Goal: Task Accomplishment & Management: Use online tool/utility

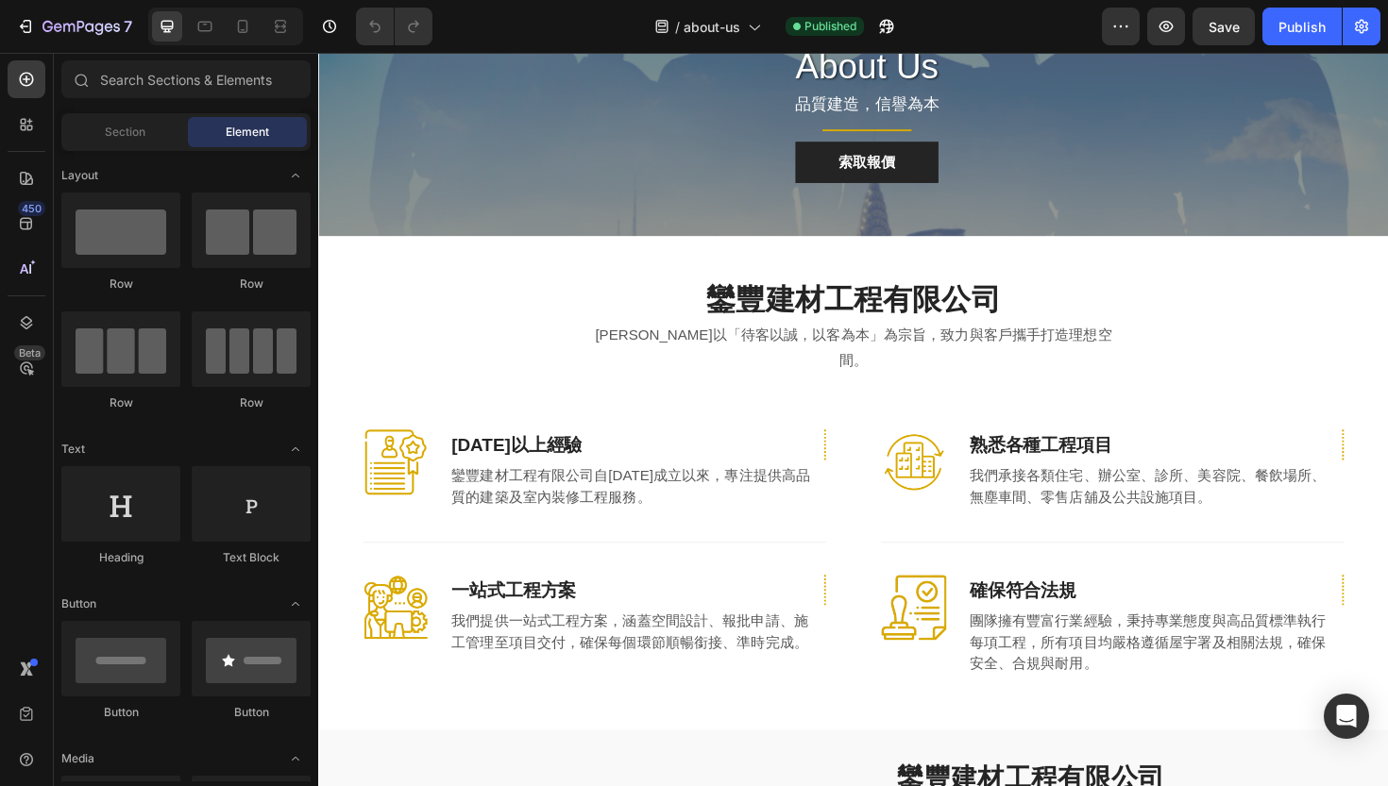
scroll to position [89, 0]
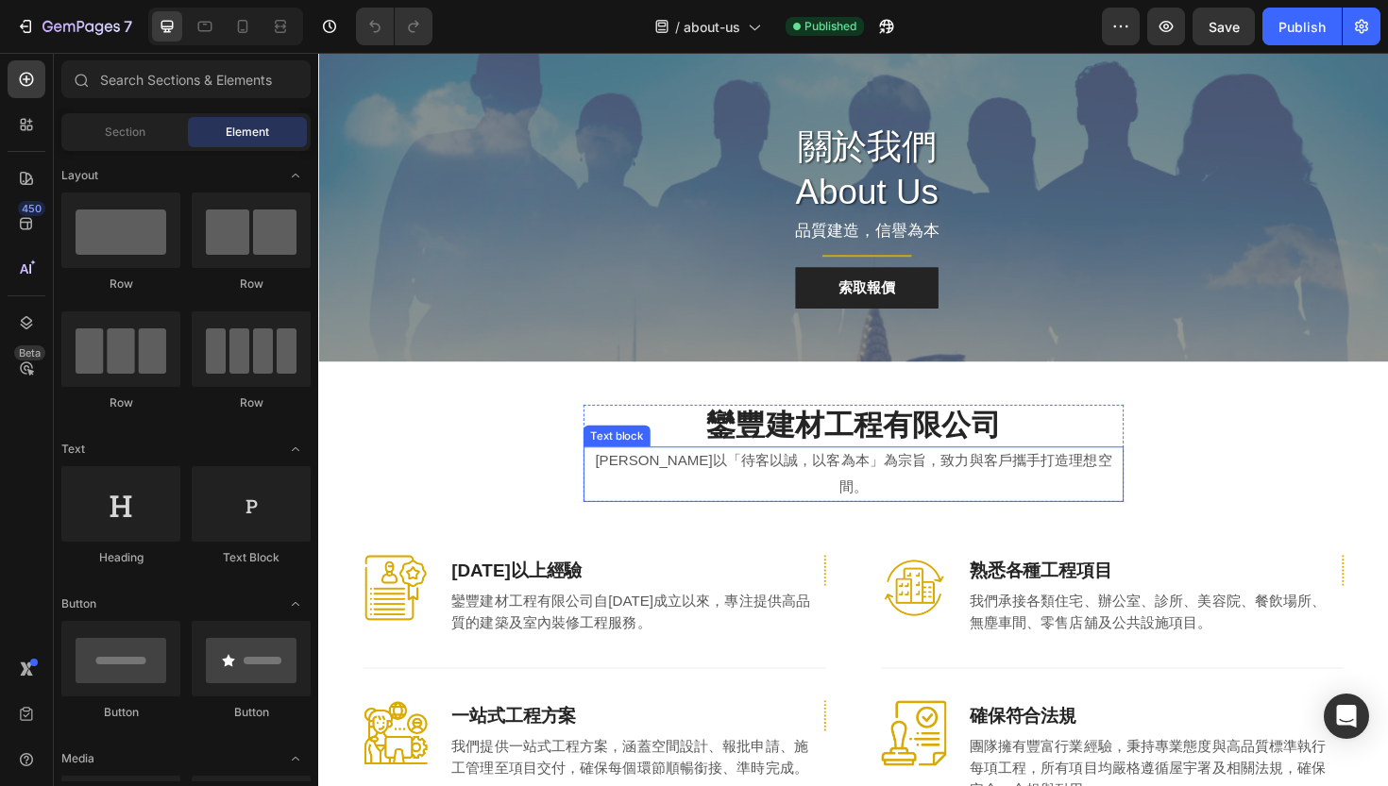
click at [731, 489] on p "[PERSON_NAME]以「待客以誠，以客為本」為宗旨，致力與客戶攜手打造理想空間。" at bounding box center [884, 499] width 568 height 55
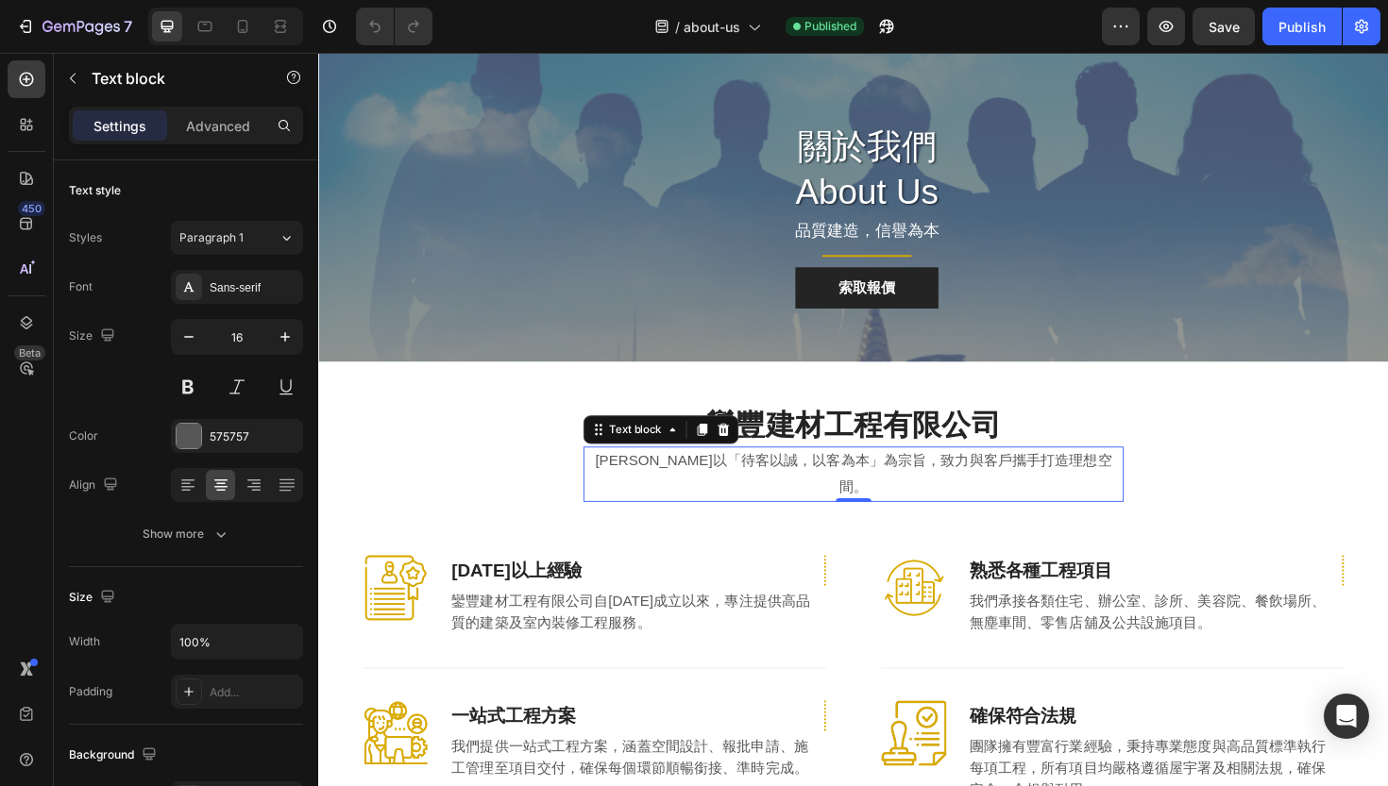
click at [731, 489] on p "[PERSON_NAME]以「待客以誠，以客為本」為宗旨，致力與客戶攜手打造理想空間。" at bounding box center [884, 499] width 568 height 55
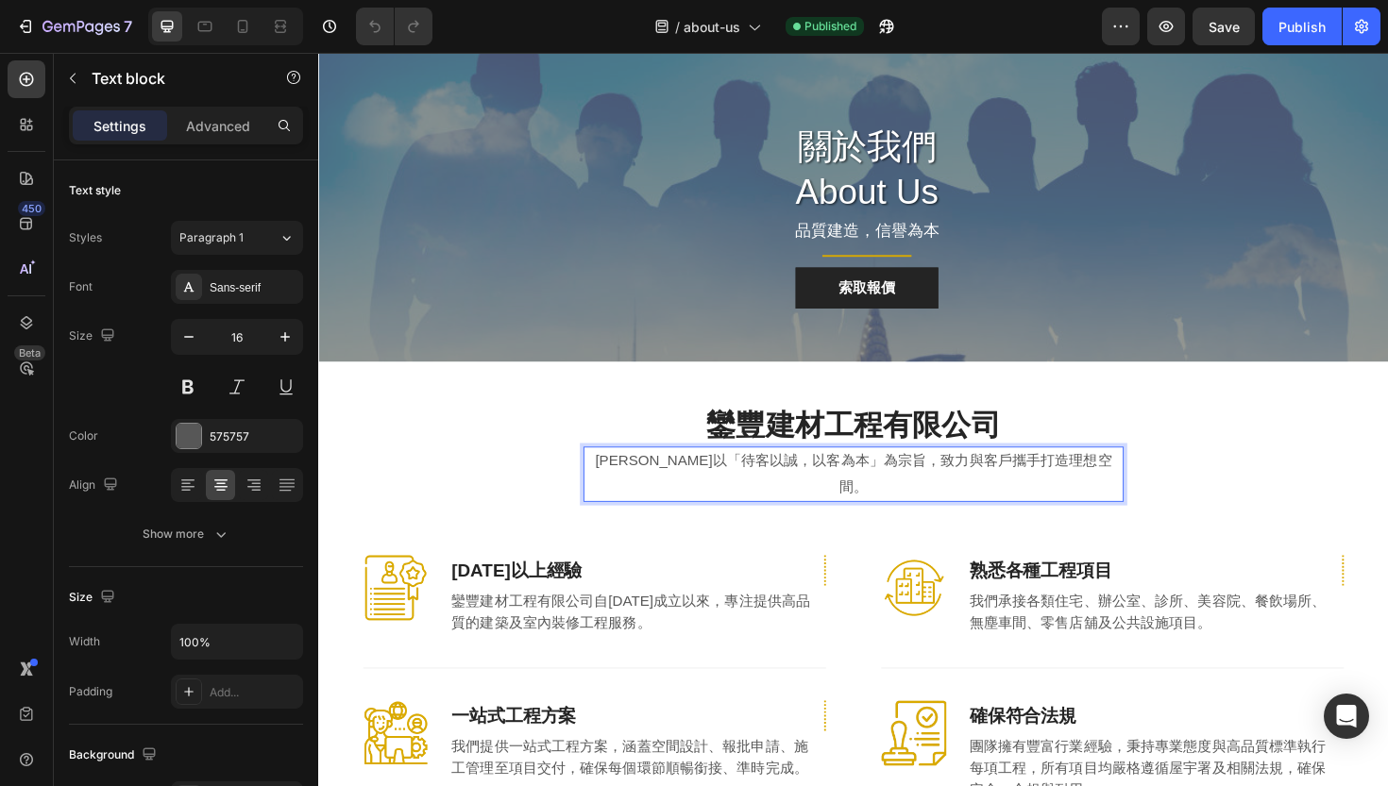
click at [731, 489] on p "[PERSON_NAME]以「待客以誠，以客為本」為宗旨，致力與客戶攜手打造理想空間。" at bounding box center [884, 499] width 568 height 55
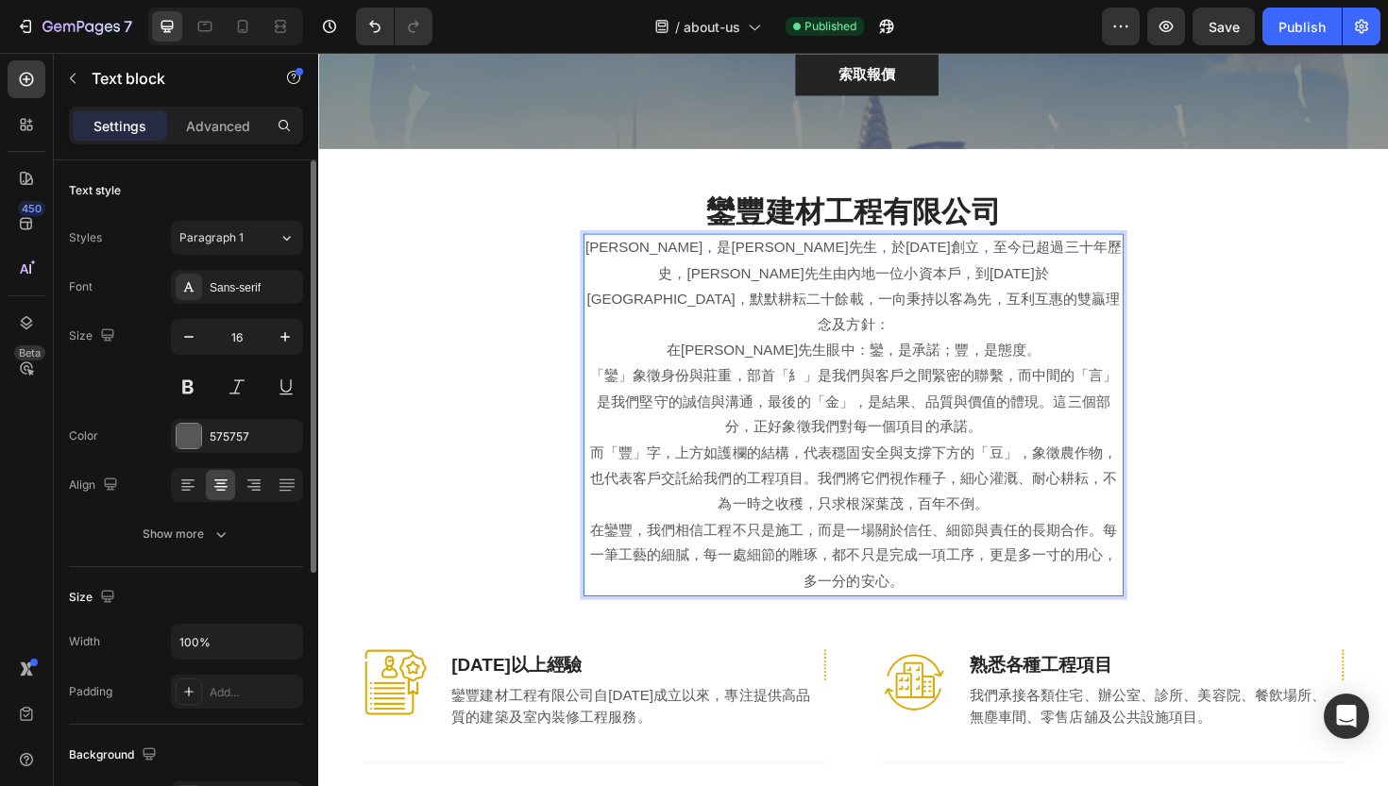
scroll to position [0, 0]
click at [227, 646] on input "100%" at bounding box center [237, 642] width 130 height 34
click at [234, 604] on div "Size" at bounding box center [186, 597] width 234 height 30
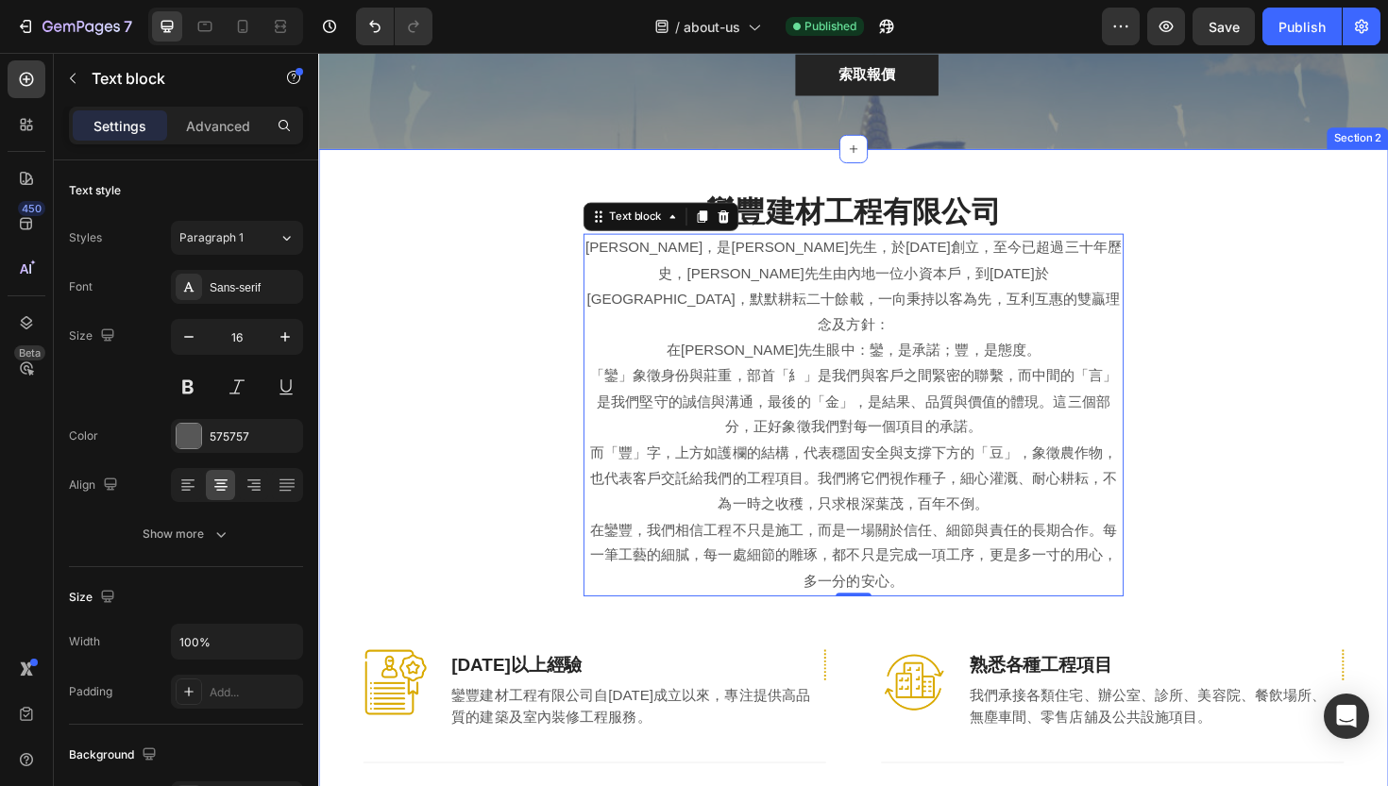
click at [494, 398] on div "鑾豐建材工程有限公司 Heading 鑾豐，是[PERSON_NAME]先生，於[DATE]創立，至今已超過三十年歷史，[PERSON_NAME]先生由內地一…" at bounding box center [884, 579] width 1105 height 758
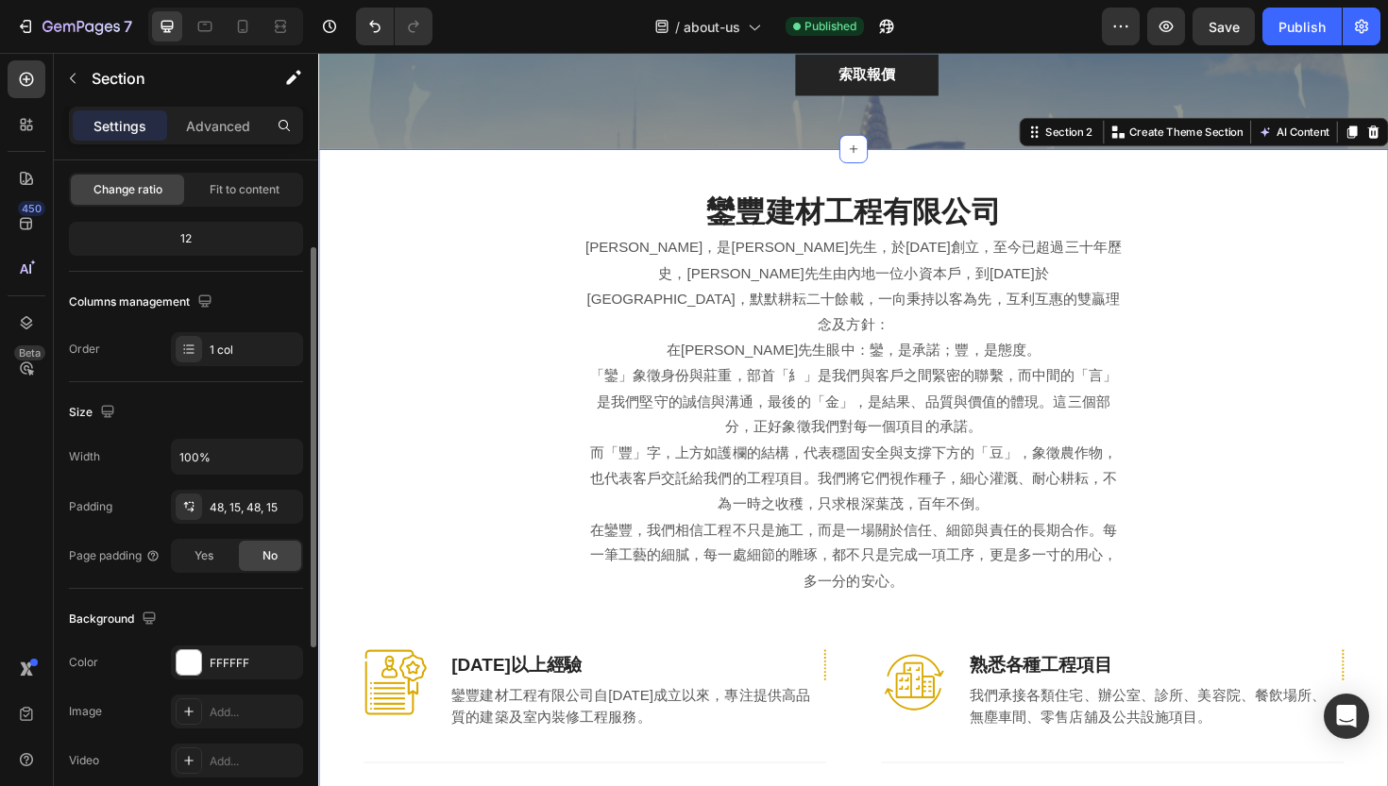
scroll to position [190, 0]
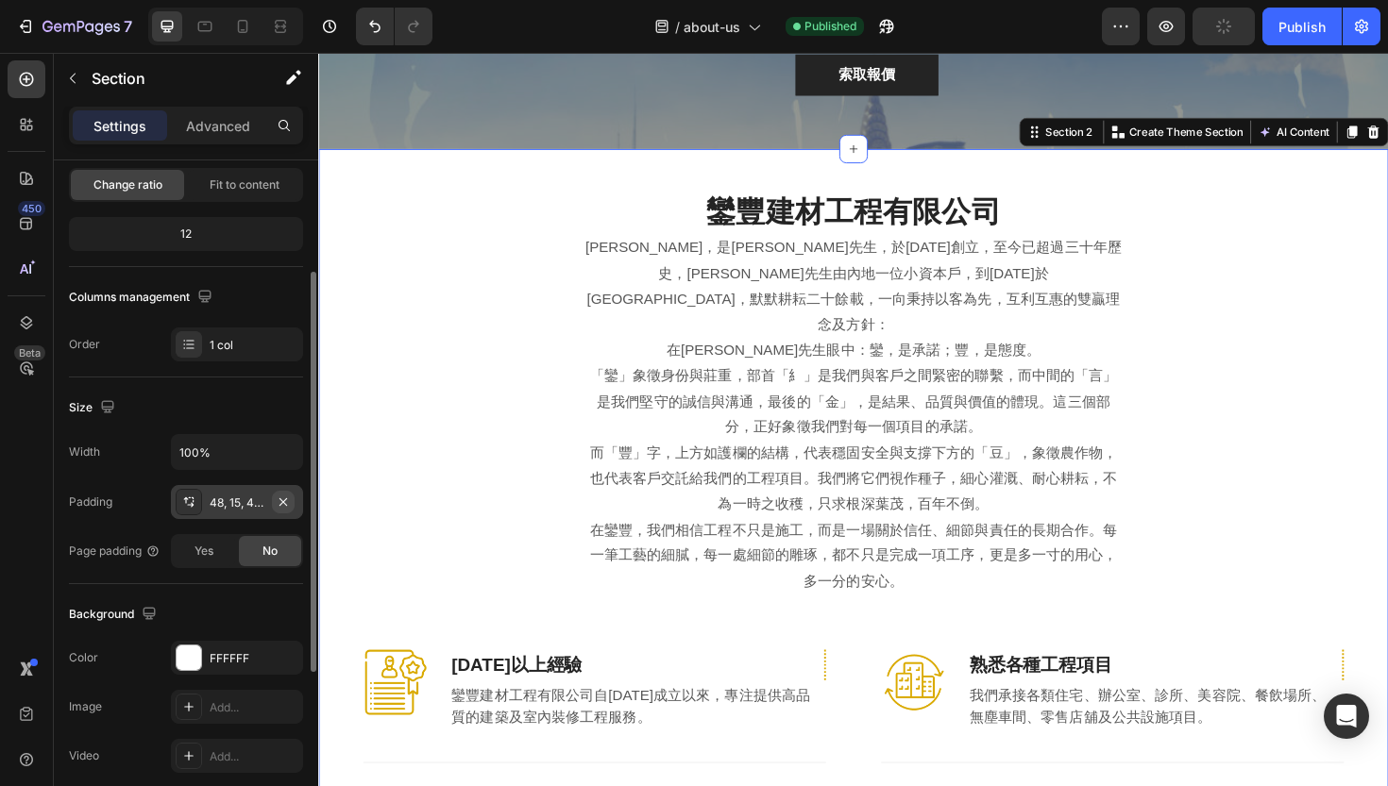
click at [284, 504] on icon "button" at bounding box center [283, 502] width 15 height 15
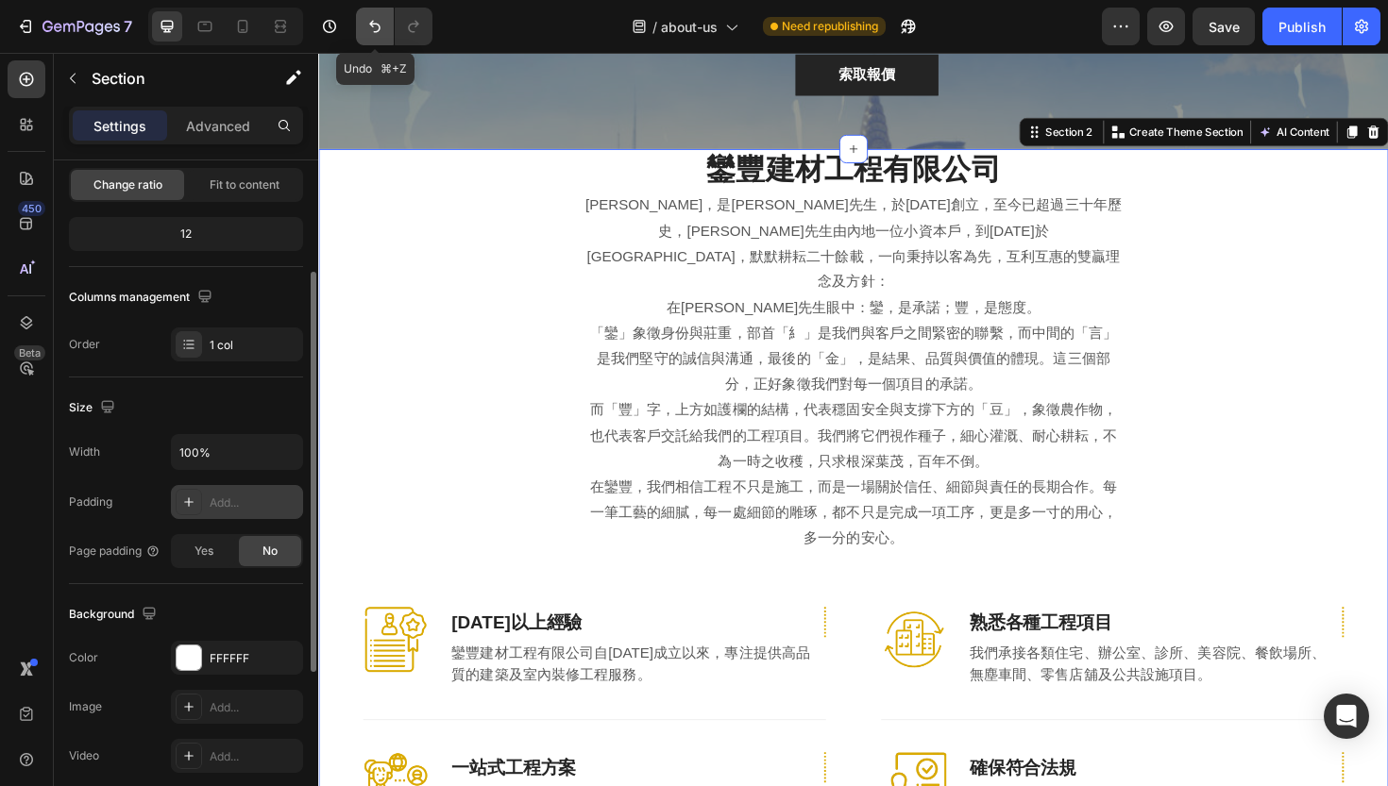
click at [369, 30] on icon "Undo/Redo" at bounding box center [374, 26] width 19 height 19
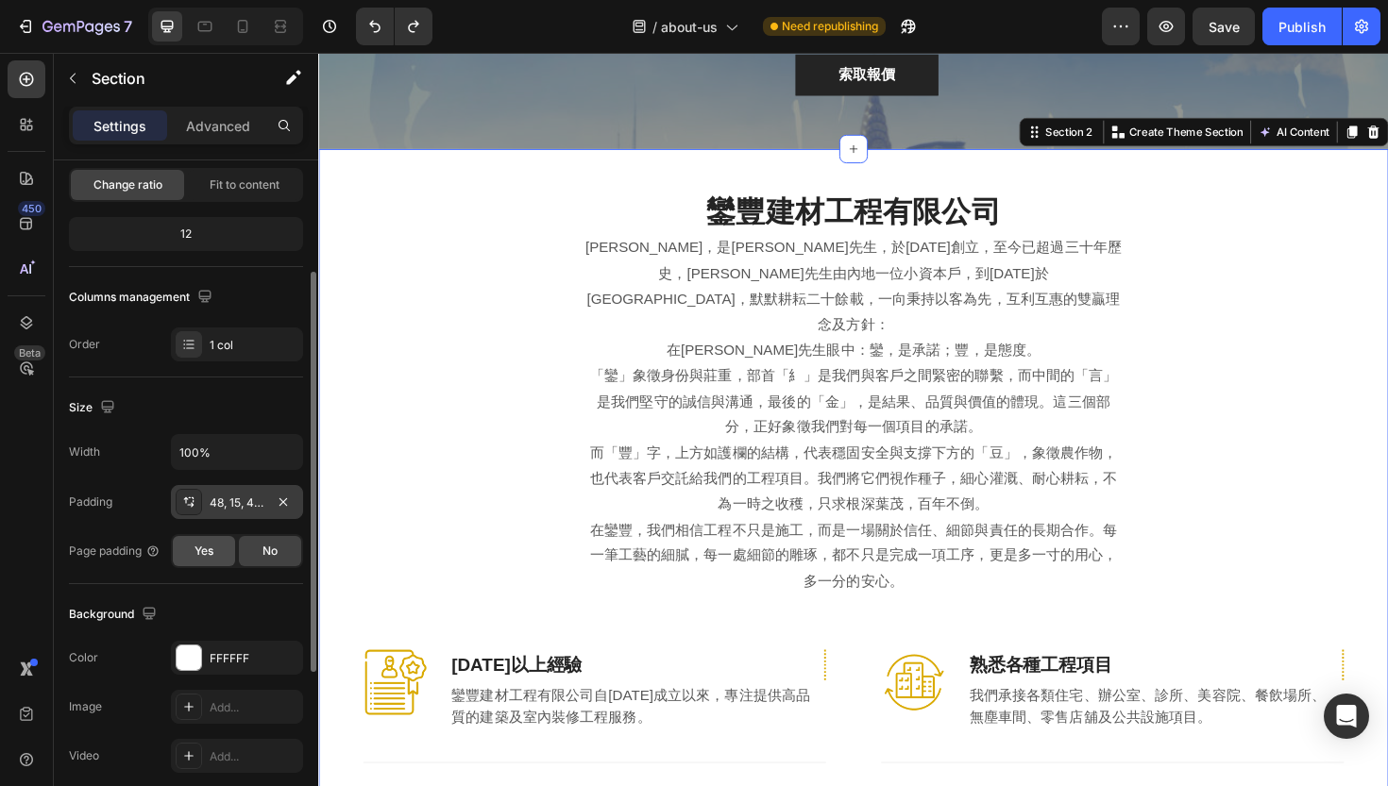
click at [197, 565] on div "Yes" at bounding box center [204, 551] width 62 height 30
click at [258, 562] on div "No" at bounding box center [270, 551] width 62 height 30
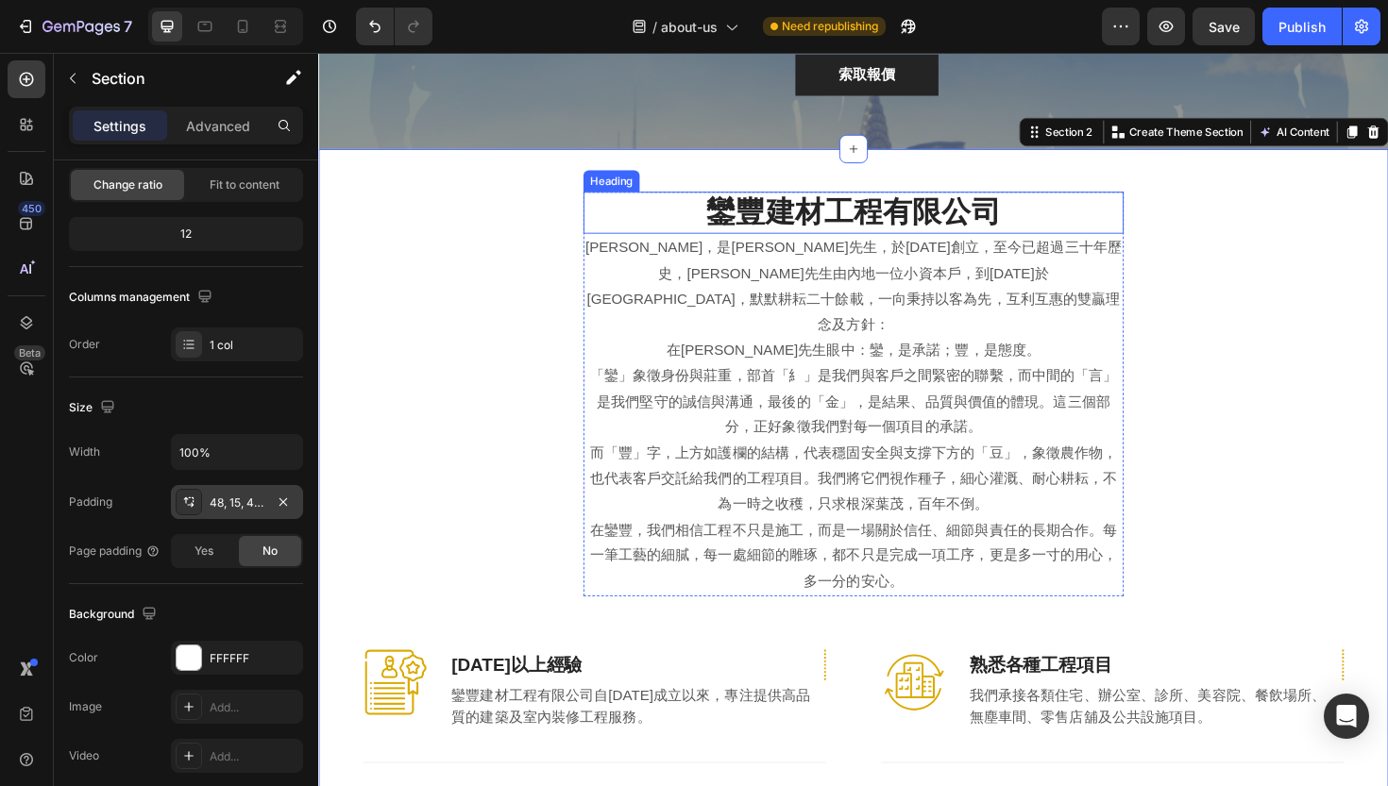
click at [640, 193] on div "Heading" at bounding box center [628, 188] width 52 height 17
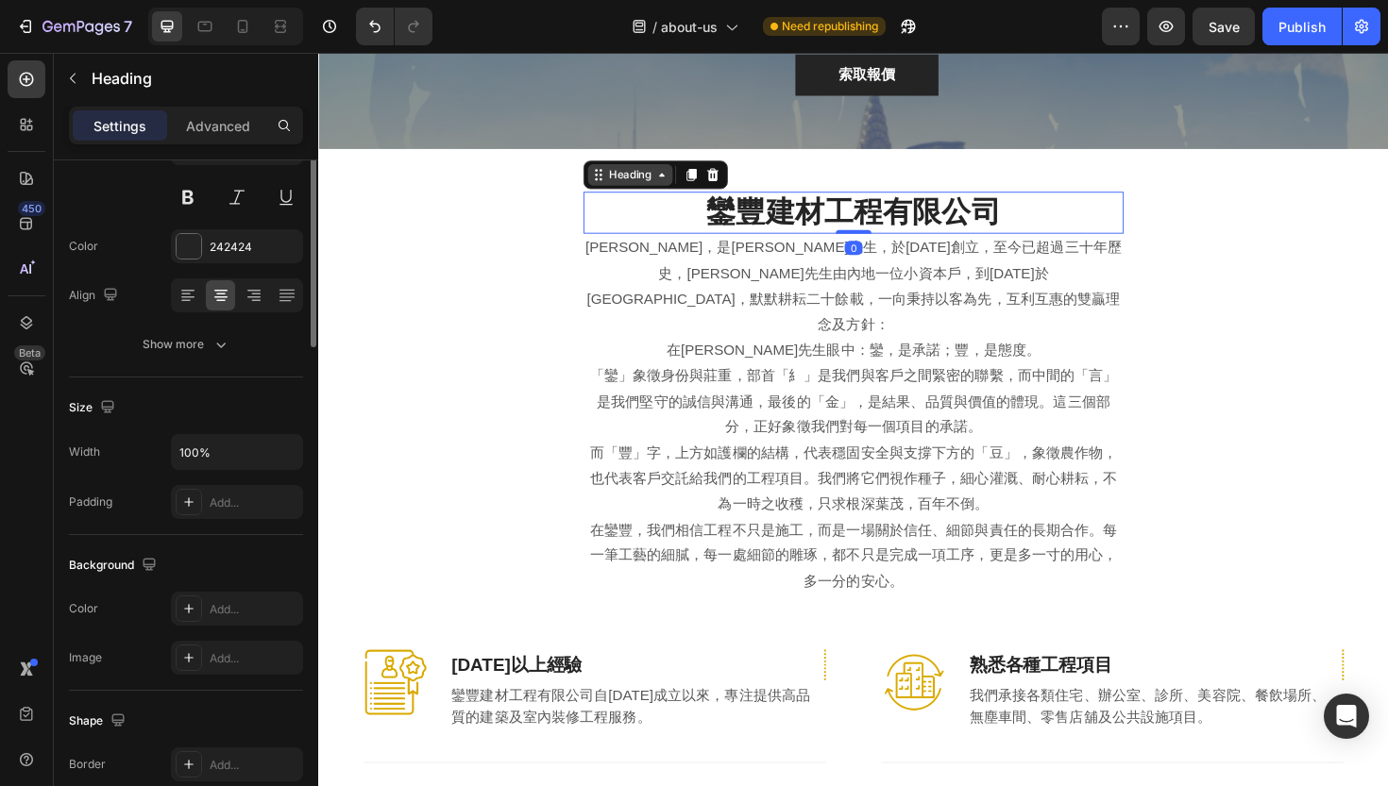
scroll to position [0, 0]
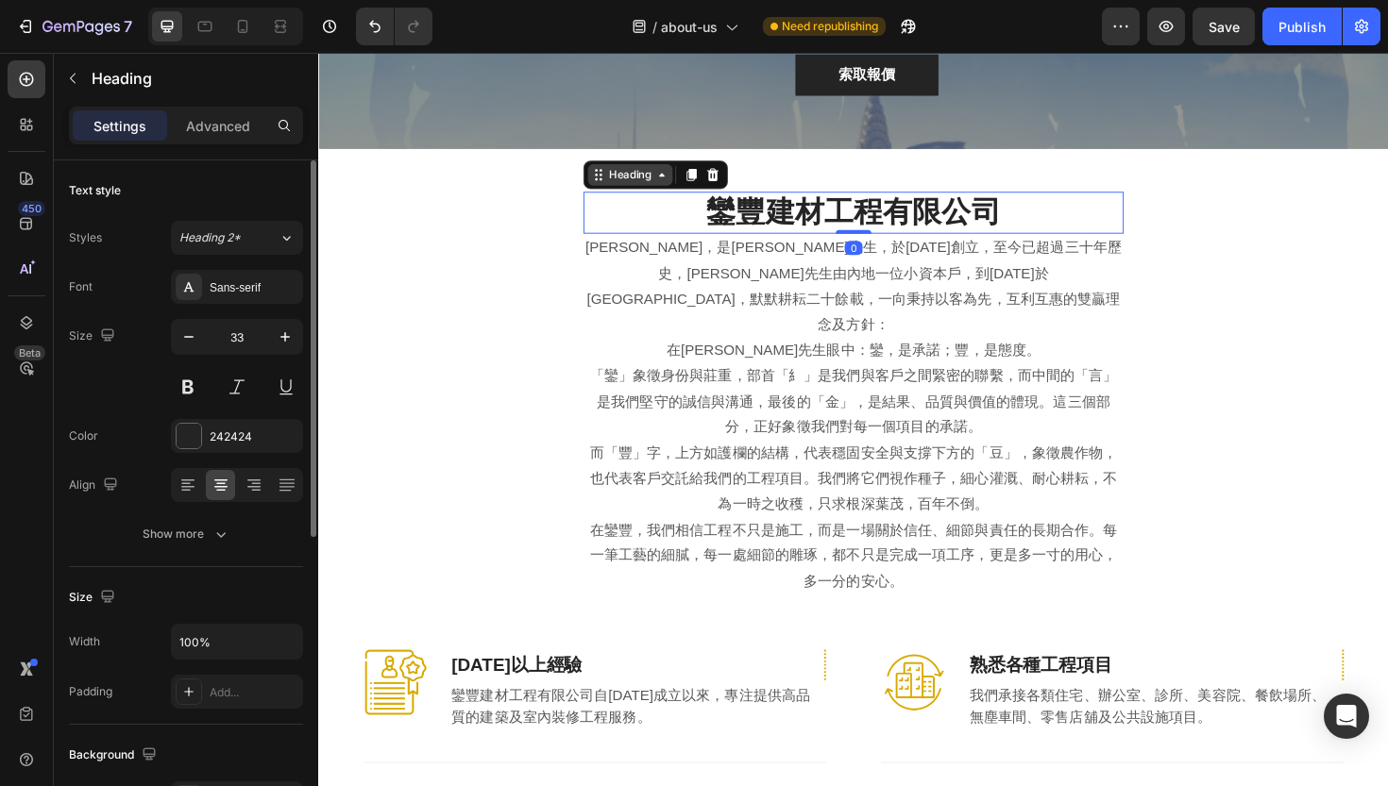
click at [640, 186] on div "Heading" at bounding box center [648, 182] width 52 height 17
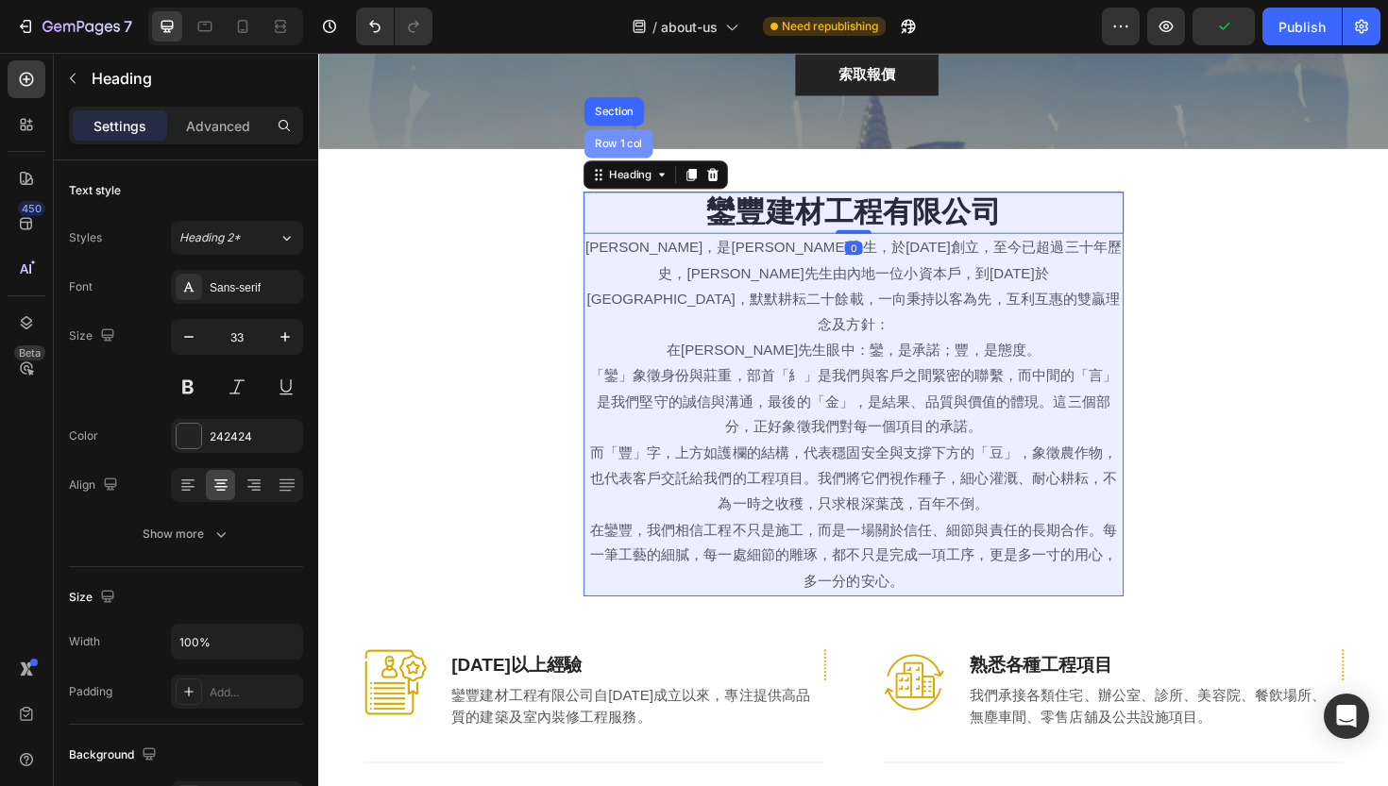
click at [640, 148] on div "Row 1 col" at bounding box center [636, 148] width 58 height 11
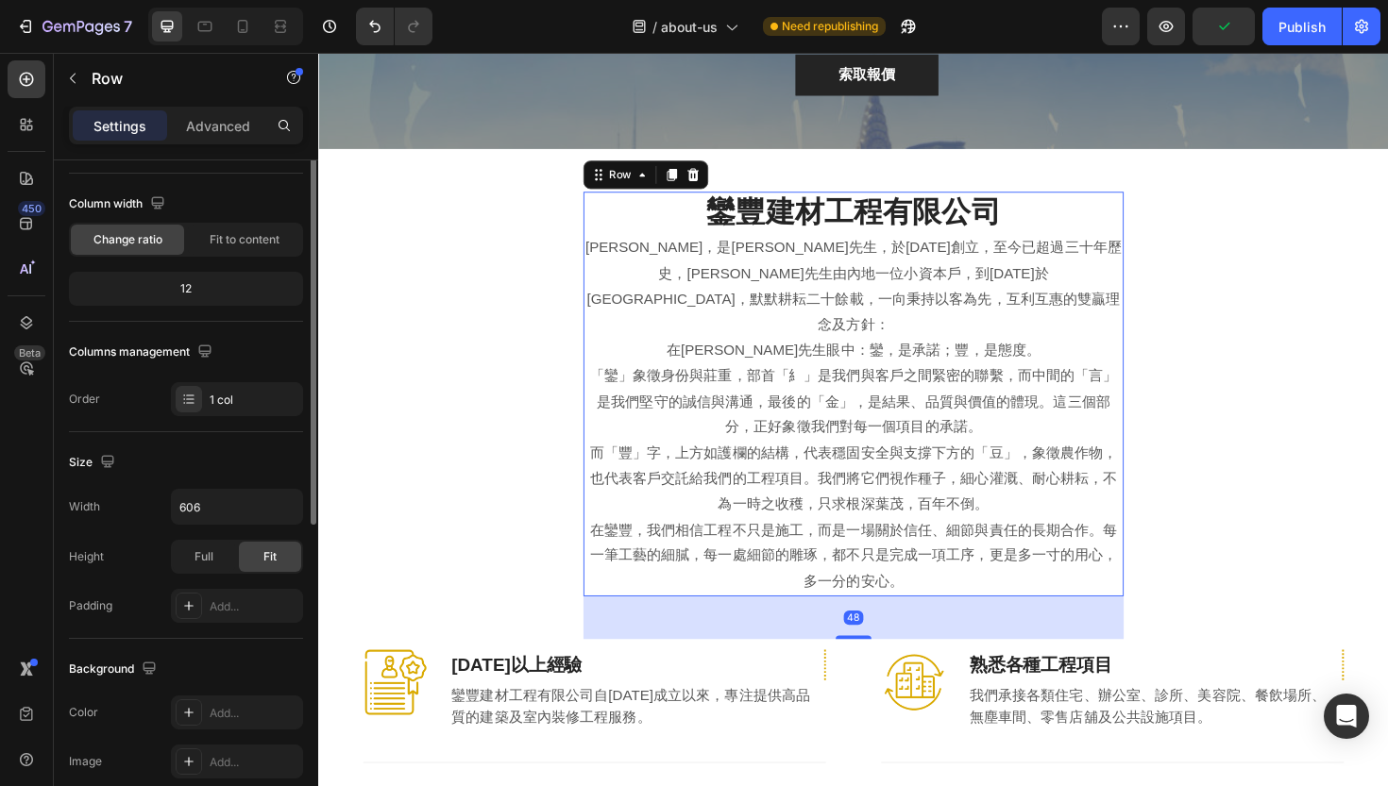
scroll to position [136, 0]
click at [194, 396] on icon at bounding box center [188, 398] width 15 height 15
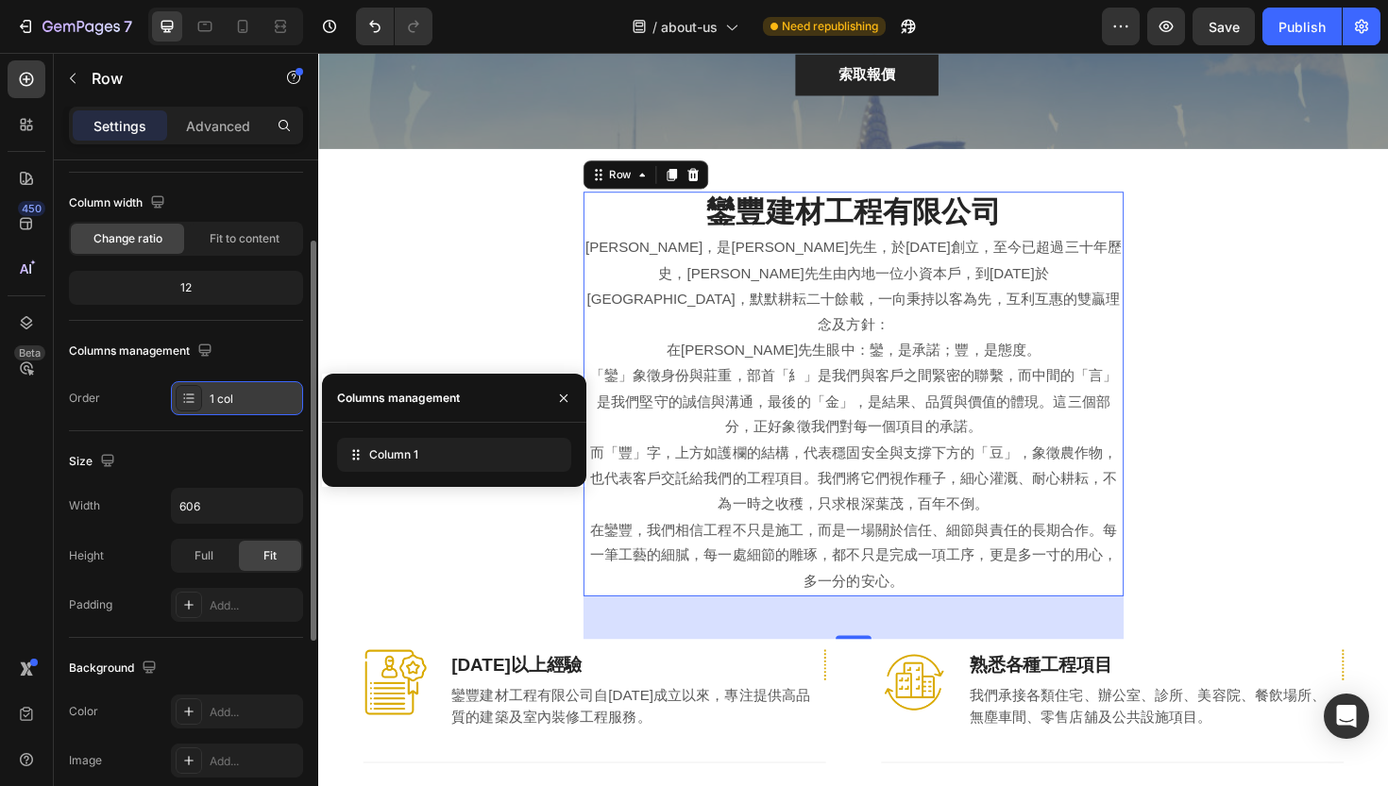
click at [194, 396] on icon at bounding box center [188, 398] width 15 height 15
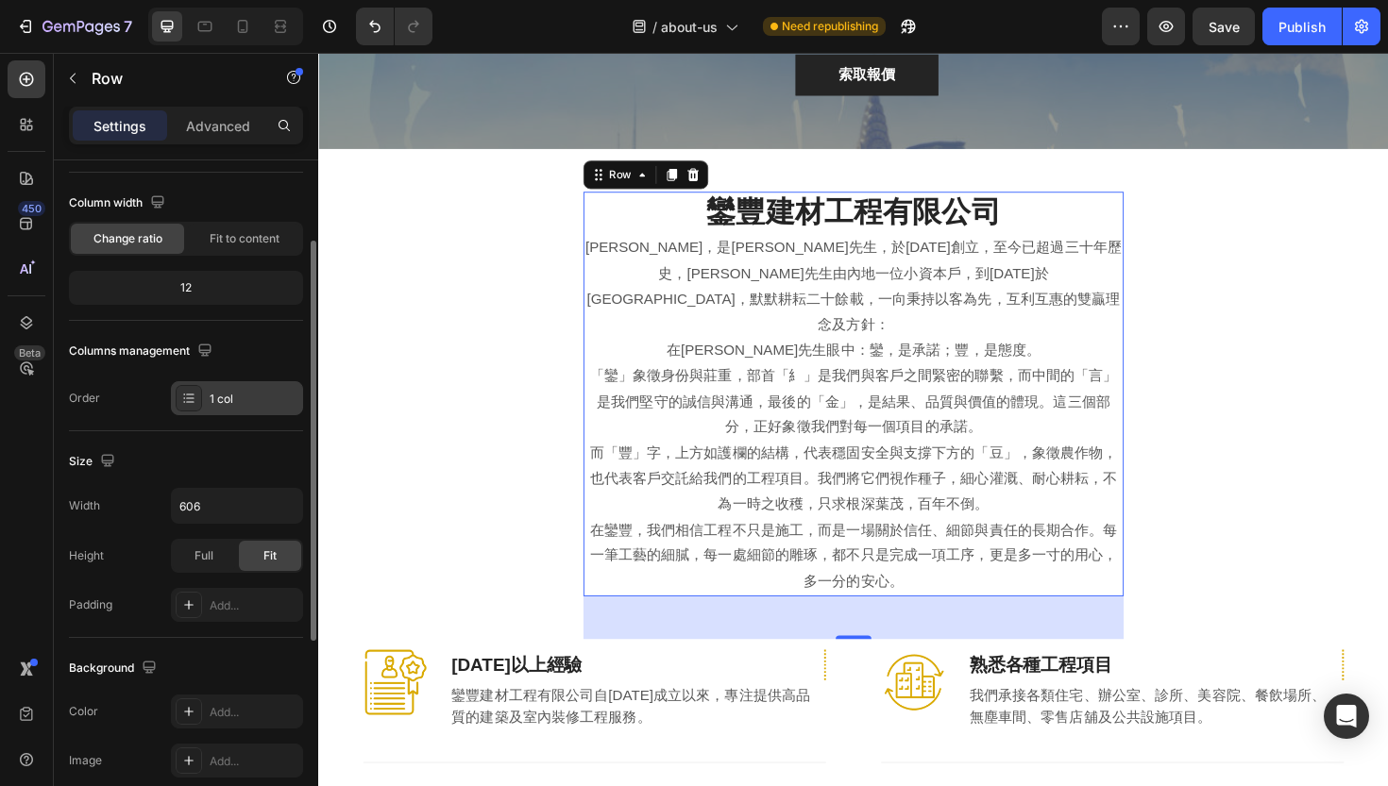
click at [227, 400] on div "1 col" at bounding box center [254, 399] width 89 height 17
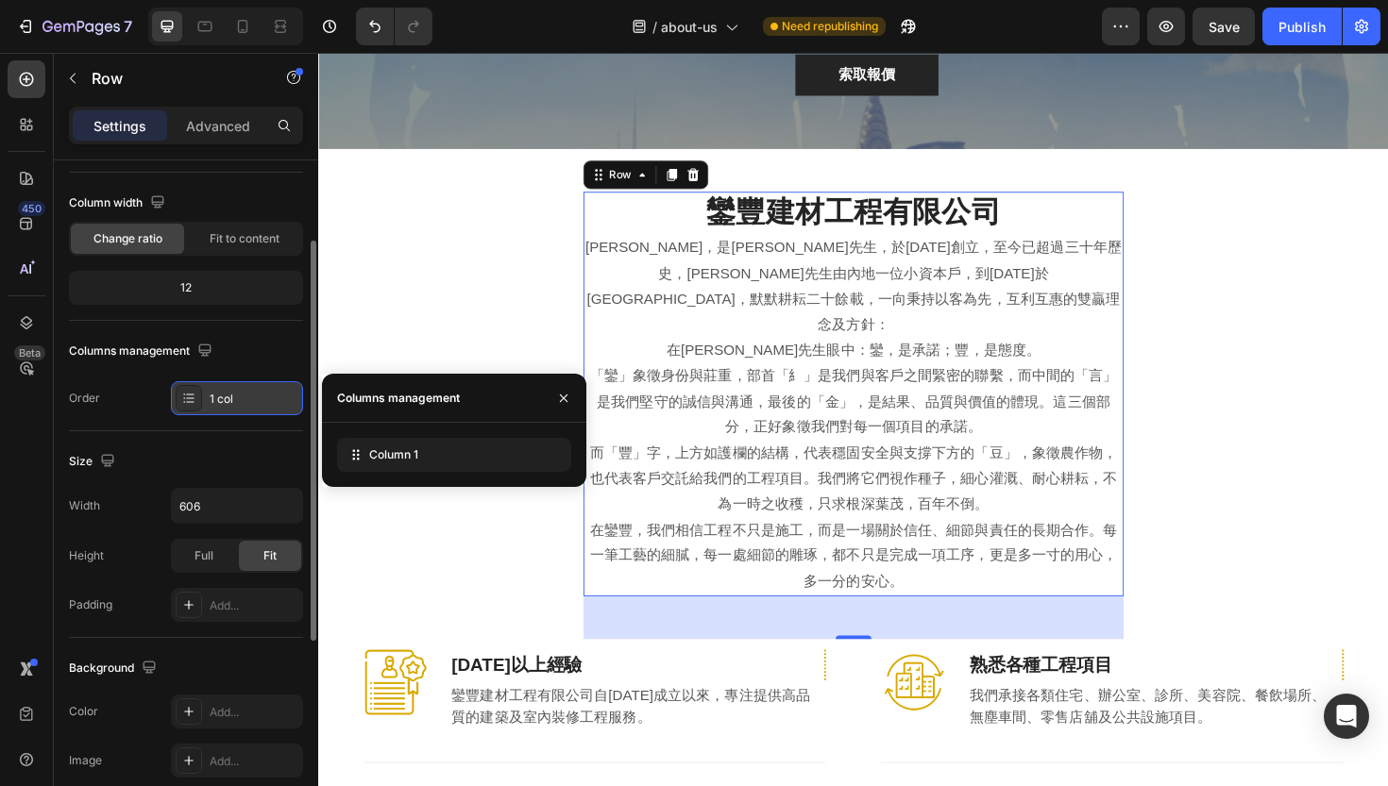
click at [227, 400] on div "1 col" at bounding box center [254, 399] width 89 height 17
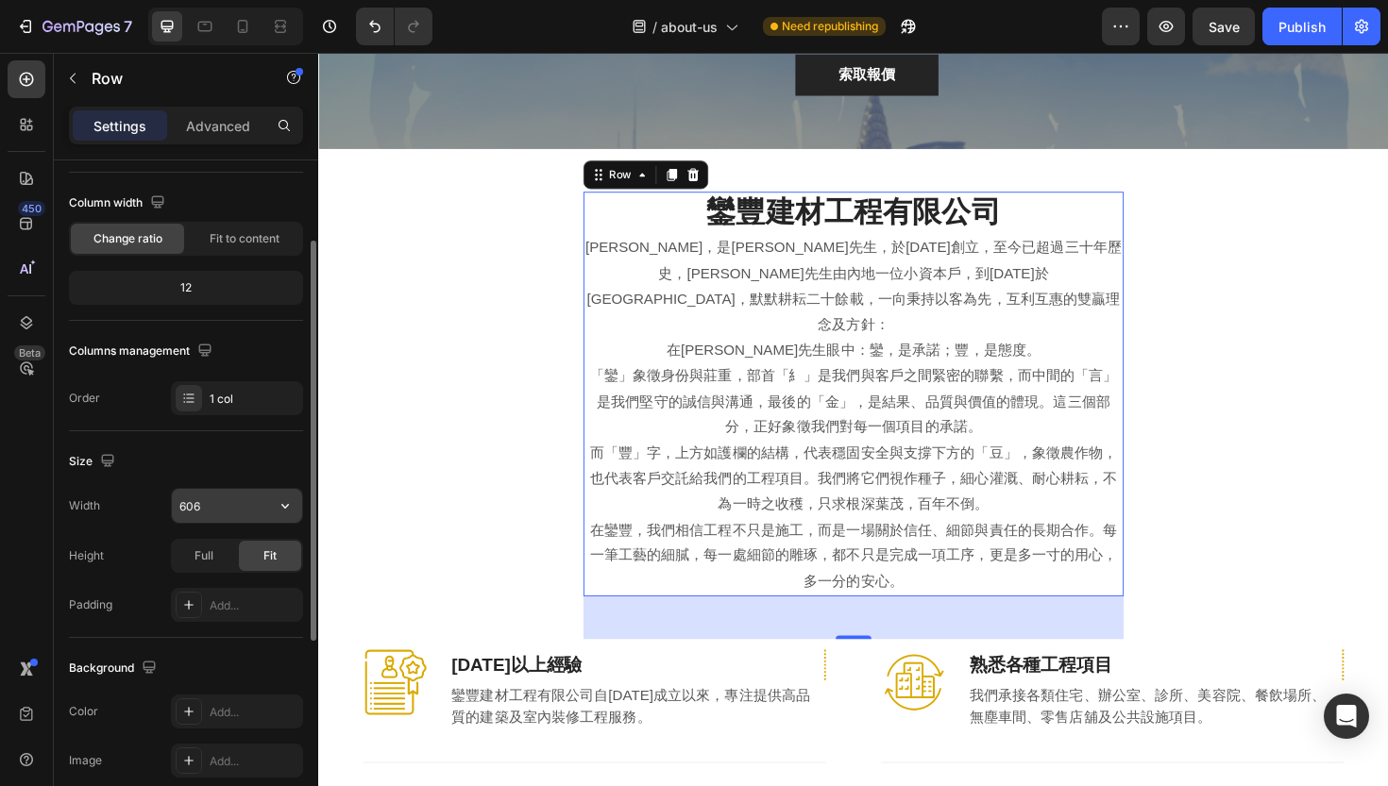
click at [213, 514] on input "606" at bounding box center [237, 506] width 130 height 34
click at [291, 512] on icon "button" at bounding box center [285, 506] width 19 height 19
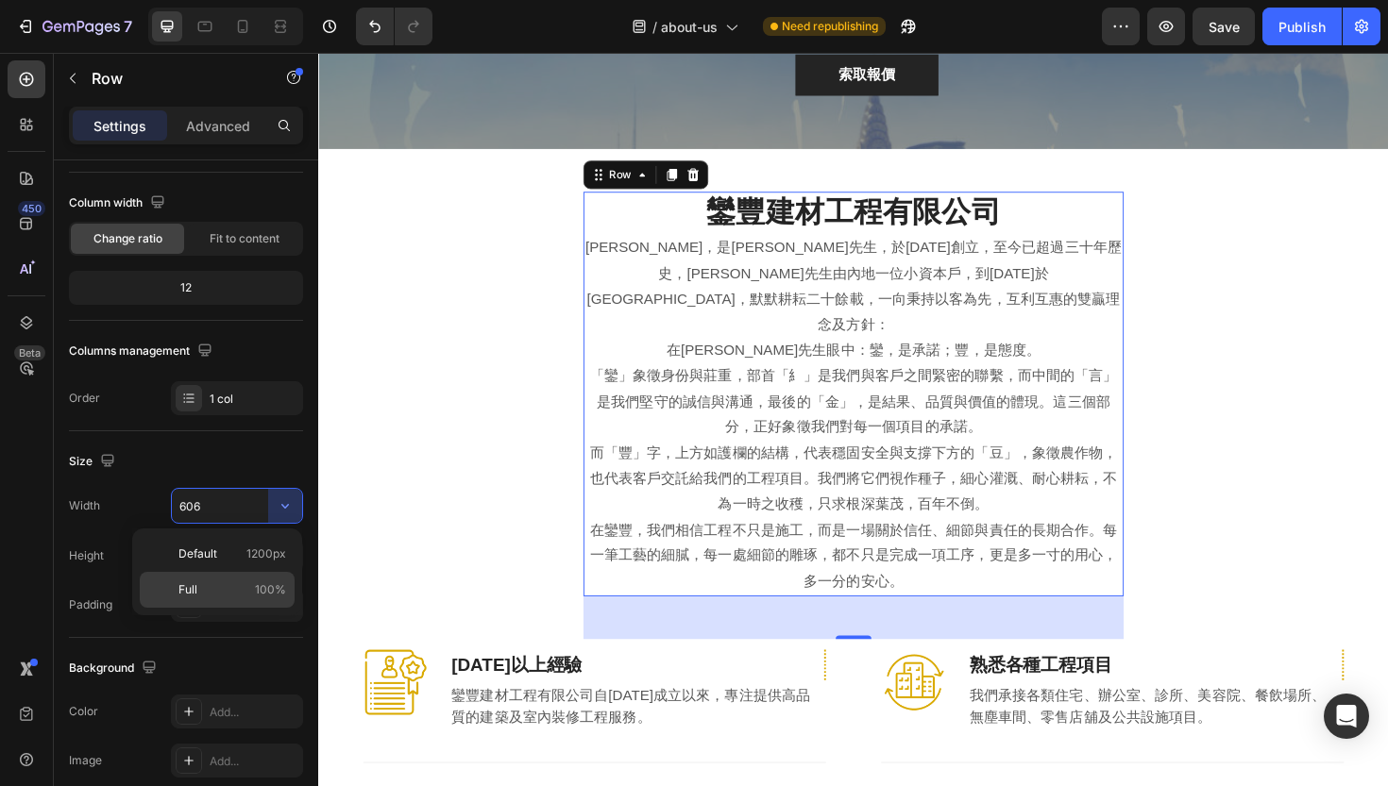
click at [206, 586] on p "Full 100%" at bounding box center [232, 590] width 108 height 17
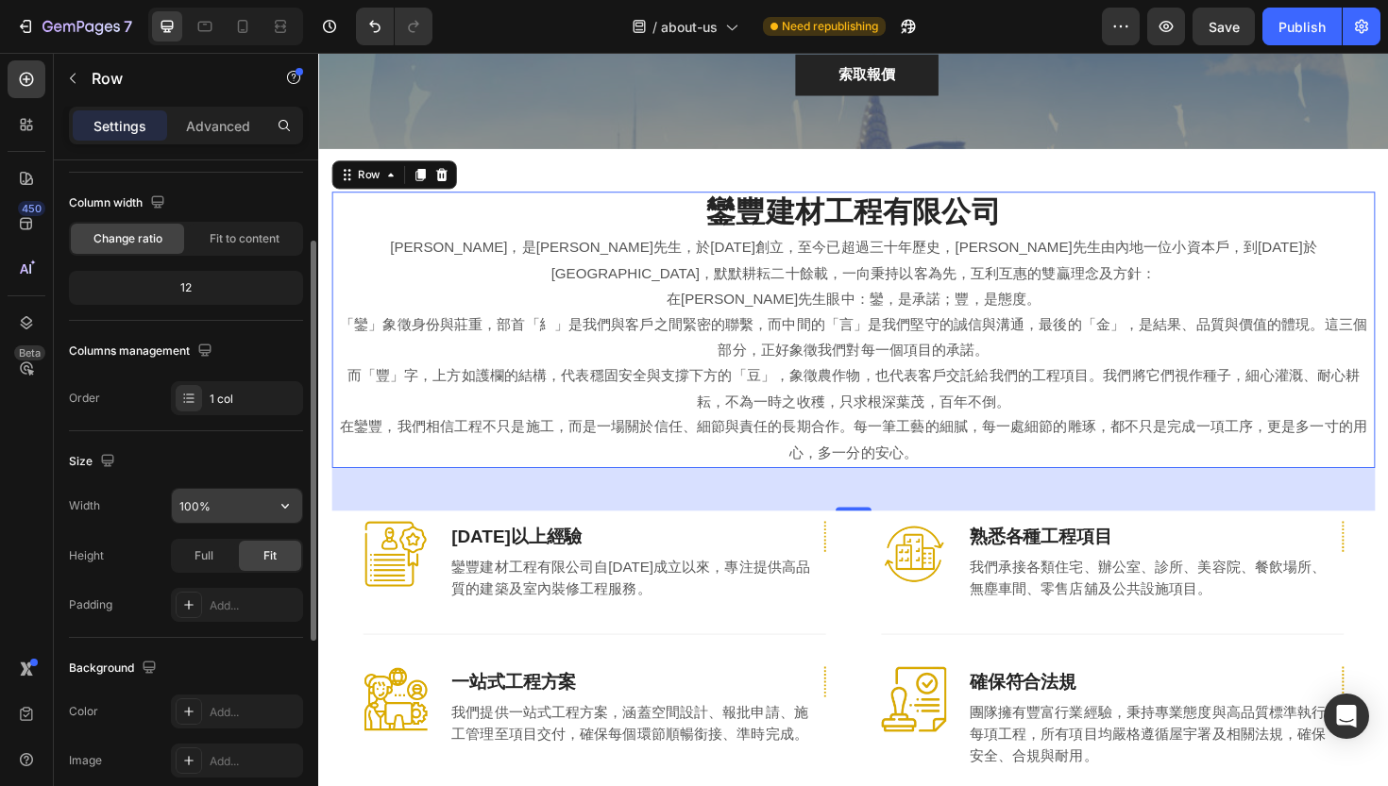
click at [259, 517] on input "100%" at bounding box center [237, 506] width 130 height 34
click at [279, 511] on icon "button" at bounding box center [285, 506] width 19 height 19
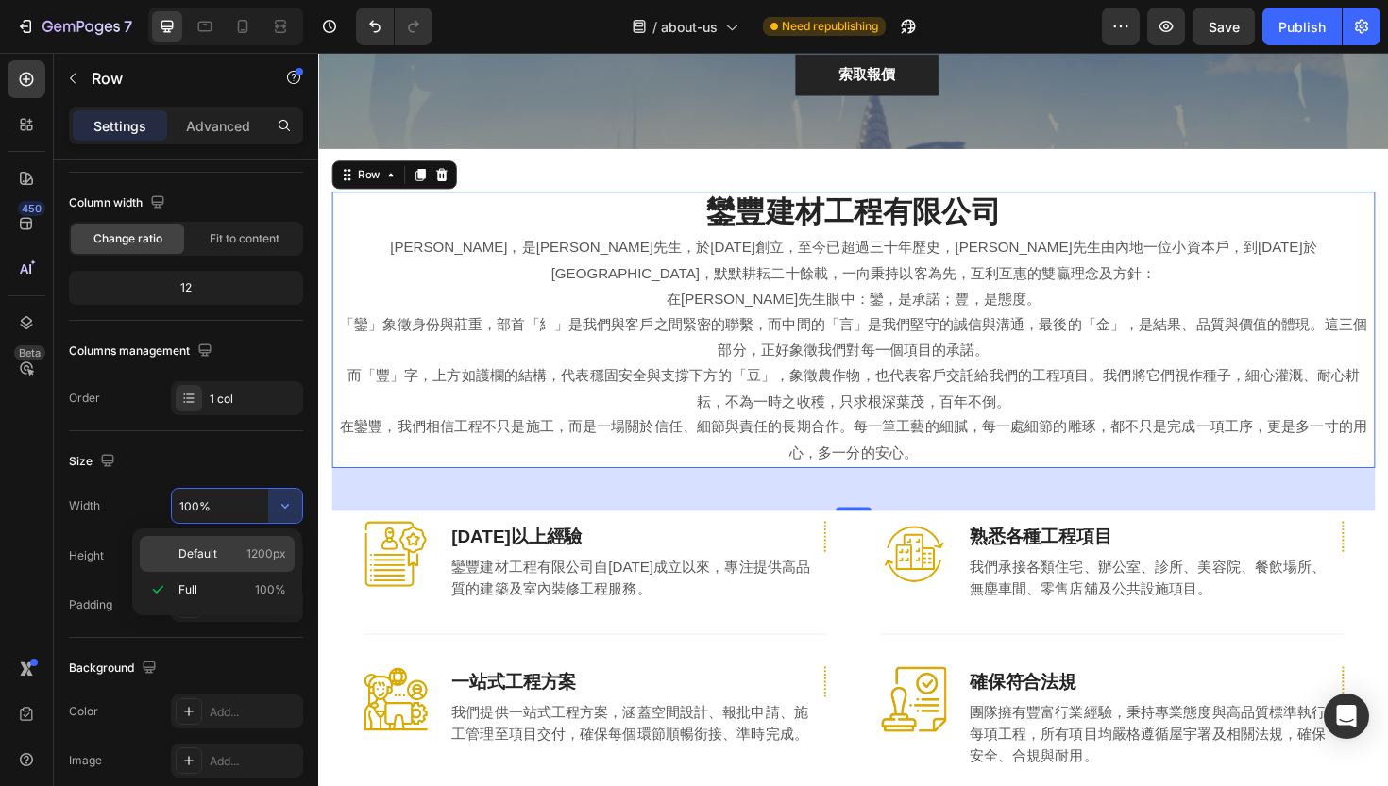
click at [244, 552] on p "Default 1200px" at bounding box center [232, 554] width 108 height 17
type input "1200"
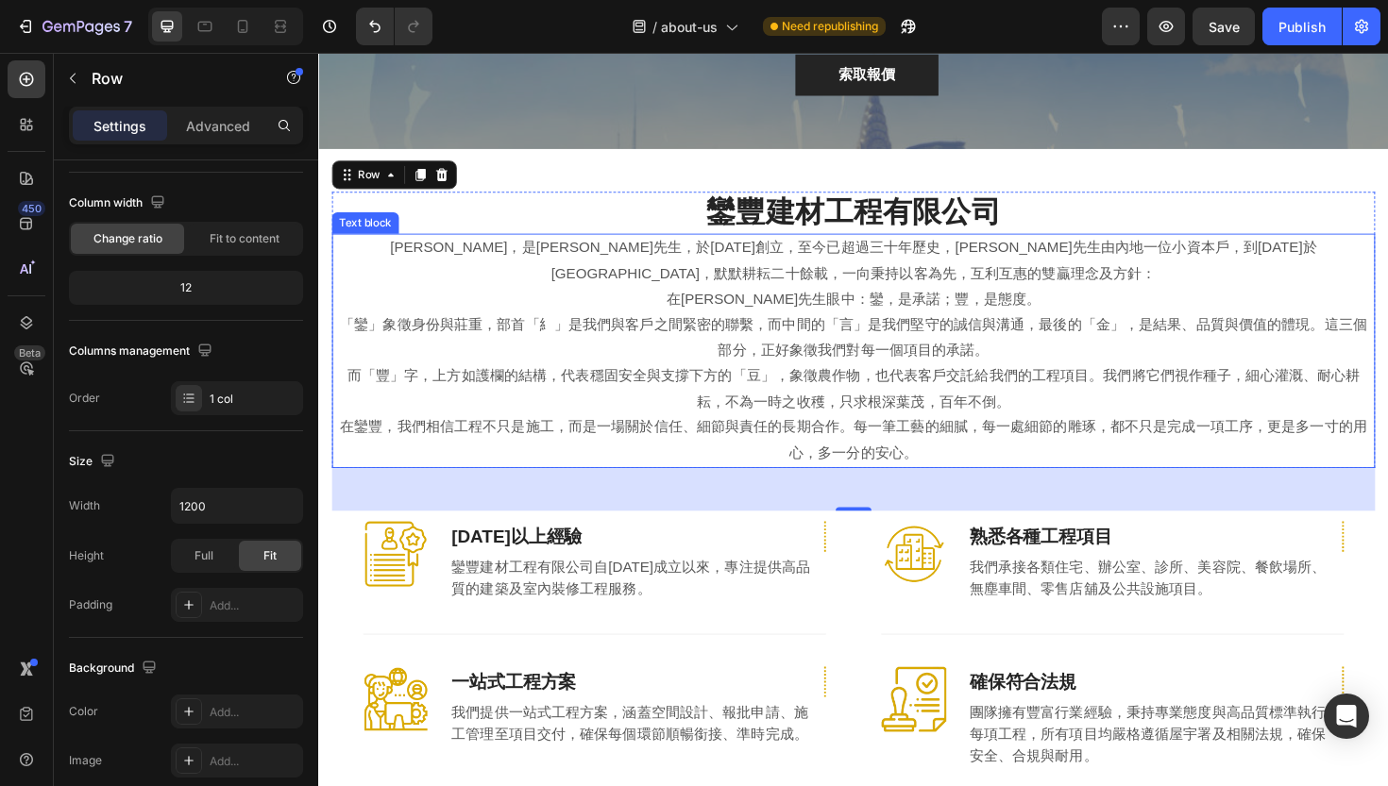
click at [376, 347] on p "「鑾」象徵身份與莊重，部首「糹」是我們與客戶之間緊密的聯繫，而中間的「言」是我們堅守的誠信與溝通，最後的「金」，是結果、品質與價值的體現。這三個部分，正好象徵…" at bounding box center [884, 355] width 1101 height 55
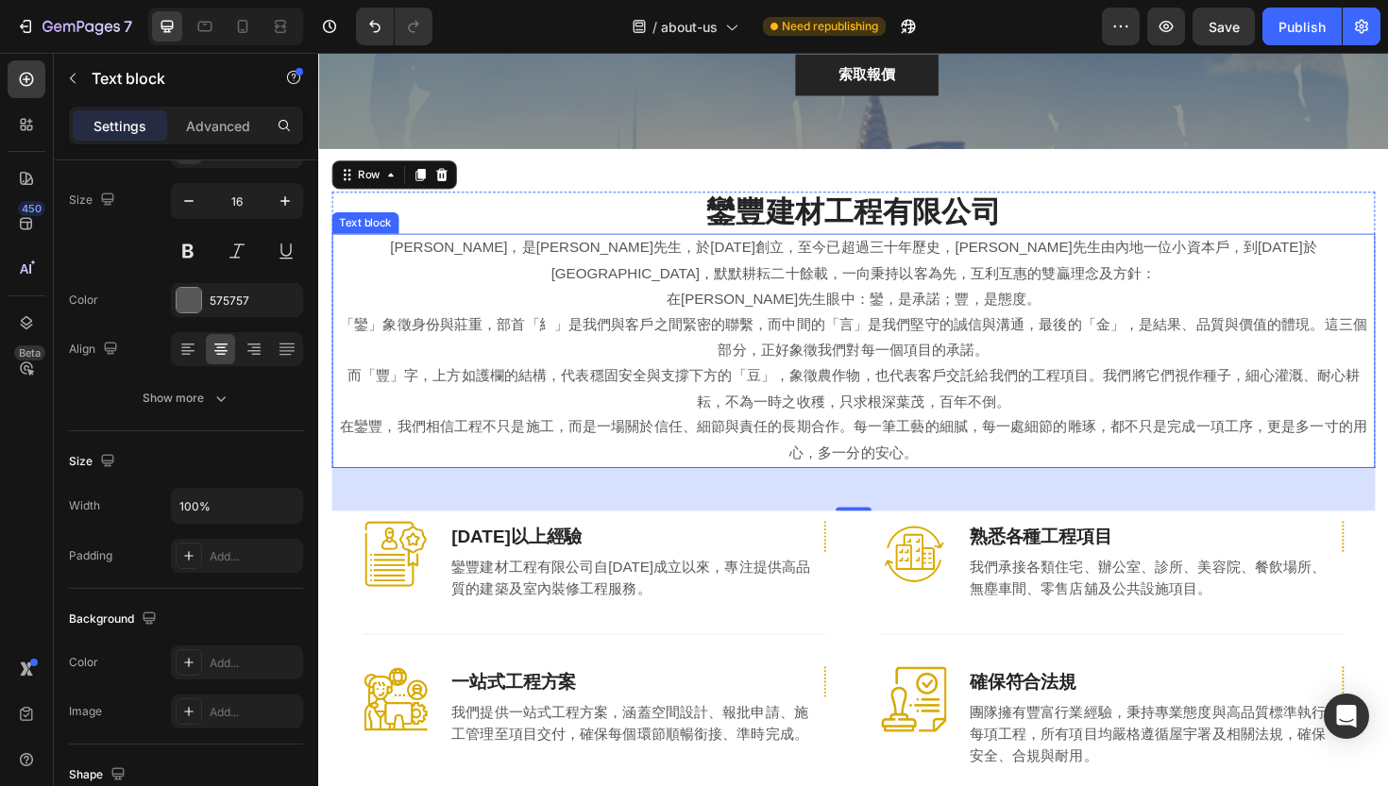
scroll to position [0, 0]
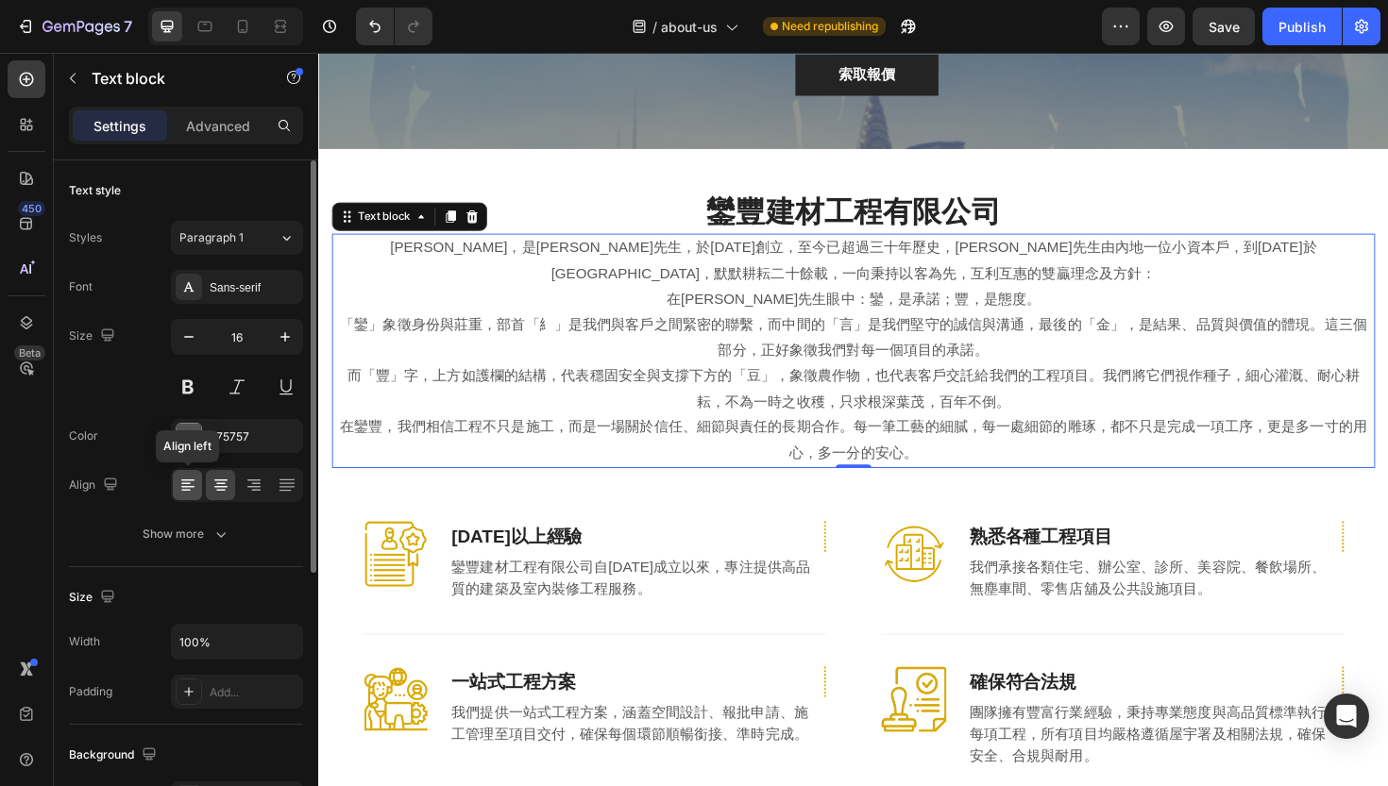
click at [187, 483] on icon at bounding box center [185, 484] width 9 height 2
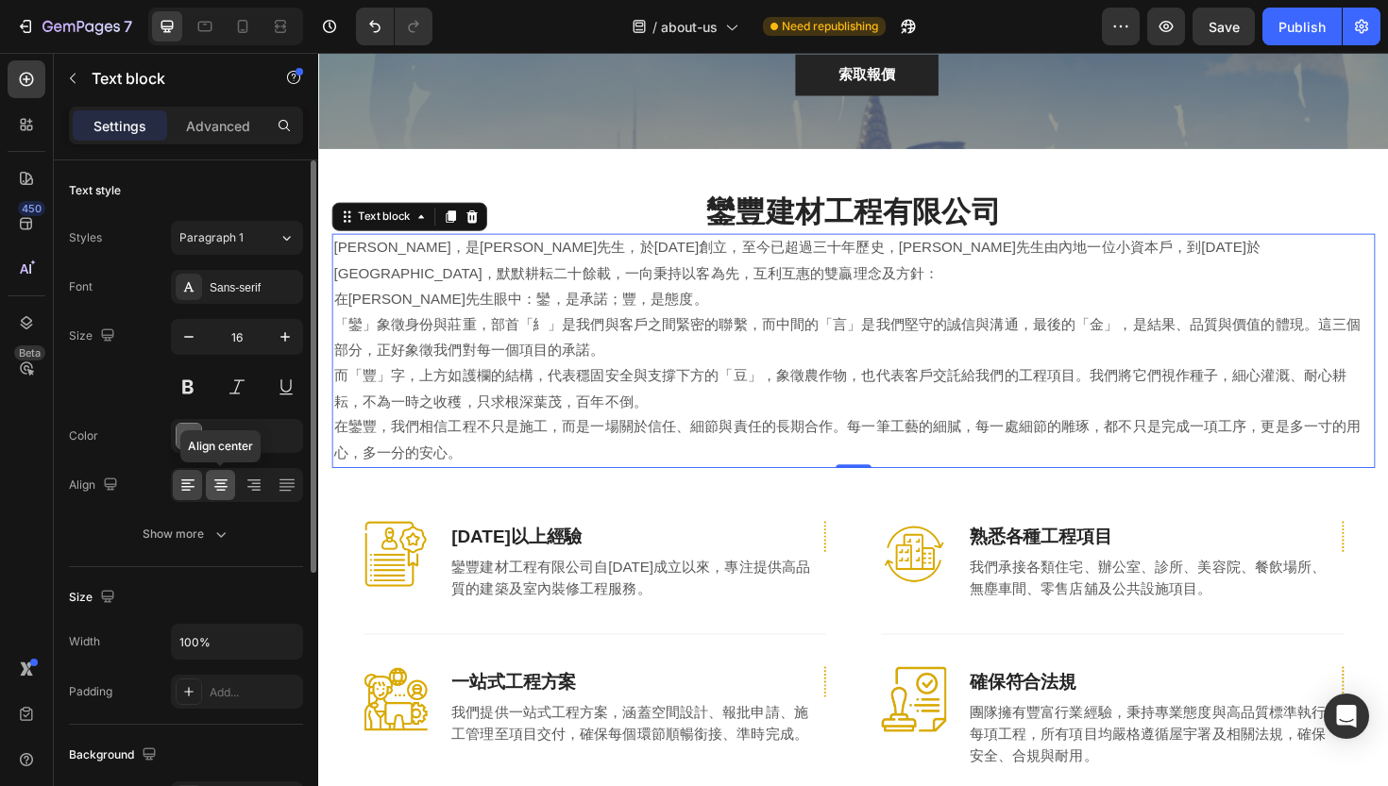
click at [230, 488] on div at bounding box center [220, 485] width 29 height 30
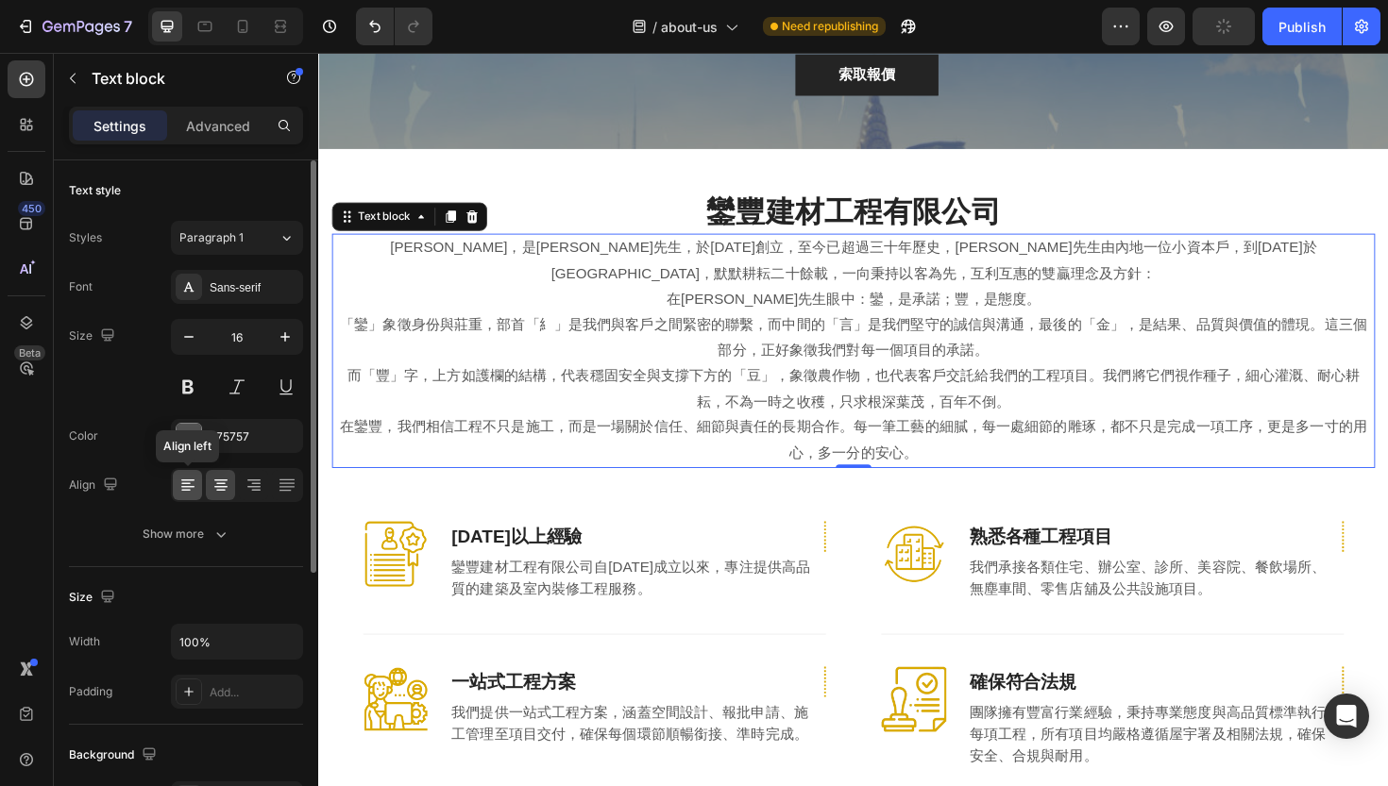
click at [191, 484] on icon at bounding box center [187, 485] width 19 height 19
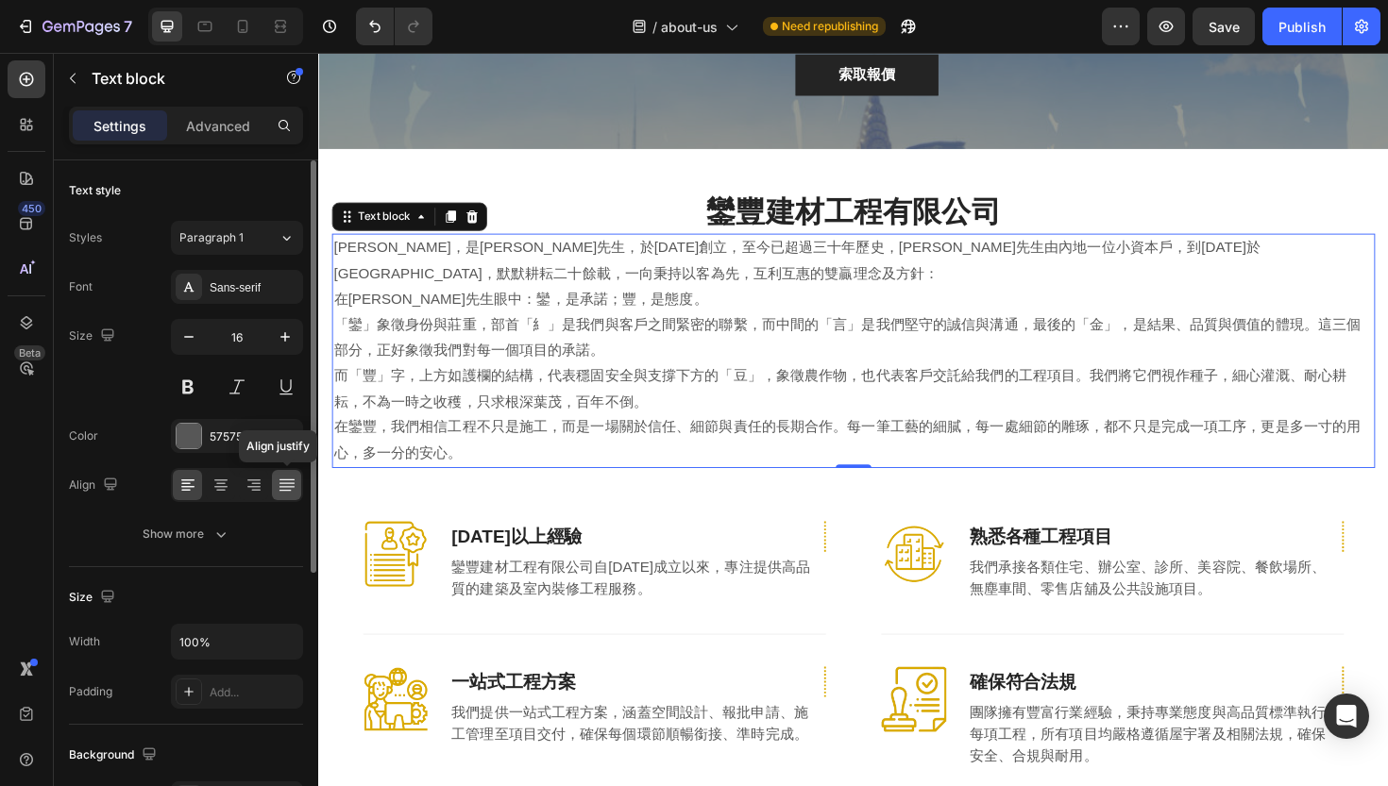
click at [278, 484] on icon at bounding box center [287, 485] width 19 height 19
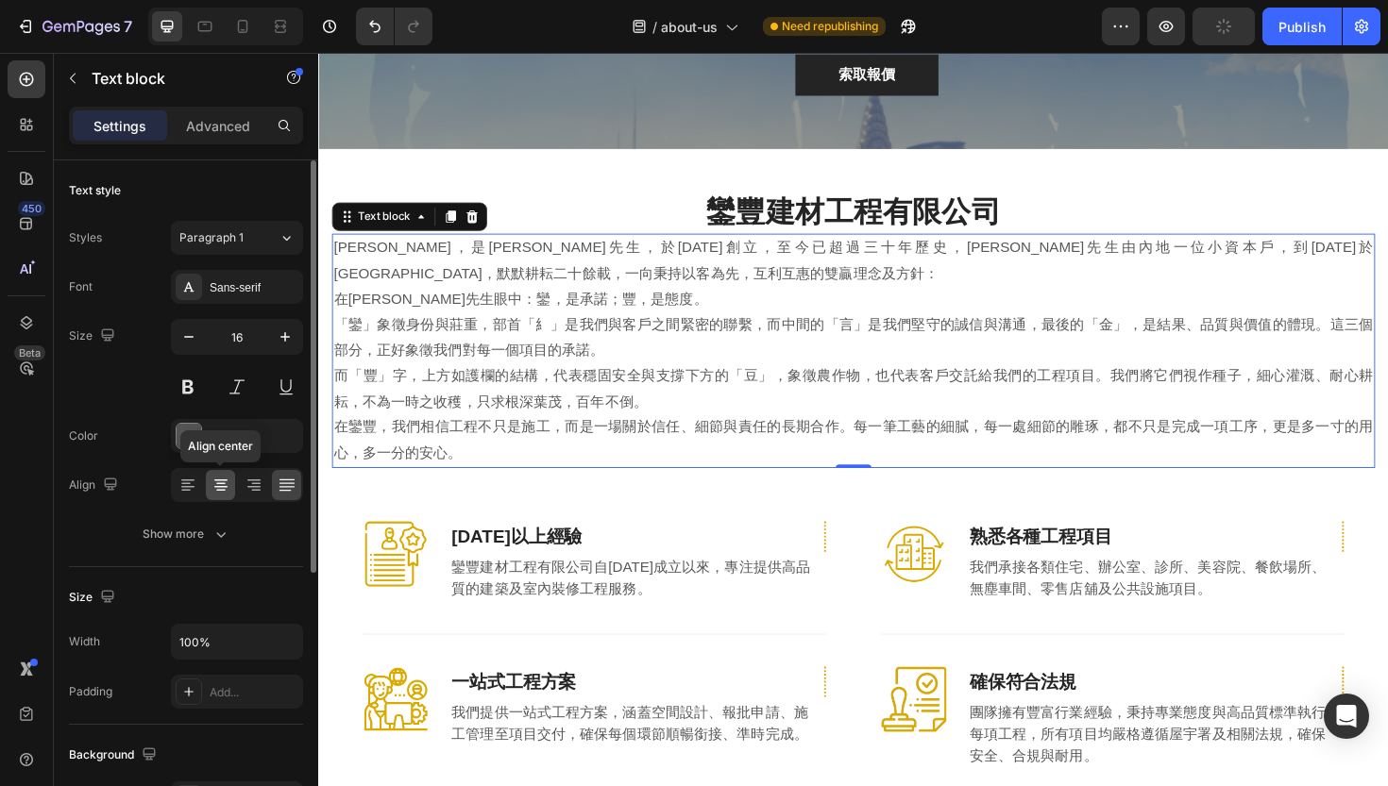
click at [227, 487] on icon at bounding box center [220, 485] width 19 height 19
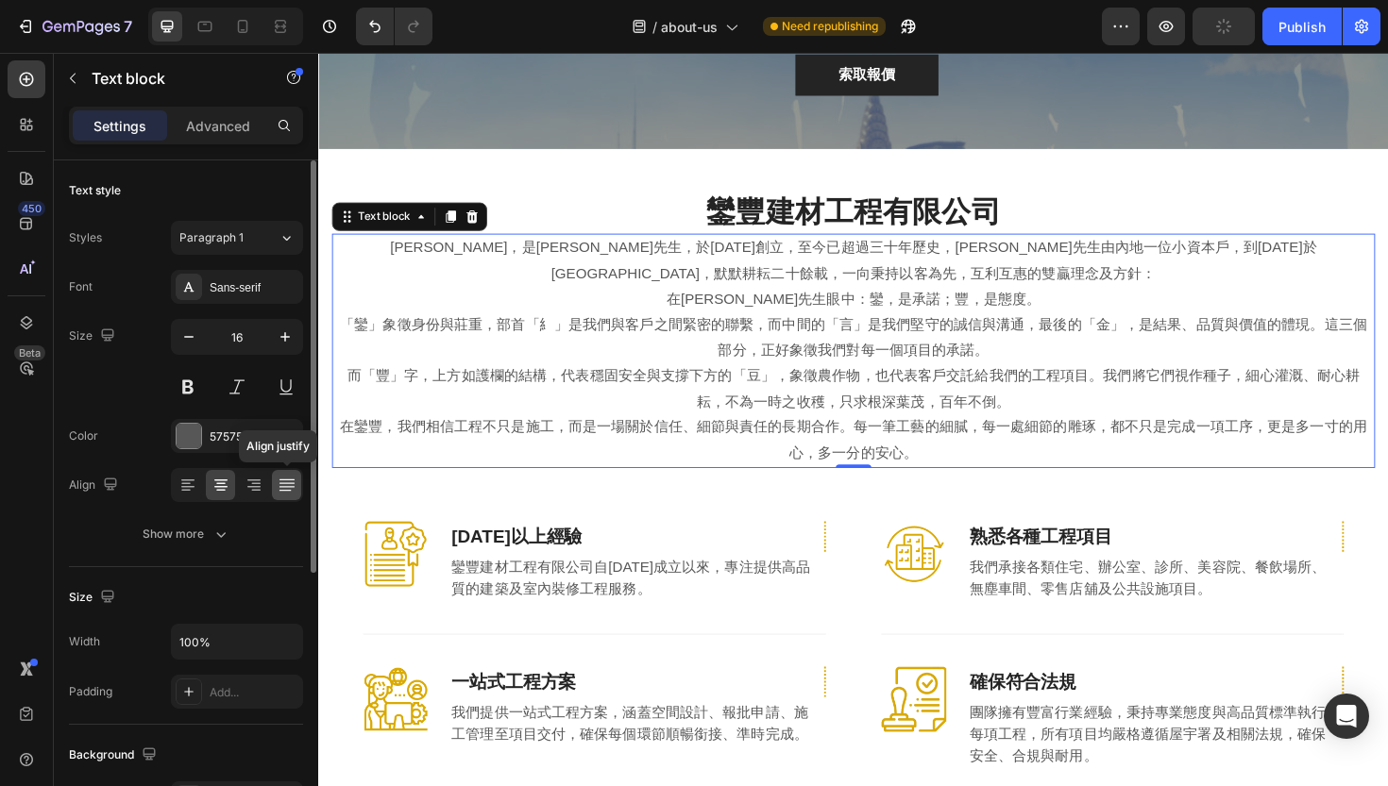
click at [286, 494] on icon at bounding box center [287, 485] width 19 height 19
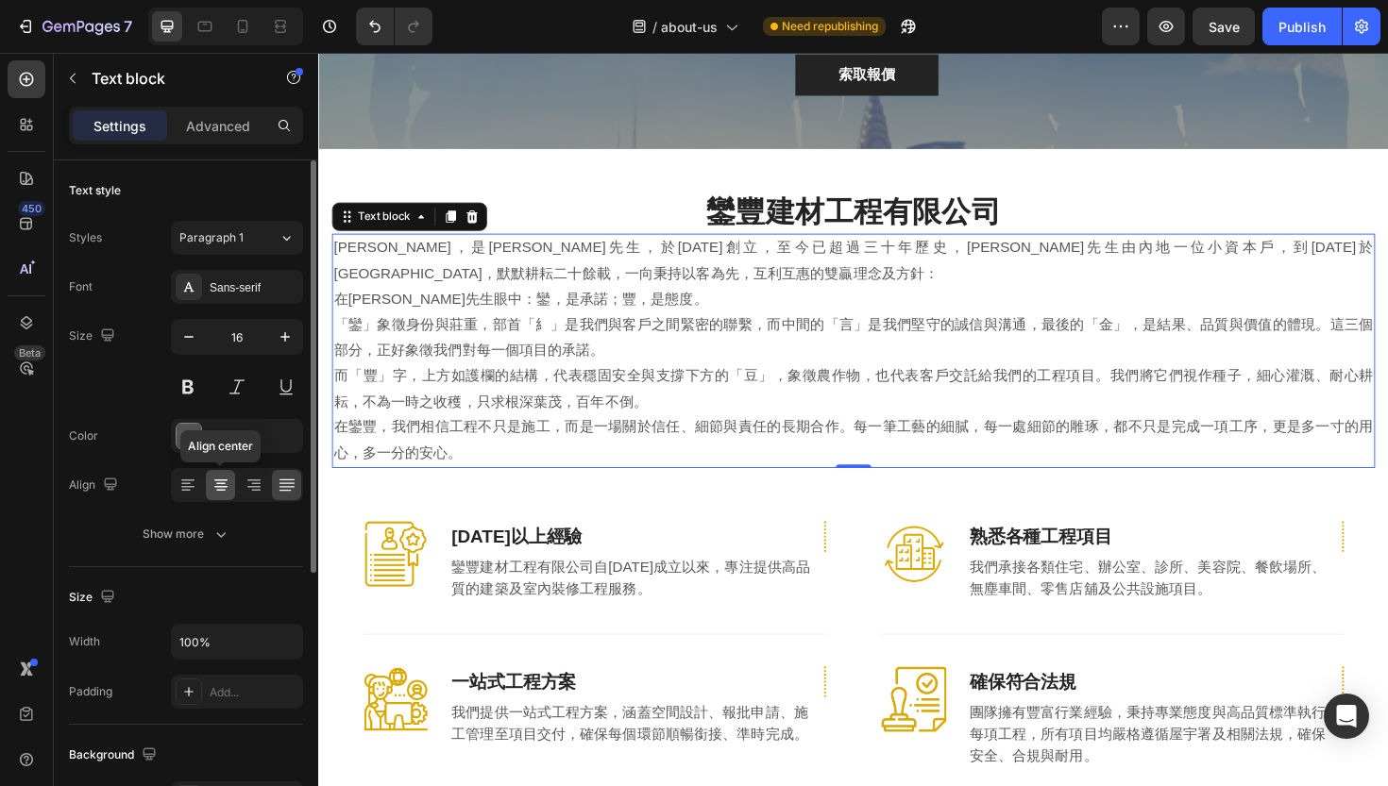
click at [232, 486] on div at bounding box center [220, 485] width 29 height 30
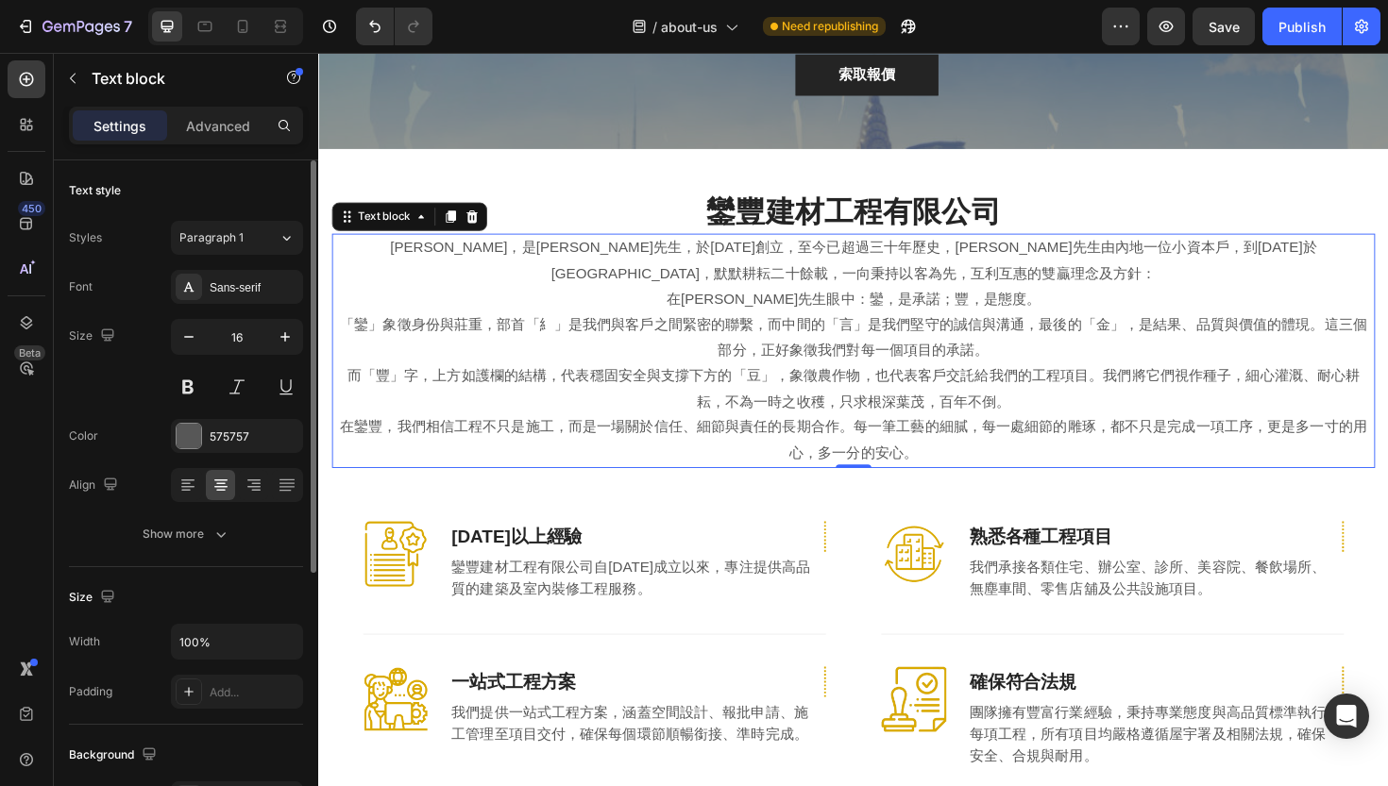
scroll to position [7, 0]
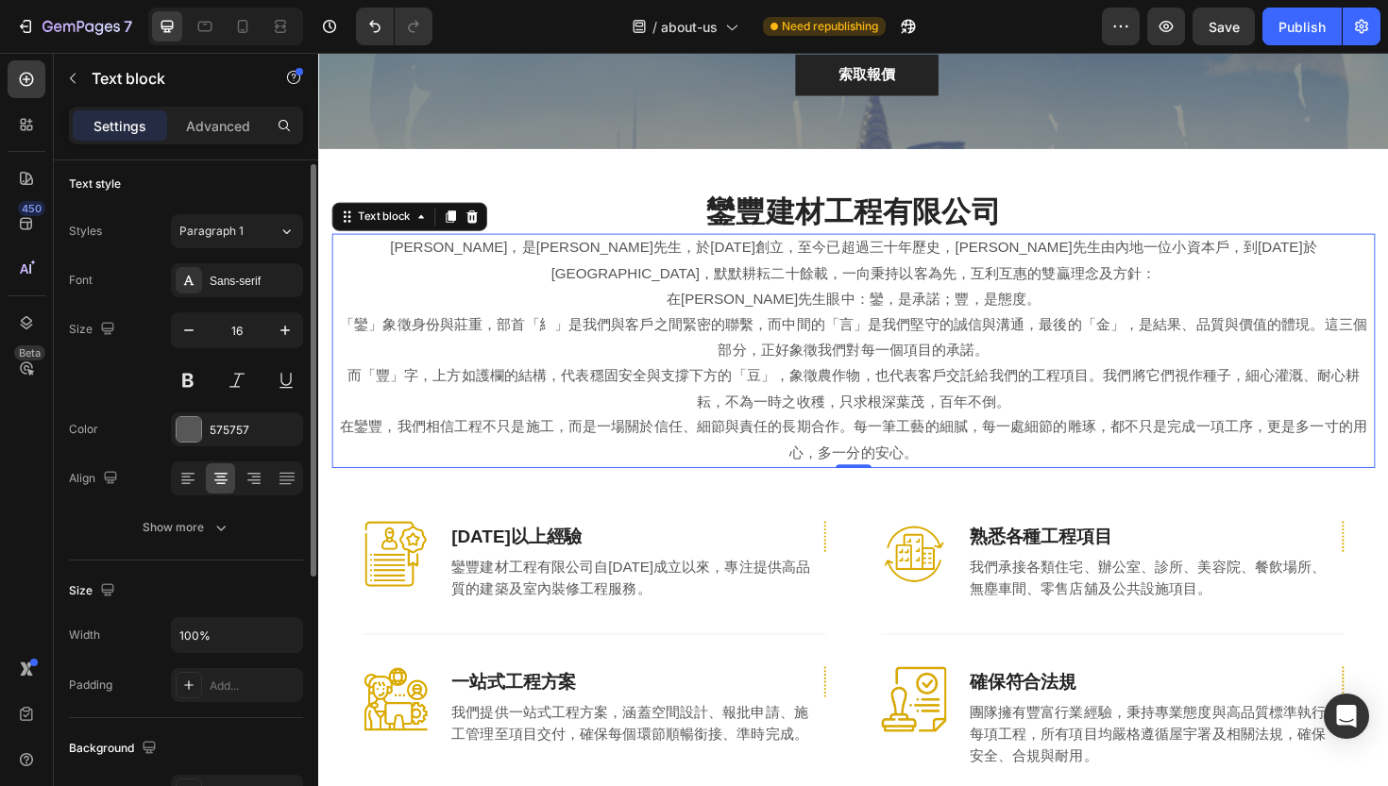
click at [210, 653] on div "Width 100% Padding Add..." at bounding box center [186, 659] width 234 height 85
click at [219, 633] on input "100%" at bounding box center [237, 635] width 130 height 34
click at [154, 647] on div "Width 100%" at bounding box center [186, 635] width 234 height 36
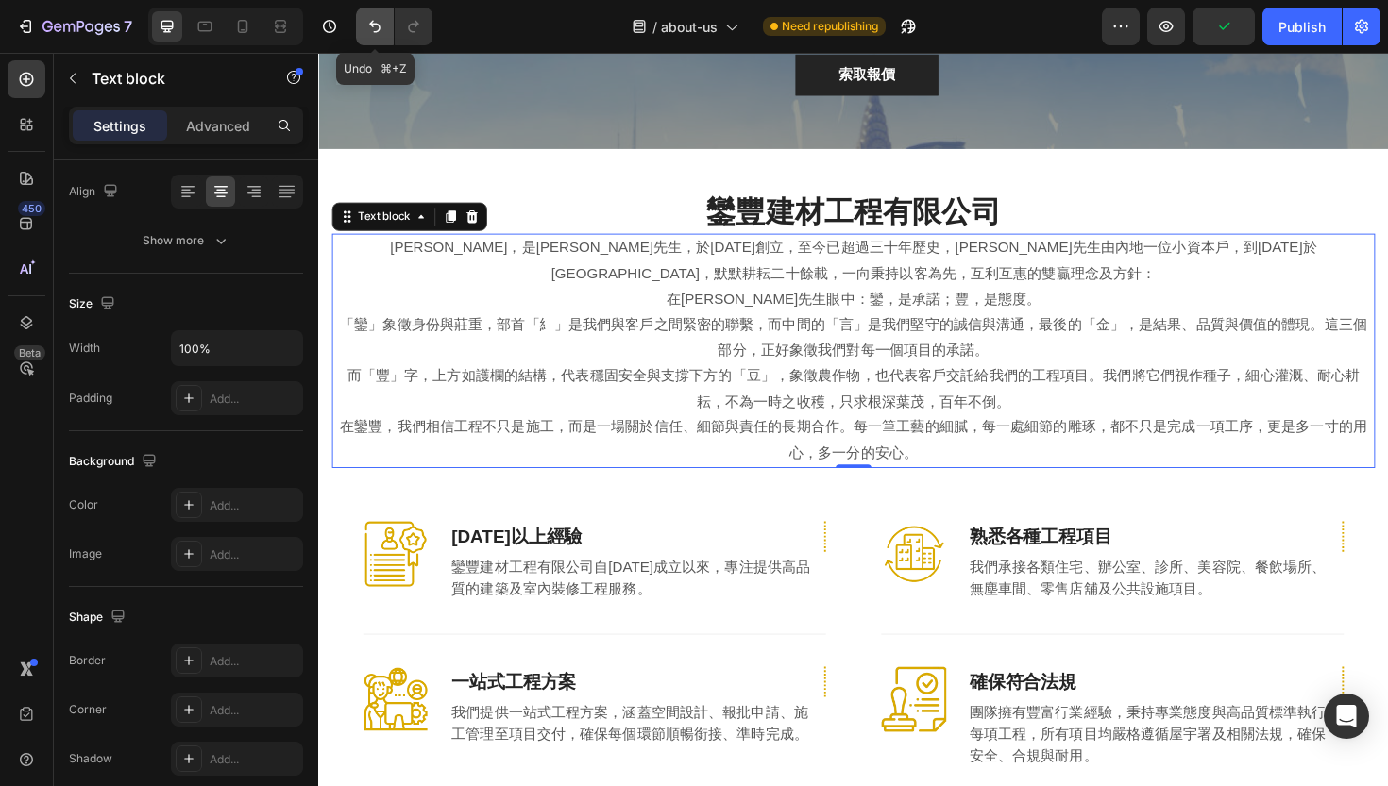
click at [373, 25] on icon "Undo/Redo" at bounding box center [374, 26] width 19 height 19
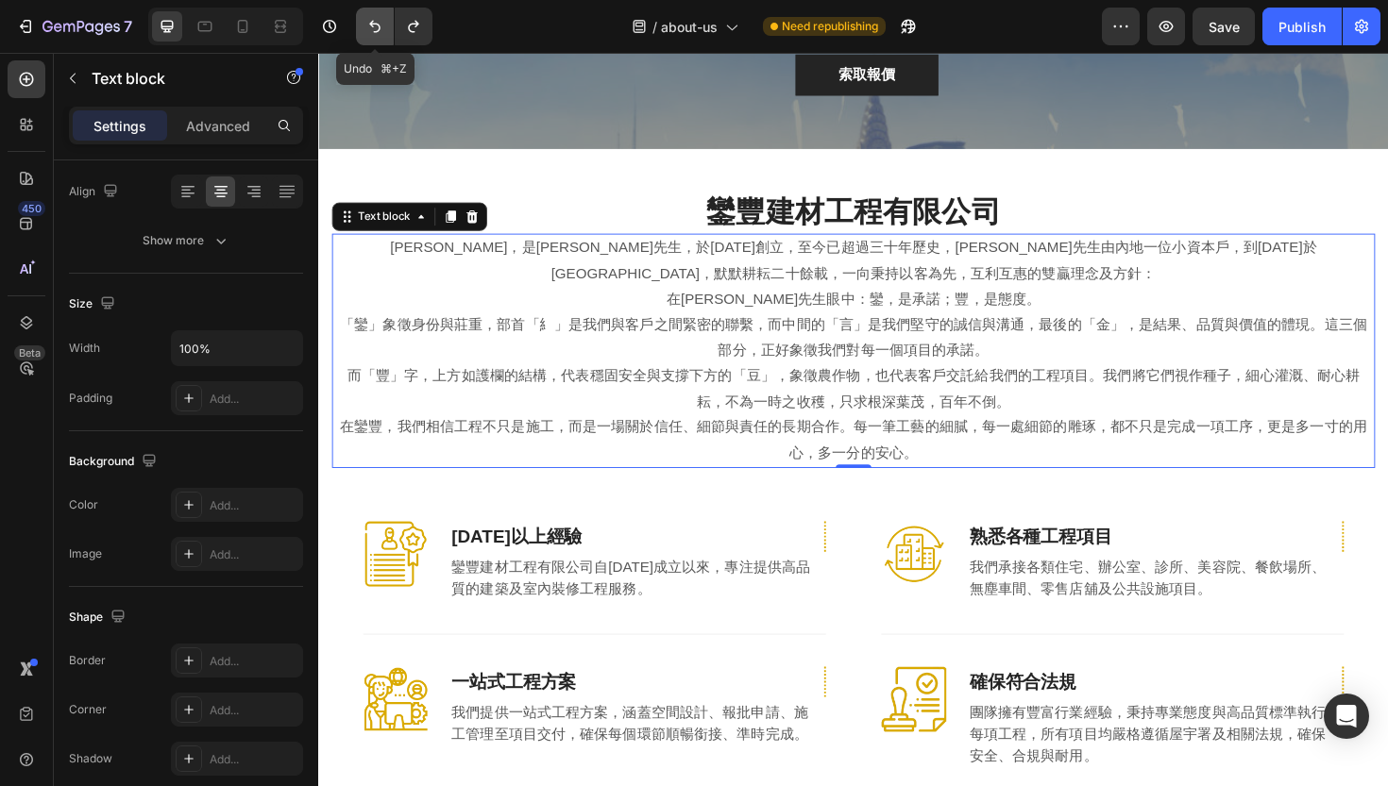
click at [373, 25] on icon "Undo/Redo" at bounding box center [374, 26] width 19 height 19
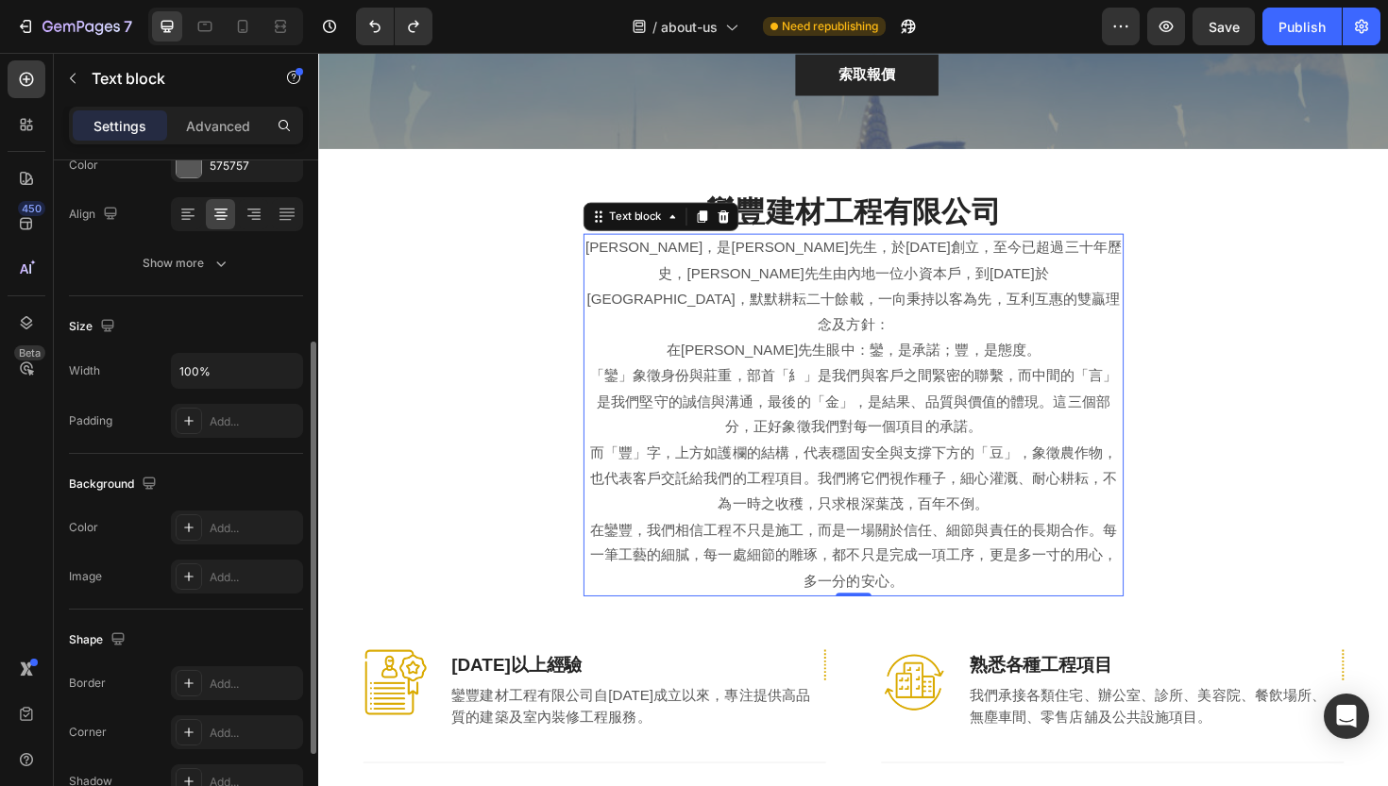
scroll to position [185, 0]
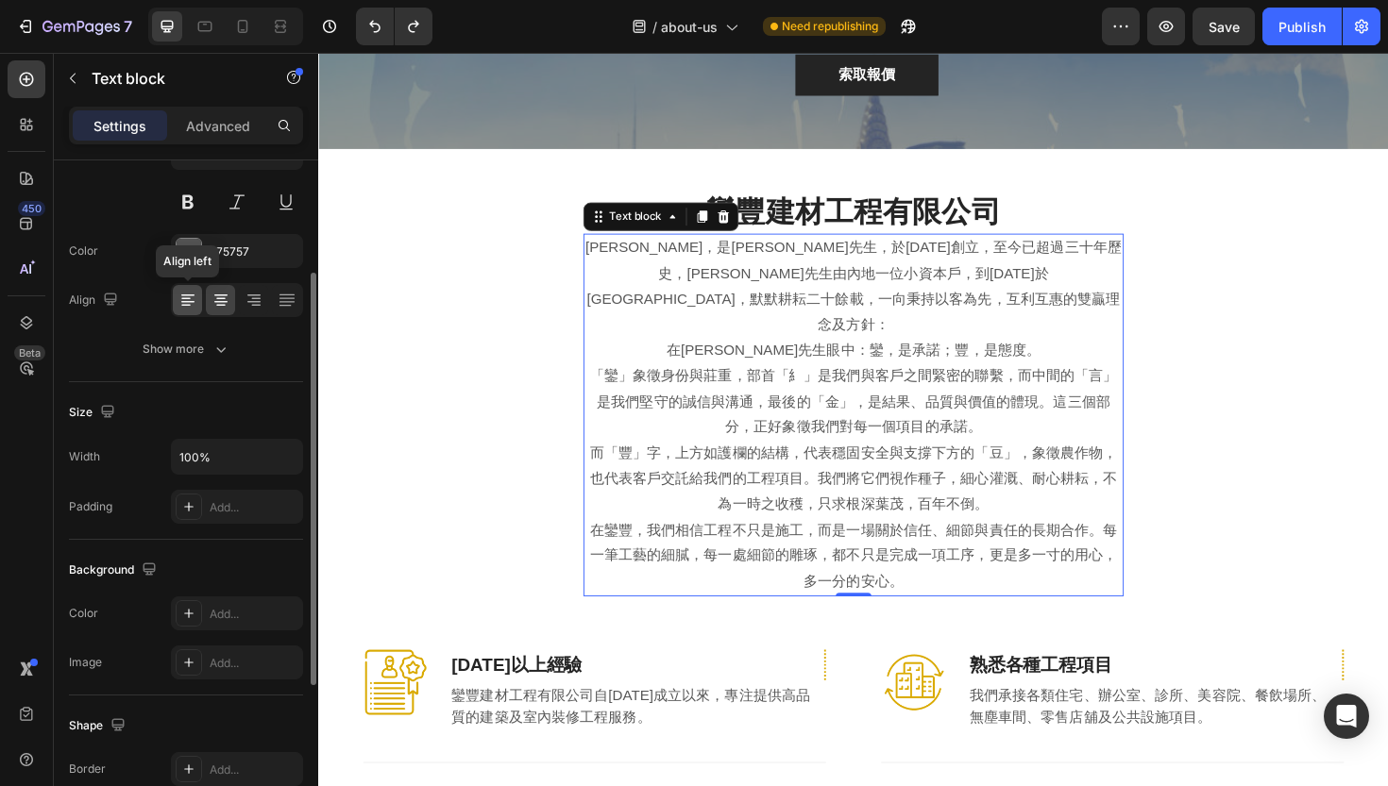
click at [194, 303] on icon at bounding box center [187, 300] width 19 height 19
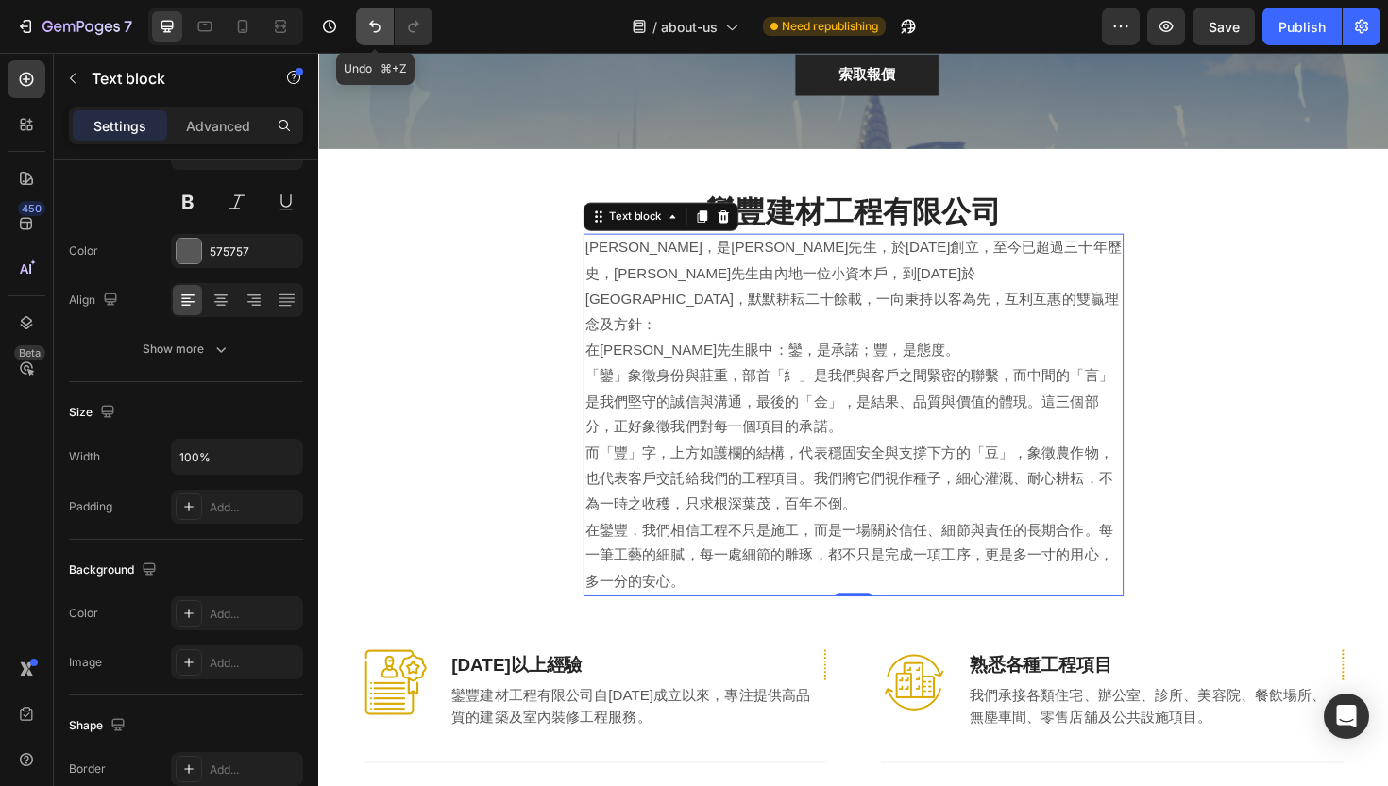
click at [370, 38] on button "Undo/Redo" at bounding box center [375, 27] width 38 height 38
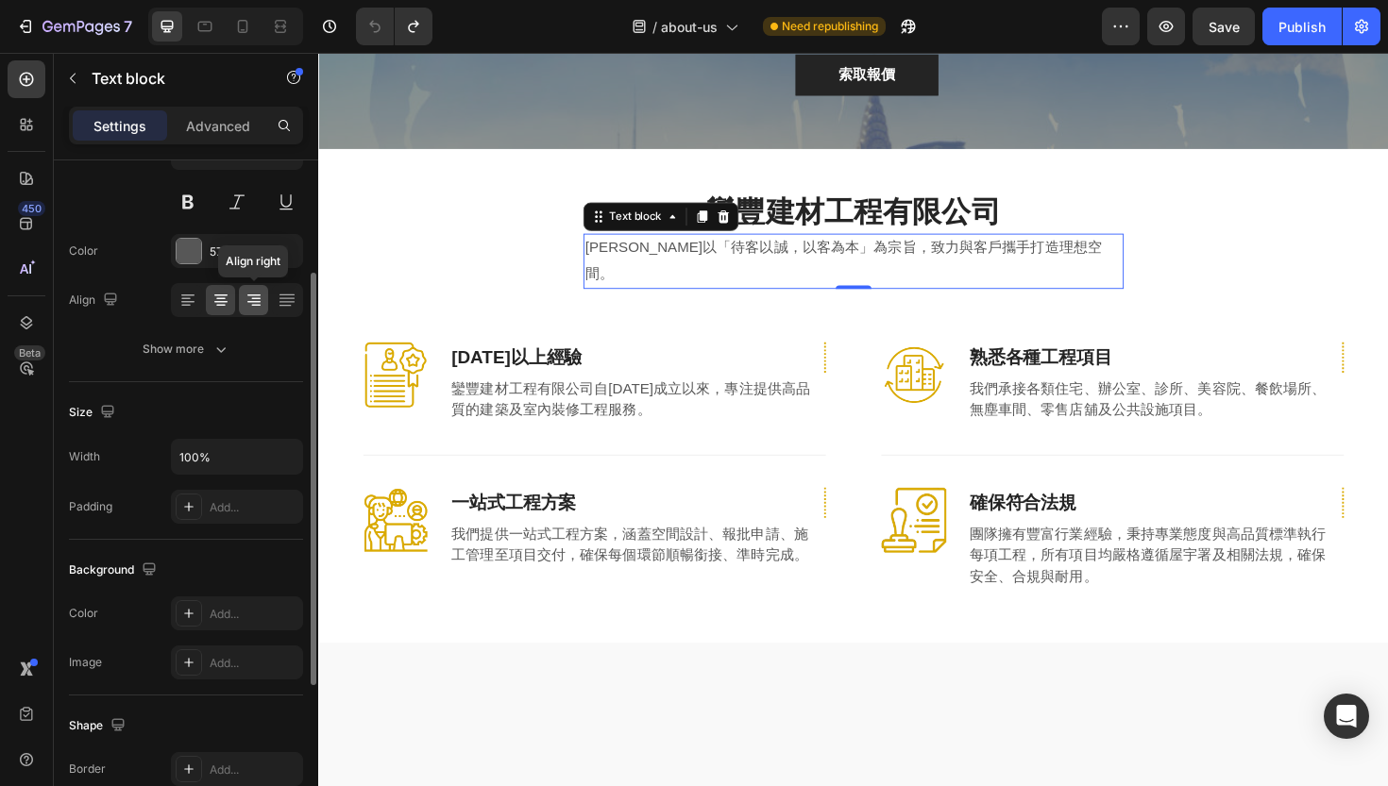
click at [250, 306] on icon at bounding box center [254, 300] width 19 height 19
click at [230, 304] on div at bounding box center [220, 300] width 29 height 30
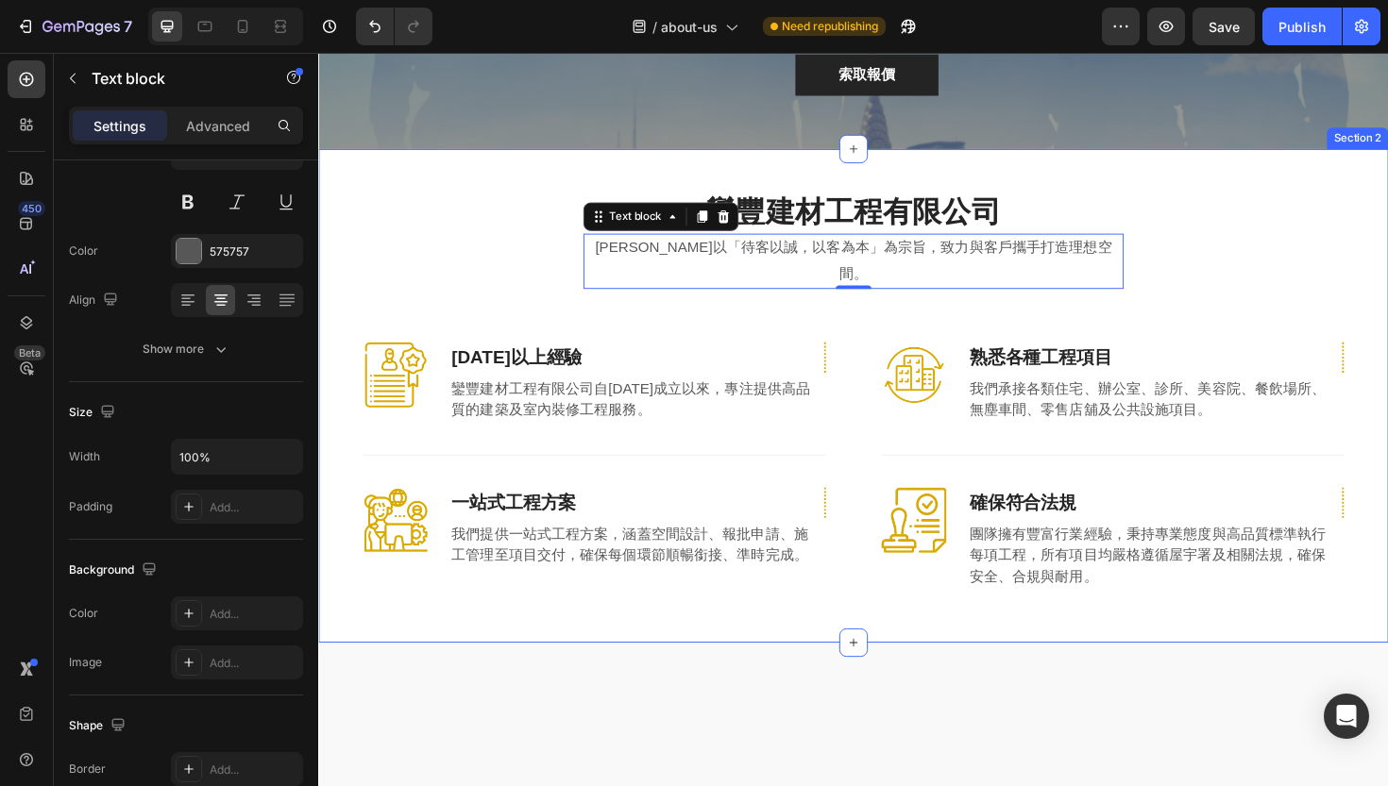
click at [469, 243] on div "鑾豐建材工程有限公司 Heading [PERSON_NAME]以「待客以誠，以客為本」為宗旨，致力與客戶攜手打造理想空間。 Text block 0 Row…" at bounding box center [884, 416] width 1105 height 432
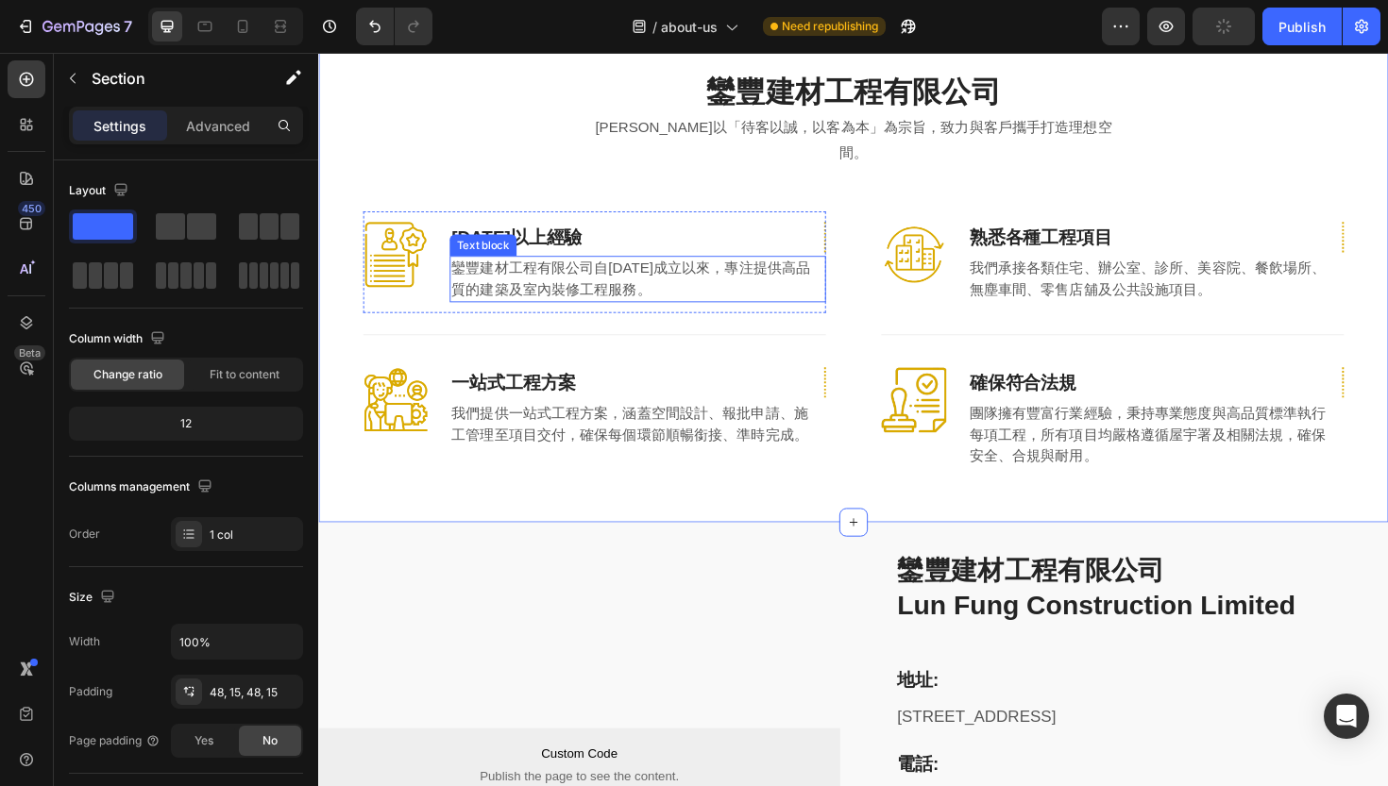
scroll to position [422, 0]
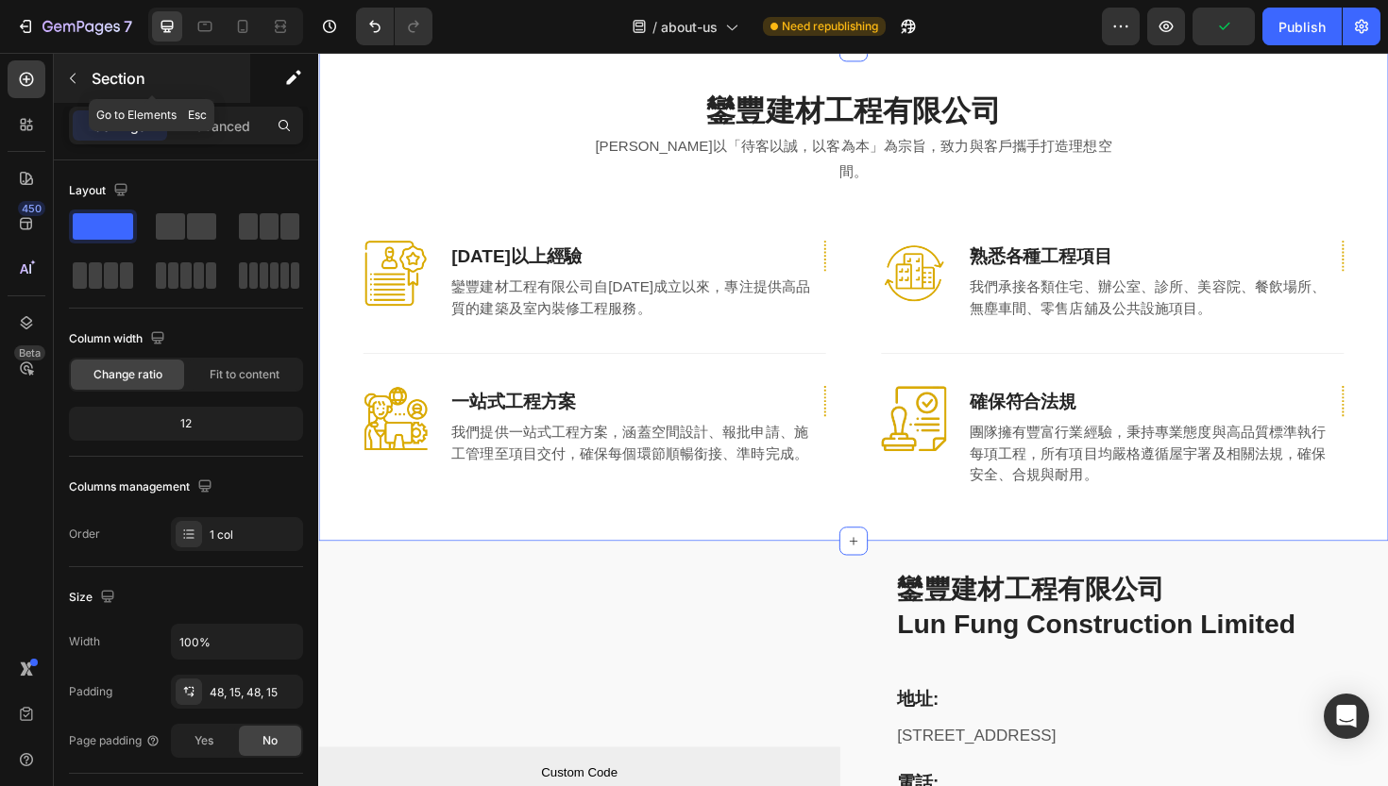
click at [89, 82] on div "Section" at bounding box center [152, 78] width 196 height 49
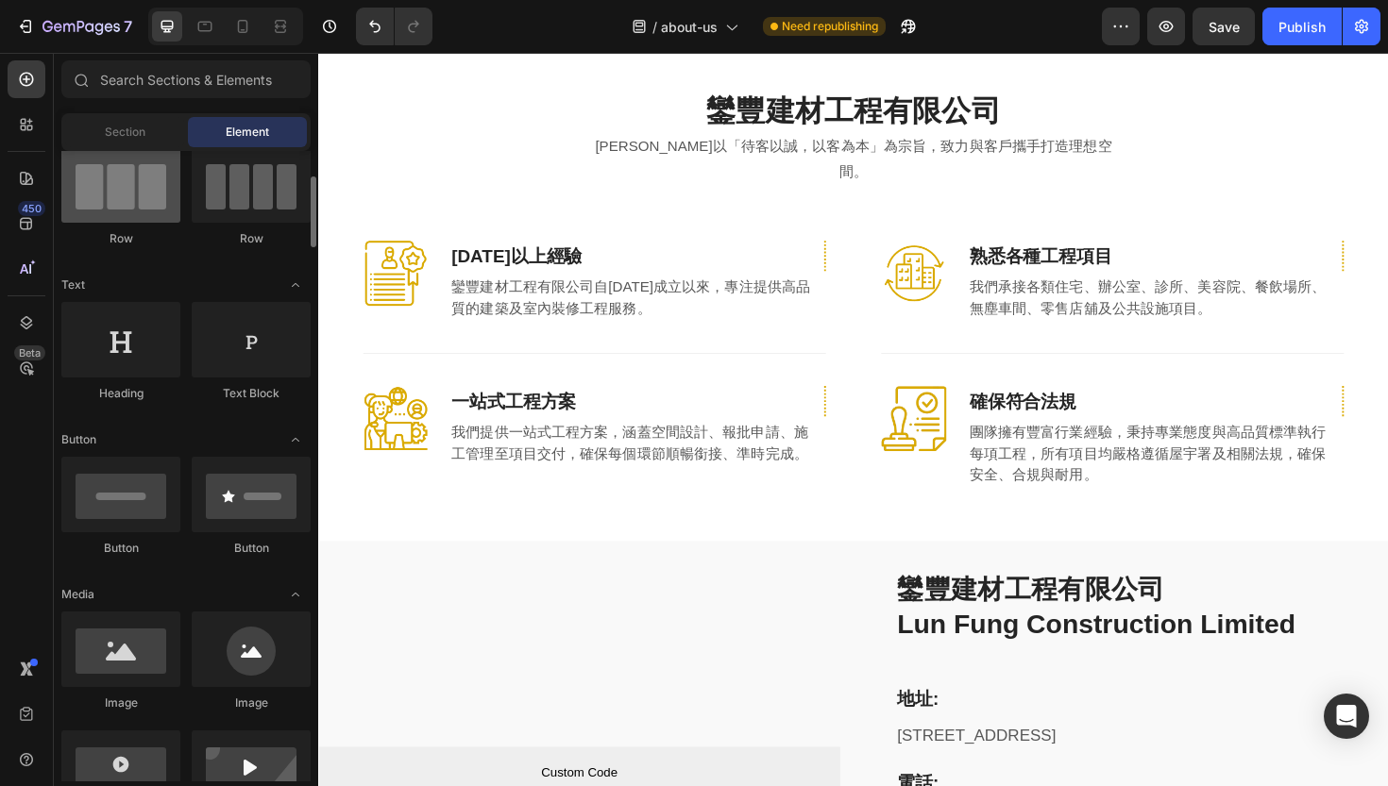
scroll to position [171, 0]
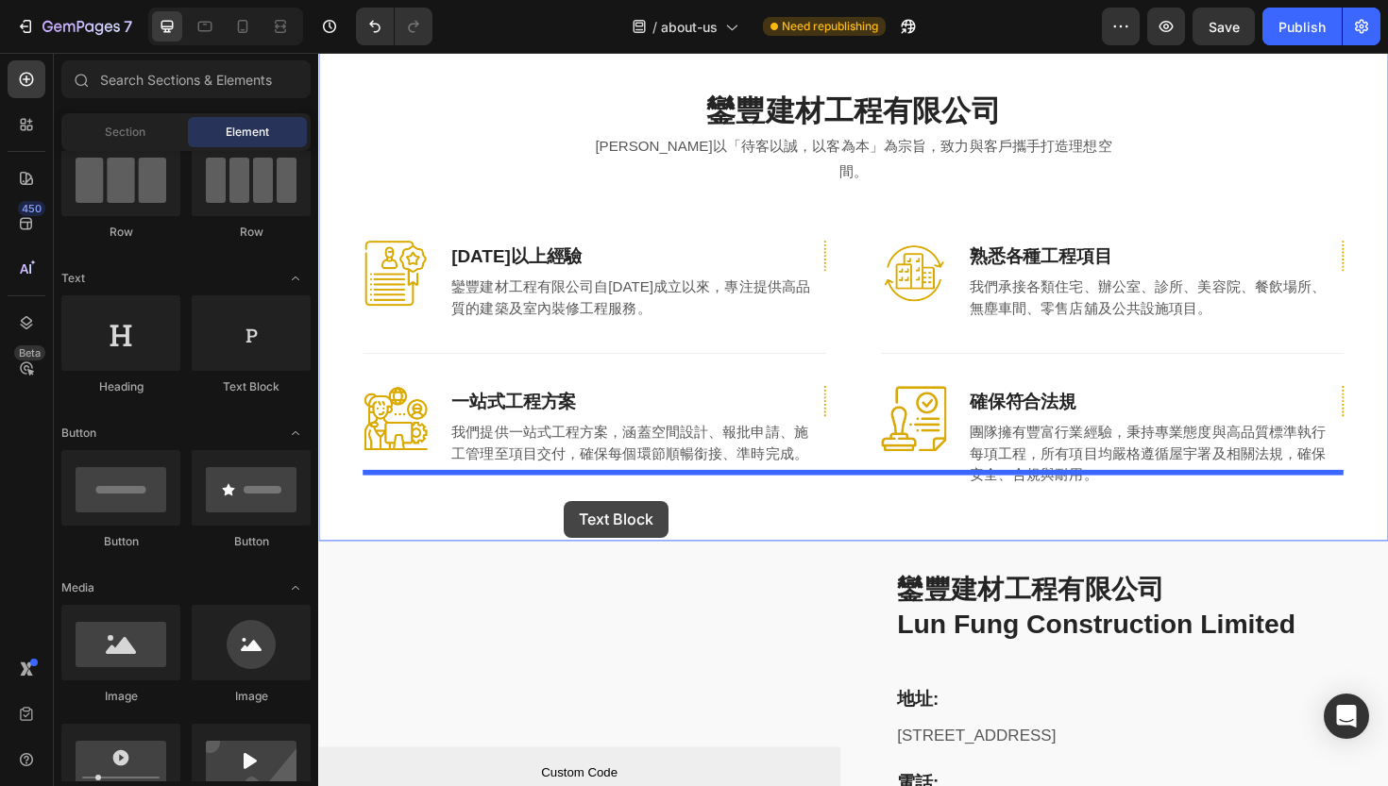
drag, startPoint x: 565, startPoint y: 390, endPoint x: 578, endPoint y: 528, distance: 138.4
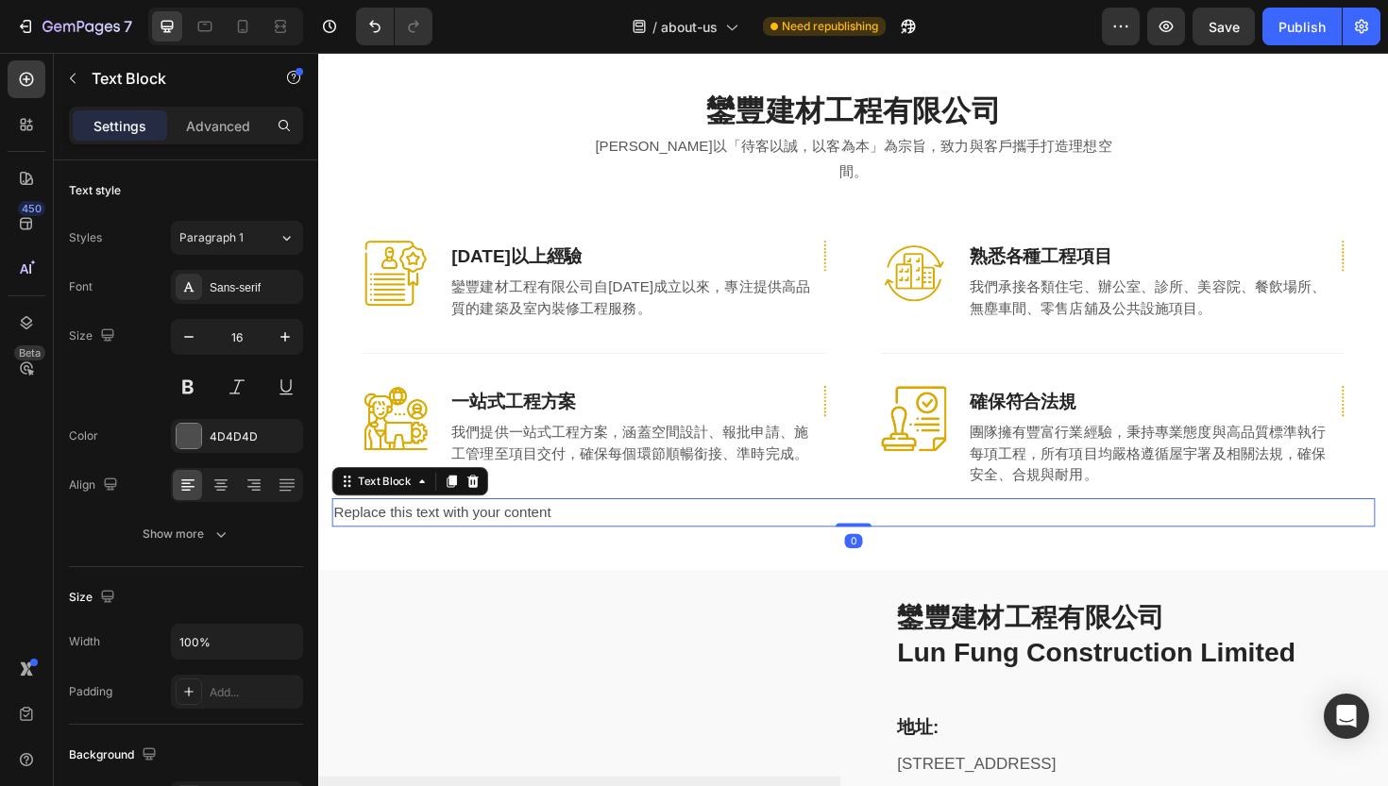
click at [562, 525] on div "Replace this text with your content" at bounding box center [884, 540] width 1105 height 31
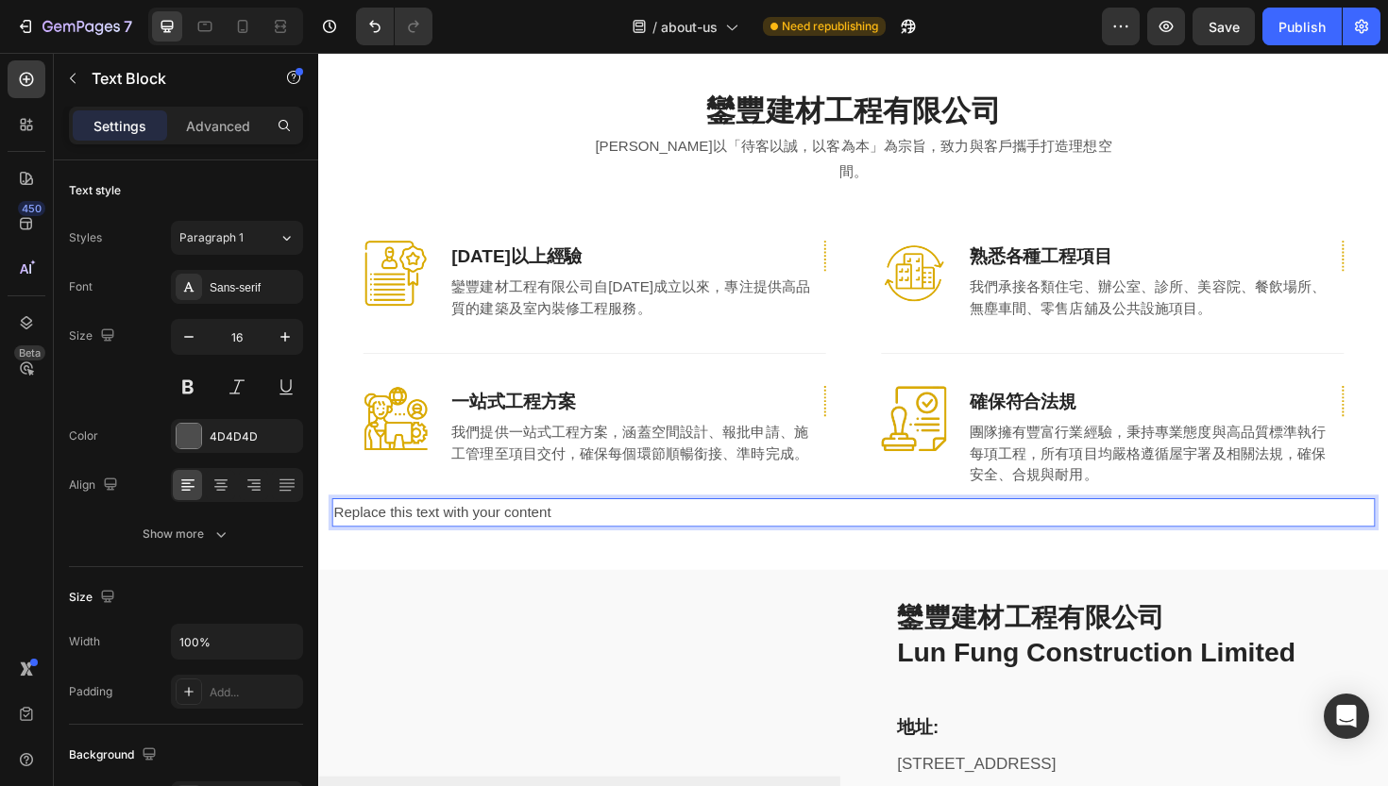
click at [562, 527] on p "Replace this text with your content" at bounding box center [884, 540] width 1101 height 27
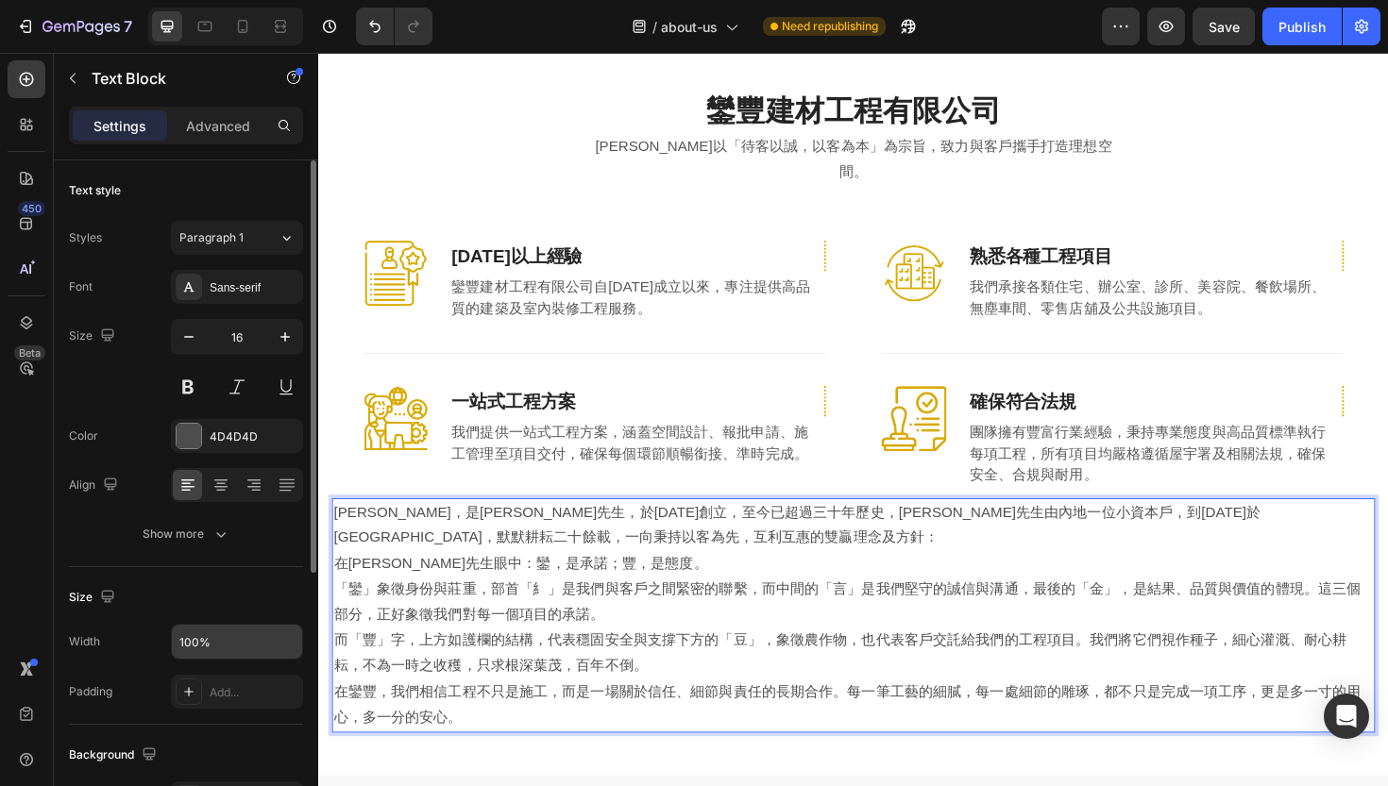
click at [232, 644] on input "100%" at bounding box center [237, 642] width 130 height 34
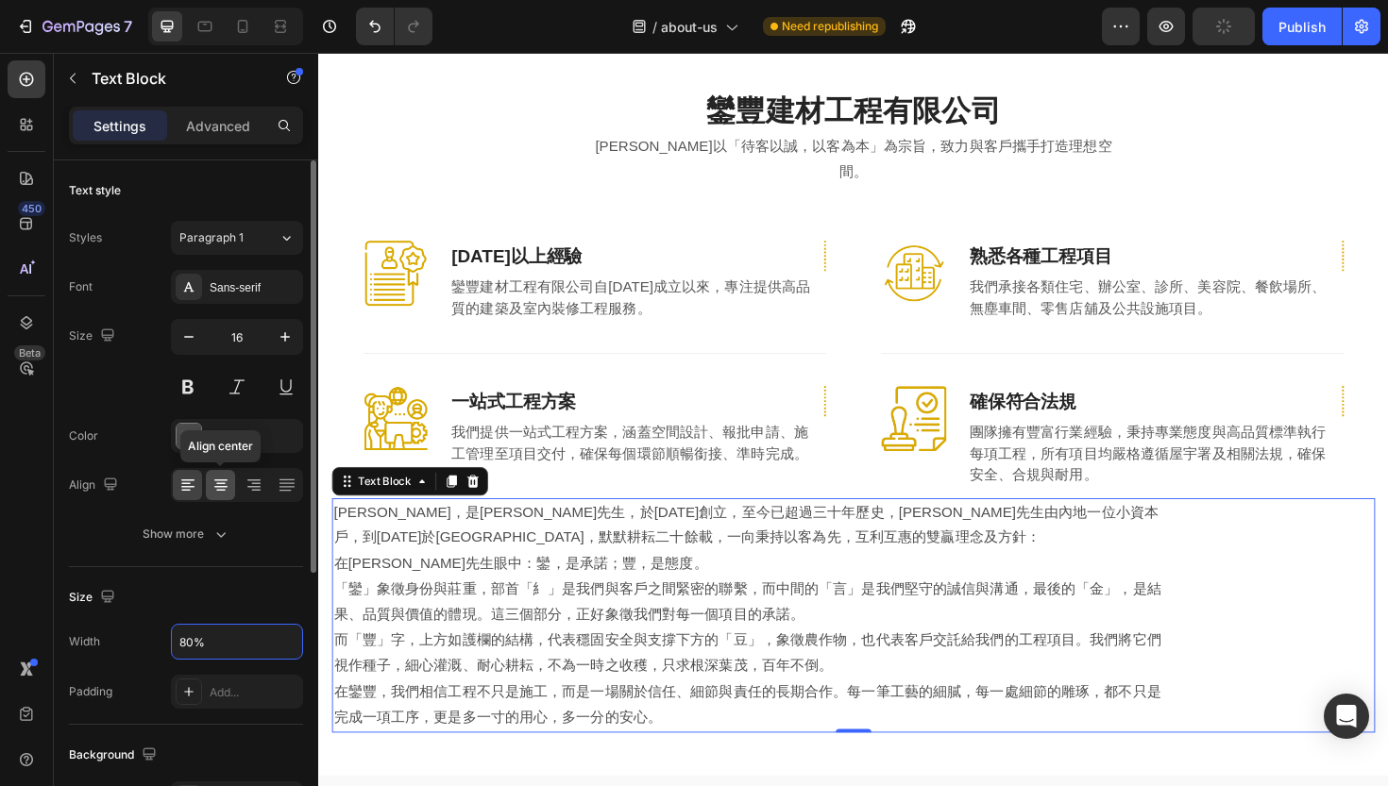
click at [221, 489] on icon at bounding box center [220, 485] width 19 height 19
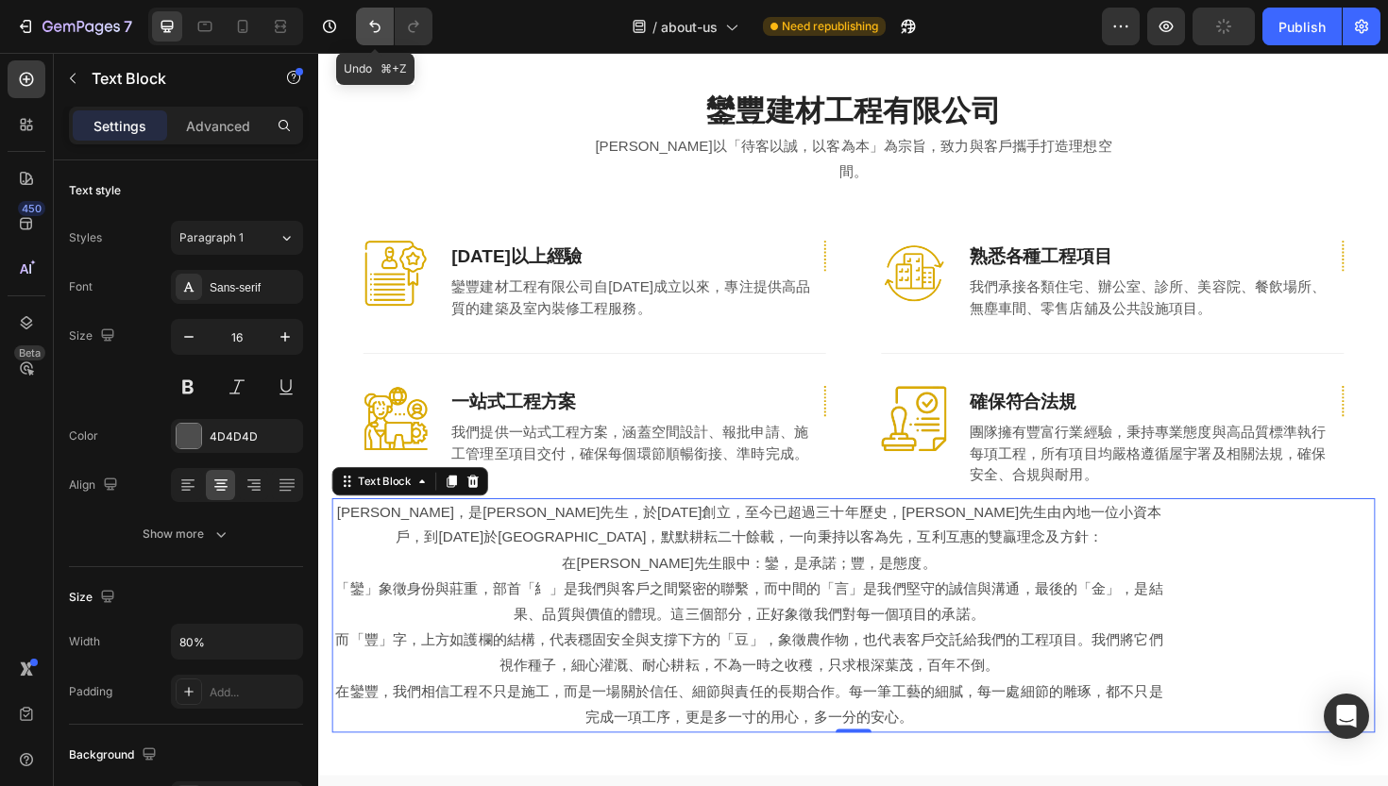
click at [374, 24] on icon "Undo/Redo" at bounding box center [374, 27] width 11 height 12
click at [369, 30] on icon "Undo/Redo" at bounding box center [374, 26] width 19 height 19
type input "100%"
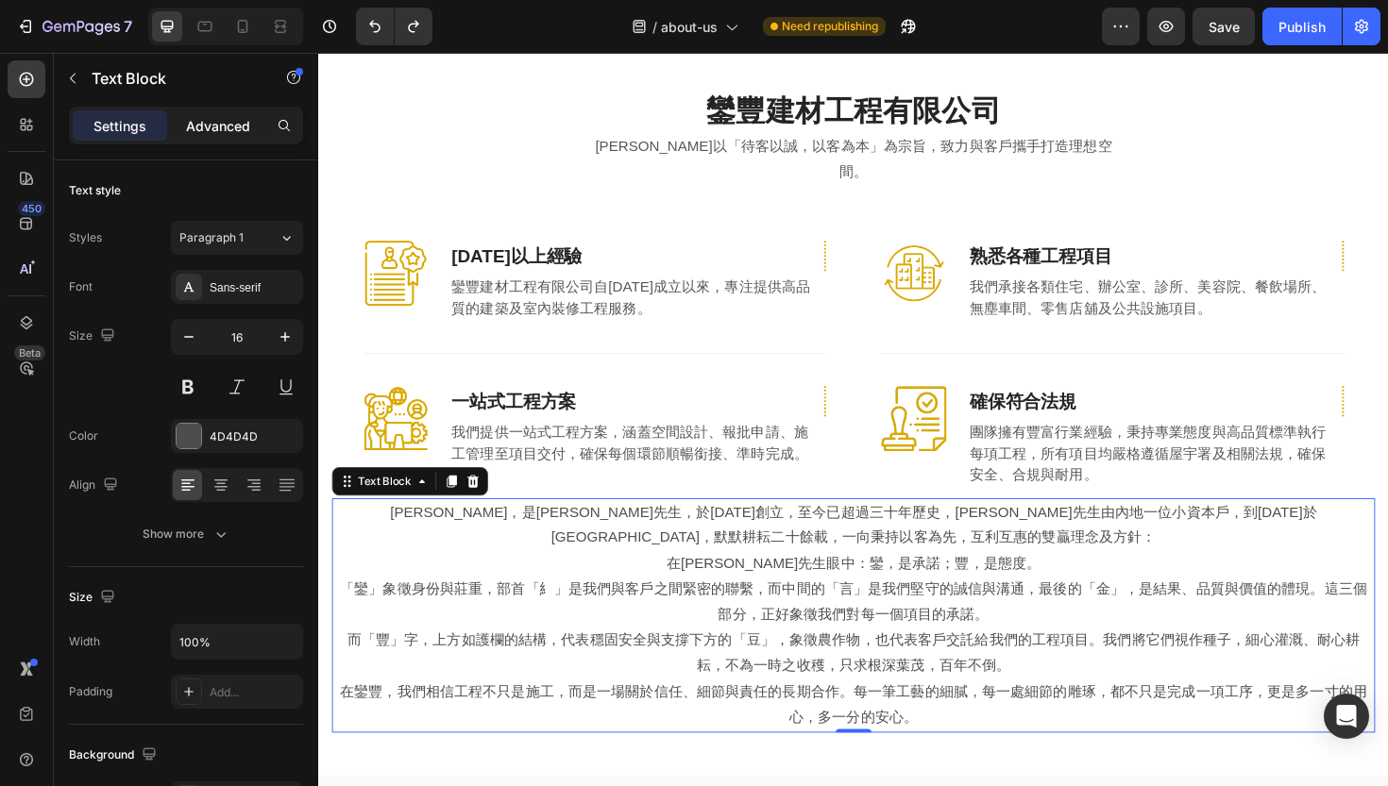
click at [226, 112] on div "Advanced" at bounding box center [218, 125] width 94 height 30
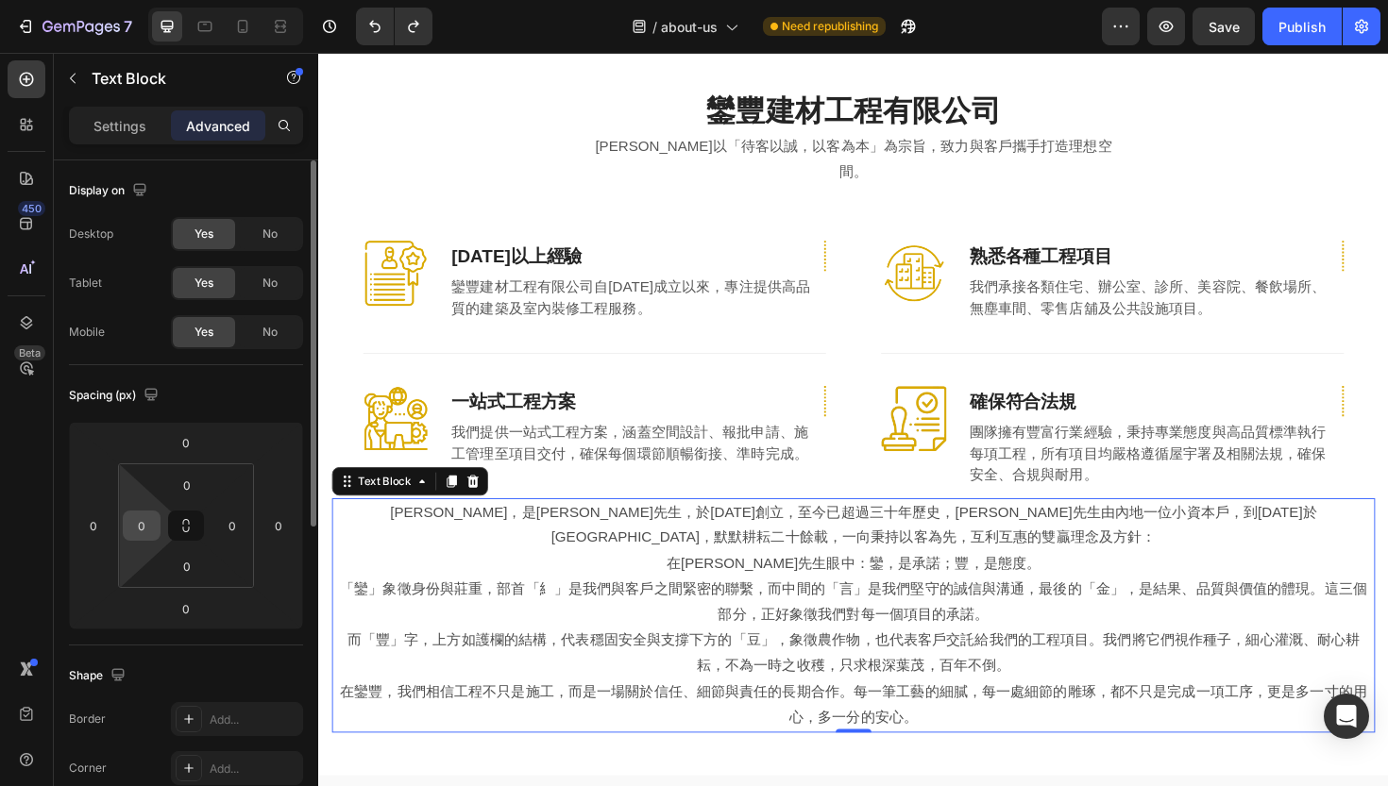
click at [146, 525] on input "0" at bounding box center [141, 526] width 28 height 28
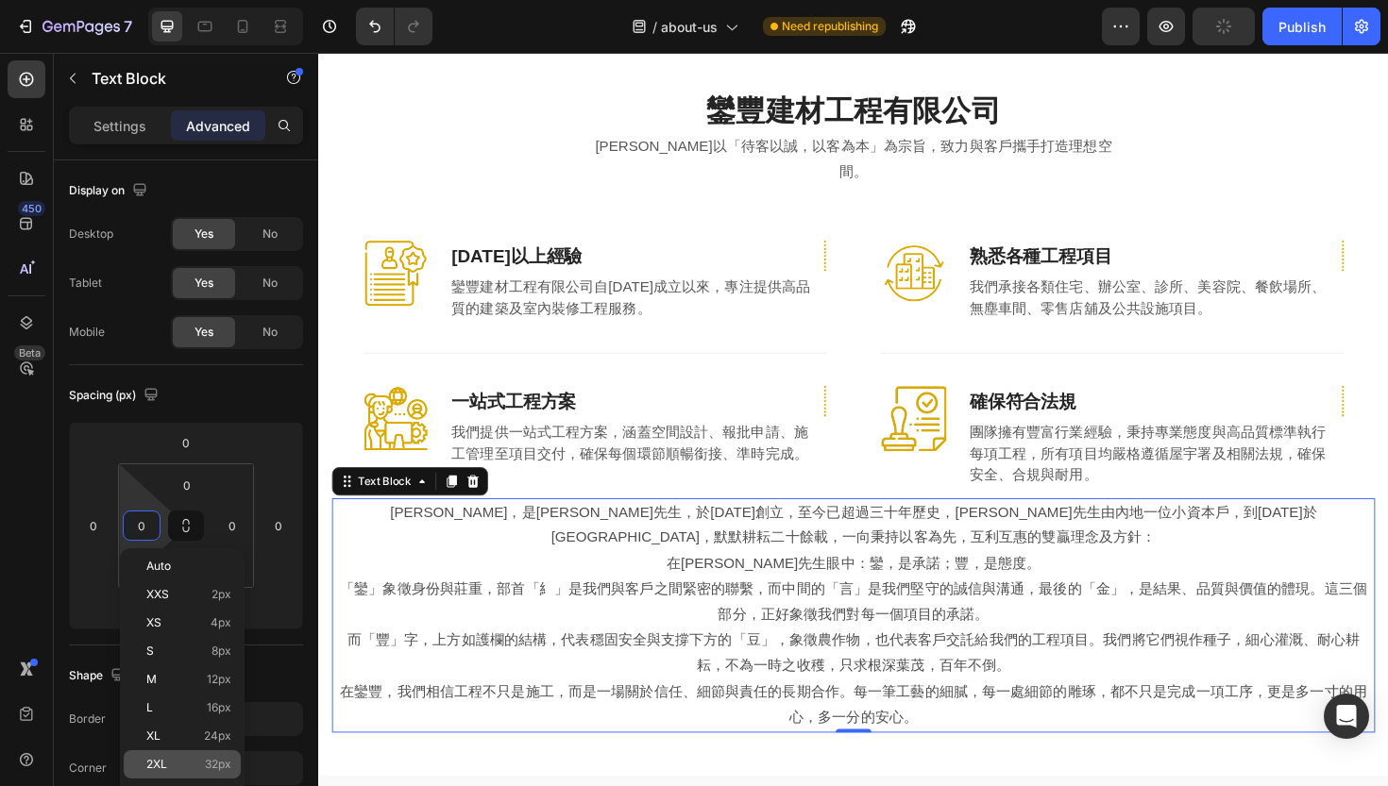
click at [160, 753] on div "2XL 32px" at bounding box center [182, 765] width 117 height 28
type input "32"
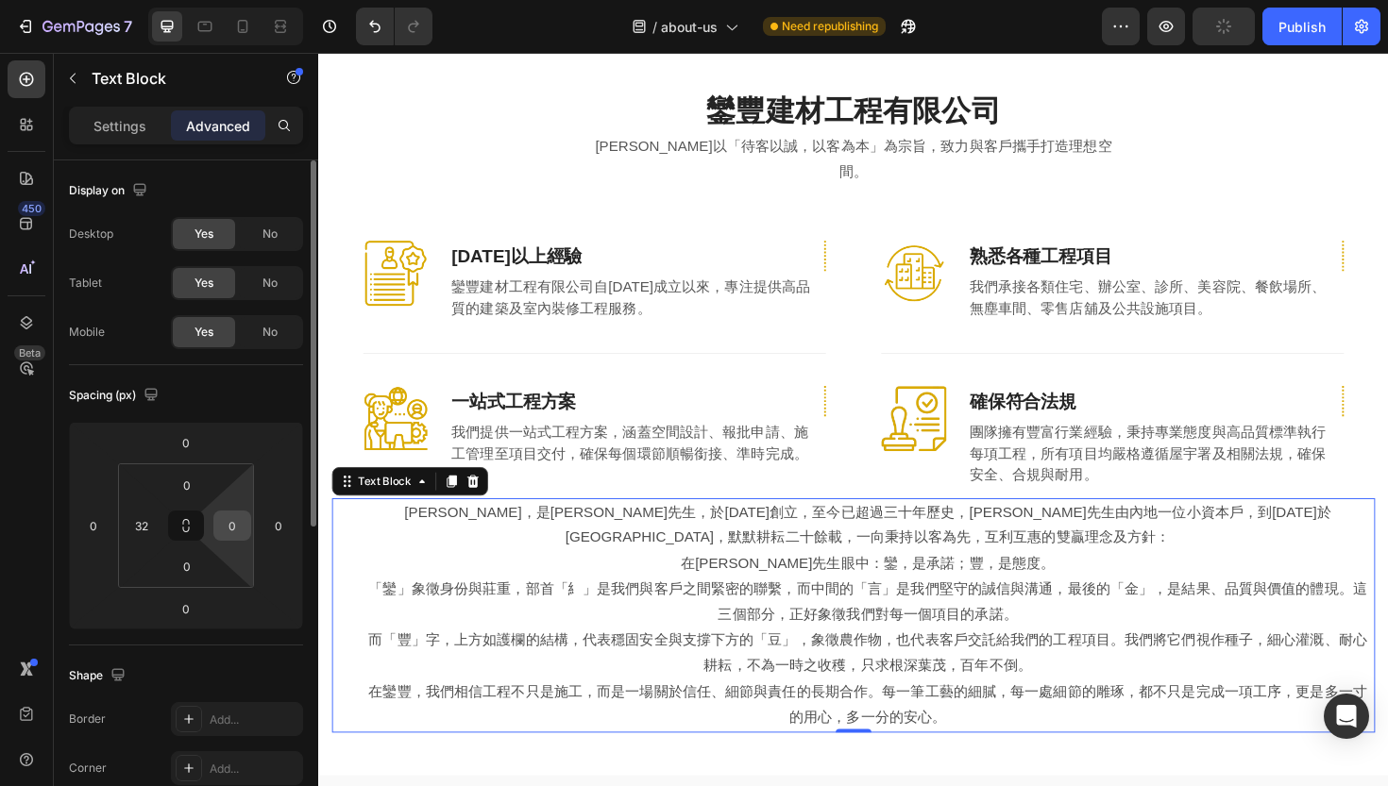
click at [235, 534] on input "0" at bounding box center [232, 526] width 28 height 28
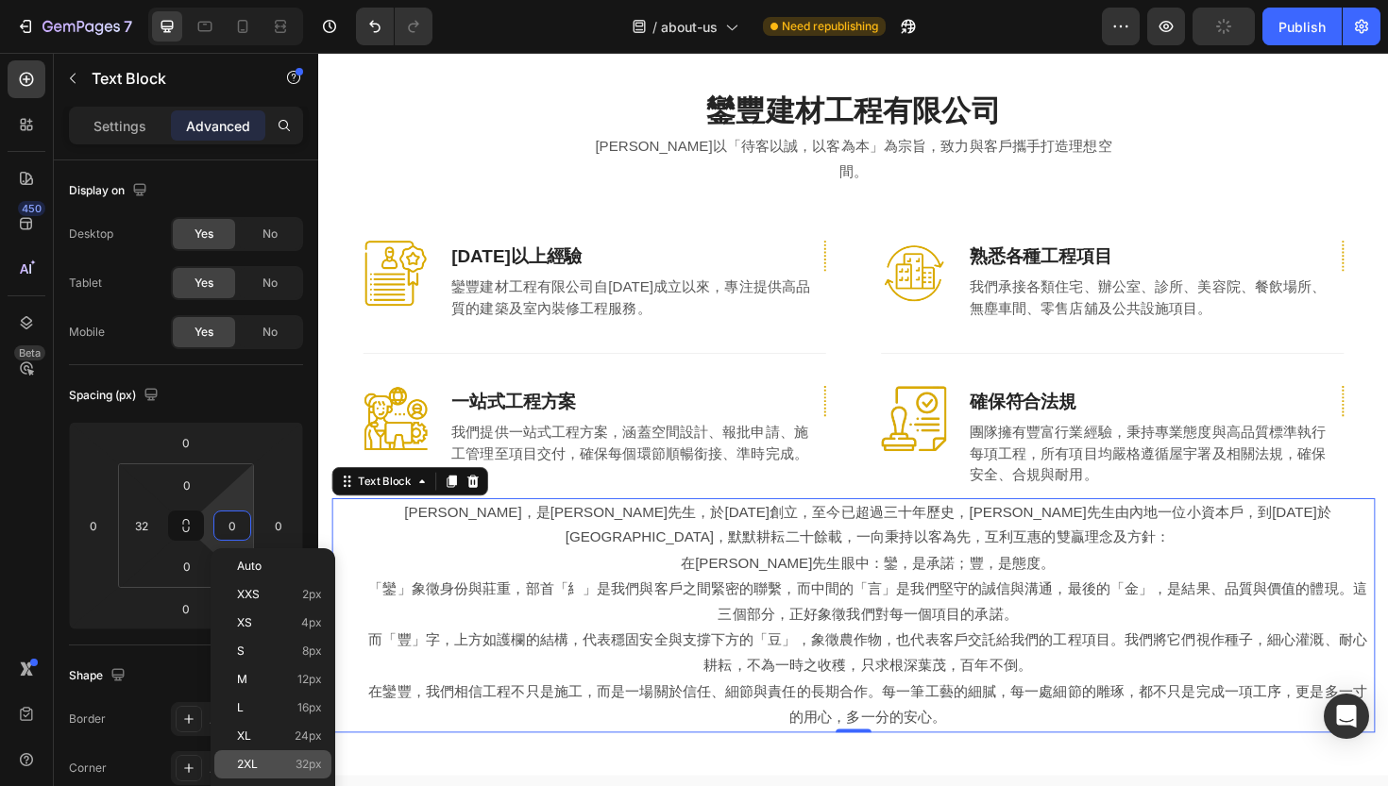
click at [251, 763] on span "2XL" at bounding box center [247, 764] width 21 height 13
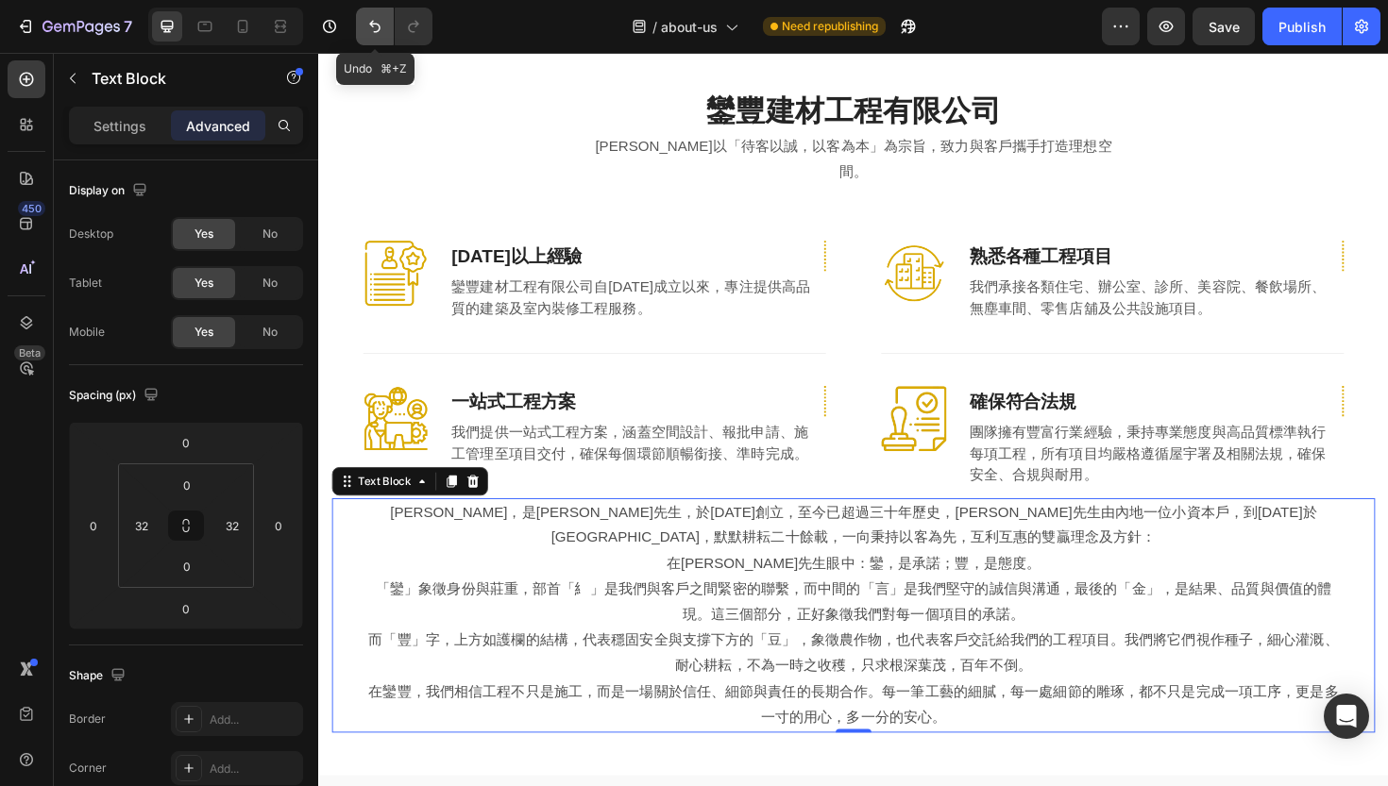
click at [379, 33] on icon "Undo/Redo" at bounding box center [374, 26] width 19 height 19
type input "0"
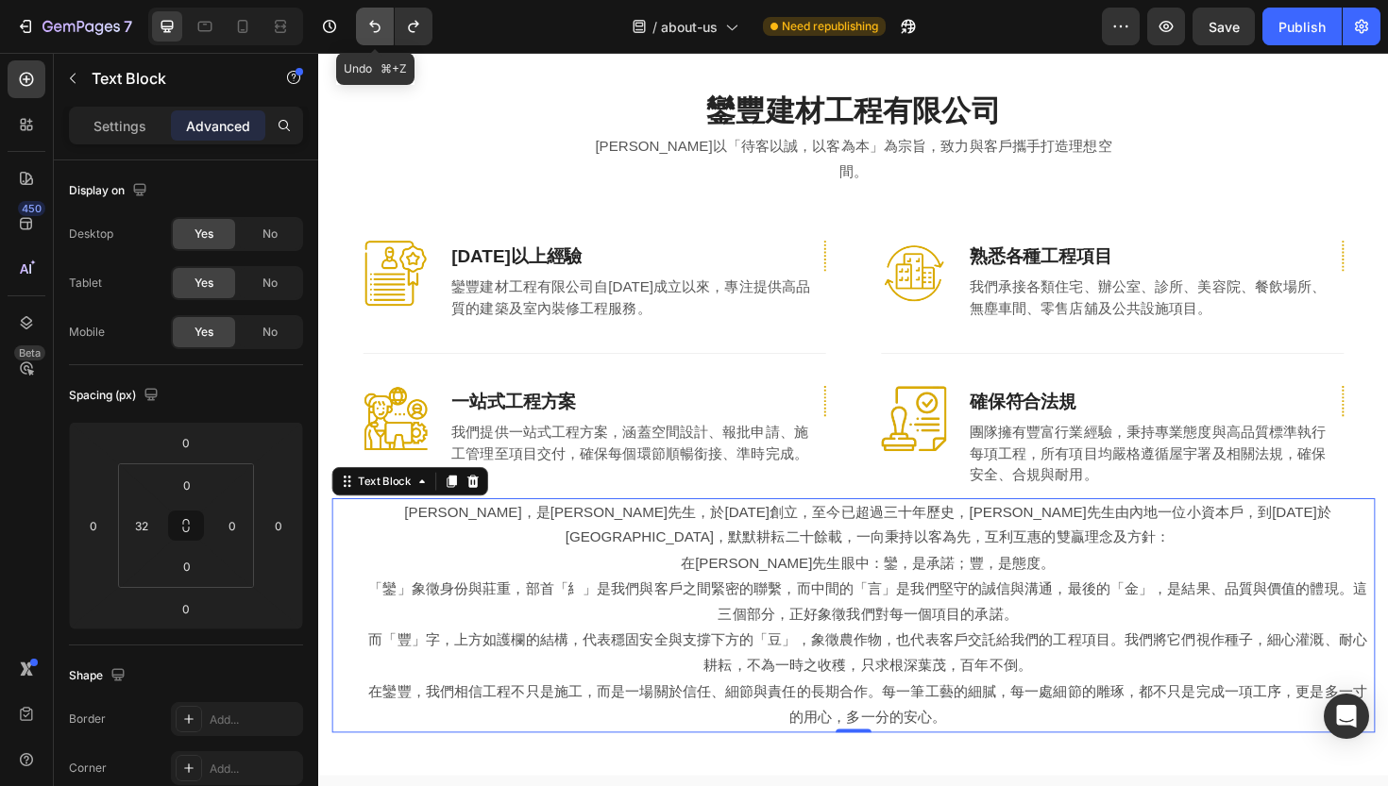
click at [379, 33] on icon "Undo/Redo" at bounding box center [374, 26] width 19 height 19
type input "0"
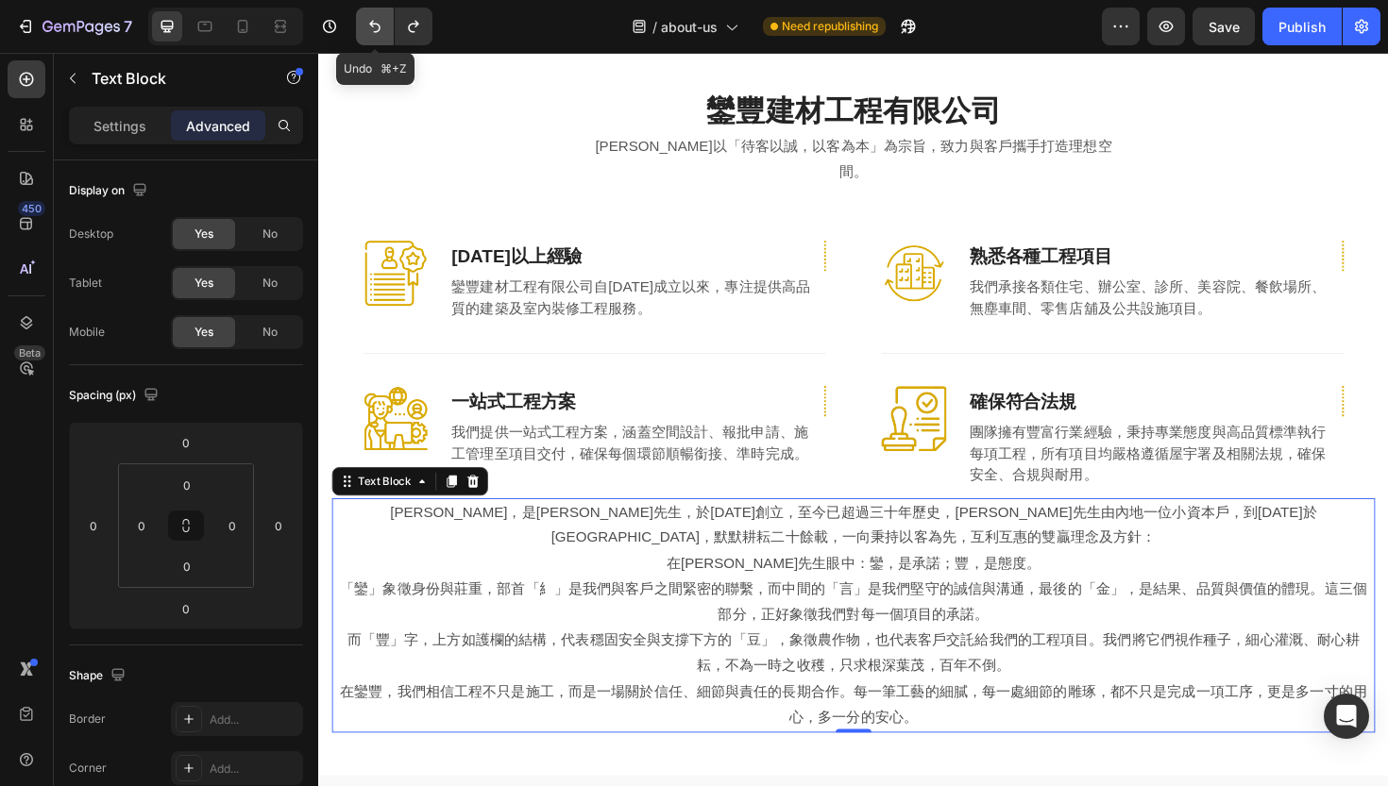
click at [379, 33] on icon "Undo/Redo" at bounding box center [374, 26] width 19 height 19
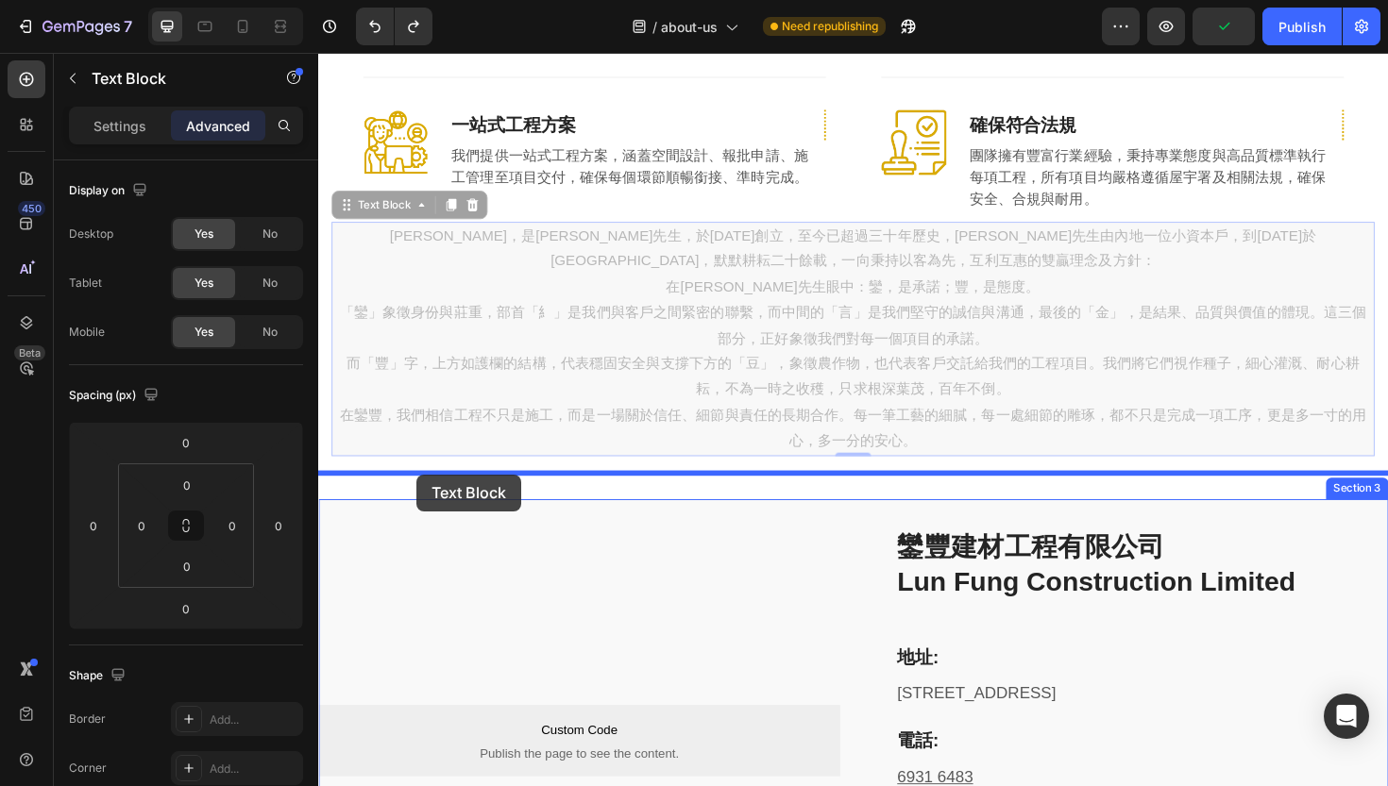
drag, startPoint x: 349, startPoint y: 186, endPoint x: 422, endPoint y: 499, distance: 321.7
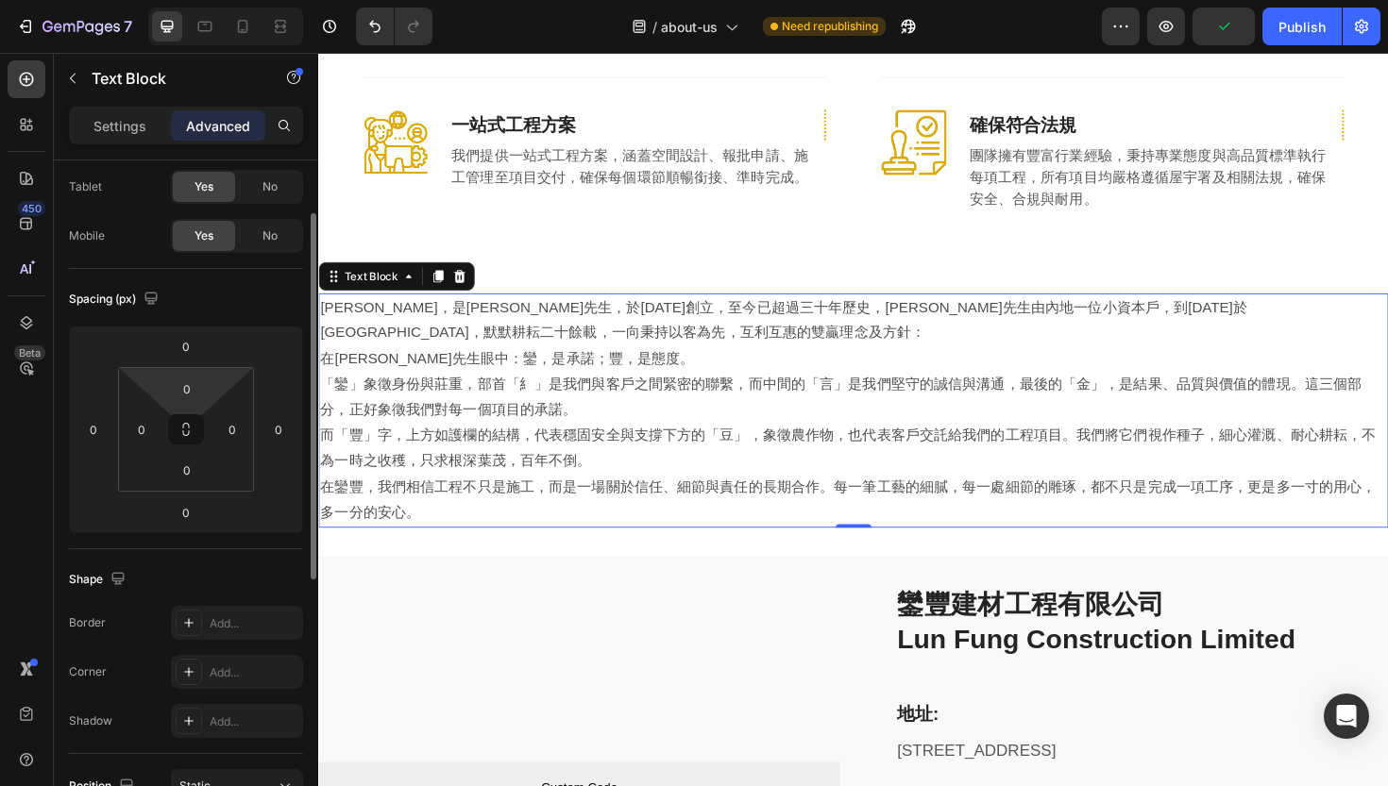
scroll to position [0, 0]
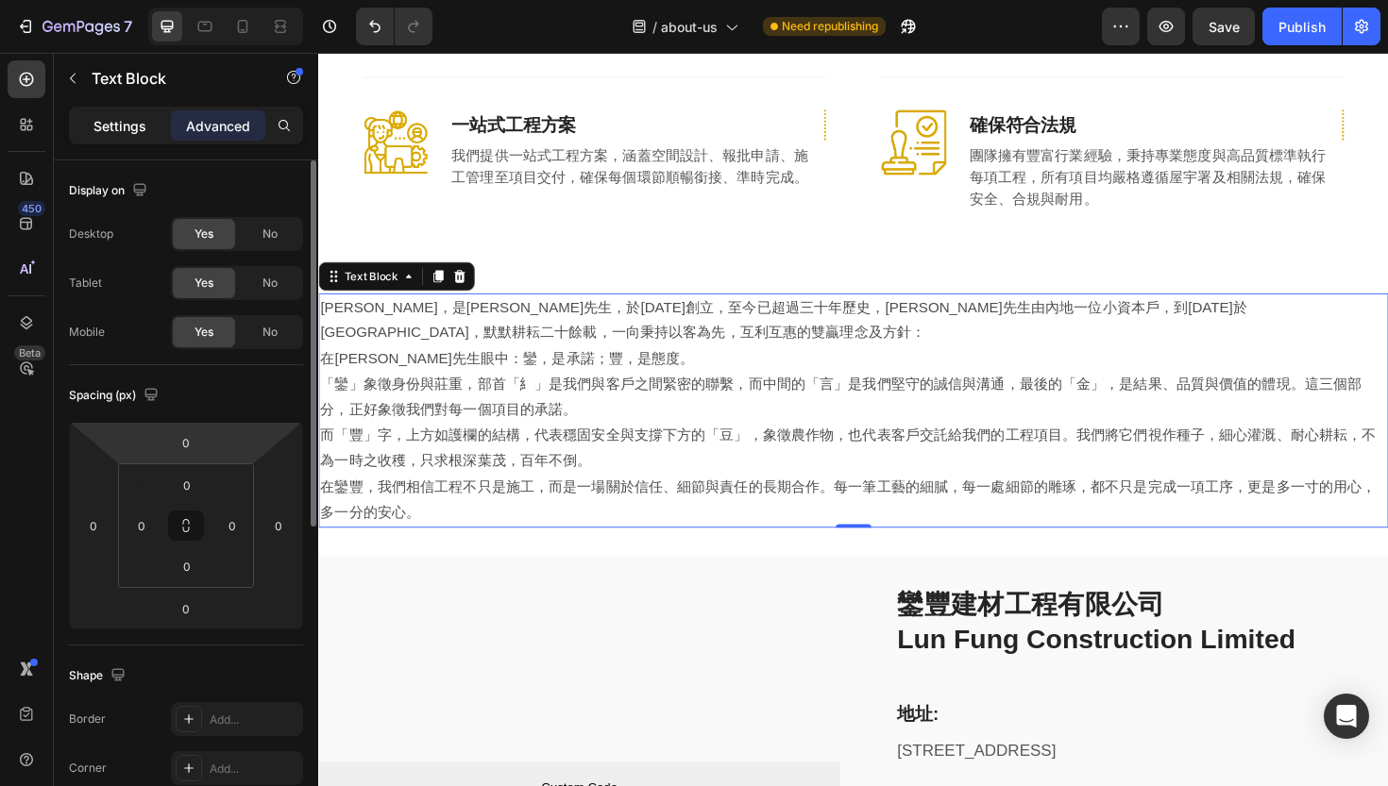
click at [122, 132] on p "Settings" at bounding box center [119, 126] width 53 height 20
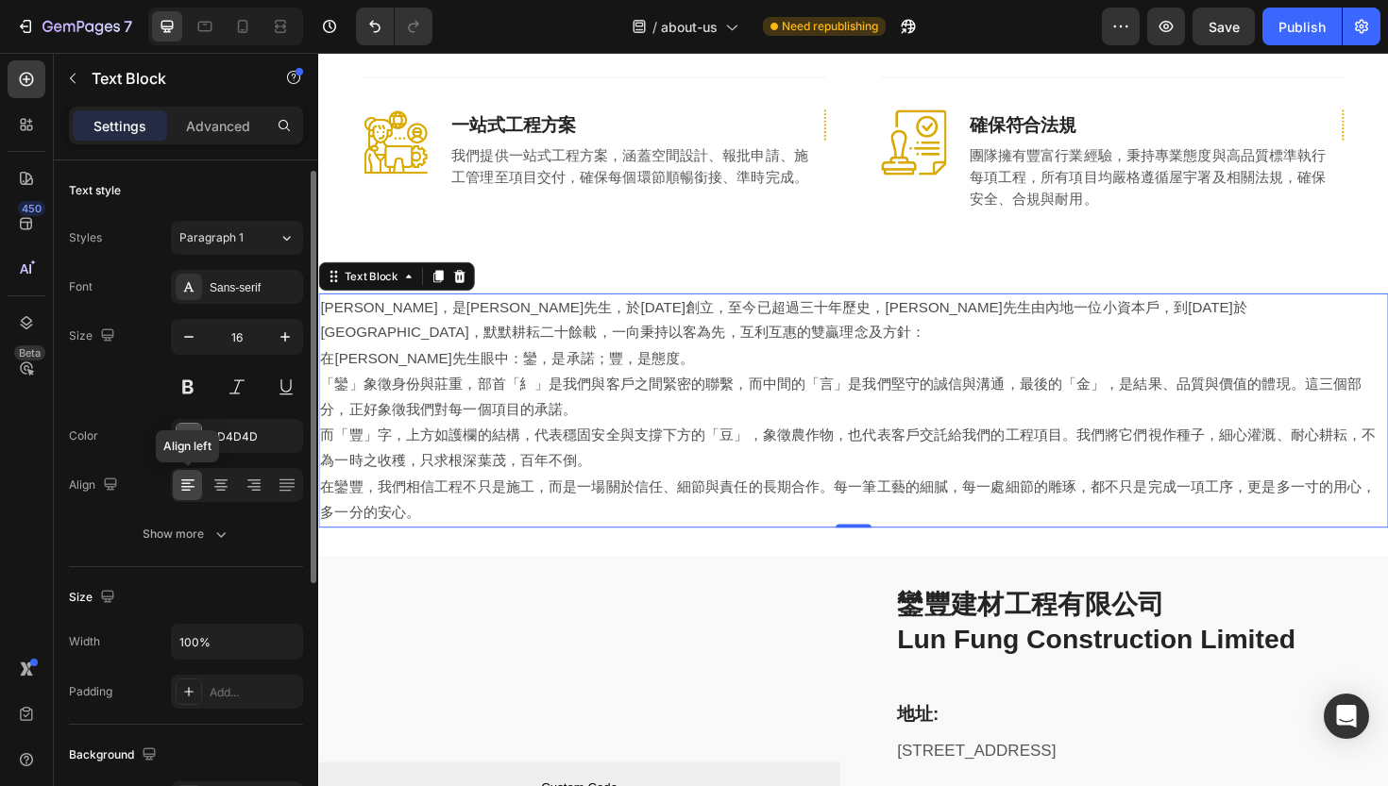
scroll to position [49, 0]
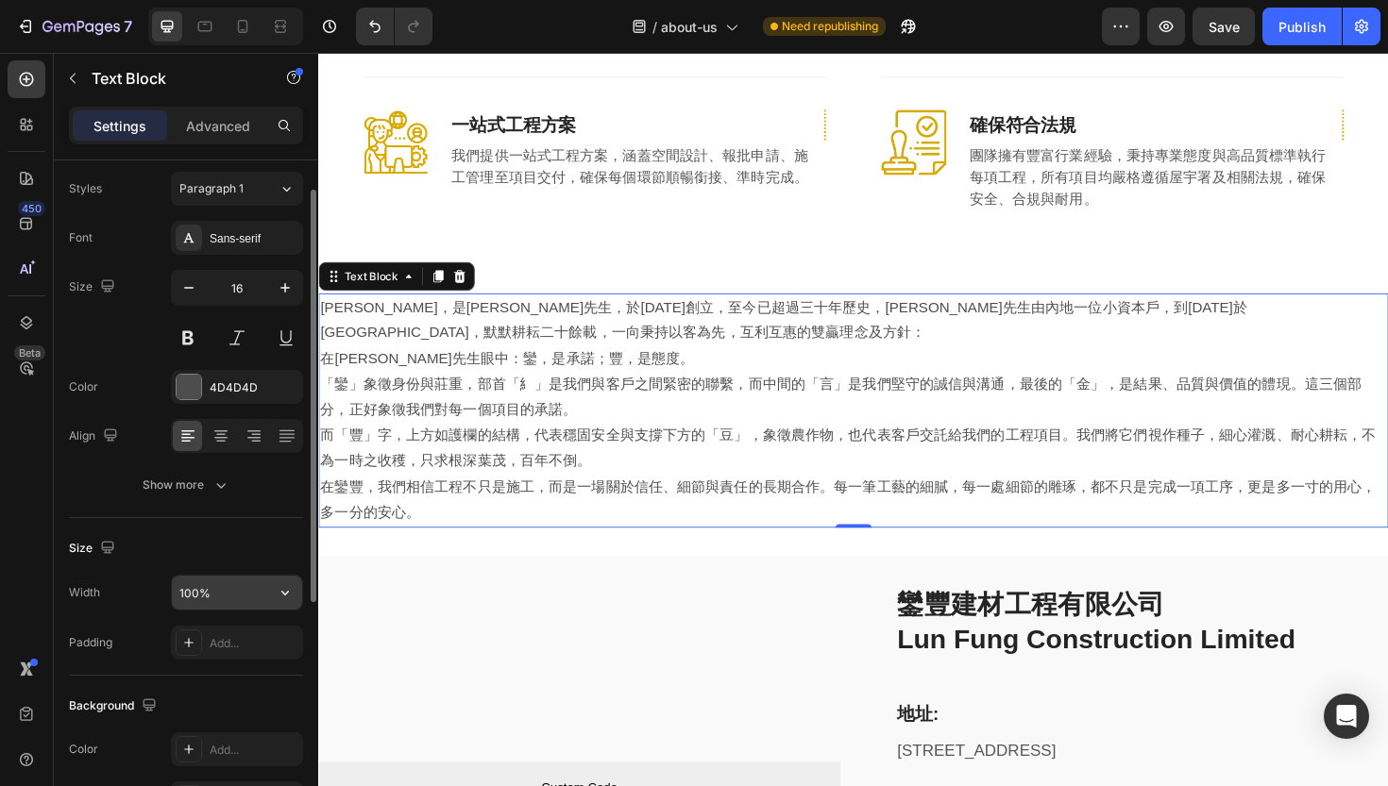
click at [209, 578] on input "100%" at bounding box center [237, 593] width 130 height 34
click at [274, 597] on button "button" at bounding box center [285, 593] width 34 height 34
click at [226, 590] on input "100%" at bounding box center [237, 593] width 130 height 34
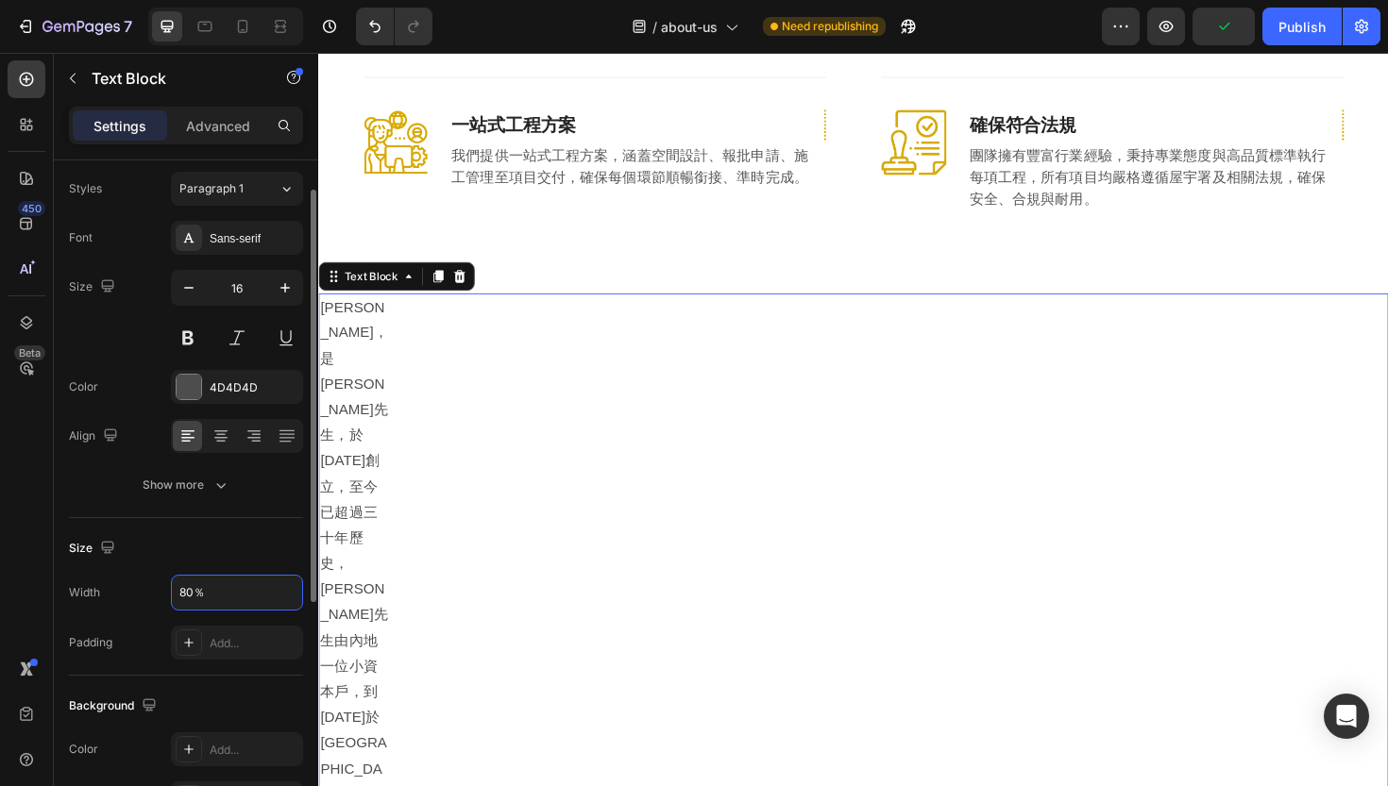
click at [207, 556] on div "Size" at bounding box center [186, 548] width 234 height 30
click at [285, 598] on icon "button" at bounding box center [285, 592] width 19 height 19
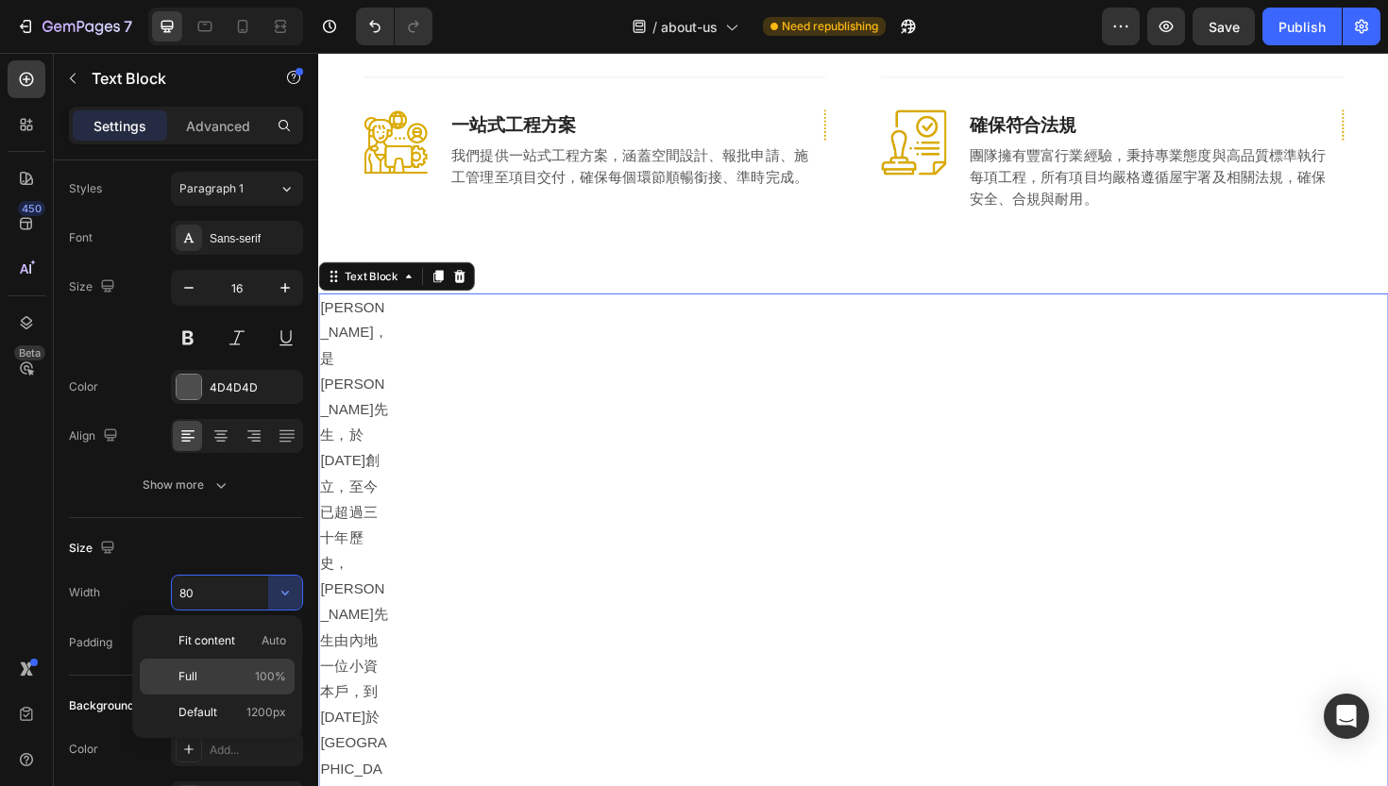
click at [227, 674] on p "Full 100%" at bounding box center [232, 676] width 108 height 17
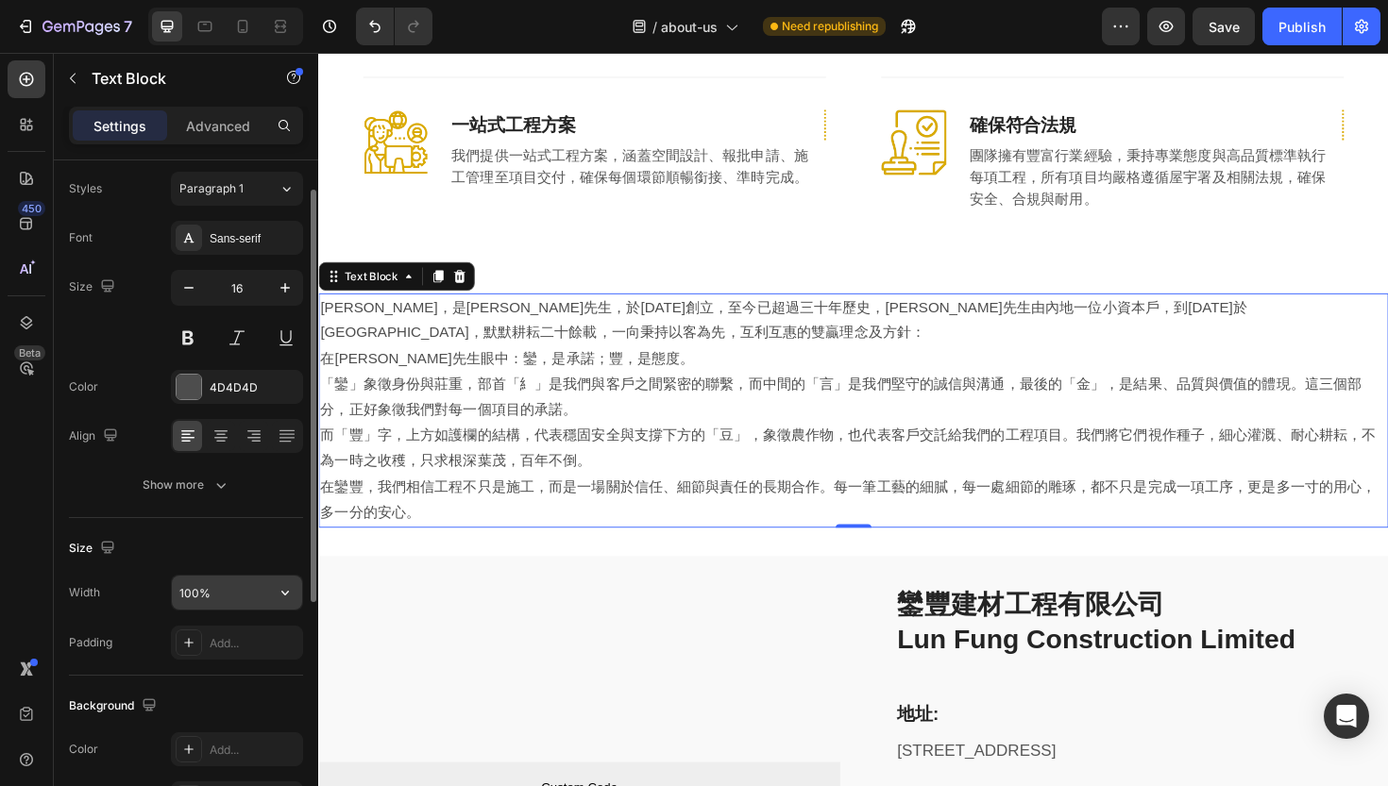
click at [195, 603] on input "100%" at bounding box center [237, 593] width 130 height 34
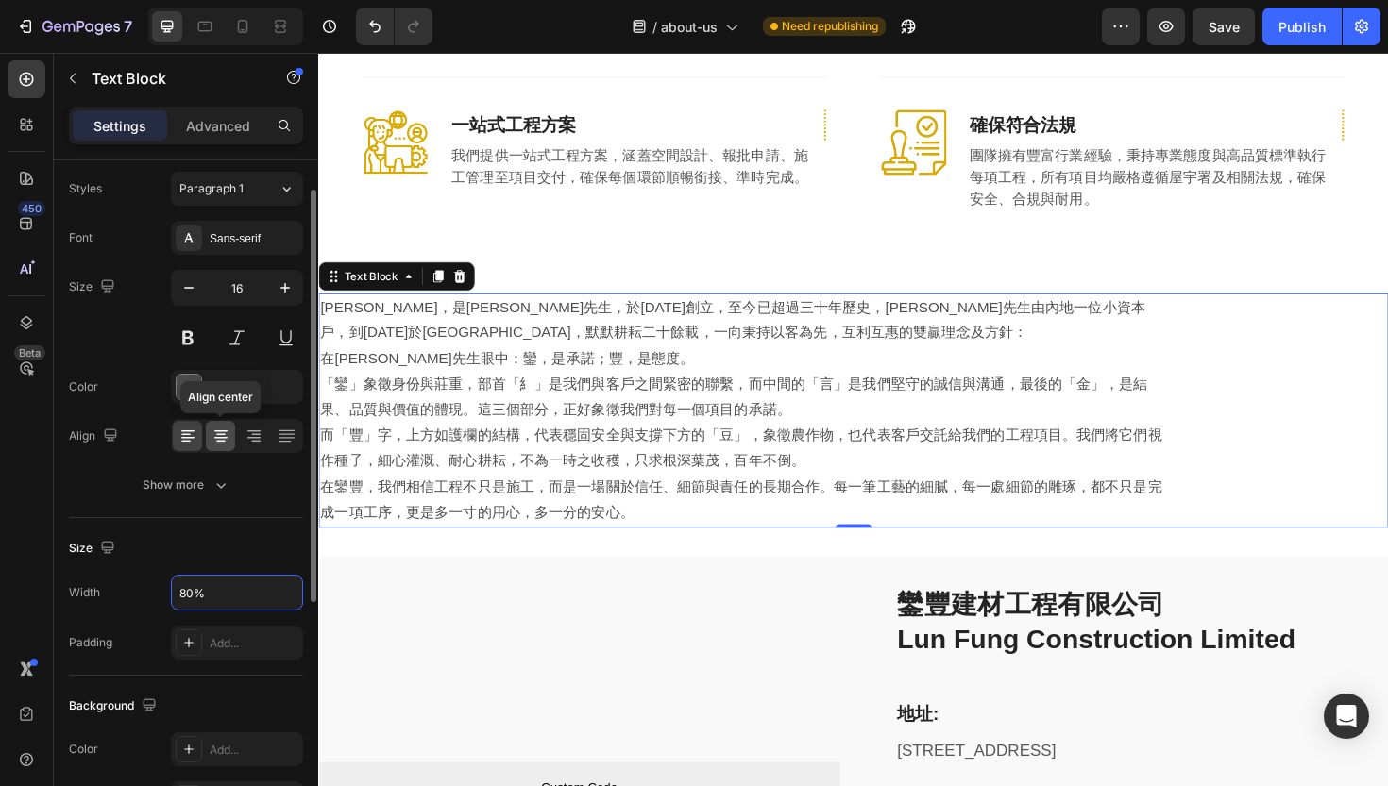
type input "80%"
click at [221, 435] on icon at bounding box center [220, 436] width 19 height 19
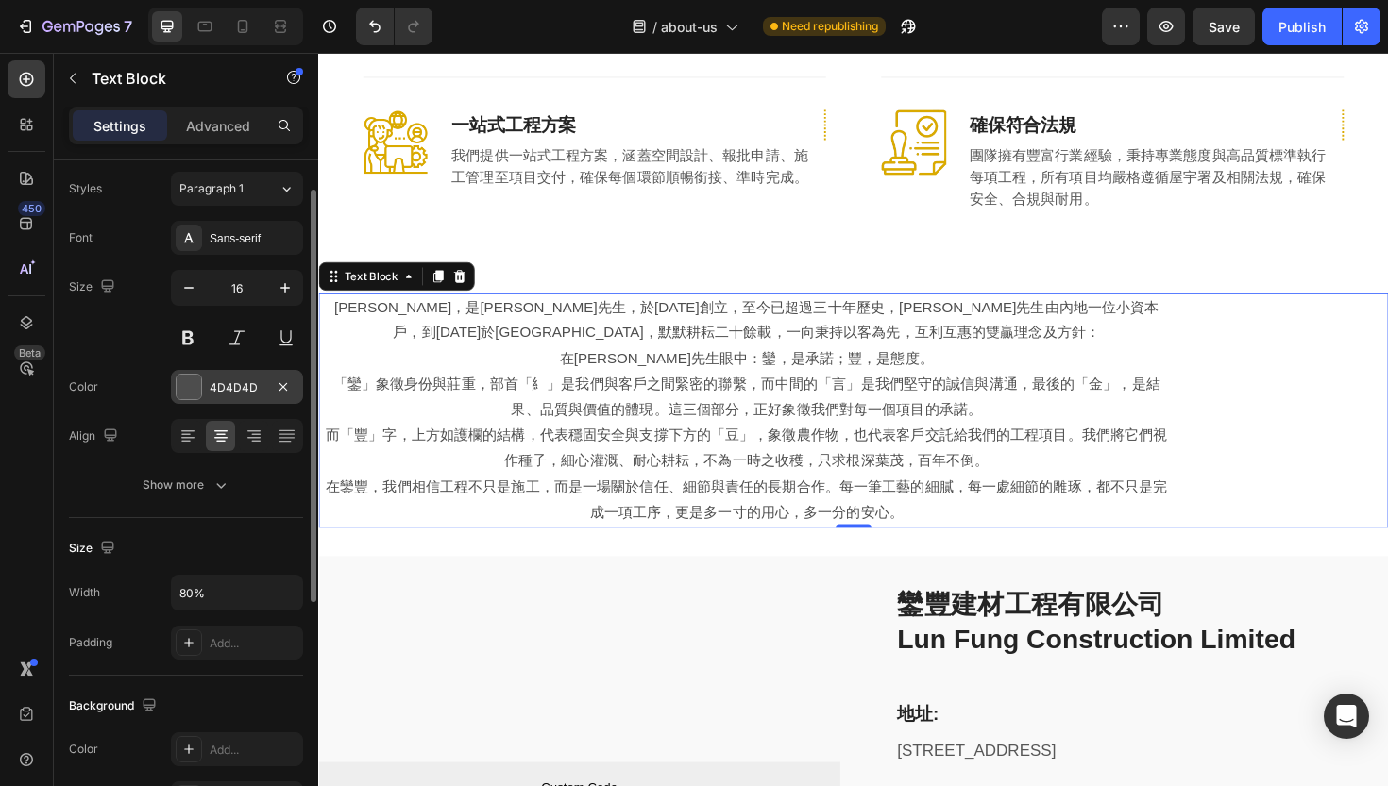
scroll to position [0, 0]
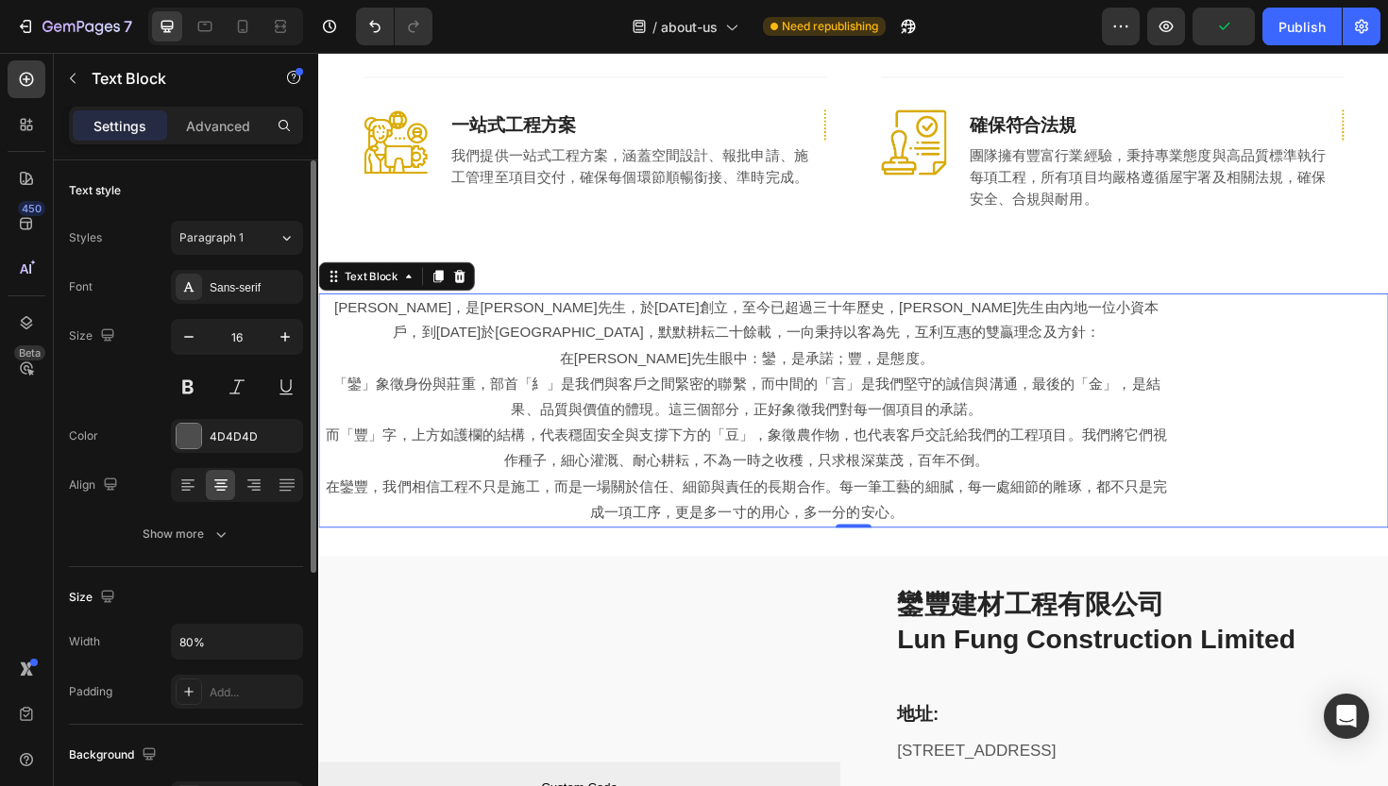
click at [1302, 400] on div "[PERSON_NAME]，是[PERSON_NAME]先生，於[DATE]創立，至今已超過三十年歷史，[PERSON_NAME]先生由內地一位小資本戶，到[…" at bounding box center [884, 432] width 1133 height 248
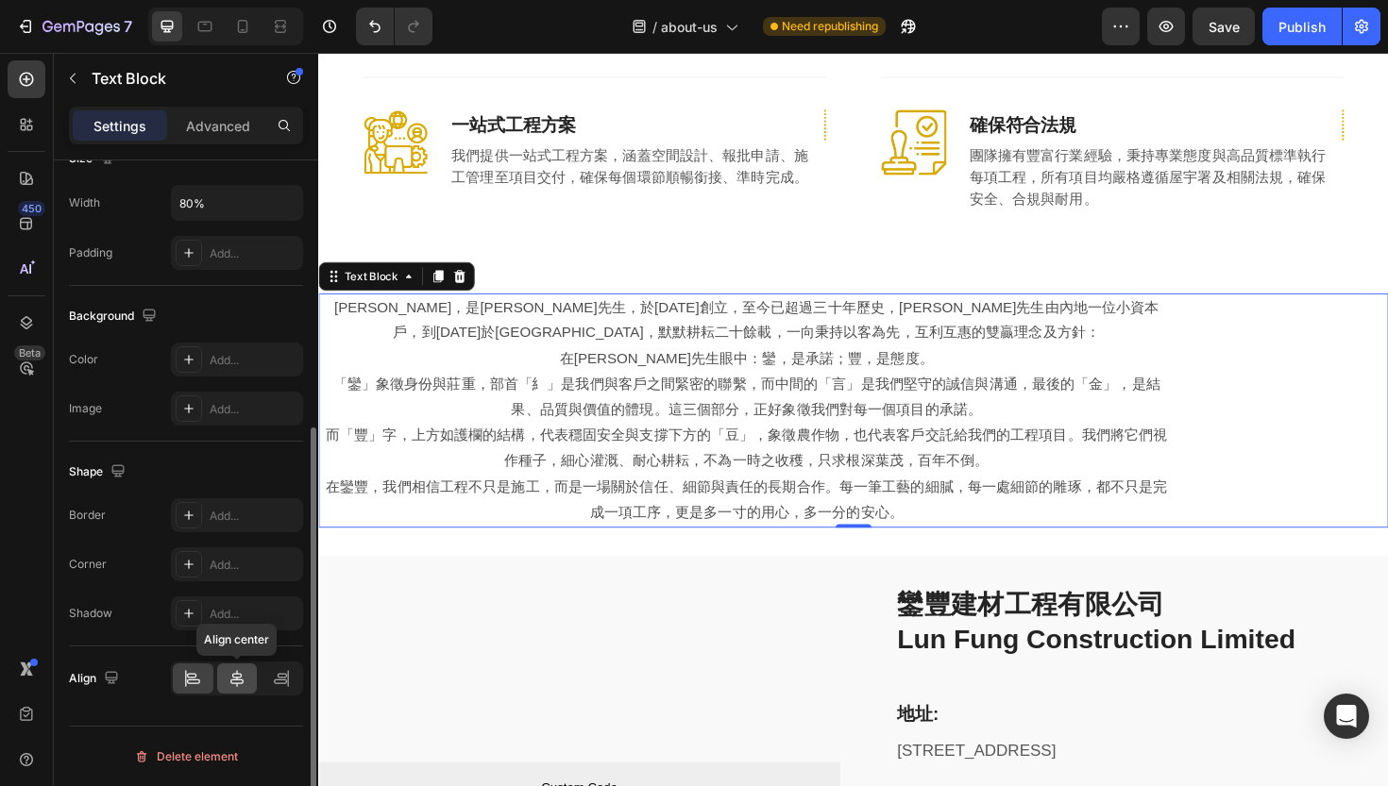
click at [226, 686] on div at bounding box center [237, 679] width 41 height 30
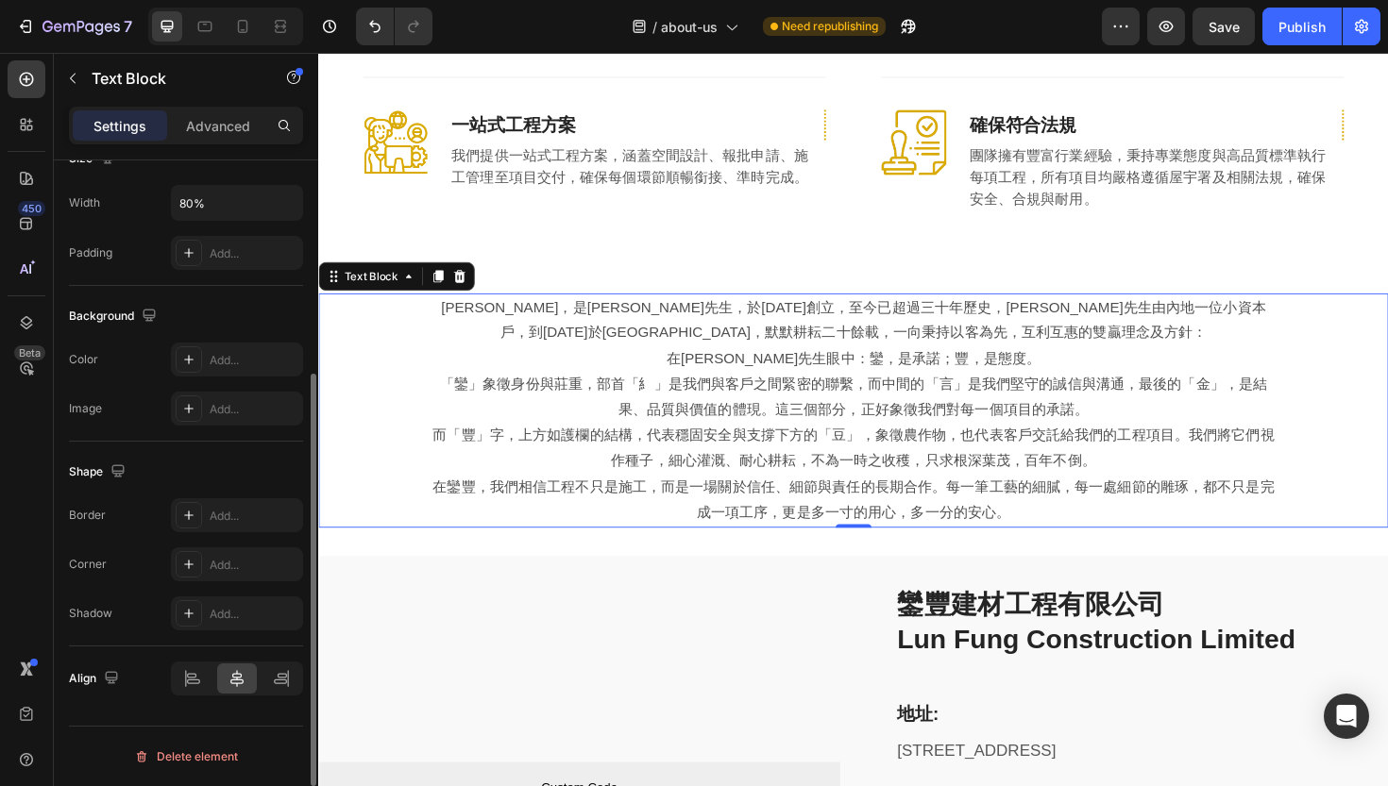
scroll to position [0, 0]
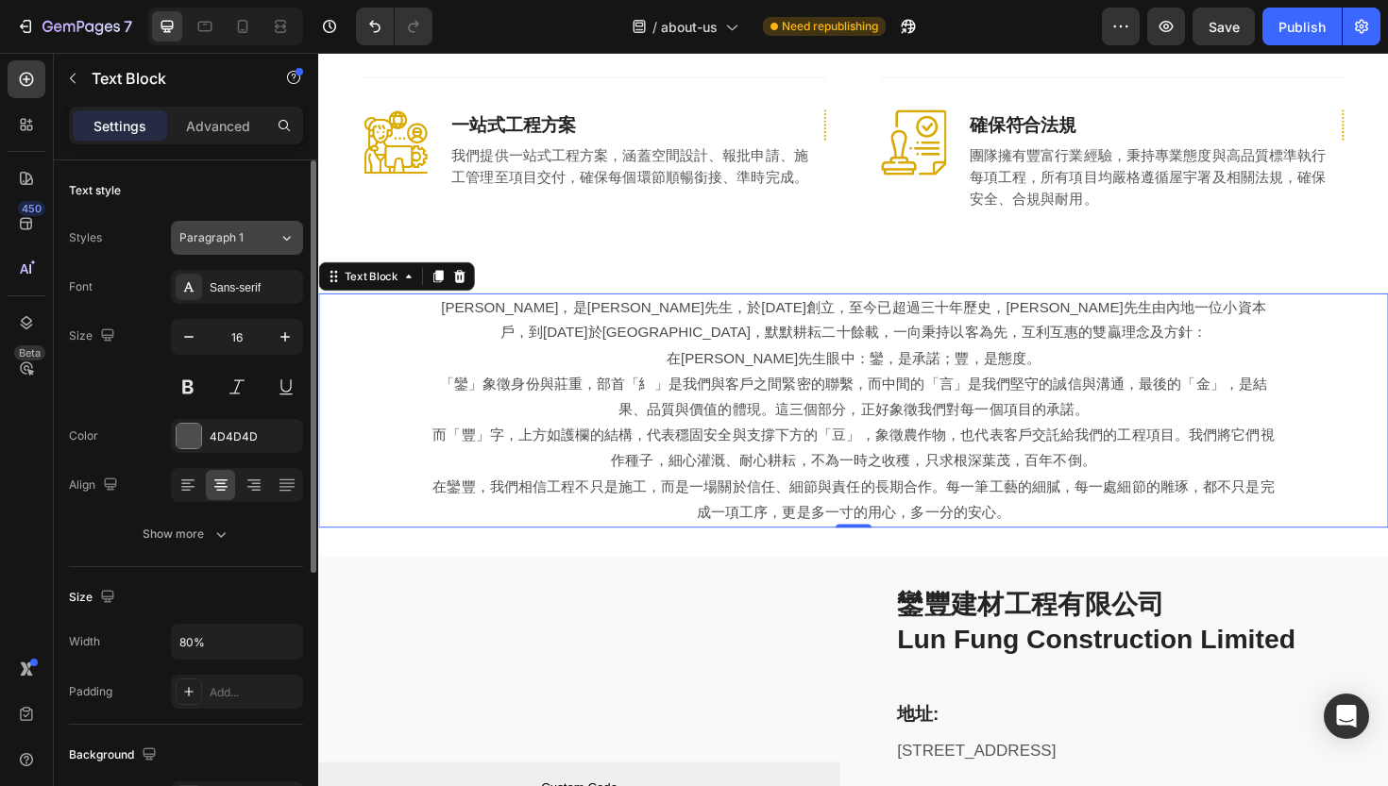
click at [220, 248] on button "Paragraph 1" at bounding box center [237, 238] width 132 height 34
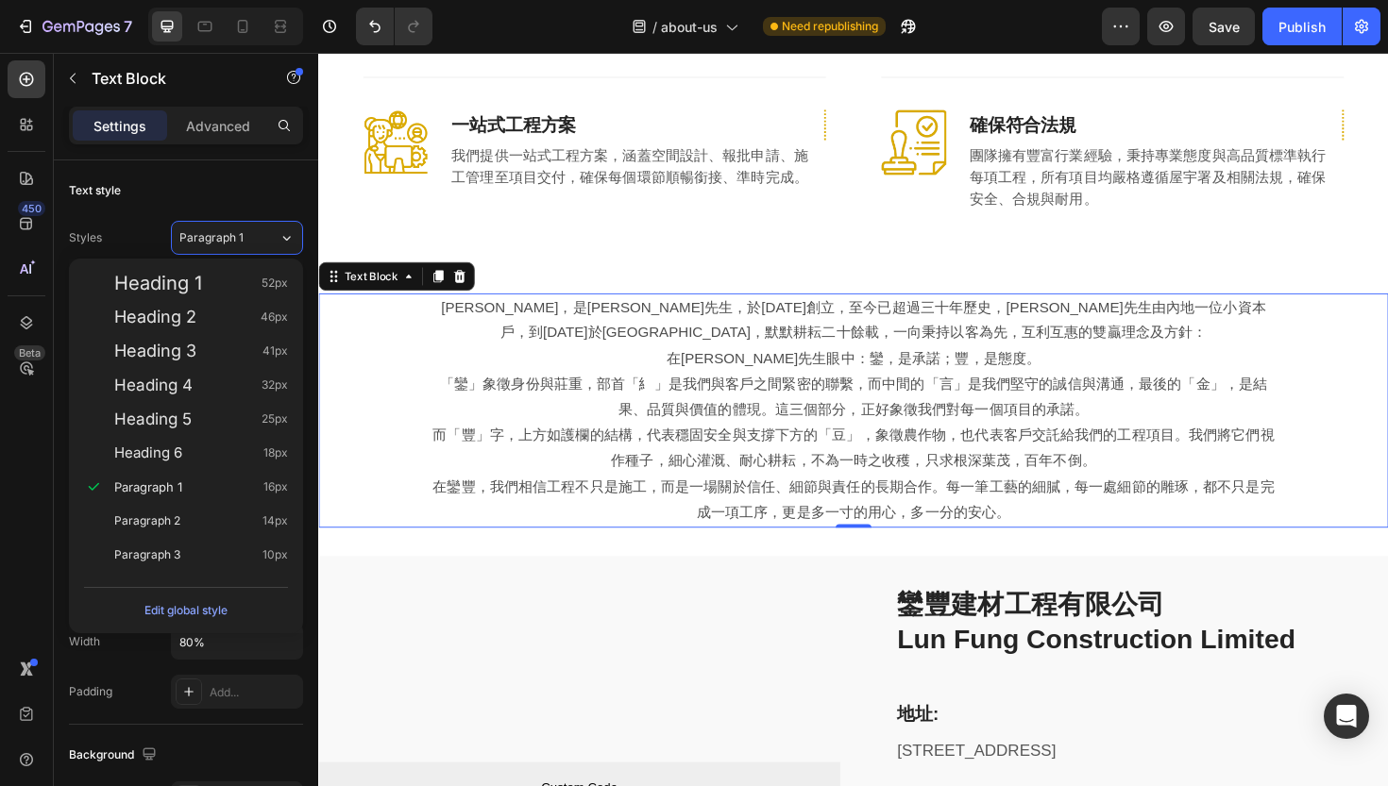
click at [479, 310] on p "[PERSON_NAME]，是[PERSON_NAME]先生，於[DATE]創立，至今已超過三十年歷史，[PERSON_NAME]先生由內地一位小資本戶，到[…" at bounding box center [884, 337] width 902 height 55
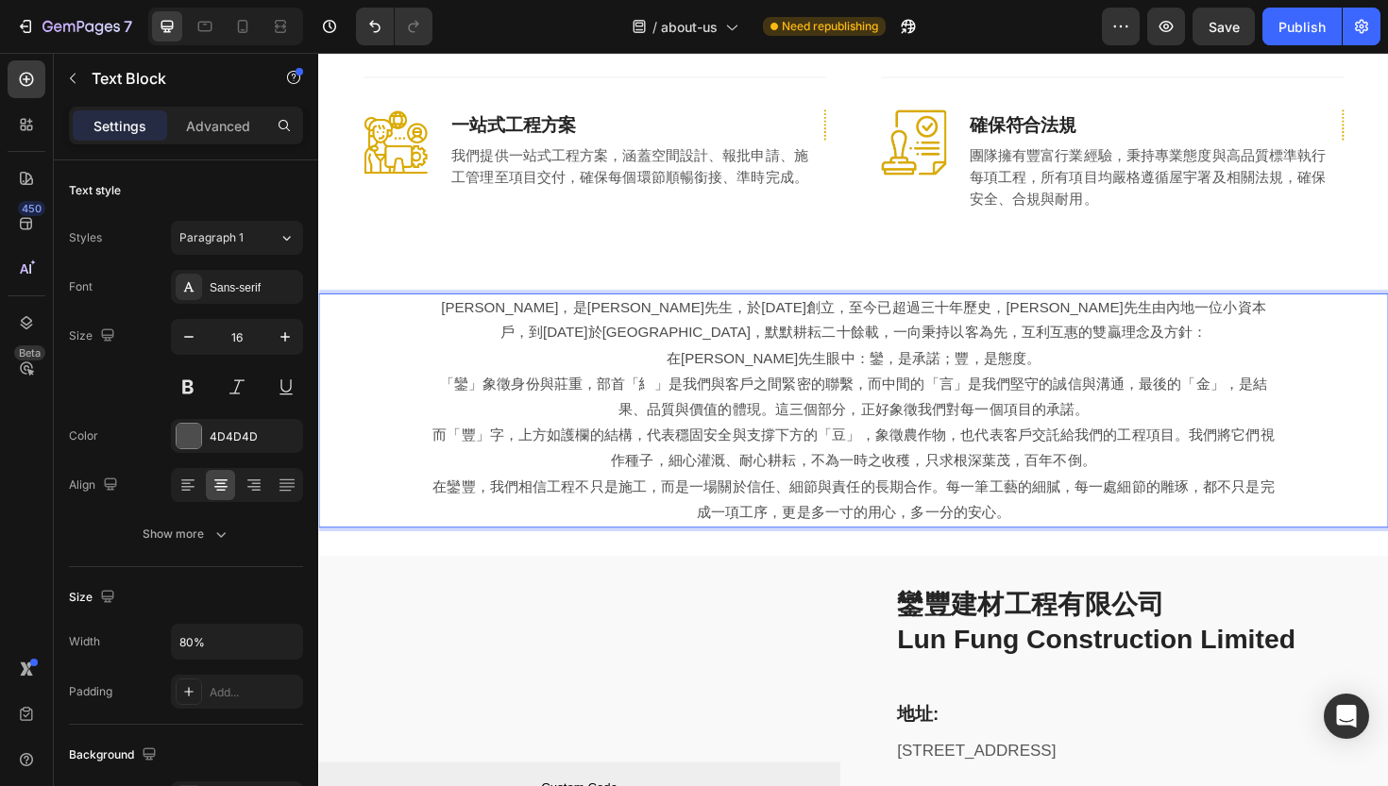
click at [461, 310] on p "[PERSON_NAME]，是[PERSON_NAME]先生，於[DATE]創立，至今已超過三十年歷史，[PERSON_NAME]先生由內地一位小資本戶，到[…" at bounding box center [884, 337] width 902 height 55
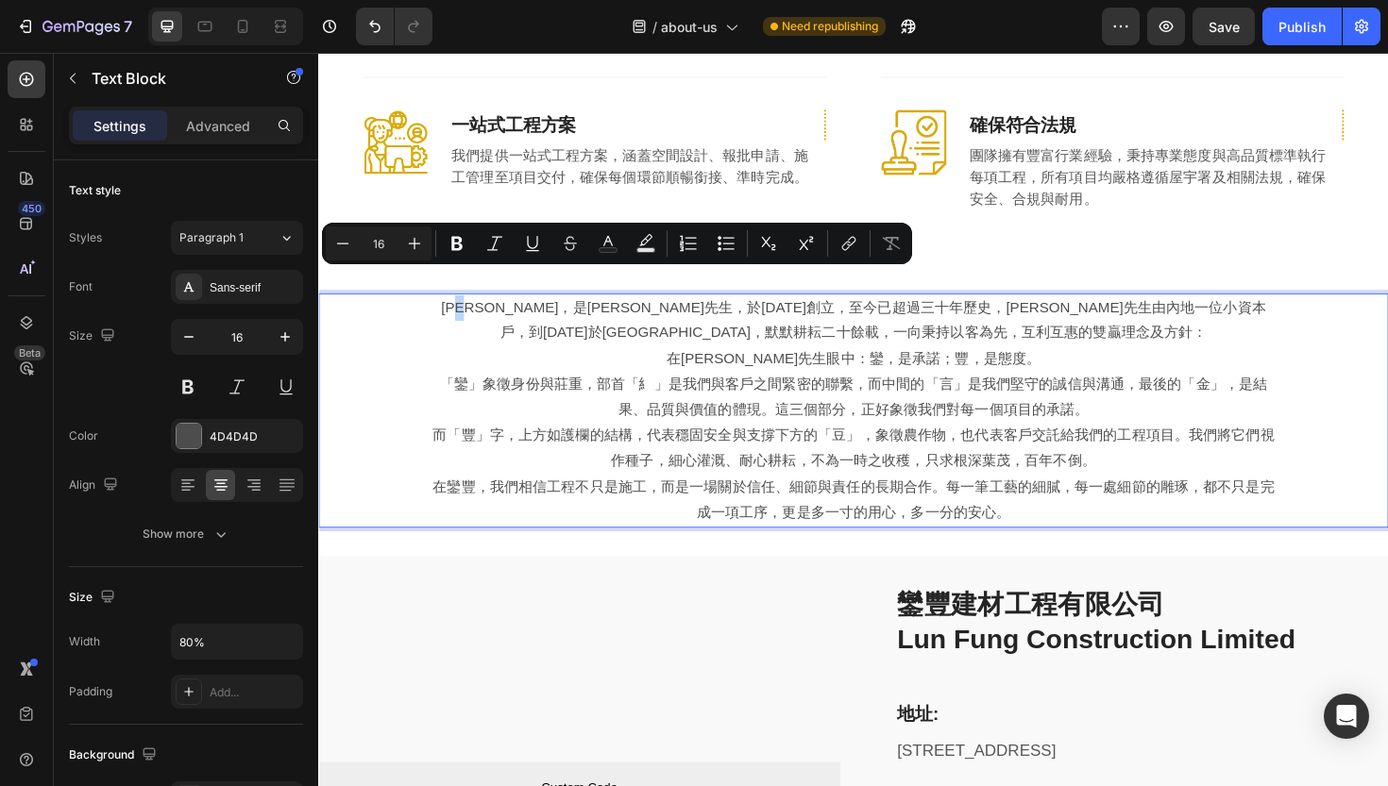
click at [446, 310] on p "[PERSON_NAME]，是[PERSON_NAME]先生，於[DATE]創立，至今已超過三十年歷史，[PERSON_NAME]先生由內地一位小資本戶，到[…" at bounding box center [884, 337] width 902 height 55
drag, startPoint x: 438, startPoint y: 299, endPoint x: 464, endPoint y: 298, distance: 25.5
click at [464, 310] on p "[PERSON_NAME]，是[PERSON_NAME]先生，於[DATE]創立，至今已超過三十年歷史，[PERSON_NAME]先生由內地一位小資本戶，到[…" at bounding box center [884, 337] width 902 height 55
click at [419, 235] on icon "Editor contextual toolbar" at bounding box center [414, 243] width 19 height 19
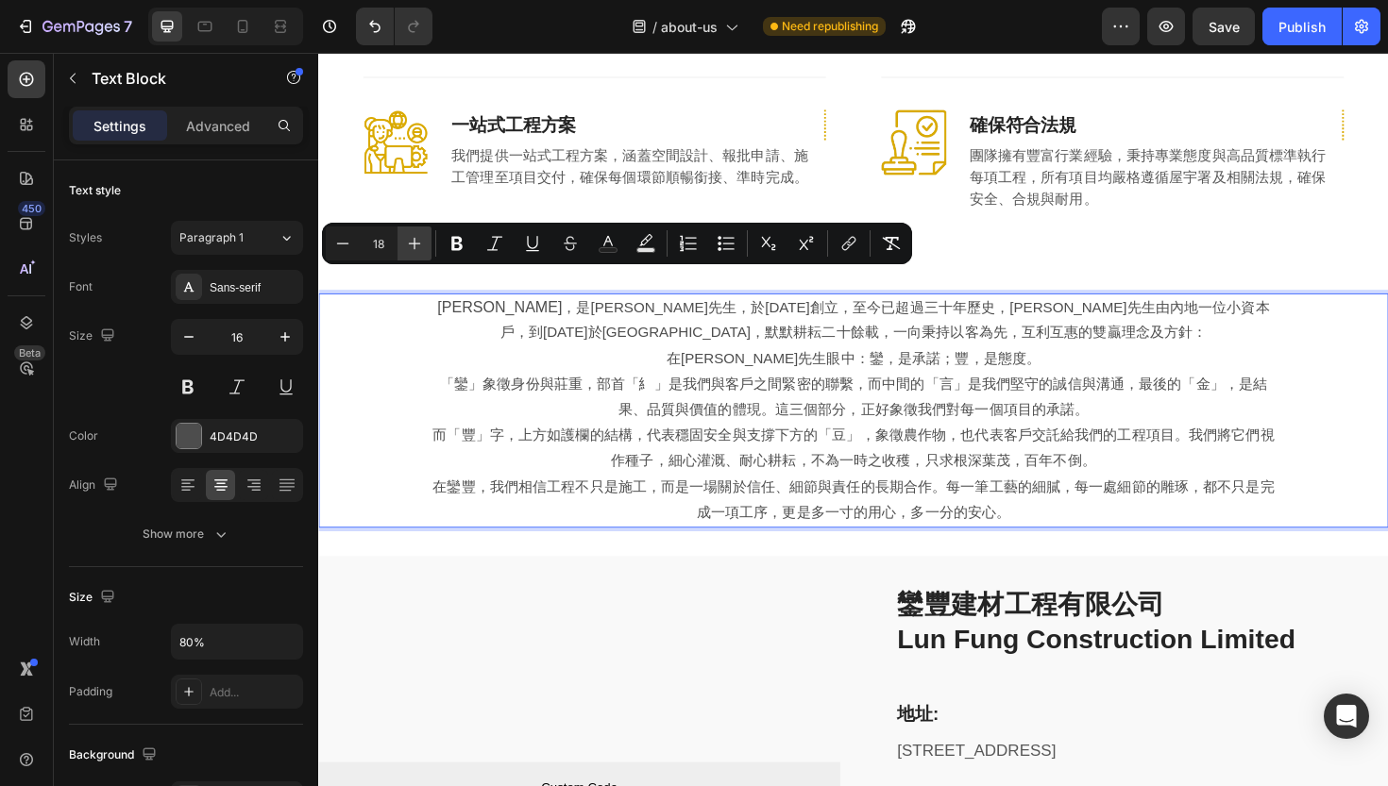
click at [419, 235] on icon "Editor contextual toolbar" at bounding box center [414, 243] width 19 height 19
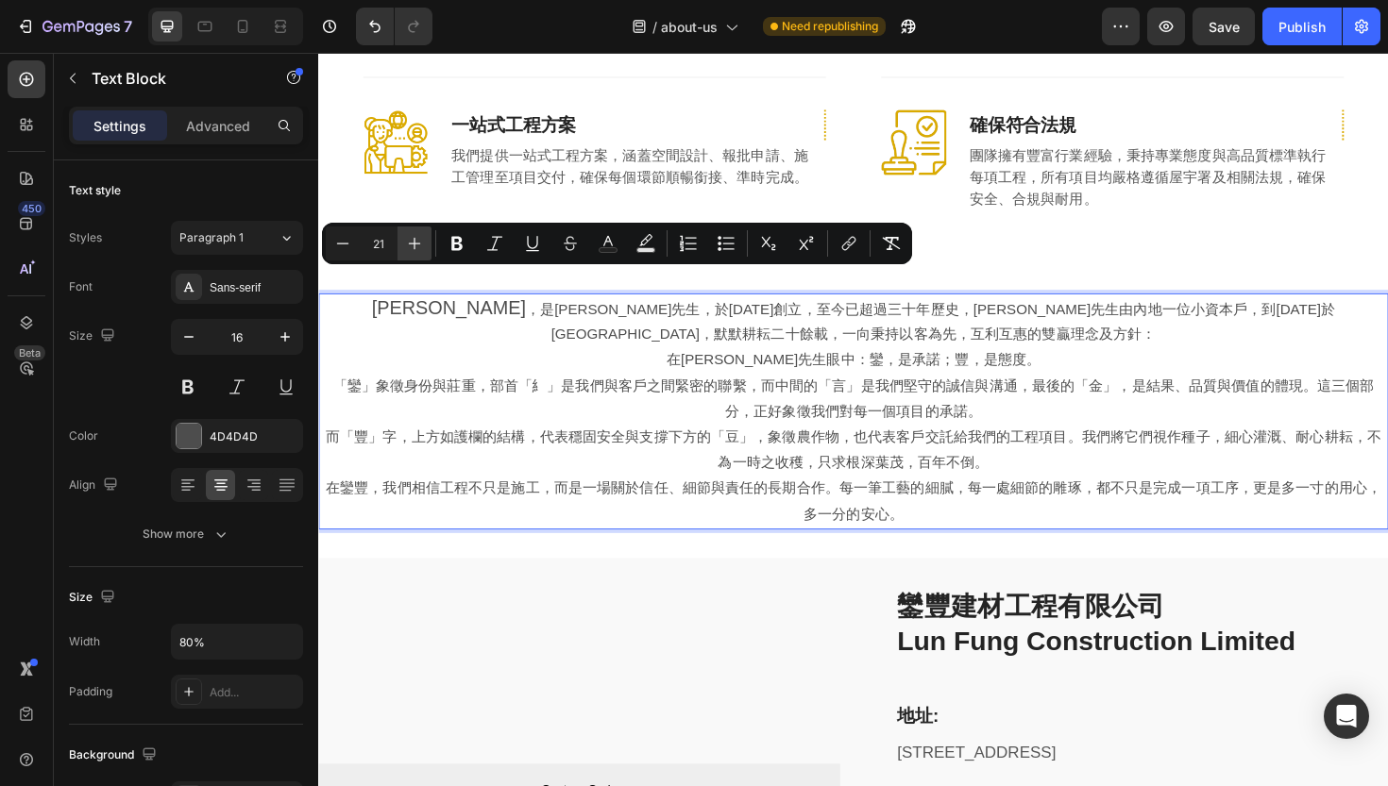
click at [419, 235] on icon "Editor contextual toolbar" at bounding box center [414, 243] width 19 height 19
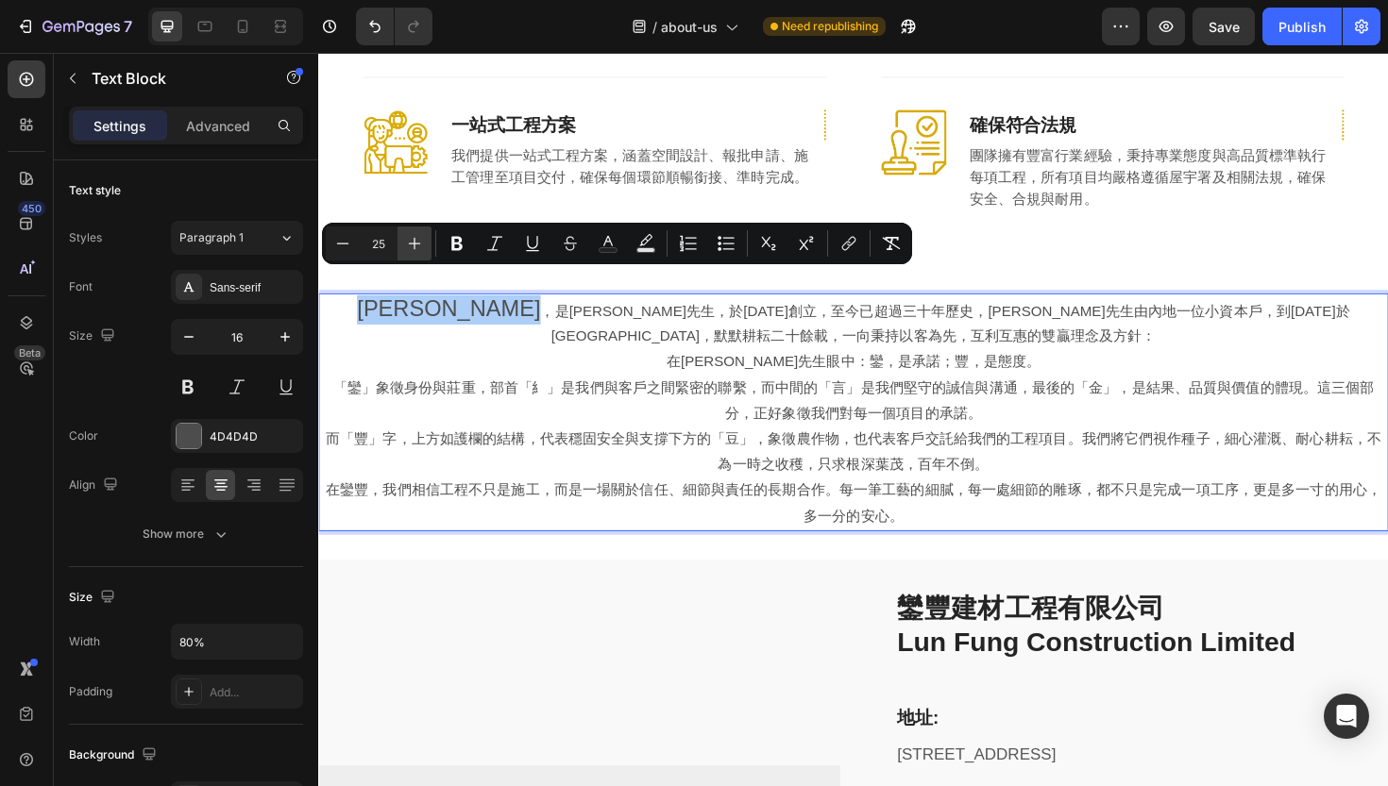
click at [419, 235] on icon "Editor contextual toolbar" at bounding box center [414, 243] width 19 height 19
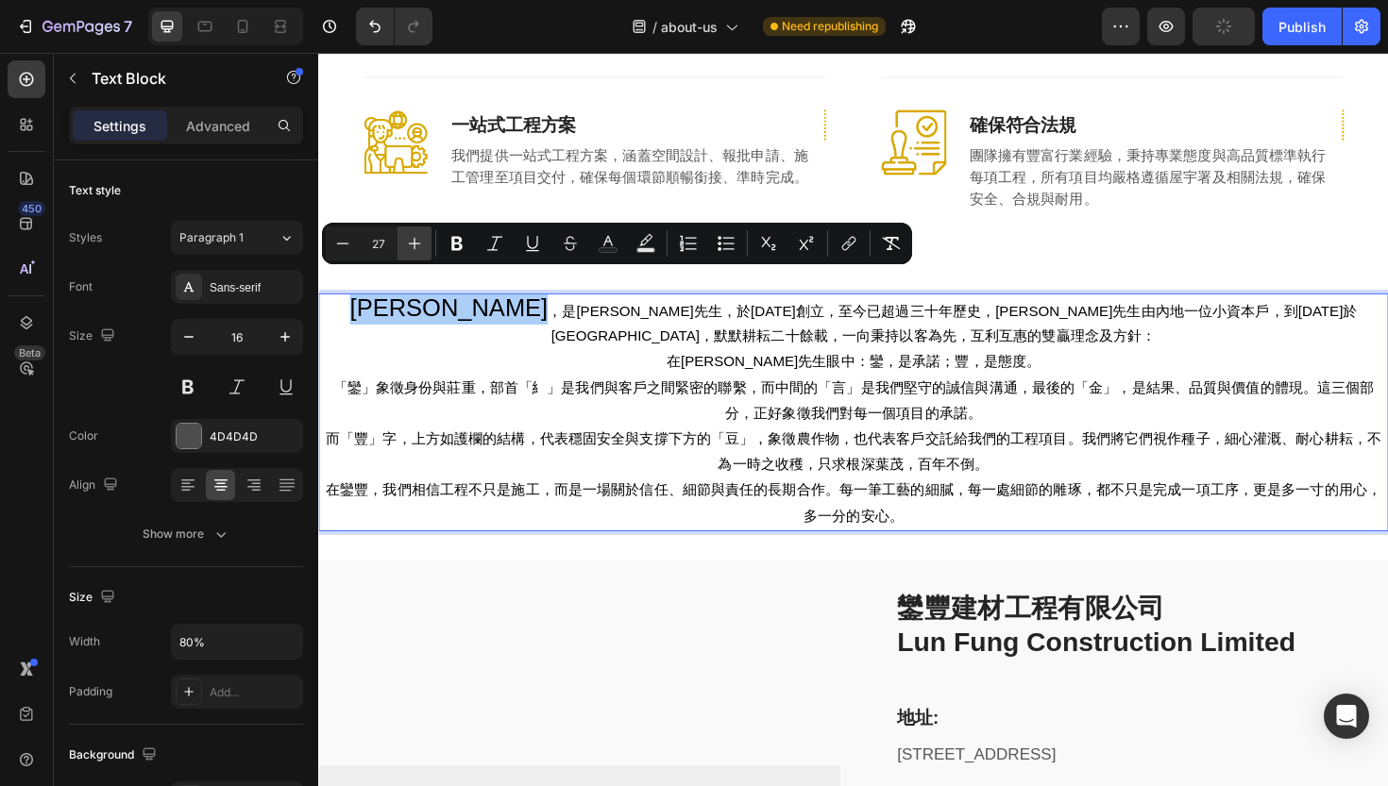
click at [419, 235] on icon "Editor contextual toolbar" at bounding box center [414, 243] width 19 height 19
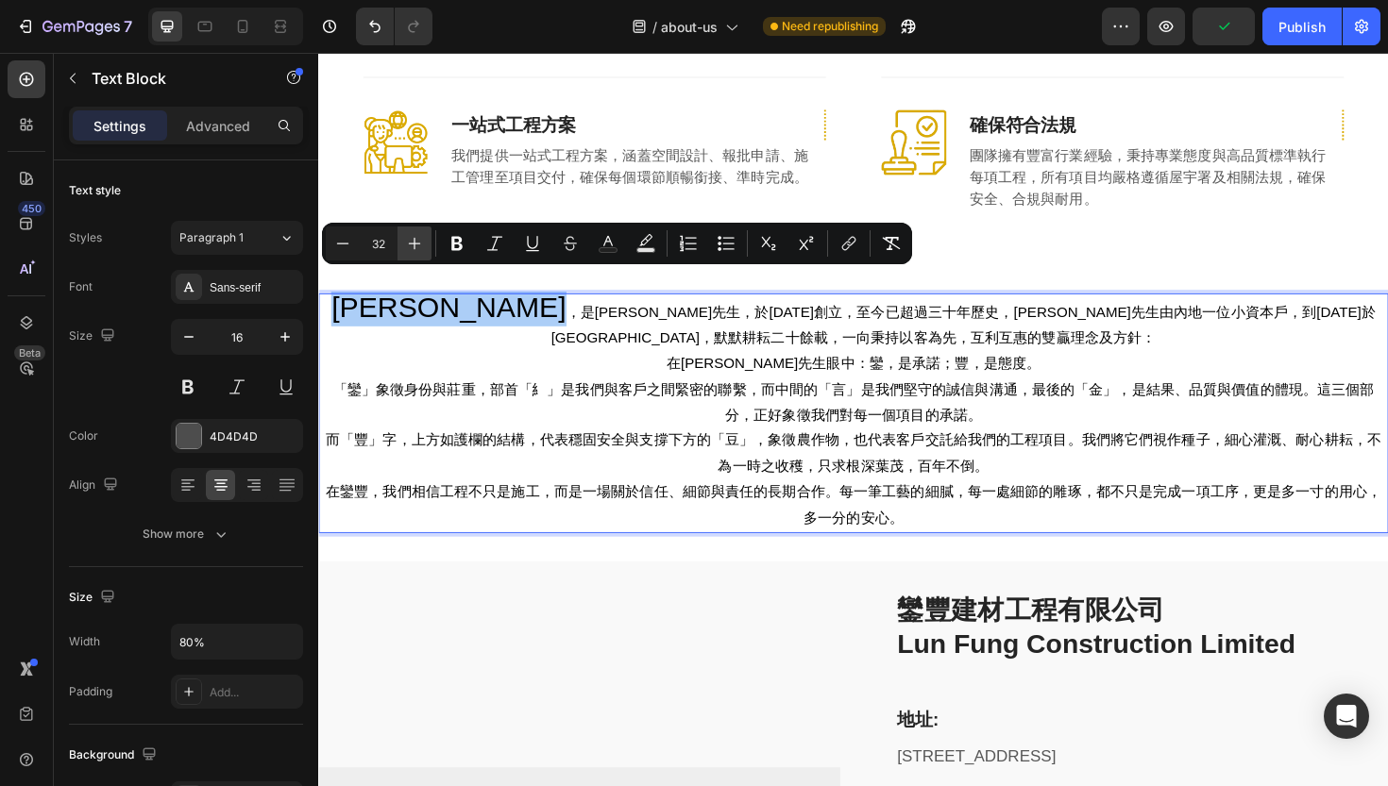
click at [419, 235] on icon "Editor contextual toolbar" at bounding box center [414, 243] width 19 height 19
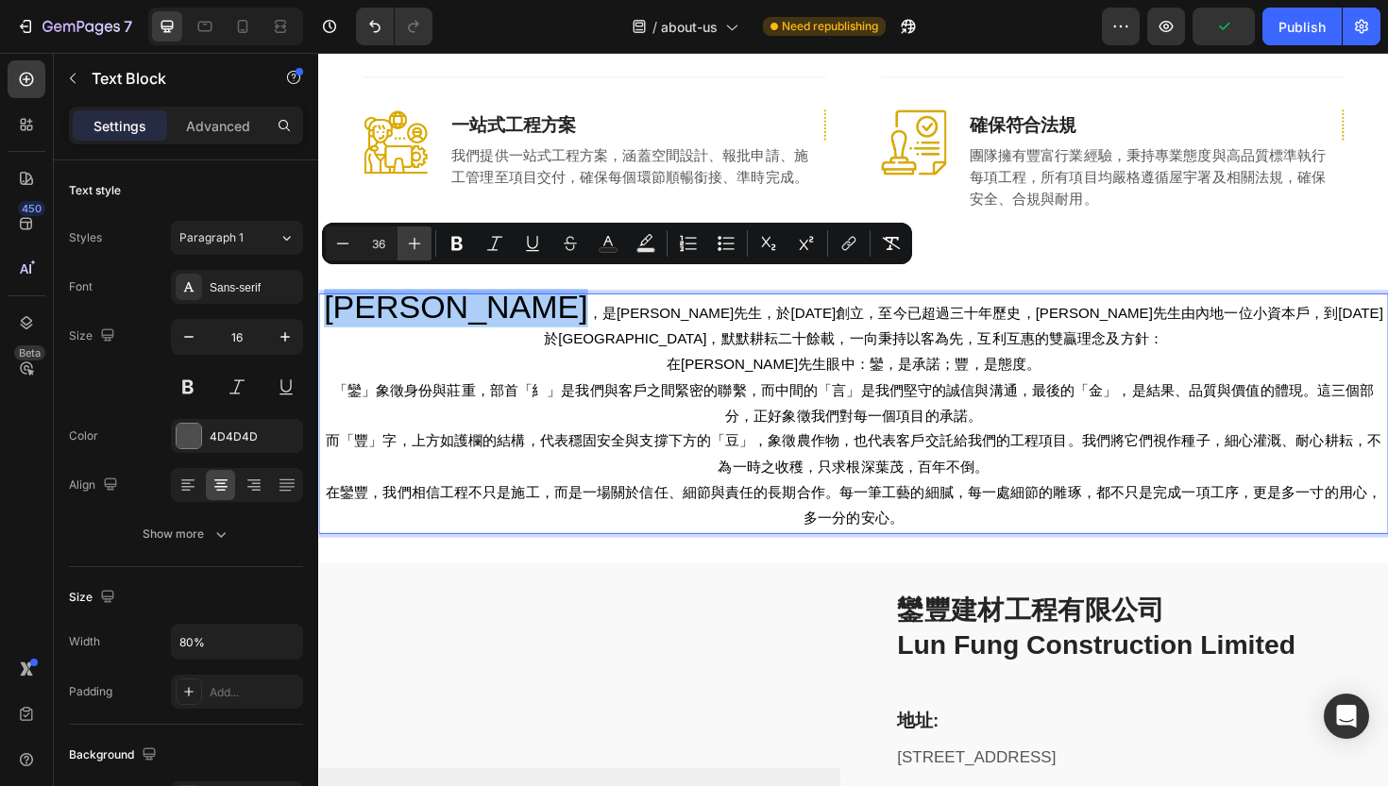
click at [419, 235] on icon "Editor contextual toolbar" at bounding box center [414, 243] width 19 height 19
type input "37"
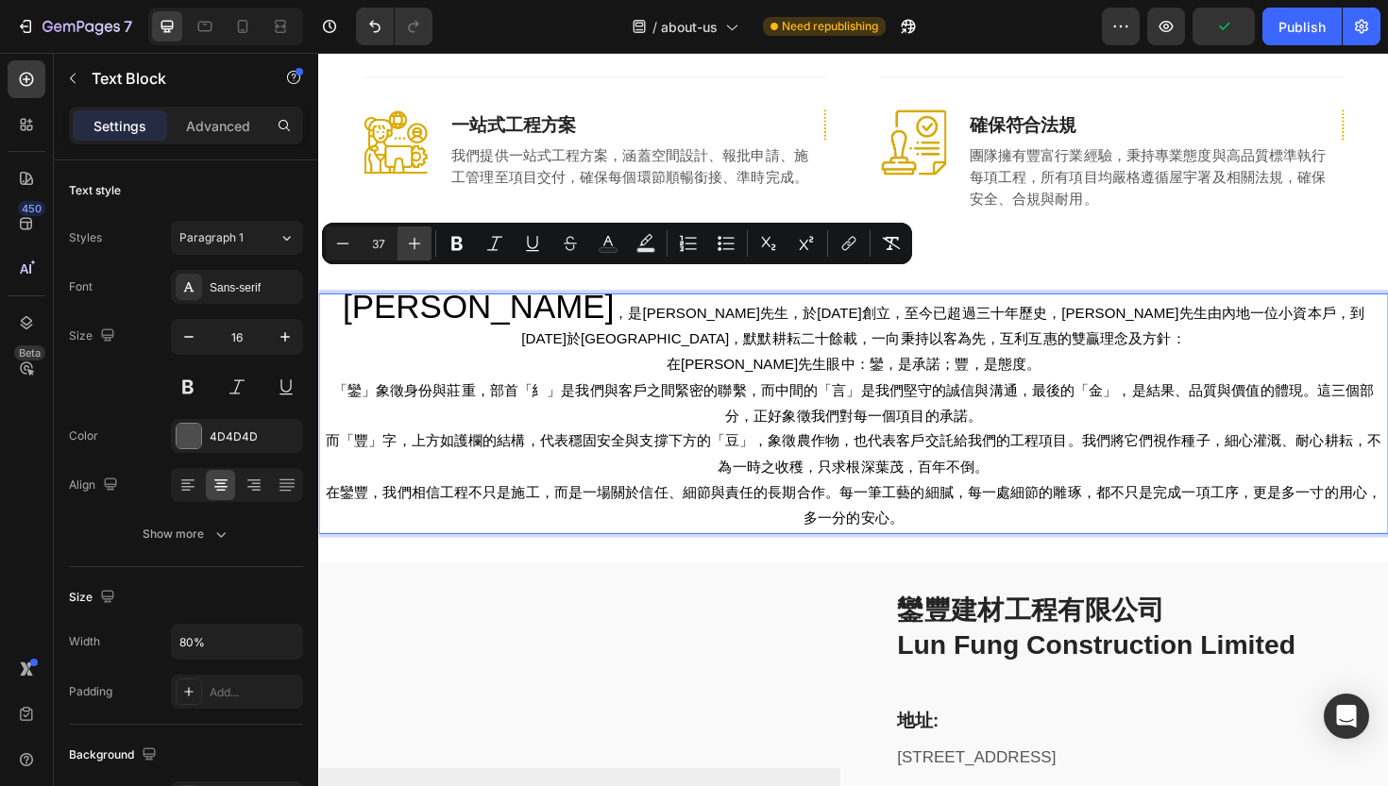
click at [417, 332] on div "[PERSON_NAME] ，是[PERSON_NAME]先生，於[DATE]創立，至今已超過三十年歷史，[PERSON_NAME]先生由內地一位小資本戶，到…" at bounding box center [884, 435] width 1133 height 255
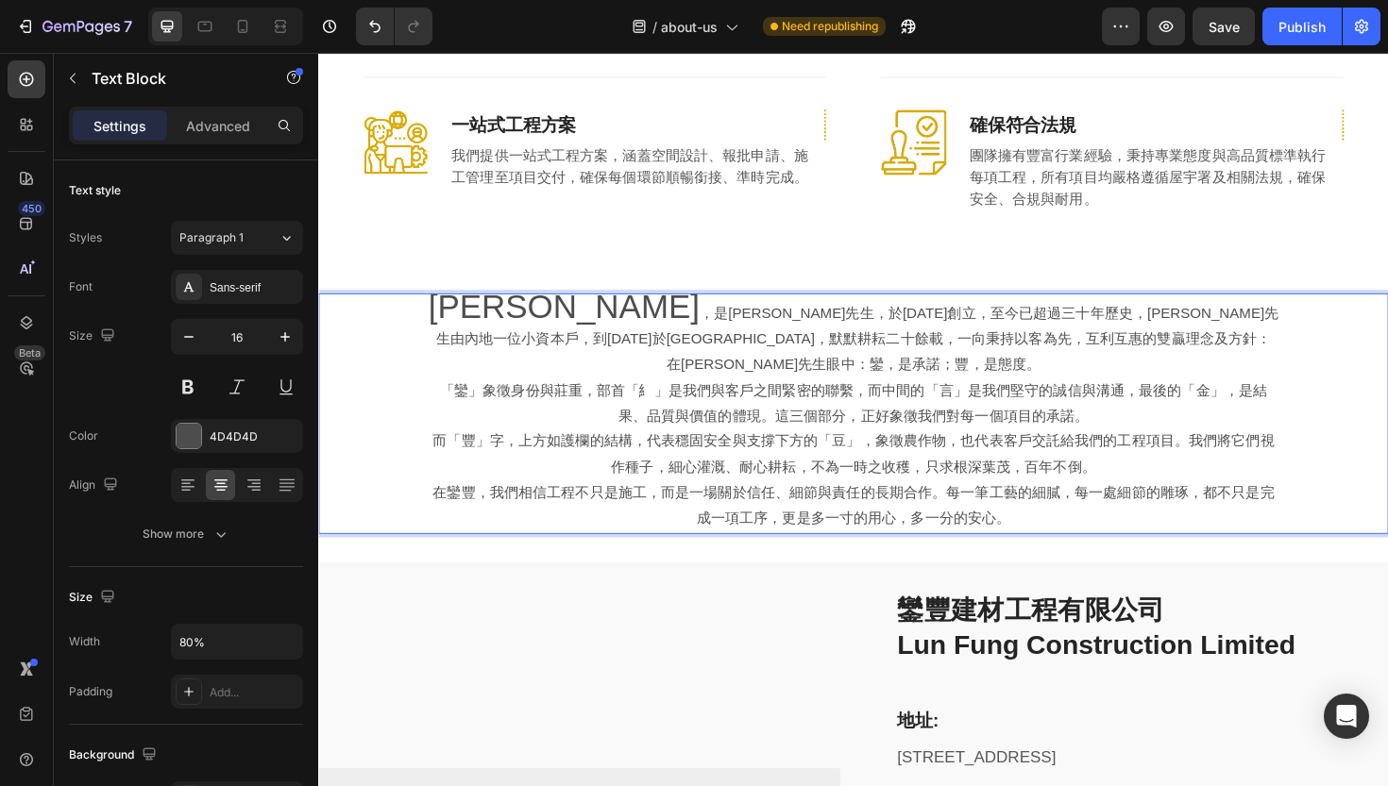
click at [384, 310] on div "[PERSON_NAME] ，是[PERSON_NAME]先生，於[DATE]創立，至今已超過三十年歷史，[PERSON_NAME]先生由內地一位小資本戶，到…" at bounding box center [884, 435] width 1133 height 255
click at [467, 303] on span "[PERSON_NAME]" at bounding box center [577, 322] width 287 height 39
click at [446, 303] on span "[PERSON_NAME]" at bounding box center [577, 322] width 287 height 39
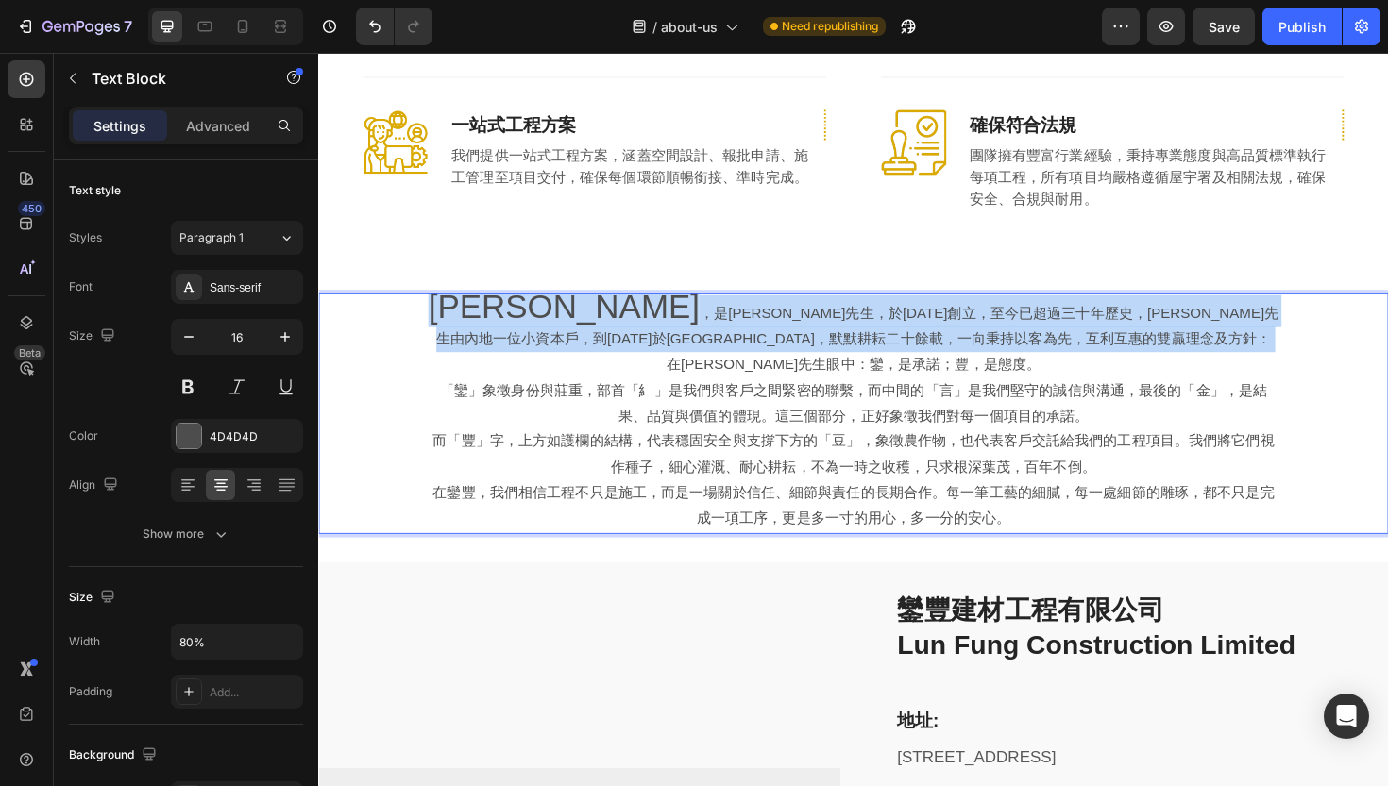
click at [446, 303] on span "[PERSON_NAME]" at bounding box center [577, 322] width 287 height 39
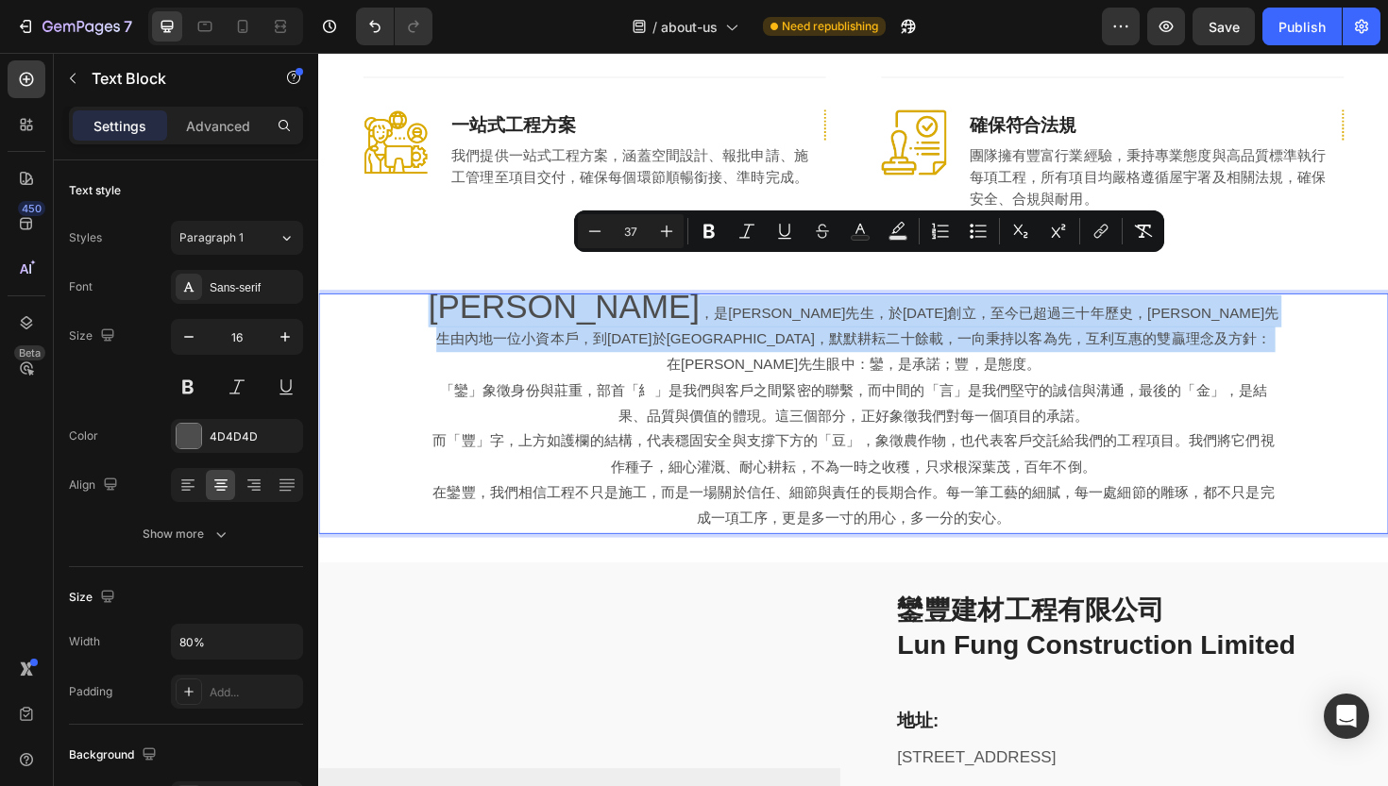
click at [446, 303] on span "[PERSON_NAME]" at bounding box center [577, 322] width 287 height 39
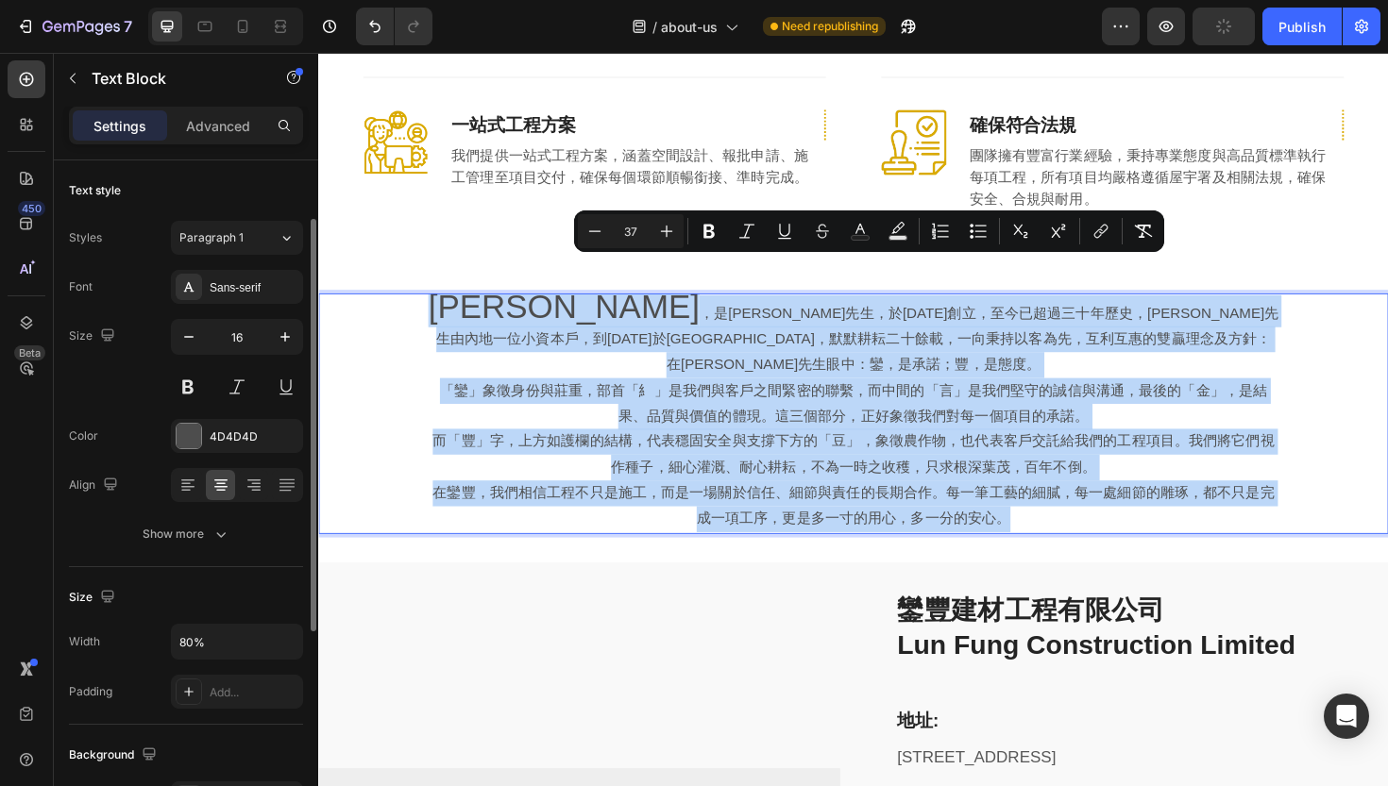
scroll to position [74, 0]
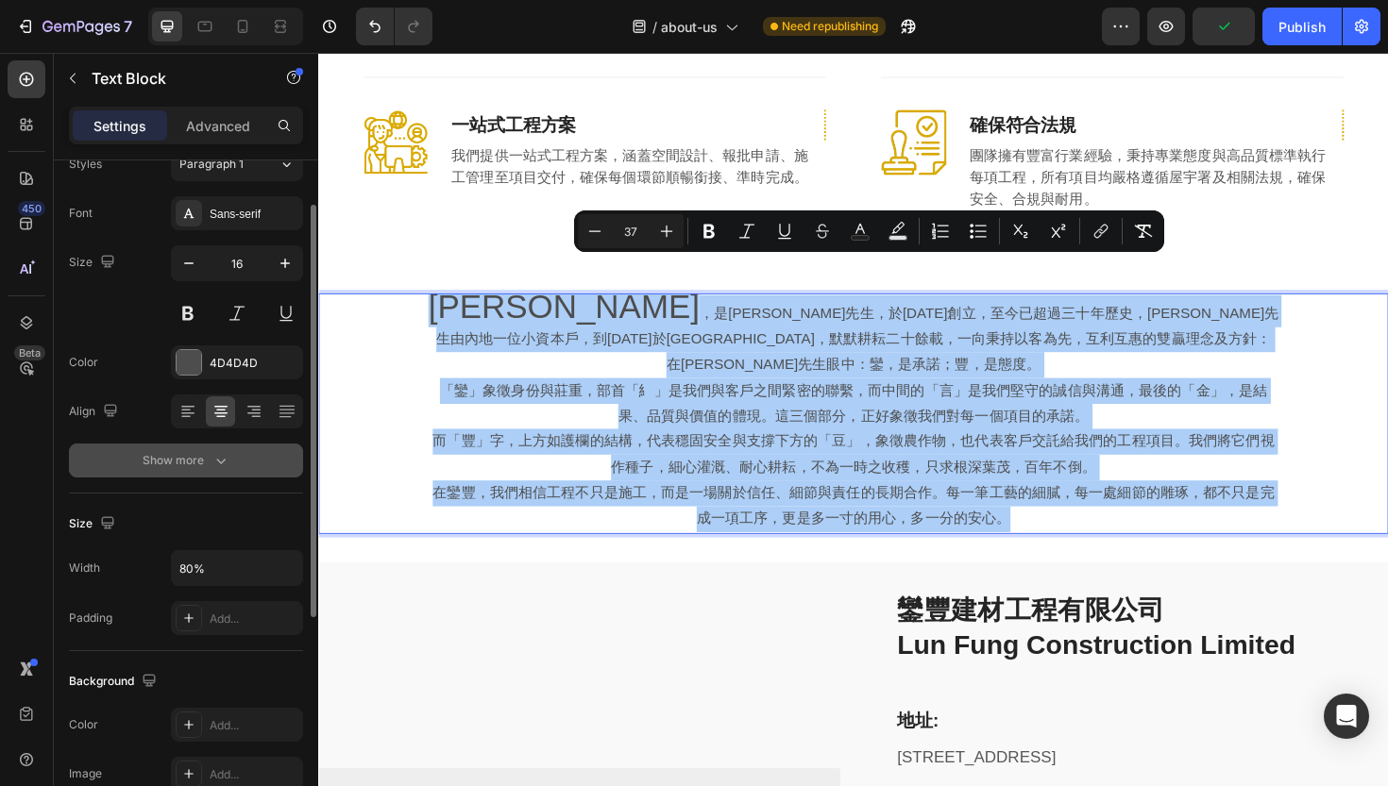
click at [141, 447] on button "Show more" at bounding box center [186, 461] width 234 height 34
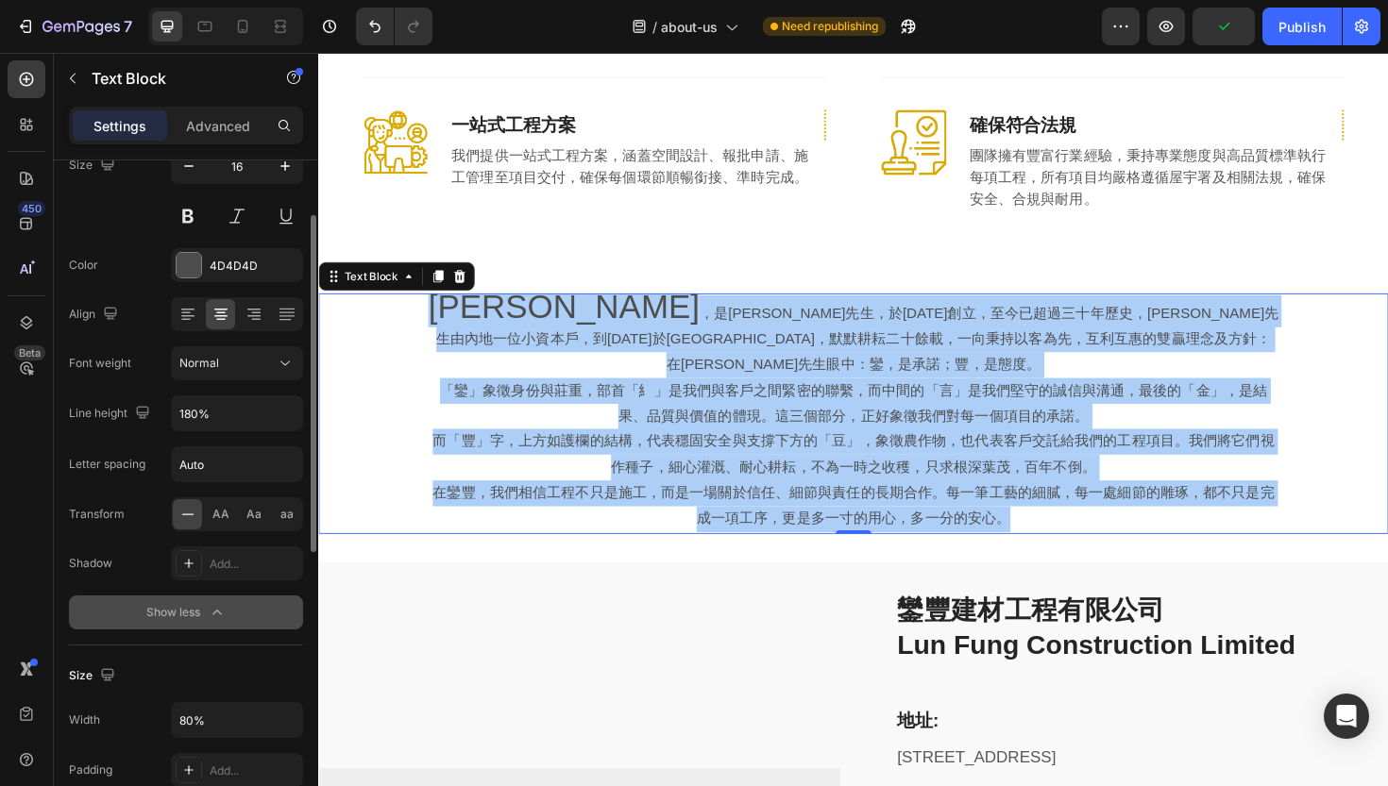
scroll to position [172, 0]
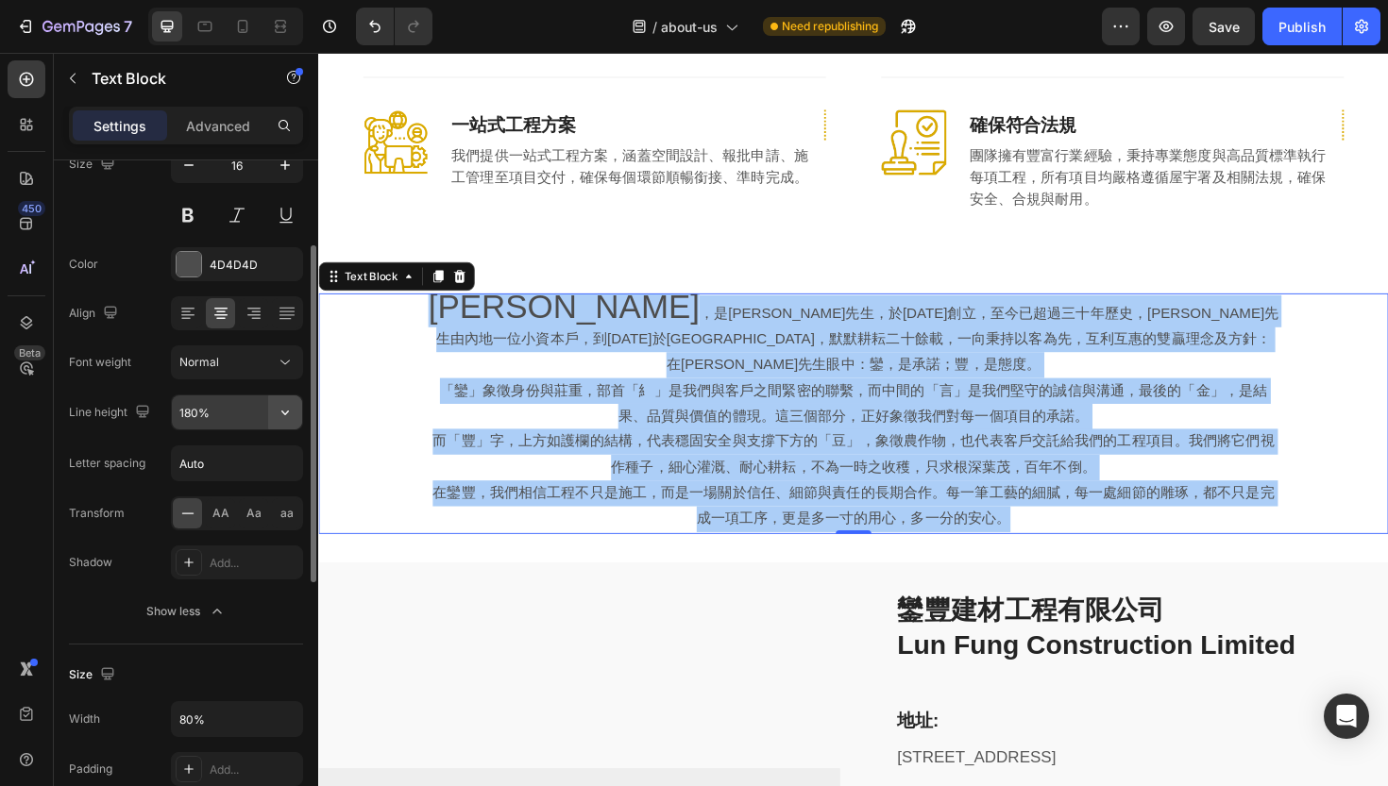
click at [290, 418] on icon "button" at bounding box center [285, 412] width 19 height 19
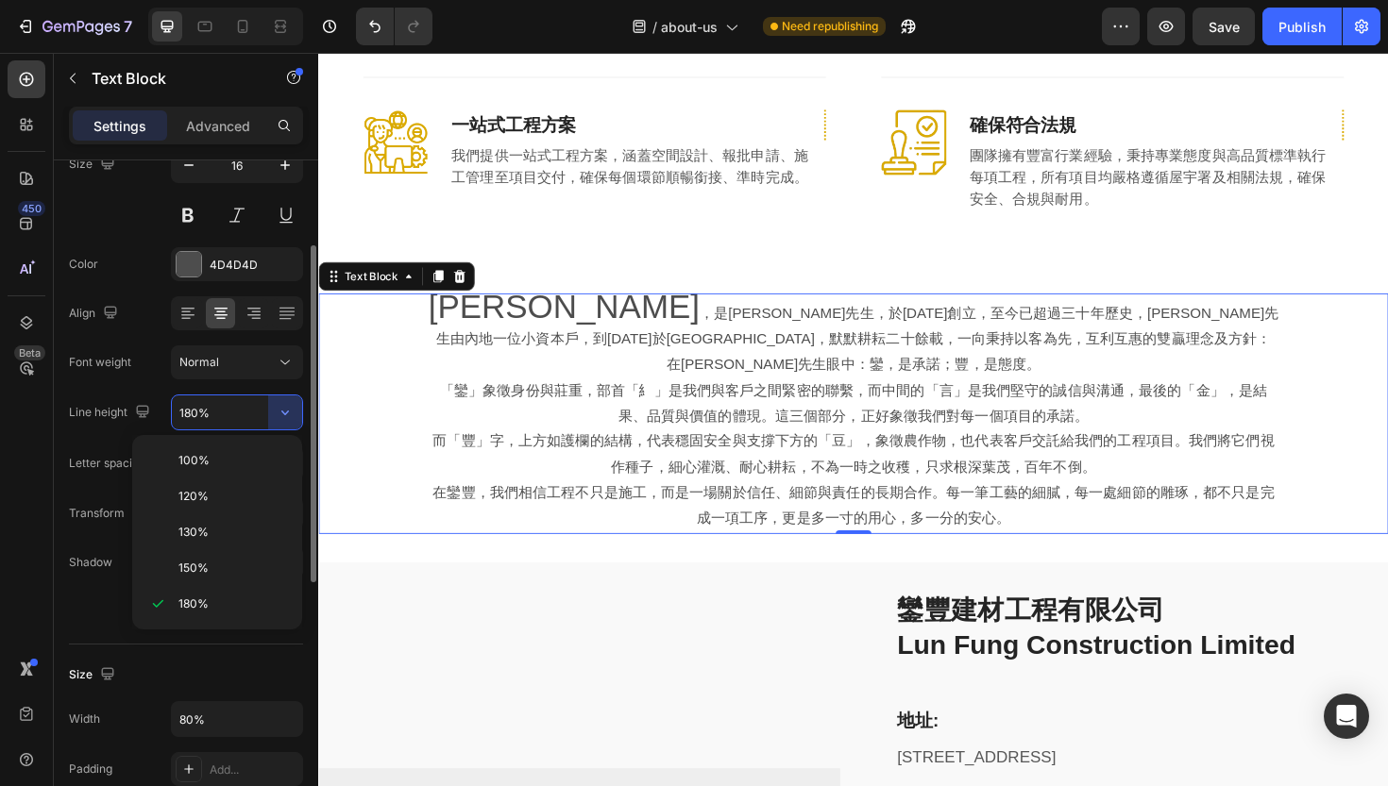
click at [205, 400] on input "180%" at bounding box center [237, 413] width 130 height 34
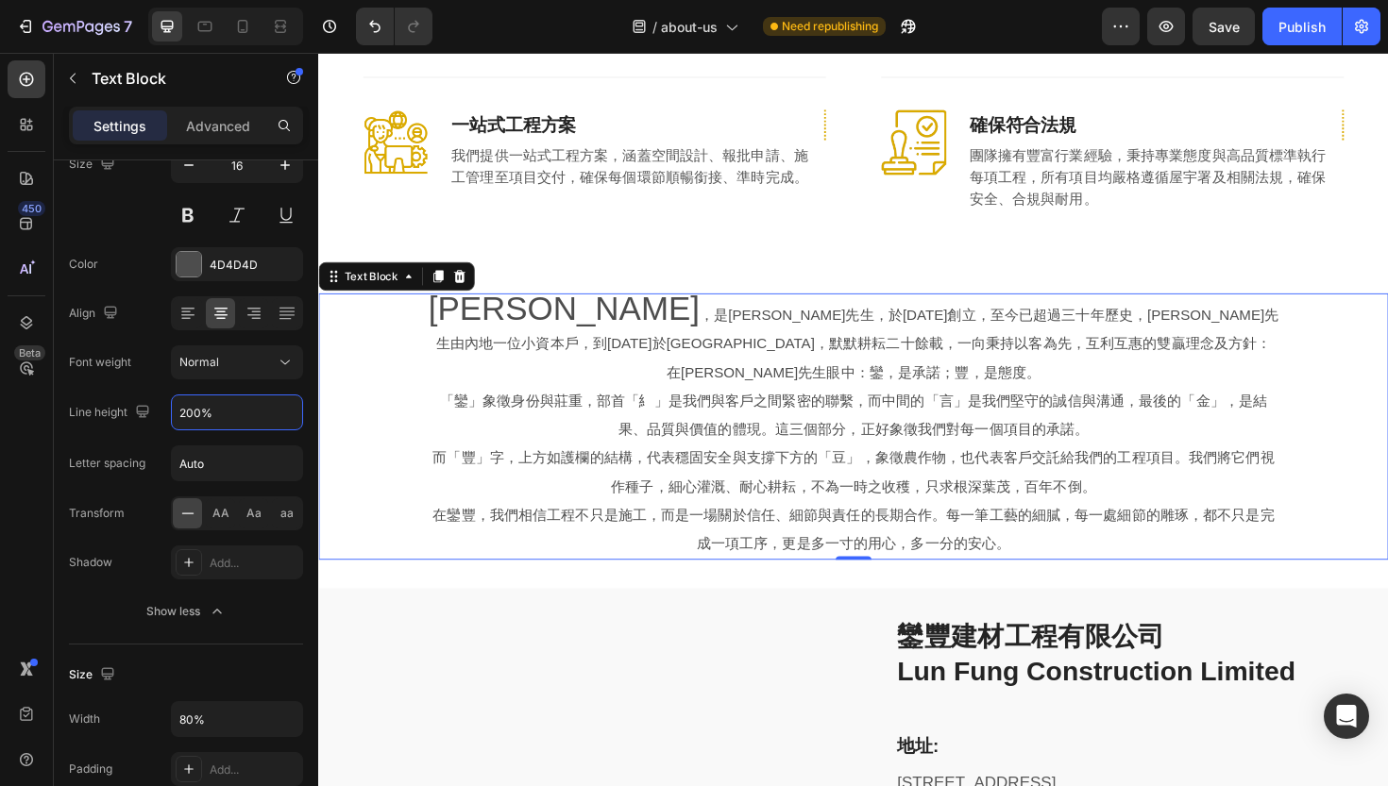
type input "200%"
click at [220, 143] on div "Settings Advanced" at bounding box center [186, 126] width 234 height 38
click at [224, 125] on p "Advanced" at bounding box center [218, 126] width 64 height 20
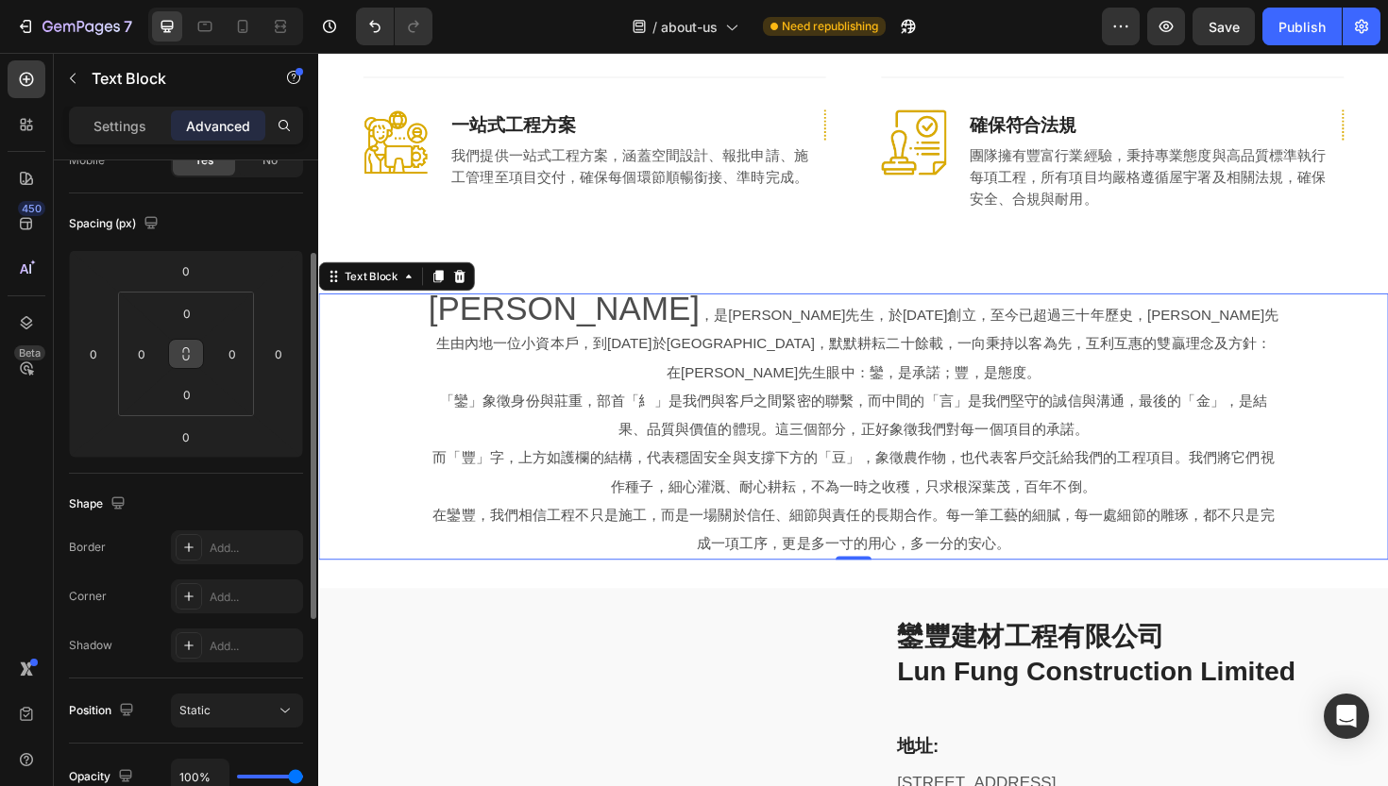
click at [187, 348] on icon at bounding box center [185, 353] width 15 height 15
click at [190, 313] on input "0" at bounding box center [187, 313] width 38 height 28
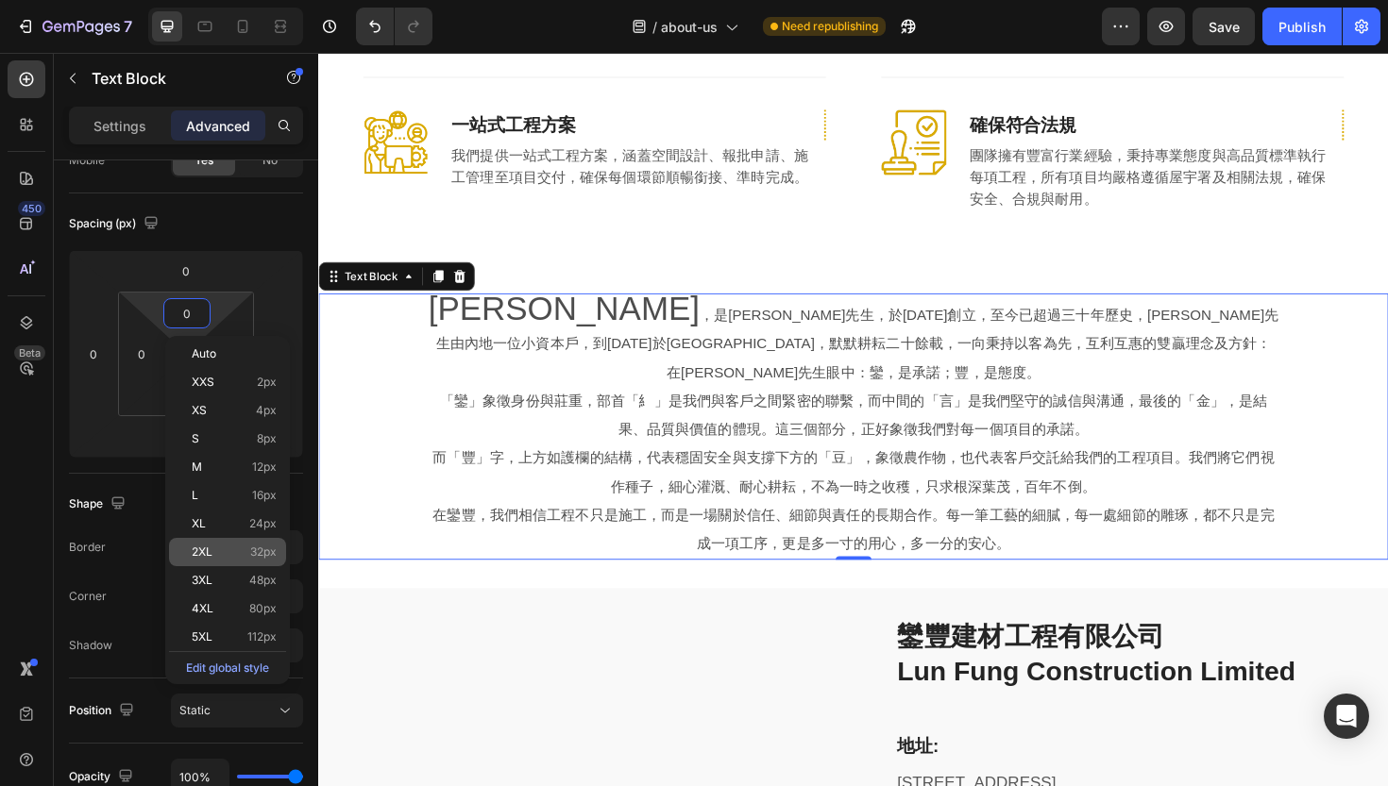
click at [212, 549] on p "2XL 32px" at bounding box center [234, 552] width 85 height 13
type input "32"
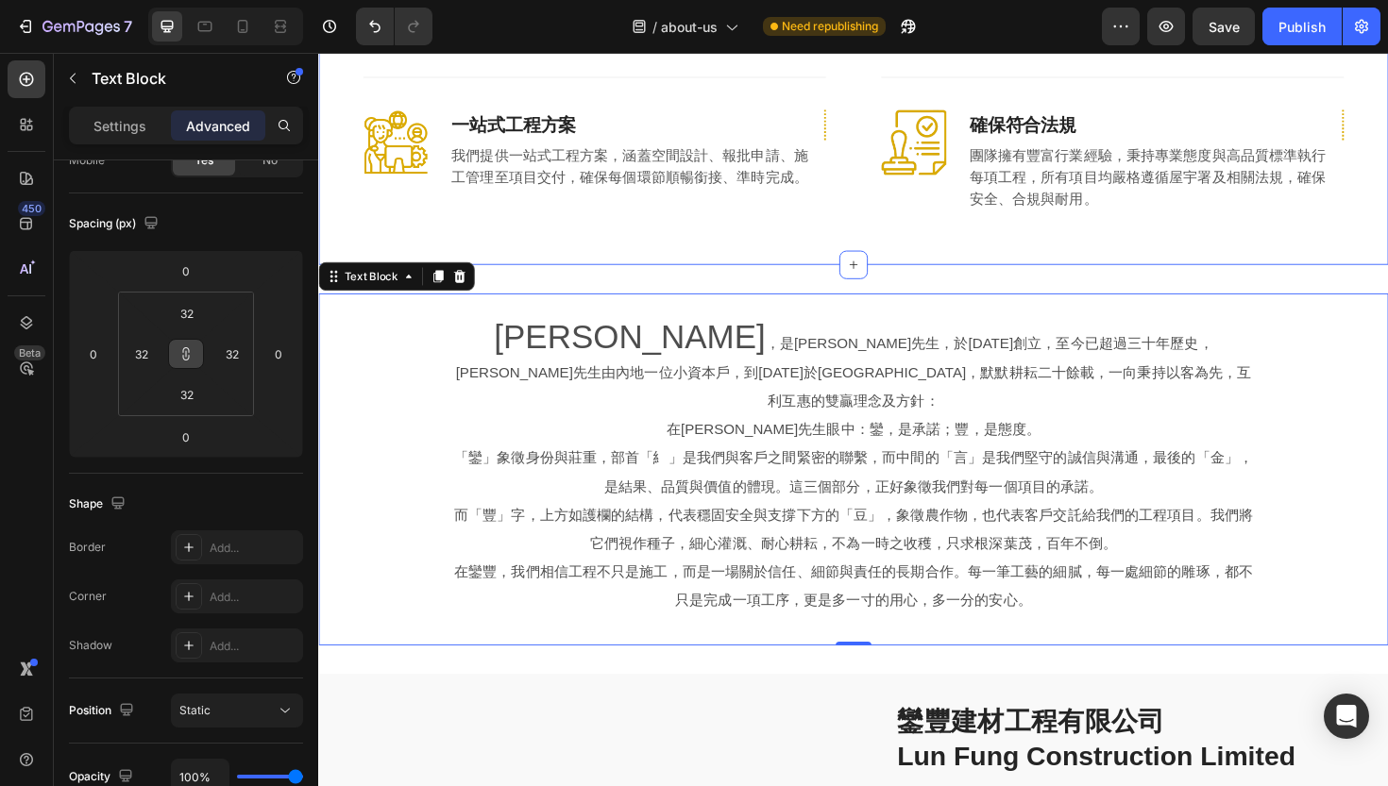
click at [577, 246] on div "鑾豐建材工程有限公司 Heading [PERSON_NAME]以「待客以誠，以客為本」為宗旨，致力與客戶攜手打造理想空間。 Text block Row I…" at bounding box center [884, 16] width 1133 height 523
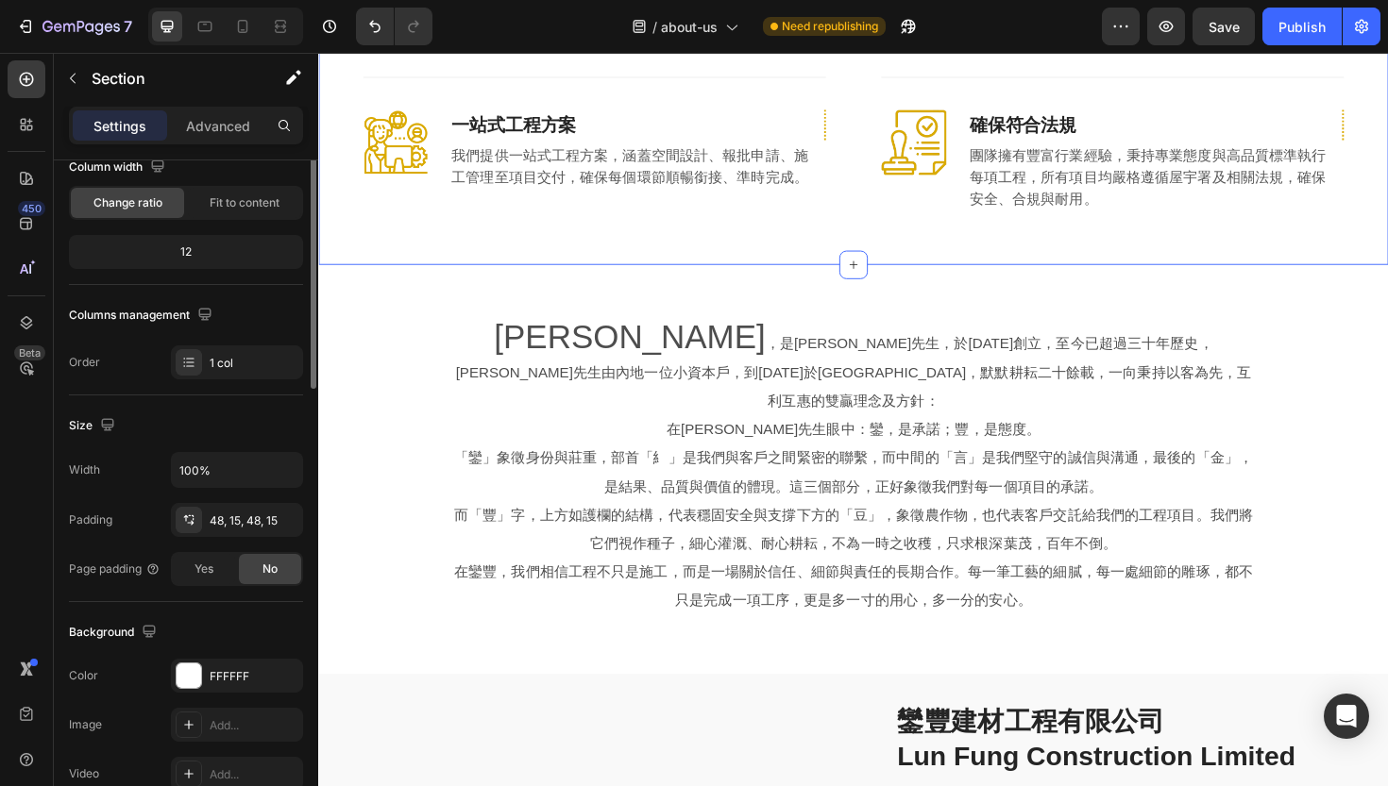
scroll to position [0, 0]
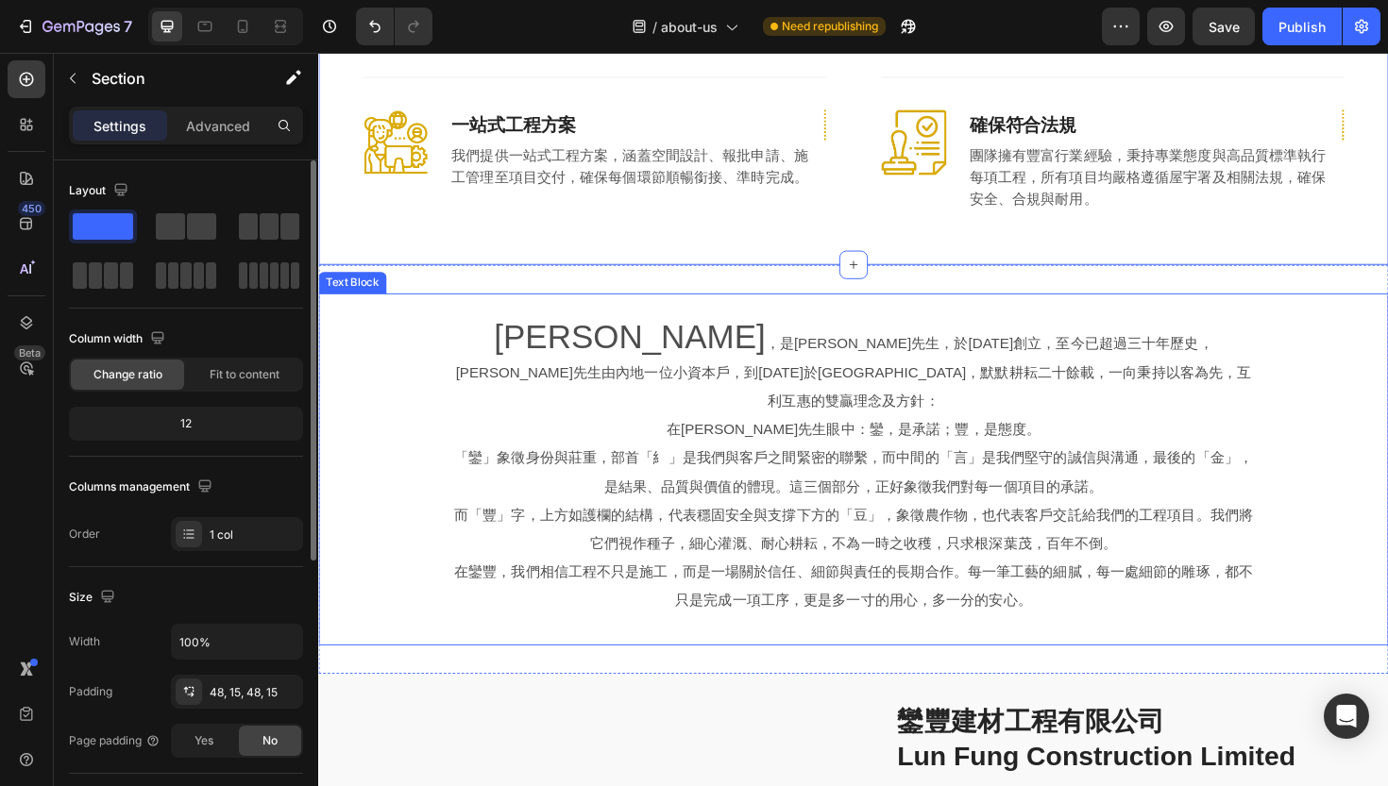
click at [581, 346] on p "[PERSON_NAME] ，是[PERSON_NAME]先生，於[DATE]創立，至今已超過三十年歷史，[PERSON_NAME]先生由內地一位小資本戶，到…" at bounding box center [885, 388] width 854 height 97
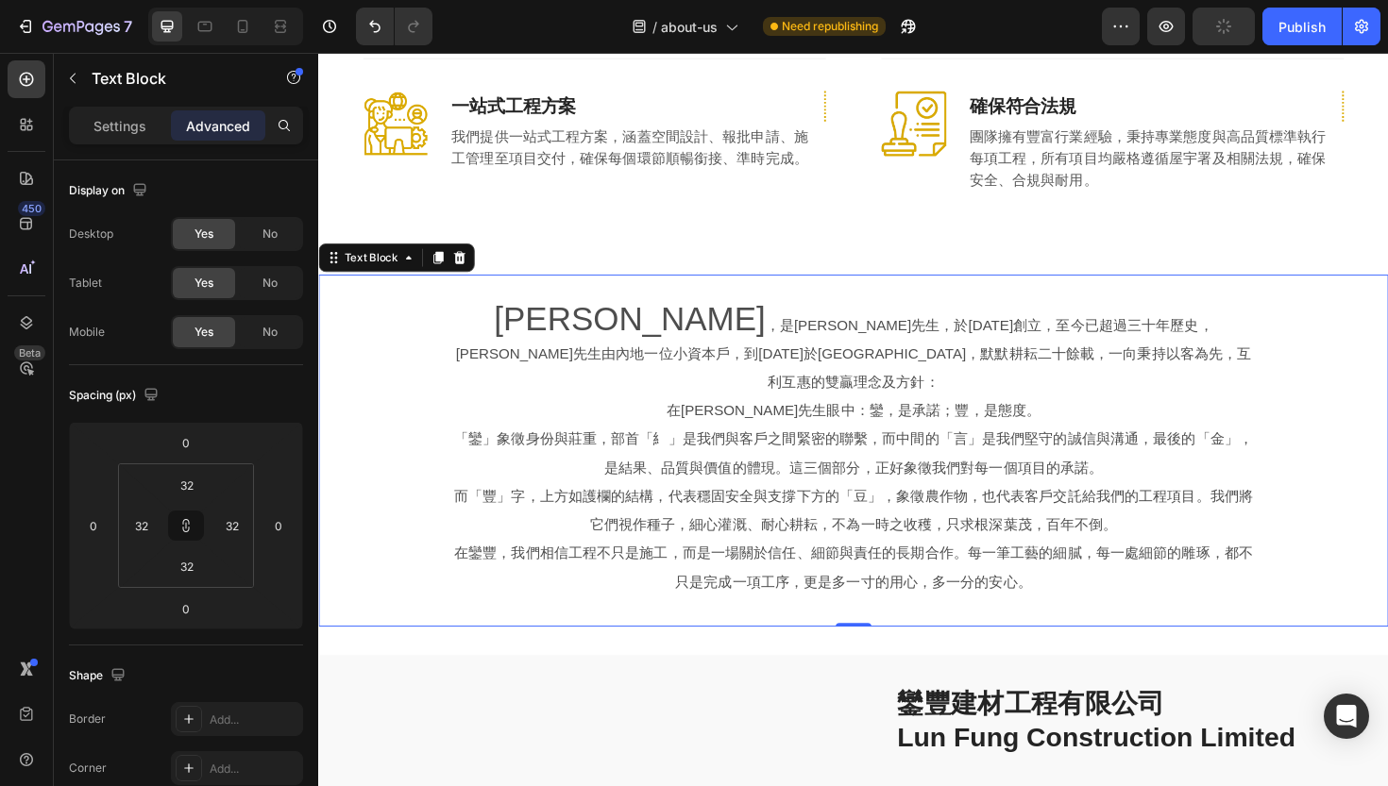
scroll to position [722, 0]
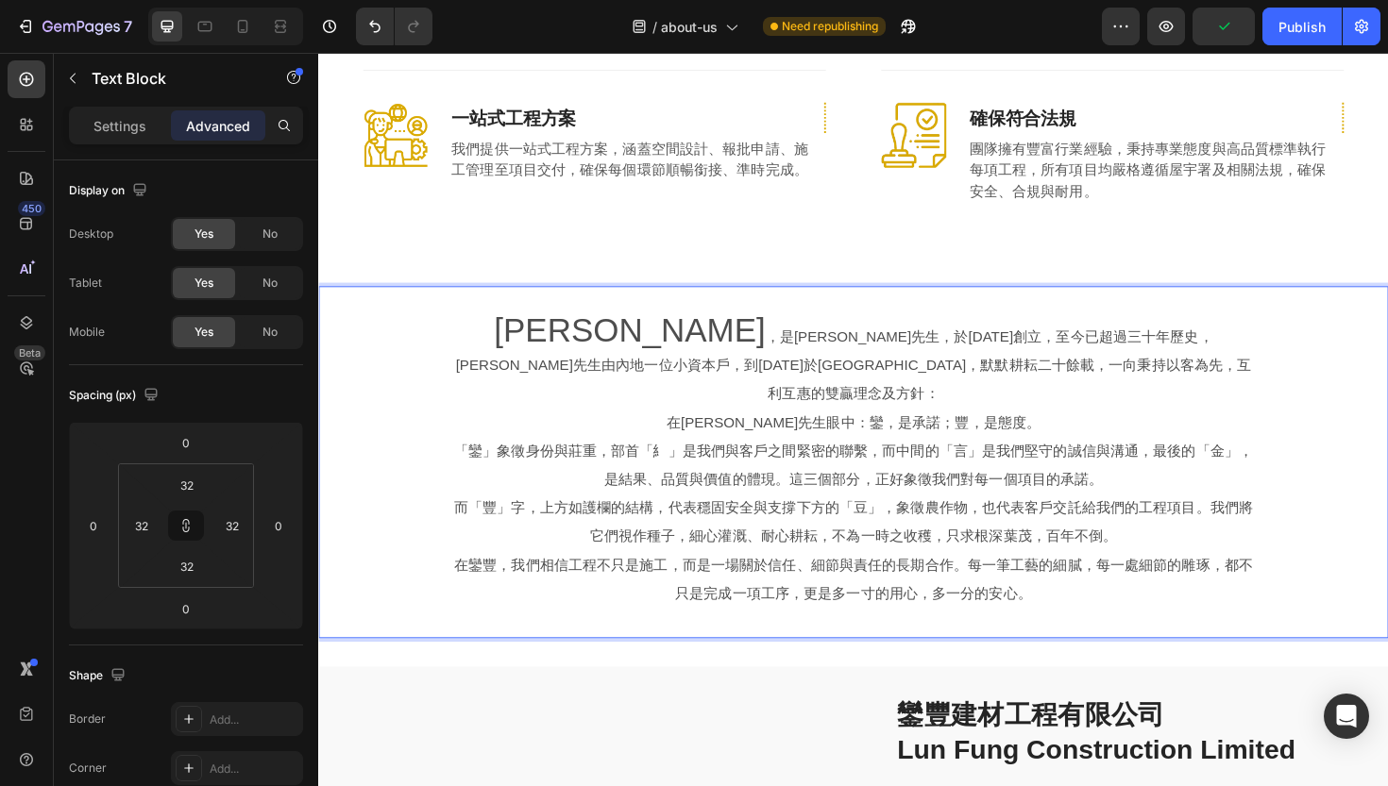
click at [670, 360] on p "[PERSON_NAME] ，是[PERSON_NAME]先生，於[DATE]創立，至今已超過三十年歷史，[PERSON_NAME]先生由內地一位小資本戶，到…" at bounding box center [885, 380] width 854 height 97
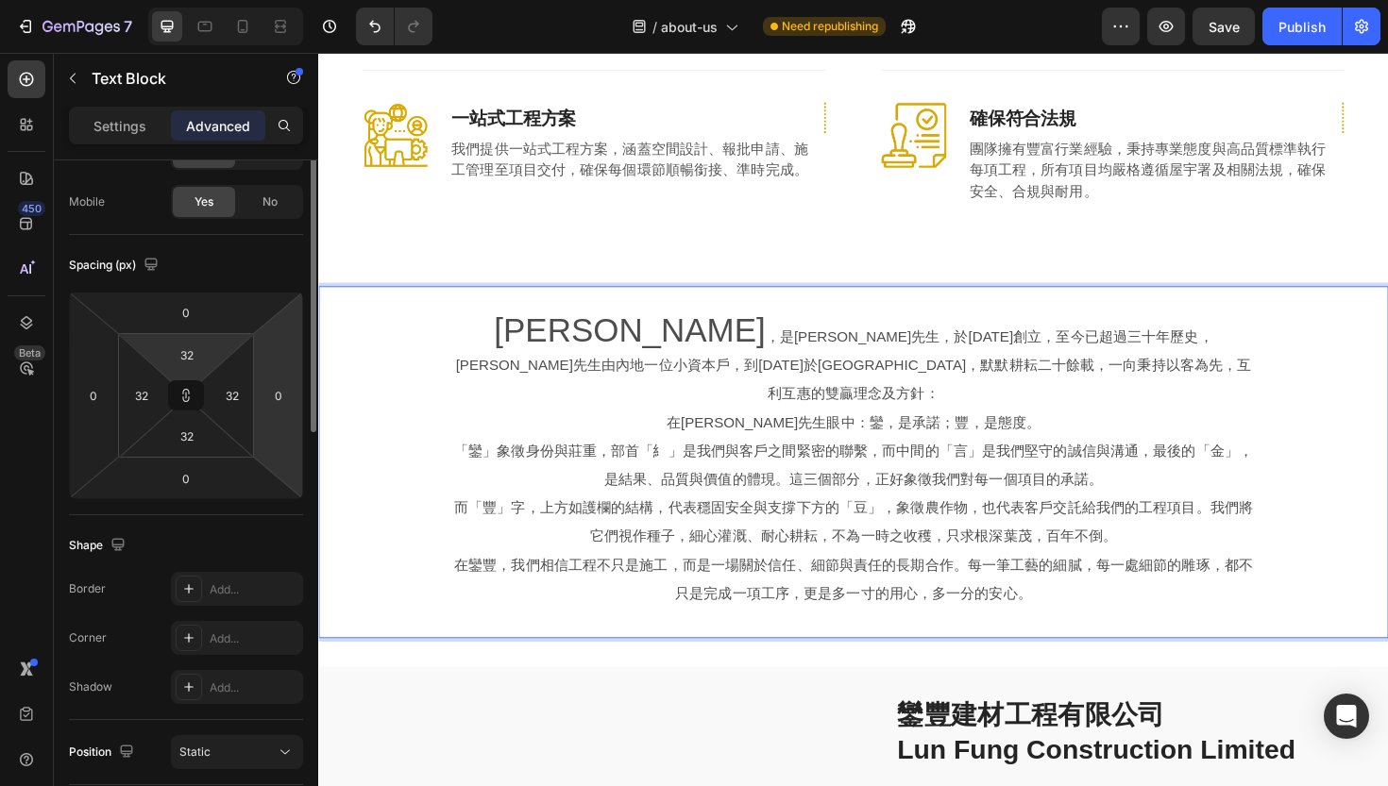
scroll to position [24, 0]
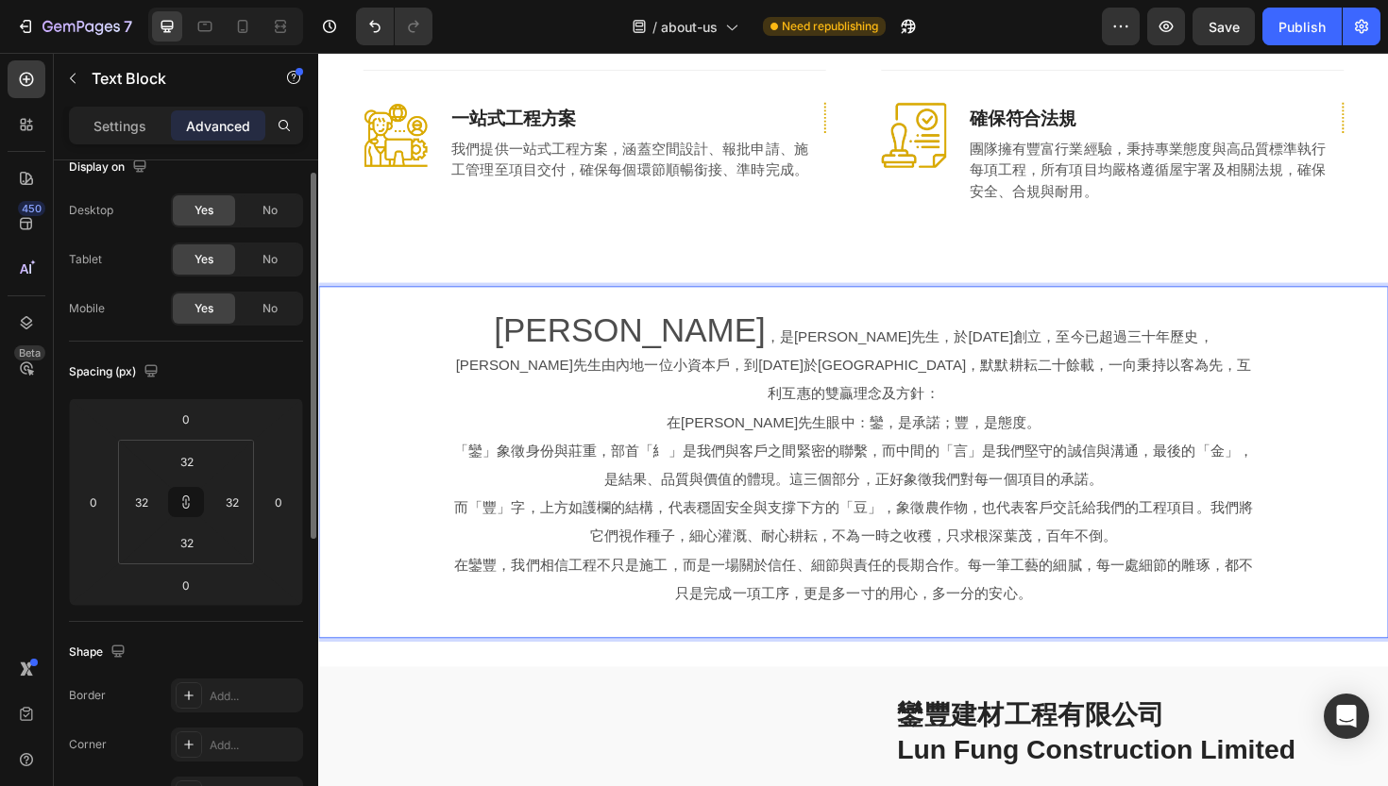
click at [531, 460] on p "「鑾」象徵身份與莊重，部首「糹」是我們與客戶之間緊密的聯繫，而中間的「言」是我們堅守的誠信與溝通，最後的「金」，是結果、品質與價值的體現。這三個部分，正好象徵…" at bounding box center [885, 490] width 854 height 60
click at [531, 430] on p "在[PERSON_NAME]先生眼中：鑾，是承諾；豐，是態度。" at bounding box center [885, 445] width 854 height 30
click at [110, 127] on p "Settings" at bounding box center [119, 126] width 53 height 20
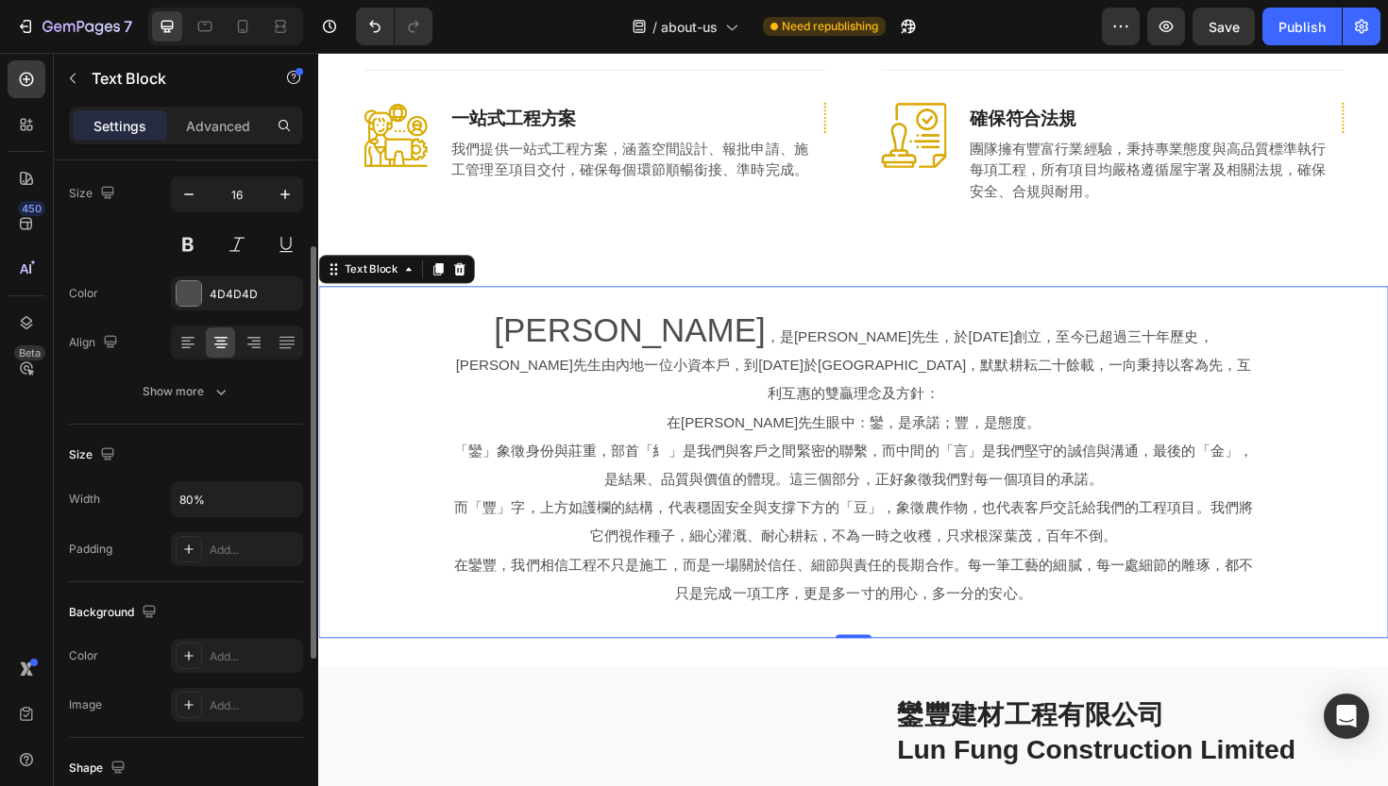
scroll to position [257, 0]
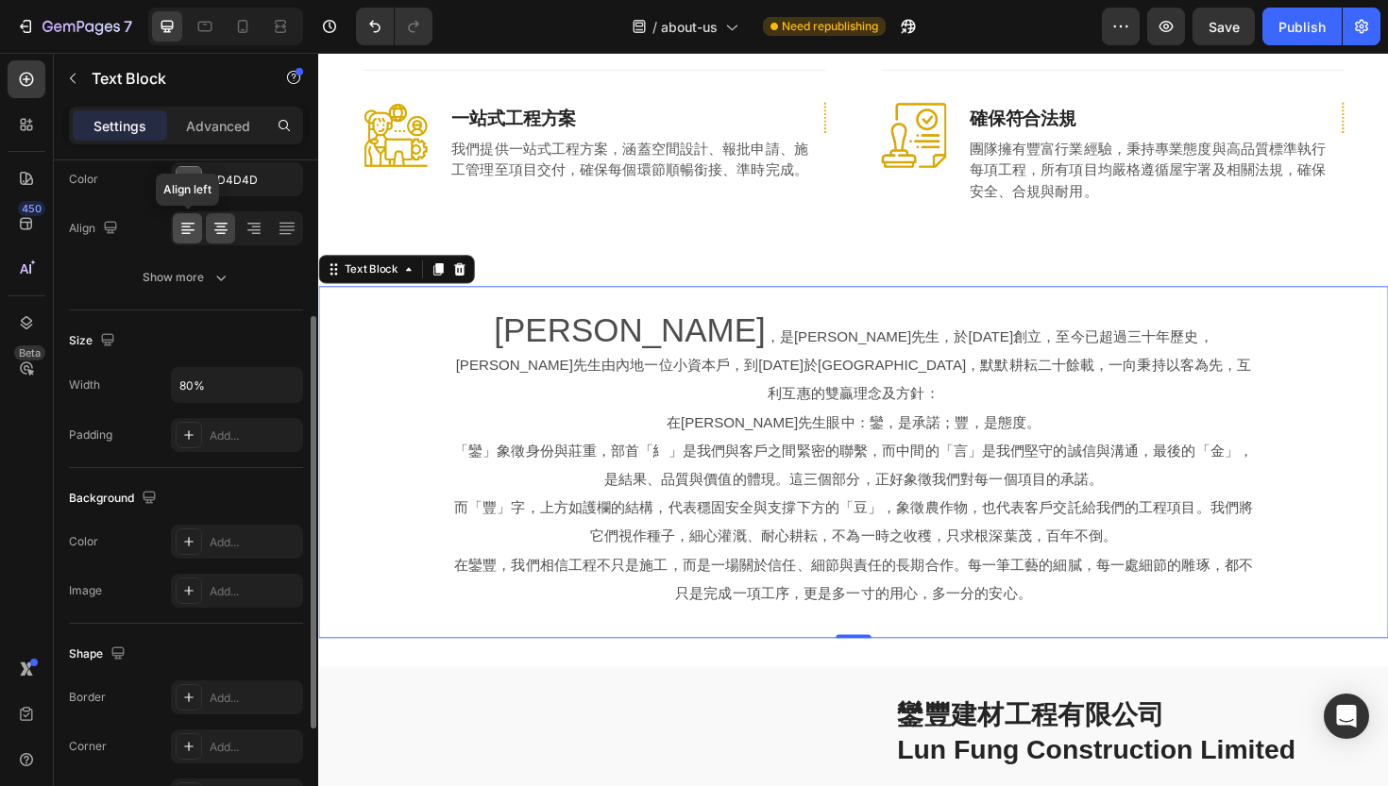
click at [187, 235] on icon at bounding box center [187, 228] width 19 height 19
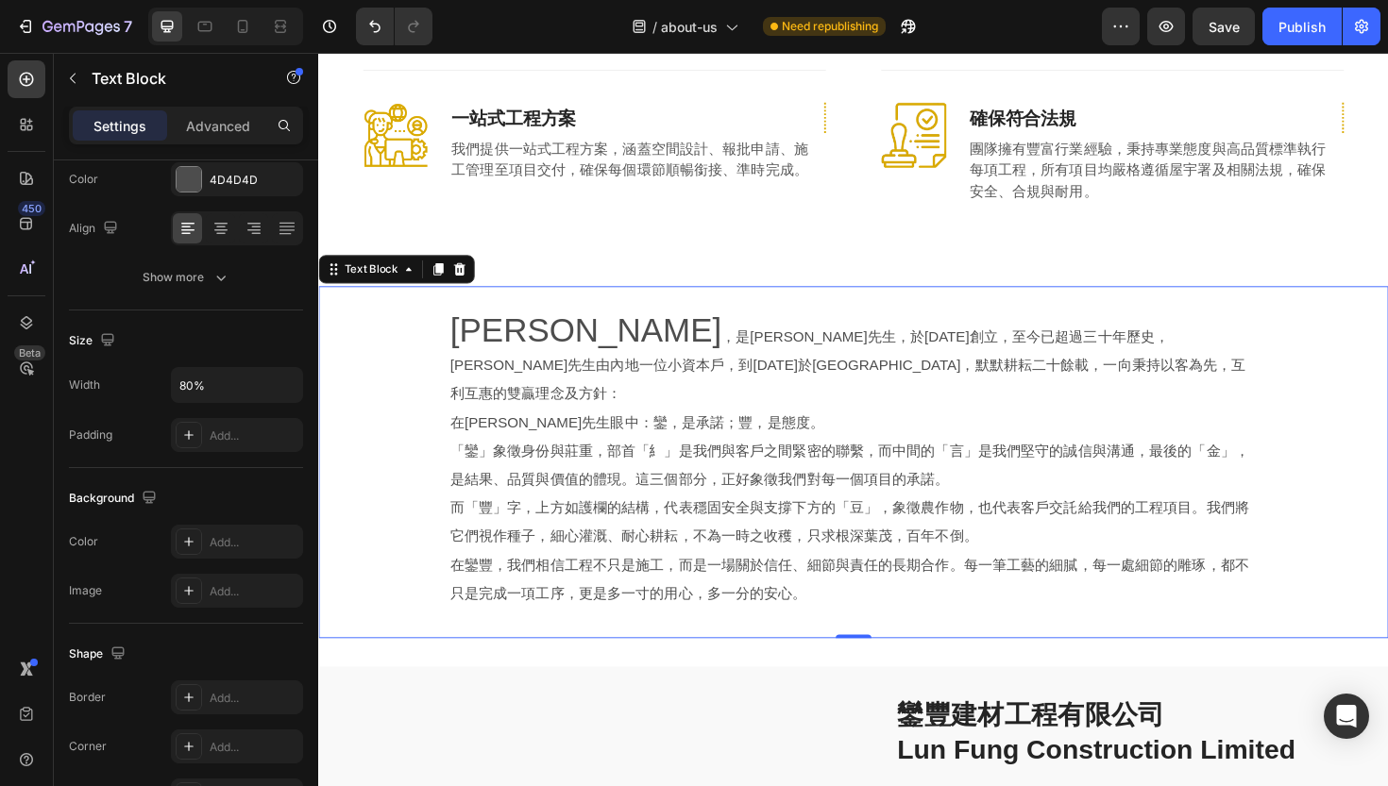
click at [519, 430] on p "在[PERSON_NAME]先生眼中：鑾，是承諾；豐，是態度。" at bounding box center [885, 445] width 854 height 30
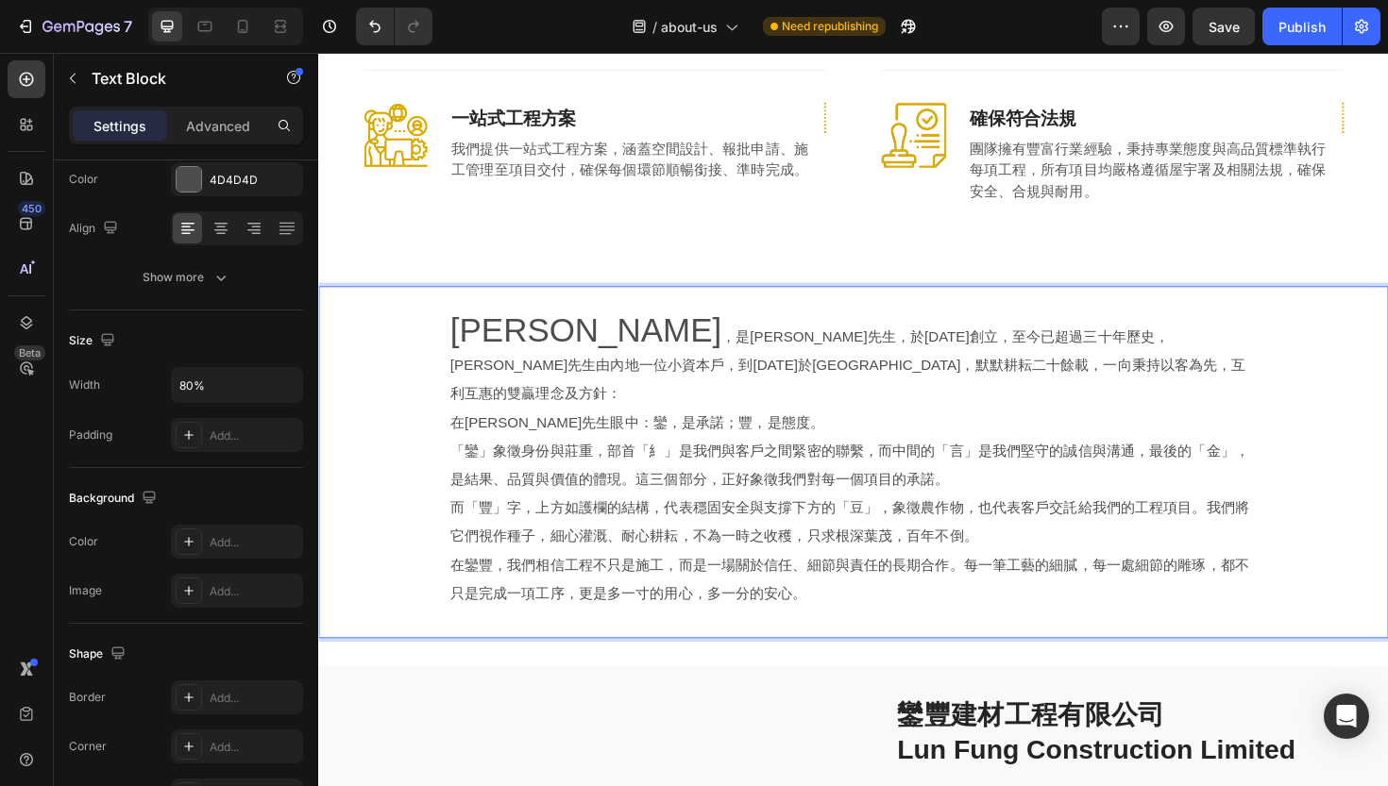
click at [537, 430] on p "在[PERSON_NAME]先生眼中：鑾，是承諾；豐，是態度。" at bounding box center [885, 445] width 854 height 30
click at [467, 430] on p "在[PERSON_NAME]先生眼中：鑾，是承諾；豐，是態度。" at bounding box center [885, 445] width 854 height 30
click at [462, 430] on p "在[PERSON_NAME]先生眼中：鑾，是承諾；豐，是態度。" at bounding box center [885, 445] width 854 height 30
click at [598, 430] on p "在[PERSON_NAME]先生眼中：鑾，是承諾；豐，是態度。" at bounding box center [885, 445] width 854 height 30
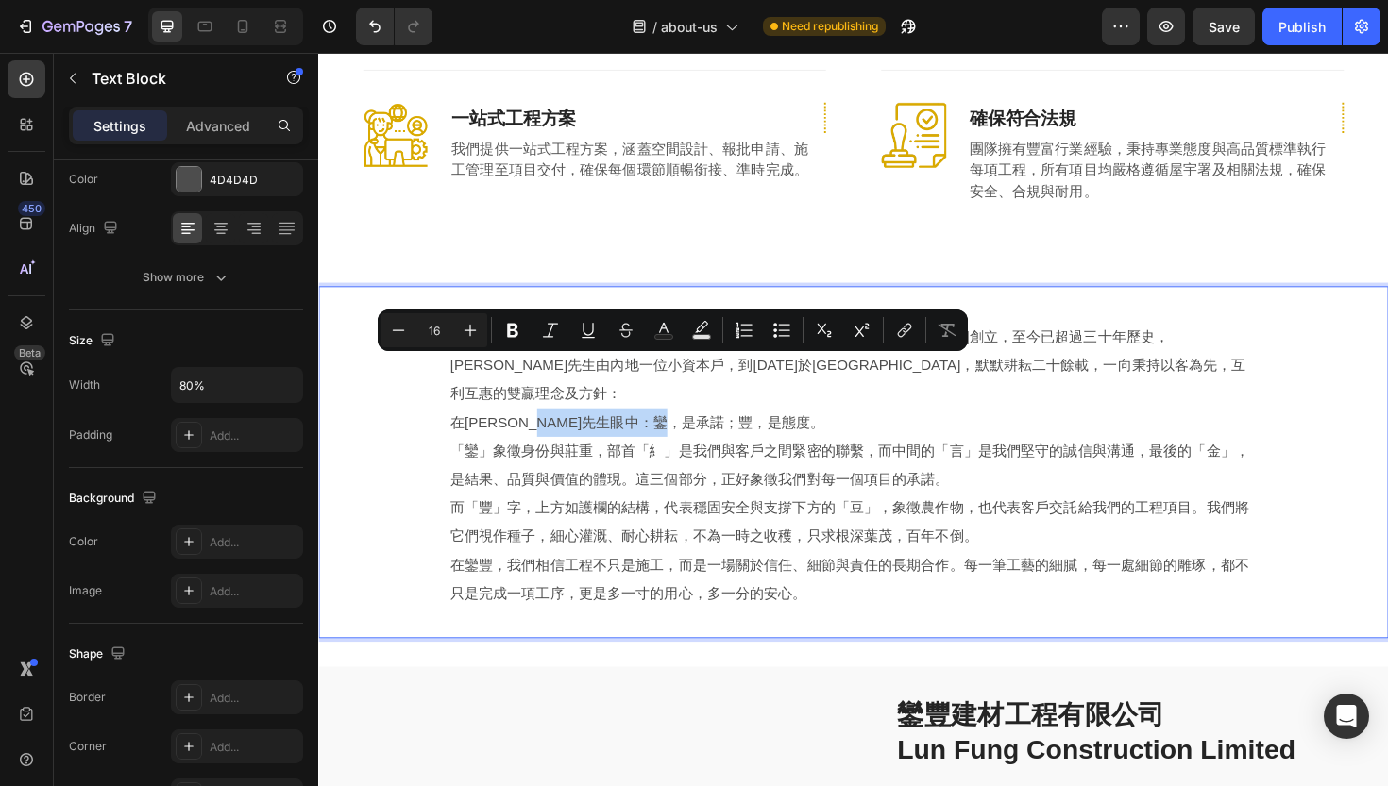
drag, startPoint x: 596, startPoint y: 390, endPoint x: 761, endPoint y: 394, distance: 165.2
click at [761, 430] on p "在[PERSON_NAME]先生眼中：鑾，是承諾；豐，是態度。" at bounding box center [885, 445] width 854 height 30
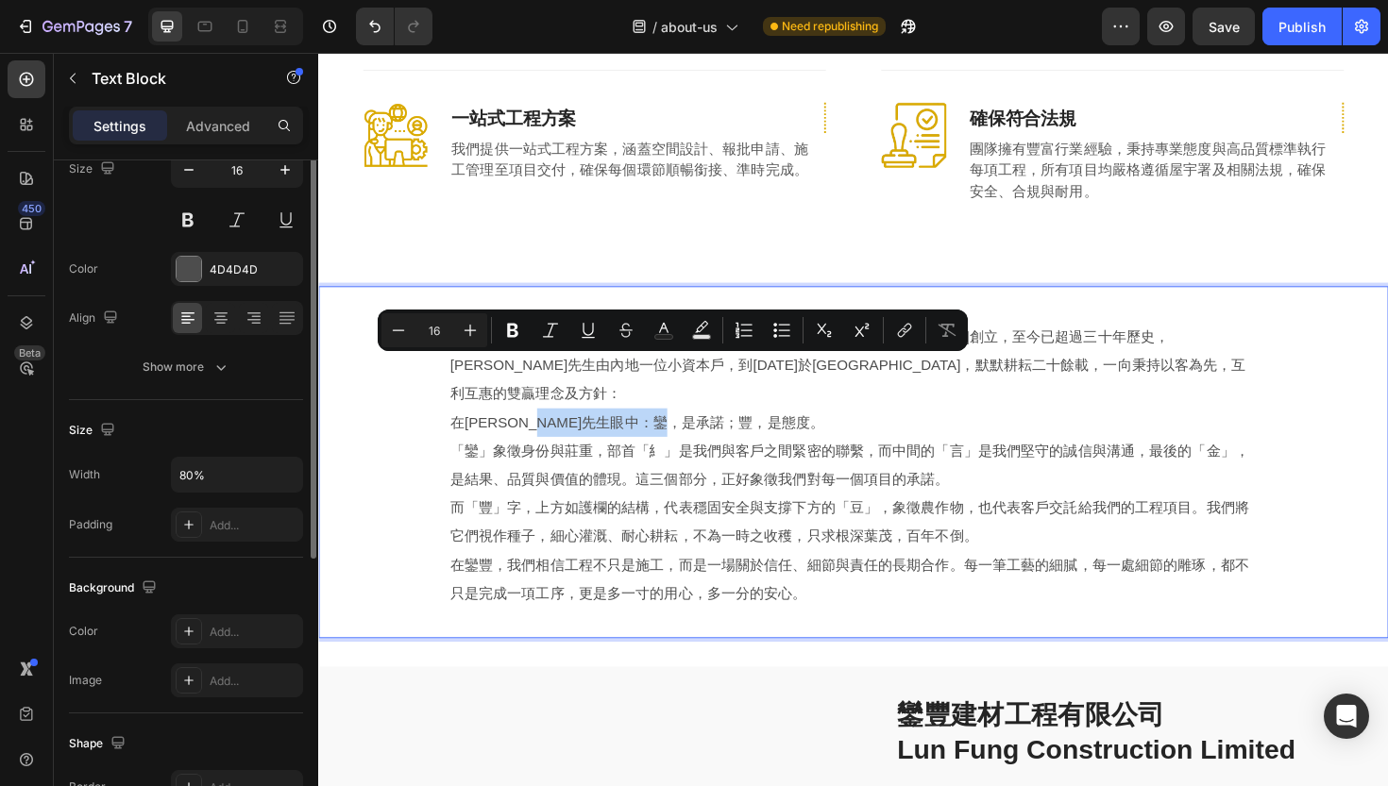
scroll to position [95, 0]
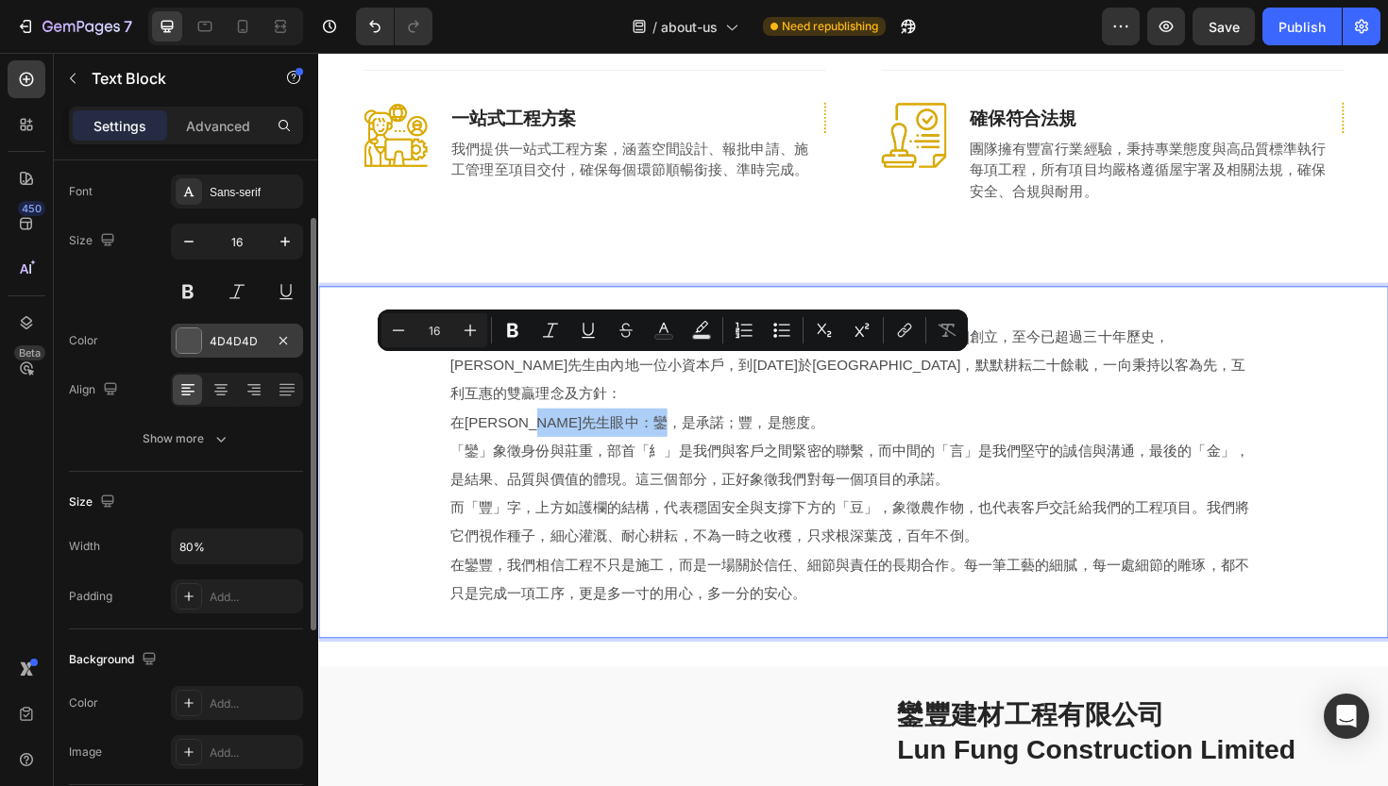
click at [183, 342] on div at bounding box center [189, 341] width 25 height 25
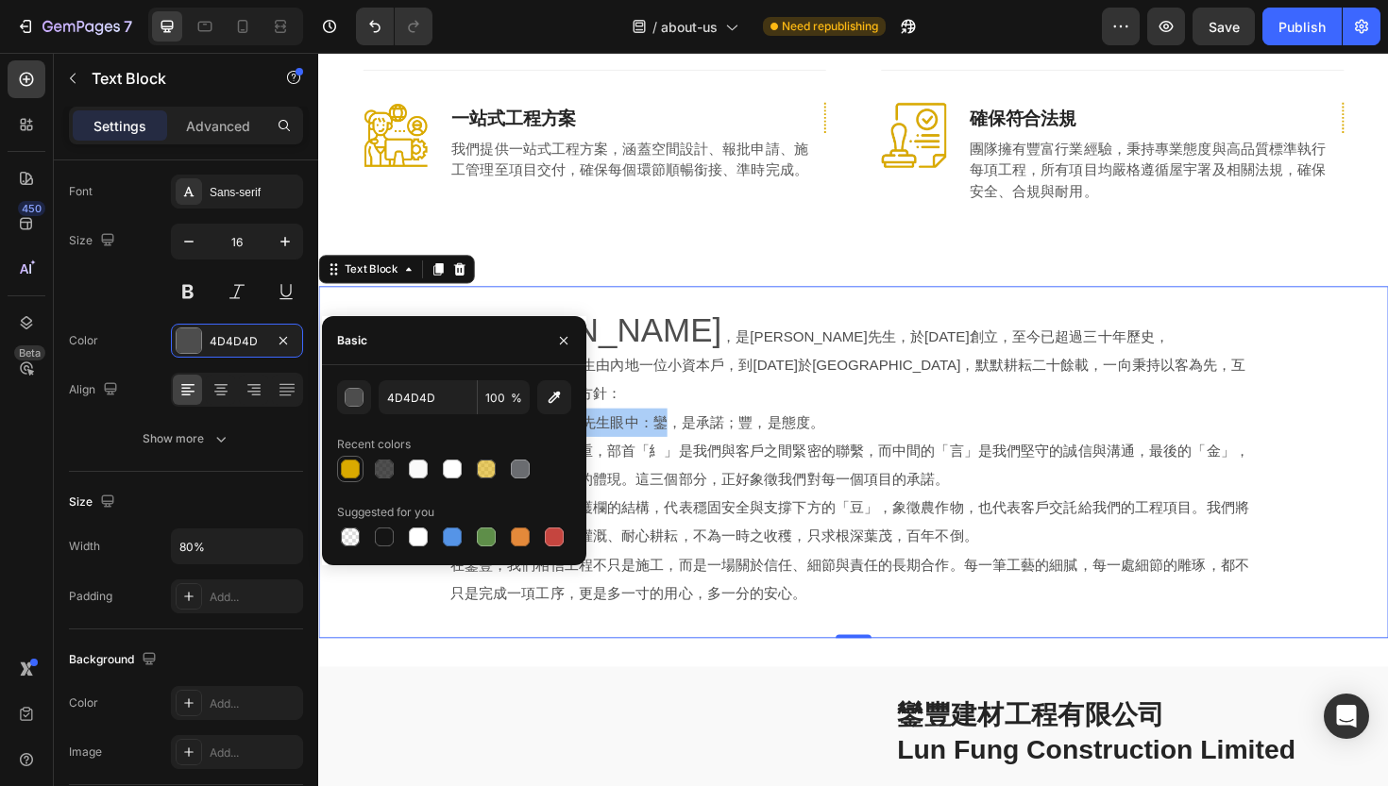
click at [355, 470] on div at bounding box center [350, 469] width 19 height 19
type input "DAAA00"
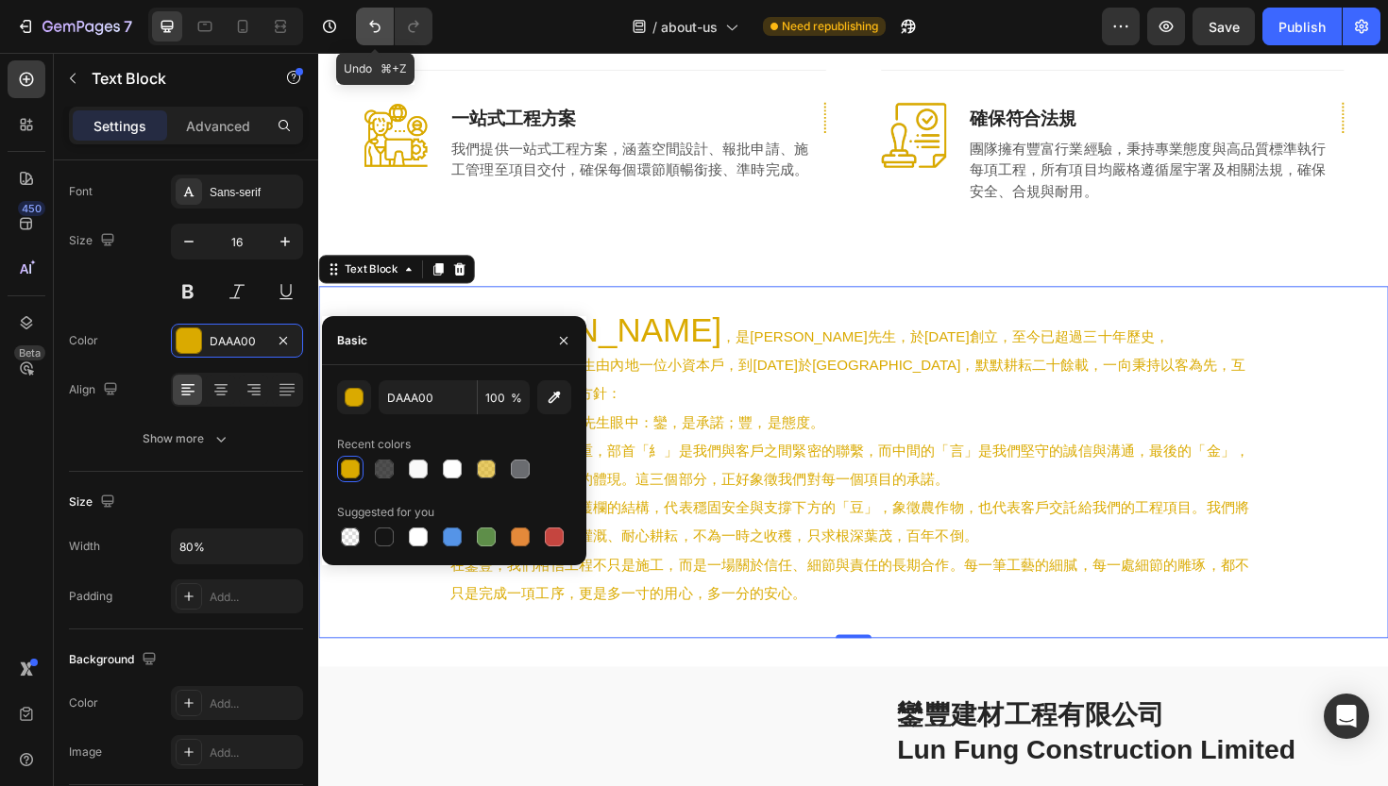
click at [365, 24] on icon "Undo/Redo" at bounding box center [374, 26] width 19 height 19
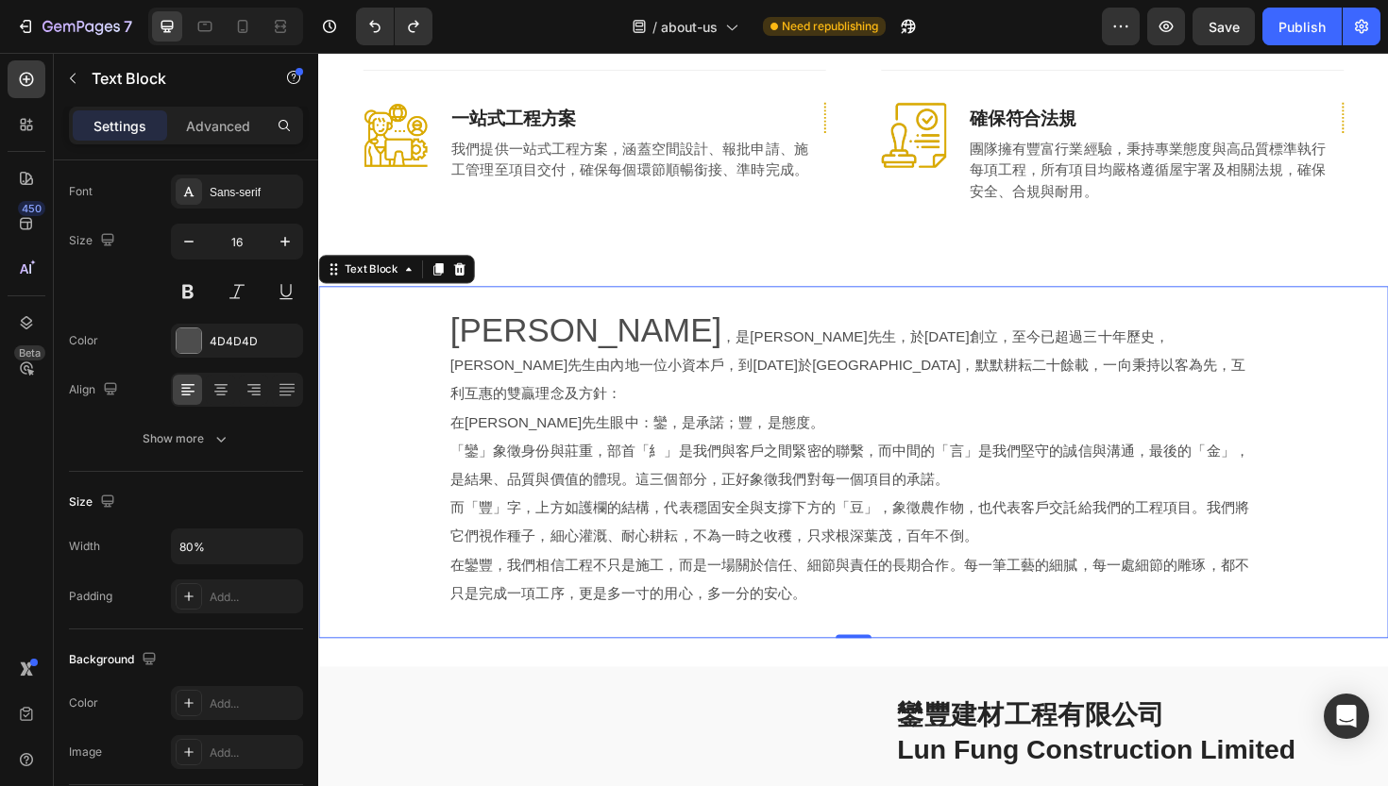
click at [606, 430] on p "在[PERSON_NAME]先生眼中：鑾，是承諾；豐，是態度。" at bounding box center [885, 445] width 854 height 30
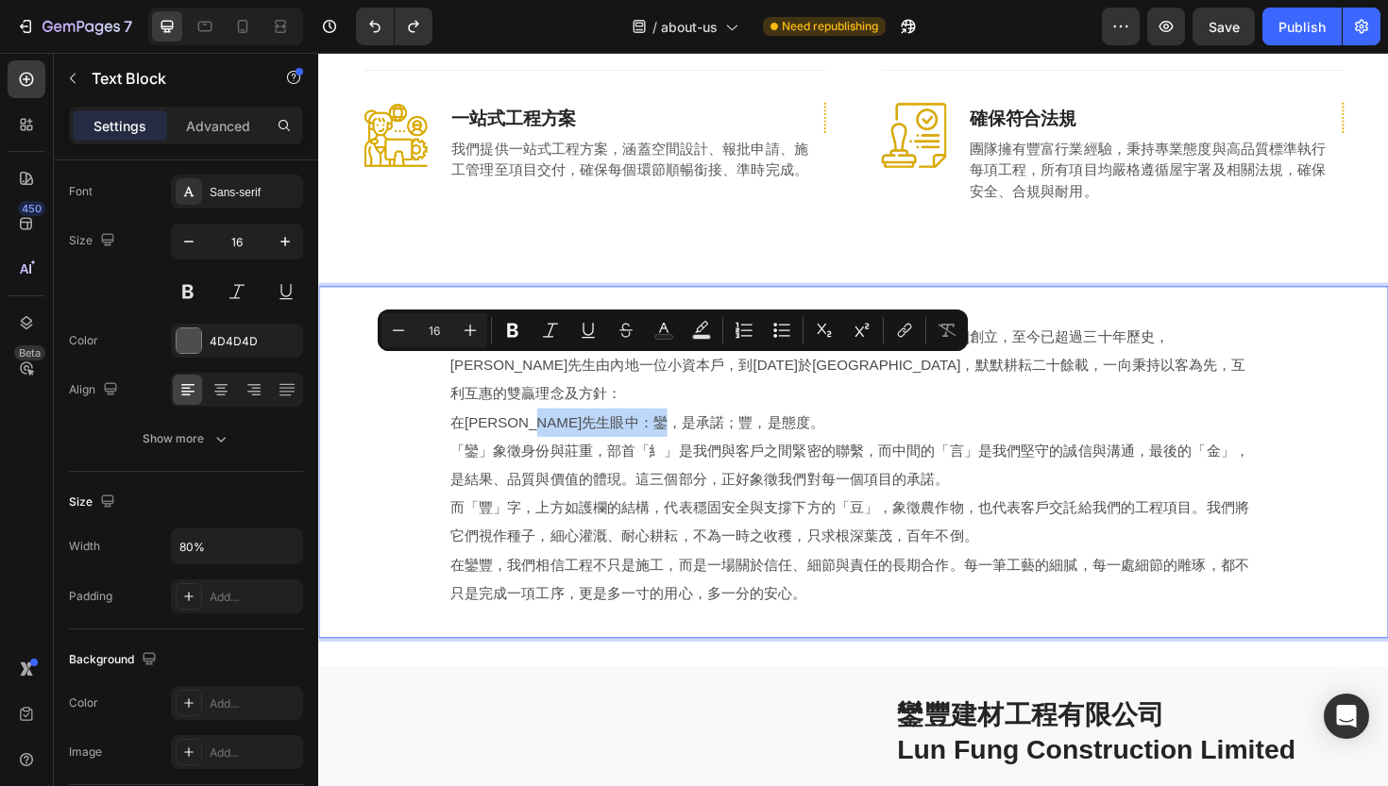
drag, startPoint x: 594, startPoint y: 389, endPoint x: 757, endPoint y: 393, distance: 163.4
click at [757, 430] on p "在[PERSON_NAME]先生眼中：鑾，是承諾；豐，是態度。" at bounding box center [885, 445] width 854 height 30
click at [700, 328] on icon "Editor contextual toolbar" at bounding box center [701, 330] width 19 height 19
type input "000000"
type input "77"
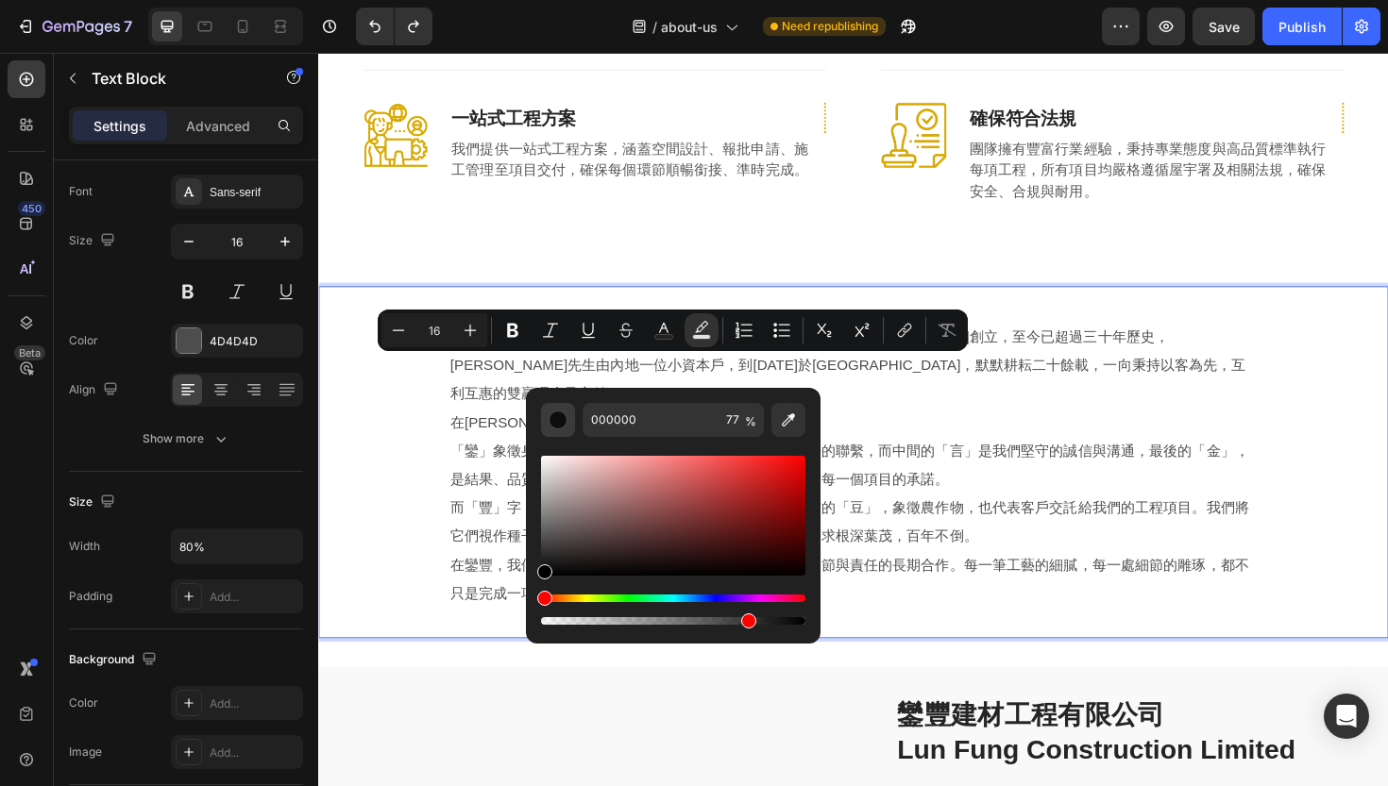
click at [551, 423] on div "Editor contextual toolbar" at bounding box center [557, 420] width 19 height 19
click at [559, 419] on div "Editor contextual toolbar" at bounding box center [557, 420] width 19 height 19
click at [413, 140] on img at bounding box center [399, 140] width 69 height 69
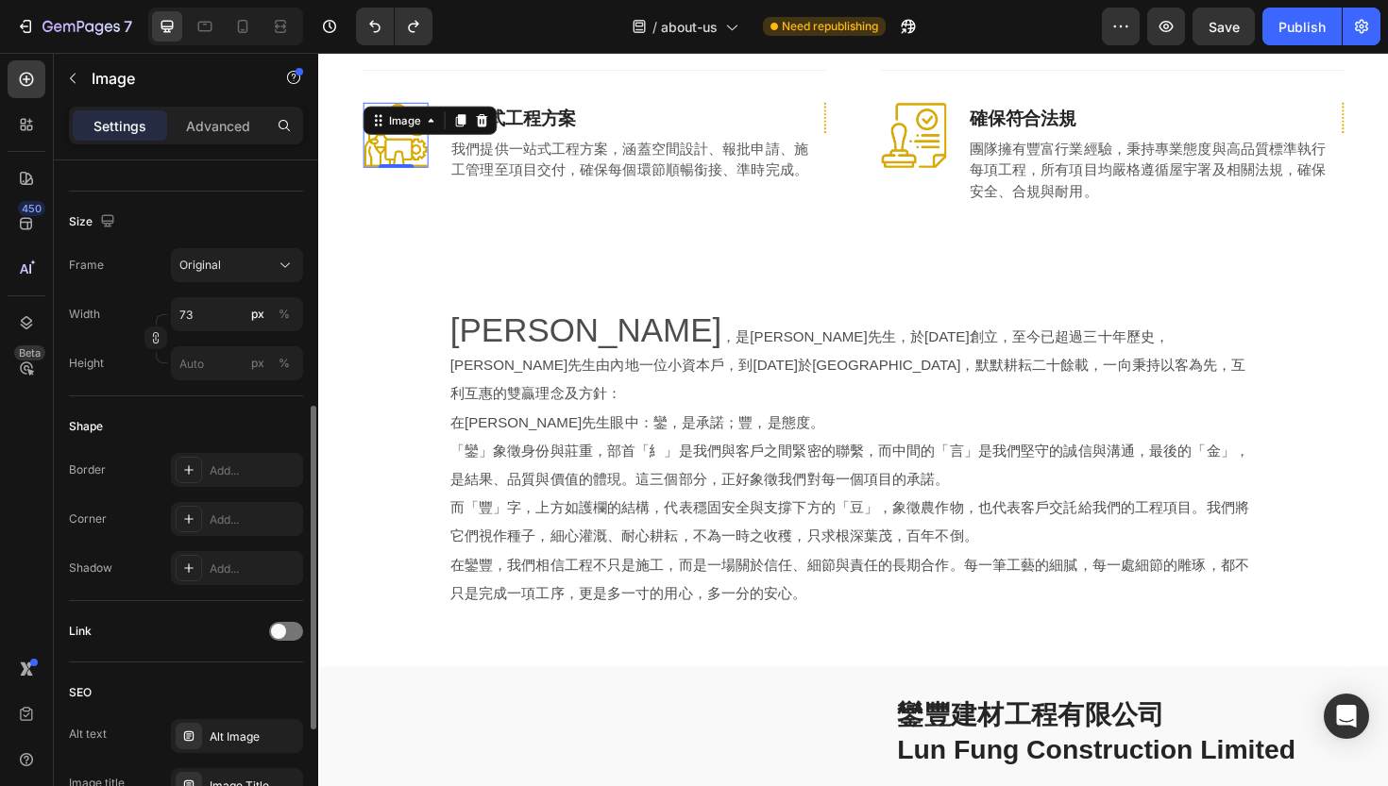
scroll to position [449, 0]
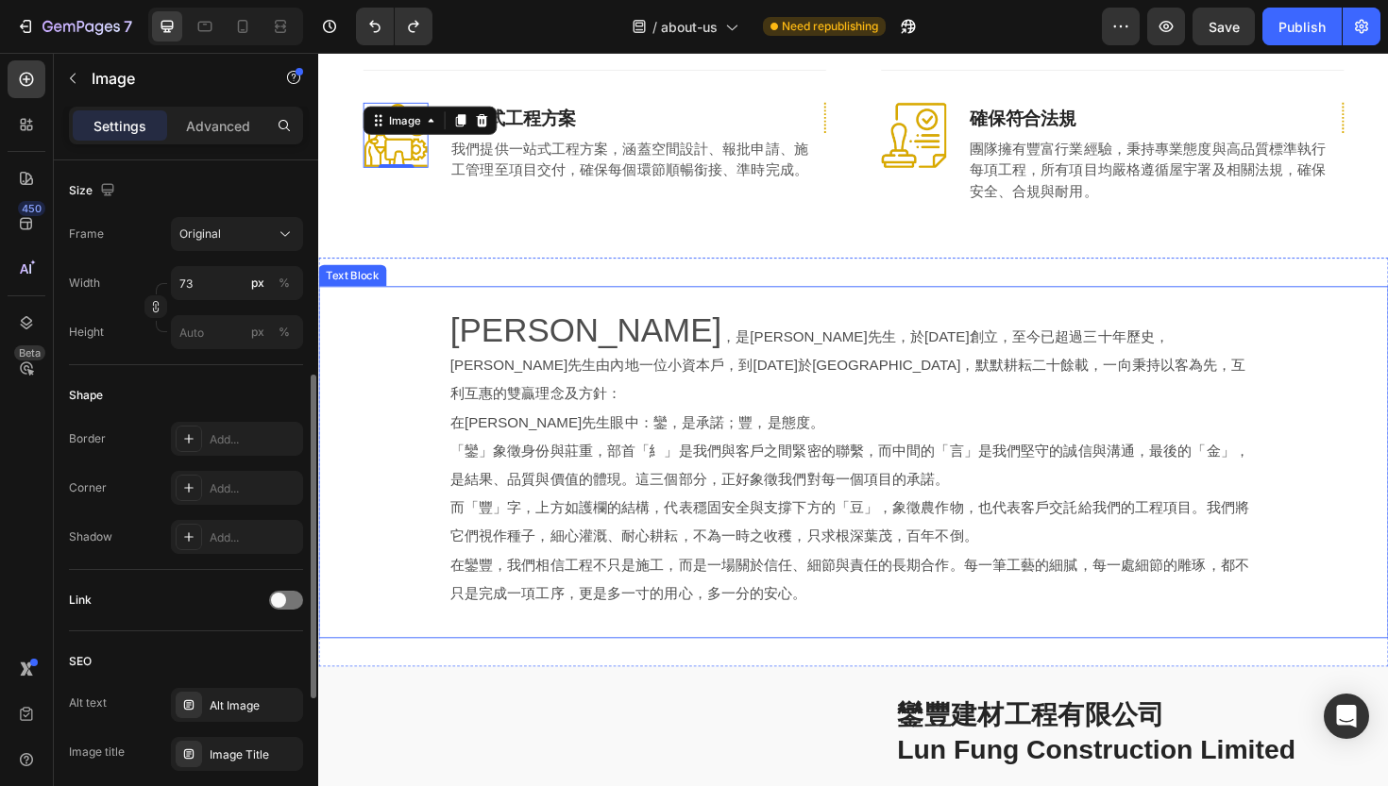
click at [639, 460] on p "「鑾」象徵身份與莊重，部首「糹」是我們與客戶之間緊密的聯繫，而中間的「言」是我們堅守的誠信與溝通，最後的「金」，是結果、品質與價值的體現。這三個部分，正好象徵…" at bounding box center [885, 490] width 854 height 60
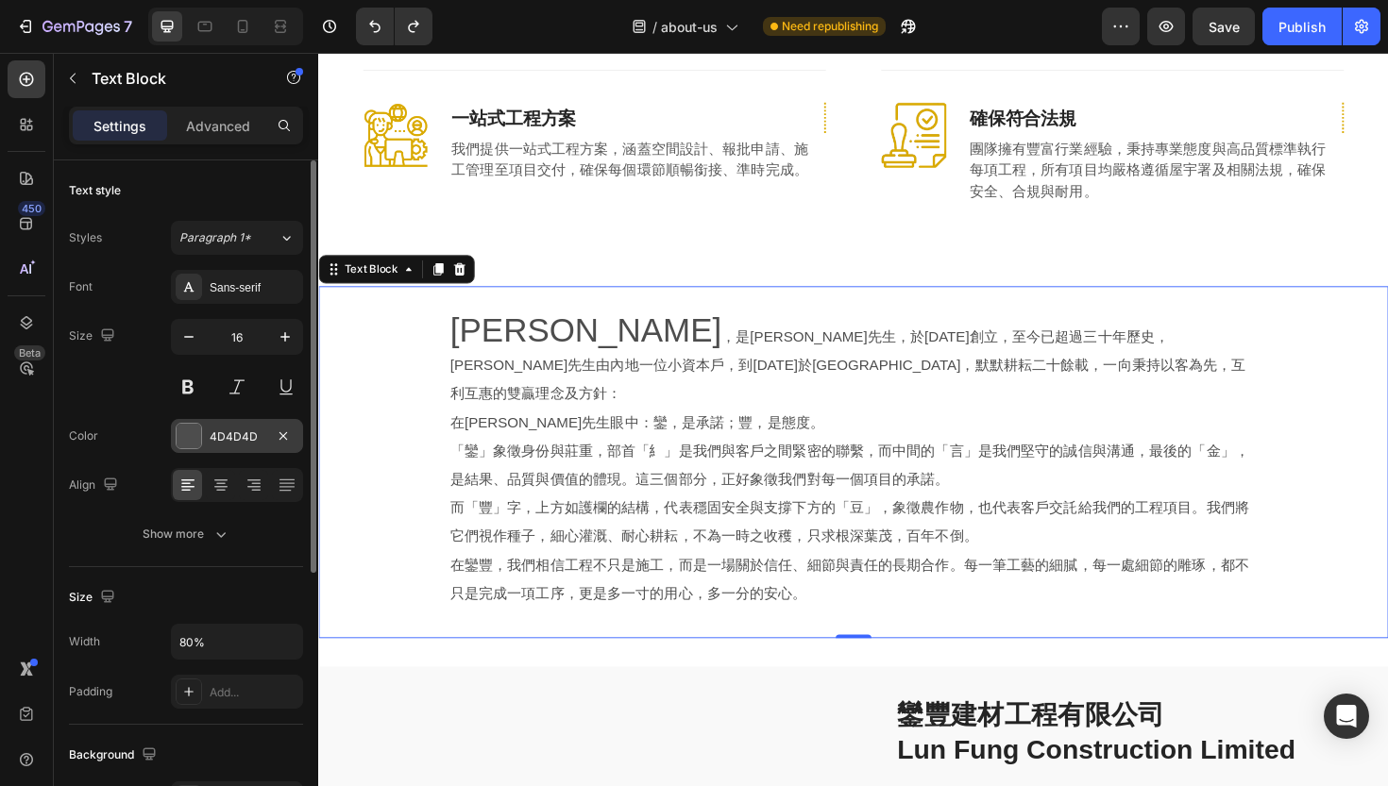
click at [180, 438] on div at bounding box center [189, 436] width 25 height 25
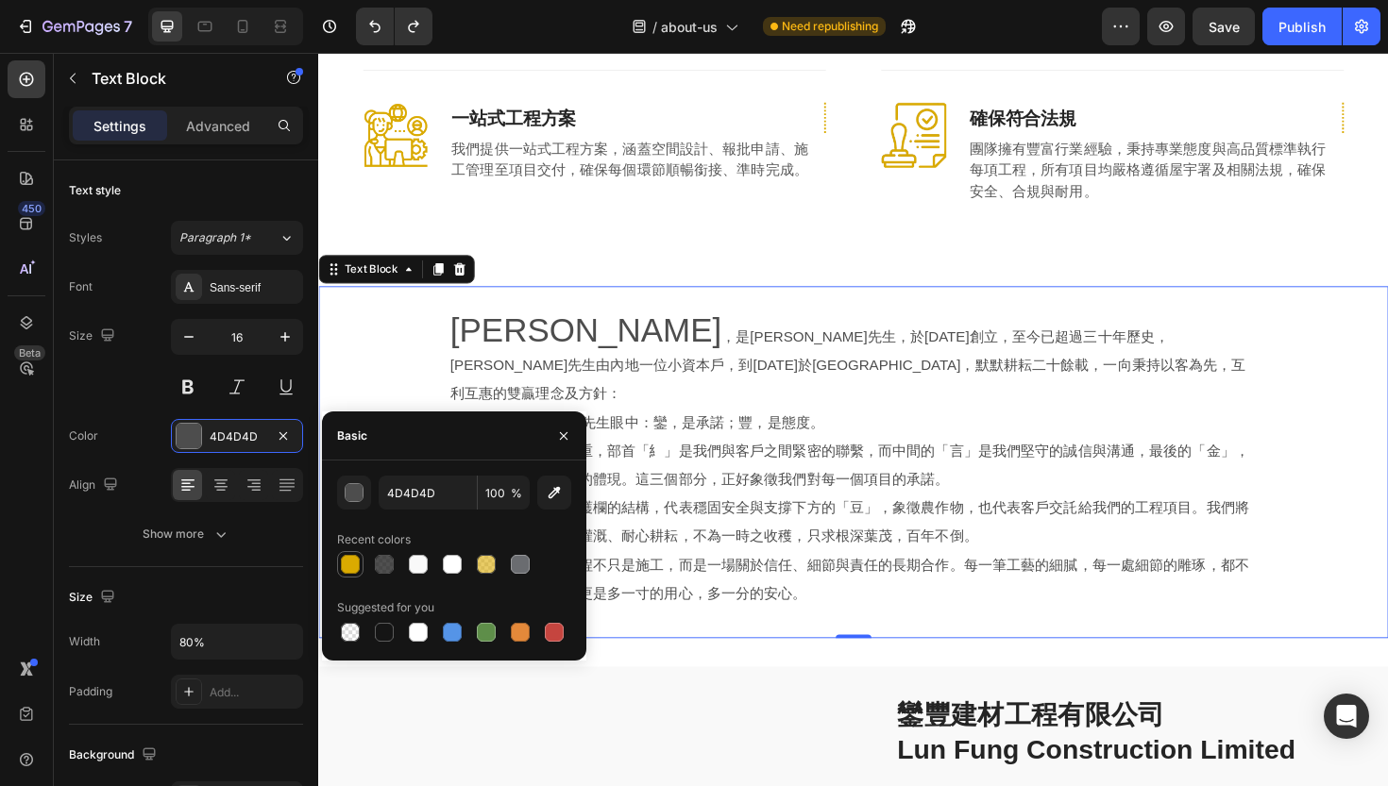
click at [357, 566] on div at bounding box center [350, 564] width 19 height 19
type input "DAAA00"
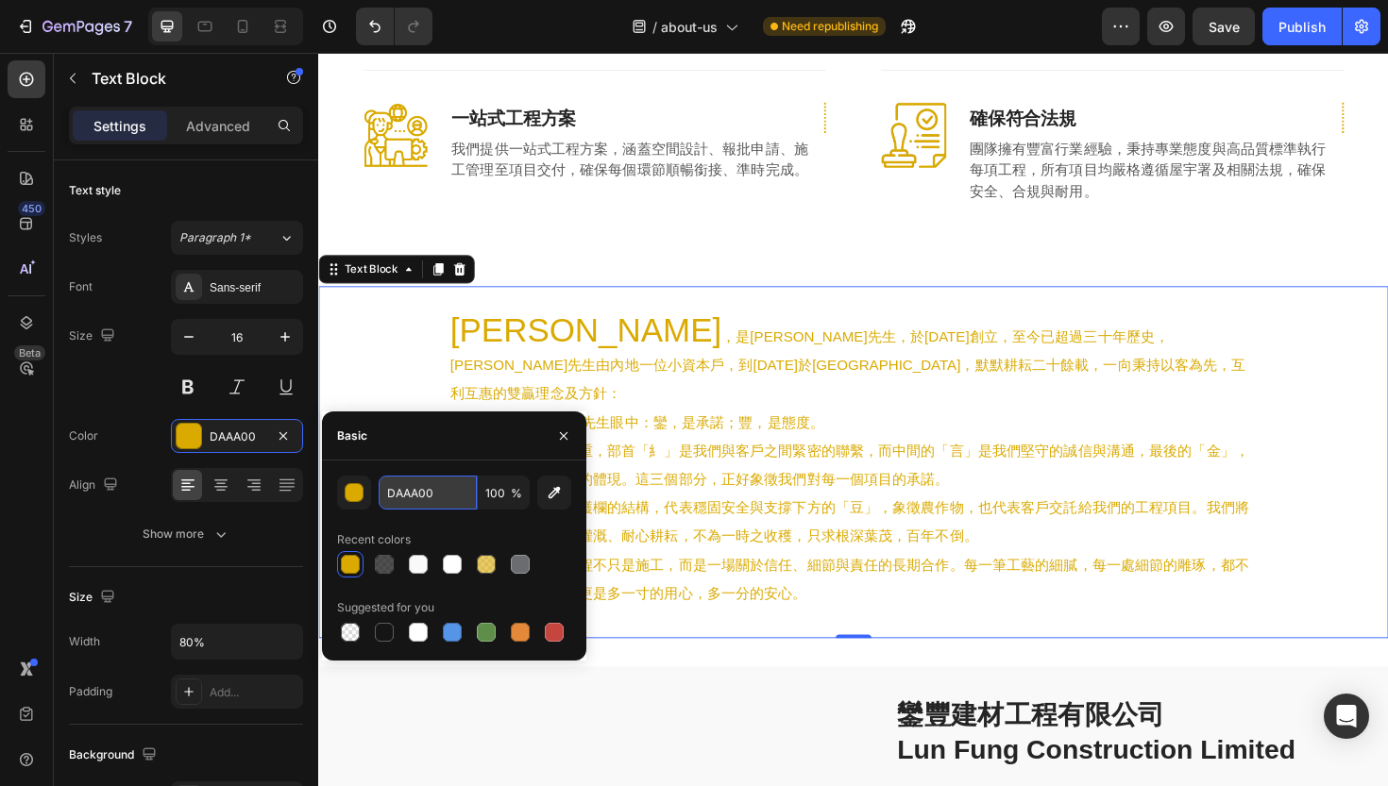
click at [417, 491] on input "DAAA00" at bounding box center [428, 493] width 98 height 34
click at [377, 26] on icon "Undo/Redo" at bounding box center [374, 26] width 19 height 19
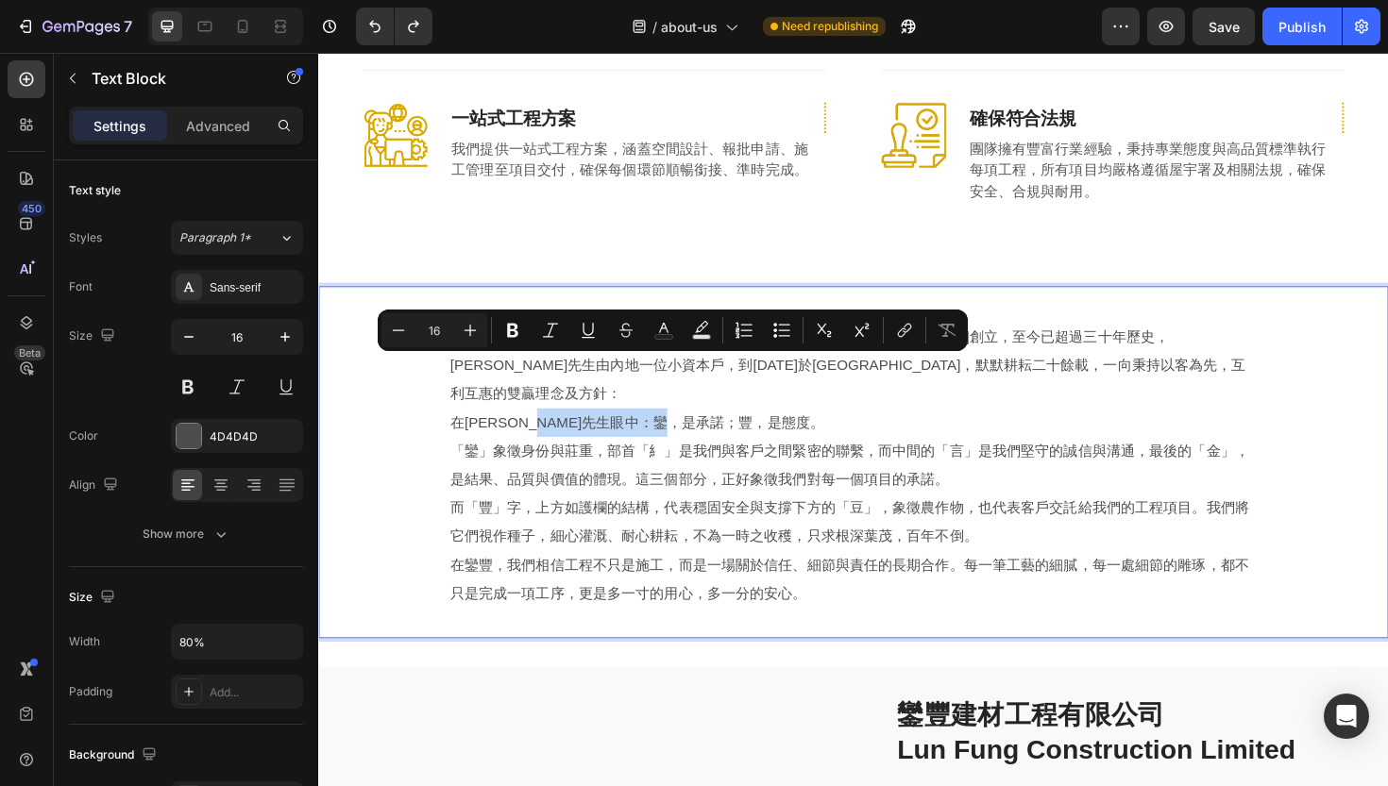
drag, startPoint x: 596, startPoint y: 385, endPoint x: 753, endPoint y: 396, distance: 158.1
click at [753, 430] on p "在[PERSON_NAME]先生眼中：鑾，是承諾；豐，是態度。" at bounding box center [885, 445] width 854 height 30
click at [700, 330] on icon "Editor contextual toolbar" at bounding box center [701, 326] width 13 height 11
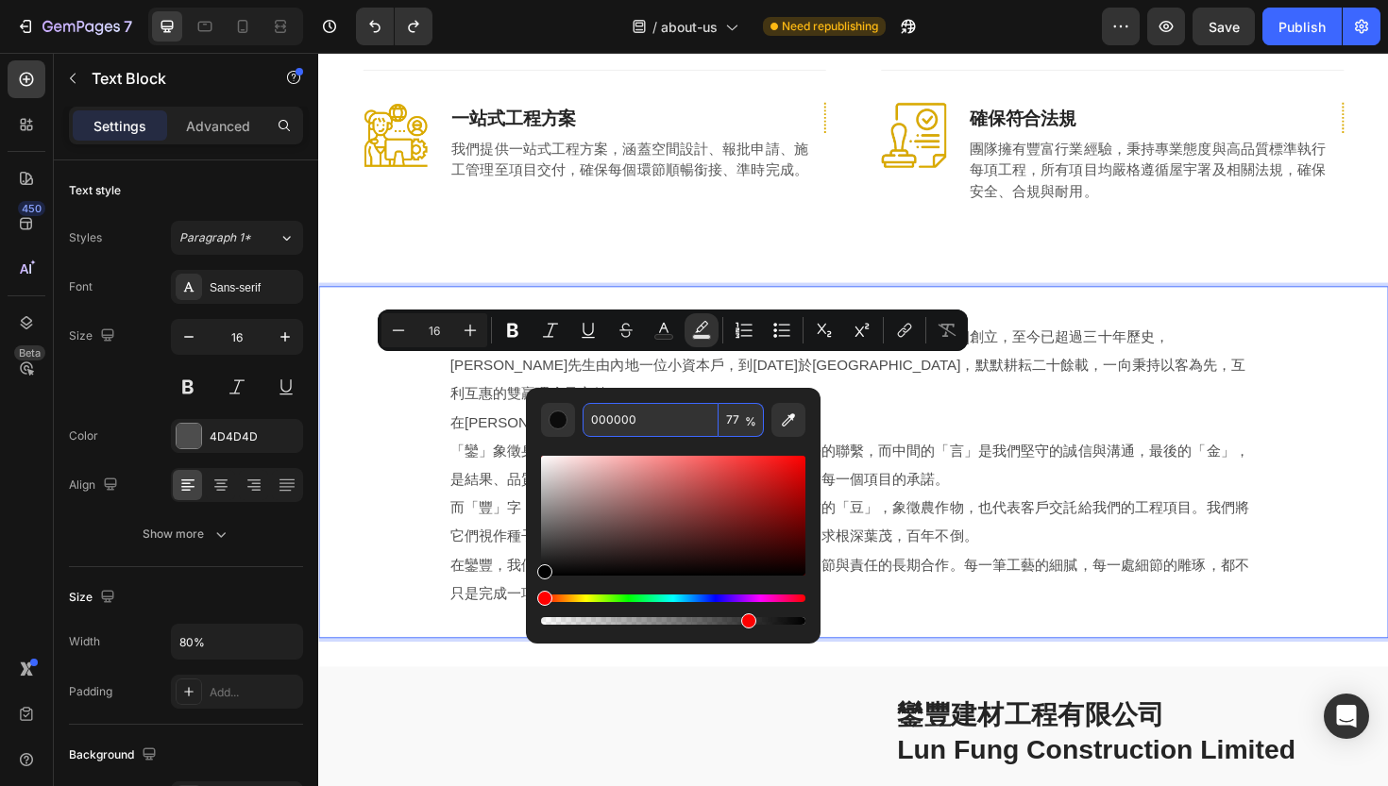
click at [628, 419] on input "000000" at bounding box center [650, 420] width 136 height 34
paste input "DAAA"
type input "DAAA00"
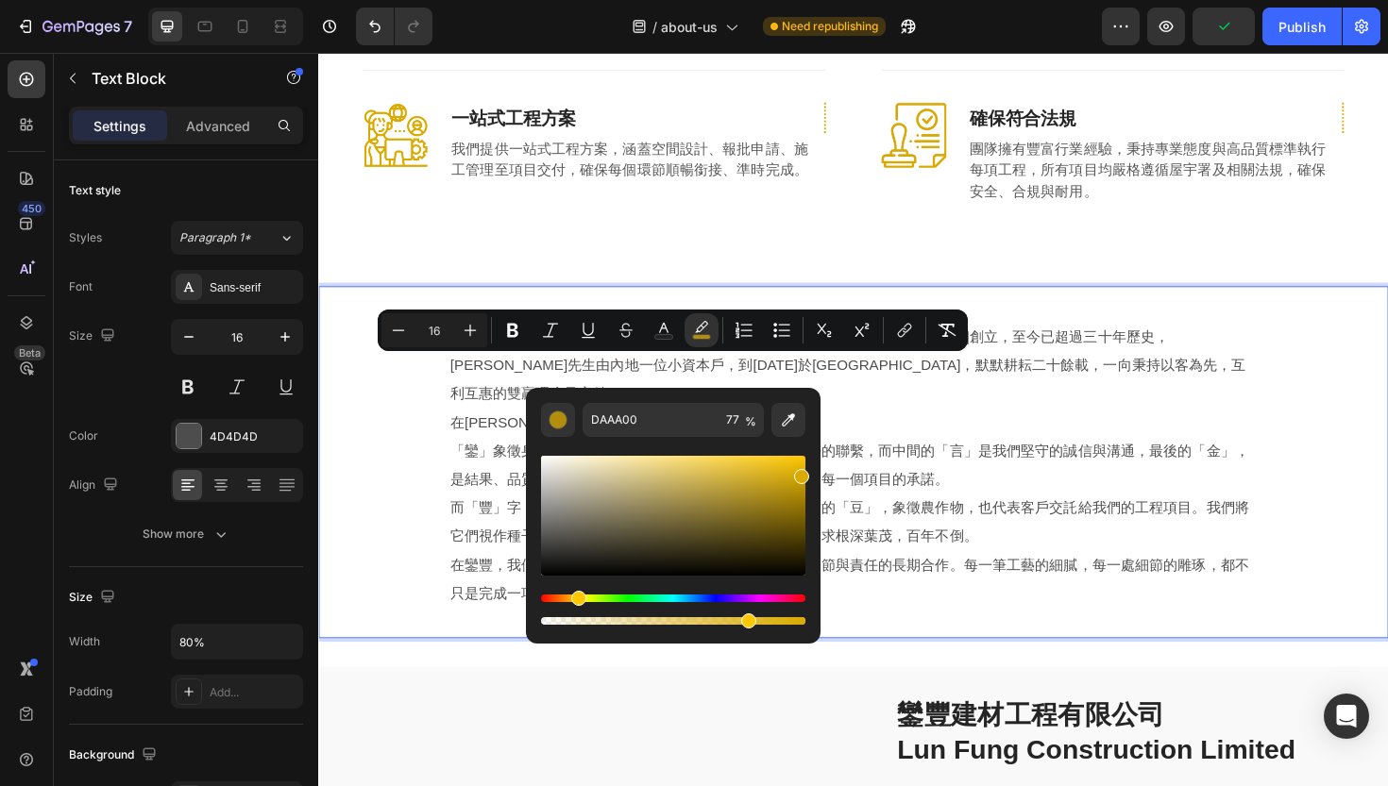
click at [628, 447] on div "Editor contextual toolbar" at bounding box center [673, 533] width 264 height 192
click at [826, 430] on p "在[PERSON_NAME]先生眼中： 鑾，是承諾；豐，是態度 。" at bounding box center [885, 445] width 854 height 30
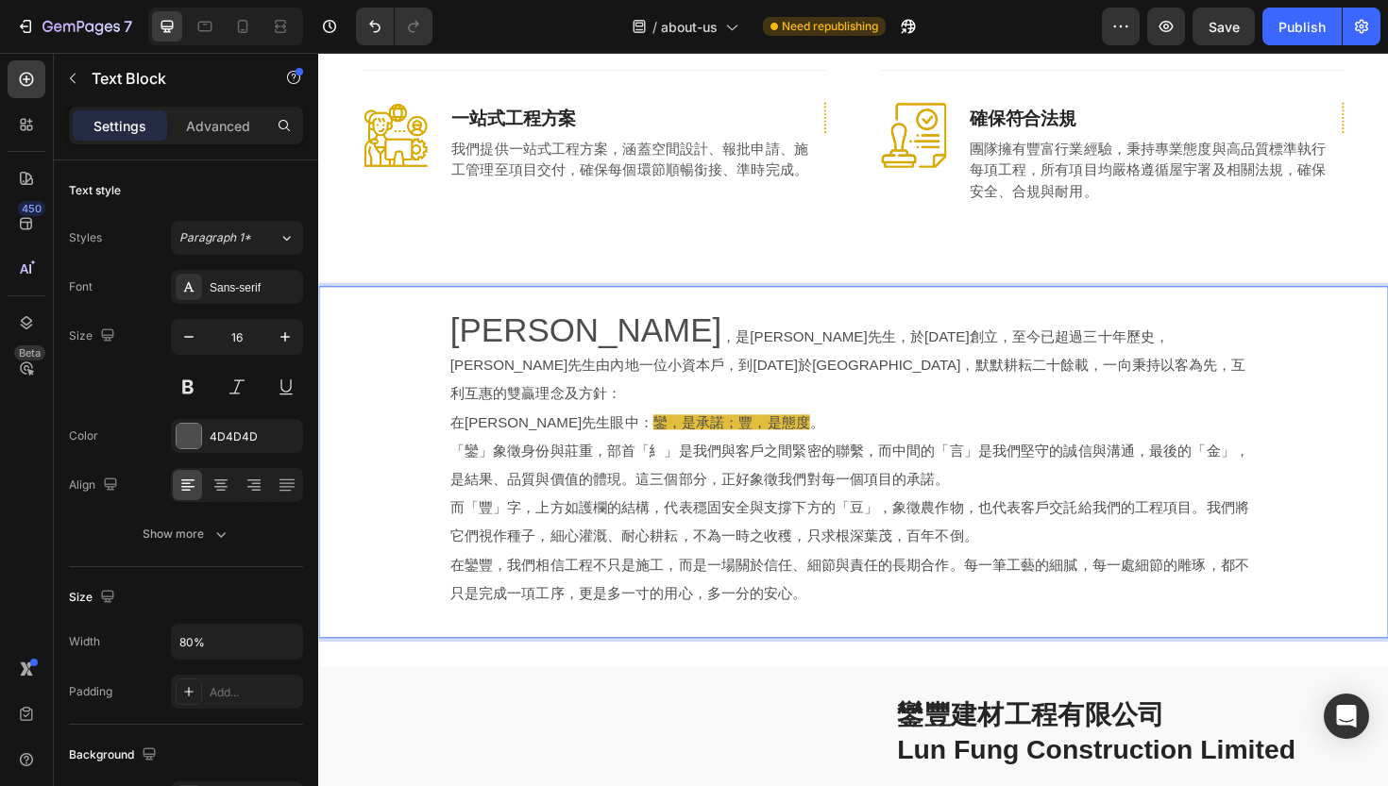
click at [768, 460] on p "「鑾」象徵身份與莊重，部首「糹」是我們與客戶之間緊密的聯繫，而中間的「言」是我們堅守的誠信與溝通，最後的「金」，是結果、品質與價值的體現。這三個部分，正好象徵…" at bounding box center [885, 490] width 854 height 60
click at [672, 436] on span "鑾，是承諾；豐，是態度" at bounding box center [755, 444] width 166 height 16
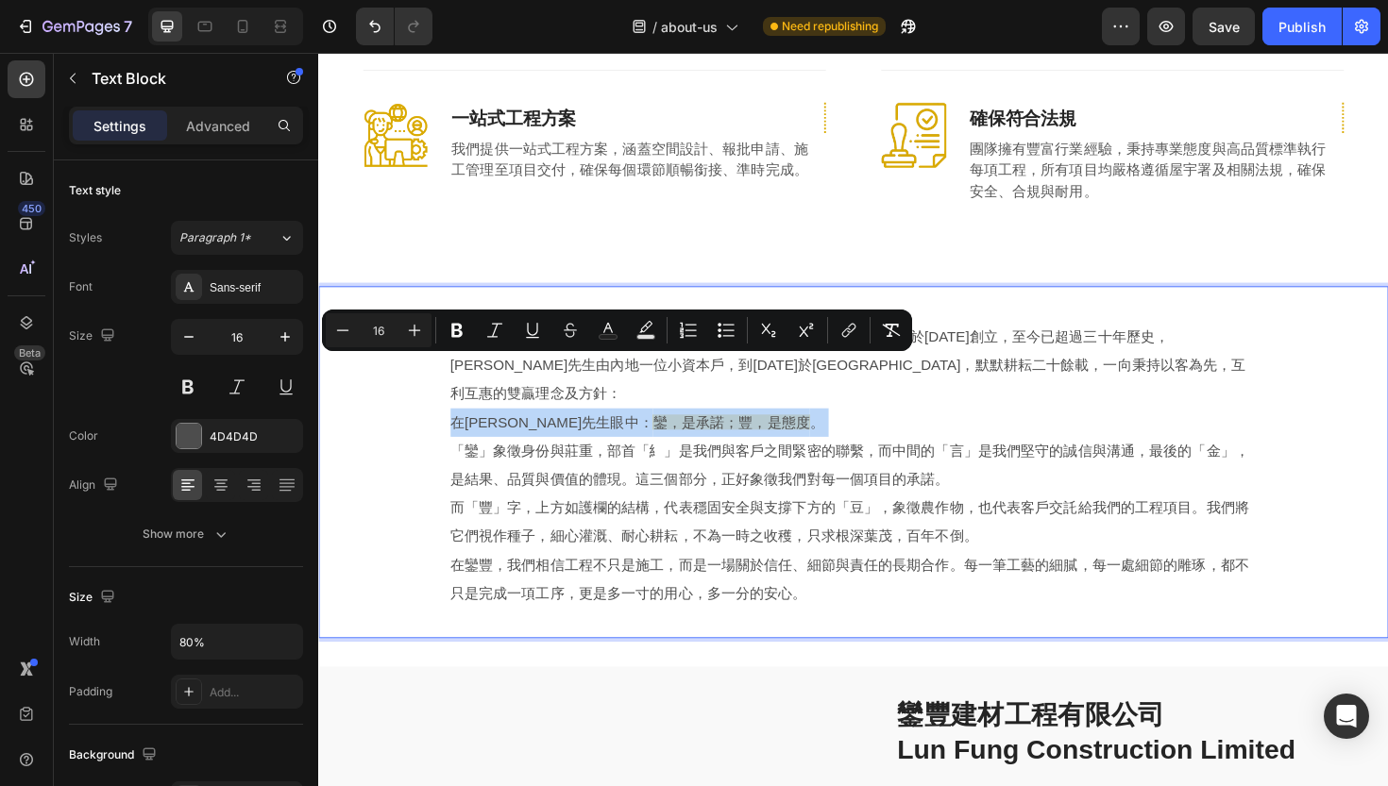
click at [672, 436] on span "鑾，是承諾；豐，是態度" at bounding box center [755, 444] width 166 height 16
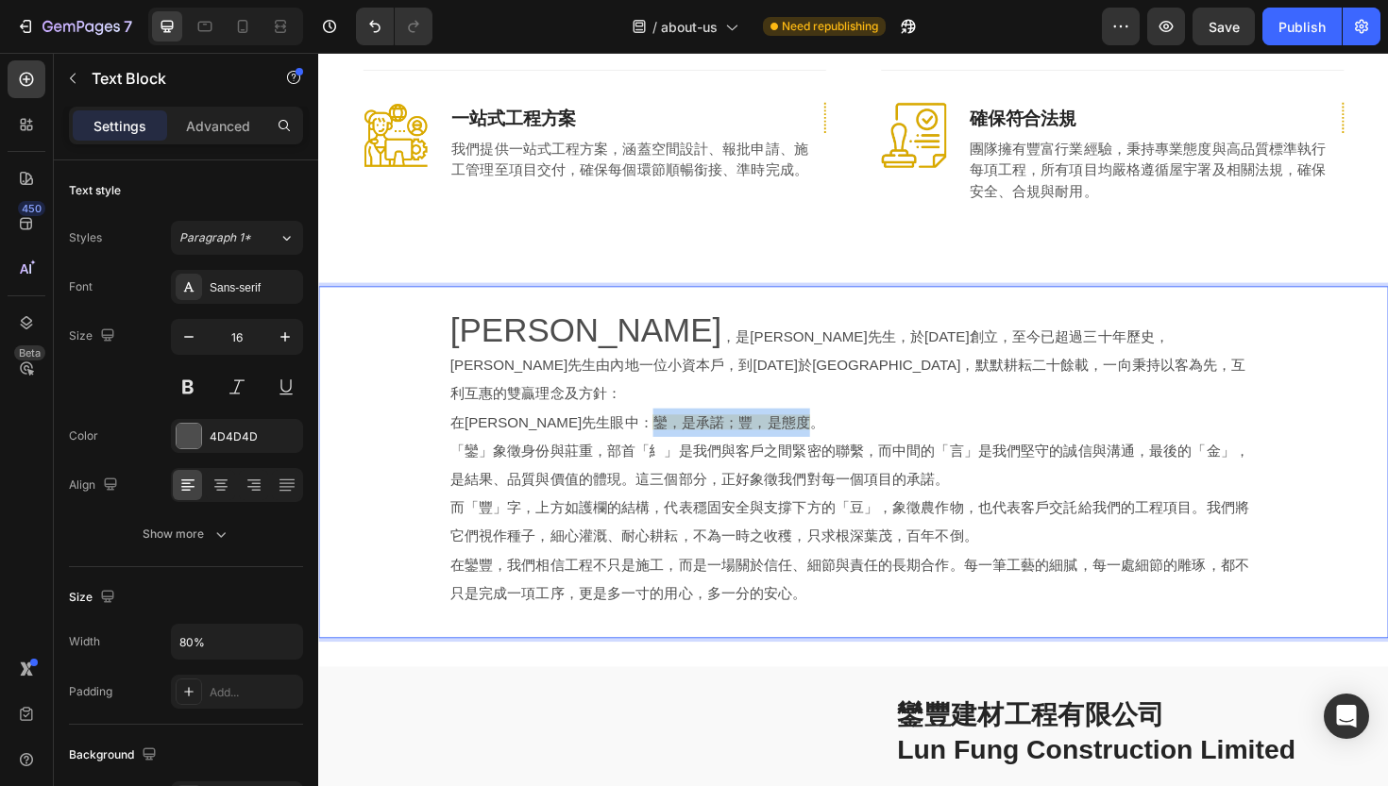
drag, startPoint x: 597, startPoint y: 392, endPoint x: 760, endPoint y: 396, distance: 163.4
click at [760, 430] on p "在[PERSON_NAME]先生眼中： 鑾，是承諾；豐，是態度 。" at bounding box center [885, 445] width 854 height 30
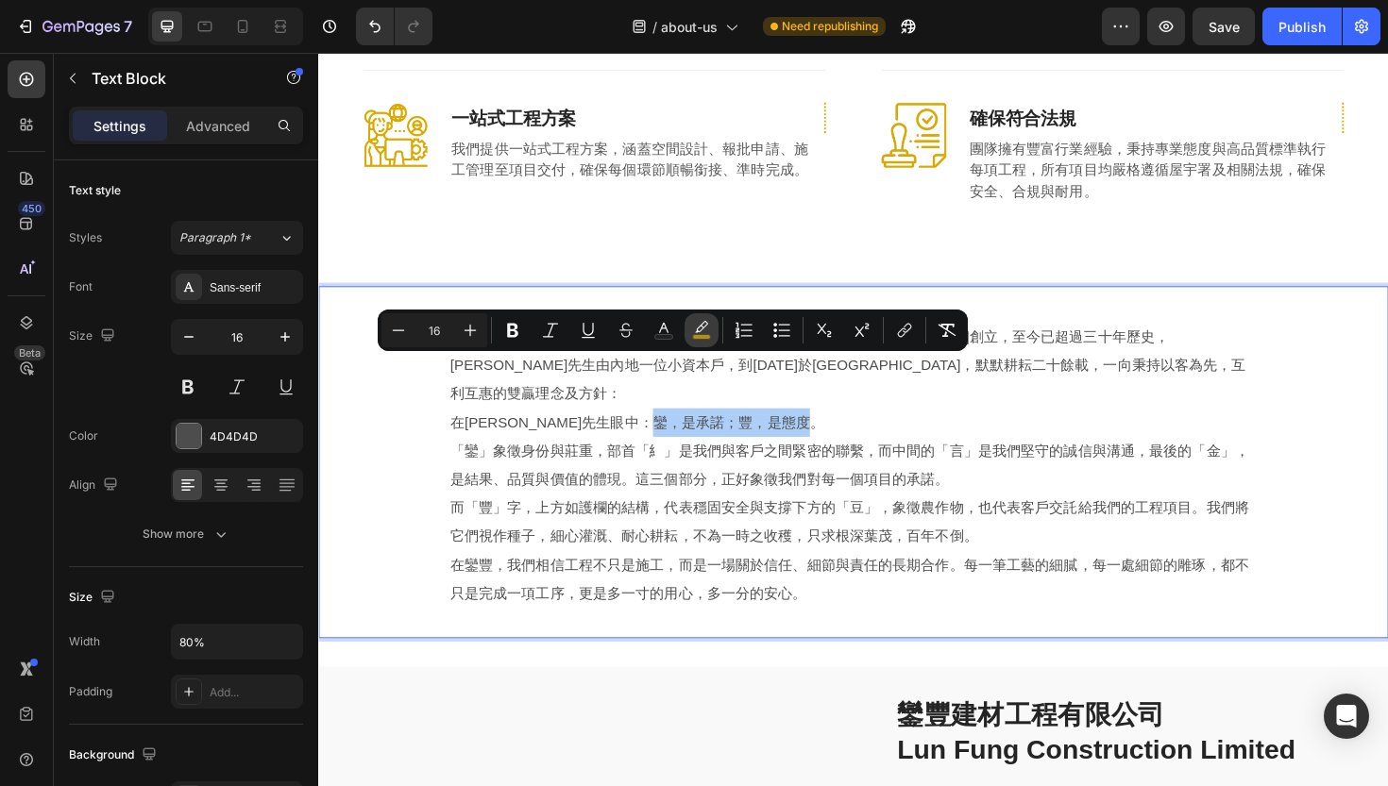
click at [695, 328] on icon "Editor contextual toolbar" at bounding box center [701, 330] width 19 height 19
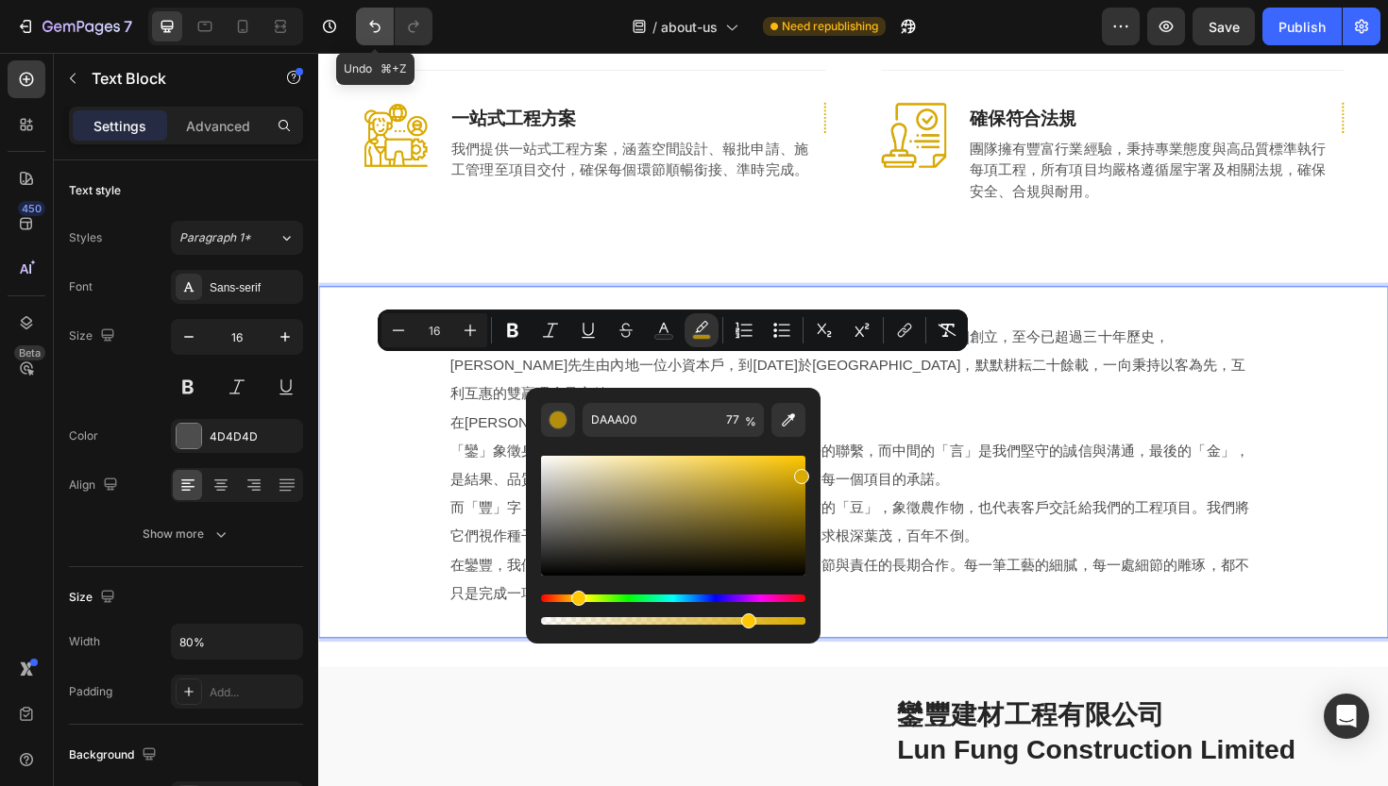
click at [374, 17] on icon "Undo/Redo" at bounding box center [374, 26] width 19 height 19
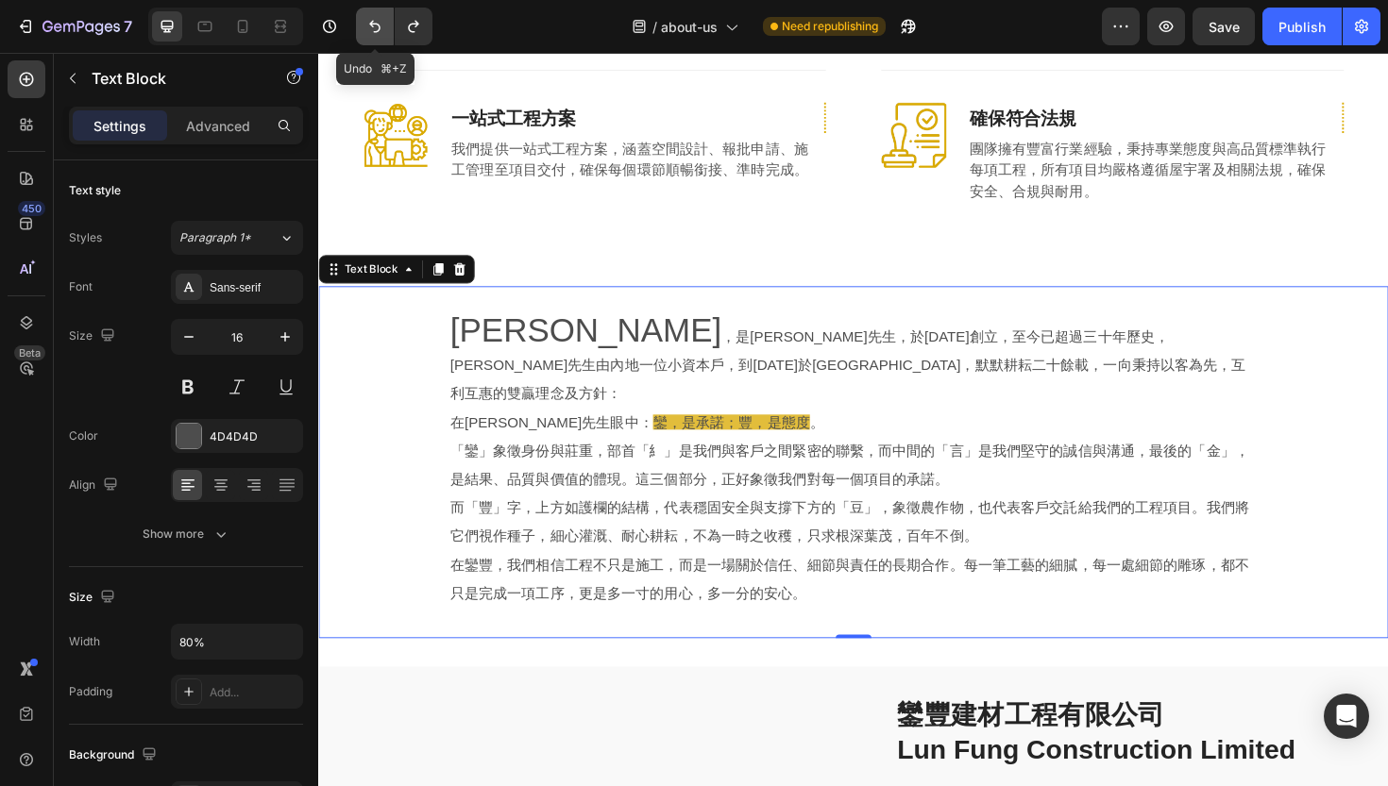
click at [374, 17] on icon "Undo/Redo" at bounding box center [374, 26] width 19 height 19
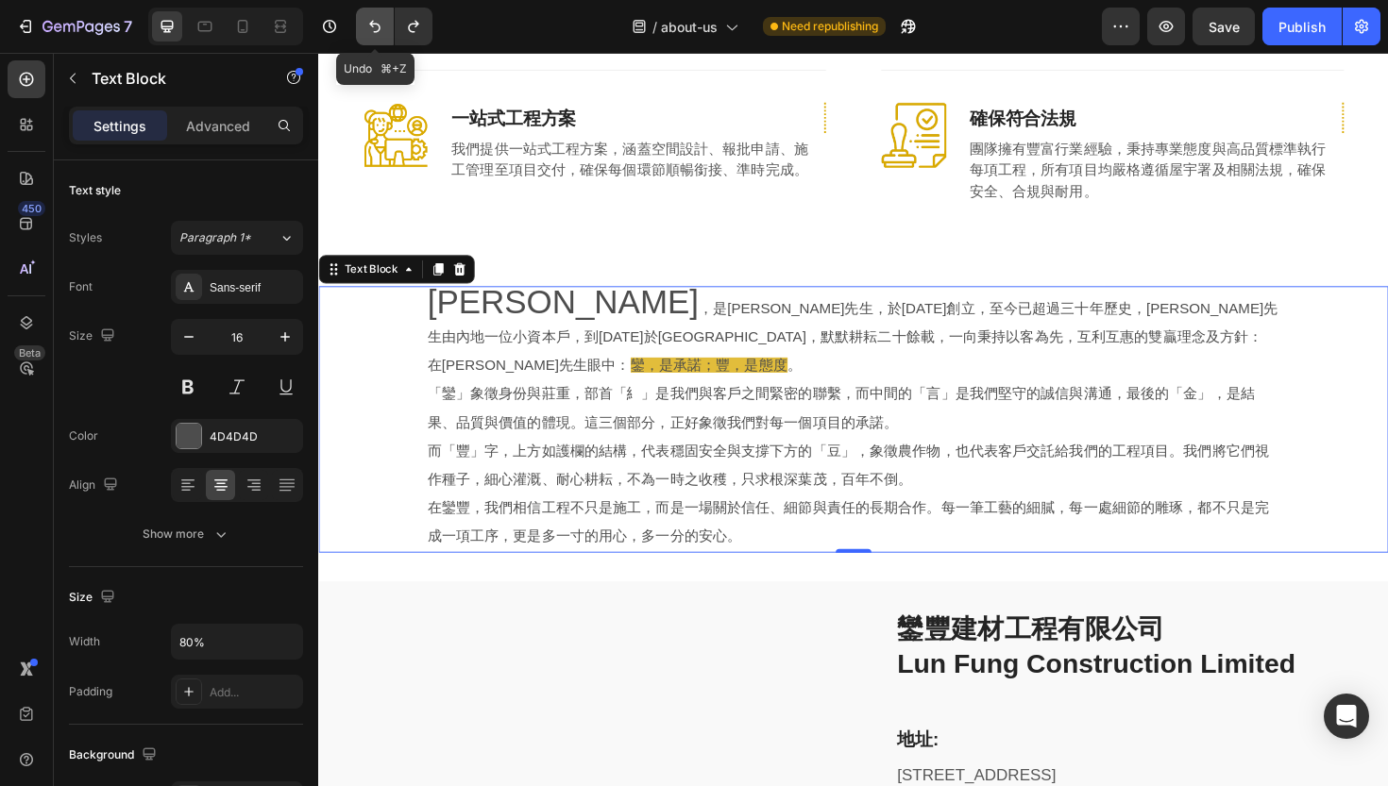
click at [374, 17] on icon "Undo/Redo" at bounding box center [374, 26] width 19 height 19
click at [413, 23] on icon "Undo/Redo" at bounding box center [413, 27] width 10 height 12
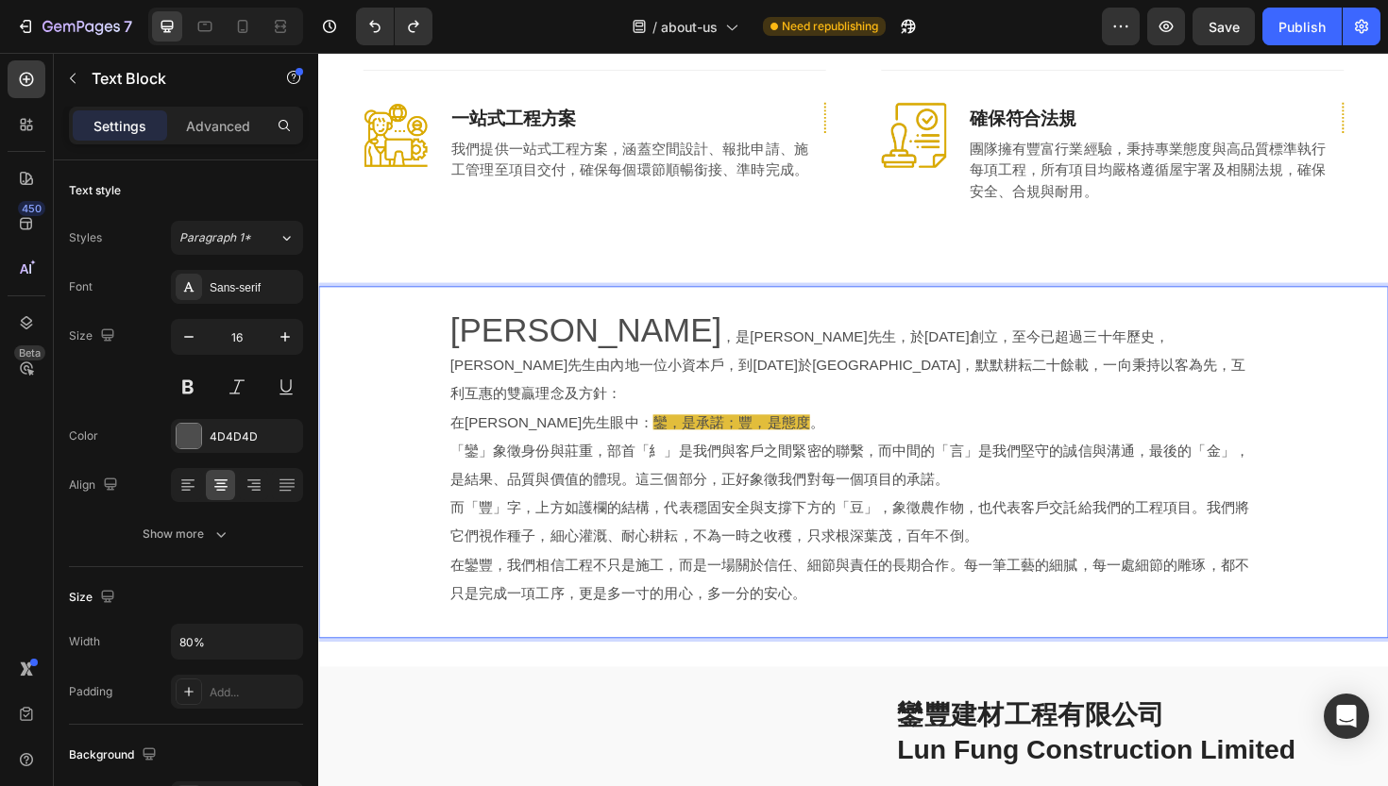
click at [655, 430] on p "在[PERSON_NAME]先生眼中： 鑾，是承諾；豐，是態度 。" at bounding box center [885, 445] width 854 height 30
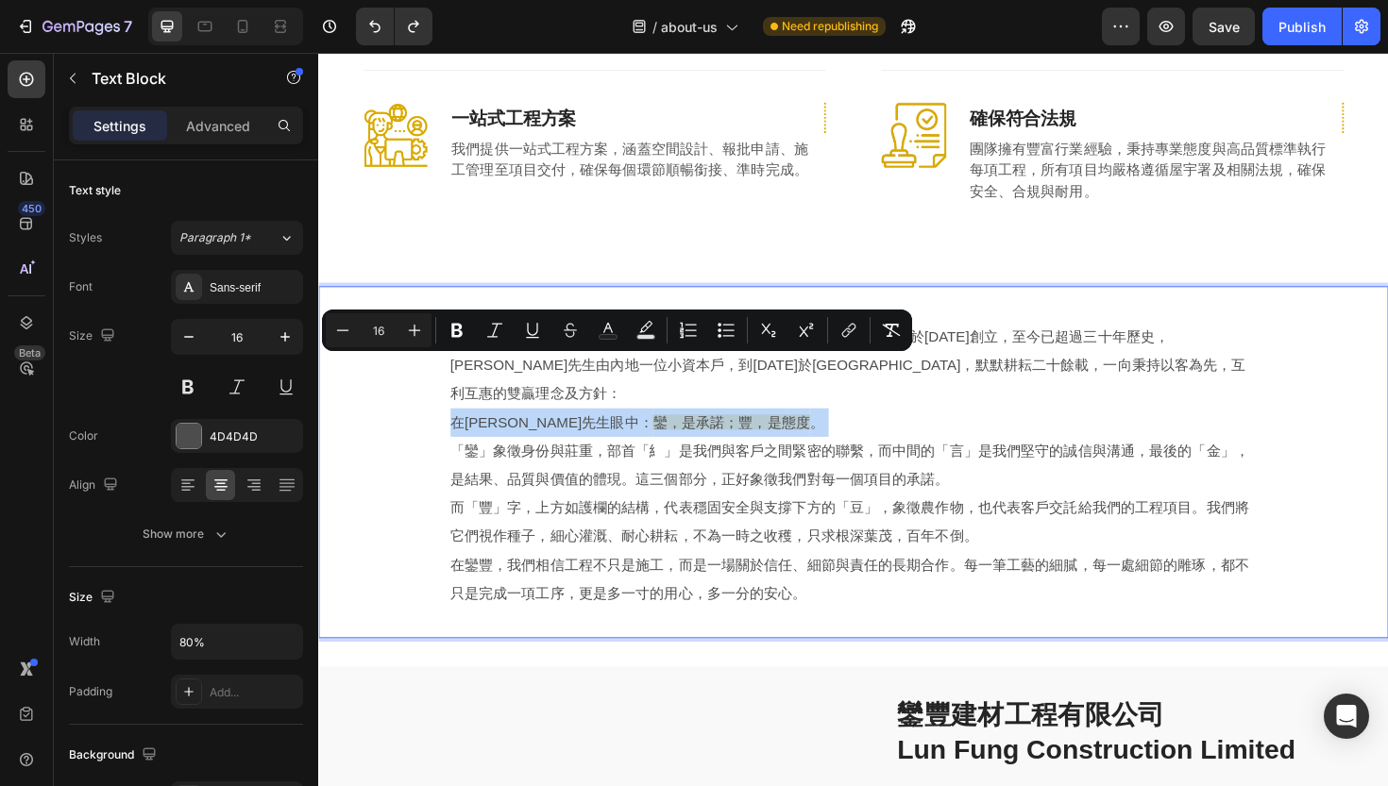
click at [672, 436] on span "鑾，是承諾；豐，是態度" at bounding box center [755, 444] width 166 height 16
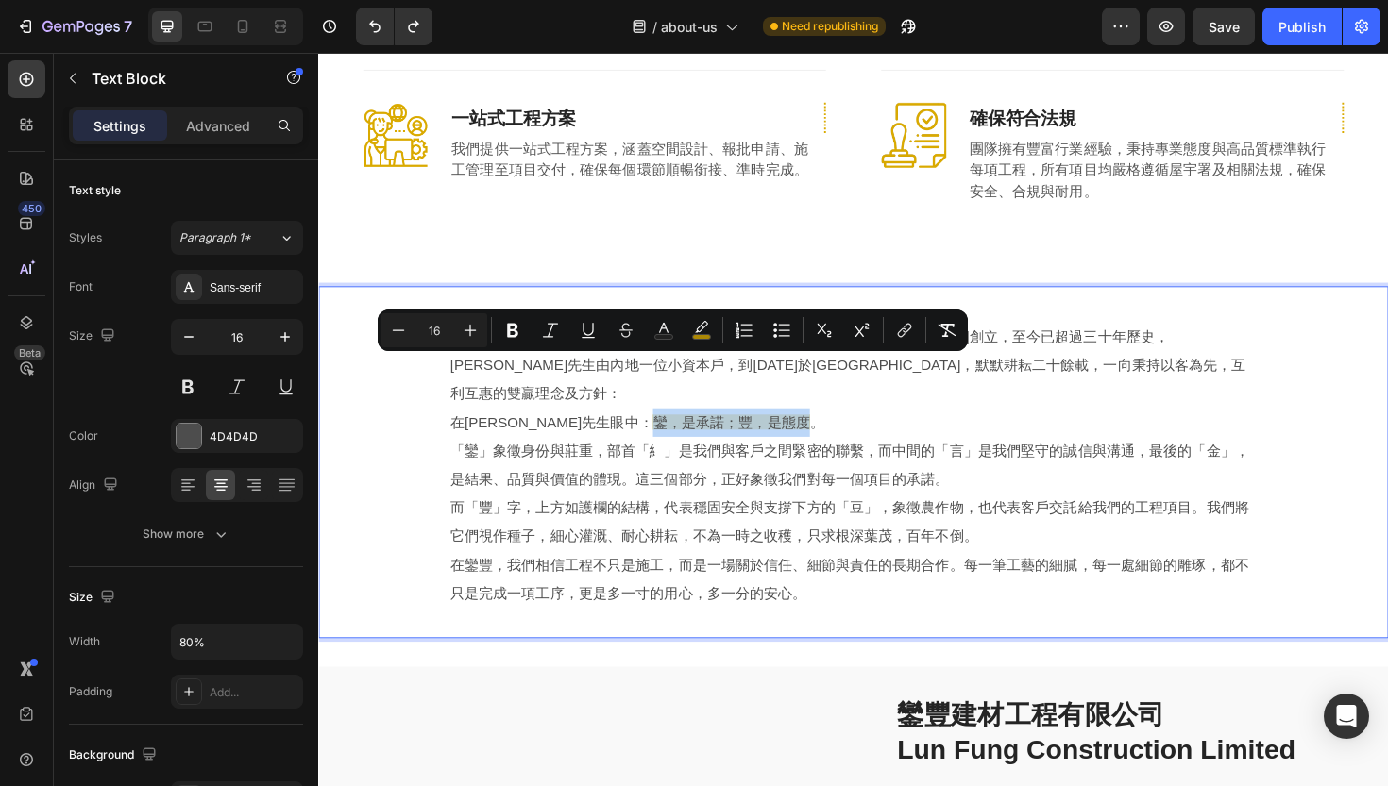
drag, startPoint x: 596, startPoint y: 383, endPoint x: 753, endPoint y: 398, distance: 158.4
click at [753, 430] on p "在[PERSON_NAME]先生眼中： 鑾，是承諾；豐，是態度 。" at bounding box center [885, 445] width 854 height 30
click at [709, 338] on rect "Editor contextual toolbar" at bounding box center [702, 337] width 18 height 5
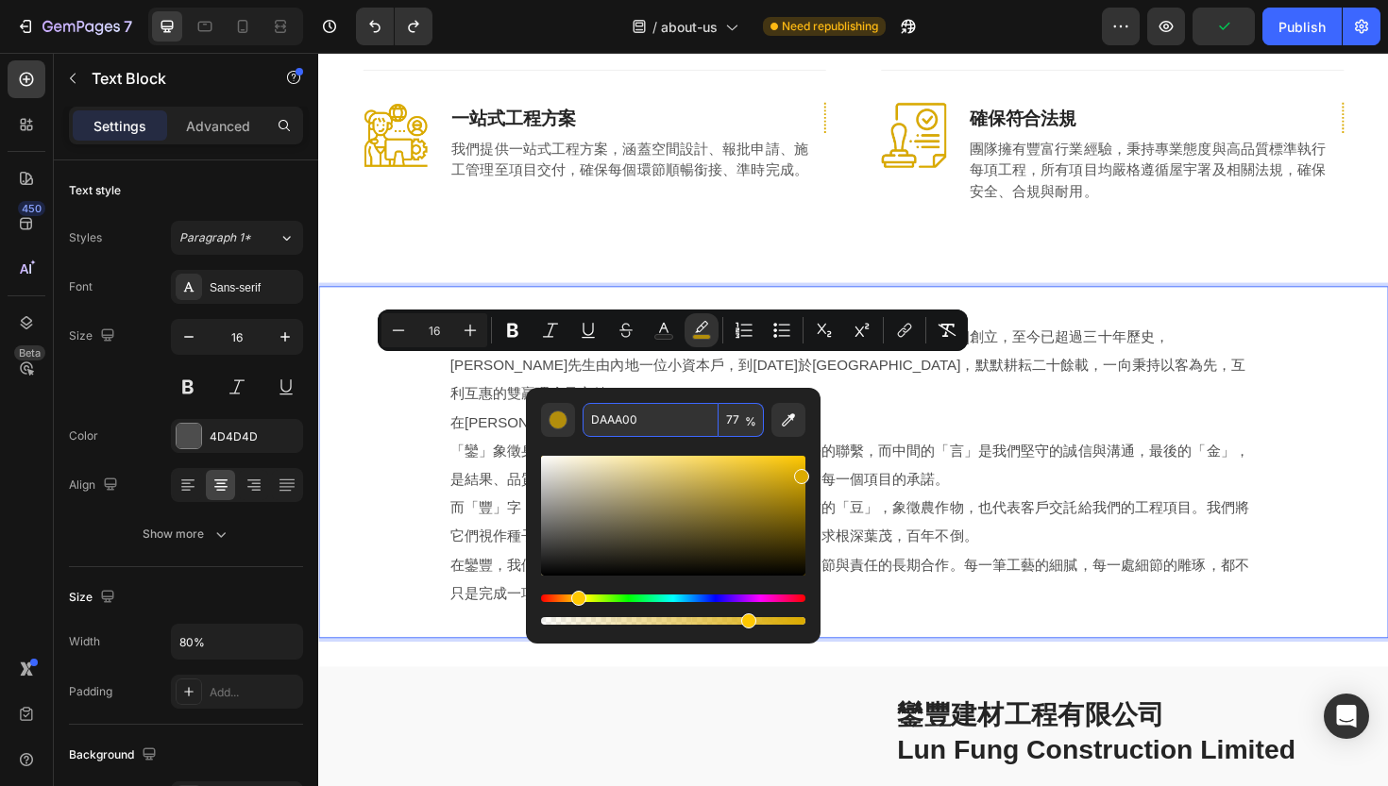
click at [673, 417] on input "DAAA00" at bounding box center [650, 420] width 136 height 34
click at [800, 430] on p "在[PERSON_NAME]先生眼中： 鑾，是承諾；豐，是態度 。" at bounding box center [885, 445] width 854 height 30
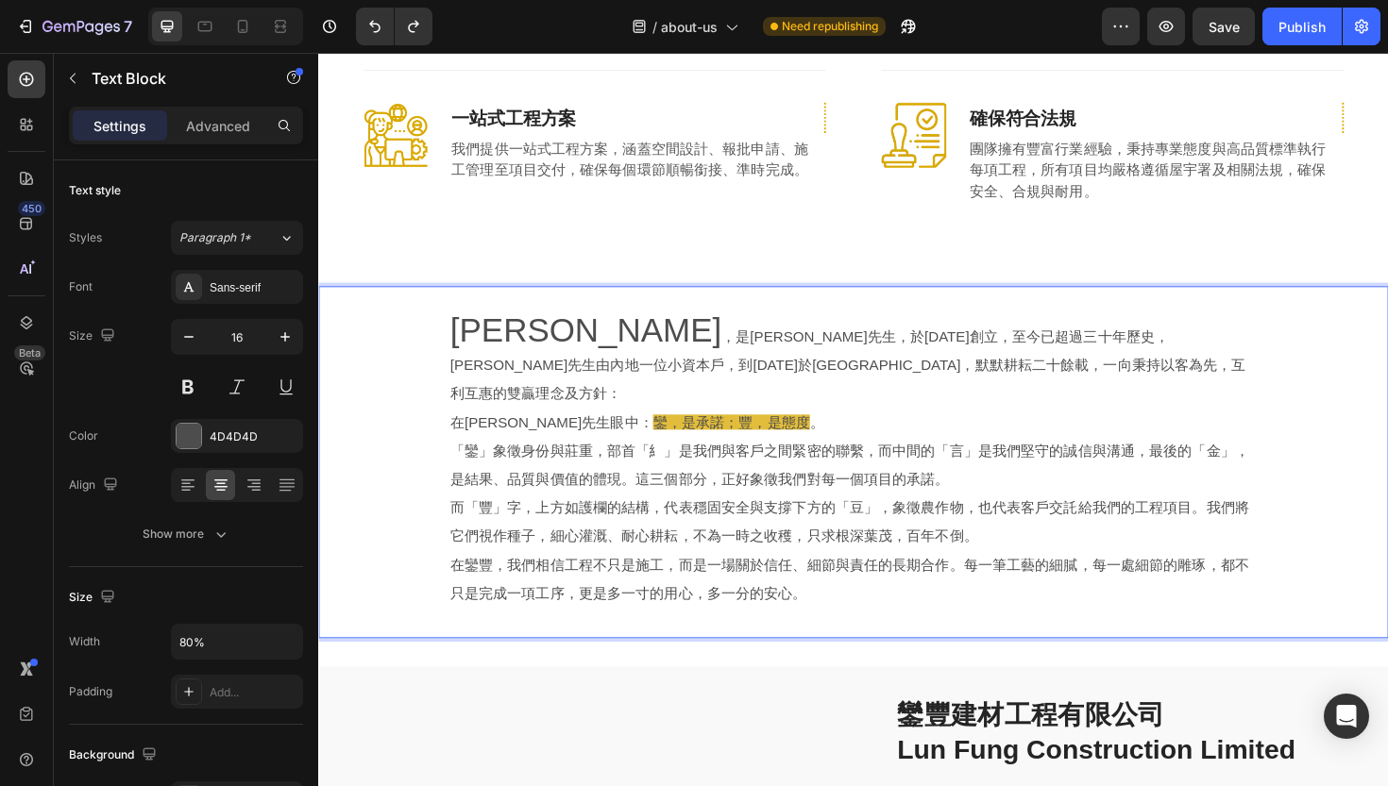
click at [689, 436] on span "鑾，是承諾；豐，是態度" at bounding box center [755, 444] width 166 height 16
drag, startPoint x: 595, startPoint y: 383, endPoint x: 762, endPoint y: 391, distance: 167.3
click at [762, 430] on p "在[PERSON_NAME]先生眼中： 鑾，是承諾；豐，是態度 。" at bounding box center [885, 445] width 854 height 30
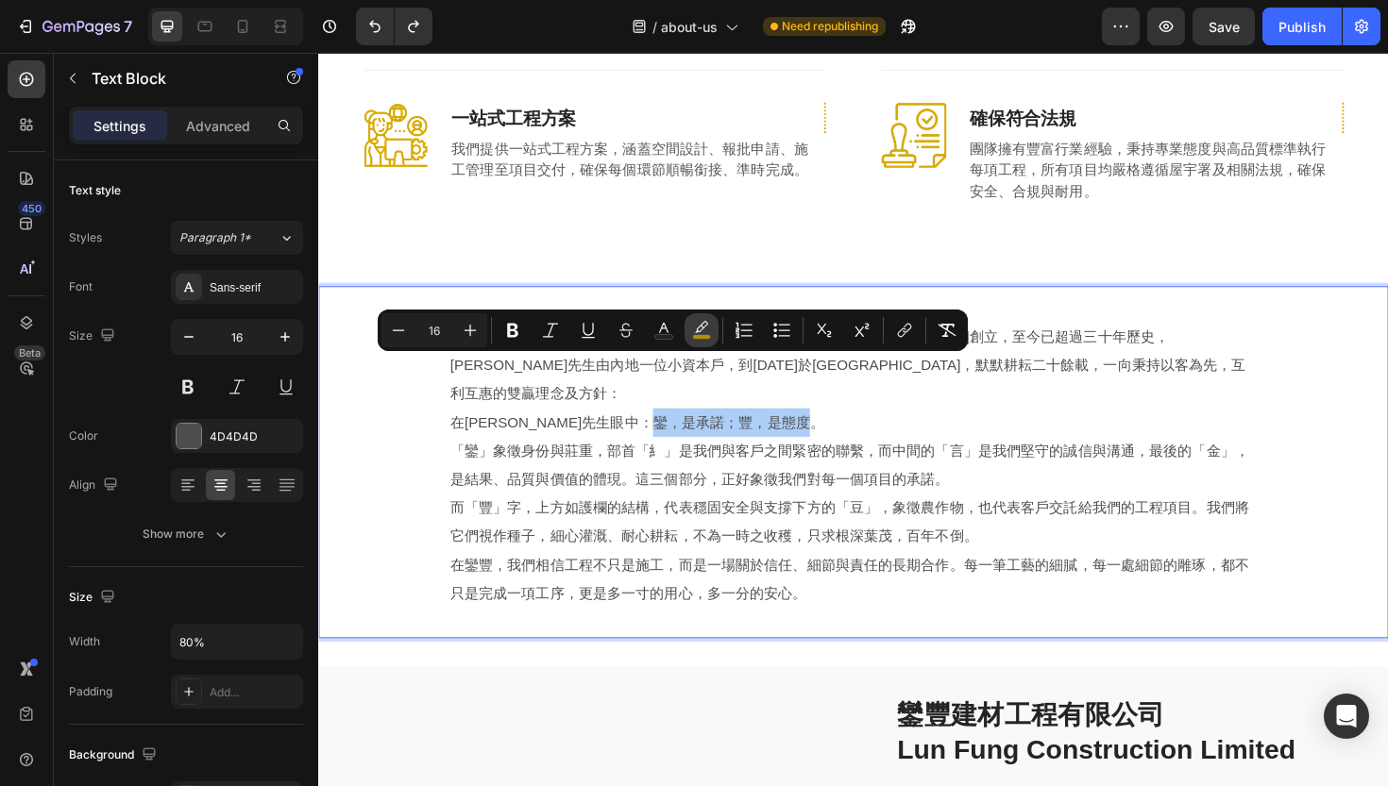
click at [705, 328] on icon "Editor contextual toolbar" at bounding box center [701, 330] width 19 height 19
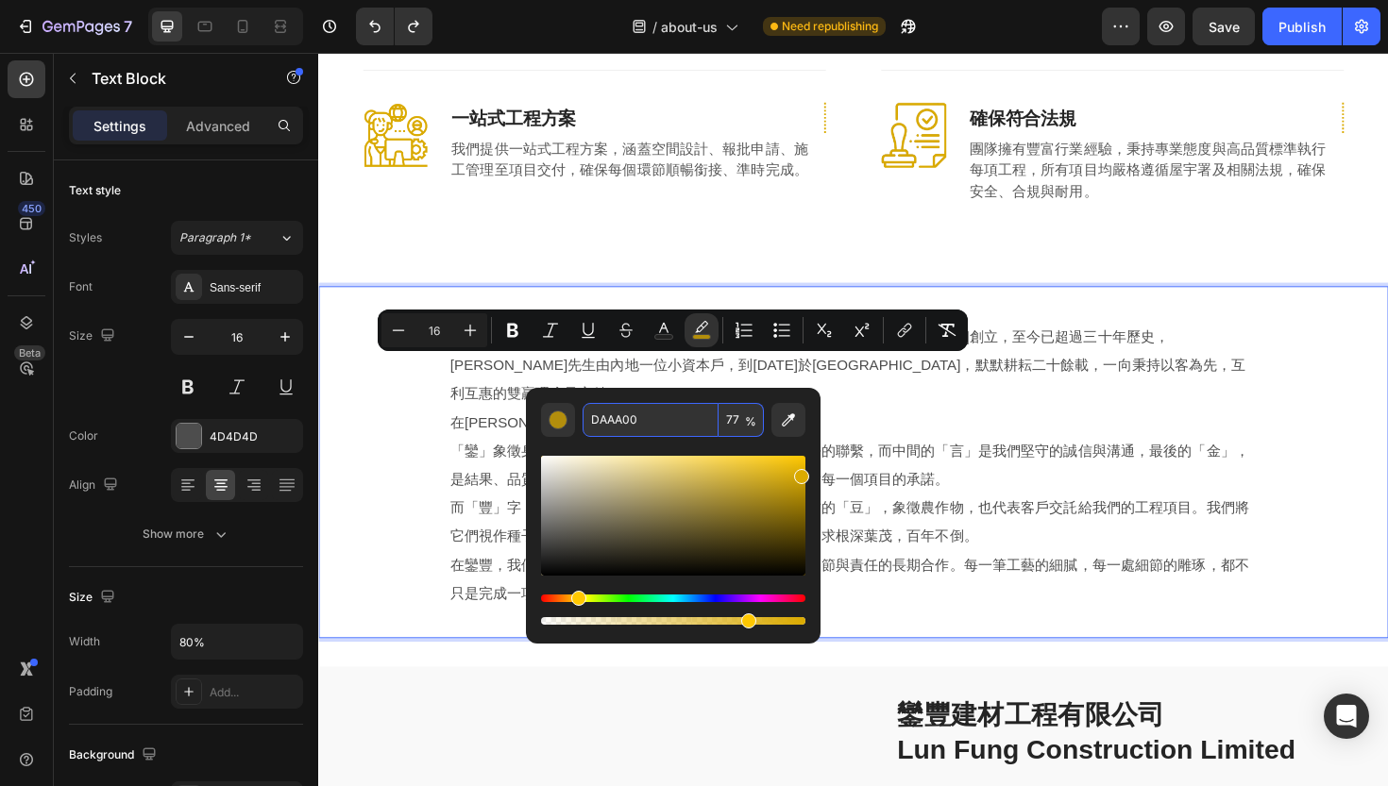
click at [633, 421] on input "DAAA00" at bounding box center [650, 420] width 136 height 34
click at [742, 425] on input "77" at bounding box center [740, 420] width 45 height 34
type input "DAAA00"
type input "0"
click at [664, 431] on input "DAAA00" at bounding box center [650, 420] width 136 height 34
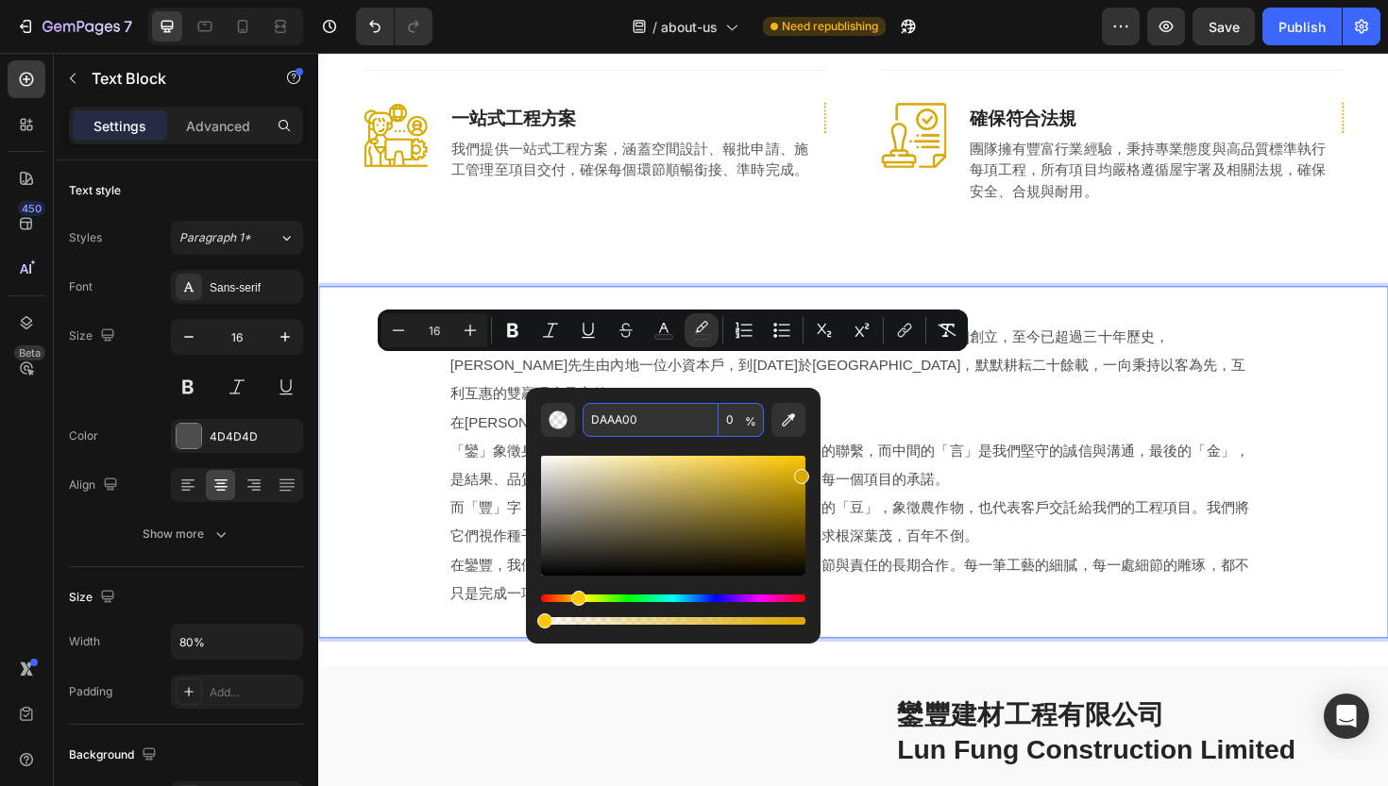
click at [655, 443] on div "Editor contextual toolbar" at bounding box center [673, 533] width 264 height 192
click at [666, 326] on icon "Editor contextual toolbar" at bounding box center [663, 330] width 19 height 19
type input "4D4D4D"
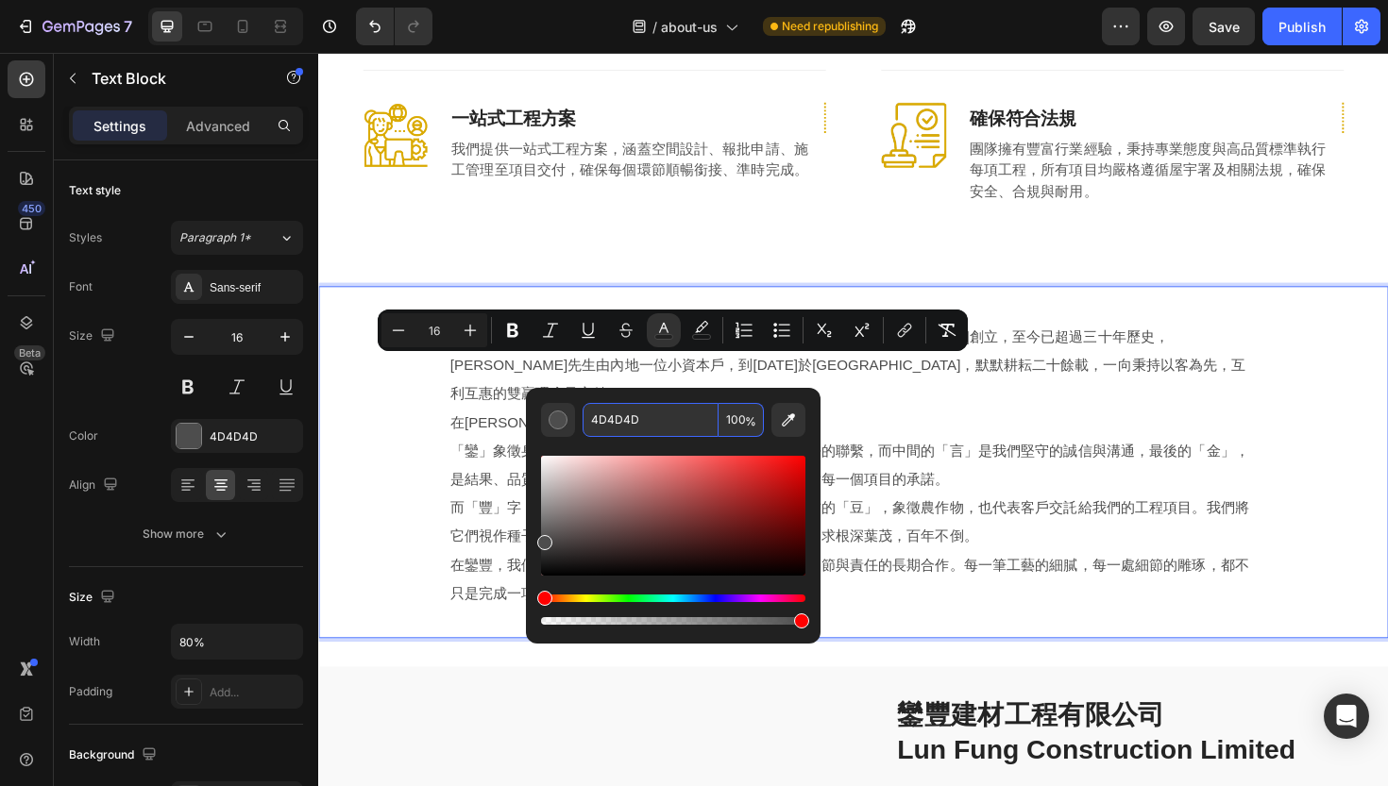
click at [634, 420] on input "4D4D4D" at bounding box center [650, 420] width 136 height 34
paste input "DAAA00"
type input "DAAA00"
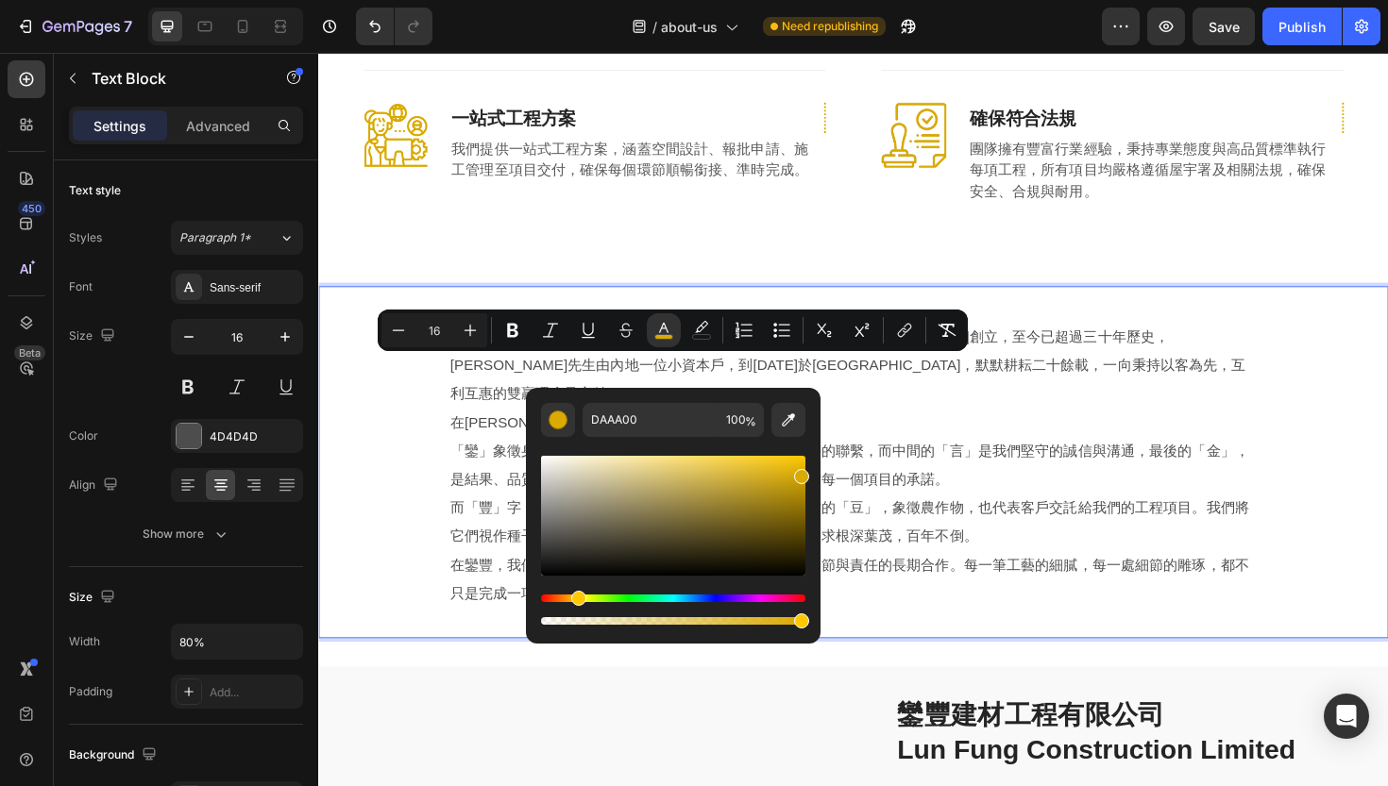
click at [848, 460] on p "「鑾」象徵身份與莊重，部首「糹」是我們與客戶之間緊密的聯繫，而中間的「言」是我們堅守的誠信與溝通，最後的「金」，是結果、品質與價值的體現。這三個部分，正好象徵…" at bounding box center [885, 490] width 854 height 60
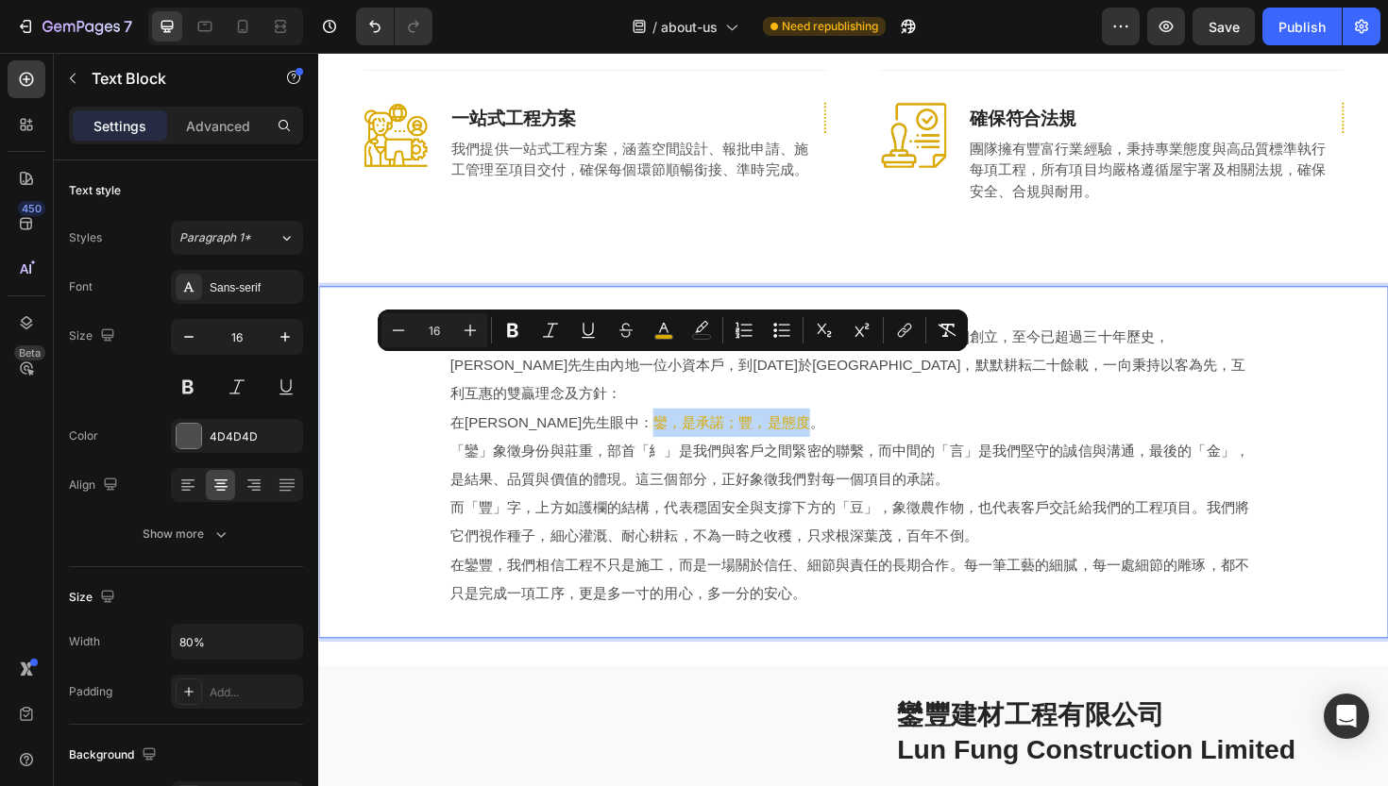
drag, startPoint x: 597, startPoint y: 389, endPoint x: 757, endPoint y: 396, distance: 160.6
click at [757, 436] on span "鑾，是承諾；豐，是態度" at bounding box center [755, 444] width 166 height 16
click at [504, 329] on icon "Editor contextual toolbar" at bounding box center [512, 330] width 19 height 19
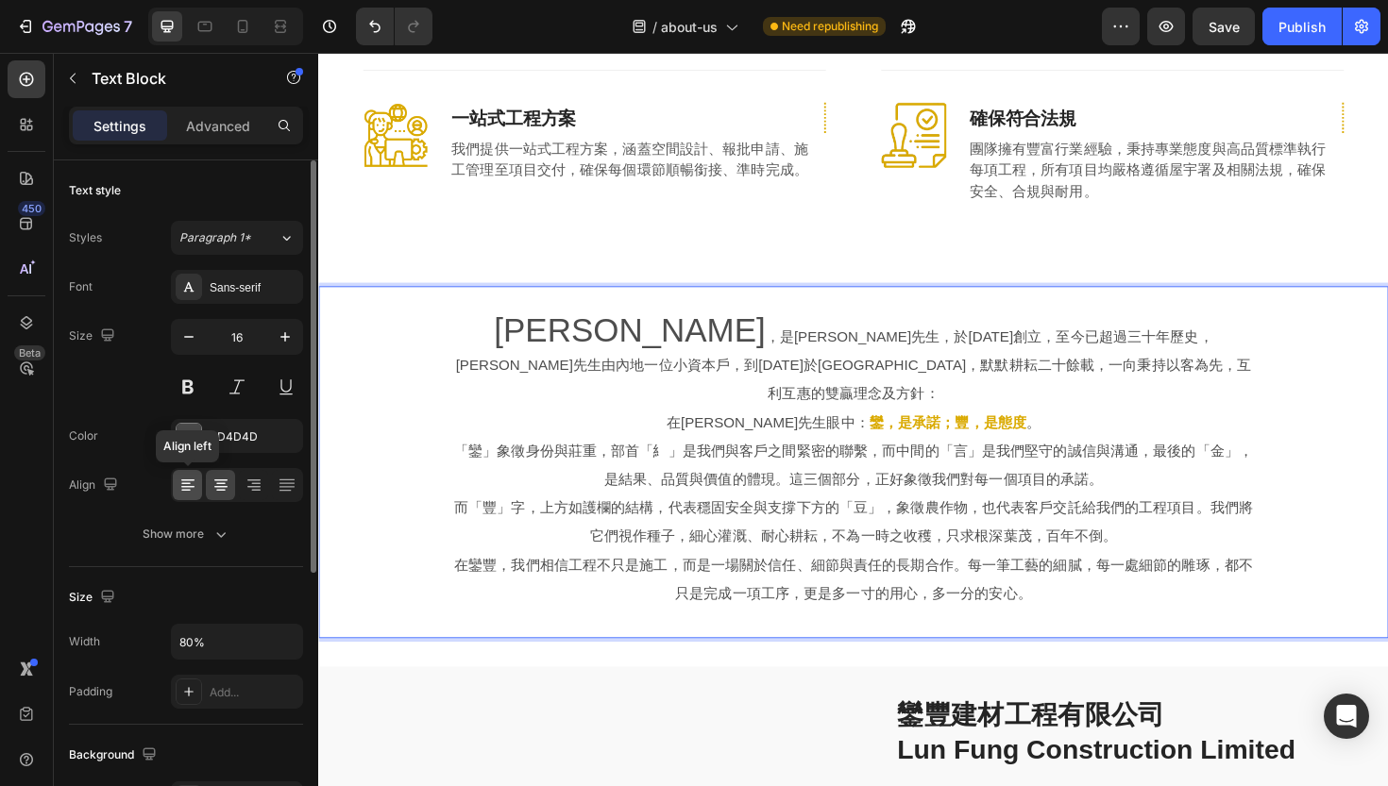
click at [197, 479] on div at bounding box center [187, 485] width 29 height 30
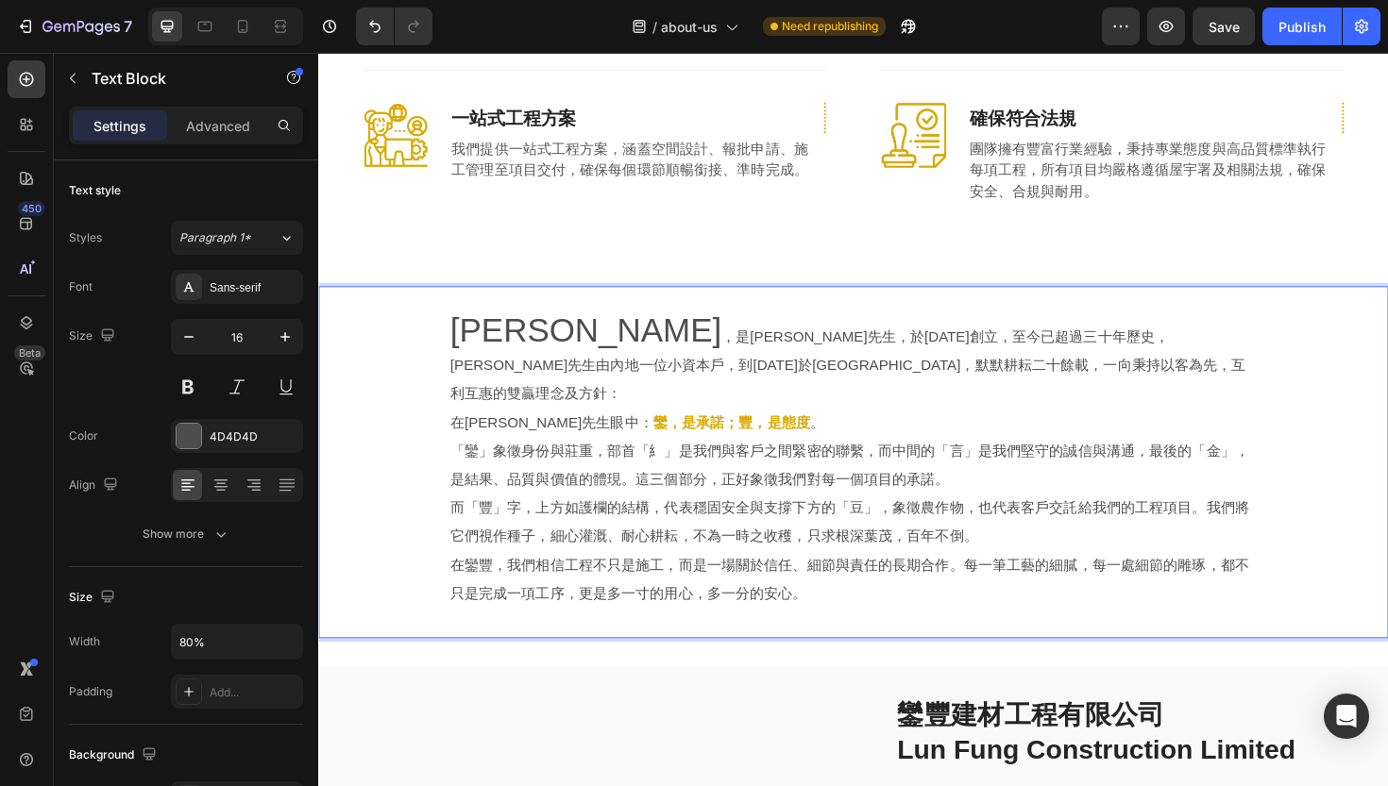
click at [465, 430] on p "在[PERSON_NAME]先生眼中： 鑾，是承諾；豐，是態度 。" at bounding box center [885, 445] width 854 height 30
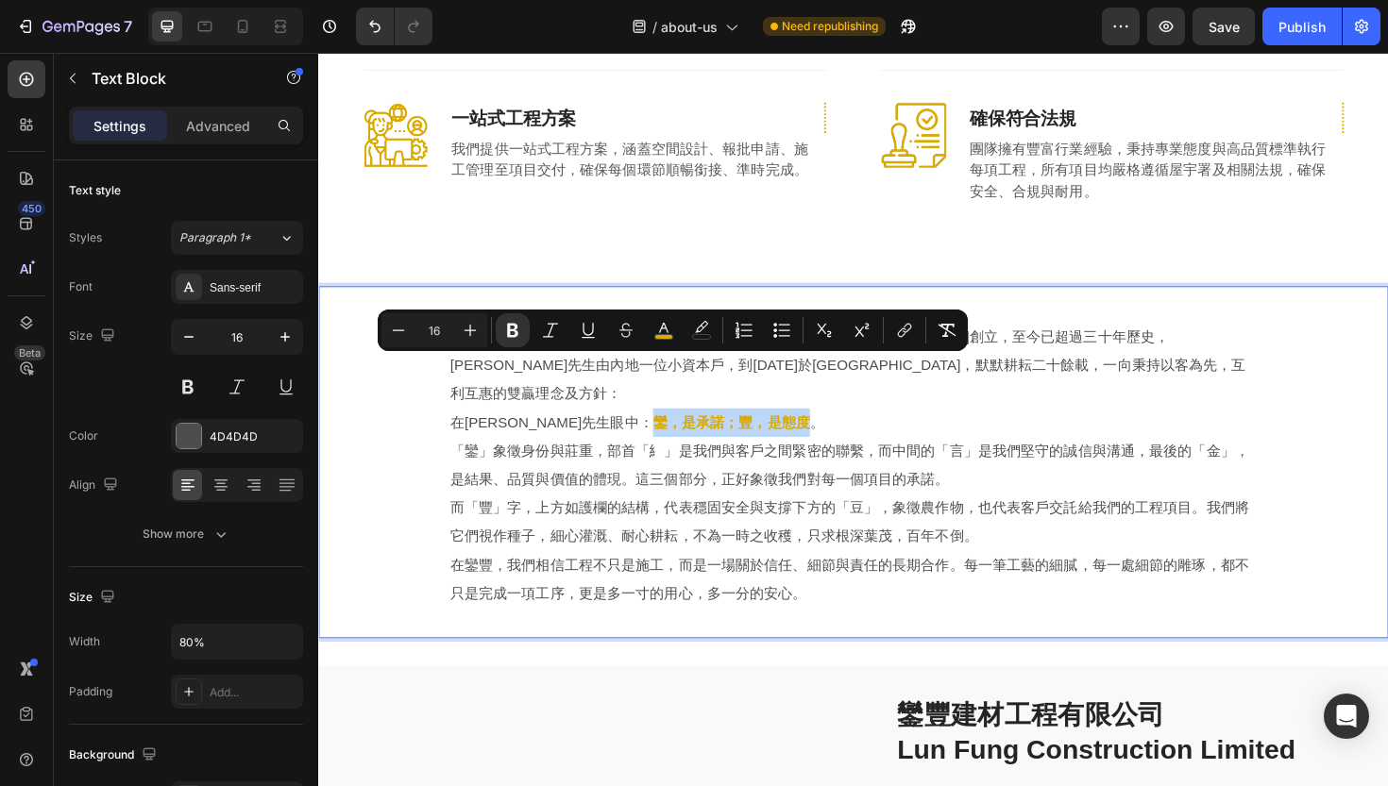
drag, startPoint x: 596, startPoint y: 385, endPoint x: 755, endPoint y: 390, distance: 159.6
click at [755, 436] on strong "鑾，是承諾；豐，是態度" at bounding box center [755, 444] width 166 height 16
click at [465, 337] on icon "Editor contextual toolbar" at bounding box center [470, 330] width 19 height 19
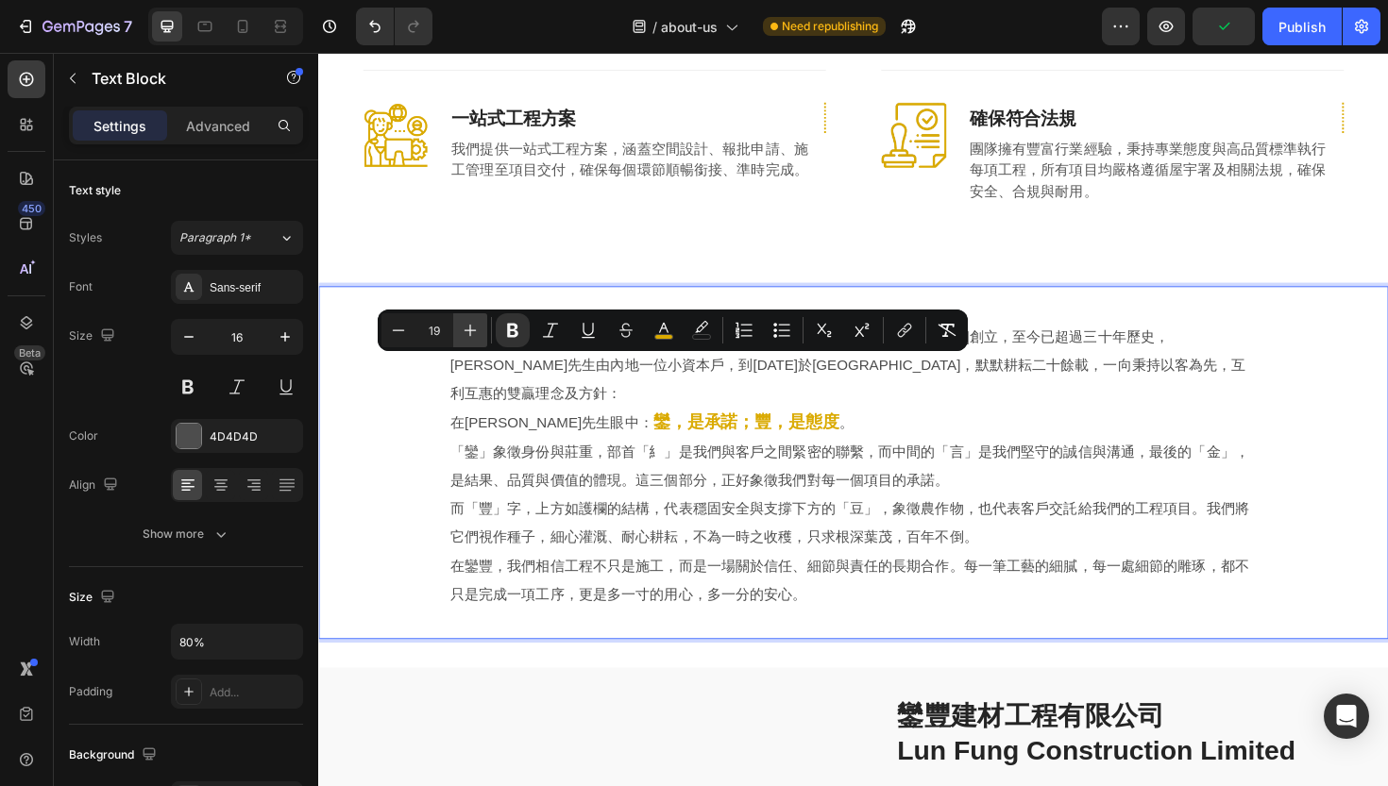
click at [465, 337] on icon "Editor contextual toolbar" at bounding box center [470, 330] width 19 height 19
type input "20"
click at [395, 463] on div "[PERSON_NAME] ，是[PERSON_NAME]先生，於[DATE]創立，至今已超過三十年歷史，[PERSON_NAME]先生由內地一位小資本戶，到…" at bounding box center [884, 487] width 1072 height 314
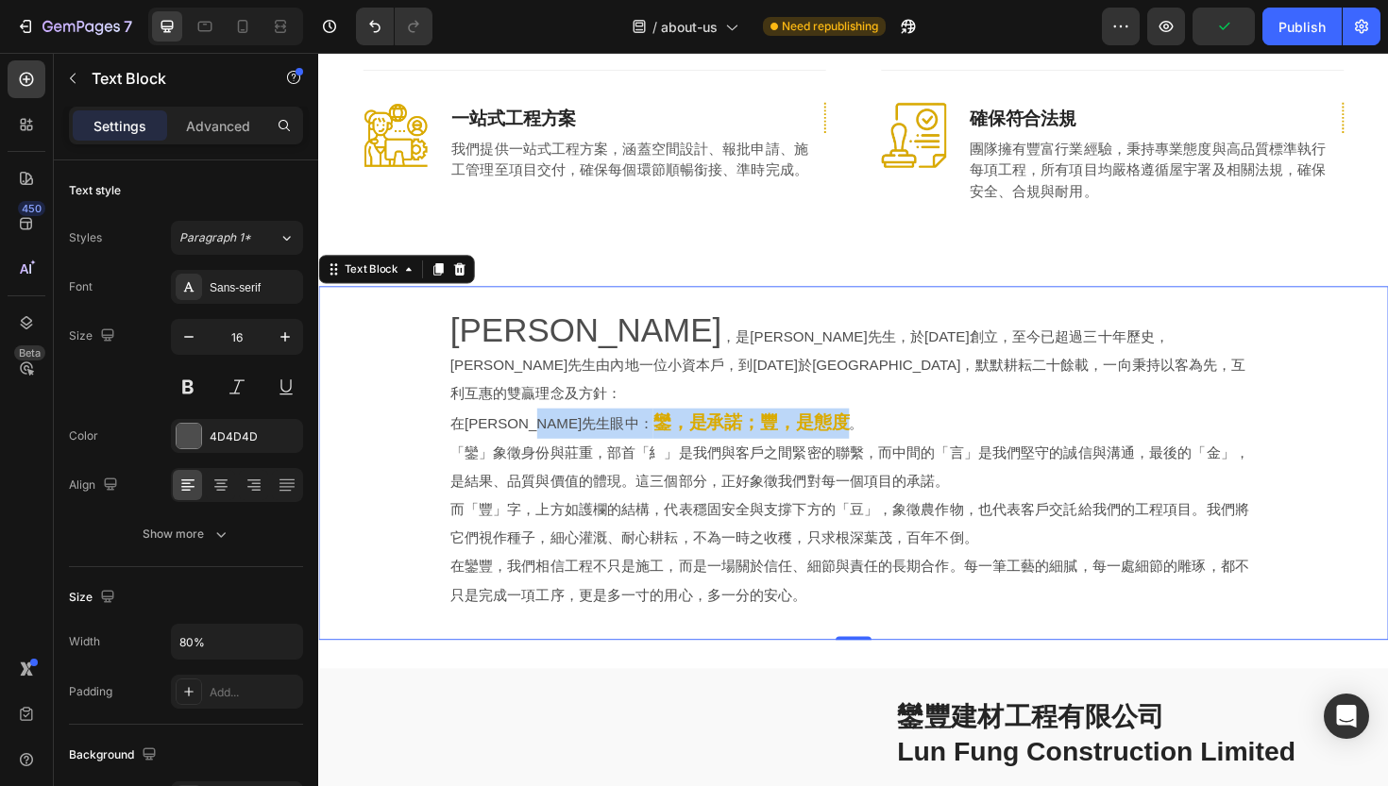
click at [531, 462] on p "「鑾」象徵身份與莊重，部首「糹」是我們與客戶之間緊密的聯繫，而中間的「言」是我們堅守的誠信與溝通，最後的「金」，是結果、品質與價值的體現。這三個部分，正好象徵…" at bounding box center [885, 492] width 854 height 60
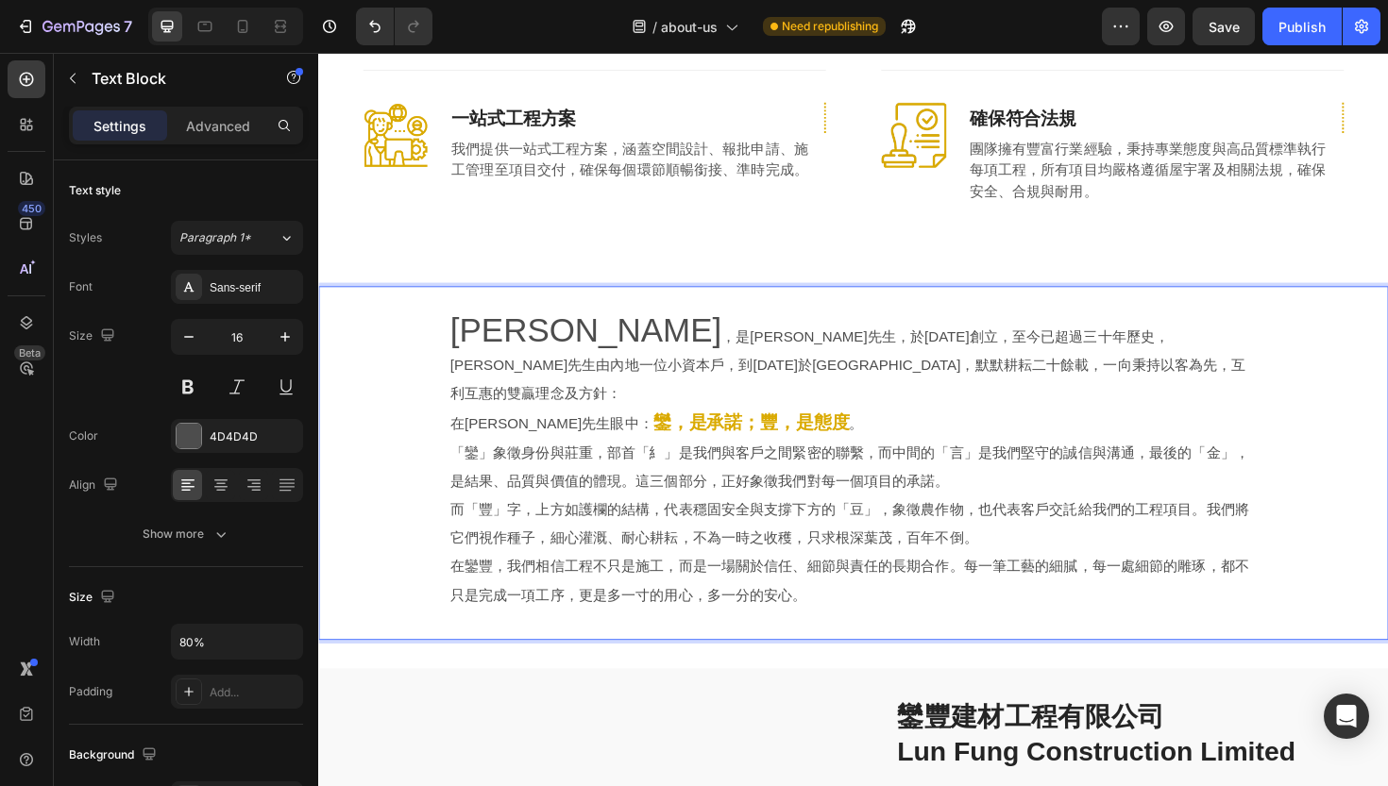
click at [858, 430] on p "在[PERSON_NAME]先生眼中： 鑾，是承諾；豐，是態度 。" at bounding box center [885, 446] width 854 height 32
click at [831, 430] on p "在[PERSON_NAME]先生眼中： 鑾，是承諾；豐，是態度 。" at bounding box center [885, 446] width 854 height 32
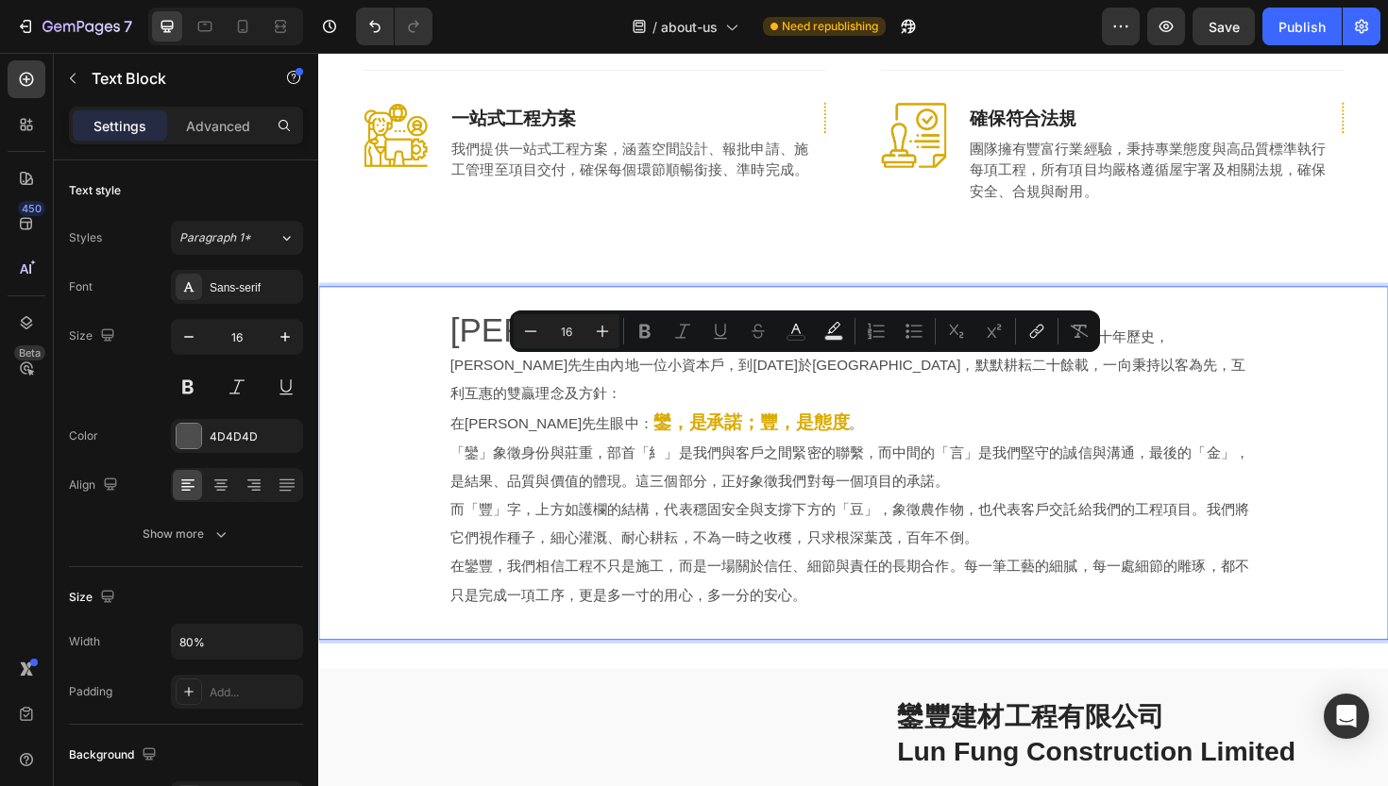
click at [817, 430] on p "在[PERSON_NAME]先生眼中： 鑾，是承諾；豐，是態度 。" at bounding box center [885, 446] width 854 height 32
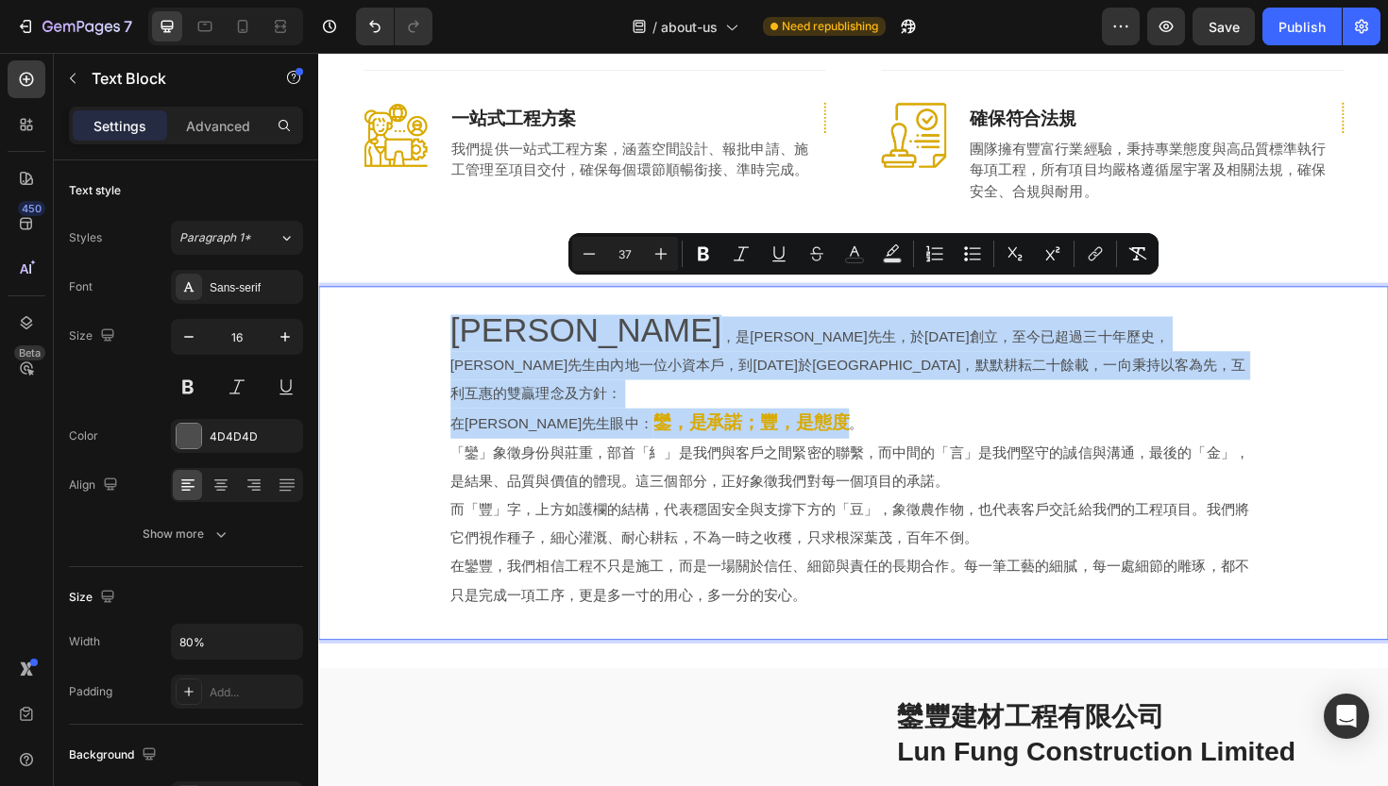
drag, startPoint x: 808, startPoint y: 384, endPoint x: 449, endPoint y: 296, distance: 369.3
click at [449, 300] on div "[PERSON_NAME] ，是[PERSON_NAME]先生，於[DATE]創立，至今已超過三十年歷史，[PERSON_NAME]先生由內地一位小資本戶，到…" at bounding box center [884, 487] width 1133 height 375
click at [886, 430] on p "在[PERSON_NAME]先生眼中： 鑾，是承諾；豐，是態度 。" at bounding box center [885, 446] width 854 height 32
type input "16"
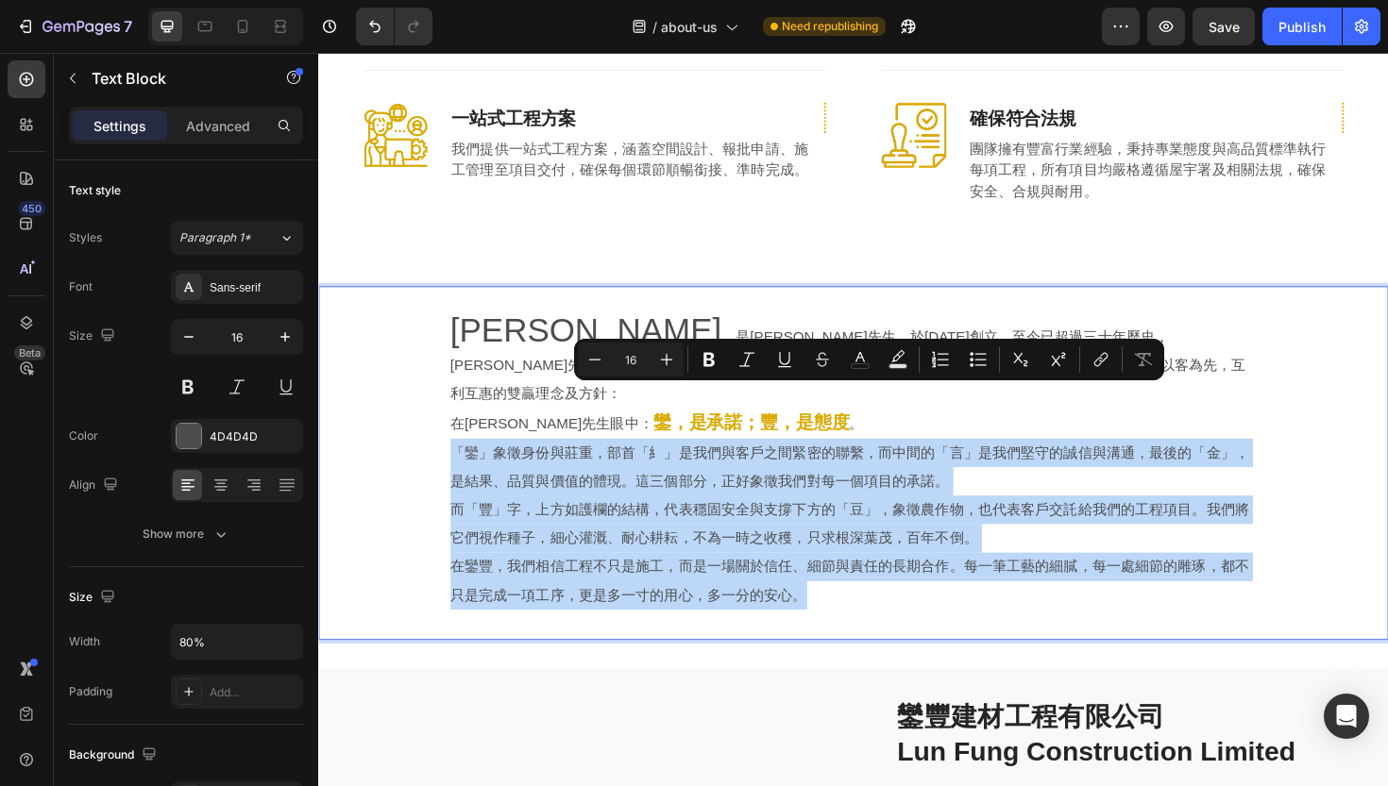
drag, startPoint x: 463, startPoint y: 416, endPoint x: 905, endPoint y: 570, distance: 468.7
click at [905, 570] on div "[PERSON_NAME] ，是[PERSON_NAME]先生，於[DATE]創立，至今已超過三十年歷史，[PERSON_NAME]先生由內地一位小資本戶，到…" at bounding box center [885, 487] width 858 height 314
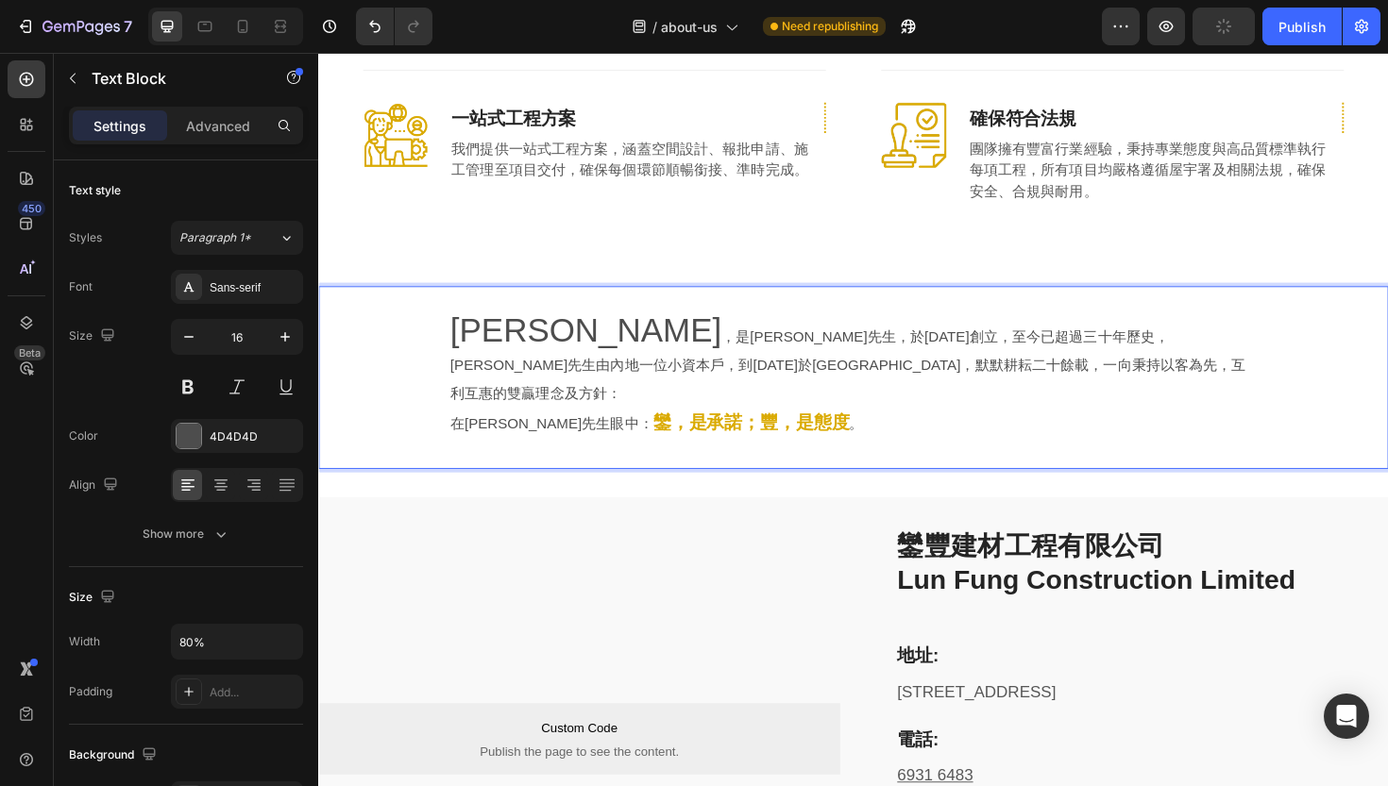
click at [703, 434] on strong "鑾，是承諾；豐，是態度" at bounding box center [776, 444] width 208 height 21
drag, startPoint x: 468, startPoint y: 314, endPoint x: 810, endPoint y: 391, distance: 350.2
click at [835, 430] on p "在[PERSON_NAME]先生眼中： 鑾，是承諾；豐，是態度 。" at bounding box center [885, 446] width 854 height 32
click at [605, 332] on p "[PERSON_NAME] ，是[PERSON_NAME]先生，於[DATE]創立，至今已超過三十年歷史，[PERSON_NAME]先生由內地一位小資本戶，到…" at bounding box center [885, 380] width 854 height 97
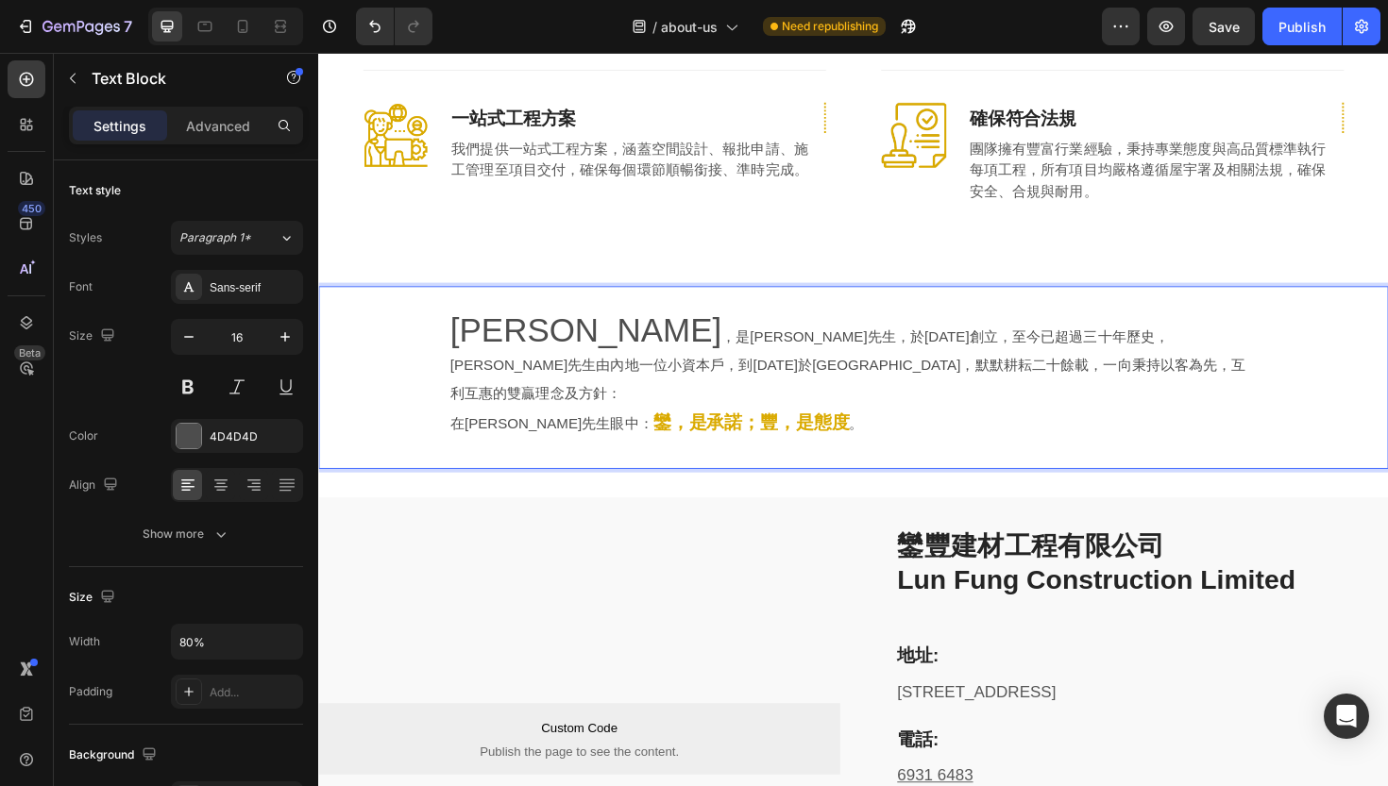
click at [605, 332] on p "[PERSON_NAME] ，是[PERSON_NAME]先生，於[DATE]創立，至今已超過三十年歷史，[PERSON_NAME]先生由內地一位小資本戶，到…" at bounding box center [885, 380] width 854 height 97
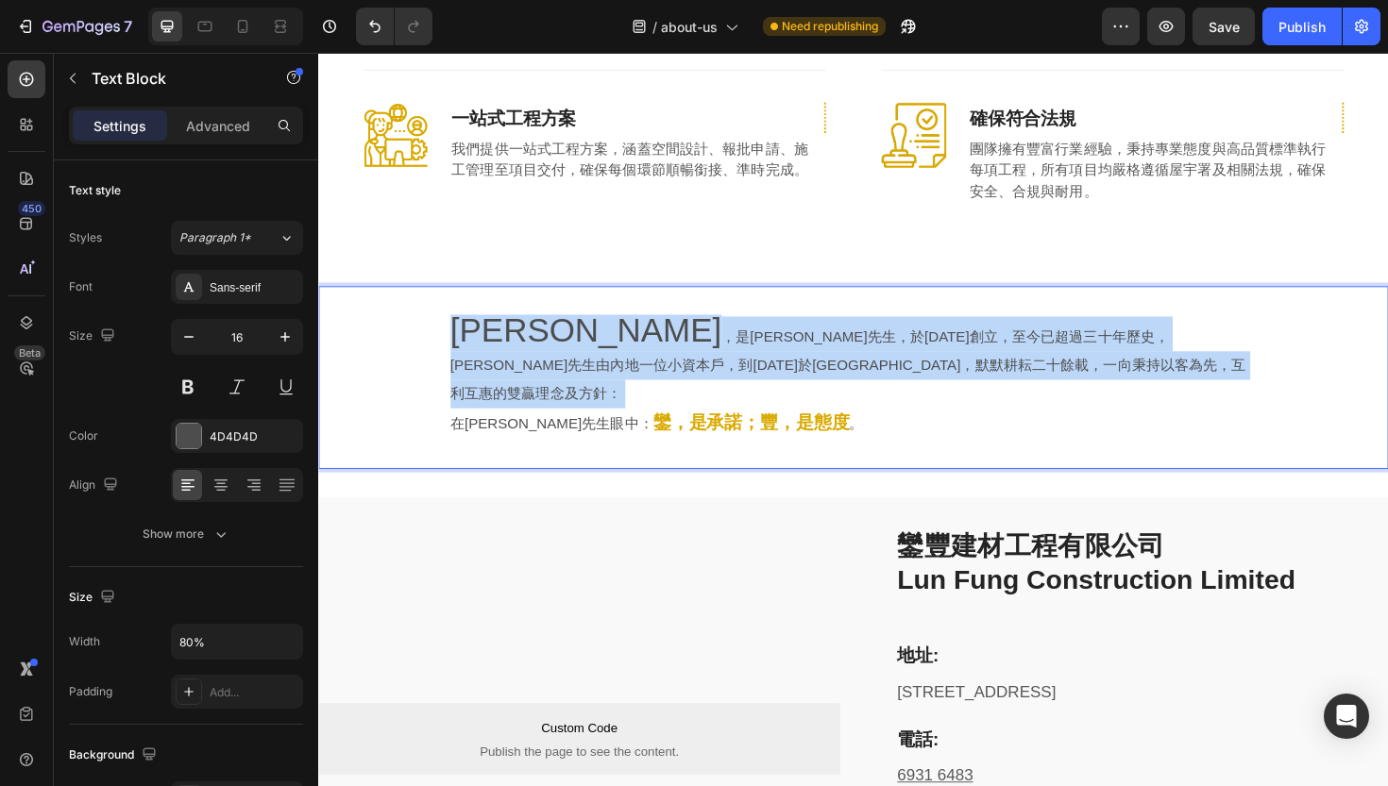
click at [605, 332] on p "[PERSON_NAME] ，是[PERSON_NAME]先生，於[DATE]創立，至今已超過三十年歷史，[PERSON_NAME]先生由內地一位小資本戶，到…" at bounding box center [885, 380] width 854 height 97
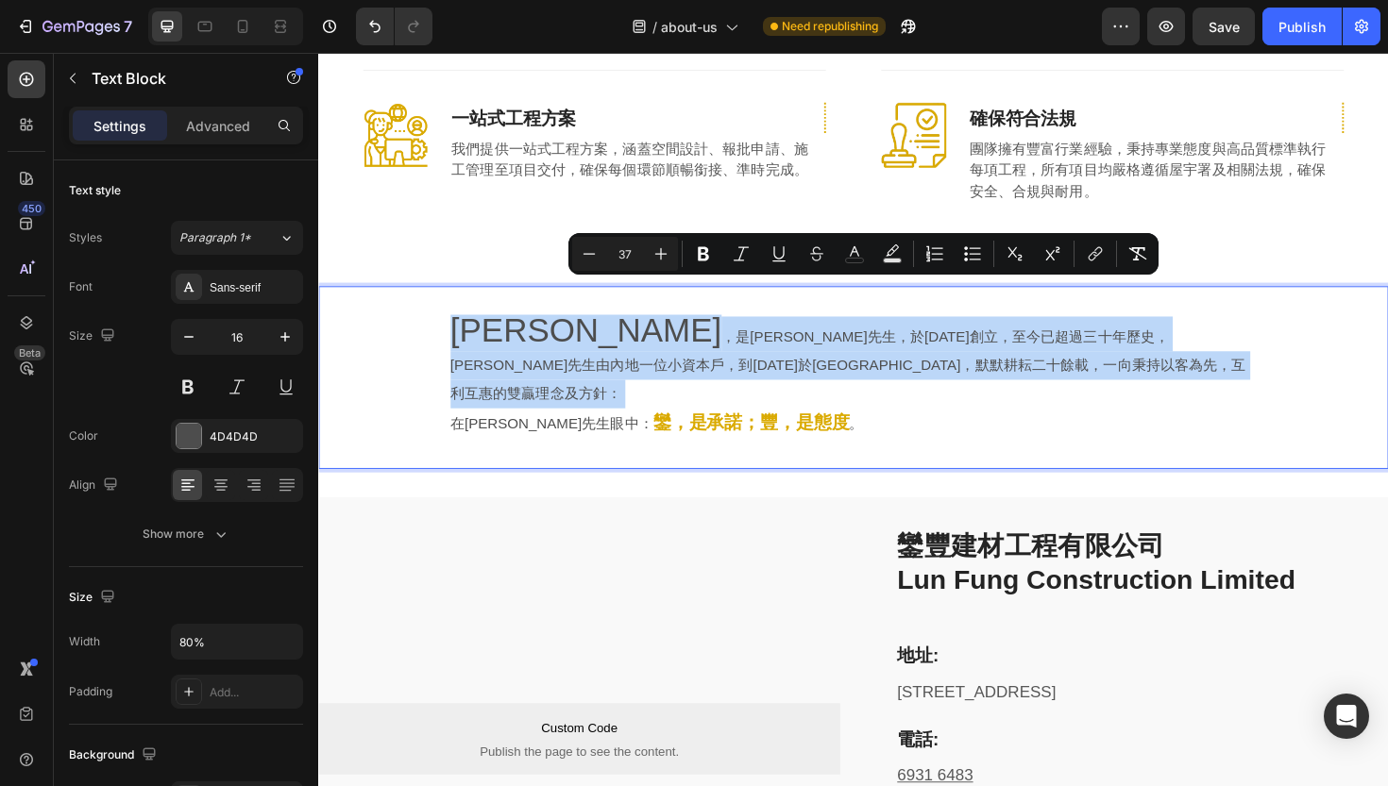
click at [486, 348] on p "[PERSON_NAME] ，是[PERSON_NAME]先生，於[DATE]創立，至今已超過三十年歷史，[PERSON_NAME]先生由內地一位小資本戶，到…" at bounding box center [885, 380] width 854 height 97
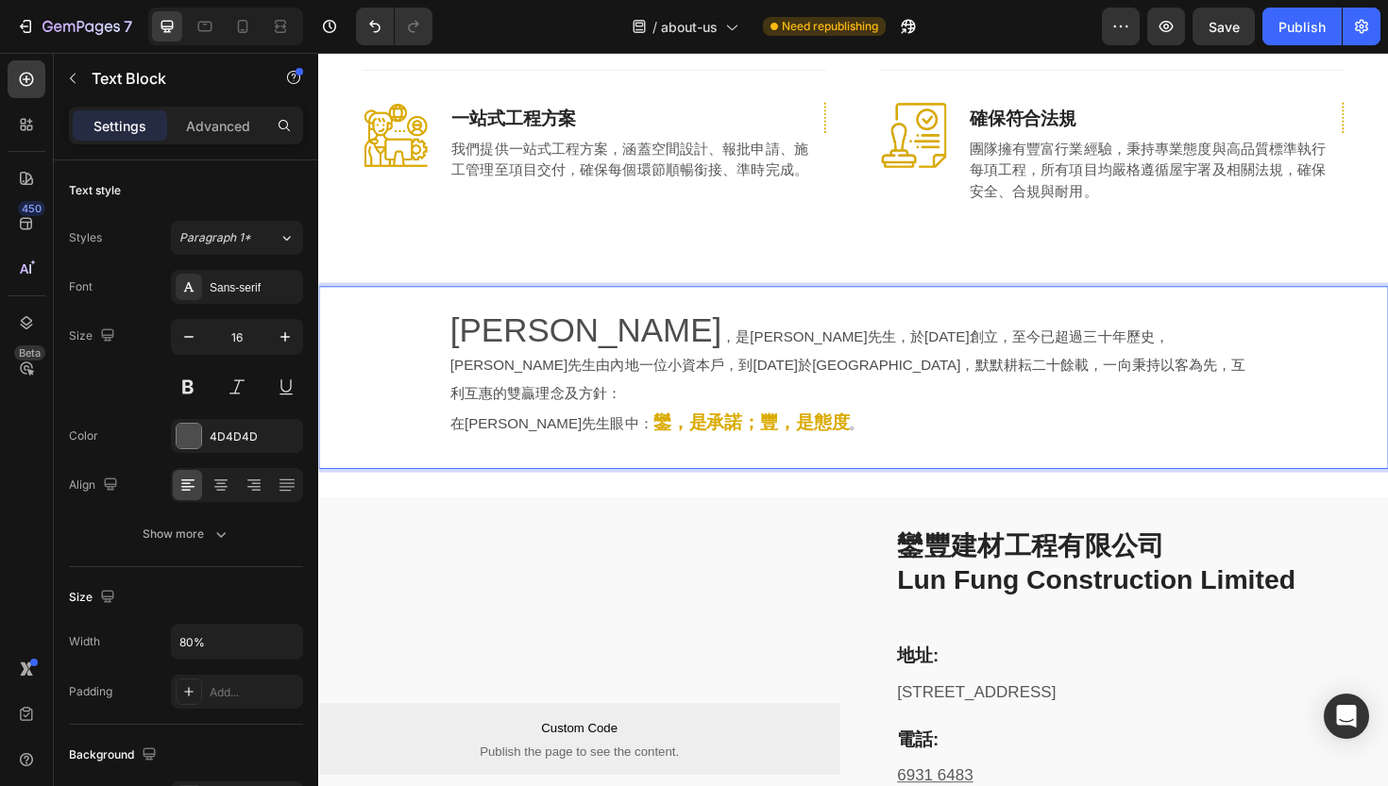
click at [478, 430] on p "在[PERSON_NAME]先生眼中： 鑾，是承諾；豐，是態度 。" at bounding box center [885, 446] width 854 height 32
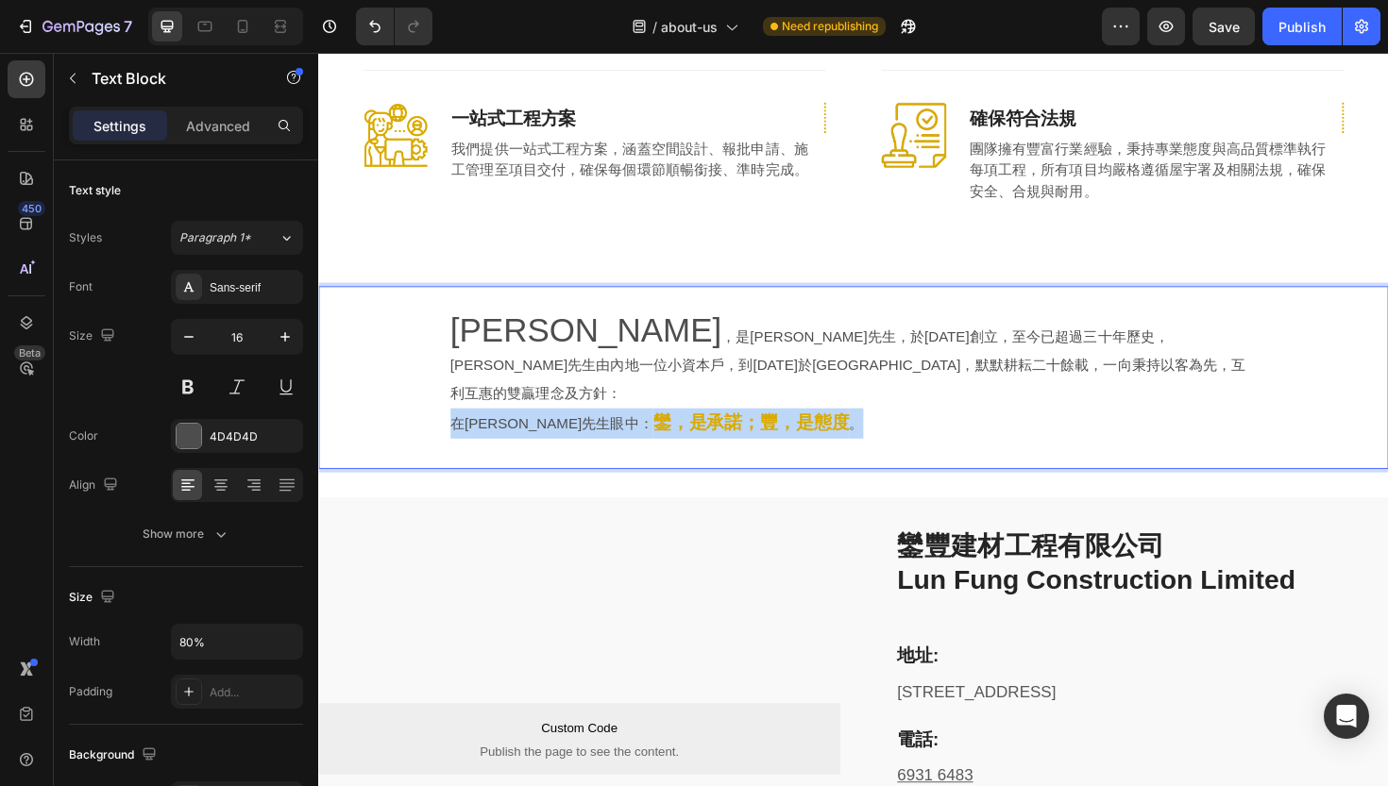
click at [478, 430] on p "在[PERSON_NAME]先生眼中： 鑾，是承諾；豐，是態度 。" at bounding box center [885, 446] width 854 height 32
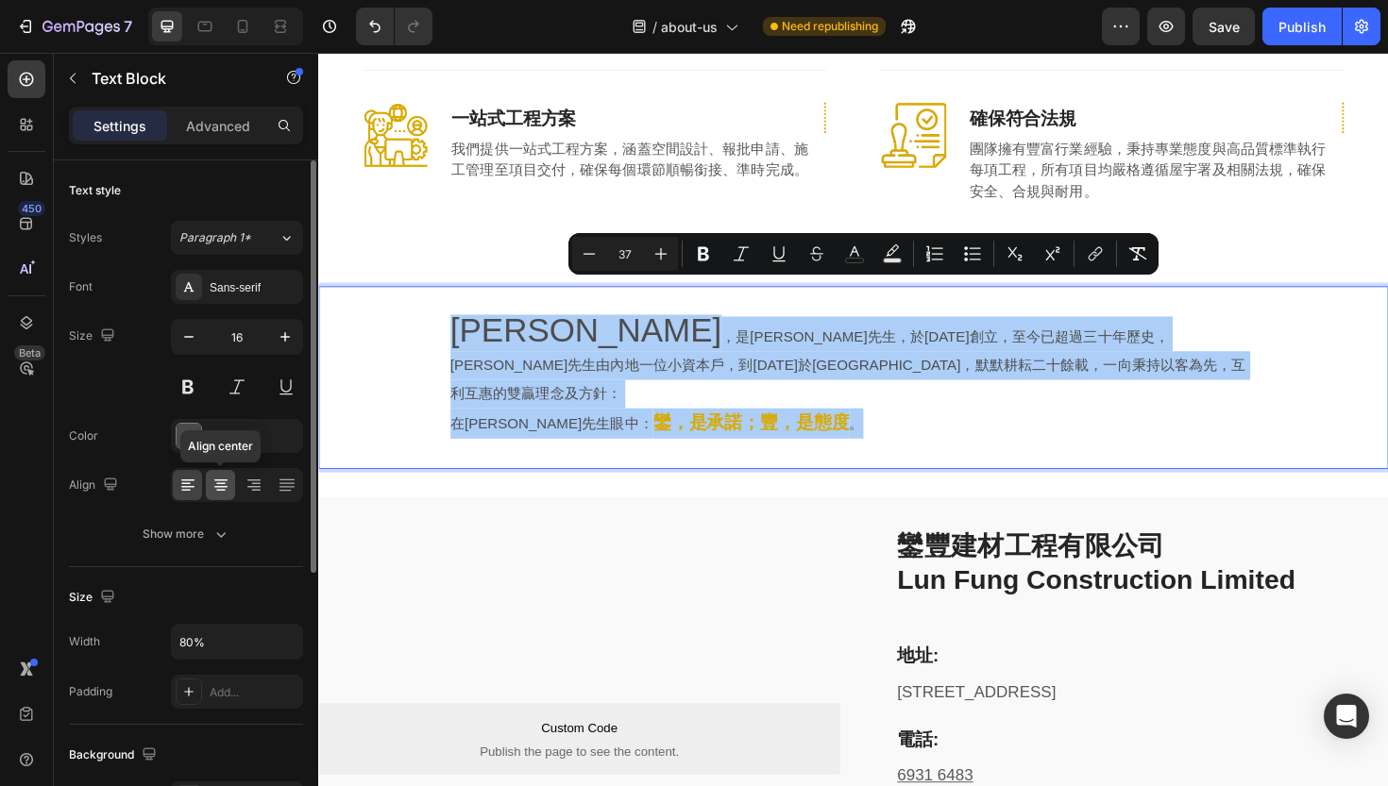
click at [213, 491] on icon at bounding box center [220, 485] width 19 height 19
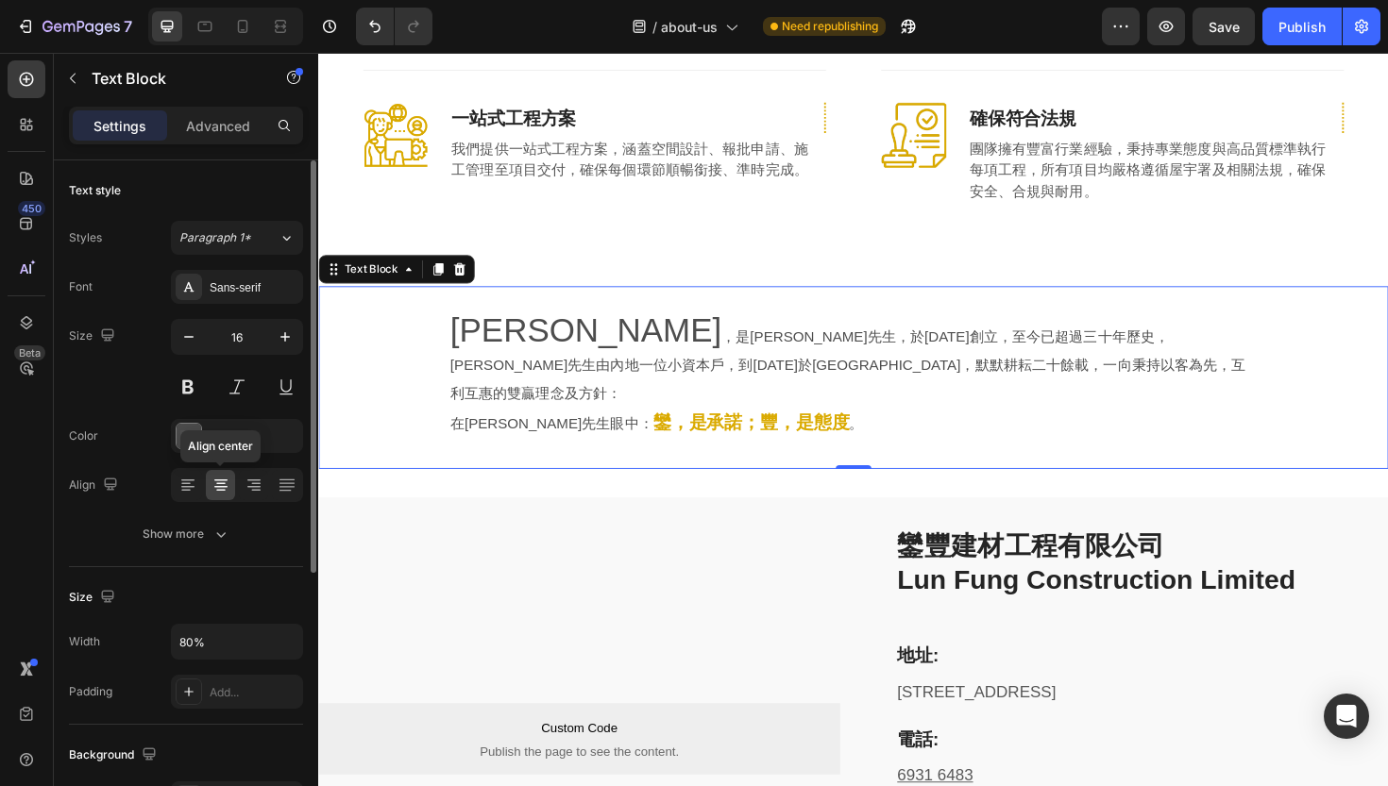
click at [228, 495] on div at bounding box center [220, 485] width 29 height 30
click at [447, 330] on div "[PERSON_NAME] ，是[PERSON_NAME]先生，於[DATE]創立，至今已超過三十年歷史，[PERSON_NAME]先生由內地一位小資本戶，到…" at bounding box center [884, 396] width 1072 height 133
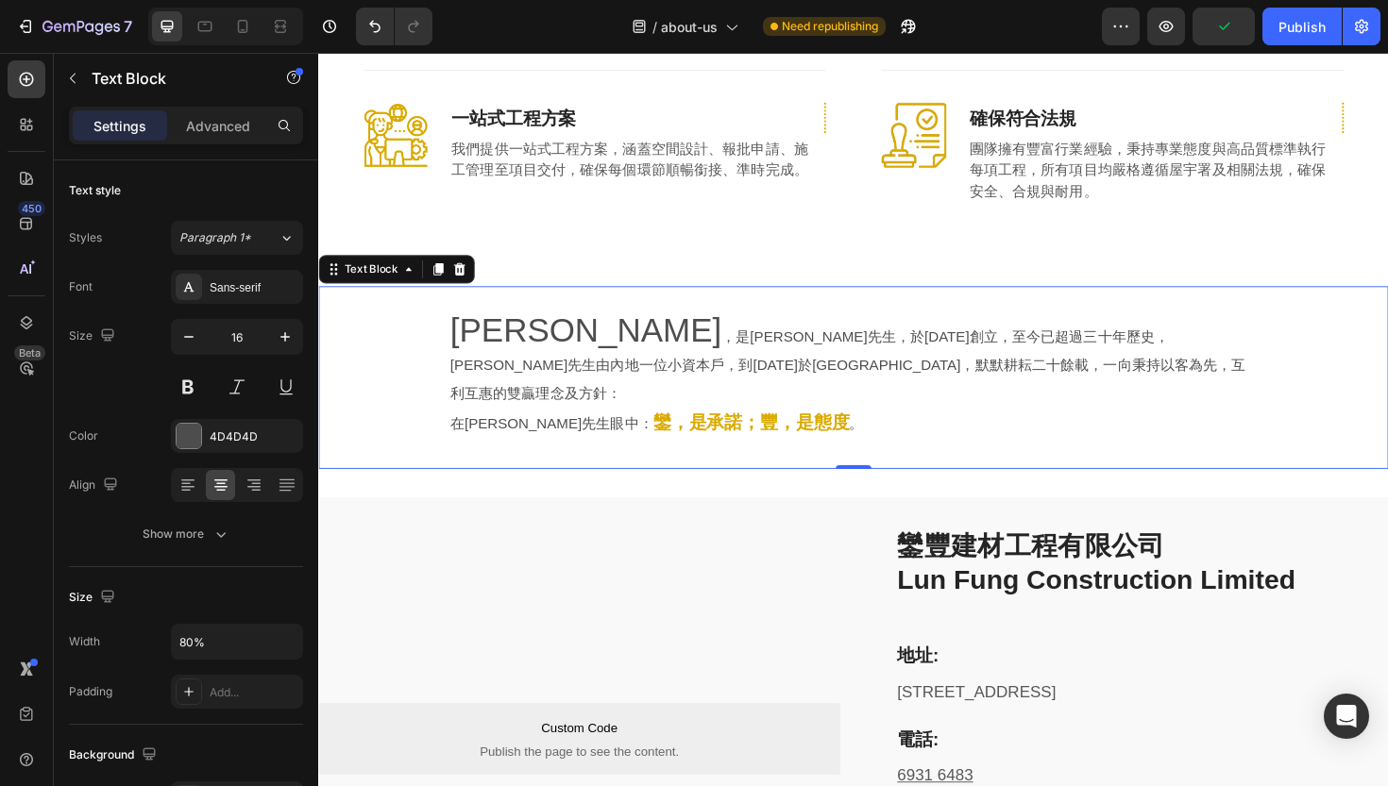
click at [468, 328] on span "[PERSON_NAME]" at bounding box center [601, 347] width 287 height 39
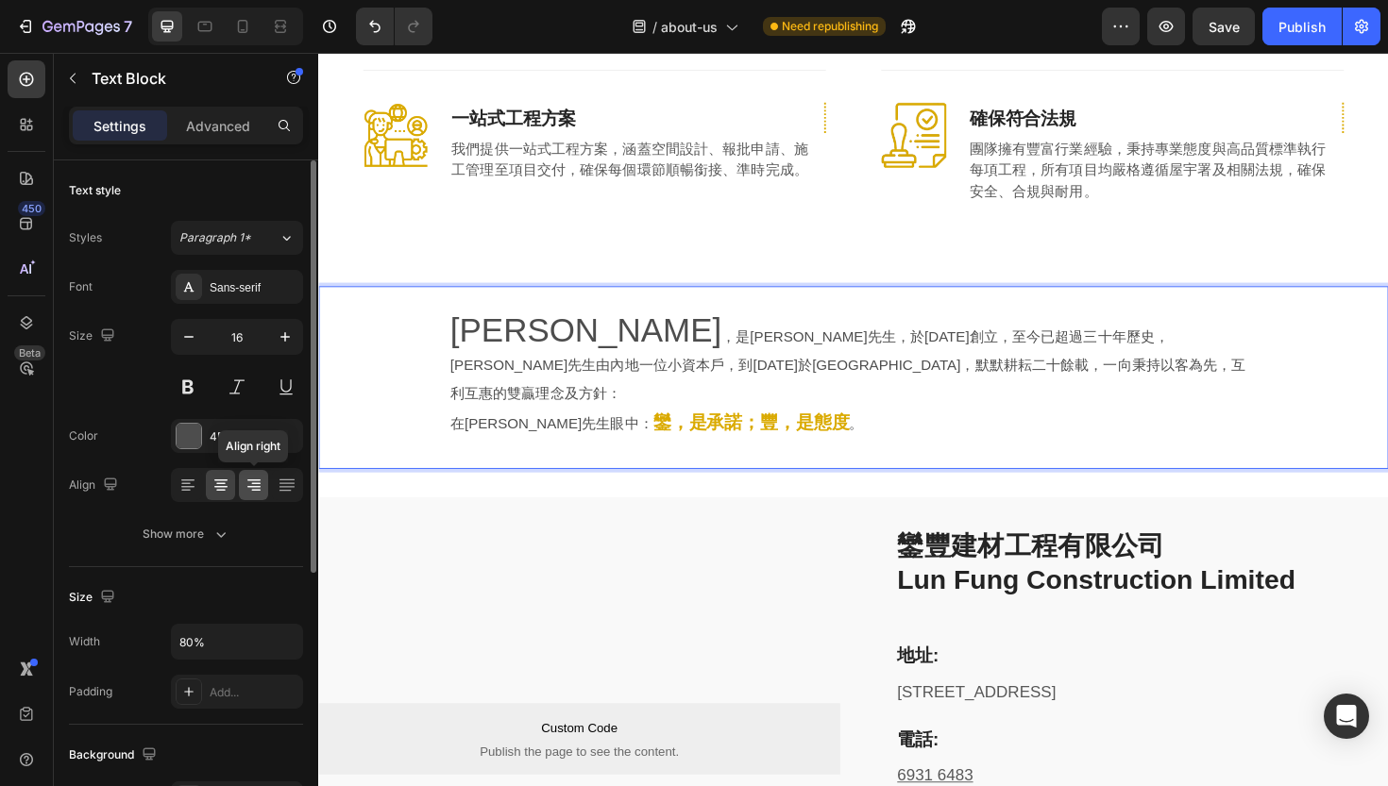
click at [251, 487] on icon at bounding box center [253, 487] width 13 height 2
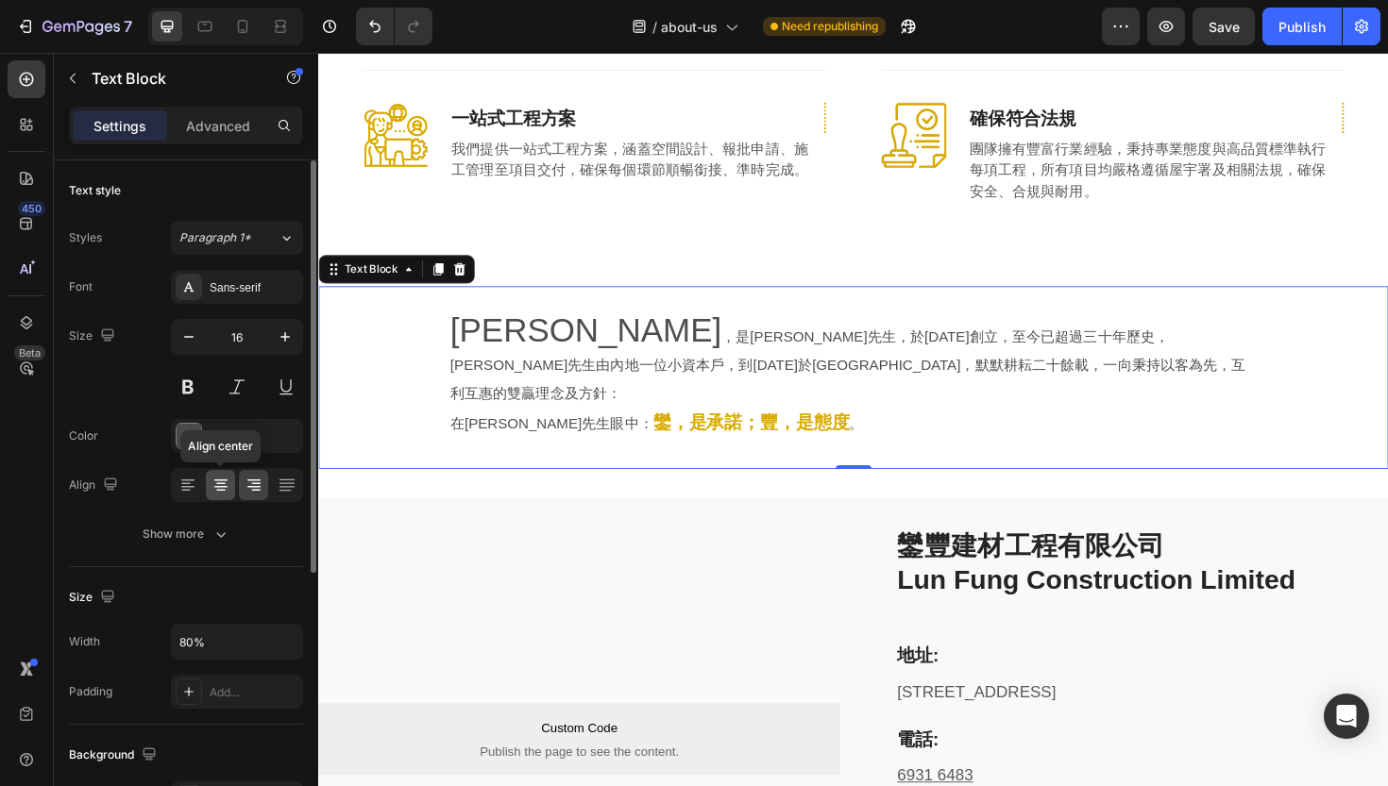
click at [230, 493] on div at bounding box center [220, 485] width 29 height 30
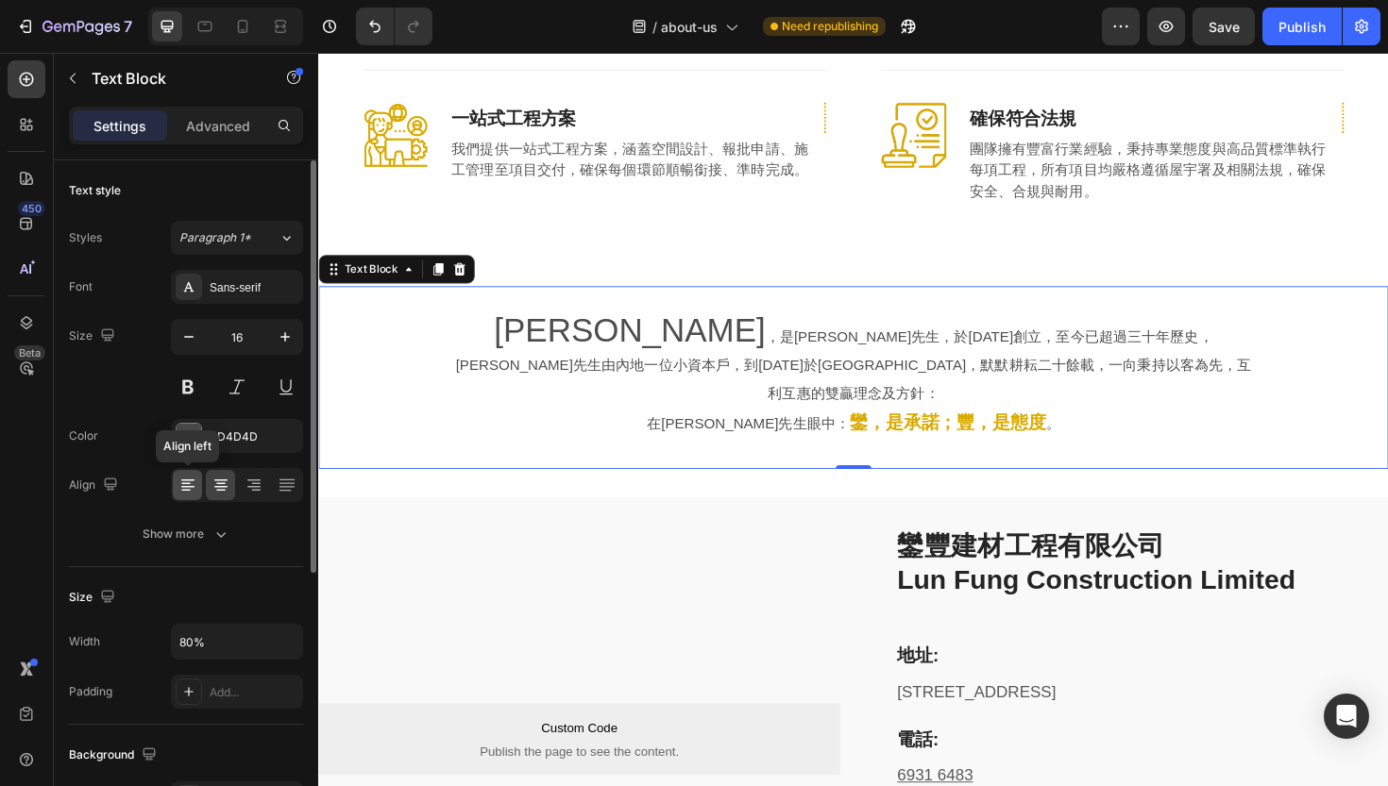
click at [193, 491] on icon at bounding box center [187, 485] width 19 height 19
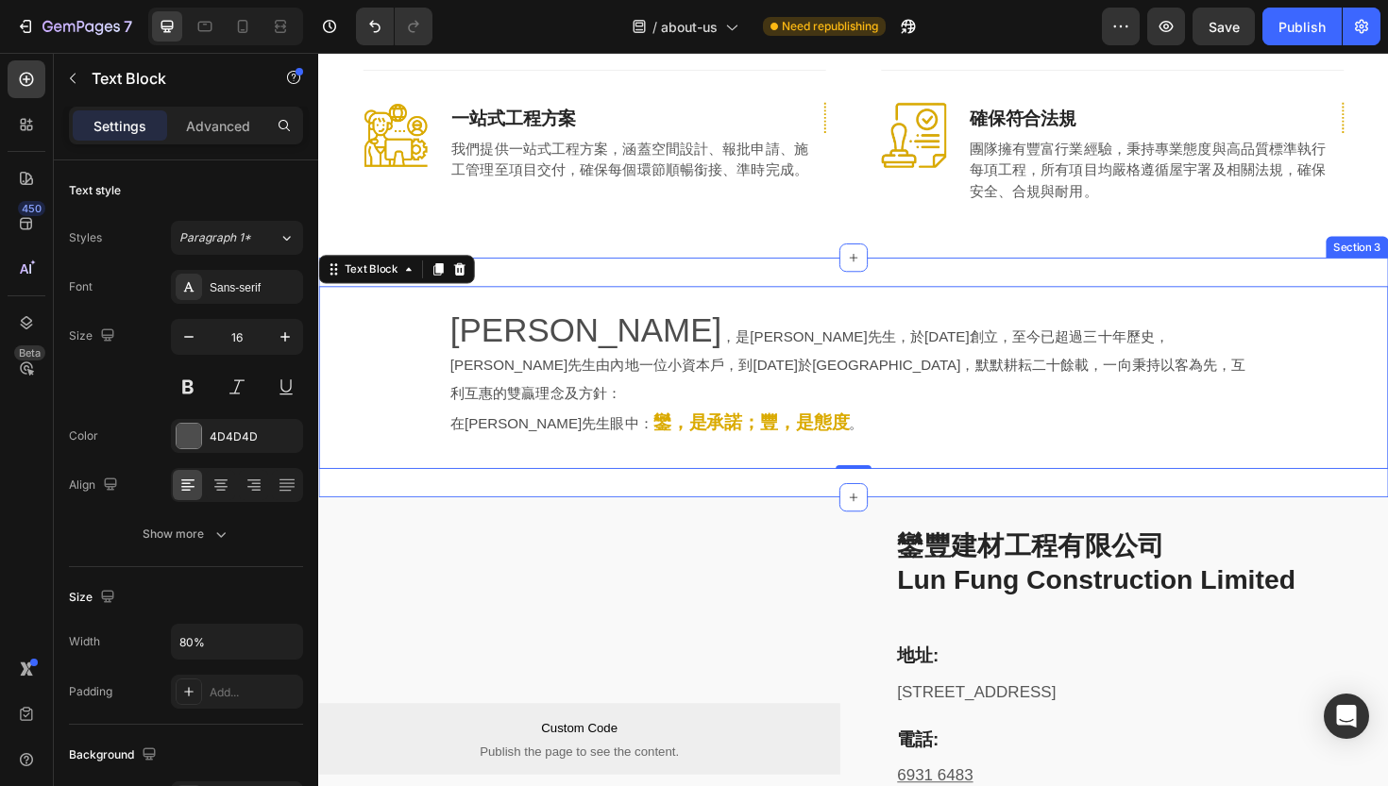
click at [531, 444] on div "[PERSON_NAME] ，是[PERSON_NAME]先生，於[DATE]創立，至今已超過三十年歷史，[PERSON_NAME]先生由內地一位小資本戶，到…" at bounding box center [884, 397] width 1133 height 254
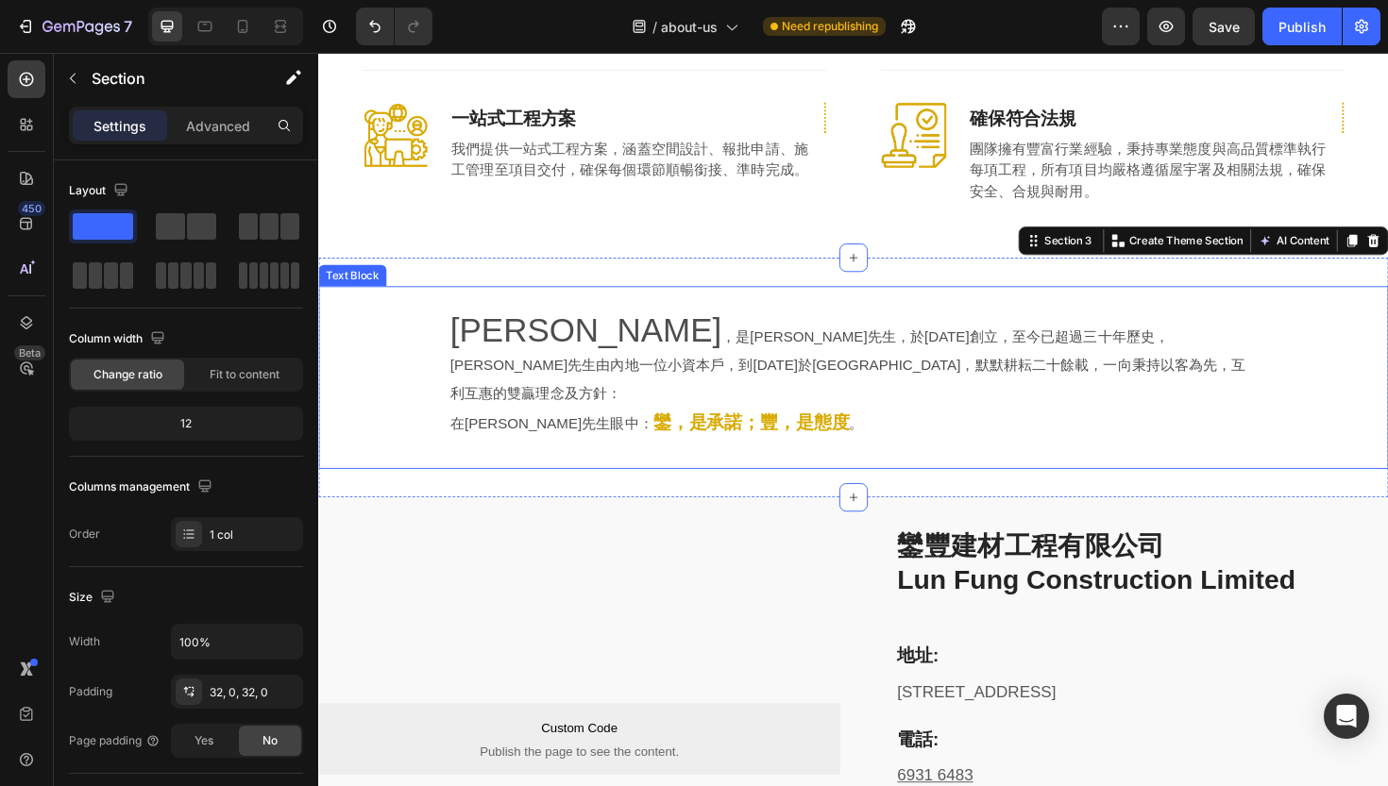
click at [391, 345] on div "[PERSON_NAME] ，是[PERSON_NAME]先生，於[DATE]創立，至今已超過三十年歷史，[PERSON_NAME]先生由內地一位小資本戶，到…" at bounding box center [884, 396] width 1072 height 133
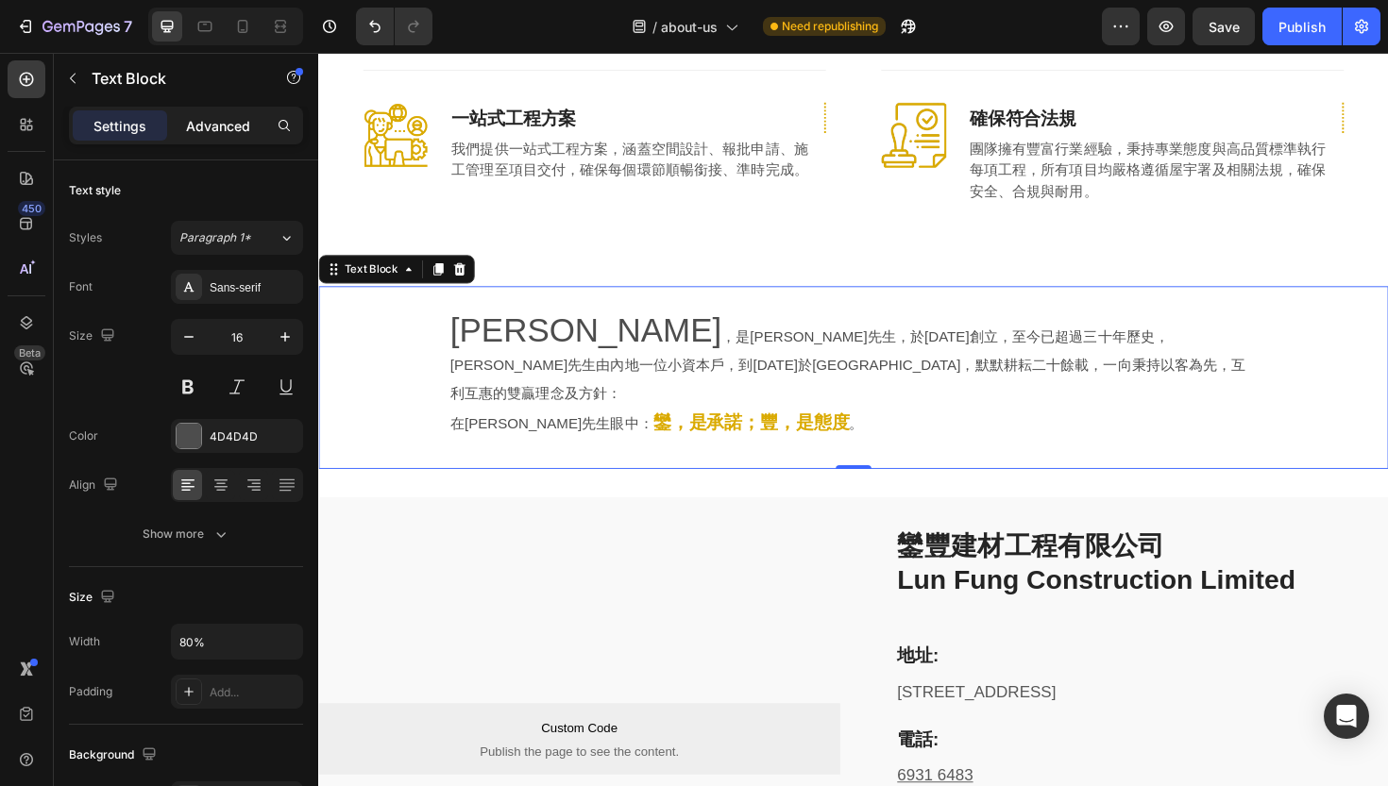
click at [204, 118] on p "Advanced" at bounding box center [218, 126] width 64 height 20
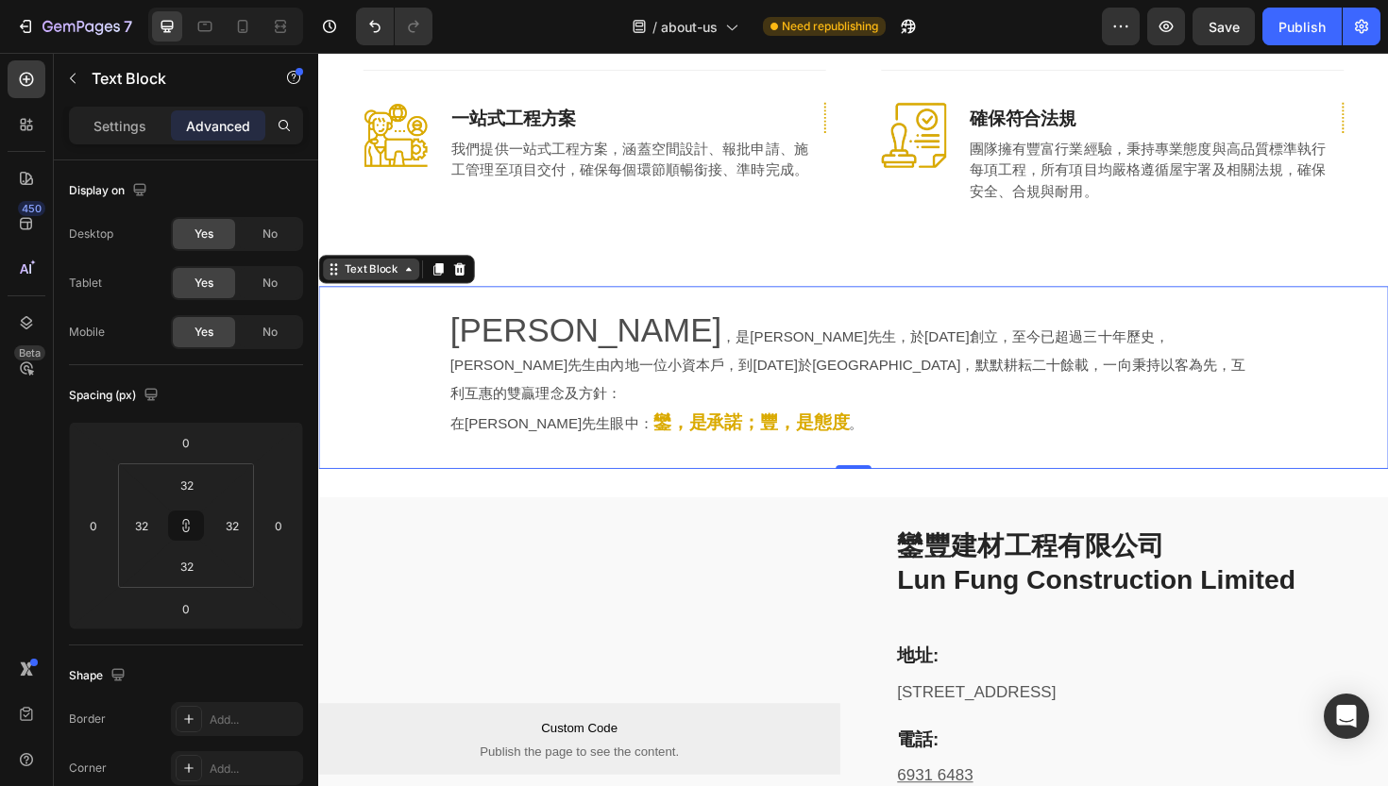
click at [398, 274] on div "Text Block" at bounding box center [374, 282] width 64 height 17
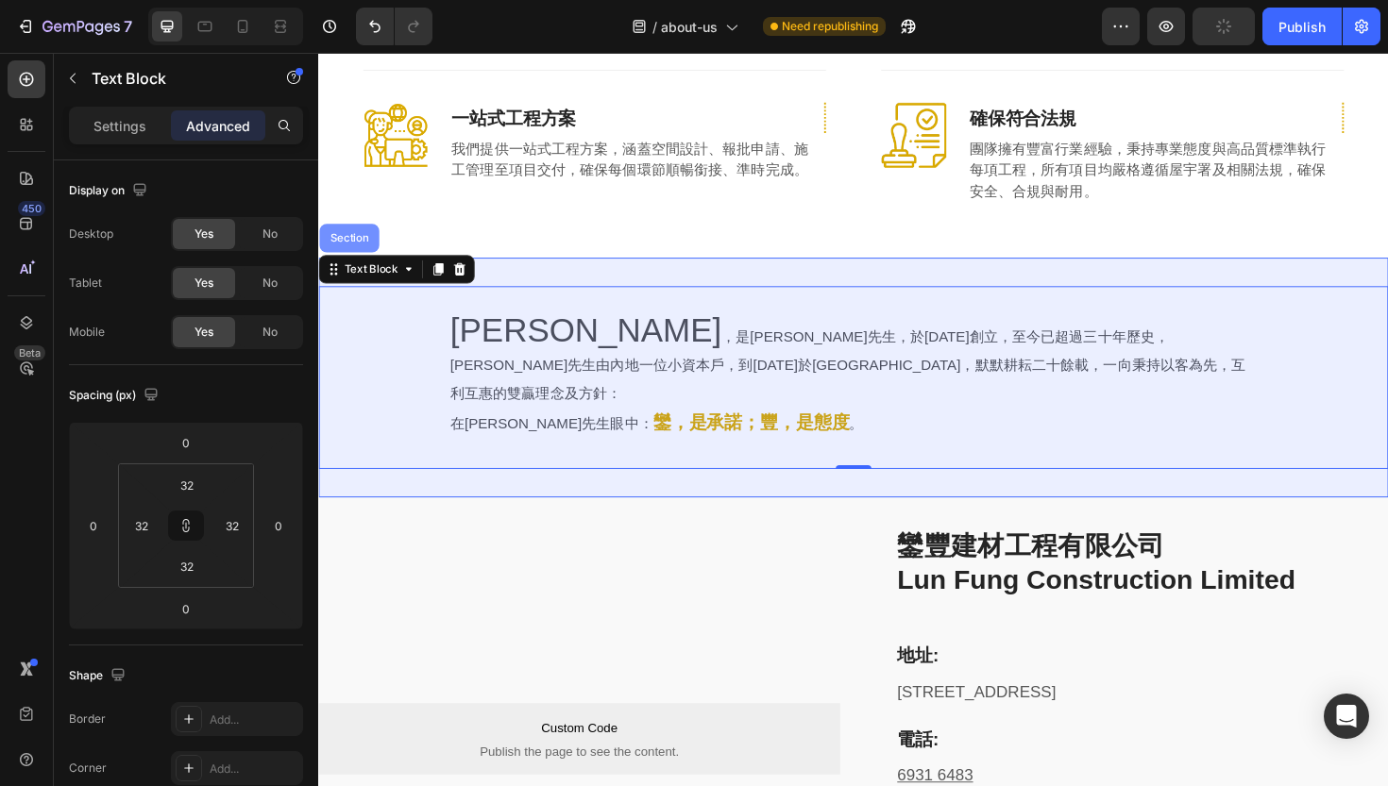
click at [357, 234] on div "Section" at bounding box center [350, 249] width 63 height 30
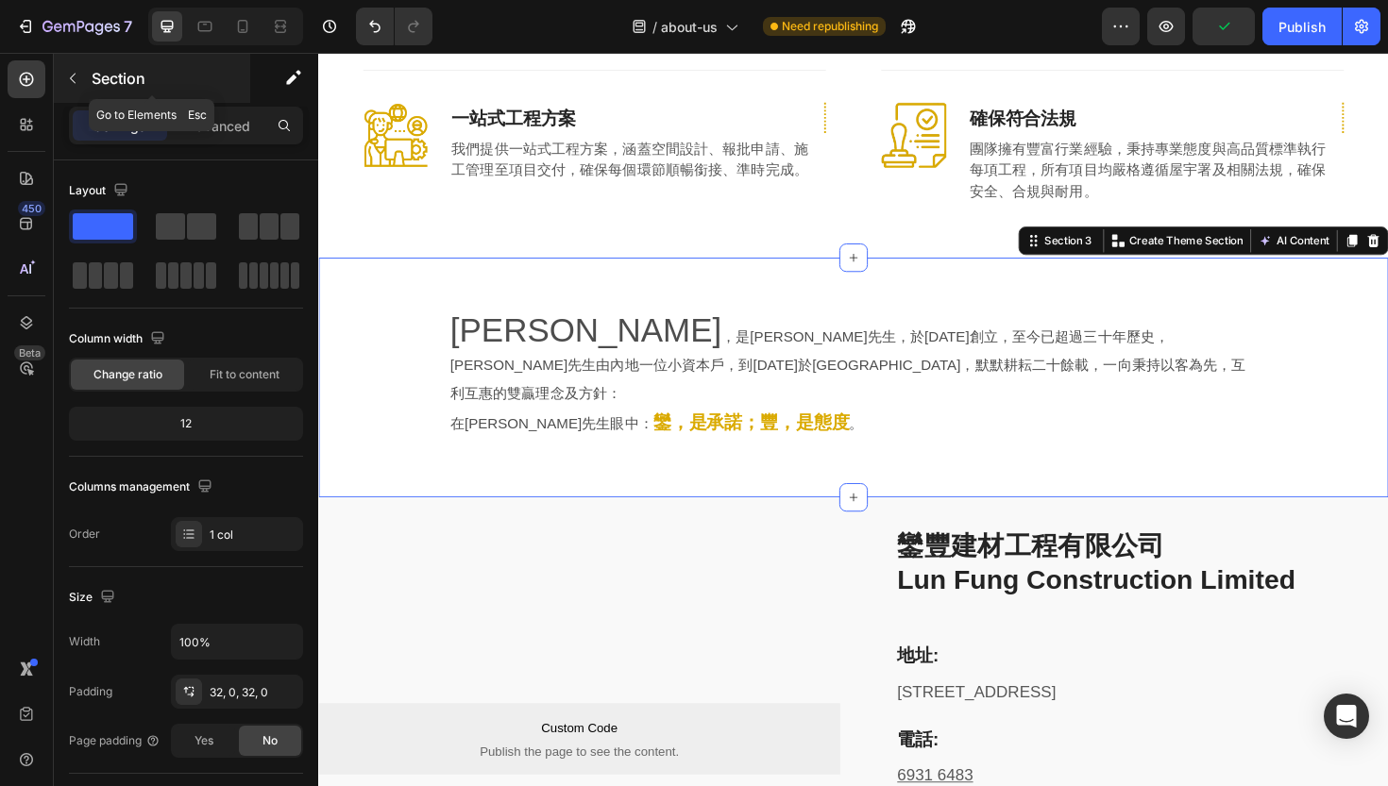
click at [132, 78] on p "Section" at bounding box center [169, 78] width 155 height 23
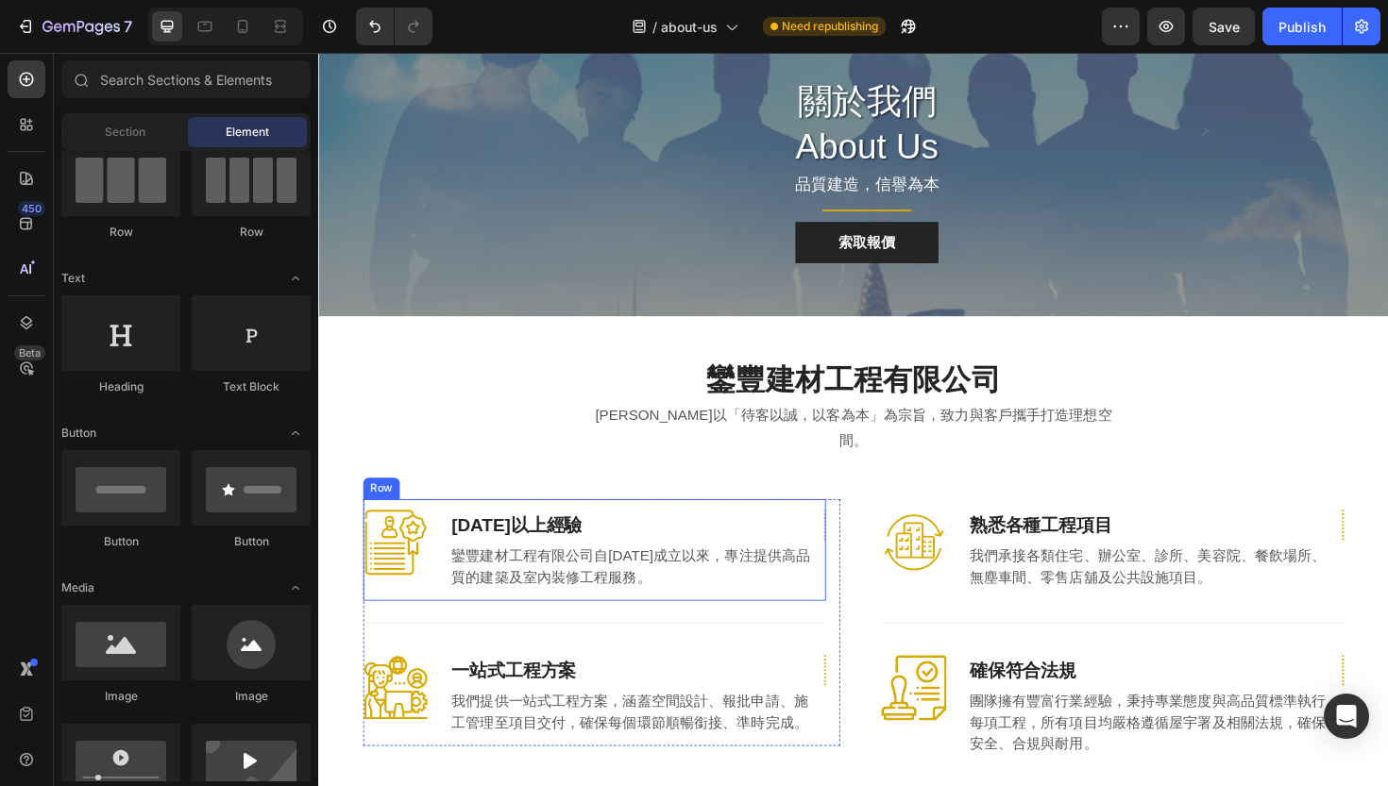
scroll to position [85, 0]
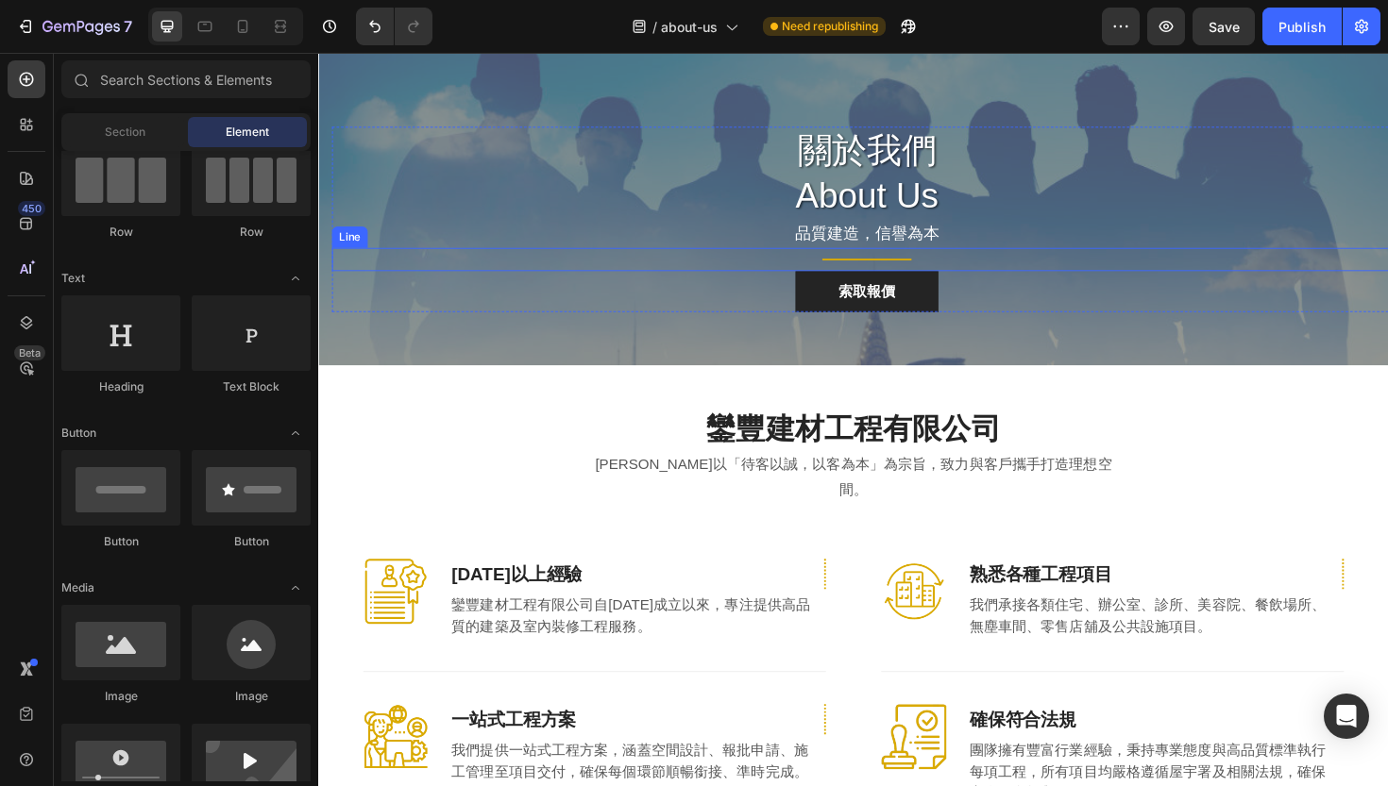
click at [905, 266] on div "Title Line" at bounding box center [898, 272] width 1133 height 25
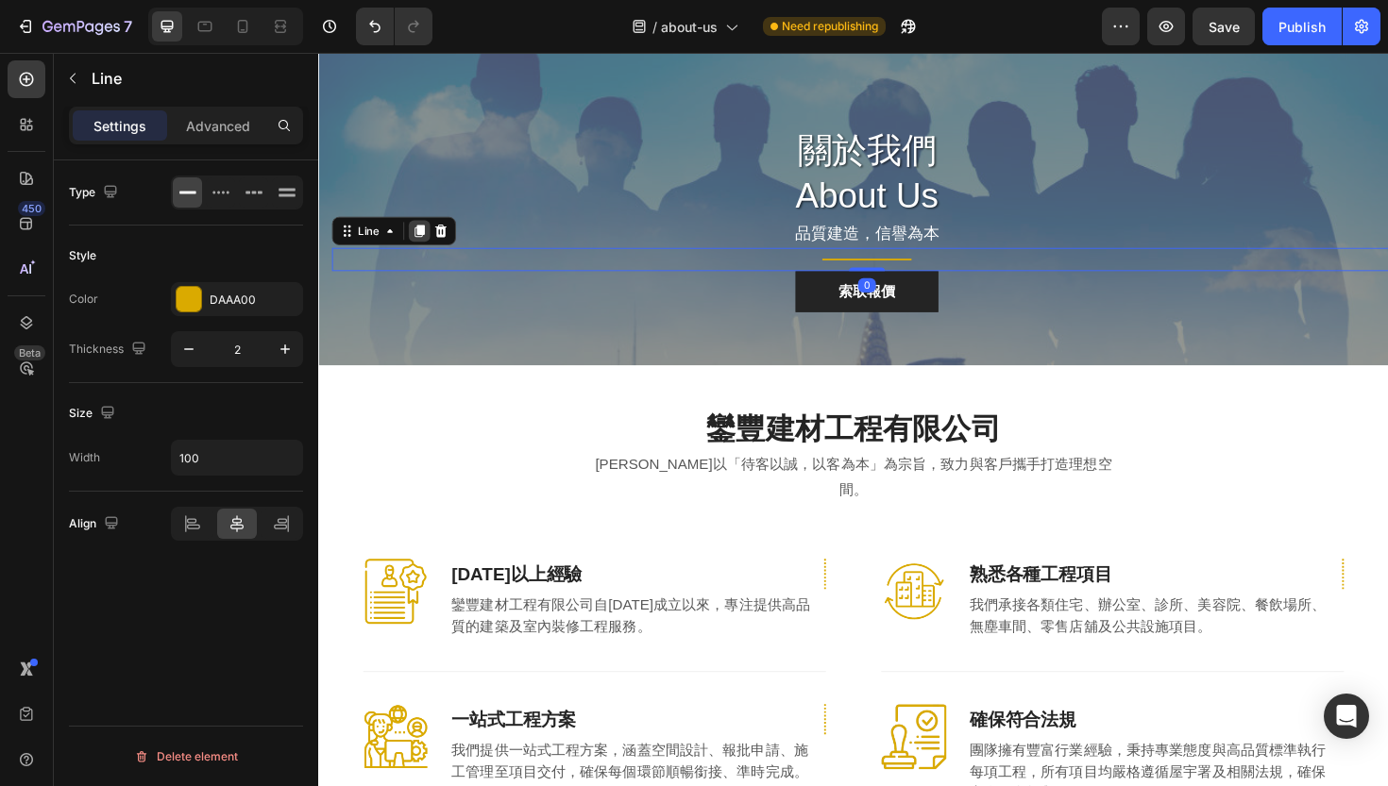
click at [419, 245] on icon at bounding box center [424, 241] width 15 height 15
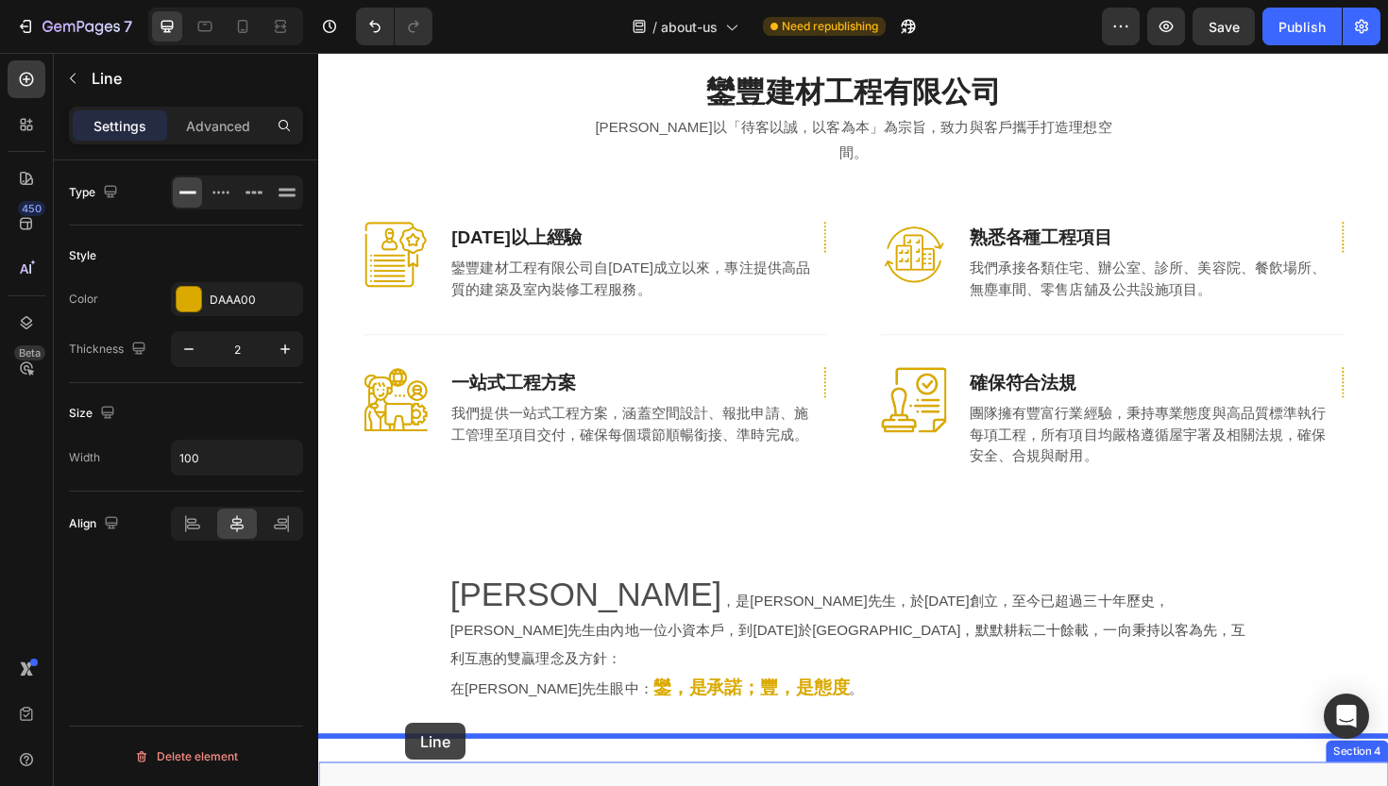
scroll to position [488, 0]
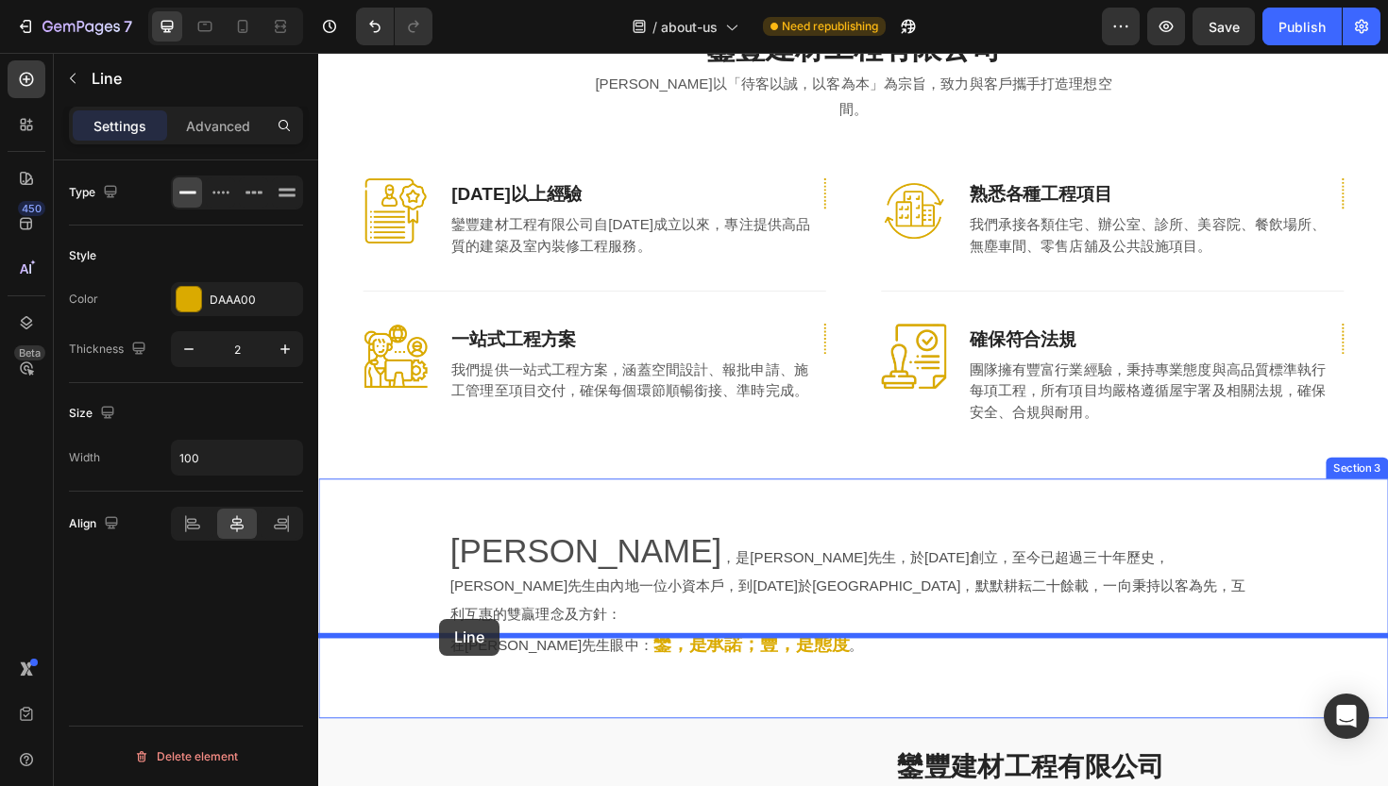
drag, startPoint x: 349, startPoint y: 257, endPoint x: 447, endPoint y: 651, distance: 406.4
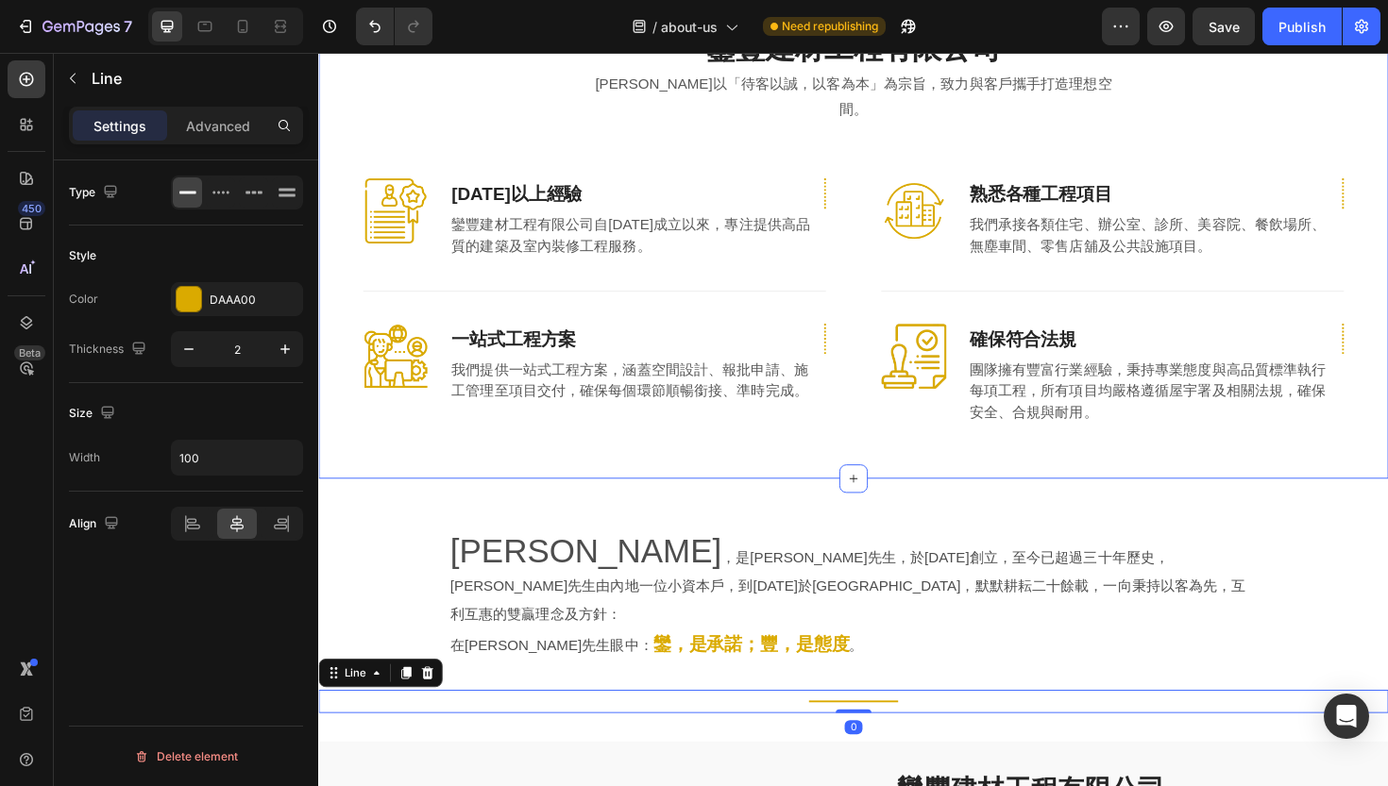
click at [589, 447] on div "鑾豐建材工程有限公司 Heading [PERSON_NAME]以「待客以誠，以客為本」為宗旨，致力與客戶攜手打造理想空間。 Text block Row I…" at bounding box center [884, 242] width 1133 height 523
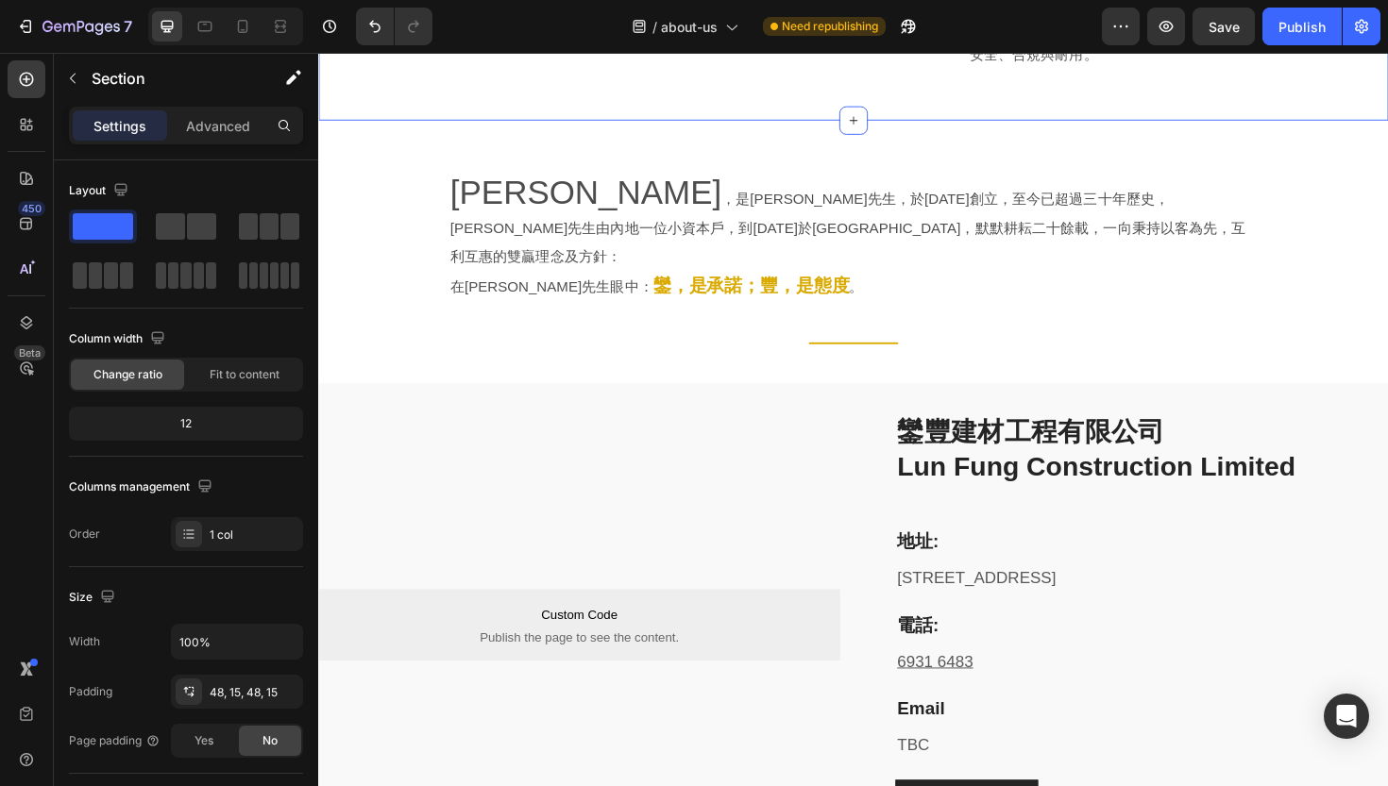
scroll to position [883, 0]
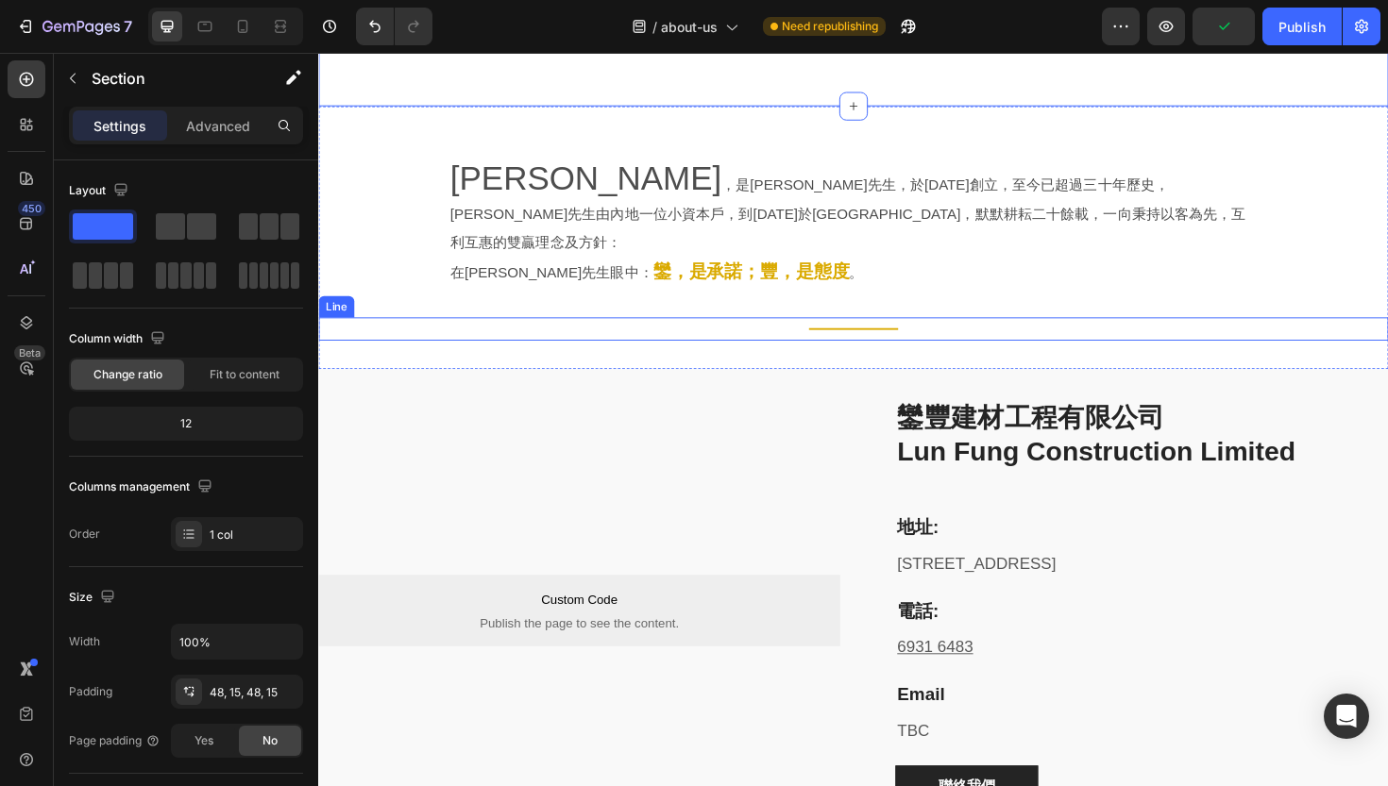
click at [885, 333] on div "Title Line" at bounding box center [884, 345] width 1133 height 25
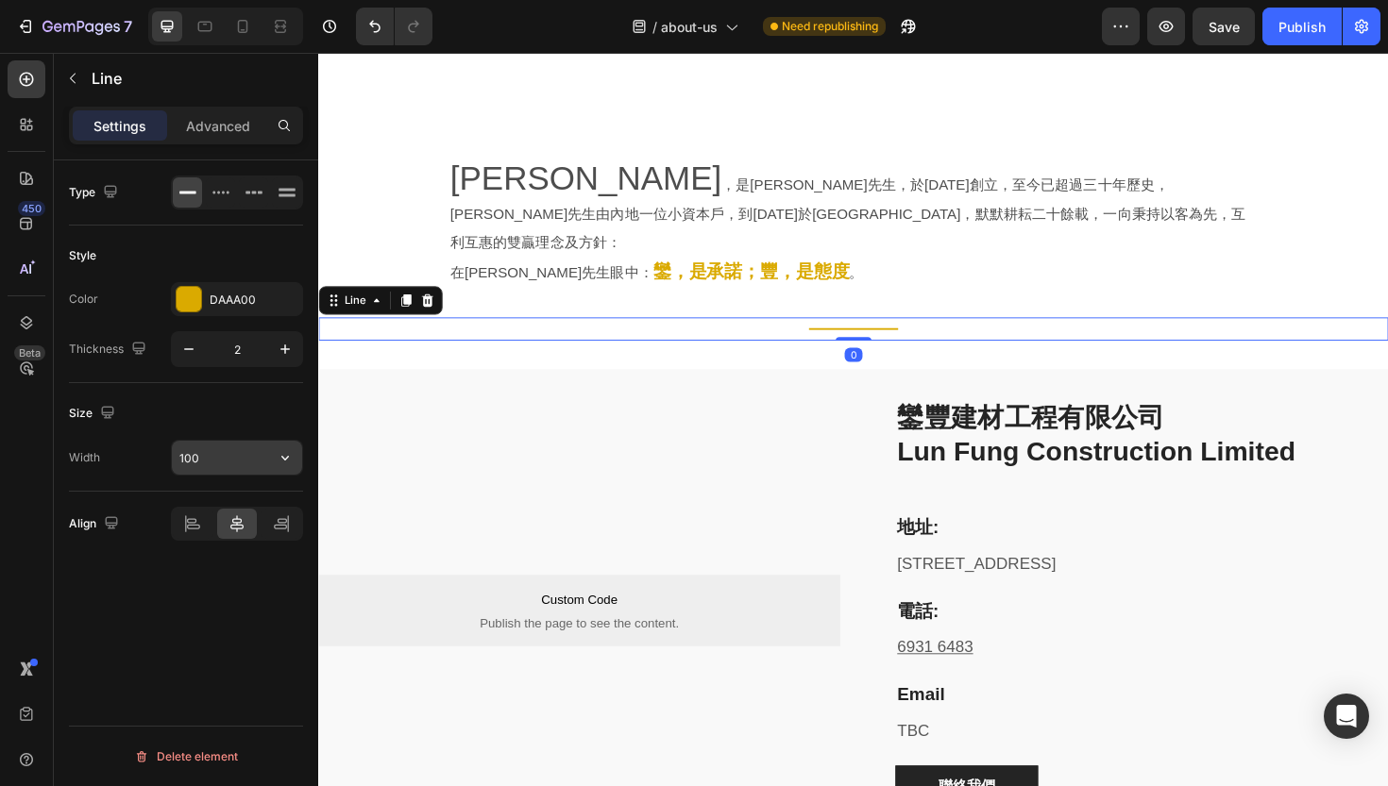
click at [245, 467] on input "100" at bounding box center [237, 458] width 130 height 34
type input "300"
click at [174, 566] on div "Type Style Color DAAA00 Thickness 2 Size Width 300 Align Delete element" at bounding box center [186, 500] width 264 height 680
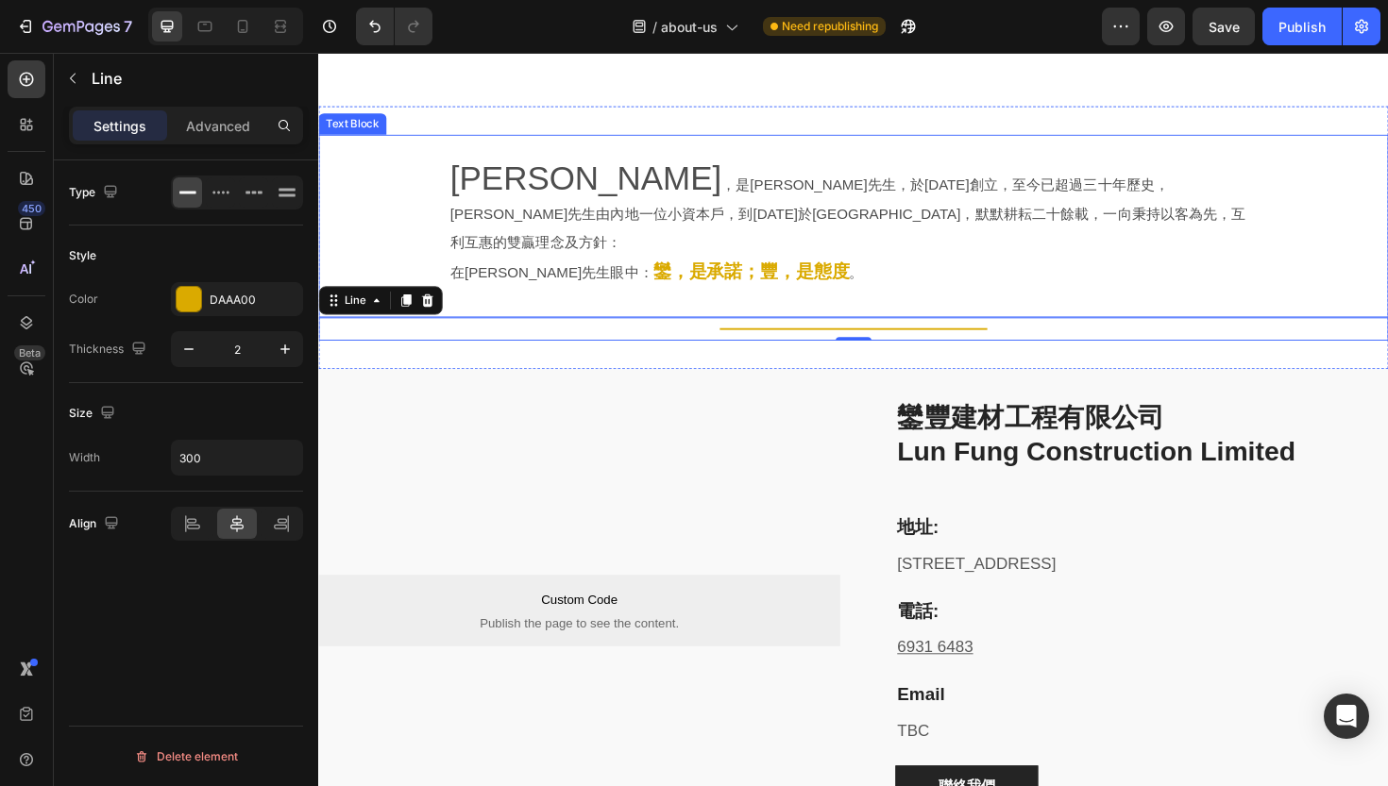
click at [744, 140] on div "[PERSON_NAME] ，是[PERSON_NAME]先生，於[DATE]創立，至今已超過三十年歷史，[PERSON_NAME]先生由內地一位小資本戶，到…" at bounding box center [884, 237] width 1133 height 194
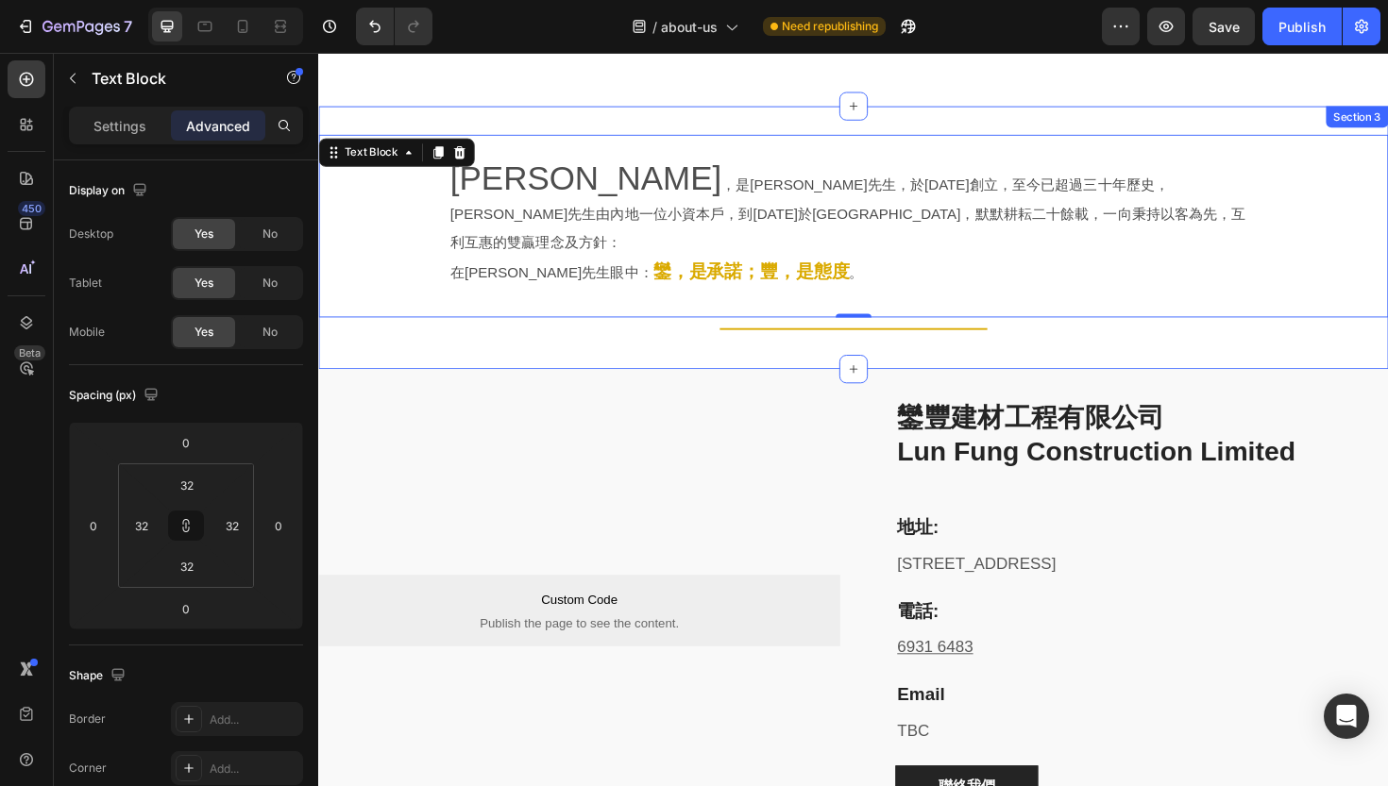
click at [626, 312] on div "[PERSON_NAME] ，是[PERSON_NAME]先生，於[DATE]創立，至今已超過三十年歷史，[PERSON_NAME]先生由內地一位小資本戶，到…" at bounding box center [884, 249] width 1133 height 278
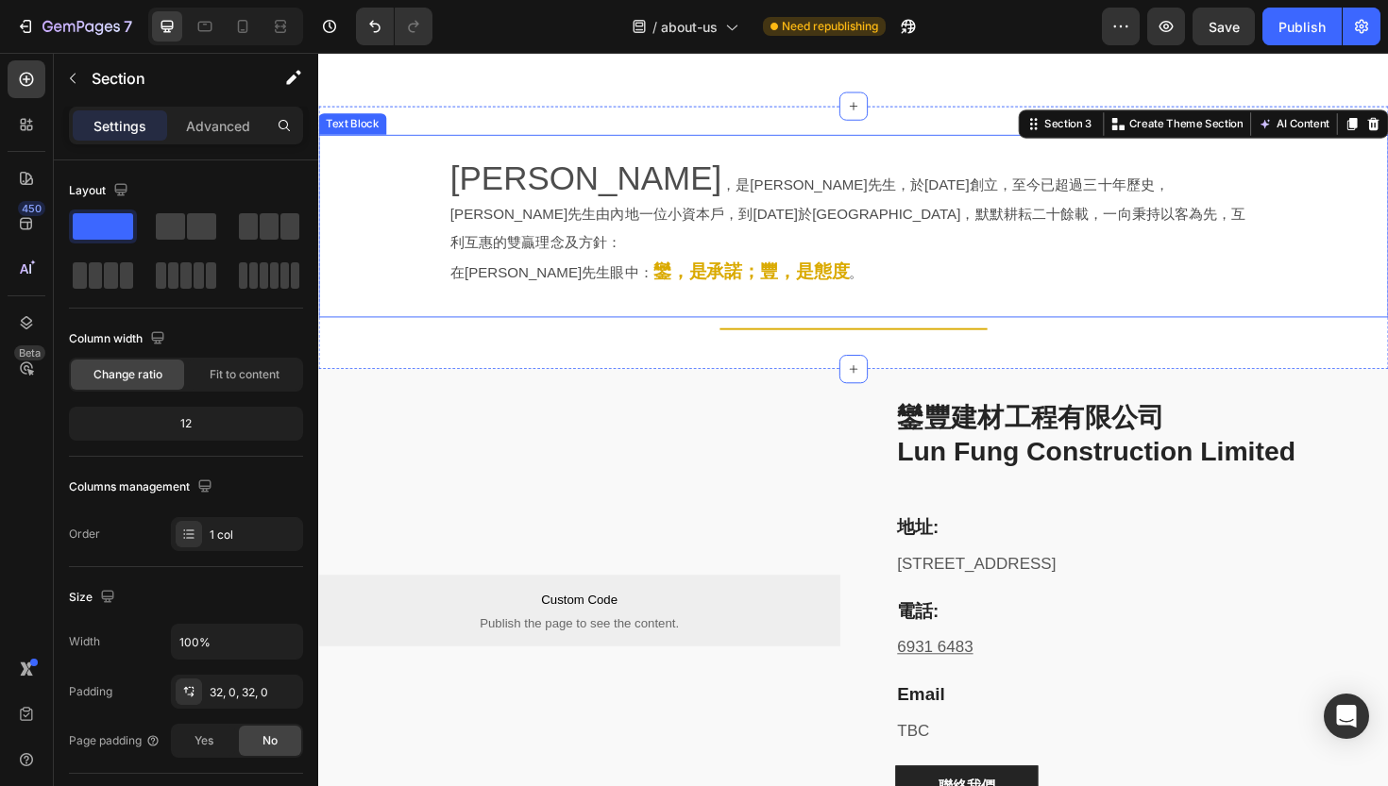
click at [672, 274] on strong "鑾，是承諾；豐，是態度" at bounding box center [776, 284] width 208 height 21
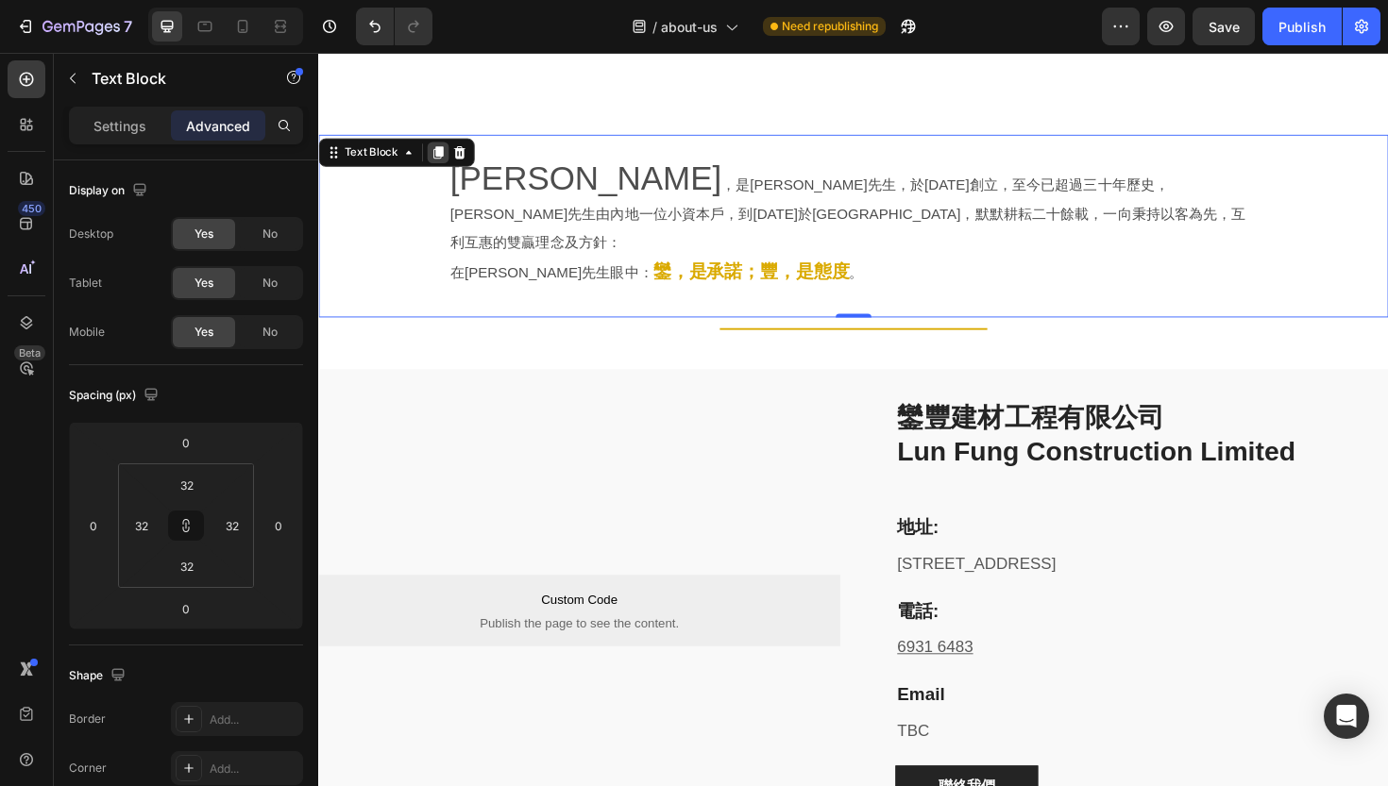
click at [443, 151] on icon at bounding box center [444, 158] width 15 height 15
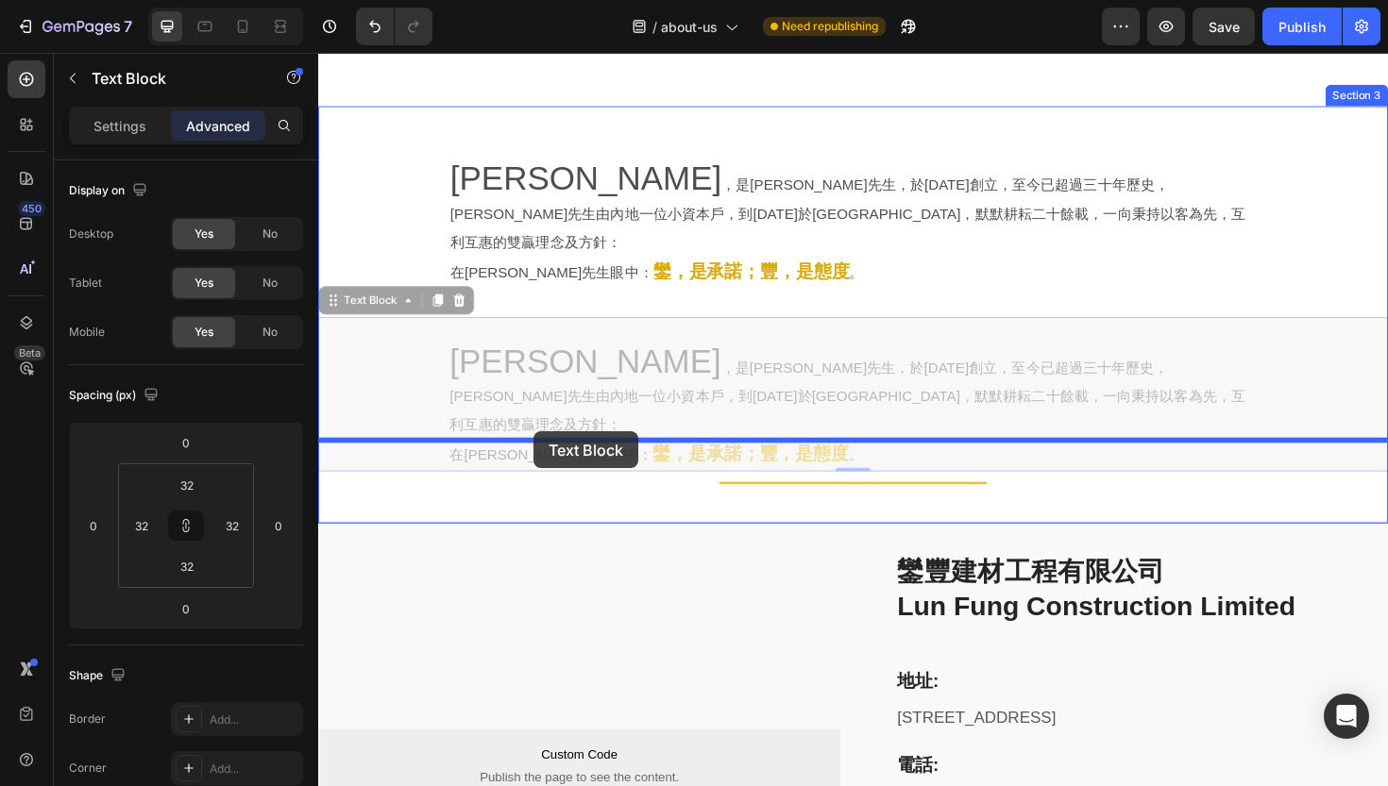
drag, startPoint x: 350, startPoint y: 256, endPoint x: 546, endPoint y: 454, distance: 278.4
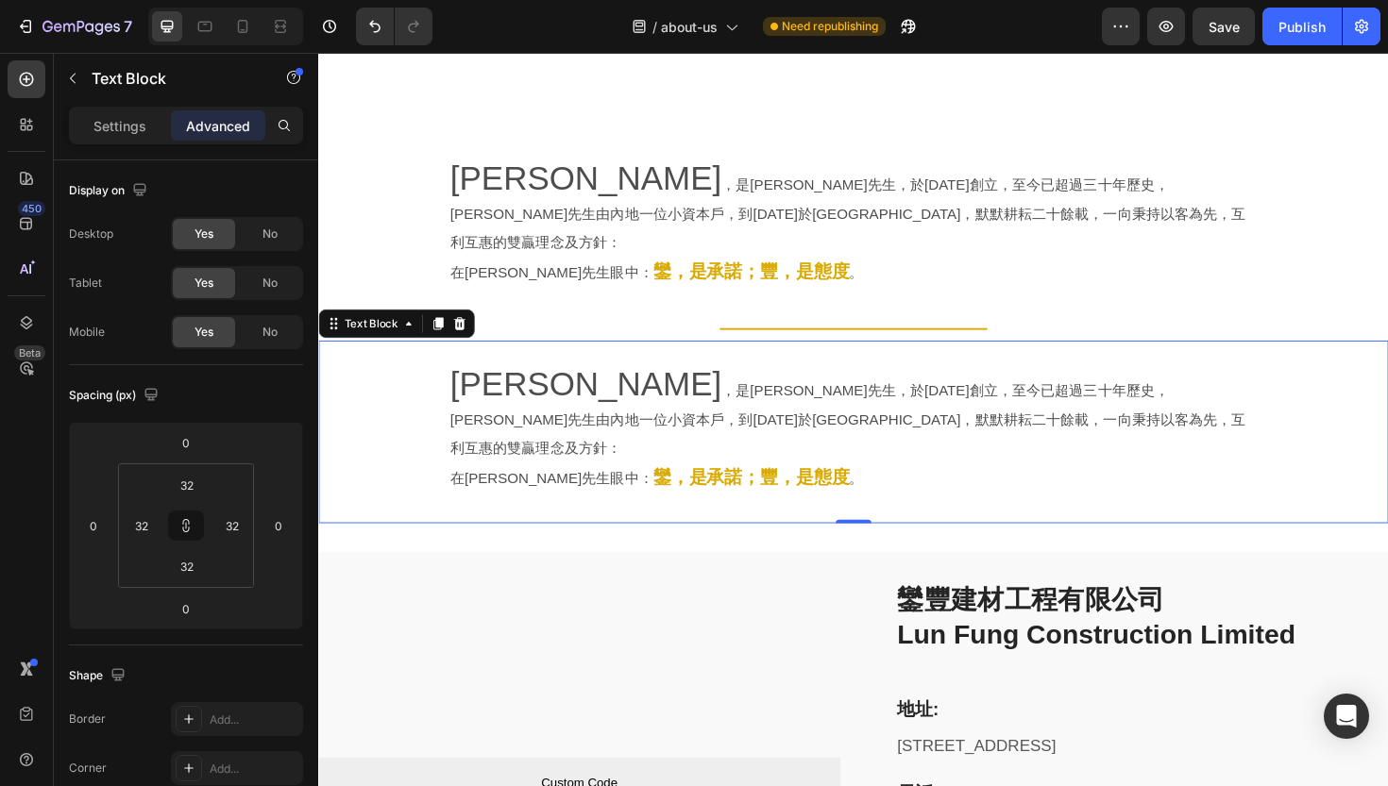
click at [534, 390] on p "[PERSON_NAME] ，是[PERSON_NAME]先生，於[DATE]創立，至今已超過三十年歷史，[PERSON_NAME]先生由內地一位小資本戶，到…" at bounding box center [885, 438] width 854 height 97
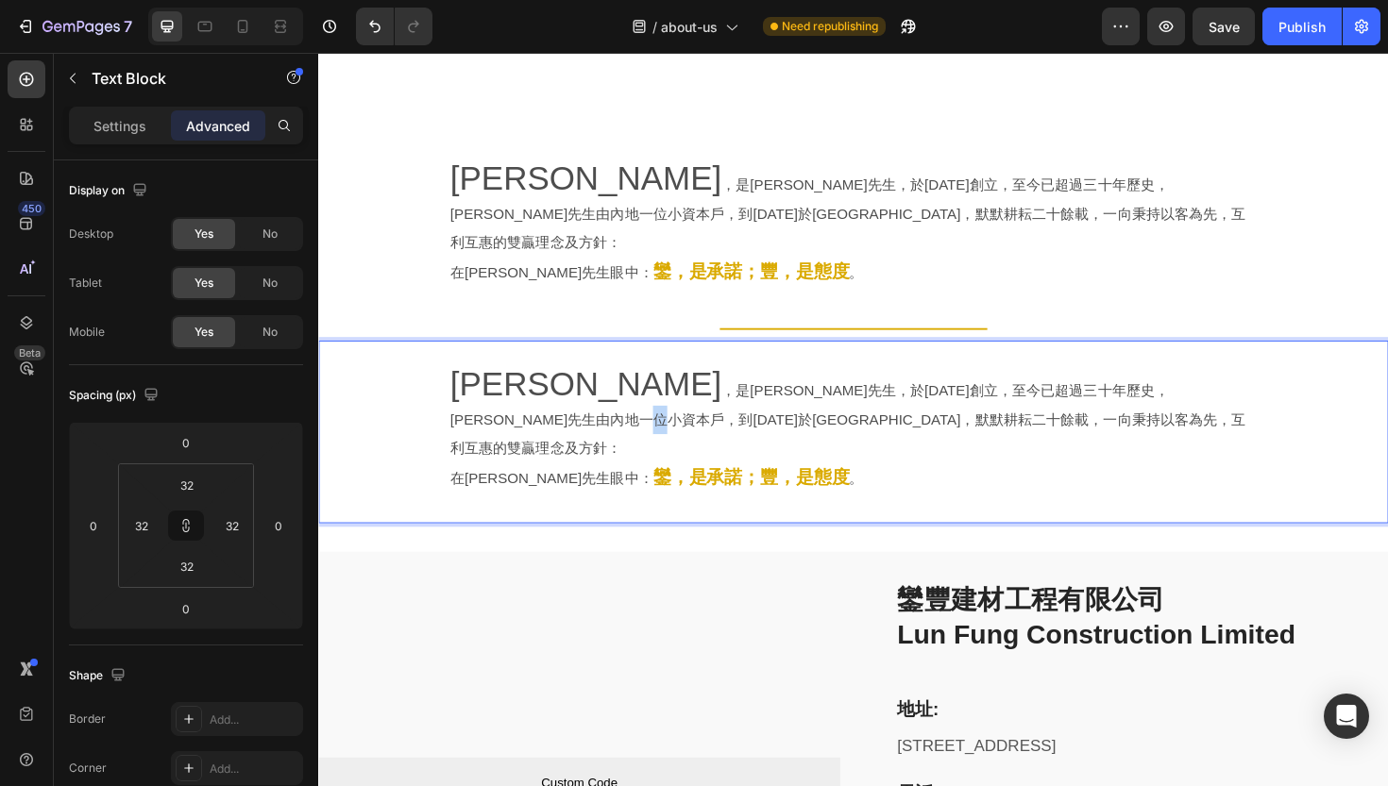
click at [534, 390] on p "[PERSON_NAME] ，是[PERSON_NAME]先生，於[DATE]創立，至今已超過三十年歷史，[PERSON_NAME]先生由內地一位小資本戶，到…" at bounding box center [885, 438] width 854 height 97
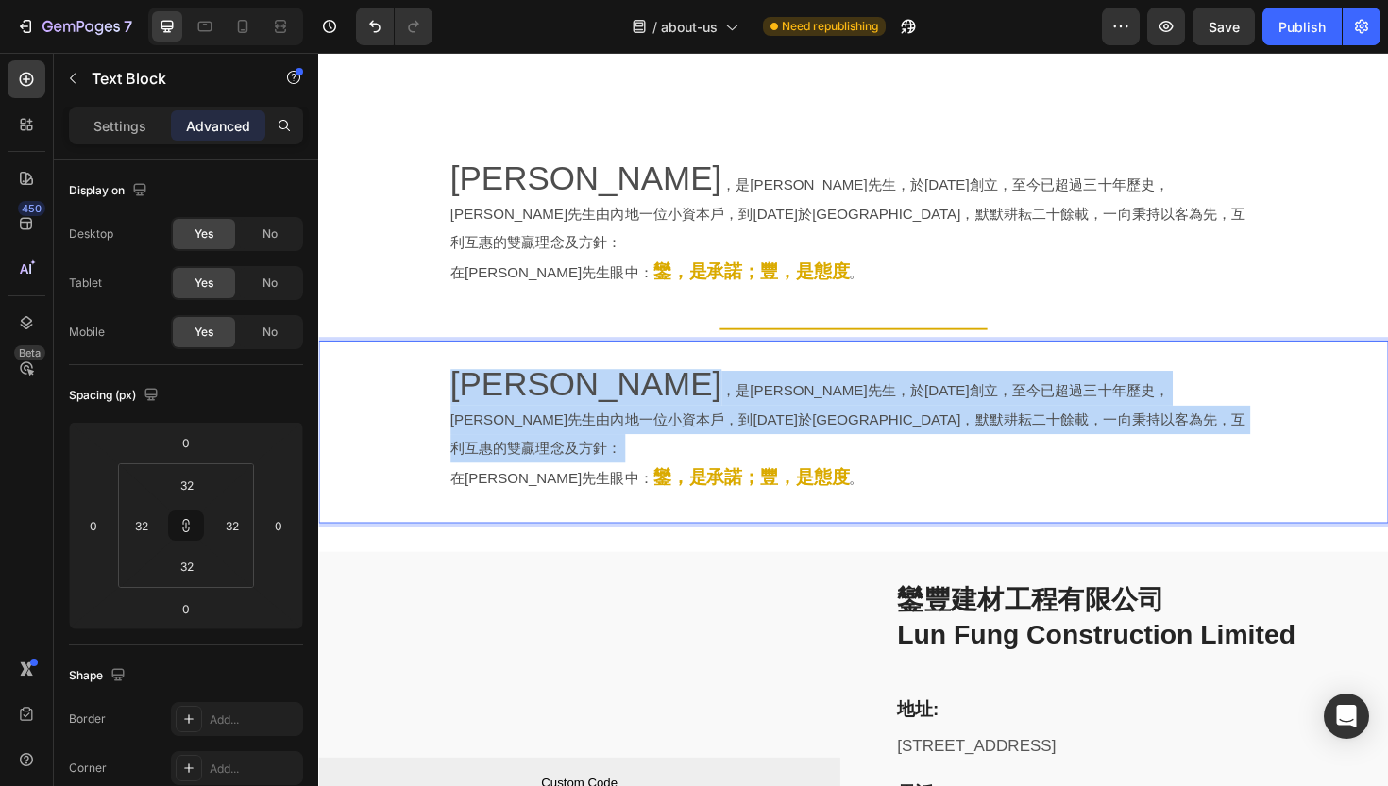
click at [534, 390] on p "[PERSON_NAME] ，是[PERSON_NAME]先生，於[DATE]創立，至今已超過三十年歷史，[PERSON_NAME]先生由內地一位小資本戶，到…" at bounding box center [885, 438] width 854 height 97
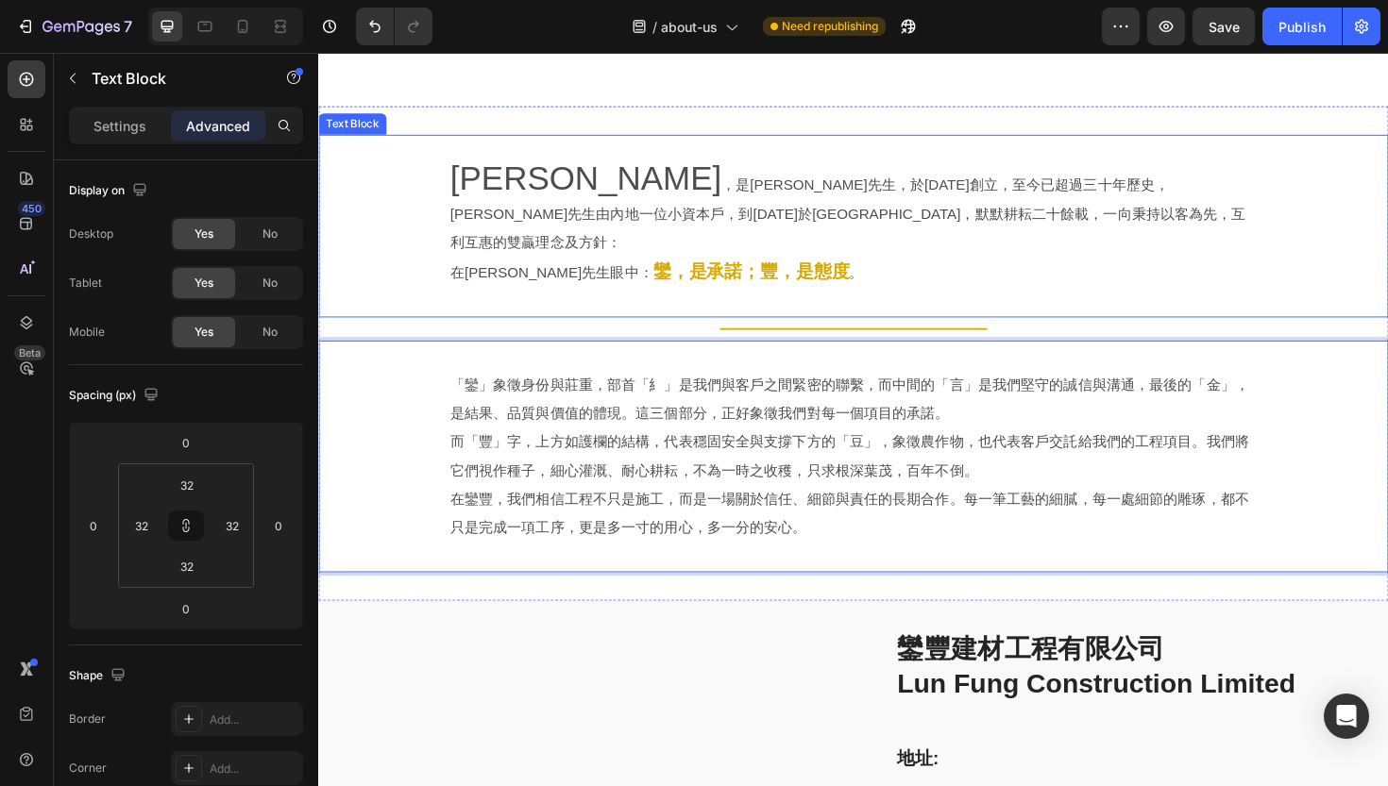
click at [873, 269] on p "在[PERSON_NAME]先生眼中： 鑾，是承諾；豐，是態度 。" at bounding box center [885, 285] width 854 height 32
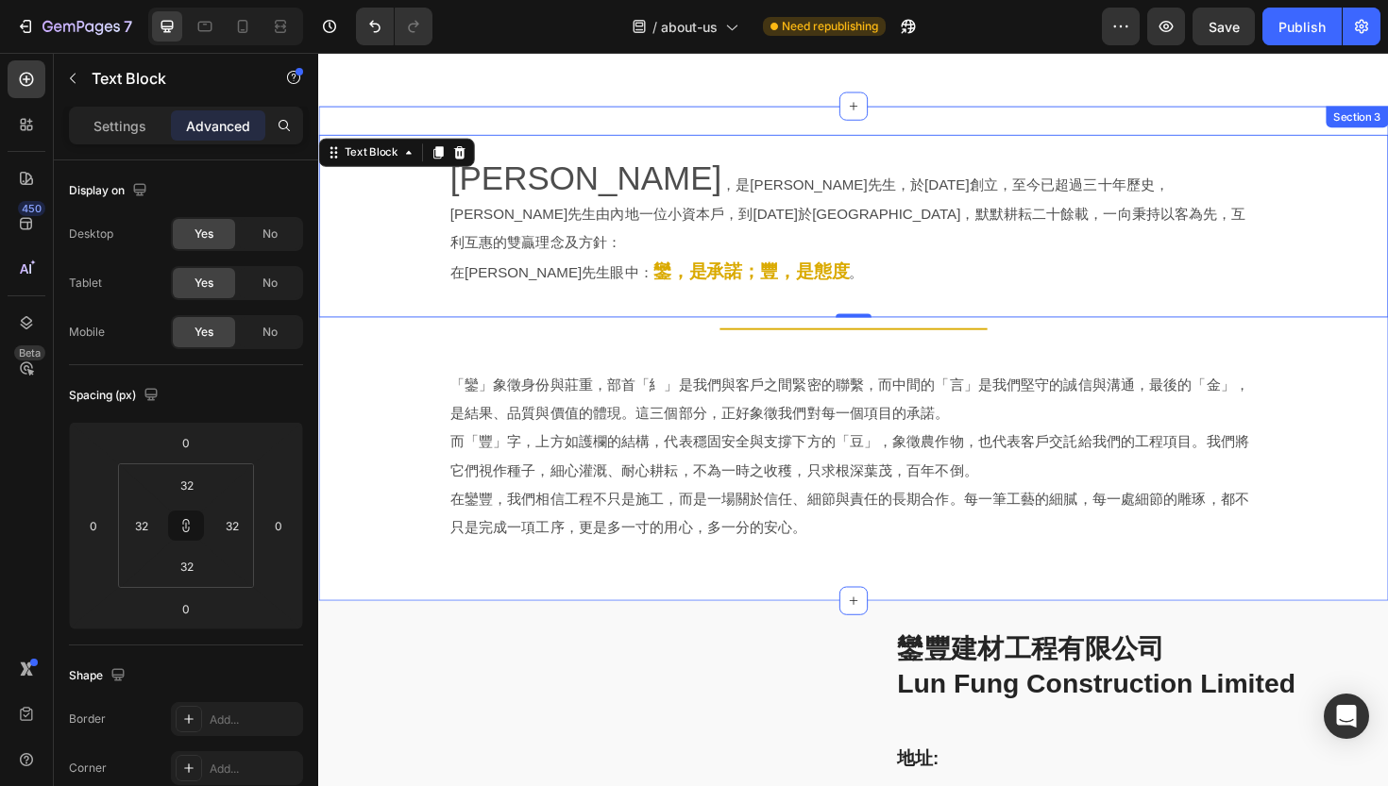
click at [822, 554] on div "[PERSON_NAME] ，是[PERSON_NAME]先生，於[DATE]創立，至今已超過三十年歷史，[PERSON_NAME]先生由內地一位小資本戶，到…" at bounding box center [884, 372] width 1133 height 524
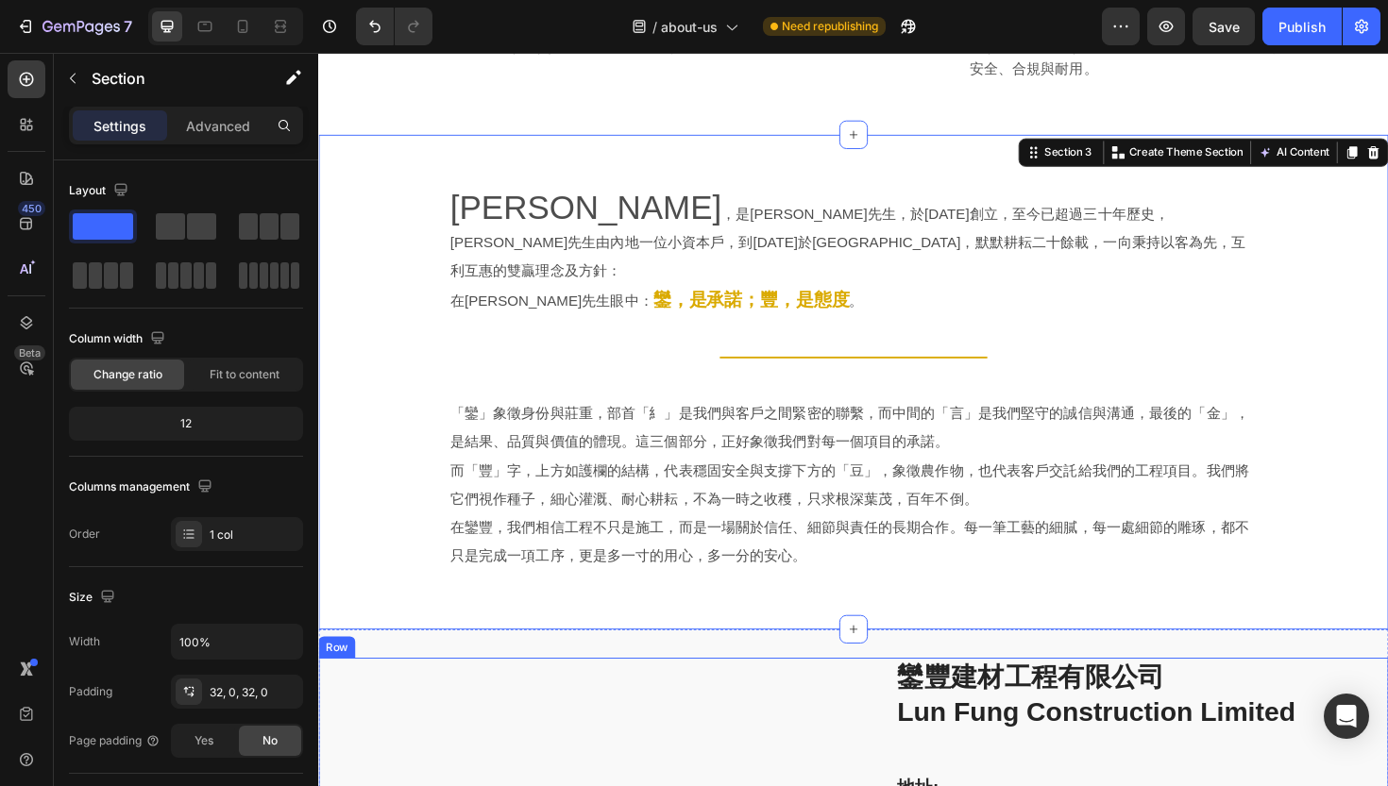
scroll to position [860, 0]
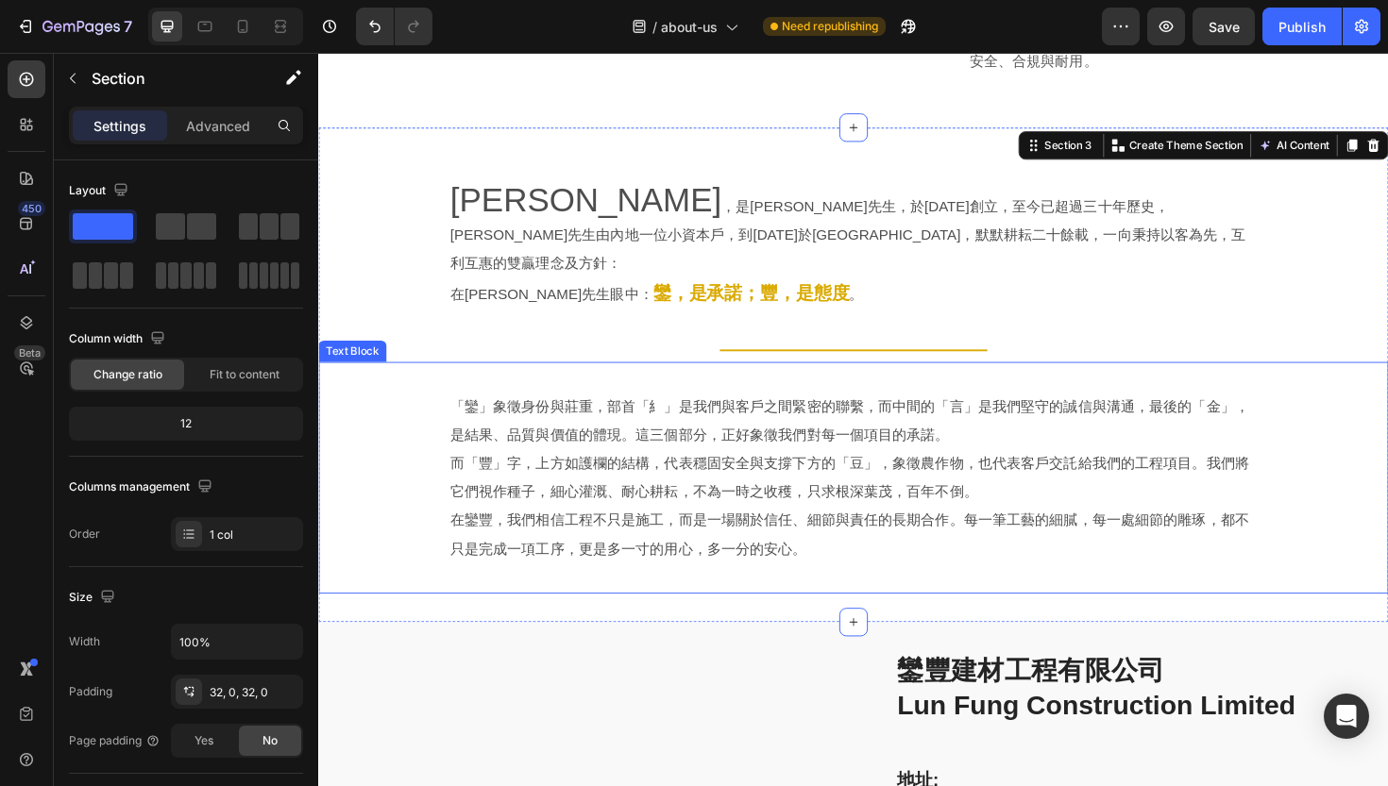
click at [1012, 413] on p "「鑾」象徵身份與莊重，部首「糹」是我們與客戶之間緊密的聯繫，而中間的「言」是我們堅守的誠信與溝通，最後的「金」，是結果、品質與價值的體現。這三個部分，正好象徵…" at bounding box center [885, 443] width 854 height 60
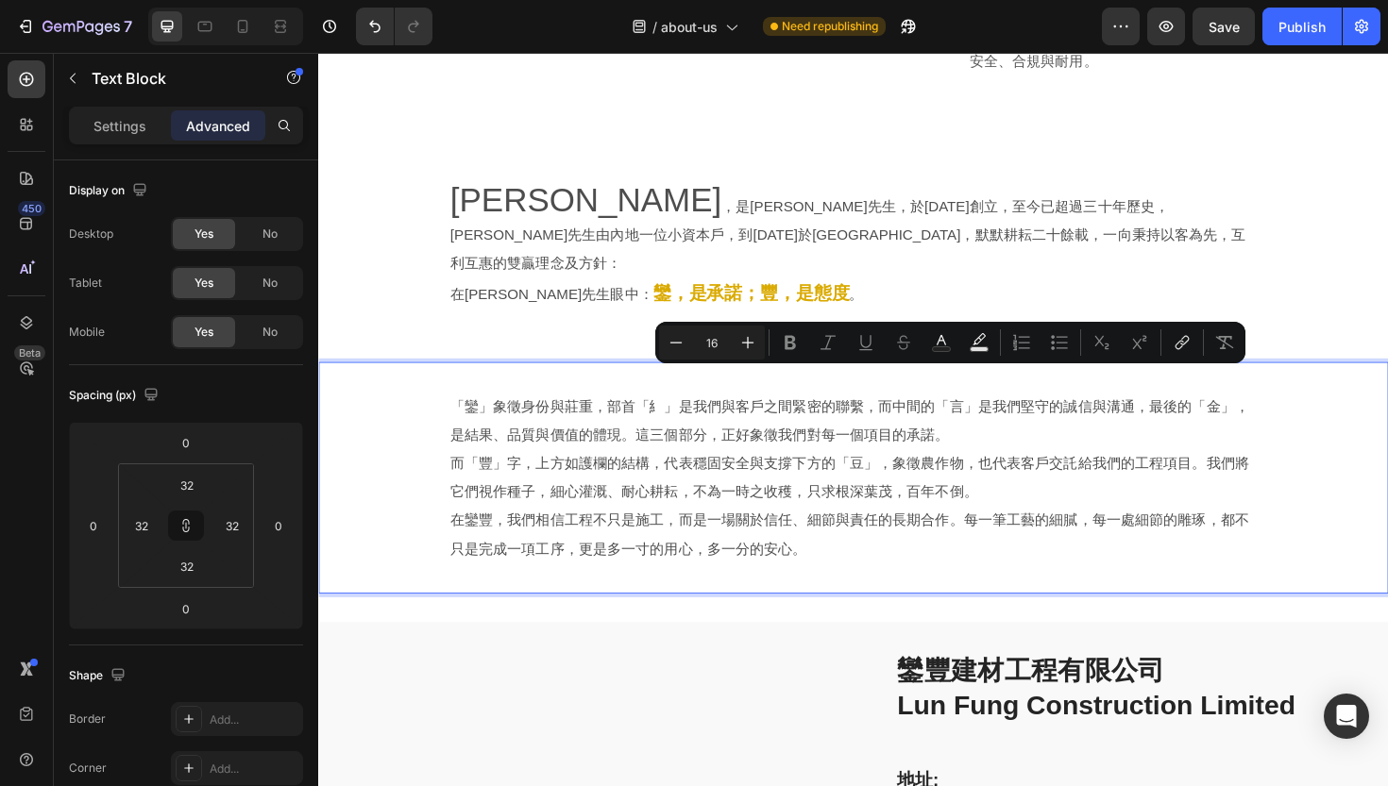
click at [584, 413] on p "「鑾」象徵身份與莊重，部首「糹」是我們與客戶之間緊密的聯繫，而中間的「言」是我們堅守的誠信與溝通，最後的「金」，是結果、品質與價值的體現。這三個部分，正好象徵…" at bounding box center [885, 443] width 854 height 60
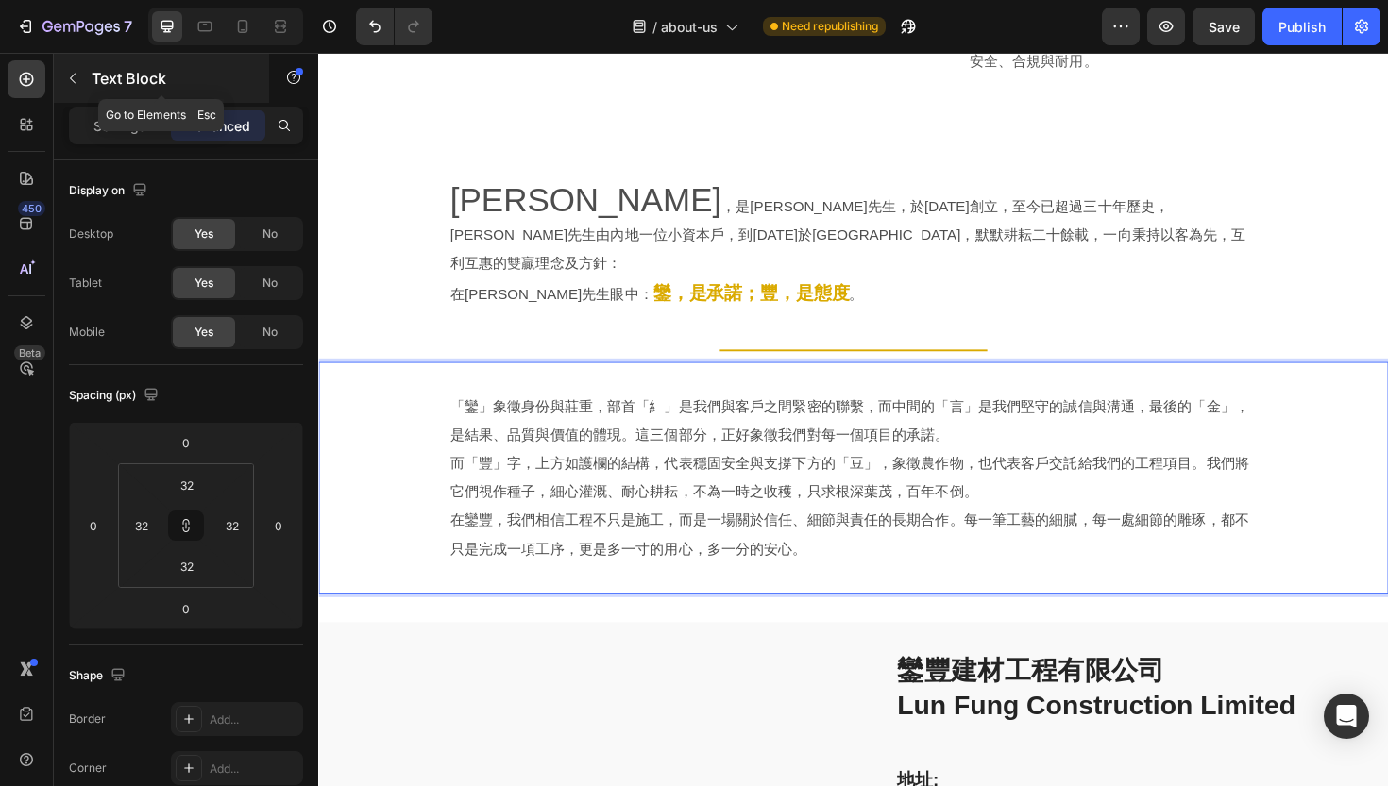
click at [133, 92] on div "Text Block" at bounding box center [161, 78] width 215 height 49
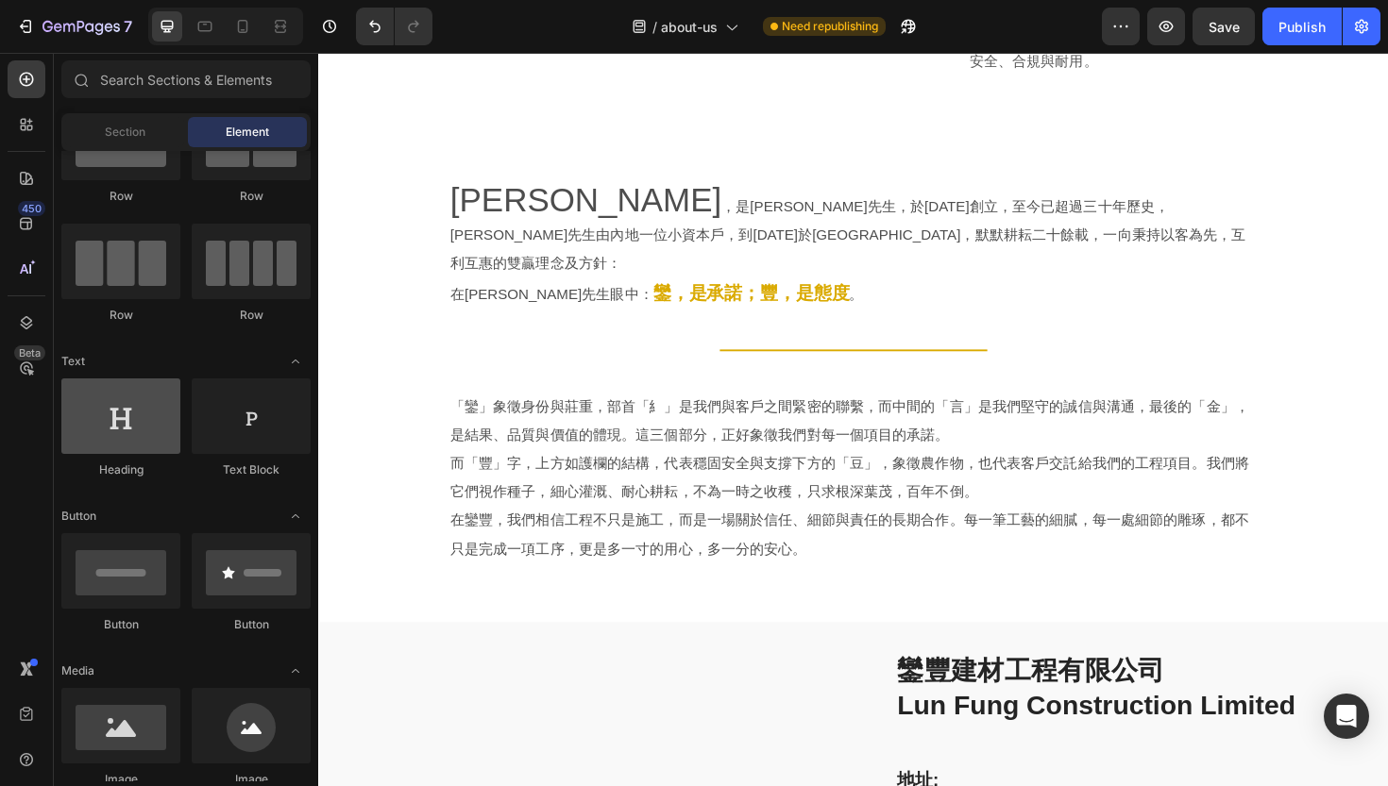
scroll to position [0, 0]
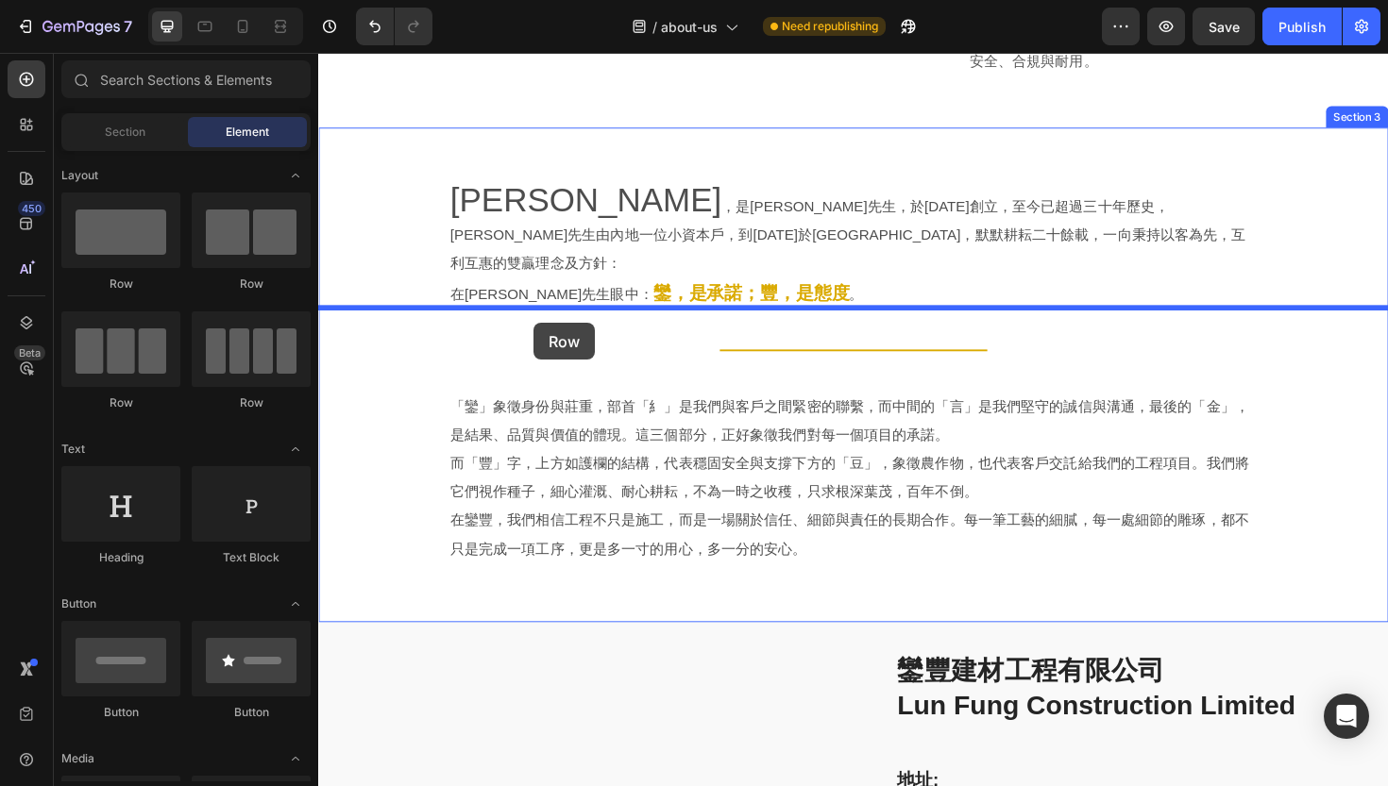
drag, startPoint x: 545, startPoint y: 294, endPoint x: 546, endPoint y: 339, distance: 45.3
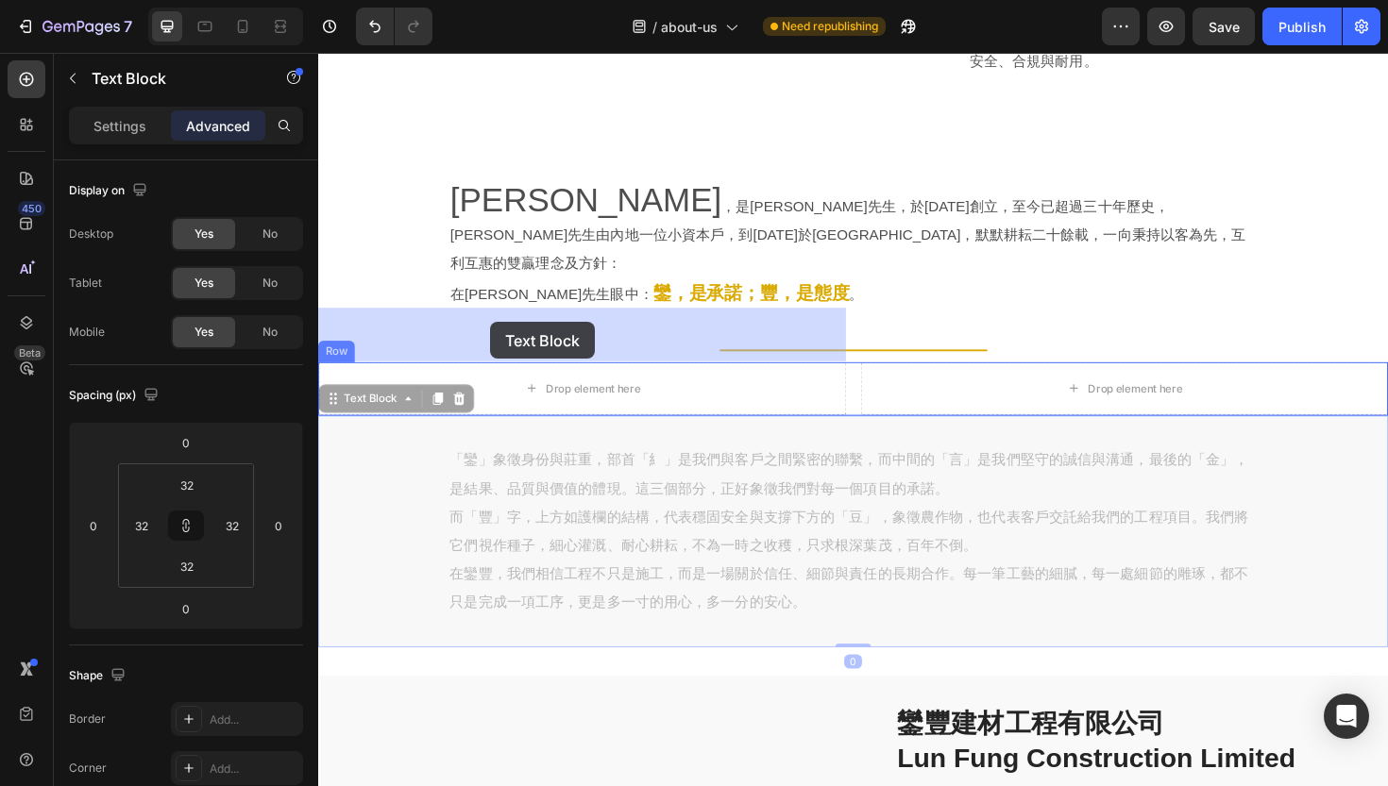
drag, startPoint x: 347, startPoint y: 372, endPoint x: 500, endPoint y: 338, distance: 156.7
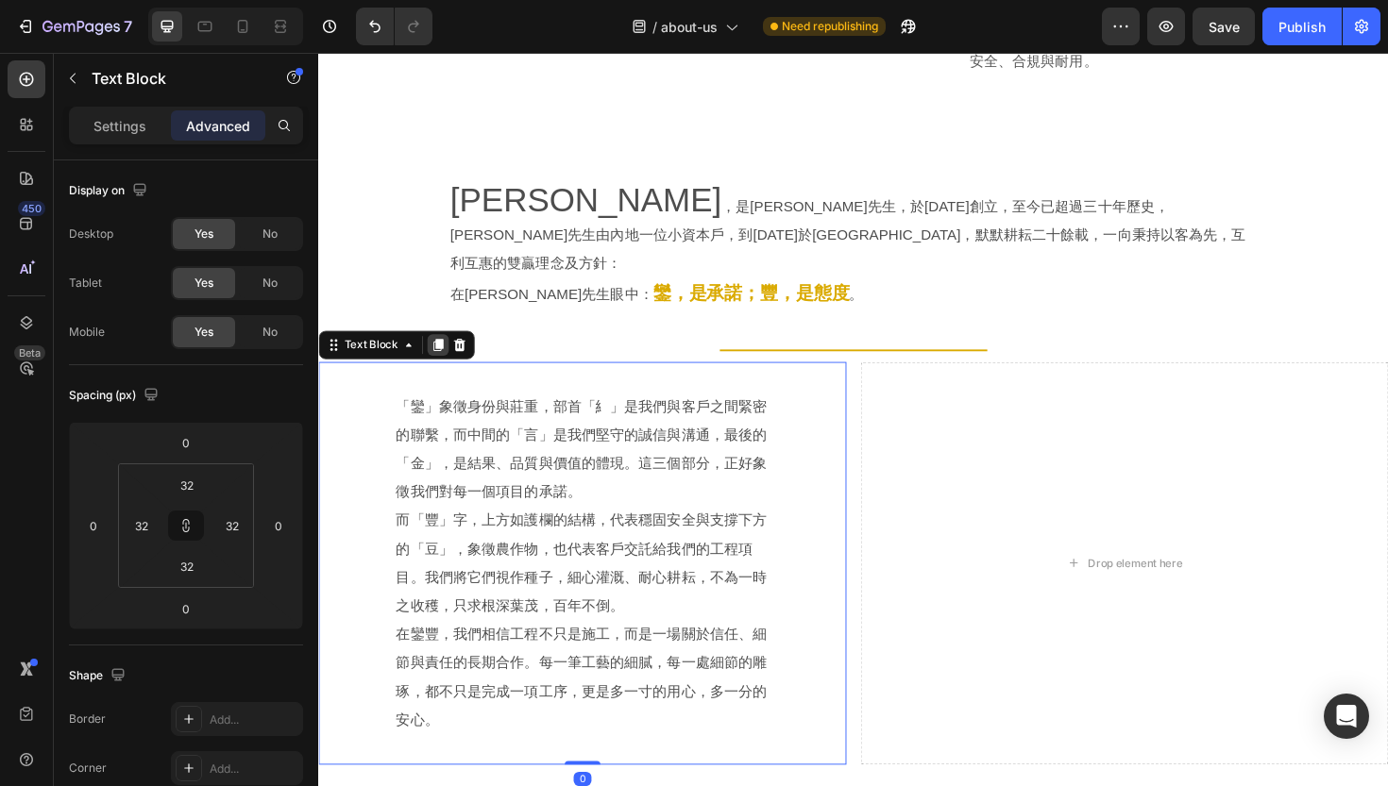
click at [446, 356] on icon at bounding box center [445, 362] width 10 height 13
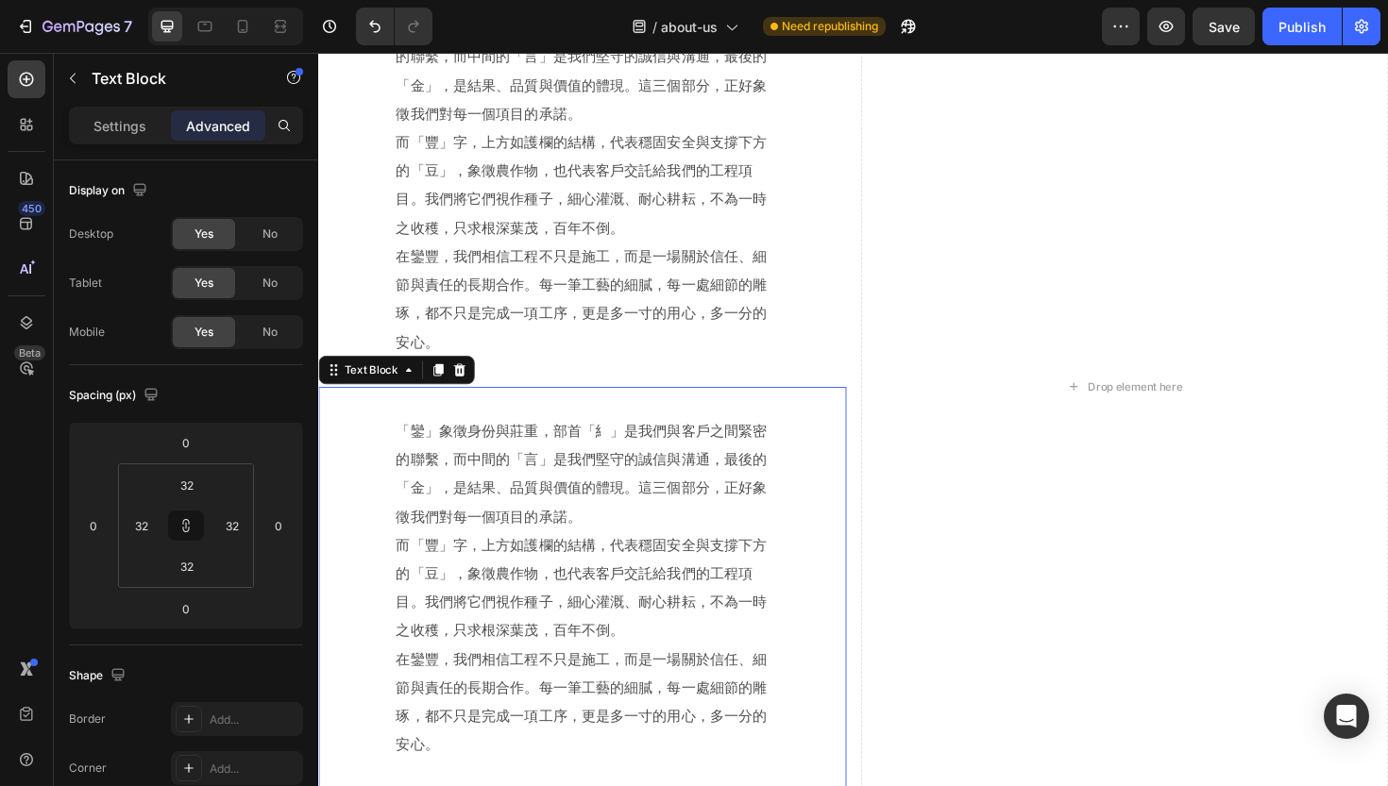
scroll to position [1211, 0]
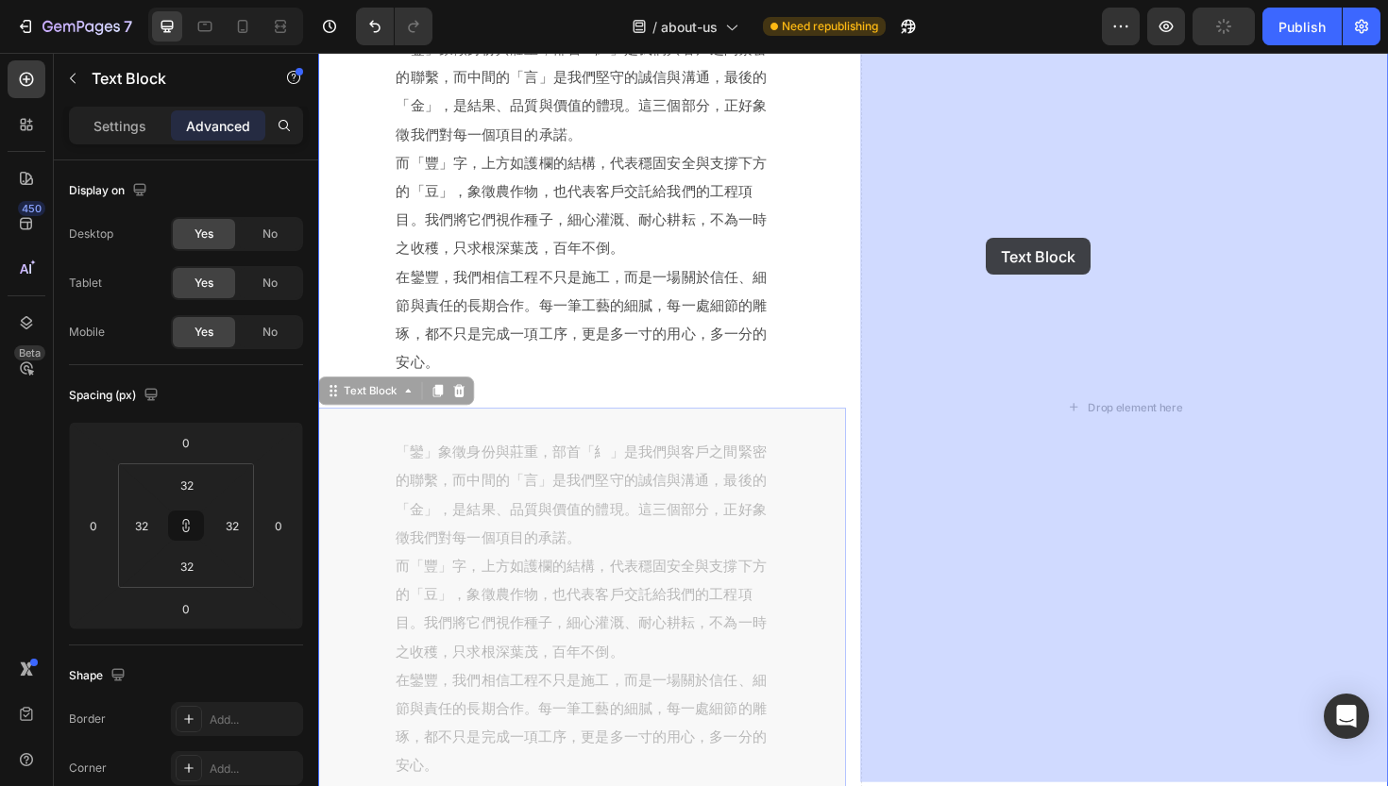
drag, startPoint x: 355, startPoint y: 384, endPoint x: 1025, endPoint y: 249, distance: 683.7
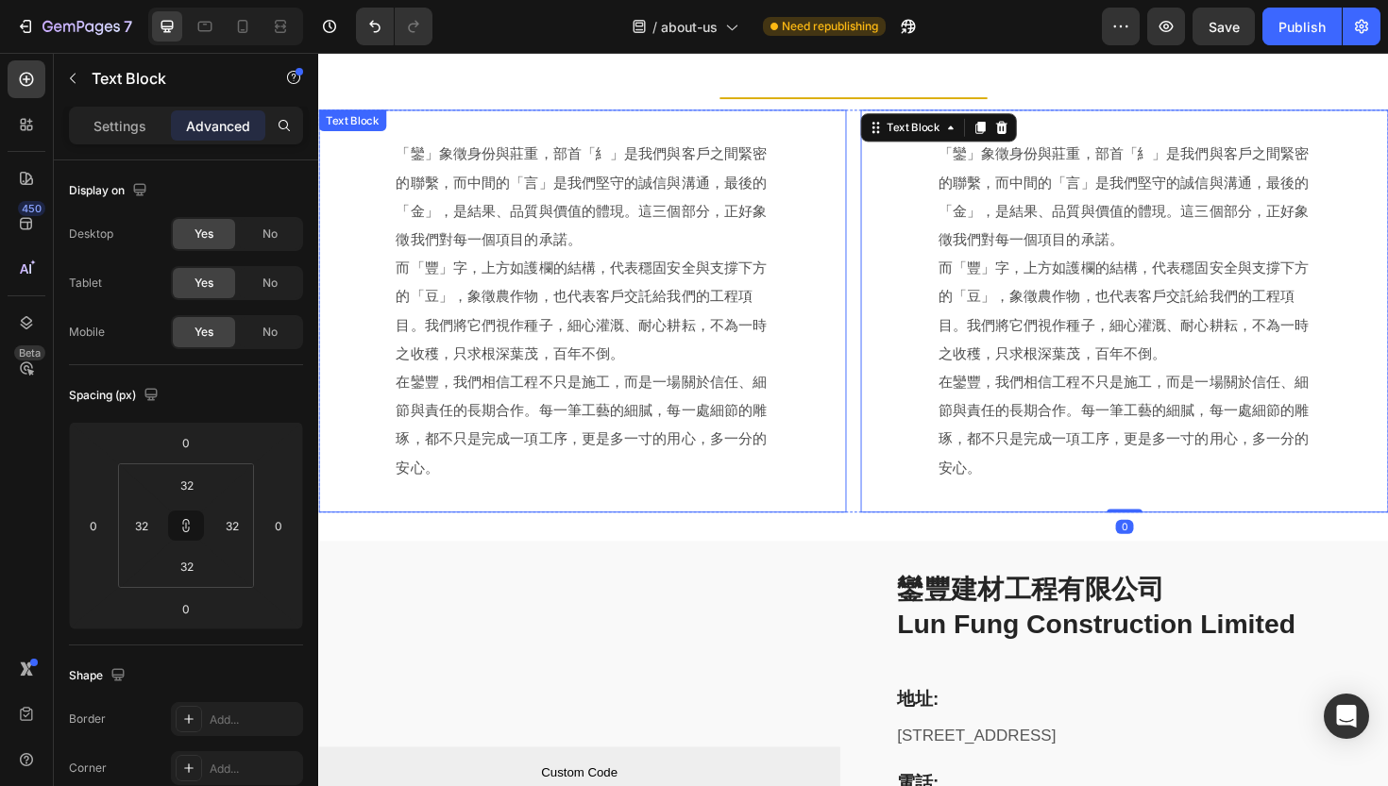
scroll to position [921, 0]
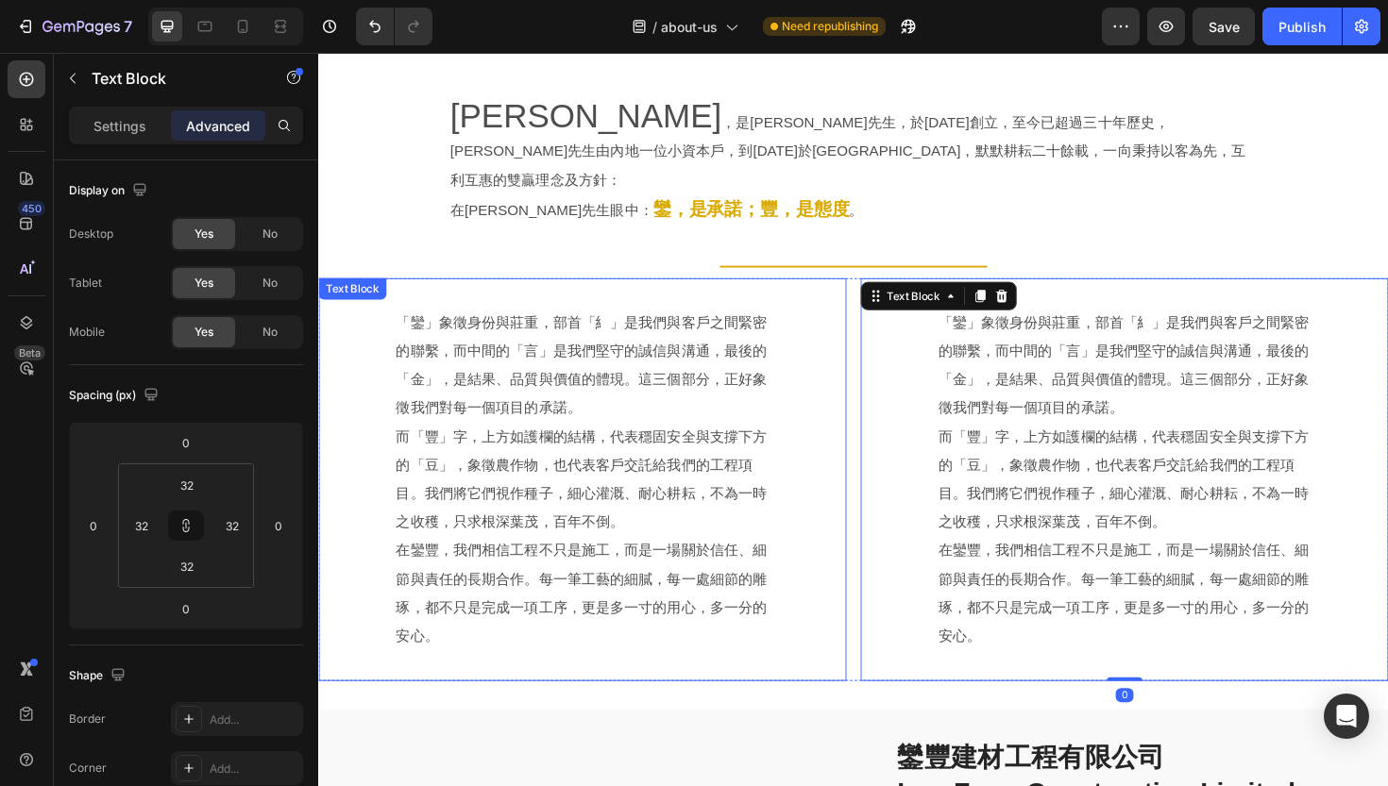
click at [491, 382] on p "「鑾」象徵身份與莊重，部首「糹」是我們與客戶之間緊密的聯繫，而中間的「言」是我們堅守的誠信與溝通，最後的「金」，是結果、品質與價值的體現。這三個部分，正好象徵…" at bounding box center [597, 384] width 395 height 121
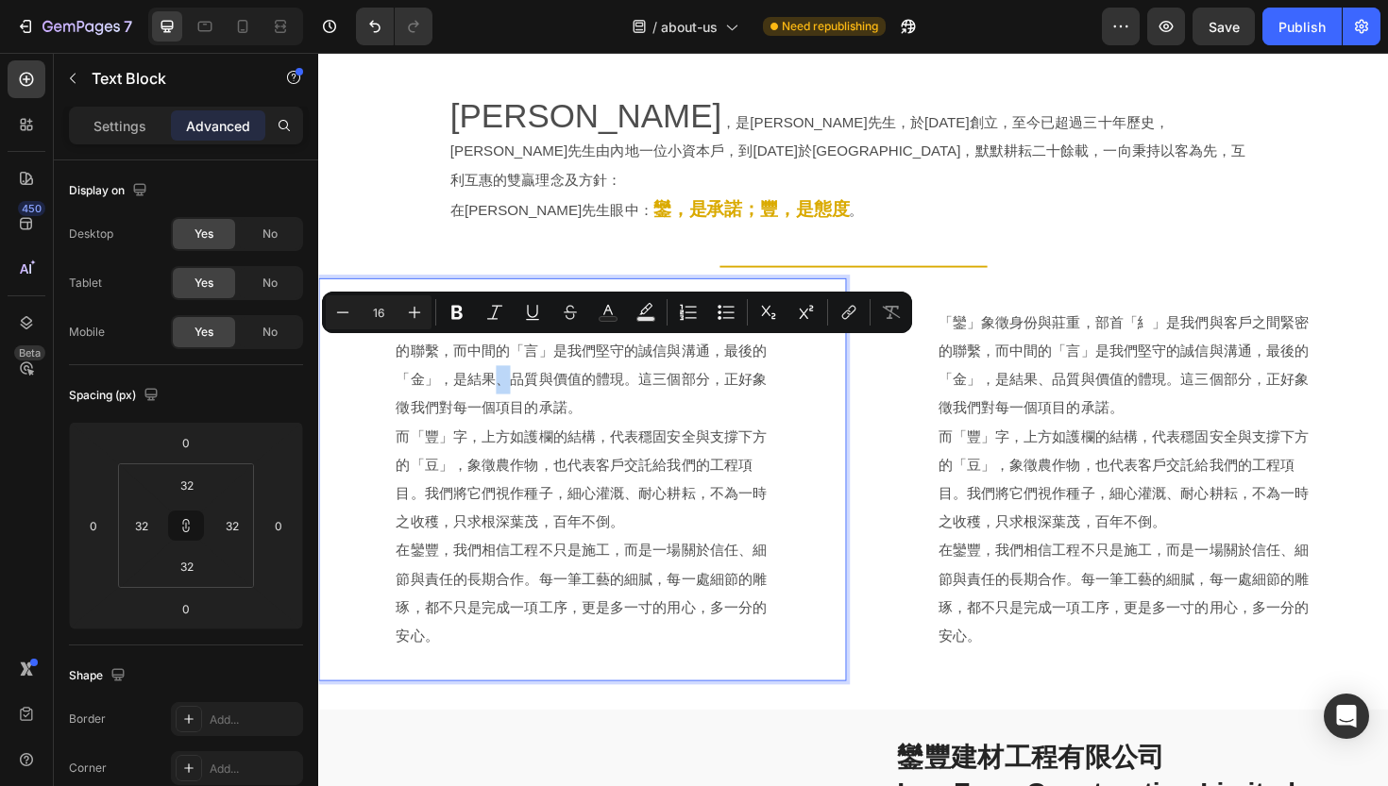
click at [535, 381] on p "「鑾」象徵身份與莊重，部首「糹」是我們與客戶之間緊密的聯繫，而中間的「言」是我們堅守的誠信與溝通，最後的「金」，是結果、品質與價值的體現。這三個部分，正好象徵…" at bounding box center [597, 384] width 395 height 121
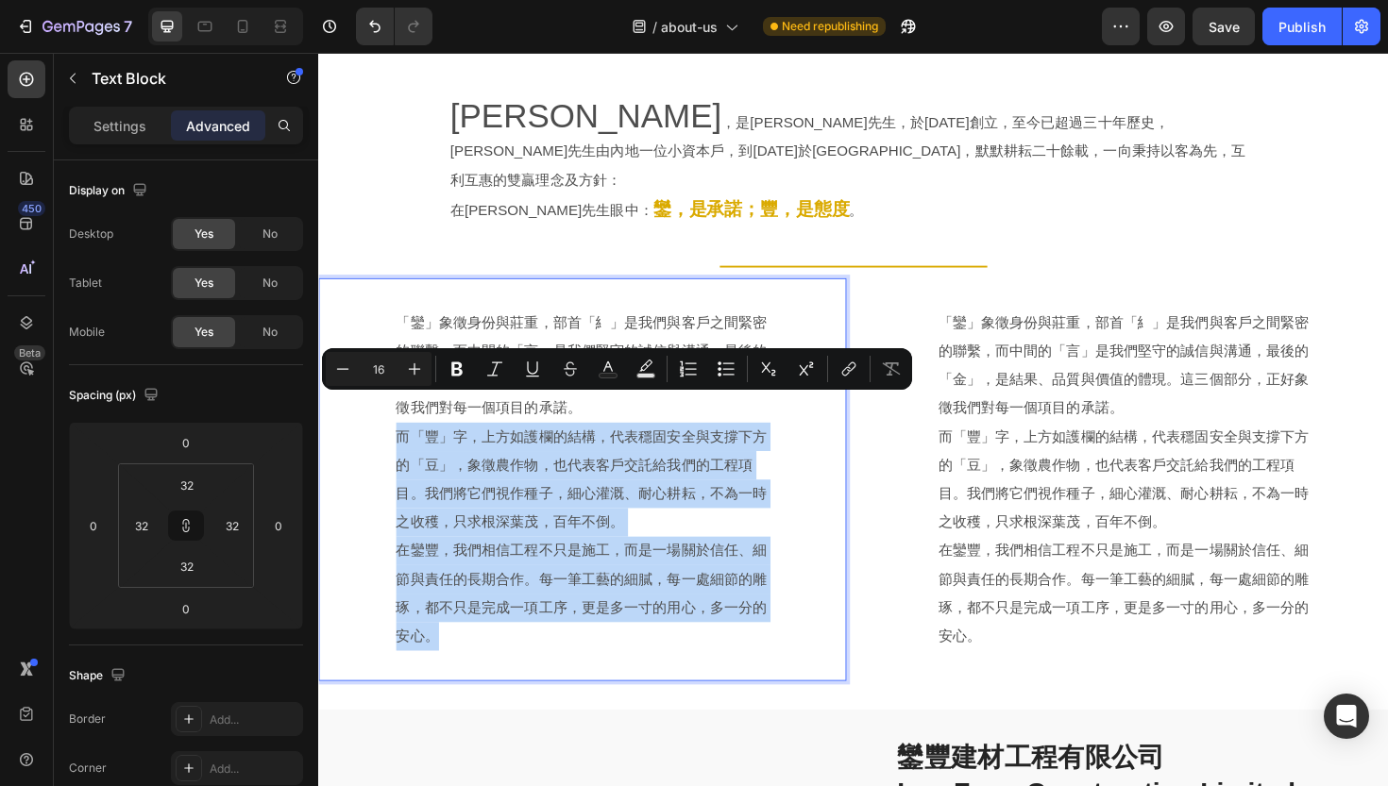
drag, startPoint x: 402, startPoint y: 427, endPoint x: 746, endPoint y: 644, distance: 406.5
click at [746, 644] on div "「鑾」象徵身份與莊重，部首「糹」是我們與客戶之間緊密的聯繫，而中間的「言」是我們堅守的誠信與溝通，最後的「金」，是結果、品質與價值的體現。這三個部分，正好象徵…" at bounding box center [597, 505] width 398 height 366
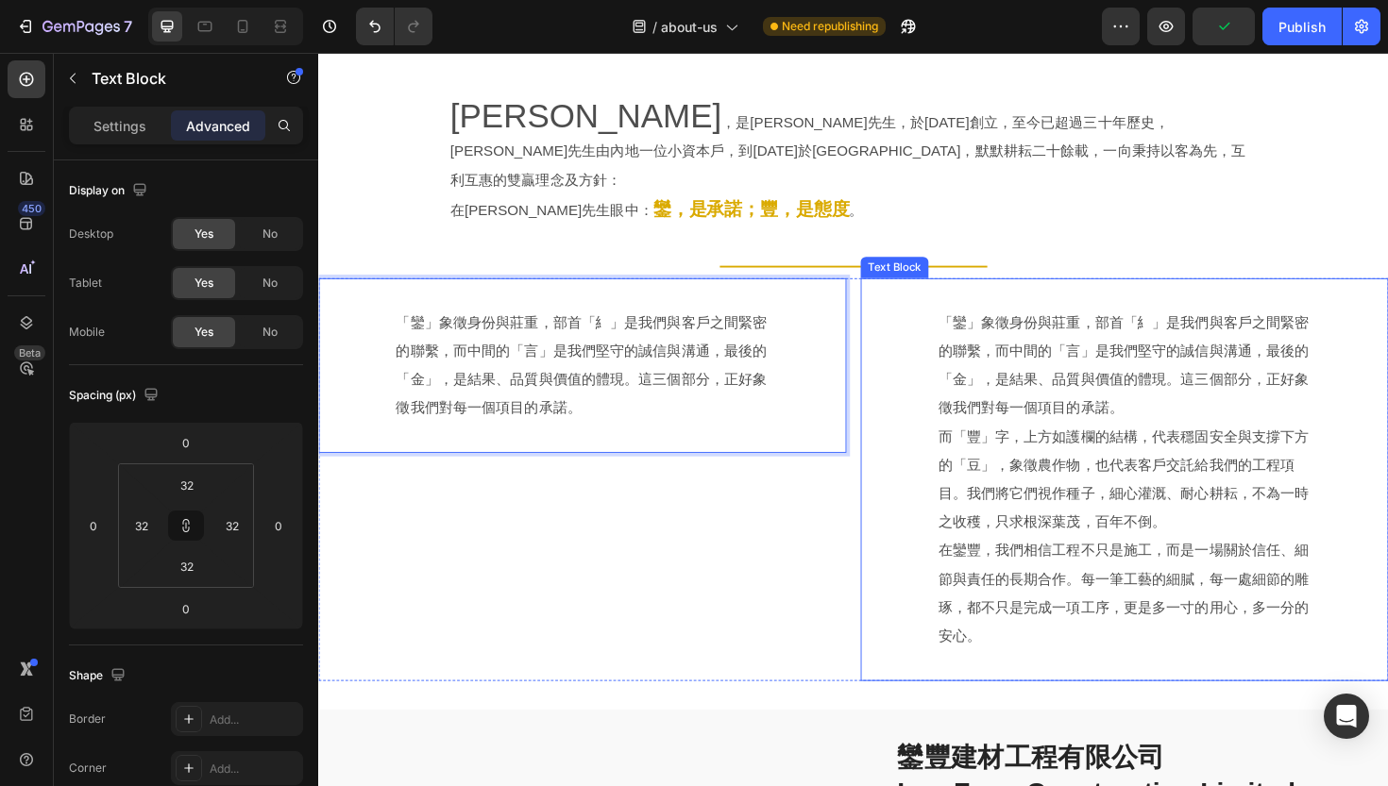
click at [974, 324] on p "「鑾」象徵身份與莊重，部首「糹」是我們與客戶之間緊密的聯繫，而中間的「言」是我們堅守的誠信與溝通，最後的「金」，是結果、品質與價值的體現。這三個部分，正好象徵…" at bounding box center [1171, 384] width 395 height 121
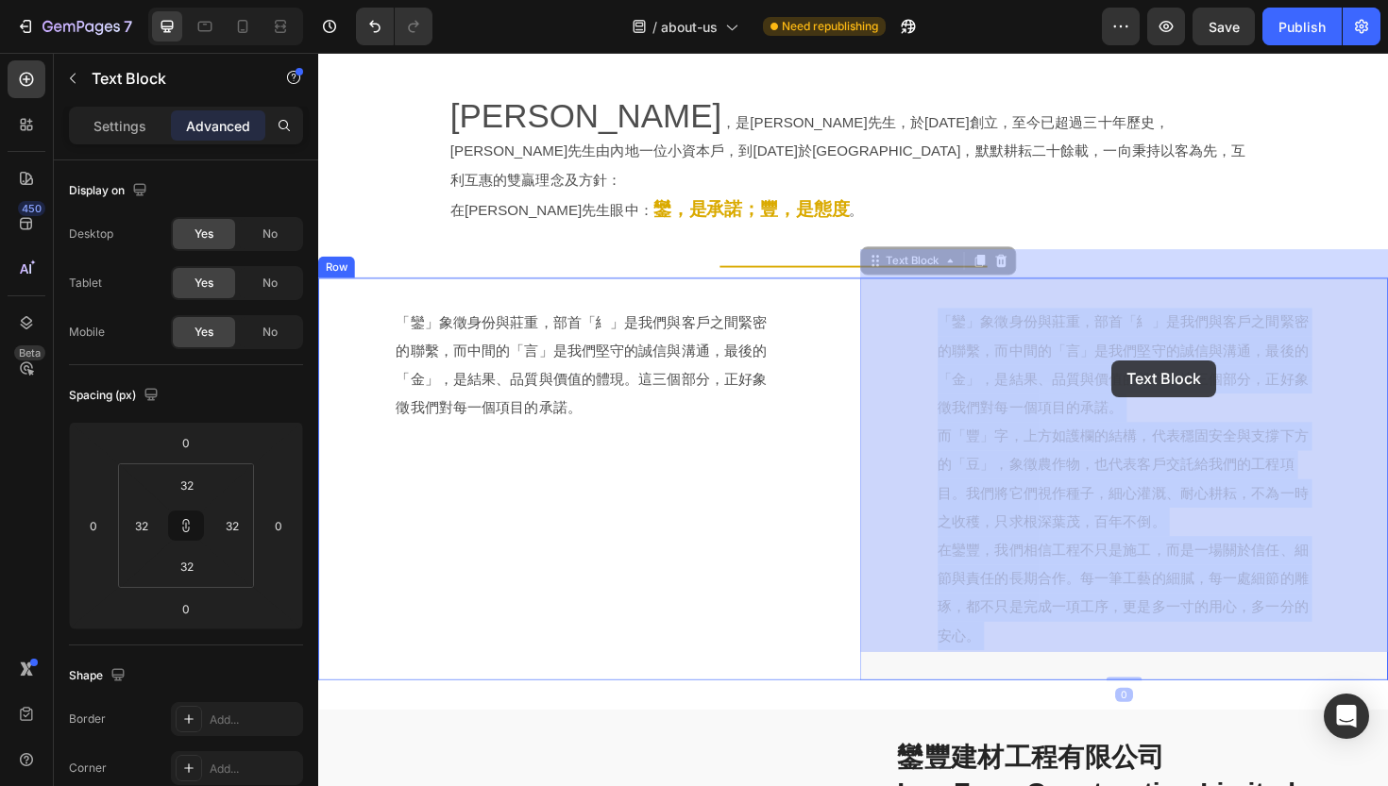
drag, startPoint x: 977, startPoint y: 295, endPoint x: 1155, endPoint y: 373, distance: 194.5
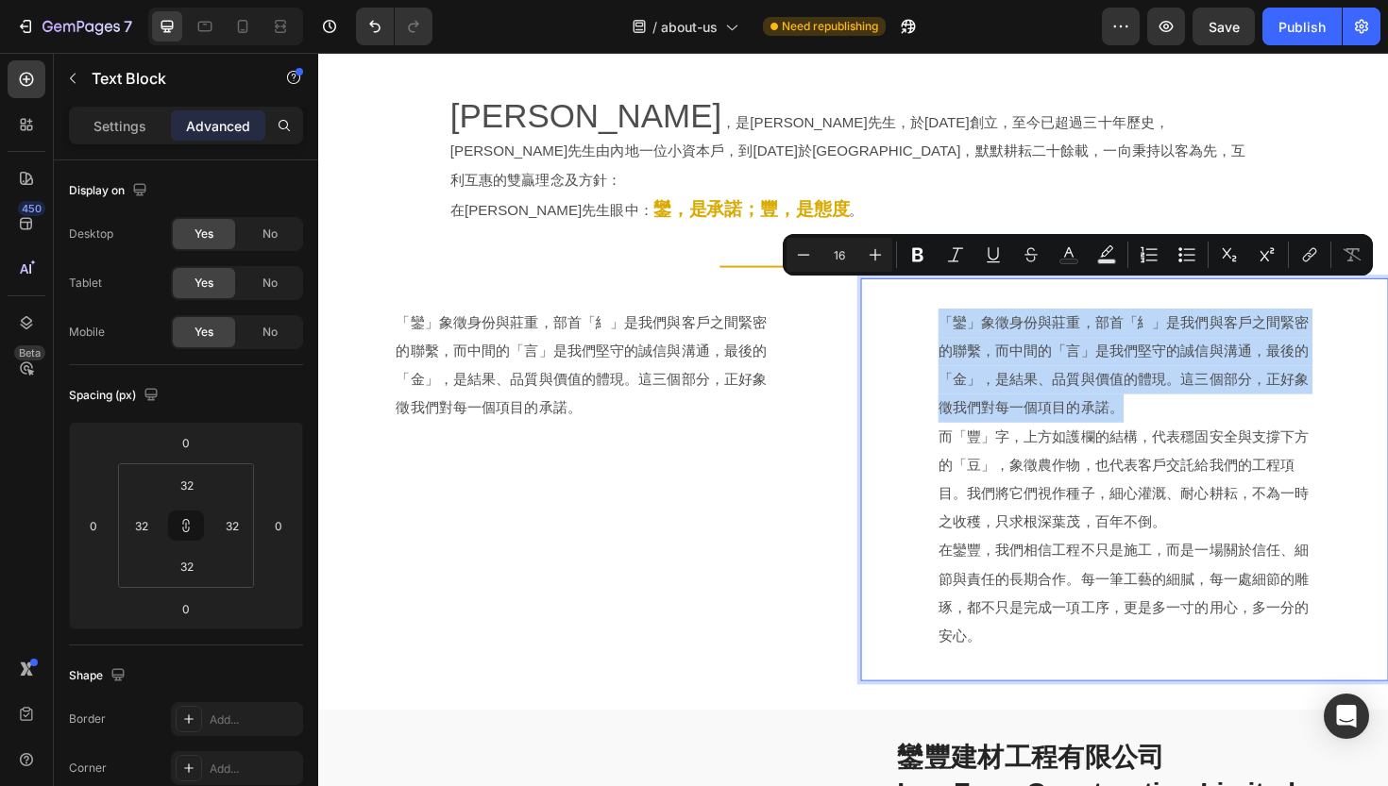
drag, startPoint x: 1169, startPoint y: 395, endPoint x: 977, endPoint y: 315, distance: 207.4
click at [977, 324] on p "「鑾」象徵身份與莊重，部首「糹」是我們與客戶之間緊密的聯繫，而中間的「言」是我們堅守的誠信與溝通，最後的「金」，是結果、品質與價值的體現。這三個部分，正好象徵…" at bounding box center [1171, 384] width 395 height 121
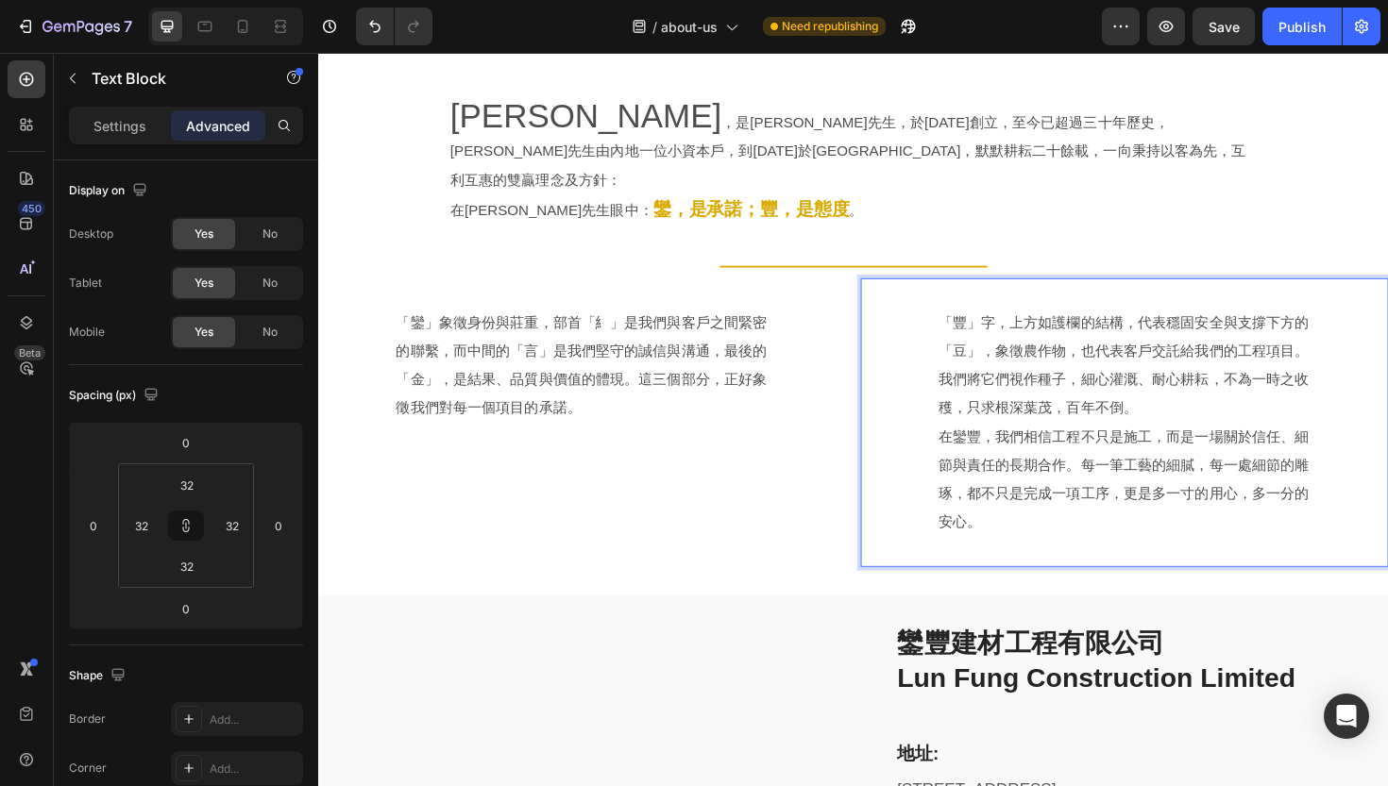
click at [977, 451] on p "在鑾豐，我們相信工程不只是施工，而是一場關於信任、細節與責任的長期合作。每一筆工藝的細膩，每一處細節的雕琢，都不只是完成一項工序，更是多一寸的用心，多一分的安…" at bounding box center [1171, 505] width 395 height 121
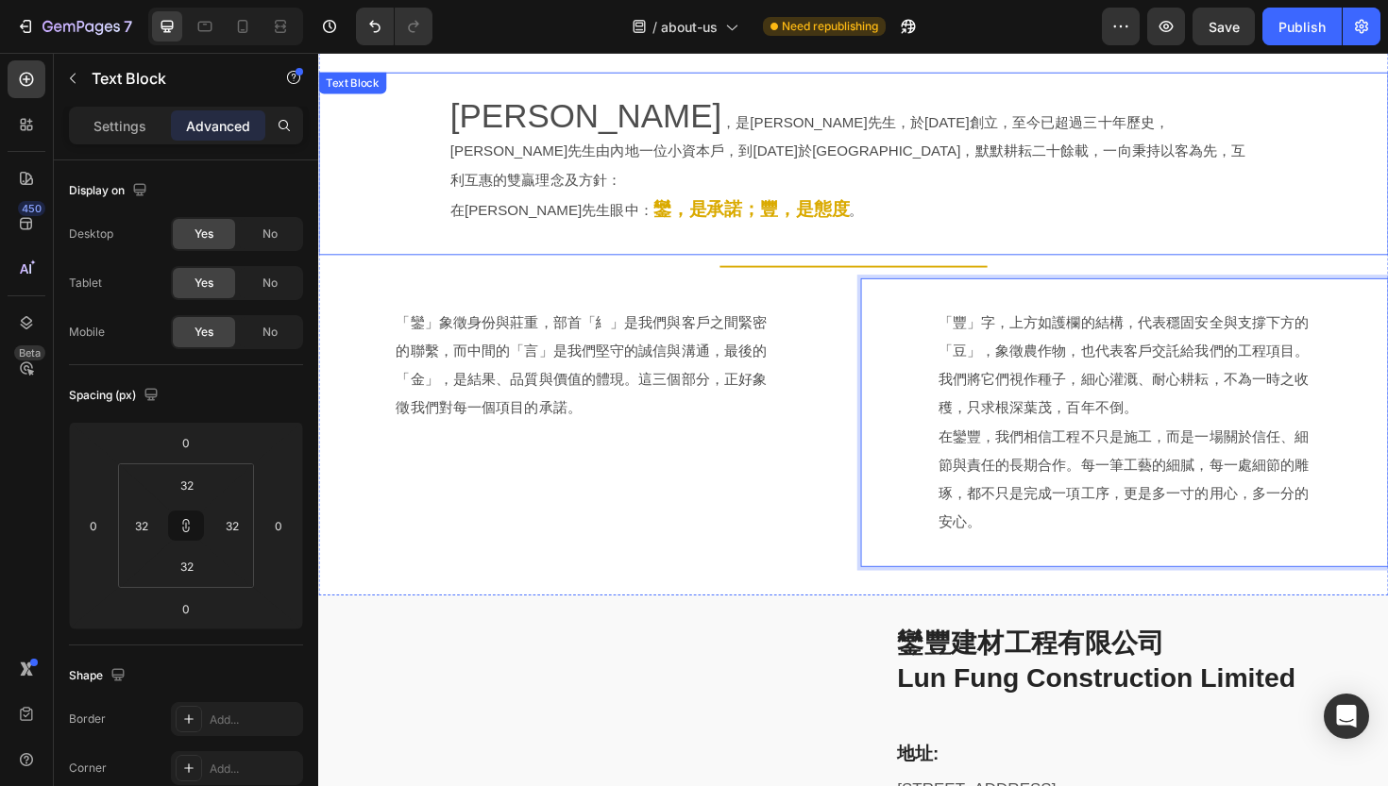
click at [395, 112] on div "[PERSON_NAME] ，是[PERSON_NAME]先生，於[DATE]創立，至今已超過三十年歷史，[PERSON_NAME]先生由內地一位小資本戶，到…" at bounding box center [884, 170] width 1072 height 133
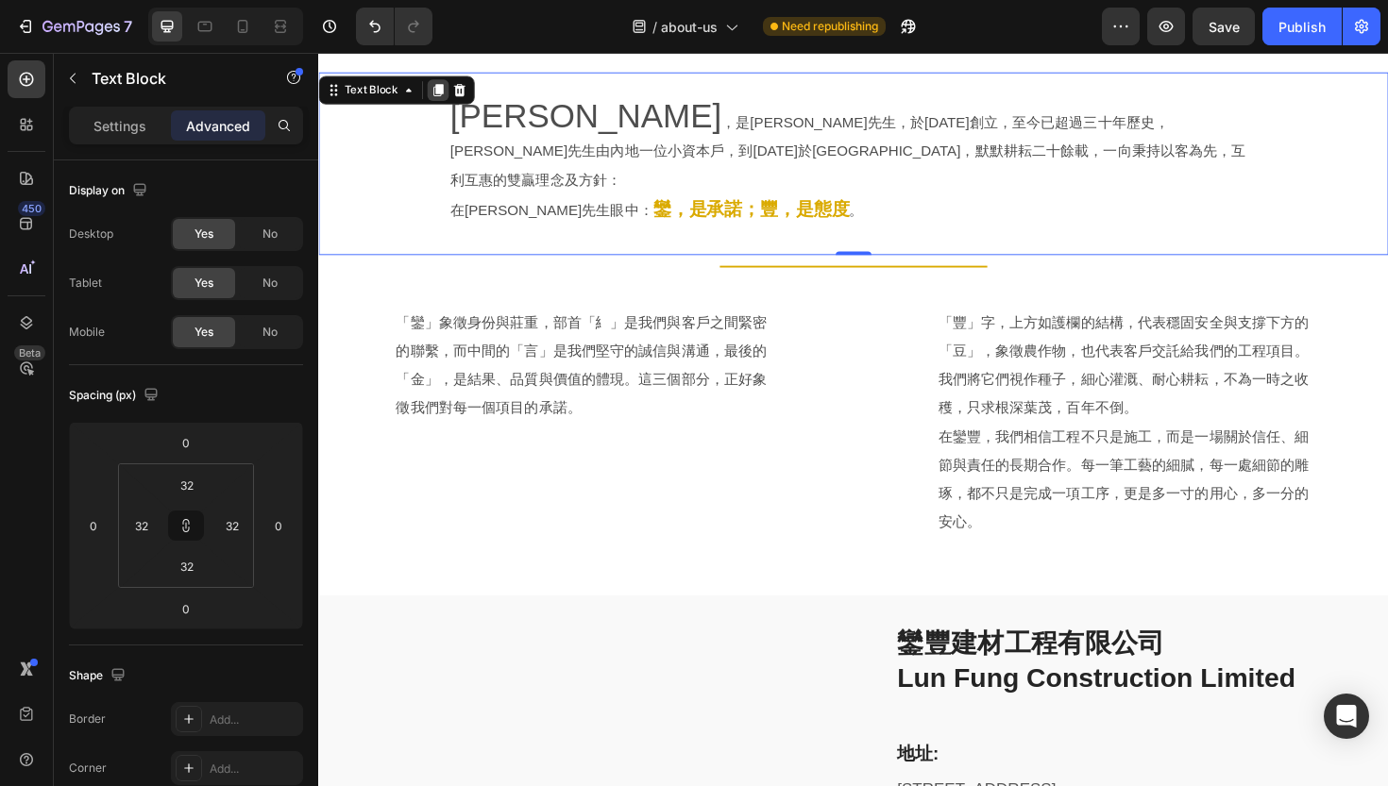
click at [443, 94] on icon at bounding box center [445, 92] width 10 height 13
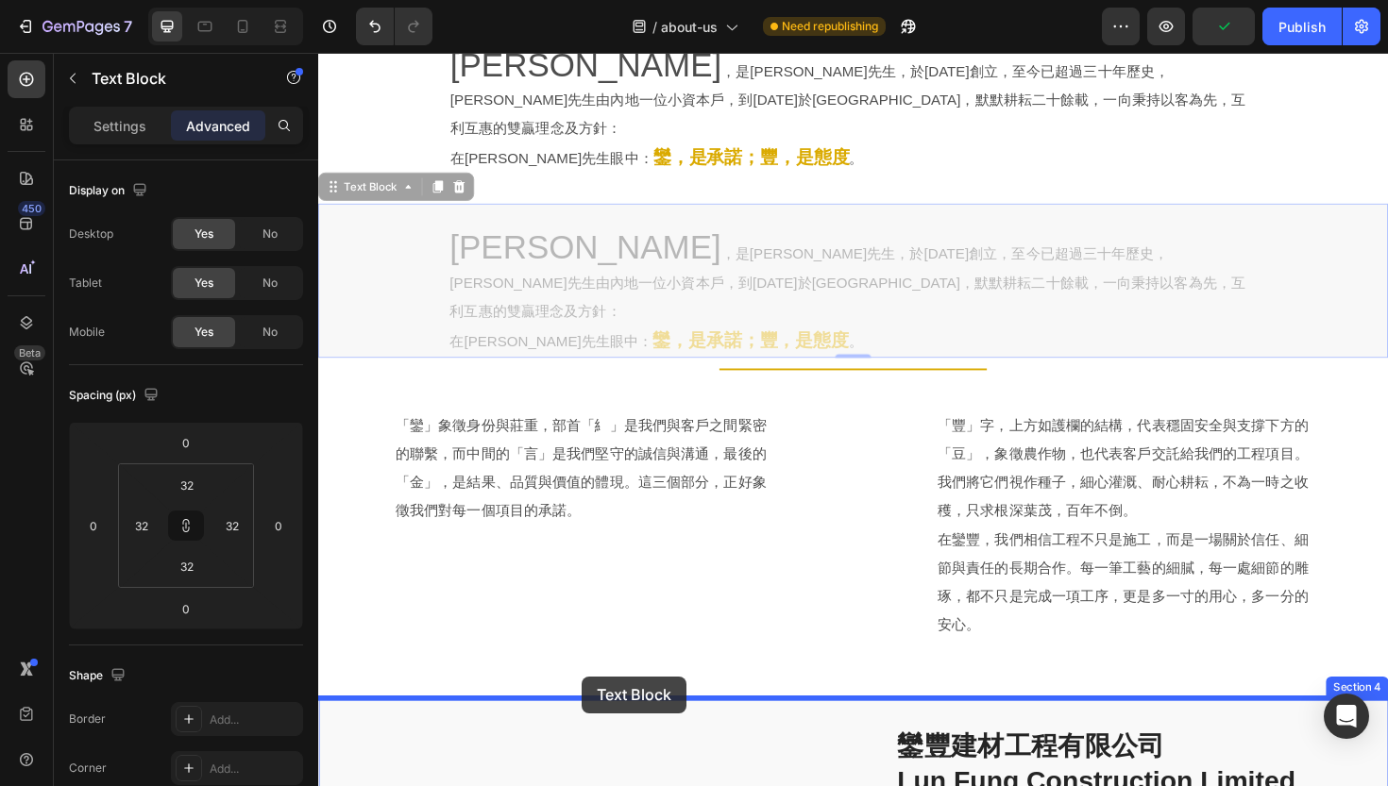
scroll to position [984, 0]
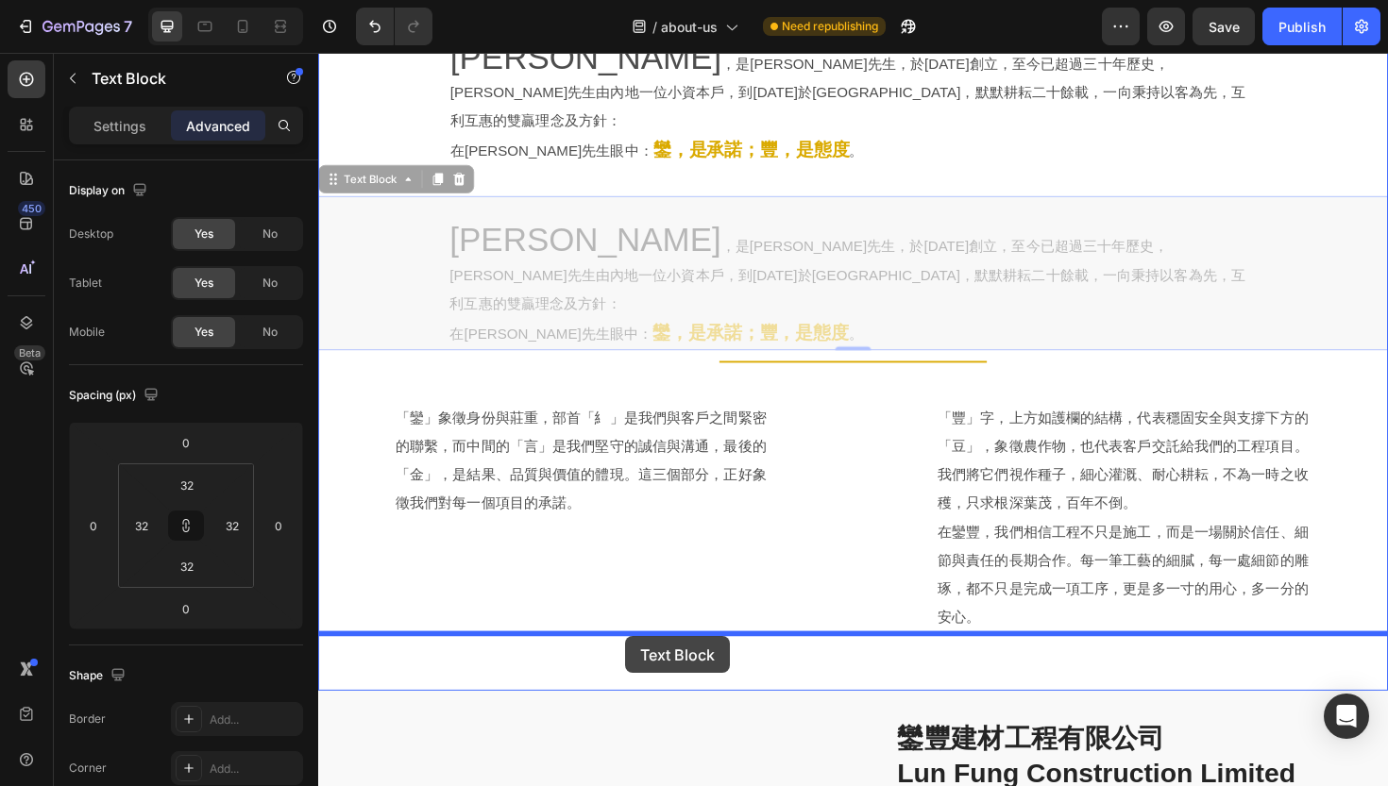
drag, startPoint x: 335, startPoint y: 219, endPoint x: 643, endPoint y: 671, distance: 547.0
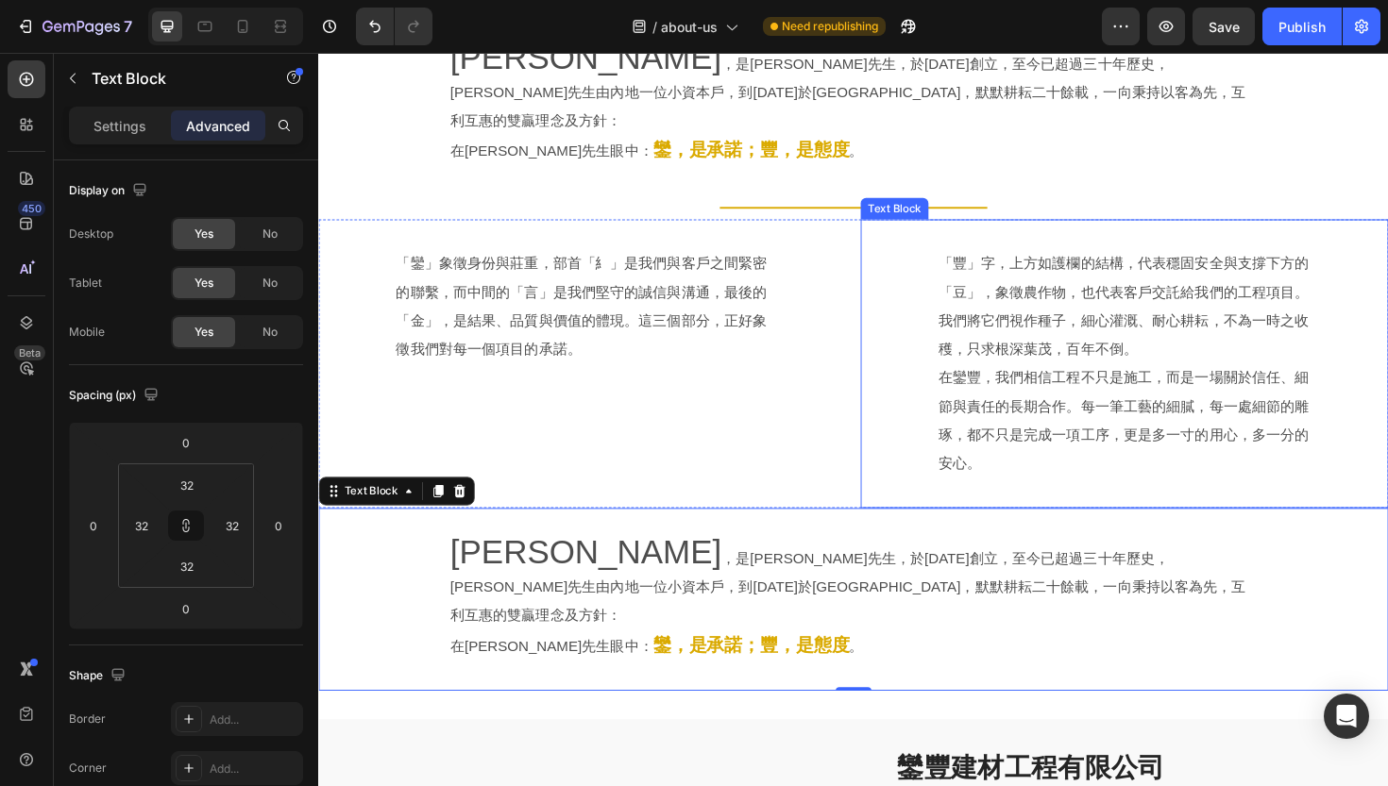
click at [1025, 382] on p "在鑾豐，我們相信工程不只是施工，而是一場關於信任、細節與責任的長期合作。每一筆工藝的細膩，每一處細節的雕琢，都不只是完成一項工序，更是多一寸的用心，多一分的安…" at bounding box center [1171, 442] width 395 height 121
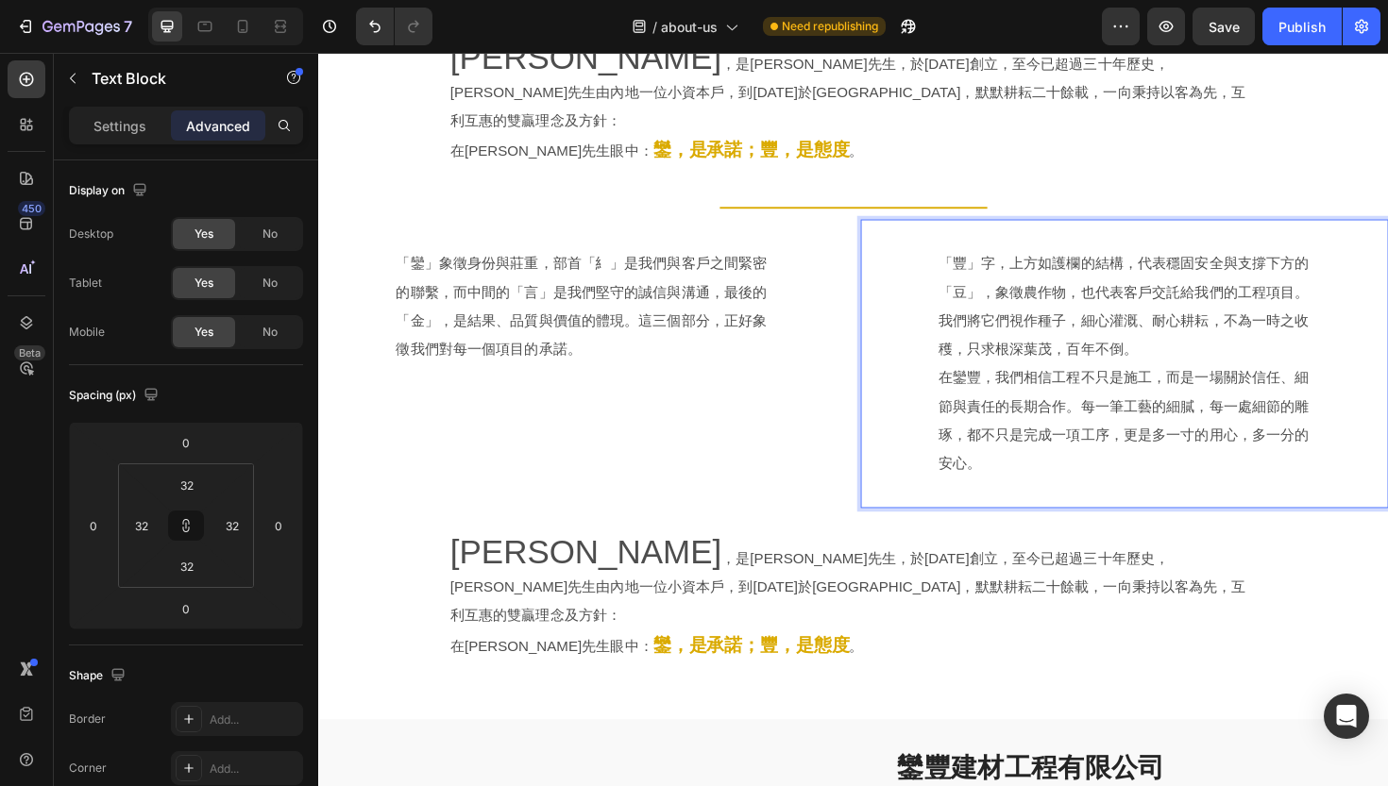
click at [974, 382] on p "在鑾豐，我們相信工程不只是施工，而是一場關於信任、細節與責任的長期合作。每一筆工藝的細膩，每一處細節的雕琢，都不只是完成一項工序，更是多一寸的用心，多一分的安…" at bounding box center [1171, 442] width 395 height 121
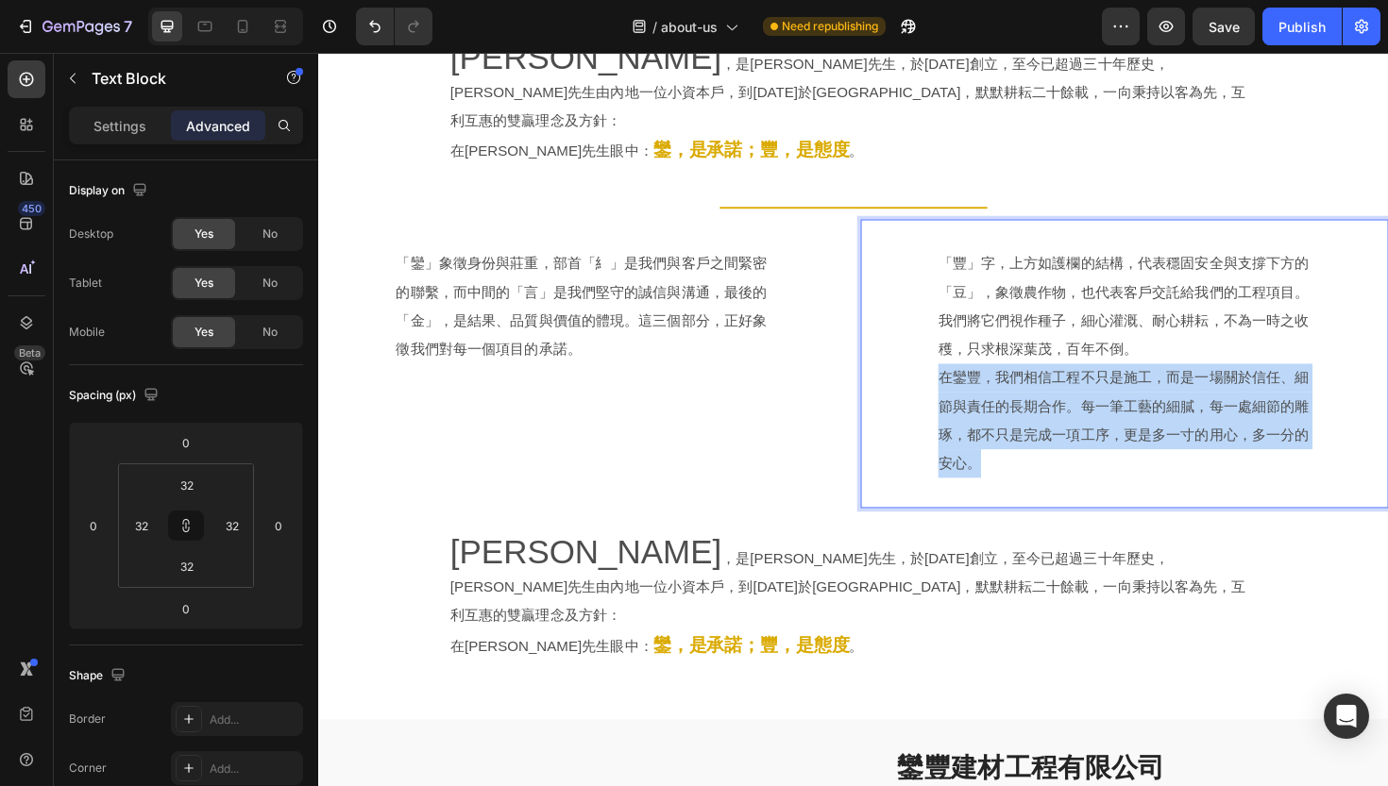
drag, startPoint x: 974, startPoint y: 363, endPoint x: 1038, endPoint y: 470, distance: 125.3
click at [1038, 470] on p "在鑾豐，我們相信工程不只是施工，而是一場關於信任、細節與責任的長期合作。每一筆工藝的細膩，每一處細節的雕琢，都不只是完成一項工序，更是多一寸的用心，多一分的安…" at bounding box center [1171, 442] width 395 height 121
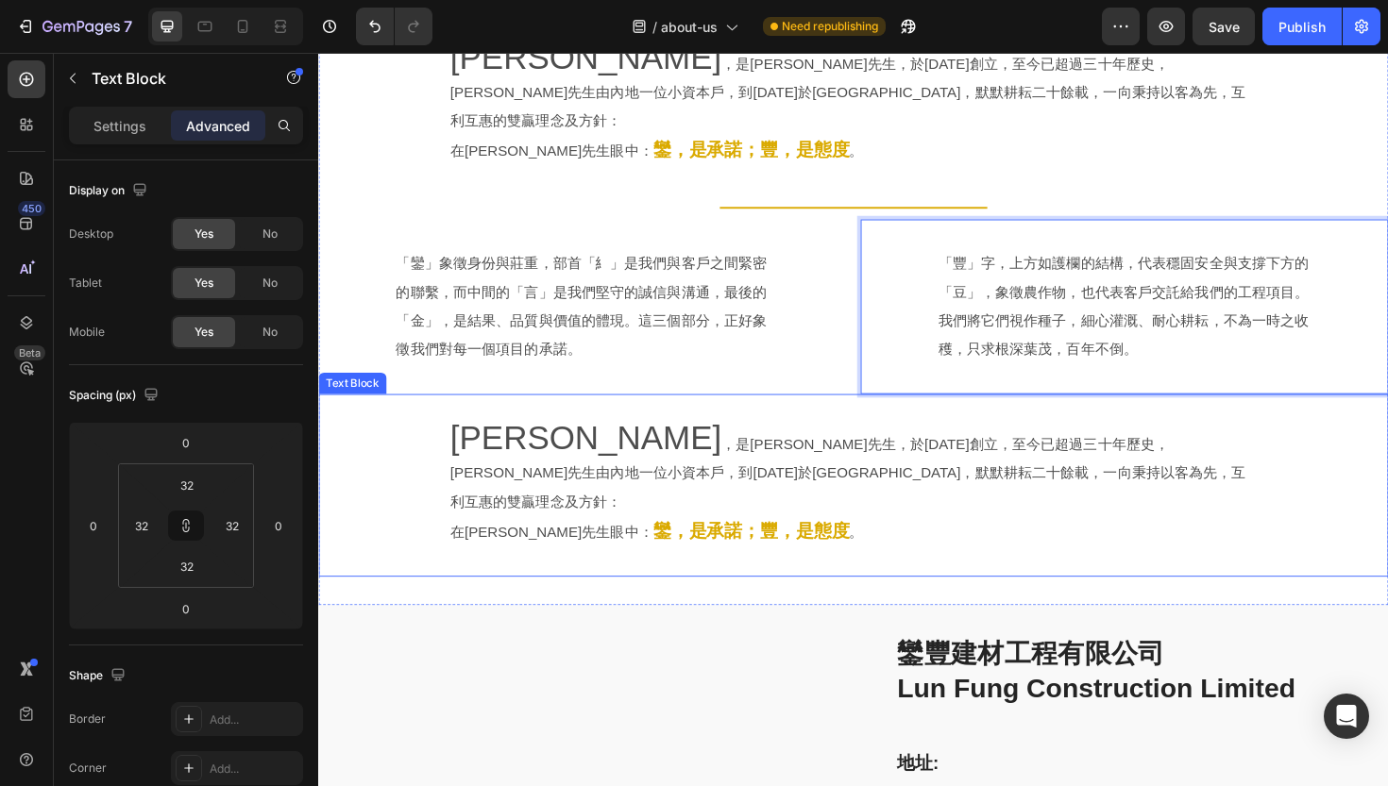
click at [590, 457] on p "[PERSON_NAME] ，是[PERSON_NAME]先生，於[DATE]創立，至今已超過三十年歷史，[PERSON_NAME]先生由內地一位小資本戶，到…" at bounding box center [885, 495] width 854 height 97
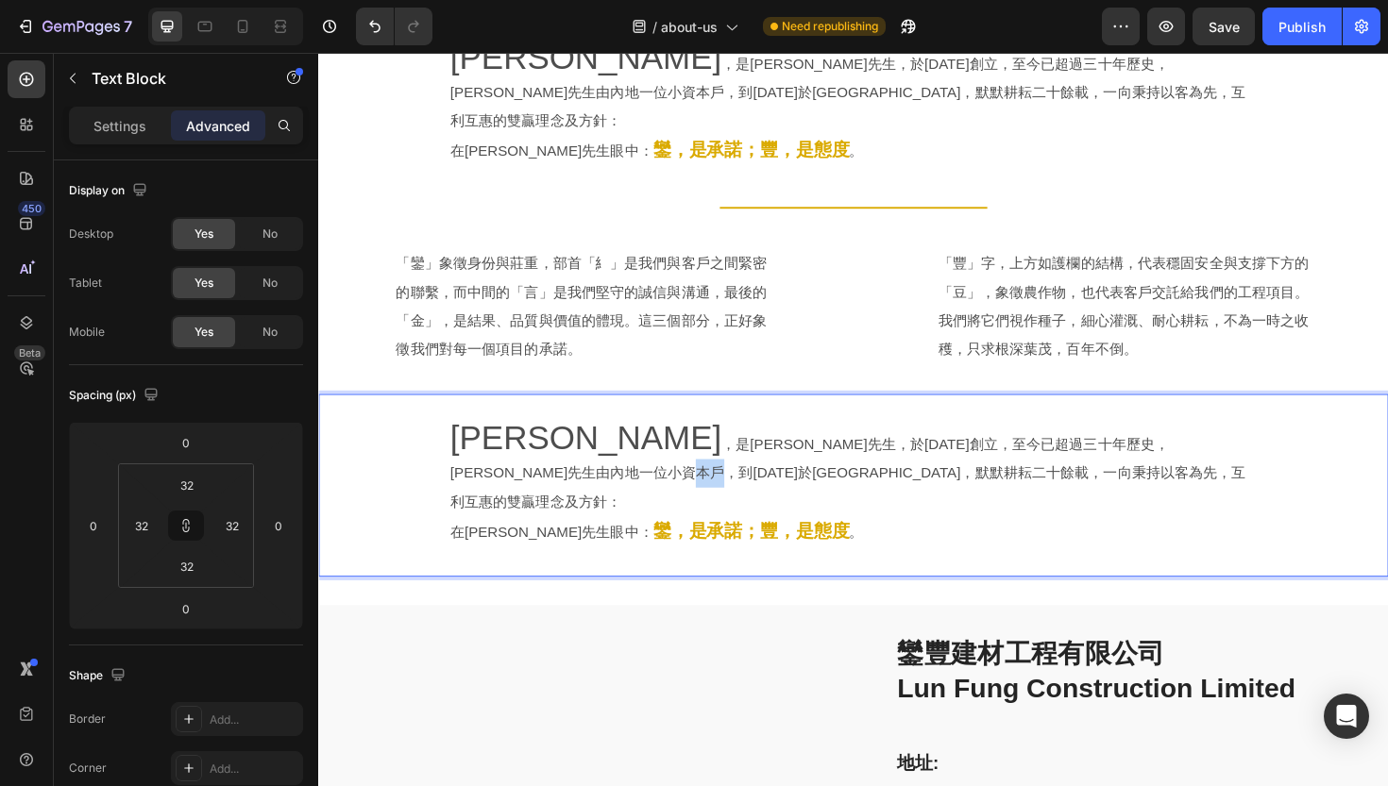
click at [590, 457] on p "[PERSON_NAME] ，是[PERSON_NAME]先生，於[DATE]創立，至今已超過三十年歷史，[PERSON_NAME]先生由內地一位小資本戶，到…" at bounding box center [885, 495] width 854 height 97
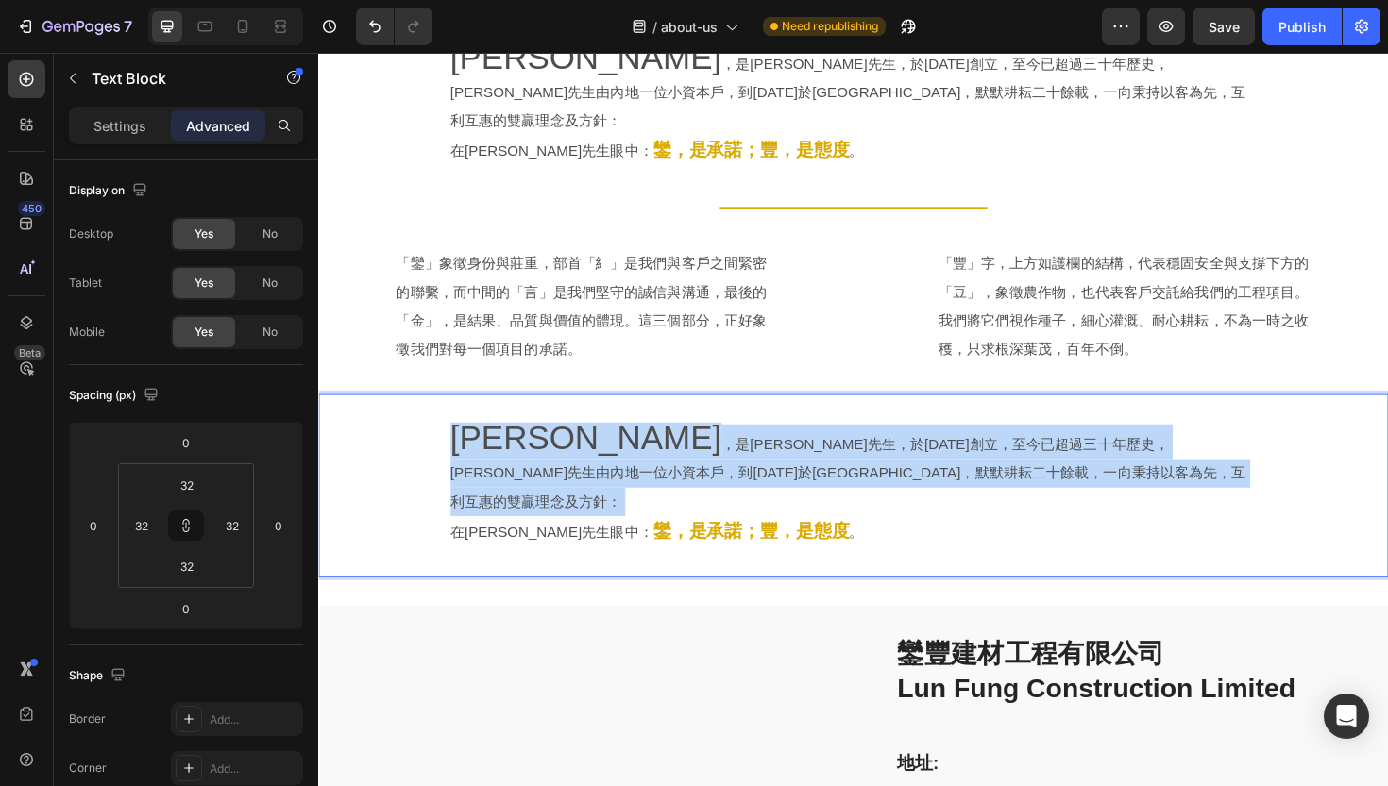
click at [590, 457] on p "[PERSON_NAME] ，是[PERSON_NAME]先生，於[DATE]創立，至今已超過三十年歷史，[PERSON_NAME]先生由內地一位小資本戶，到…" at bounding box center [885, 495] width 854 height 97
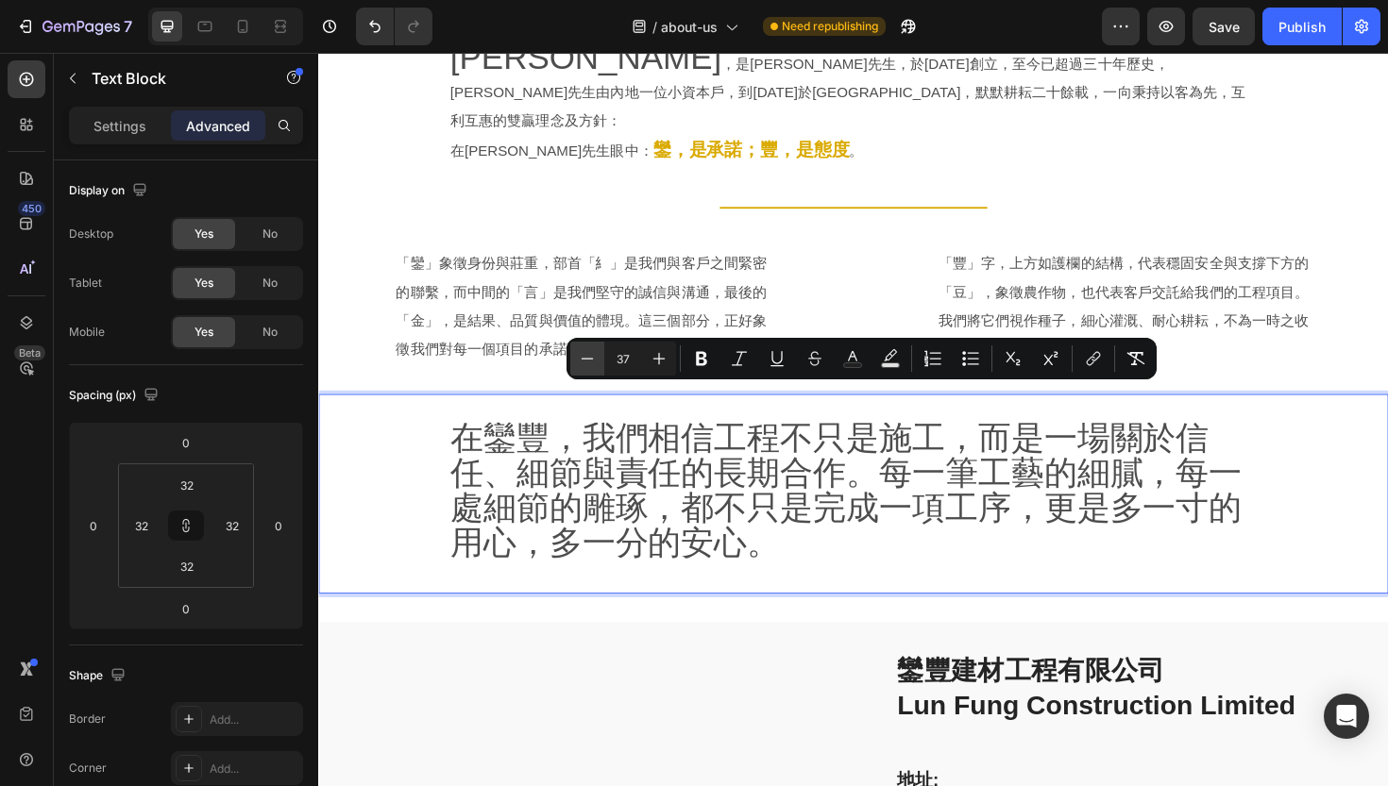
click at [586, 362] on icon "Editor contextual toolbar" at bounding box center [587, 358] width 19 height 19
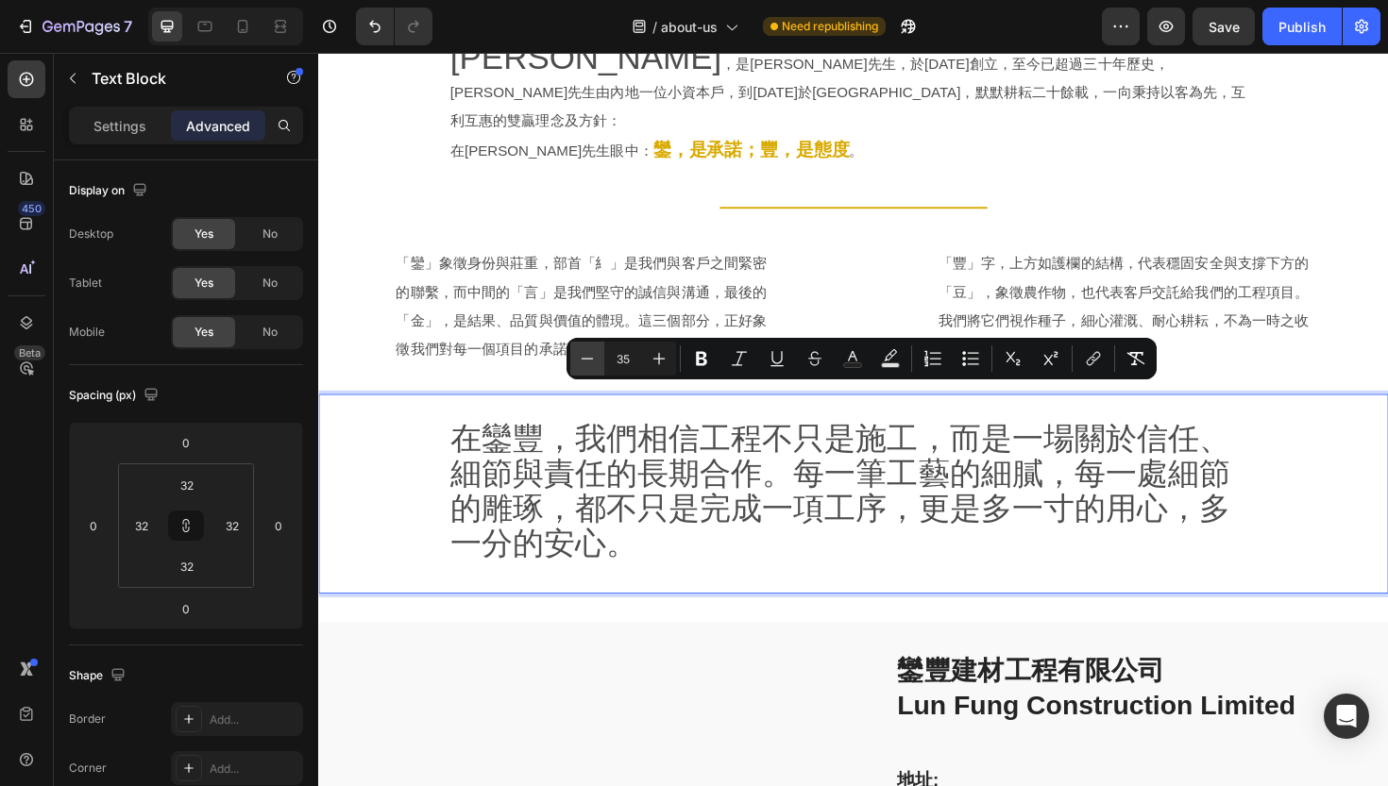
click at [586, 362] on icon "Editor contextual toolbar" at bounding box center [587, 358] width 19 height 19
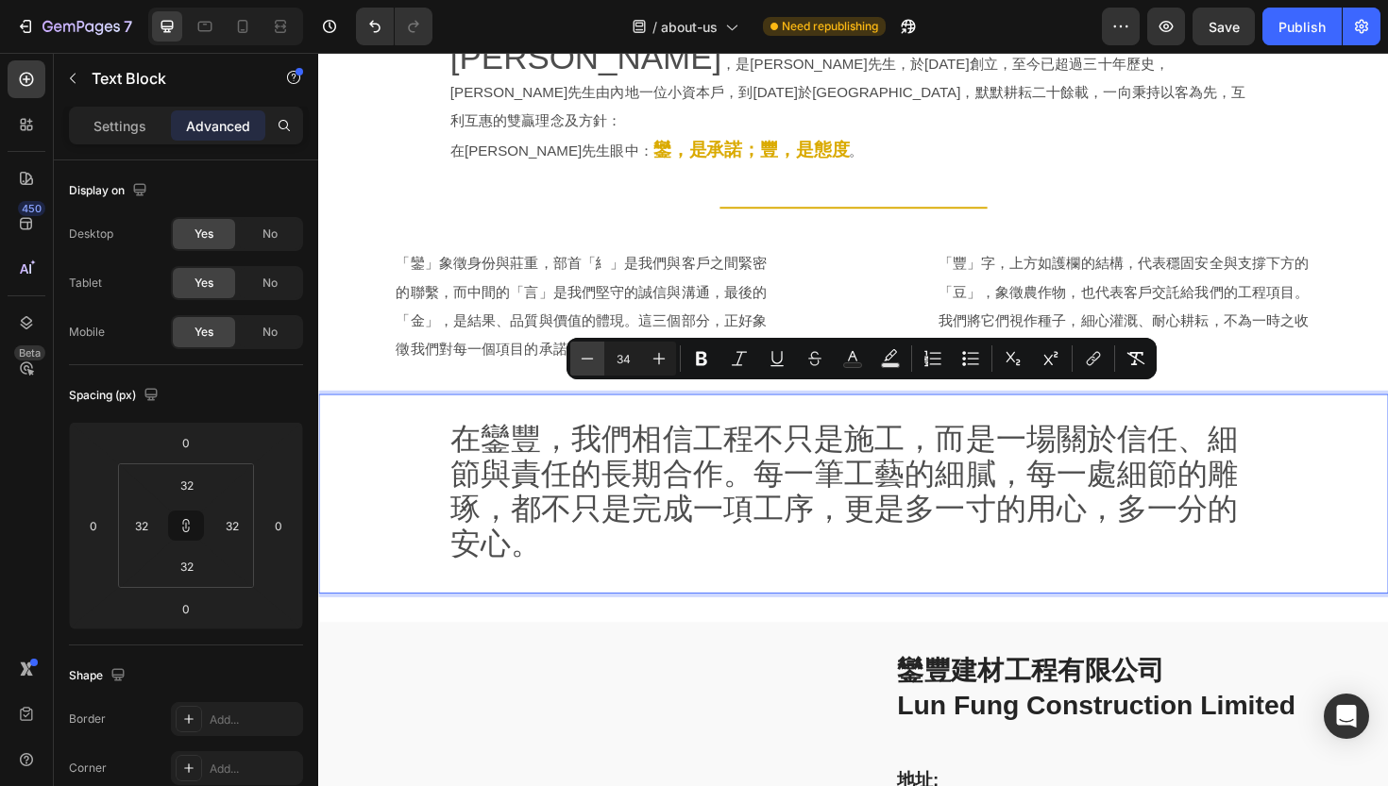
click at [586, 362] on icon "Editor contextual toolbar" at bounding box center [587, 358] width 19 height 19
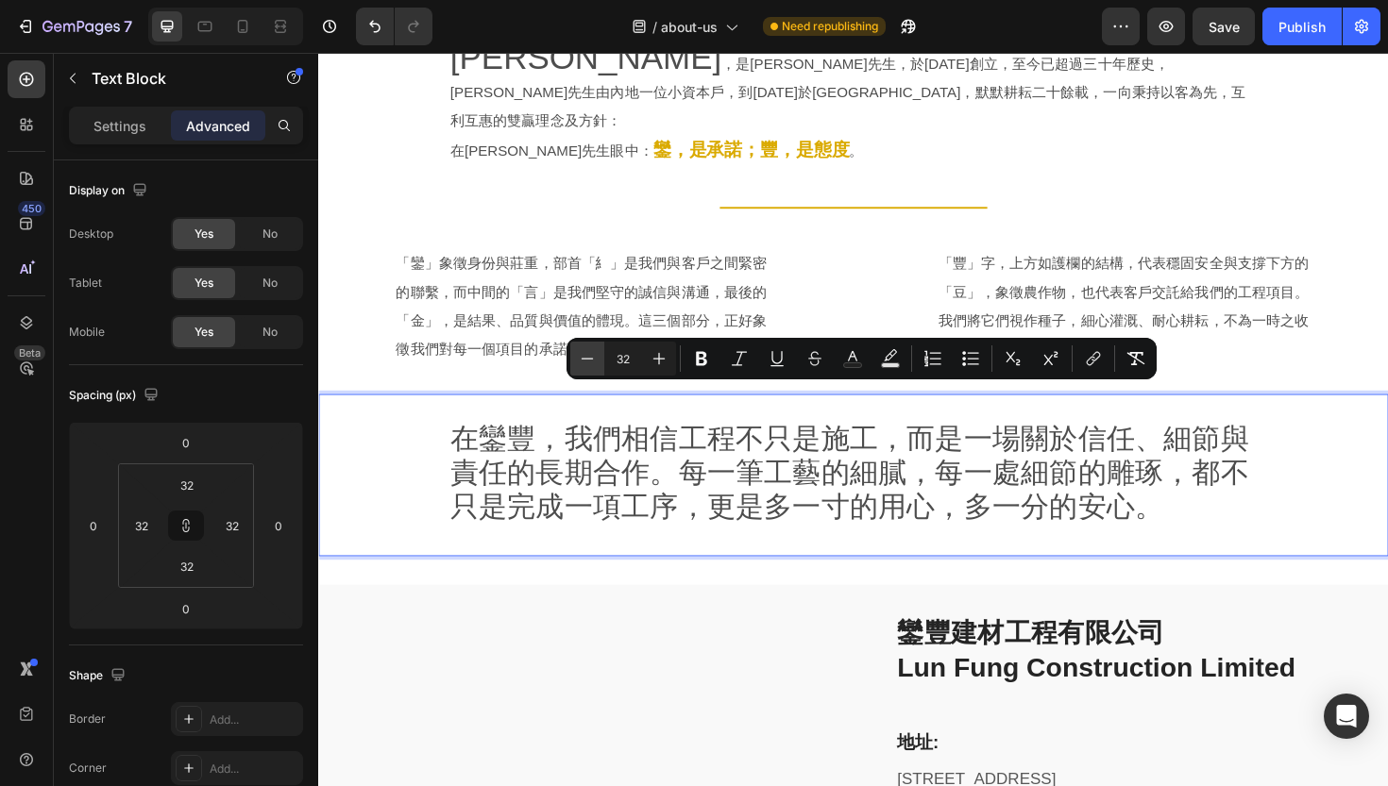
click at [586, 362] on icon "Editor contextual toolbar" at bounding box center [587, 358] width 19 height 19
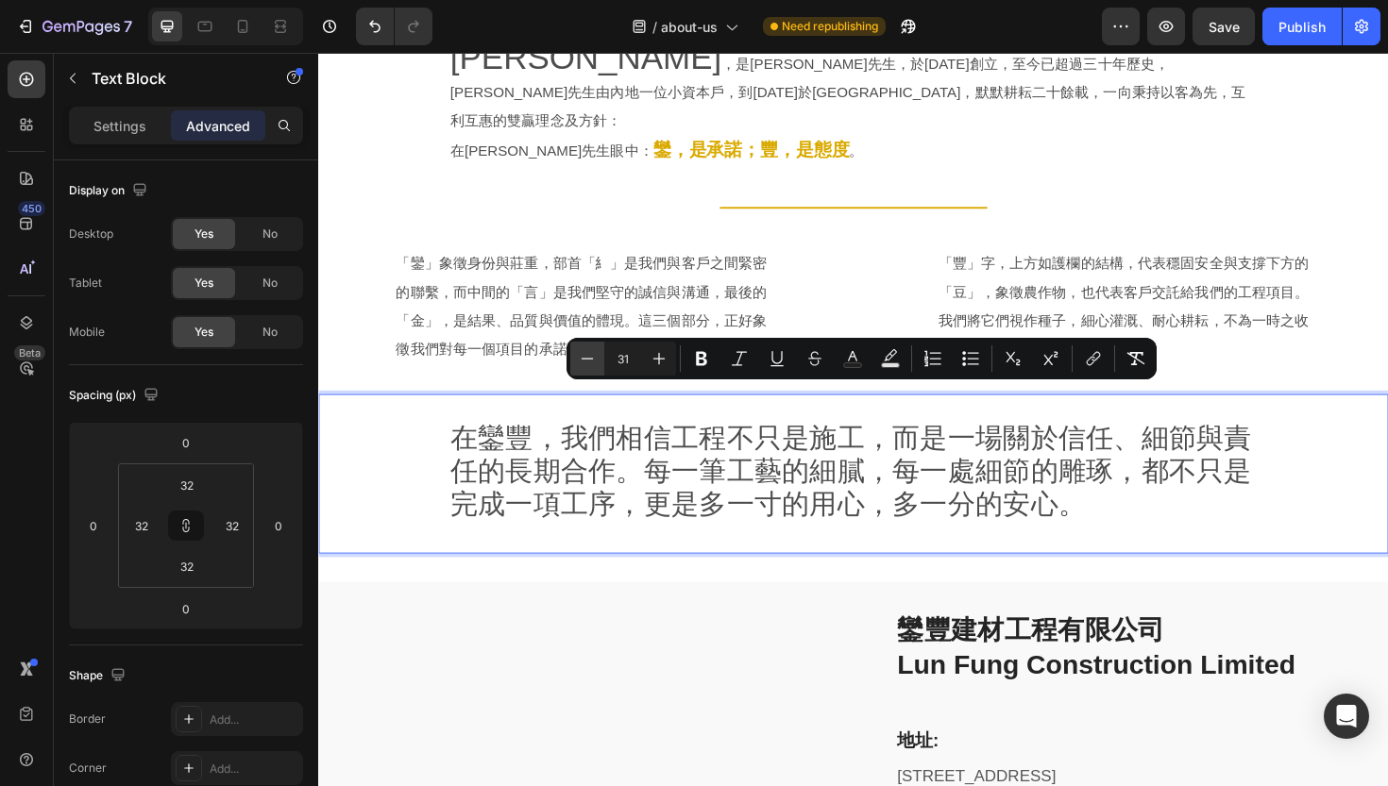
click at [586, 362] on icon "Editor contextual toolbar" at bounding box center [587, 358] width 19 height 19
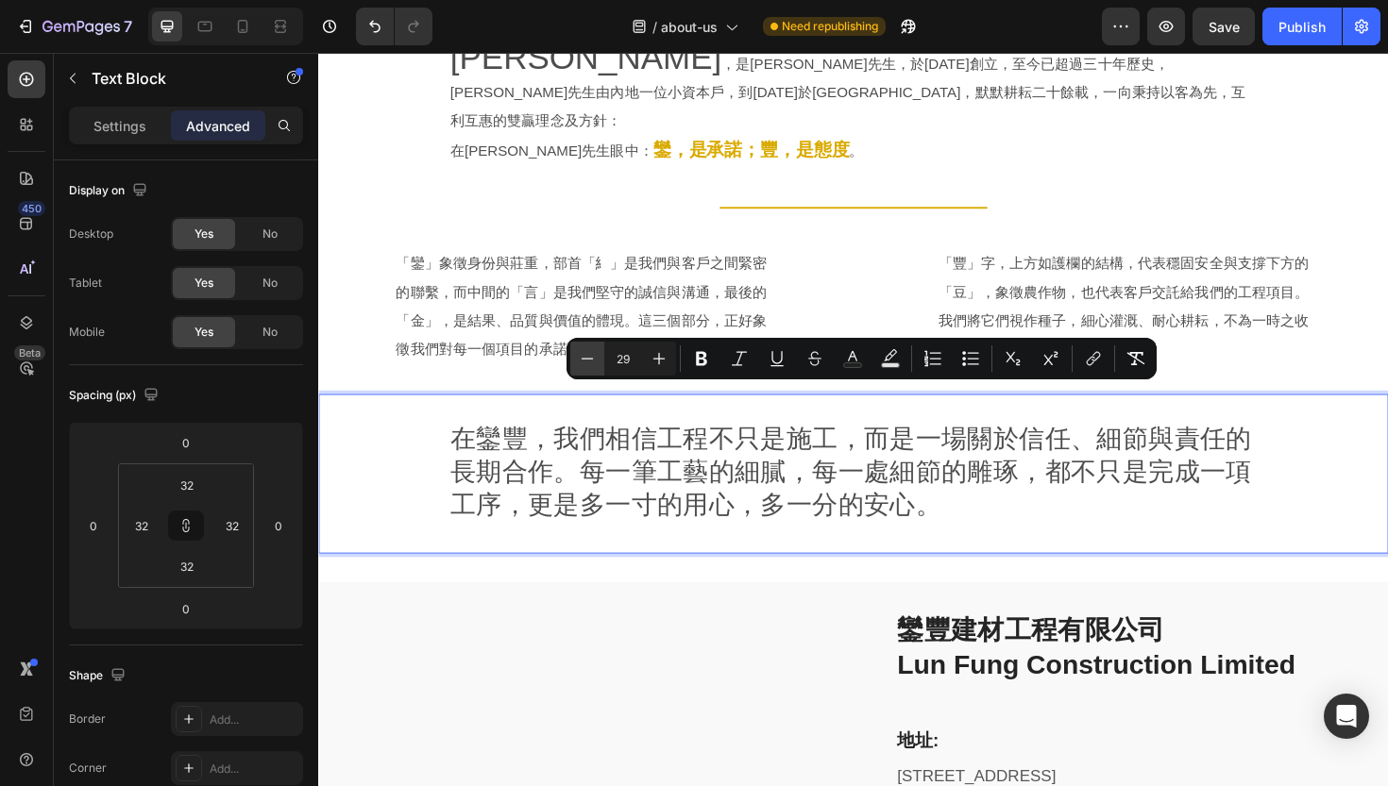
click at [586, 362] on icon "Editor contextual toolbar" at bounding box center [587, 358] width 19 height 19
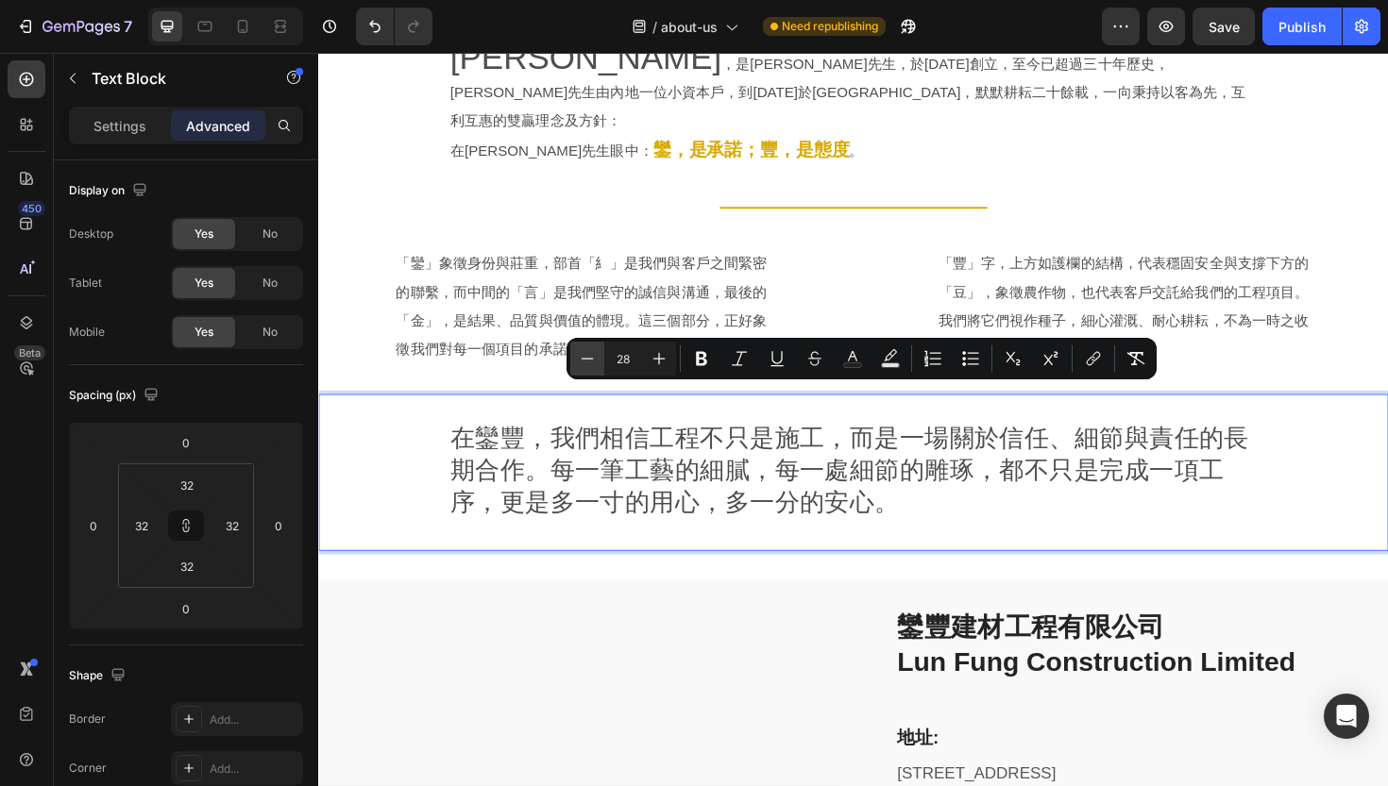
click at [586, 362] on icon "Editor contextual toolbar" at bounding box center [587, 358] width 19 height 19
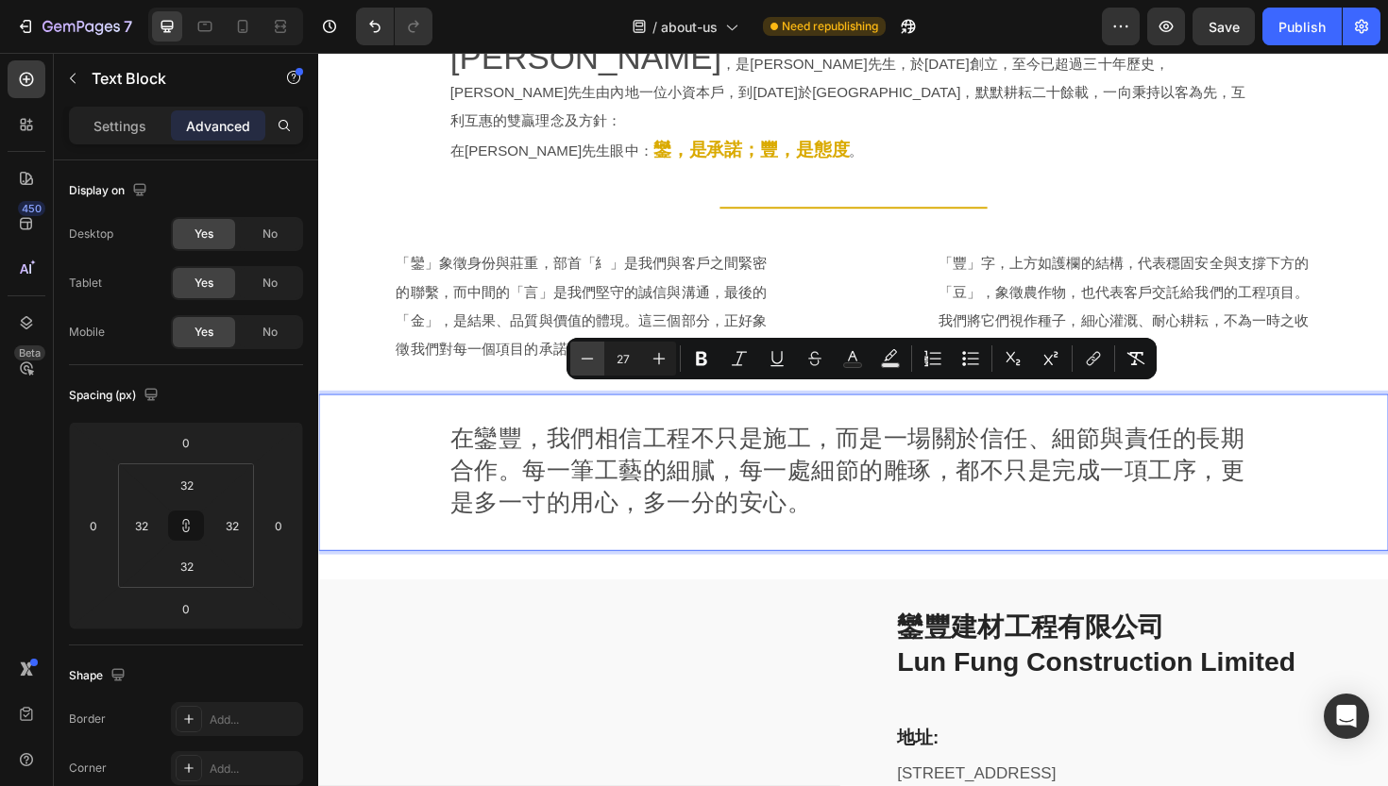
click at [586, 362] on icon "Editor contextual toolbar" at bounding box center [587, 358] width 19 height 19
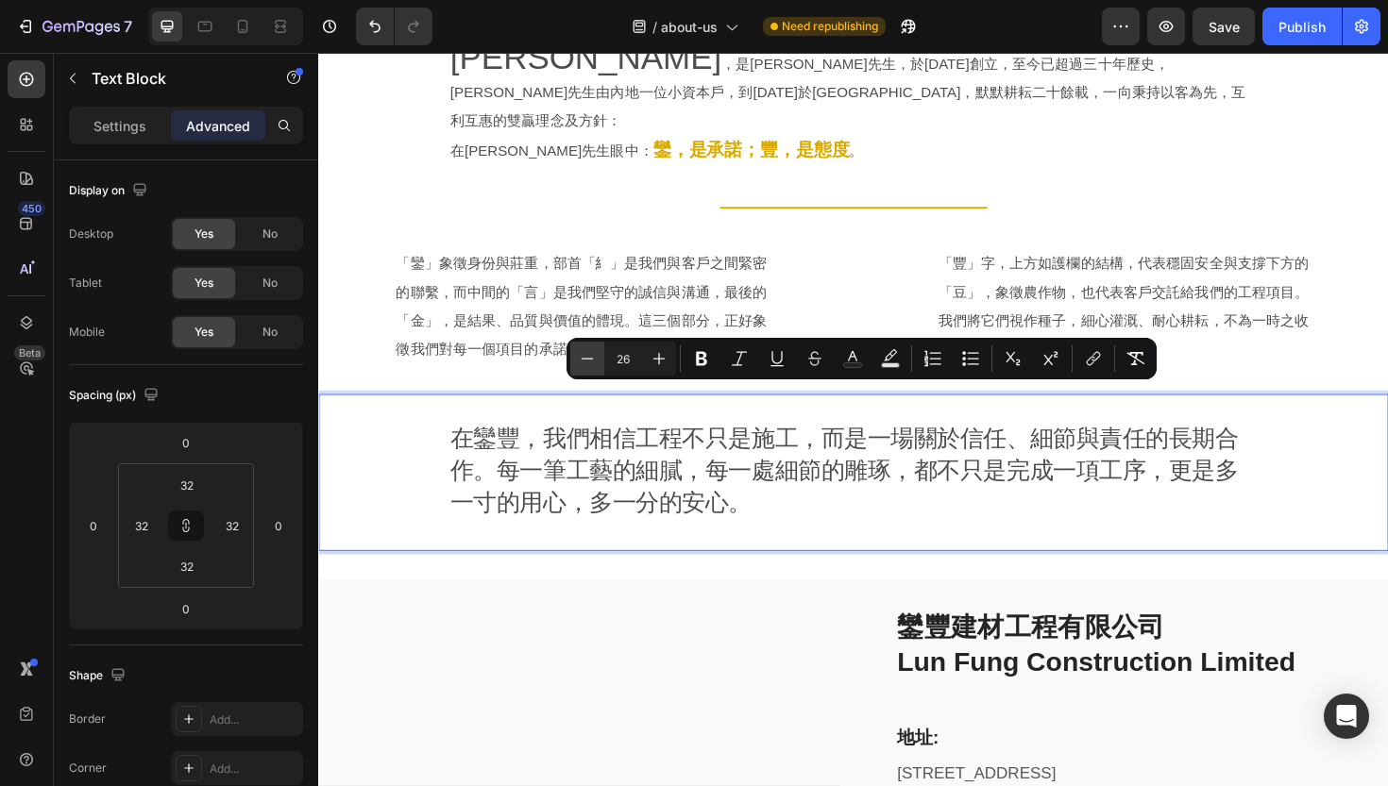
click at [586, 362] on icon "Editor contextual toolbar" at bounding box center [587, 358] width 19 height 19
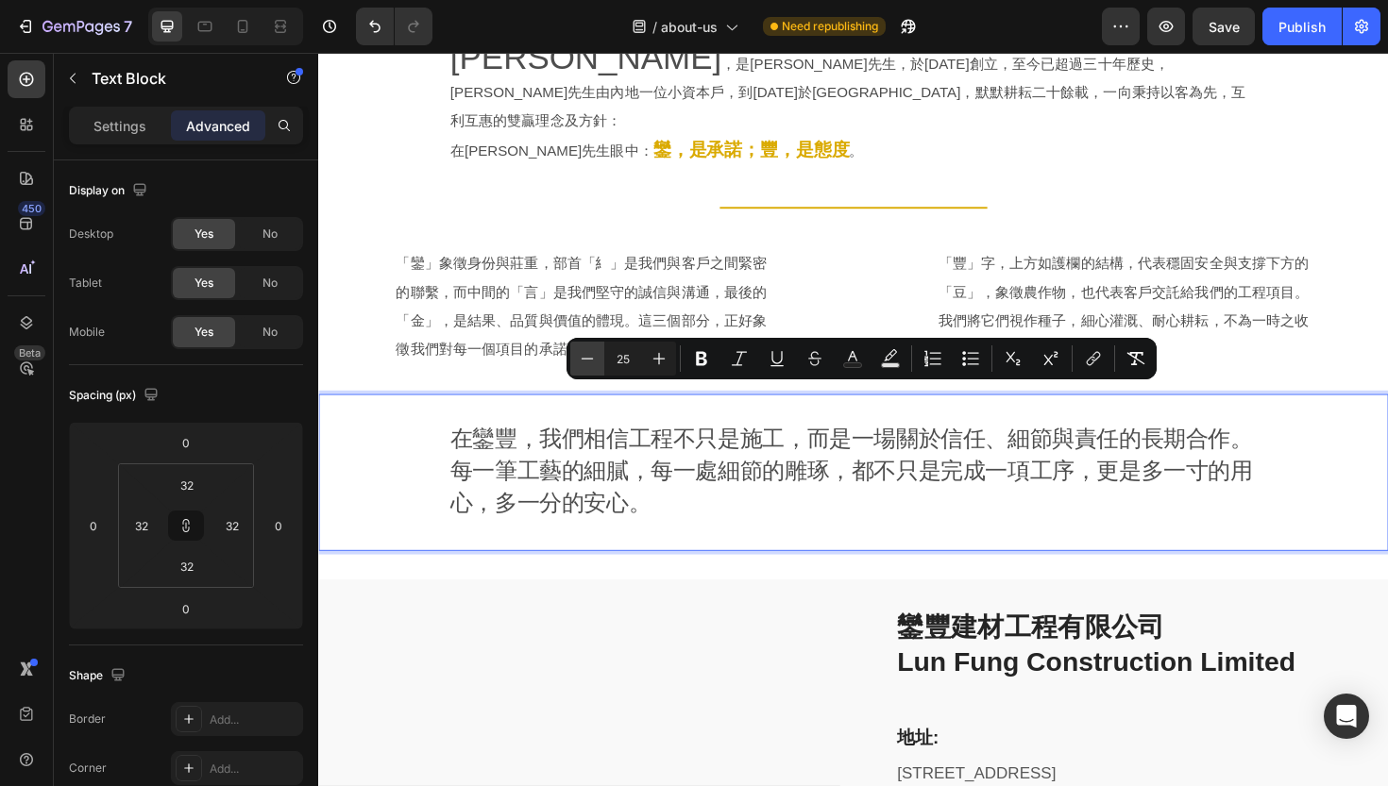
click at [586, 362] on icon "Editor contextual toolbar" at bounding box center [587, 358] width 19 height 19
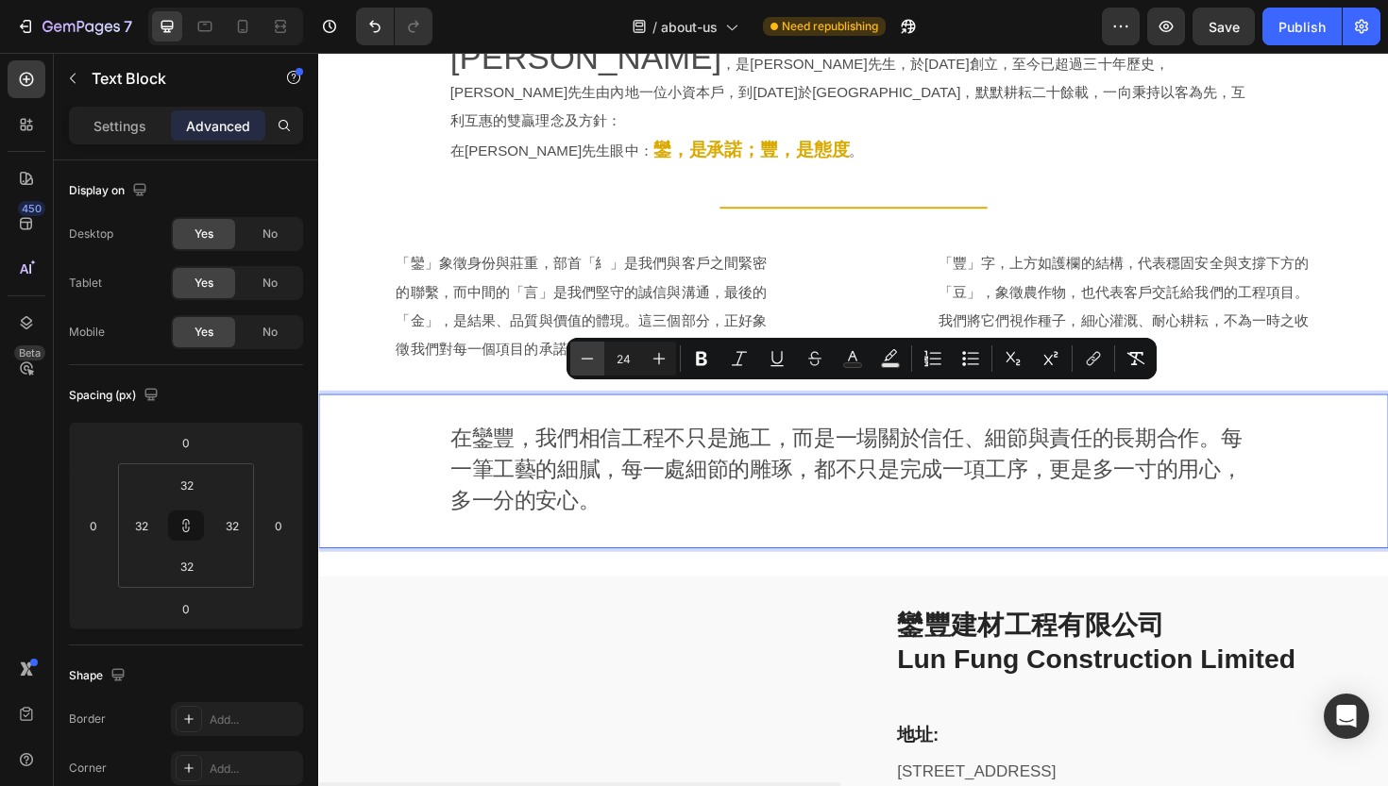
click at [586, 362] on icon "Editor contextual toolbar" at bounding box center [587, 358] width 19 height 19
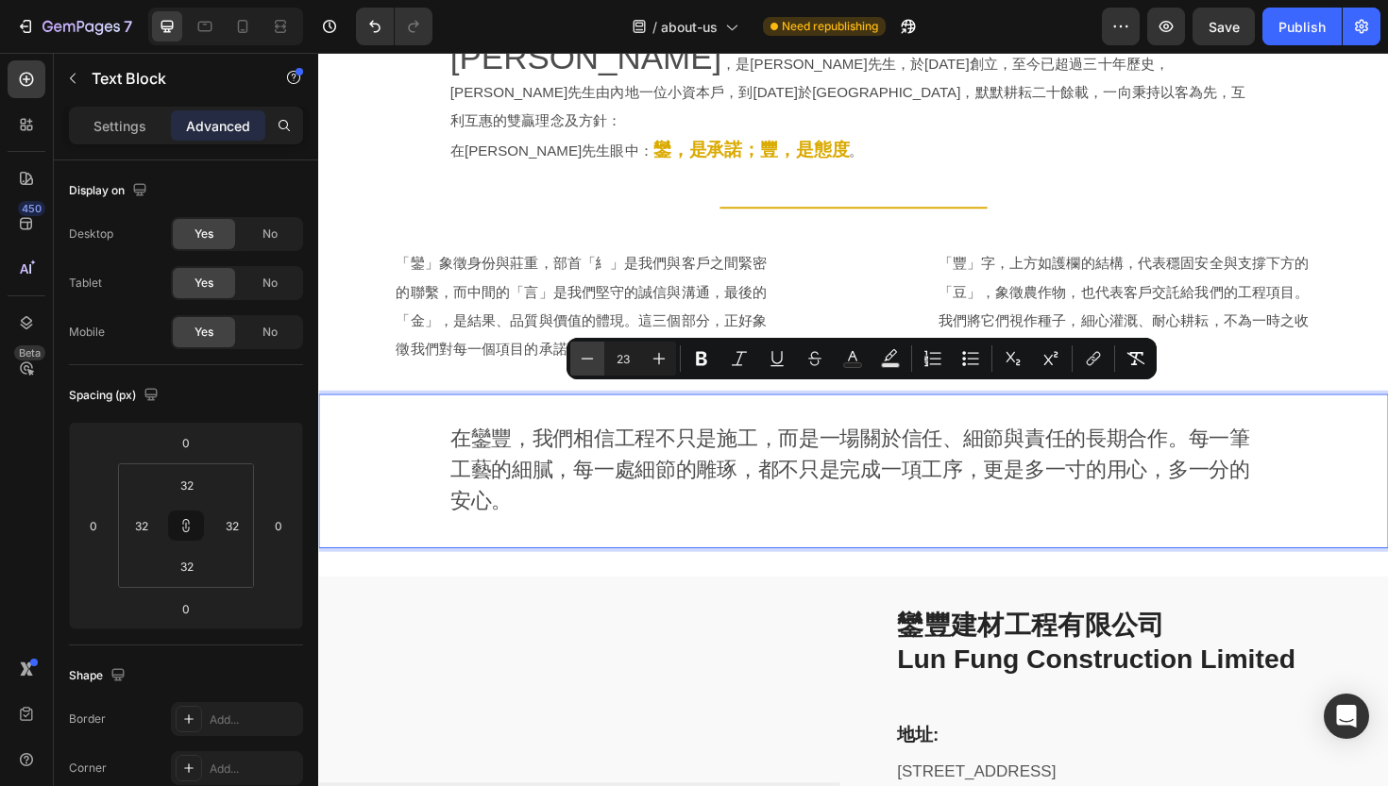
click at [586, 362] on icon "Editor contextual toolbar" at bounding box center [587, 358] width 19 height 19
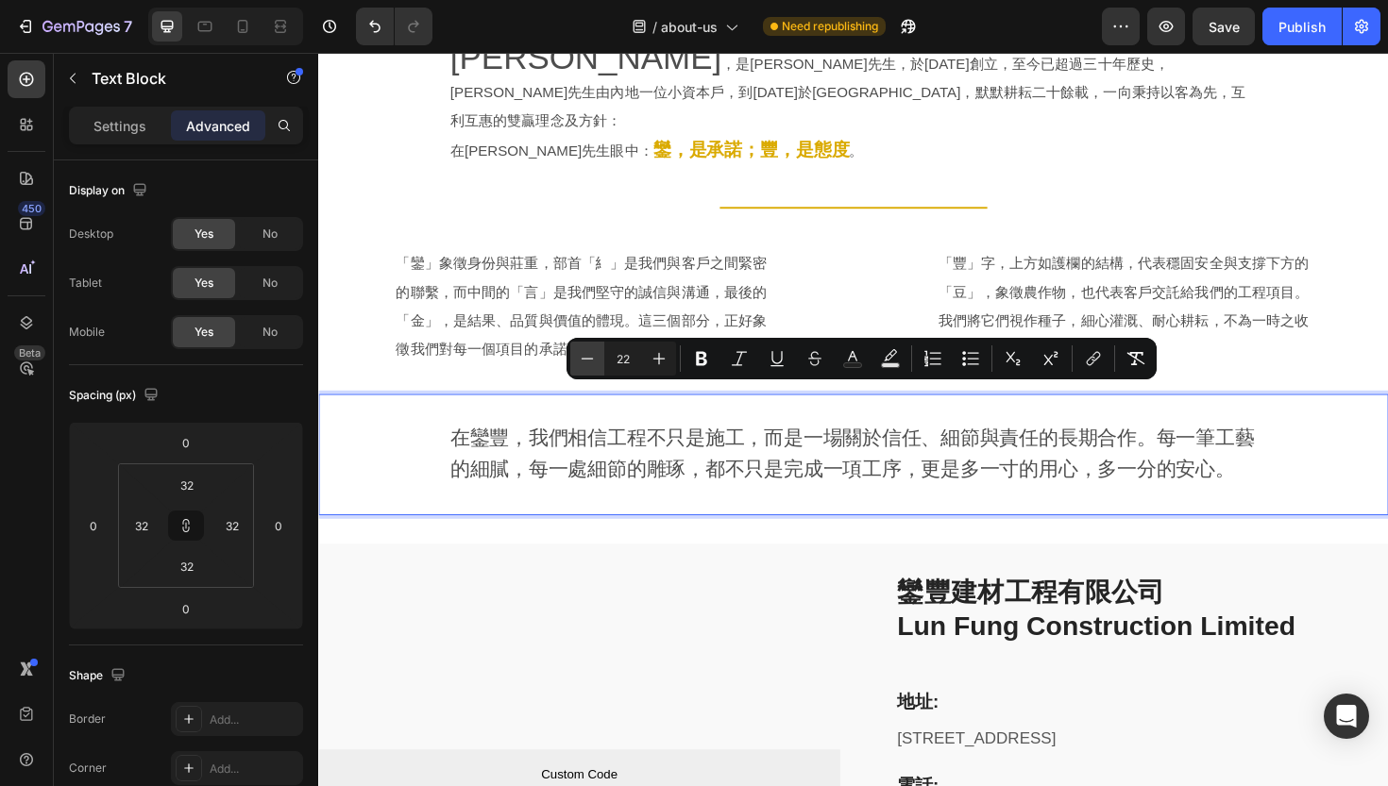
click at [586, 362] on icon "Editor contextual toolbar" at bounding box center [587, 358] width 19 height 19
type input "21"
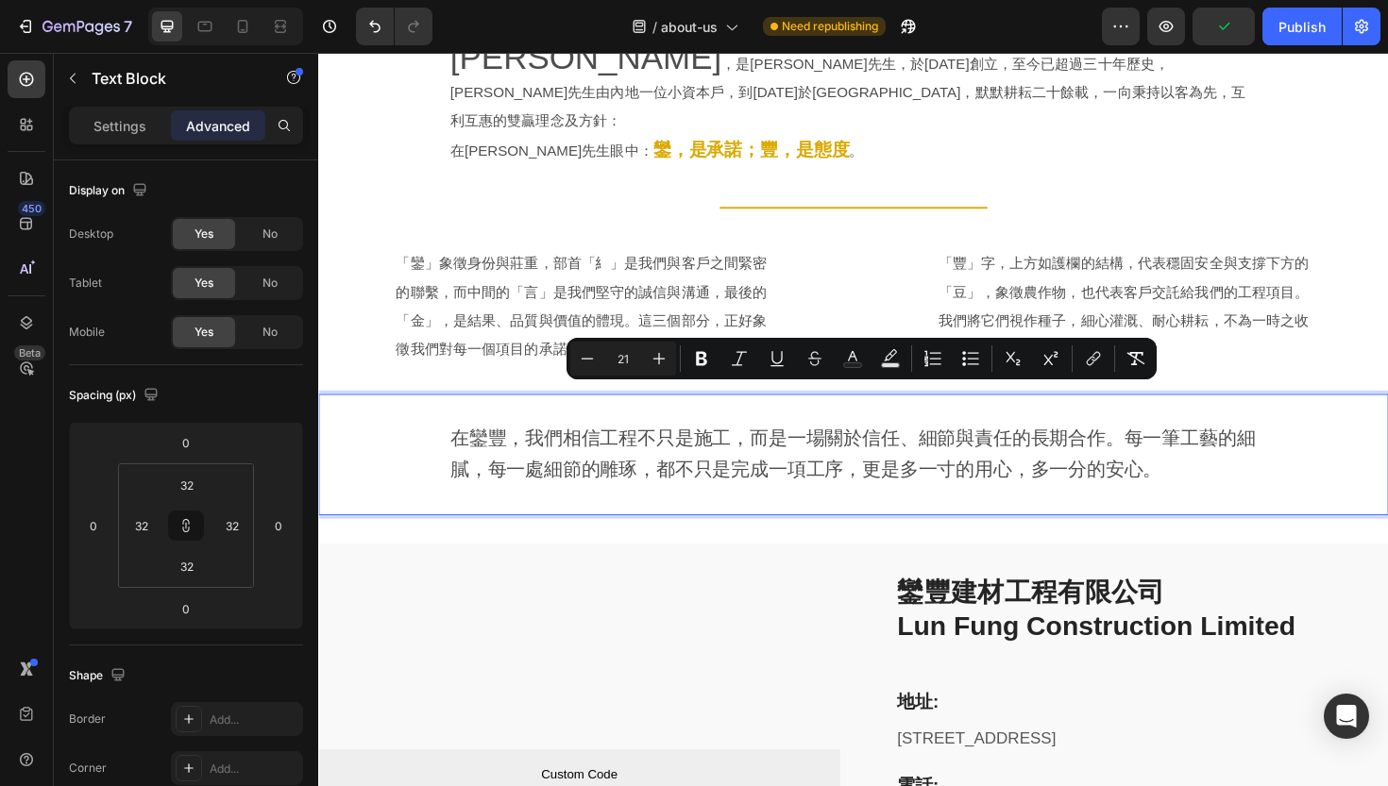
click at [874, 498] on div "在鑾豐，我們相信工程不只是施工，而是一場關於信任、細節與責任的長期合作。每一筆工藝的細膩，每一處細節的雕琢，都不只是完成一項工序，更是多一寸的用心，多一分的安…" at bounding box center [884, 478] width 1133 height 128
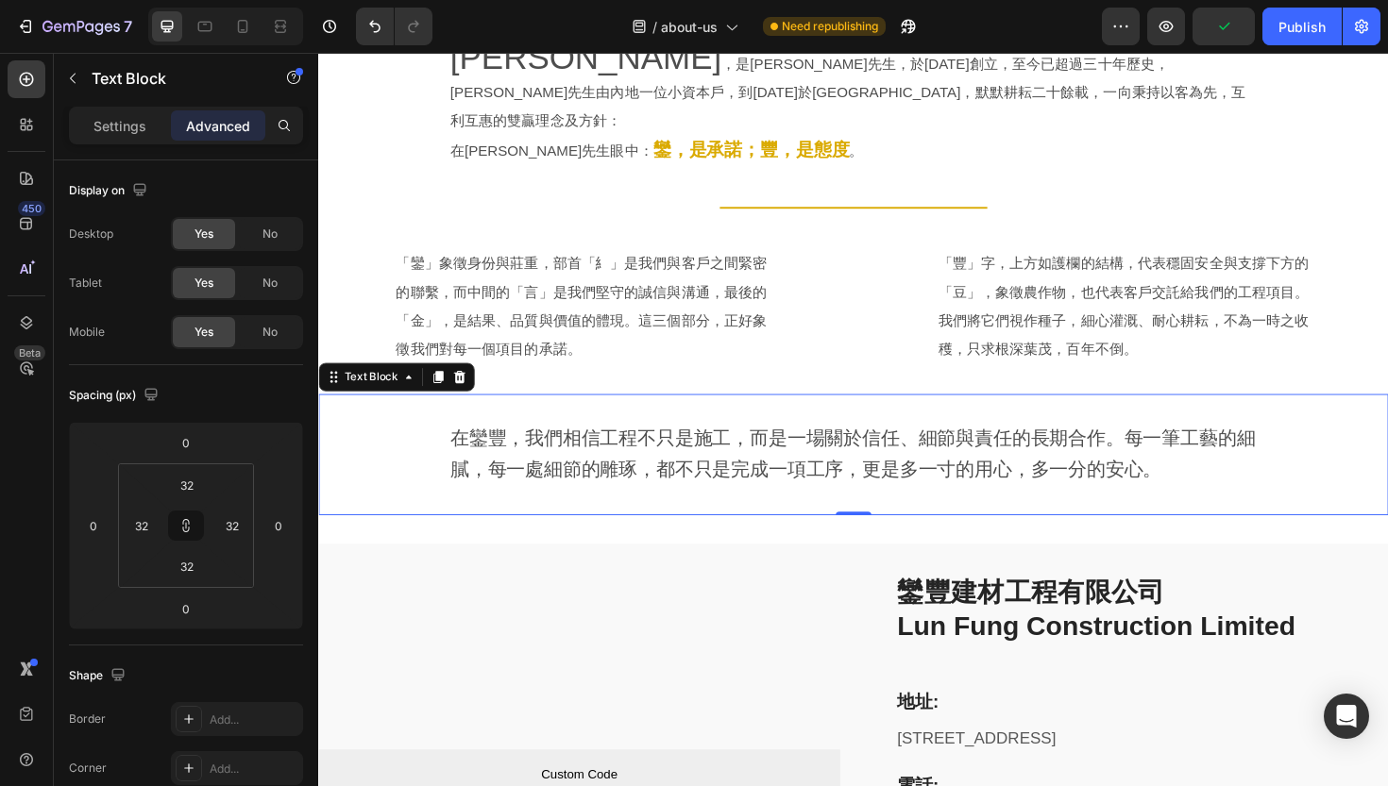
click at [1168, 450] on span "在鑾豐，我們相信工程不只是施工，而是一場關於信任、細節與責任的長期合作。每一筆工藝的細膩，每一處細節的雕琢，都不只是完成一項工序，更是多一寸的用心，多一分的安…" at bounding box center [884, 477] width 852 height 54
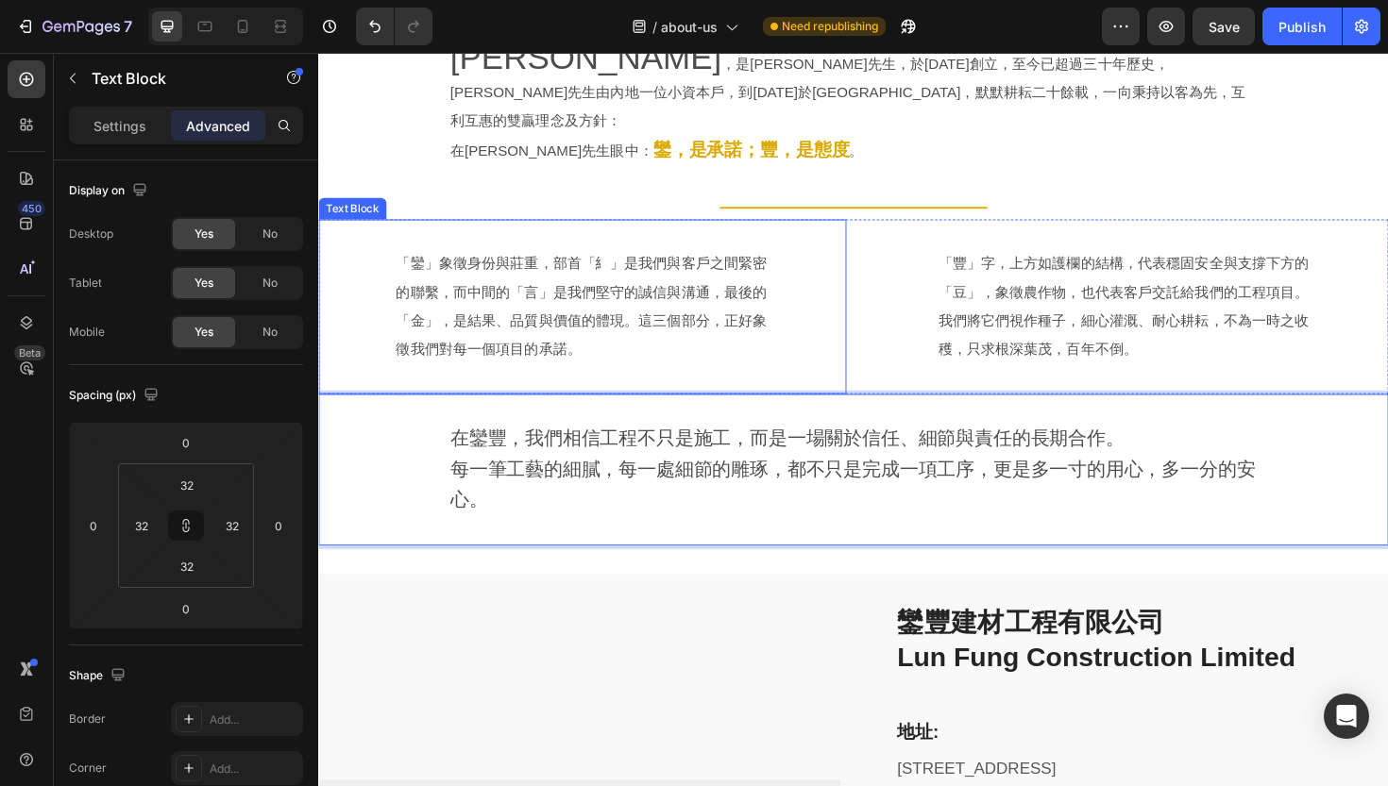
click at [545, 310] on p "「鑾」象徵身份與莊重，部首「糹」是我們與客戶之間緊密的聯繫，而中間的「言」是我們堅守的誠信與溝通，最後的「金」，是結果、品質與價值的體現。這三個部分，正好象徵…" at bounding box center [597, 321] width 395 height 121
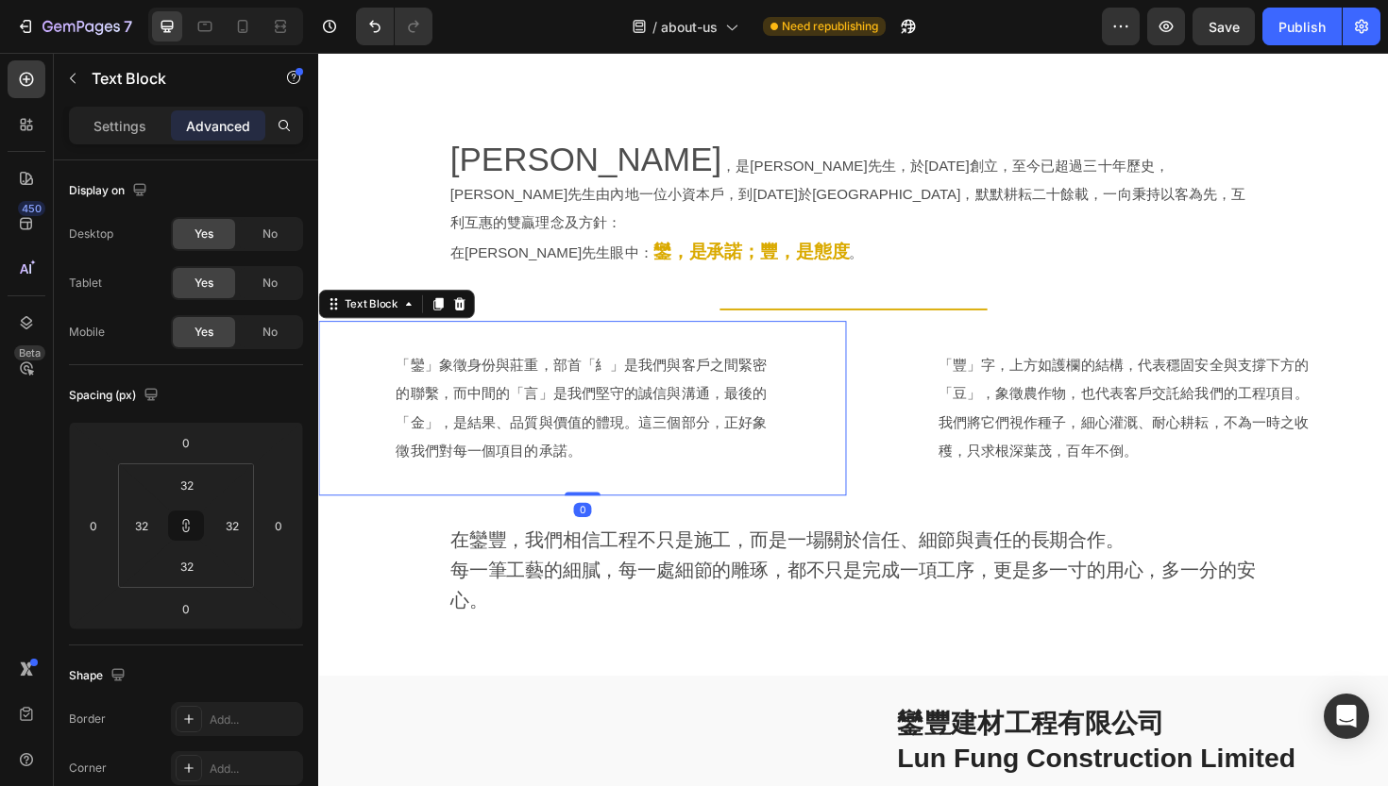
scroll to position [729, 0]
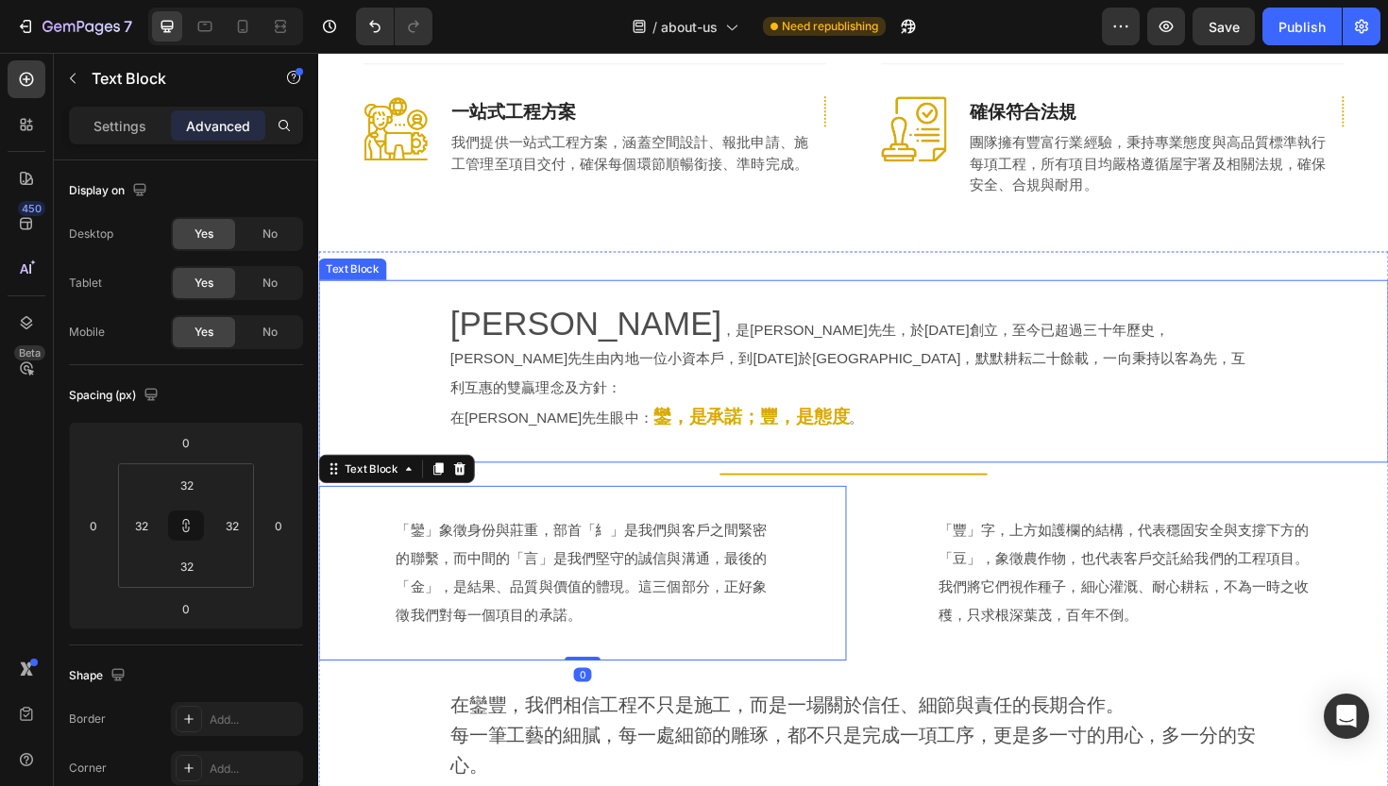
click at [395, 349] on div "[PERSON_NAME] ，是[PERSON_NAME]先生，於[DATE]創立，至今已超過三十年歷史，[PERSON_NAME]先生由內地一位小資本戶，到…" at bounding box center [884, 390] width 1072 height 133
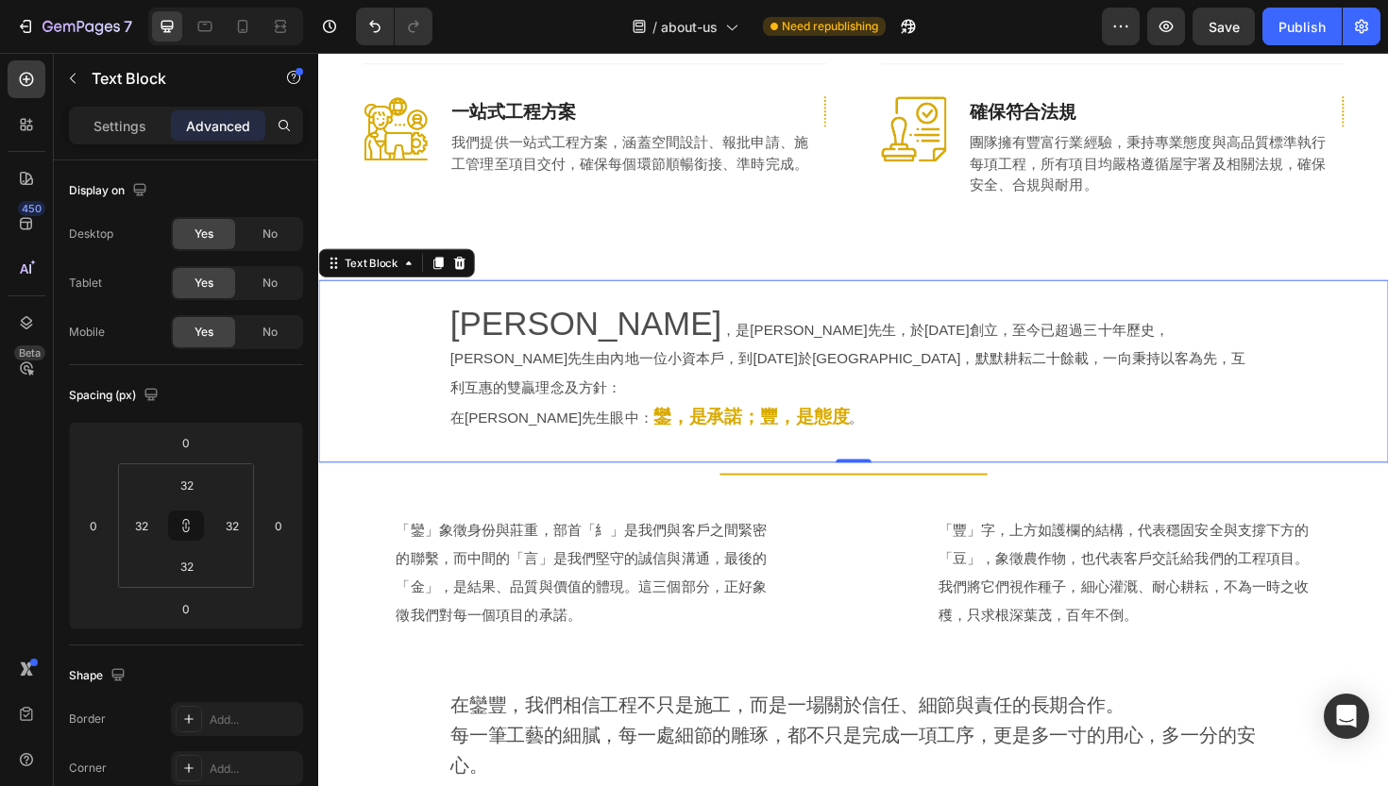
click at [584, 423] on p "在[PERSON_NAME]先生眼中： 鑾，是承諾；豐，是態度 。" at bounding box center [885, 439] width 854 height 32
click at [415, 324] on div "[PERSON_NAME] ，是[PERSON_NAME]先生，於[DATE]創立，至今已超過三十年歷史，[PERSON_NAME]先生由內地一位小資本戶，到…" at bounding box center [884, 390] width 1072 height 133
click at [119, 122] on p "Settings" at bounding box center [119, 126] width 53 height 20
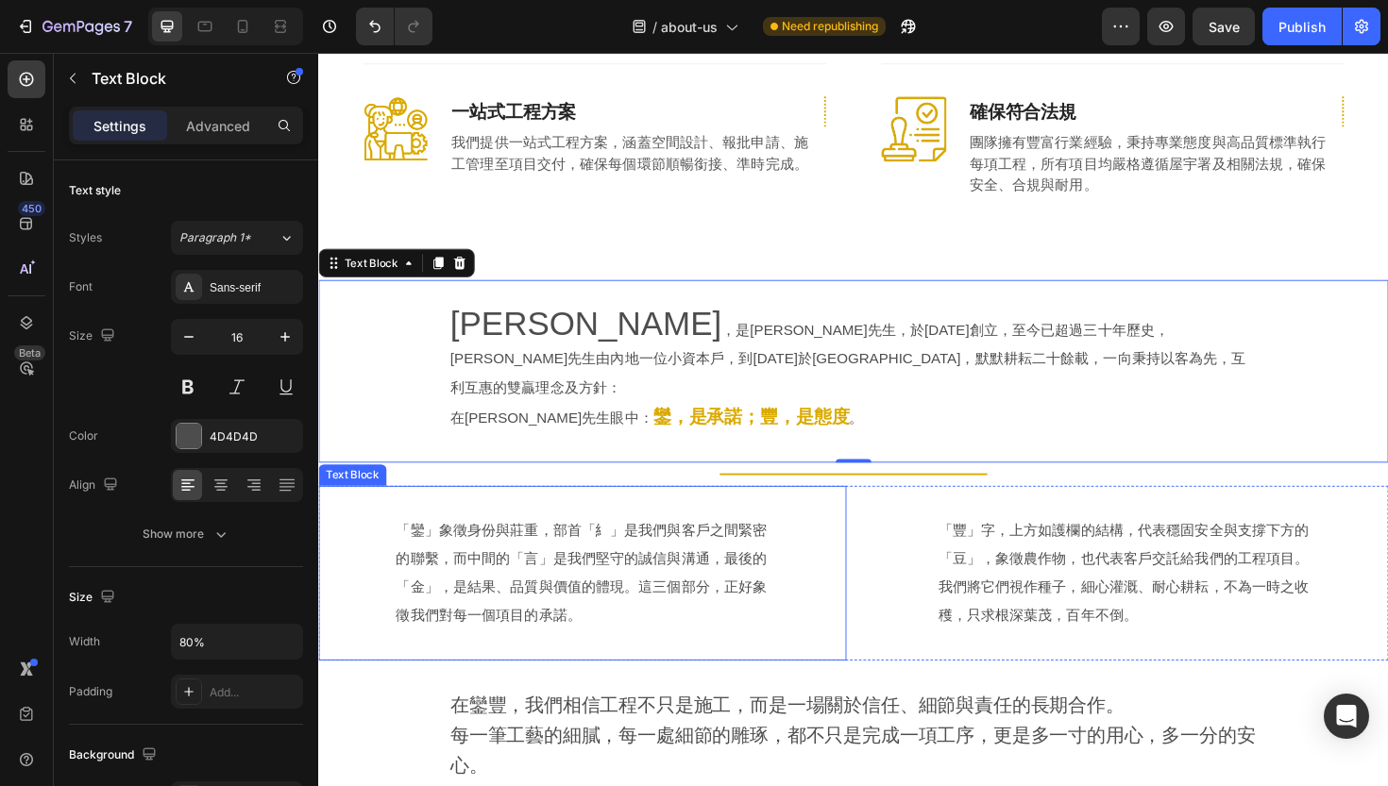
click at [373, 492] on div "Text Block" at bounding box center [354, 500] width 64 height 17
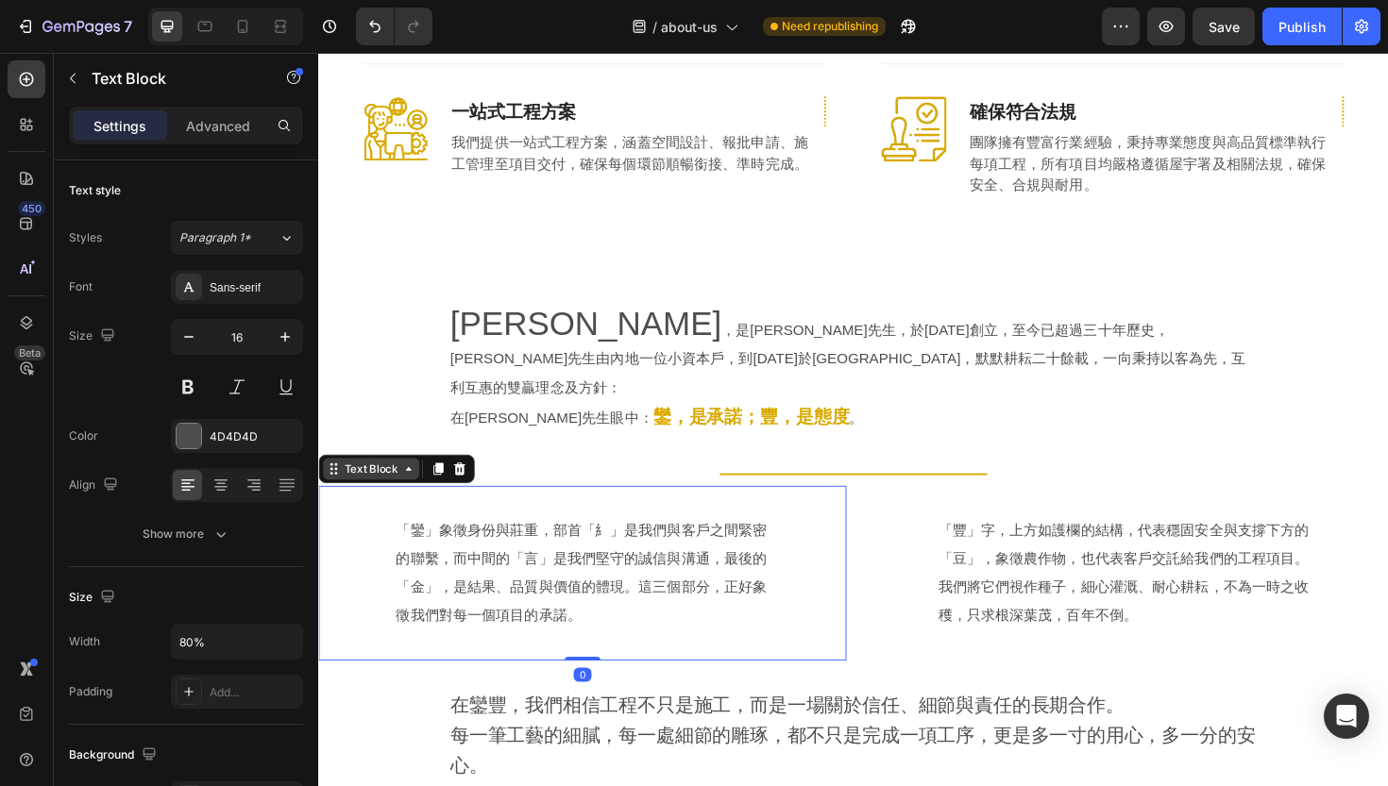
click at [373, 485] on div "Text Block" at bounding box center [374, 493] width 64 height 17
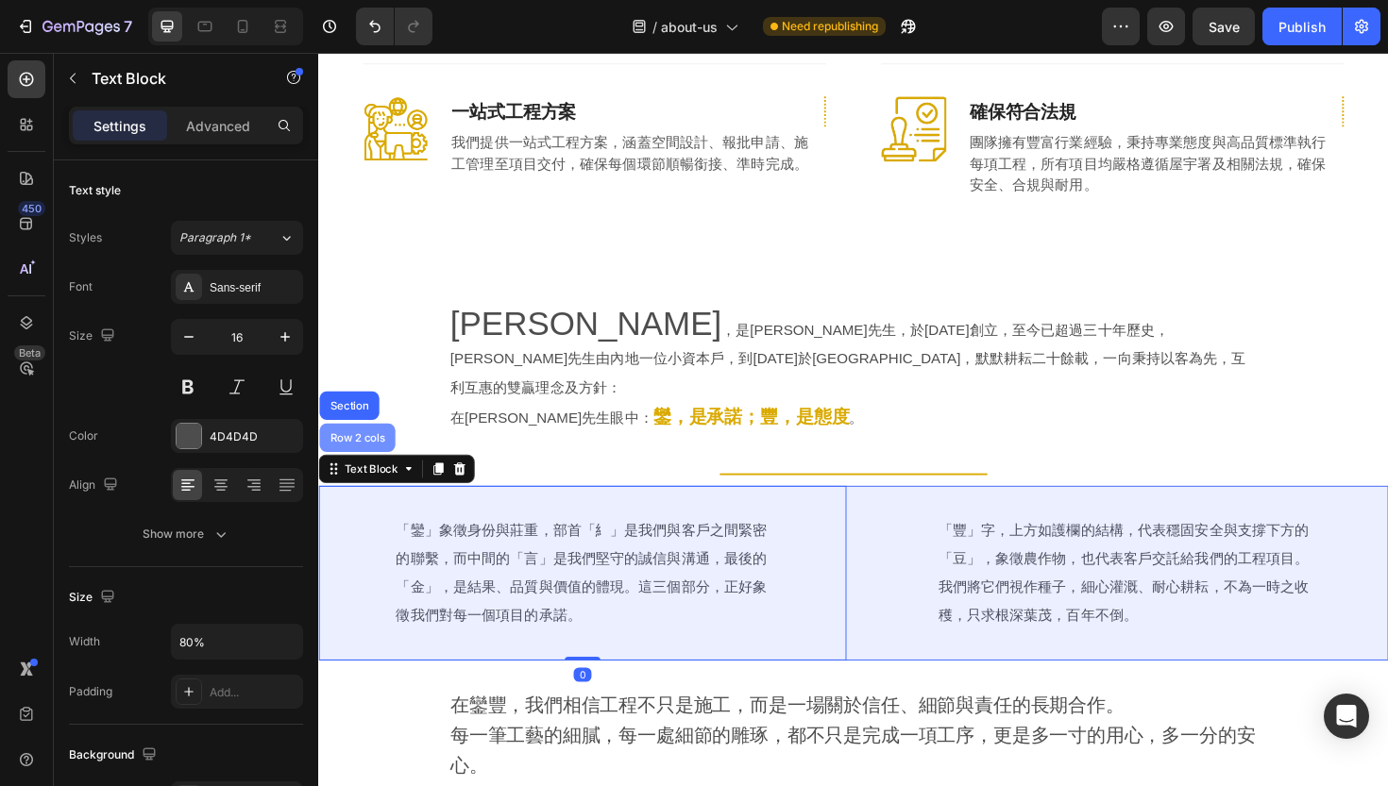
click at [372, 446] on div "Row 2 cols" at bounding box center [359, 461] width 80 height 30
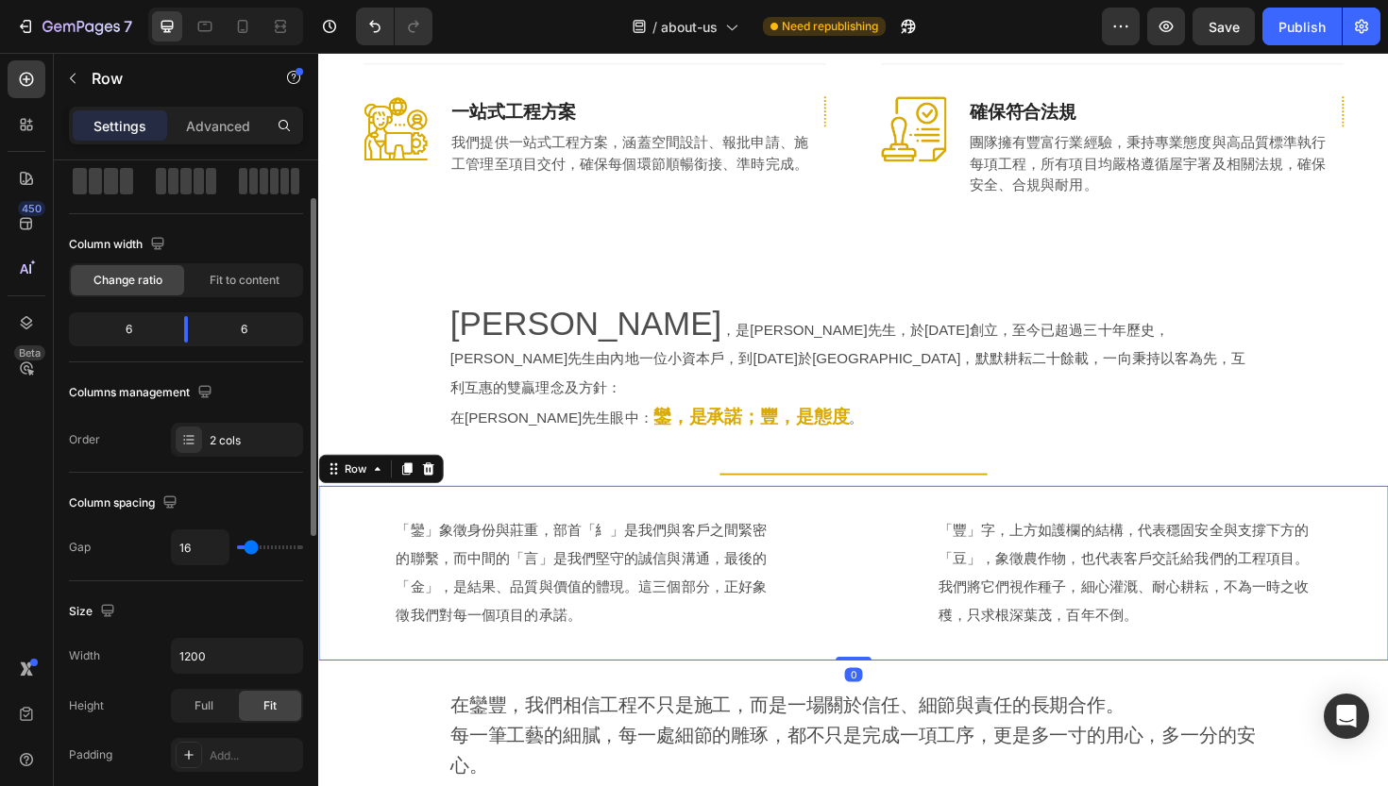
scroll to position [96, 0]
click at [250, 436] on div "2 cols" at bounding box center [254, 438] width 89 height 17
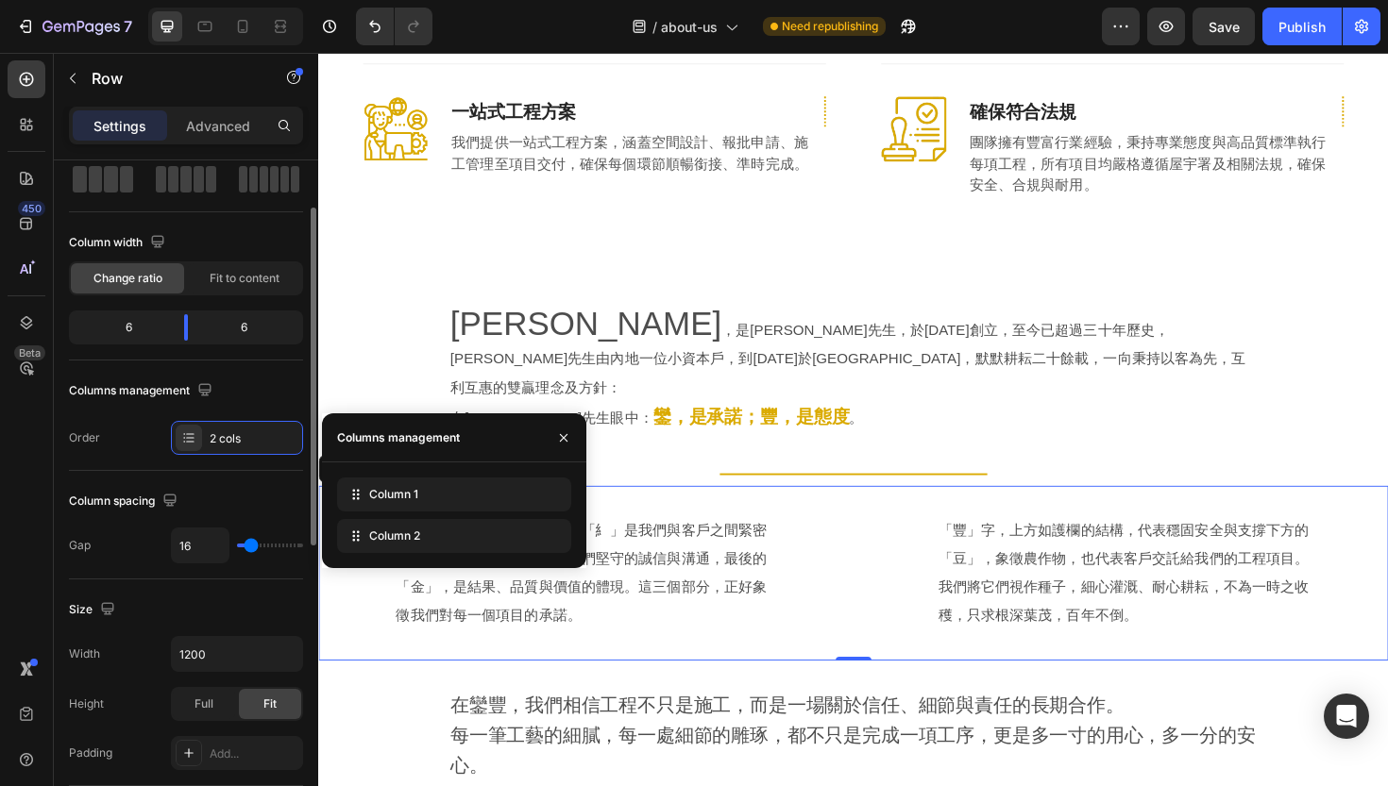
click at [131, 580] on div "Layout Column width Change ratio Fit to content 6 6 Columns management Order 2 …" at bounding box center [186, 683] width 234 height 207
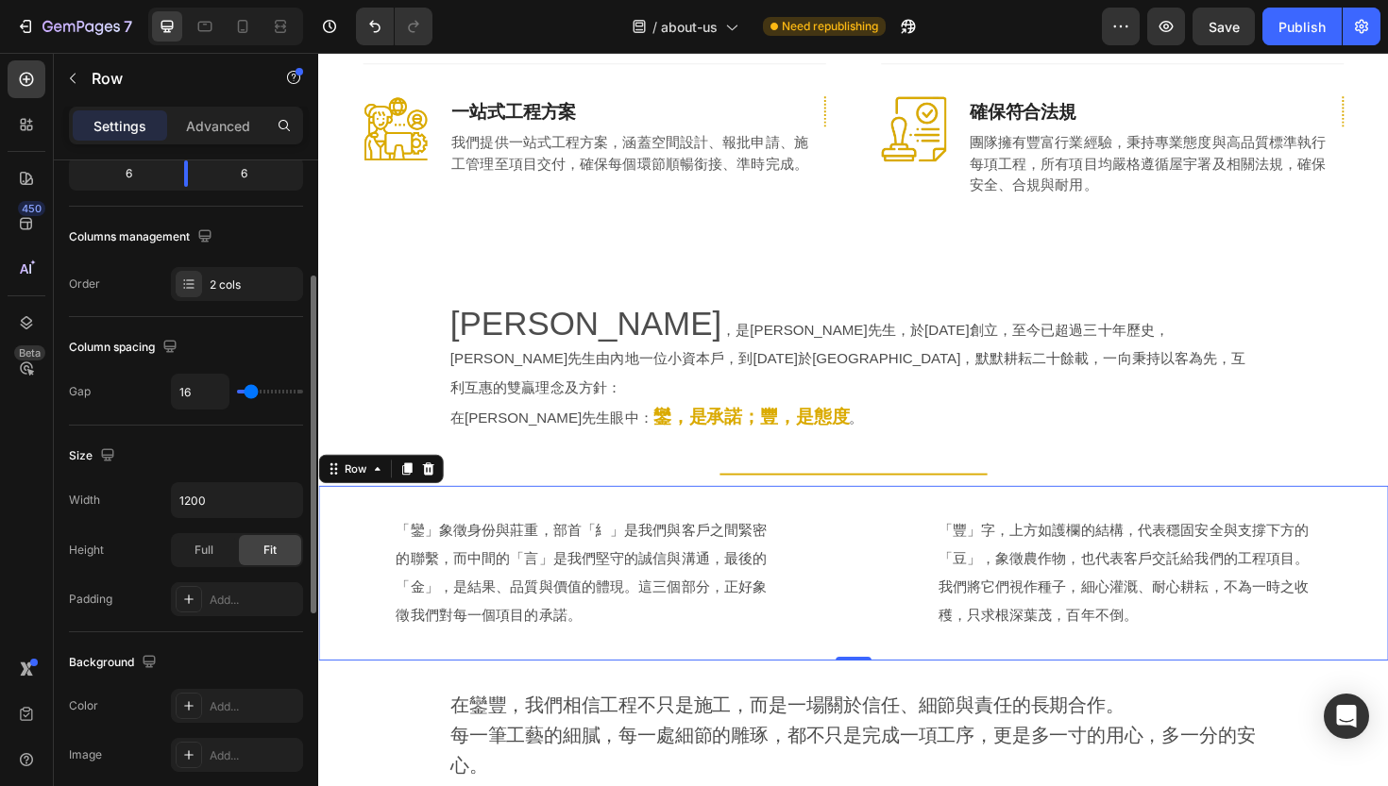
scroll to position [251, 0]
click at [266, 512] on input "1200" at bounding box center [237, 499] width 130 height 34
click at [289, 501] on icon "button" at bounding box center [285, 499] width 19 height 19
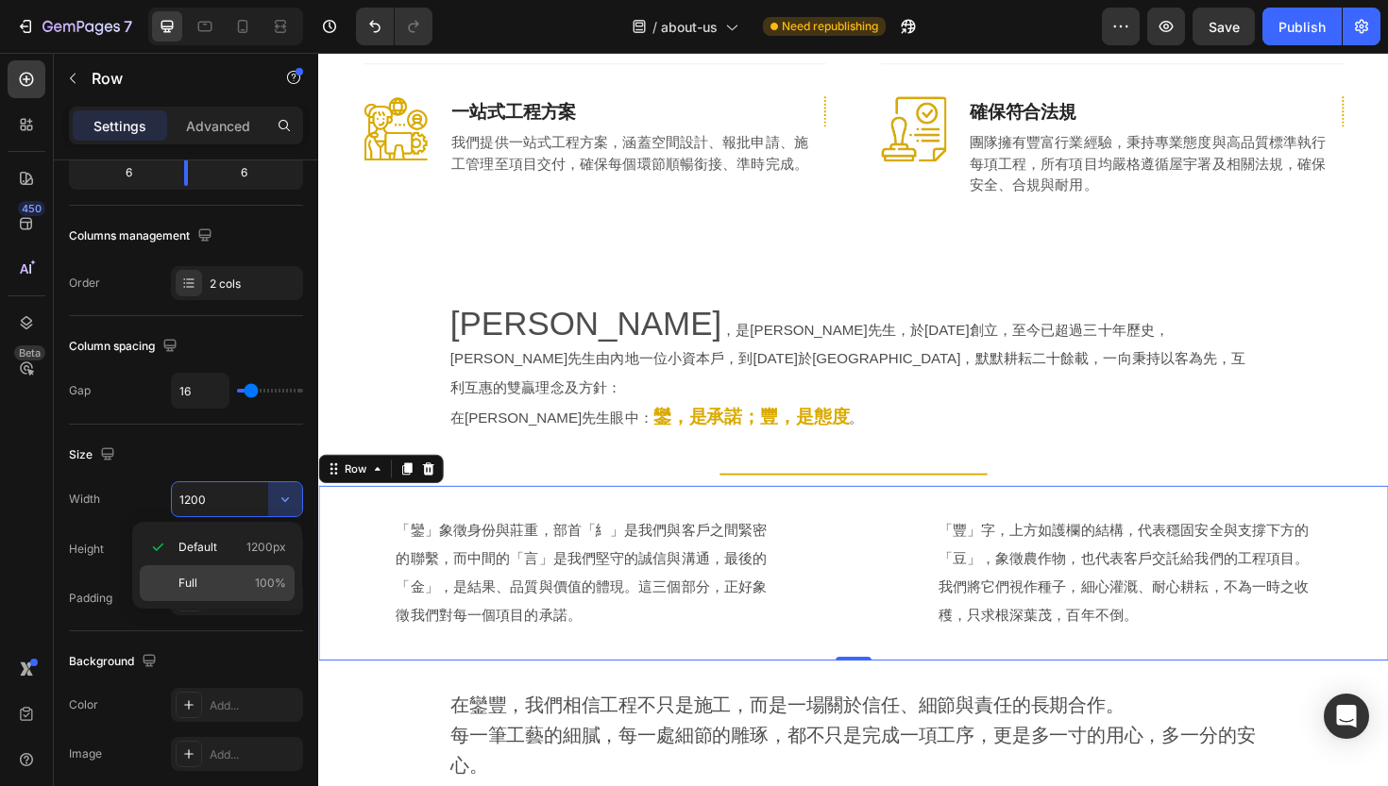
click at [230, 575] on p "Full 100%" at bounding box center [232, 583] width 108 height 17
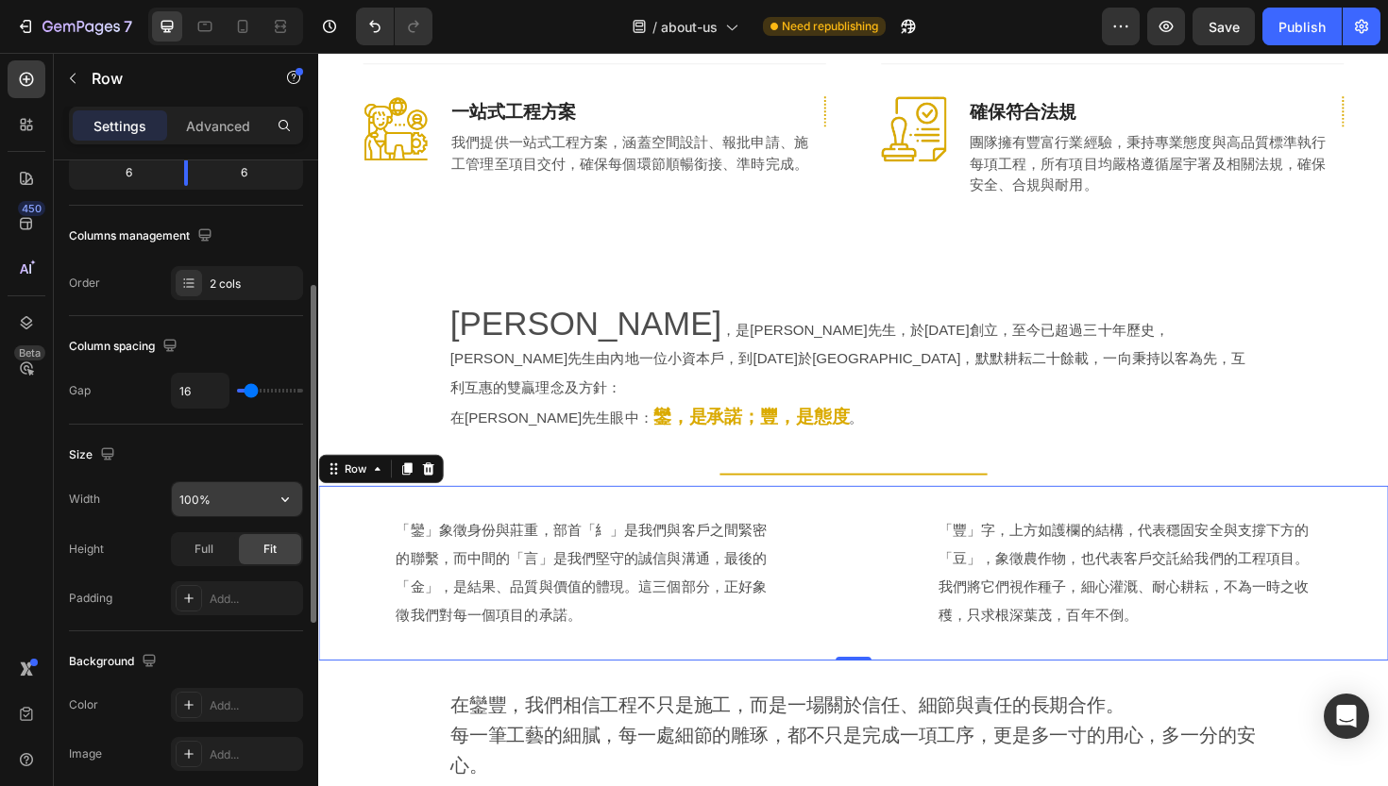
click at [201, 505] on input "100%" at bounding box center [237, 499] width 130 height 34
type input "80%"
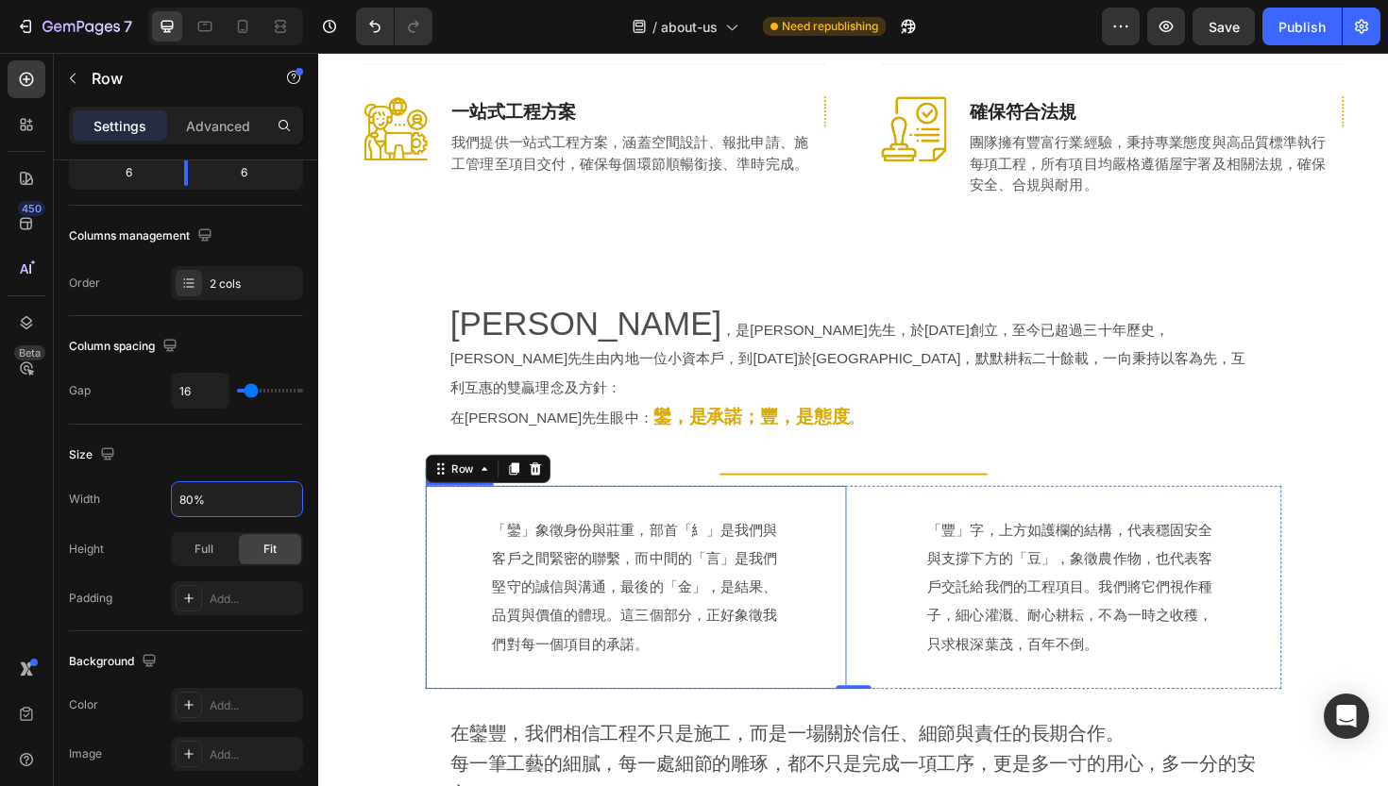
click at [801, 544] on p "「鑾」象徵身份與莊重，部首「糹」是我們與客戶之間緊密的聯繫，而中間的「言」是我們堅守的誠信與溝通，最後的「金」，是結果、品質與價值的體現。這三個部分，正好象徵…" at bounding box center [654, 619] width 304 height 151
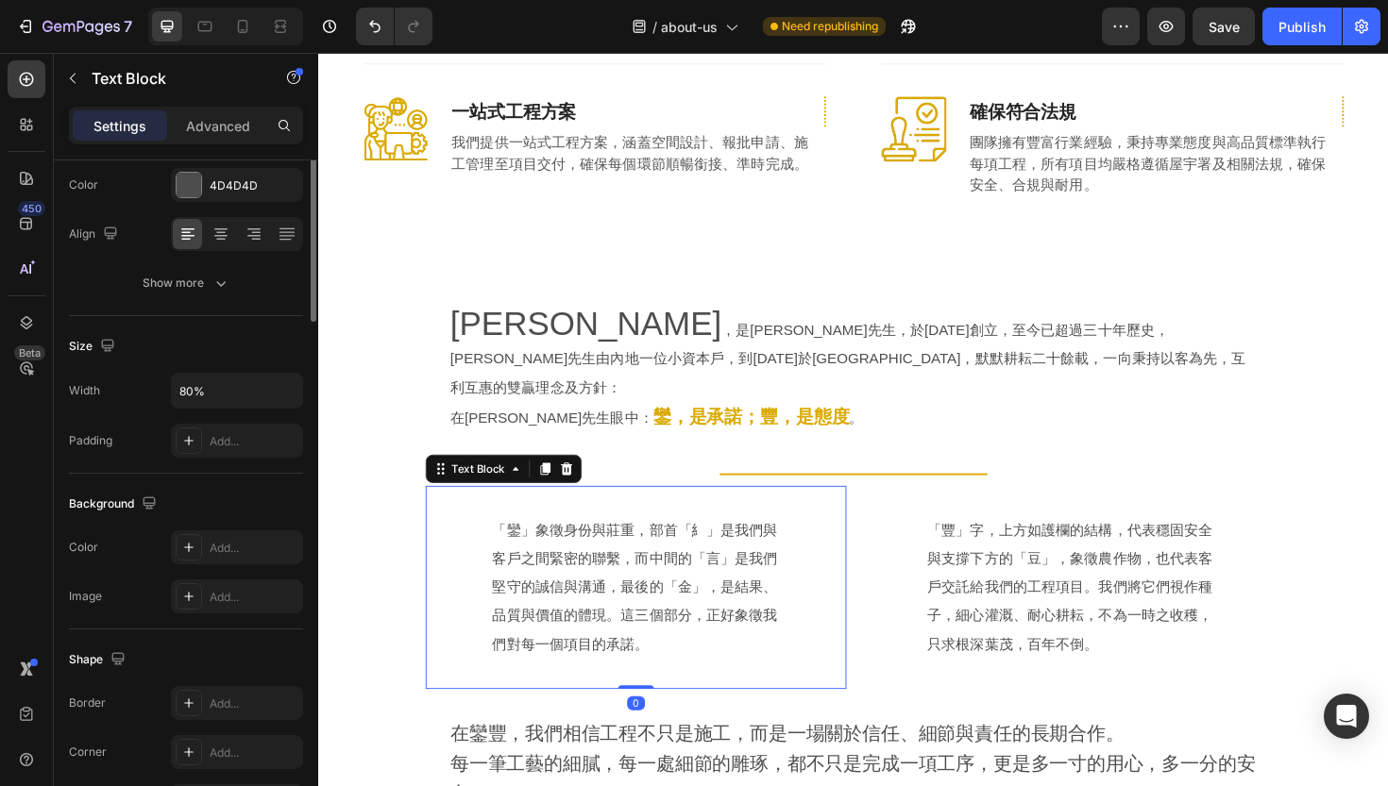
scroll to position [0, 0]
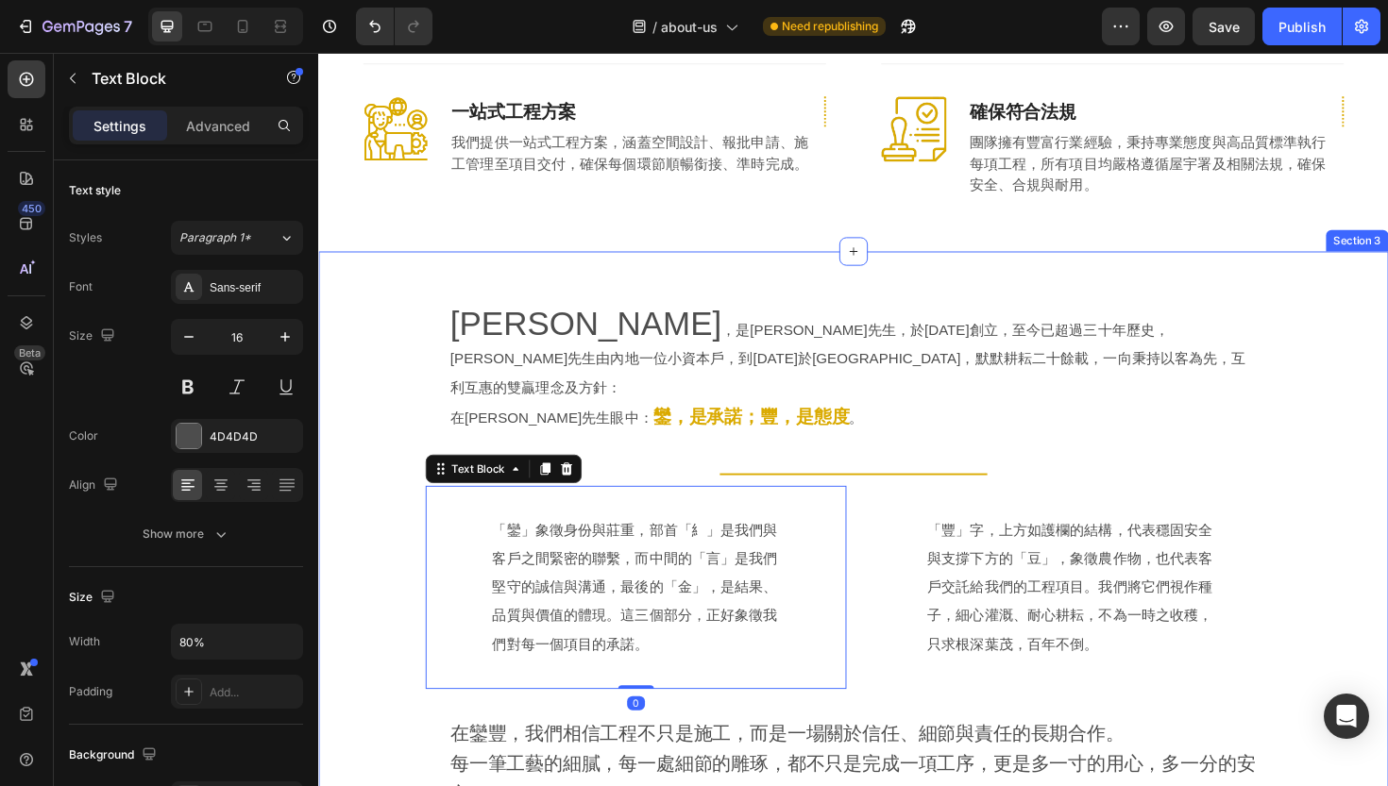
click at [406, 537] on div "[PERSON_NAME] ，是[PERSON_NAME]先生，於[DATE]創立，至今已超過三十年歷史，[PERSON_NAME]先生由內地一位小資本戶，到…" at bounding box center [884, 591] width 1133 height 594
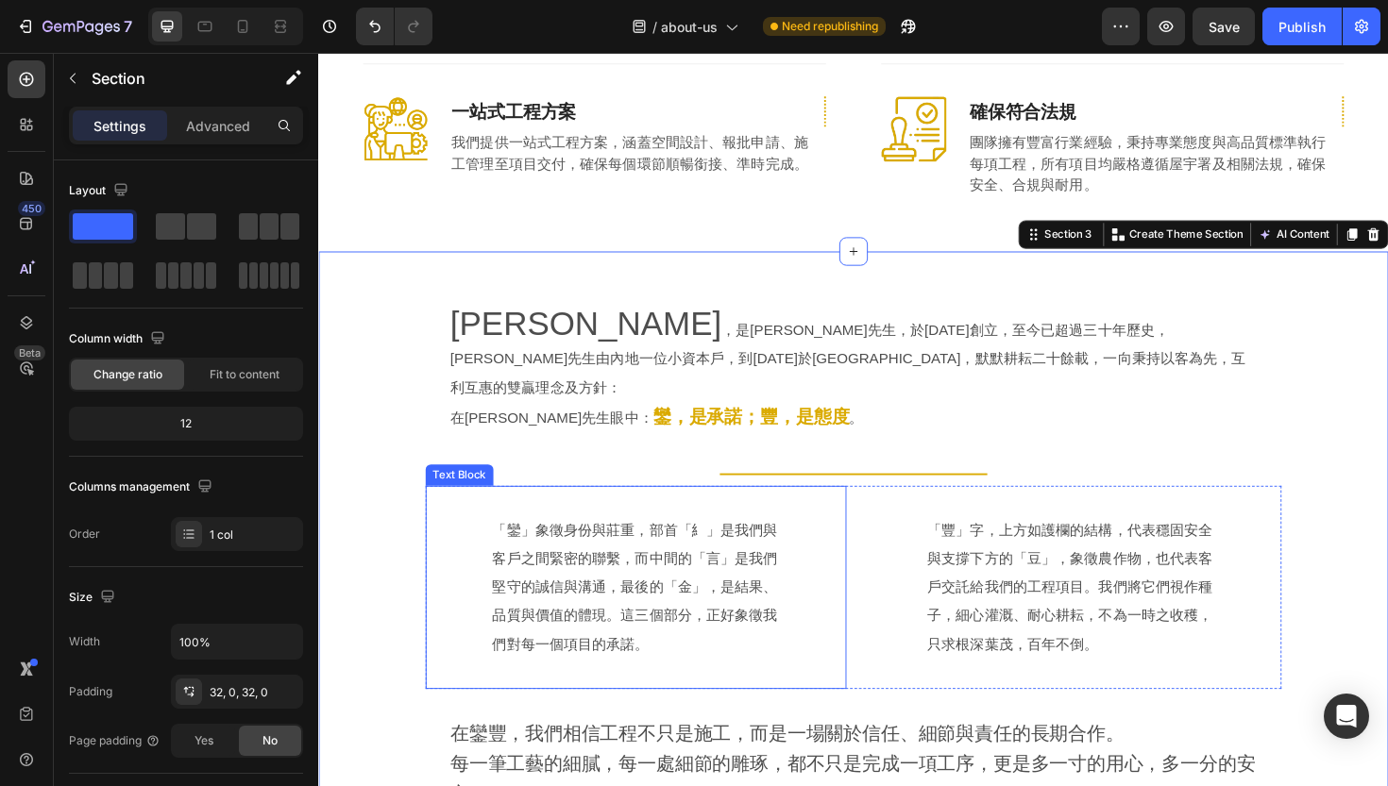
click at [495, 542] on div "「鑾」象徵身份與莊重，部首「糹」是我們與客戶之間緊密的聯繫，而中間的「言」是我們堅守的誠信與溝通，最後的「金」，是結果、品質與價值的體現。這三個部分，正好象徵…" at bounding box center [654, 619] width 385 height 155
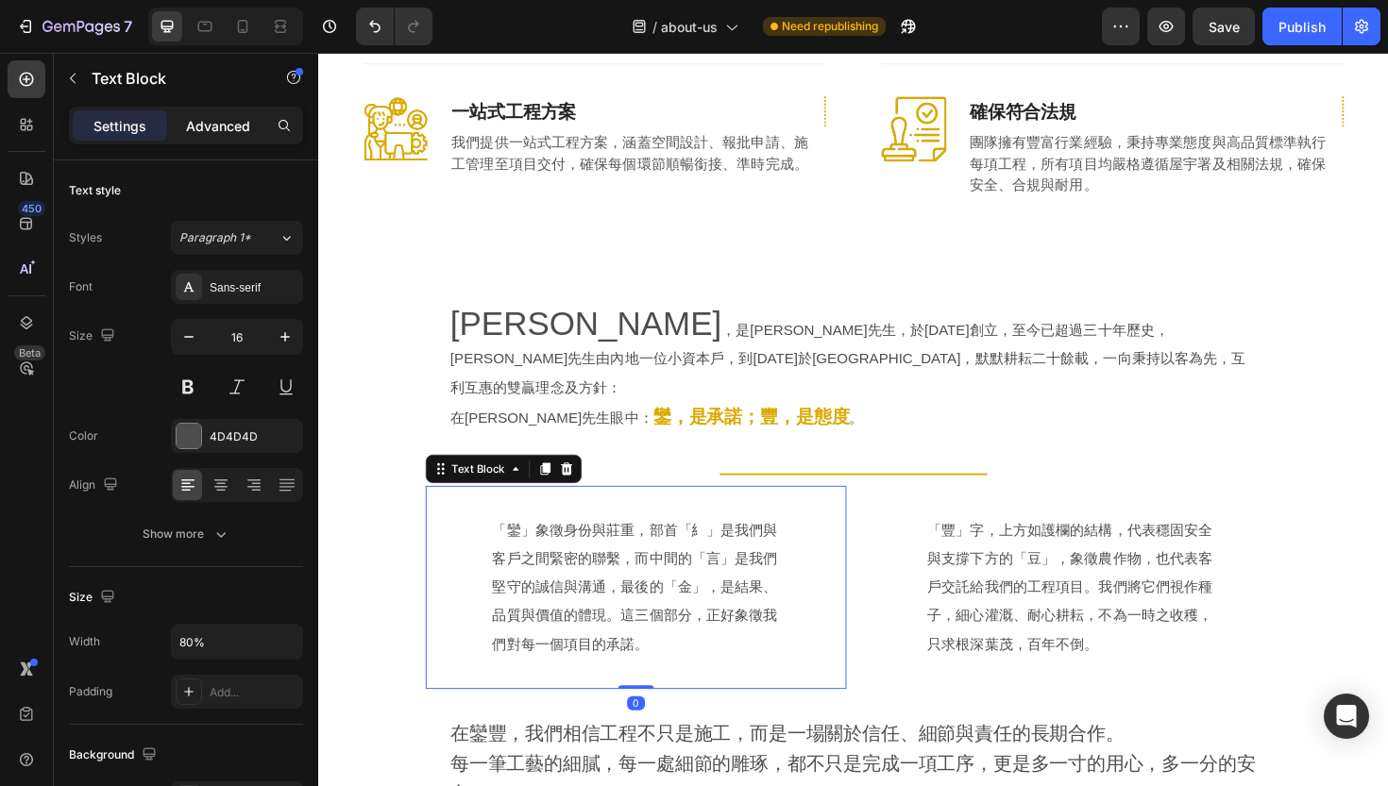
click at [204, 127] on p "Advanced" at bounding box center [218, 126] width 64 height 20
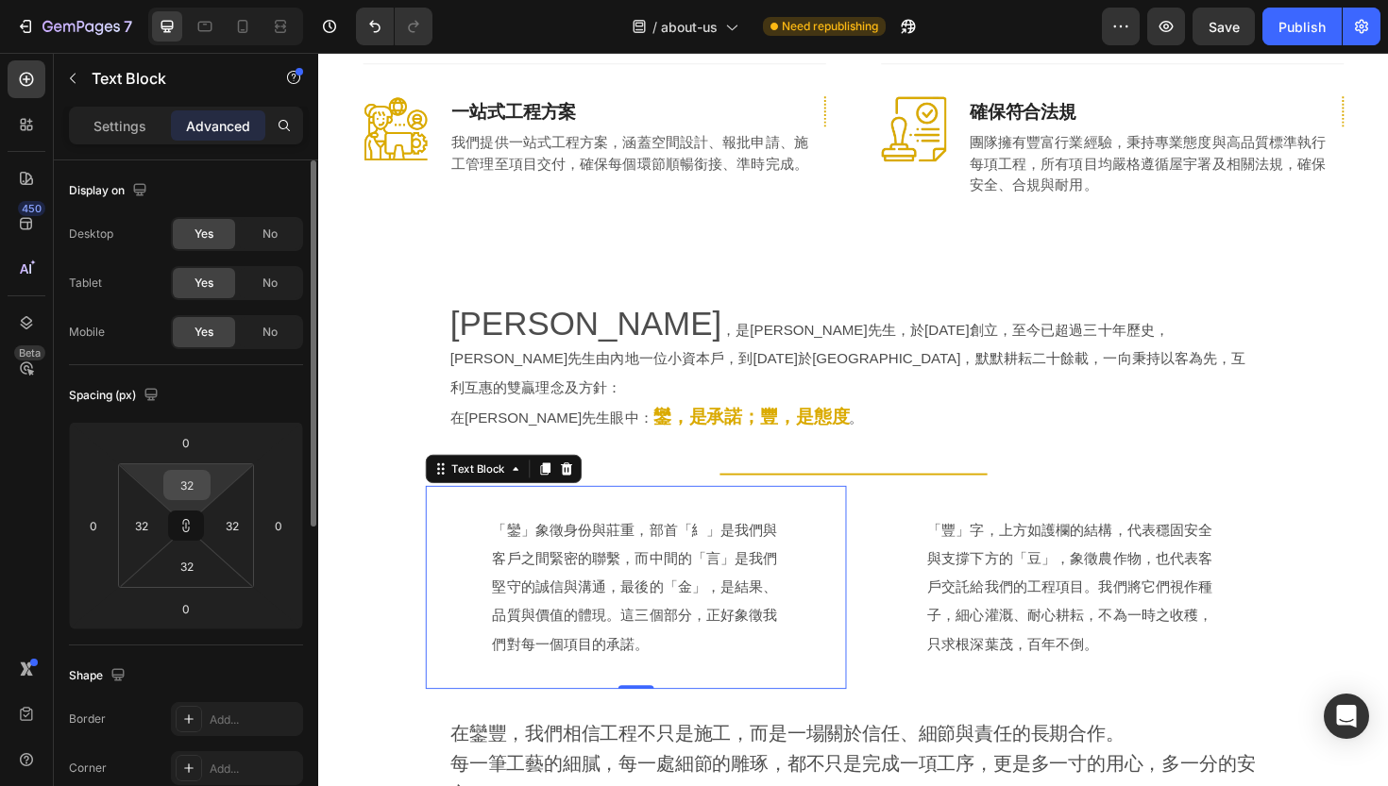
click at [182, 483] on input "32" at bounding box center [187, 485] width 38 height 28
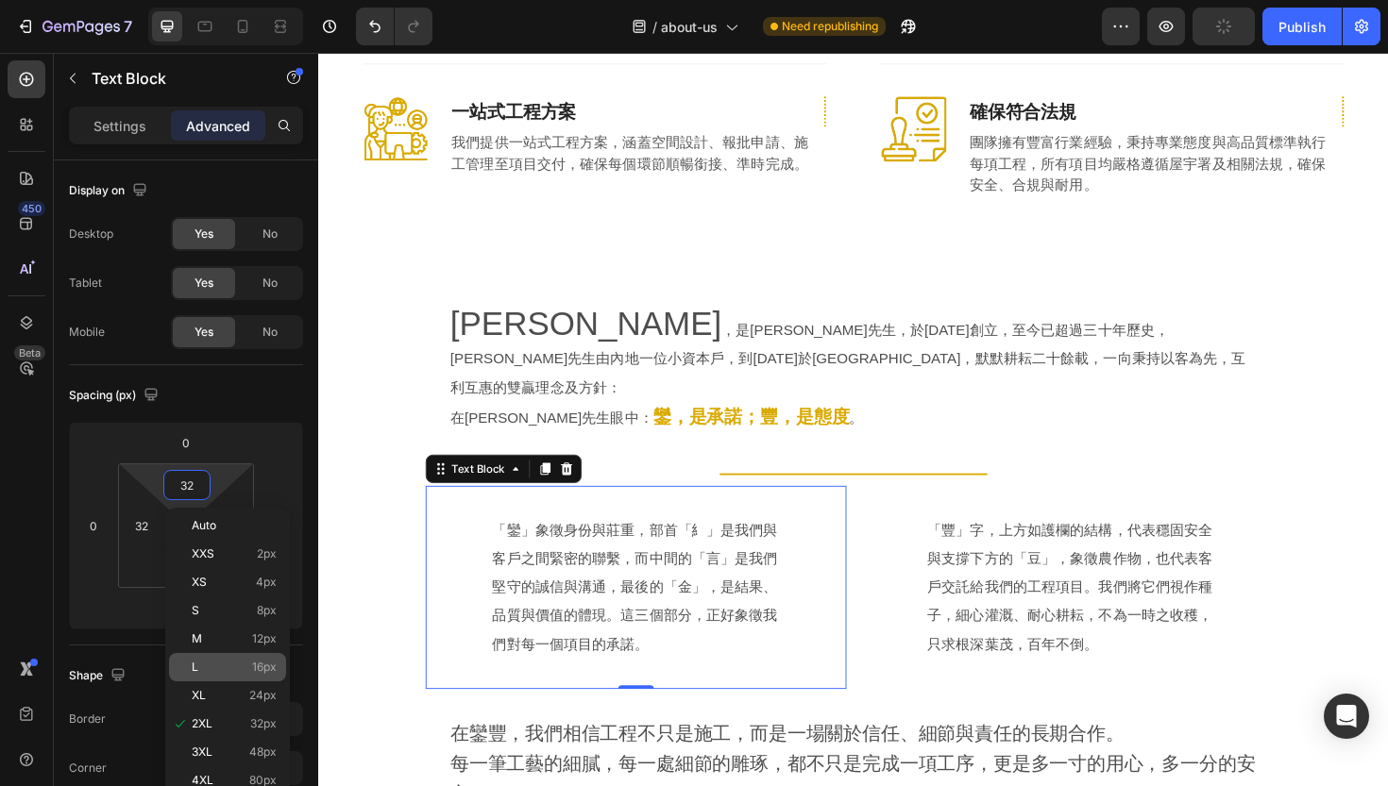
click at [212, 671] on p "L 16px" at bounding box center [234, 667] width 85 height 13
type input "16"
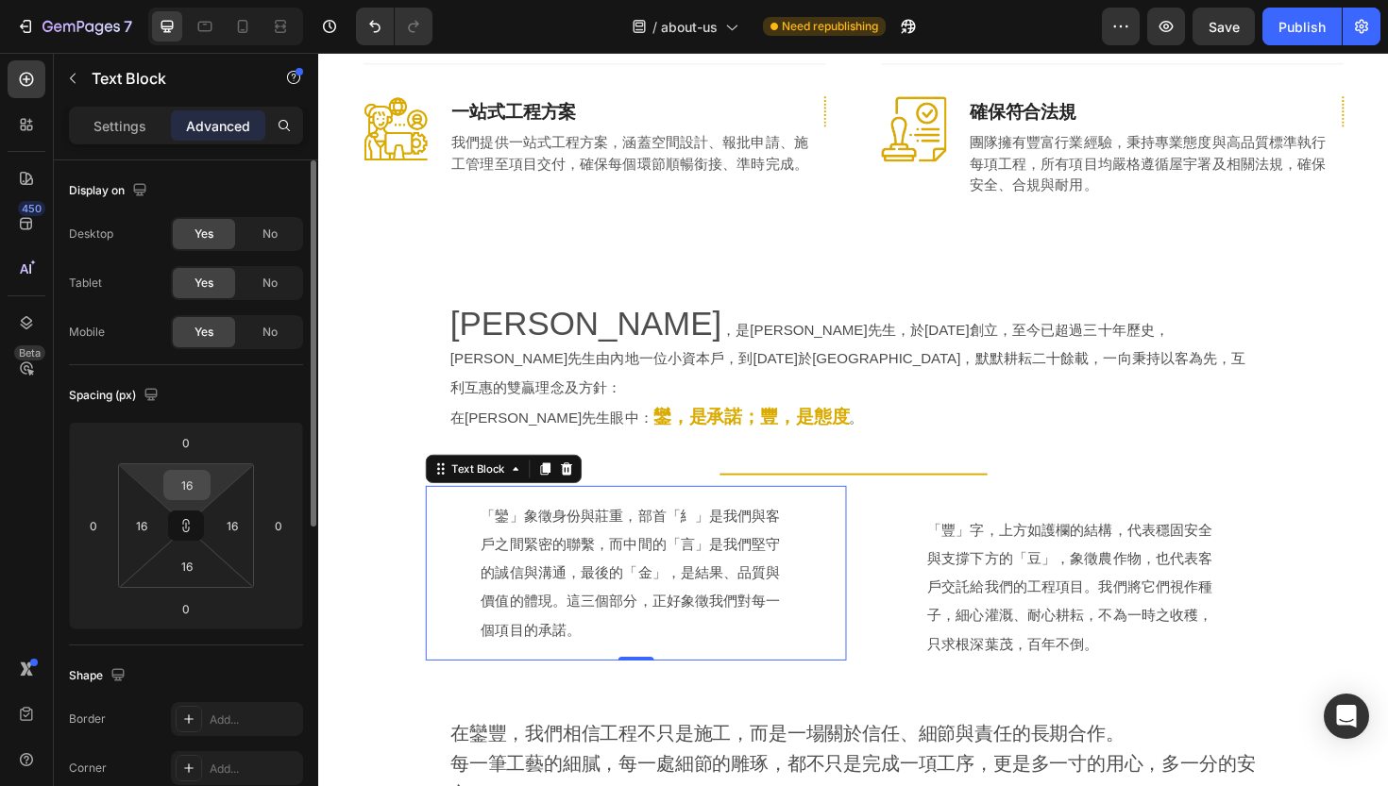
click at [198, 486] on input "16" at bounding box center [187, 485] width 38 height 28
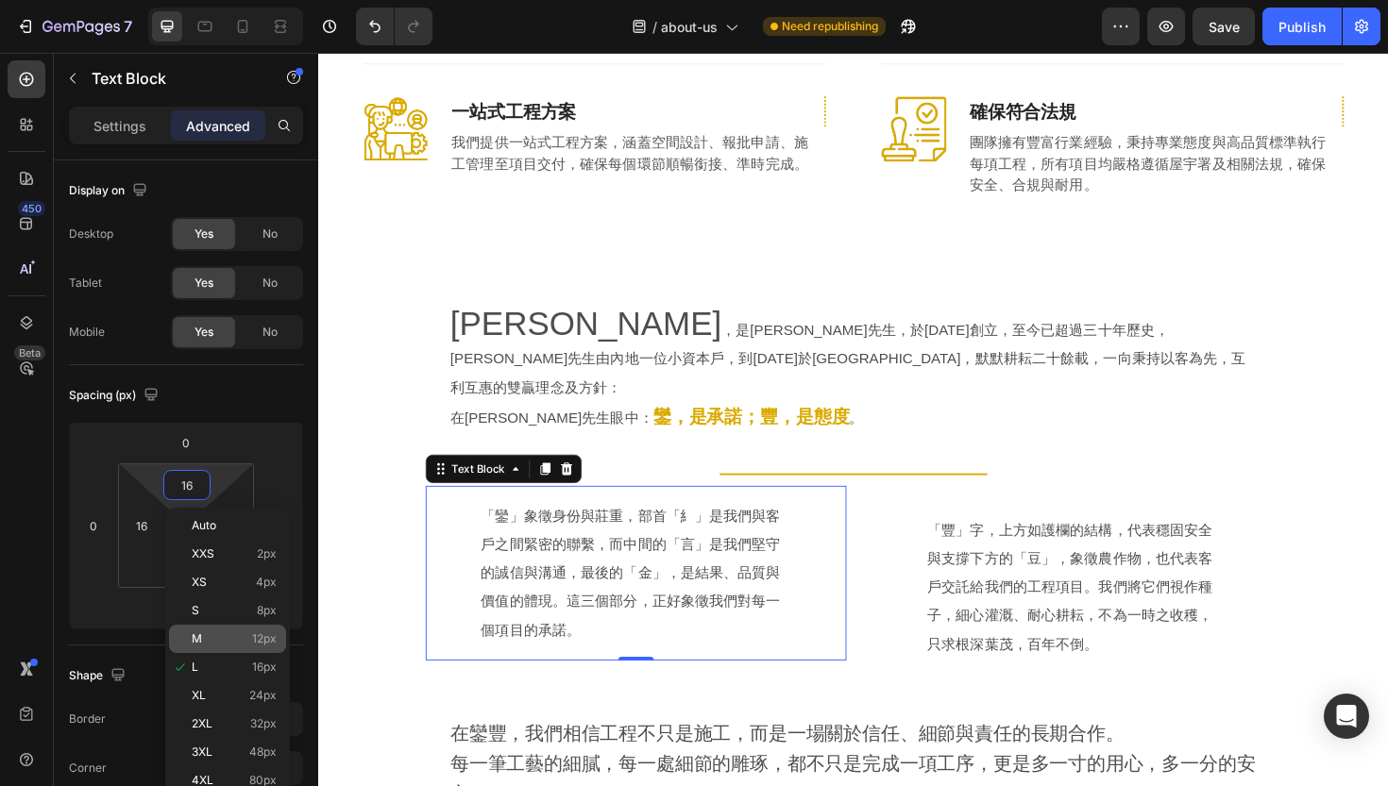
click at [228, 633] on p "M 12px" at bounding box center [234, 639] width 85 height 13
type input "12"
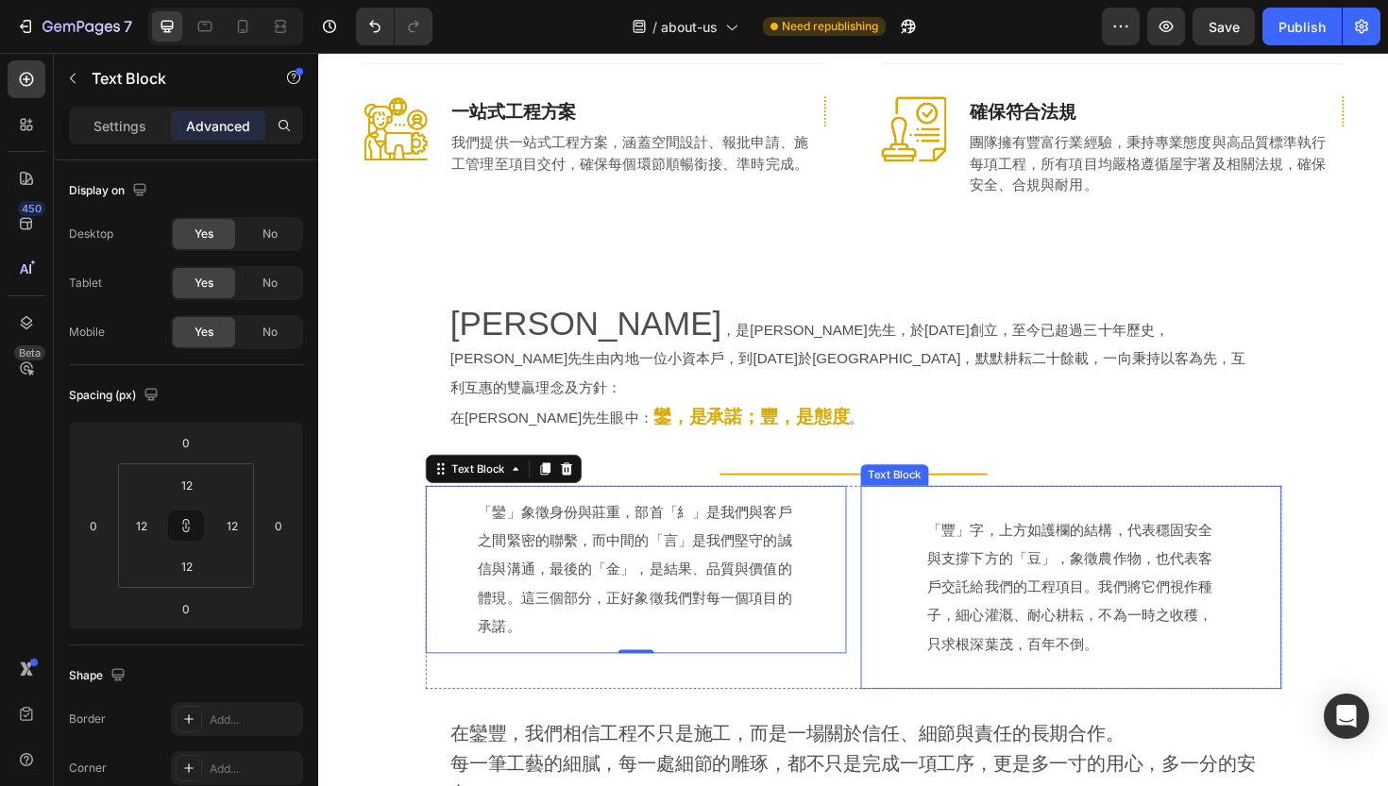
click at [1061, 512] on div "「豐」字，上方如護欄的結構，代表穩固安全與支撐下方的「豆」，象徵農作物，也代表客戶交託給我們的工程項目。我們將它們視作種子，細心灌溉、耐心耕耘，不為一時之收穫…" at bounding box center [1115, 619] width 446 height 215
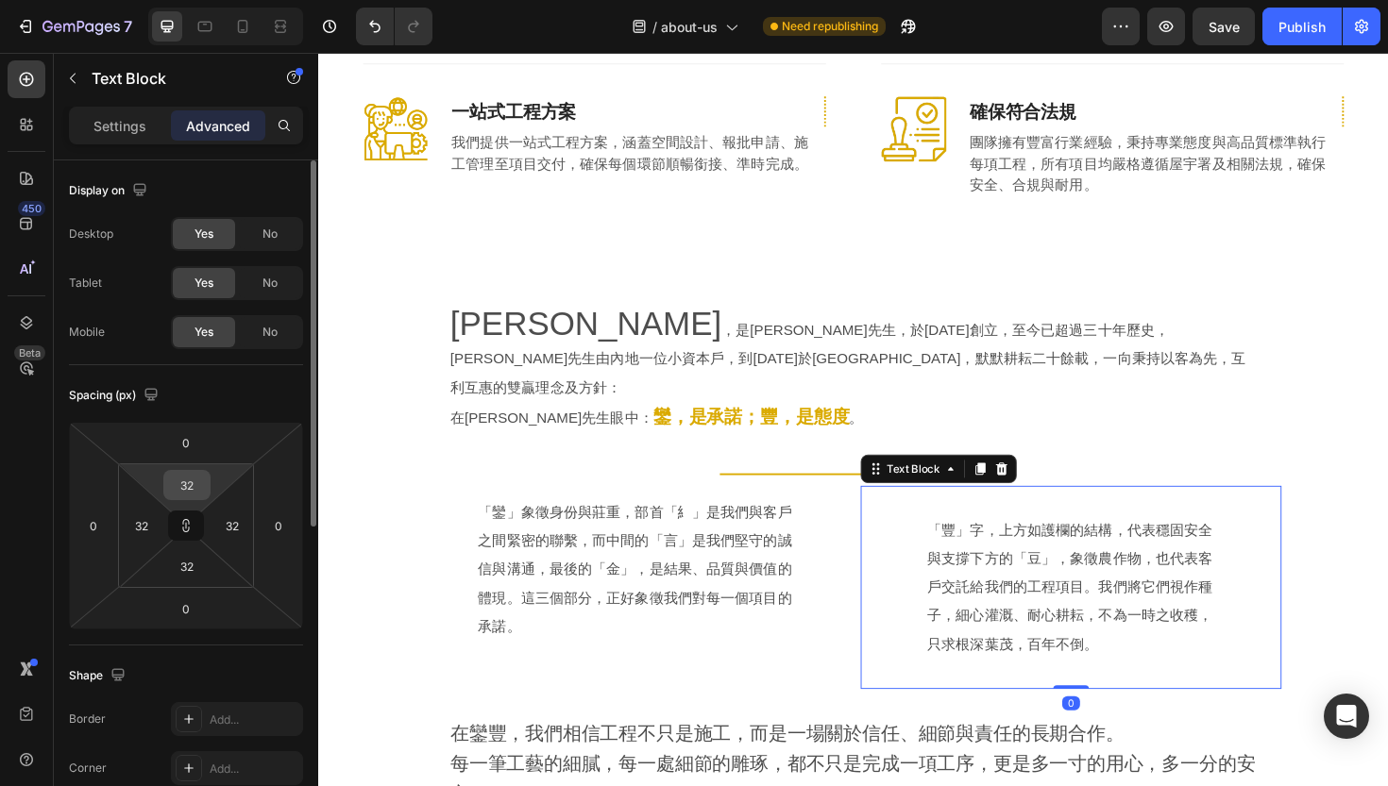
click at [194, 498] on input "32" at bounding box center [187, 485] width 38 height 28
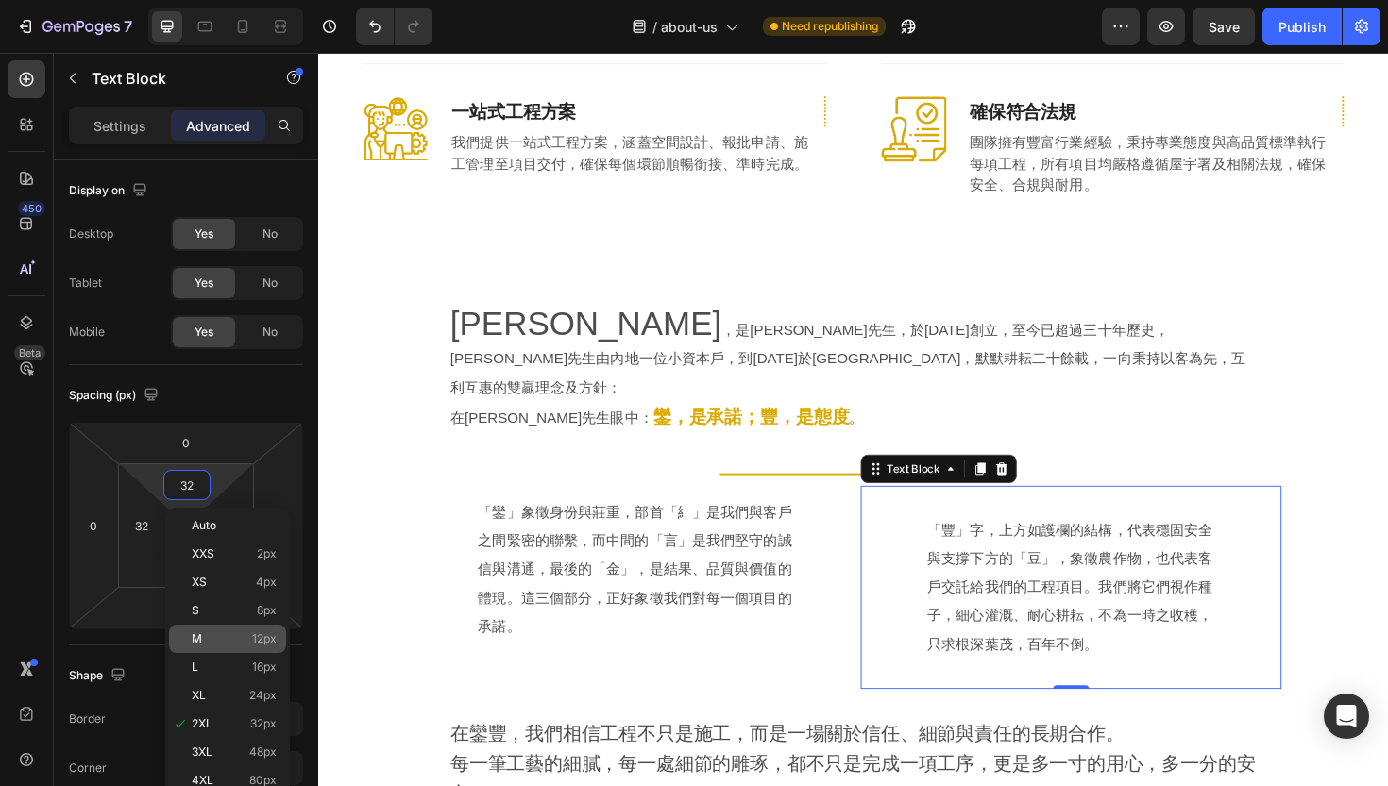
click at [240, 640] on p "M 12px" at bounding box center [234, 639] width 85 height 13
type input "12"
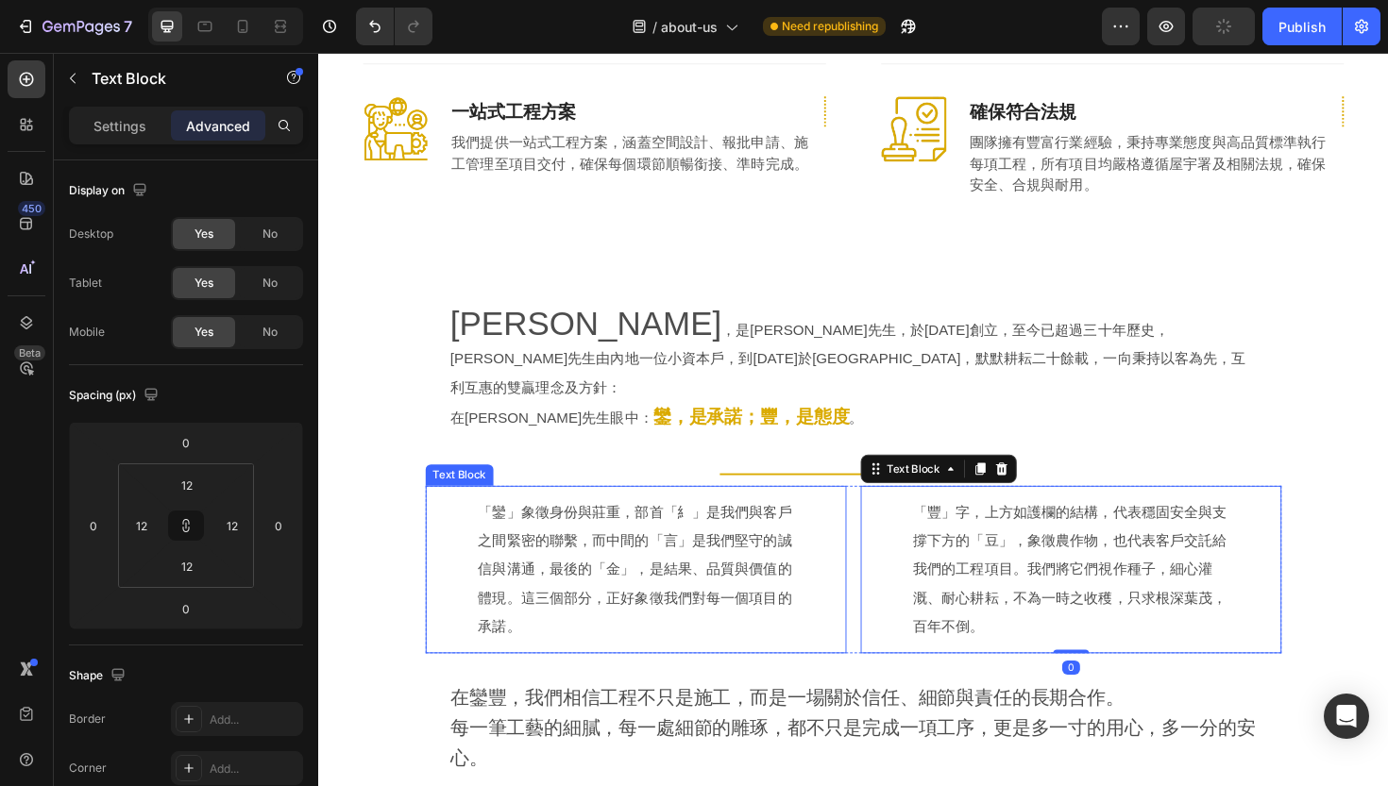
click at [570, 607] on p "「鑾」象徵身份與莊重，部首「糹」是我們與客戶之間緊密的聯繫，而中間的「言」是我們堅守的誠信與溝通，最後的「金」，是結果、品質與價值的體現。這三個部分，正好象徵…" at bounding box center [654, 600] width 334 height 151
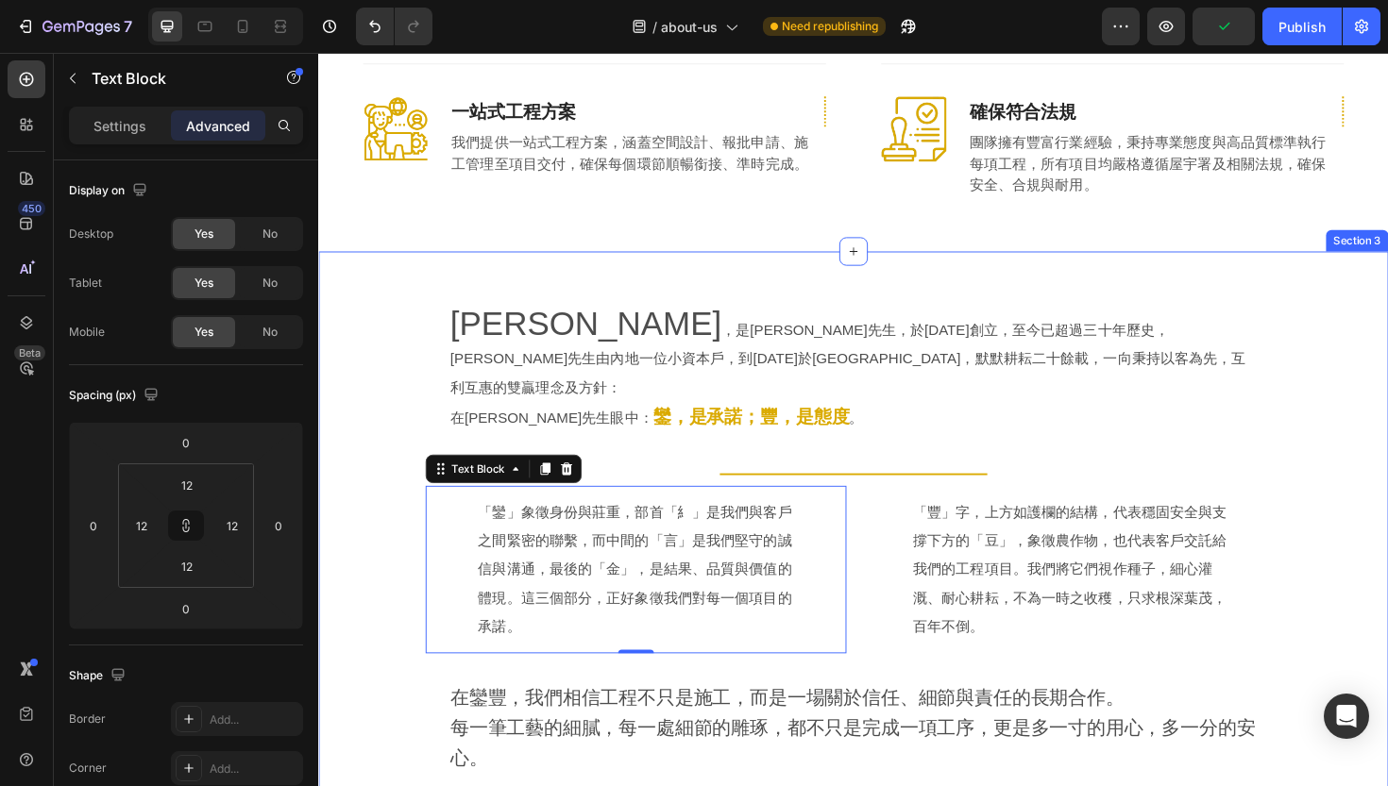
click at [417, 552] on div "[PERSON_NAME] ，是[PERSON_NAME]先生，於[DATE]創立，至今已超過三十年歷史，[PERSON_NAME]先生由內地一位小資本戶，到…" at bounding box center [884, 572] width 1133 height 556
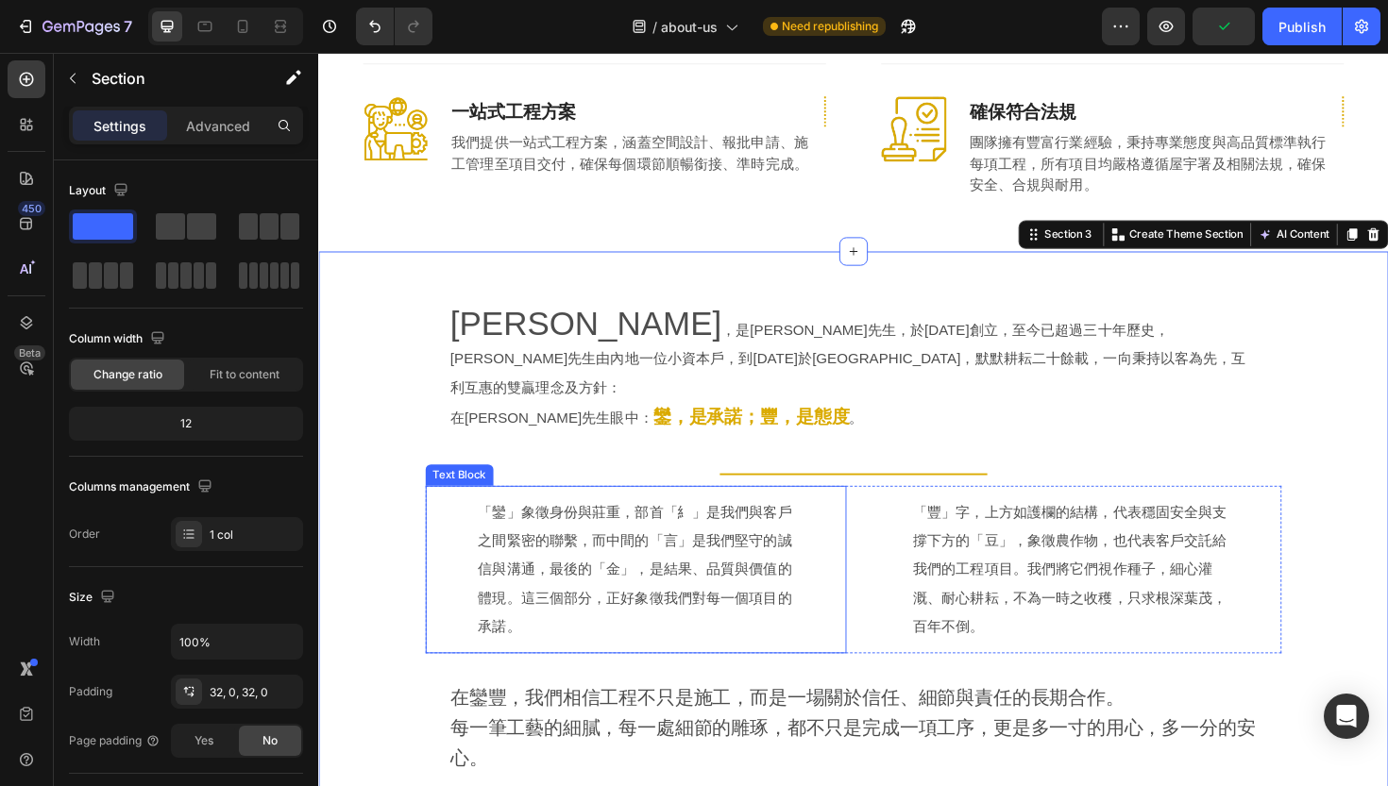
click at [524, 525] on p "「鑾」象徵身份與莊重，部首「糹」是我們與客戶之間緊密的聯繫，而中間的「言」是我們堅守的誠信與溝通，最後的「金」，是結果、品質與價值的體現。這三個部分，正好象徵…" at bounding box center [654, 600] width 334 height 151
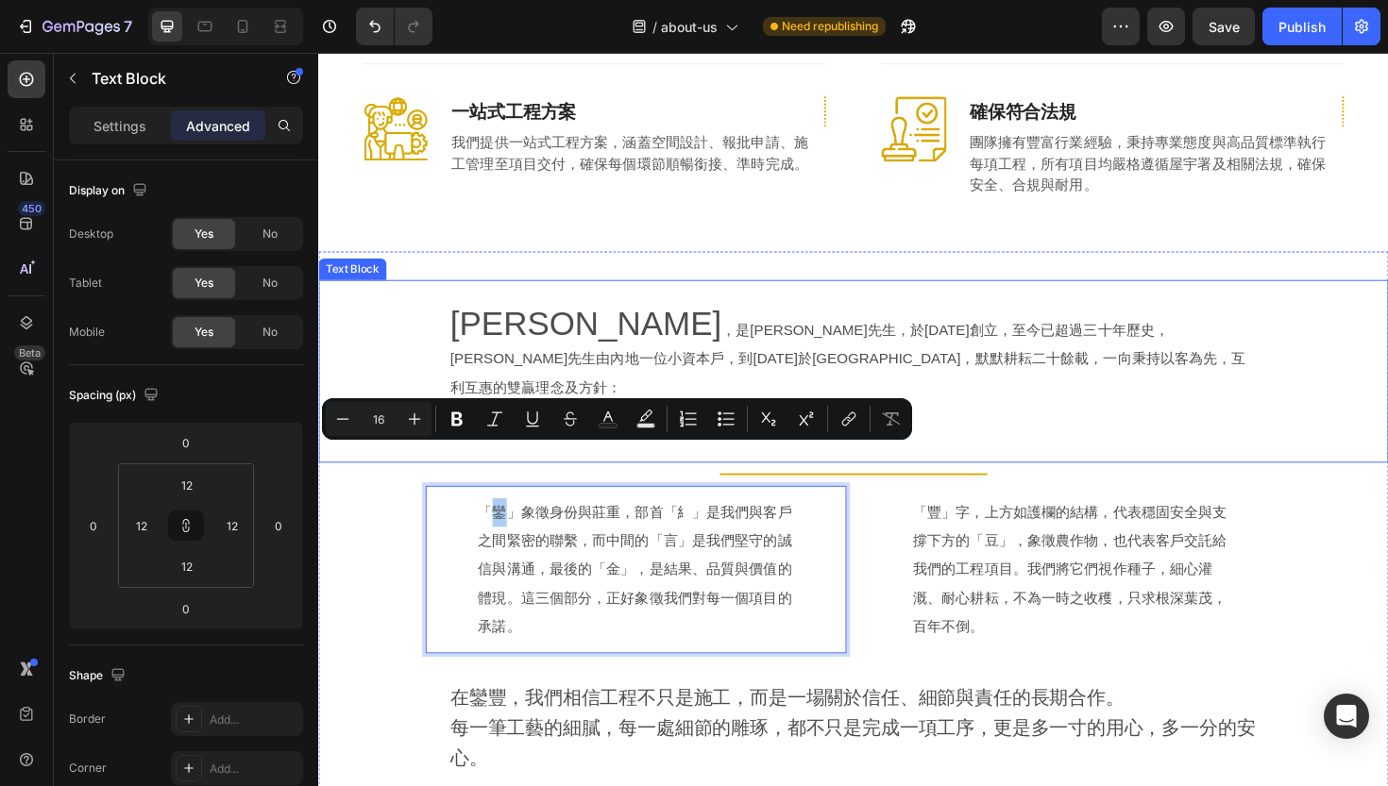
click at [522, 326] on span "[PERSON_NAME]" at bounding box center [601, 340] width 287 height 39
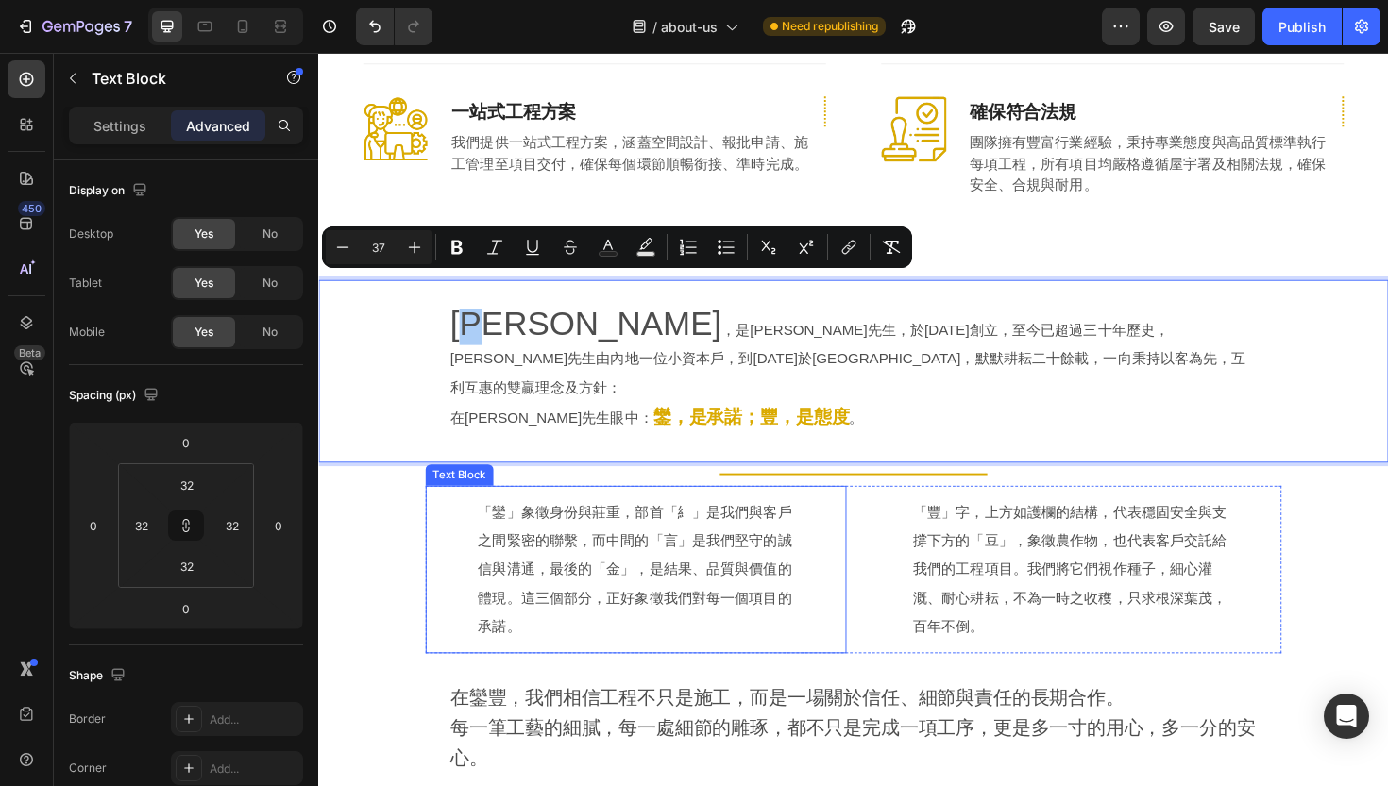
click at [514, 526] on p "「鑾」象徵身份與莊重，部首「糹」是我們與客戶之間緊密的聯繫，而中間的「言」是我們堅守的誠信與溝通，最後的「金」，是結果、品質與價值的體現。這三個部分，正好象徵…" at bounding box center [654, 600] width 334 height 151
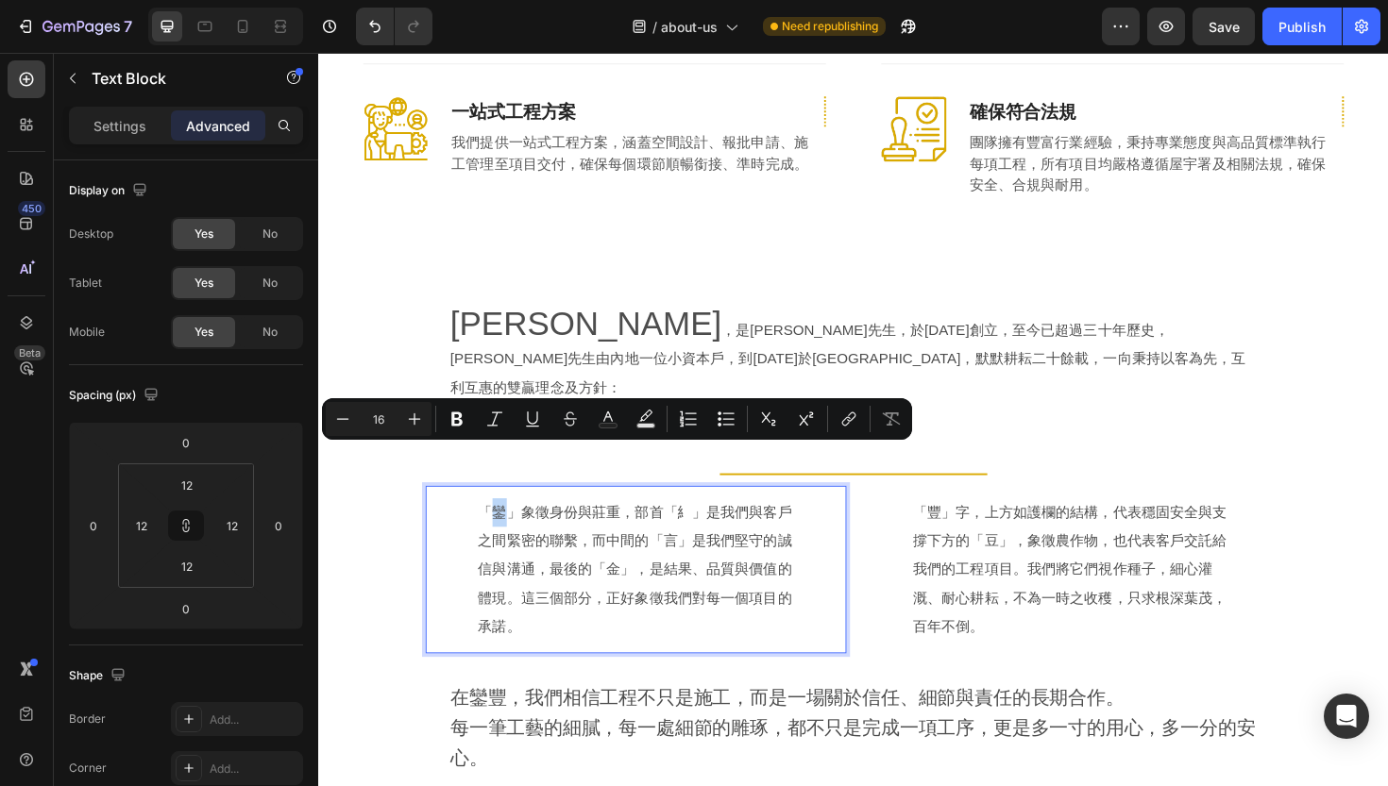
drag, startPoint x: 501, startPoint y: 479, endPoint x: 517, endPoint y: 482, distance: 16.5
click at [417, 416] on icon "Editor contextual toolbar" at bounding box center [414, 419] width 19 height 19
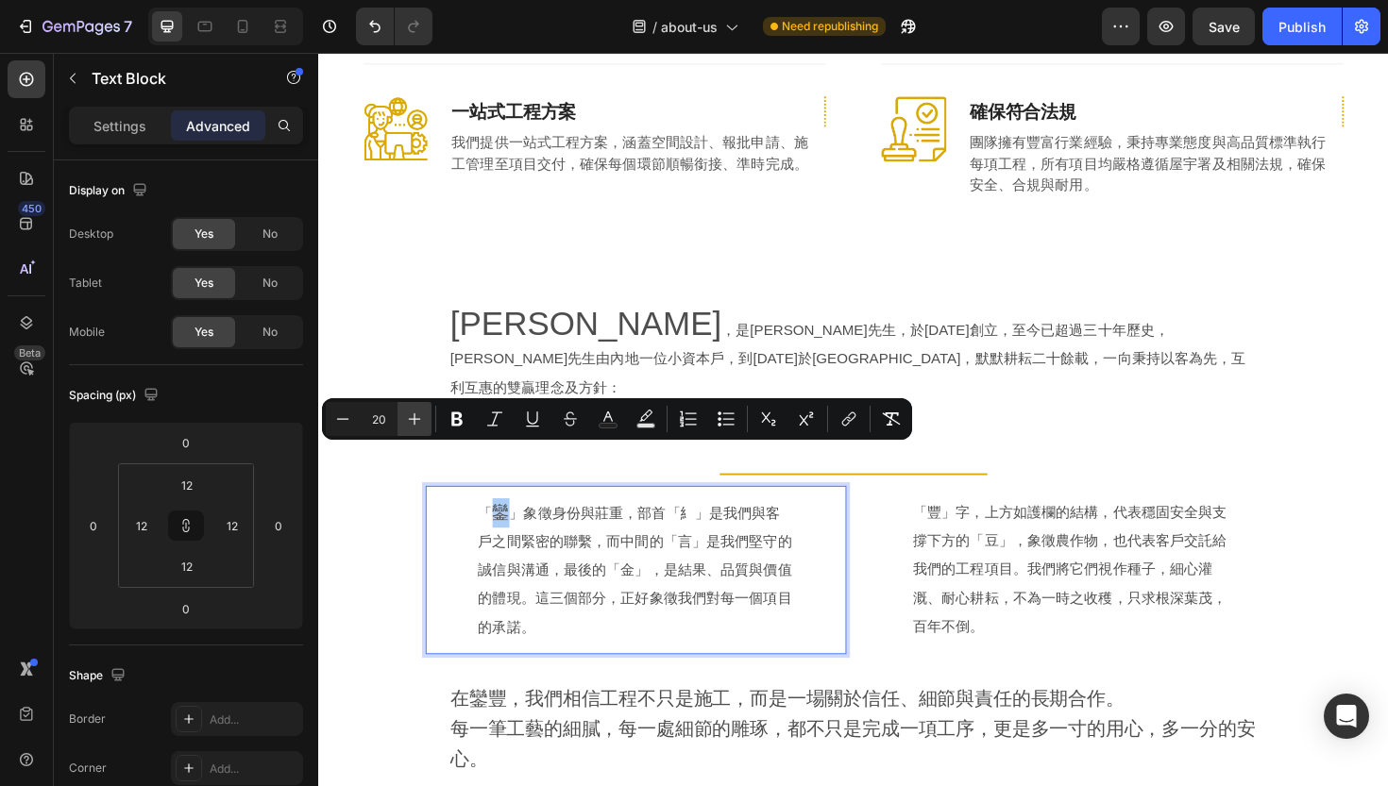
click at [417, 416] on icon "Editor contextual toolbar" at bounding box center [414, 419] width 19 height 19
type input "24"
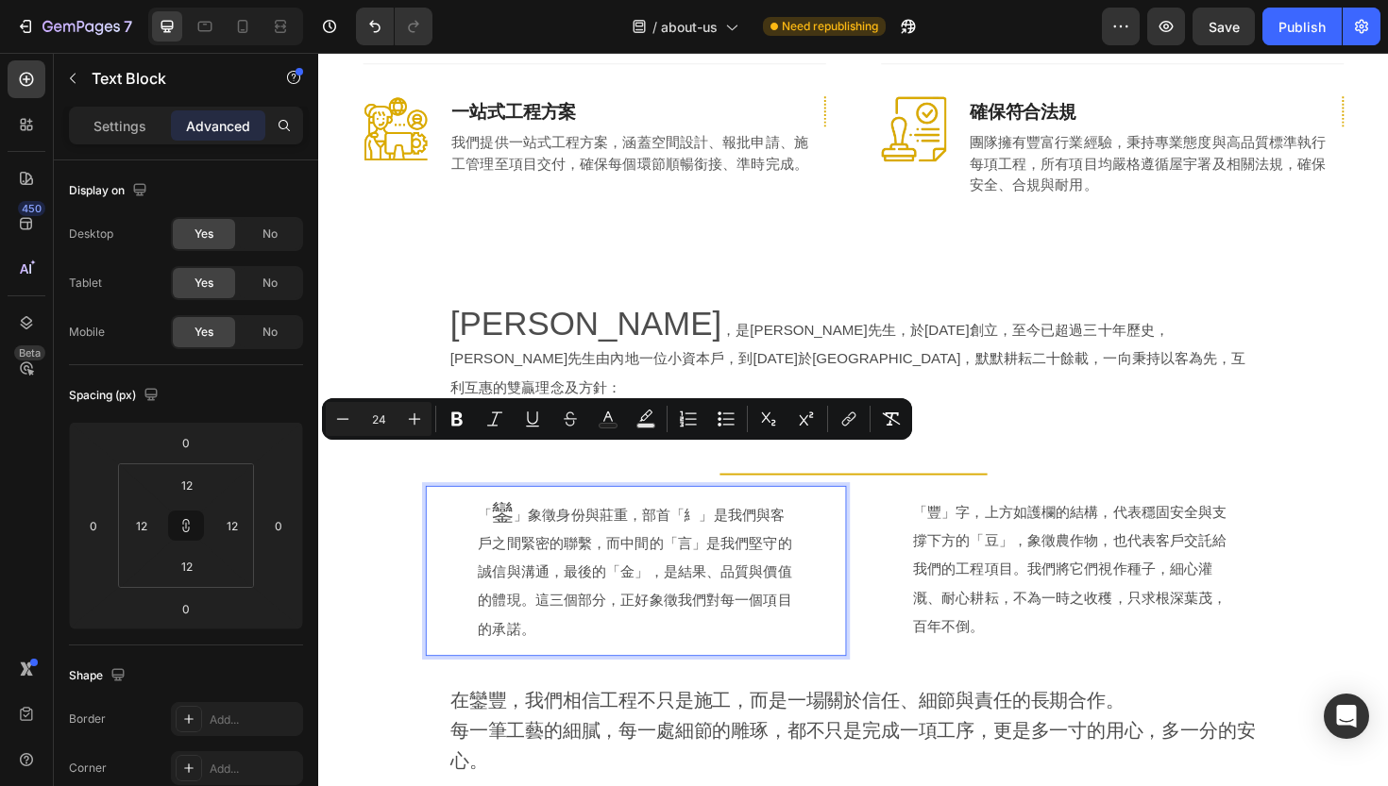
click at [717, 538] on p "「 鑾 」象徵身份與莊重，部首「糹」是我們與客戶之間緊密的聯繫，而中間的「言」是我們堅守的誠信與溝通，最後的「金」，是結果、品質與價值的體現。這三個部分，正好…" at bounding box center [654, 602] width 334 height 154
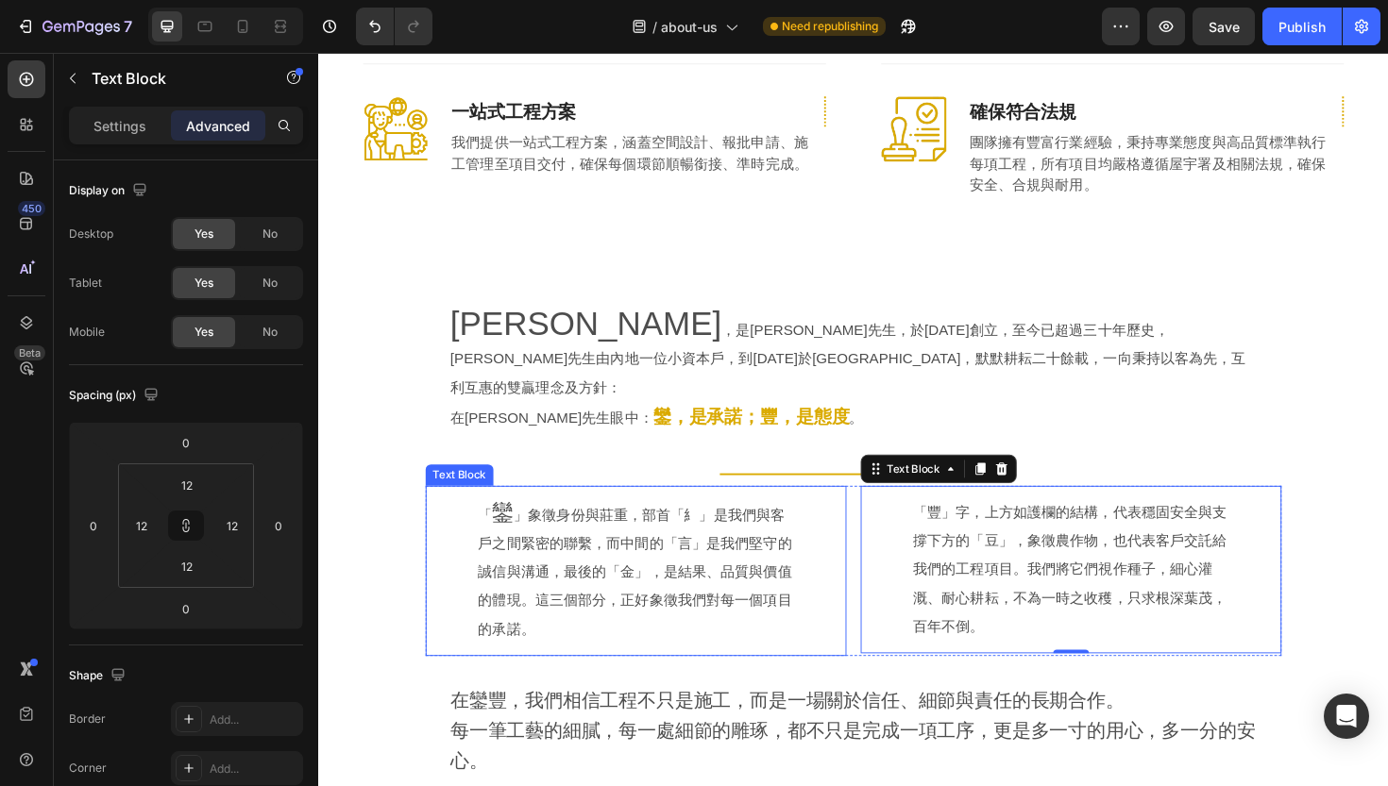
click at [714, 525] on p "「 鑾 」象徵身份與莊重，部首「糹」是我們與客戶之間緊密的聯繫，而中間的「言」是我們堅守的誠信與溝通，最後的「金」，是結果、品質與價值的體現。這三個部分，正好…" at bounding box center [654, 602] width 334 height 154
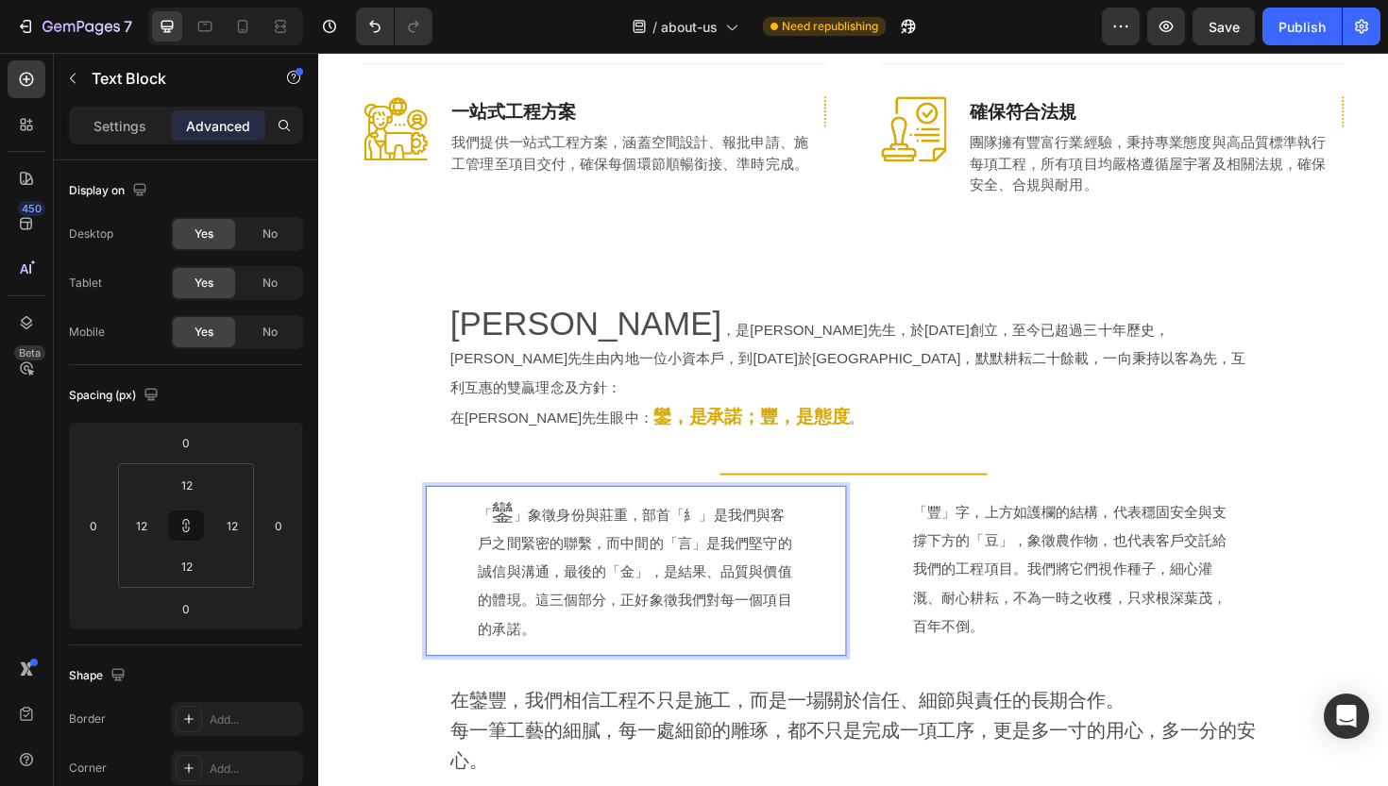
click at [708, 525] on p "「 鑾 」象徵身份與莊重，部首「糹」是我們與客戶之間緊密的聯繫，而中間的「言」是我們堅守的誠信與溝通，最後的「金」，是結果、品質與價值的體現。這三個部分，正好…" at bounding box center [654, 602] width 334 height 154
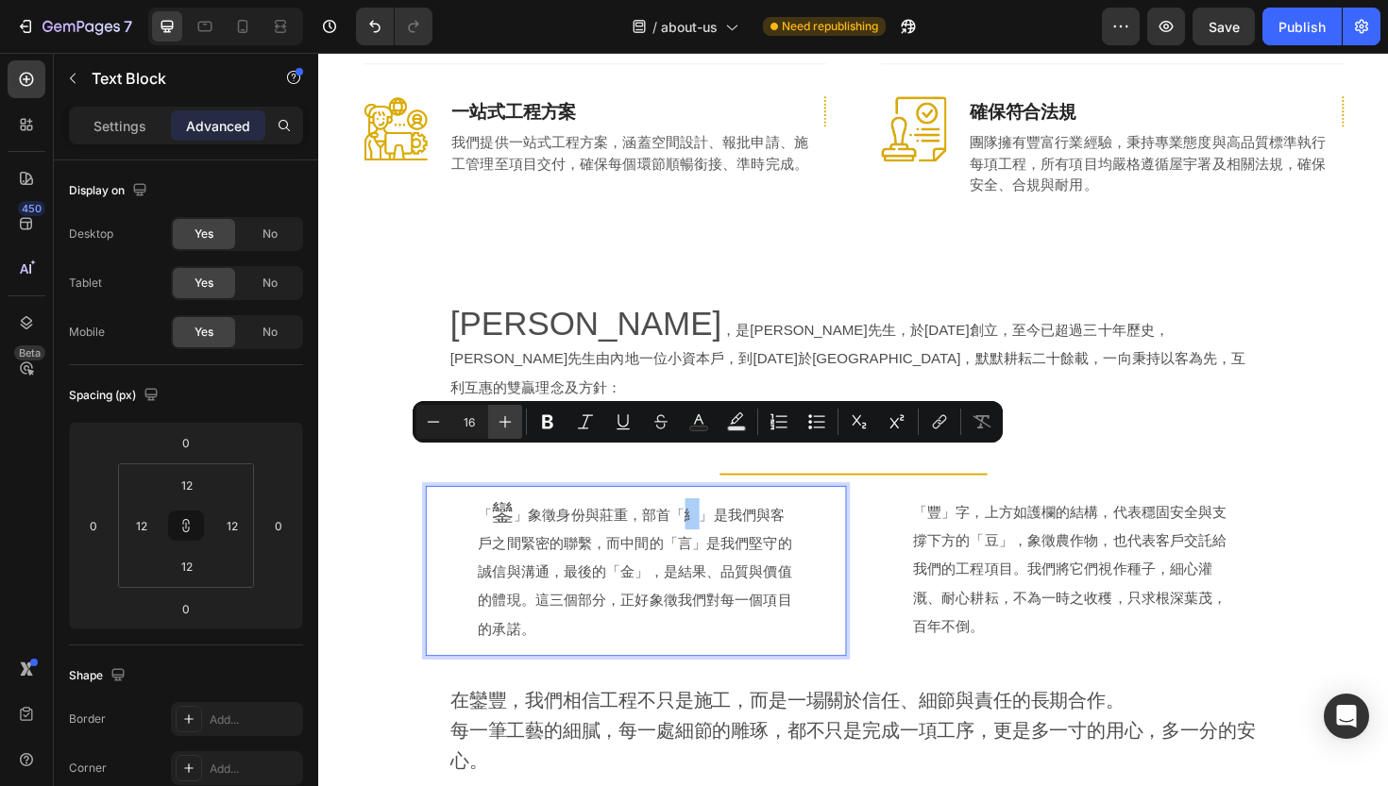
click at [518, 423] on button "Plus" at bounding box center [505, 422] width 34 height 34
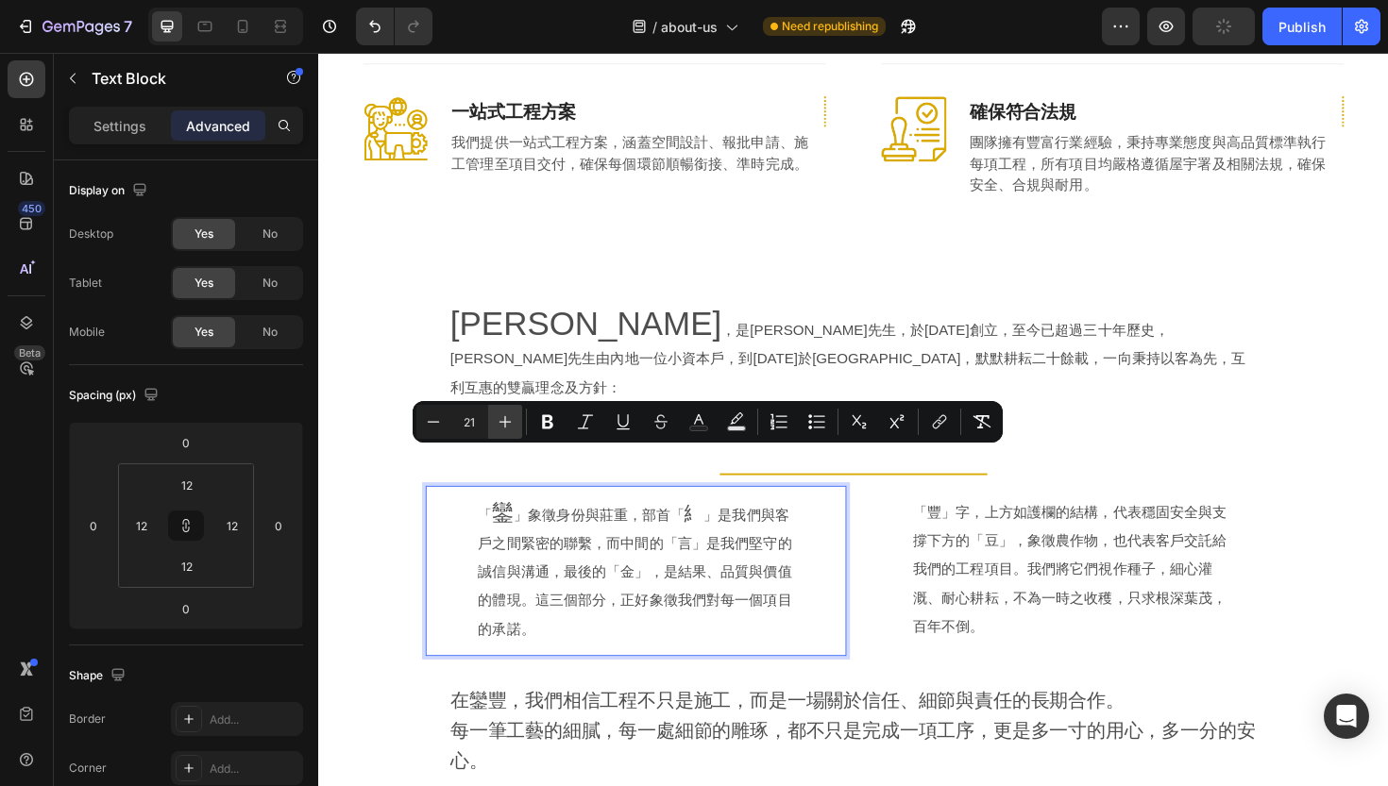
click at [518, 423] on button "Plus" at bounding box center [505, 422] width 34 height 34
type input "24"
click at [700, 525] on p "「 鑾 」象徵身份與莊重，部首「 糹 」是我們與客戶之間緊密的聯繫，而中間的「言」是我們堅守的誠信與溝通，最後的「金」，是結果、品質與價值的體現。這三個部分，…" at bounding box center [654, 602] width 334 height 154
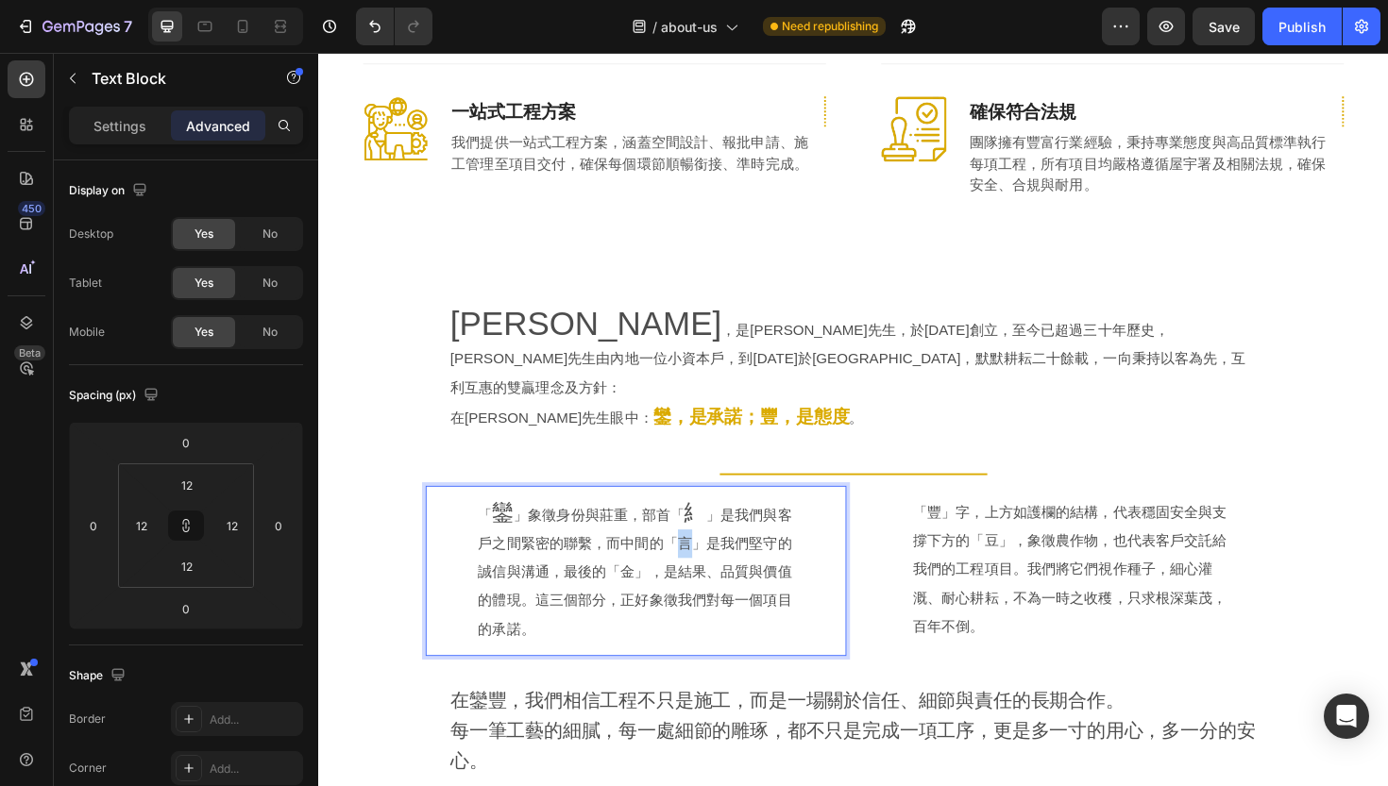
drag, startPoint x: 700, startPoint y: 514, endPoint x: 715, endPoint y: 515, distance: 14.2
click at [715, 525] on p "「 鑾 」象徵身份與莊重，部首「 糹 」是我們與客戶之間緊密的聯繫，而中間的「言」是我們堅守的誠信與溝通，最後的「金」，是結果、品質與價值的體現。這三個部分，…" at bounding box center [654, 602] width 334 height 154
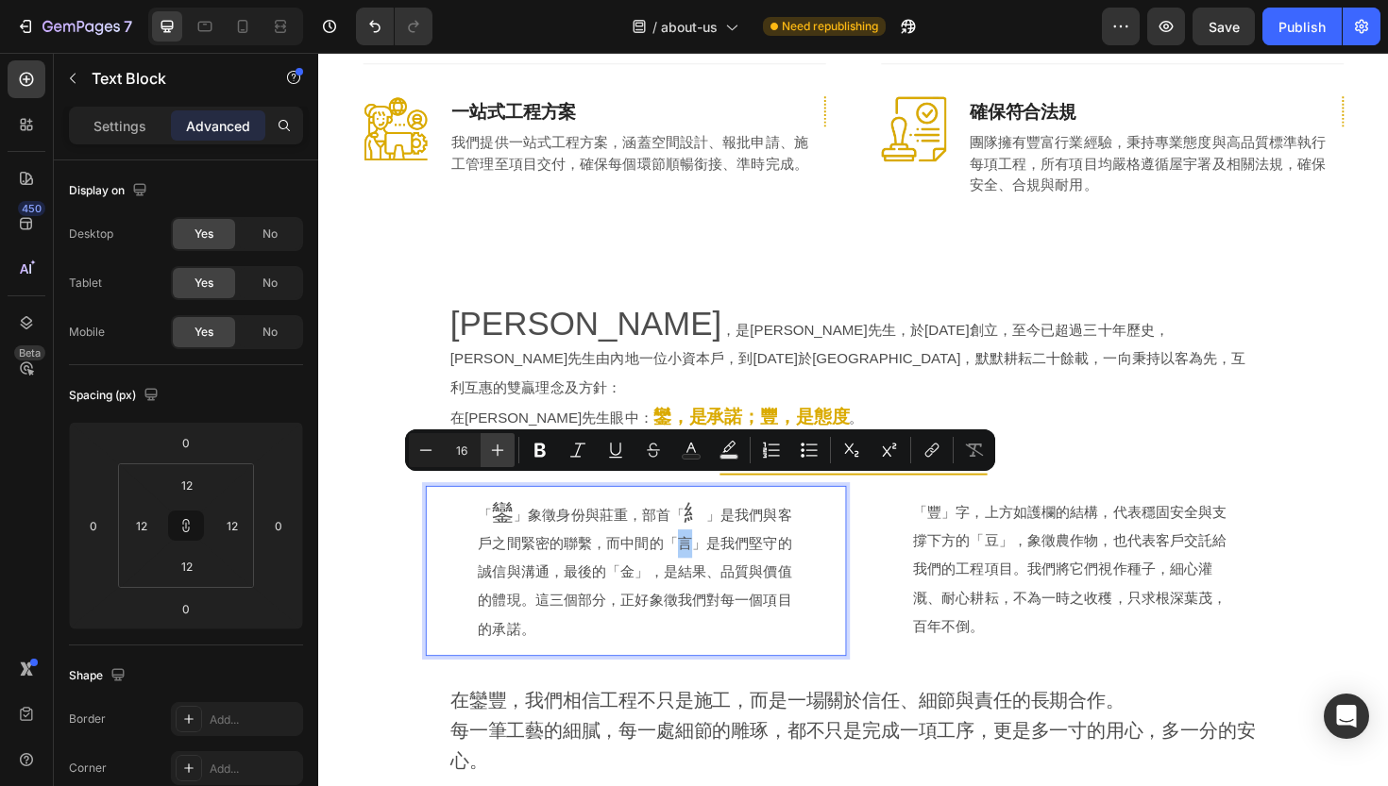
click at [496, 454] on icon "Editor contextual toolbar" at bounding box center [497, 450] width 19 height 19
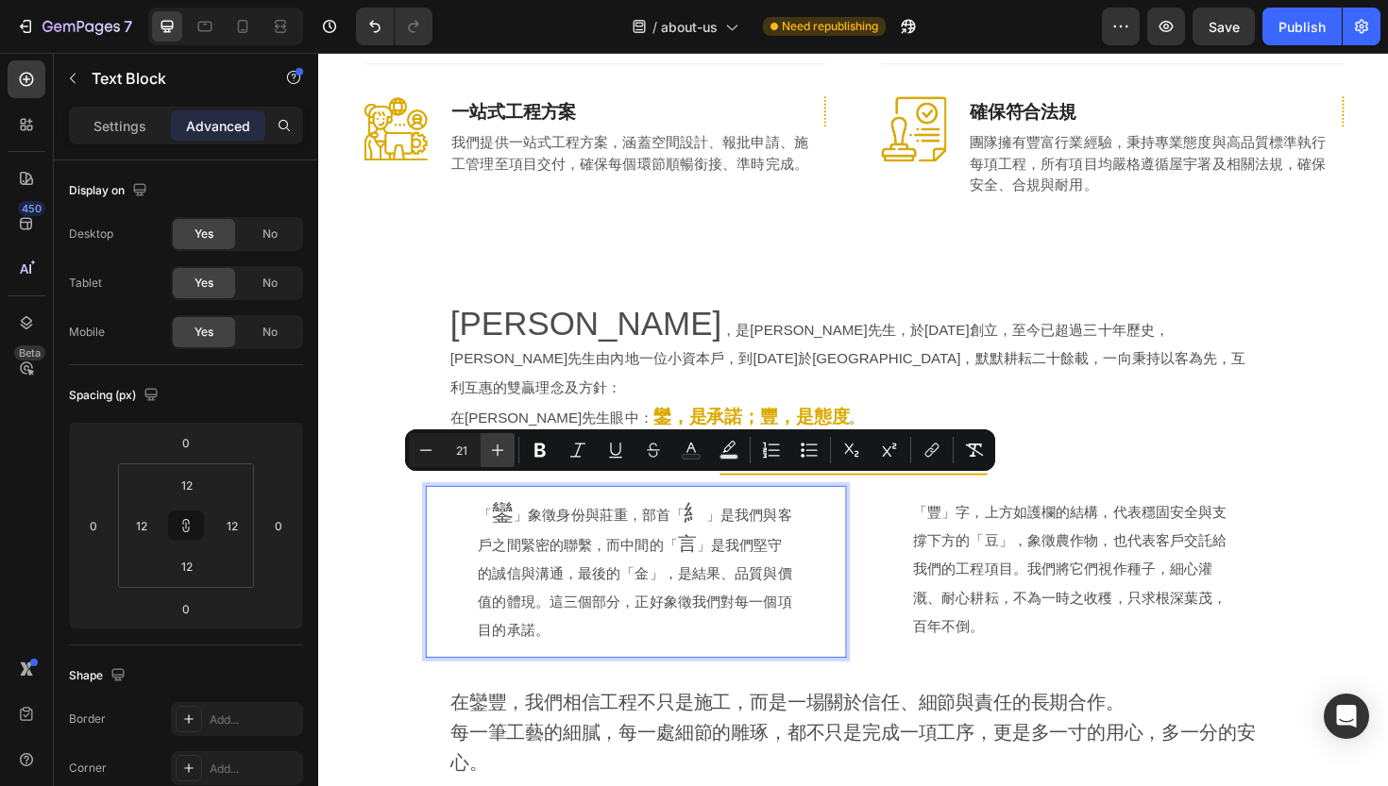
click at [496, 454] on icon "Editor contextual toolbar" at bounding box center [497, 450] width 19 height 19
click at [422, 452] on icon "Editor contextual toolbar" at bounding box center [425, 450] width 19 height 19
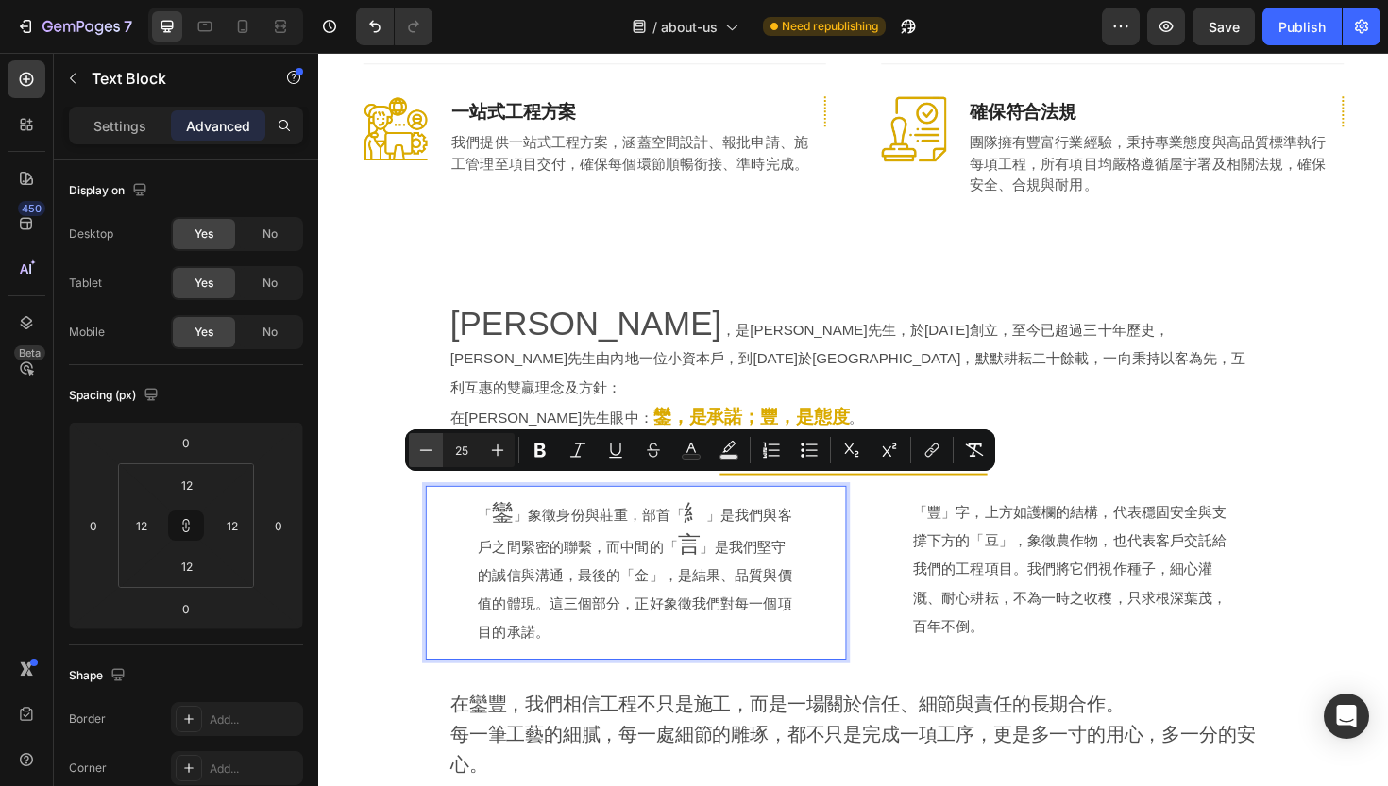
type input "24"
click at [645, 538] on p "「 鑾 」象徵身份與莊重，部首「 糹 」是我們與客戶之間緊密的聯繫，而中間的「 言 」是我們堅守的誠信與溝通，最後的「金」，是結果、品質與價值的體現。這三個部…" at bounding box center [654, 603] width 334 height 157
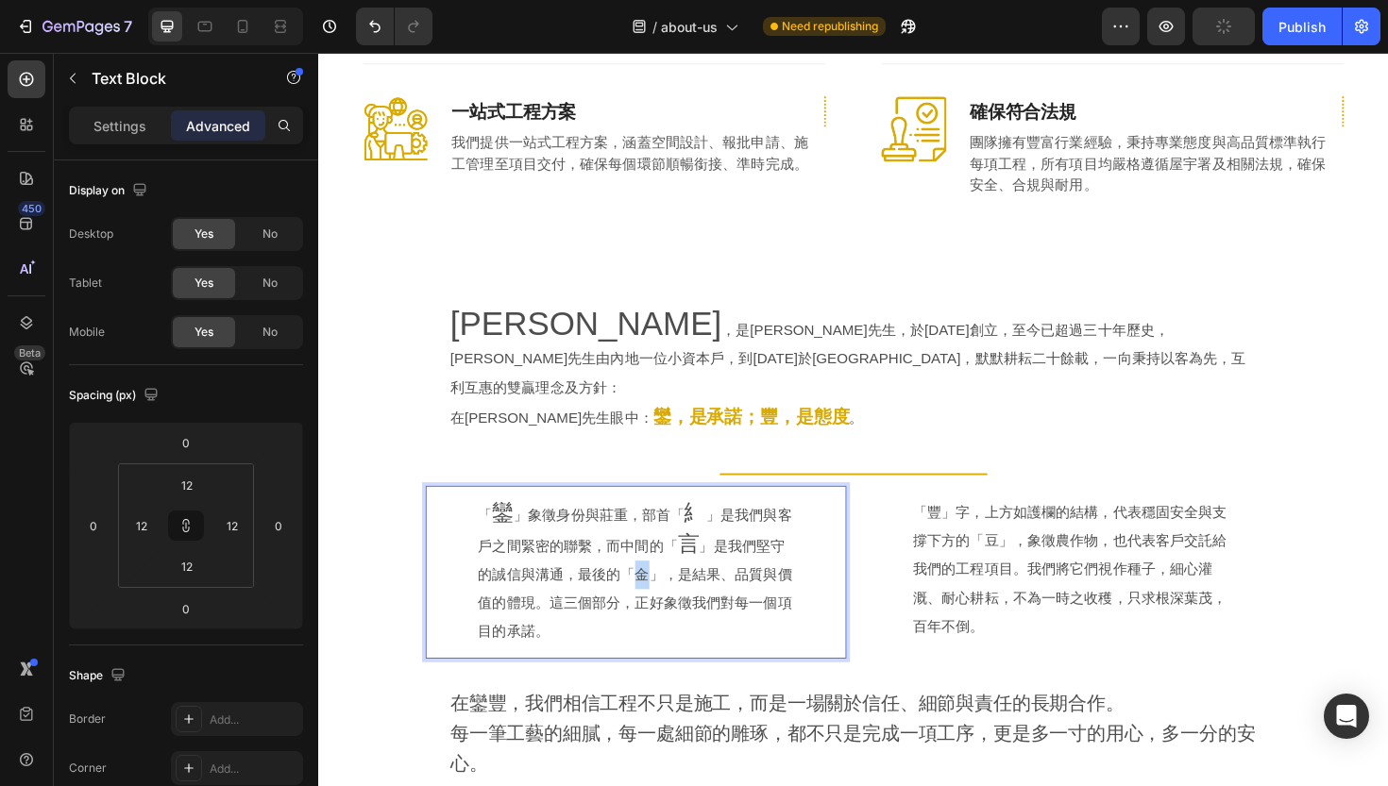
click at [663, 548] on p "「 鑾 」象徵身份與莊重，部首「 糹 」是我們與客戶之間緊密的聯繫，而中間的「 言 」是我們堅守的誠信與溝通，最後的「金」，是結果、品質與價值的體現。這三個部…" at bounding box center [654, 603] width 334 height 157
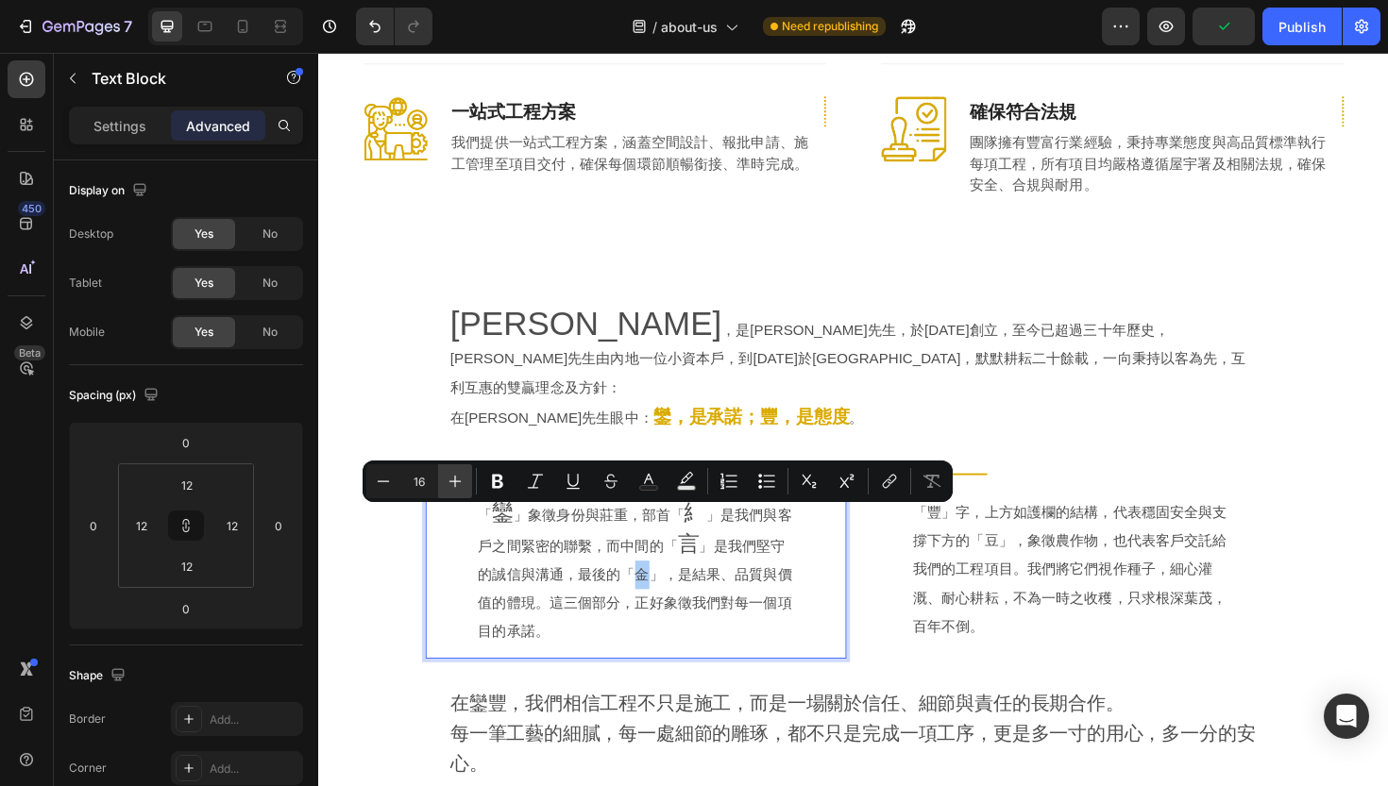
click at [456, 482] on icon "Editor contextual toolbar" at bounding box center [455, 481] width 19 height 19
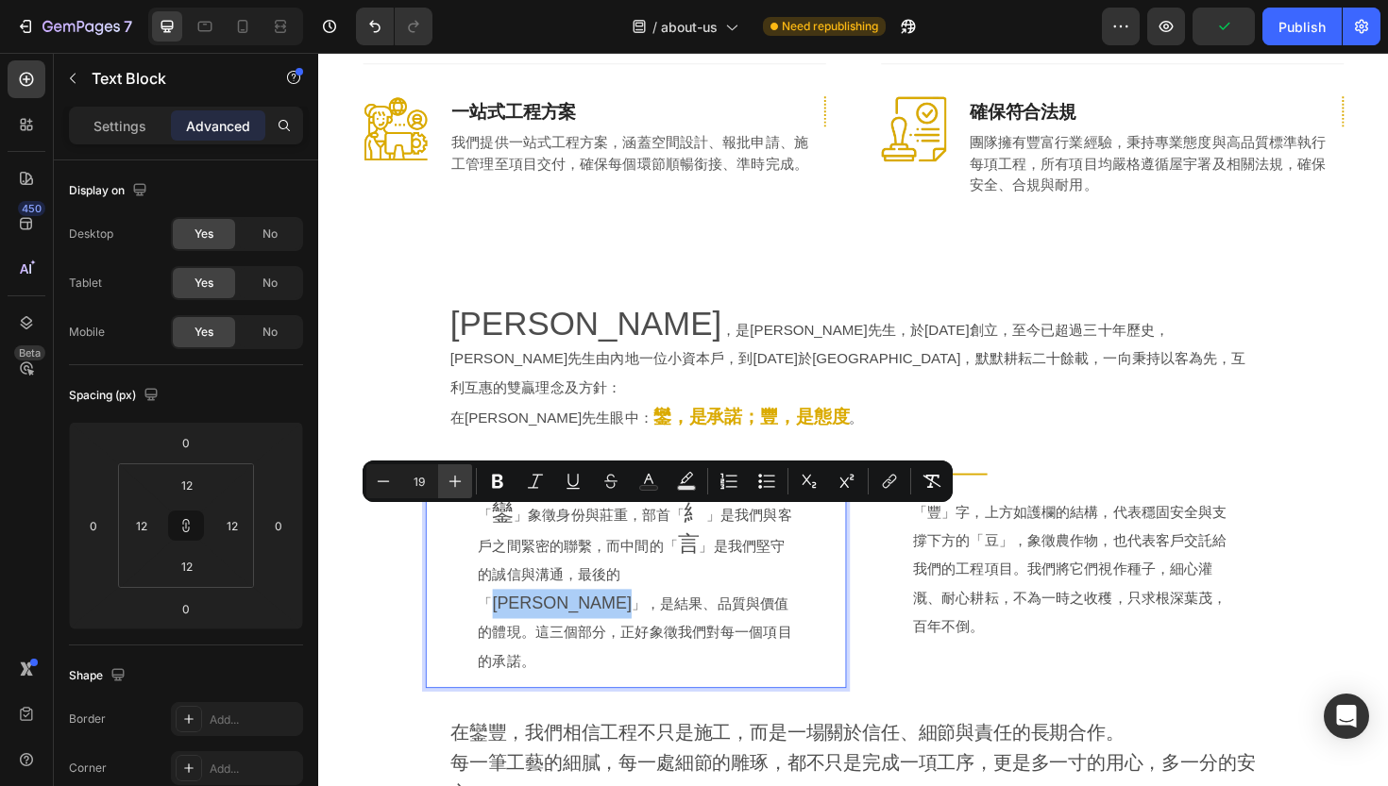
click at [456, 482] on icon "Editor contextual toolbar" at bounding box center [455, 481] width 19 height 19
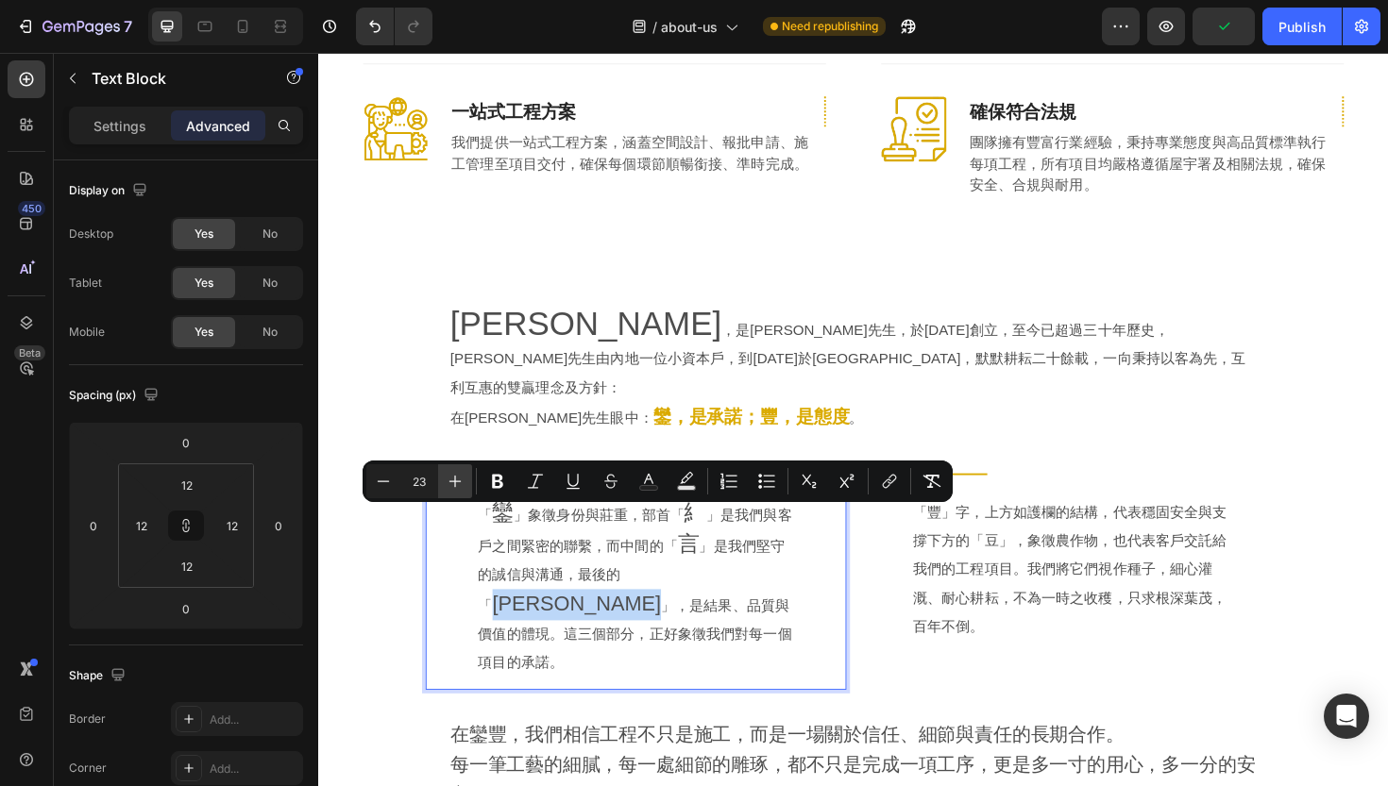
type input "24"
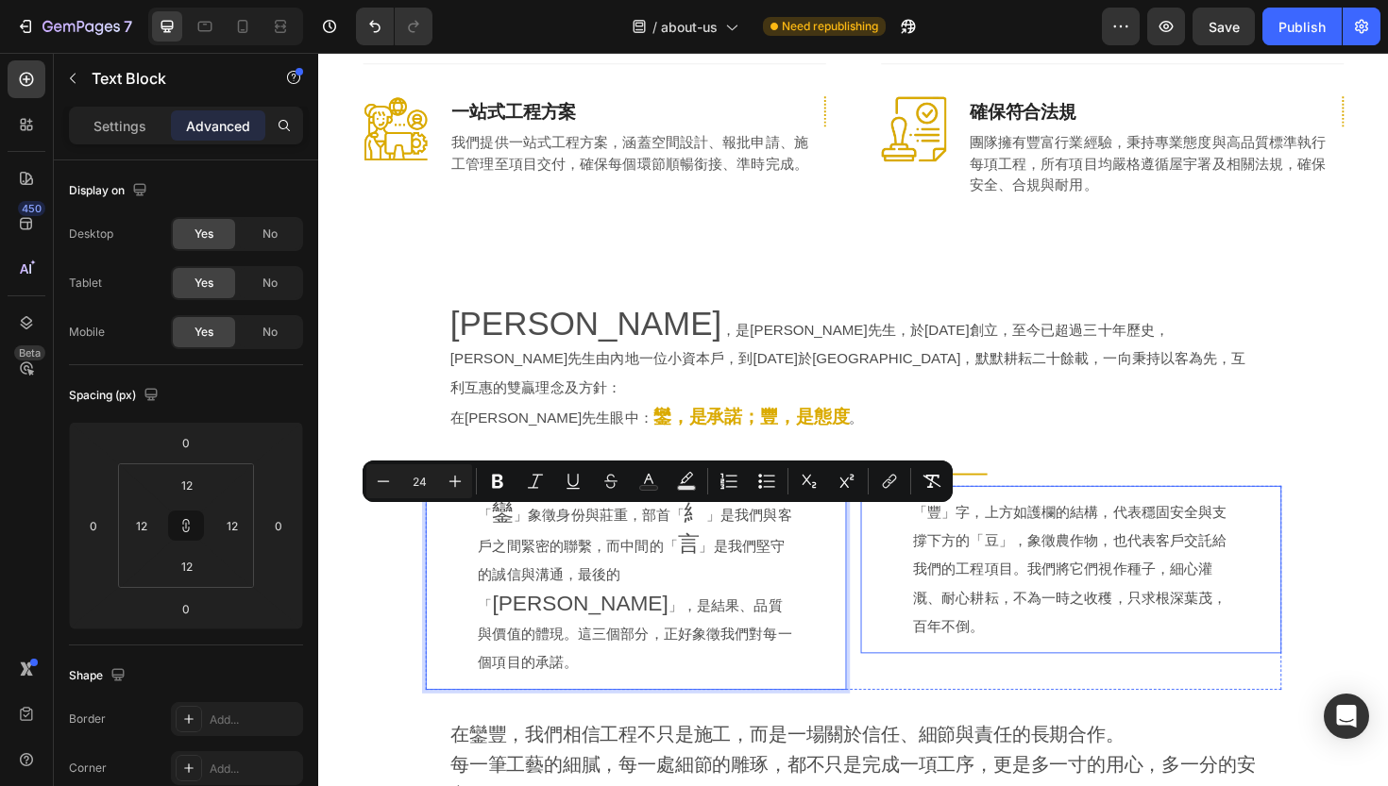
click at [1080, 545] on p "「豐」字，上方如護欄的結構，代表穩固安全與支撐下方的「豆」，象徵農作物，也代表客戶交託給我們的工程項目。我們將它們視作種子，細心灌溉、耐心耕耘，不為一時之收穫…" at bounding box center [1115, 600] width 334 height 151
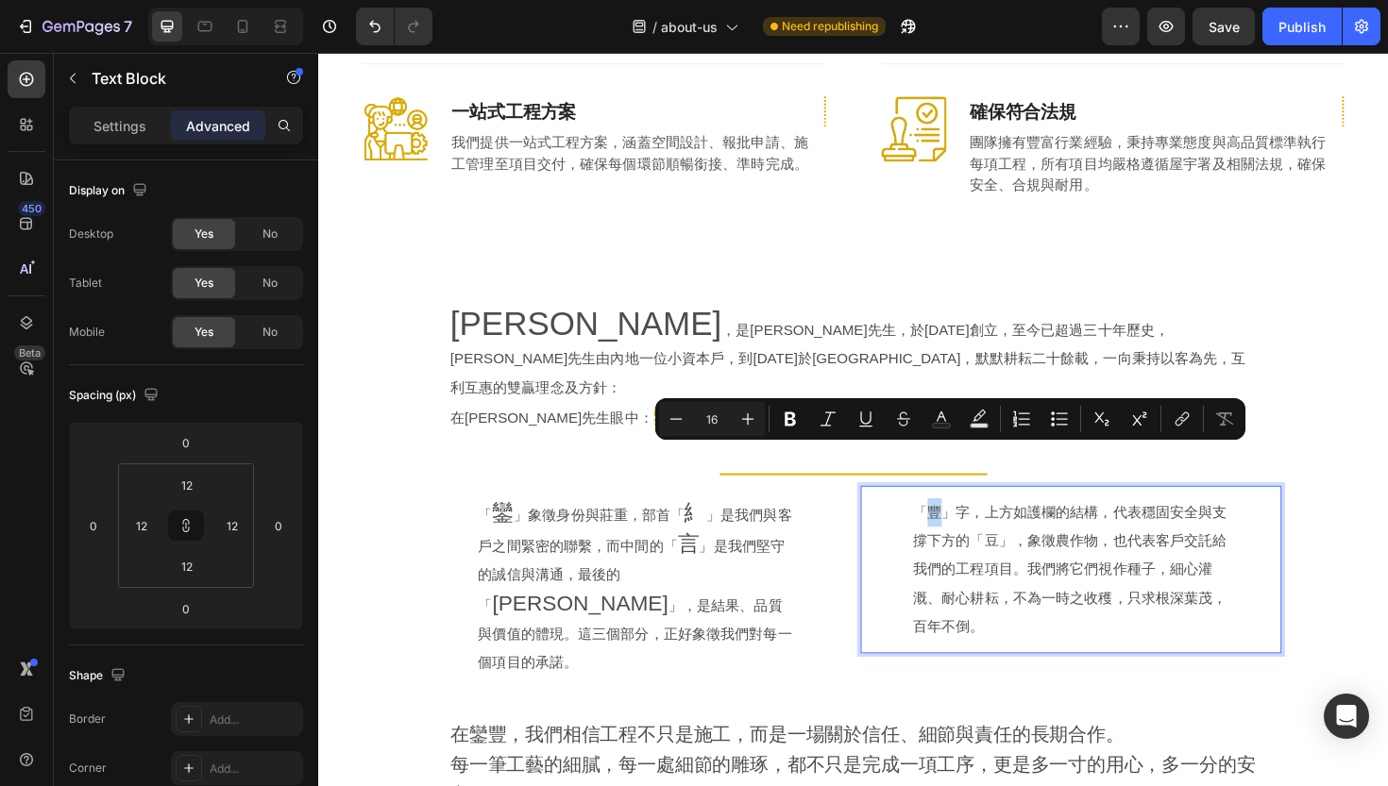
drag, startPoint x: 966, startPoint y: 475, endPoint x: 975, endPoint y: 479, distance: 10.2
click at [742, 411] on icon "Editor contextual toolbar" at bounding box center [747, 419] width 19 height 19
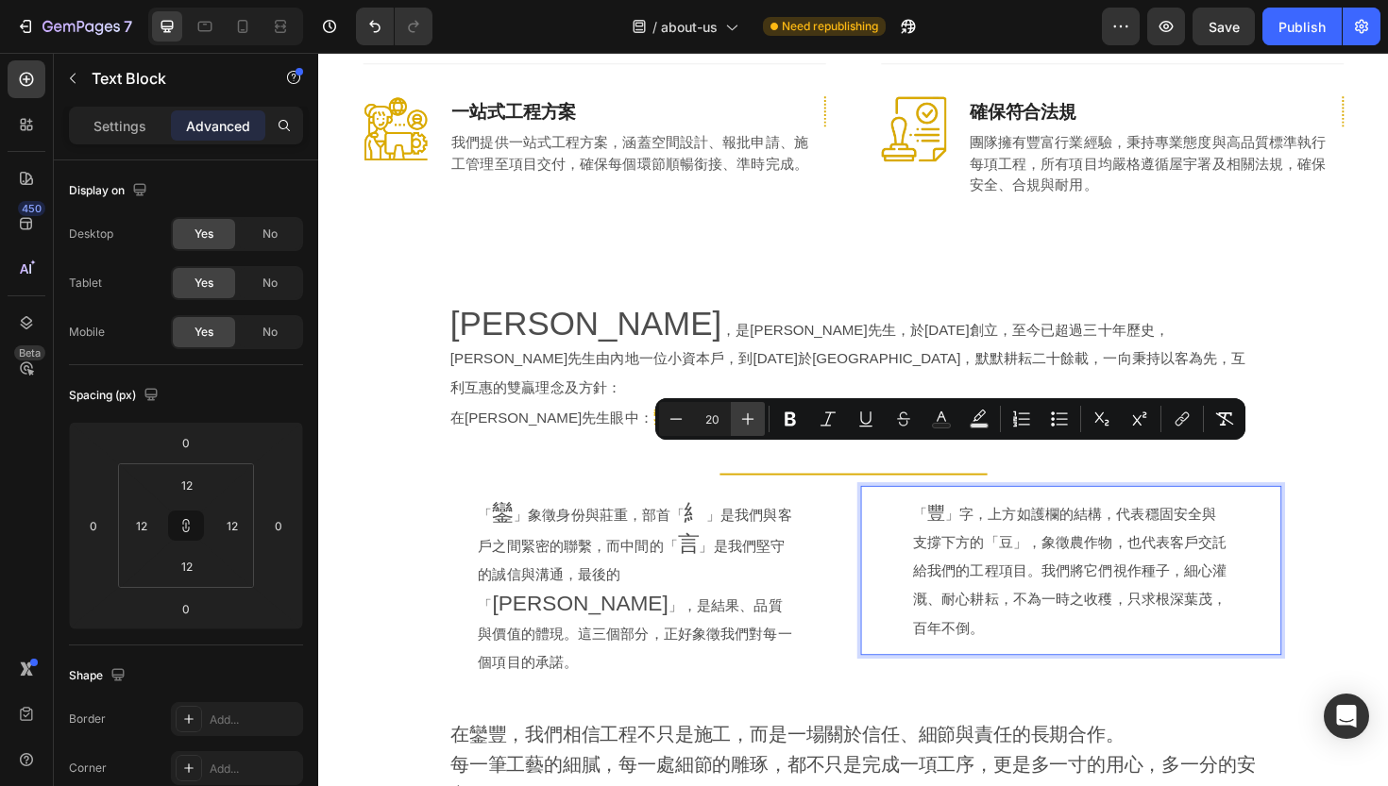
click at [742, 411] on icon "Editor contextual toolbar" at bounding box center [747, 419] width 19 height 19
type input "24"
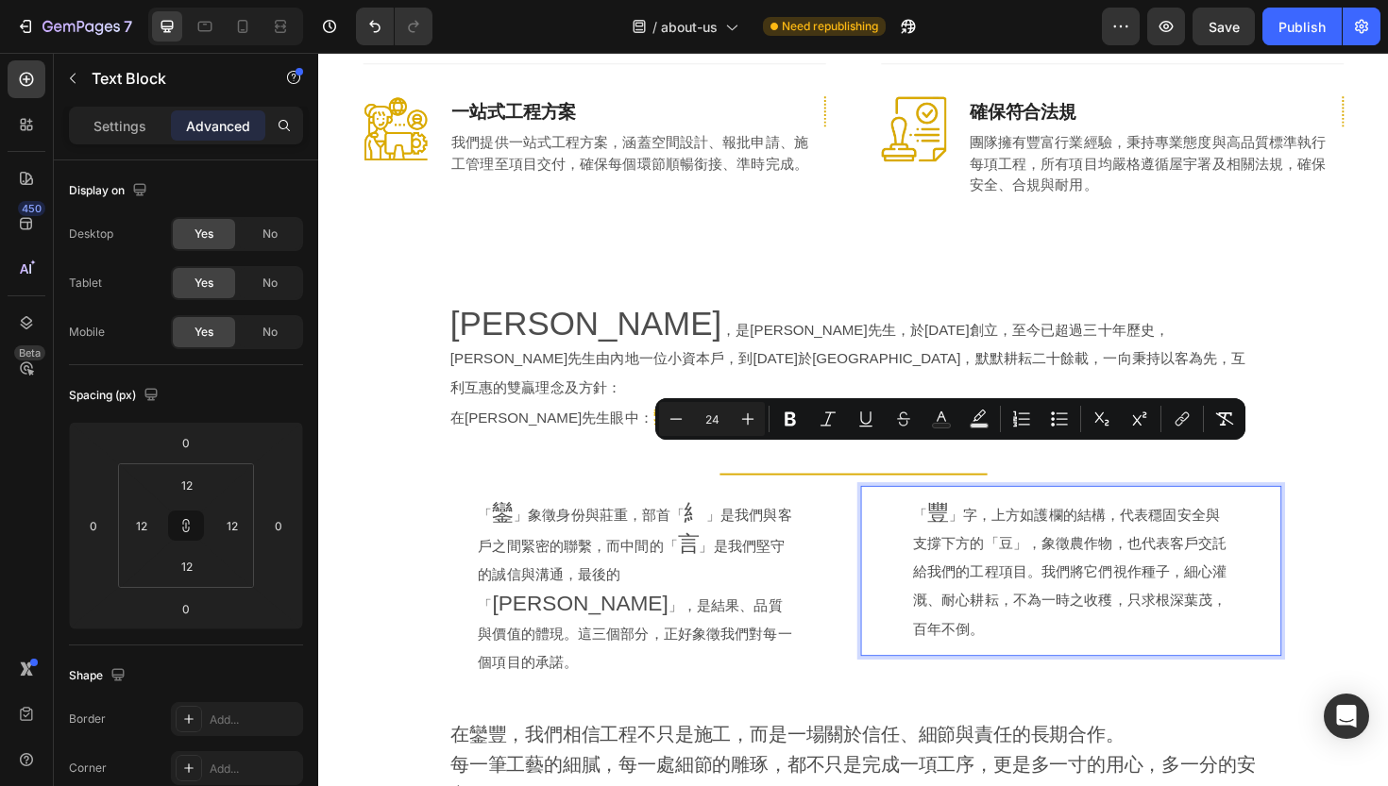
click at [1039, 525] on p "「 豐 」字，上方如護欄的結構，代表穩固安全與支撐下方的「豆」，象徵農作物，也代表客戶交託給我們的工程項目。我們將它們視作種子，細心灌溉、耐心耕耘，不為一時之…" at bounding box center [1115, 602] width 334 height 154
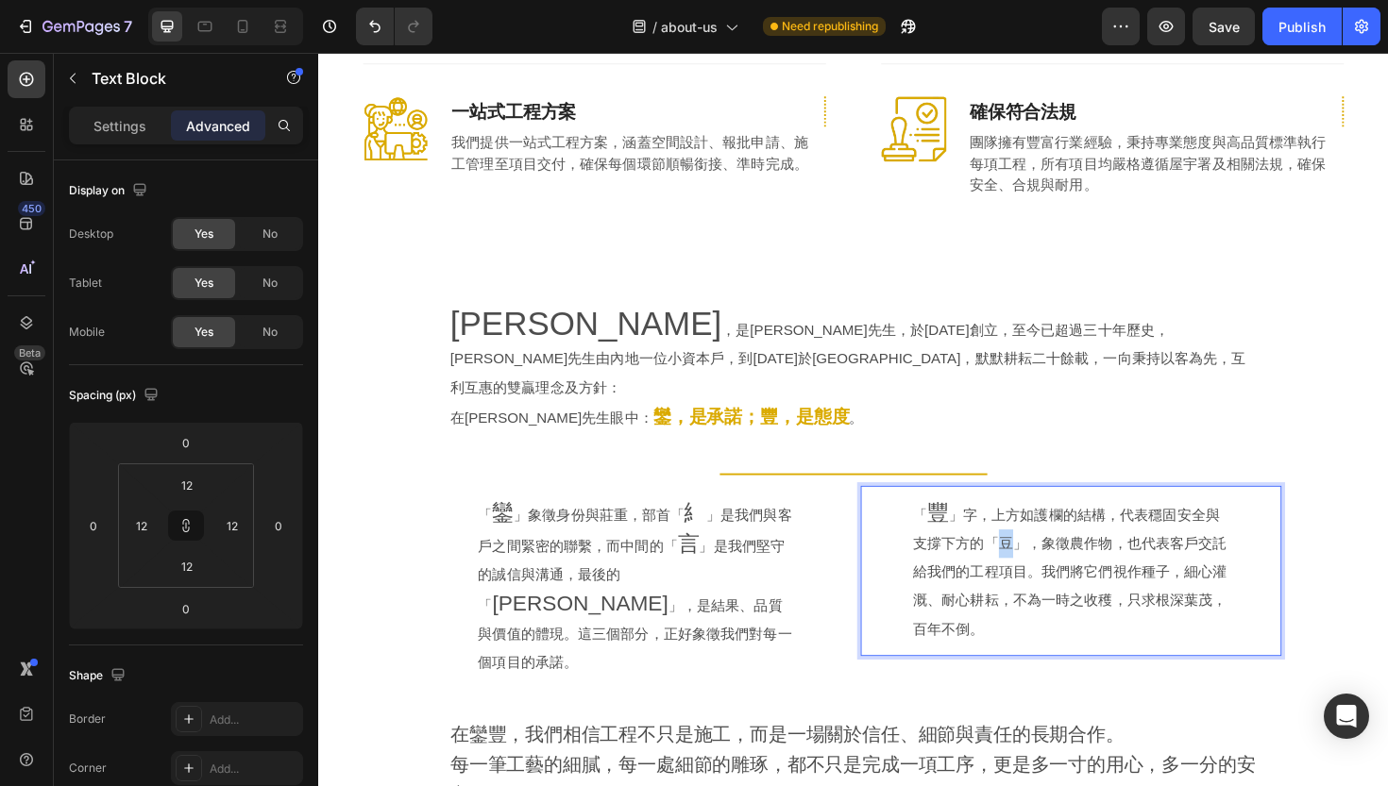
drag, startPoint x: 1039, startPoint y: 514, endPoint x: 1053, endPoint y: 515, distance: 13.4
click at [1053, 525] on p "「 豐 」字，上方如護欄的結構，代表穩固安全與支撐下方的「豆」，象徵農作物，也代表客戶交託給我們的工程項目。我們將它們視作種子，細心灌溉、耐心耕耘，不為一時之…" at bounding box center [1115, 602] width 334 height 154
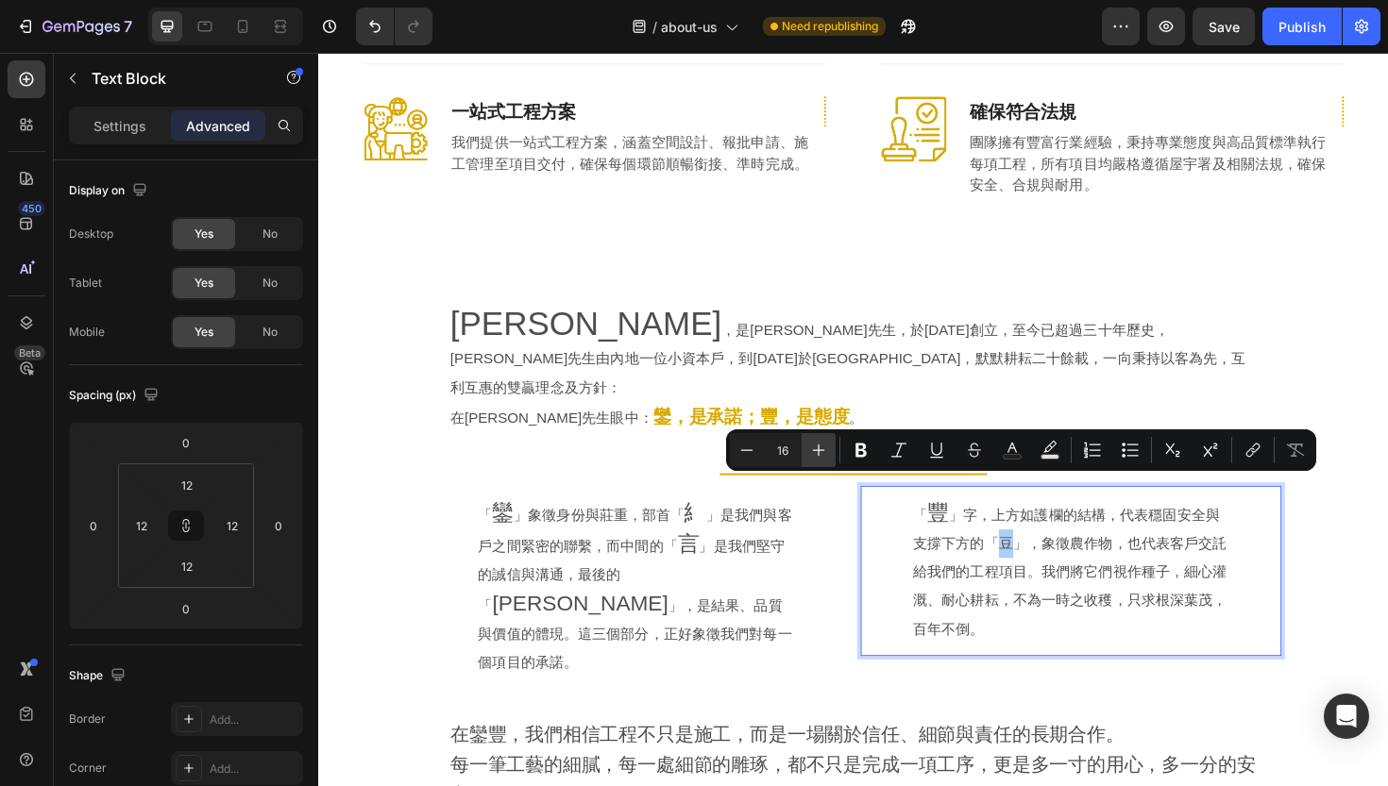
click at [815, 447] on icon "Editor contextual toolbar" at bounding box center [818, 450] width 19 height 19
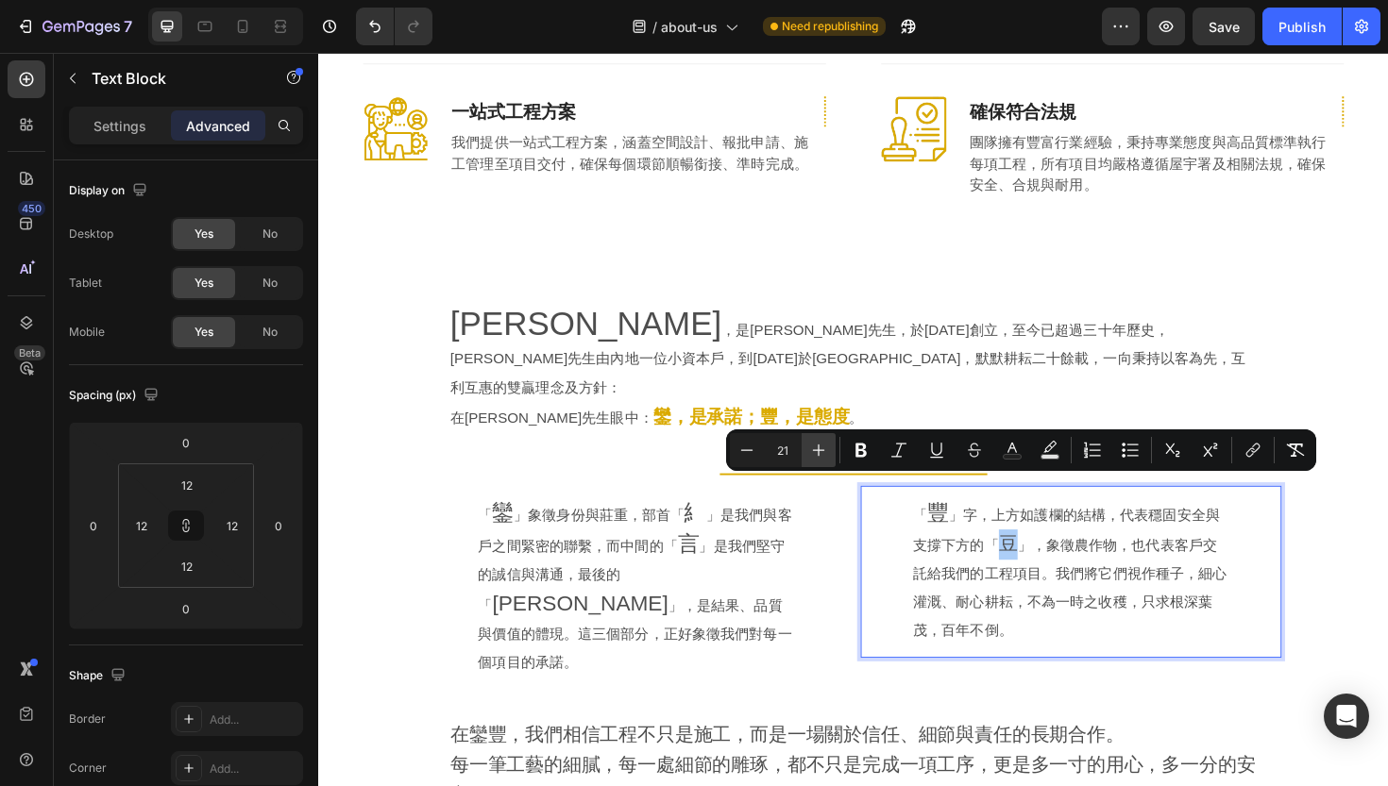
click at [815, 447] on icon "Editor contextual toolbar" at bounding box center [818, 450] width 19 height 19
type input "24"
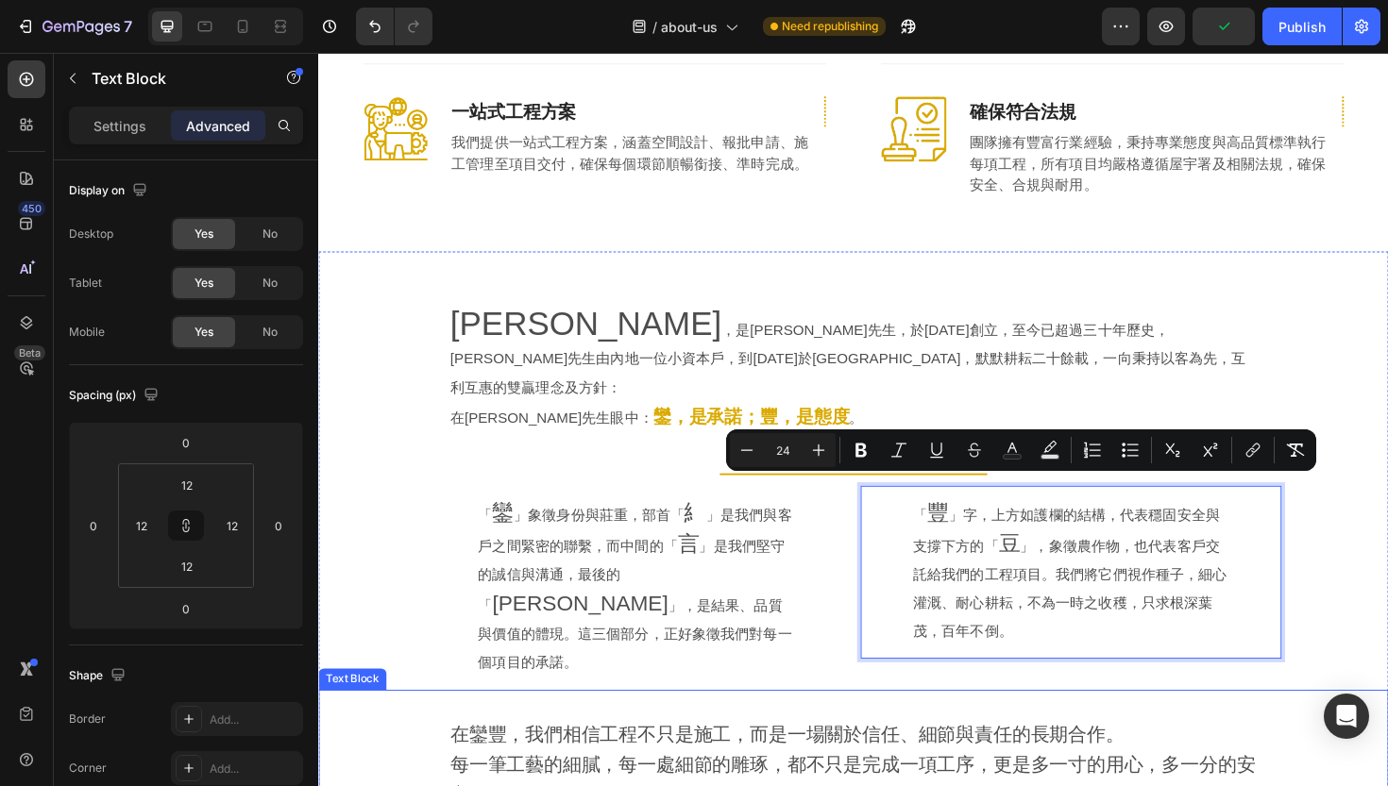
click at [680, 764] on span "在鑾豐，我們相信工程不只是施工，而是一場關於信任、細節與責任的長期合作。" at bounding box center [815, 775] width 714 height 22
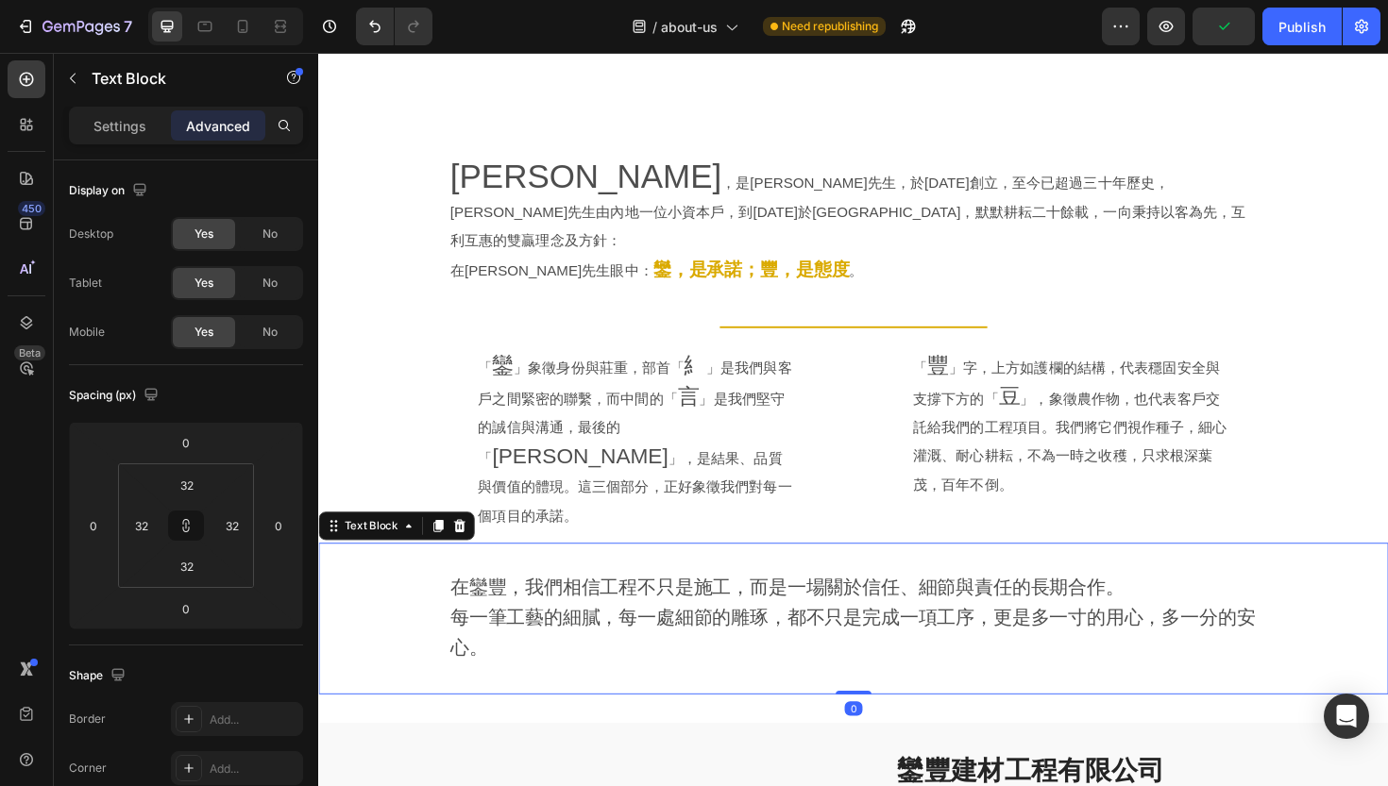
scroll to position [894, 0]
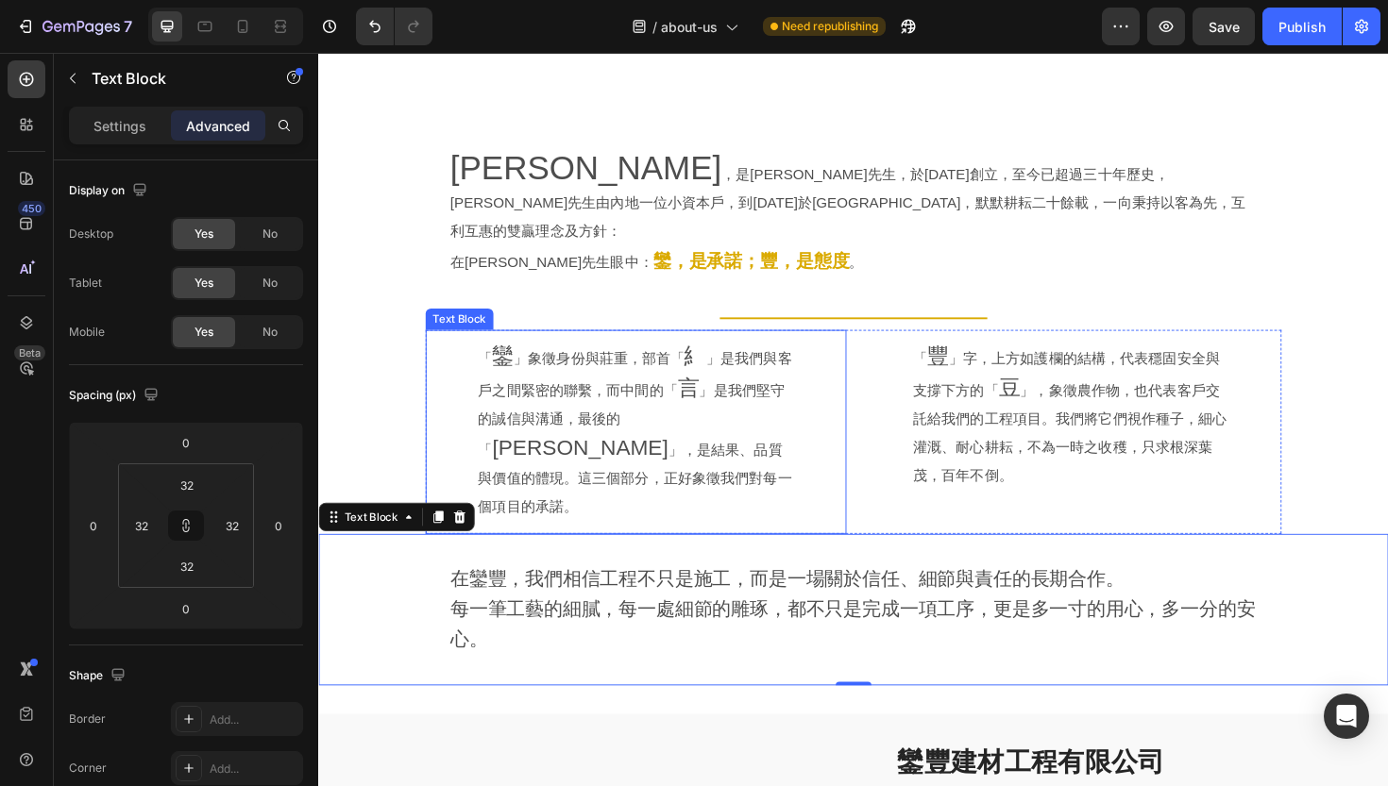
click at [514, 362] on span "鑾" at bounding box center [513, 374] width 23 height 25
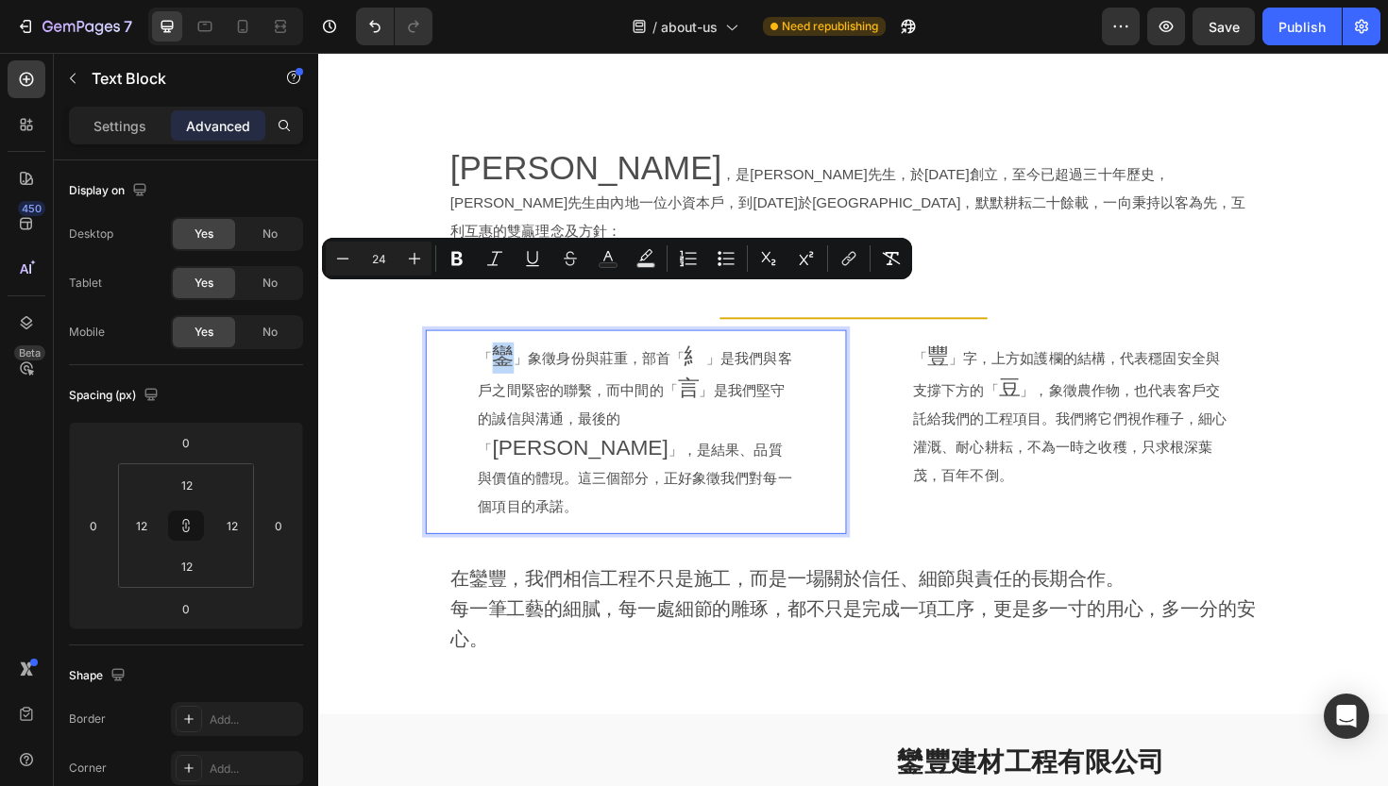
drag, startPoint x: 507, startPoint y: 317, endPoint x: 522, endPoint y: 317, distance: 15.1
click at [522, 362] on span "鑾" at bounding box center [513, 374] width 23 height 25
click at [645, 261] on icon "Editor contextual toolbar" at bounding box center [645, 258] width 19 height 19
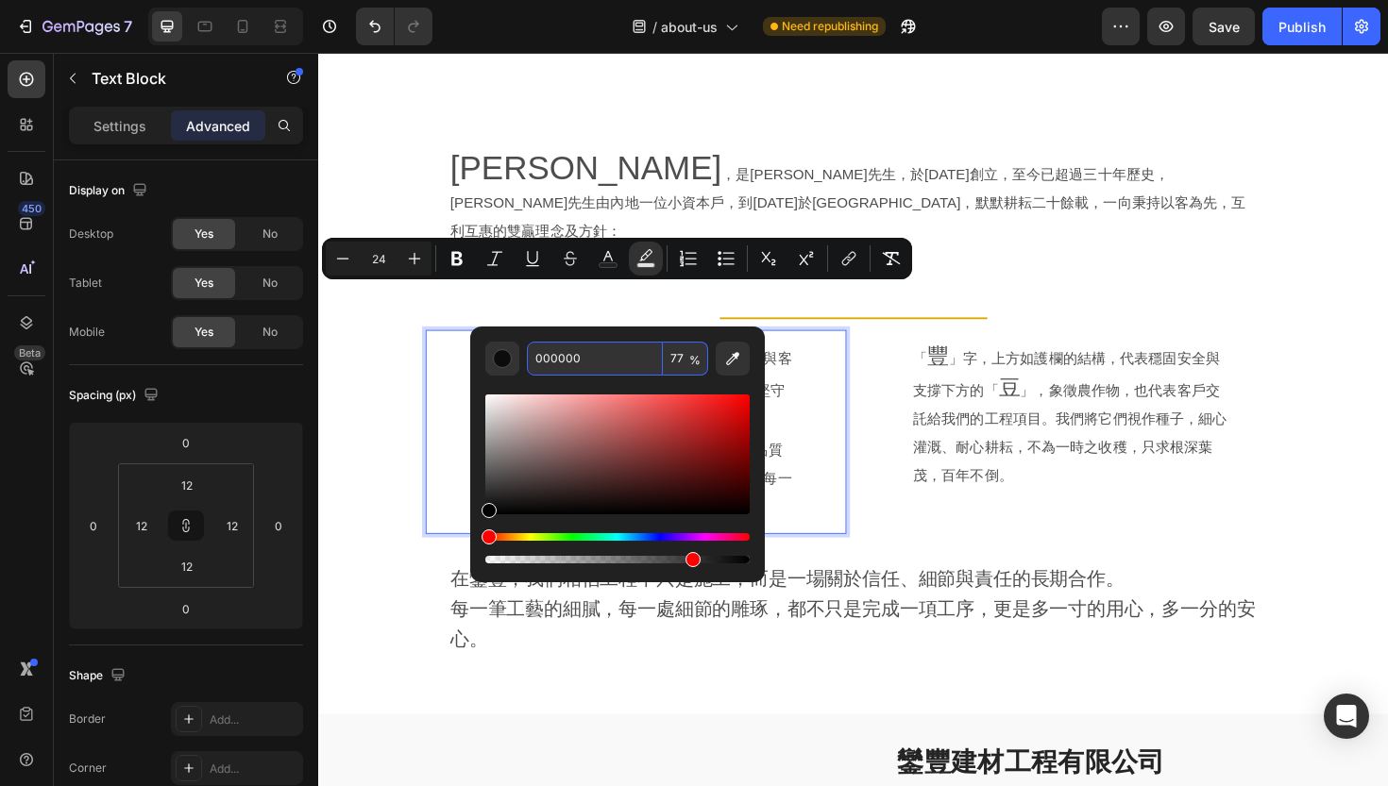
click at [567, 352] on input "000000" at bounding box center [595, 359] width 136 height 34
click at [608, 243] on button "Text Color" at bounding box center [608, 259] width 34 height 34
click at [576, 346] on input "4D4D4D" at bounding box center [595, 359] width 136 height 34
paste input "在鑾豐，我們相信工程不只是施工，而是一場關於信任、細節與責任的長期合作。每一筆工藝的細膩，每一處細節的雕琢，都不只是完成一項工序，更是多一寸的用心，多一分的安…"
type input "在鑾豐，我們相信工程不只是施工，而是一場關於信任、細節與責任的長期合作。每一筆工藝的細膩，每一處細節的雕琢，都不只是完成一項工序，更是多一寸的用心，多一分的安…"
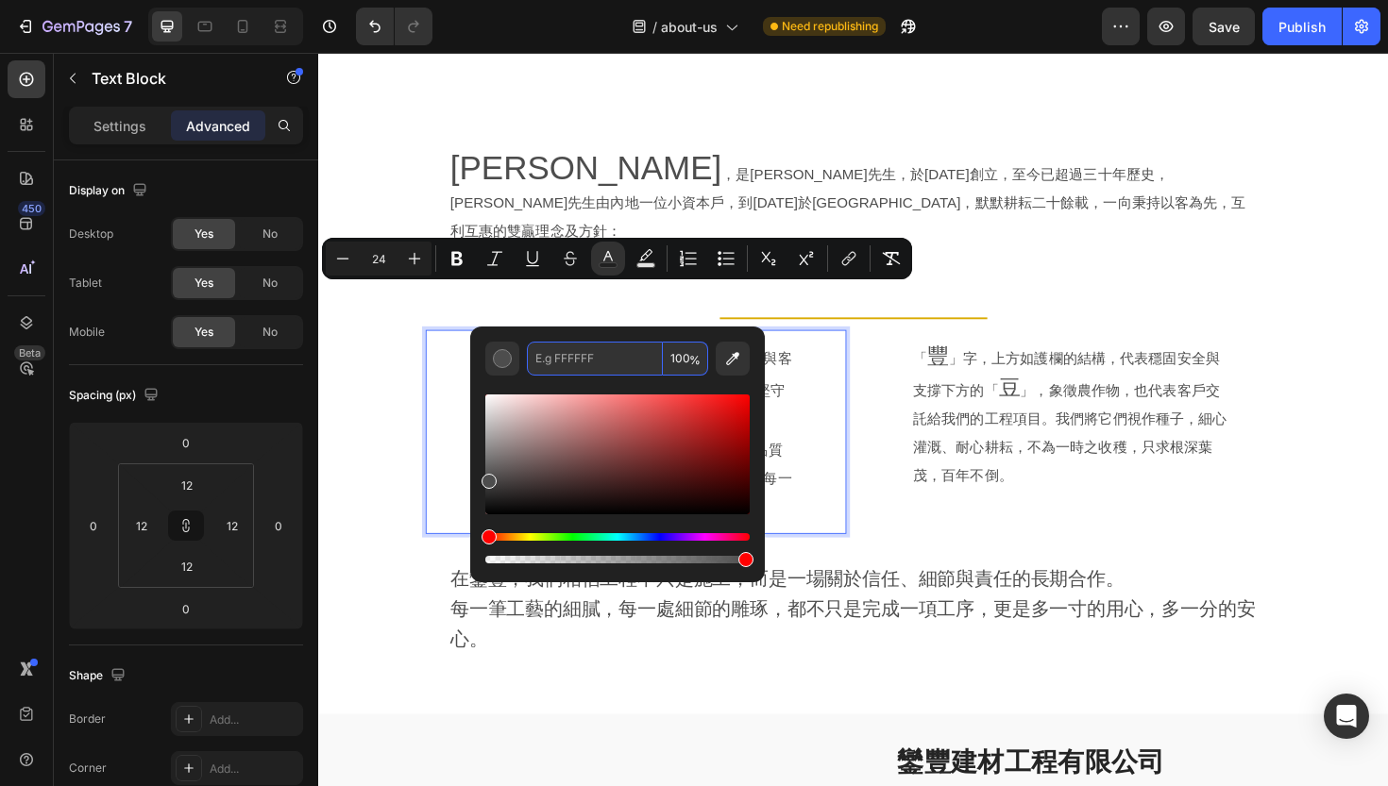
scroll to position [0, 0]
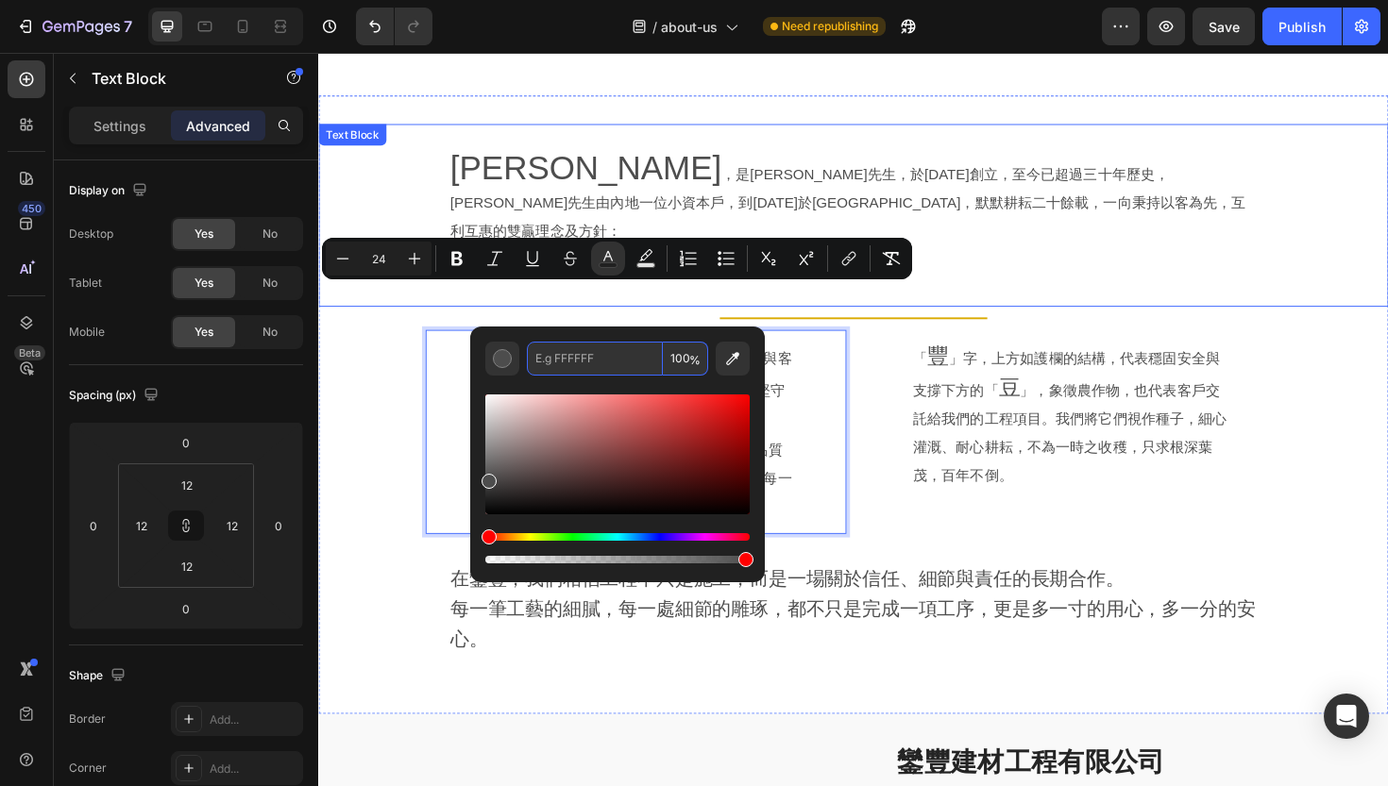
click at [672, 262] on strong "鑾，是承諾；豐，是態度" at bounding box center [776, 272] width 208 height 21
type input "4D4D4D"
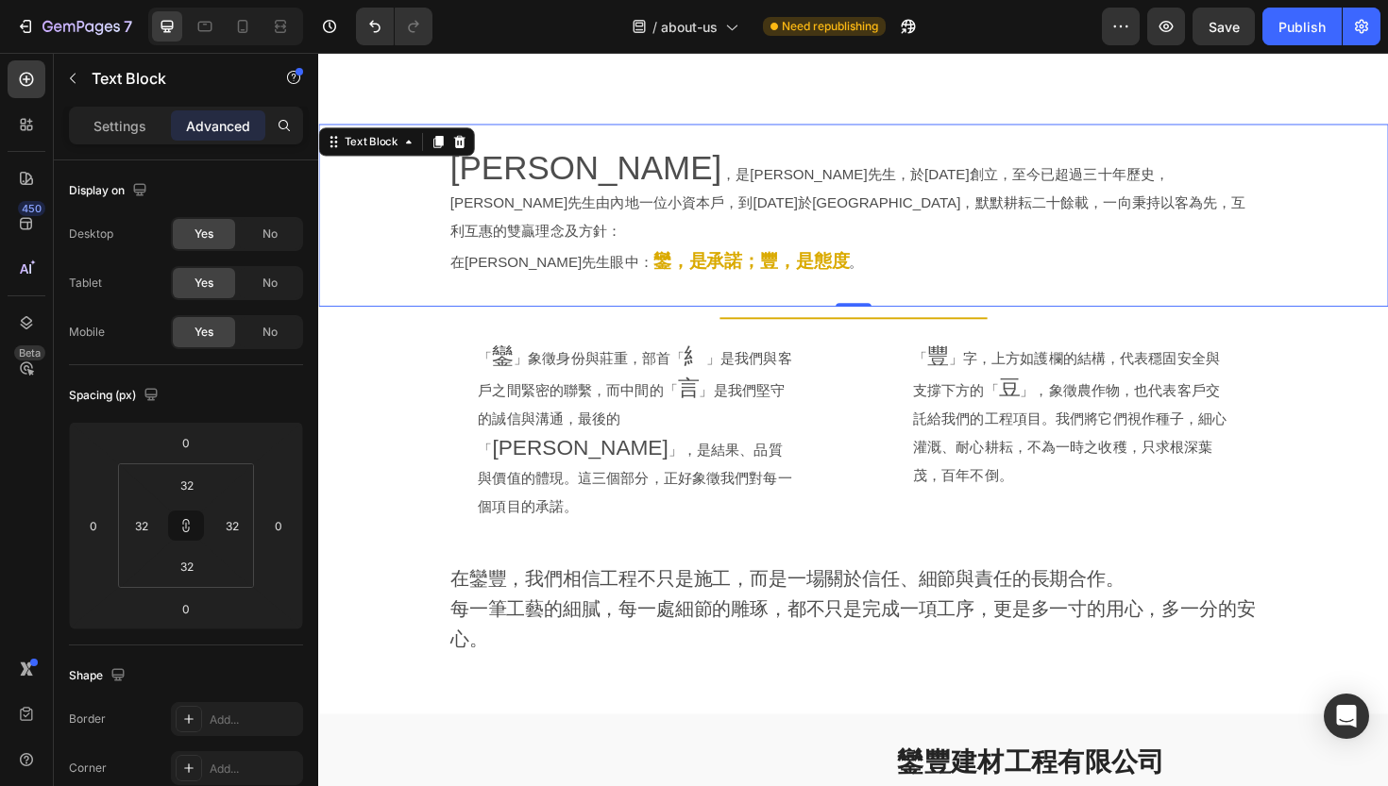
click at [672, 262] on strong "鑾，是承諾；豐，是態度" at bounding box center [776, 272] width 208 height 21
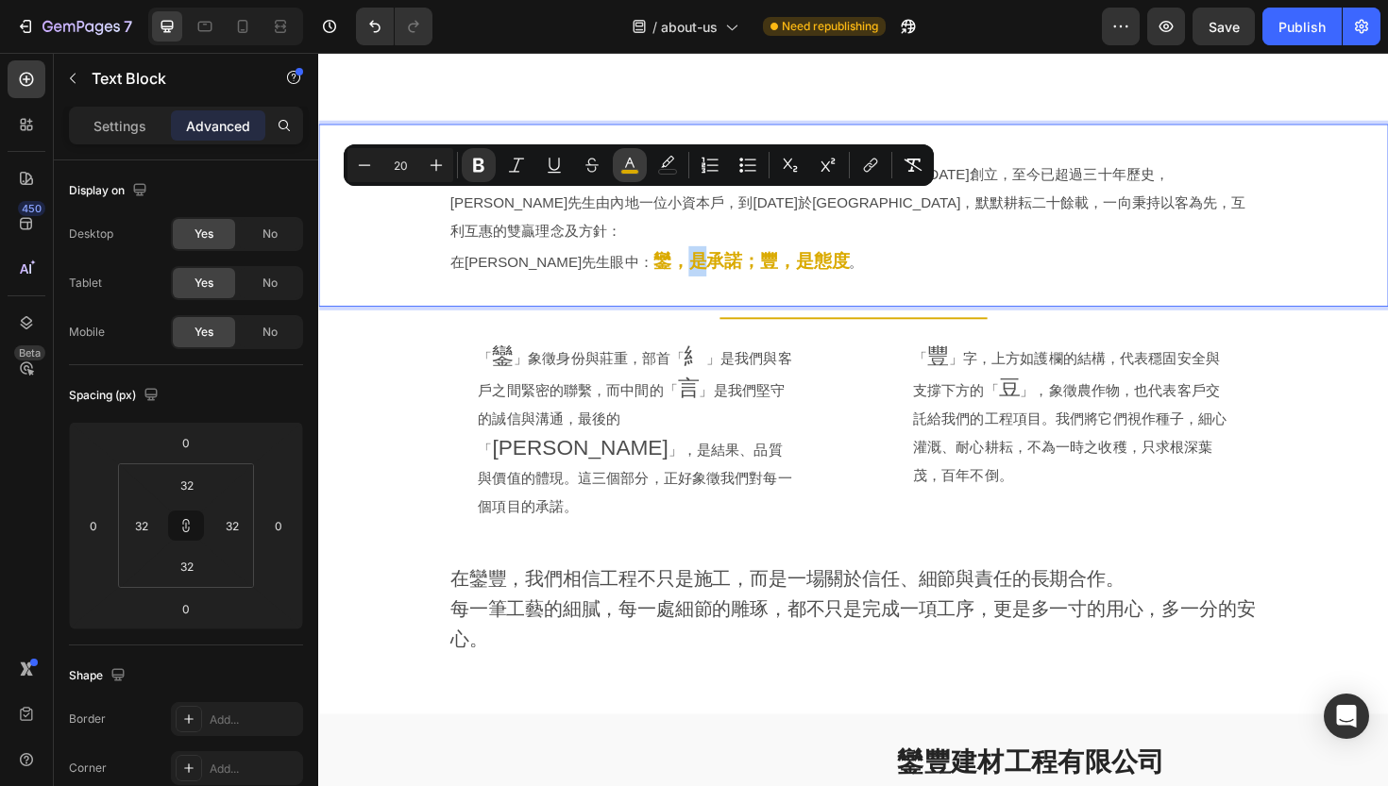
click at [632, 172] on rect "Editor contextual toolbar" at bounding box center [630, 172] width 18 height 5
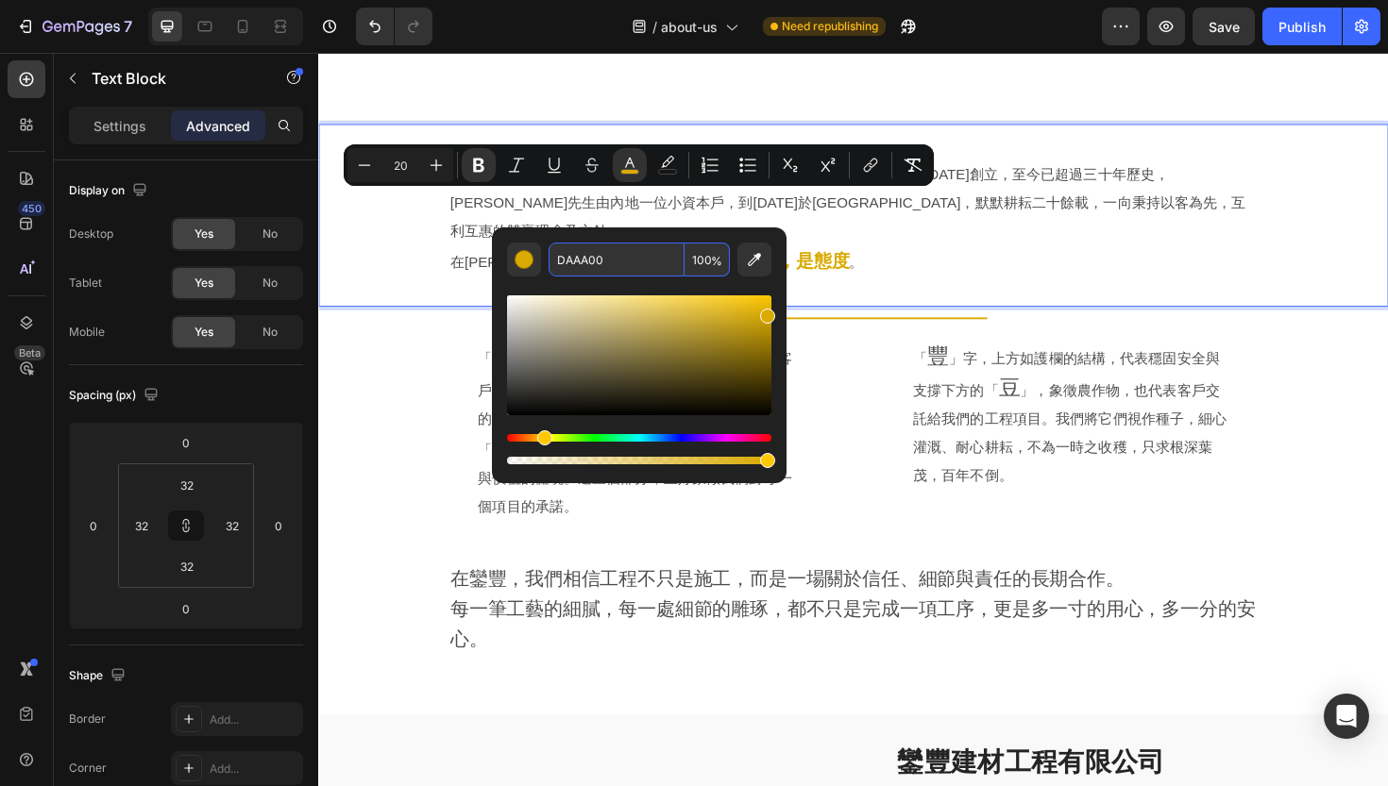
click at [584, 253] on input "DAAA00" at bounding box center [616, 260] width 136 height 34
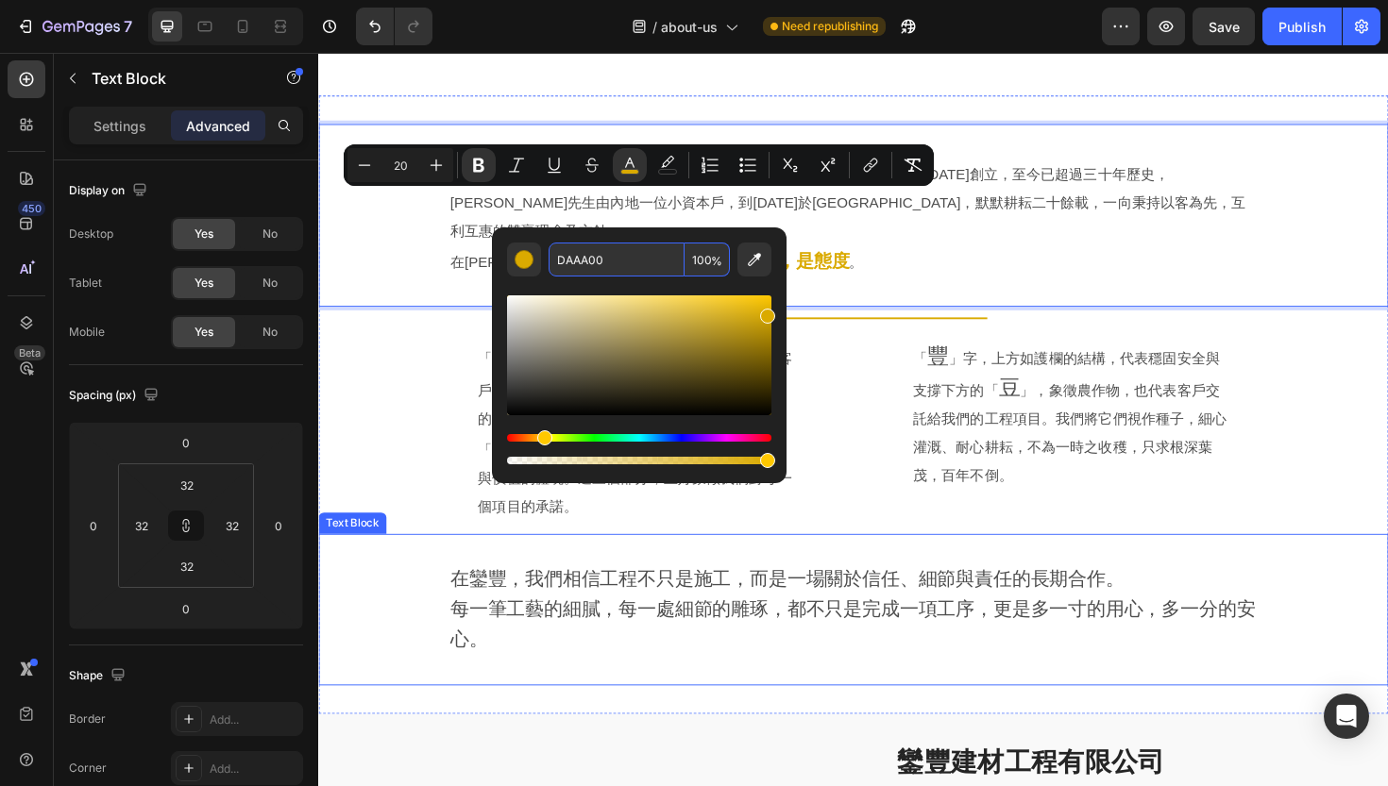
click at [411, 472] on div "[PERSON_NAME] ，是[PERSON_NAME]先生，於[DATE]創立，至今已超過三十年歷史，[PERSON_NAME]先生由內地一位小資本戶，到…" at bounding box center [884, 425] width 1133 height 595
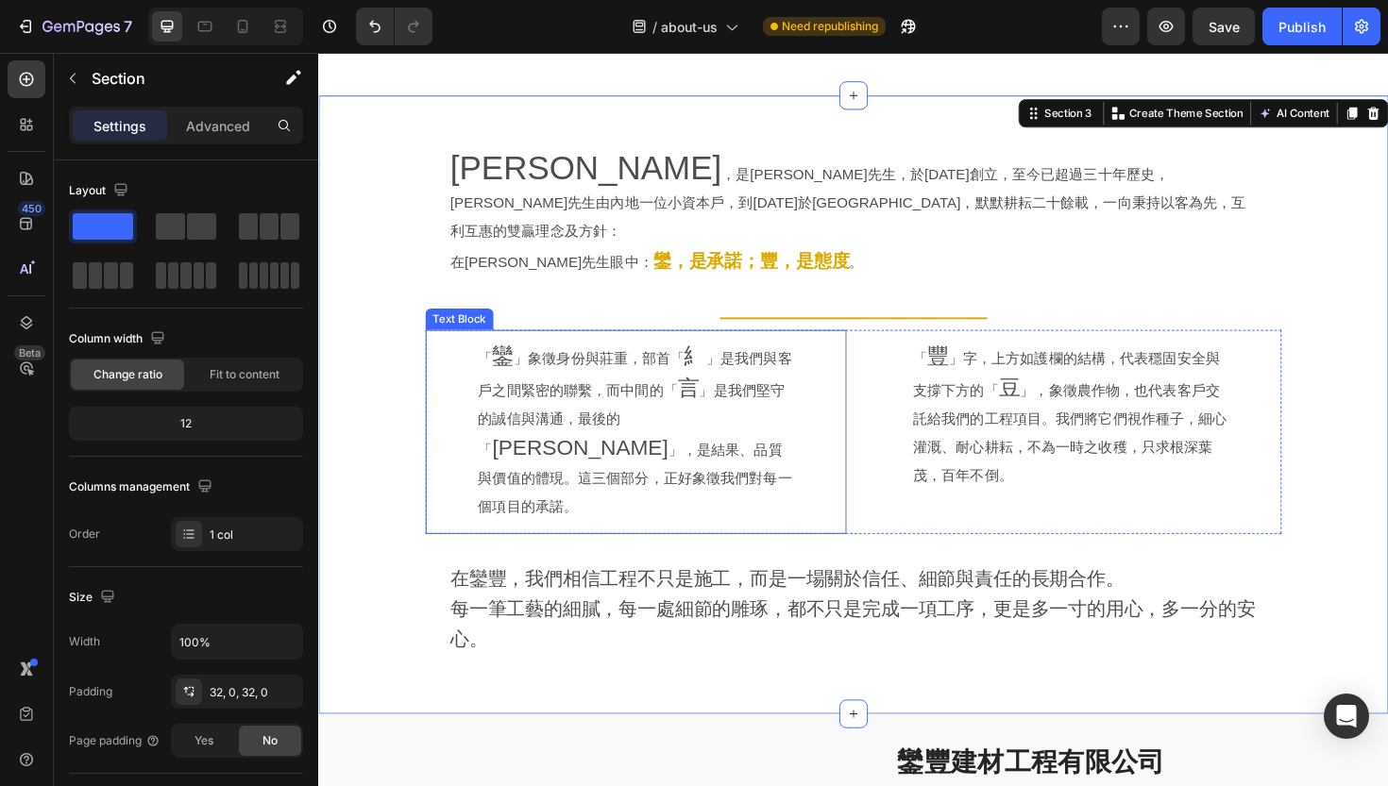
click at [697, 360] on p "「 鑾 」象徵身份與莊重，部首「 糹 」是我們與客戶之間緊密的聯繫，而中間的「 言 」是我們堅守的誠信與溝通，最後的「 [PERSON_NAME]」，是結果、…" at bounding box center [654, 455] width 334 height 190
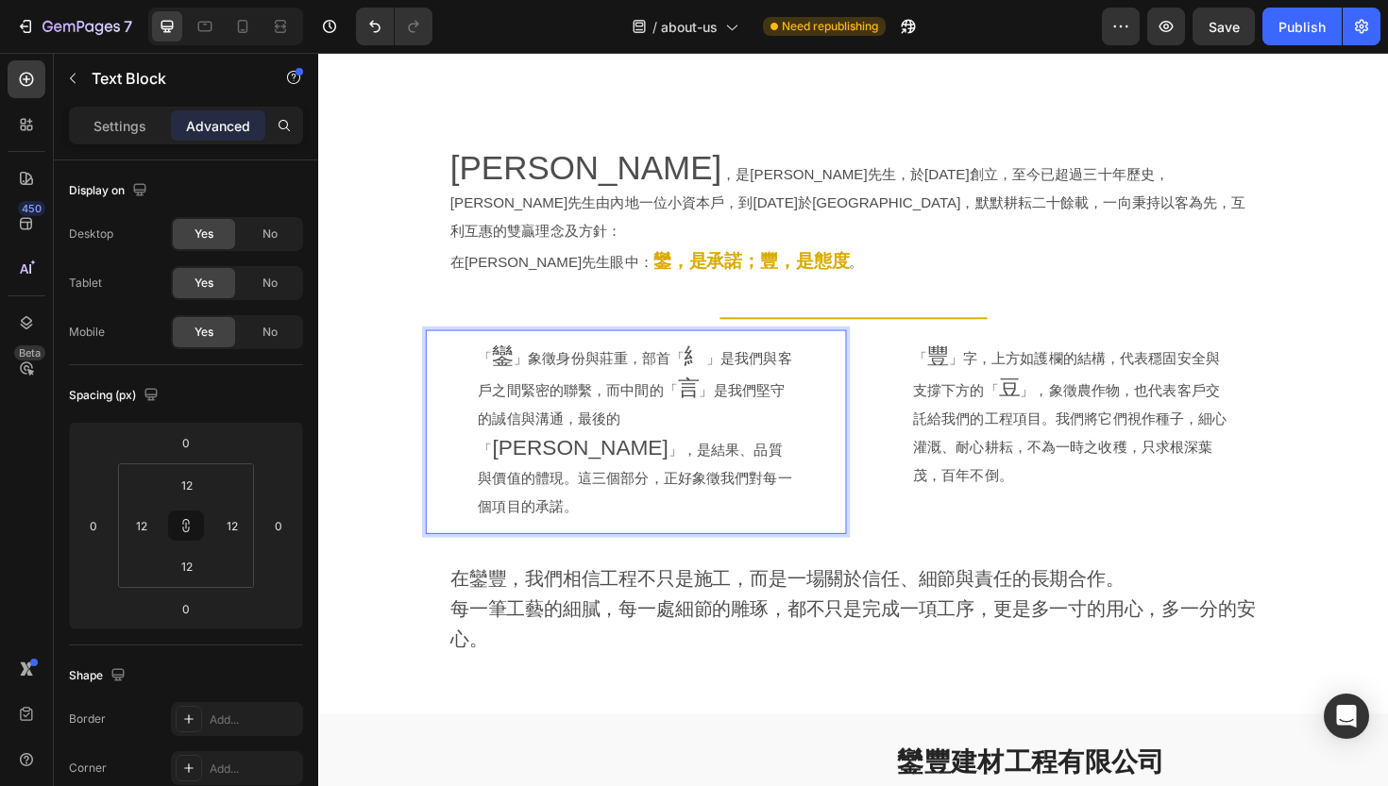
click at [519, 362] on span "鑾" at bounding box center [513, 374] width 23 height 25
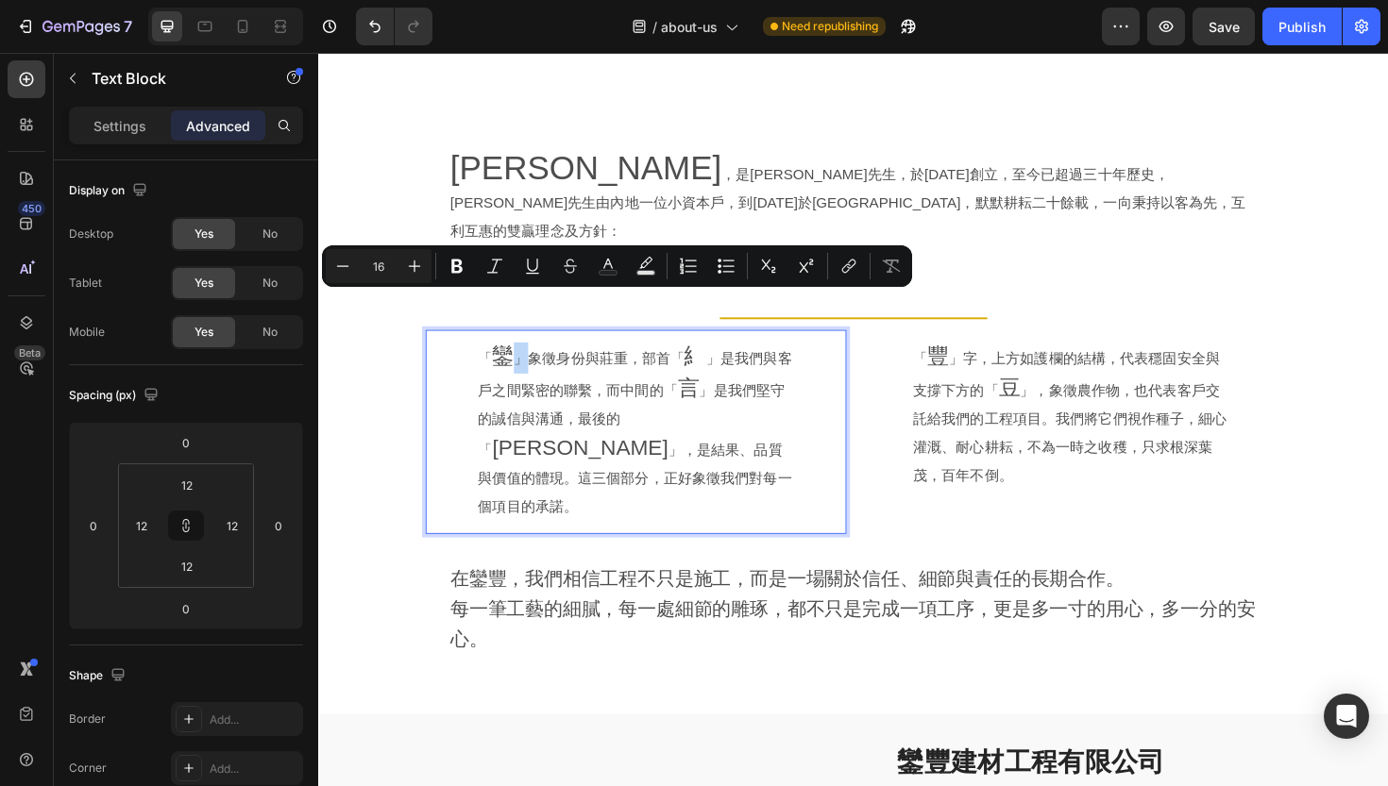
click at [506, 362] on span "鑾" at bounding box center [513, 374] width 23 height 25
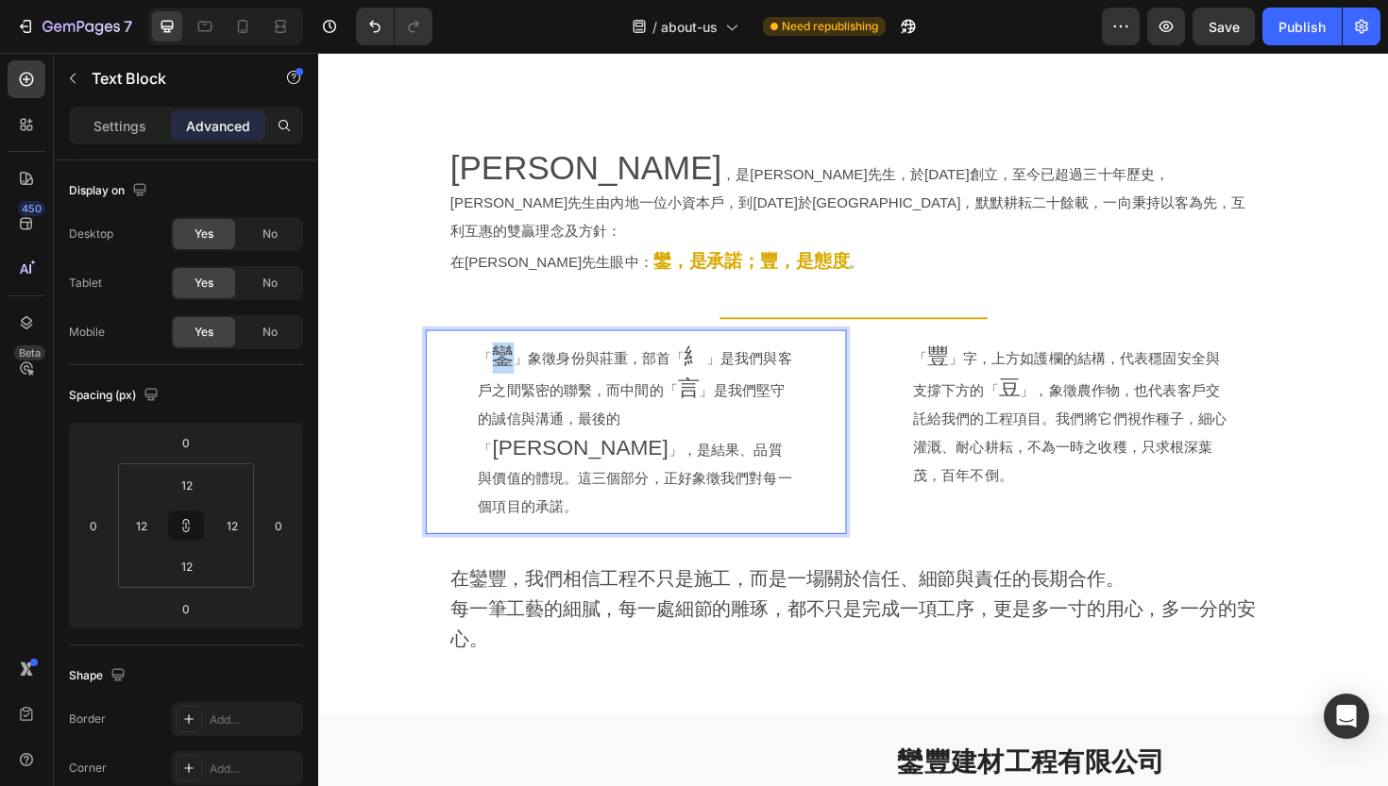
click at [514, 362] on span "鑾" at bounding box center [513, 374] width 23 height 25
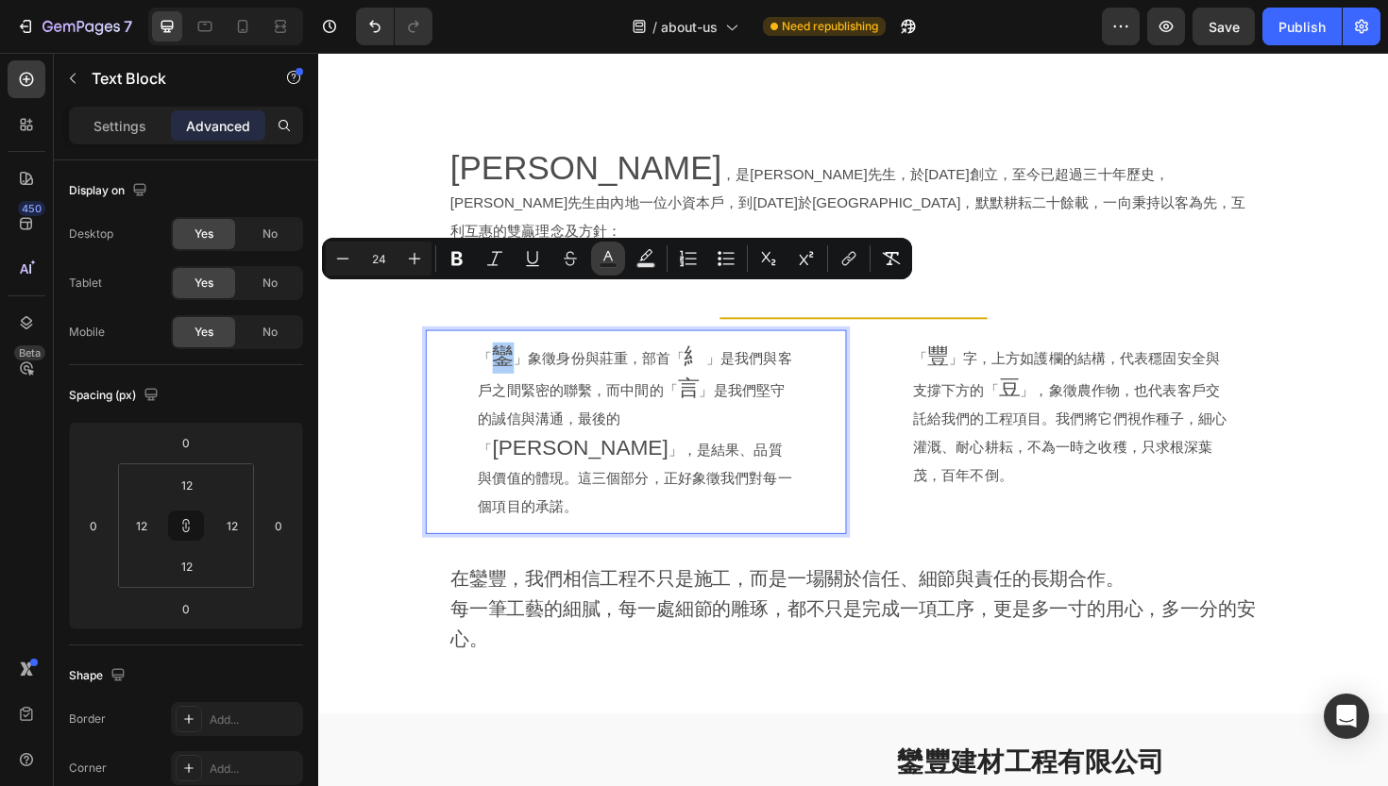
click at [622, 257] on button "Text Color" at bounding box center [608, 259] width 34 height 34
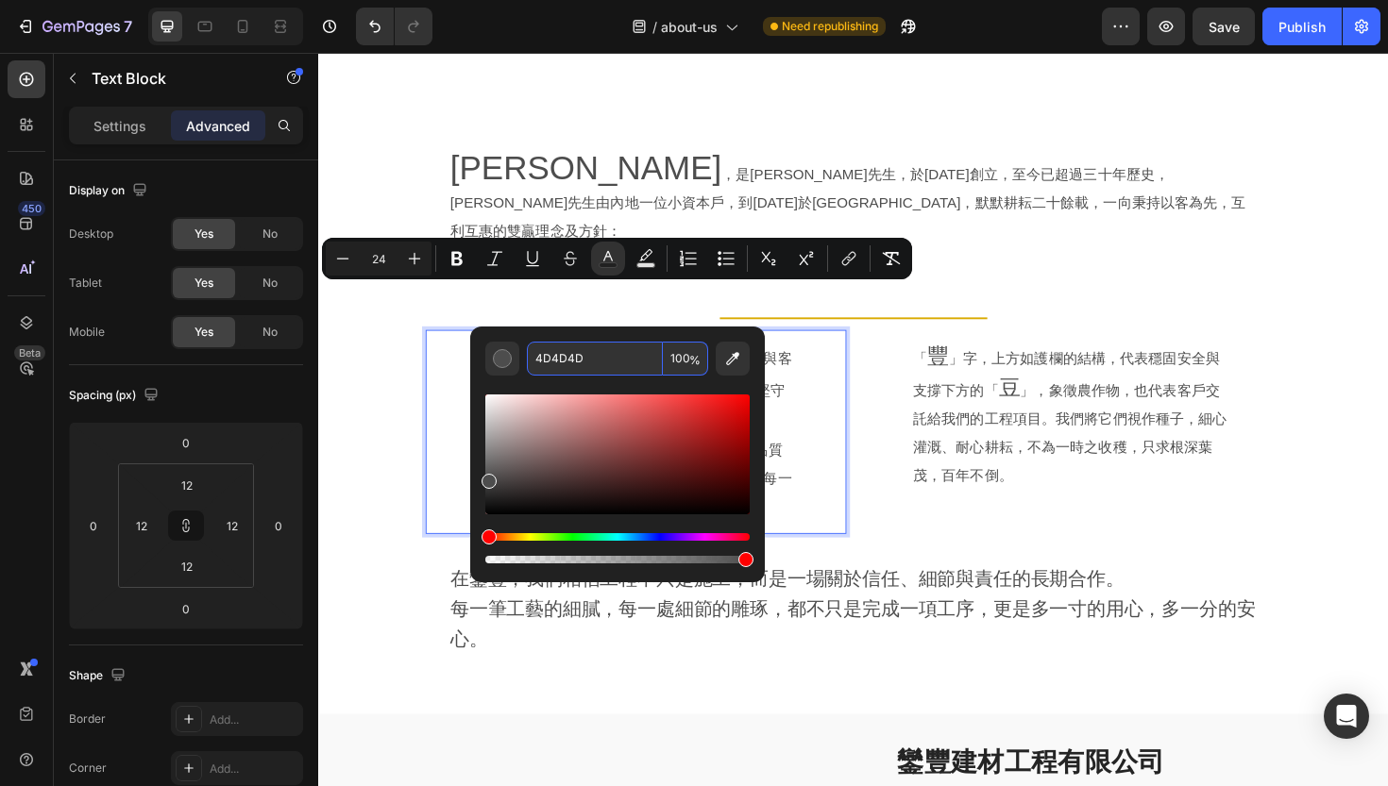
click at [568, 364] on input "4D4D4D" at bounding box center [595, 359] width 136 height 34
paste input "DAAA00"
type input "DAAA00"
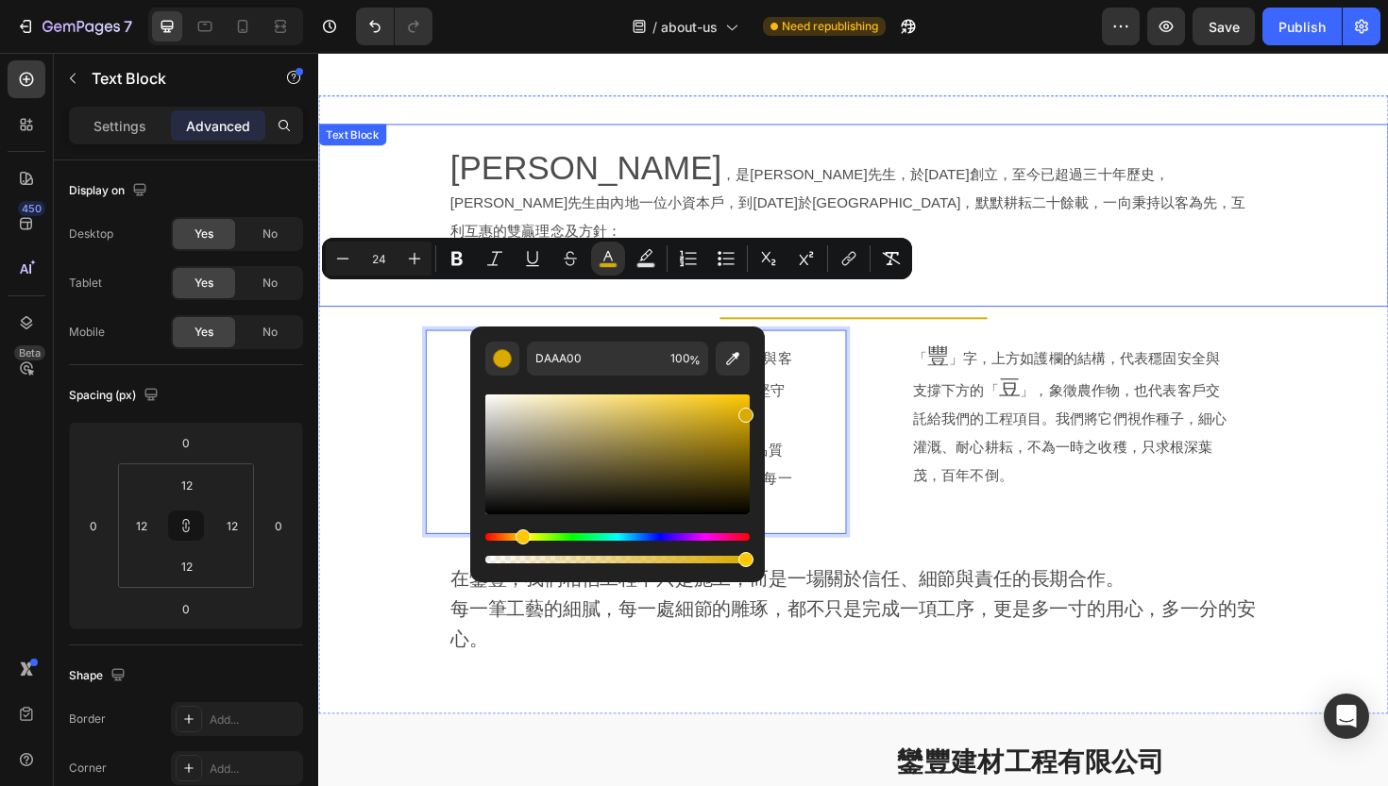
click at [479, 156] on span "[PERSON_NAME]" at bounding box center [601, 175] width 287 height 39
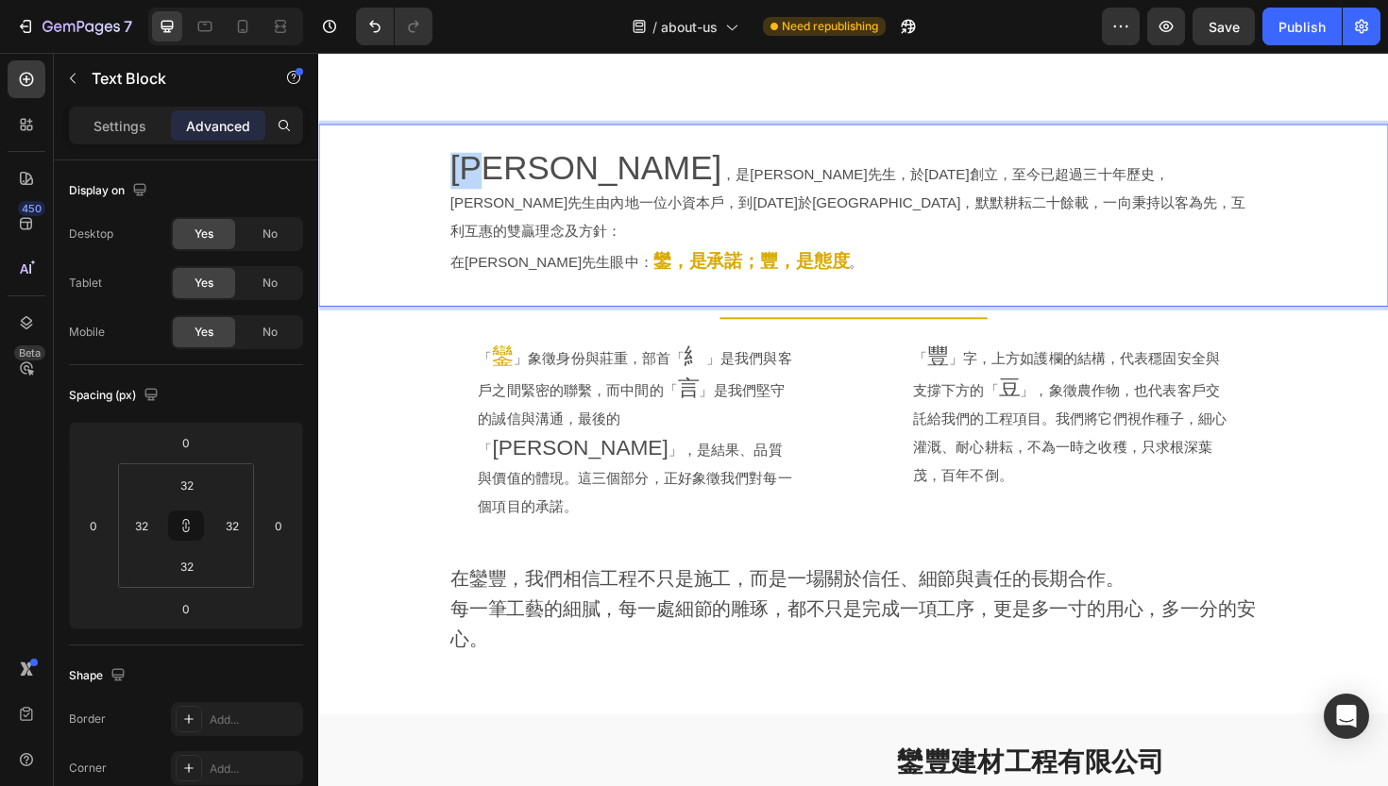
drag, startPoint x: 466, startPoint y: 147, endPoint x: 512, endPoint y: 153, distance: 45.7
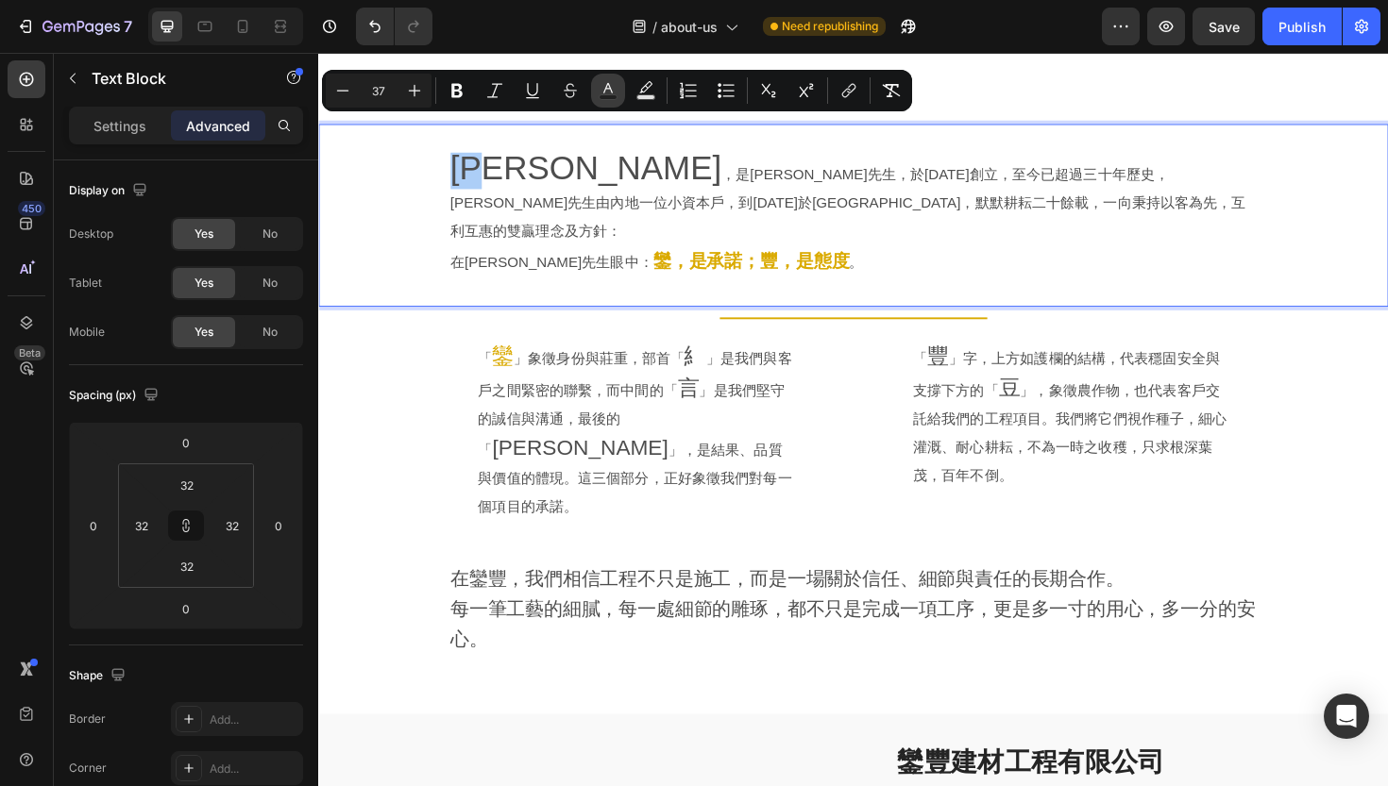
click at [613, 95] on rect "Editor contextual toolbar" at bounding box center [608, 97] width 18 height 5
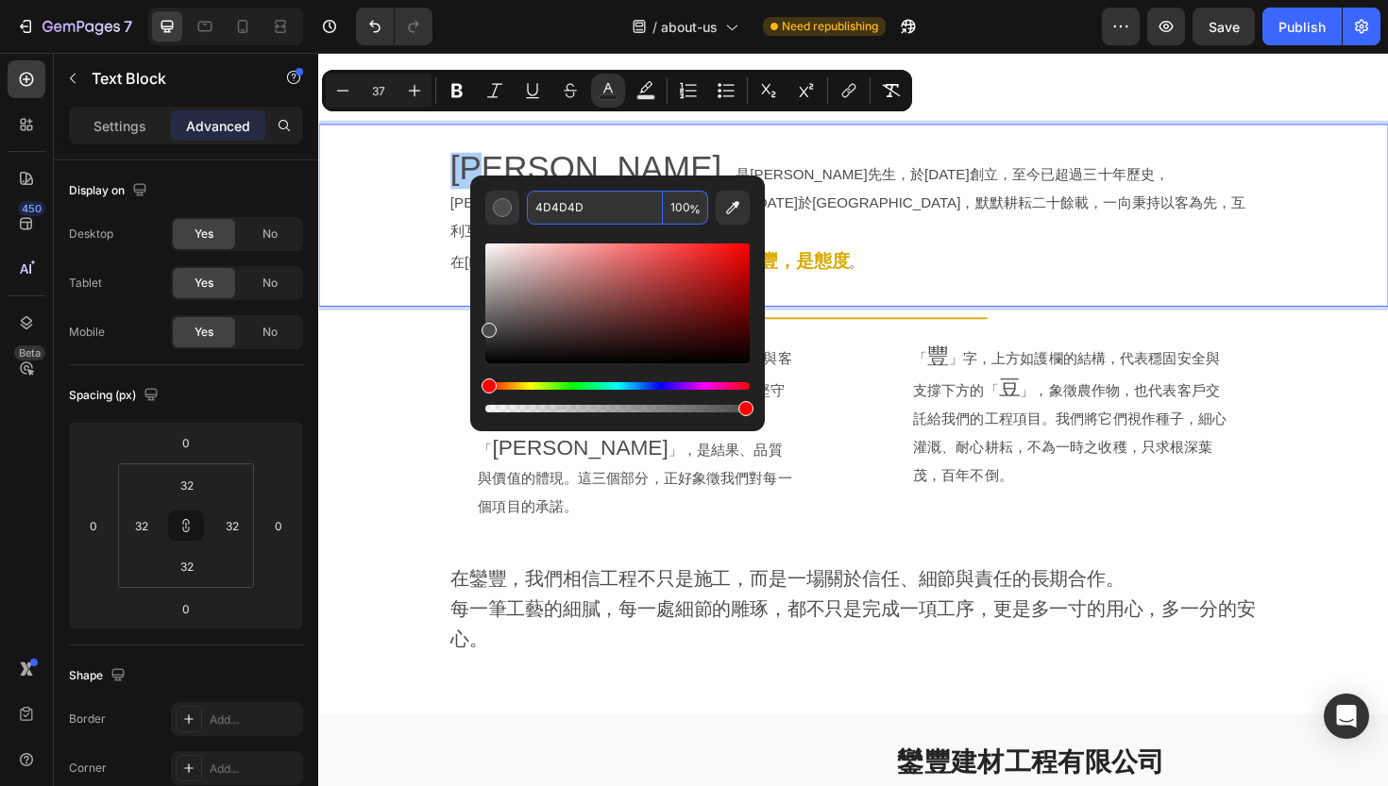
click at [569, 210] on input "4D4D4D" at bounding box center [595, 208] width 136 height 34
paste input "DAAA00"
type input "DAAA00"
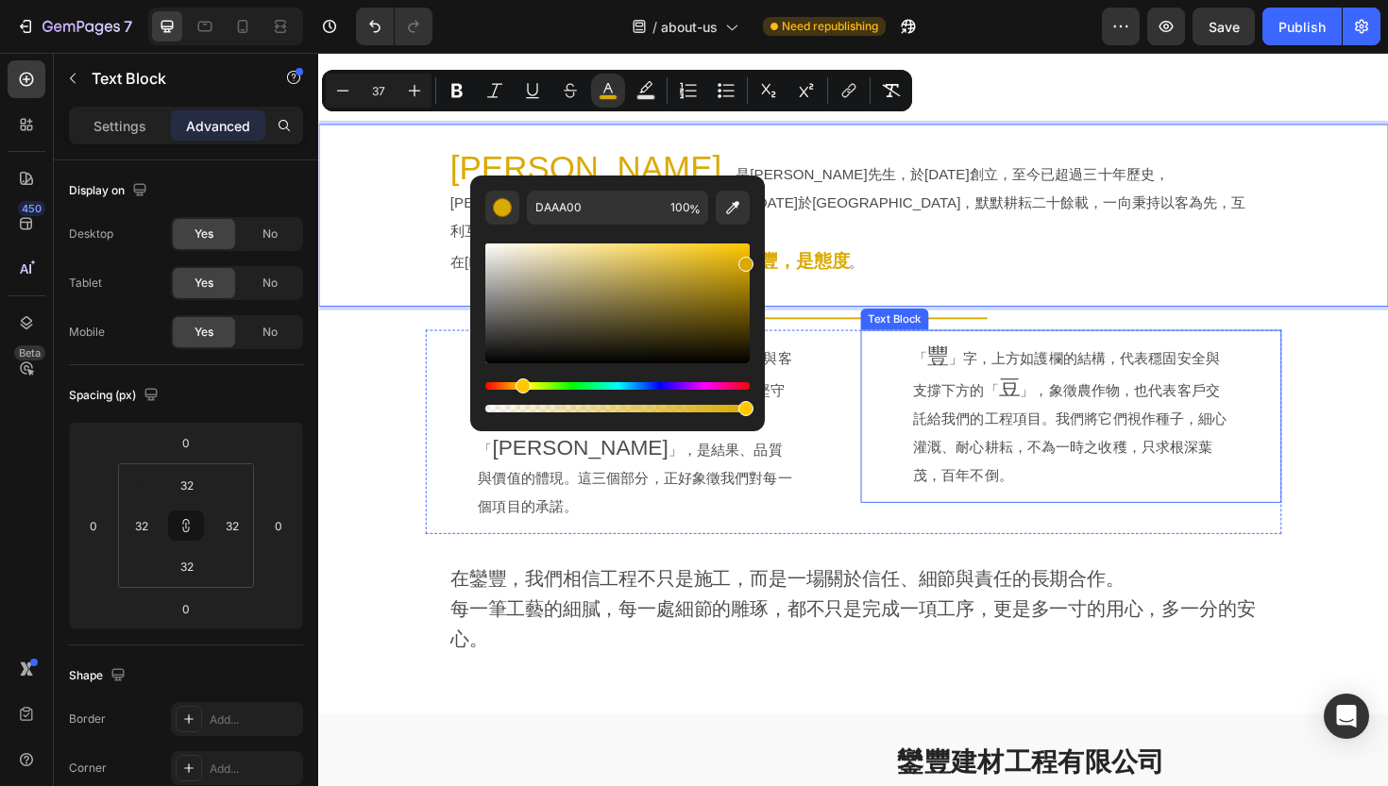
click at [933, 358] on div "「 豐 」字，上方如護欄的結構，代表穩固安全與支撐下方的「 豆 」，象徵農作物，也代表客戶交託給我們的工程項目。我們將它們視作種子，細心灌溉、耐心耕耘，不為一…" at bounding box center [1114, 438] width 423 height 160
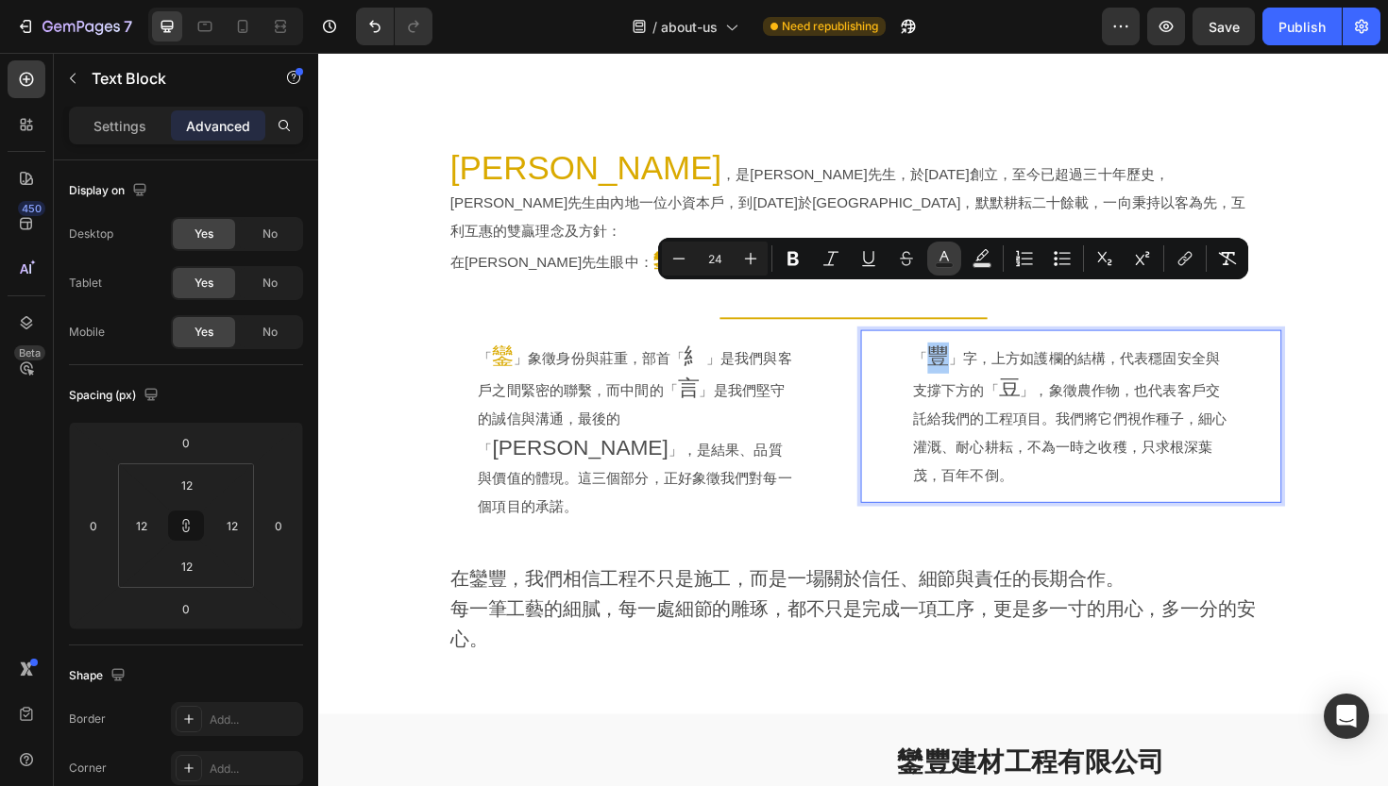
click at [943, 265] on rect "Editor contextual toolbar" at bounding box center [945, 265] width 18 height 5
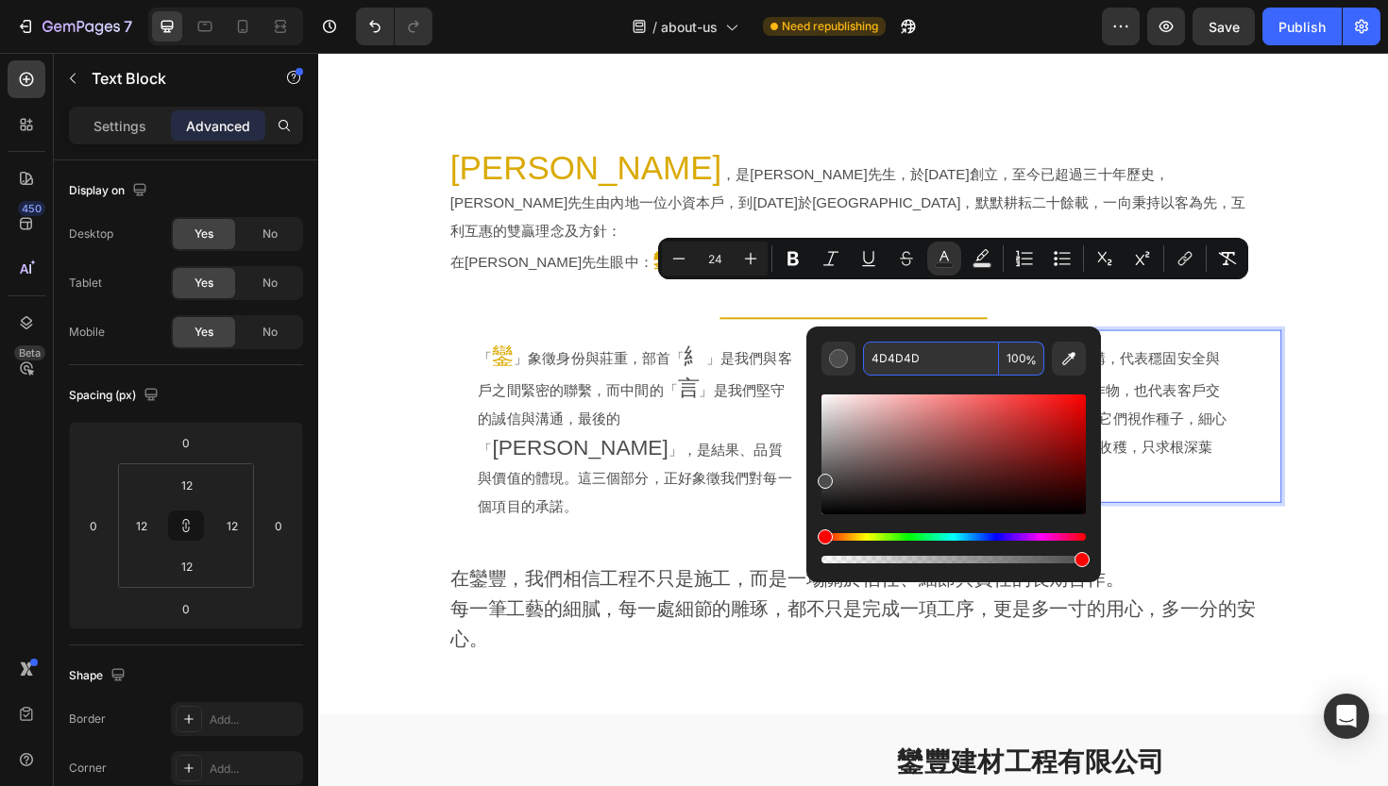
click at [891, 358] on input "4D4D4D" at bounding box center [931, 359] width 136 height 34
paste input "DAAA00"
type input "DAAA00"
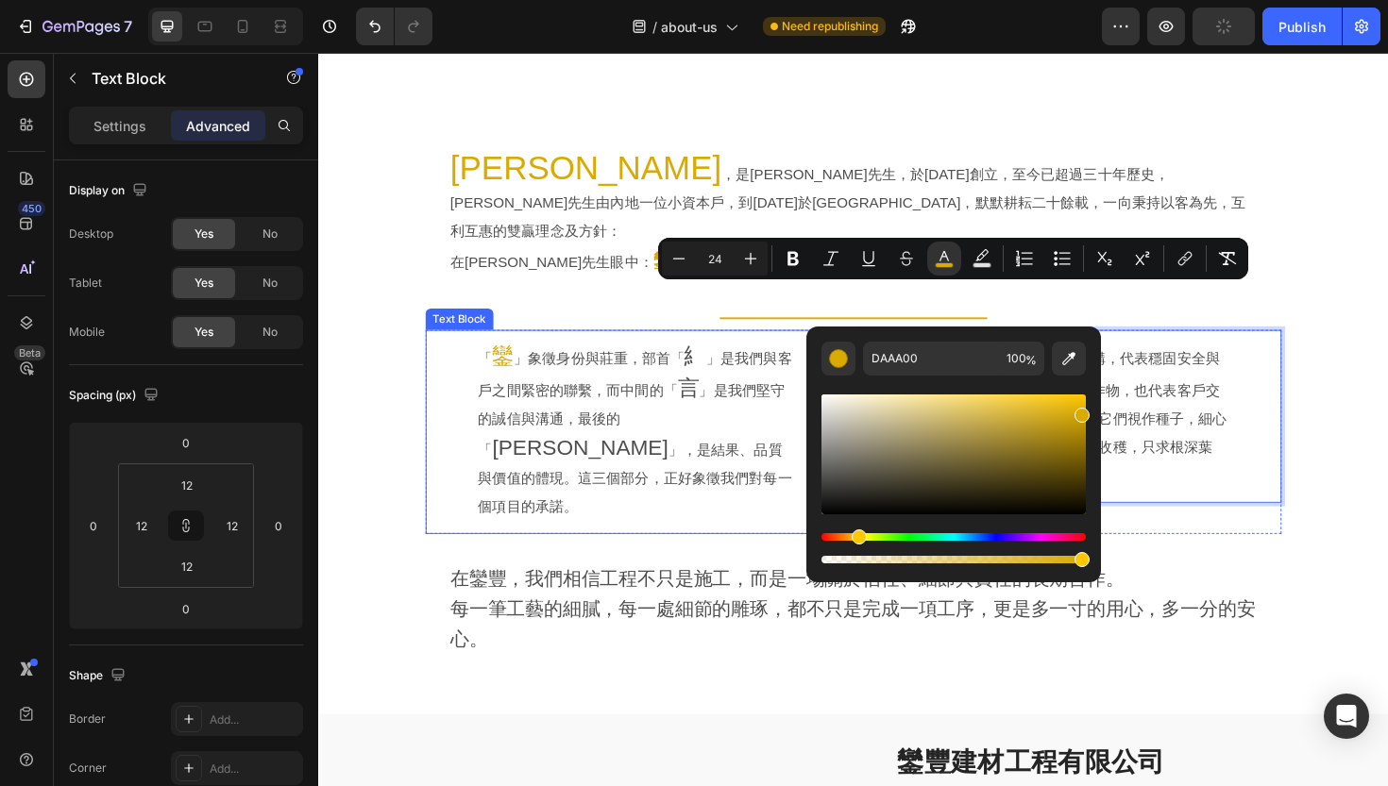
click at [746, 360] on p "「 鑾 」象徵身份與莊重，部首「 糹 」是我們與客戶之間緊密的聯繫，而中間的「 言 」是我們堅守的誠信與溝通，最後的「 [PERSON_NAME]」，是結果、…" at bounding box center [654, 455] width 334 height 190
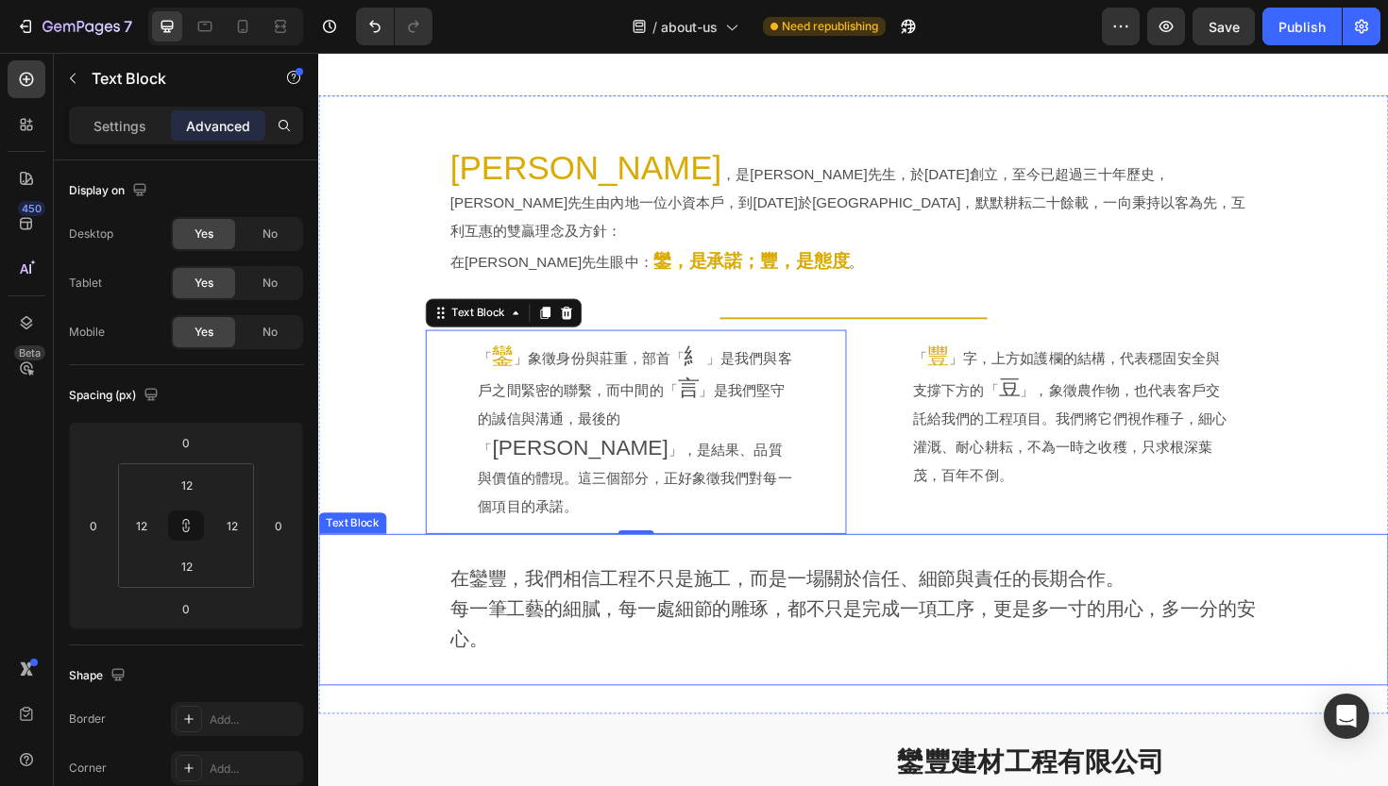
click at [611, 599] on span "在鑾豐，我們相信工程不只是施工，而是一場關於信任、細節與責任的長期合作。" at bounding box center [815, 610] width 714 height 22
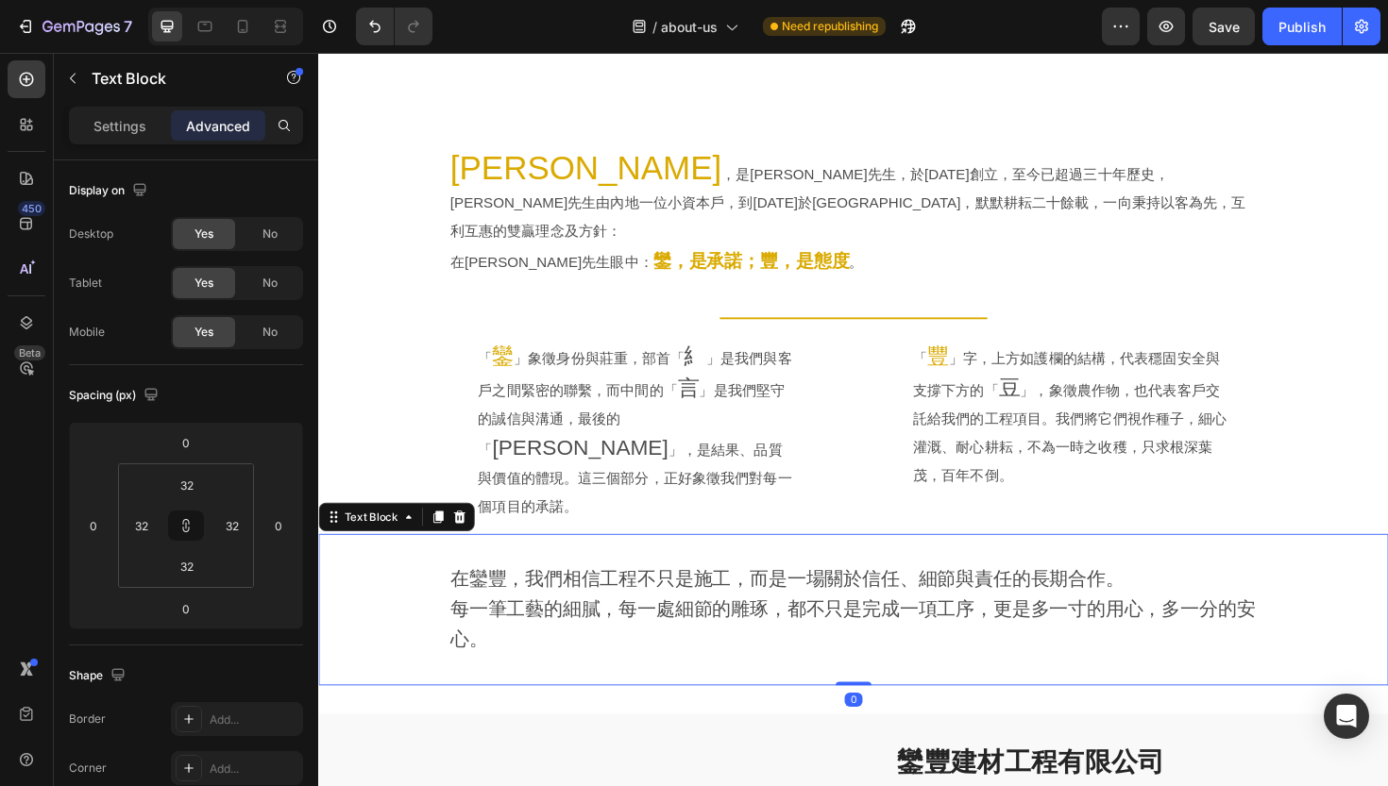
click at [456, 593] on div "在鑾豐，我們相信工程不只是施工，而是一場關於信任、細節與責任的長期合作。 每一筆工藝的細膩，每一處細節的雕琢，都不只是完成一項工序，更是多一寸的用心，多一分的…" at bounding box center [885, 643] width 858 height 100
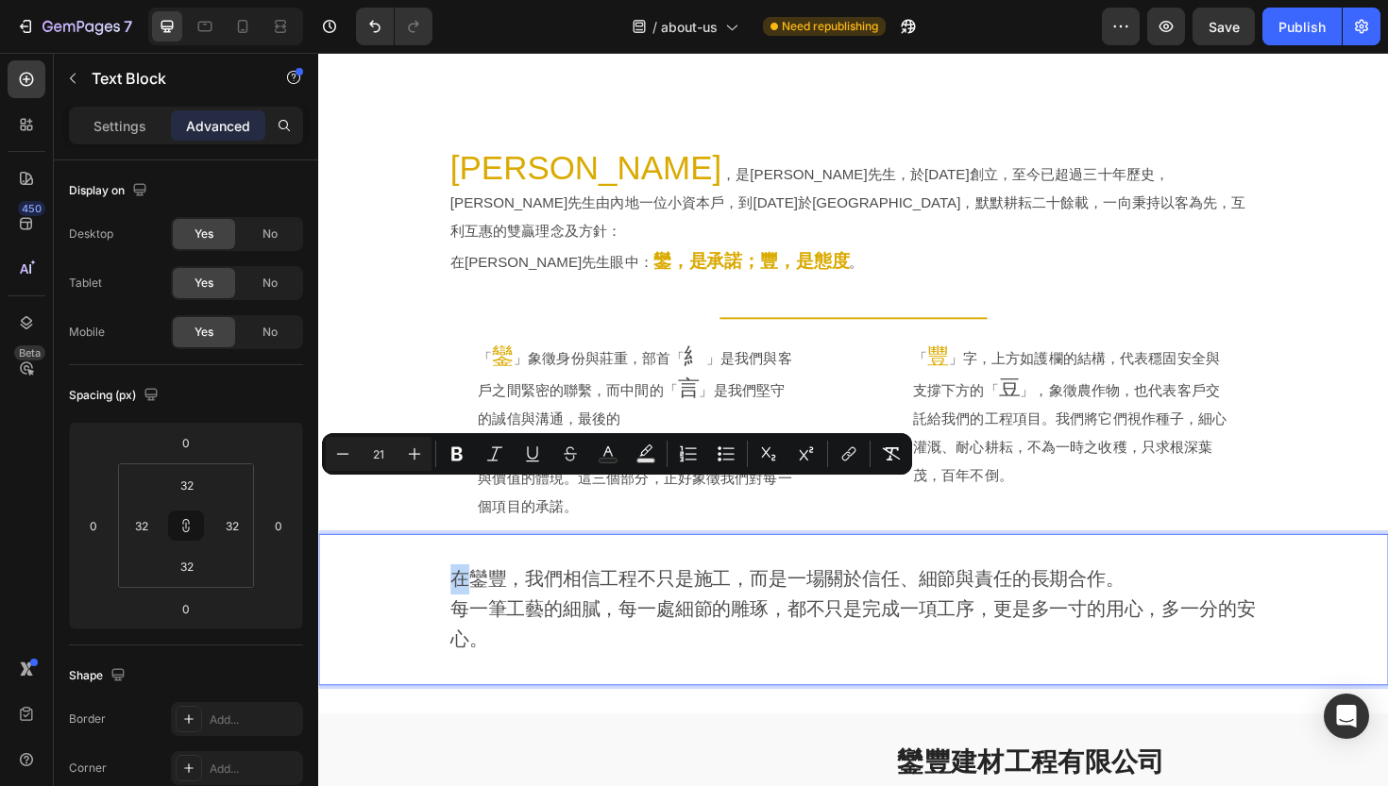
click at [489, 631] on span "每一筆工藝的細膩，每一處細節的雕琢，都不只是完成一項工序，更是多一寸的用心，多一分的安心。" at bounding box center [884, 658] width 852 height 54
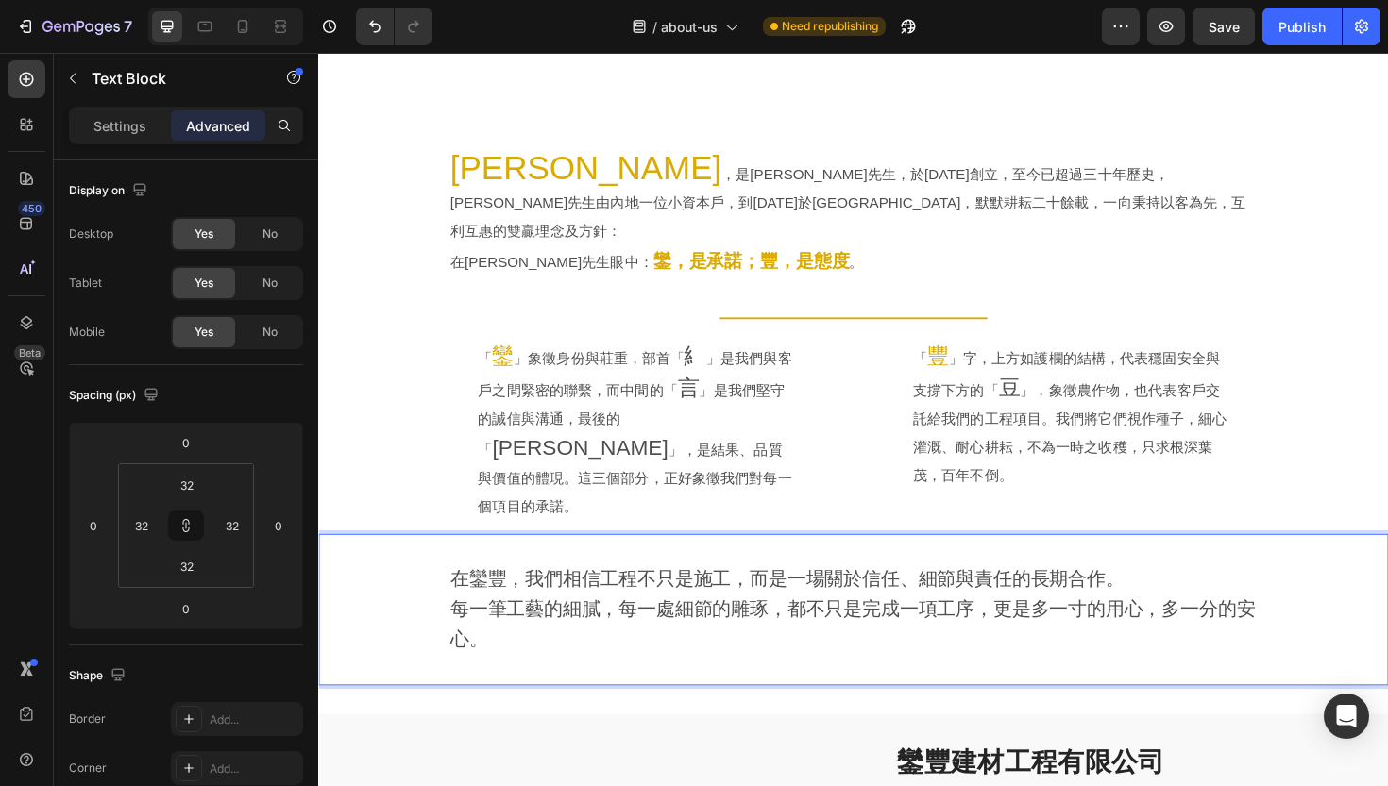
click at [1041, 631] on span "每一筆工藝的細膩，每一處細節的雕琢，都不只是完成一項工序，更是多一寸的用心，多一分的安心。" at bounding box center [884, 658] width 852 height 54
click at [129, 133] on p "Settings" at bounding box center [119, 126] width 53 height 20
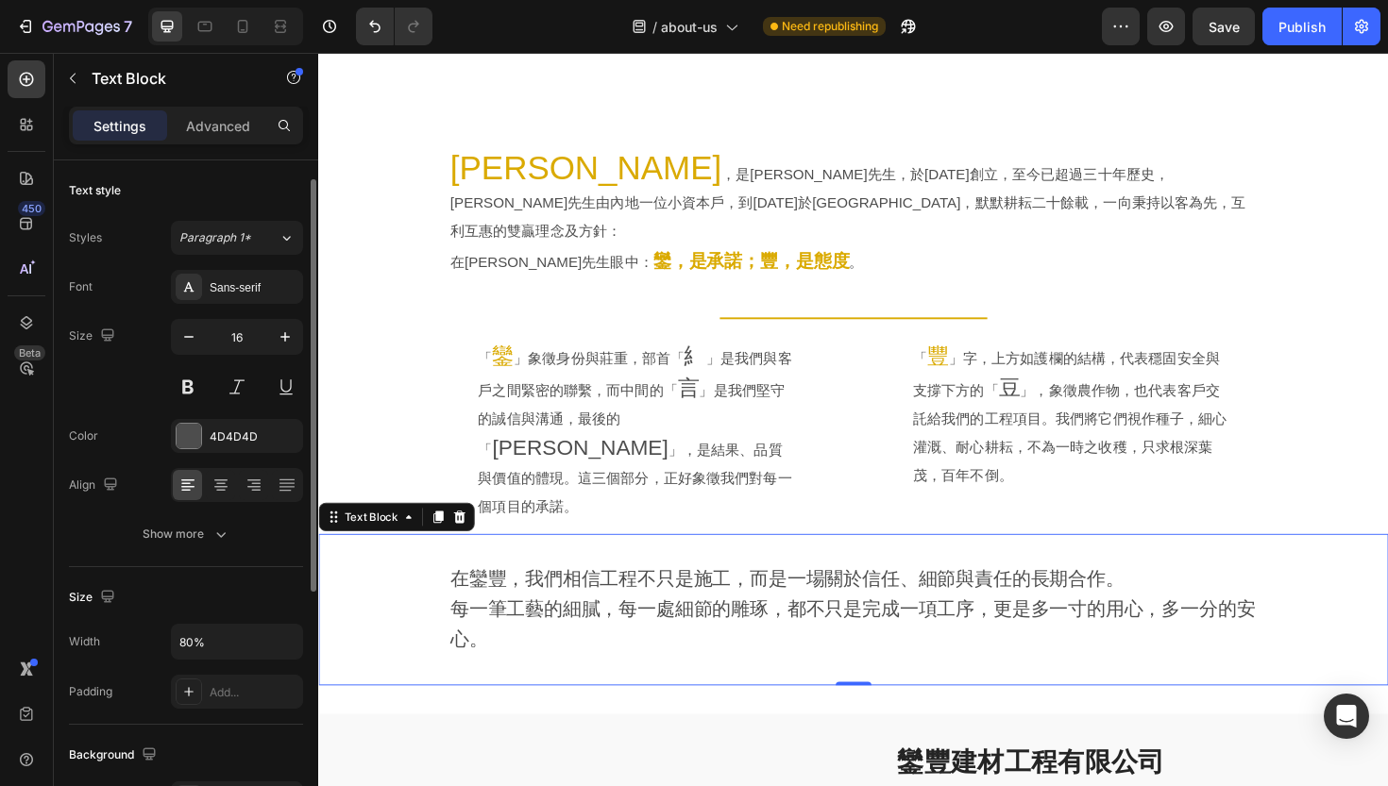
scroll to position [53, 0]
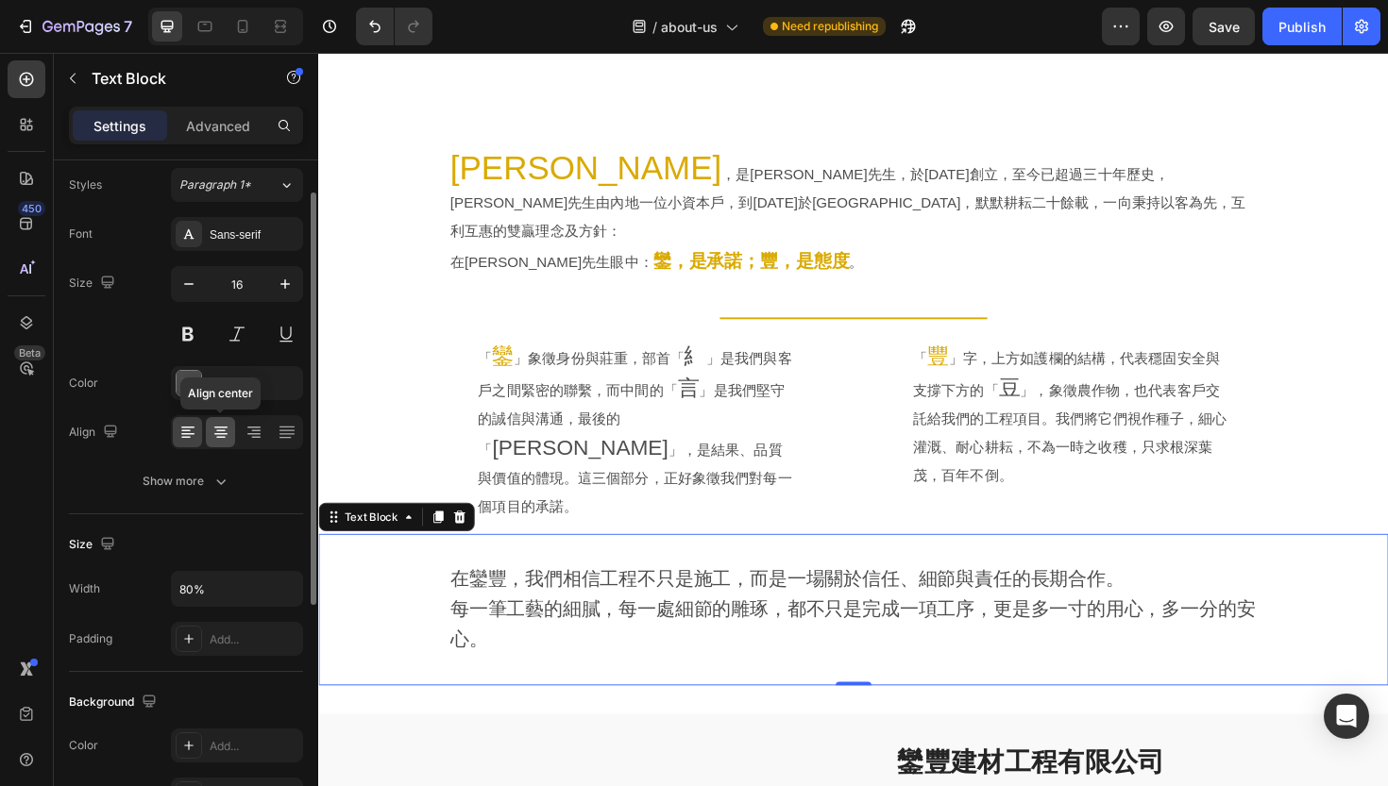
click at [222, 438] on icon at bounding box center [220, 432] width 19 height 19
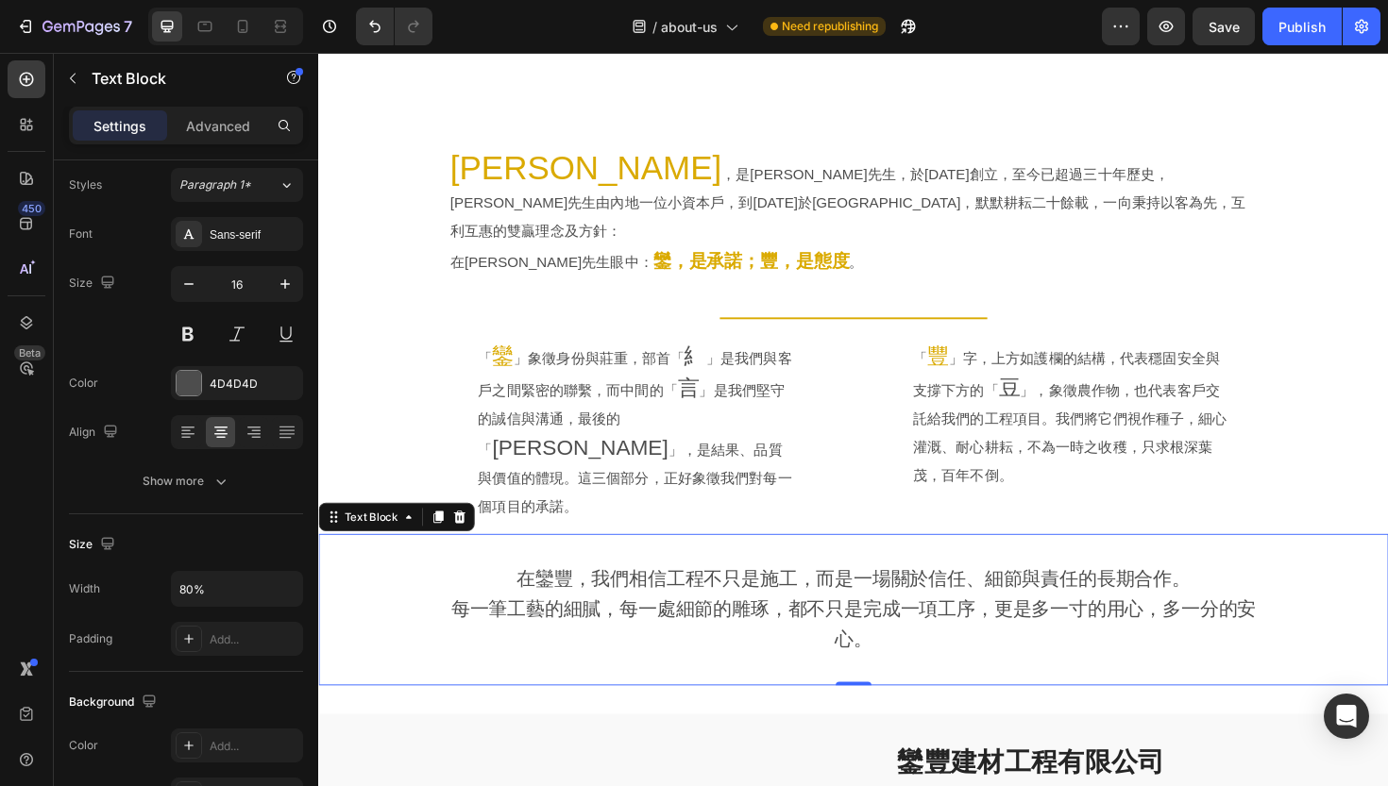
click at [692, 631] on span "每一筆工藝的細膩，每一處細節的雕琢，都不只是完成一項工序，更是多一寸的用心，多一分的安心。" at bounding box center [884, 658] width 852 height 54
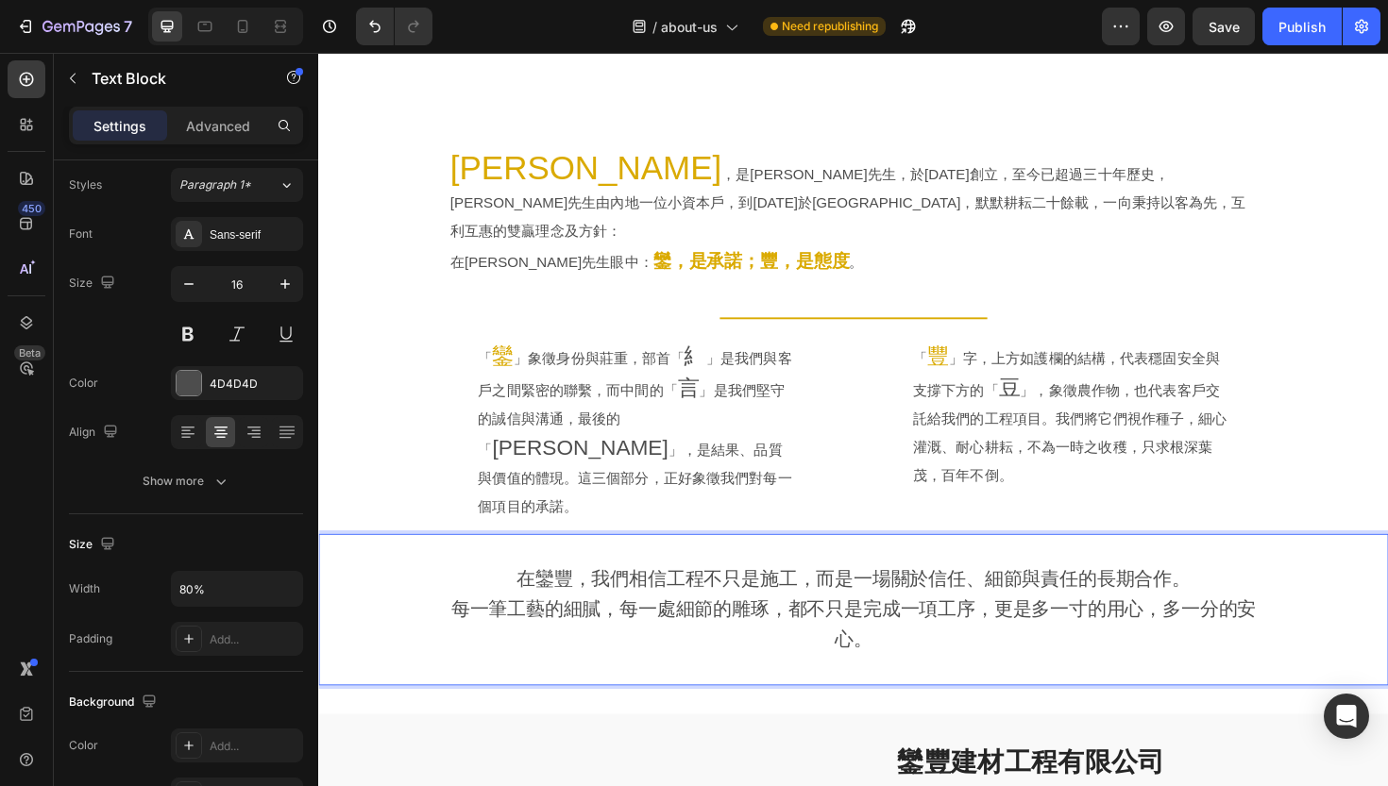
click at [612, 599] on span "在鑾豐，我們相信工程不只是施工，而是一場關於信任、細節與責任的長期合作。" at bounding box center [885, 610] width 714 height 22
click at [633, 627] on p "每一筆工藝的細膩，每一處細節的雕琢，都不只是完成一項工序，更是多一寸的用心，多一分的安心。" at bounding box center [885, 659] width 854 height 64
click at [485, 595] on p "在鑾豐，我們相信工程不只是施工，而是一場關於信任、細節與責任的長期合作。" at bounding box center [885, 611] width 854 height 32
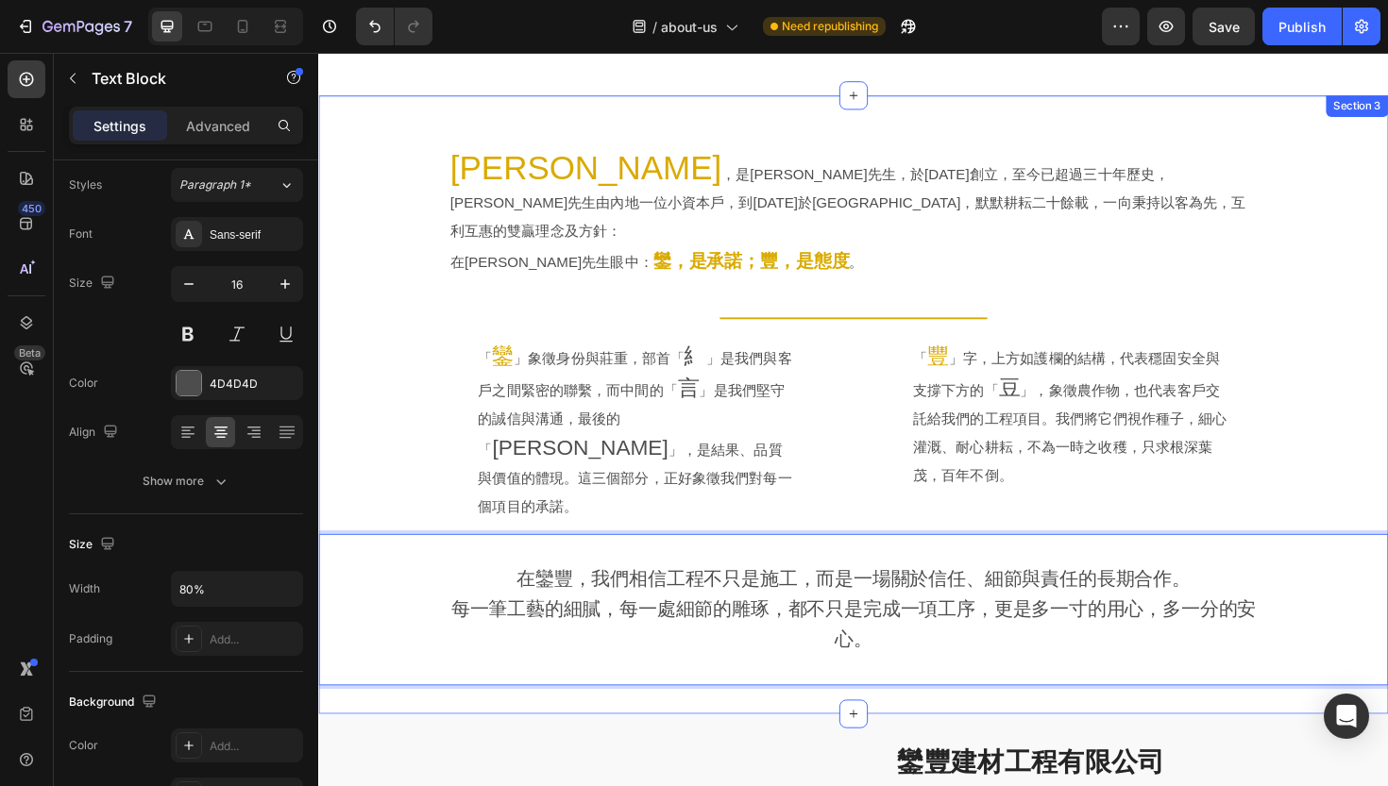
click at [416, 452] on div "[PERSON_NAME] ，是[PERSON_NAME]先生，於[DATE]創立，至今已超過三十年歷史，[PERSON_NAME]先生由內地一位小資本戶，到…" at bounding box center [884, 425] width 1133 height 595
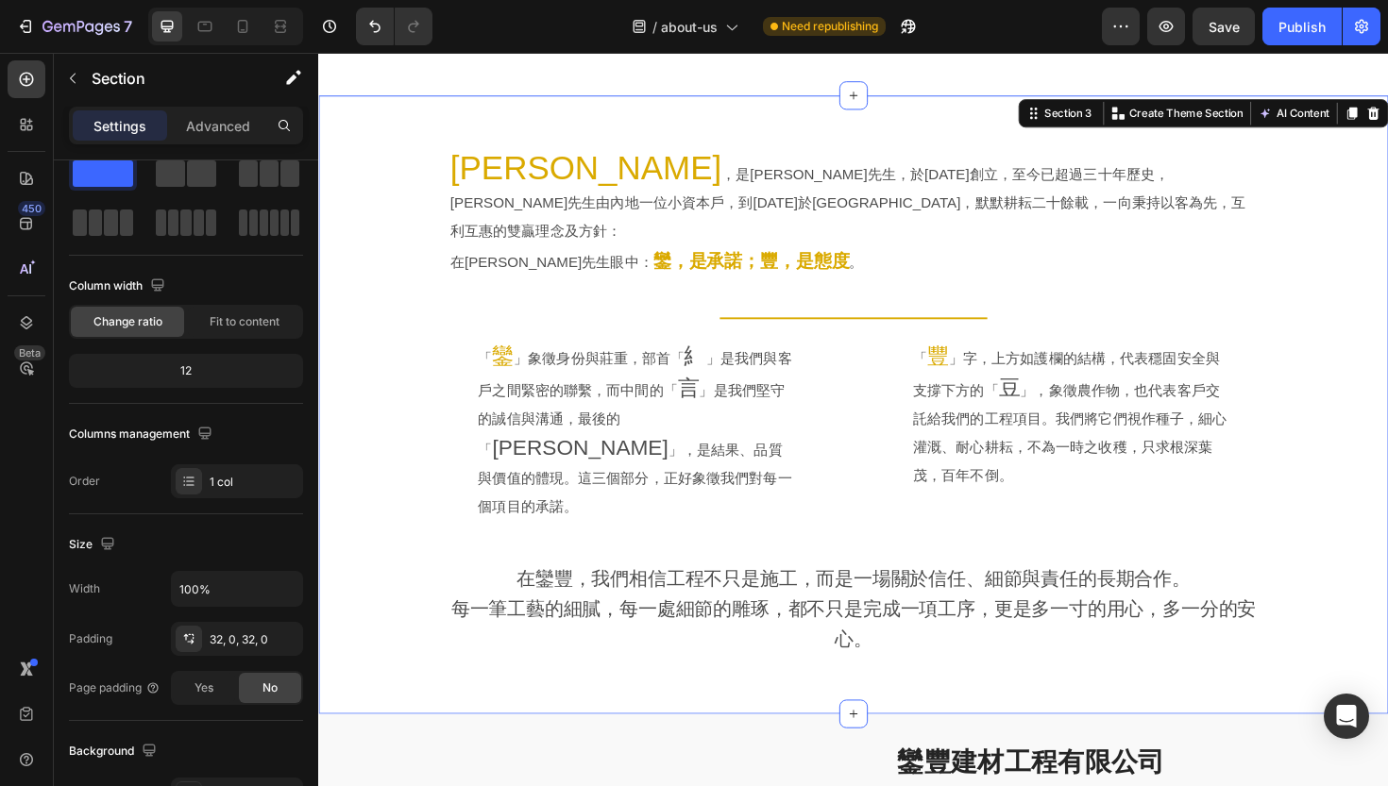
scroll to position [0, 0]
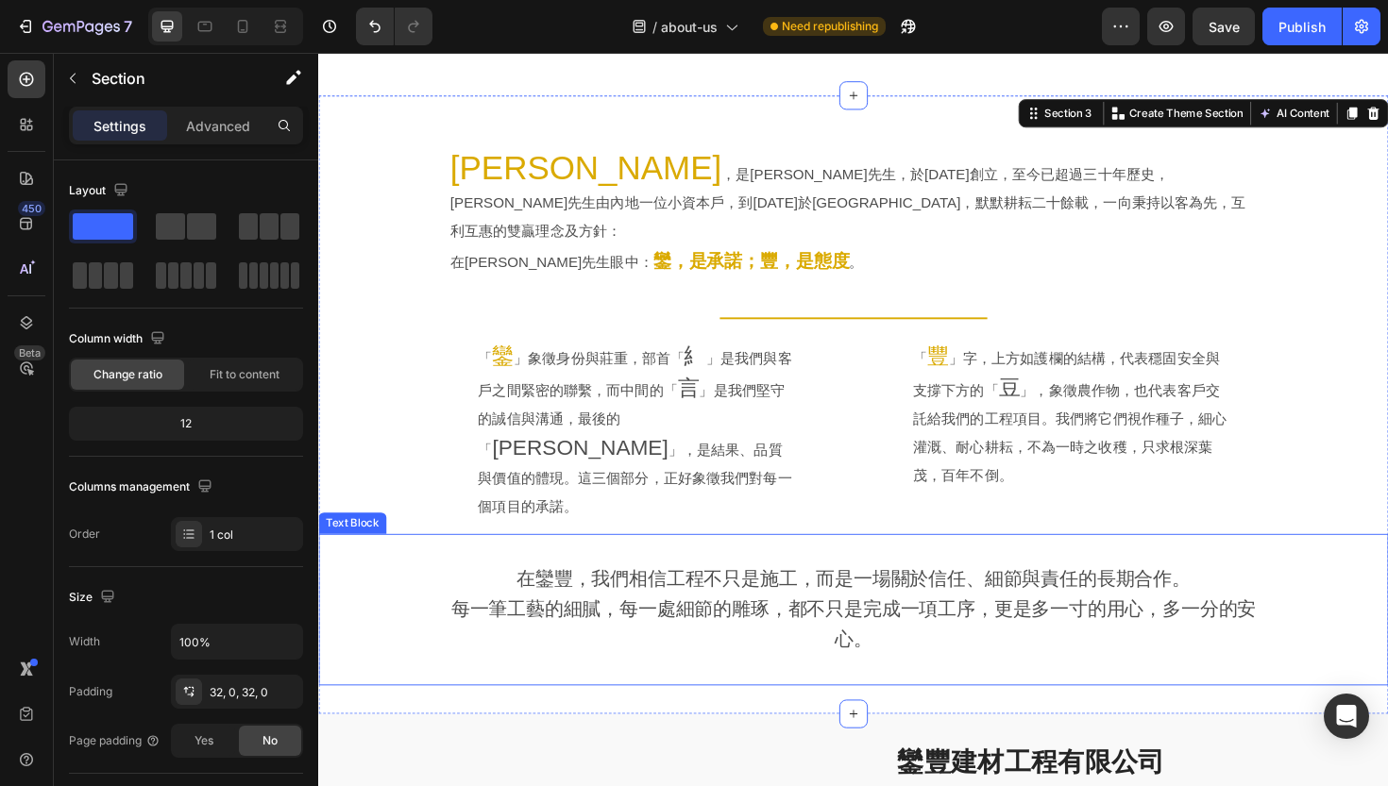
click at [396, 593] on div "在鑾豐，我們相信工程不只是施工，而是一場關於信任、細節與責任的長期合作。 每一筆工藝的細膩，每一處細節的雕琢，都不只是完成一項工序，更是多一寸的用心，多一分的…" at bounding box center [884, 643] width 1072 height 100
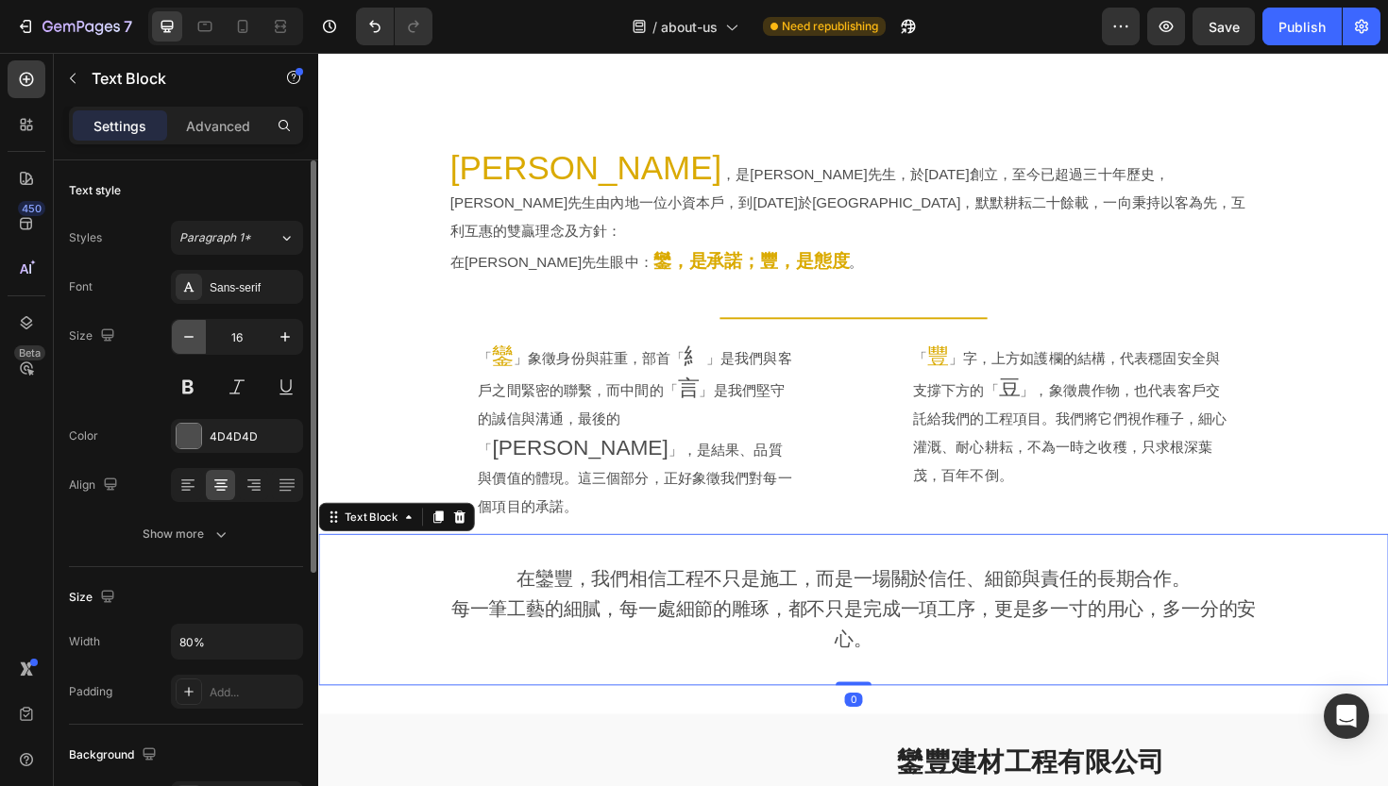
click at [183, 328] on icon "button" at bounding box center [188, 337] width 19 height 19
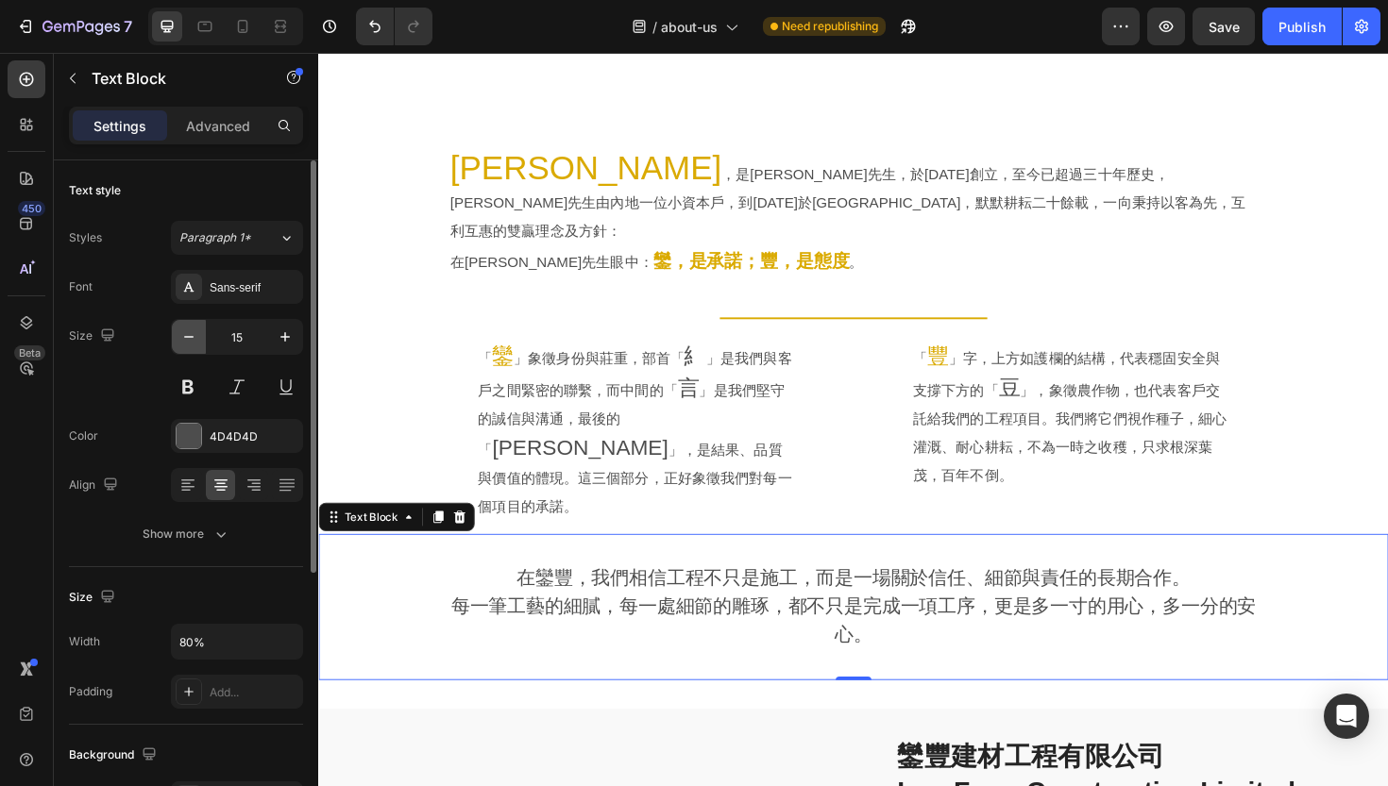
click at [183, 328] on icon "button" at bounding box center [188, 337] width 19 height 19
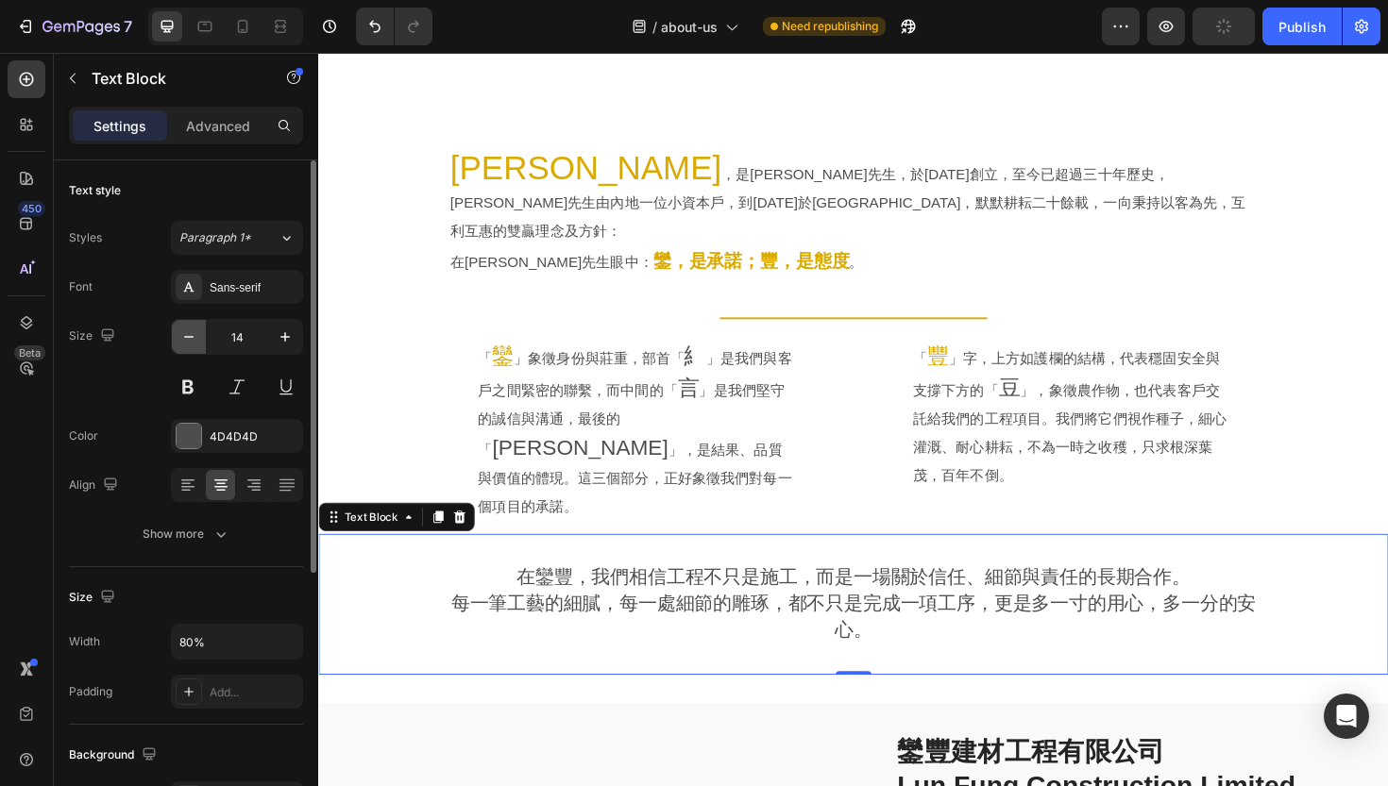
click at [183, 328] on icon "button" at bounding box center [188, 337] width 19 height 19
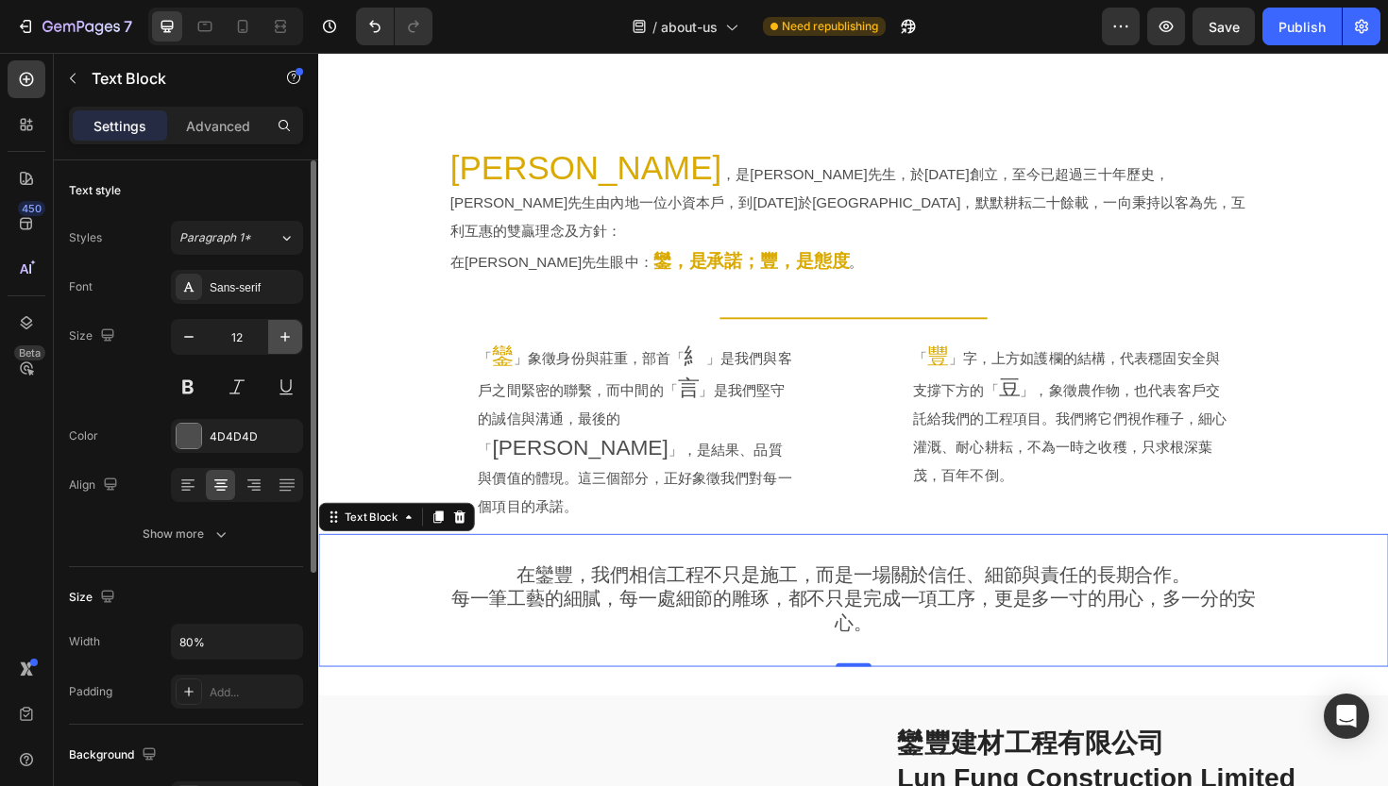
click at [281, 344] on icon "button" at bounding box center [285, 337] width 19 height 19
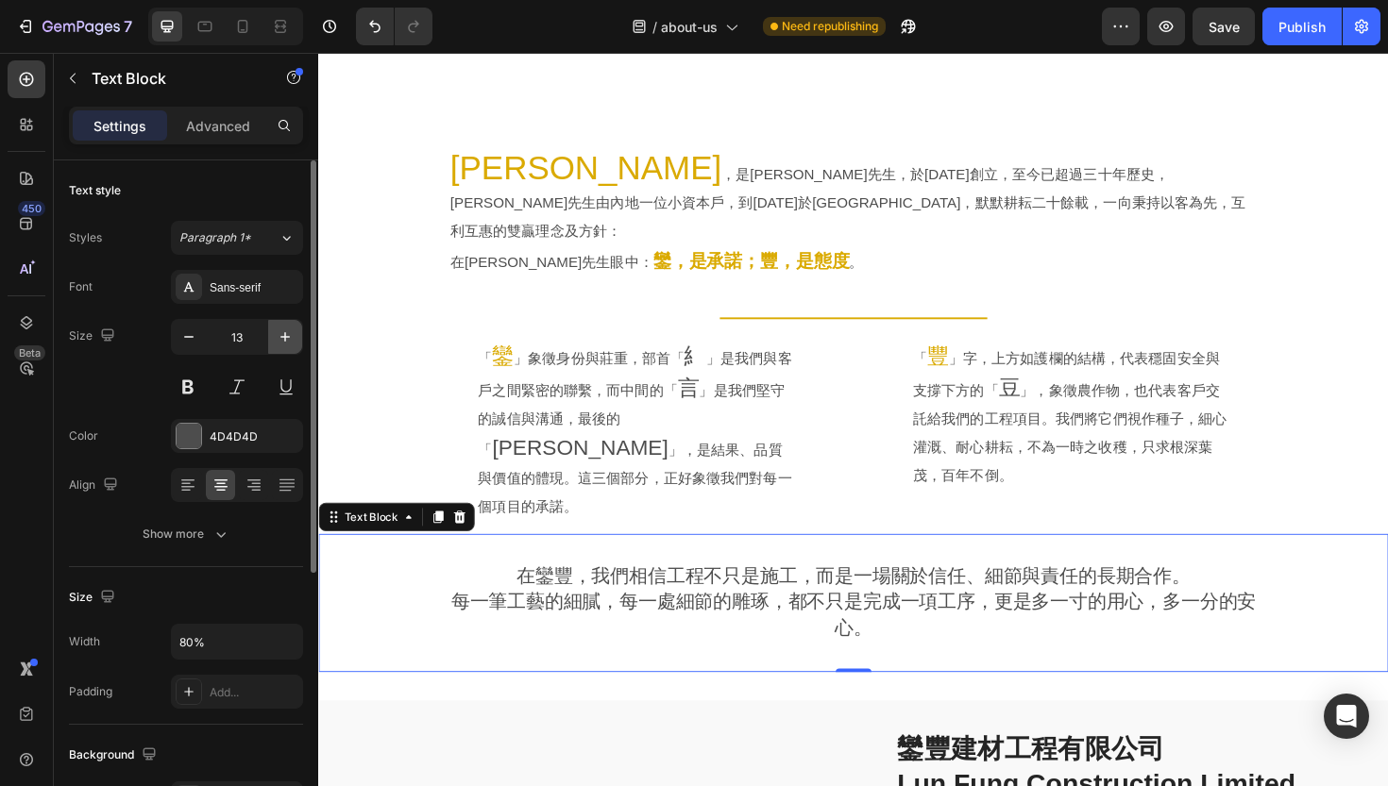
click at [281, 344] on icon "button" at bounding box center [285, 337] width 19 height 19
type input "15"
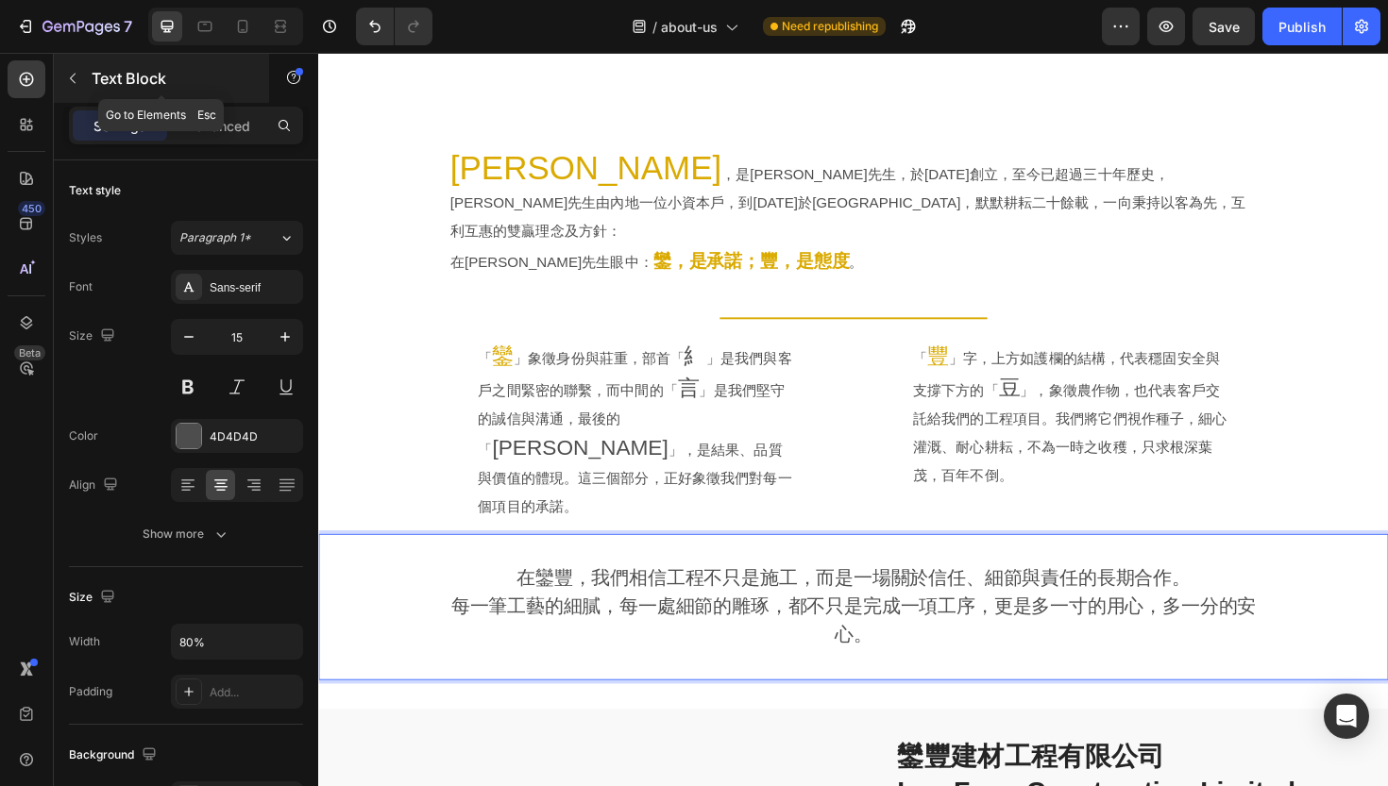
click at [118, 67] on p "Text Block" at bounding box center [172, 78] width 160 height 23
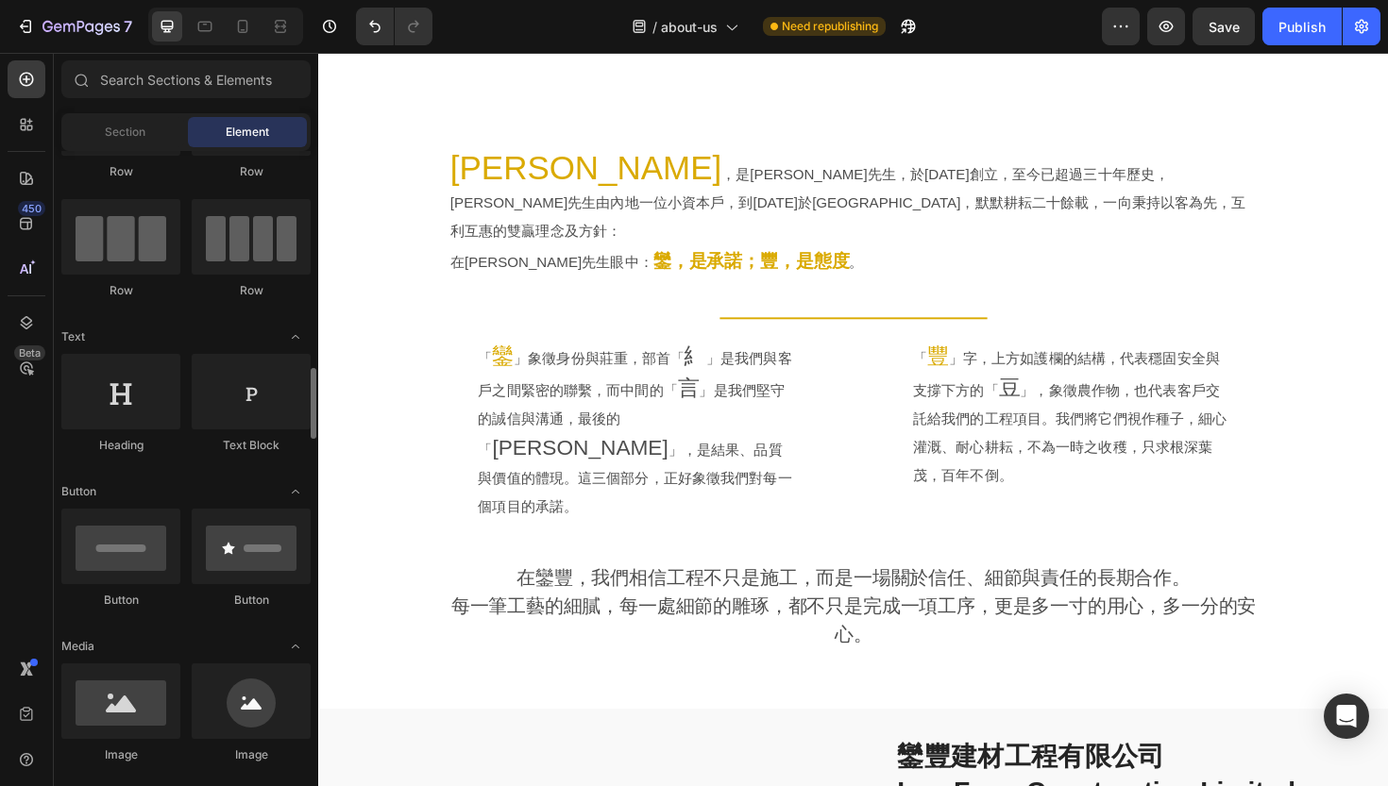
scroll to position [336, 0]
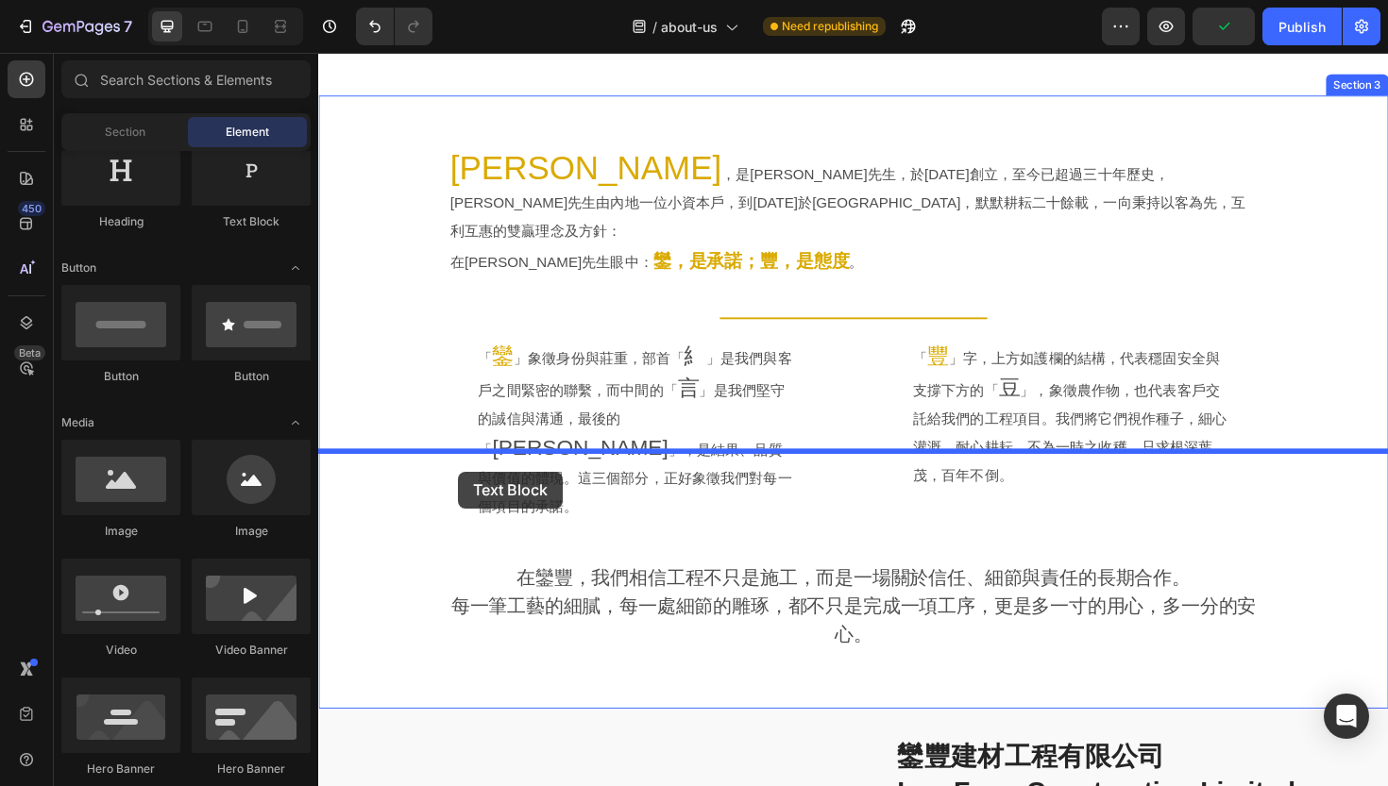
drag, startPoint x: 556, startPoint y: 238, endPoint x: 466, endPoint y: 497, distance: 273.8
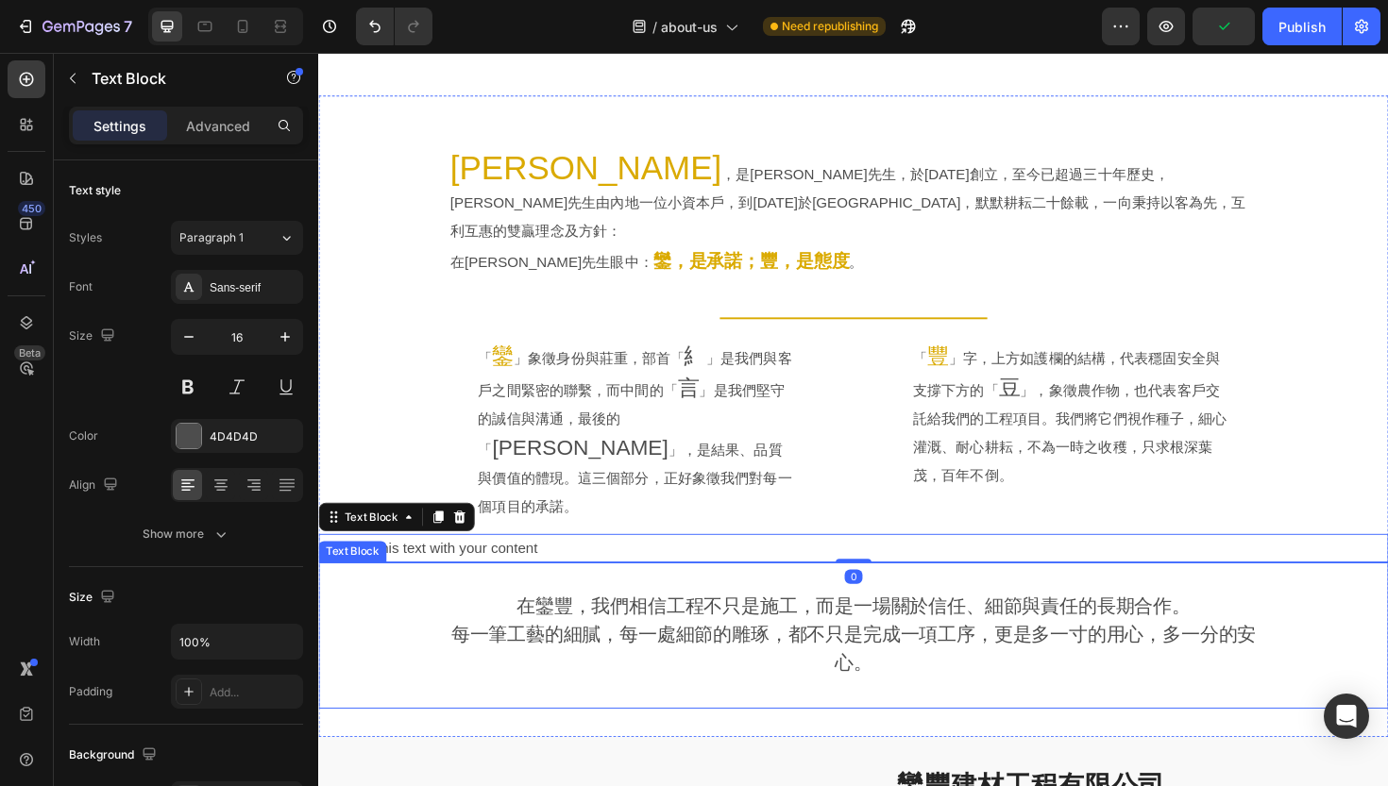
click at [535, 628] on span "在鑾豐，我們相信工程不只是施工，而是一場關於信任、細節與責任的長期合作。" at bounding box center [885, 639] width 714 height 22
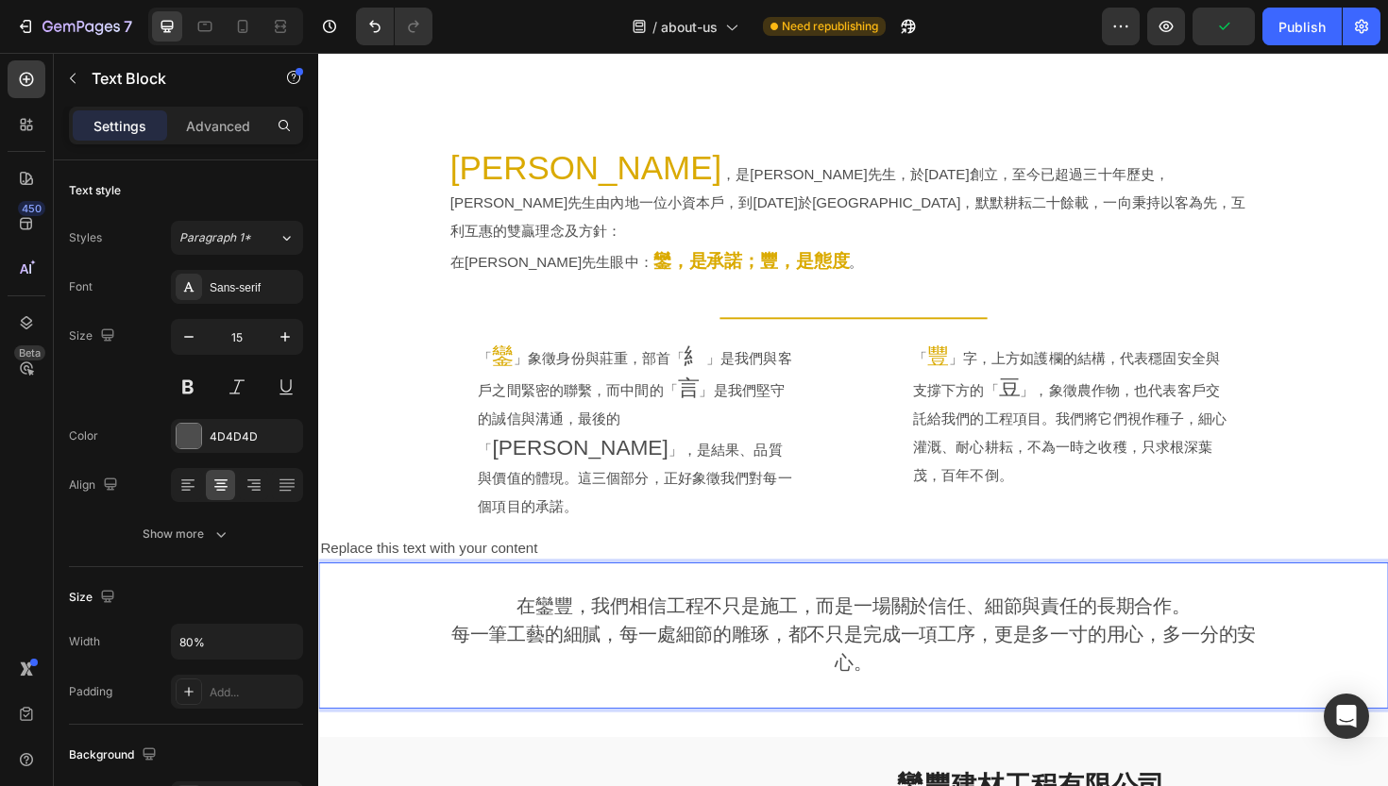
click at [535, 628] on span "在鑾豐，我們相信工程不只是施工，而是一場關於信任、細節與責任的長期合作。" at bounding box center [885, 639] width 714 height 22
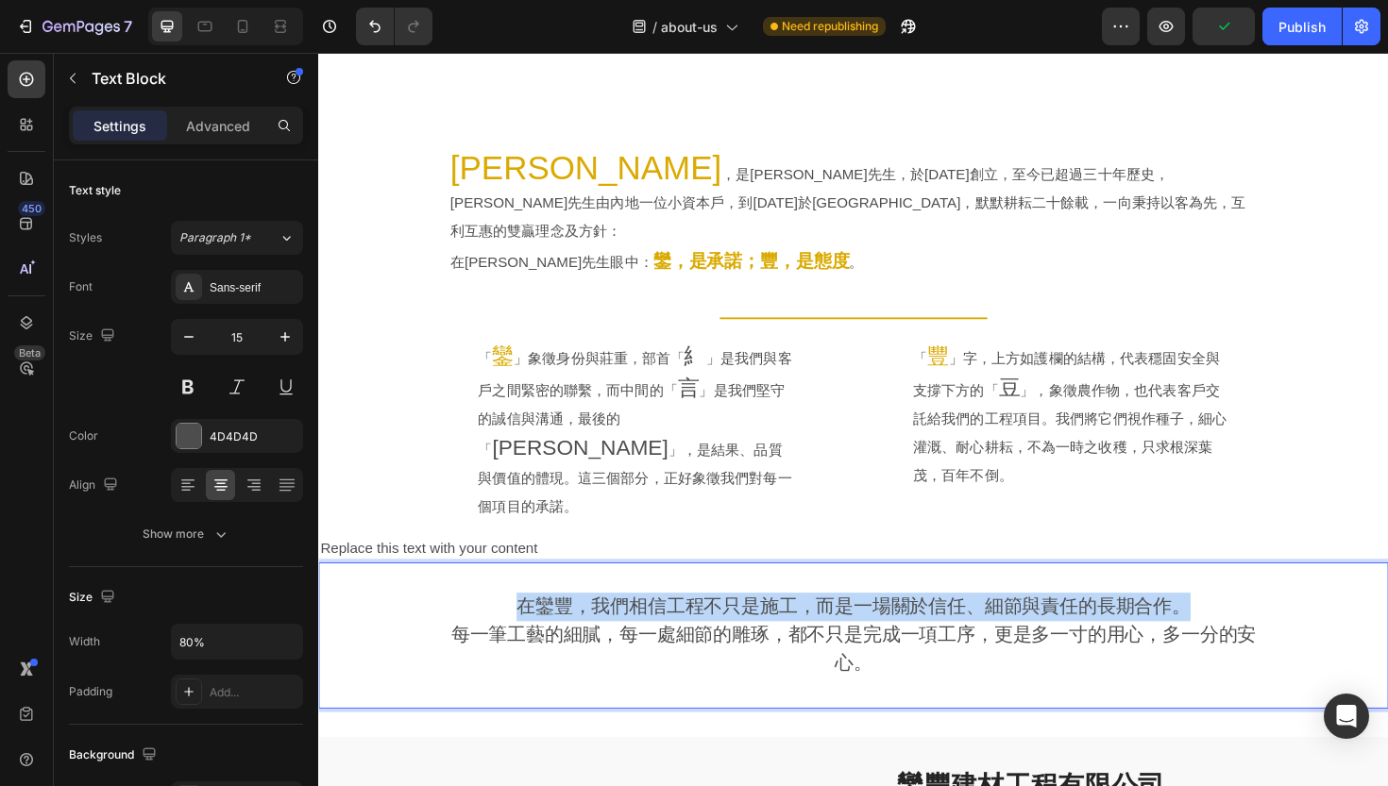
click at [535, 628] on span "在鑾豐，我們相信工程不只是施工，而是一場關於信任、細節與責任的長期合作。" at bounding box center [885, 639] width 714 height 22
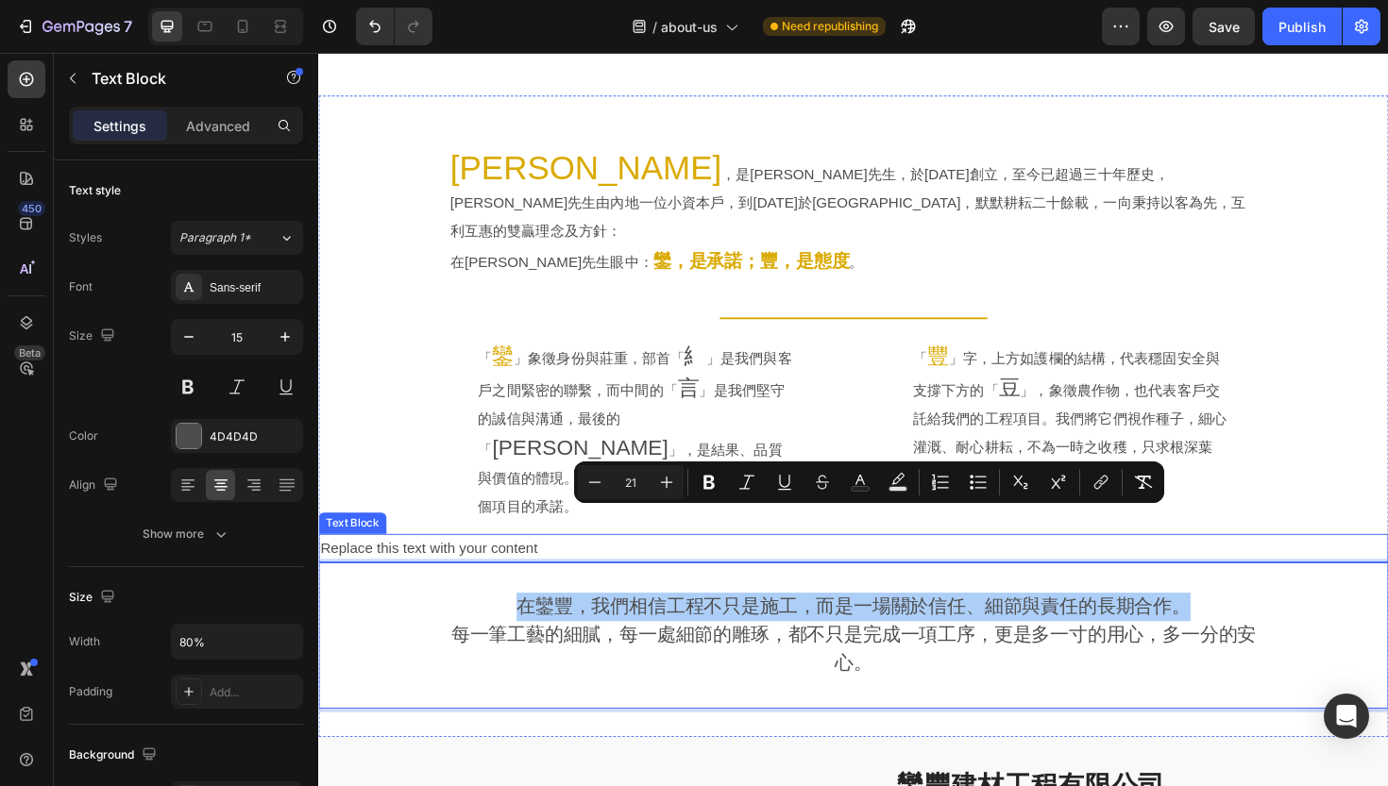
click at [396, 563] on div "Replace this text with your content" at bounding box center [884, 578] width 1133 height 31
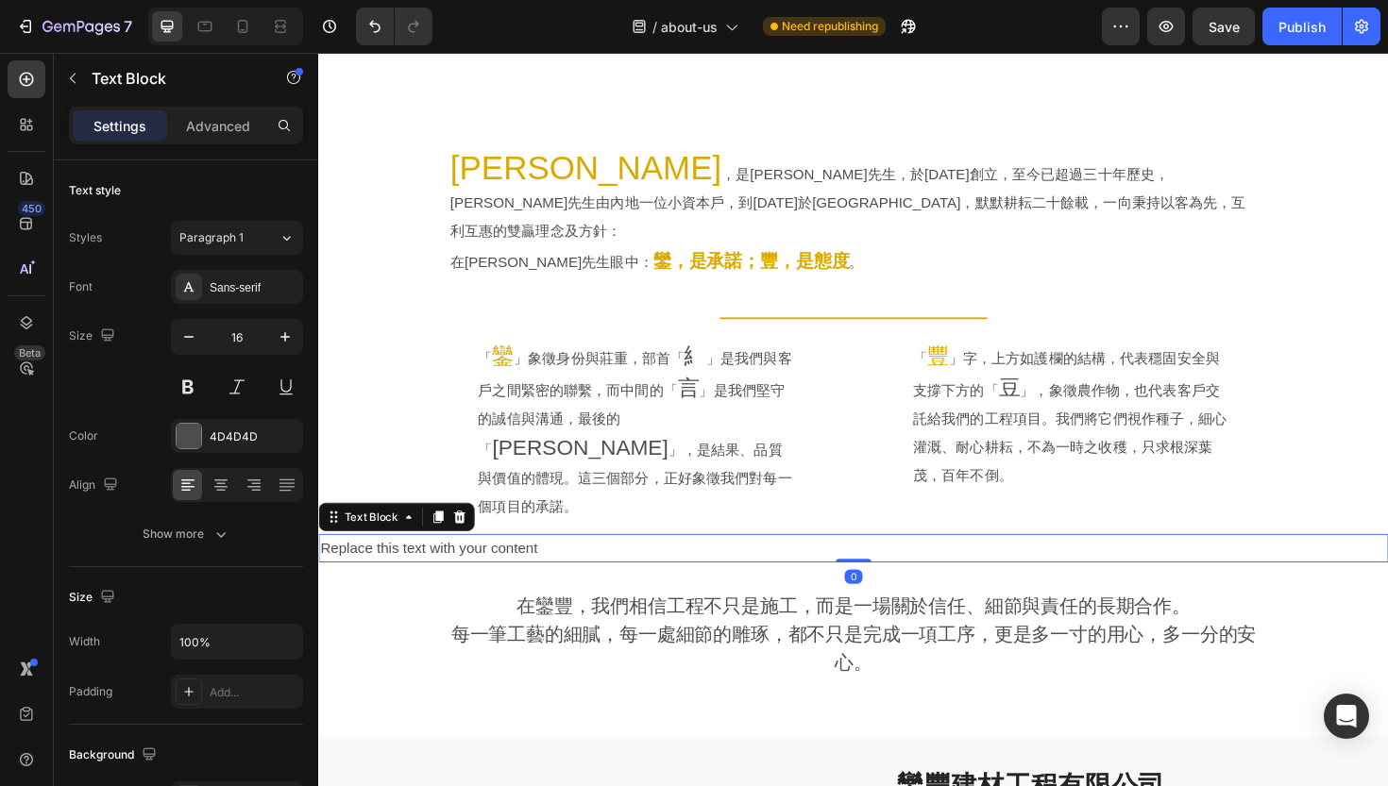
click at [396, 563] on div "Replace this text with your content" at bounding box center [884, 578] width 1133 height 31
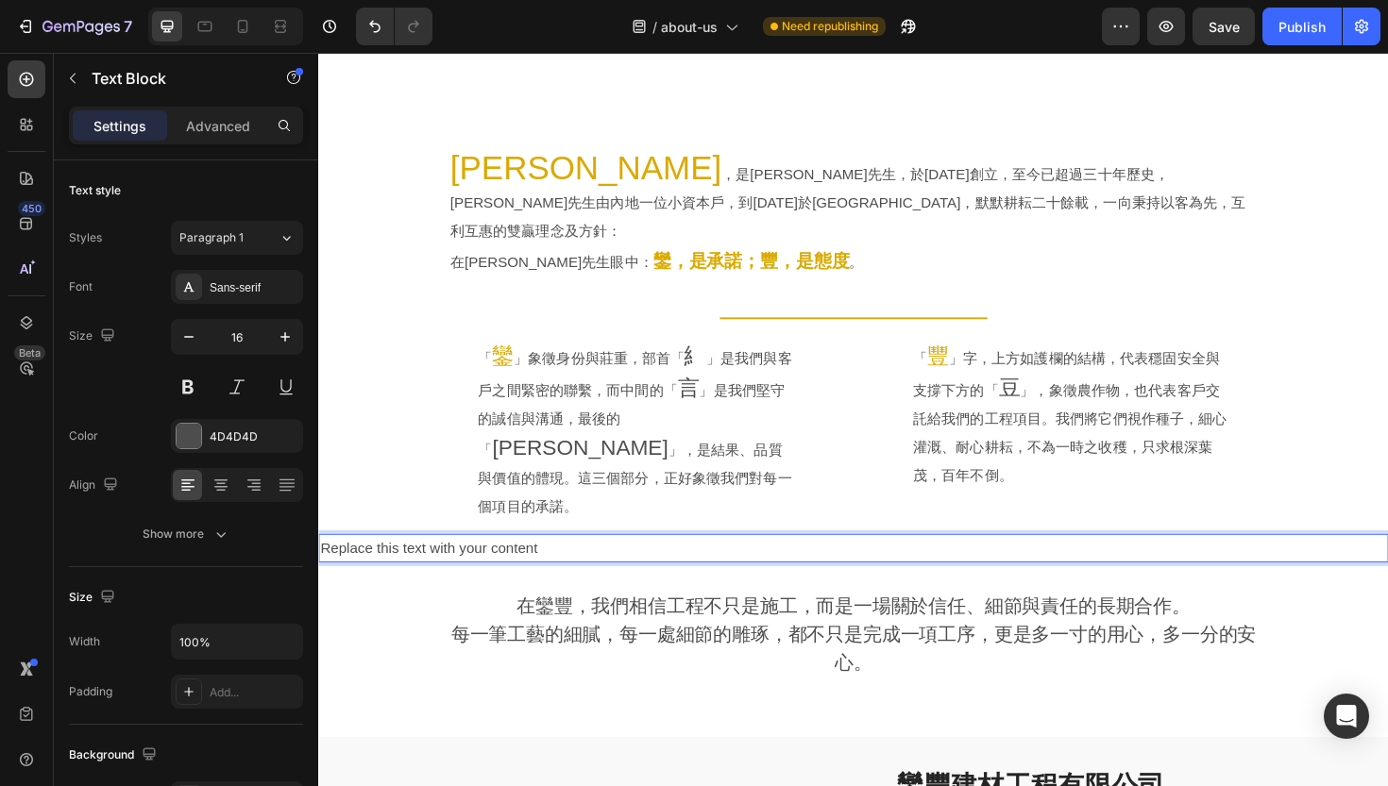
click at [396, 565] on p "Replace this text with your content" at bounding box center [884, 578] width 1129 height 27
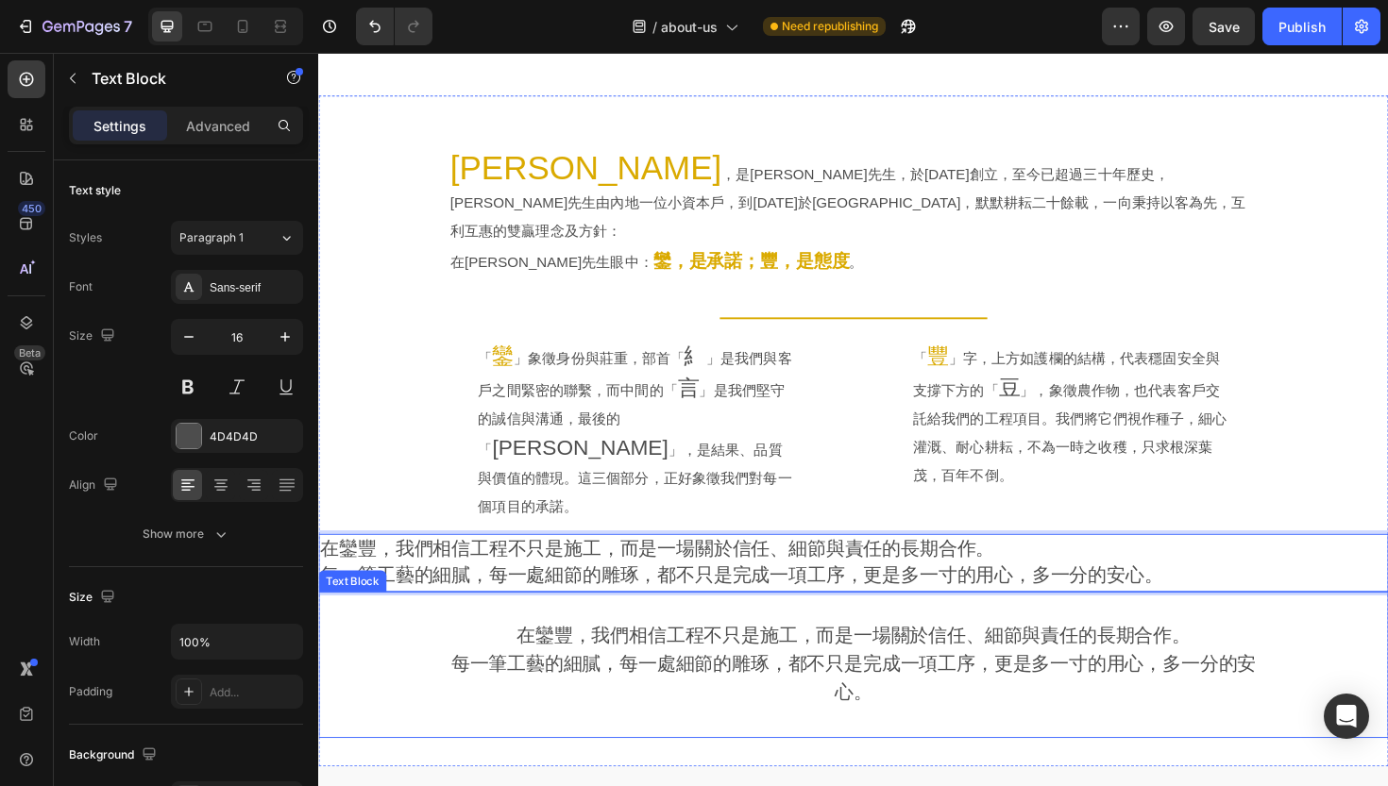
click at [534, 659] on span "在鑾豐，我們相信工程不只是施工，而是一場關於信任、細節與責任的長期合作。" at bounding box center [885, 670] width 714 height 22
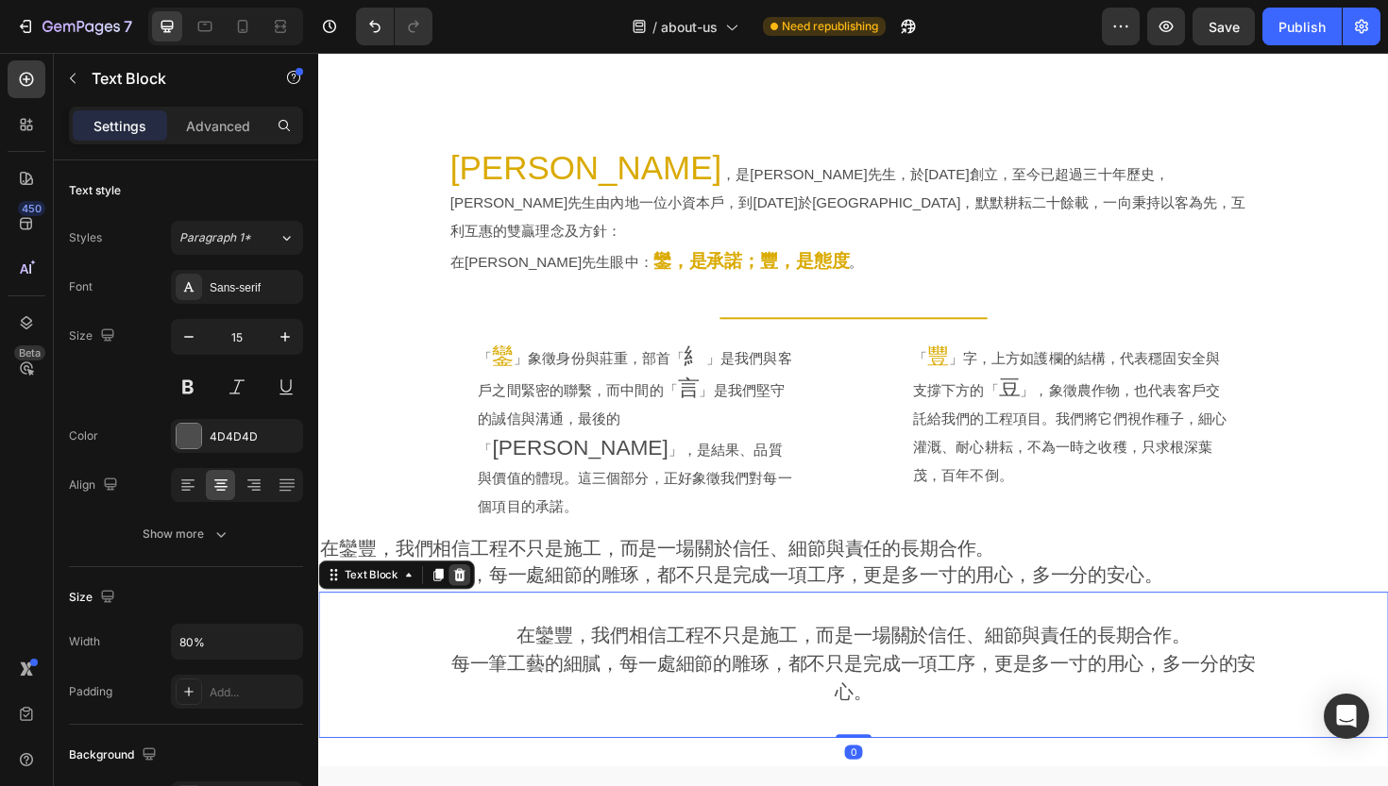
click at [472, 599] on icon at bounding box center [468, 605] width 12 height 13
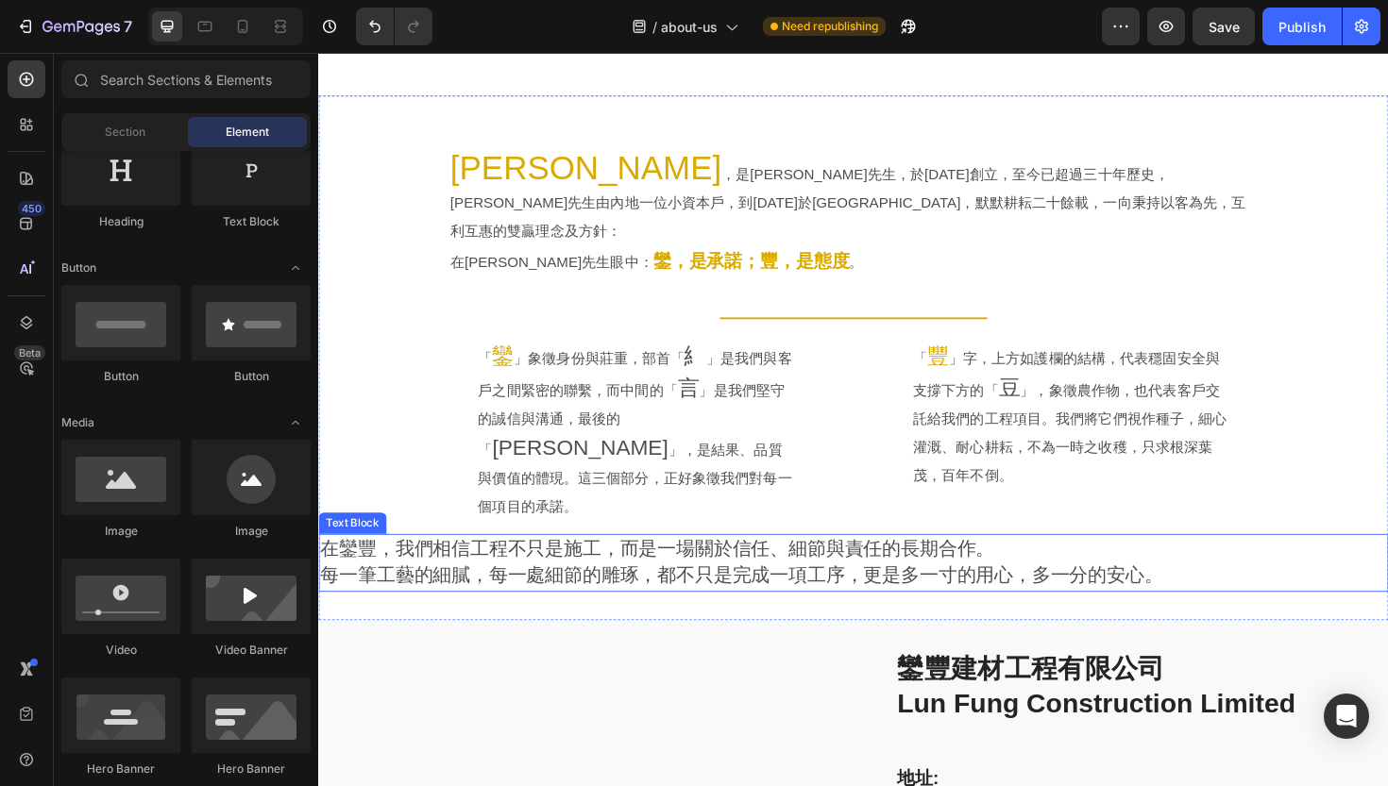
click at [445, 566] on span "在鑾豐，我們相信工程不只是施工，而是一場關於信任、細節與責任的長期合作。" at bounding box center [677, 577] width 714 height 22
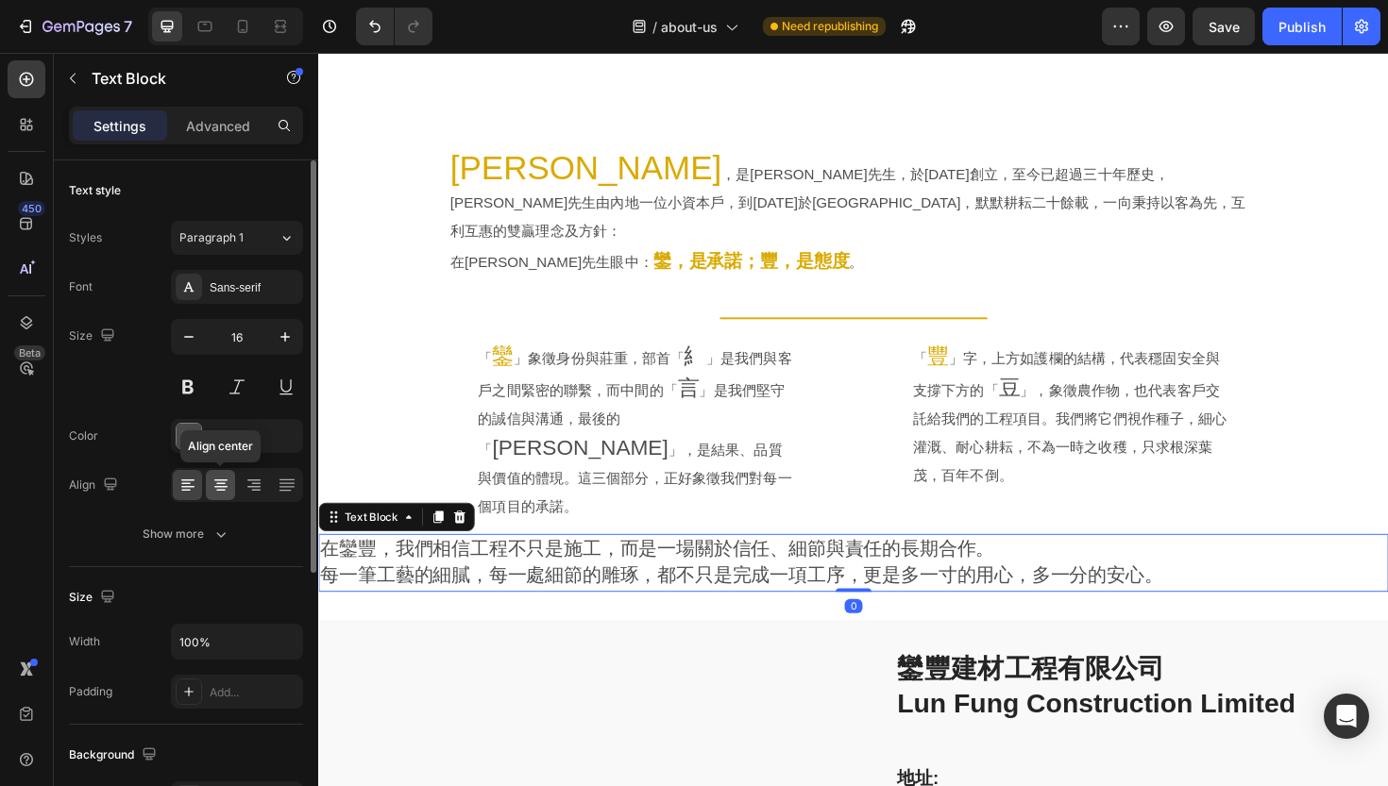
click at [226, 484] on icon at bounding box center [220, 485] width 19 height 19
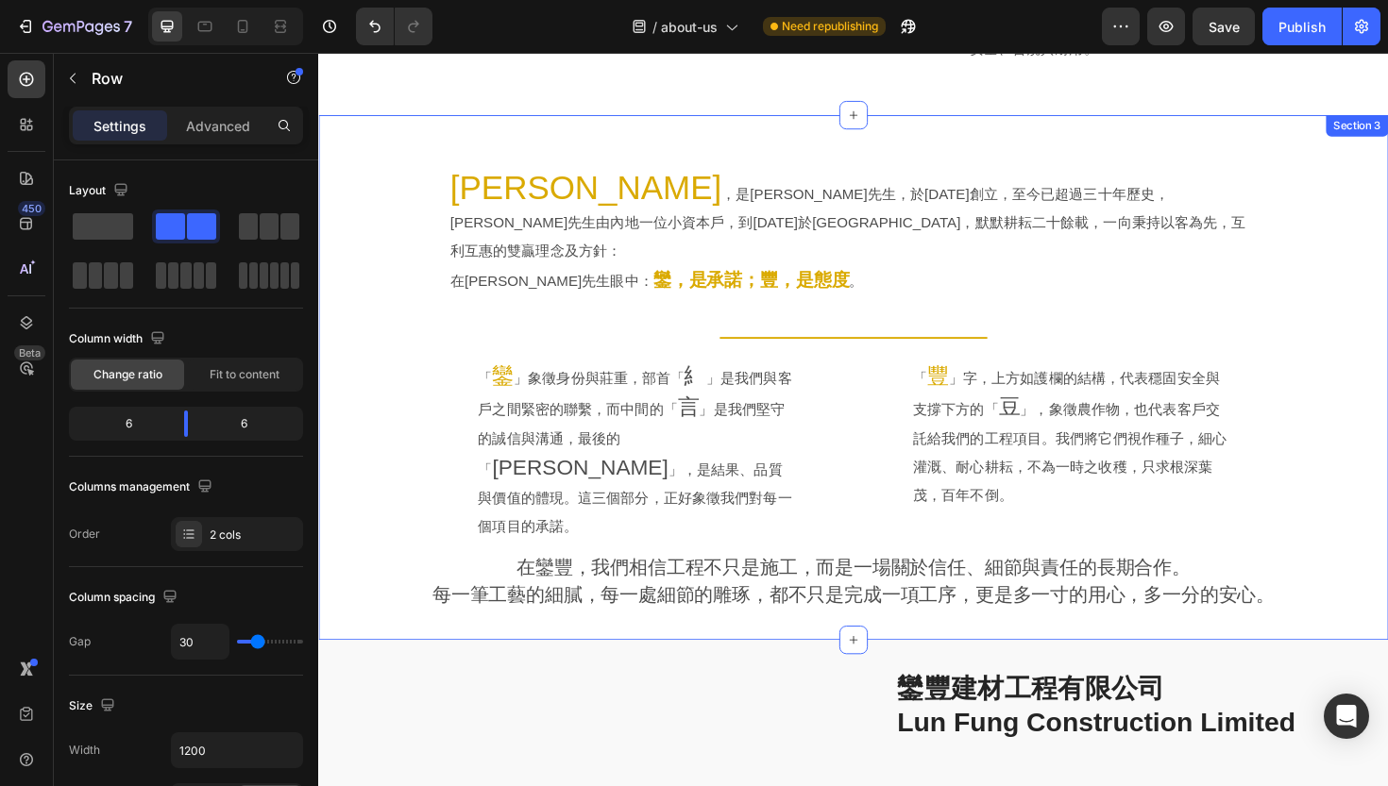
scroll to position [872, 0]
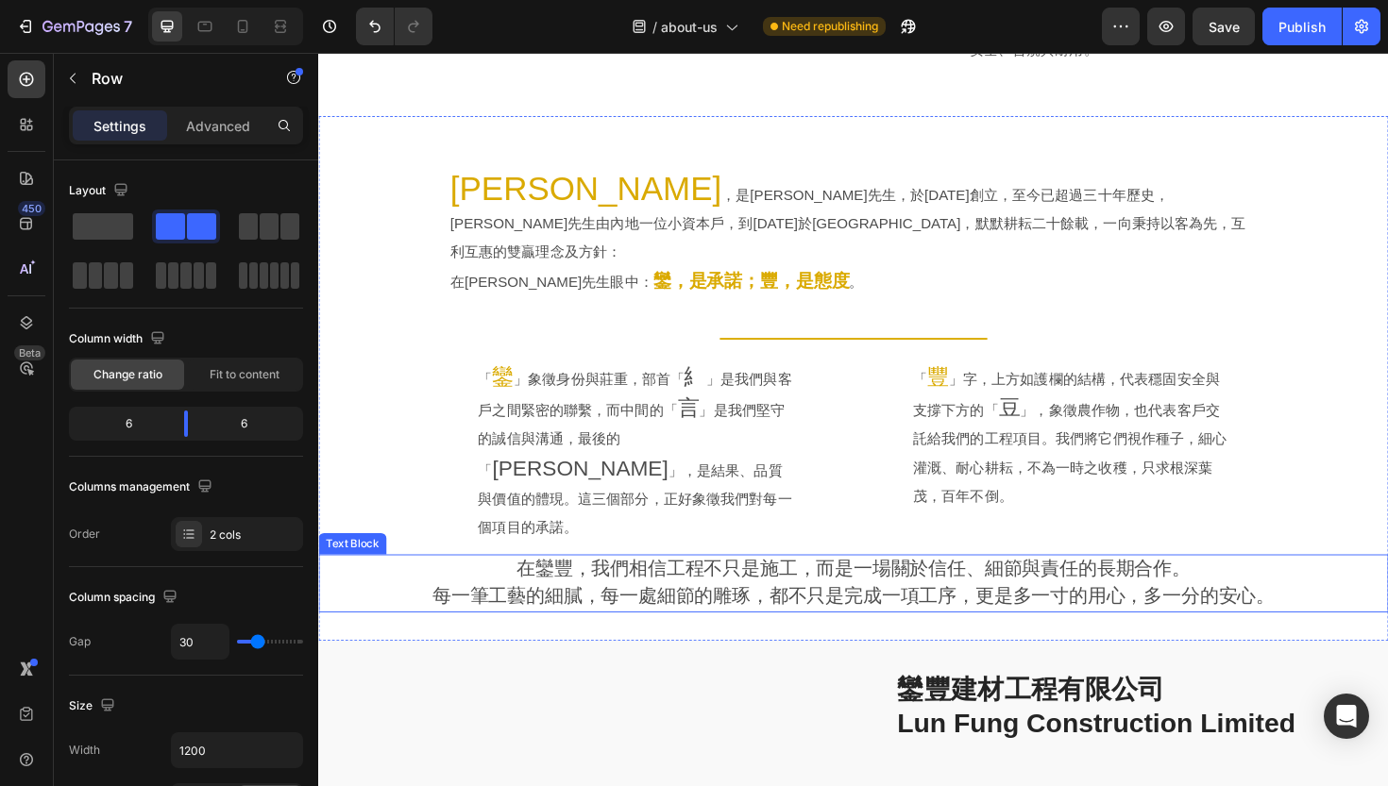
click at [484, 616] on span "每一筆工藝的細膩，每一處細節的雕琢，都不只是完成一項工序，更是多一寸的用心，多一分的安心。" at bounding box center [885, 627] width 892 height 22
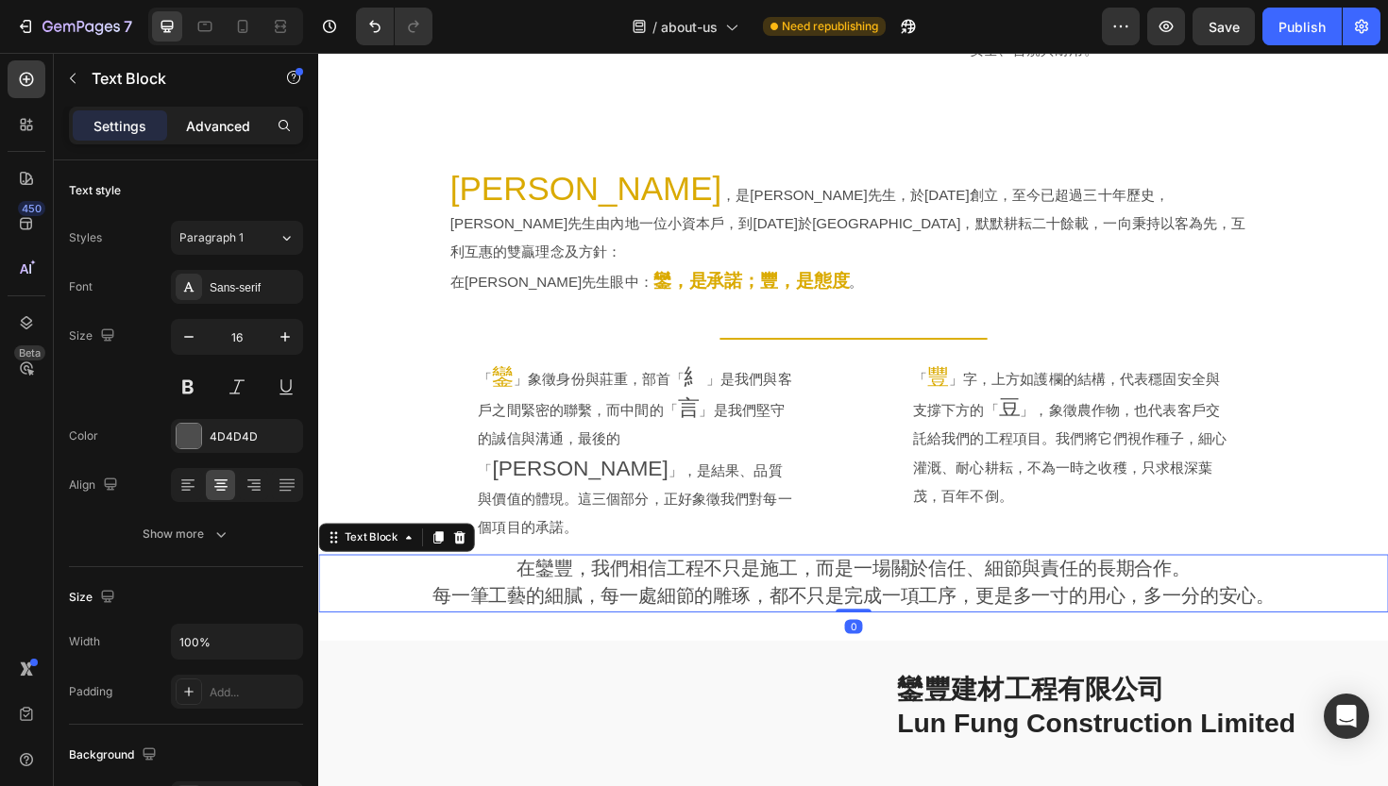
click at [229, 135] on p "Advanced" at bounding box center [218, 126] width 64 height 20
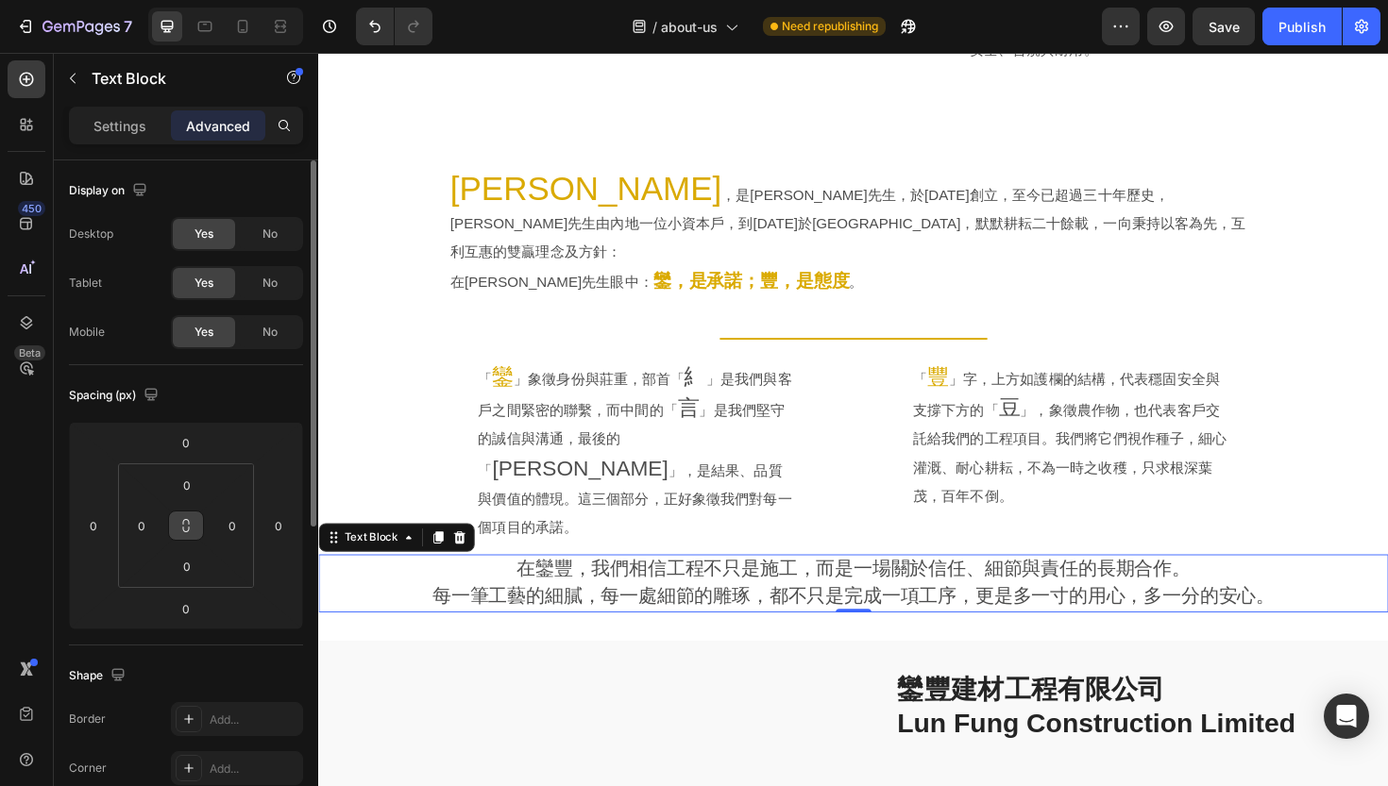
click at [192, 523] on icon at bounding box center [185, 525] width 15 height 15
click at [196, 489] on input "0" at bounding box center [187, 485] width 38 height 28
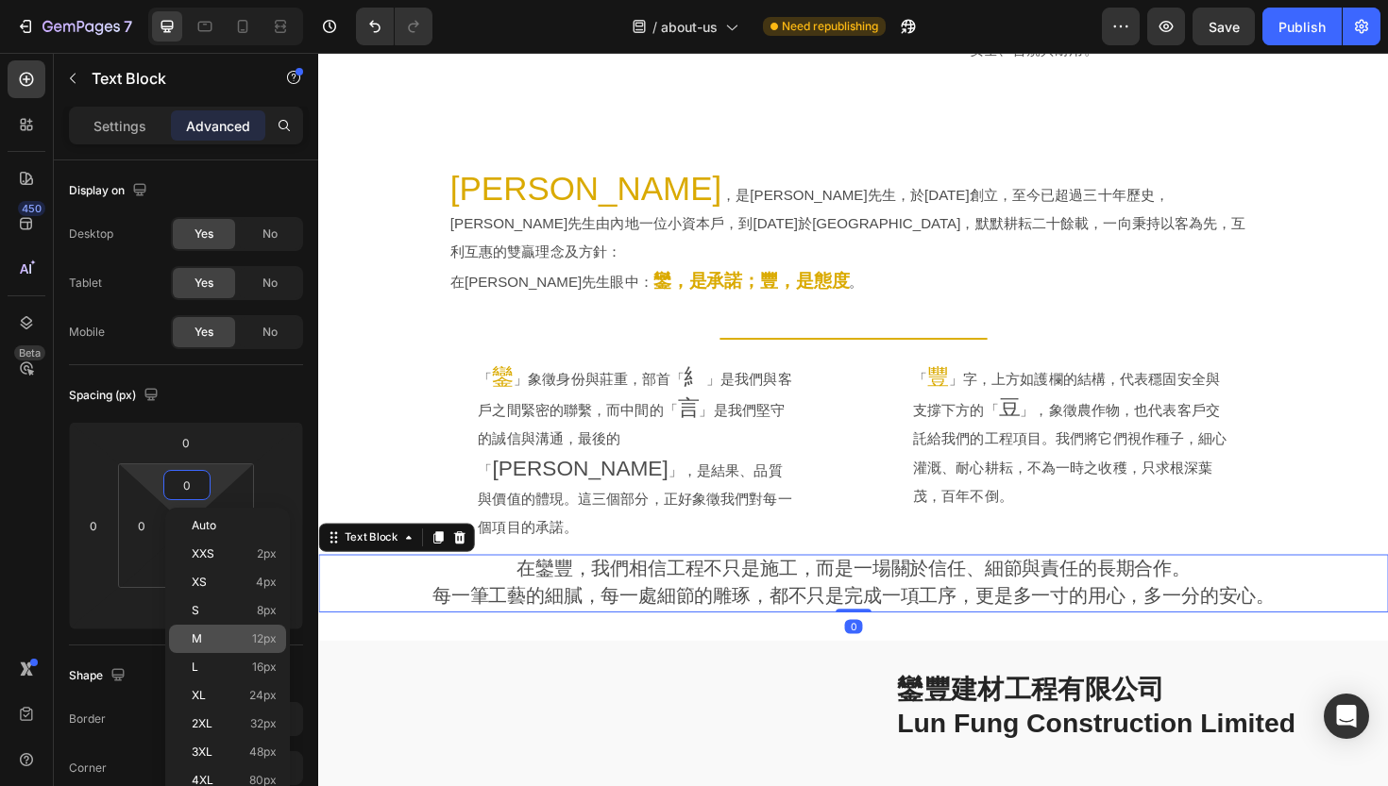
click at [228, 642] on p "M 12px" at bounding box center [234, 639] width 85 height 13
type input "12"
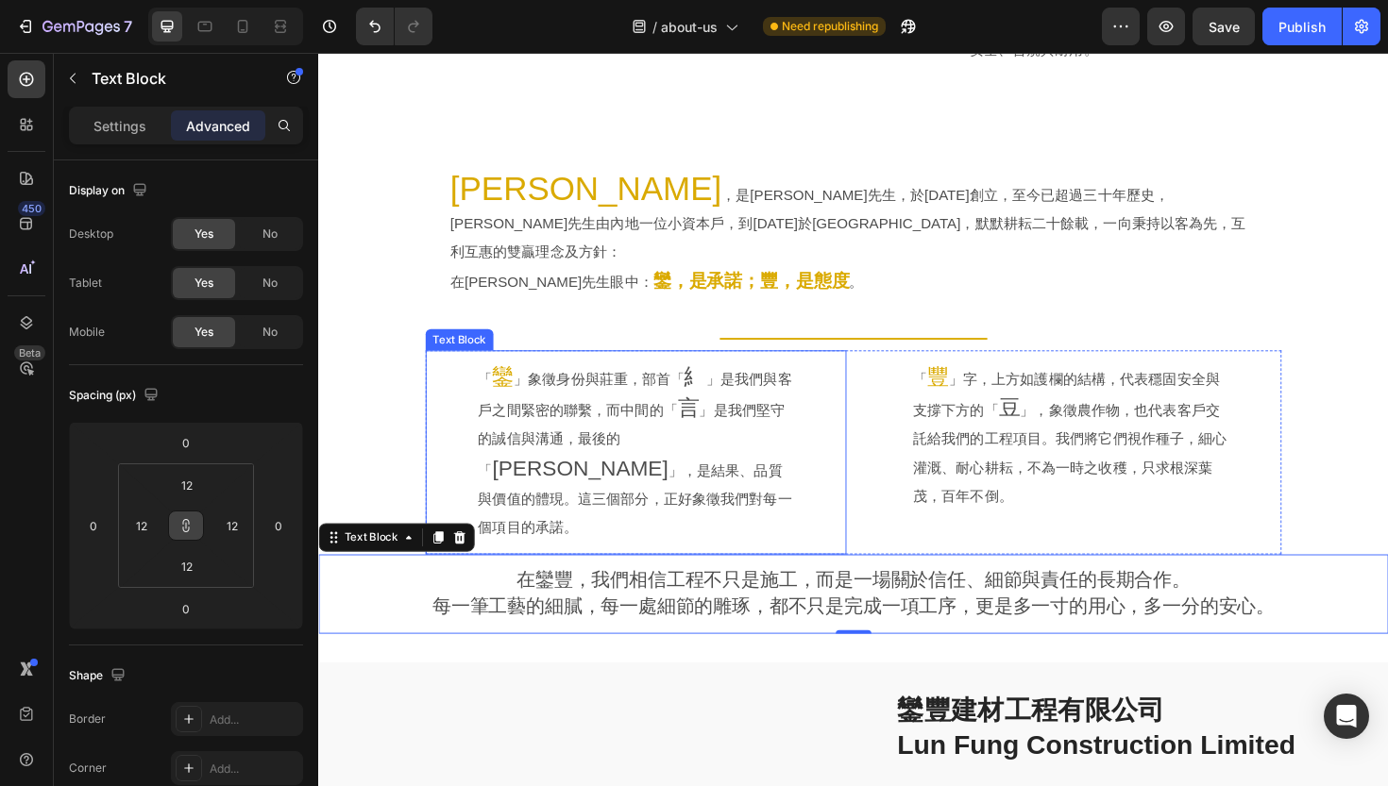
click at [458, 401] on div "「 鑾 」象徵身份與莊重，部首「 糹 」是我們與客戶之間緊密的聯繫，而中間的「 言 」是我們堅守的誠信與溝通，最後的「 [PERSON_NAME]」，是結果、…" at bounding box center [654, 477] width 423 height 194
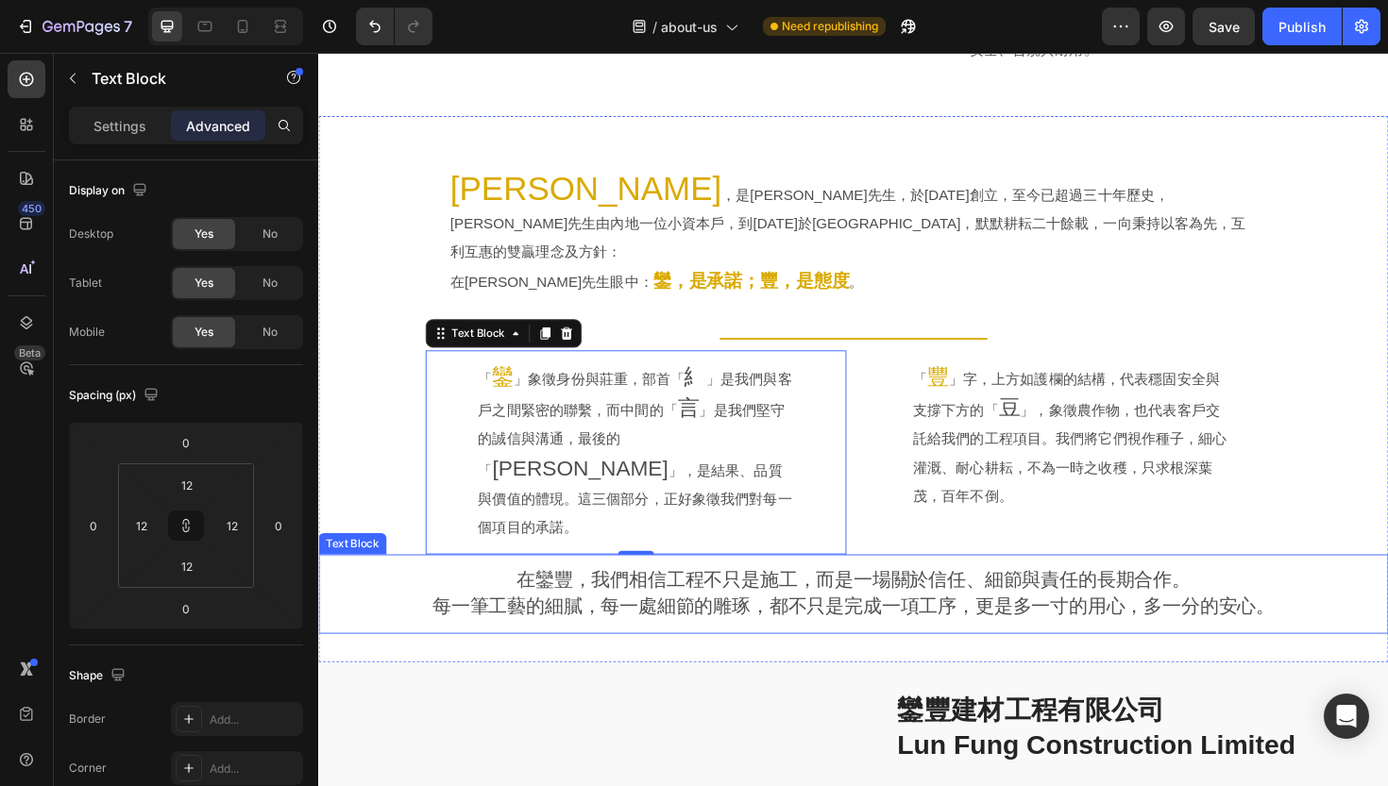
click at [485, 584] on div "在鑾豐，我們相信工程不只是施工，而是一場關於信任、細節與責任的長期合作。 每一筆工藝的細膩，每一處細節的雕琢，都不只是完成一項工序，更是多一寸的用心，多一分的…" at bounding box center [884, 626] width 1133 height 85
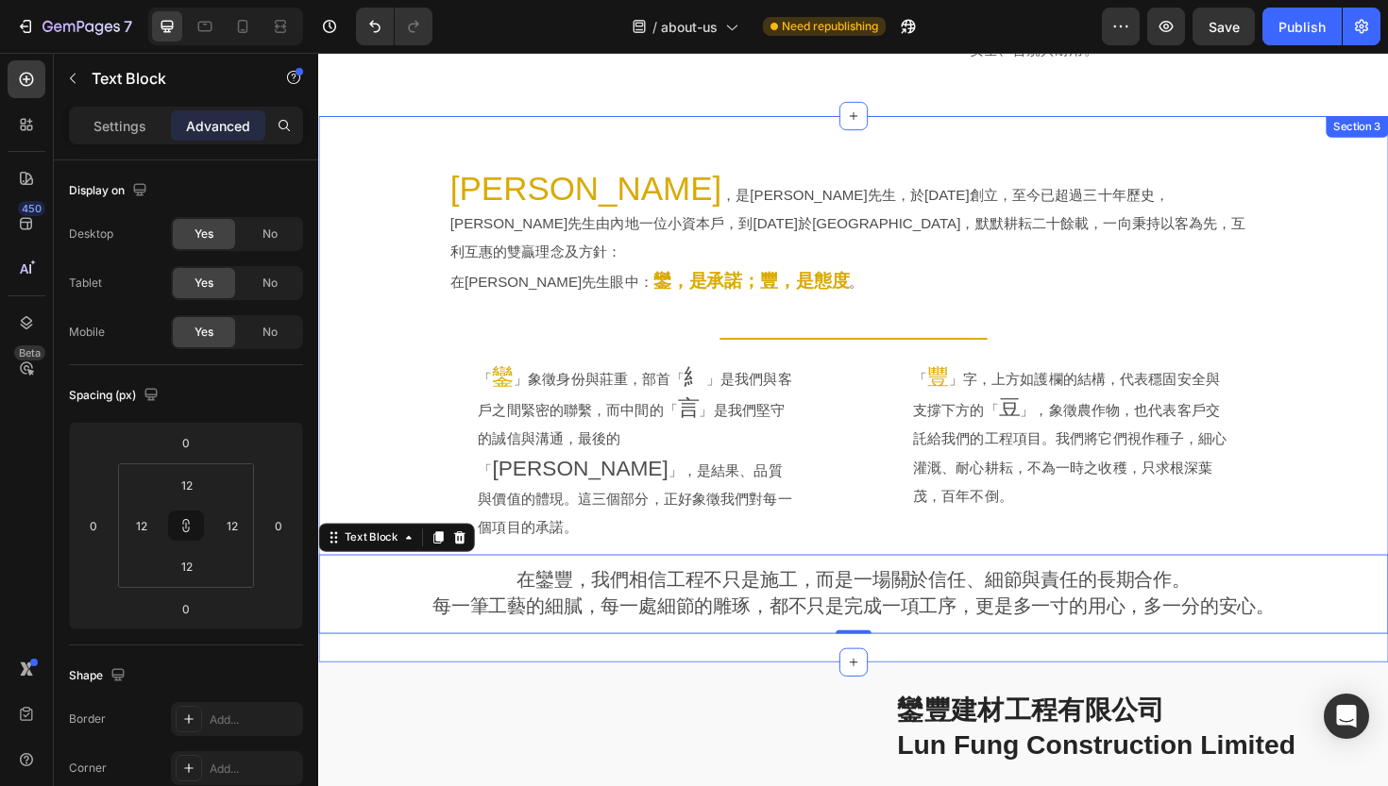
click at [460, 593] on div "[PERSON_NAME] ，是[PERSON_NAME]先生，於[DATE]創立，至今已超過三十年歷史，[PERSON_NAME]先生由內地一位小資本戶，到…" at bounding box center [884, 410] width 1133 height 580
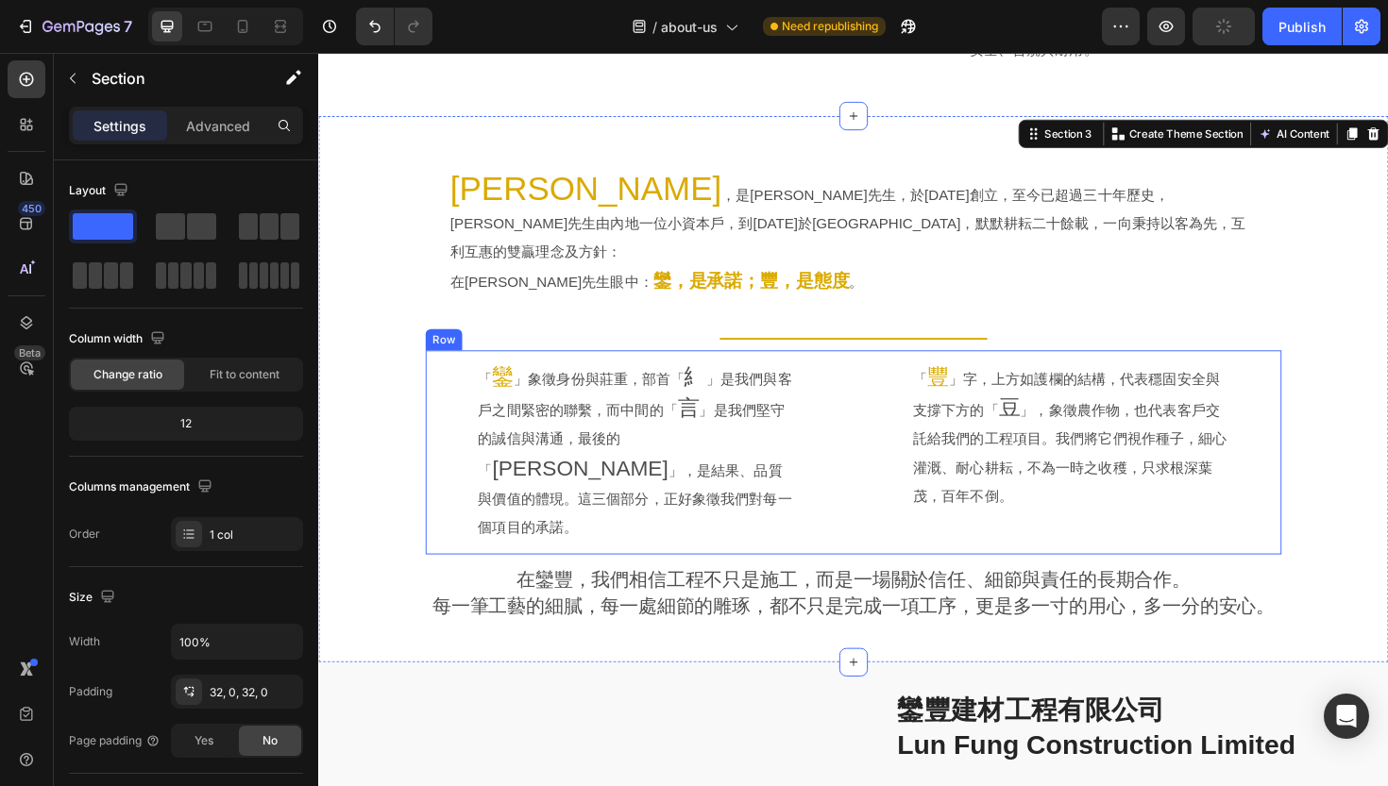
click at [886, 406] on div "「 鑾 」象徵身份與莊重，部首「 糹 」是我們與客戶之間緊密的聯繫，而中間的「 言 」是我們堅守的誠信與溝通，最後的「 [PERSON_NAME]」，是結果、…" at bounding box center [884, 476] width 906 height 216
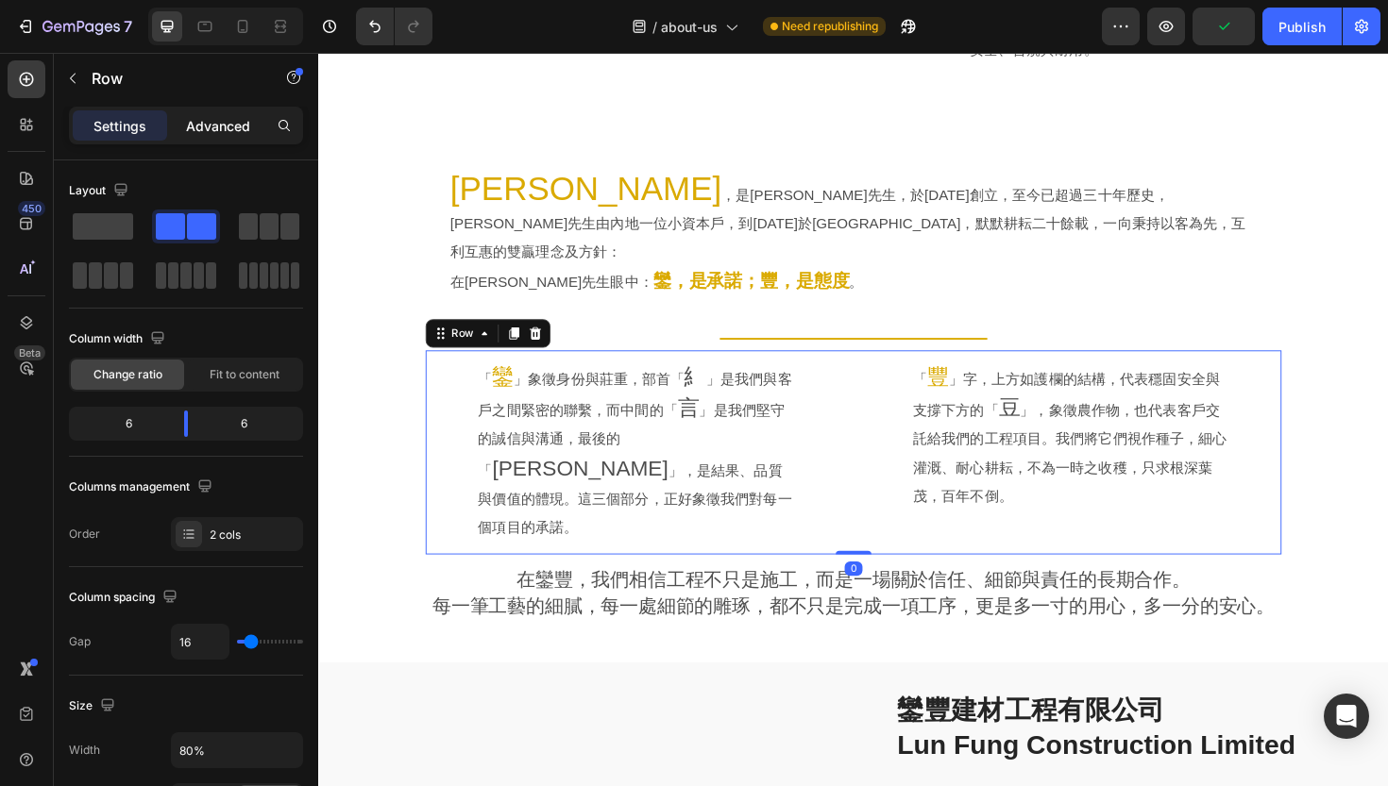
click at [225, 136] on div "Advanced" at bounding box center [218, 125] width 94 height 30
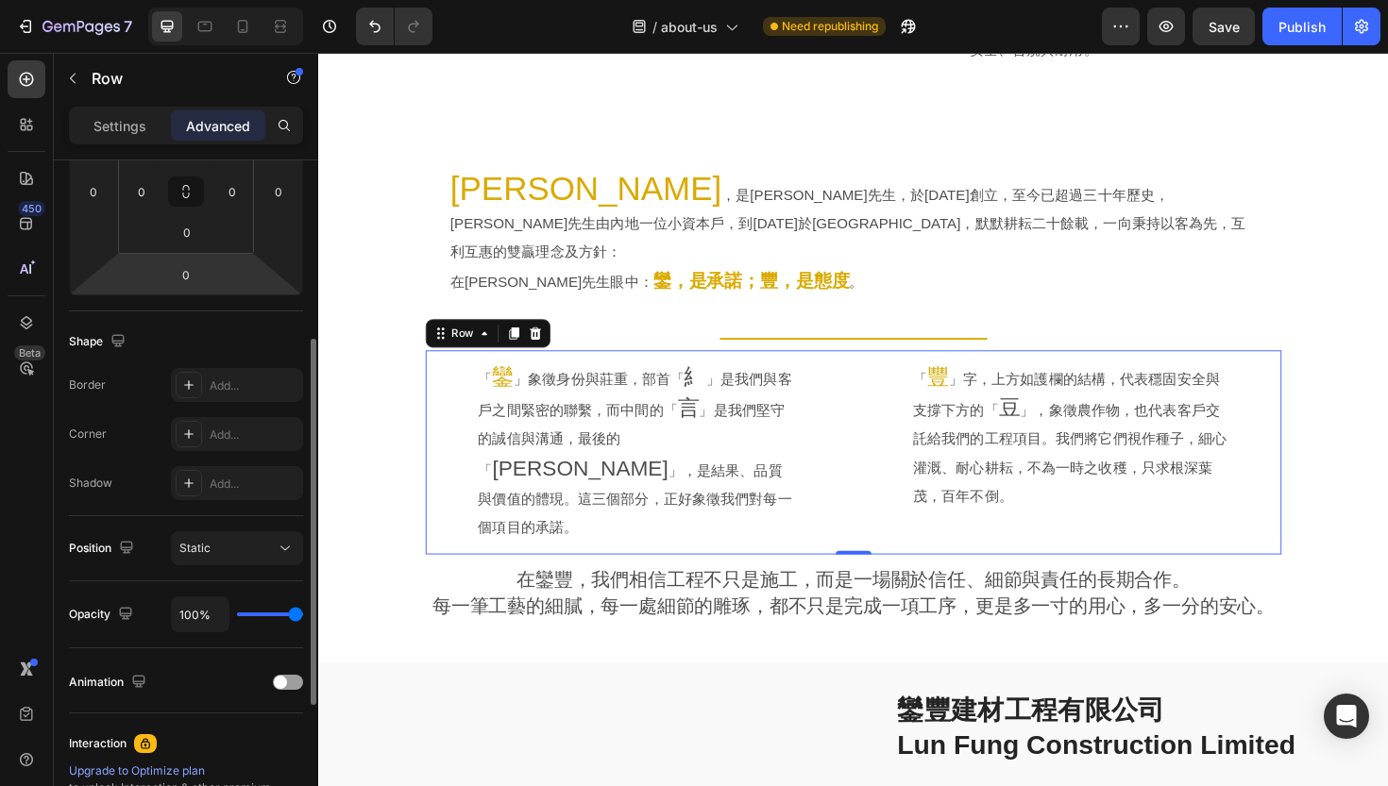
scroll to position [335, 0]
click at [200, 388] on div at bounding box center [189, 384] width 26 height 26
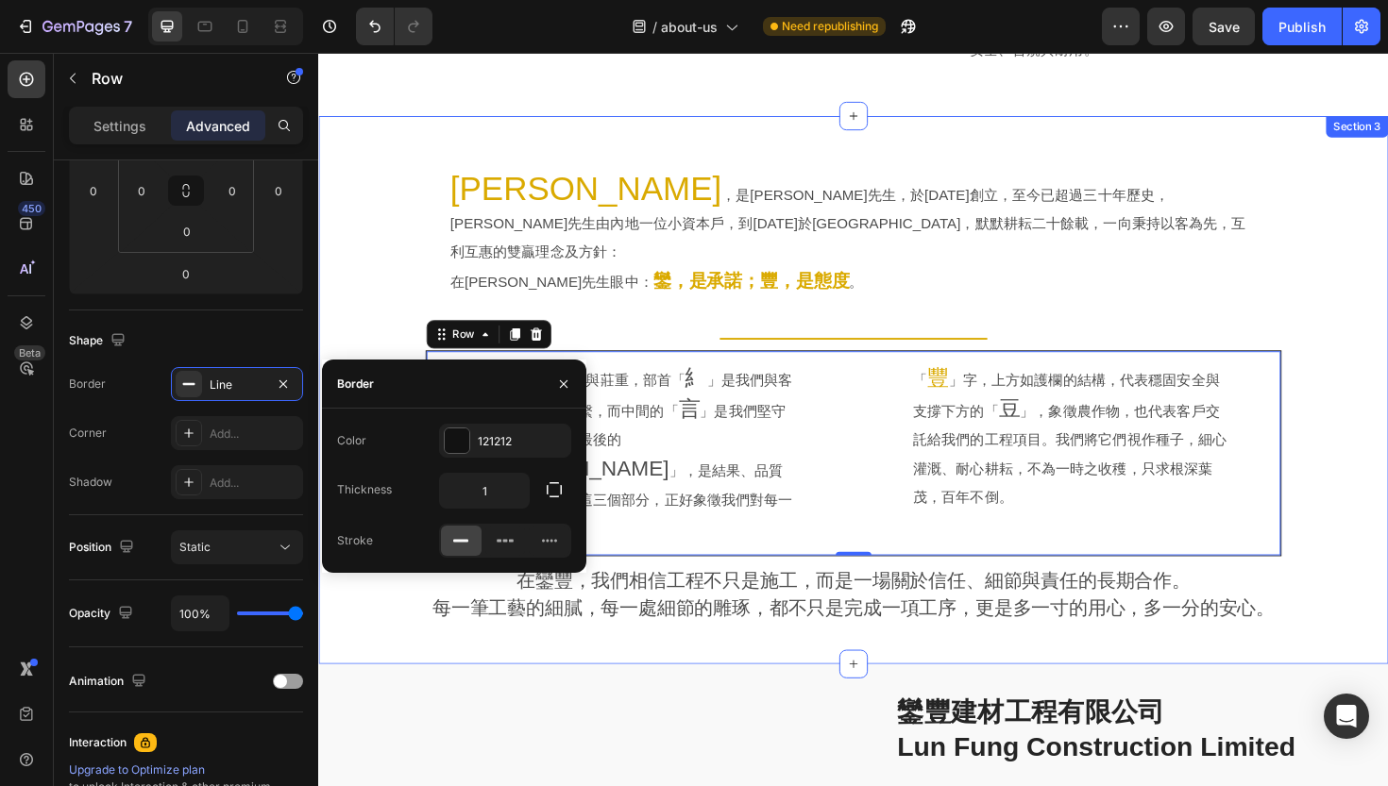
click at [361, 330] on div "[PERSON_NAME] ，是[PERSON_NAME]先生，於[DATE]創立，至今已超過三十年歷史，[PERSON_NAME]先生由內地一位小資本戶，到…" at bounding box center [884, 410] width 1133 height 521
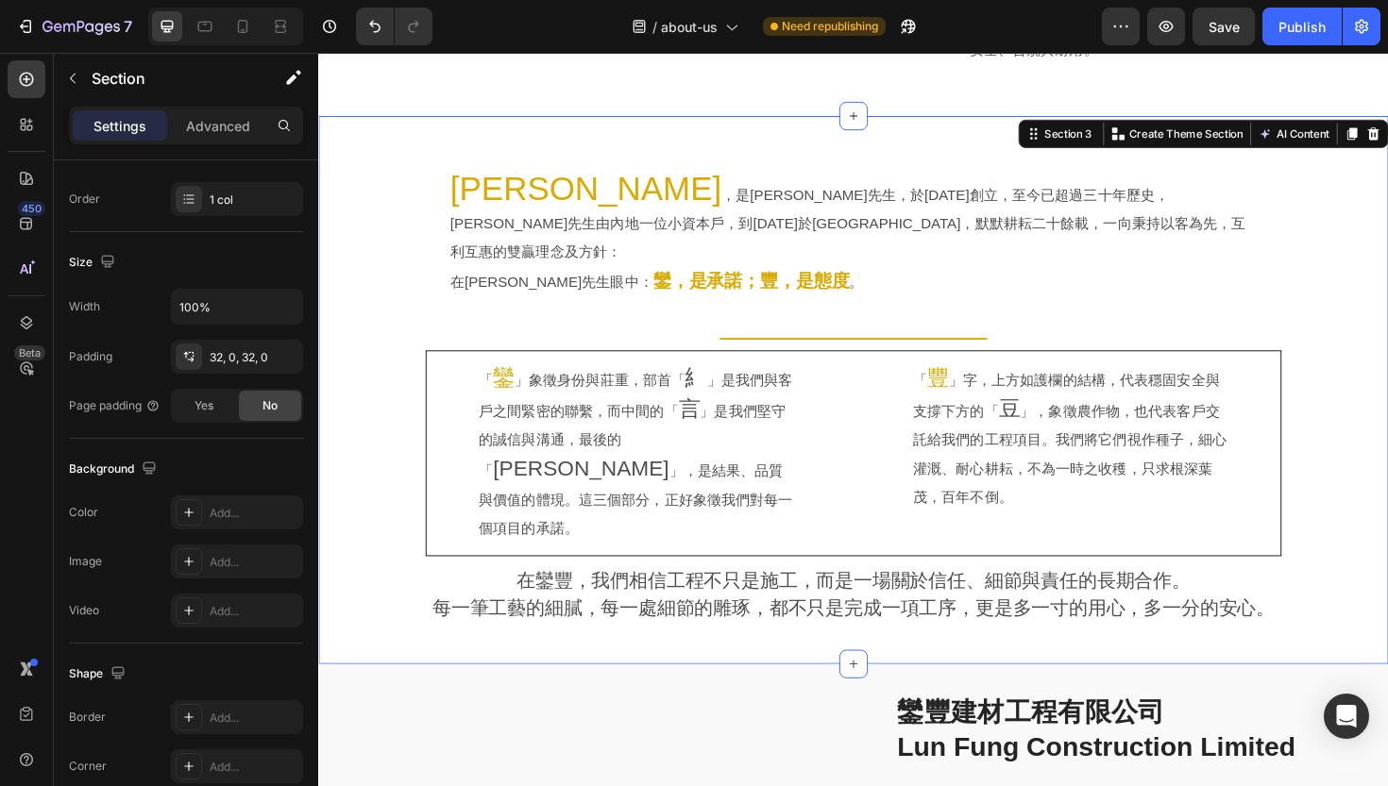
scroll to position [0, 0]
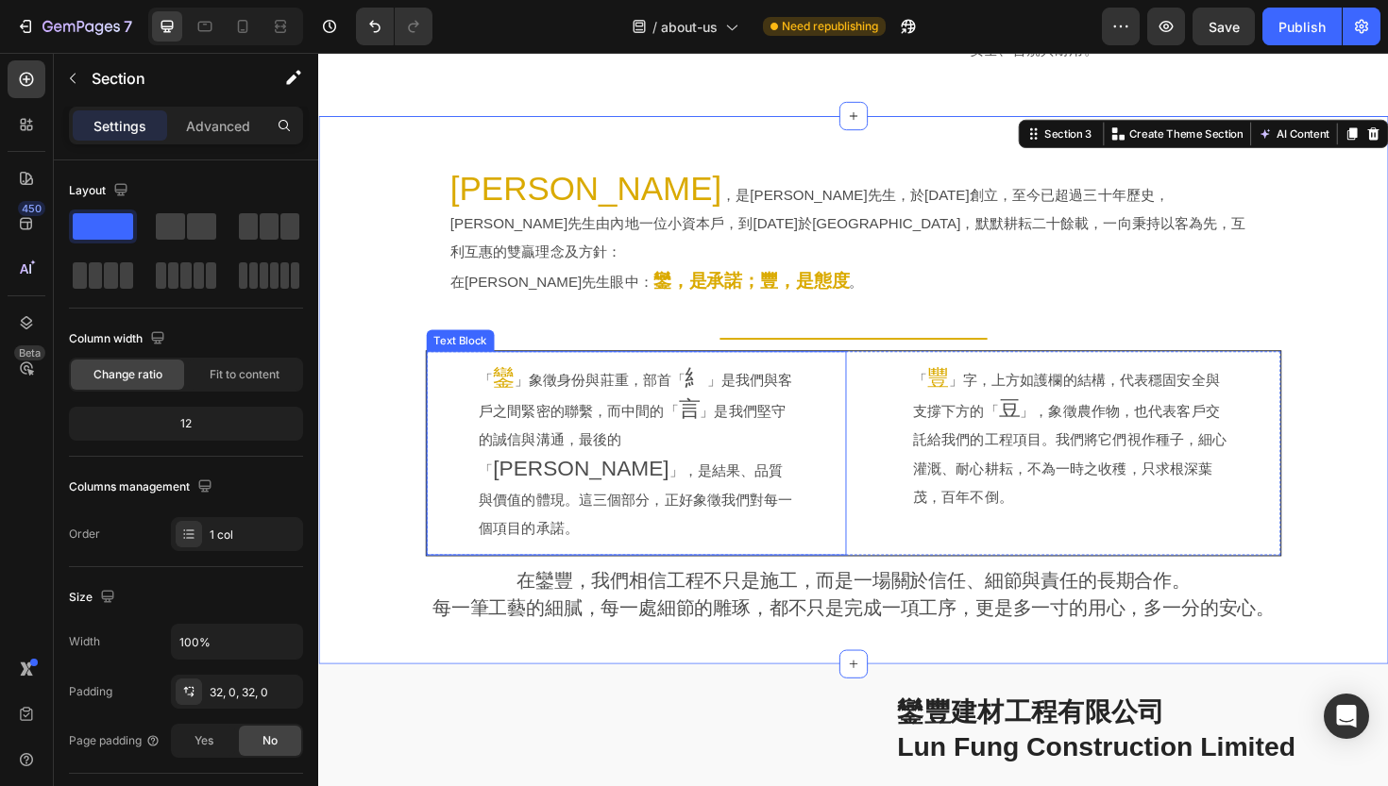
click at [773, 458] on p "「 鑾 」象徵身份與莊重，部首「 糹 」是我們與客戶之間緊密的聯繫，而中間的「 言 」是我們堅守的誠信與溝通，最後的「 [PERSON_NAME]」，是結果、…" at bounding box center [655, 477] width 334 height 190
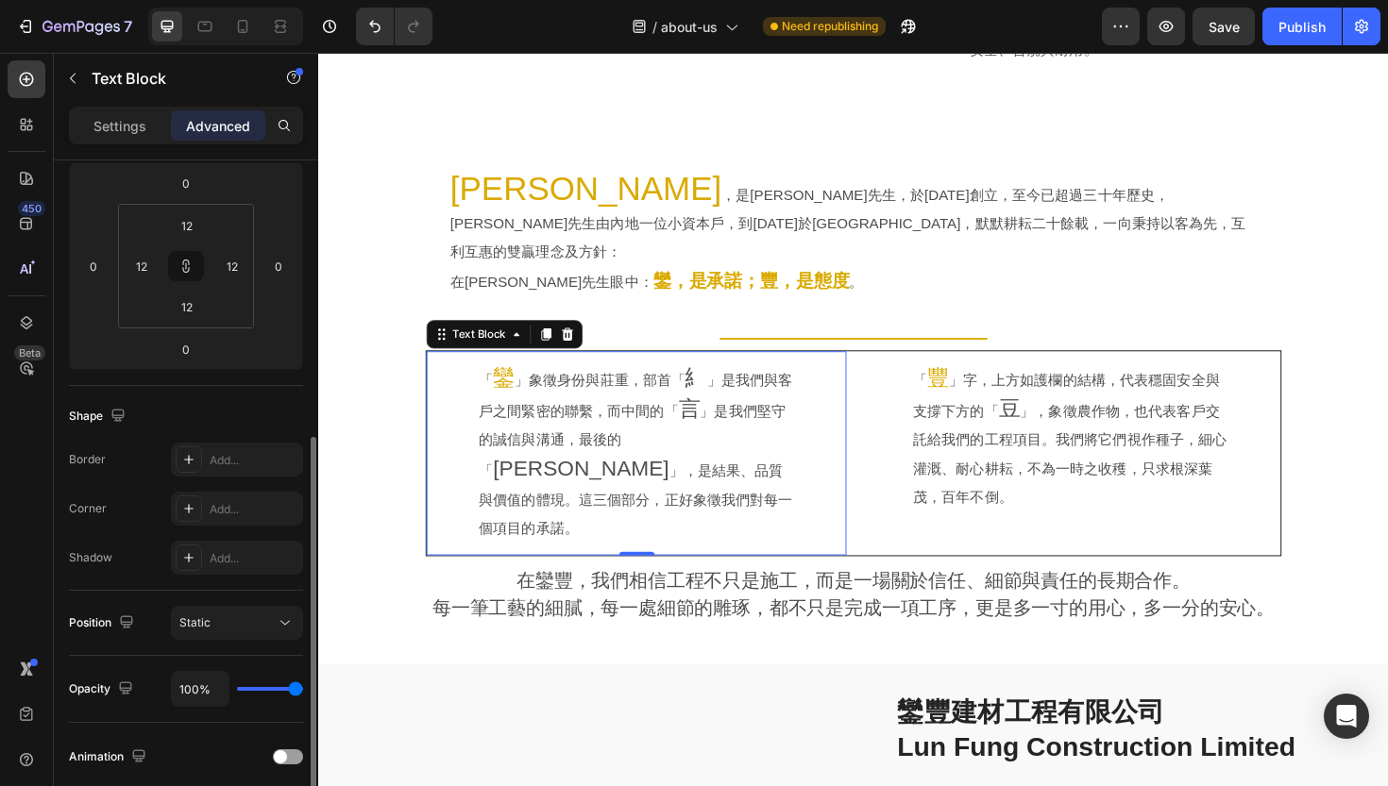
scroll to position [348, 0]
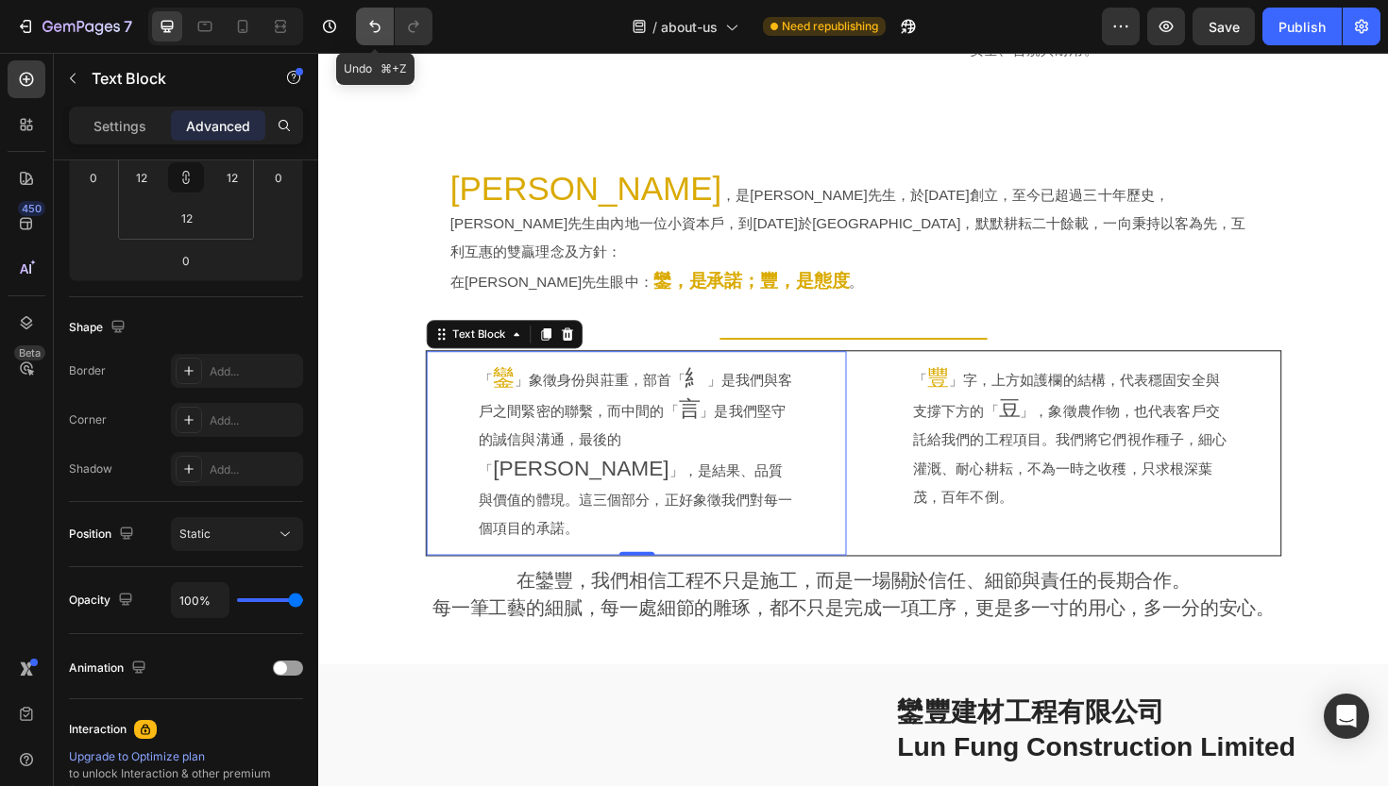
click at [377, 30] on icon "Undo/Redo" at bounding box center [374, 27] width 11 height 12
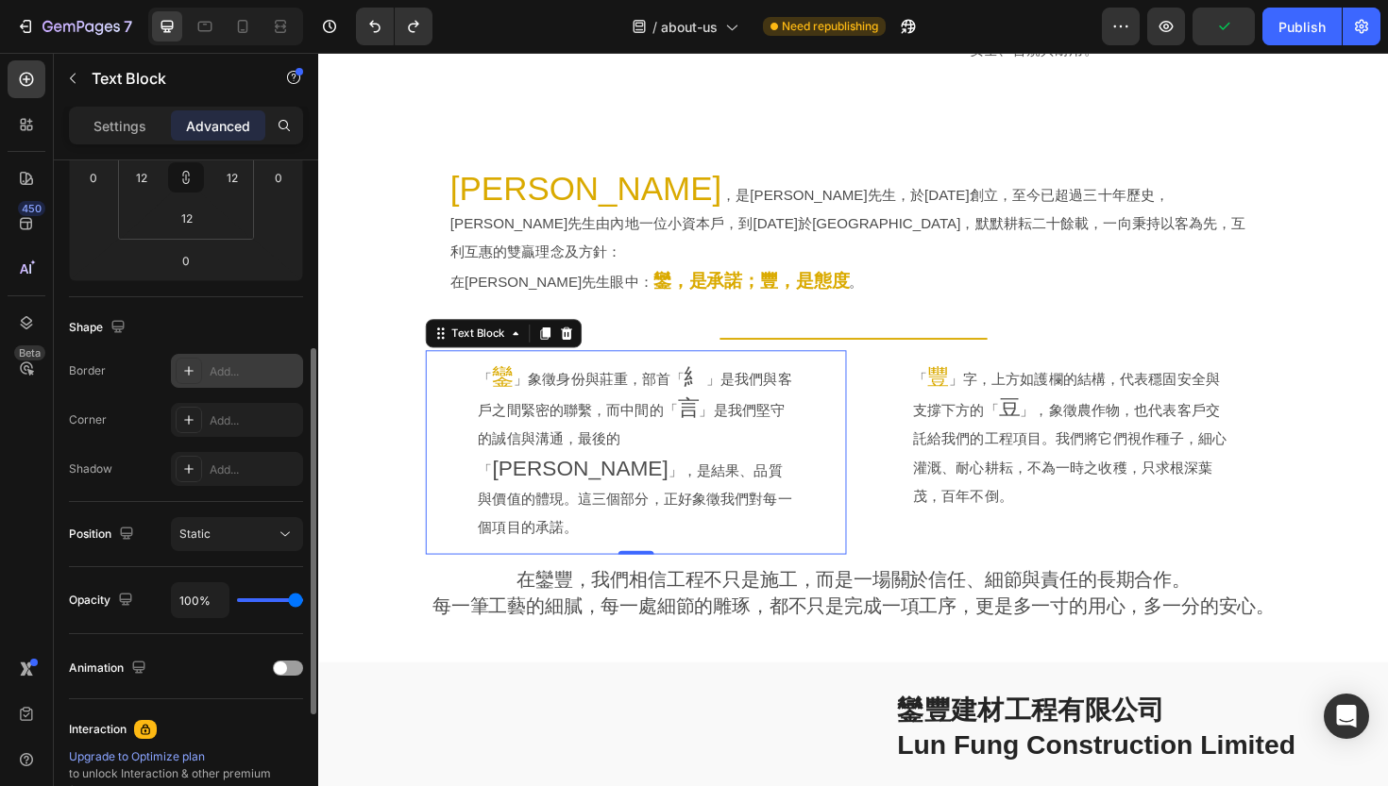
click at [194, 373] on icon at bounding box center [188, 370] width 15 height 15
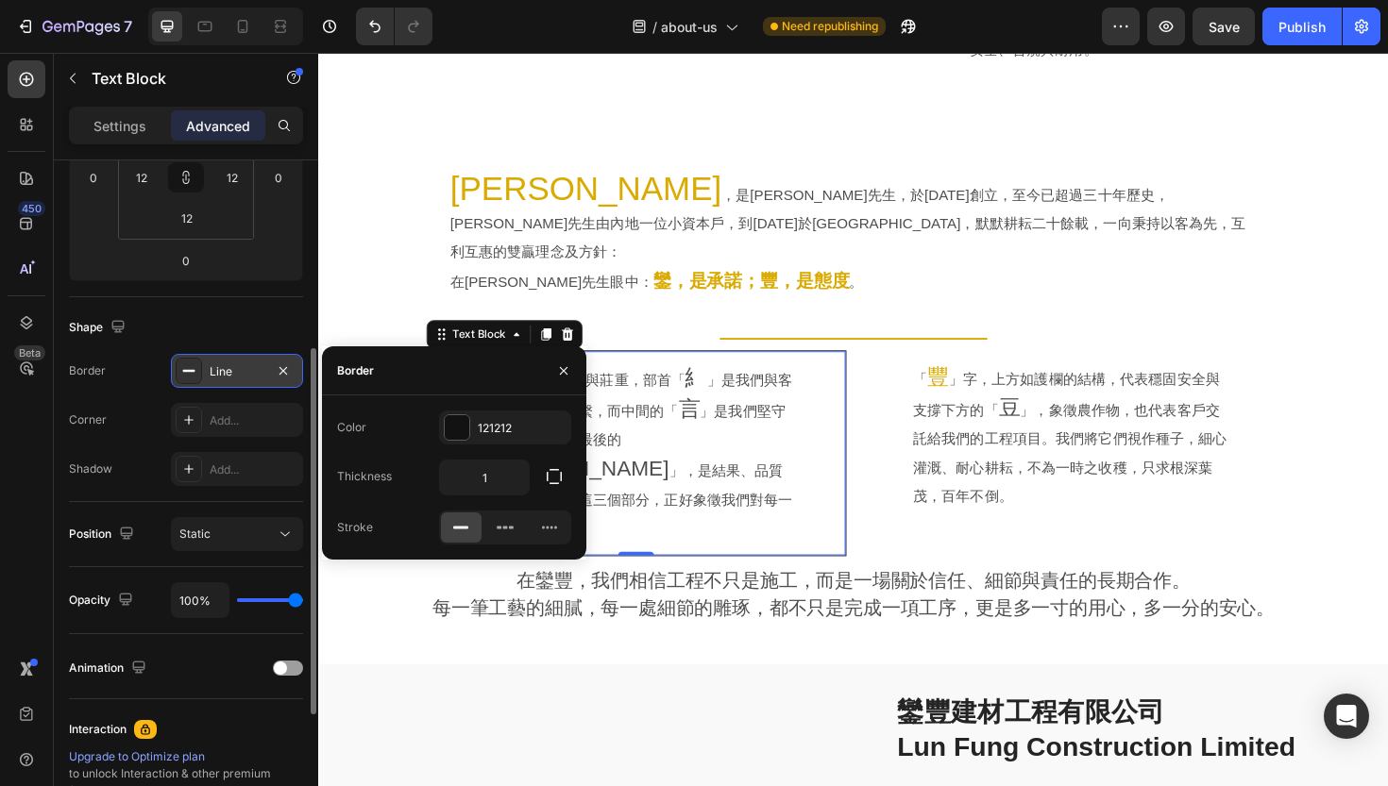
click at [911, 402] on div "「 豐 」字，上方如護欄的結構，代表穩固安全與支撐下方的「 豆 」，象徵農作物，也代表客戶交託給我們的工程項目。我們將它們視作種子，細心灌溉、耐心耕耘，不為一…" at bounding box center [1114, 460] width 423 height 160
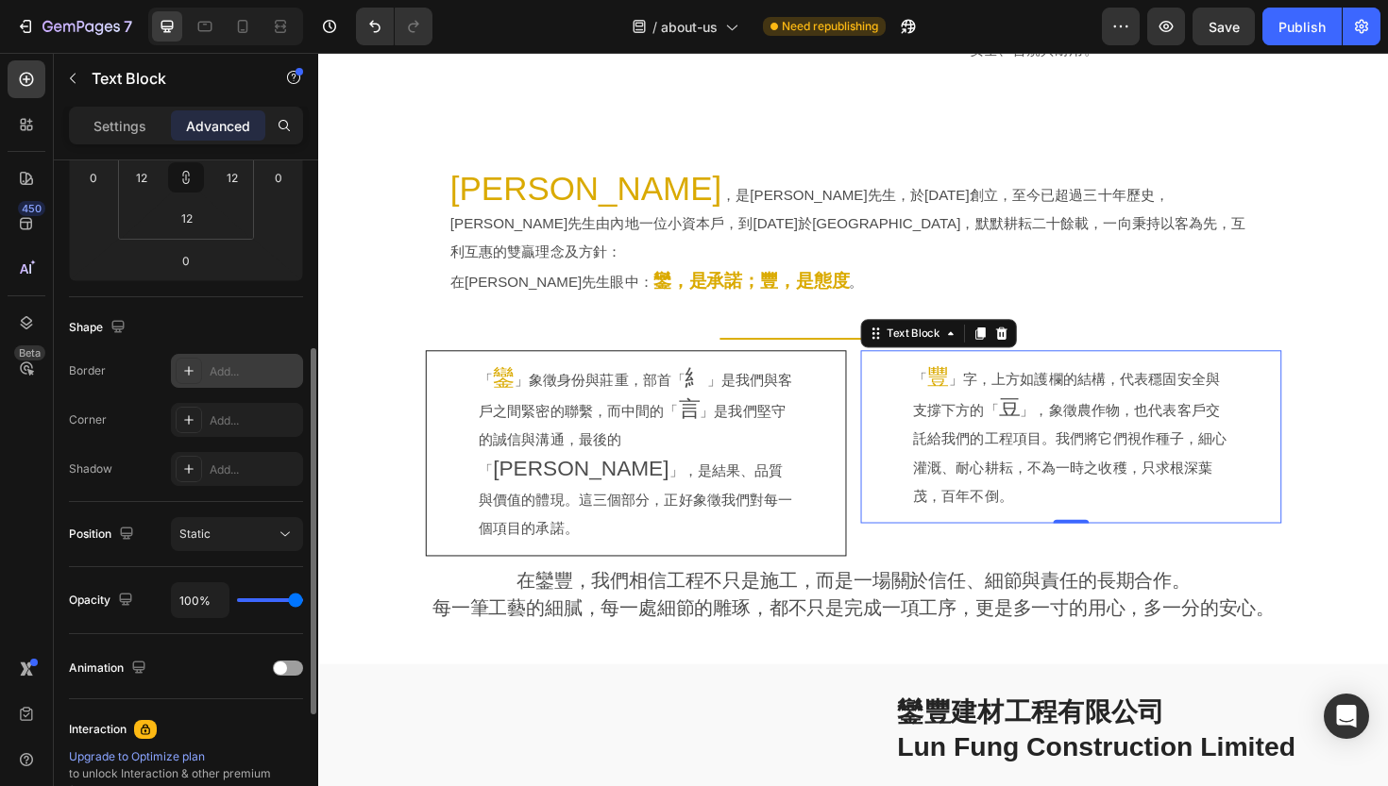
click at [214, 363] on div "Add..." at bounding box center [254, 371] width 89 height 17
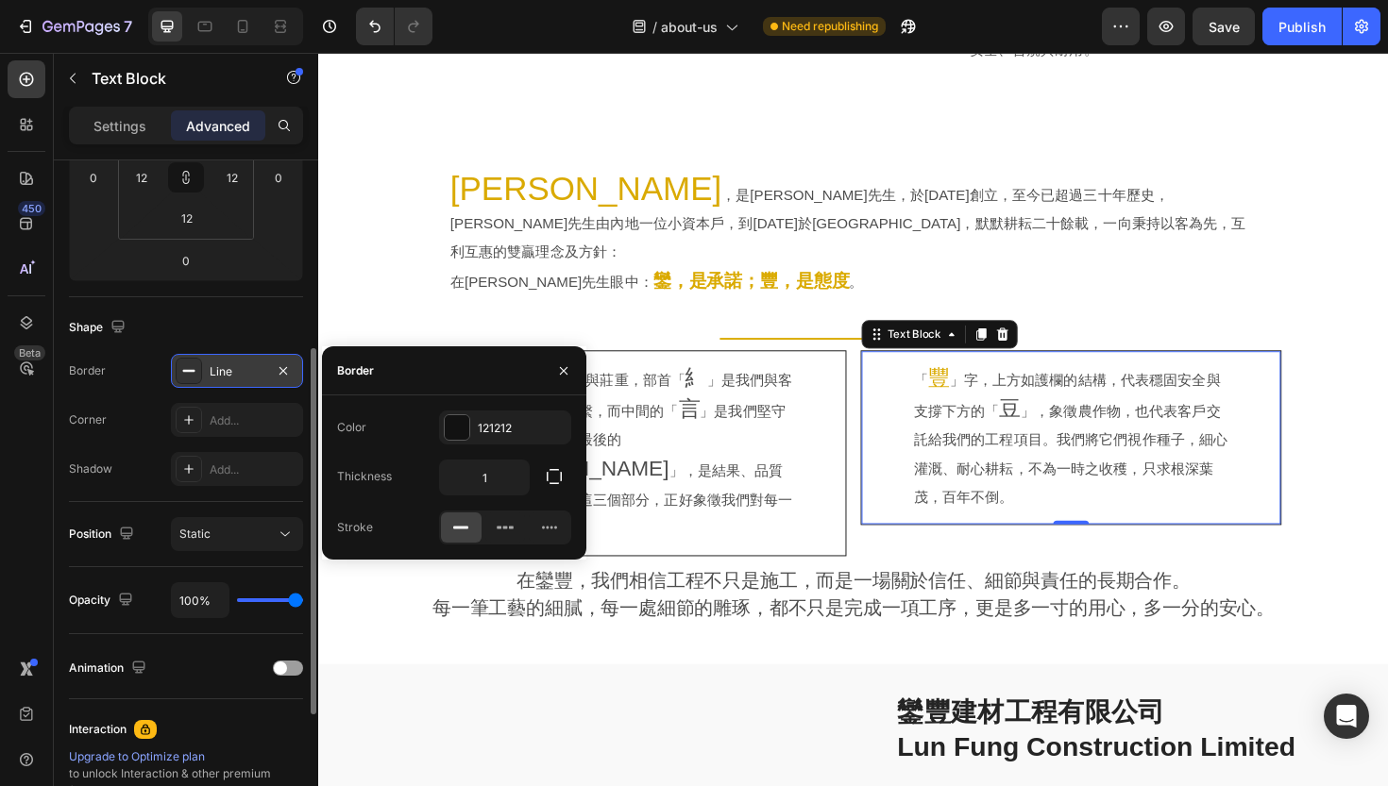
click at [194, 330] on div "Shape" at bounding box center [186, 327] width 234 height 30
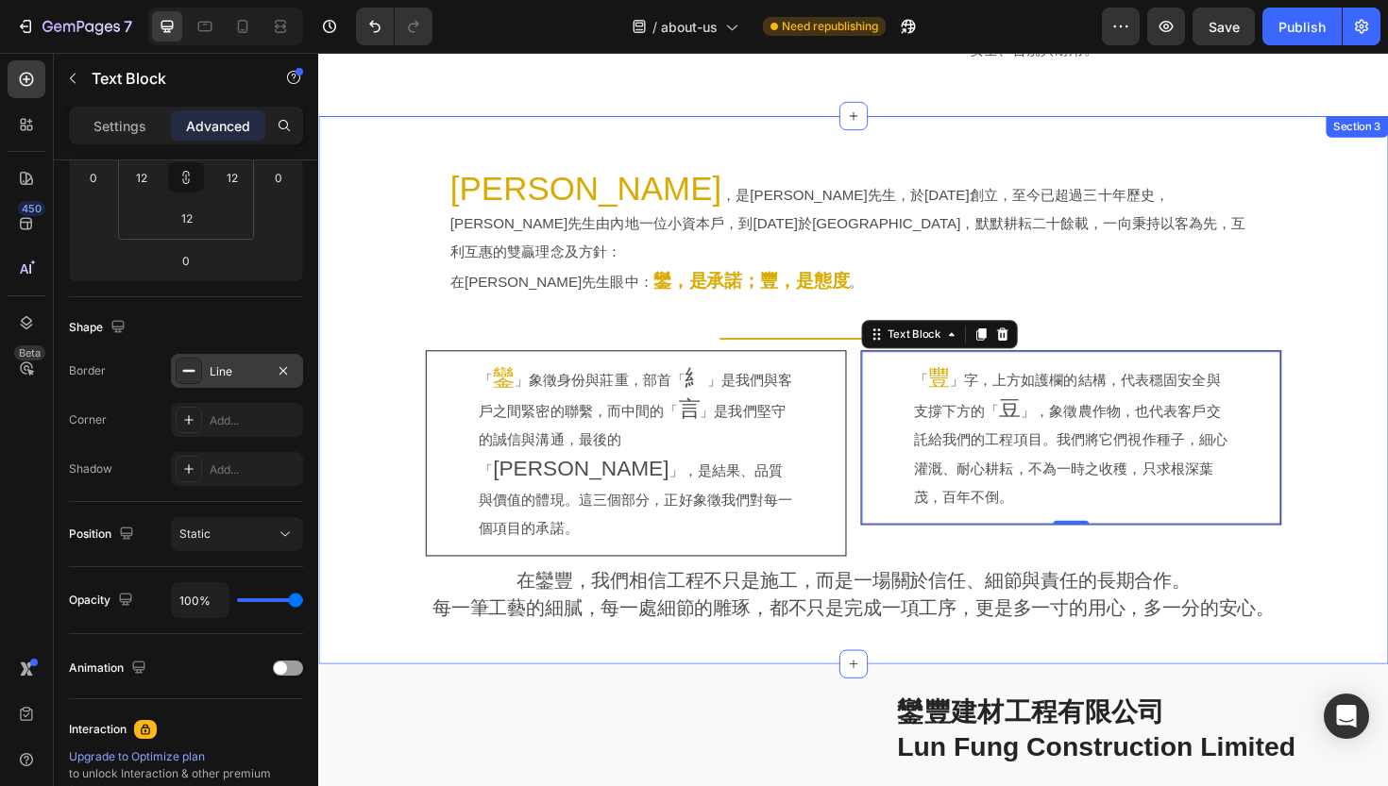
click at [409, 485] on div "[PERSON_NAME] ，是[PERSON_NAME]先生，於[DATE]創立，至今已超過三十年歷史，[PERSON_NAME]先生由內地一位小資本戶，到…" at bounding box center [884, 410] width 1133 height 521
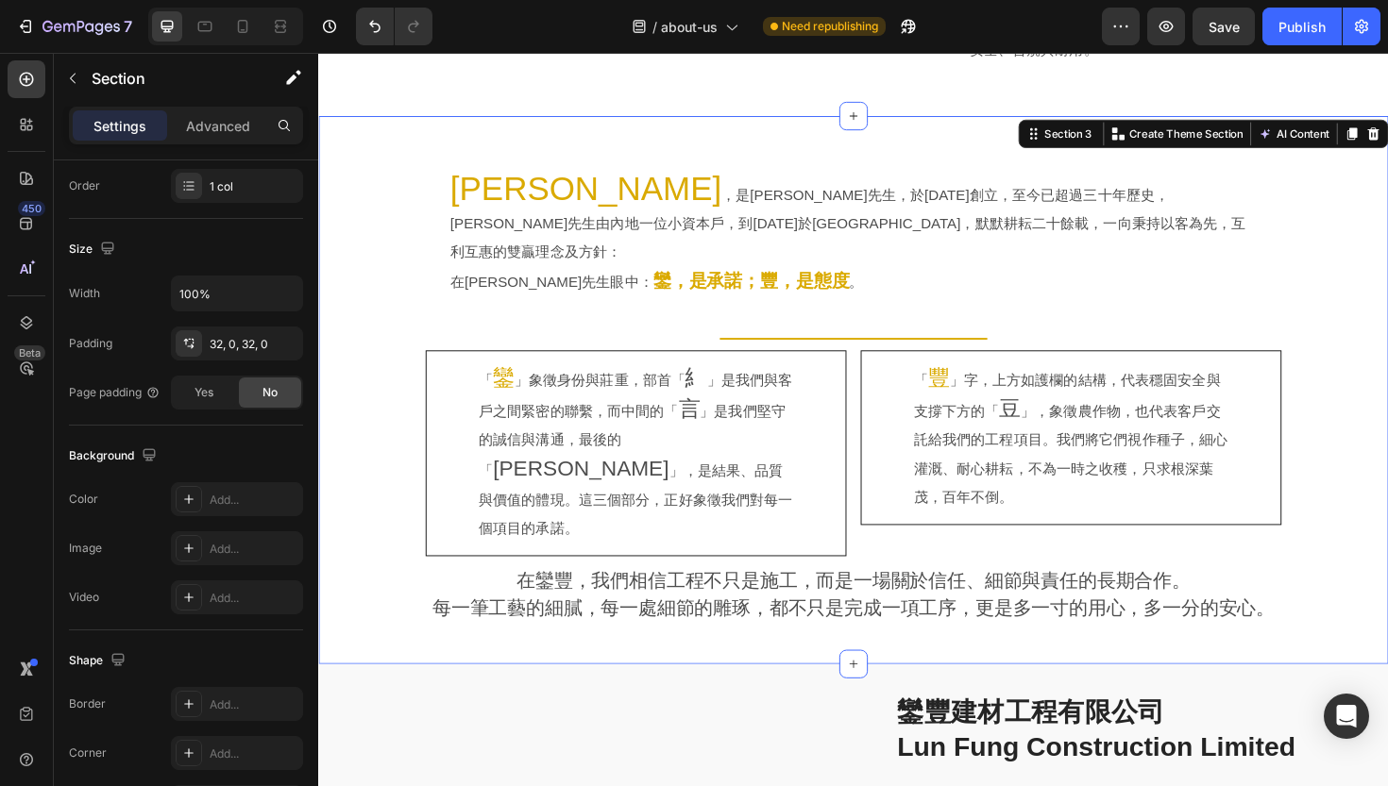
scroll to position [0, 0]
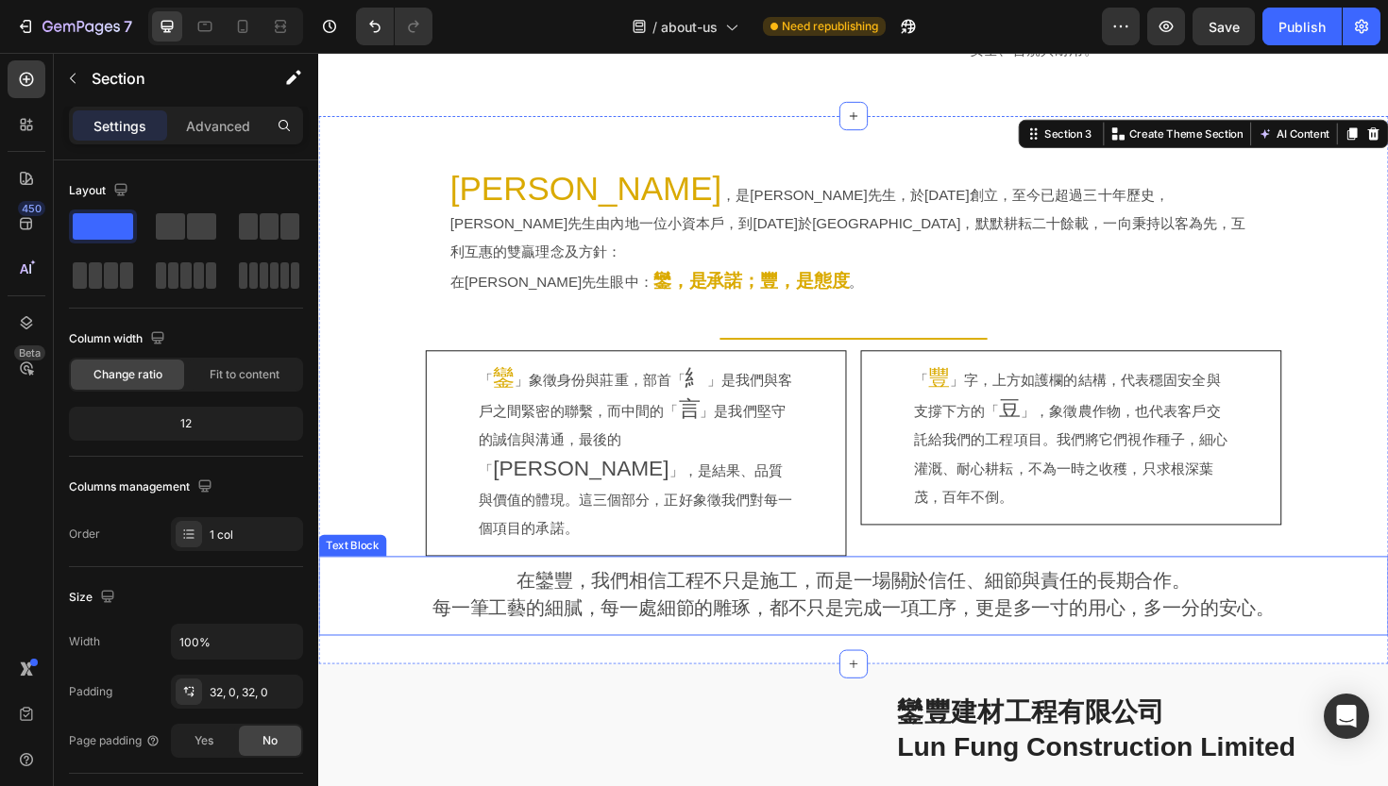
click at [496, 630] on span "每一筆工藝的細膩，每一處細節的雕琢，都不只是完成一項工序，更是多一寸的用心，多一分的安心。" at bounding box center [885, 641] width 892 height 22
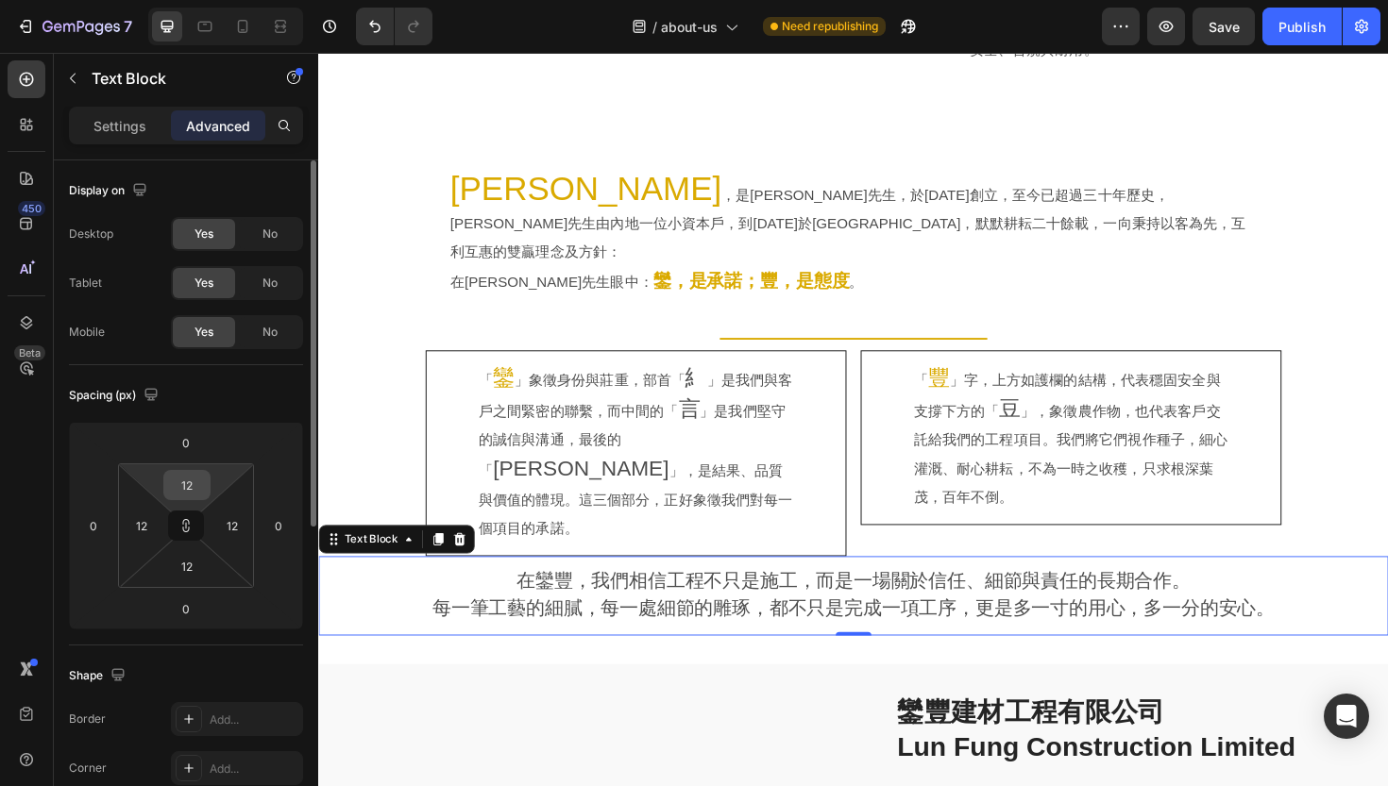
click at [187, 484] on input "12" at bounding box center [187, 485] width 38 height 28
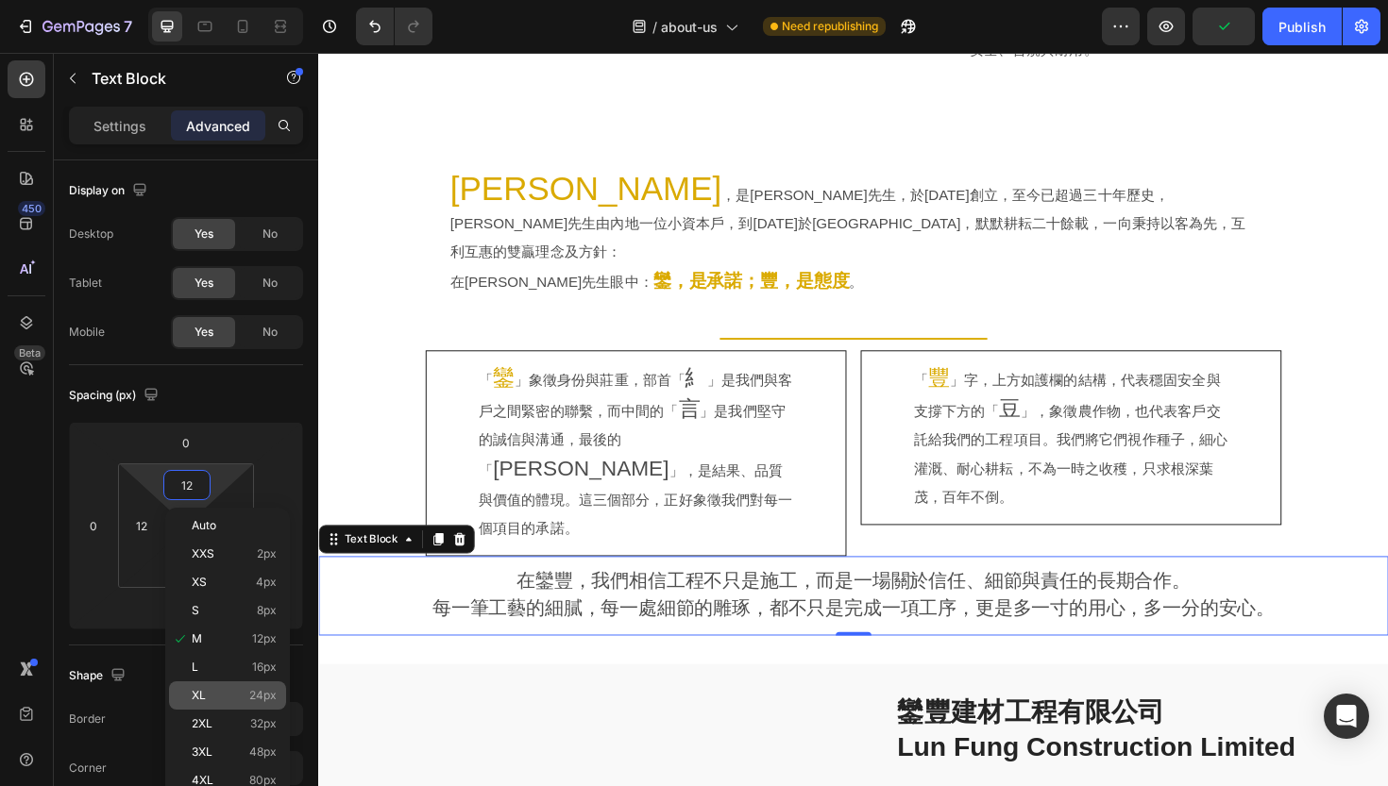
click at [218, 693] on p "XL 24px" at bounding box center [234, 695] width 85 height 13
type input "24"
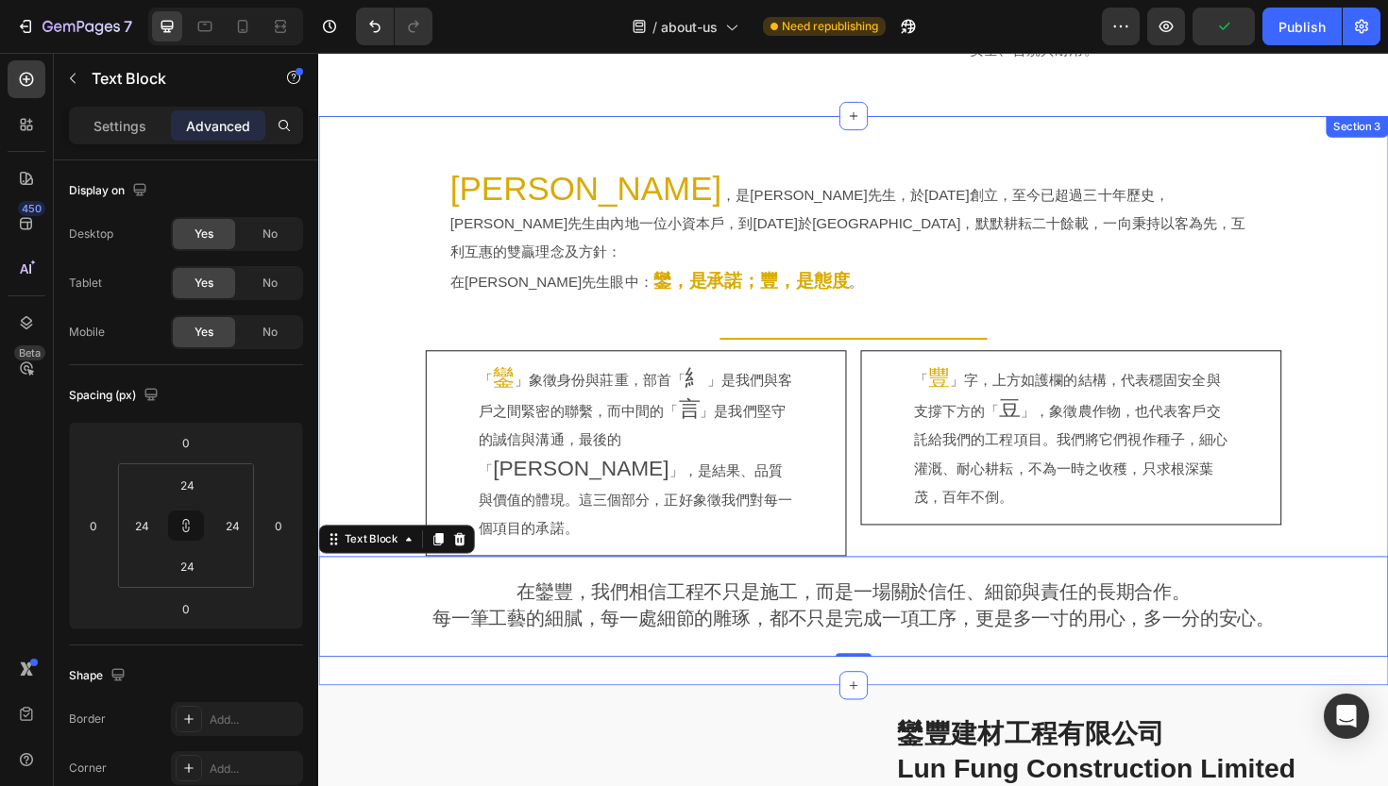
click at [422, 344] on div "Title Line" at bounding box center [884, 356] width 1133 height 25
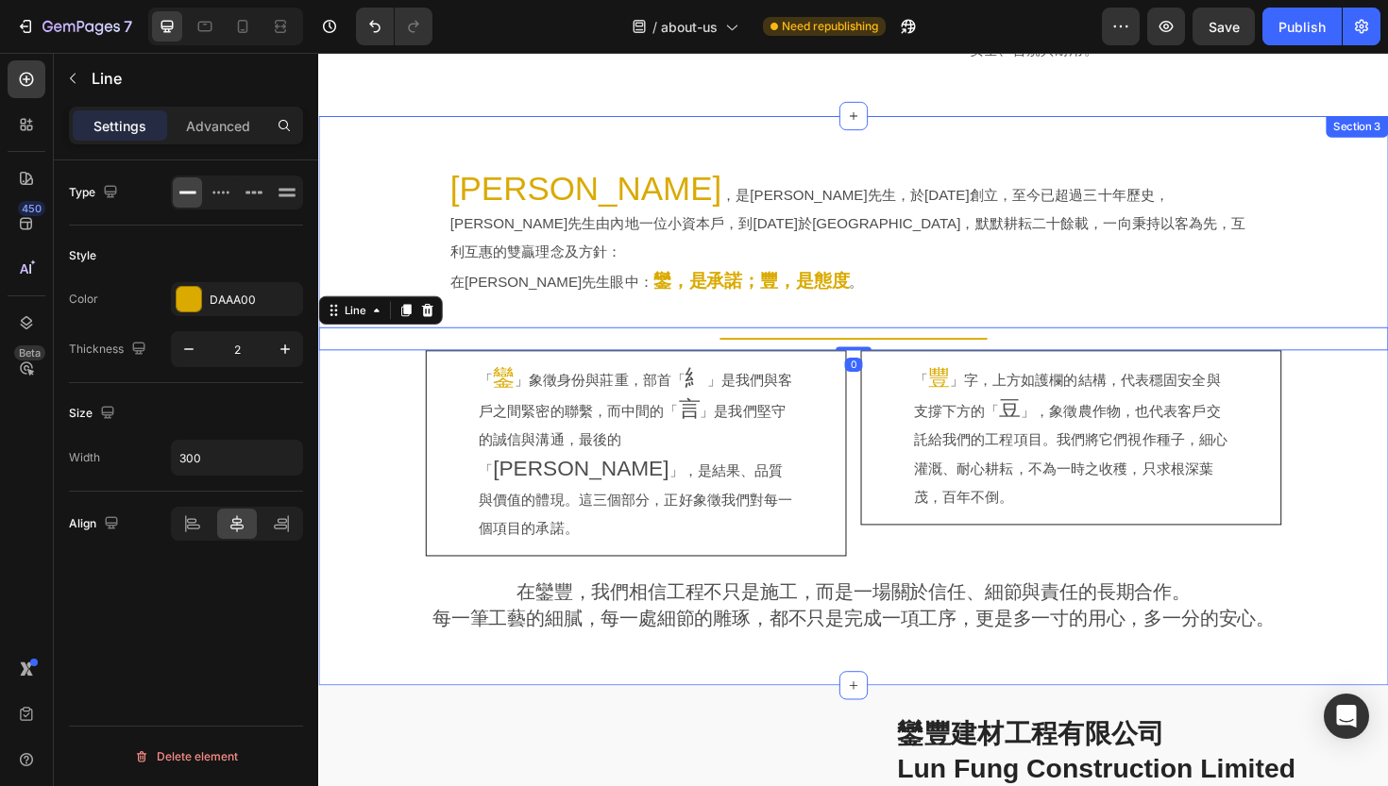
click at [492, 618] on div "[PERSON_NAME] ，是[PERSON_NAME]先生，於[DATE]創立，至今已超過三十年歷史，[PERSON_NAME]先生由內地一位小資本戶，到…" at bounding box center [884, 422] width 1133 height 604
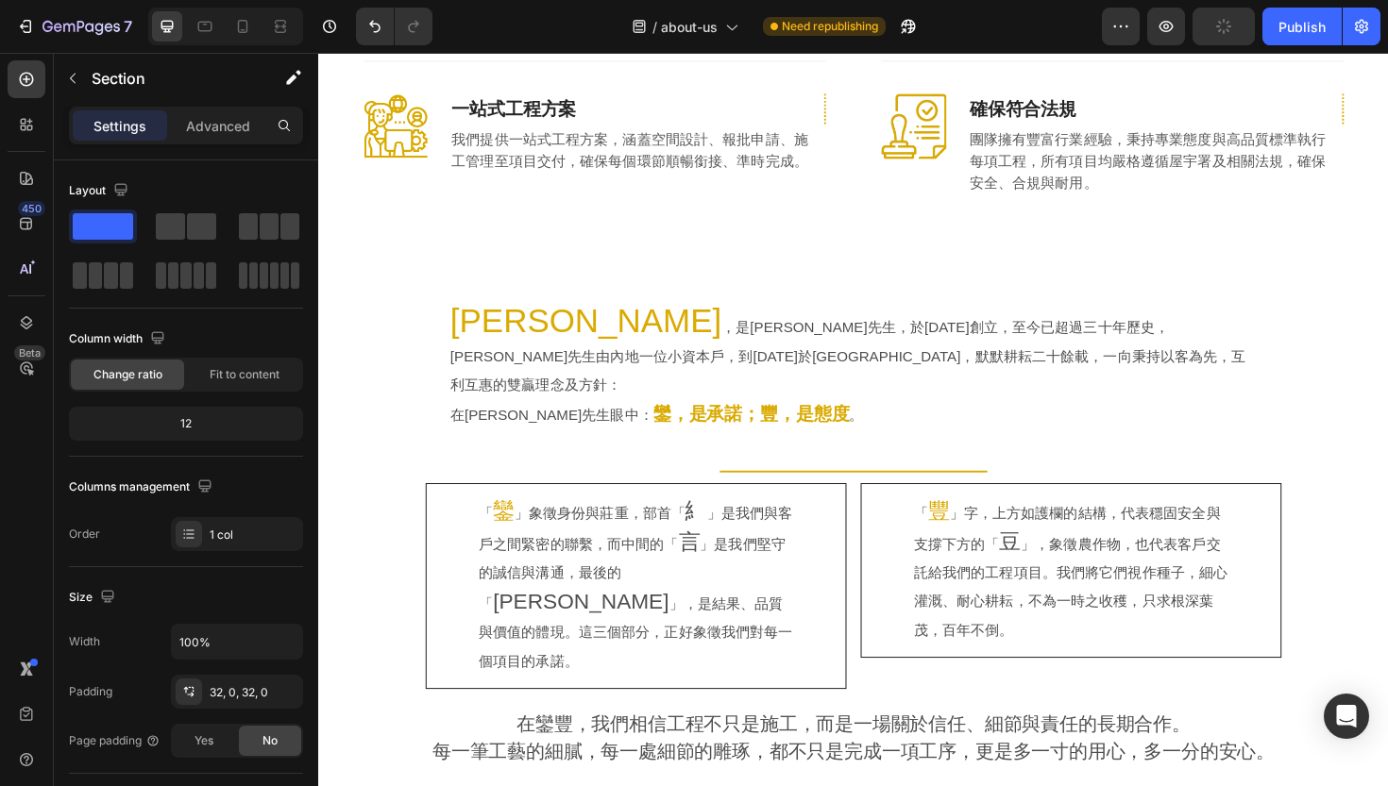
scroll to position [729, 0]
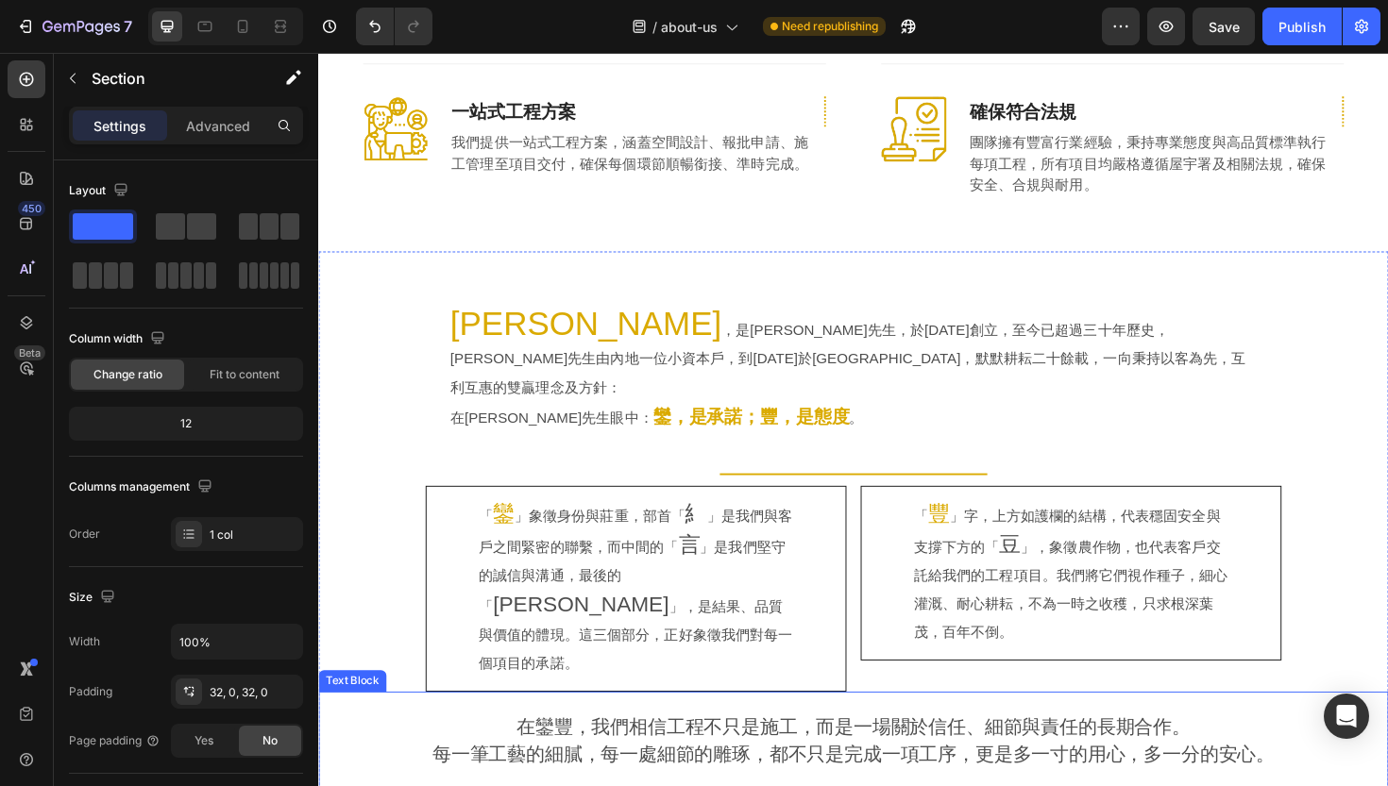
click at [503, 754] on p "在鑾豐，我們相信工程不只是施工，而是一場關於信任、細節與責任的長期合作。" at bounding box center [885, 768] width 1084 height 29
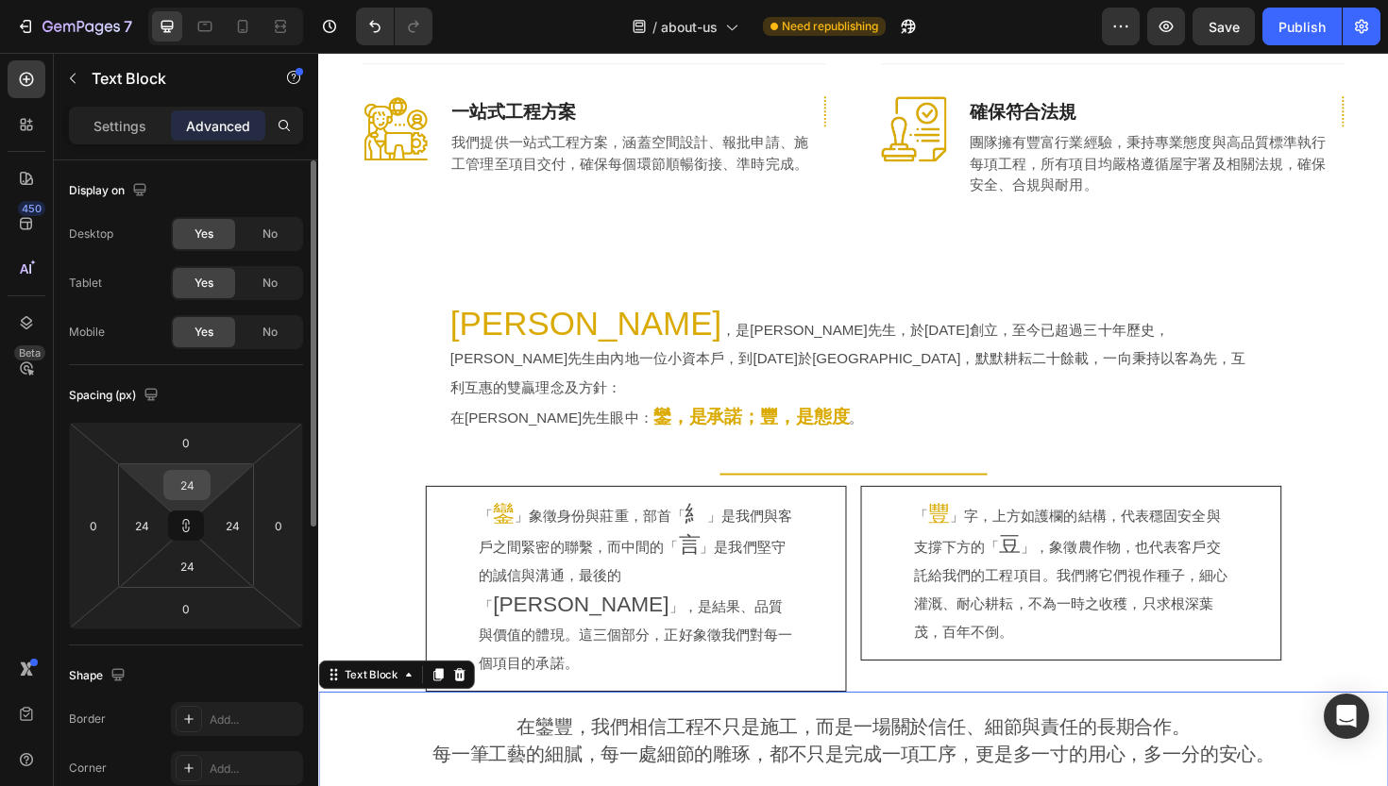
click at [183, 481] on input "24" at bounding box center [187, 485] width 38 height 28
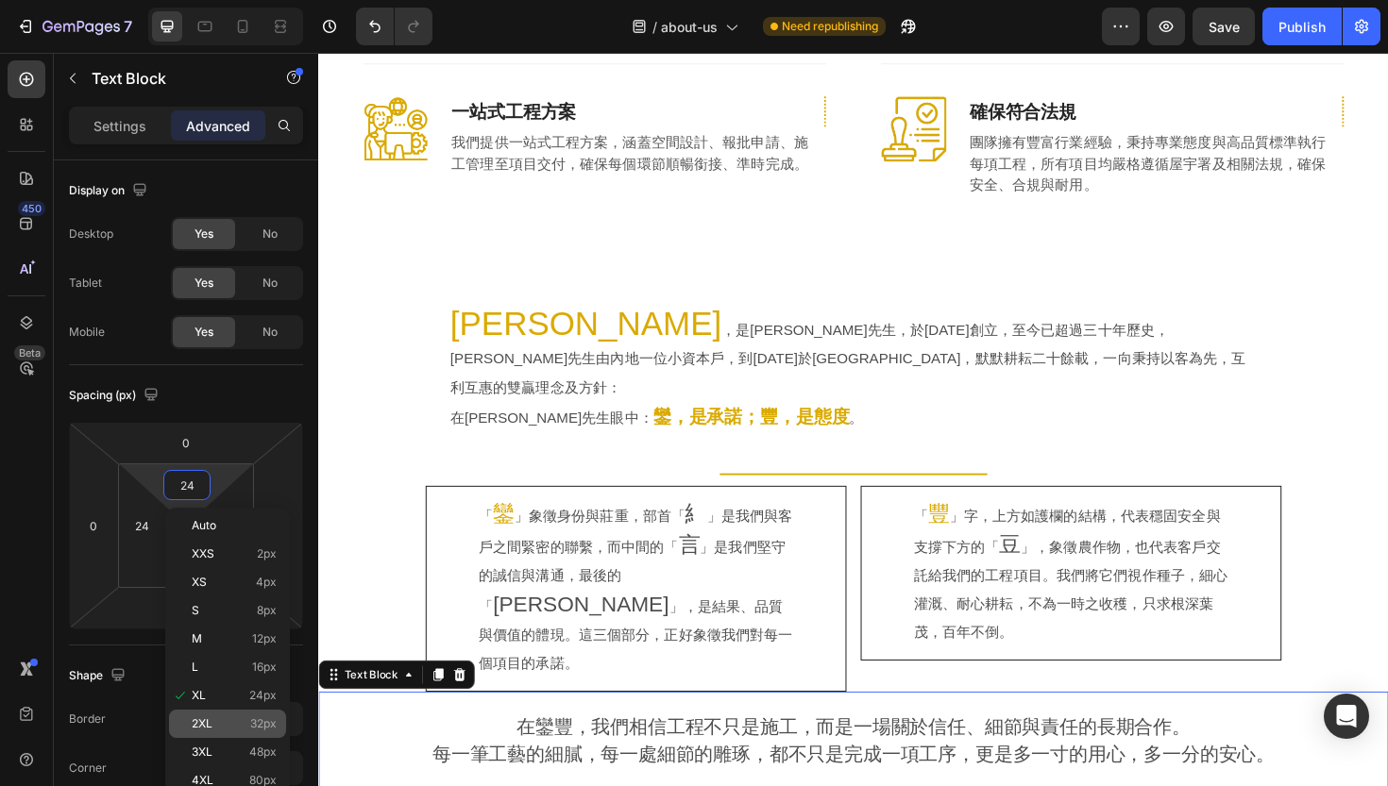
click at [192, 734] on div "2XL 32px" at bounding box center [227, 724] width 117 height 28
type input "32"
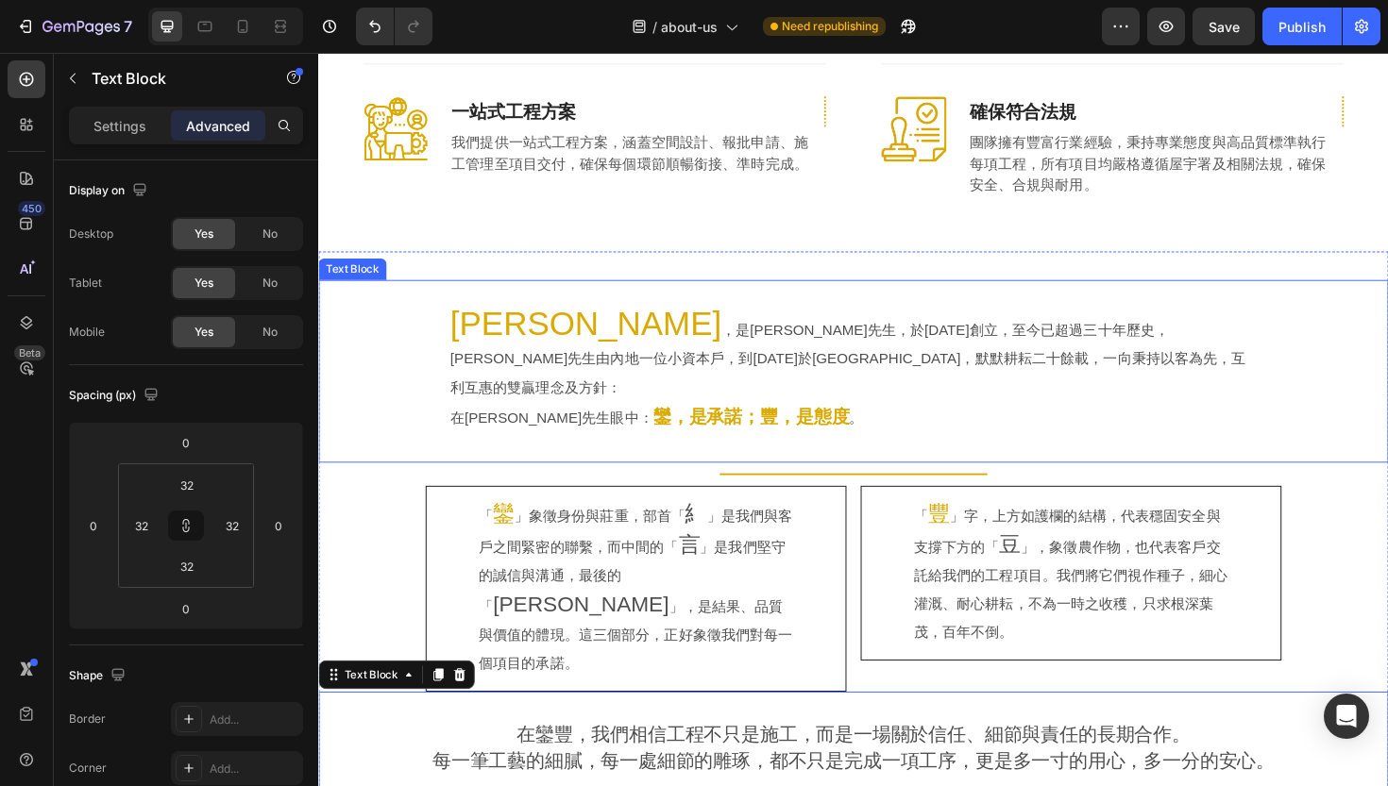
click at [375, 423] on div "[PERSON_NAME] ，是[PERSON_NAME]先生，於[DATE]創立，至今已超過三十年歷史，[PERSON_NAME]先生由內地一位小資本戶，到…" at bounding box center [884, 391] width 1133 height 194
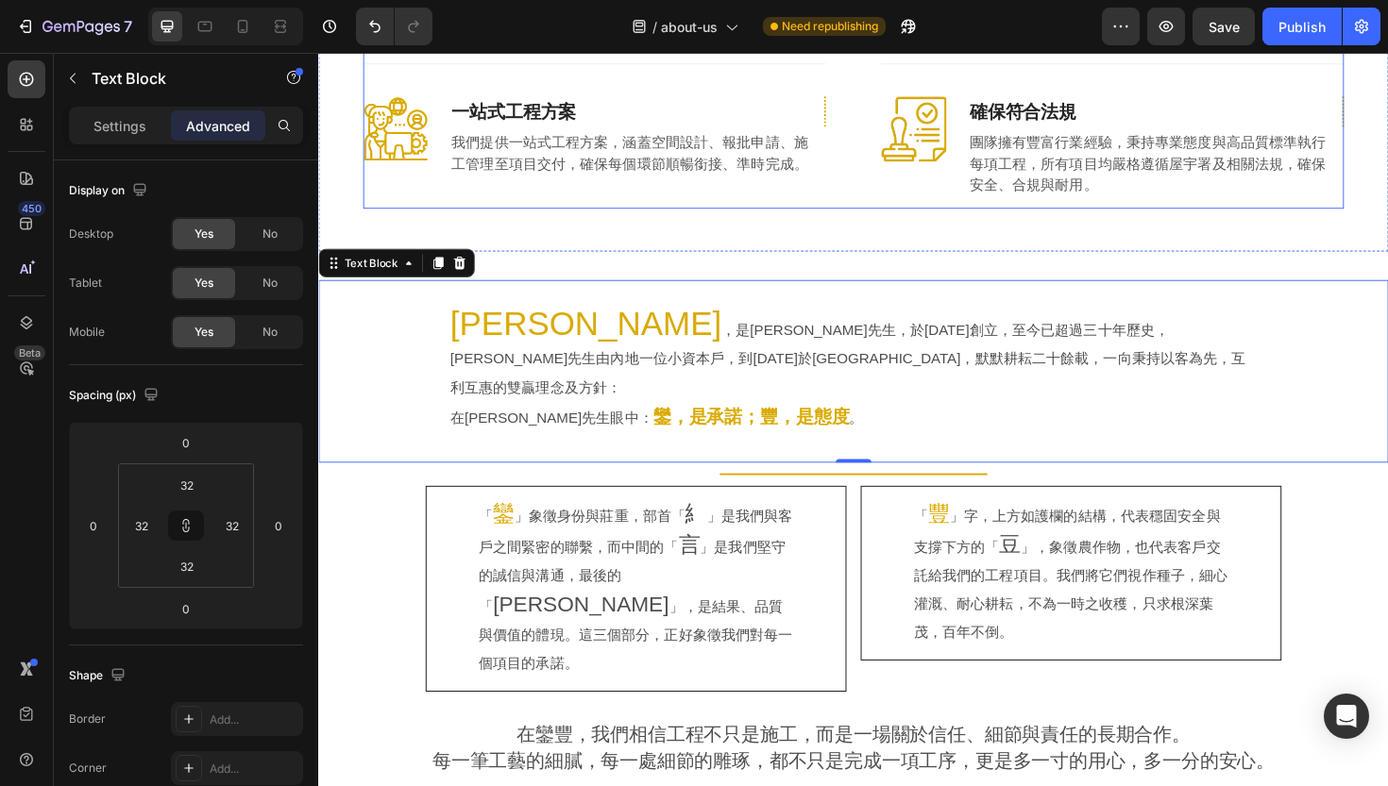
click at [455, 177] on div "Image [DATE]以上經驗 Text block 鑾豐建材工程有限公司自[DATE]成立以來，專注提供高品質的建築及室內裝修工程服務。 Text blo…" at bounding box center [617, 76] width 505 height 284
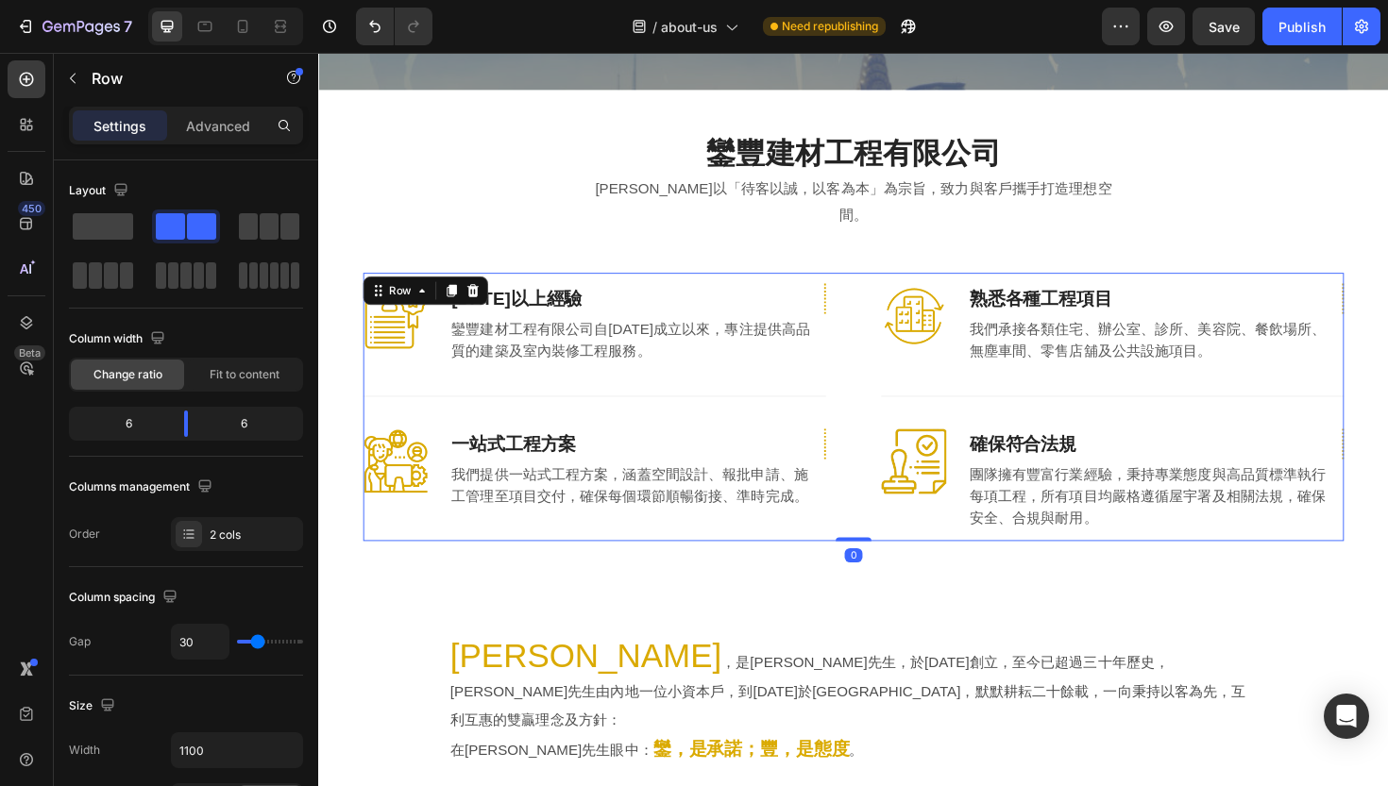
scroll to position [333, 0]
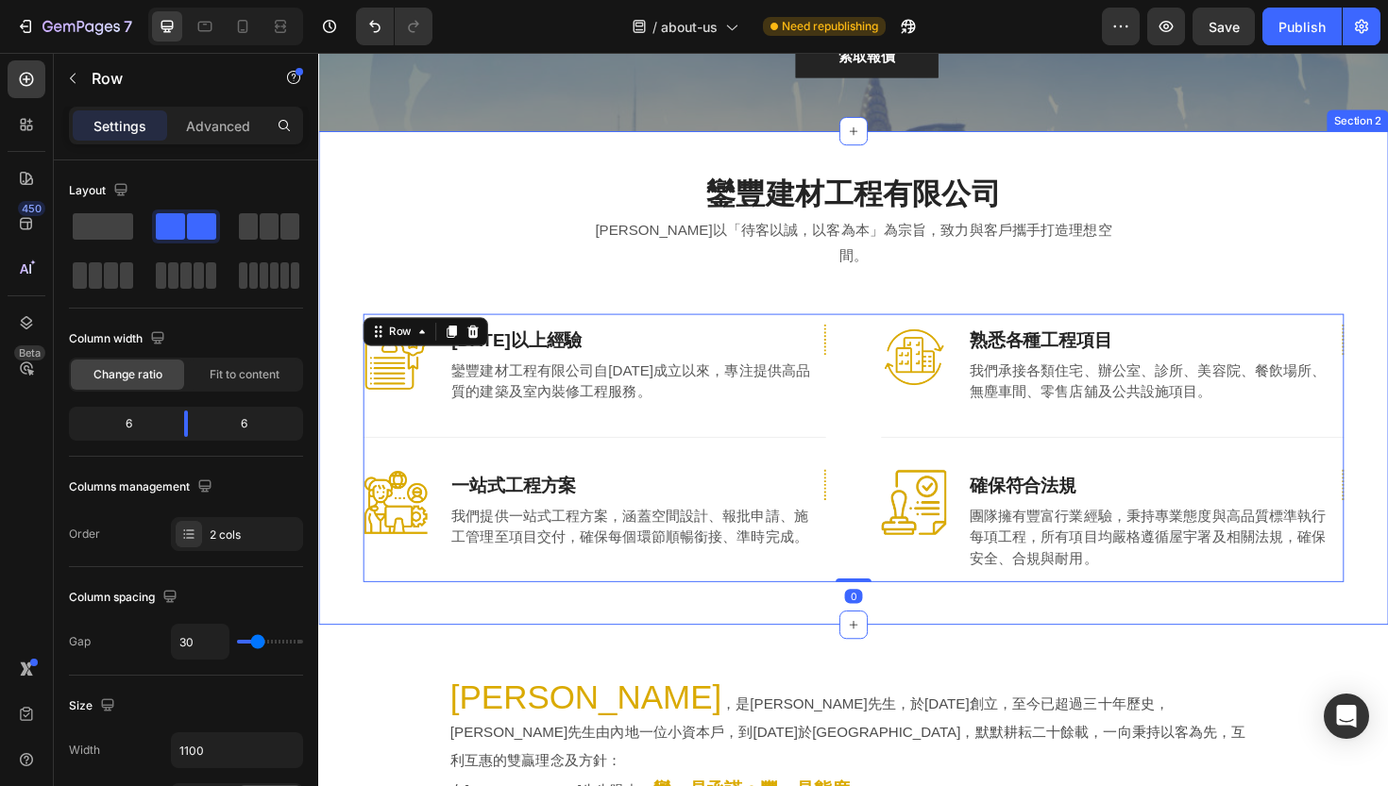
click at [379, 233] on div "鑾豐建材工程有限公司 Heading [PERSON_NAME]以「待客以誠，以客為本」為宗旨，致力與客戶攜手打造理想空間。 Text block Row I…" at bounding box center [884, 397] width 1105 height 432
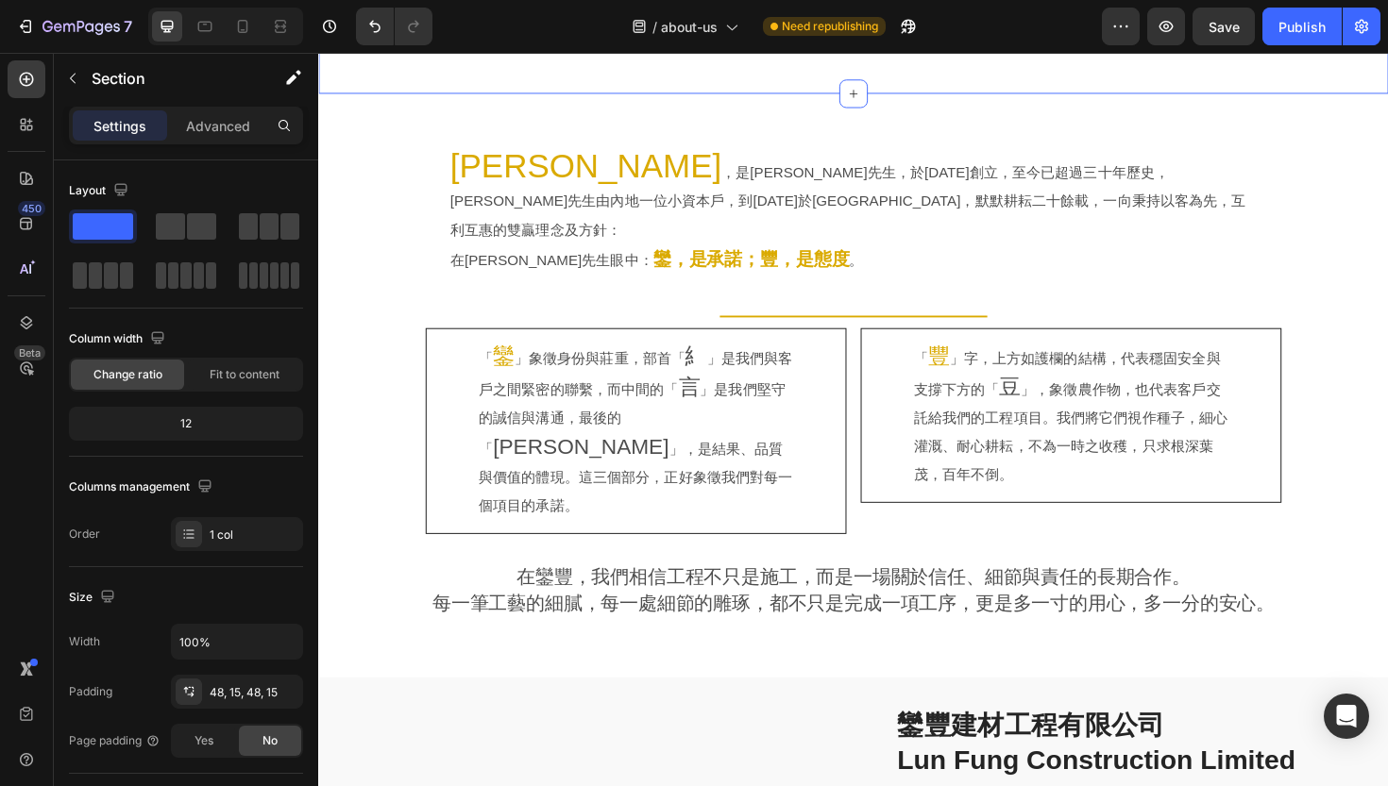
scroll to position [898, 0]
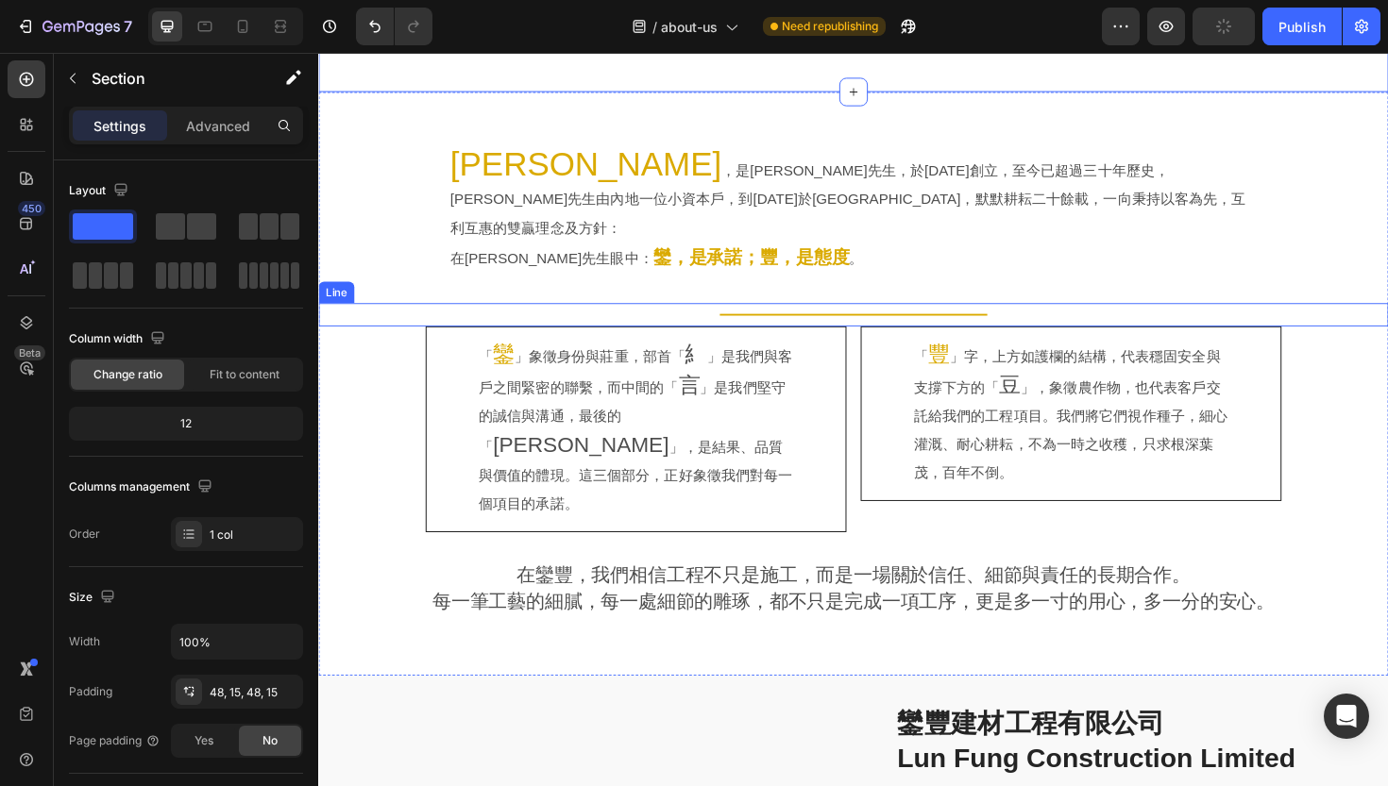
click at [585, 329] on div "Title" at bounding box center [884, 330] width 1133 height 2
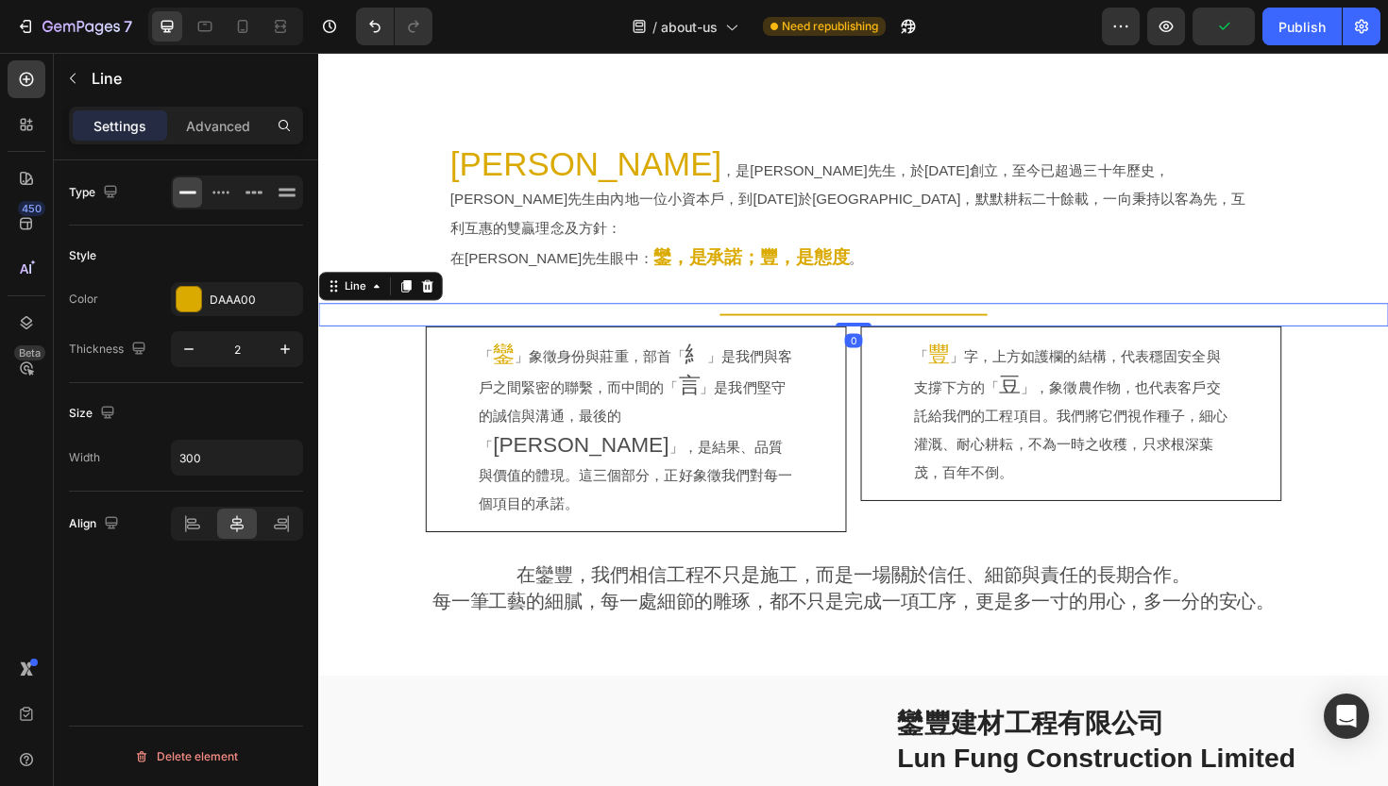
click at [230, 150] on div "Settings Advanced" at bounding box center [186, 134] width 264 height 54
click at [233, 141] on div "Settings Advanced" at bounding box center [186, 126] width 234 height 38
click at [232, 132] on p "Advanced" at bounding box center [218, 126] width 64 height 20
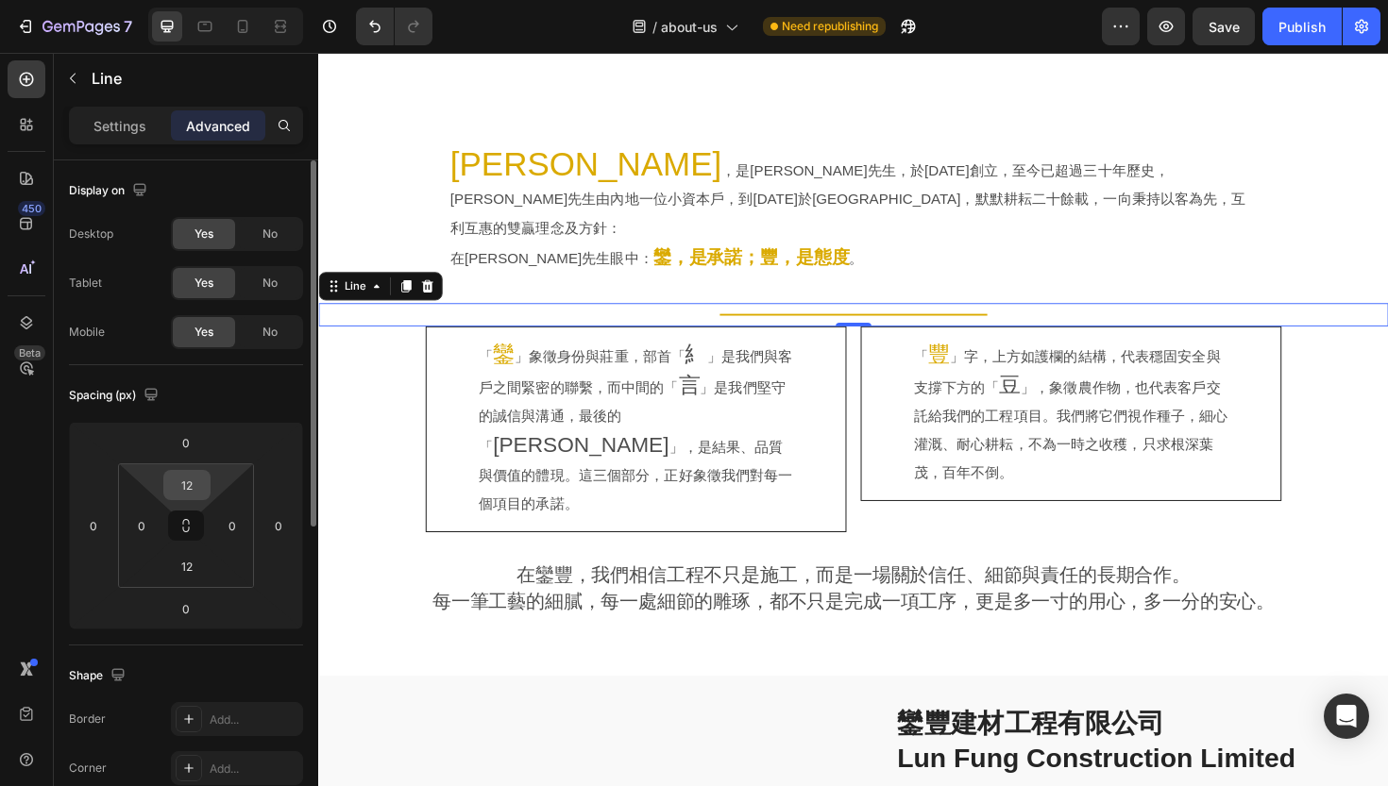
click at [193, 488] on input "12" at bounding box center [187, 485] width 38 height 28
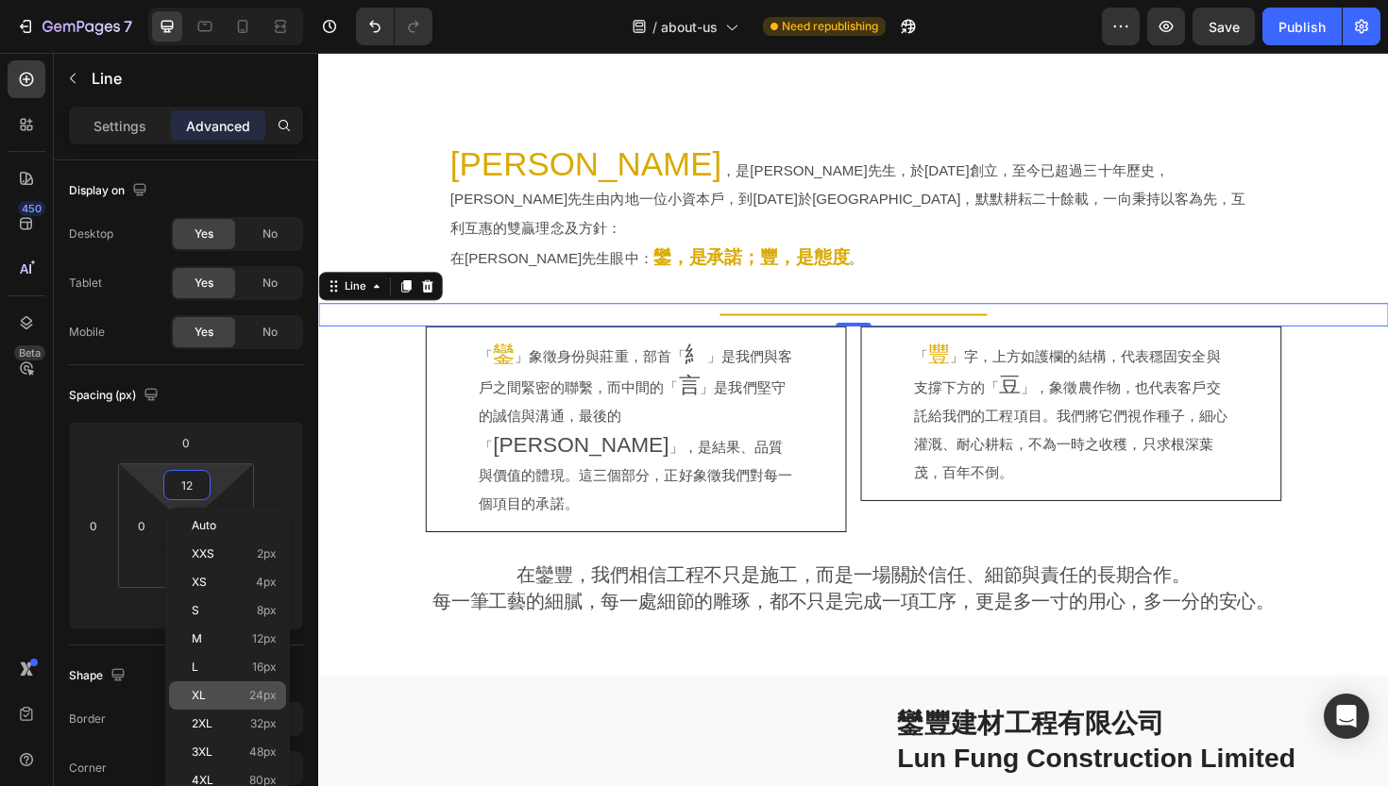
click at [214, 690] on p "XL 24px" at bounding box center [234, 695] width 85 height 13
type input "24"
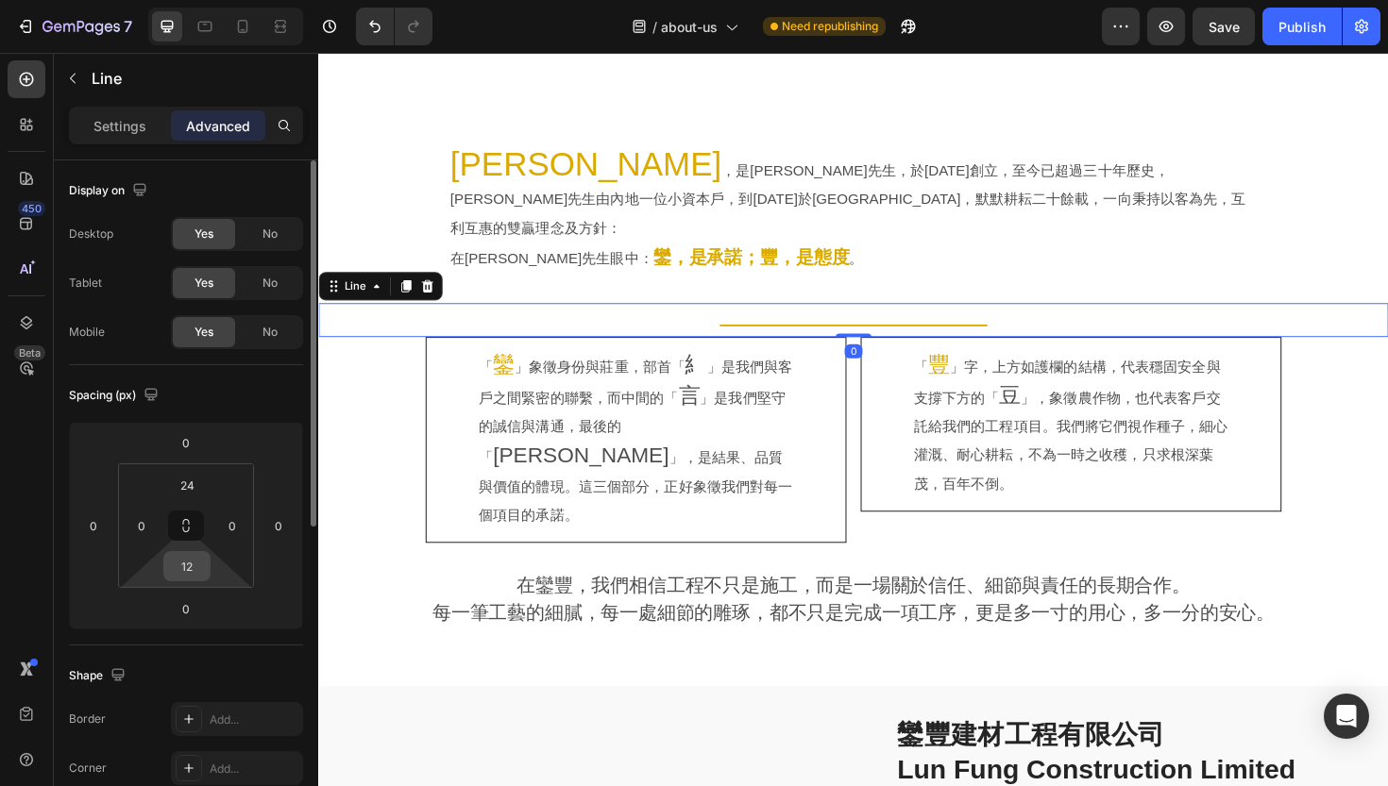
click at [196, 558] on input "12" at bounding box center [187, 566] width 38 height 28
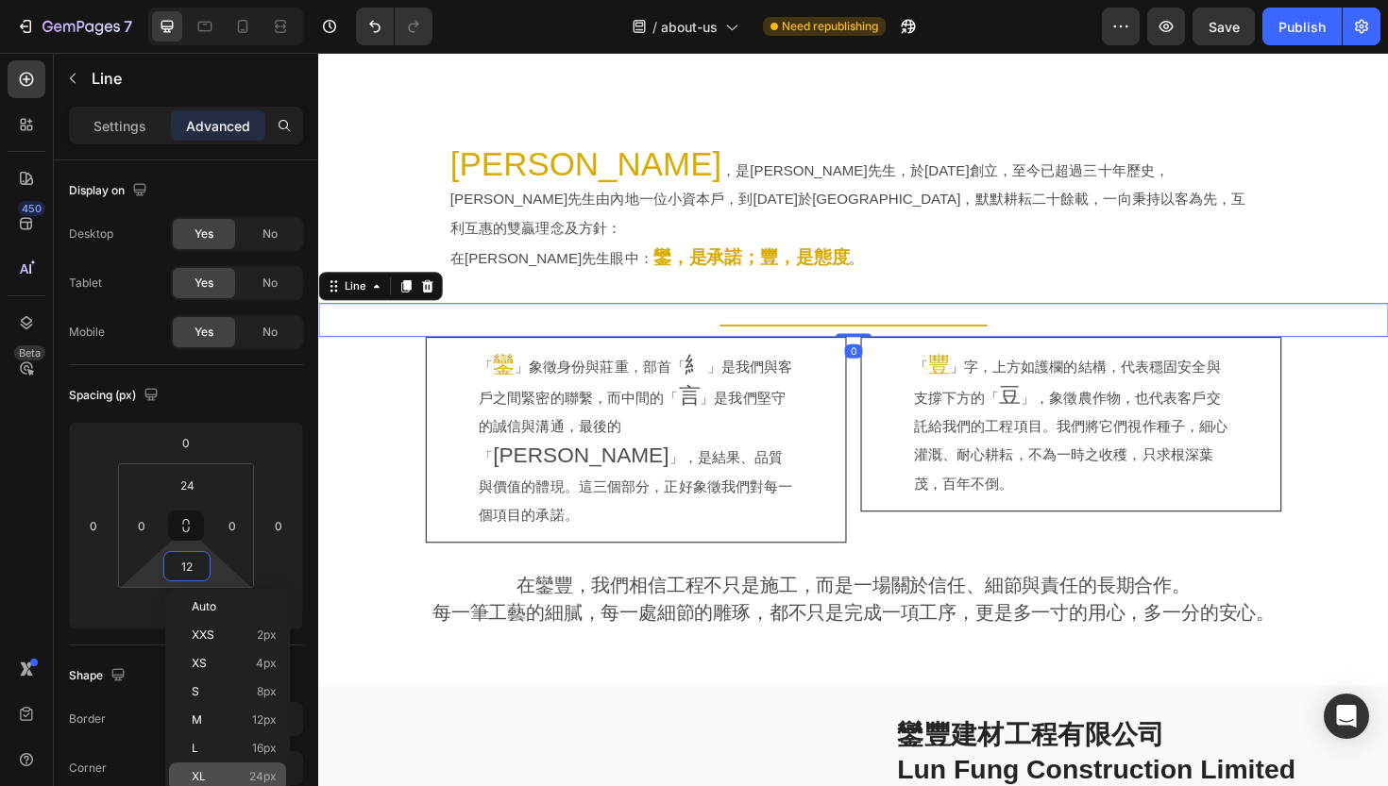
click at [203, 768] on div "XL 24px" at bounding box center [227, 777] width 117 height 28
type input "24"
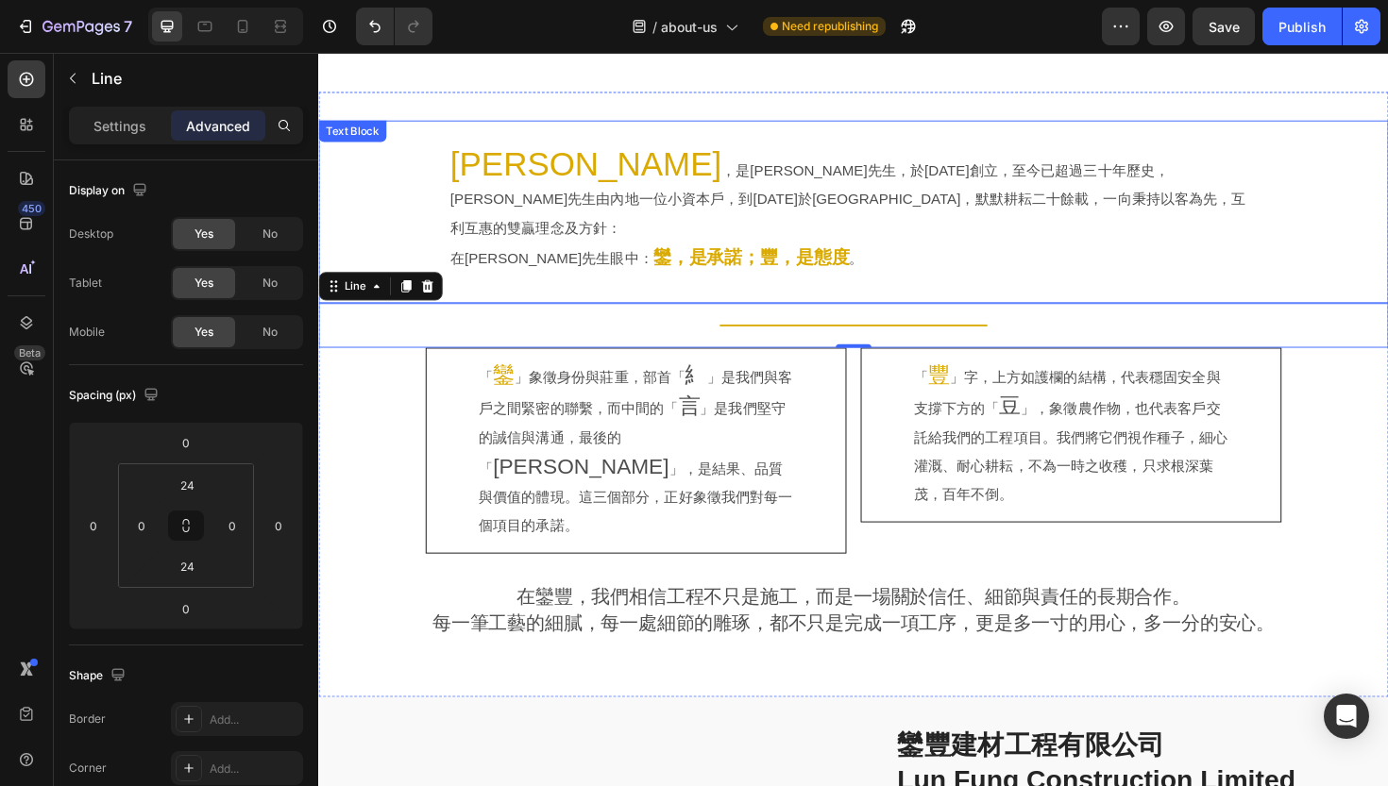
click at [555, 232] on div "[PERSON_NAME] ，是[PERSON_NAME]先生，於[DATE]創立，至今已超過三十年歷史，[PERSON_NAME]先生由內地一位小資本戶，到…" at bounding box center [884, 222] width 1133 height 194
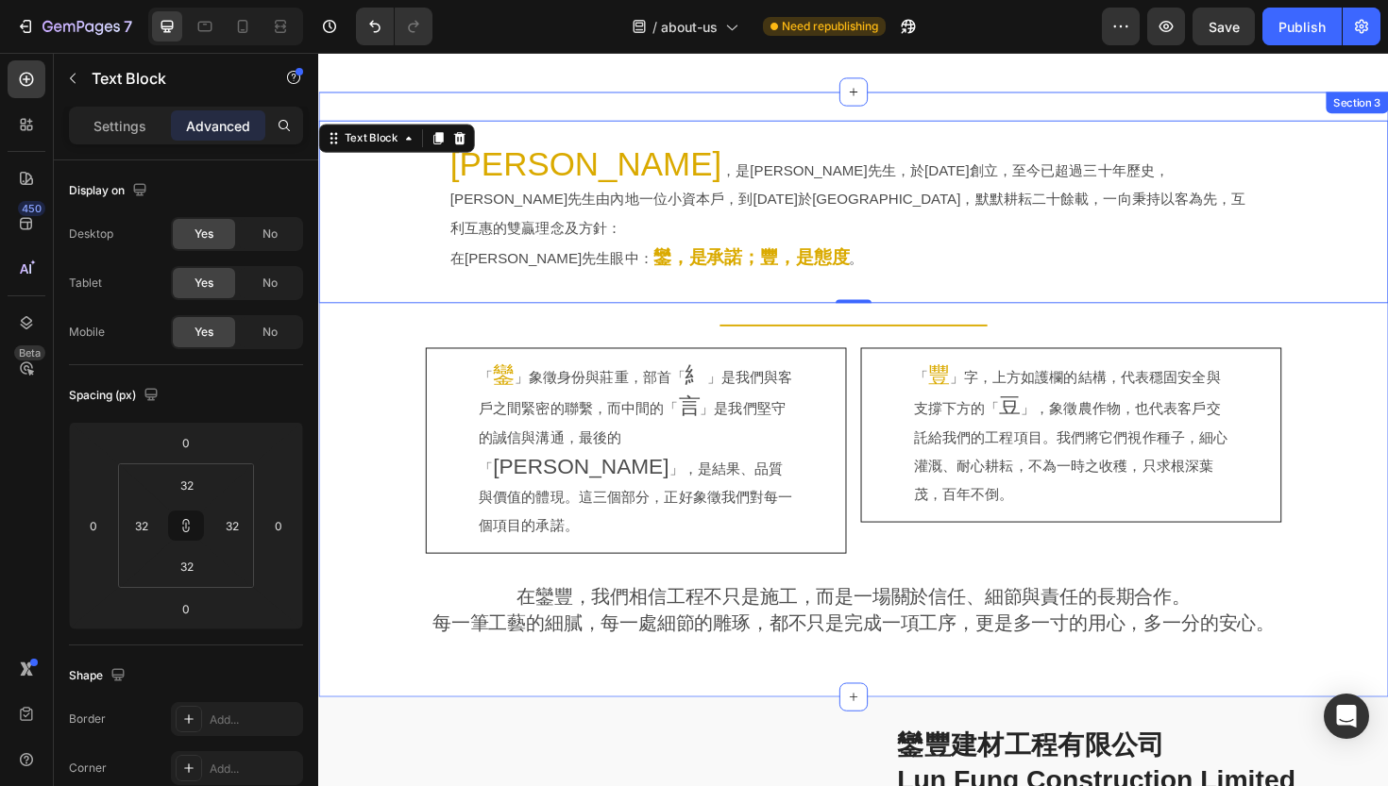
click at [374, 334] on div "[PERSON_NAME] ，是[PERSON_NAME]先生，於[DATE]創立，至今已超過三十年歷史，[PERSON_NAME]先生由內地一位小資本戶，到…" at bounding box center [884, 416] width 1133 height 582
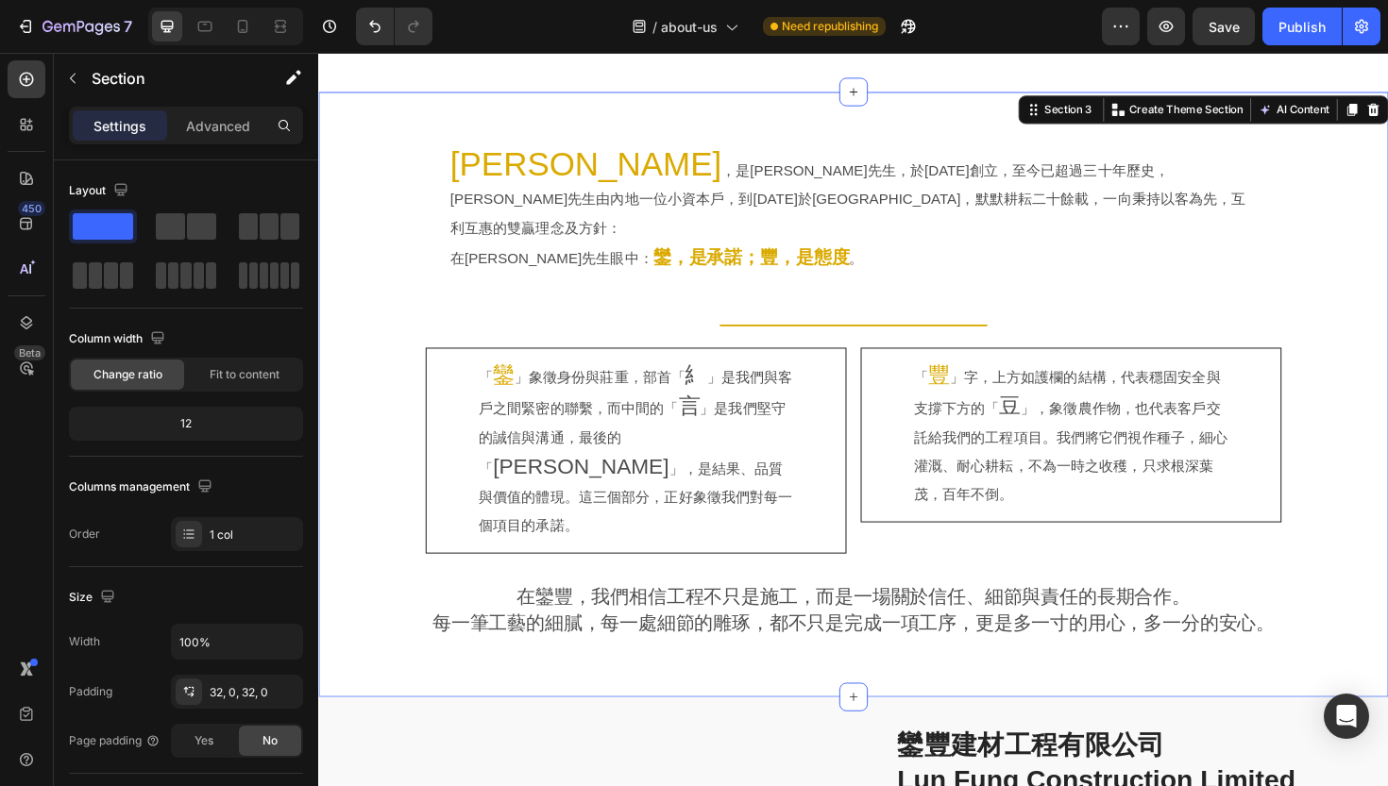
click at [363, 433] on div "[PERSON_NAME] ，是[PERSON_NAME]先生，於[DATE]創立，至今已超過三十年歷史，[PERSON_NAME]先生由內地一位小資本戶，到…" at bounding box center [884, 416] width 1133 height 582
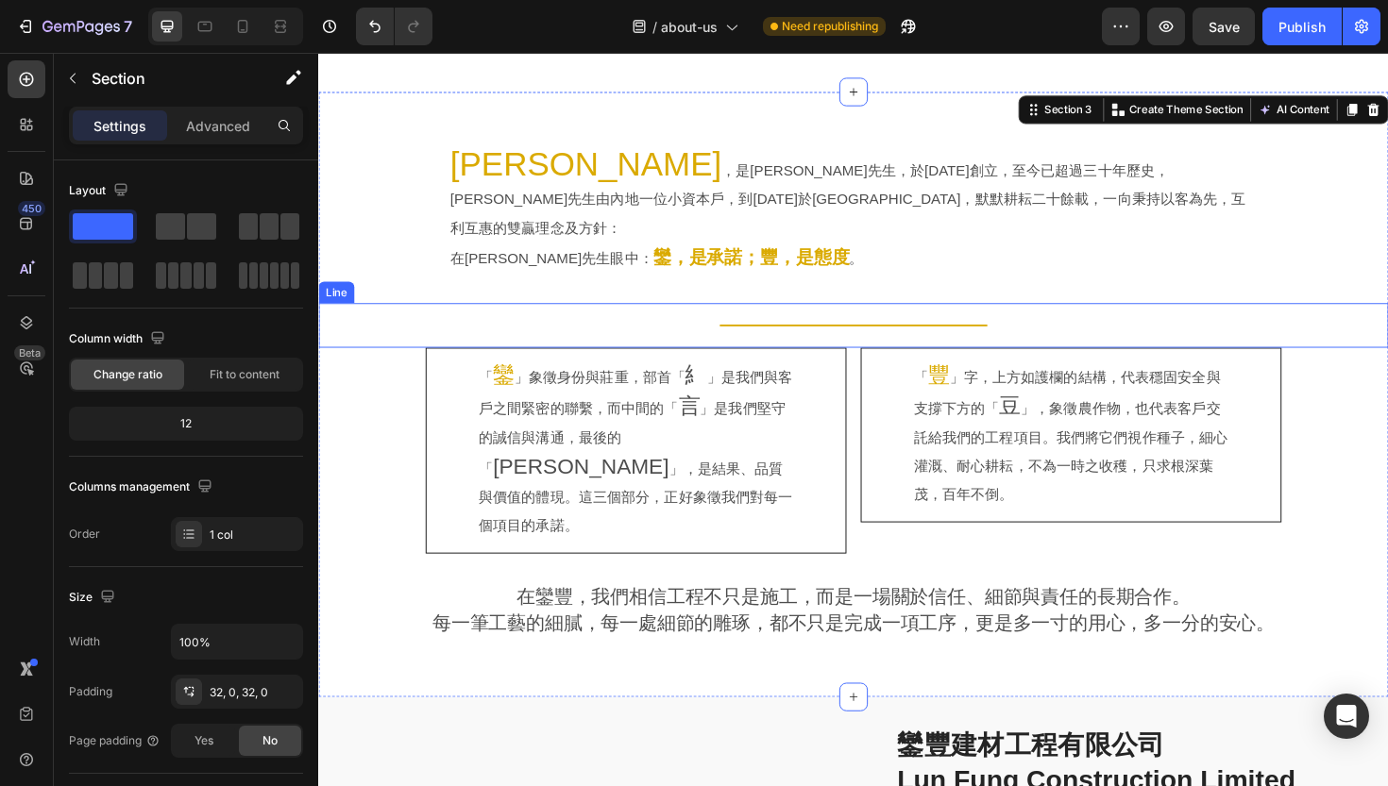
click at [599, 318] on div "Title Line" at bounding box center [884, 341] width 1133 height 47
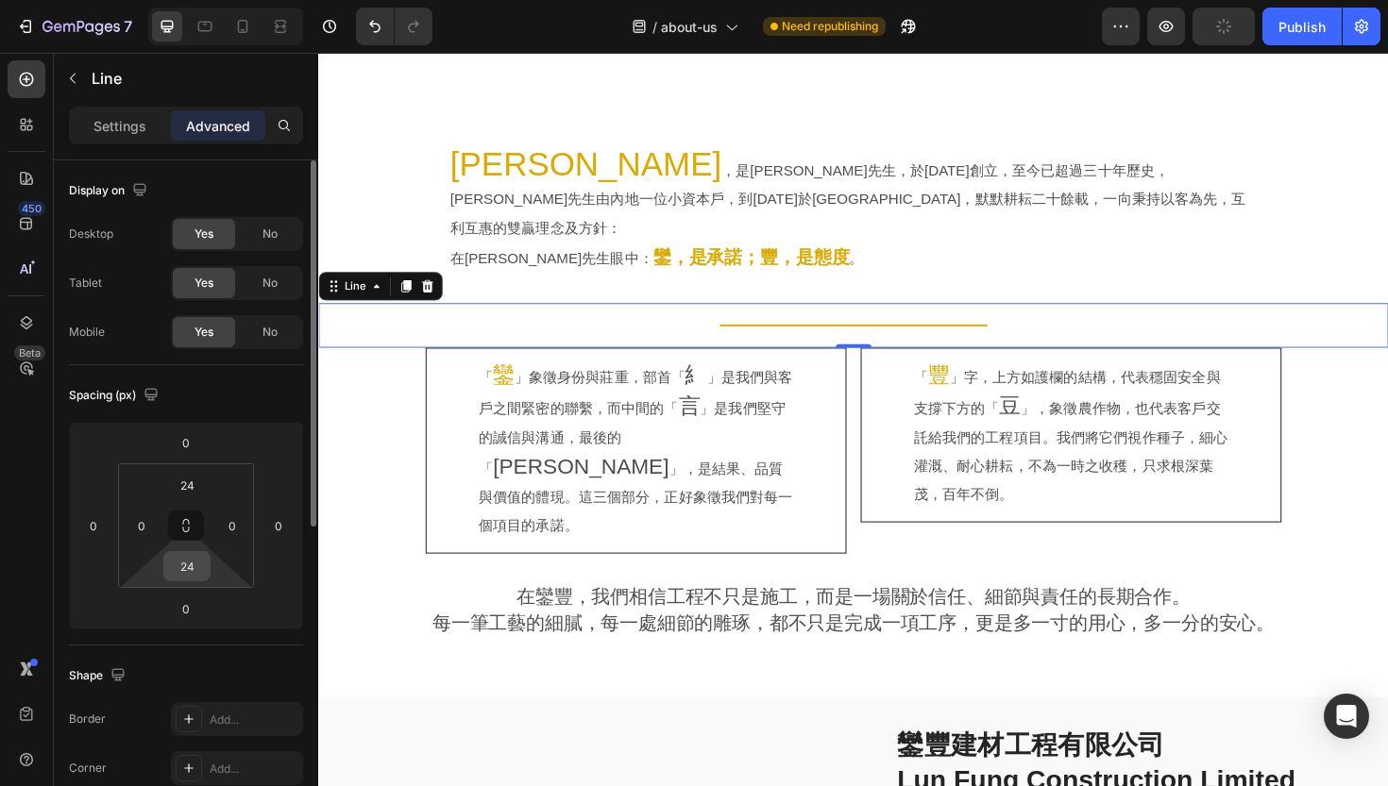
click at [191, 571] on input "24" at bounding box center [187, 566] width 38 height 28
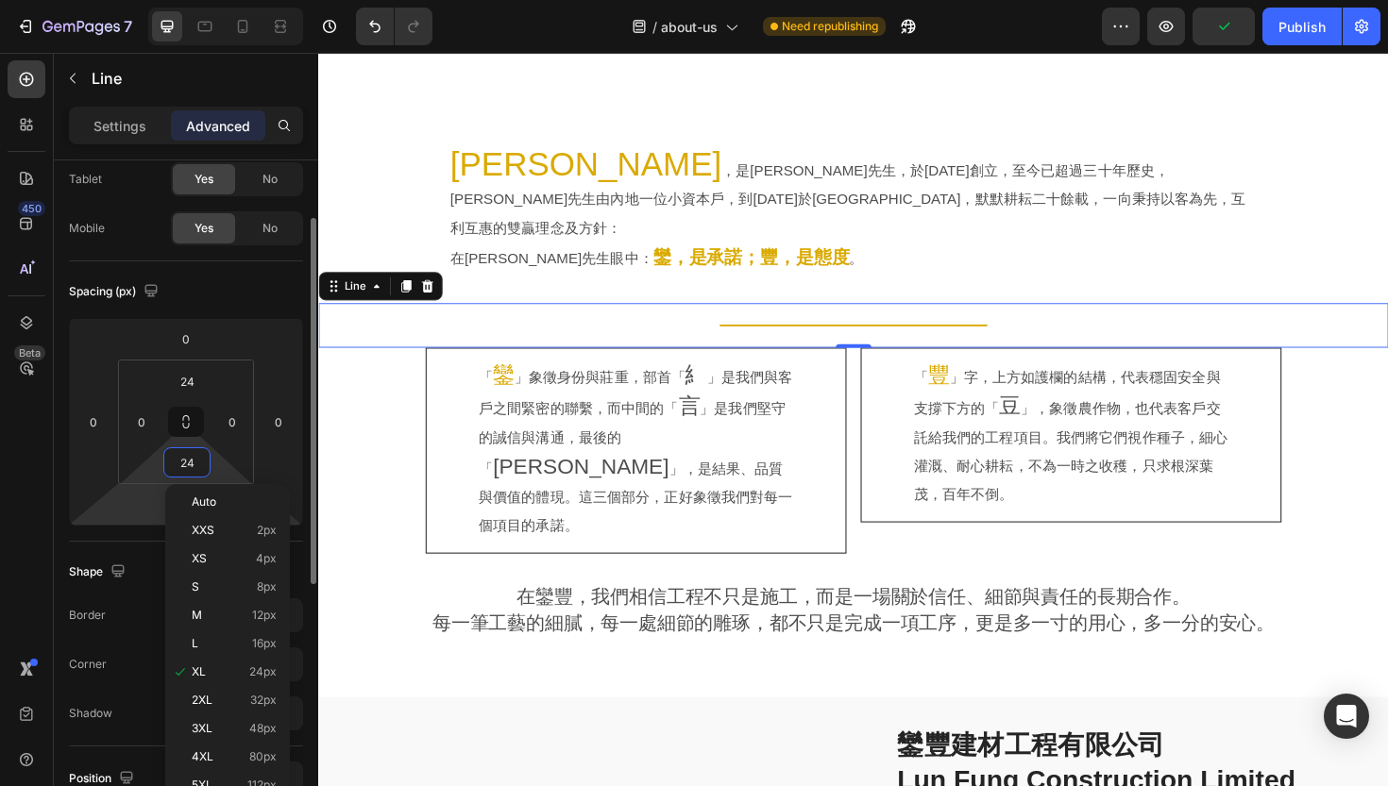
scroll to position [107, 0]
click at [198, 700] on span "2XL" at bounding box center [202, 698] width 21 height 13
type input "32"
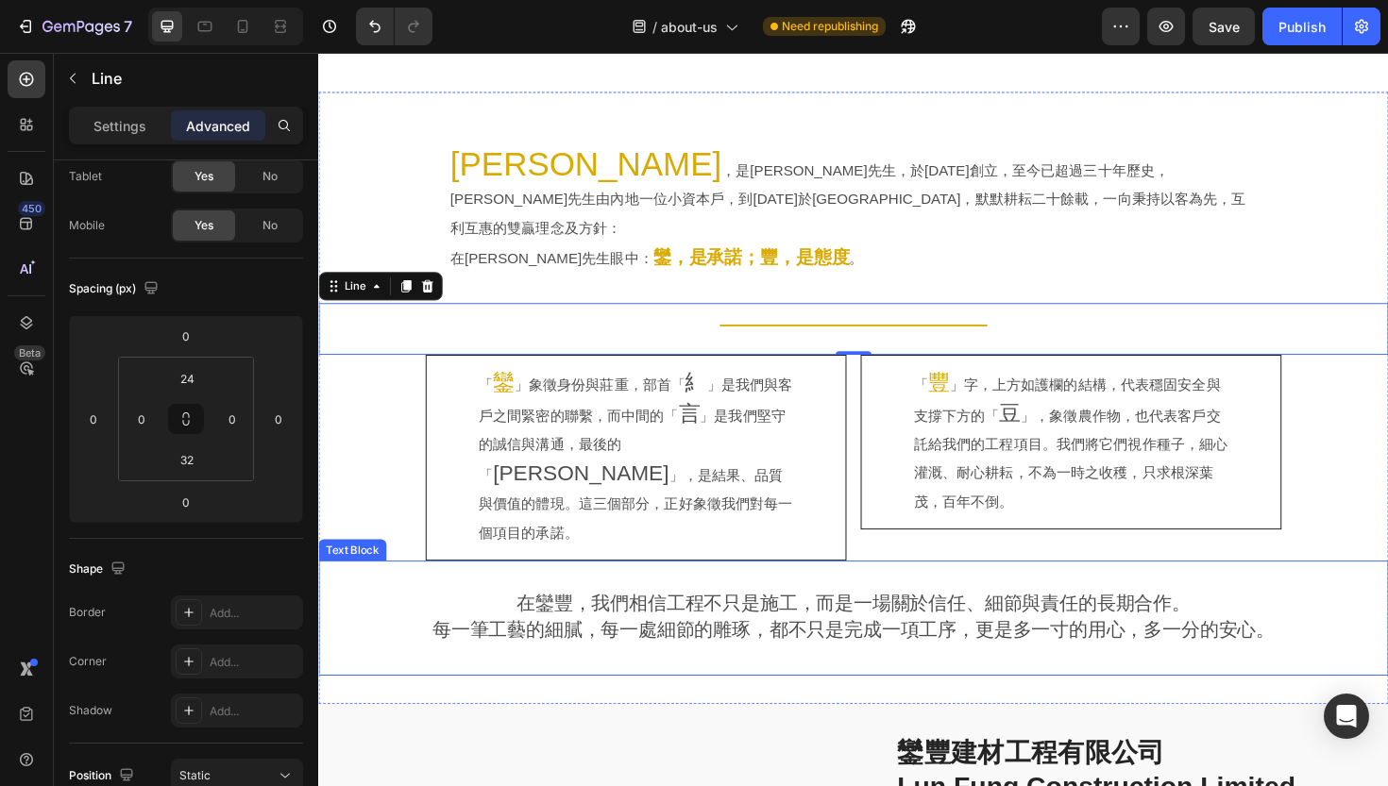
click at [390, 623] on p "在鑾豐，我們相信工程不只是施工，而是一場關於信任、細節與責任的長期合作。" at bounding box center [884, 637] width 1069 height 29
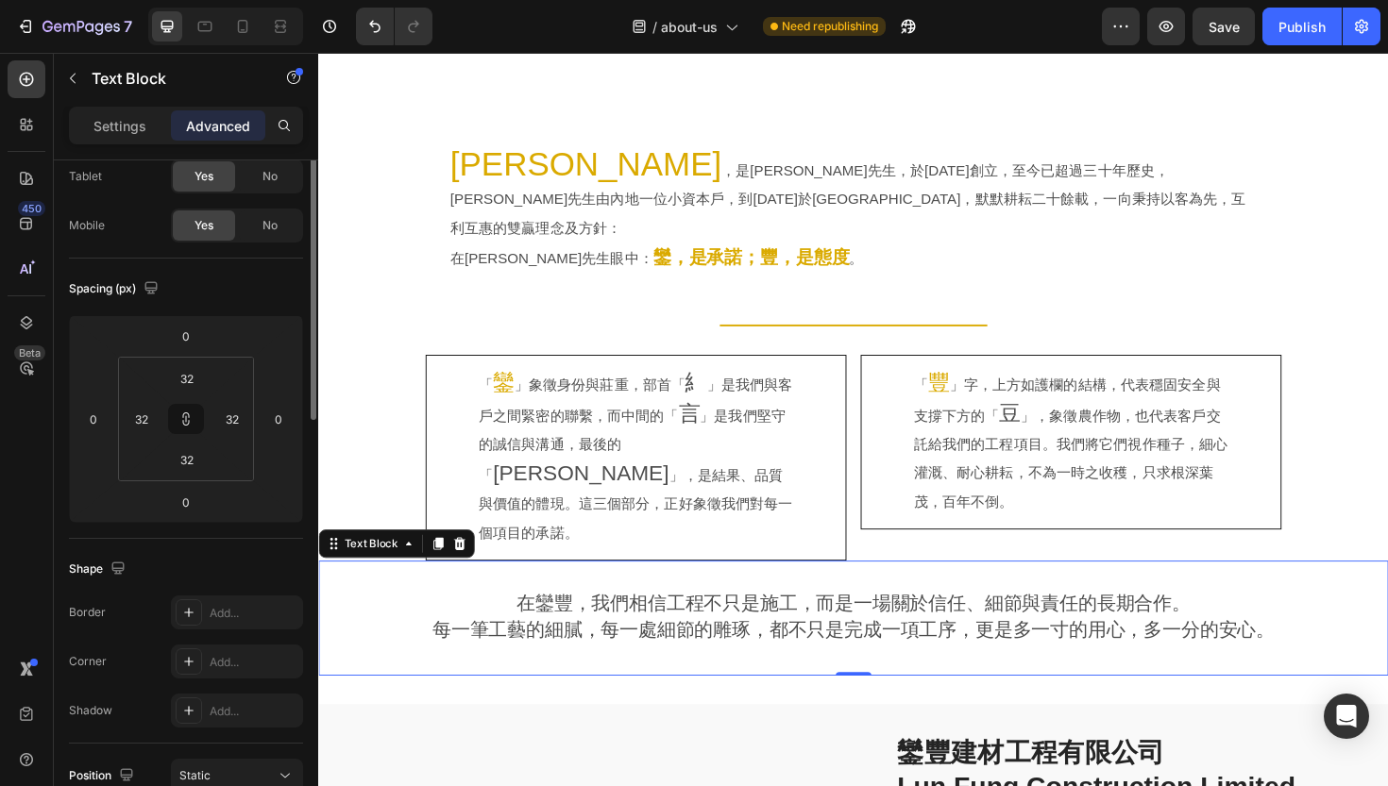
scroll to position [0, 0]
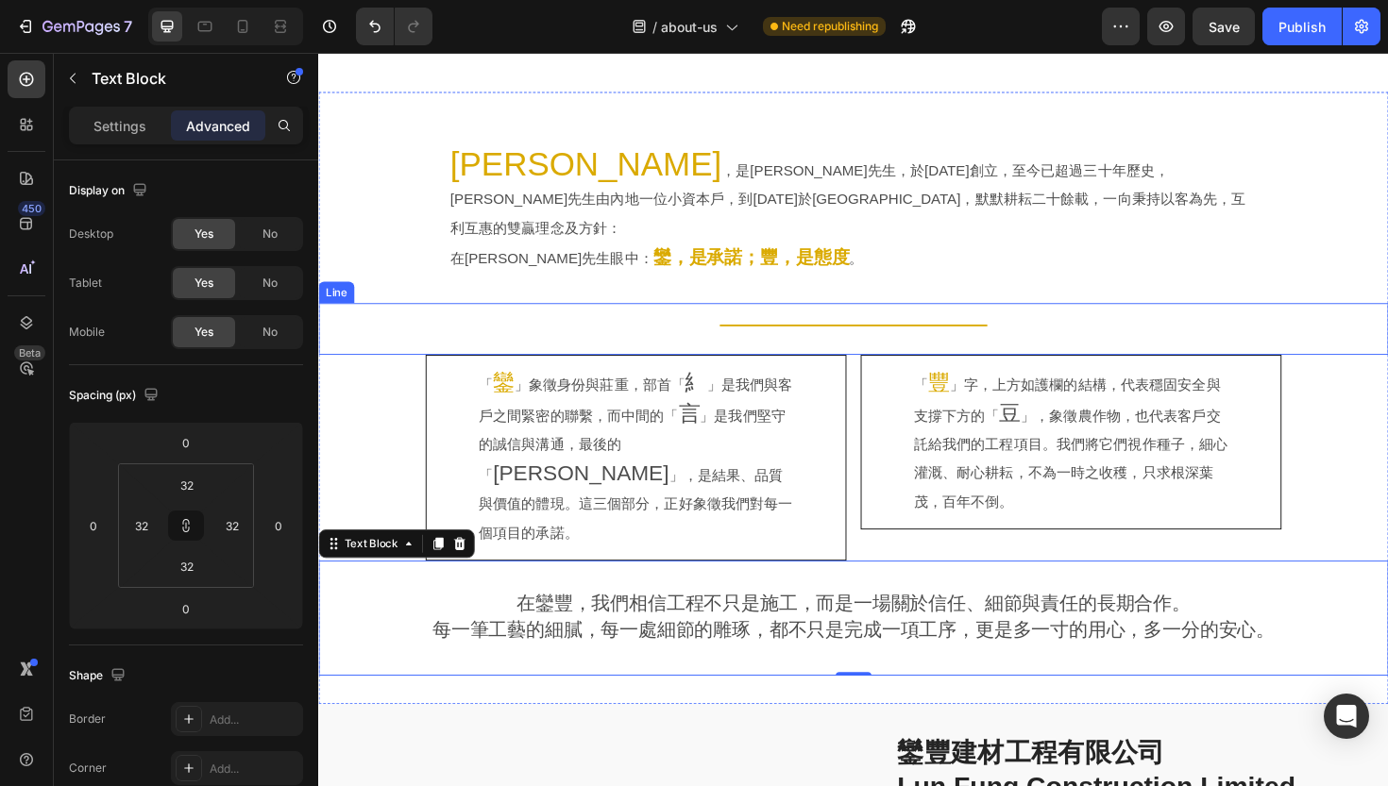
click at [783, 318] on div "Title Line" at bounding box center [884, 345] width 1133 height 55
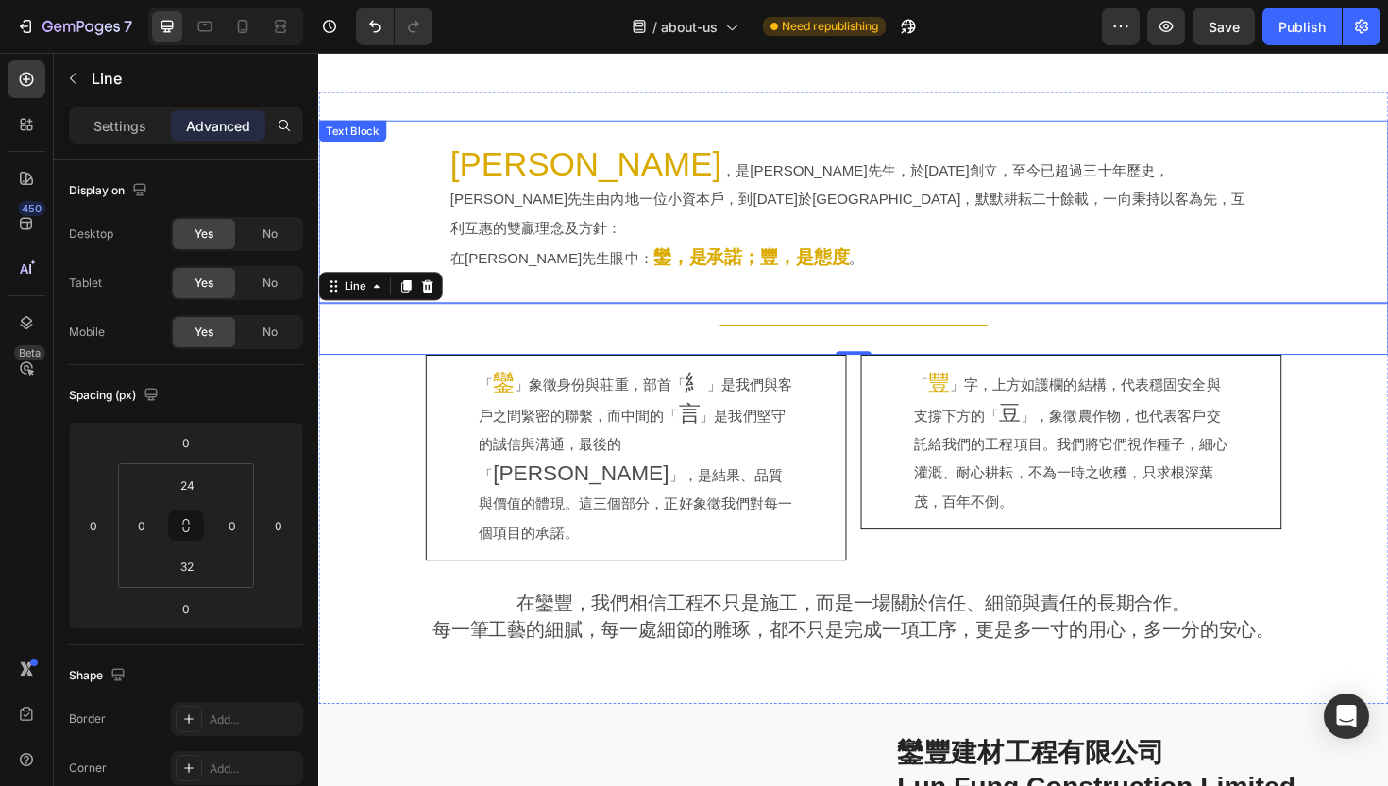
click at [669, 125] on div "[PERSON_NAME] ，是[PERSON_NAME]先生，於[DATE]創立，至今已超過三十年歷史，[PERSON_NAME]先生由內地一位小資本戶，到…" at bounding box center [884, 222] width 1133 height 194
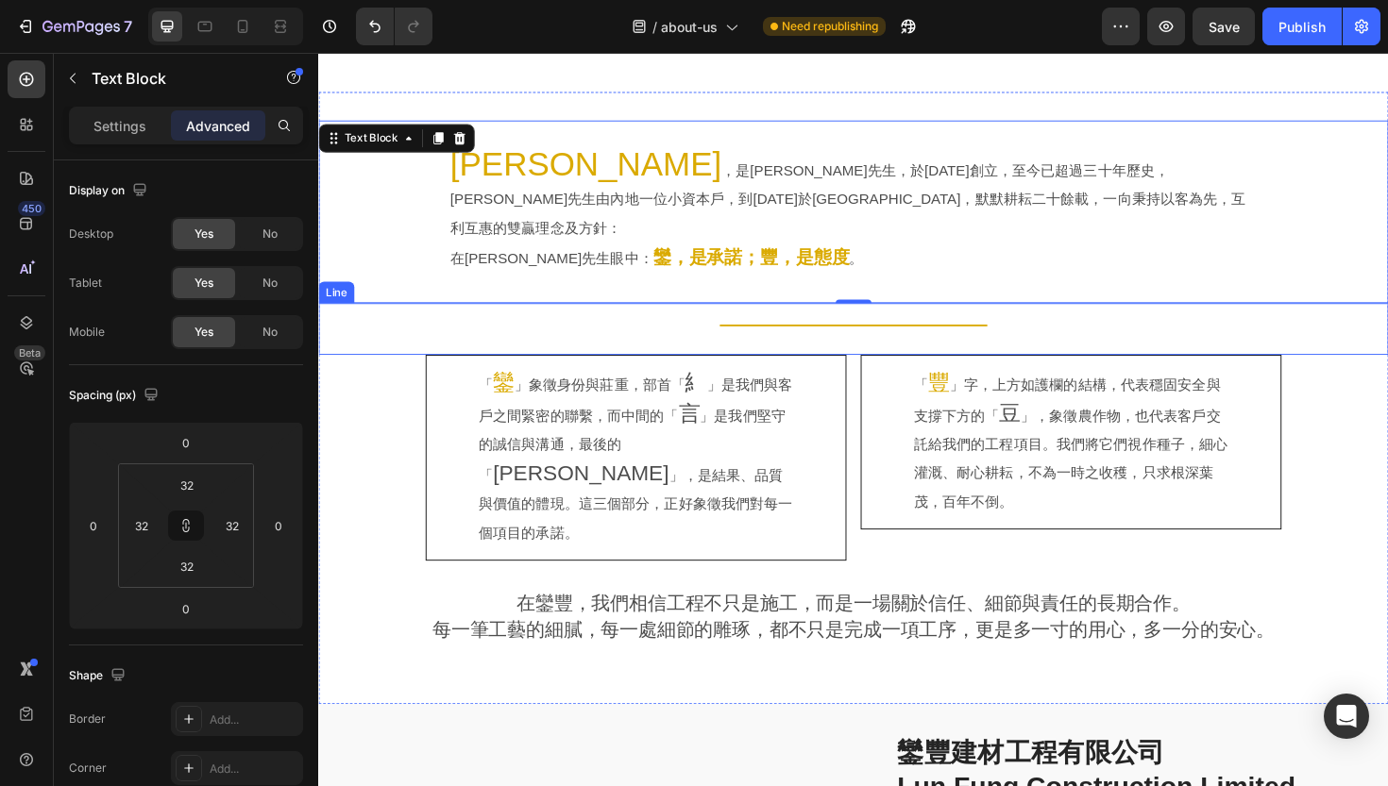
click at [612, 341] on div "Title" at bounding box center [884, 342] width 1133 height 2
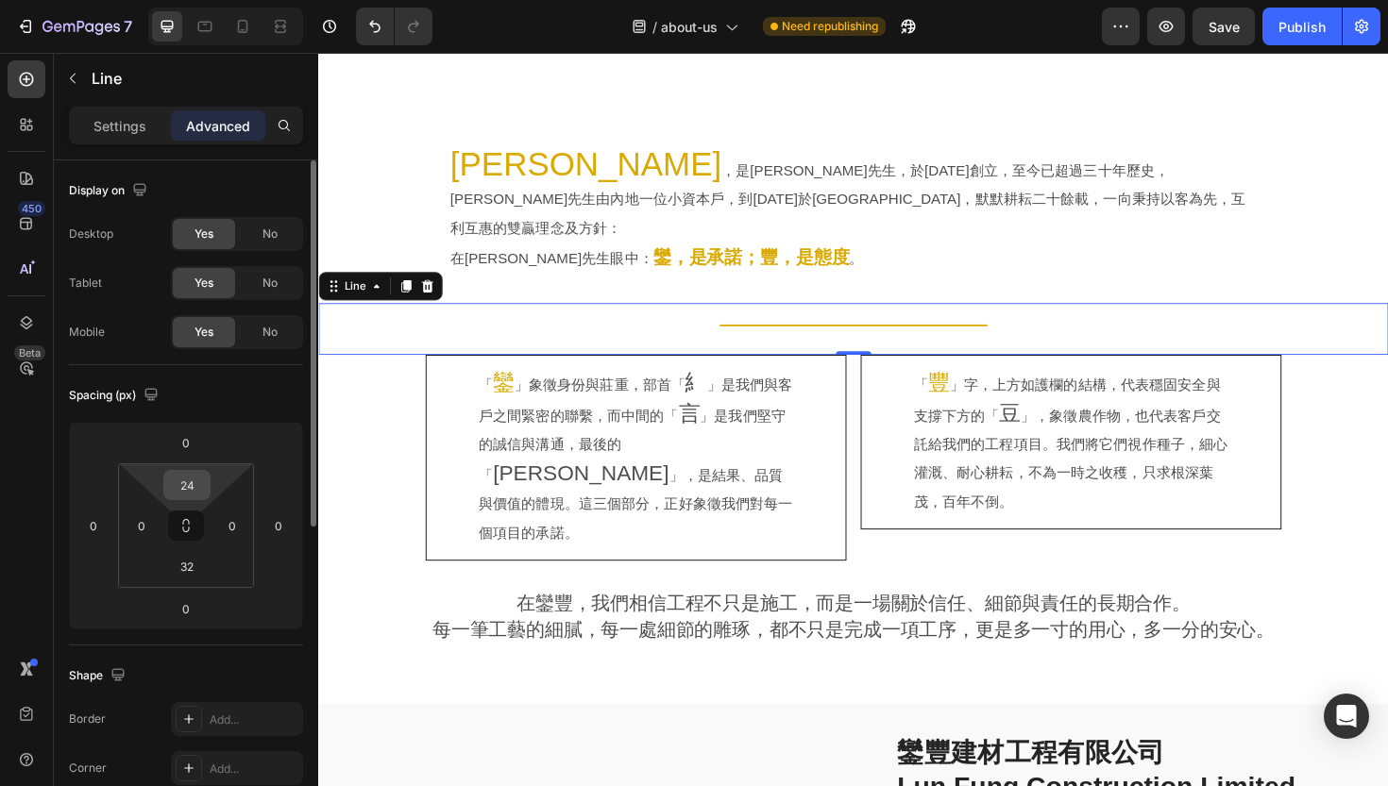
click at [195, 477] on input "24" at bounding box center [187, 485] width 38 height 28
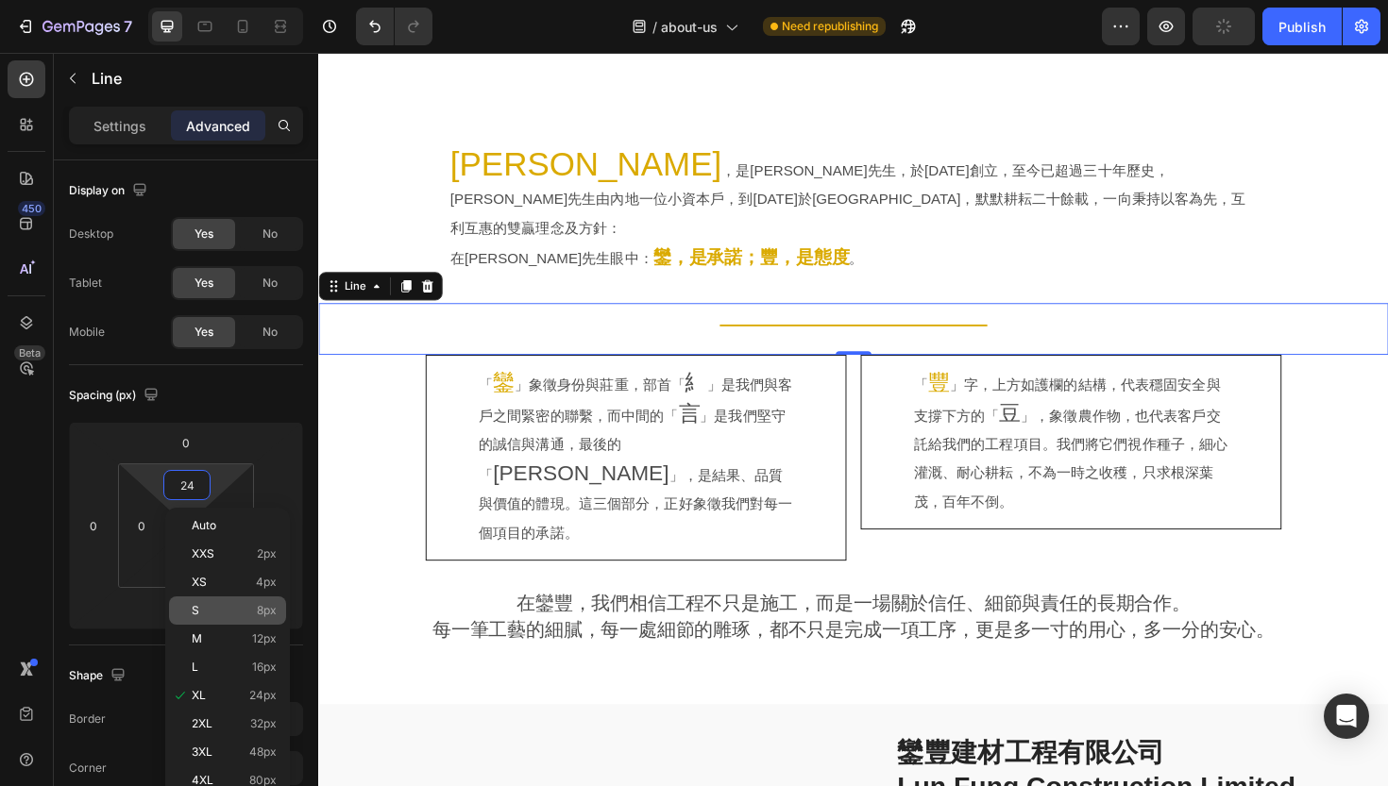
click at [215, 613] on p "S 8px" at bounding box center [234, 610] width 85 height 13
type input "8"
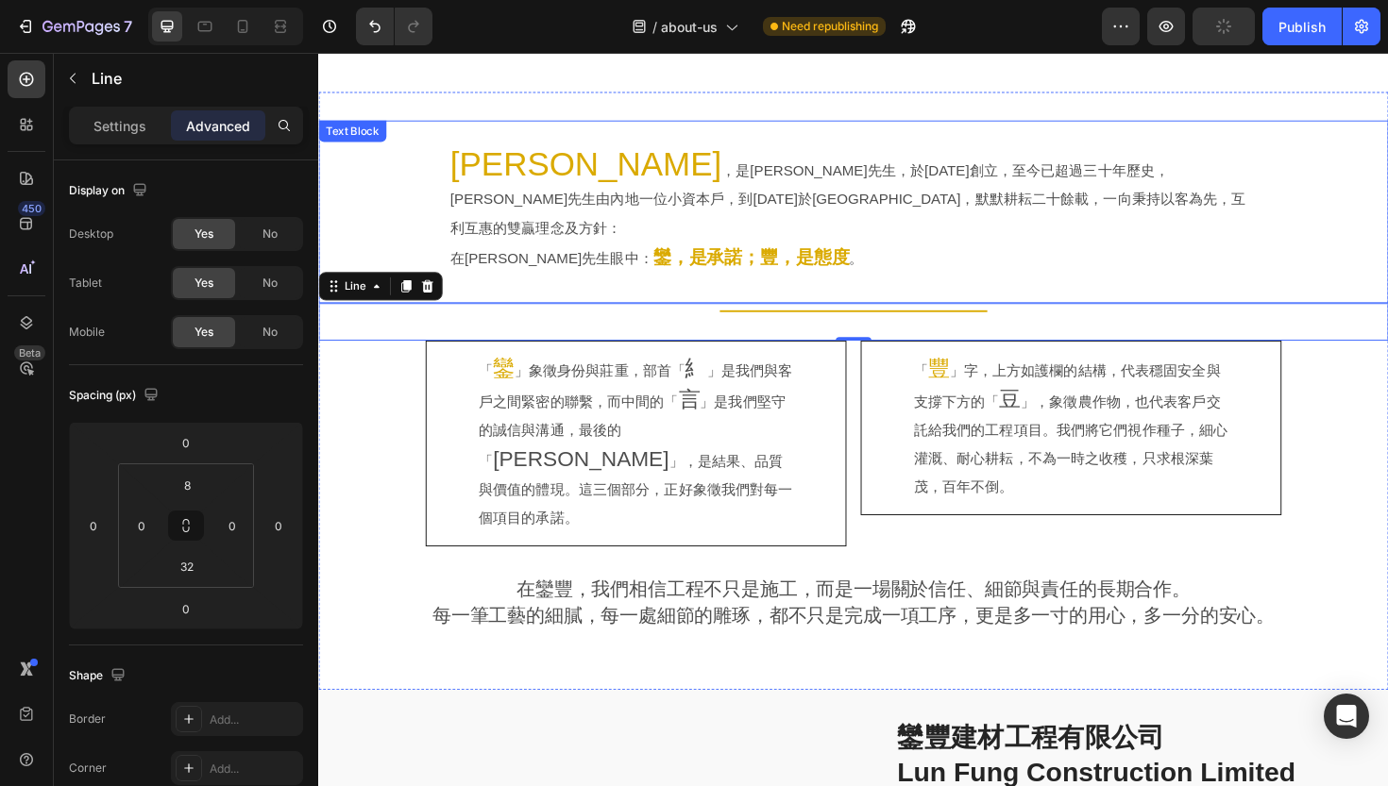
click at [584, 245] on div "[PERSON_NAME] ，是[PERSON_NAME]先生，於[DATE]創立，至今已超過三十年歷史，[PERSON_NAME]先生由內地一位小資本戶，到…" at bounding box center [884, 222] width 1133 height 194
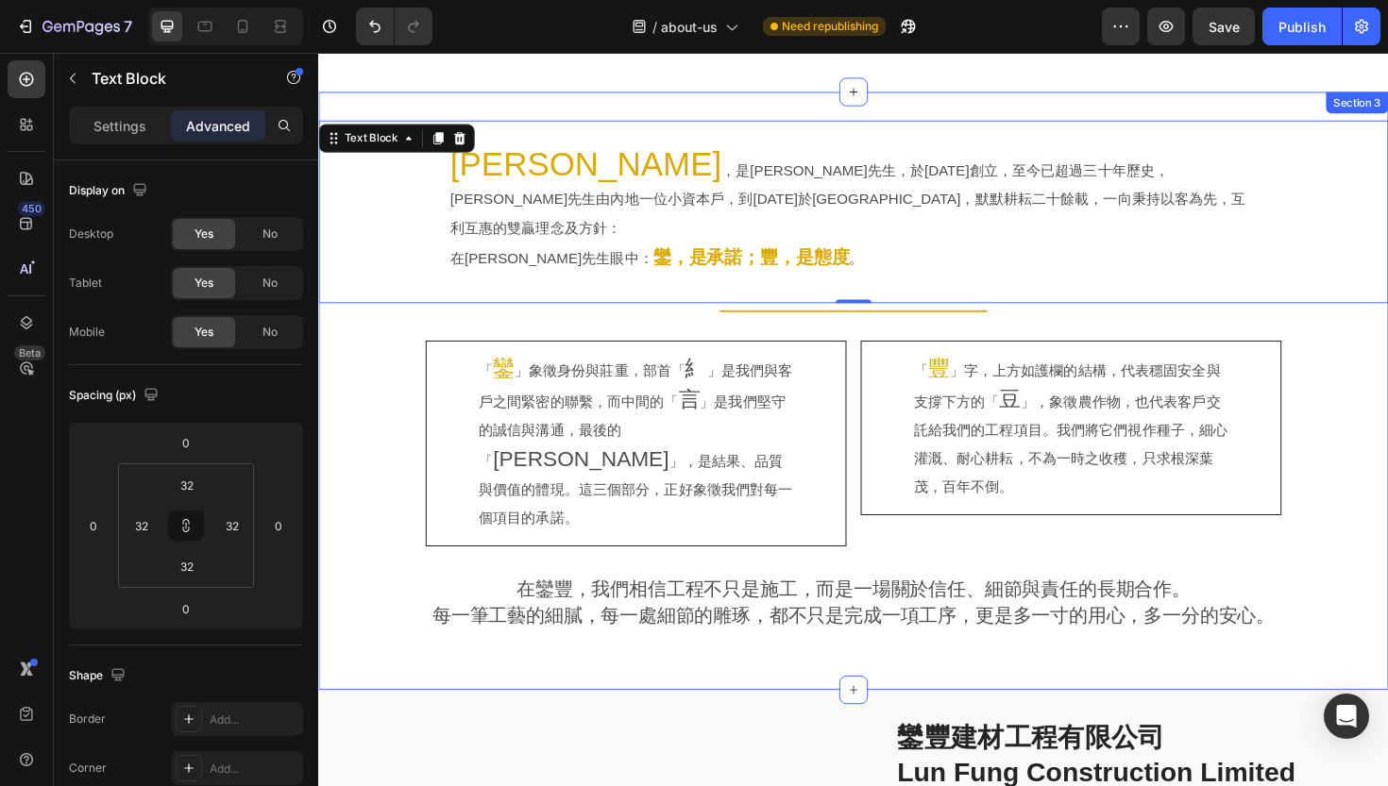
click at [365, 368] on div "[PERSON_NAME] ，是[PERSON_NAME]先生，於[DATE]創立，至今已超過三十年歷史，[PERSON_NAME]先生由內地一位小資本戶，到…" at bounding box center [884, 412] width 1133 height 574
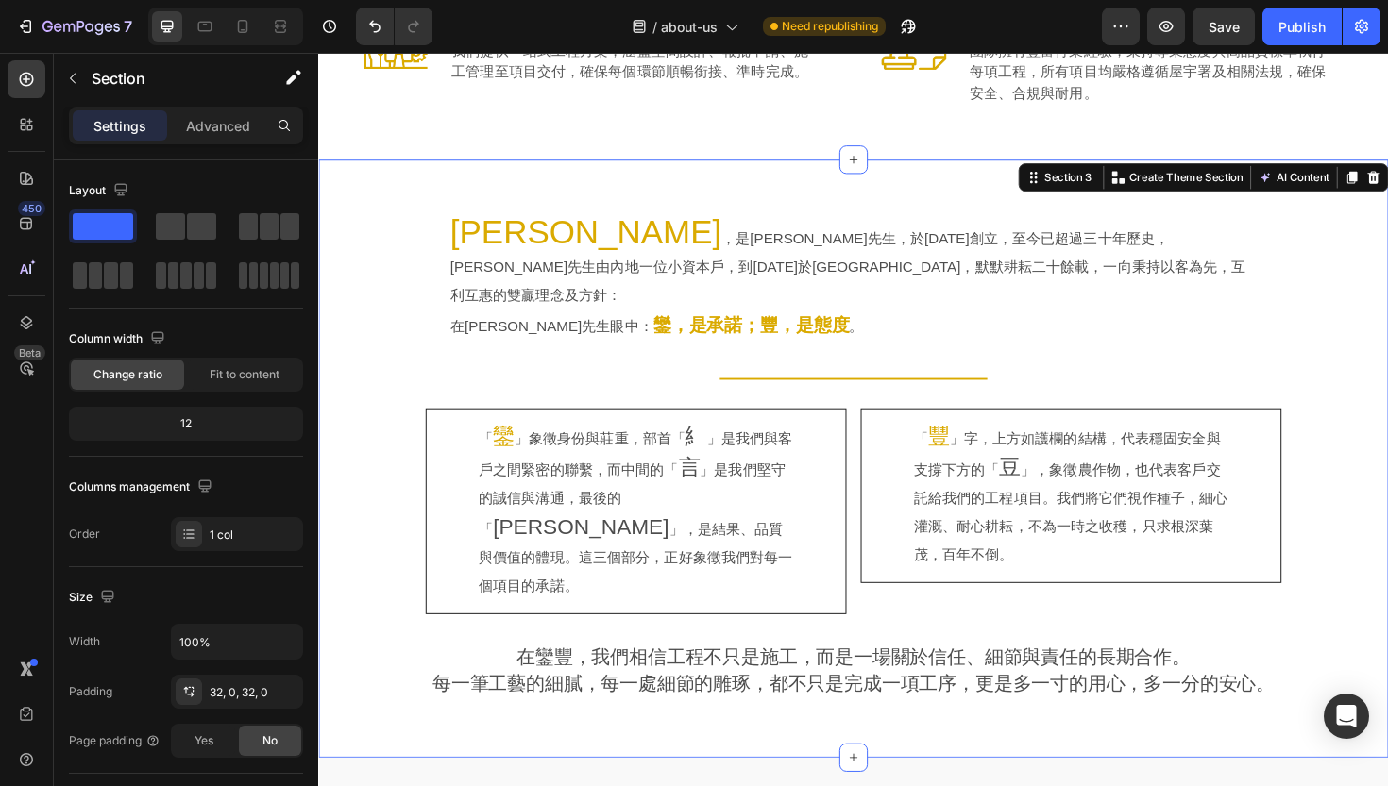
scroll to position [817, 0]
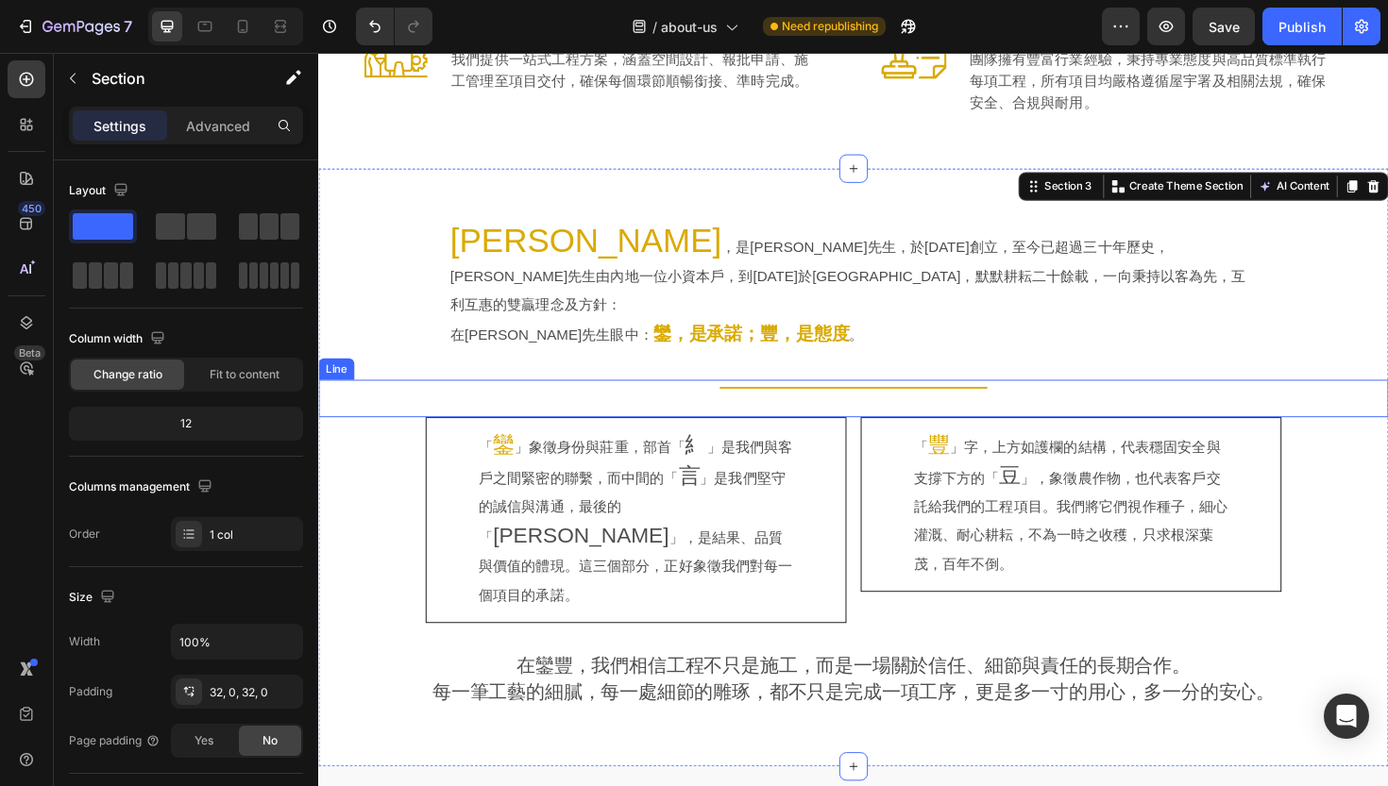
click at [747, 399] on div "Title Line" at bounding box center [884, 419] width 1133 height 40
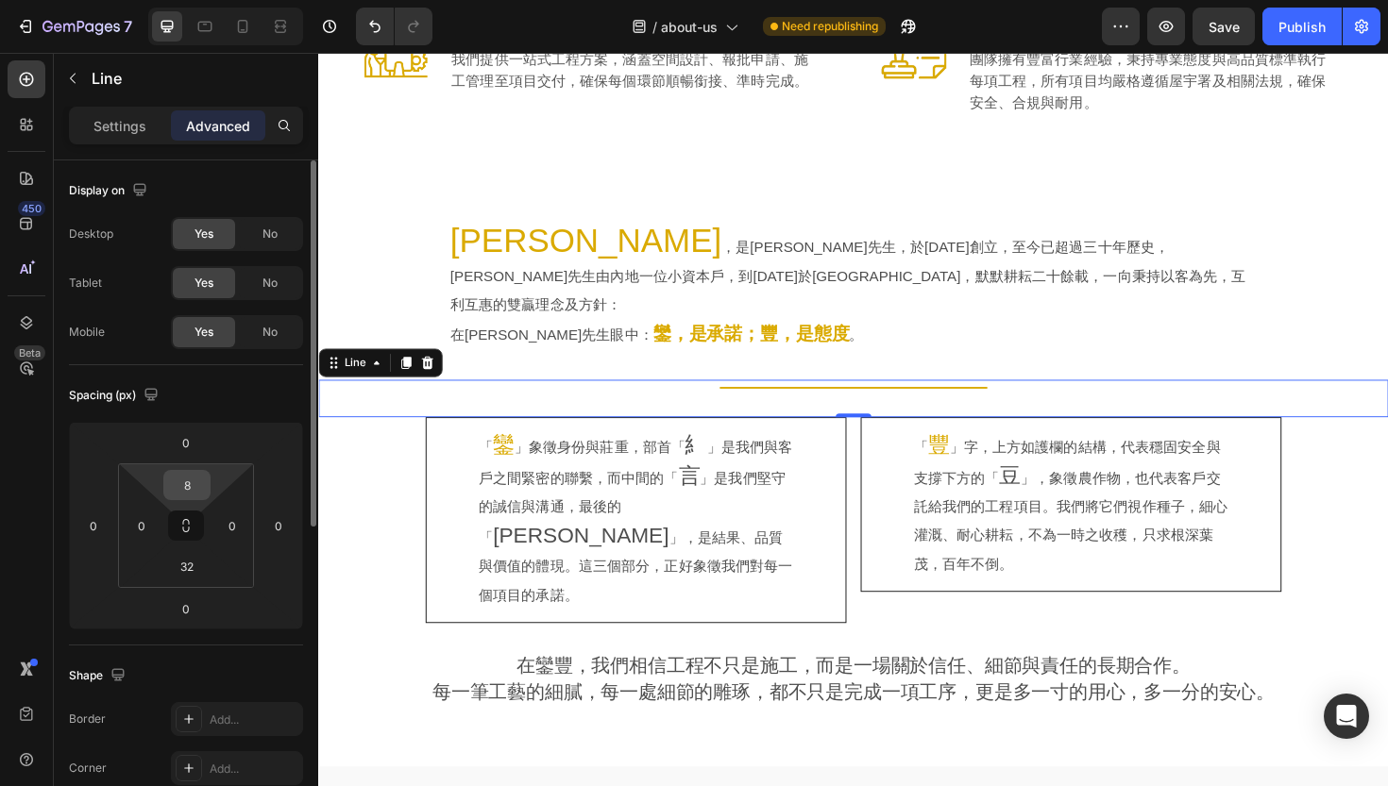
click at [178, 474] on input "8" at bounding box center [187, 485] width 38 height 28
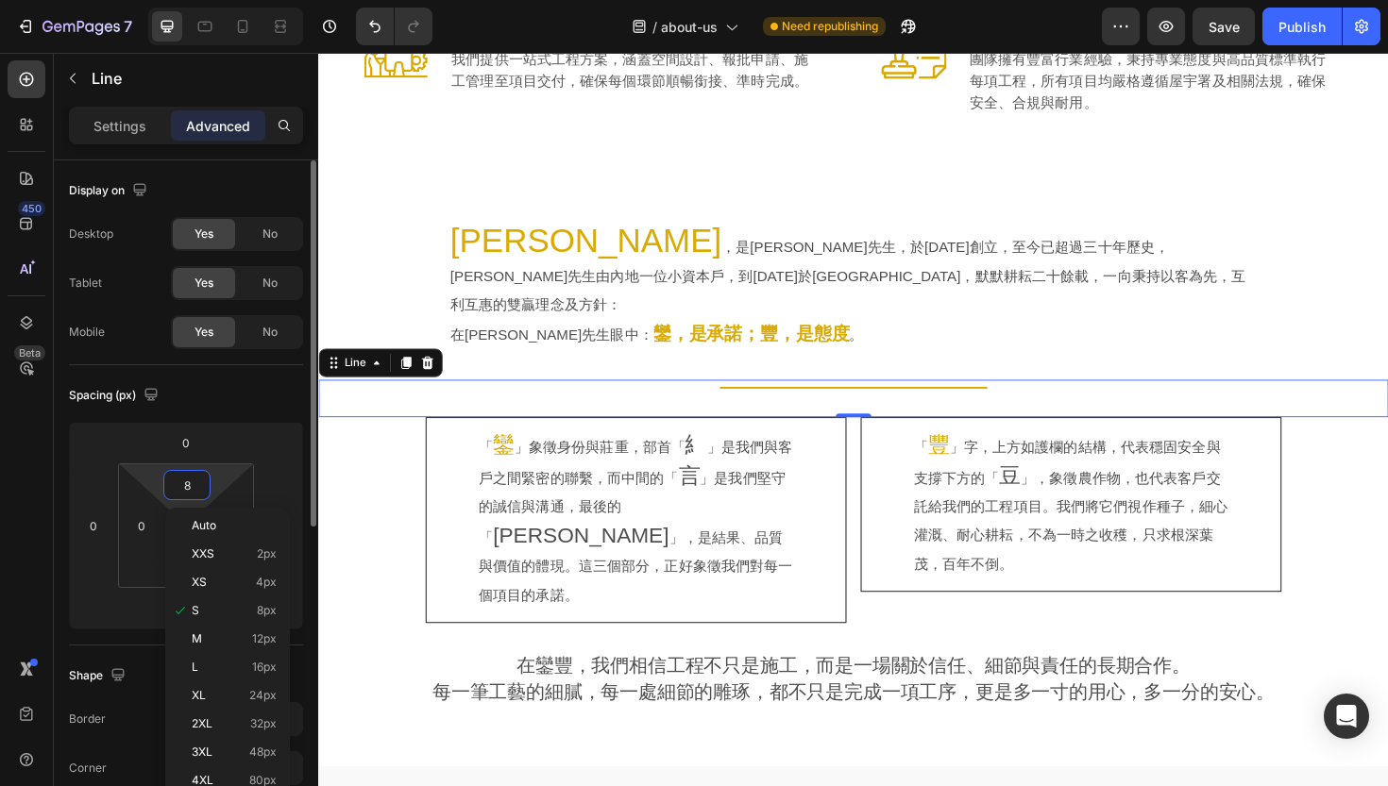
type input "0"
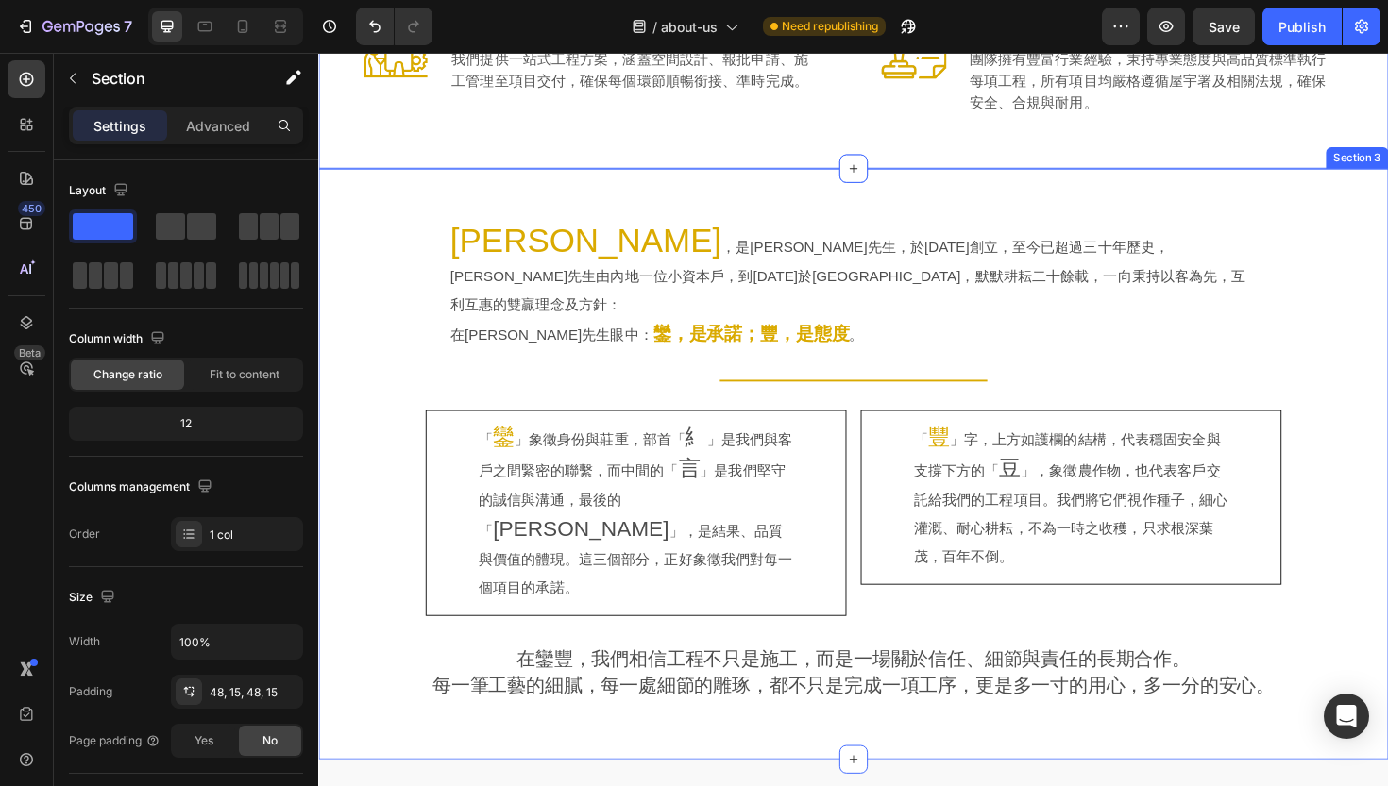
click at [432, 508] on div "「 鑾 」象徵身份與莊重，部首「 糹 」是我們與客戶之間緊密的聯繫，而中間的「 言 」是我們堅守的誠信與溝通，最後的「 [PERSON_NAME]」，是結果、…" at bounding box center [654, 540] width 446 height 218
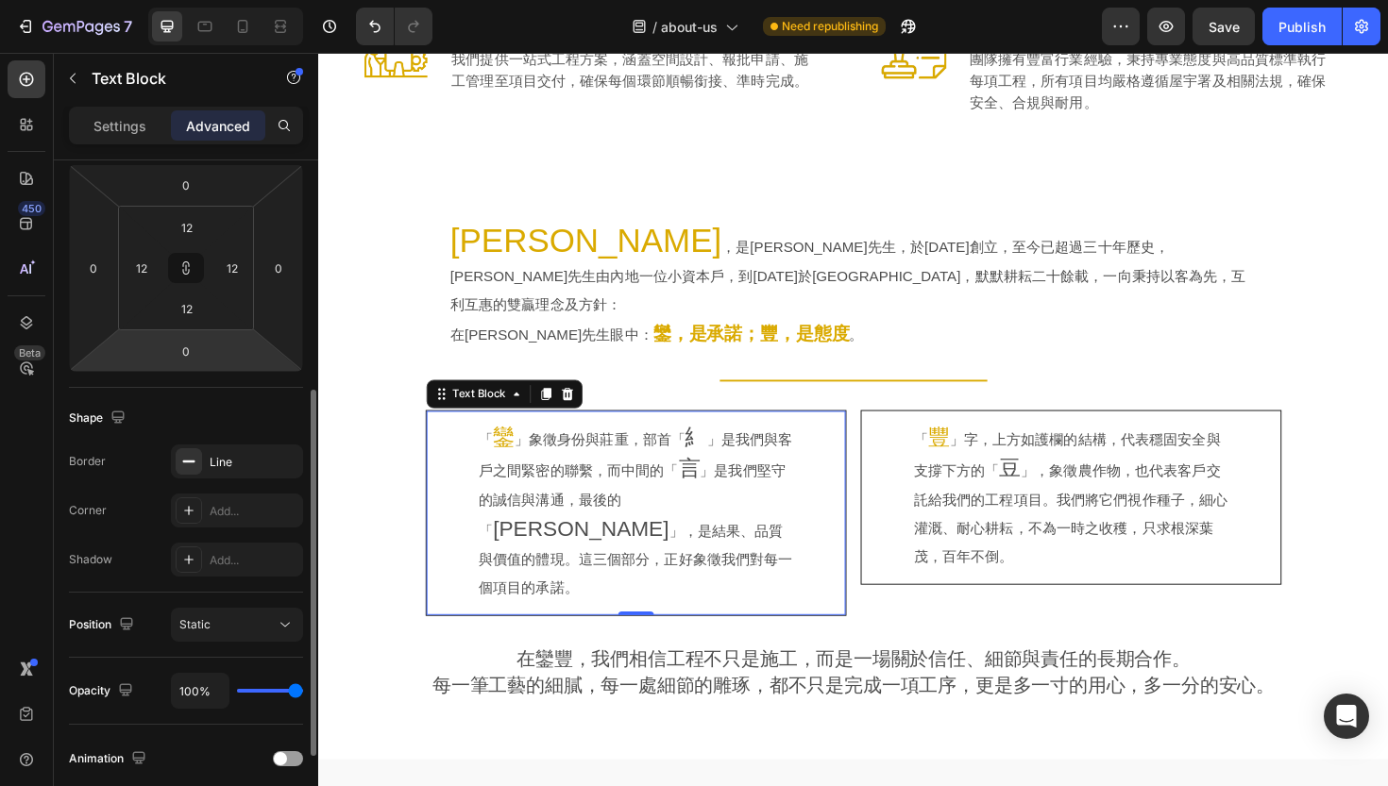
scroll to position [316, 0]
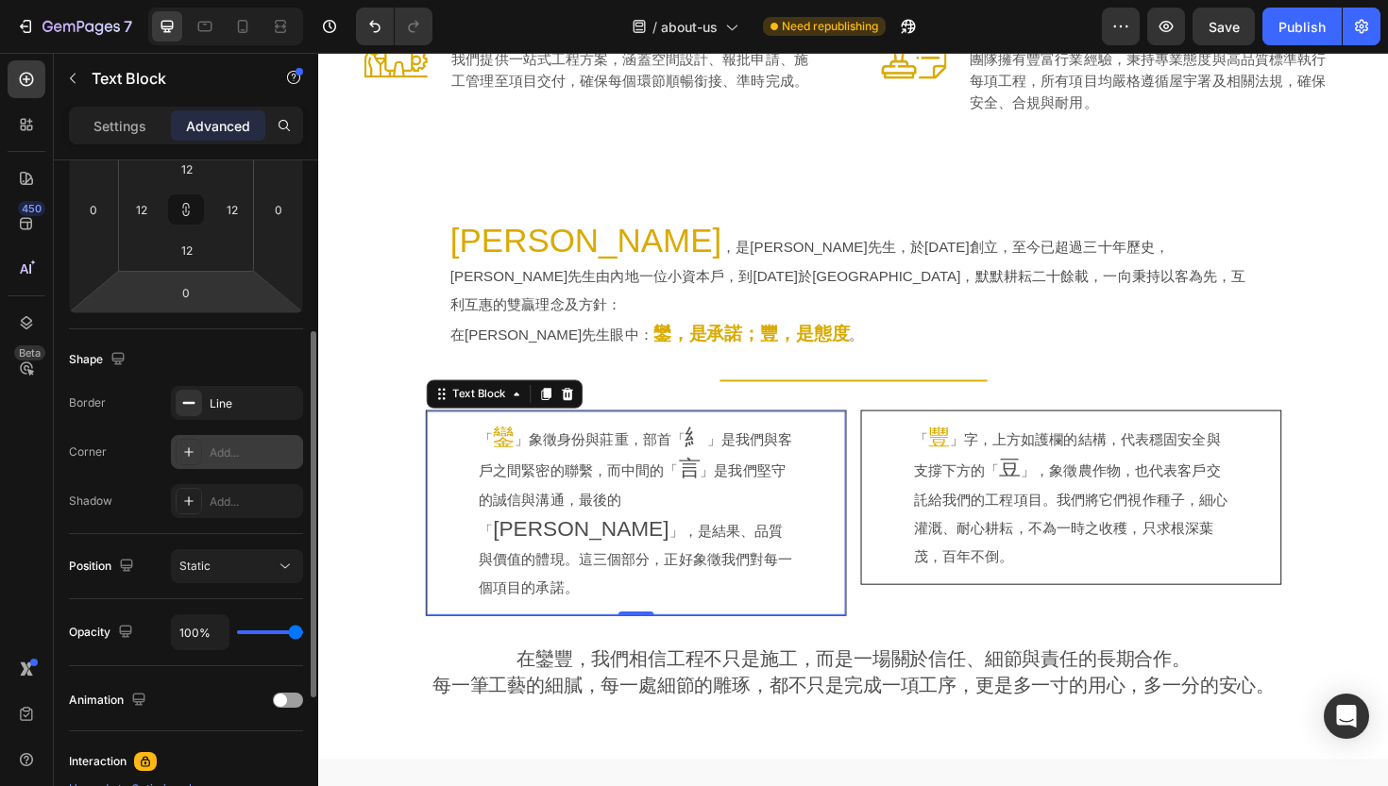
click at [199, 459] on div at bounding box center [189, 452] width 26 height 26
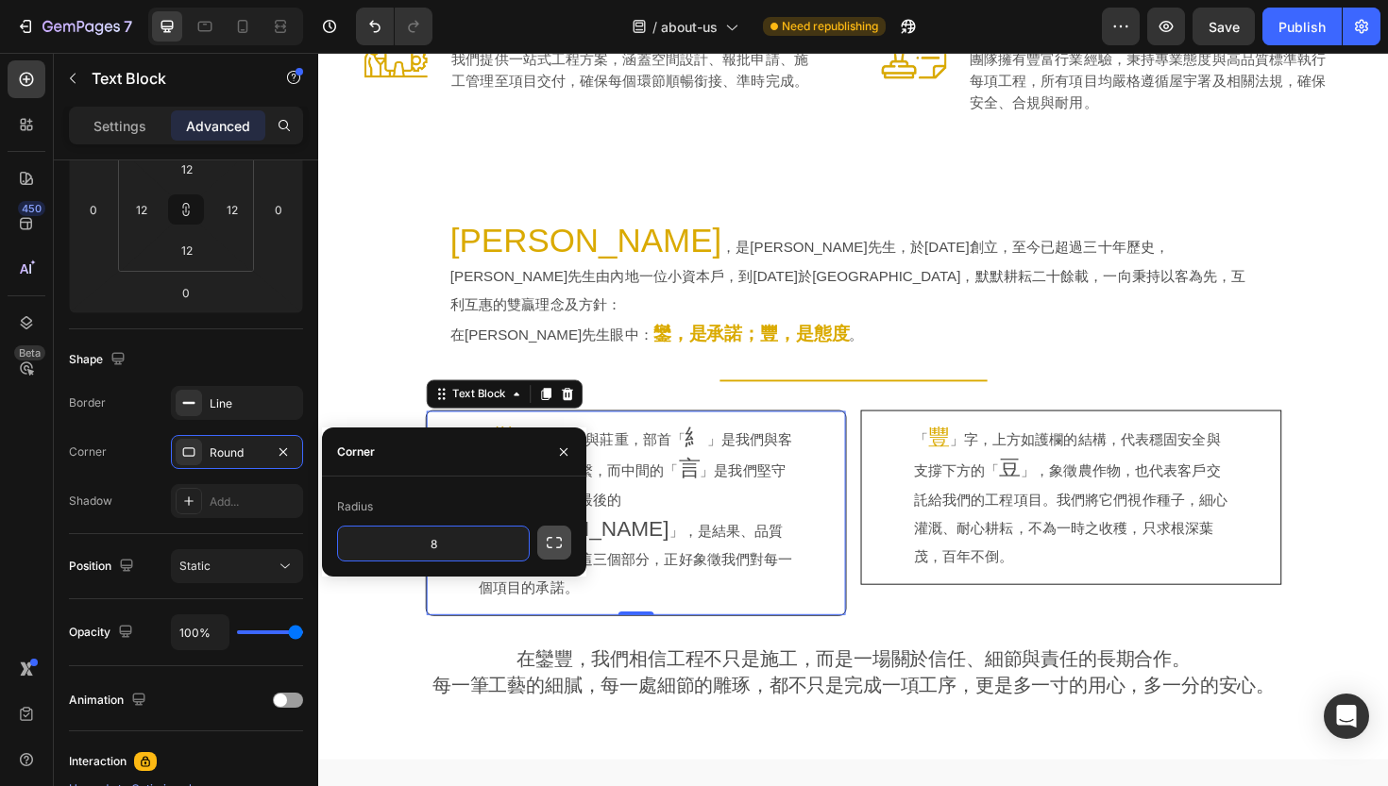
click at [546, 540] on icon "button" at bounding box center [554, 542] width 19 height 19
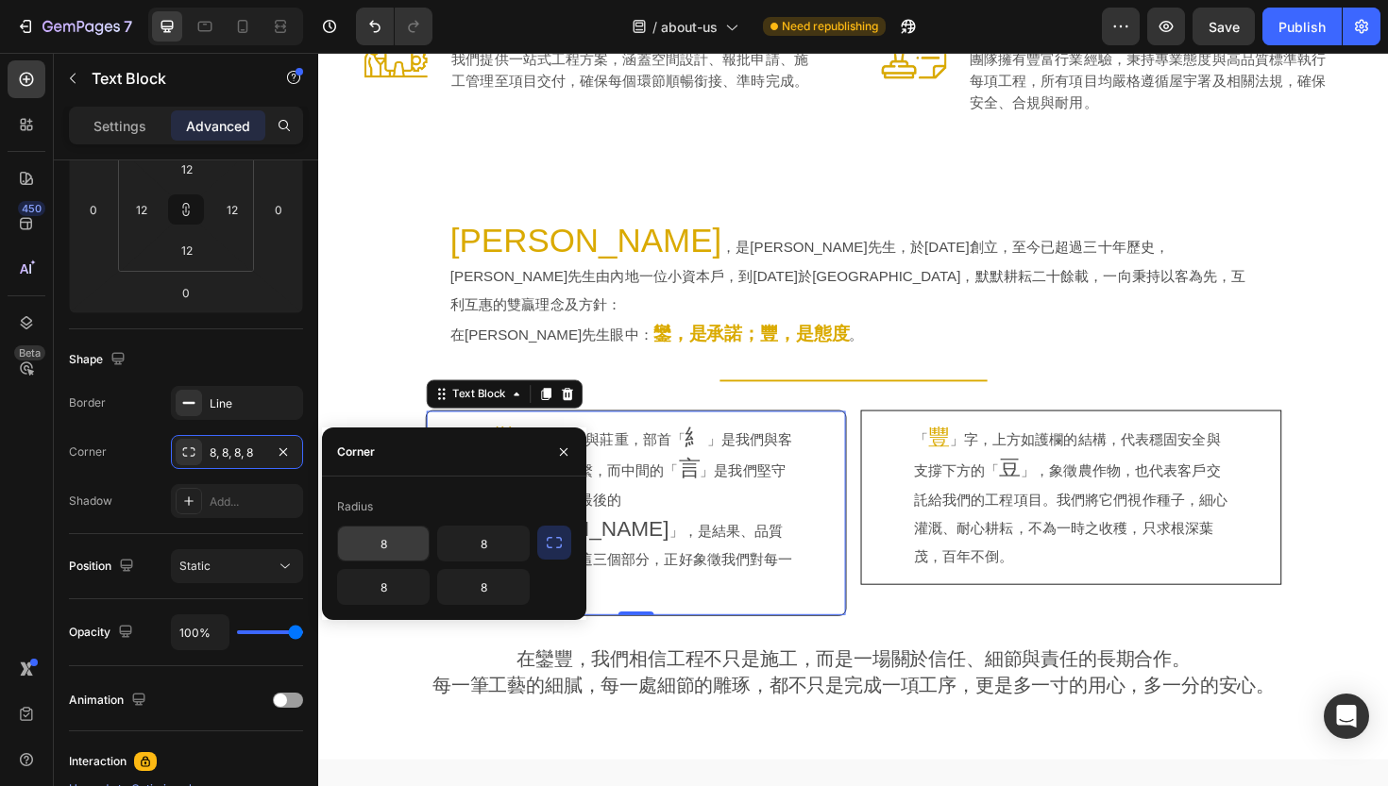
click at [390, 551] on input "8" at bounding box center [383, 544] width 91 height 34
click at [399, 399] on div "Title Line" at bounding box center [884, 415] width 1133 height 32
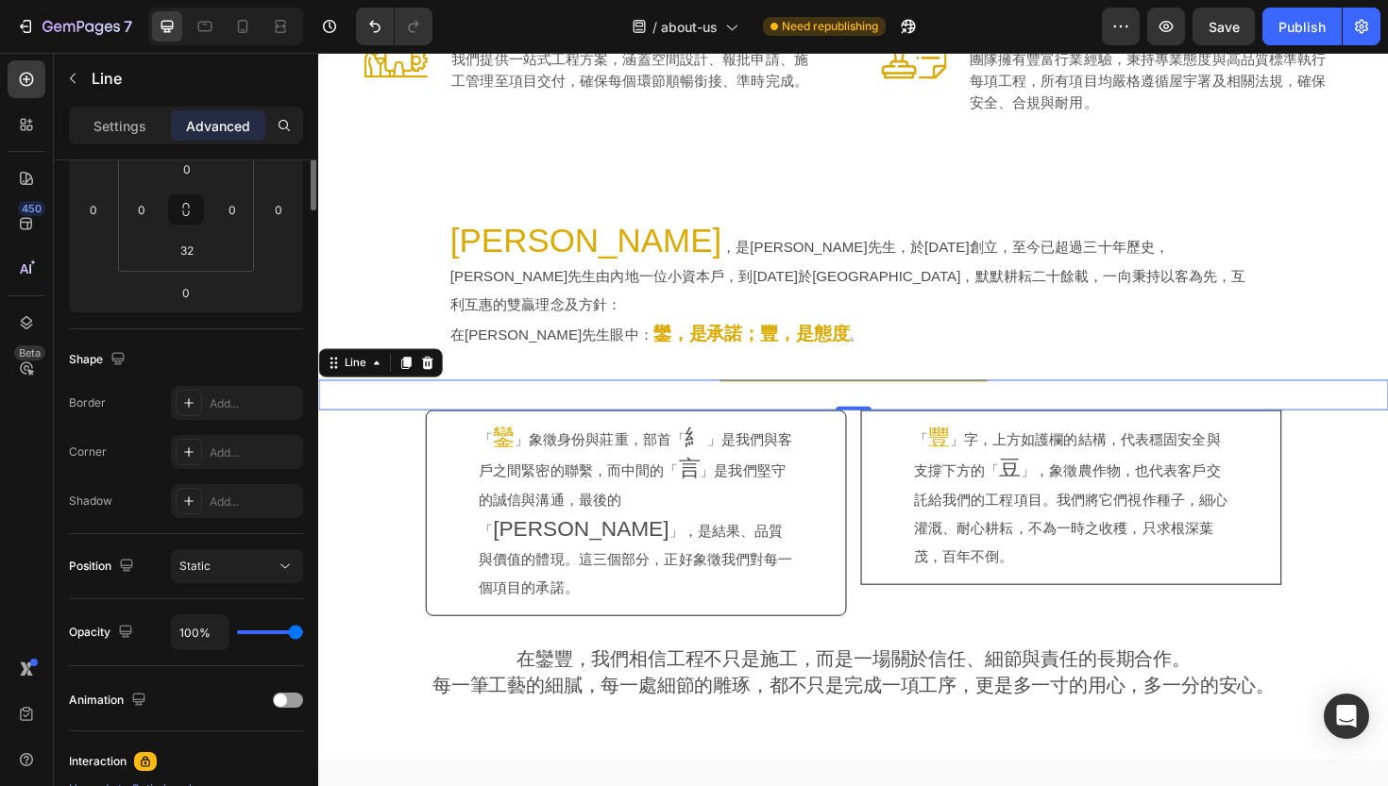
scroll to position [0, 0]
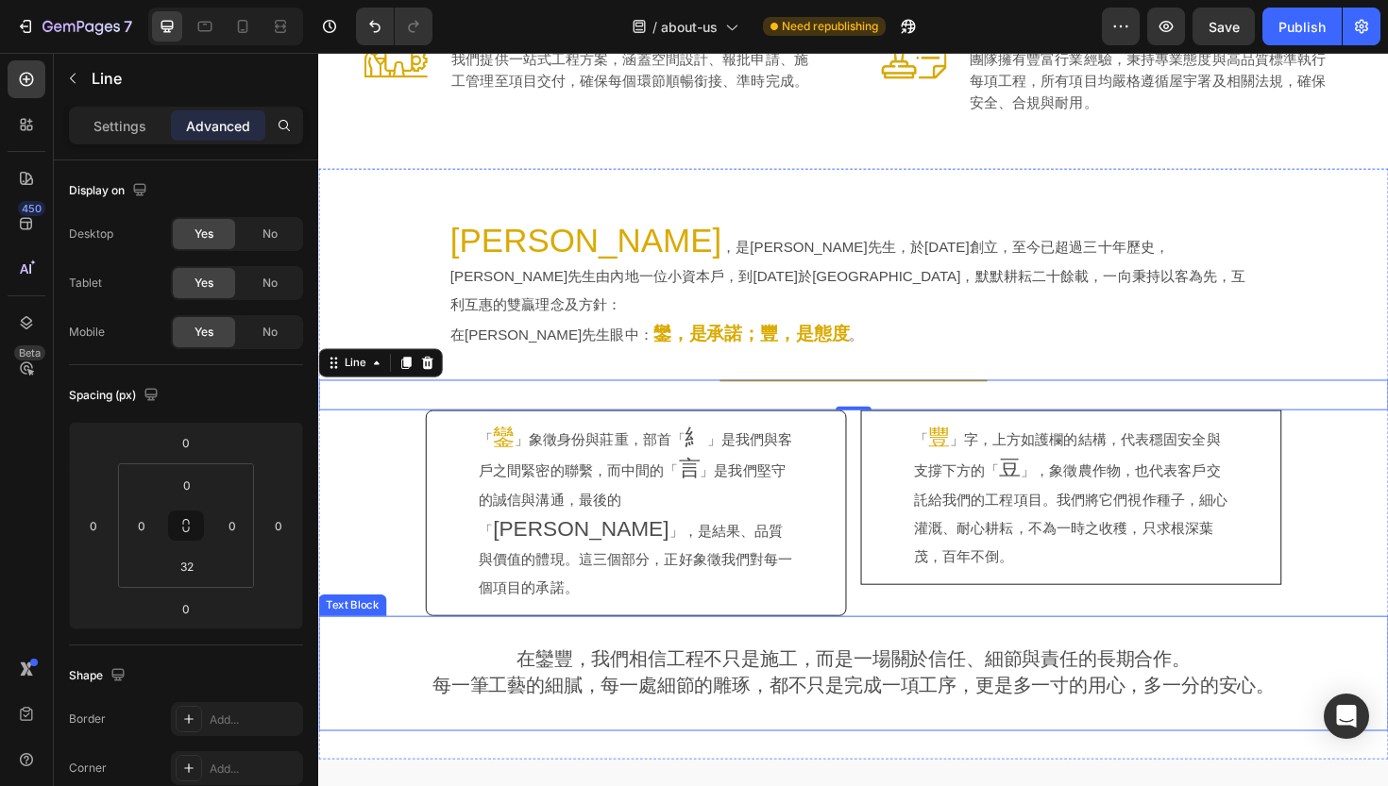
click at [388, 663] on div "在鑾豐，我們相信工程不只是施工，而是一場關於信任、細節與責任的長期合作。 每一筆工藝的細膩，每一處細節的雕琢，都不只是完成一項工序，更是多一寸的用心，多一分的…" at bounding box center [884, 710] width 1133 height 123
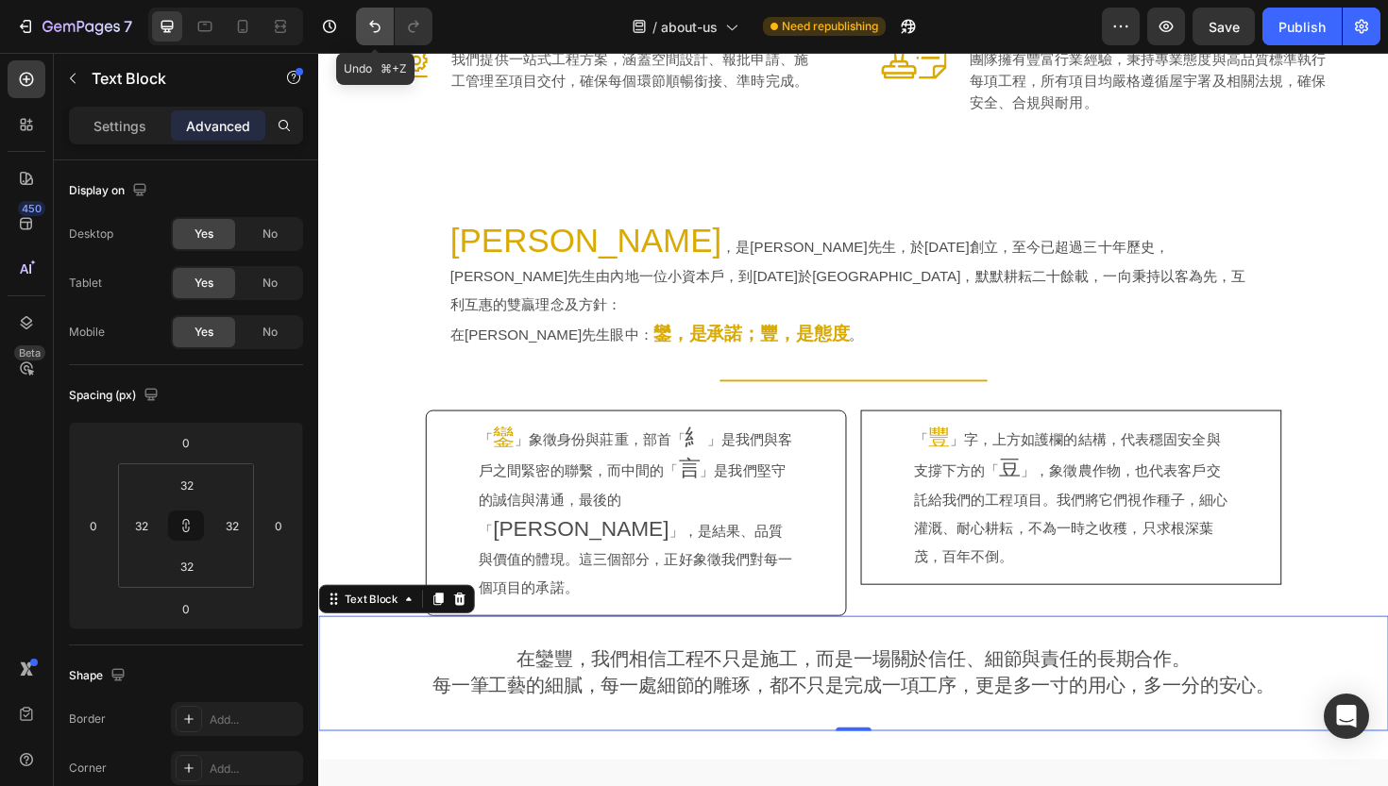
click at [365, 21] on icon "Undo/Redo" at bounding box center [374, 26] width 19 height 19
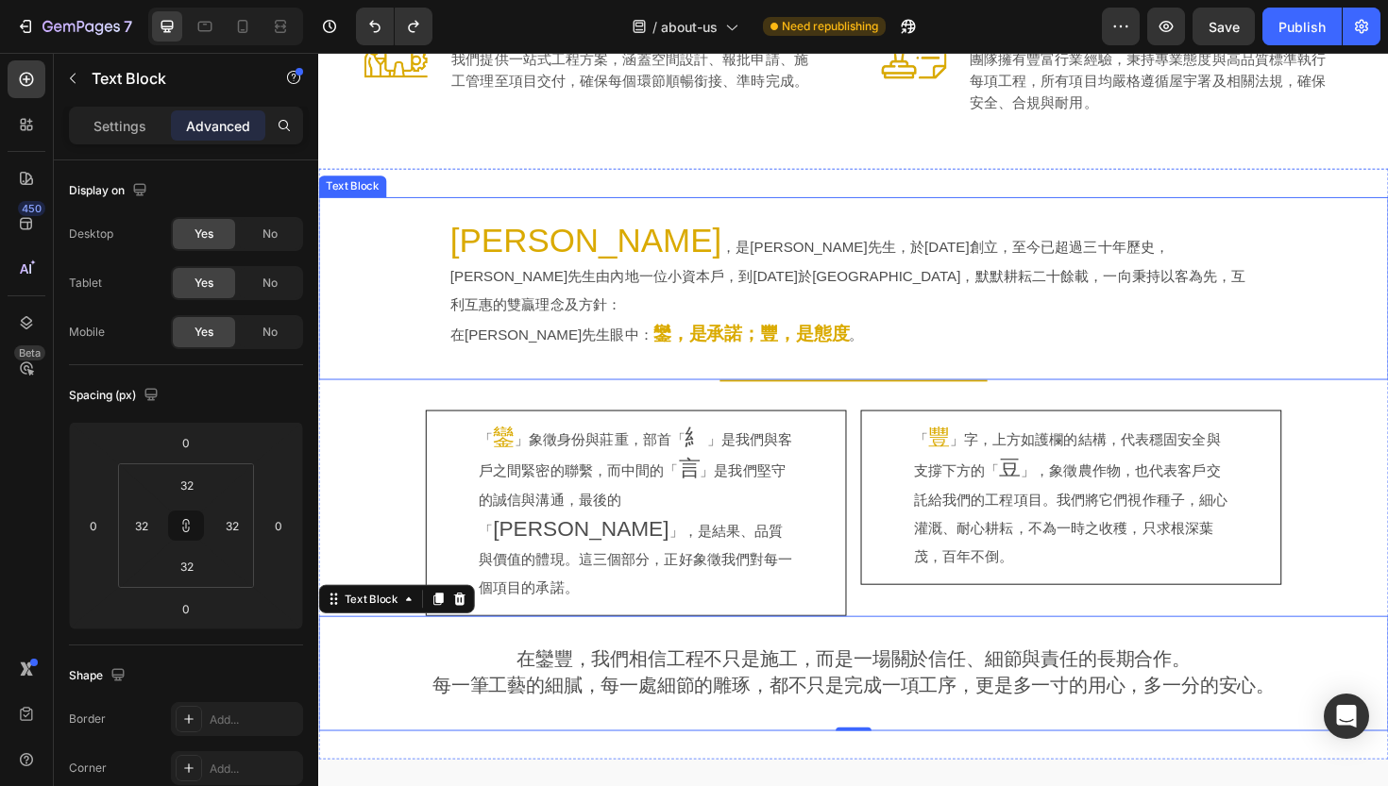
click at [350, 305] on div "[PERSON_NAME] ，是[PERSON_NAME]先生，於[DATE]創立，至今已超過三十年歷史，[PERSON_NAME]先生由內地一位小資本戶，到…" at bounding box center [884, 302] width 1072 height 133
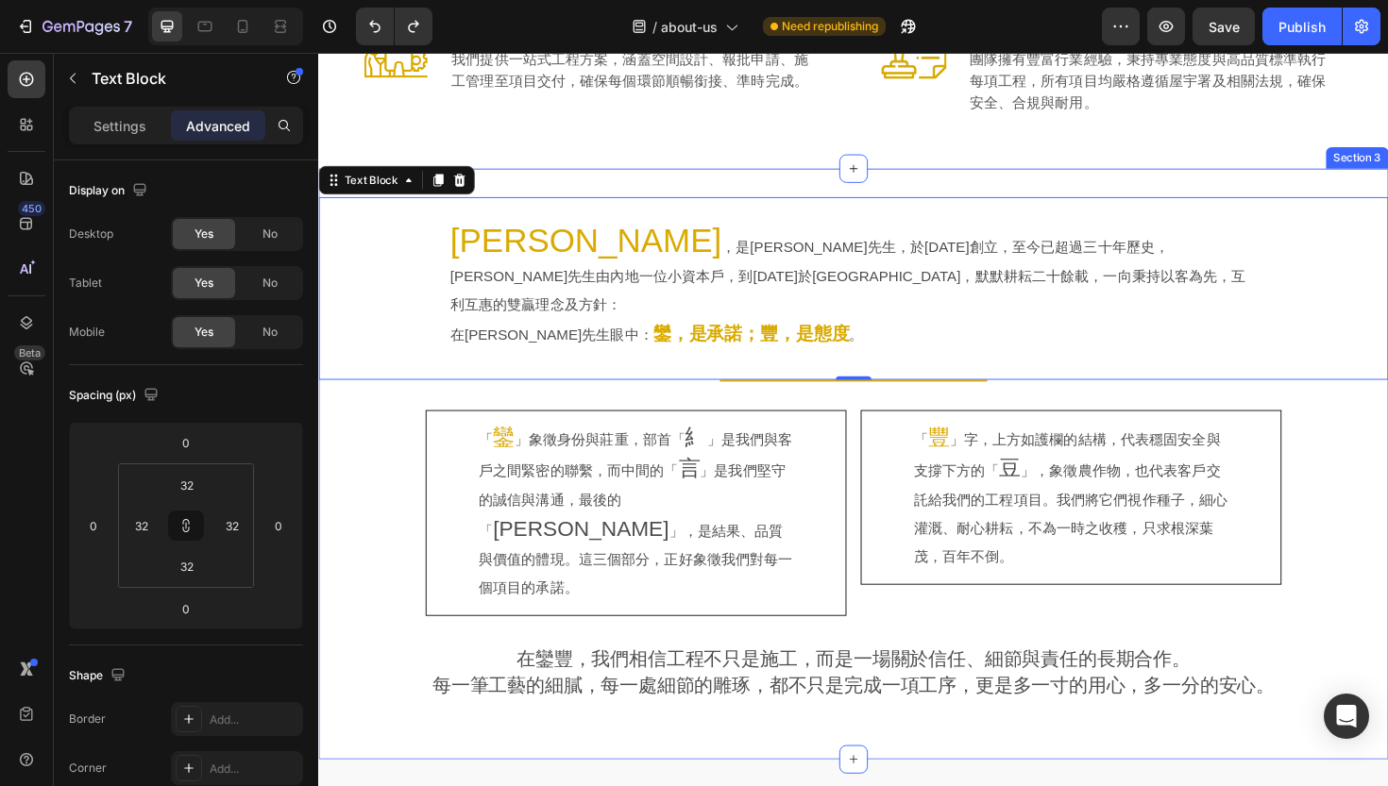
click at [336, 496] on div "[PERSON_NAME] ，是[PERSON_NAME]先生，於[DATE]創立，至今已超過三十年歷史，[PERSON_NAME]先生由內地一位小資本戶，到…" at bounding box center [884, 489] width 1133 height 566
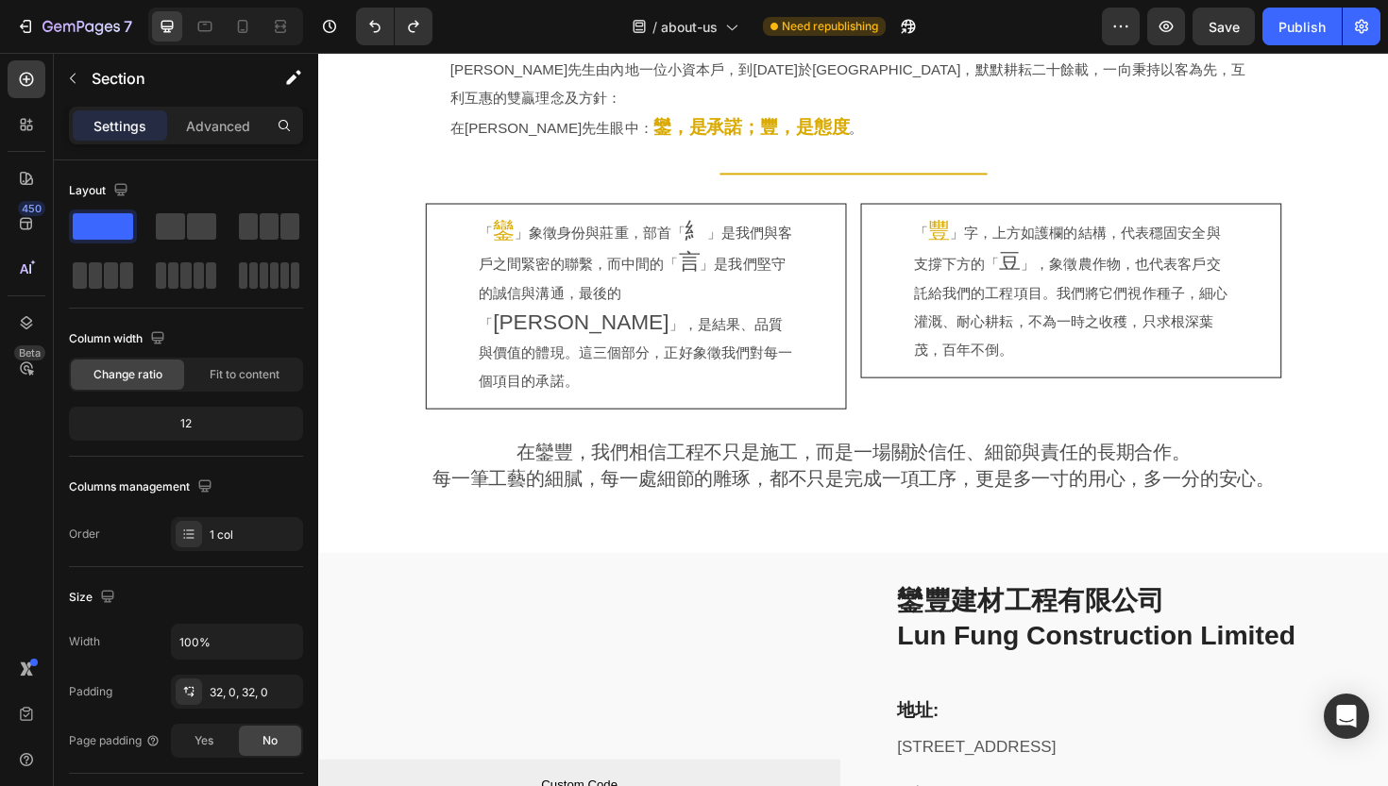
scroll to position [861, 0]
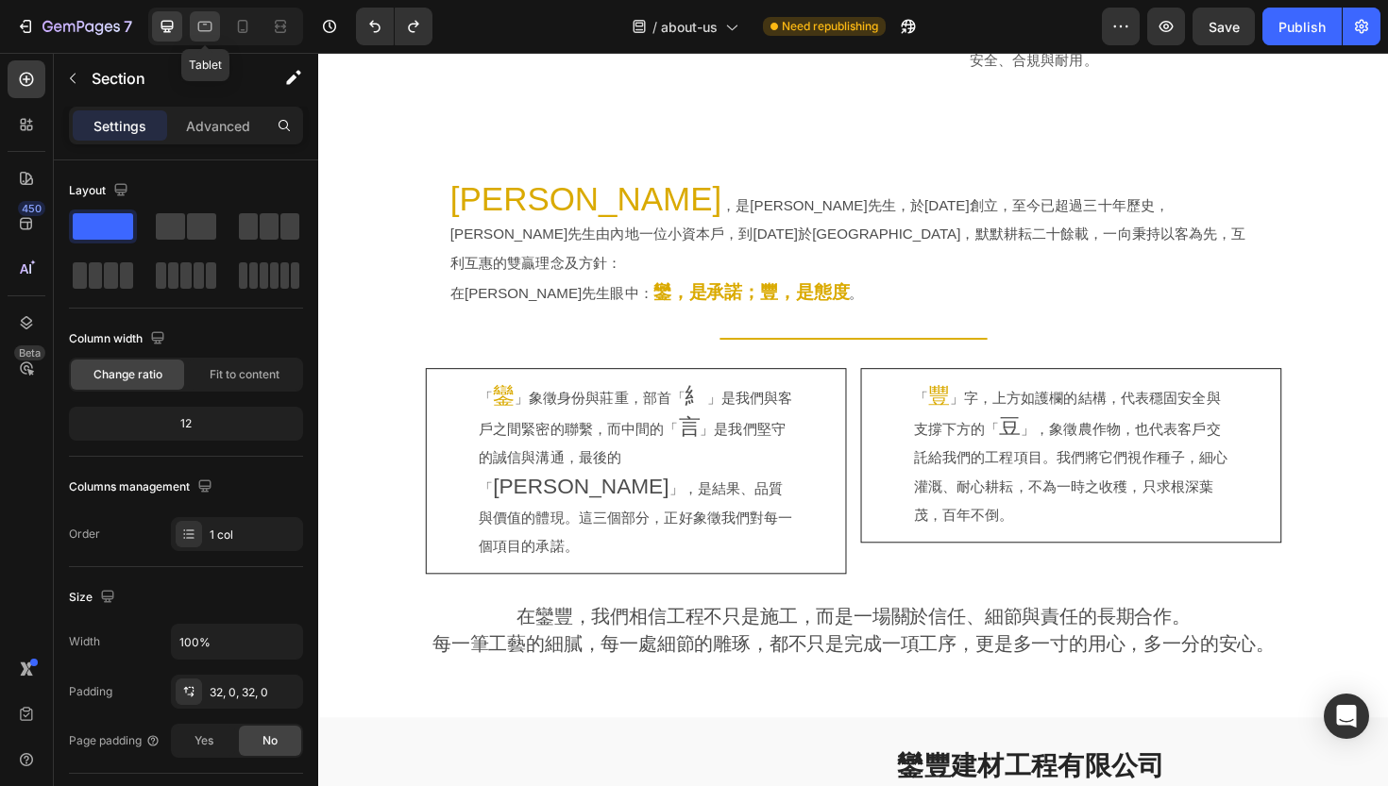
click at [198, 32] on icon at bounding box center [204, 26] width 19 height 19
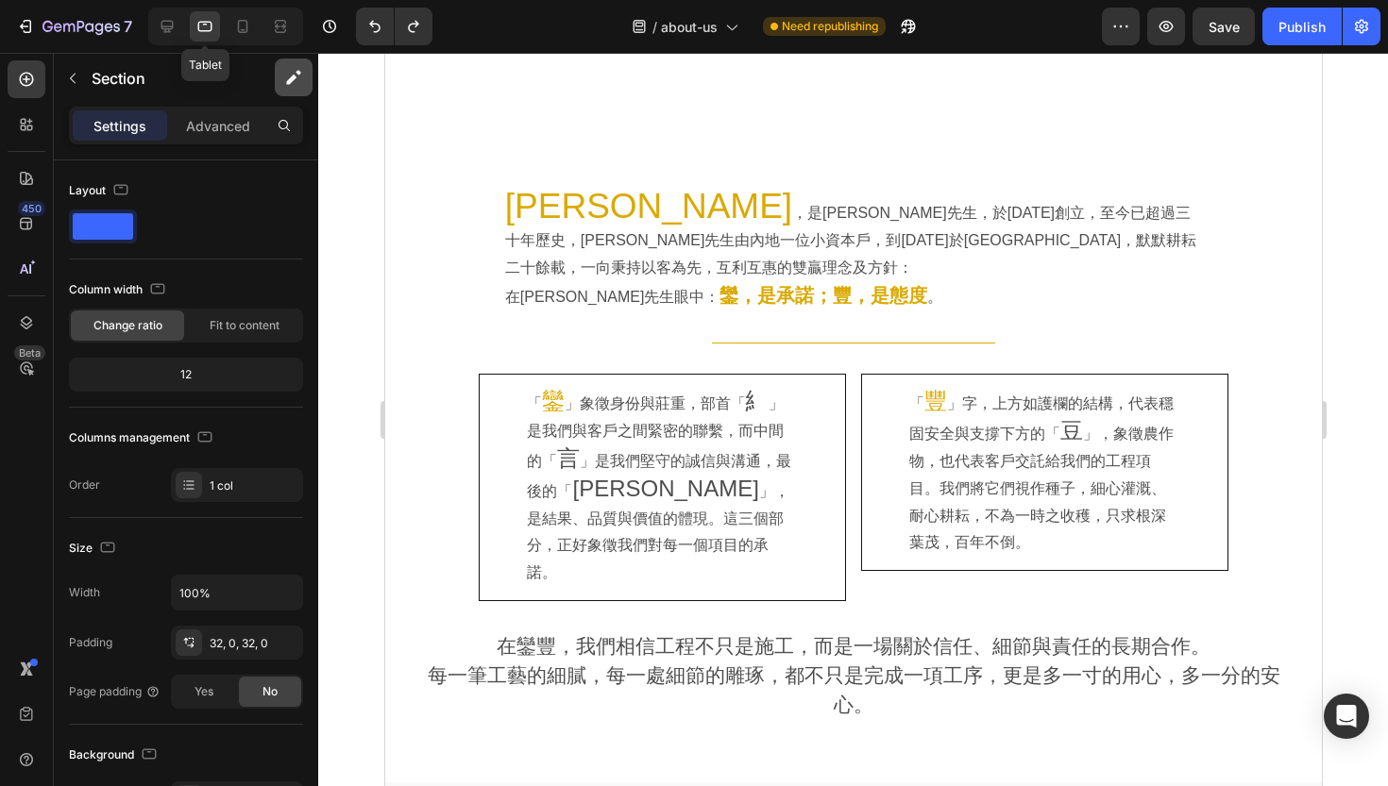
scroll to position [873, 0]
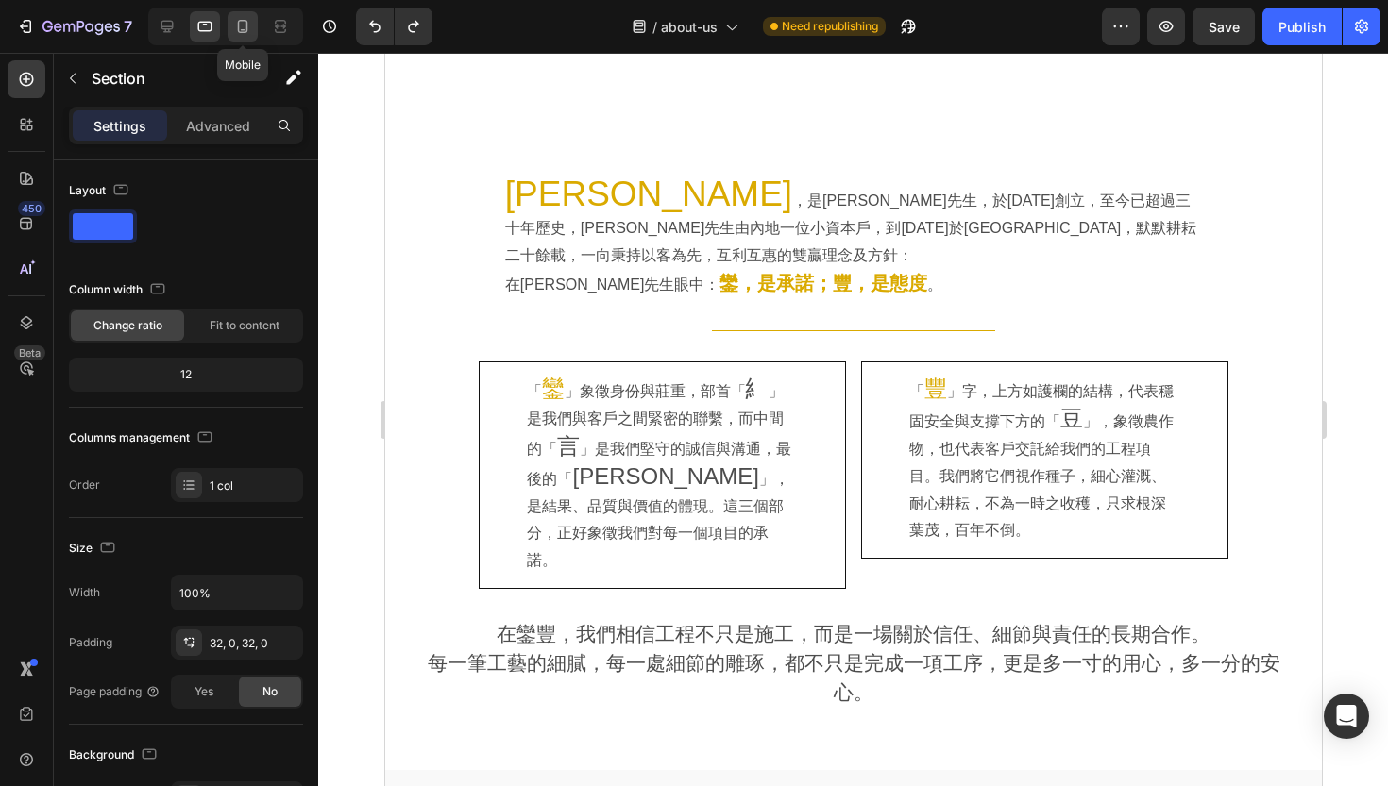
click at [240, 25] on icon at bounding box center [242, 26] width 19 height 19
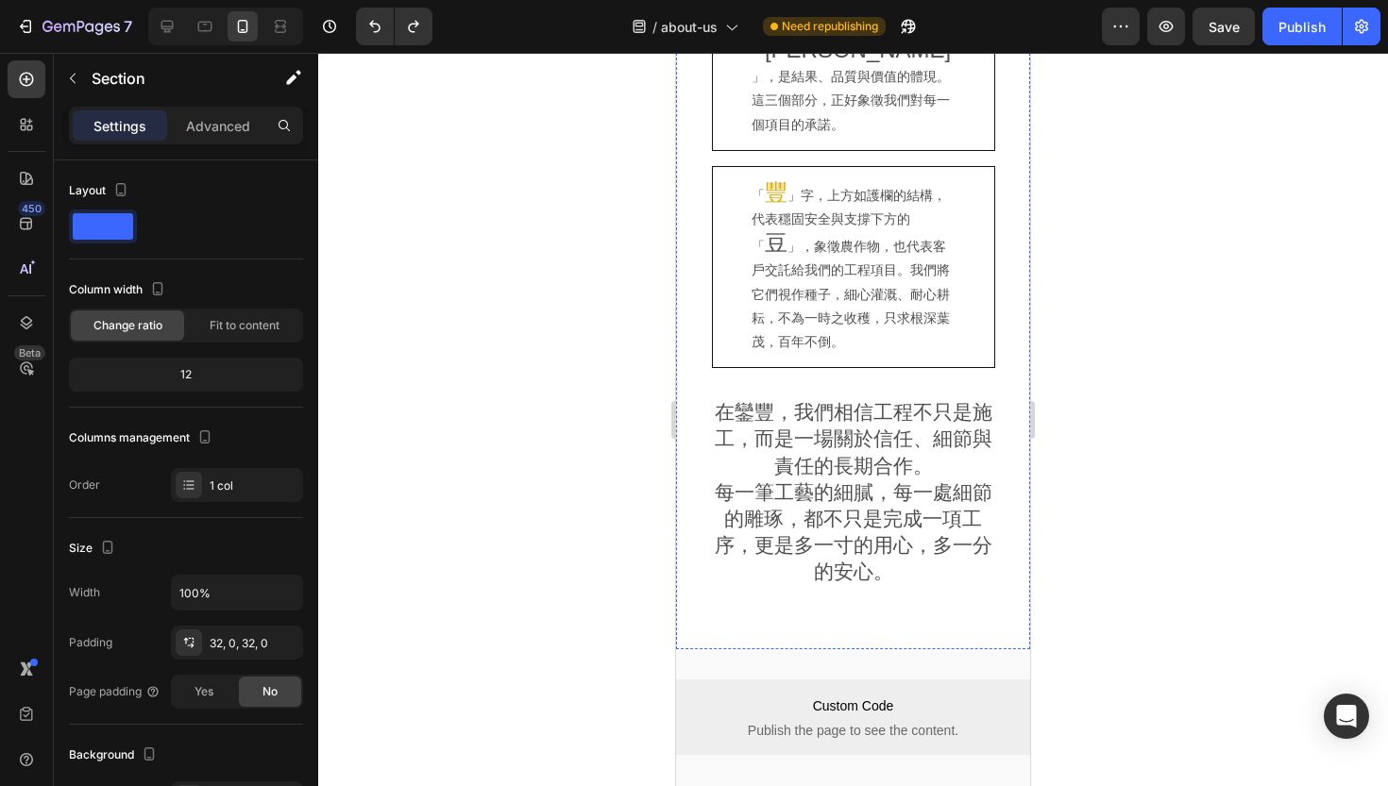
scroll to position [1830, 0]
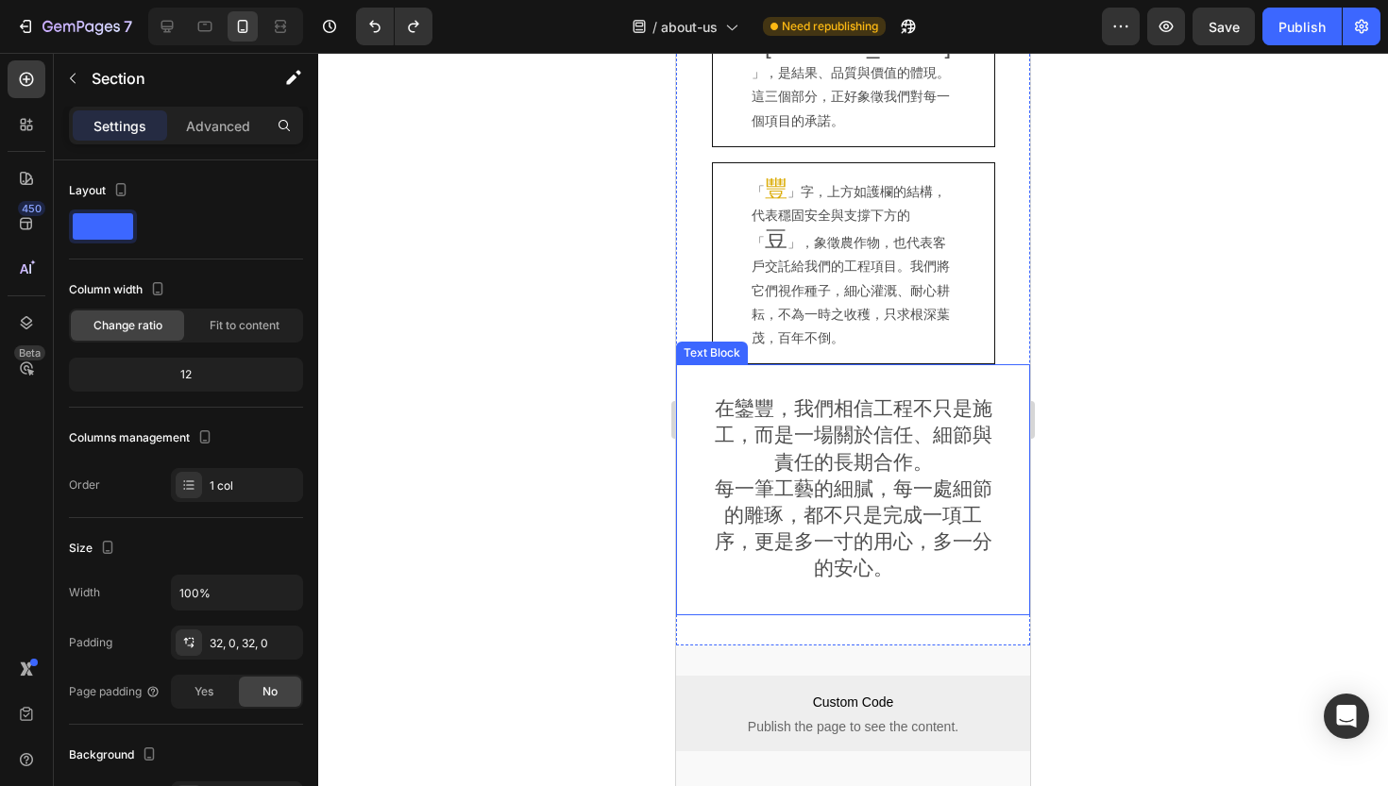
click at [776, 397] on span "在鑾豐，我們相信工程不只是施工，而是一場關於信任、細節與責任的長期合作。" at bounding box center [854, 434] width 278 height 75
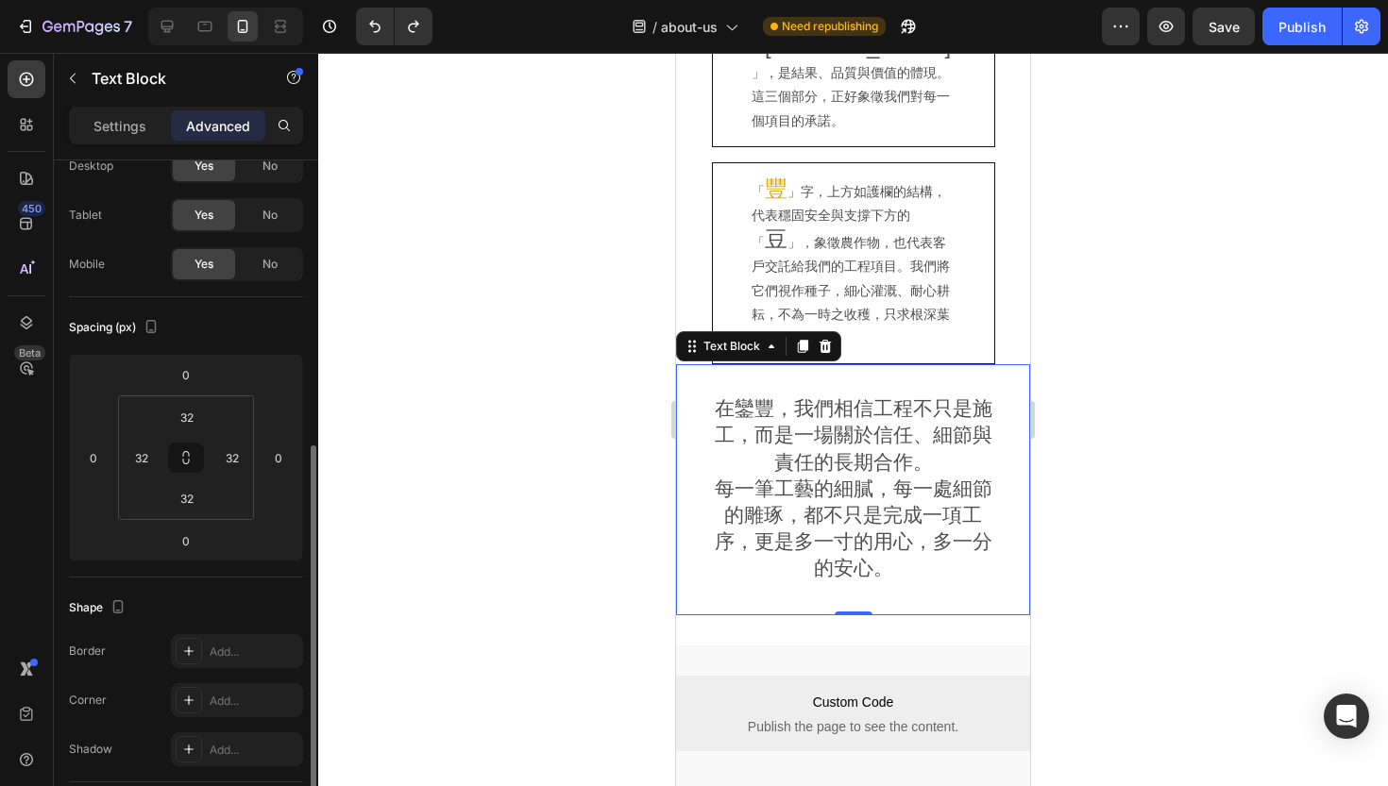
scroll to position [0, 0]
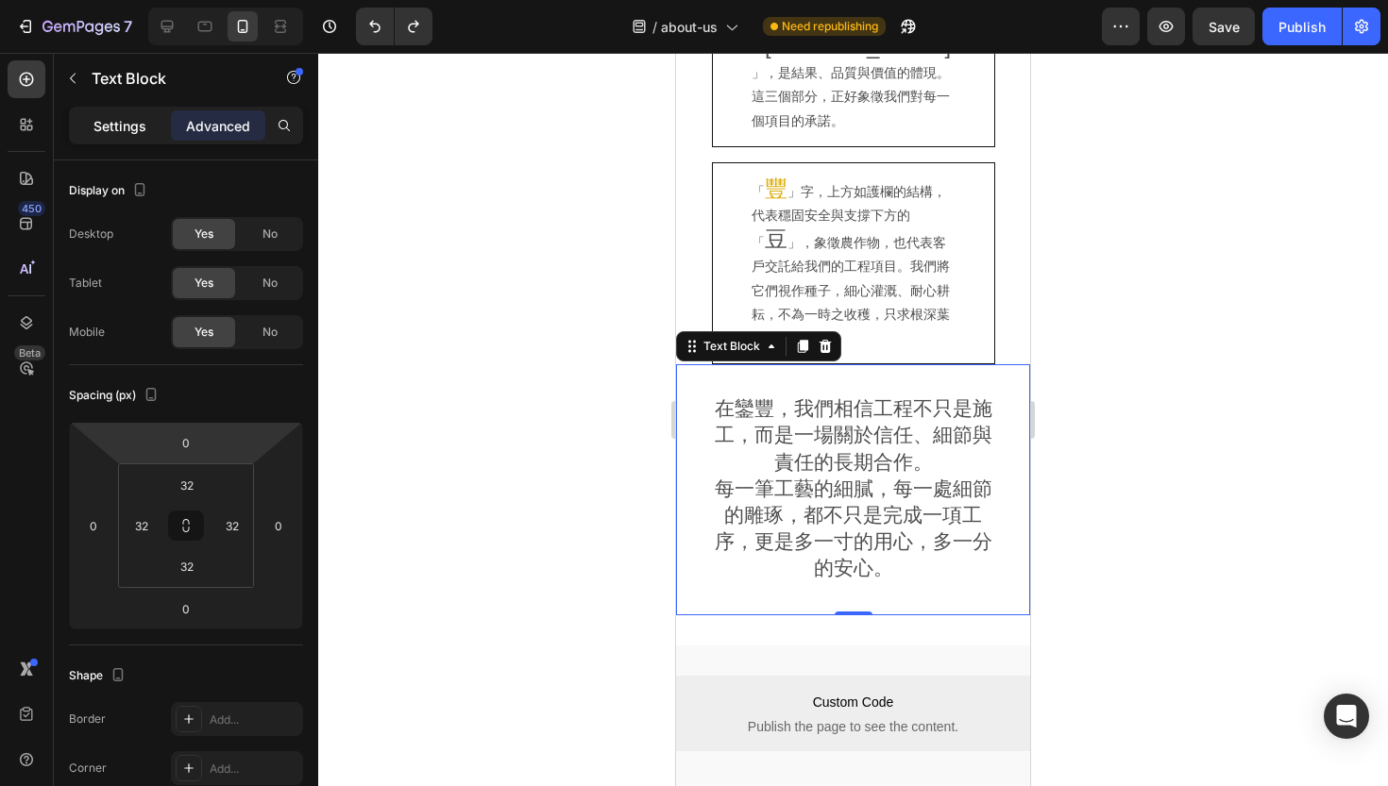
click at [94, 128] on p "Settings" at bounding box center [119, 126] width 53 height 20
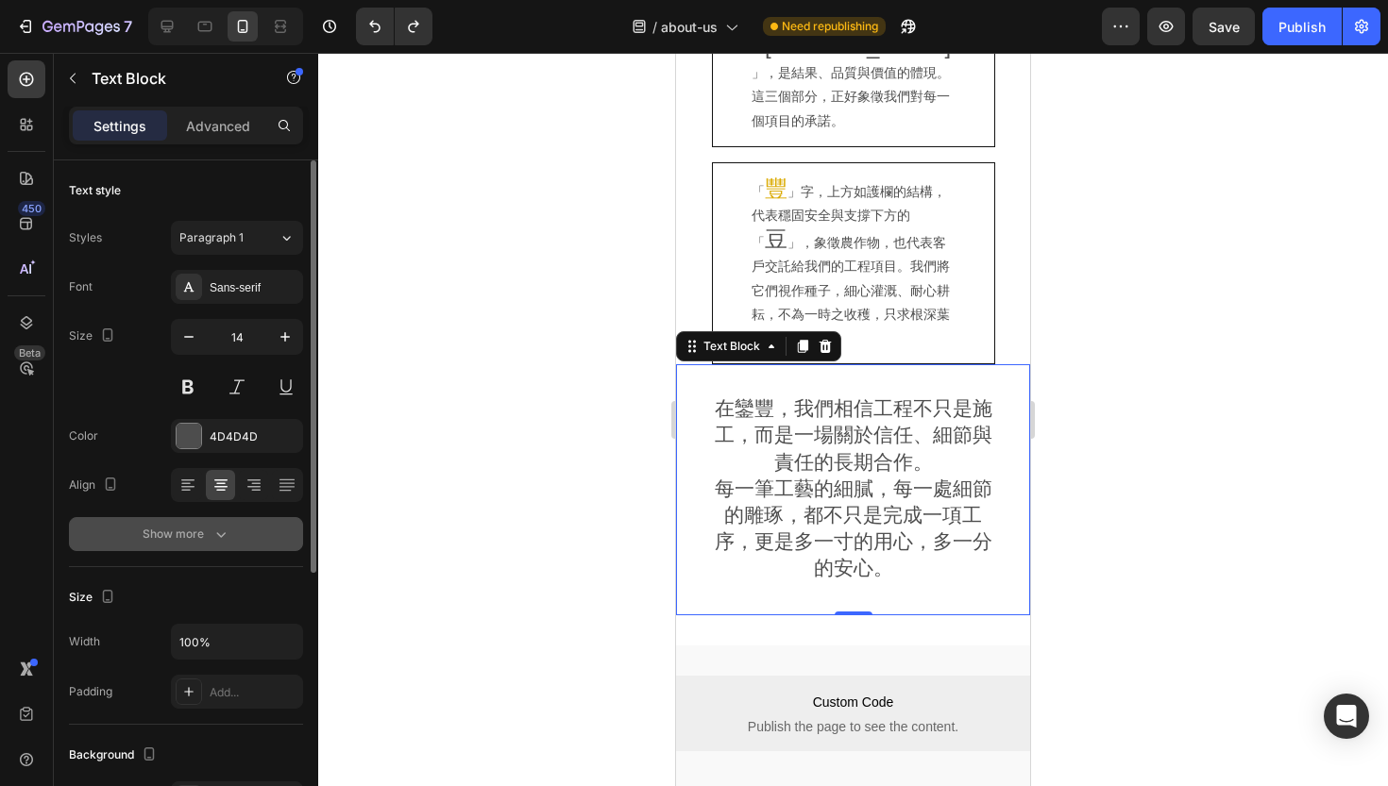
click at [199, 541] on div "Show more" at bounding box center [187, 534] width 88 height 19
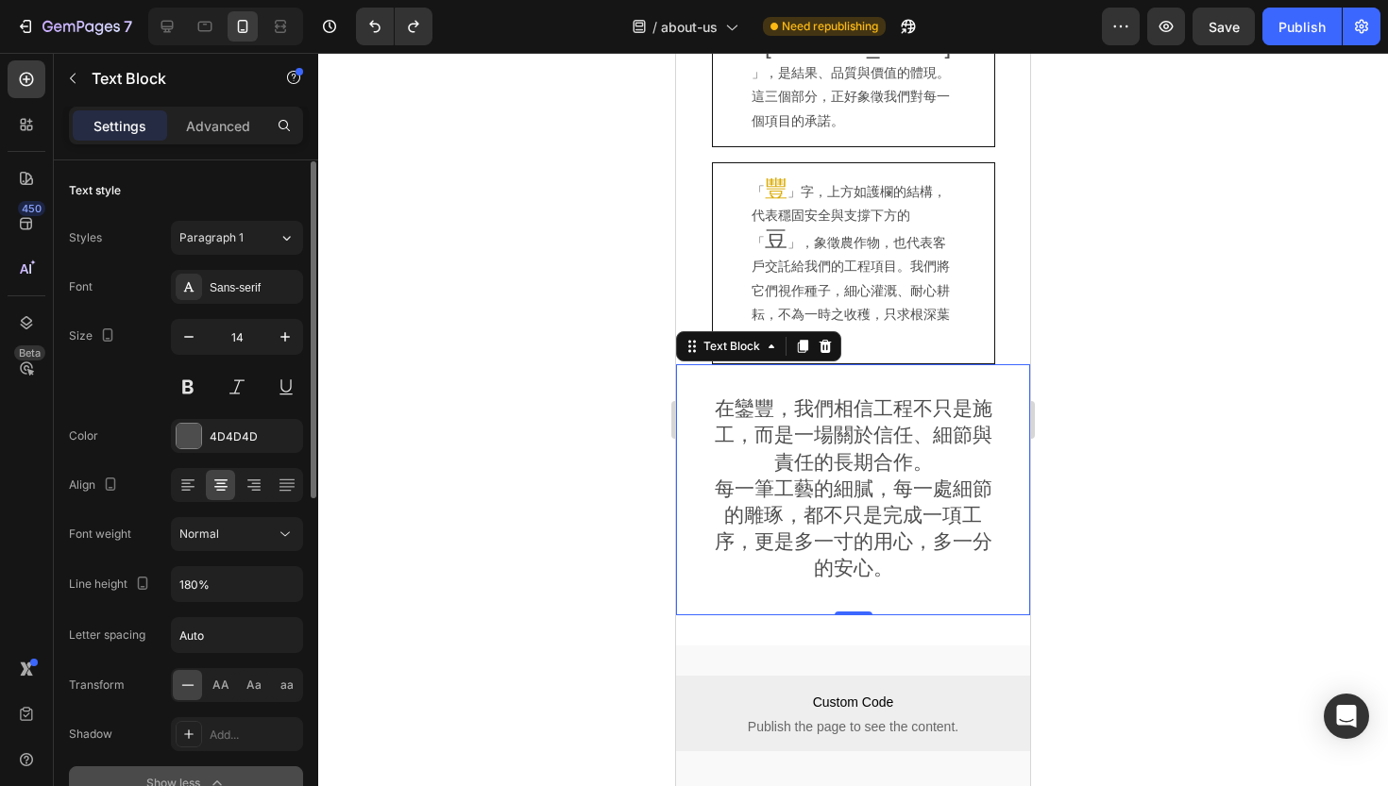
scroll to position [231, 0]
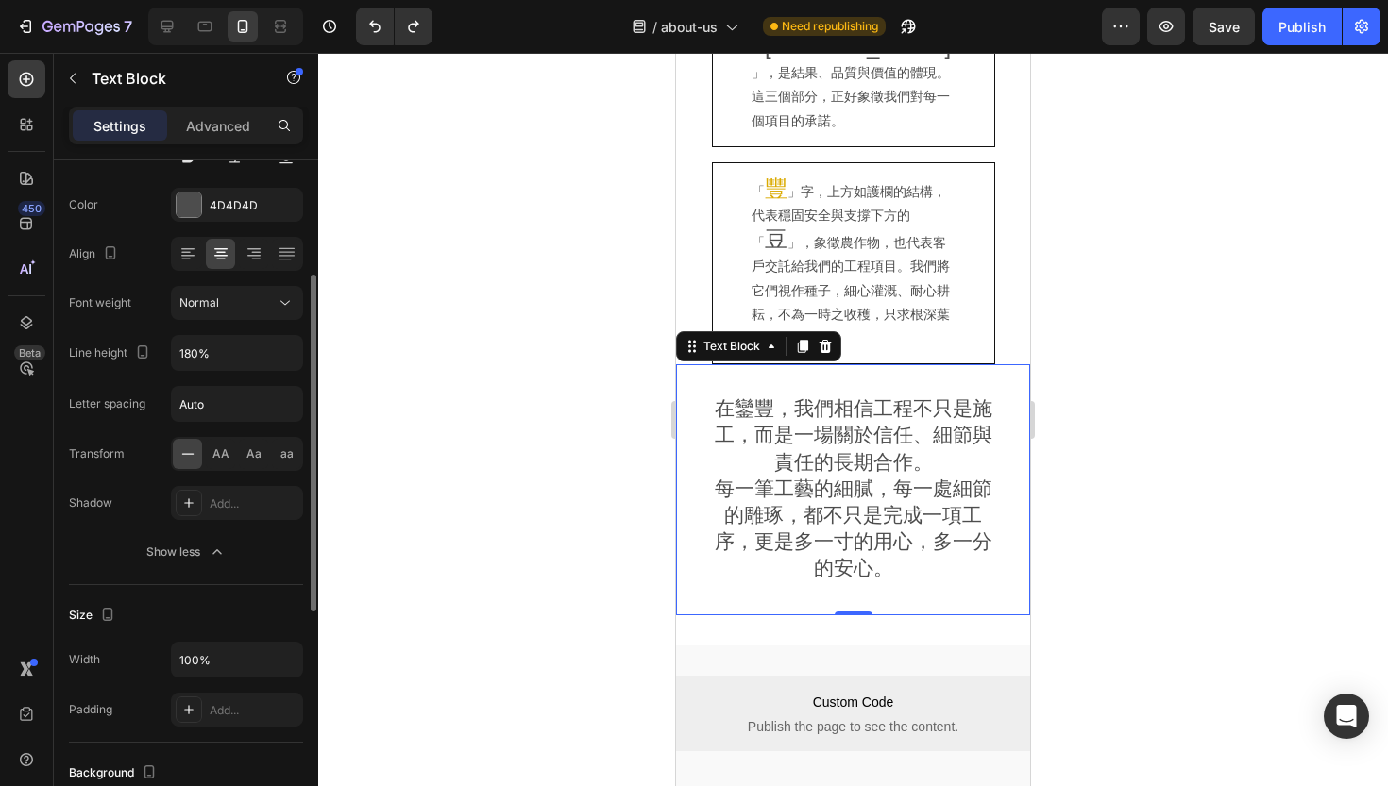
click at [212, 373] on div "Font Sans-serif Size 14 Color 4D4D4D Align Font weight Normal Line height 180% …" at bounding box center [186, 304] width 234 height 531
click at [214, 363] on input "180%" at bounding box center [237, 353] width 130 height 34
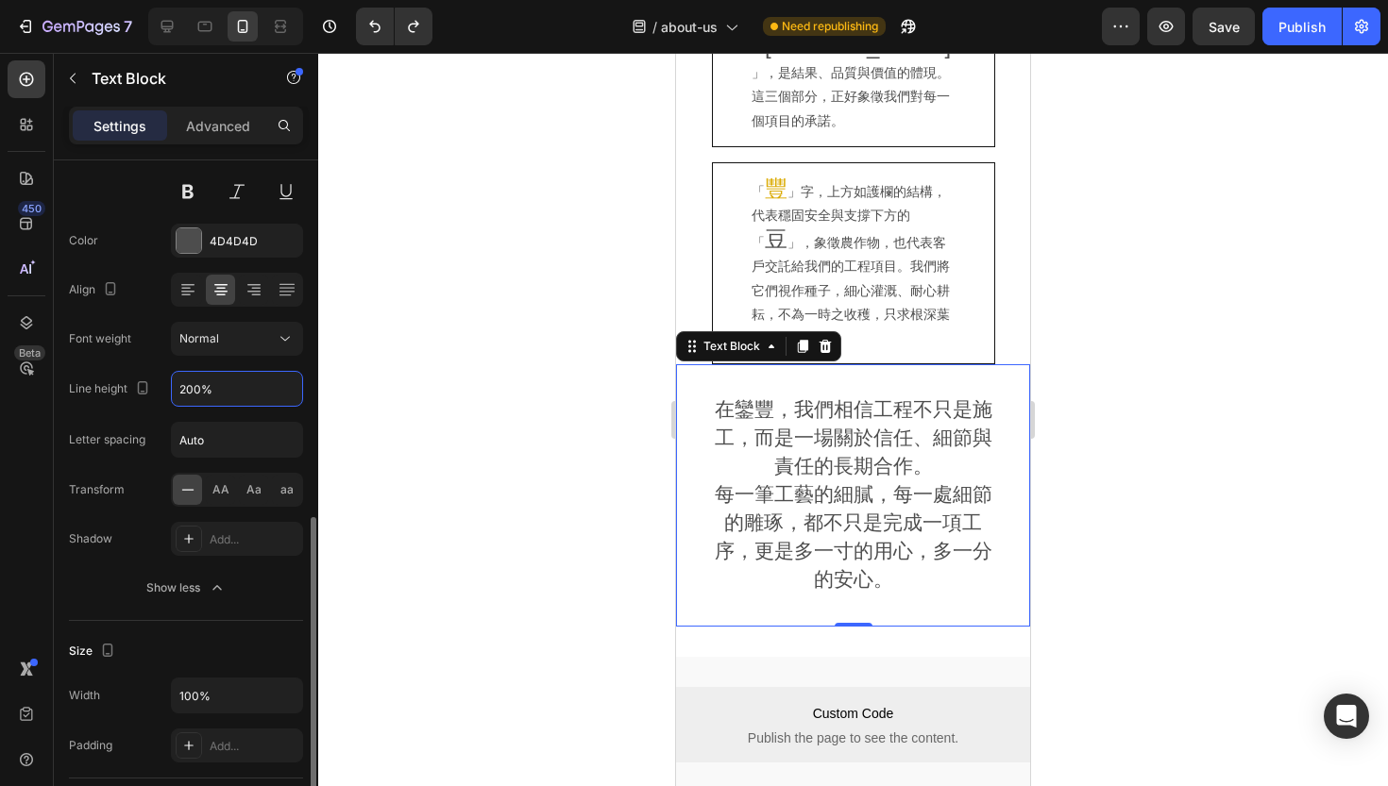
scroll to position [0, 0]
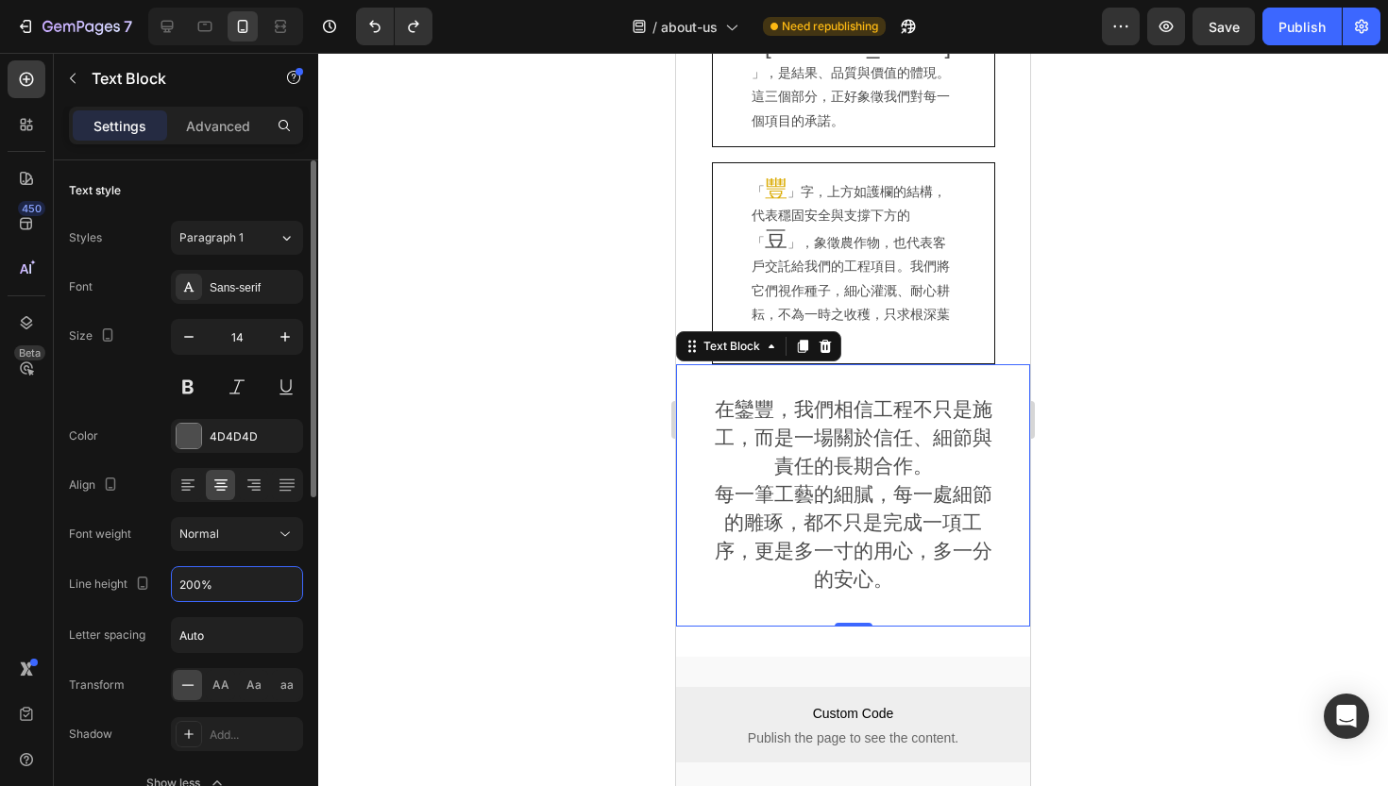
type input "200%"
click at [116, 244] on div "Styles Paragraph 1" at bounding box center [186, 238] width 234 height 34
click at [178, 487] on icon at bounding box center [187, 485] width 19 height 19
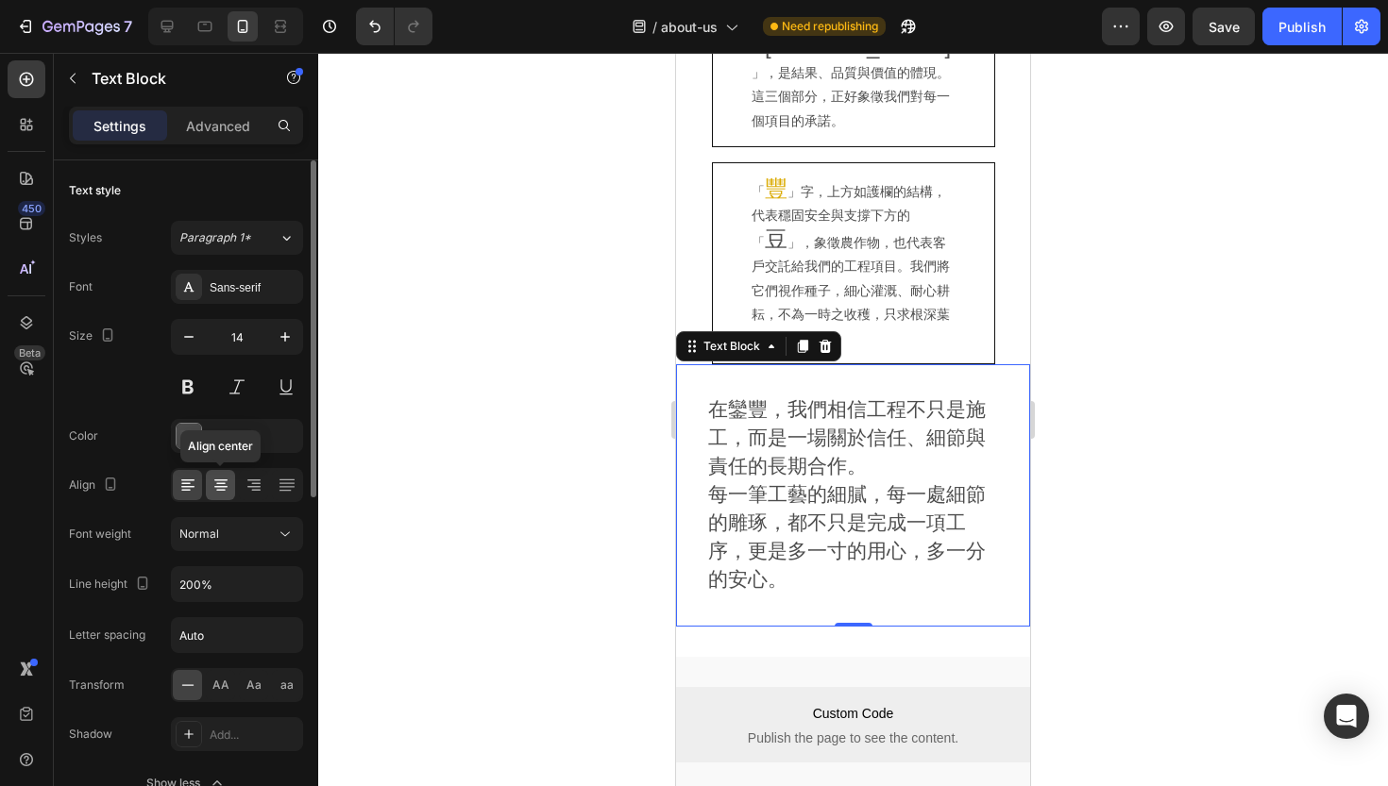
click at [223, 490] on icon at bounding box center [220, 491] width 9 height 2
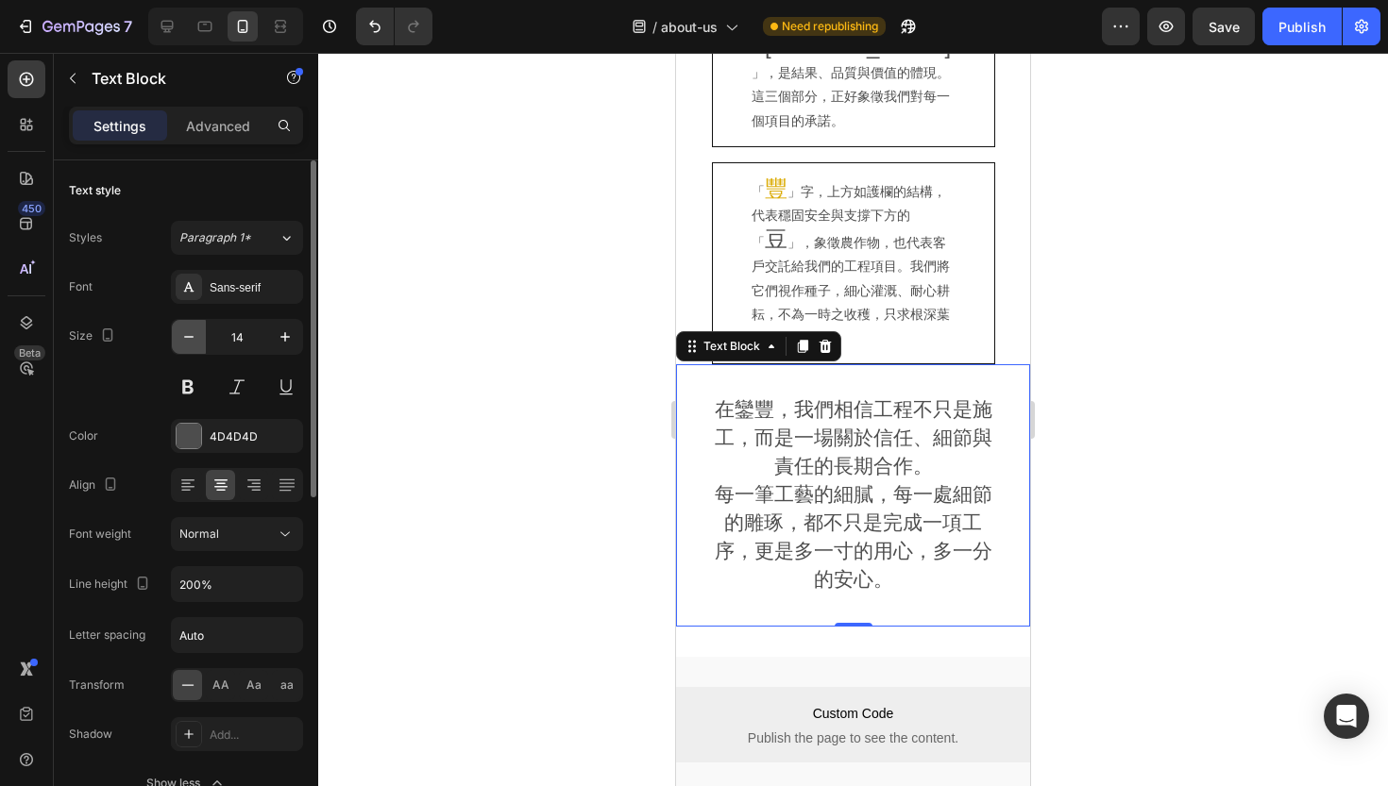
click at [193, 341] on icon "button" at bounding box center [188, 337] width 19 height 19
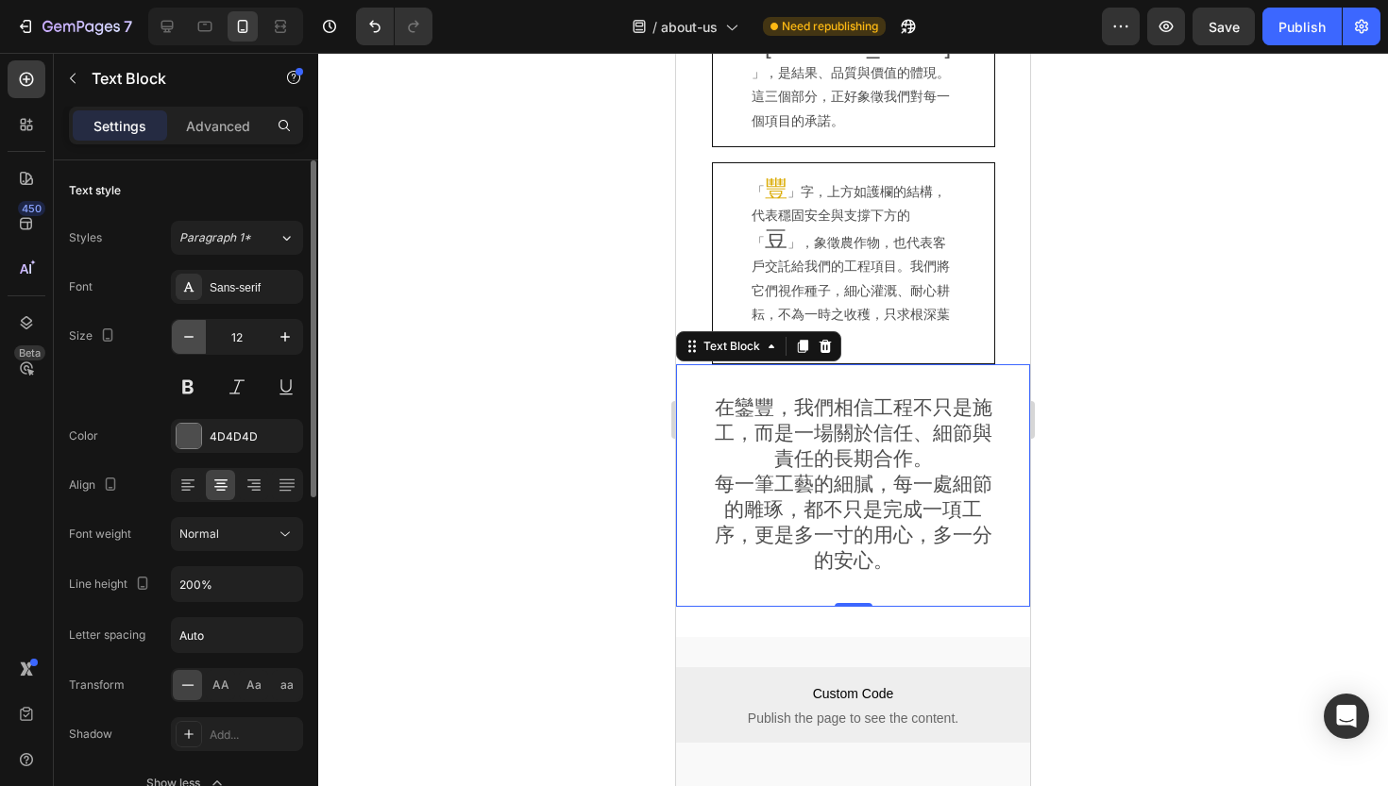
click at [193, 341] on icon "button" at bounding box center [188, 337] width 19 height 19
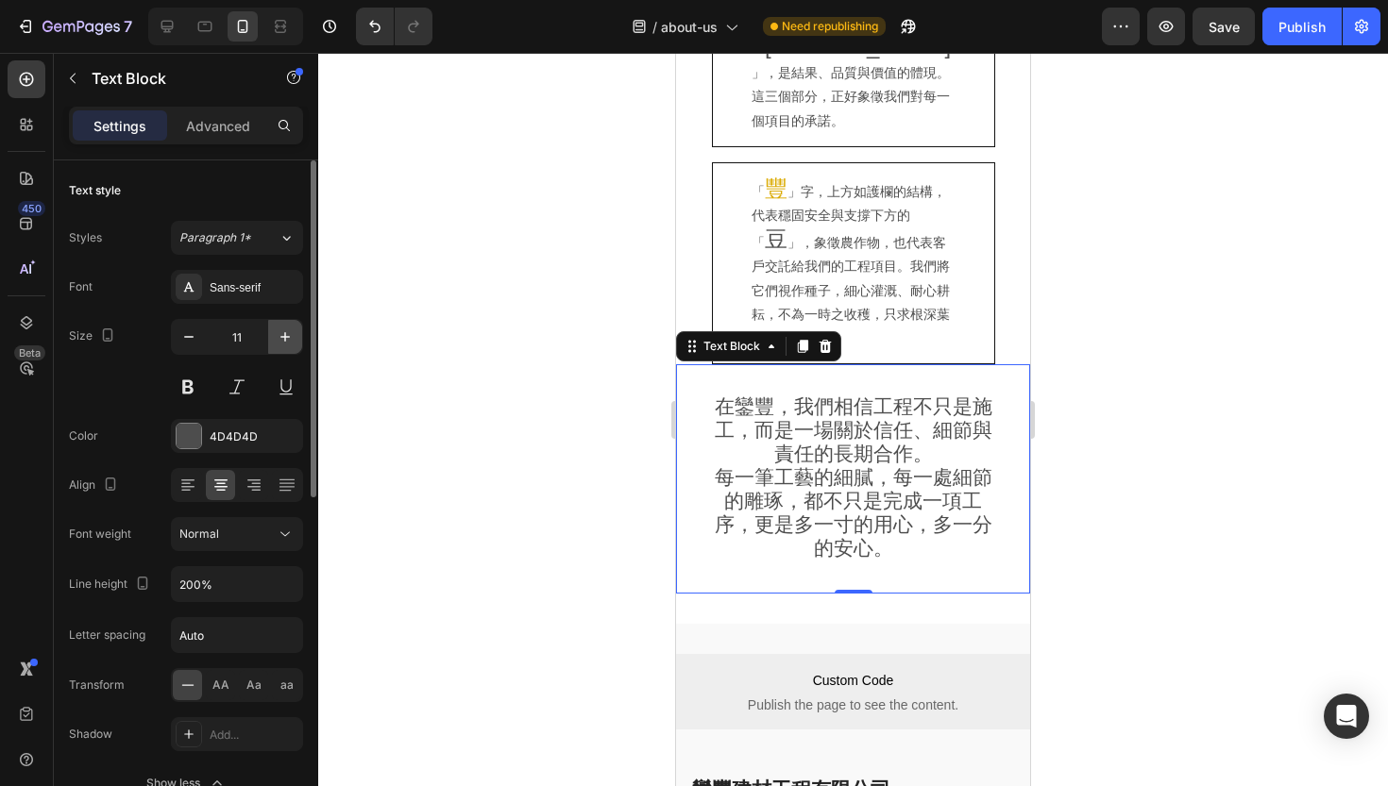
click at [288, 346] on button "button" at bounding box center [285, 337] width 34 height 34
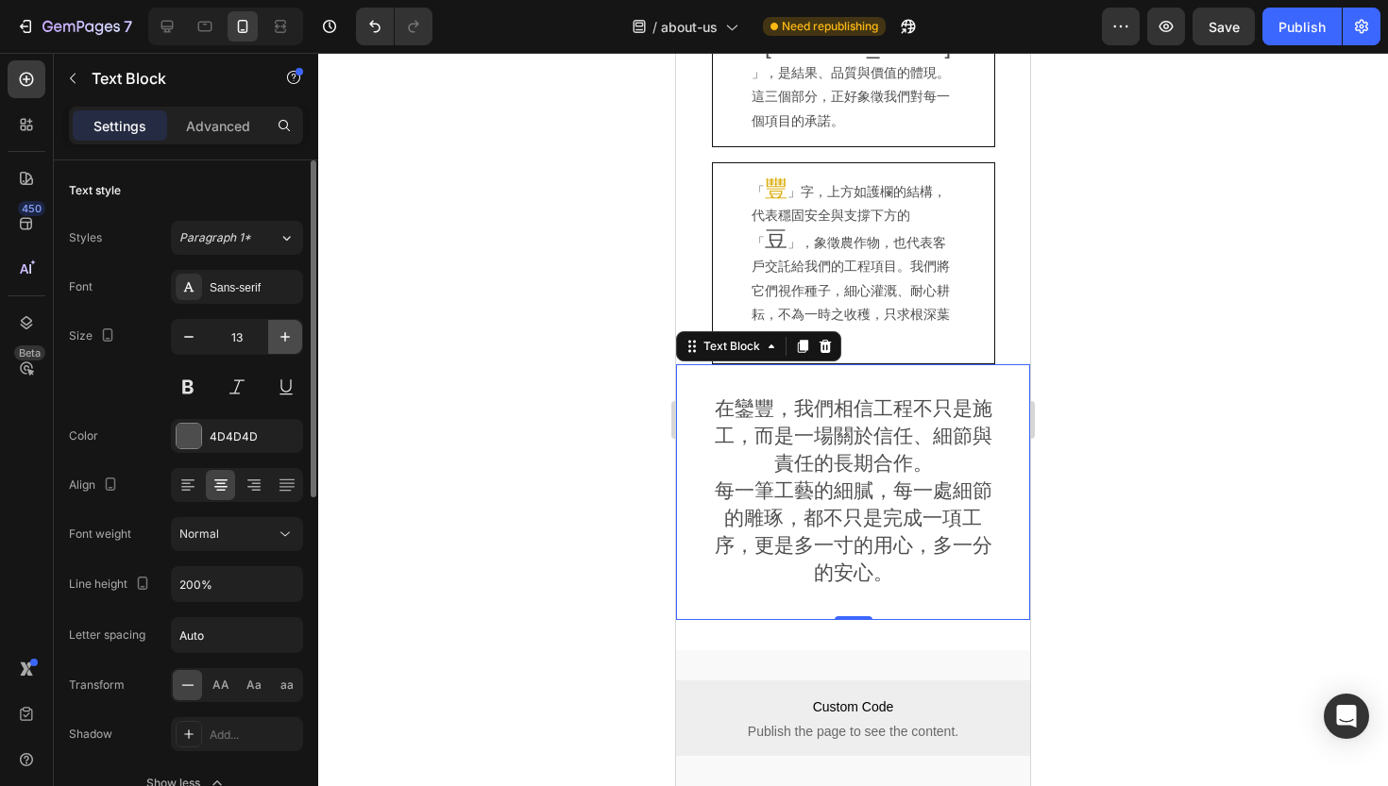
click at [288, 346] on button "button" at bounding box center [285, 337] width 34 height 34
type input "14"
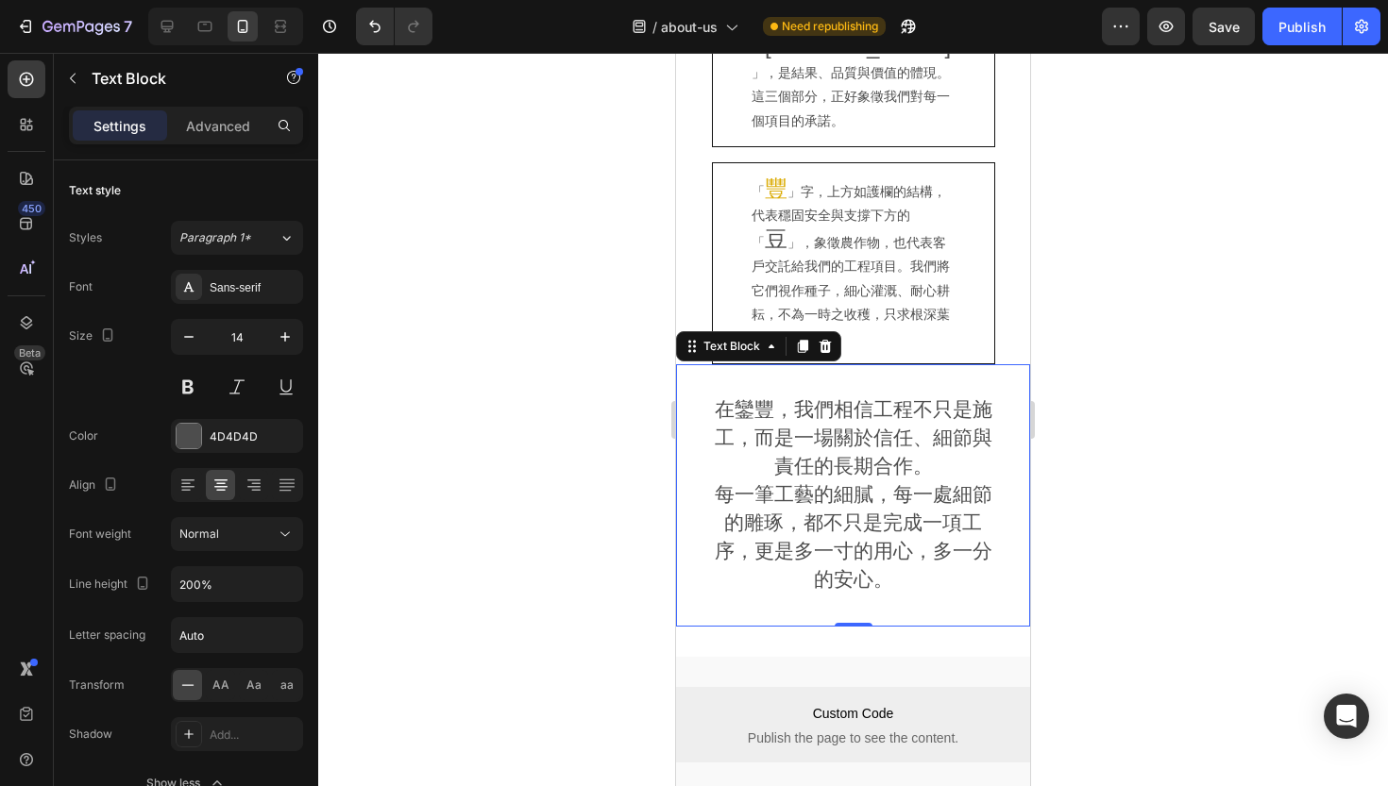
click at [768, 396] on p "在鑾豐，我們相信工程不只是施工，而是一場關於信任、細節與責任的長期合作。" at bounding box center [853, 438] width 290 height 85
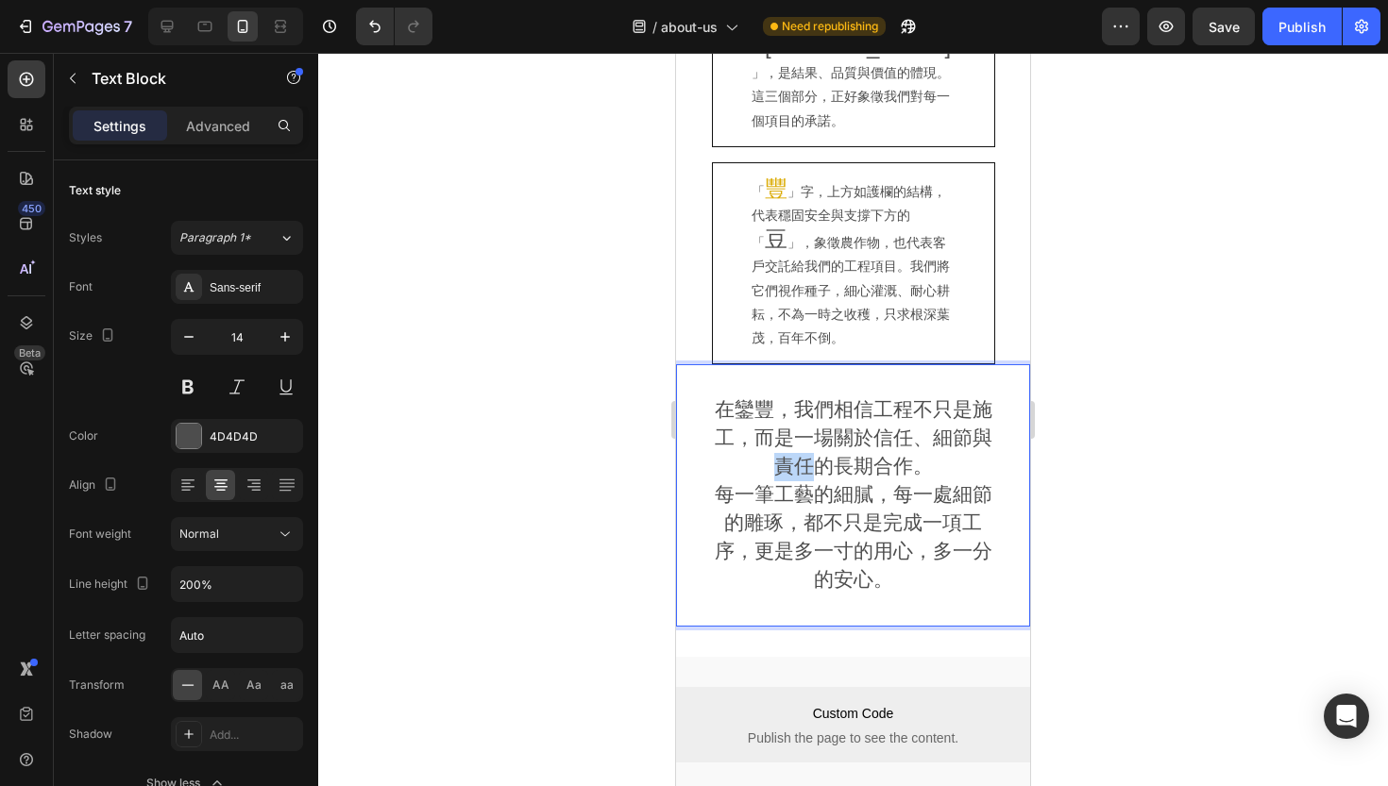
click at [768, 396] on p "在鑾豐，我們相信工程不只是施工，而是一場關於信任、細節與責任的長期合作。" at bounding box center [853, 438] width 290 height 85
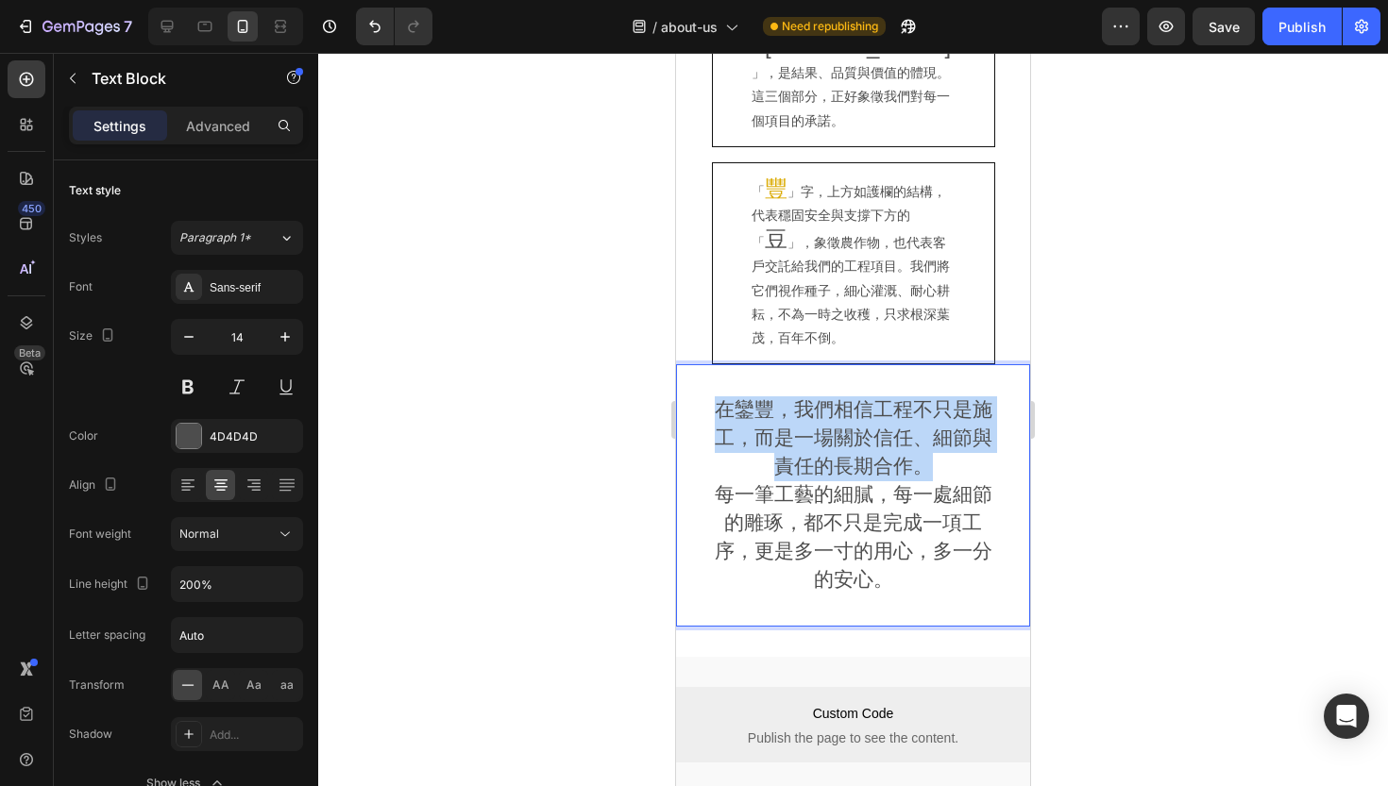
click at [768, 396] on p "在鑾豐，我們相信工程不只是施工，而是一場關於信任、細節與責任的長期合作。" at bounding box center [853, 438] width 290 height 85
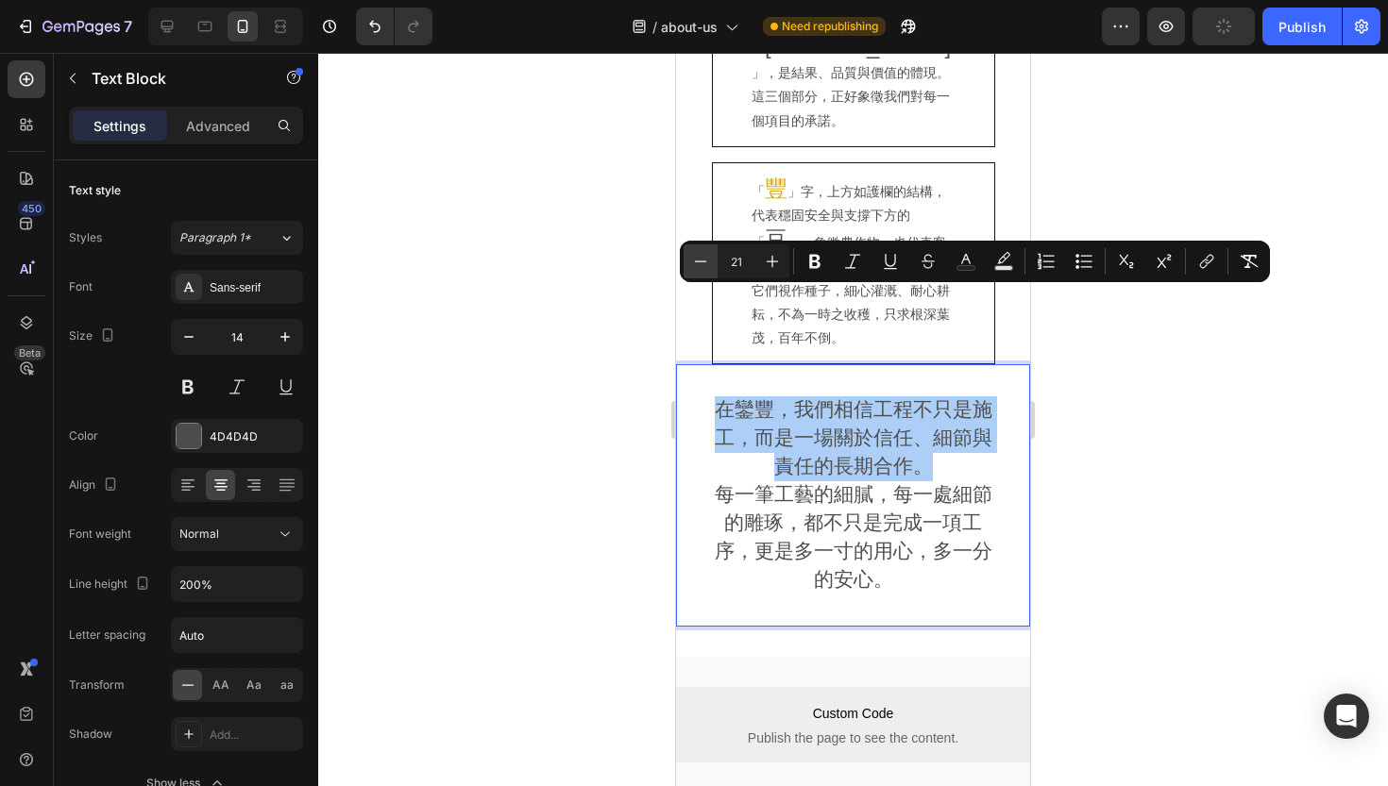
click at [700, 263] on icon "Editor contextual toolbar" at bounding box center [700, 261] width 19 height 19
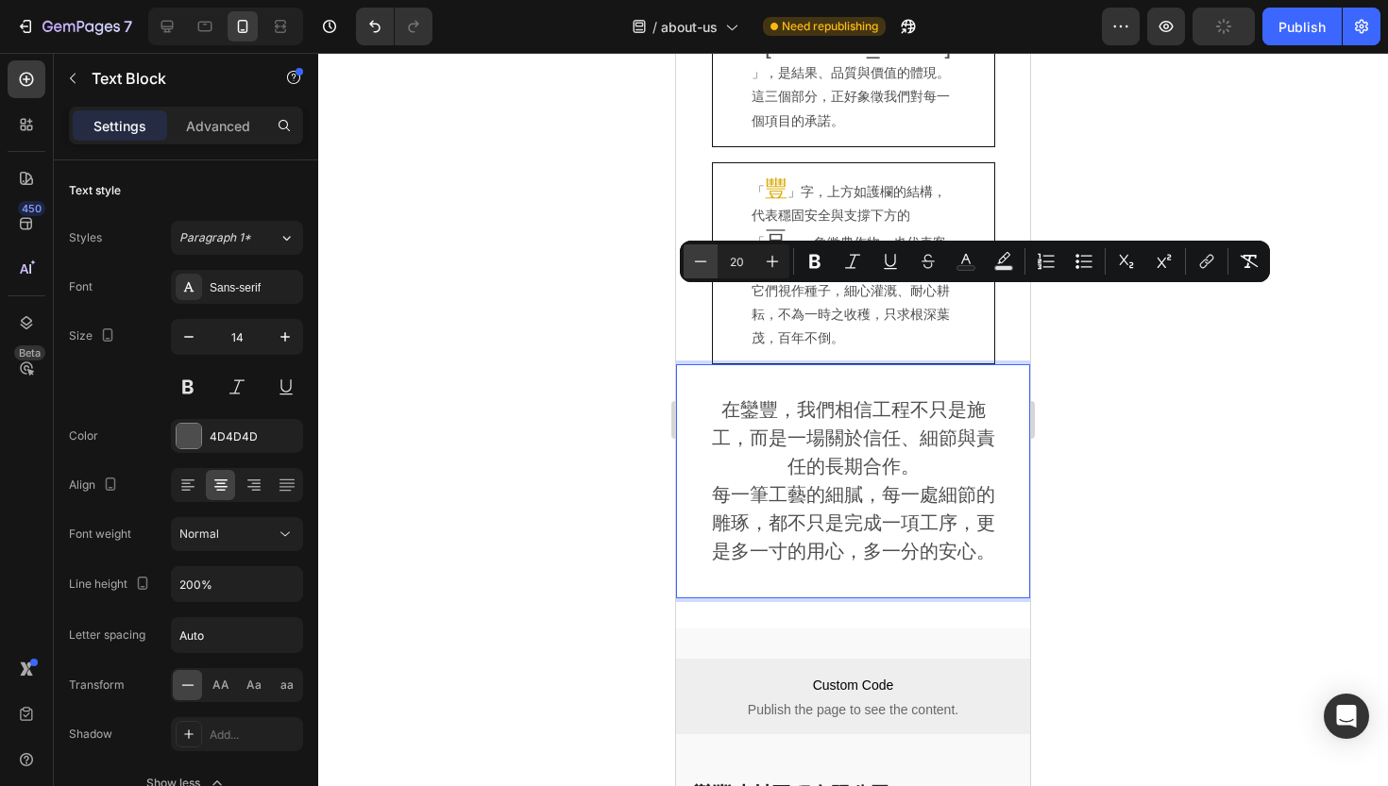
click at [700, 263] on icon "Editor contextual toolbar" at bounding box center [700, 261] width 19 height 19
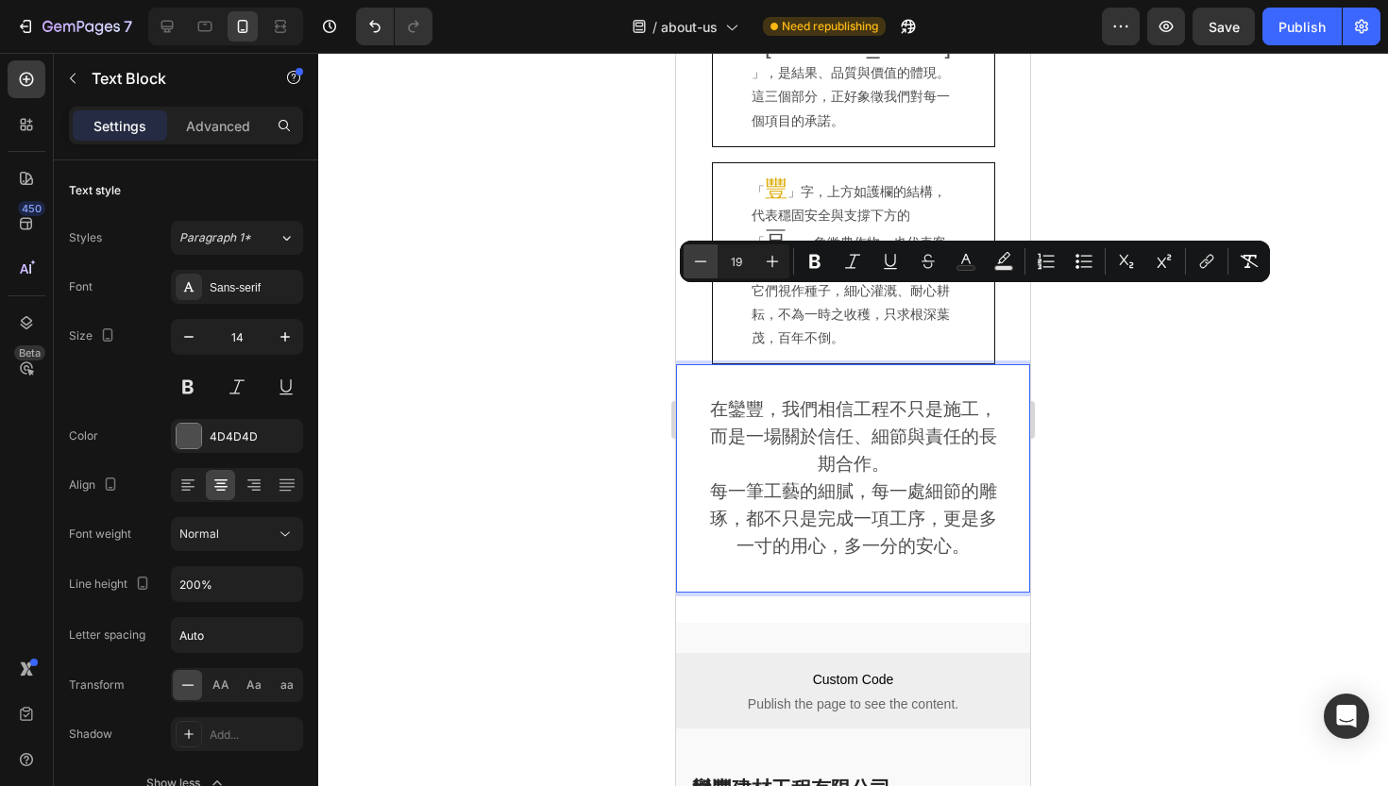
click at [700, 263] on icon "Editor contextual toolbar" at bounding box center [700, 261] width 19 height 19
type input "17"
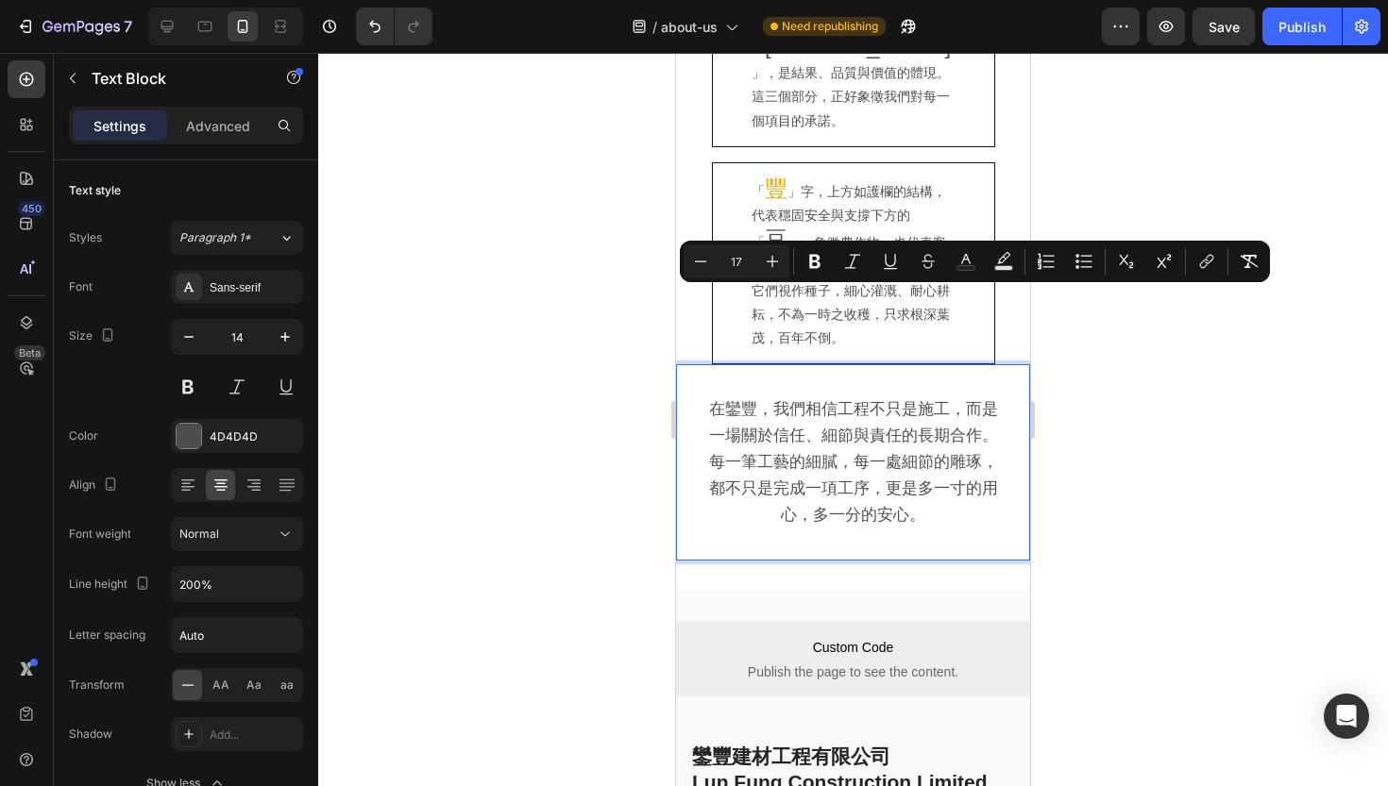
click at [606, 356] on div at bounding box center [853, 420] width 1070 height 734
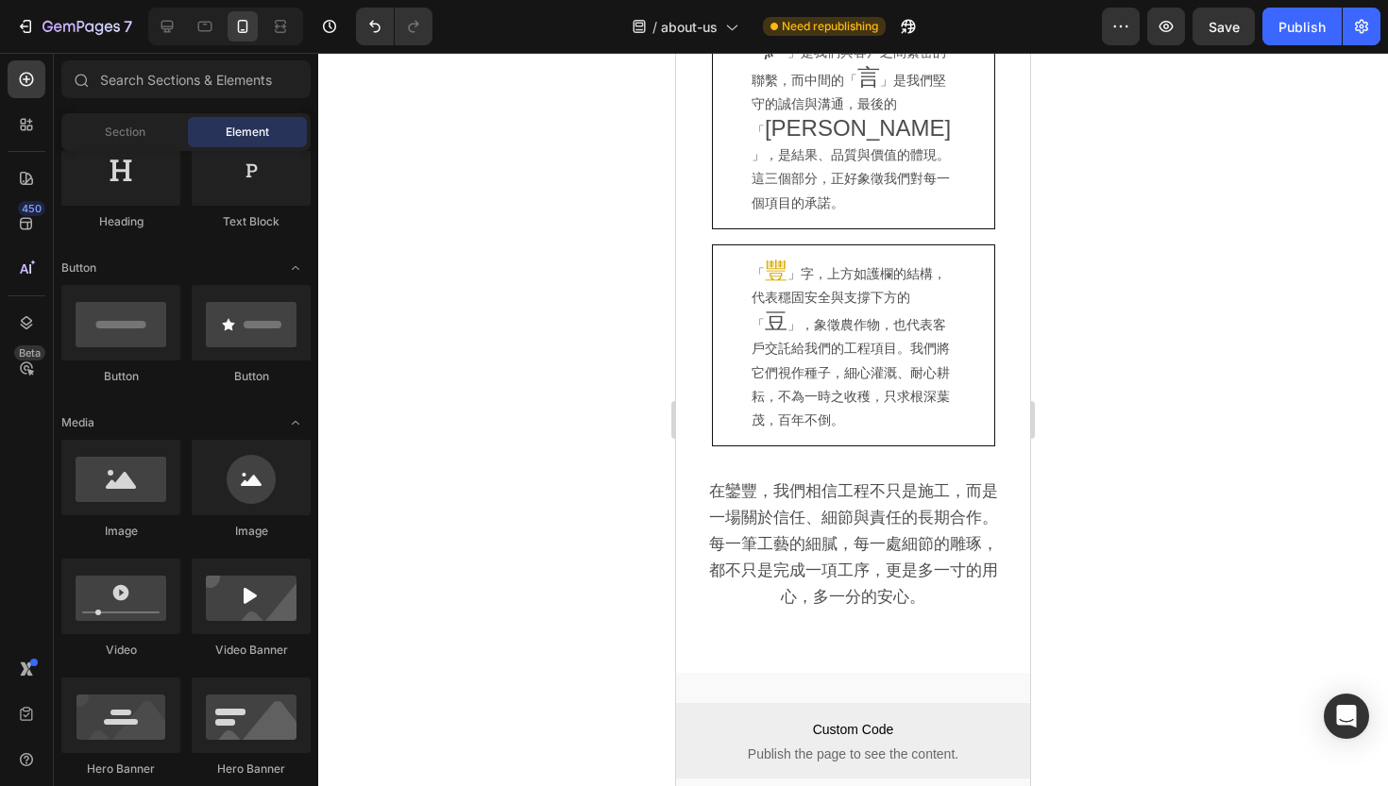
scroll to position [1726, 0]
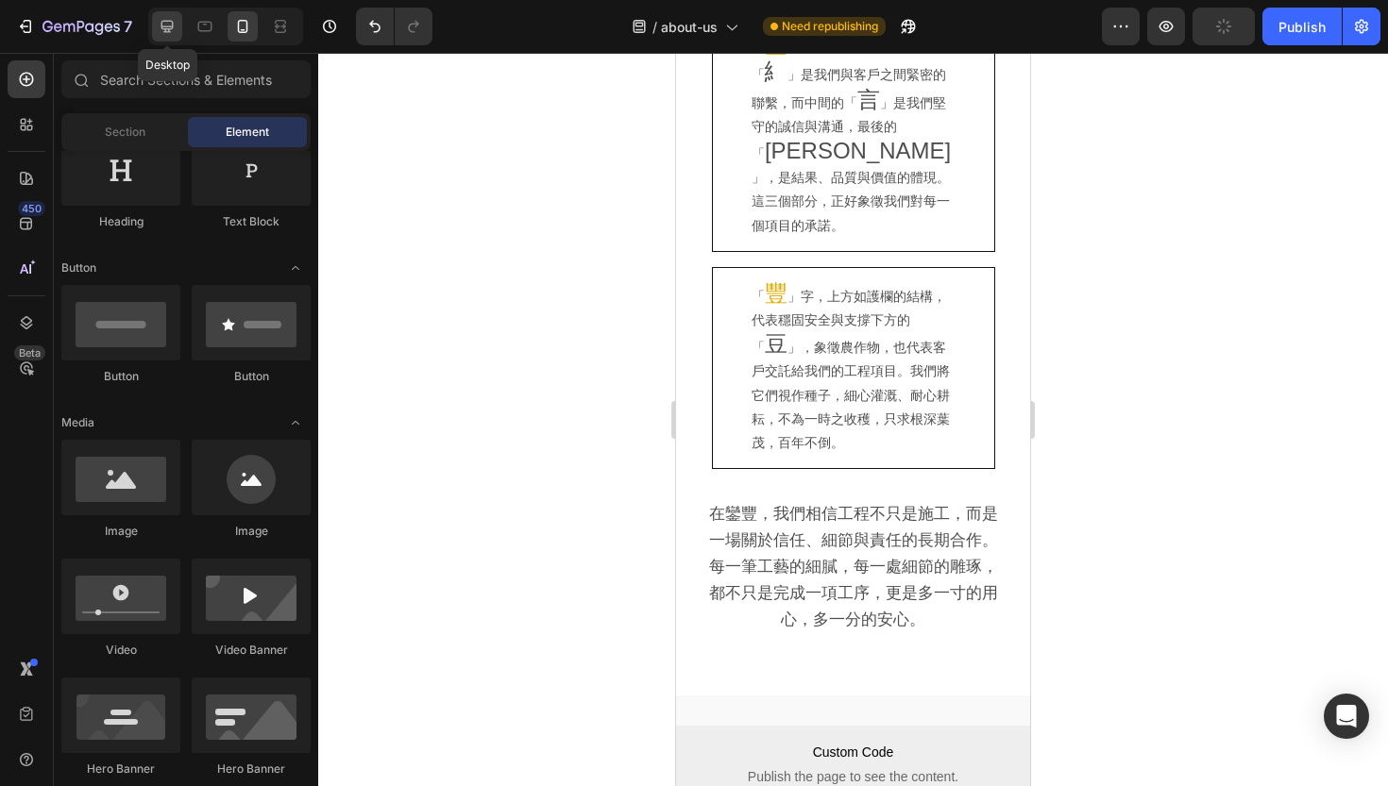
click at [174, 28] on icon at bounding box center [167, 26] width 19 height 19
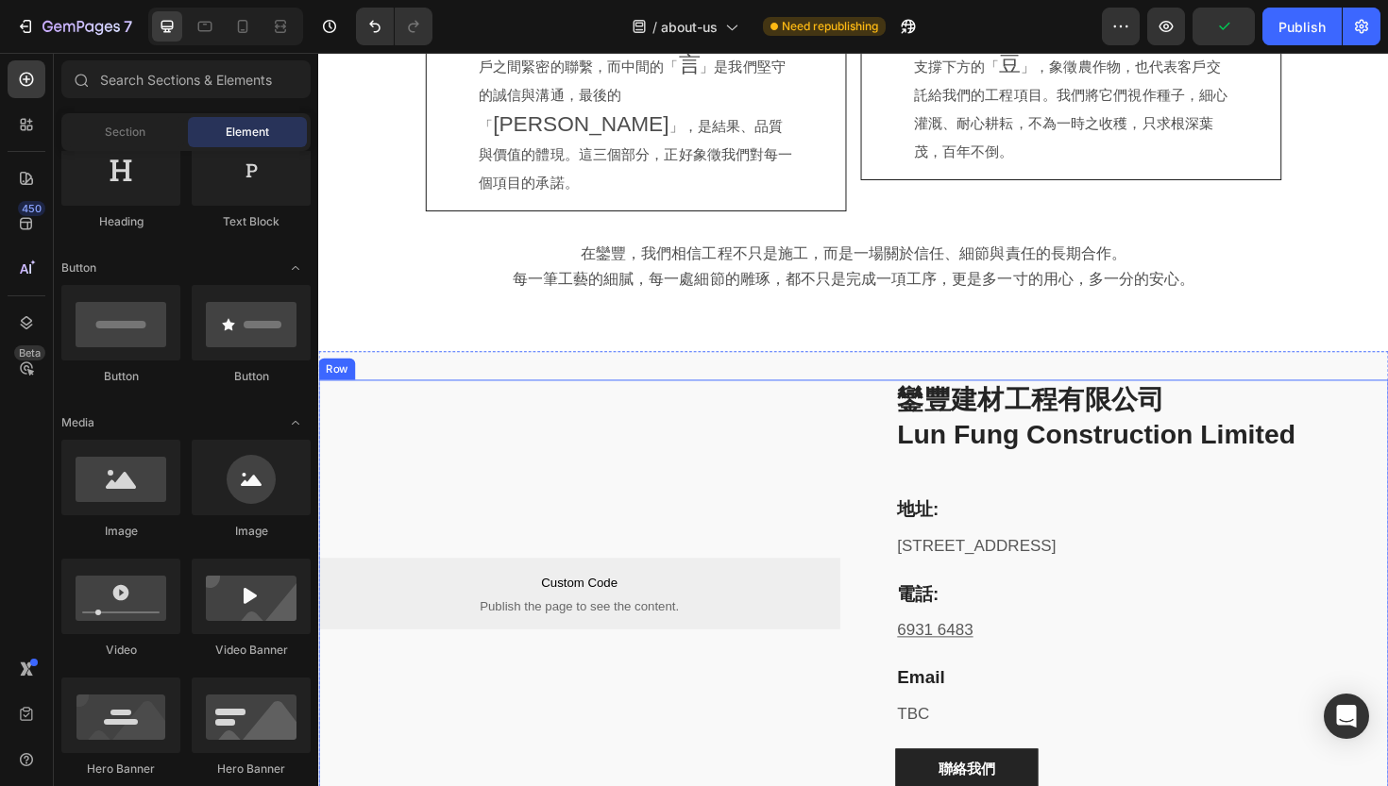
scroll to position [1125, 0]
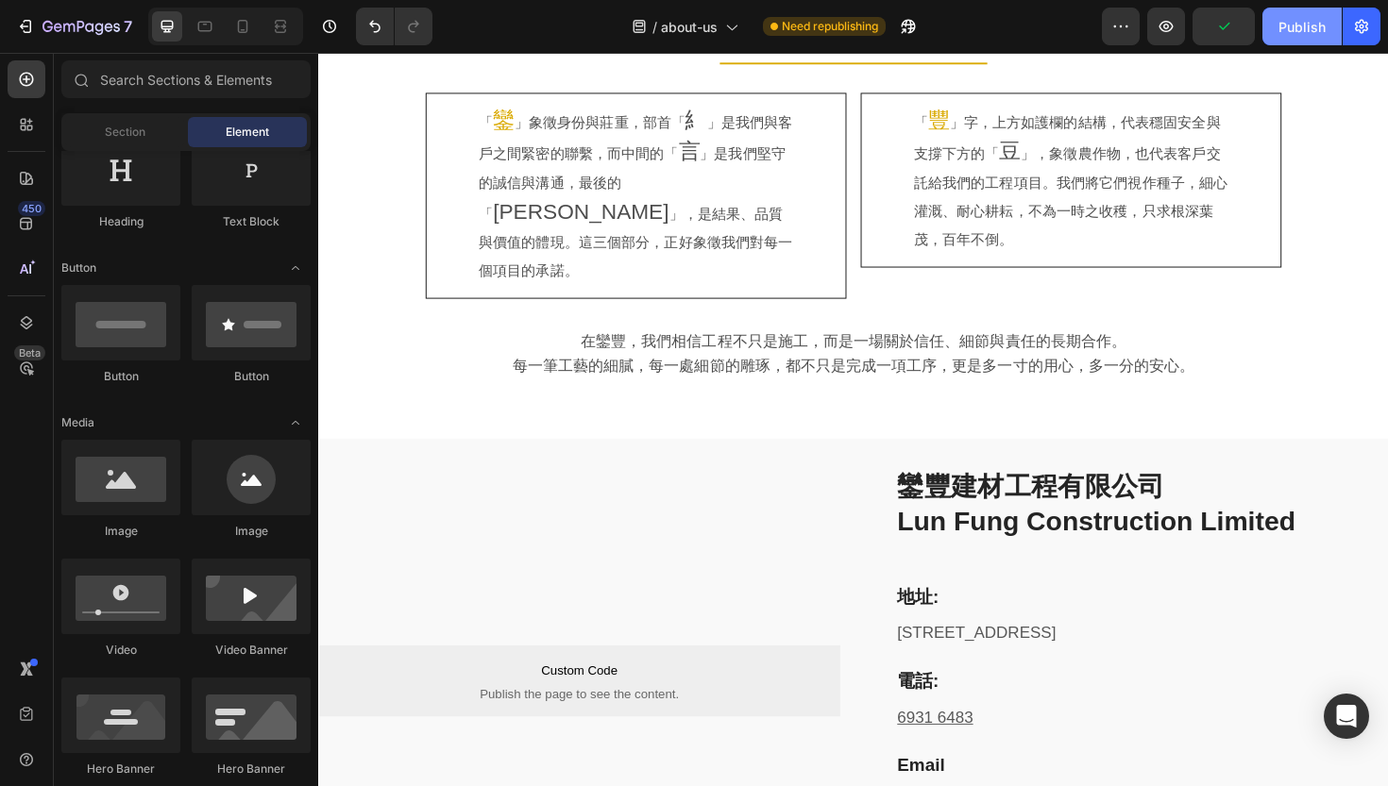
click at [1292, 29] on div "Publish" at bounding box center [1301, 27] width 47 height 20
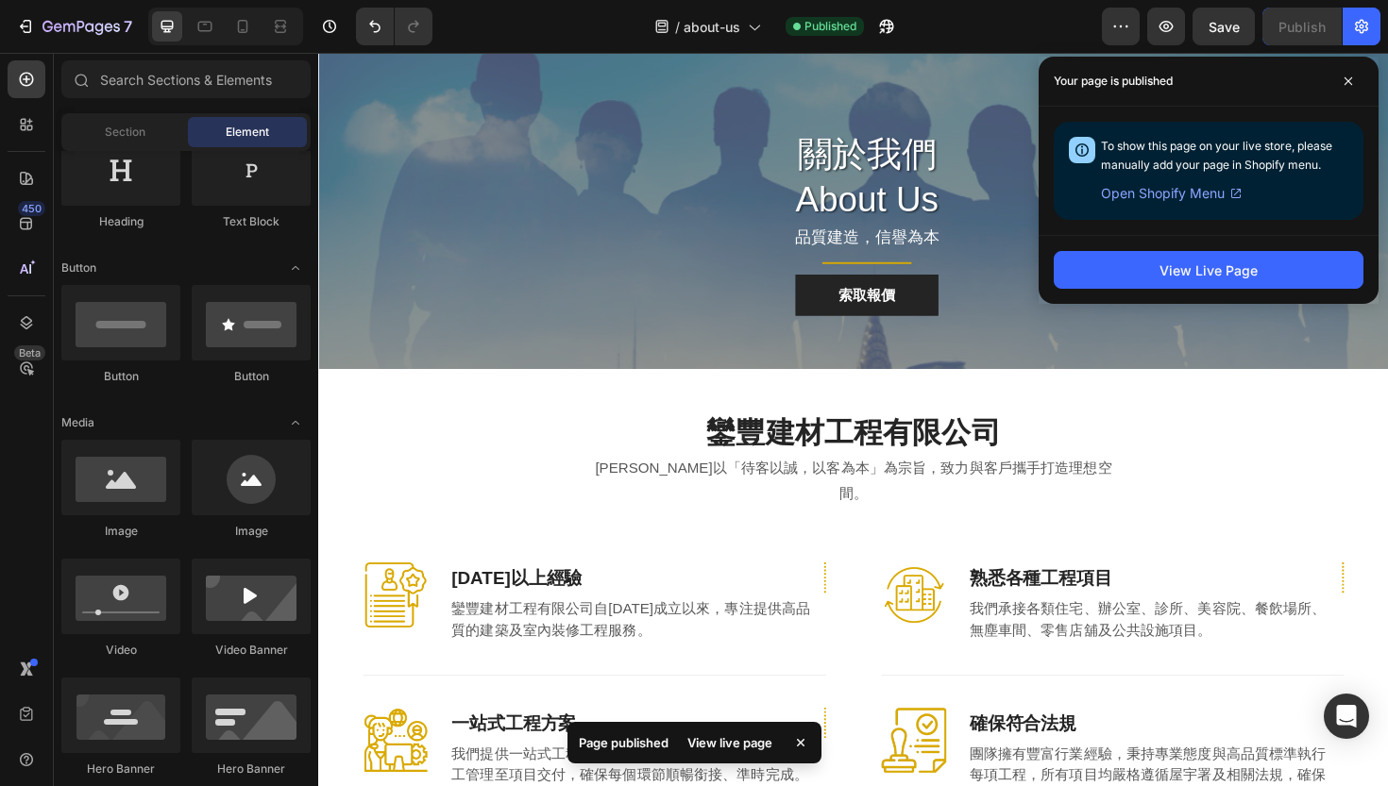
scroll to position [0, 0]
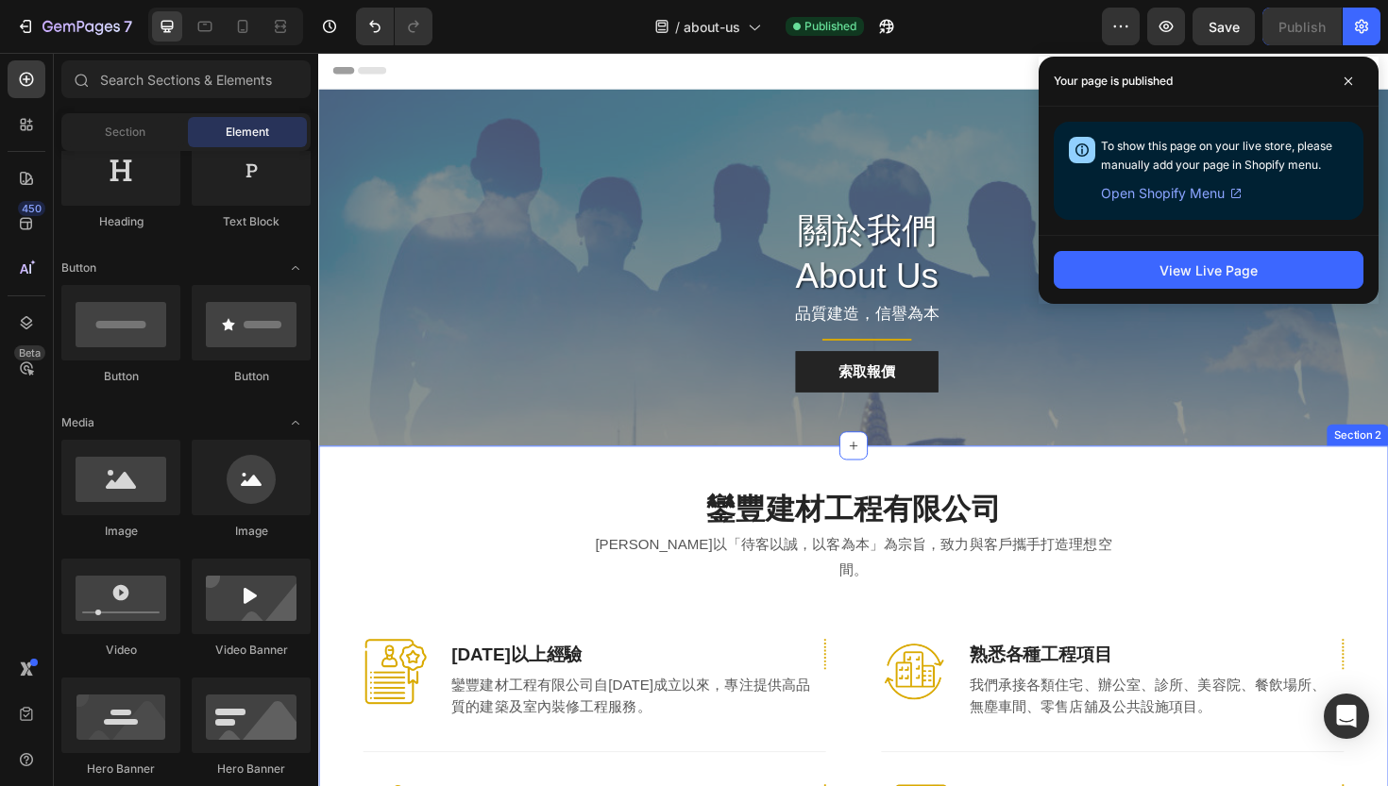
click at [367, 518] on div "鑾豐建材工程有限公司 Heading [PERSON_NAME]以「待客以誠，以客為本」為宗旨，致力與客戶攜手打造理想空間。 Text block Row I…" at bounding box center [884, 730] width 1105 height 432
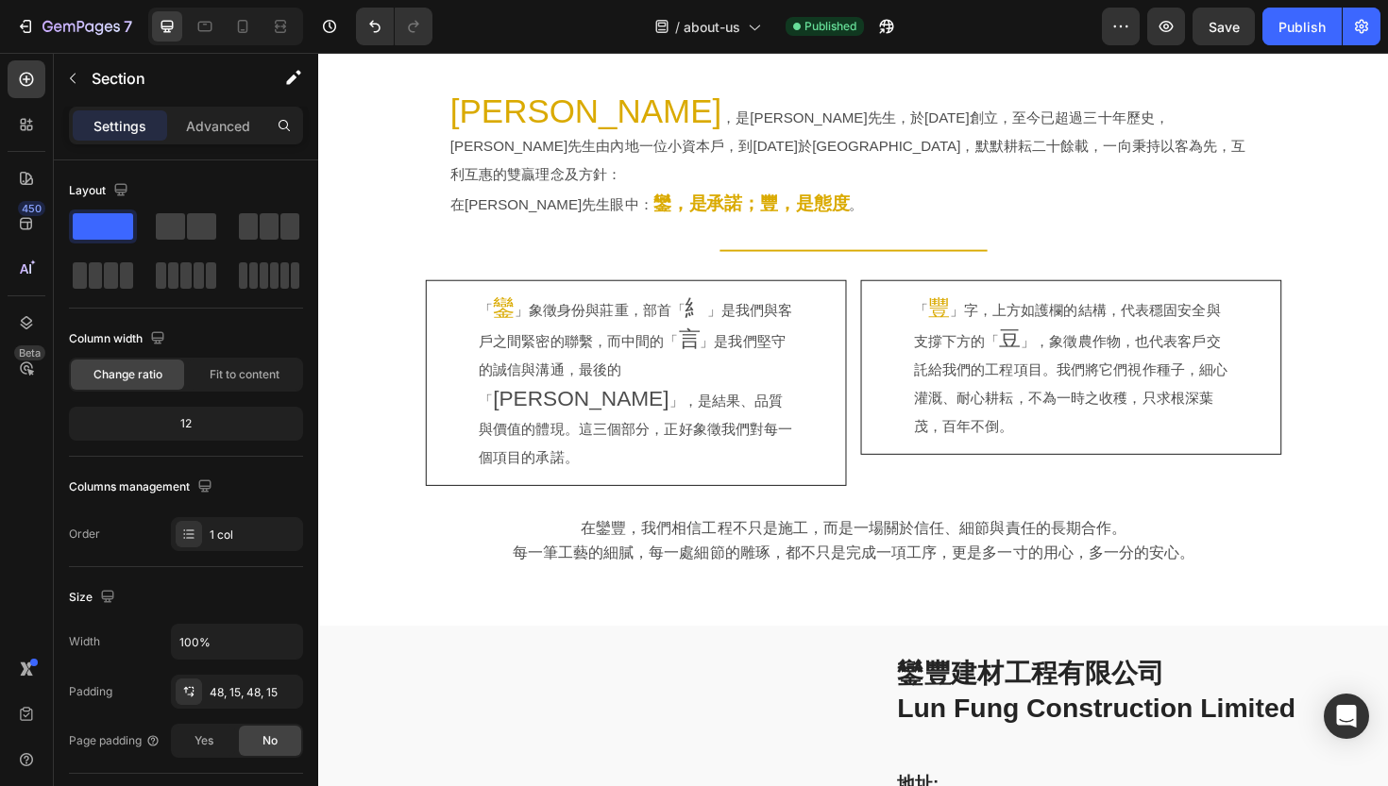
scroll to position [928, 0]
click at [390, 394] on div "[PERSON_NAME] ，是[PERSON_NAME]先生，於[DATE]創立，至今已超過三十年歷史，[PERSON_NAME]先生由內地一位小資本戶，到…" at bounding box center [884, 348] width 1133 height 563
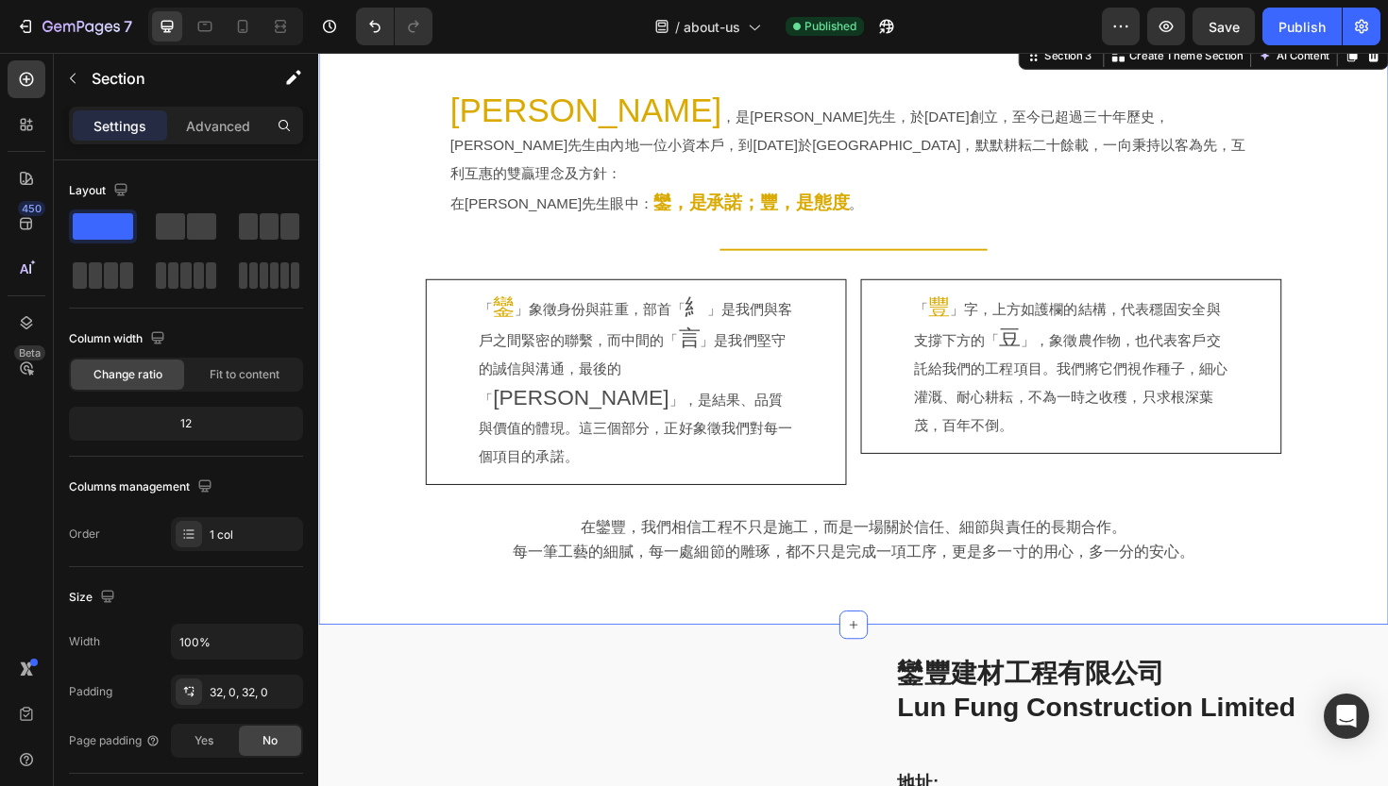
click at [390, 394] on div "[PERSON_NAME] ，是[PERSON_NAME]先生，於[DATE]創立，至今已超過三十年歷史，[PERSON_NAME]先生由內地一位小資本戶，到…" at bounding box center [884, 348] width 1133 height 563
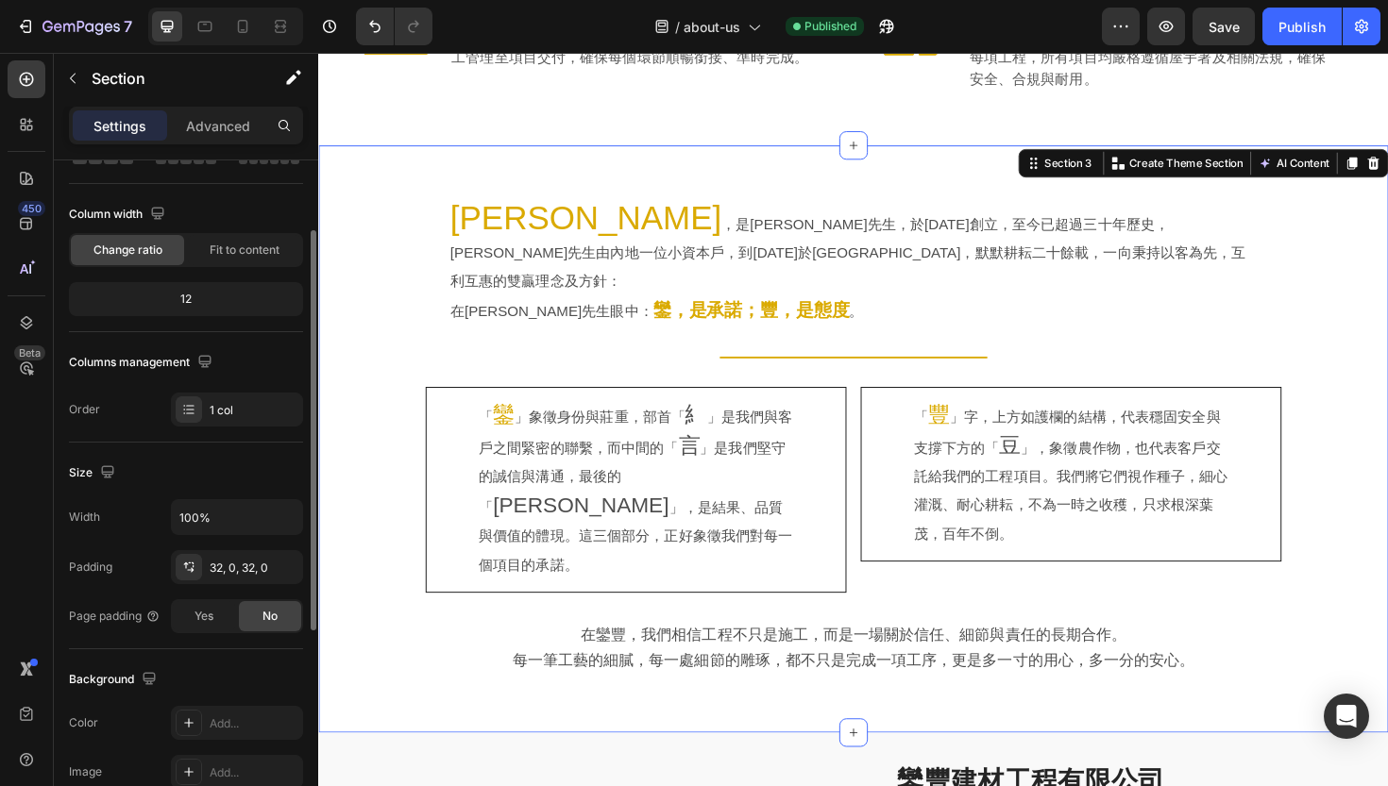
scroll to position [149, 0]
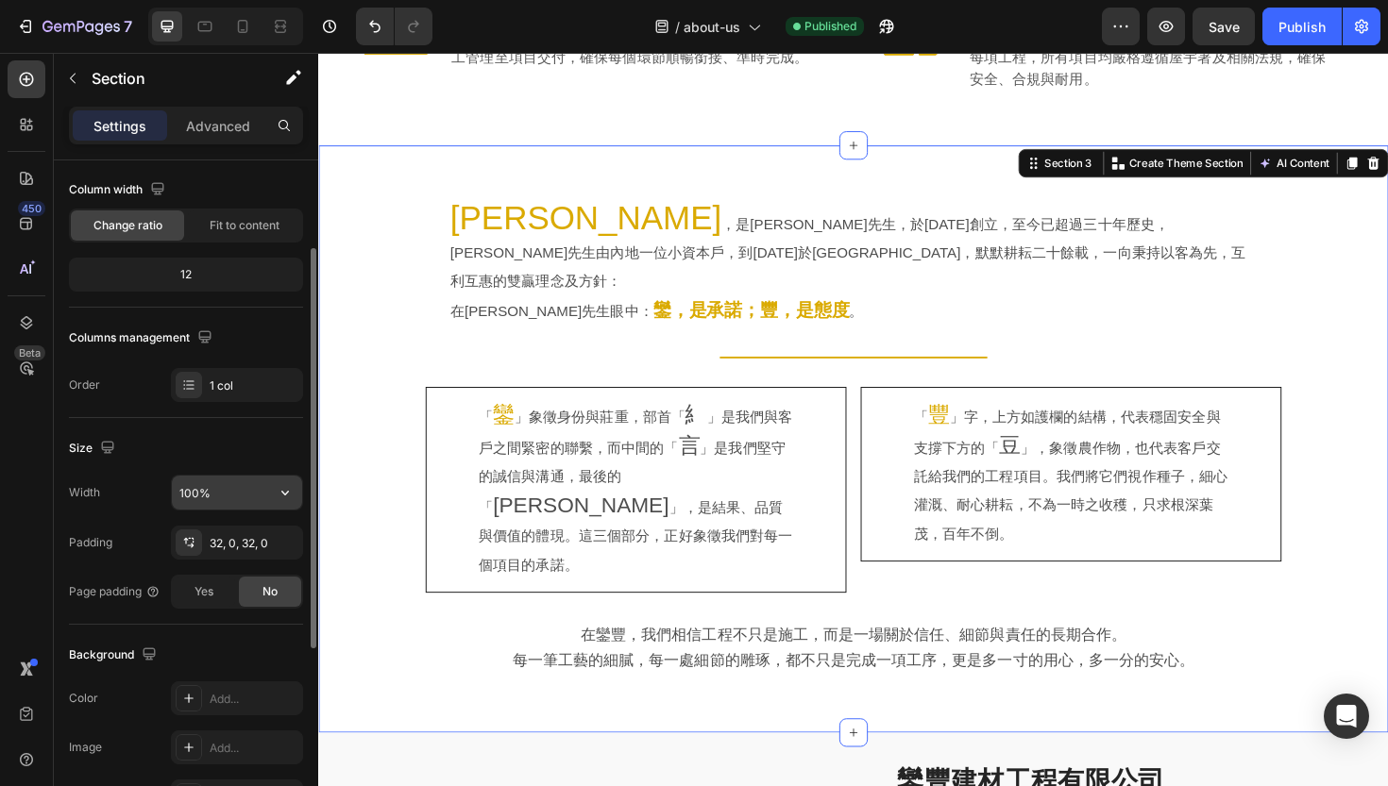
click at [228, 496] on input "100%" at bounding box center [237, 493] width 130 height 34
click at [271, 497] on button "button" at bounding box center [285, 493] width 34 height 34
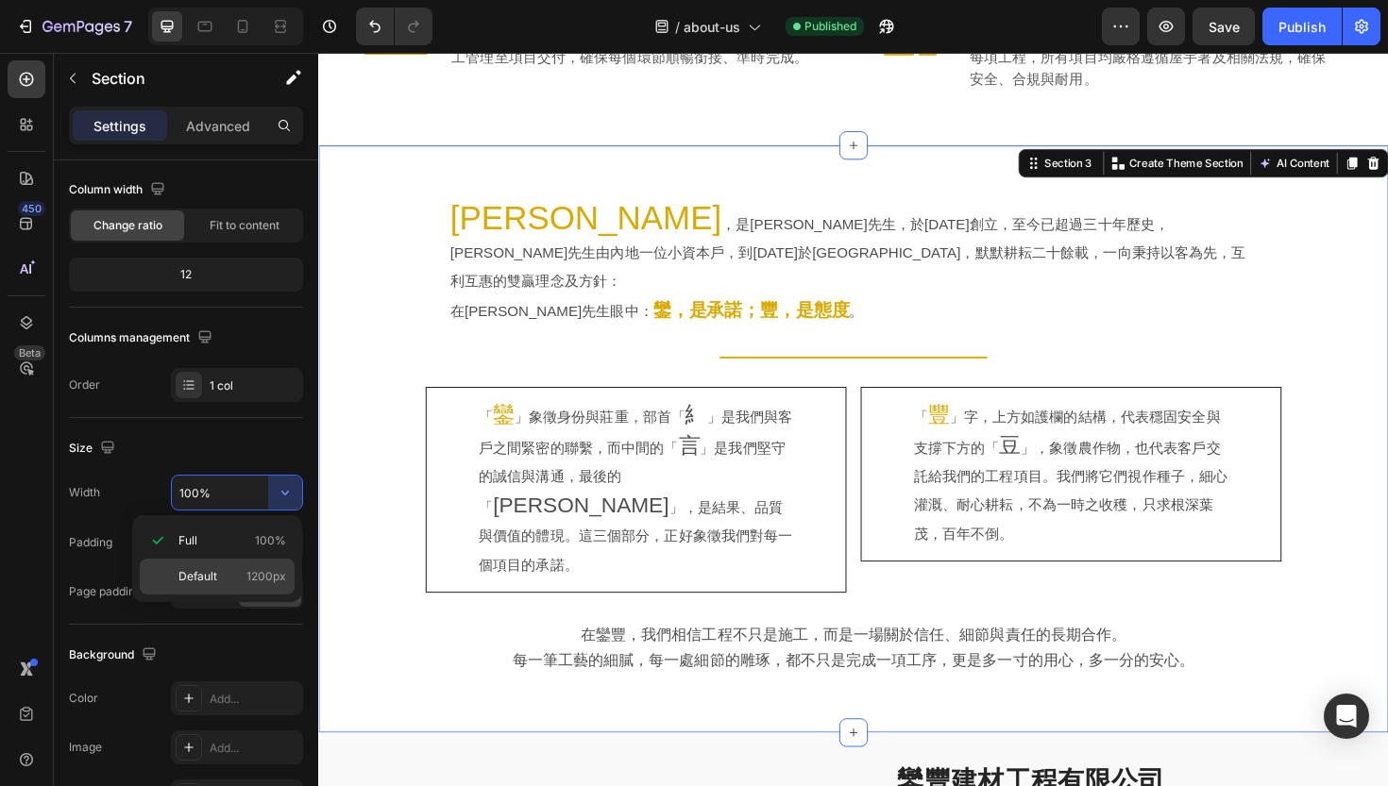
click at [226, 567] on div "Default 1200px" at bounding box center [217, 577] width 155 height 36
type input "1200"
click at [458, 680] on div "[PERSON_NAME] ，是[PERSON_NAME]先生，於[DATE]創立，至今已超過三十年歷史，[PERSON_NAME]先生由內地一位小資本戶，到…" at bounding box center [884, 462] width 1133 height 623
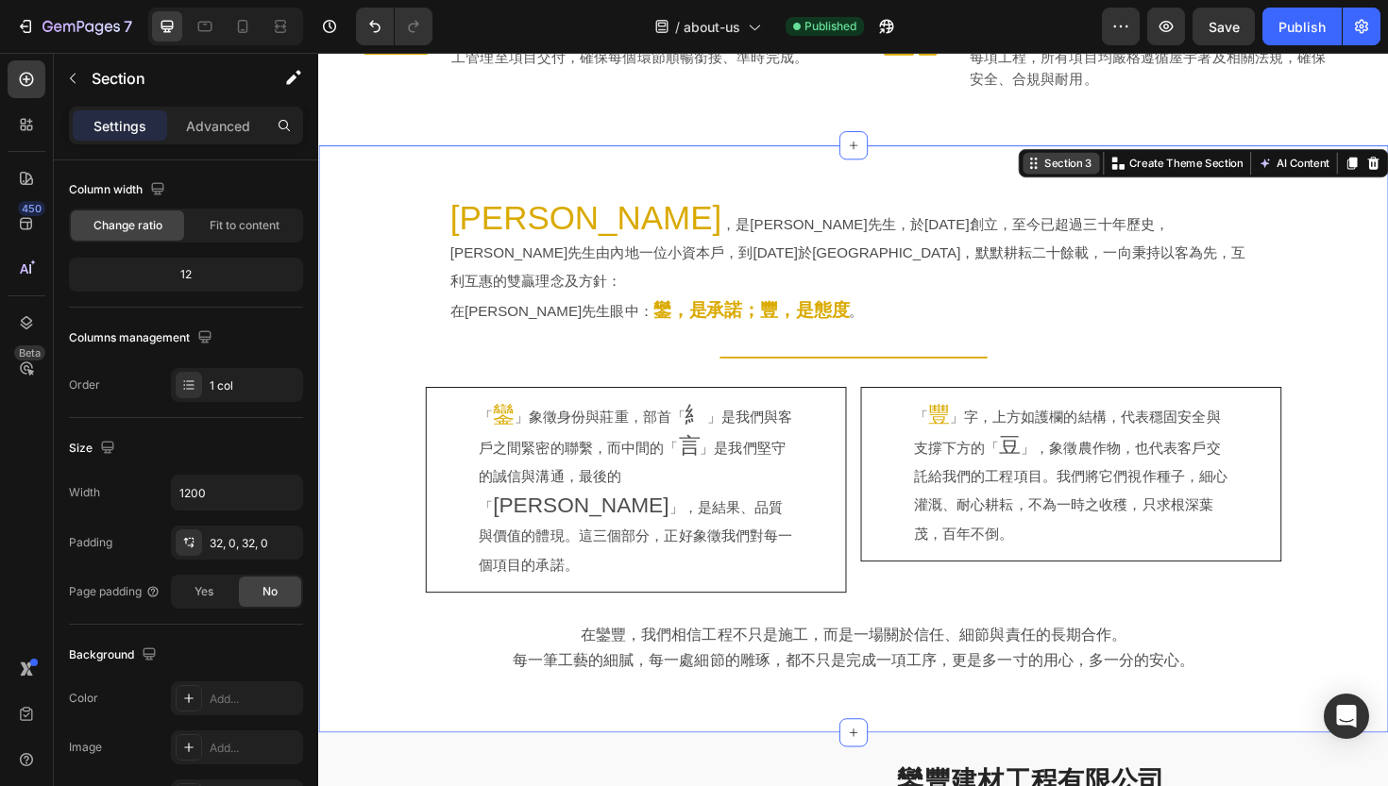
click at [1107, 161] on div "Section 3" at bounding box center [1112, 169] width 59 height 17
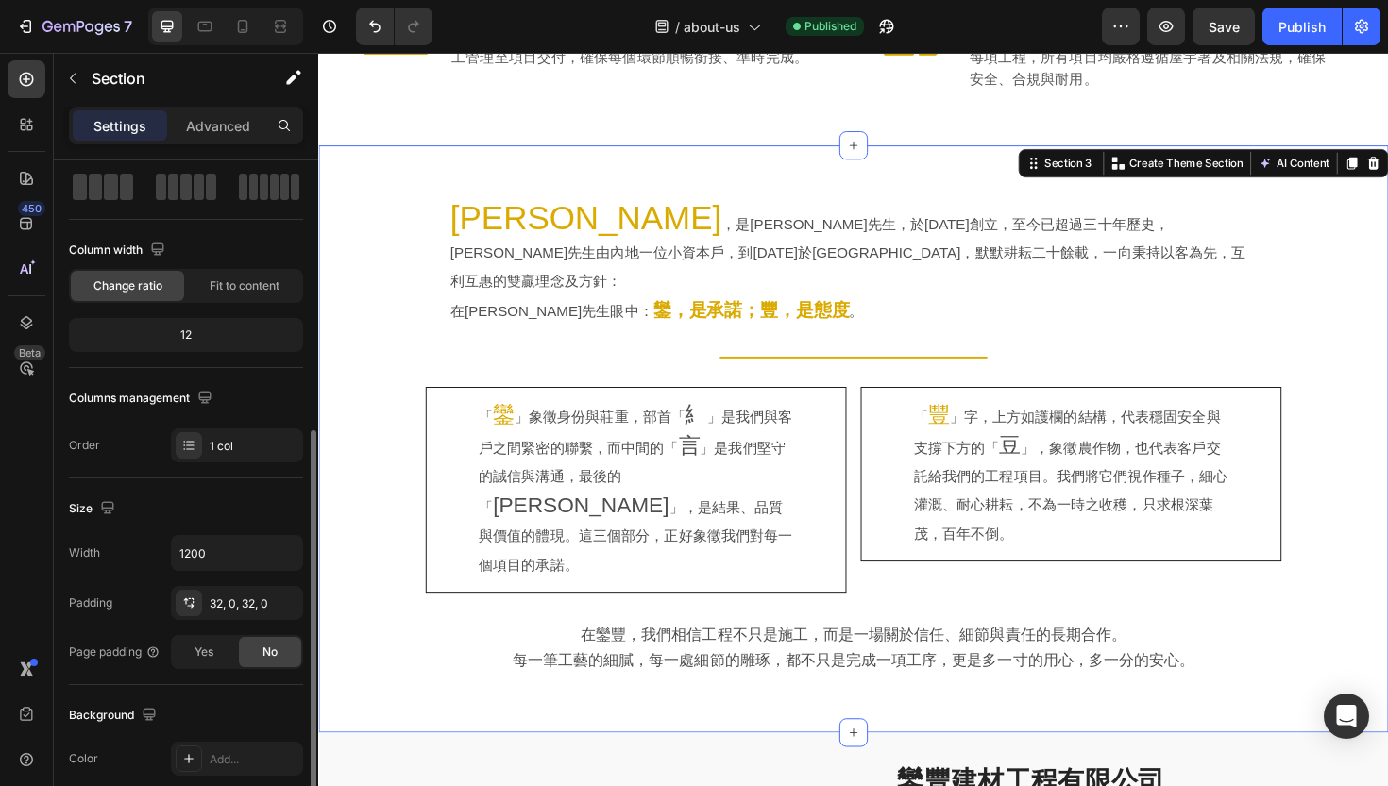
scroll to position [0, 0]
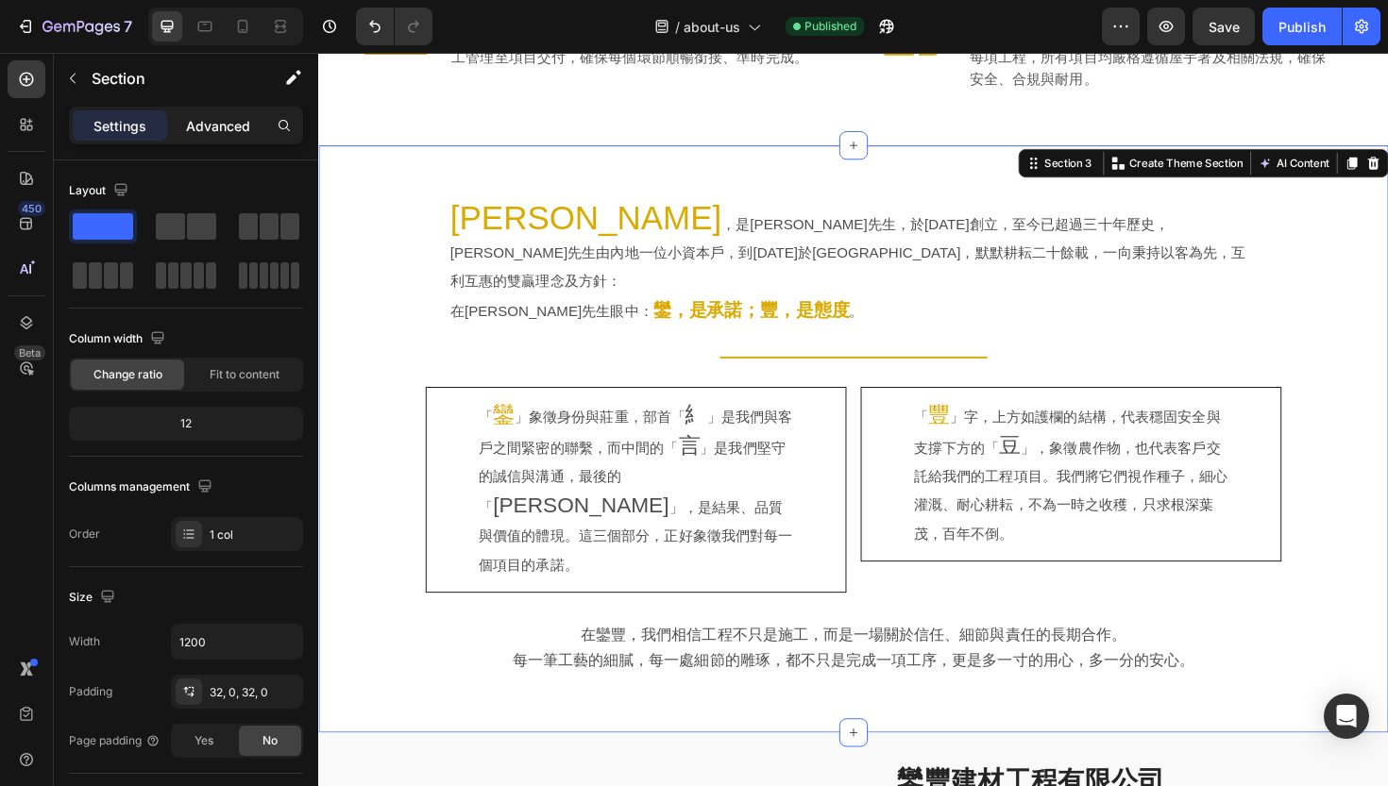
click at [213, 133] on p "Advanced" at bounding box center [218, 126] width 64 height 20
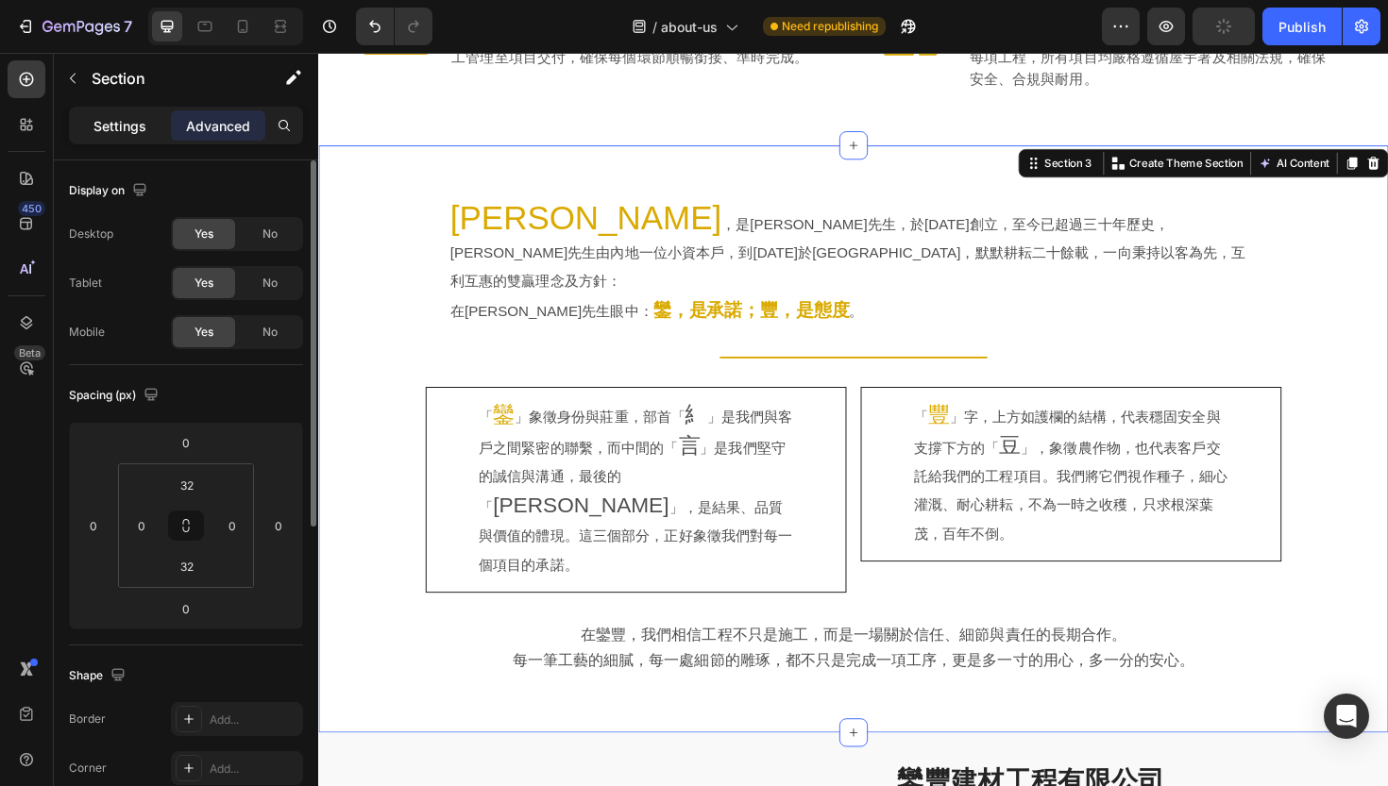
click at [119, 127] on p "Settings" at bounding box center [119, 126] width 53 height 20
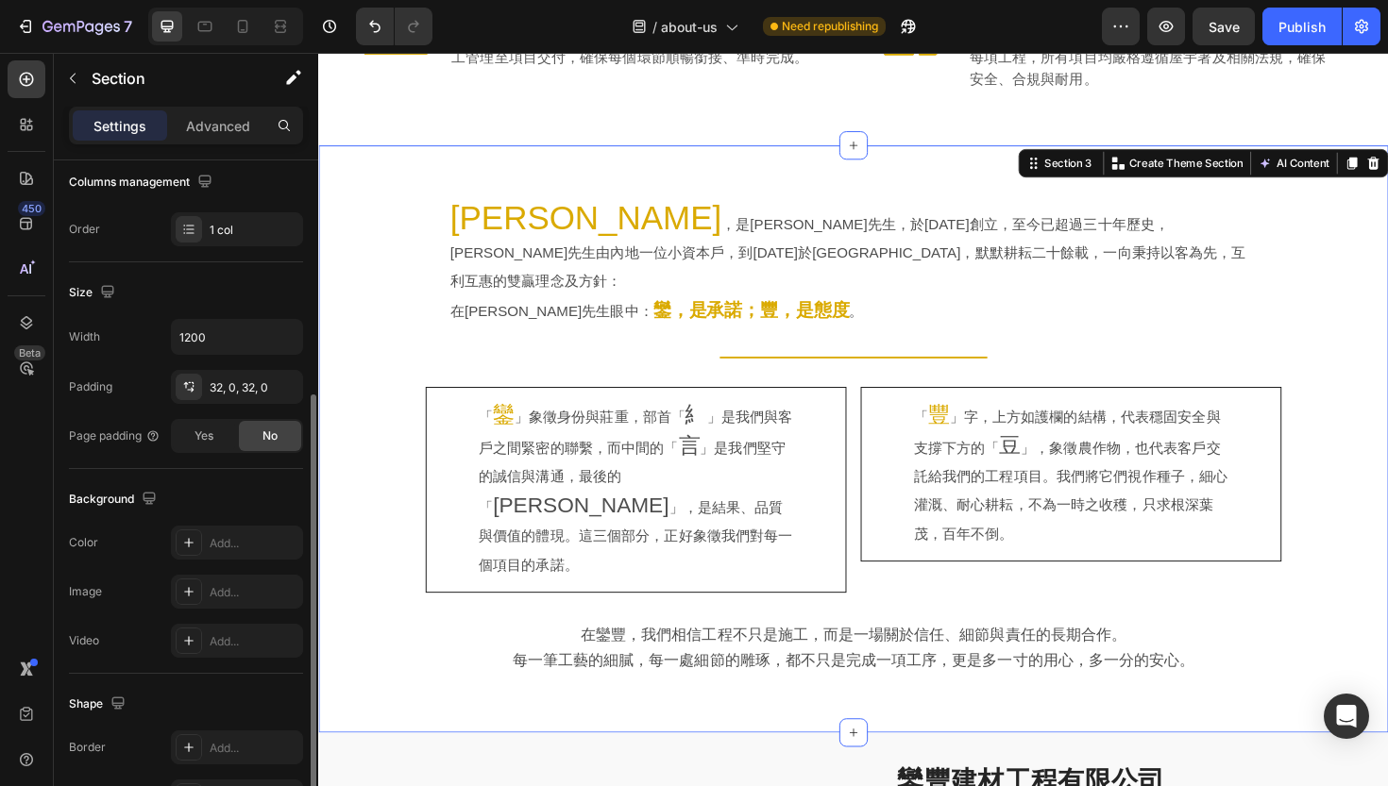
scroll to position [340, 0]
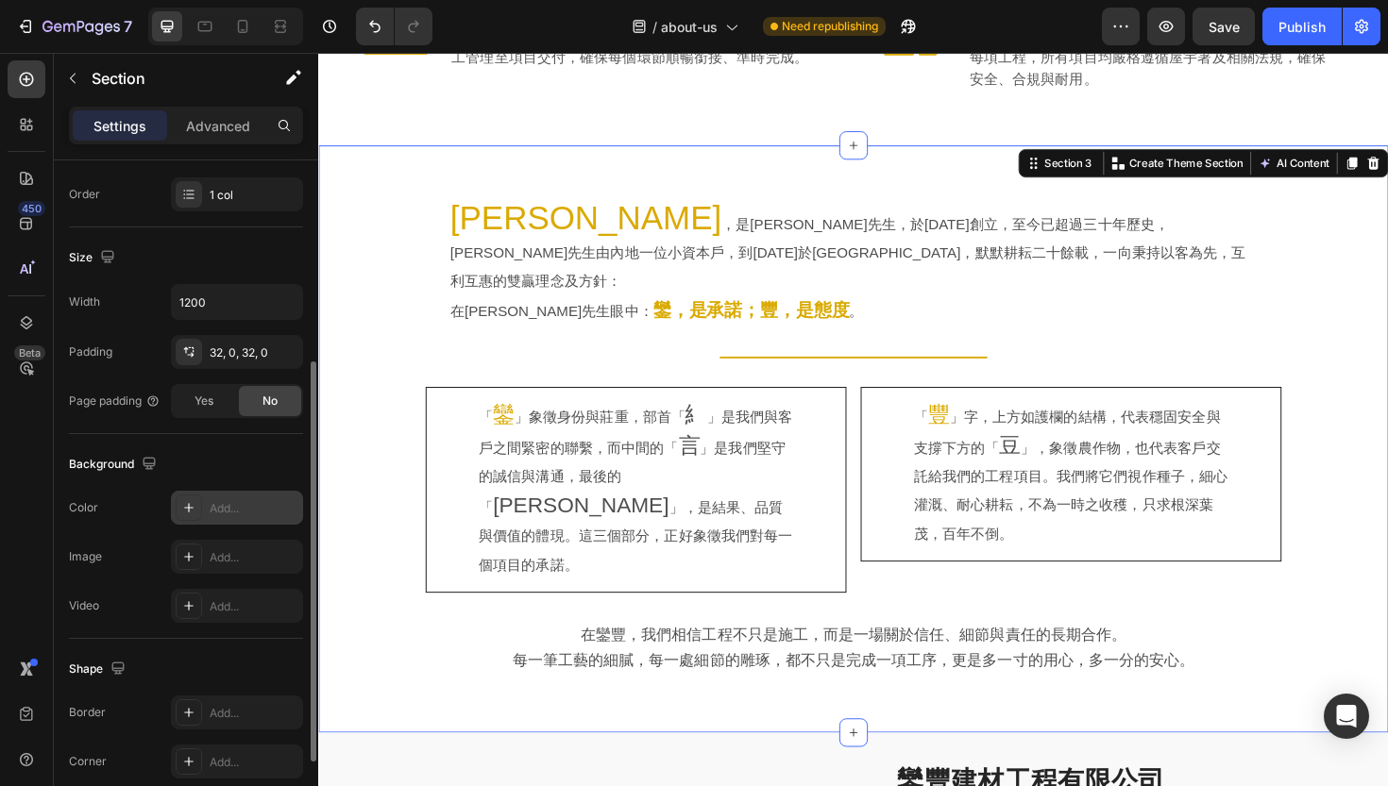
click at [179, 507] on div at bounding box center [189, 508] width 26 height 26
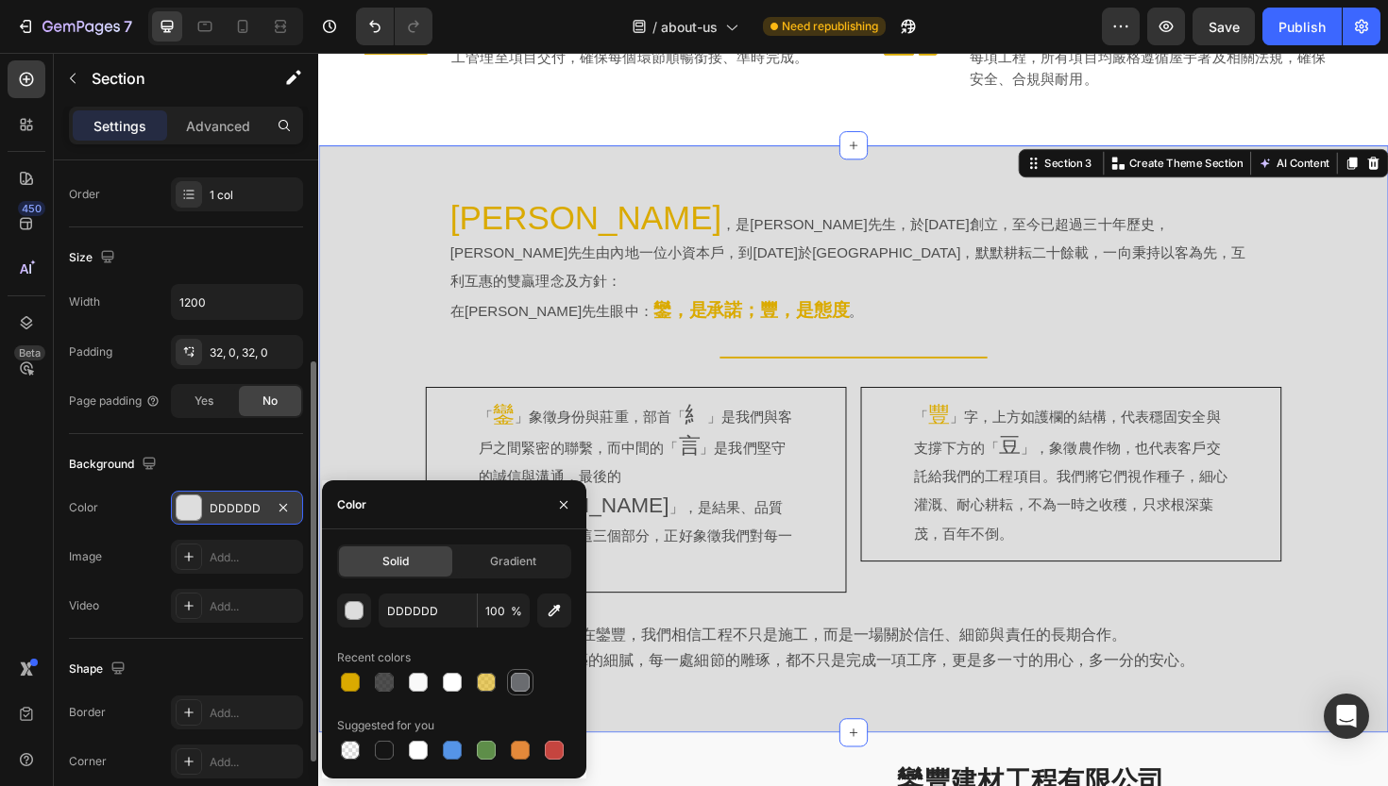
click at [517, 685] on div at bounding box center [520, 682] width 19 height 19
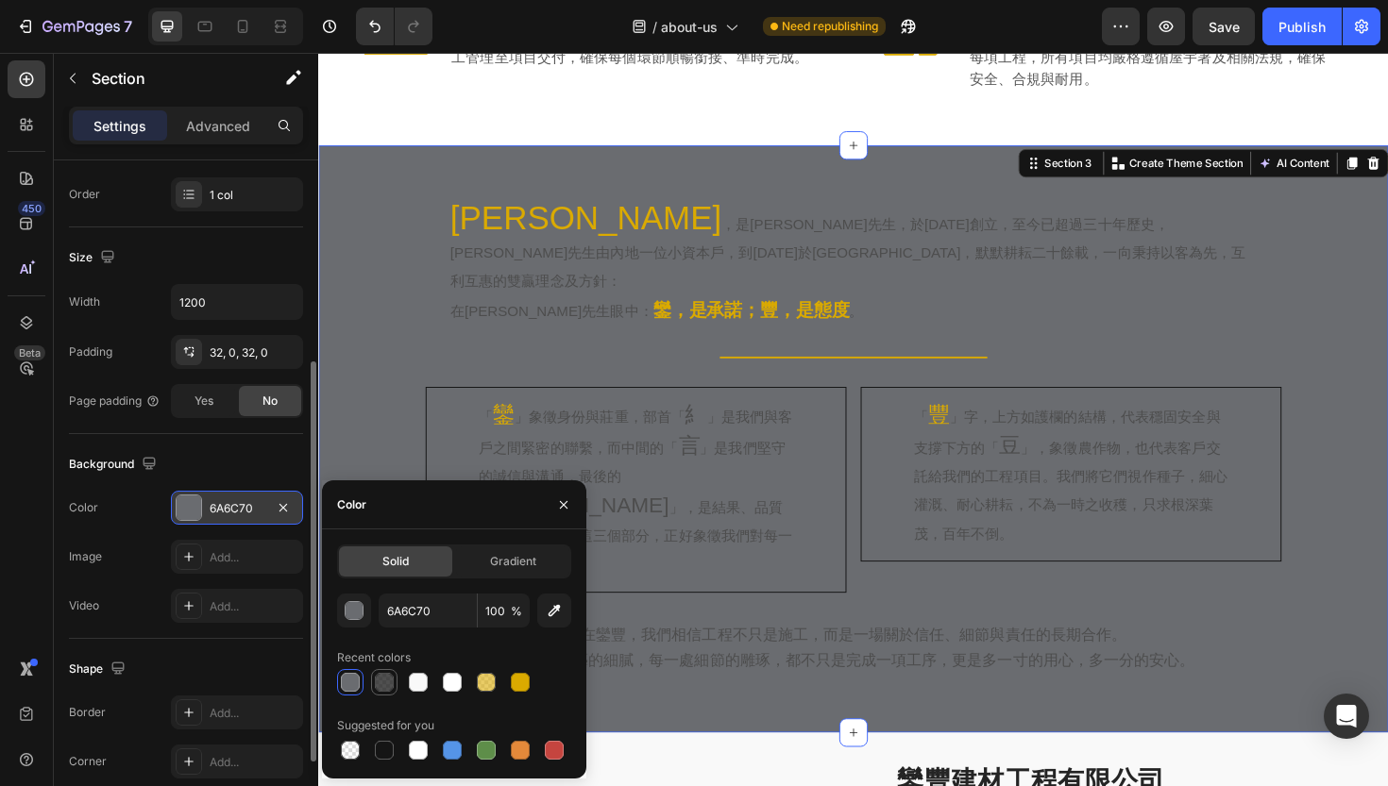
click at [393, 678] on div at bounding box center [384, 682] width 19 height 19
type input "151515"
type input "75"
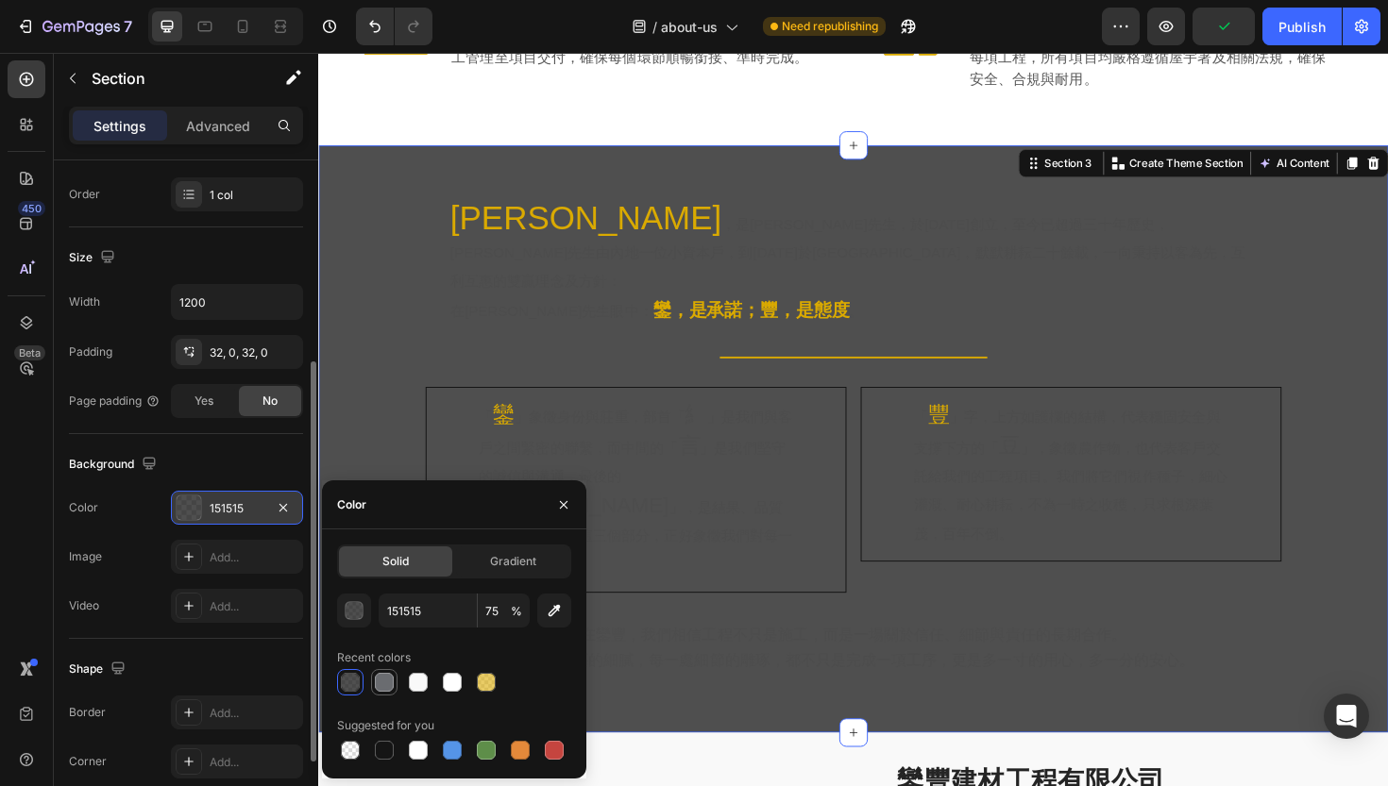
click at [390, 683] on div at bounding box center [384, 682] width 19 height 19
type input "6A6C70"
type input "100"
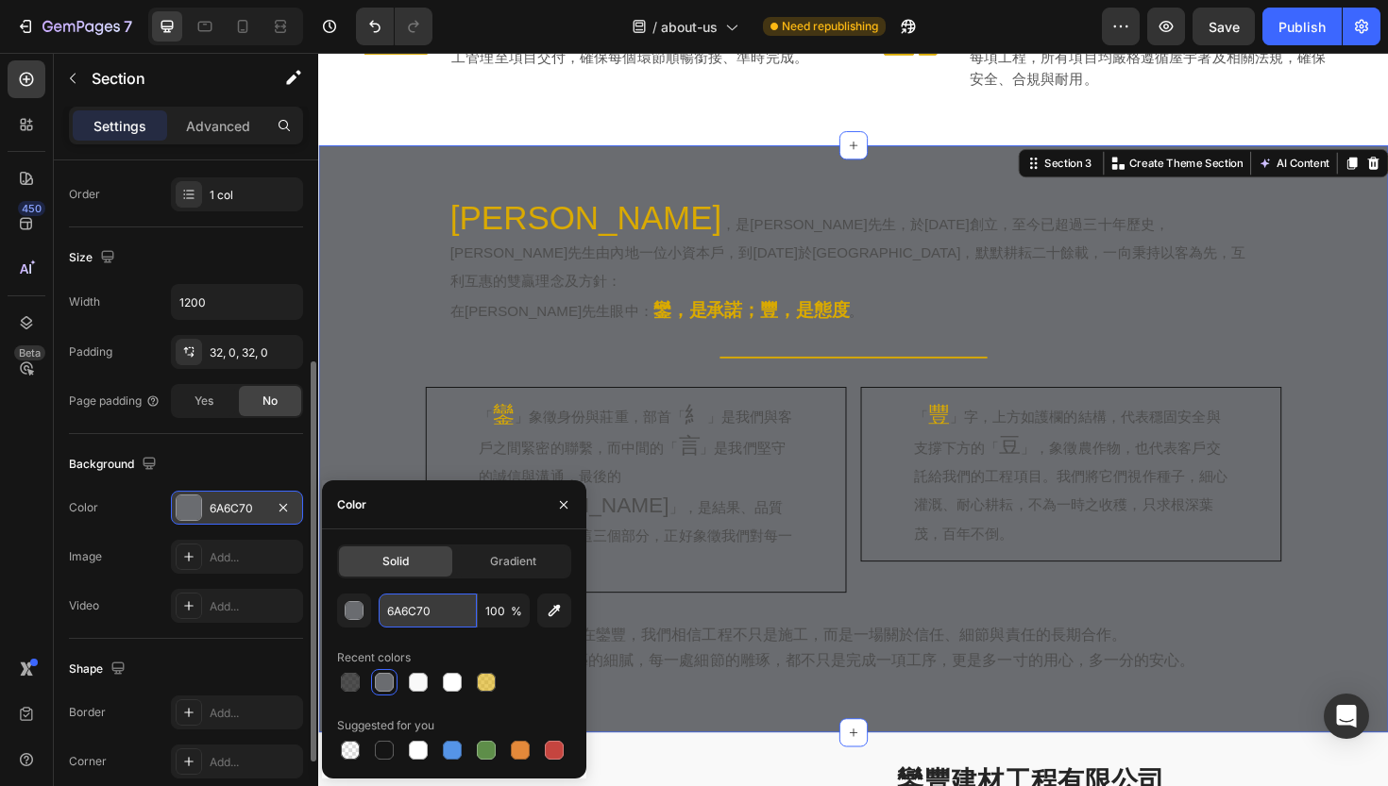
click at [422, 614] on input "6A6C70" at bounding box center [428, 611] width 98 height 34
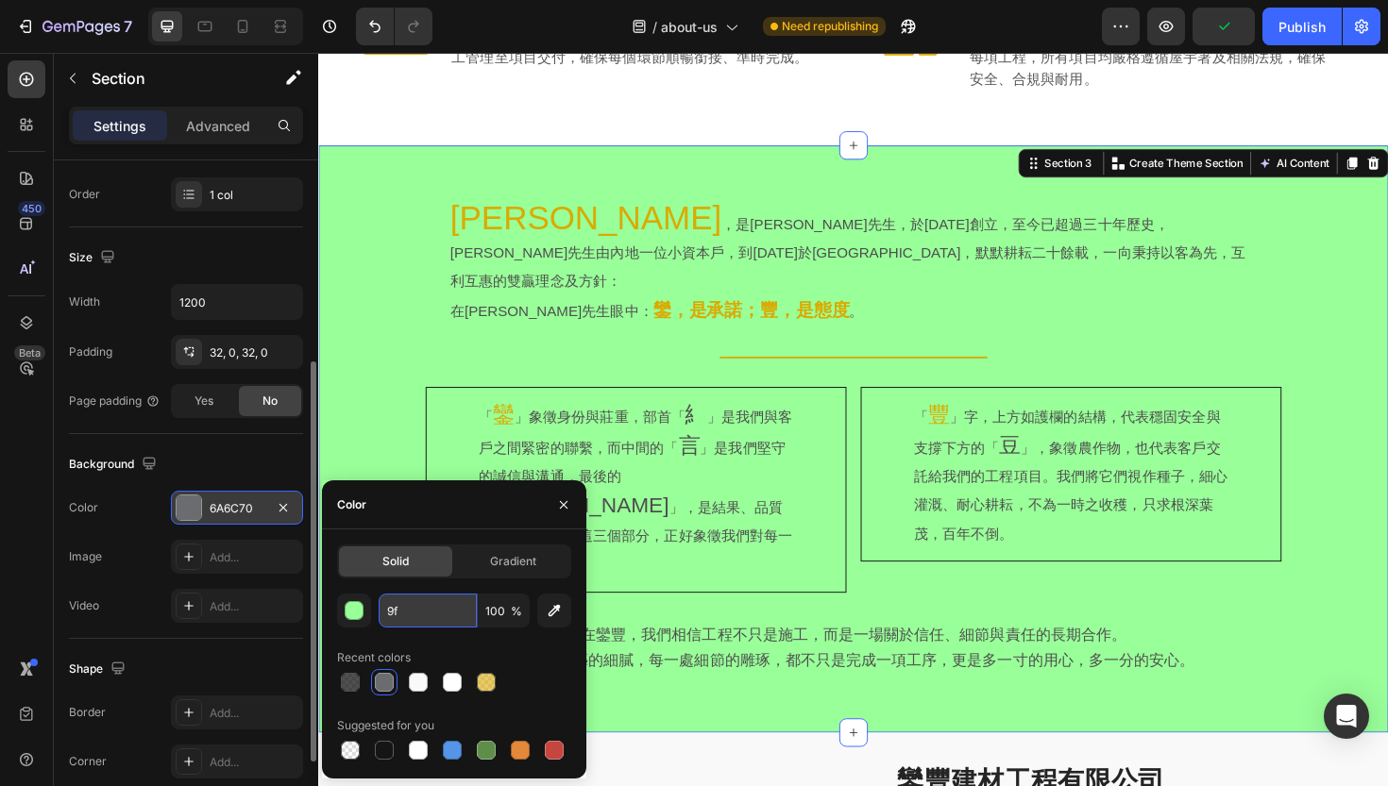
type input "9"
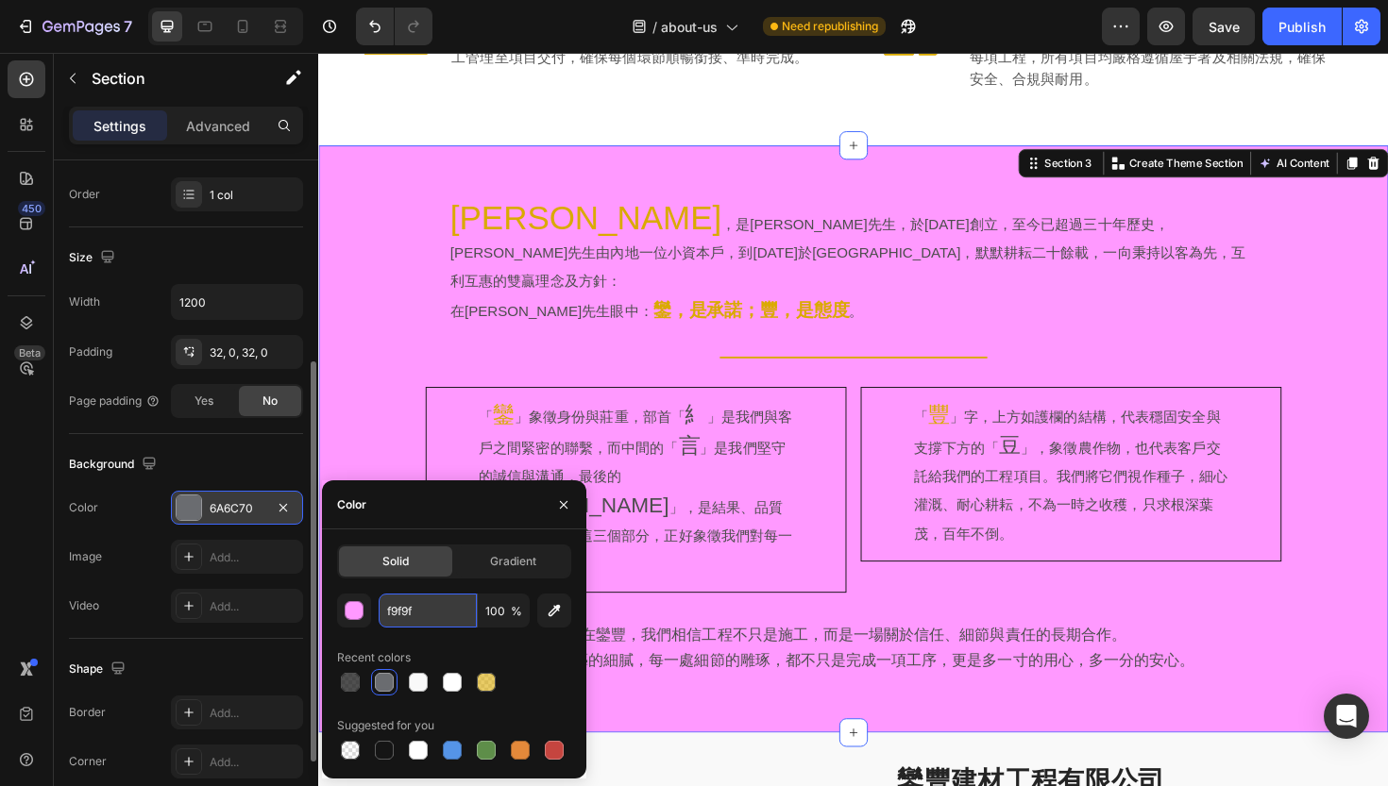
type input "f9f9f9"
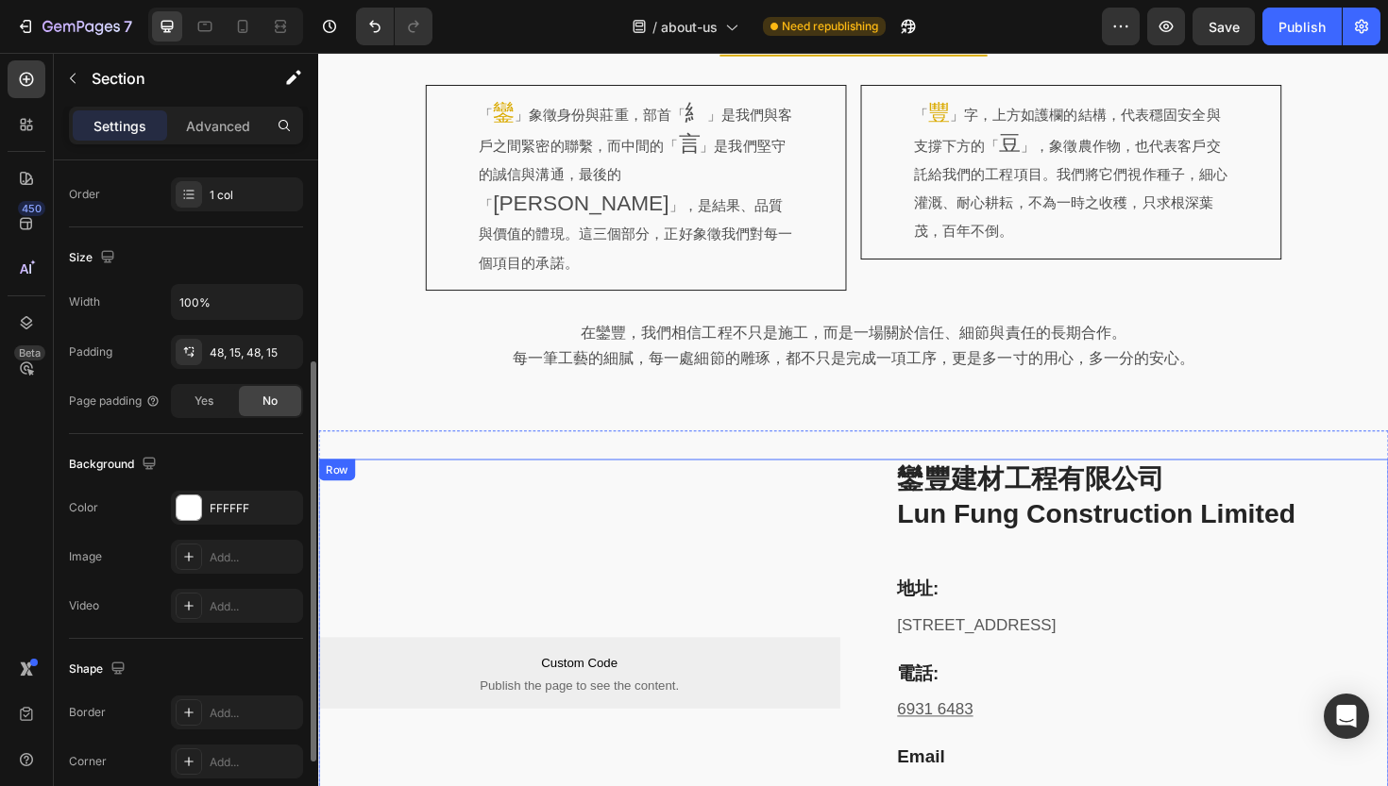
scroll to position [1097, 0]
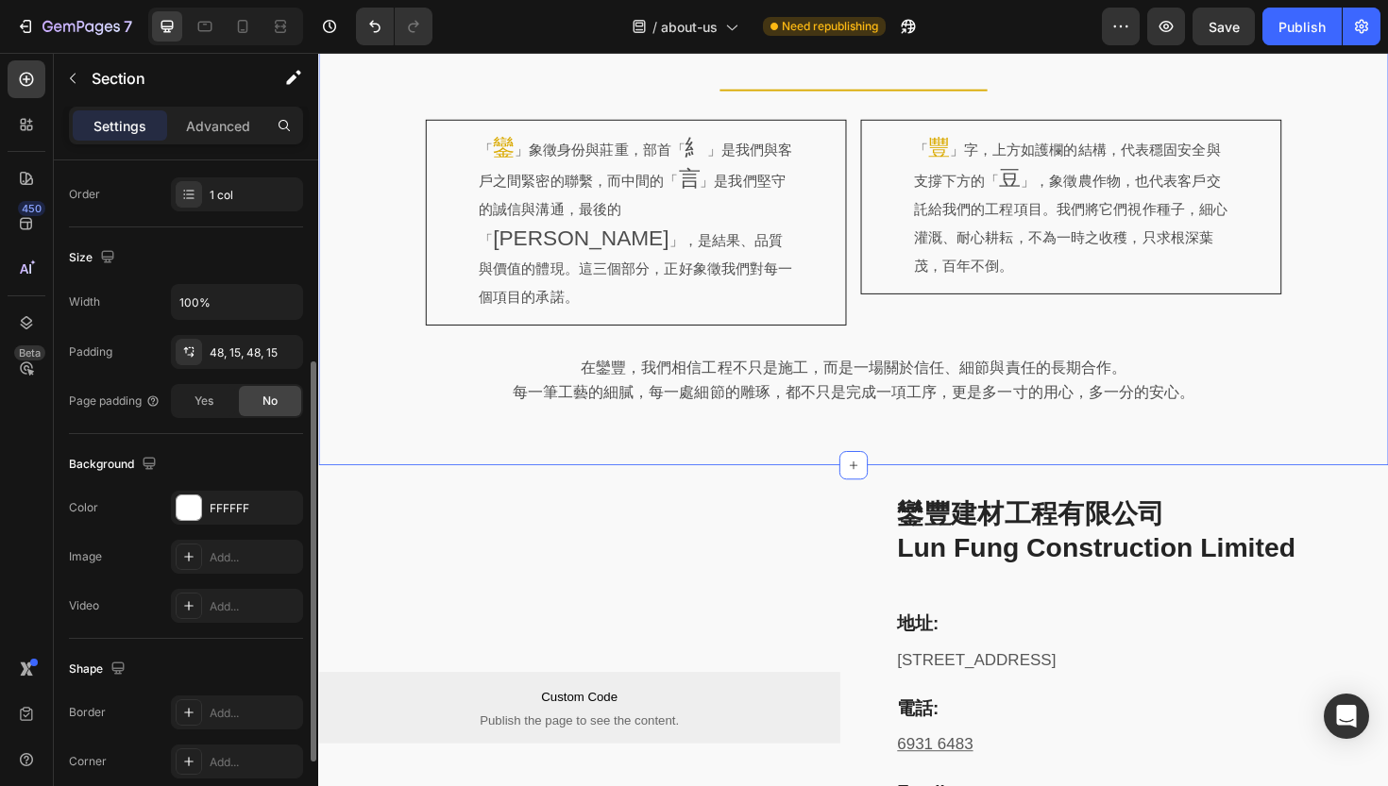
click at [362, 415] on div "[PERSON_NAME] ，是[PERSON_NAME]先生，於[DATE]創立，至今已超過三十年歷史，[PERSON_NAME]先生由內地一位小資本戶，到…" at bounding box center [884, 179] width 1133 height 623
click at [195, 516] on div at bounding box center [189, 508] width 25 height 25
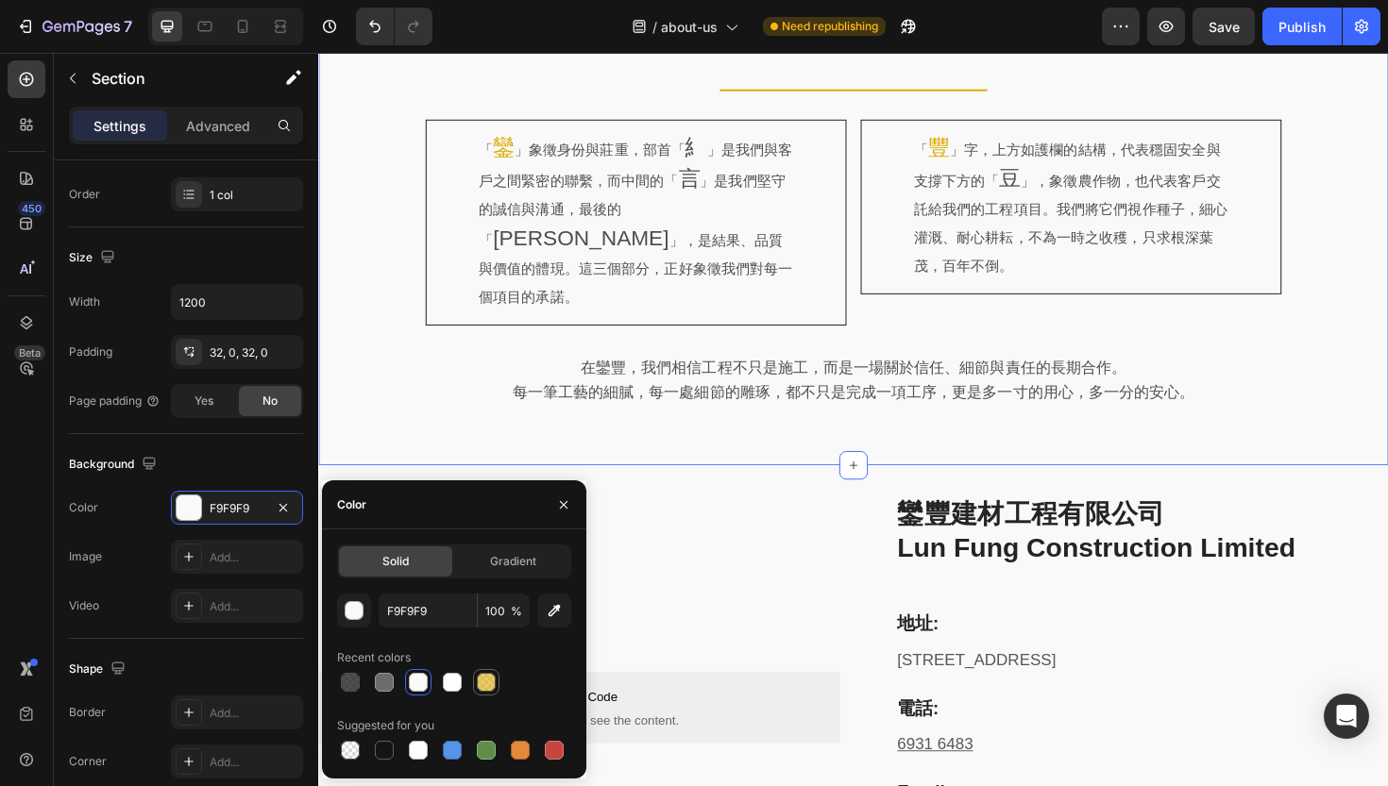
click at [486, 684] on div at bounding box center [486, 682] width 19 height 19
type input "DAAA00"
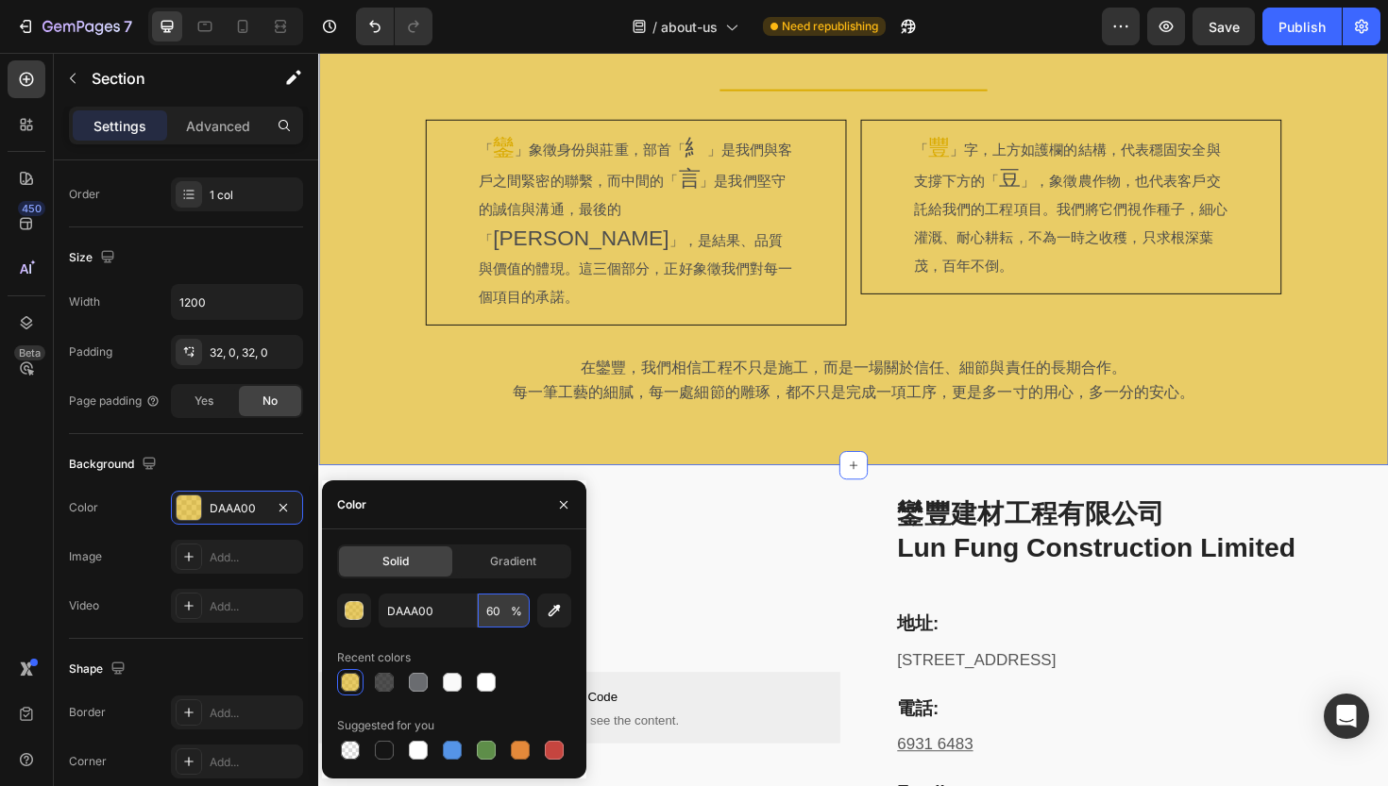
click at [494, 616] on input "60" at bounding box center [504, 611] width 52 height 34
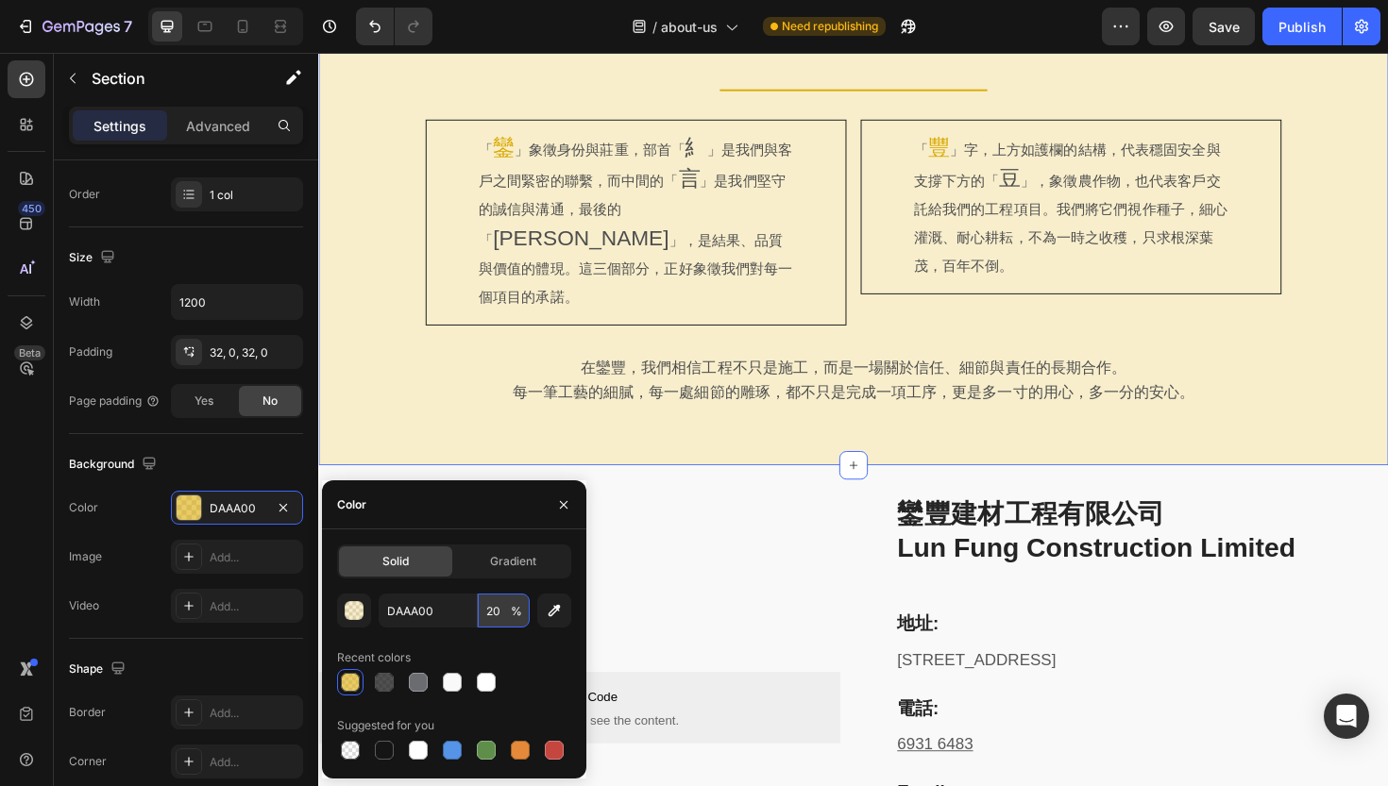
click at [493, 616] on input "20" at bounding box center [504, 611] width 52 height 34
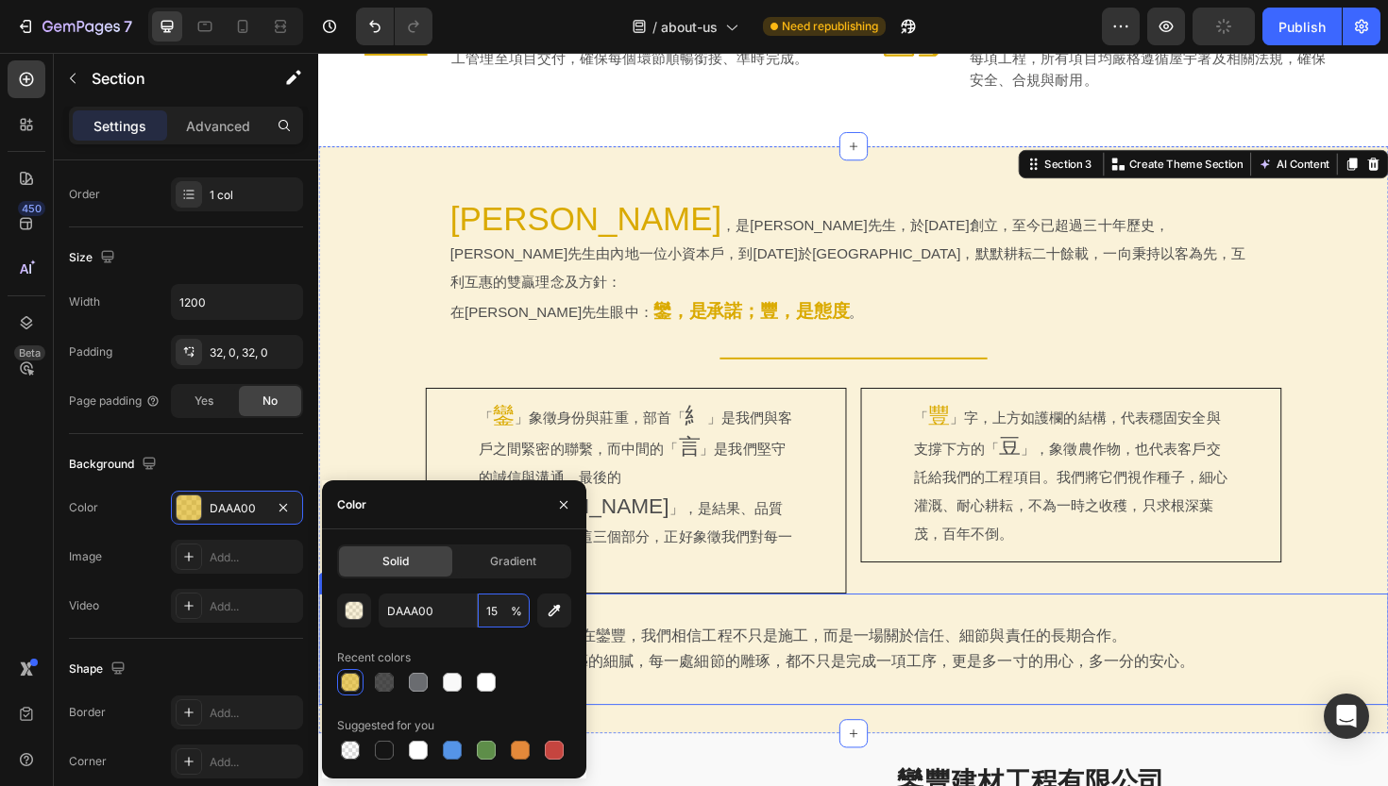
scroll to position [851, 0]
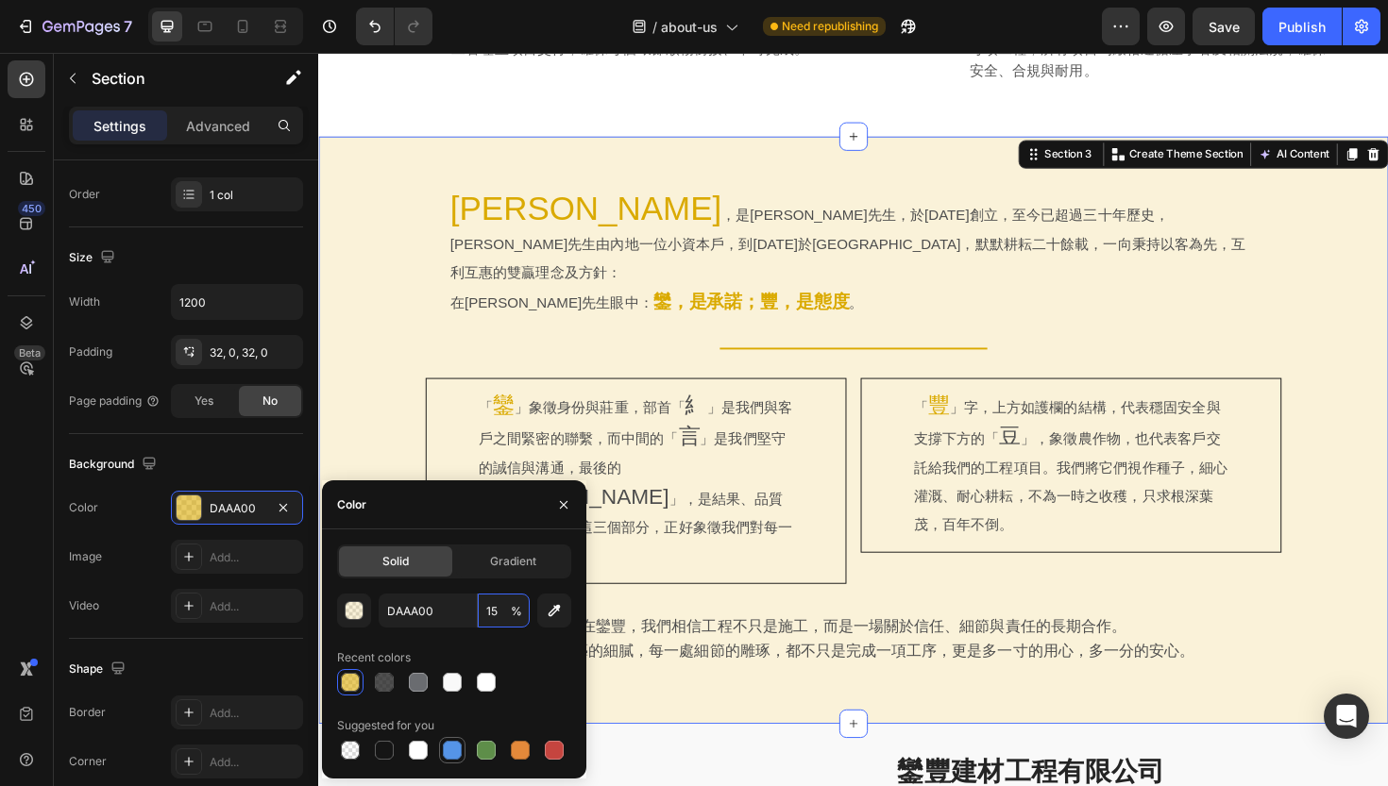
type input "15"
click at [456, 751] on div at bounding box center [452, 750] width 19 height 19
type input "5594E7"
type input "100"
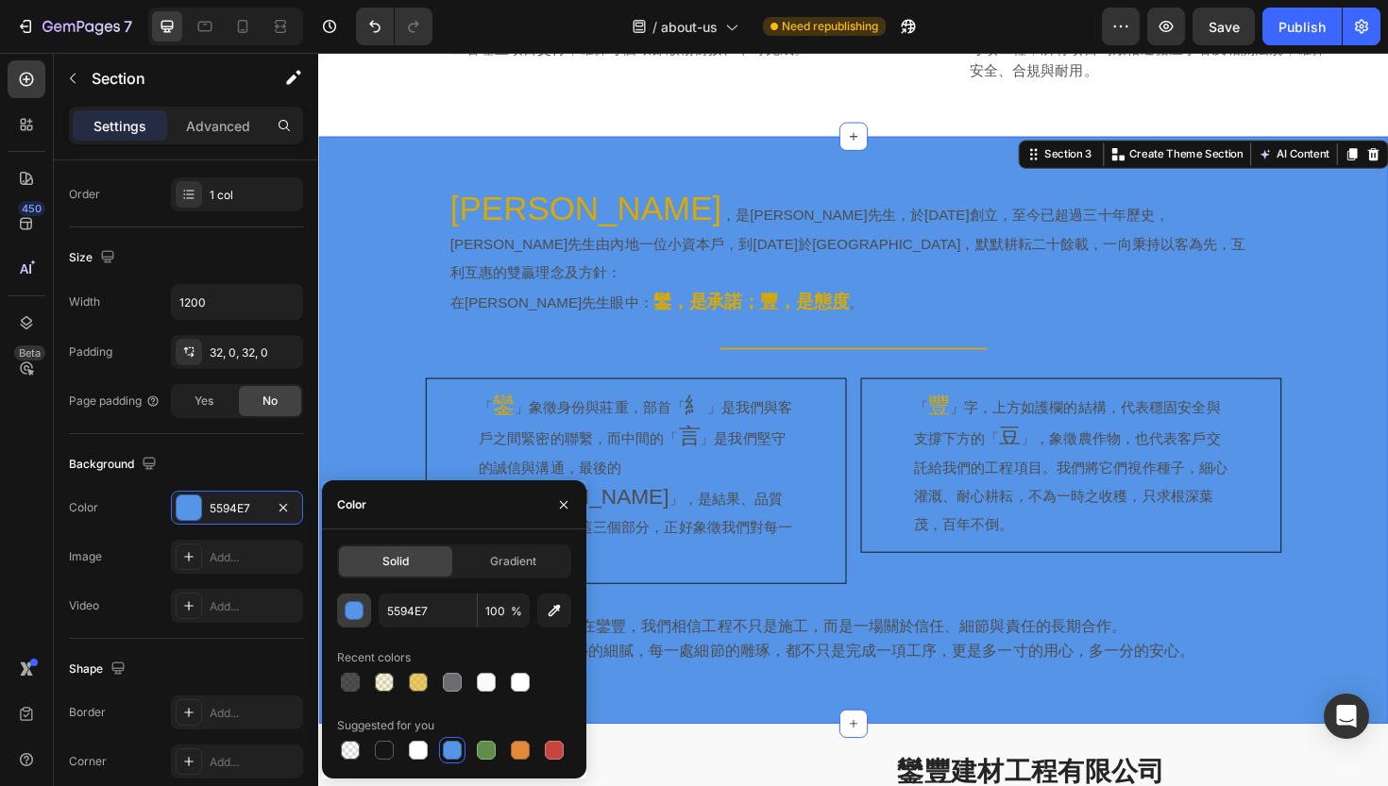
click at [363, 622] on button "button" at bounding box center [354, 611] width 34 height 34
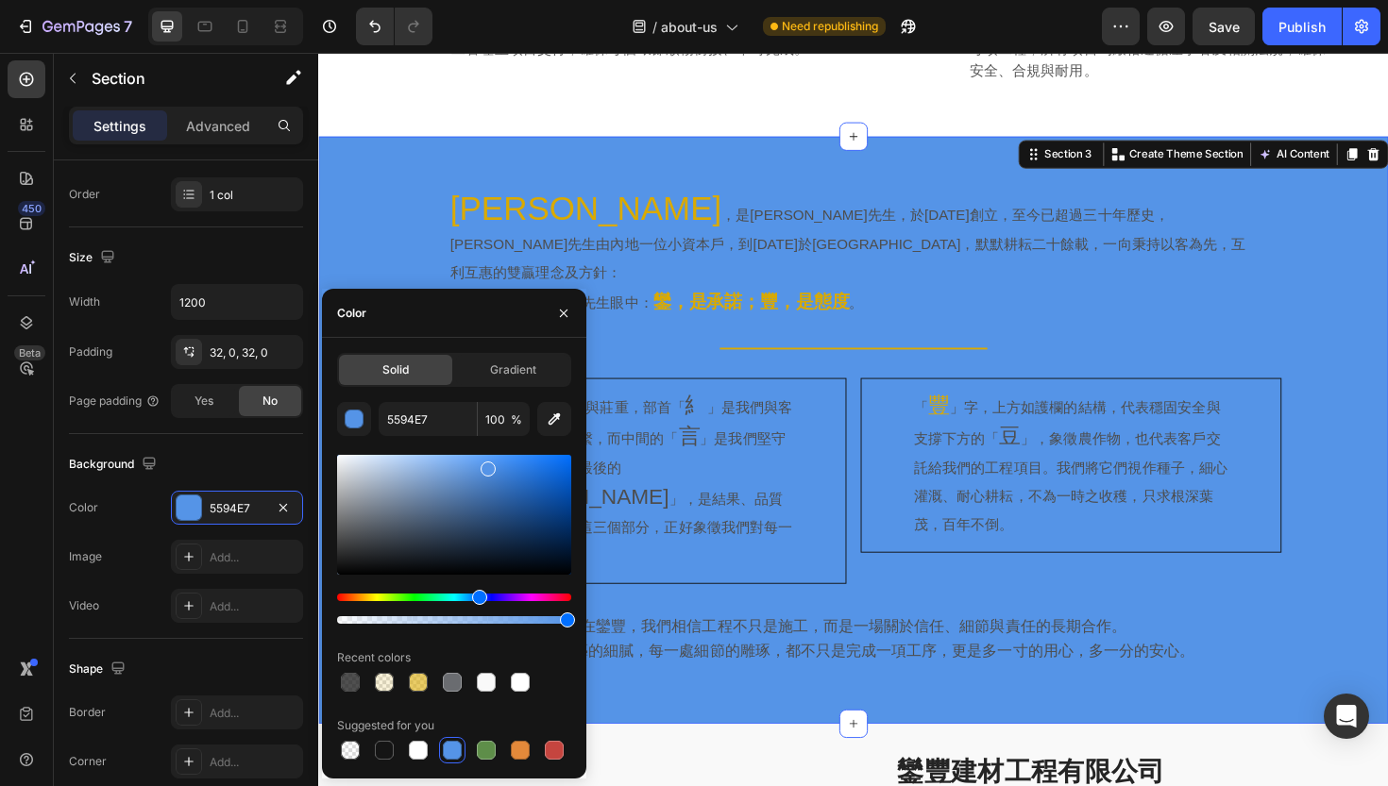
click at [521, 512] on div at bounding box center [454, 515] width 234 height 120
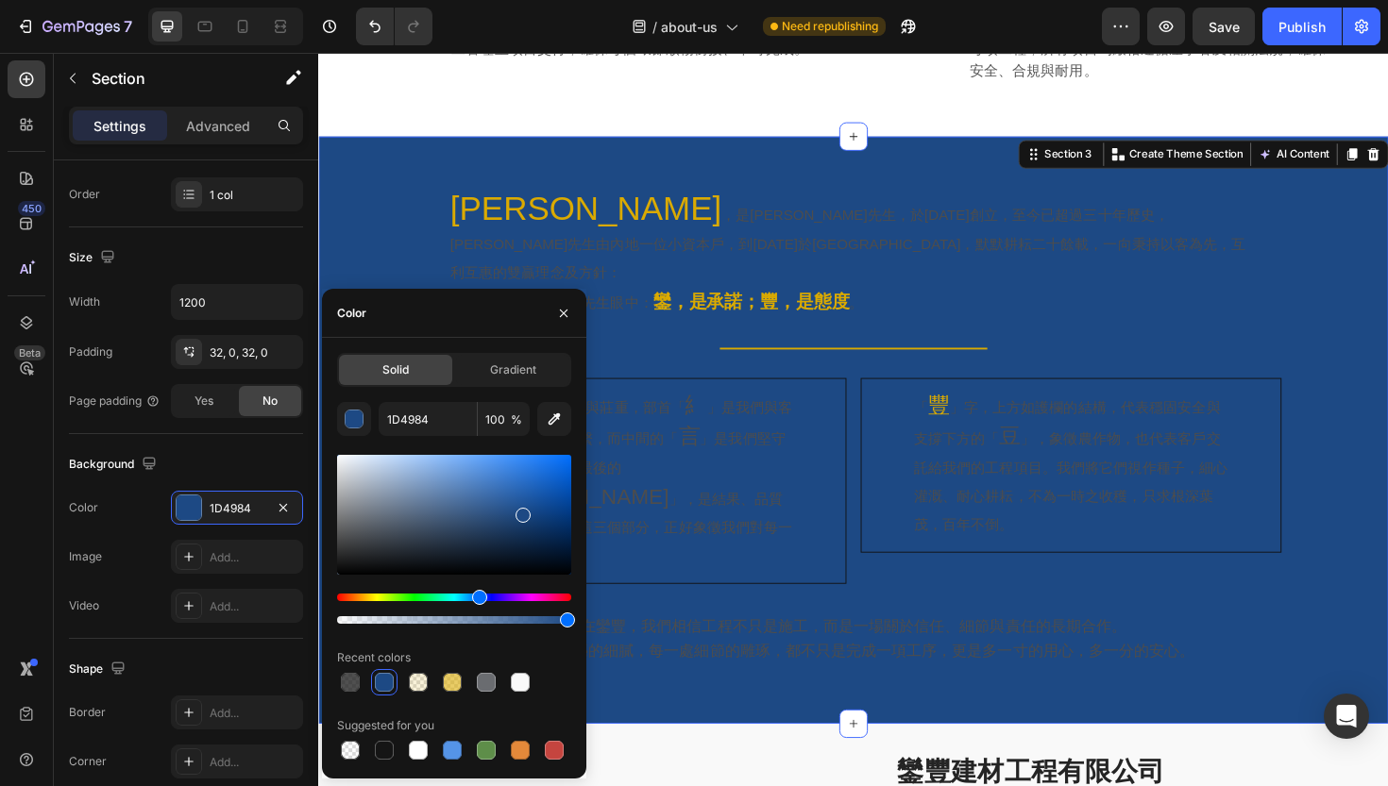
click at [552, 537] on div at bounding box center [454, 515] width 234 height 120
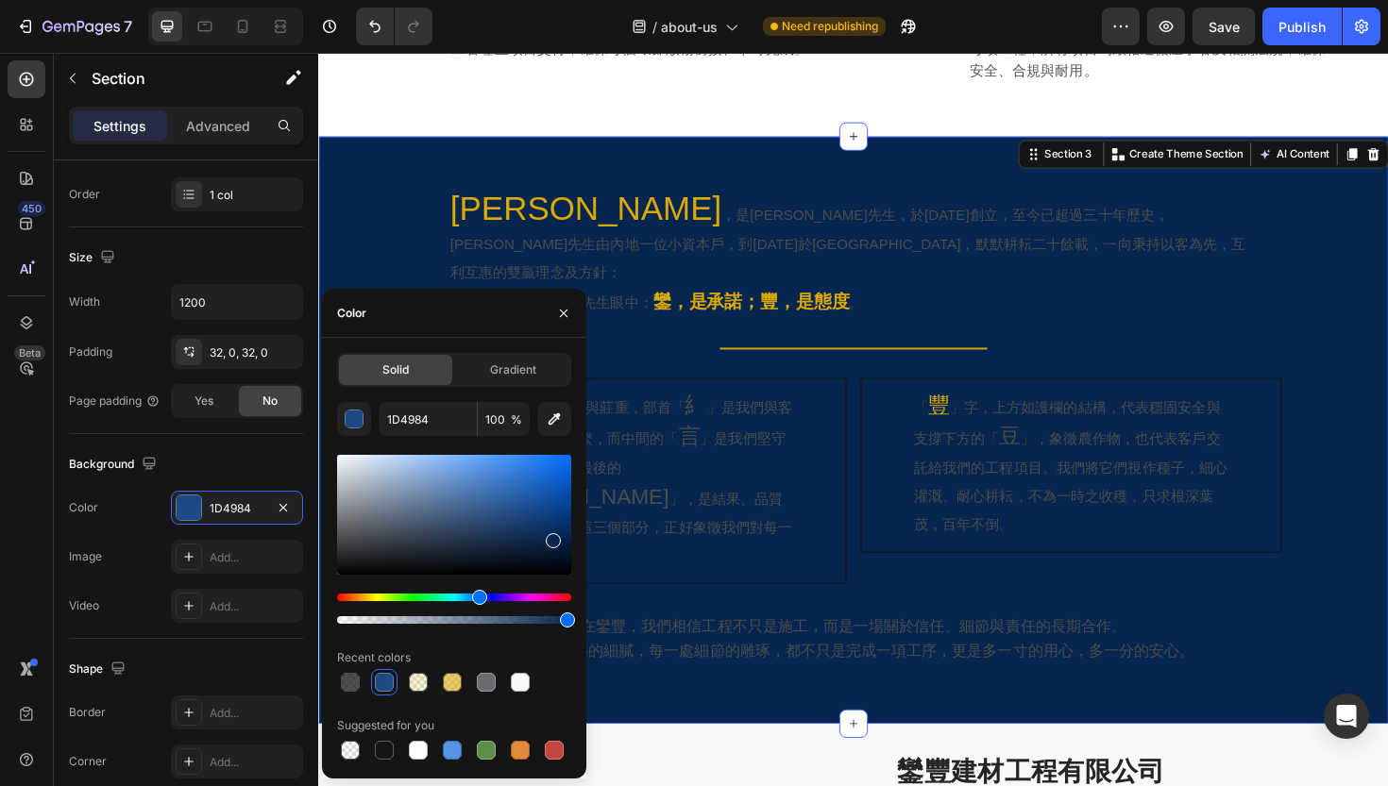
type input "07264F"
click at [493, 412] on input "100" at bounding box center [504, 419] width 52 height 34
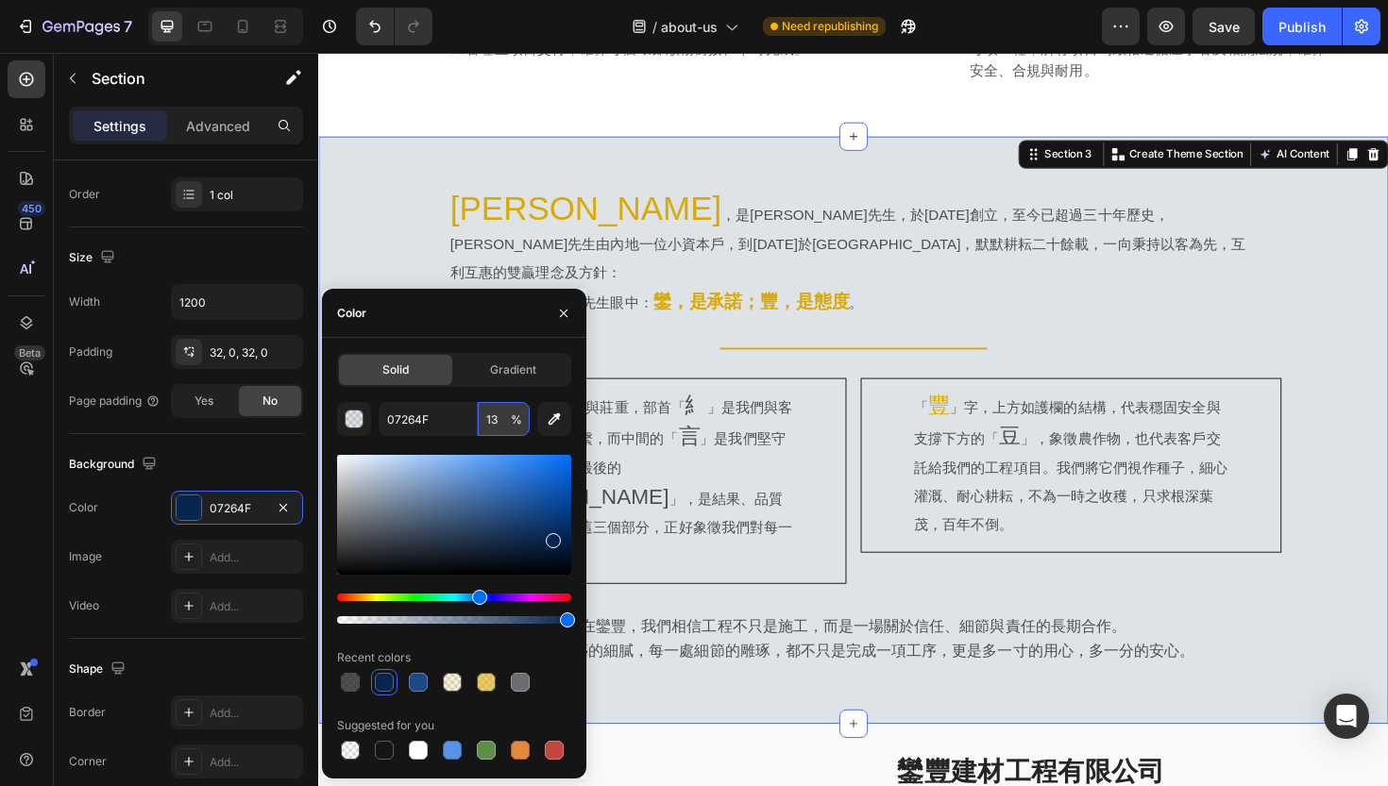
click at [493, 412] on input "13" at bounding box center [504, 419] width 52 height 34
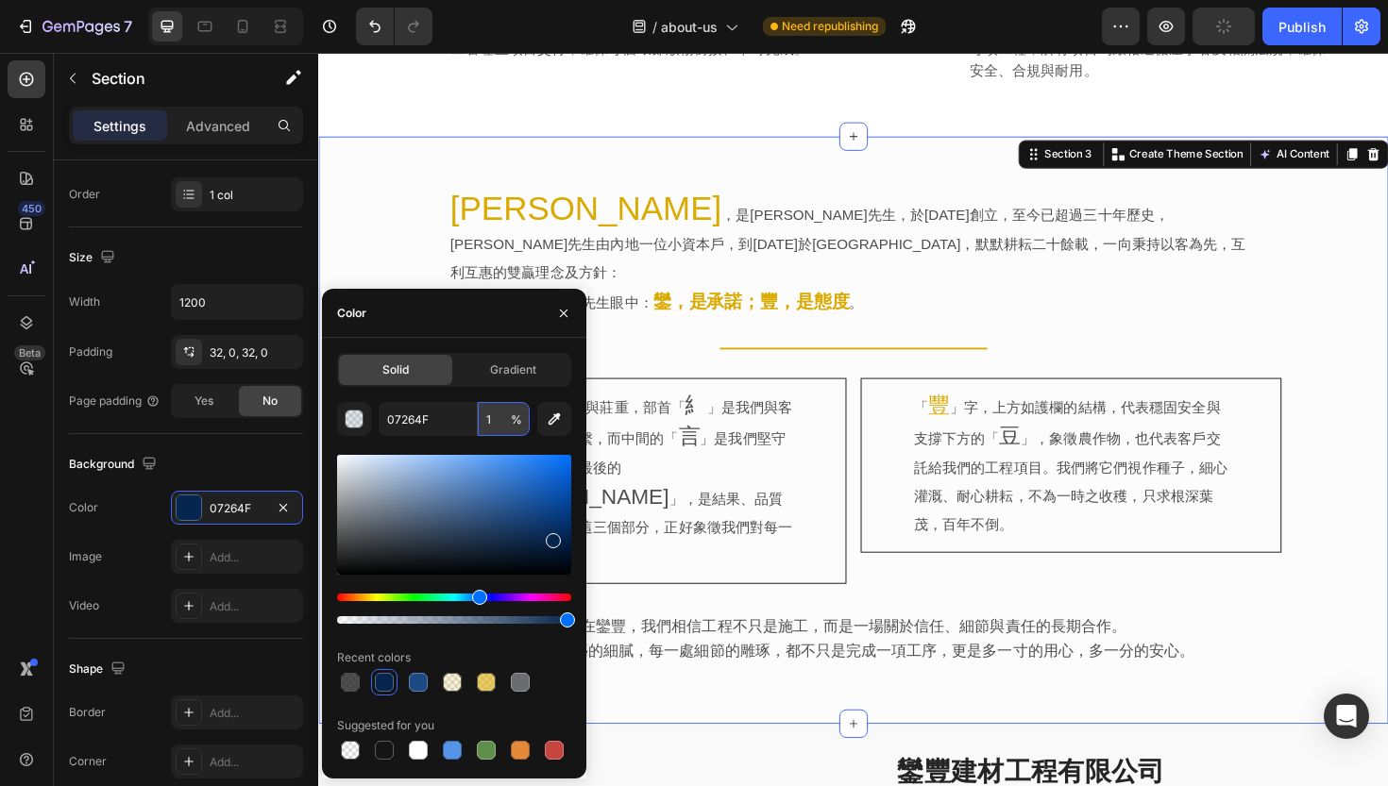
type input "15"
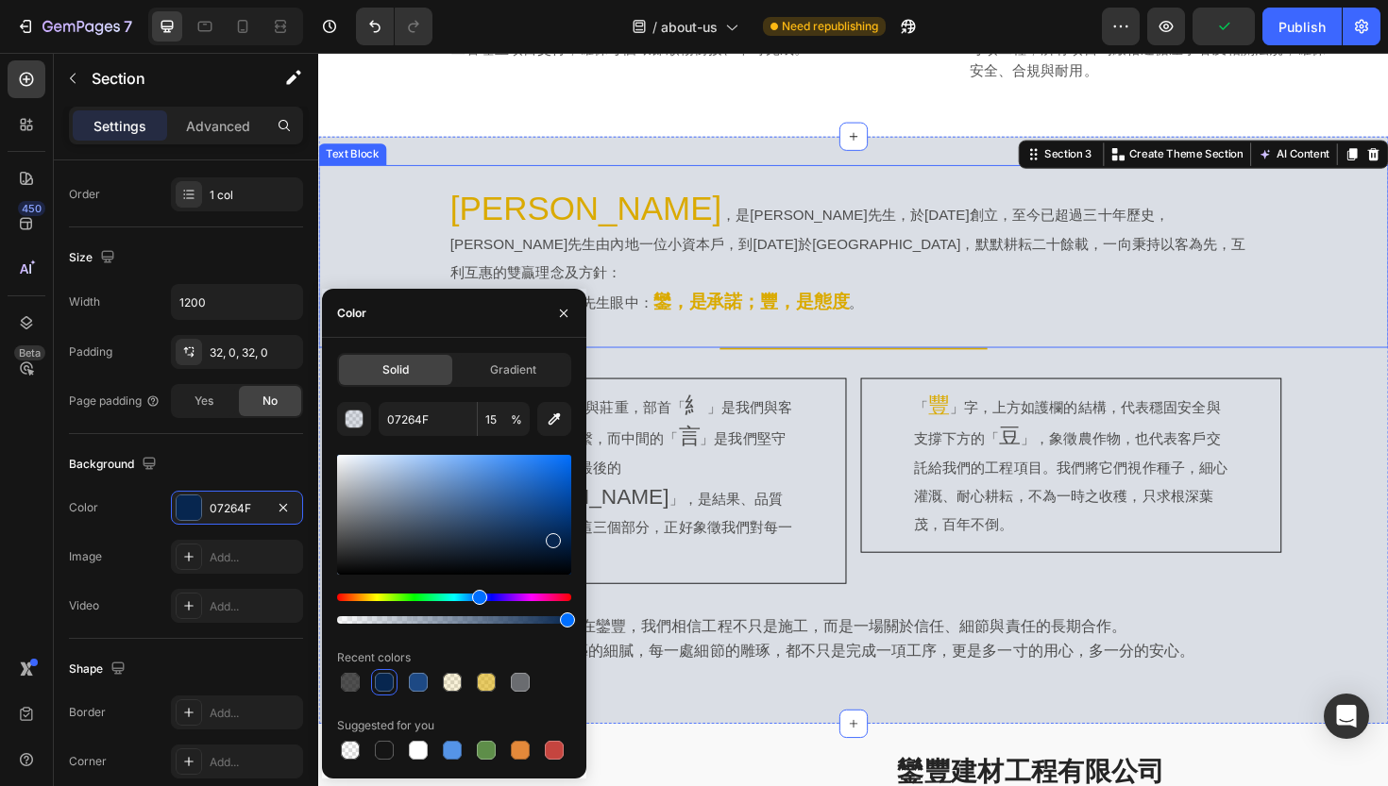
click at [396, 228] on div "[PERSON_NAME] ，是[PERSON_NAME]先生，於[DATE]創立，至今已超過三十年歷史，[PERSON_NAME]先生由內地一位小資本戶，到…" at bounding box center [884, 268] width 1072 height 133
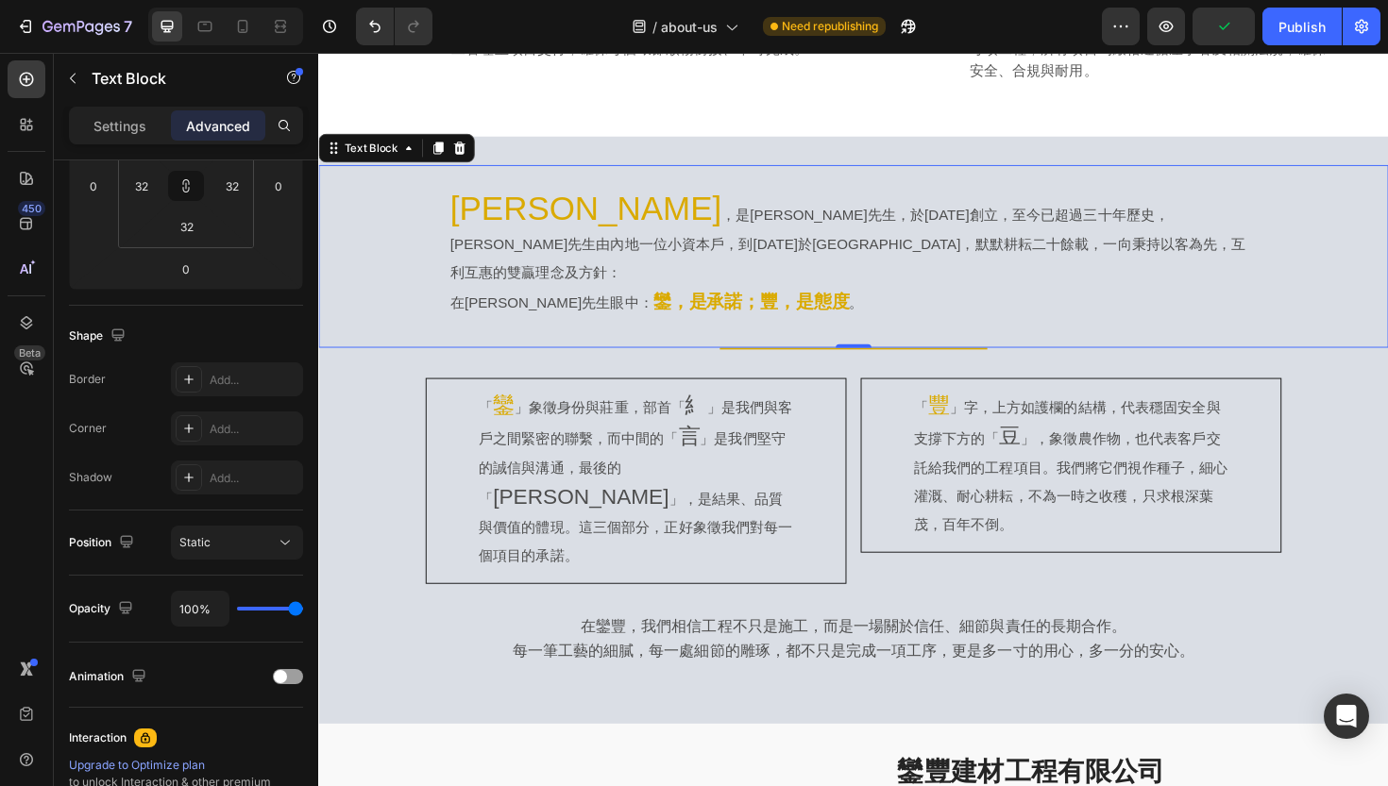
scroll to position [0, 0]
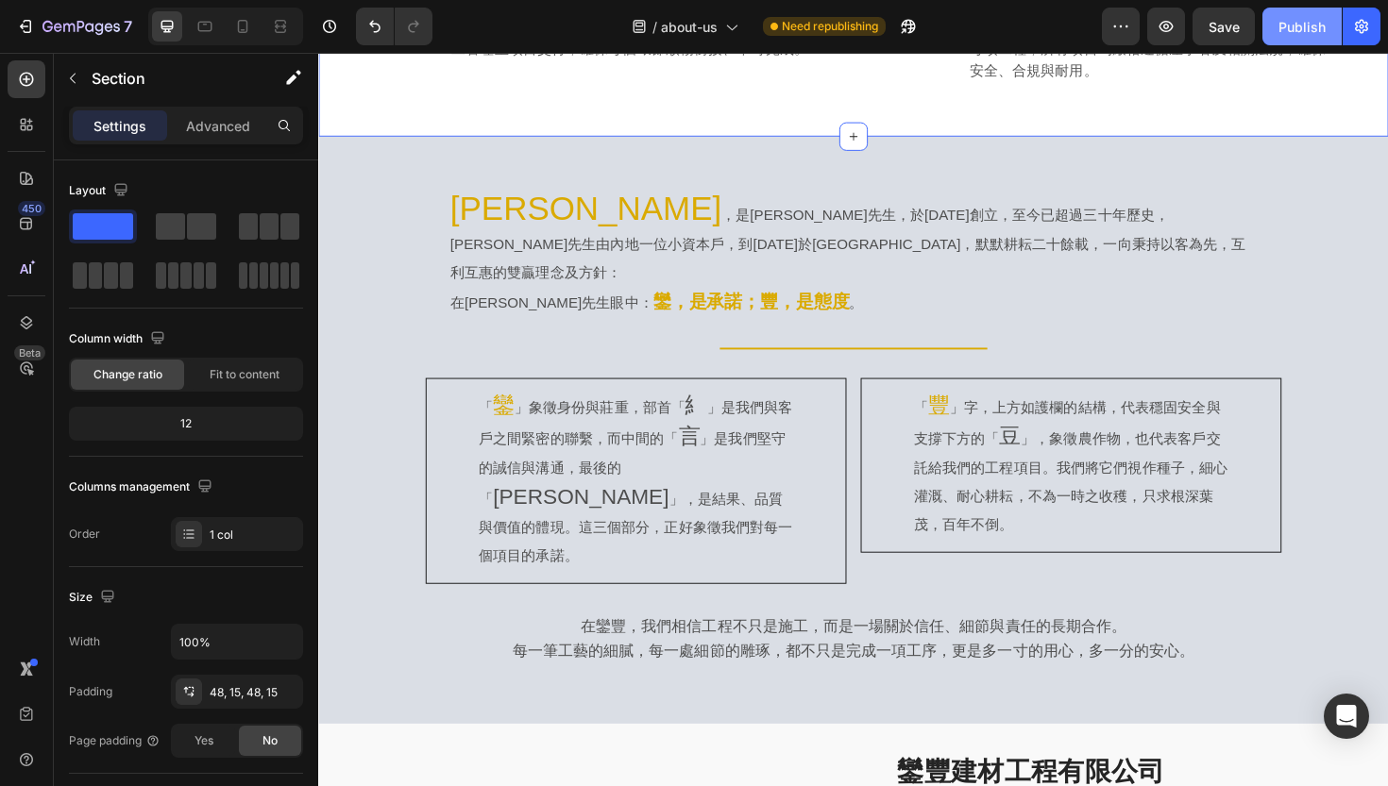
click at [1302, 17] on div "Publish" at bounding box center [1301, 27] width 47 height 20
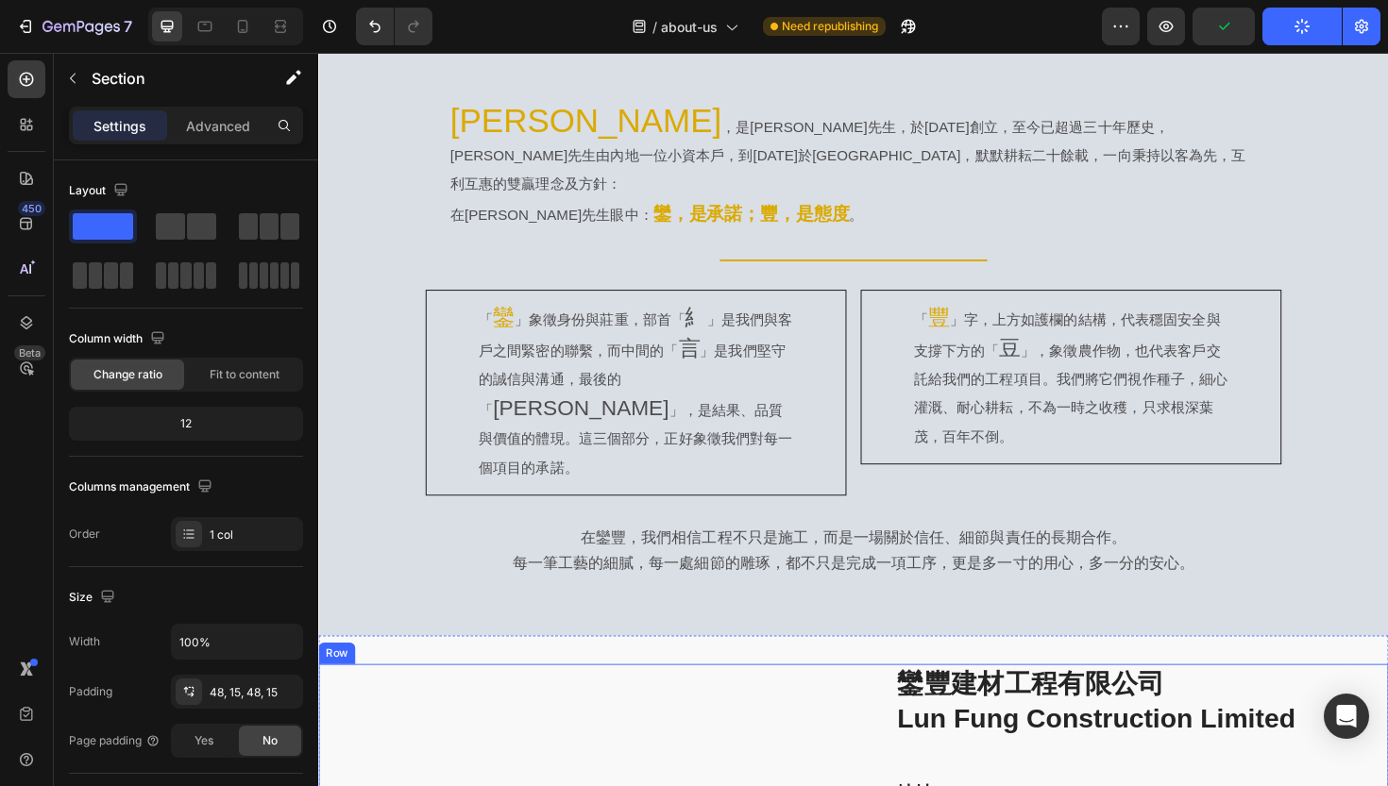
scroll to position [730, 0]
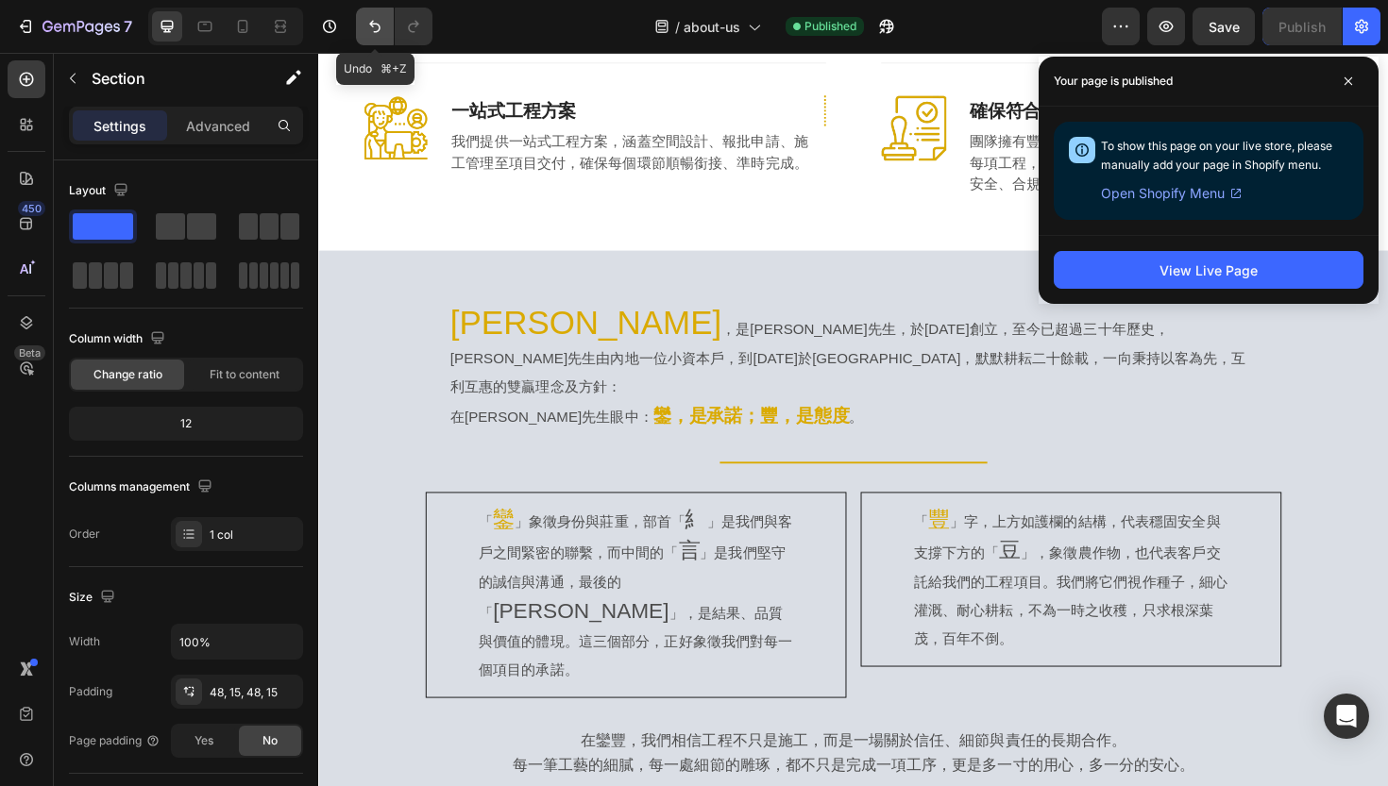
click at [367, 35] on icon "Undo/Redo" at bounding box center [374, 26] width 19 height 19
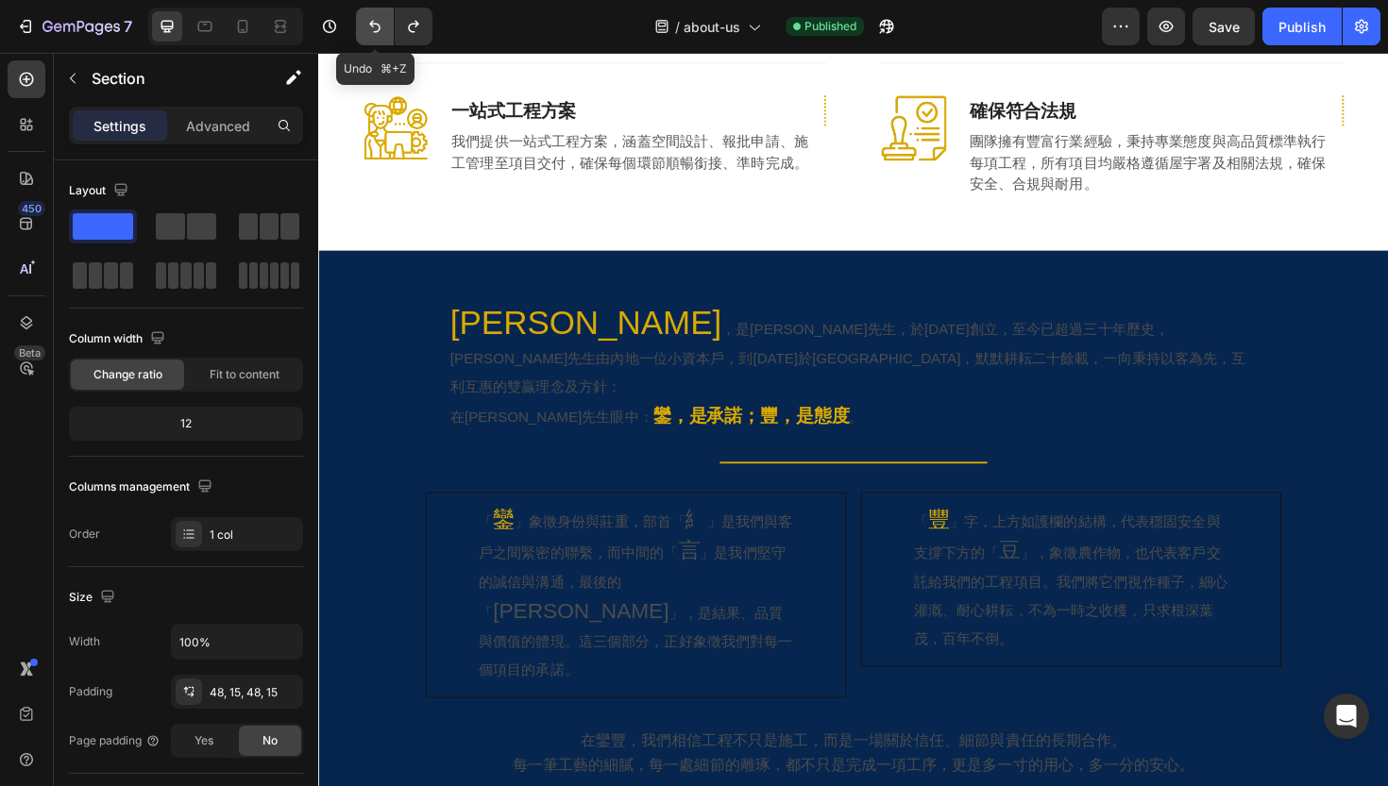
click at [367, 35] on icon "Undo/Redo" at bounding box center [374, 26] width 19 height 19
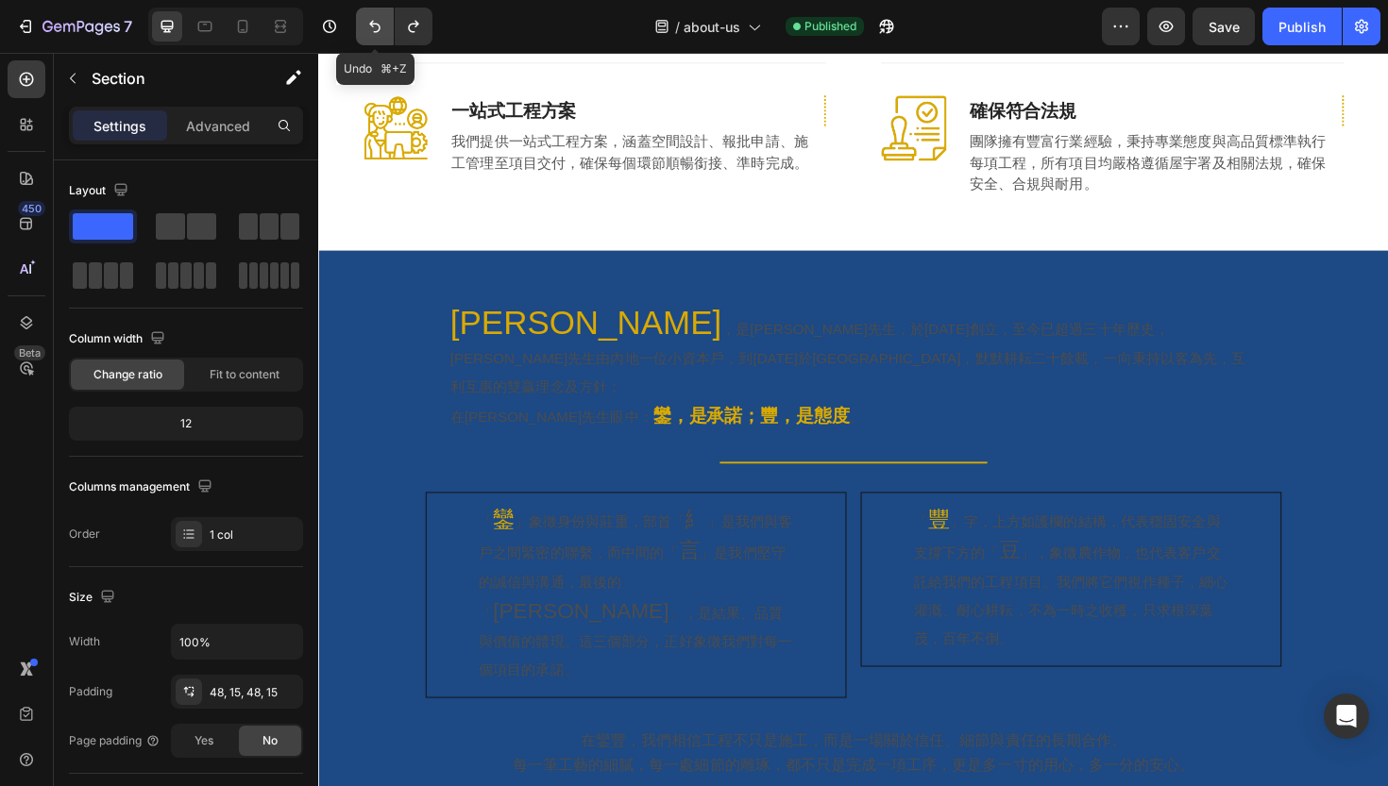
click at [367, 35] on icon "Undo/Redo" at bounding box center [374, 26] width 19 height 19
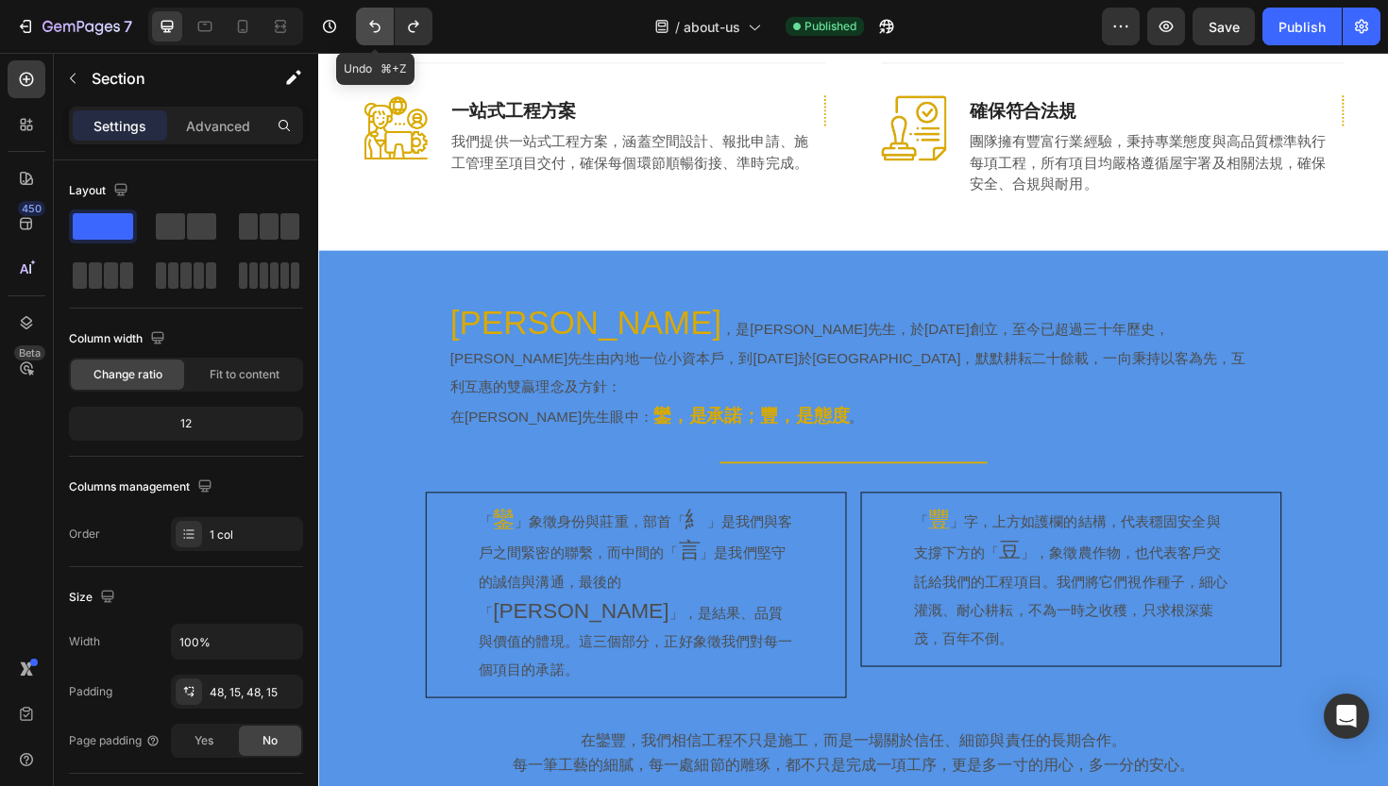
click at [367, 35] on icon "Undo/Redo" at bounding box center [374, 26] width 19 height 19
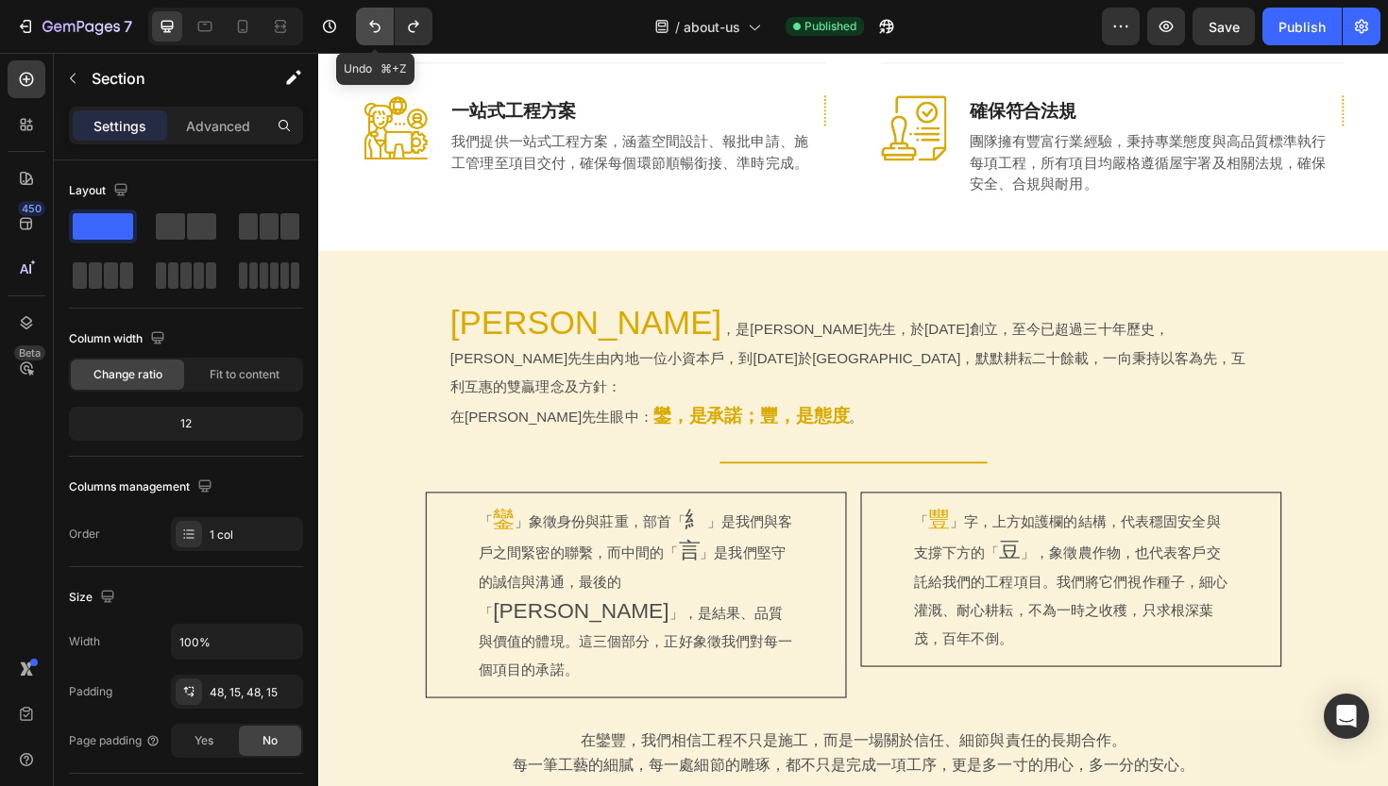
click at [367, 35] on icon "Undo/Redo" at bounding box center [374, 26] width 19 height 19
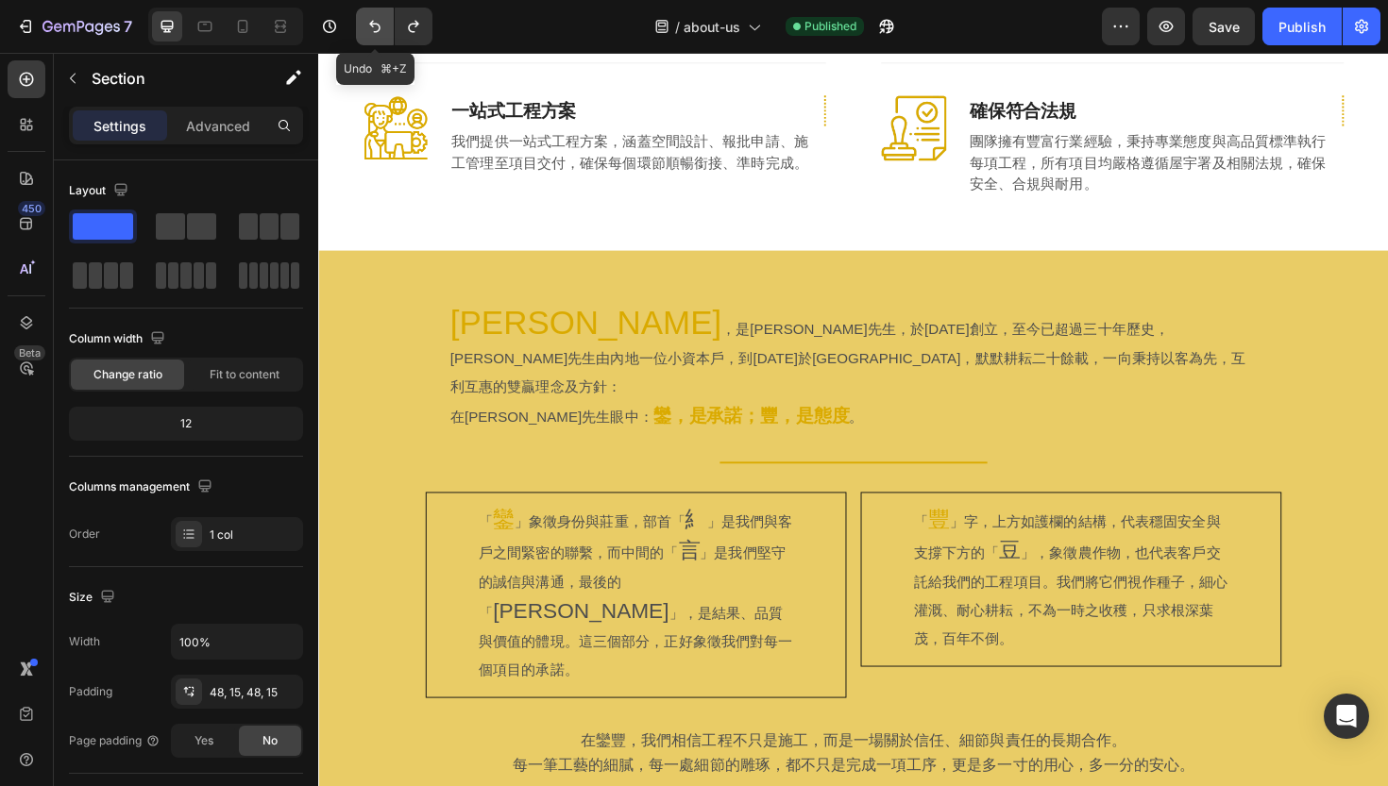
click at [367, 35] on icon "Undo/Redo" at bounding box center [374, 26] width 19 height 19
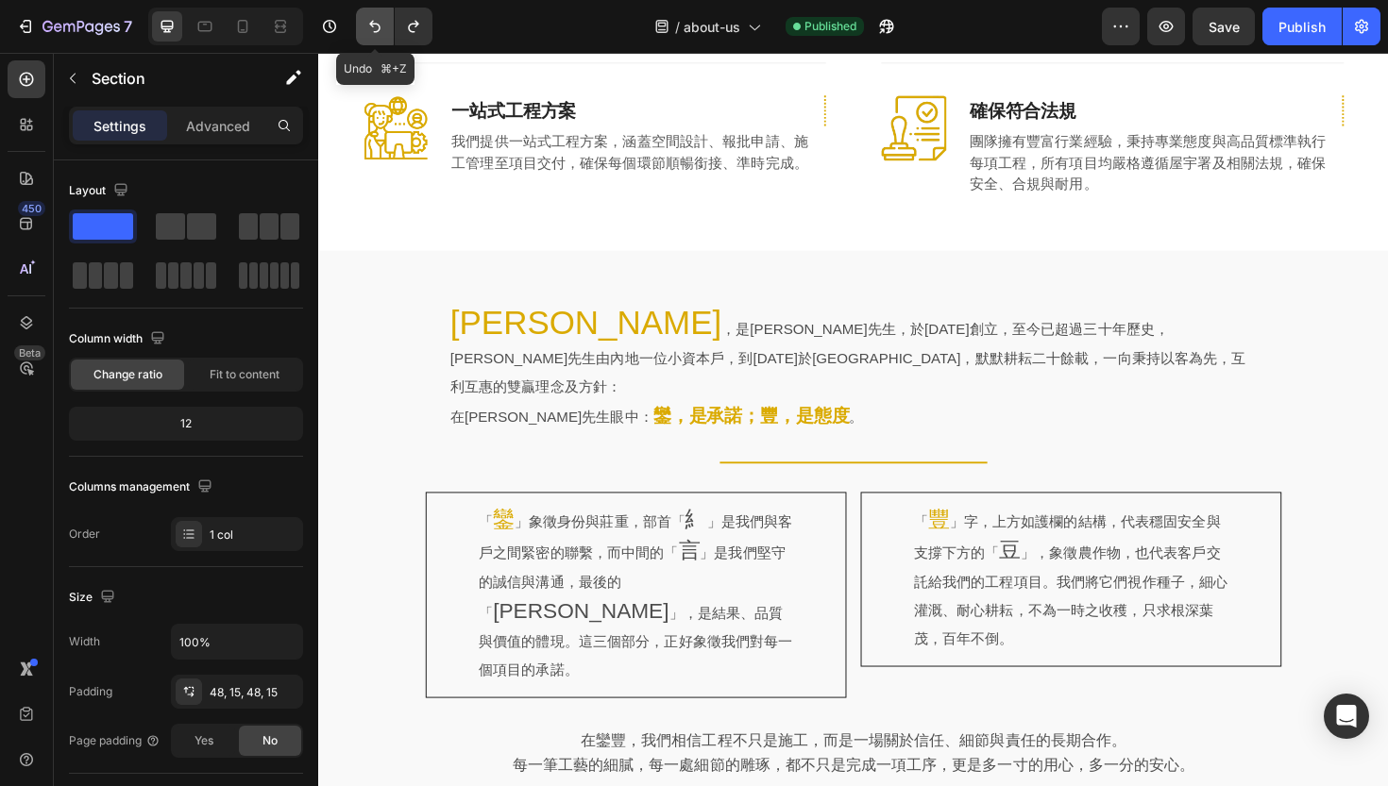
click at [367, 35] on icon "Undo/Redo" at bounding box center [374, 26] width 19 height 19
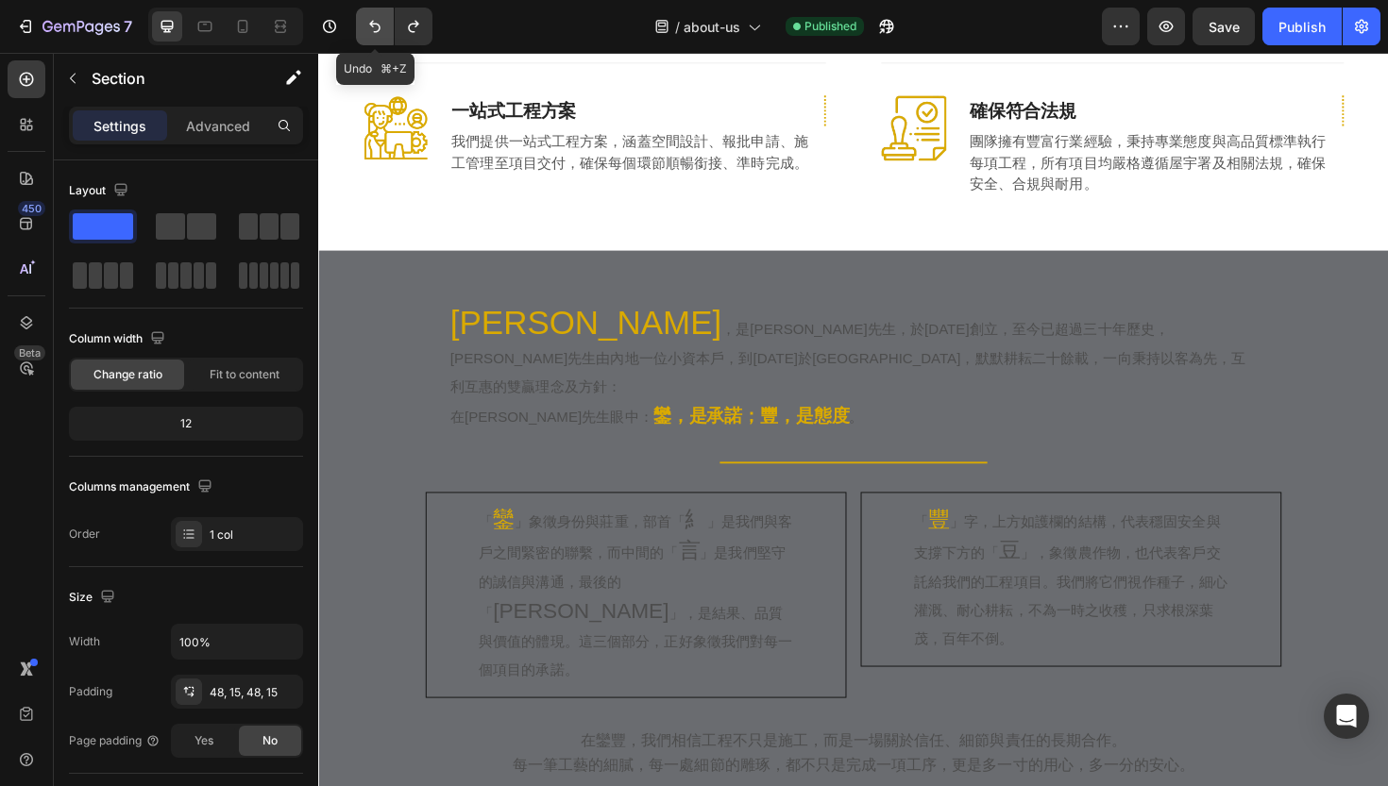
click at [367, 35] on icon "Undo/Redo" at bounding box center [374, 26] width 19 height 19
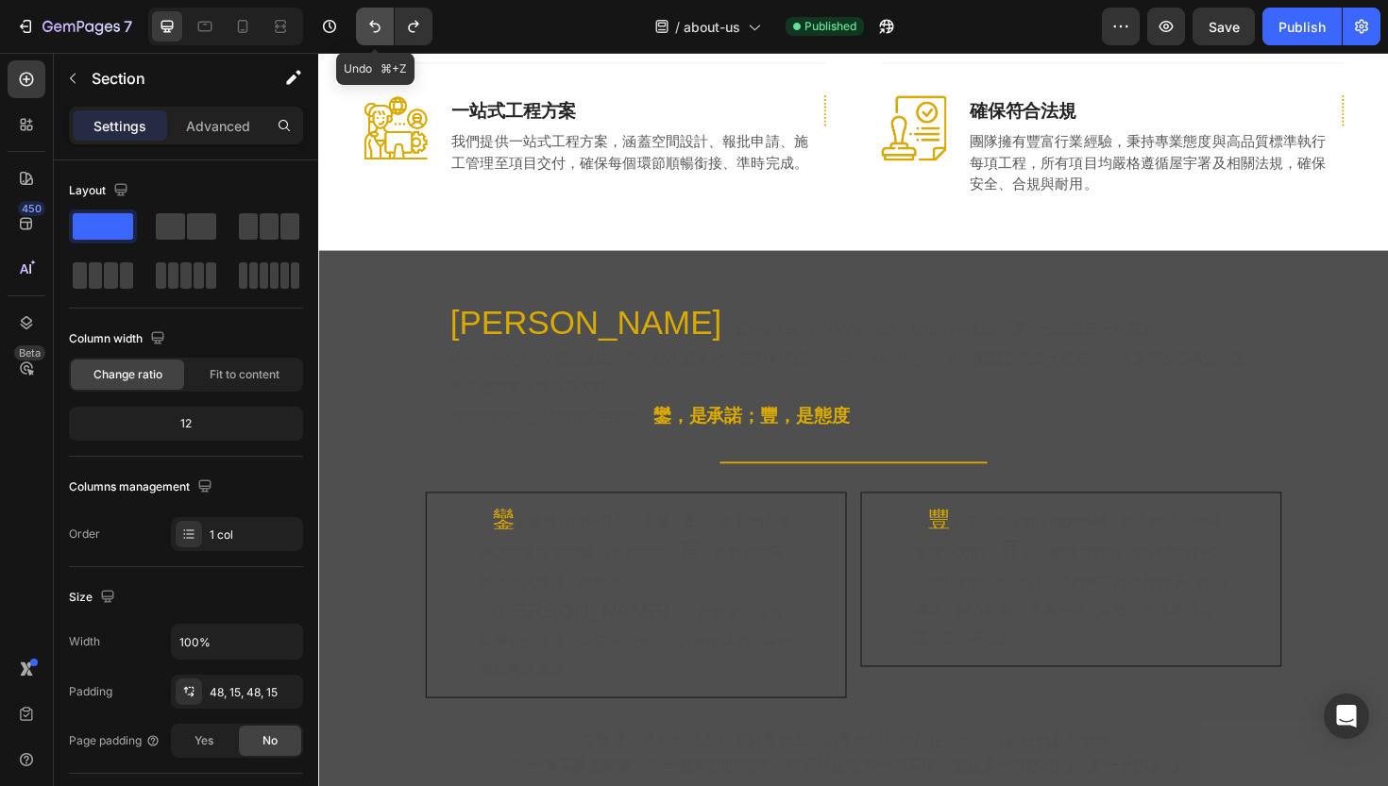
click at [367, 35] on icon "Undo/Redo" at bounding box center [374, 26] width 19 height 19
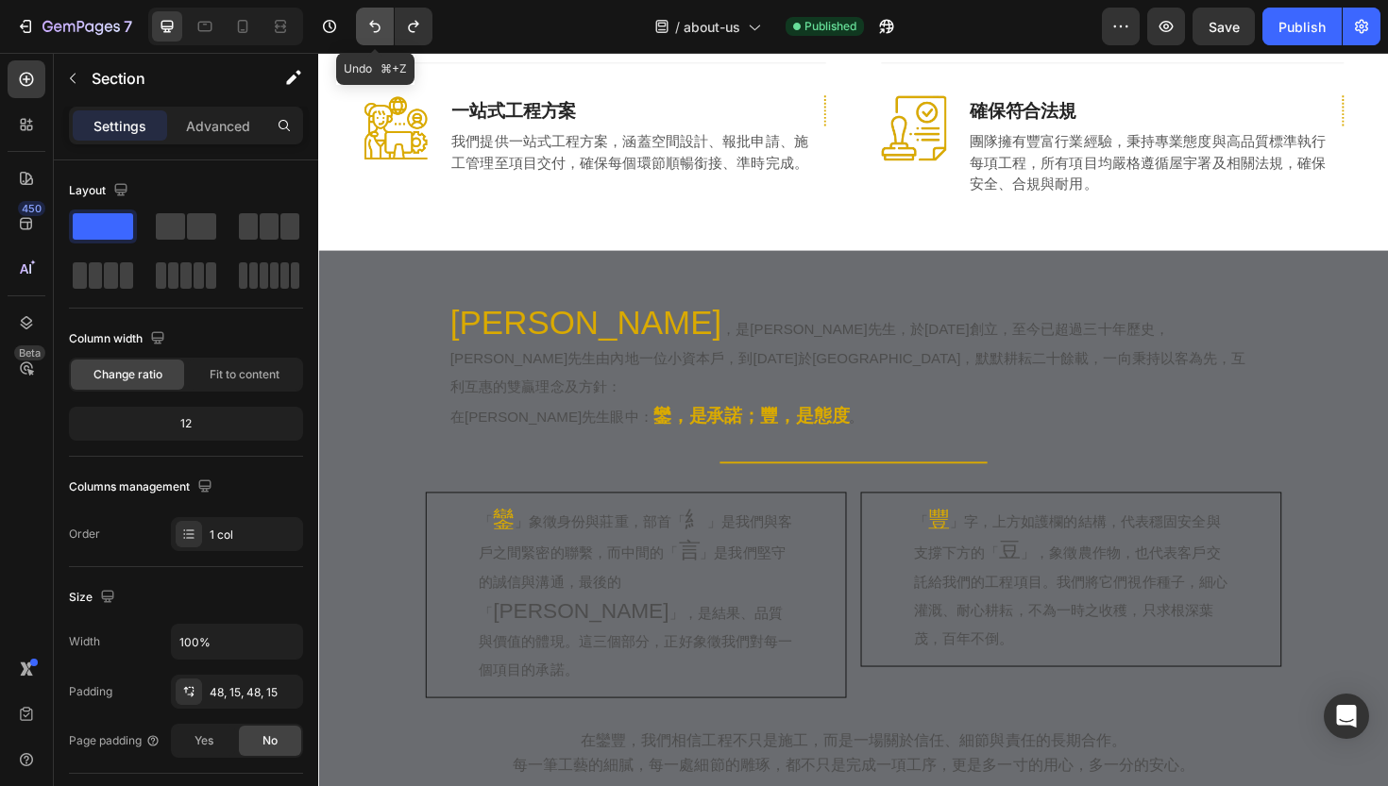
click at [367, 35] on icon "Undo/Redo" at bounding box center [374, 26] width 19 height 19
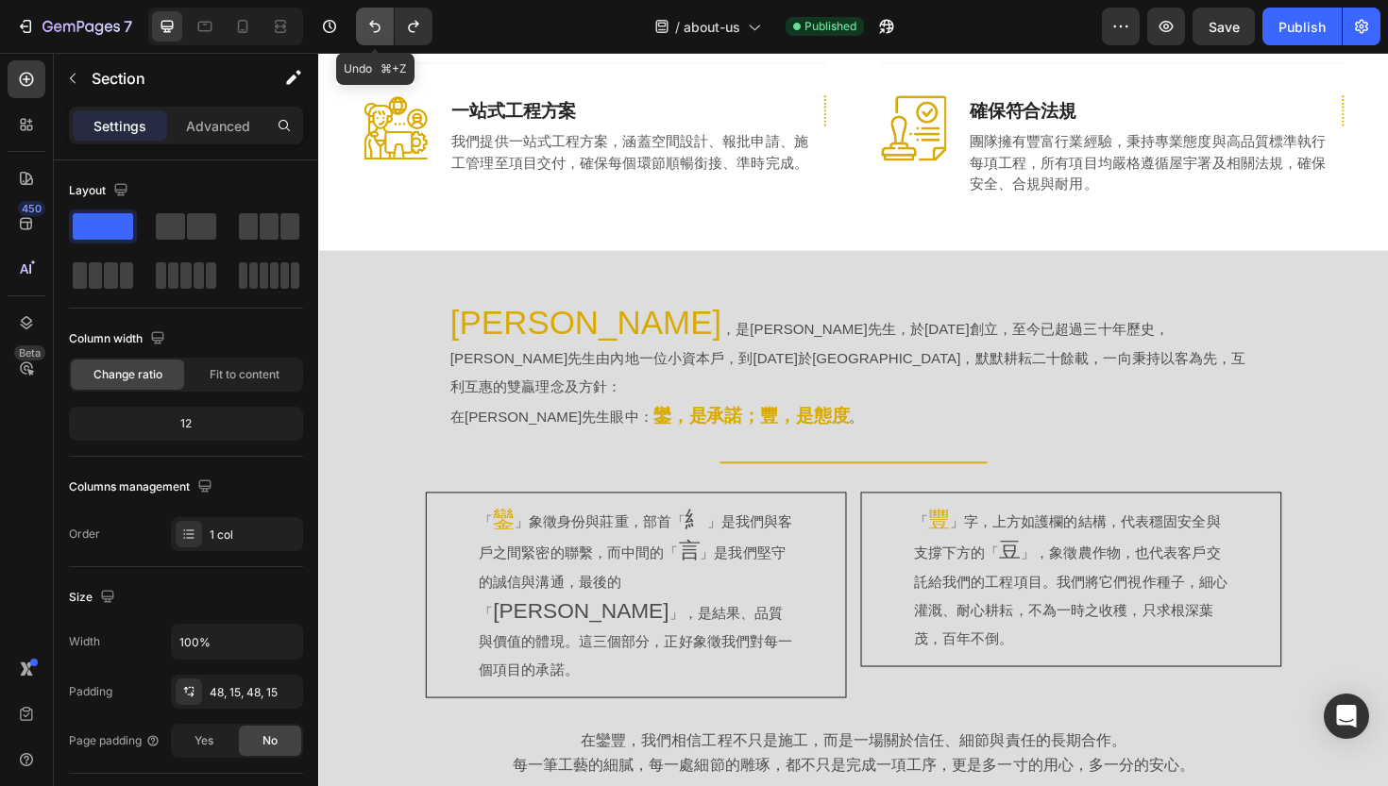
click at [367, 35] on icon "Undo/Redo" at bounding box center [374, 26] width 19 height 19
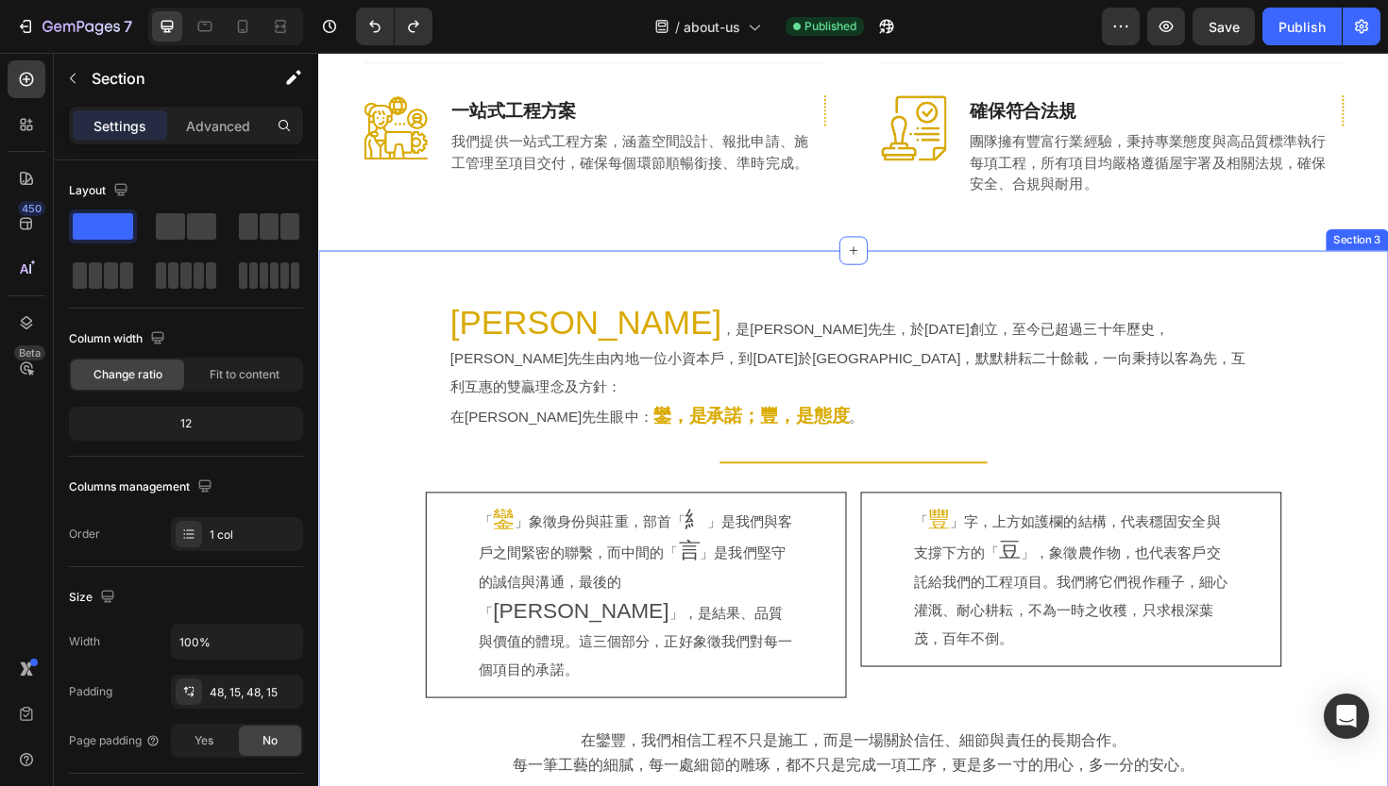
click at [389, 262] on div "[PERSON_NAME] ，是[PERSON_NAME]先生，於[DATE]創立，至今已超過三十年歷史，[PERSON_NAME]先生由內地一位小資本戶，到…" at bounding box center [884, 573] width 1133 height 623
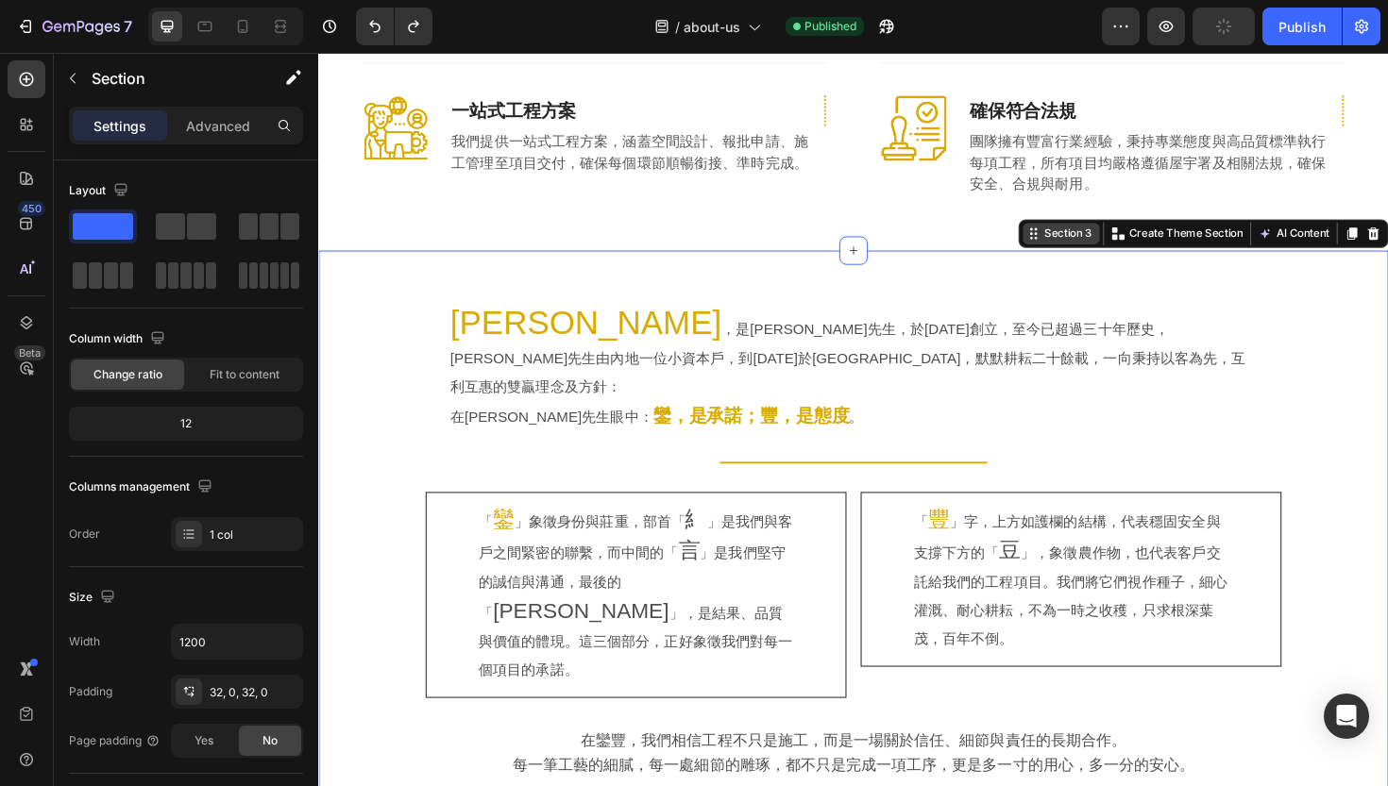
click at [1100, 236] on div "Section 3" at bounding box center [1112, 244] width 59 height 17
click at [1095, 236] on div "Section 3" at bounding box center [1112, 244] width 59 height 17
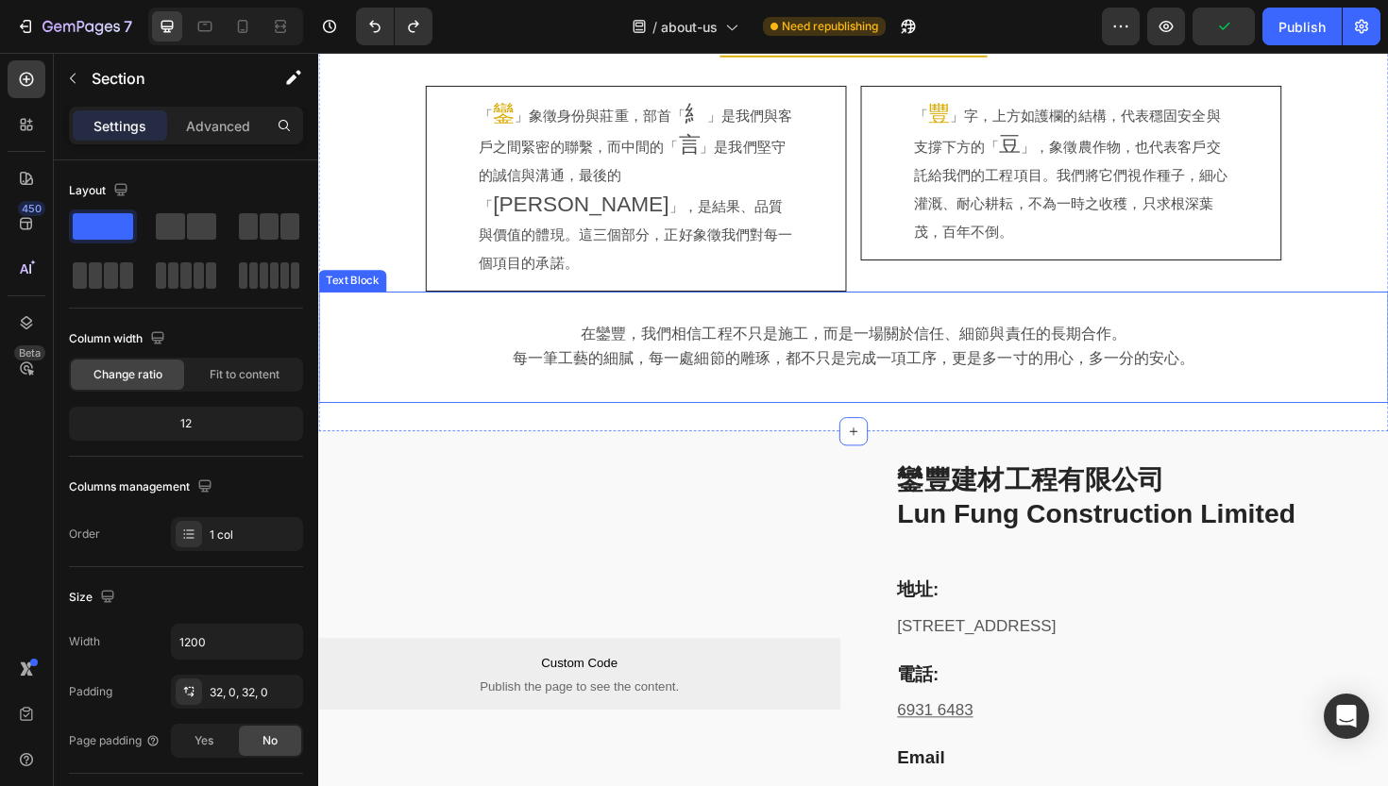
scroll to position [1097, 0]
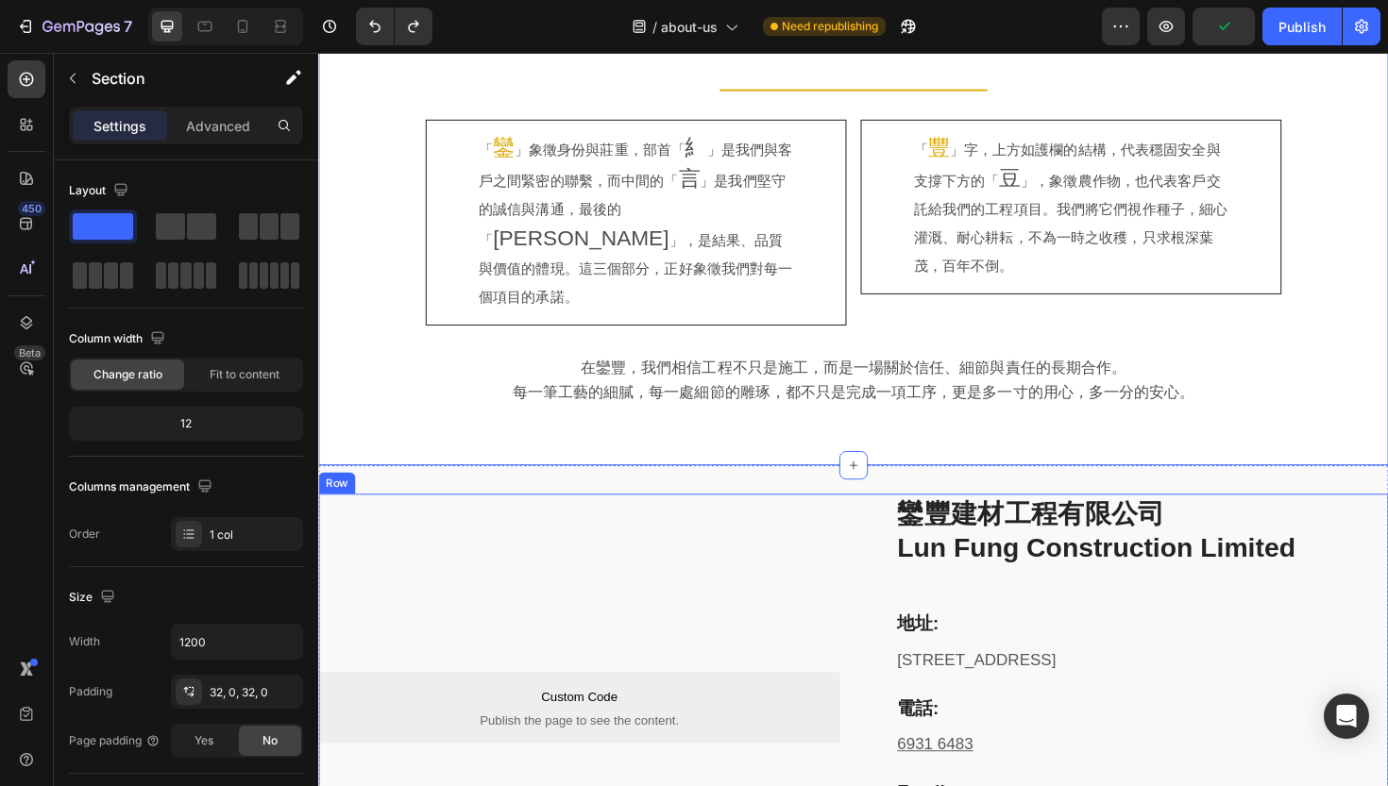
click at [752, 520] on div "Custom Code Publish the page to see the content. Custom Code Custom Code Publis…" at bounding box center [594, 746] width 552 height 452
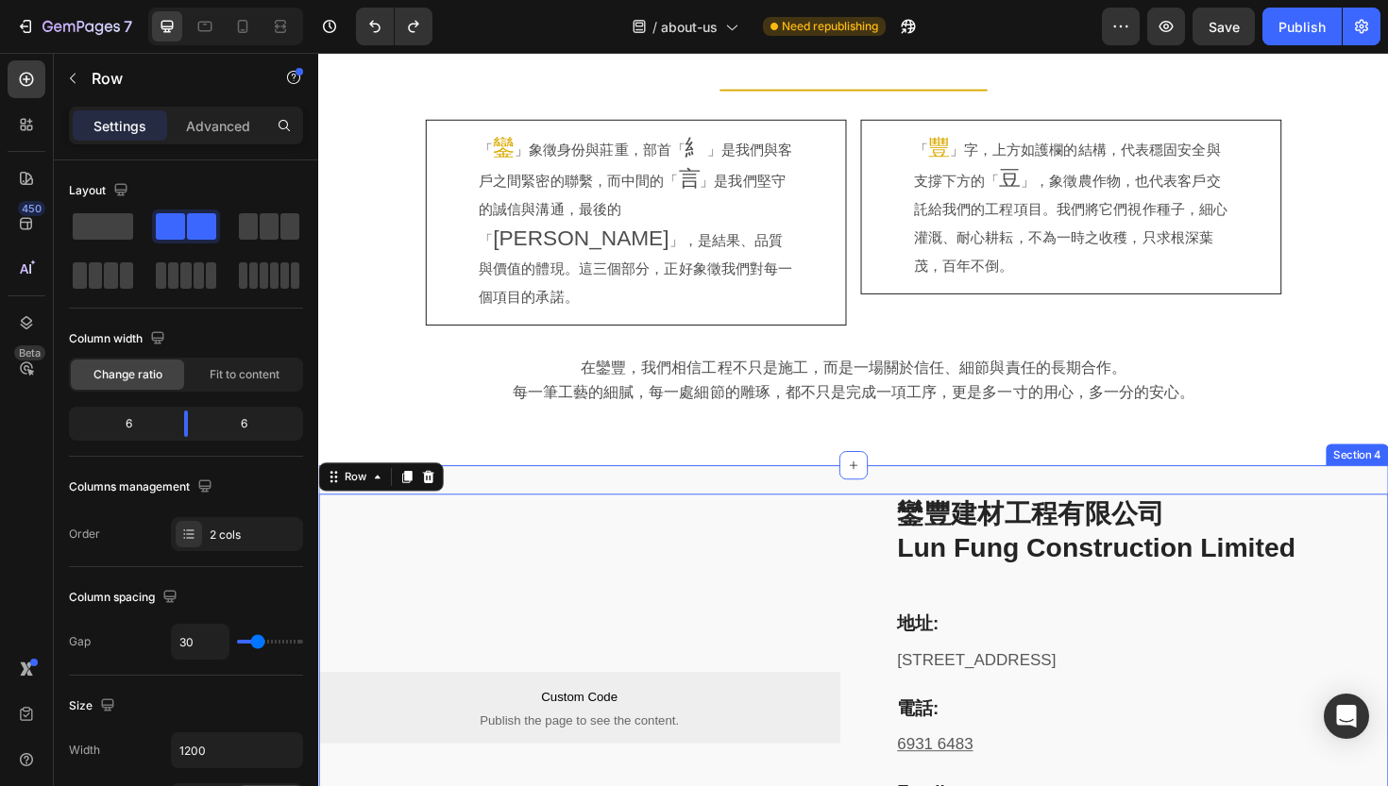
click at [727, 490] on div "Custom Code Publish the page to see the content. Custom Code Custom Code Publis…" at bounding box center [884, 746] width 1133 height 513
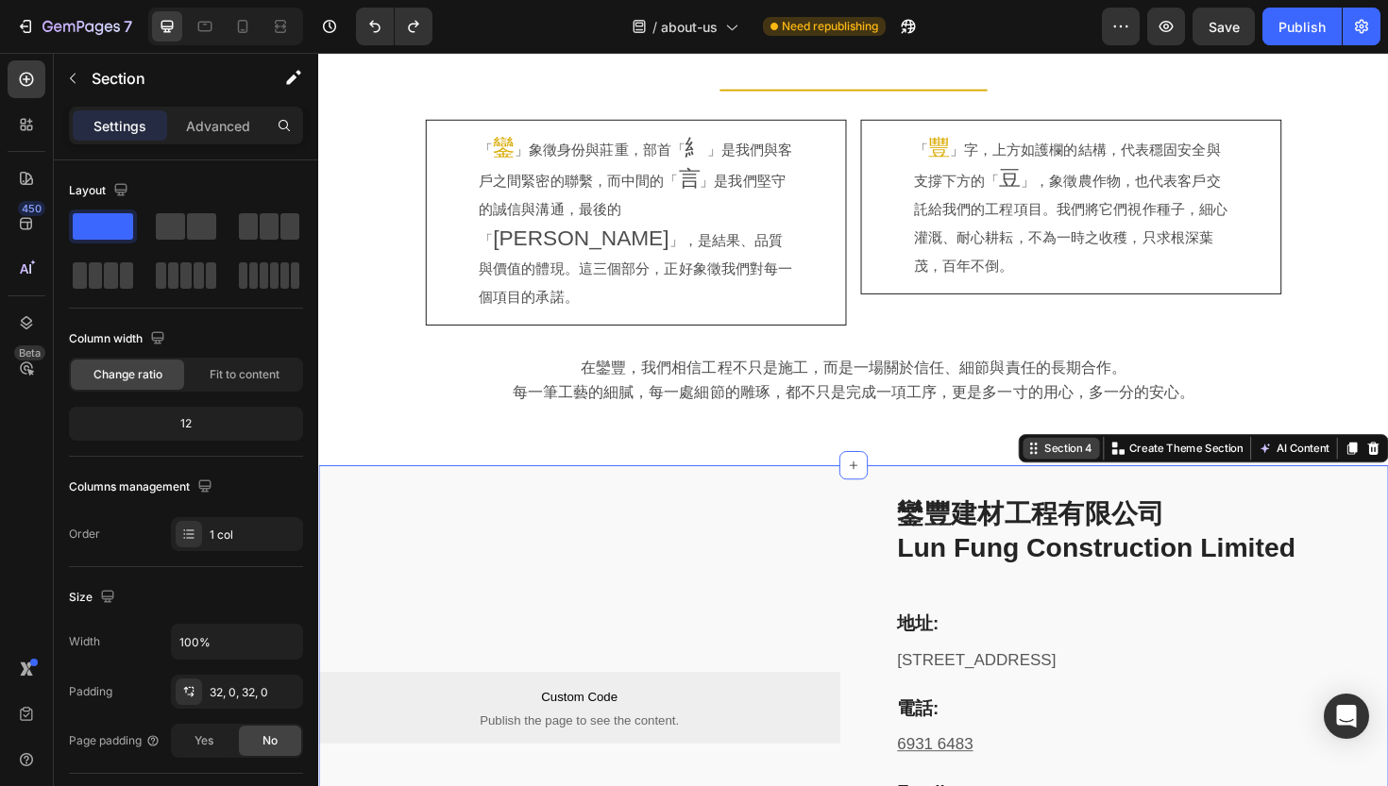
click at [1089, 464] on div "Section 4" at bounding box center [1112, 472] width 59 height 17
click at [1091, 464] on div "Section 4" at bounding box center [1112, 472] width 59 height 17
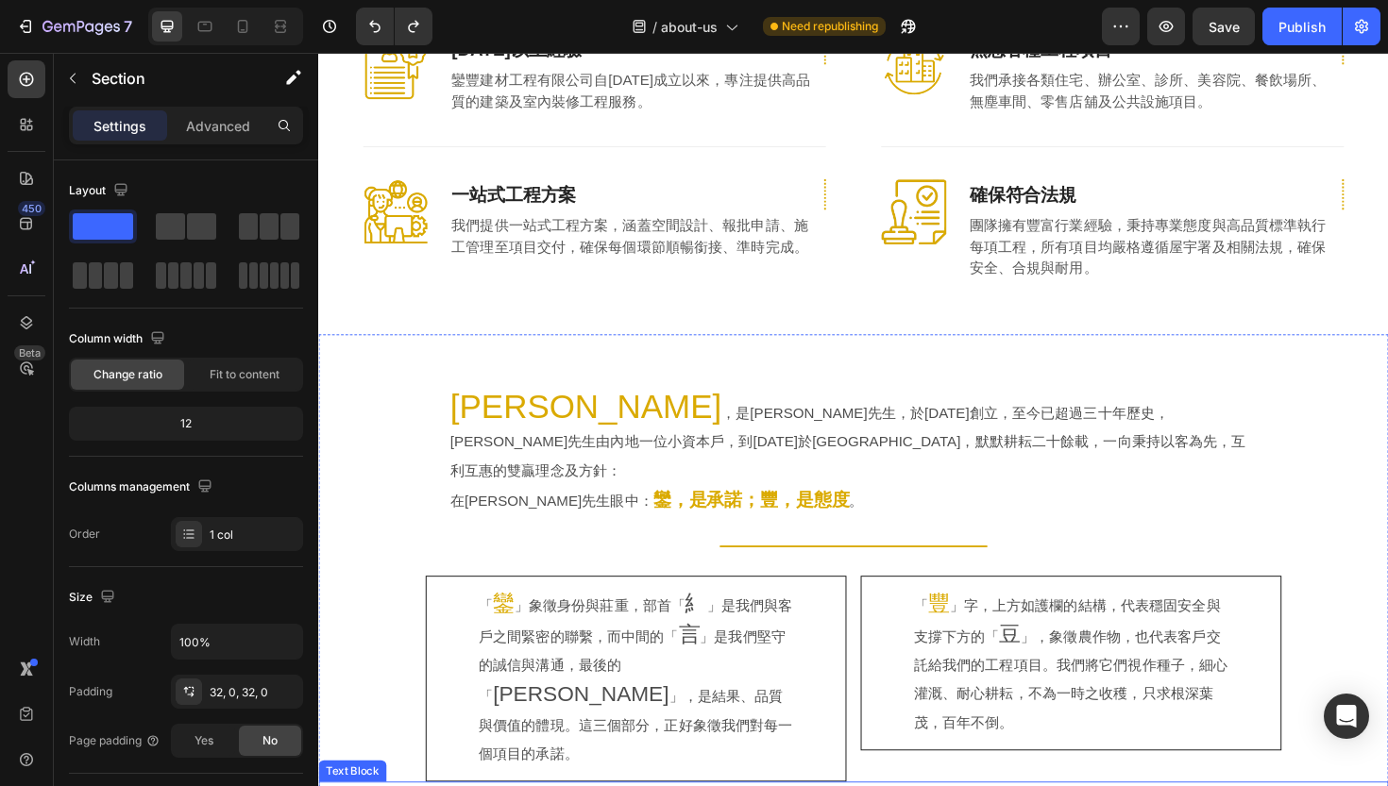
scroll to position [616, 0]
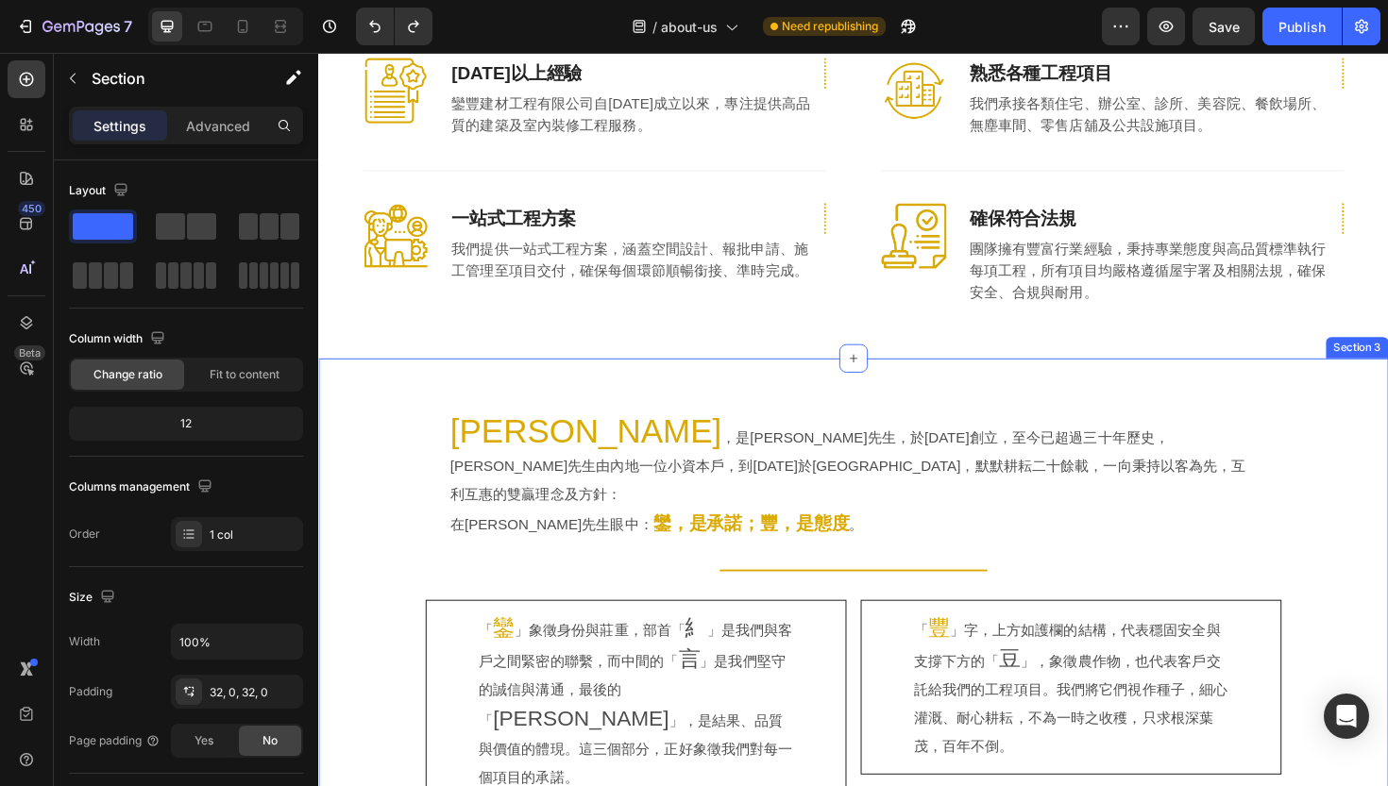
click at [397, 377] on div "[PERSON_NAME] ，是[PERSON_NAME]先生，於[DATE]創立，至今已超過三十年歷史，[PERSON_NAME]先生由內地一位小資本戶，到…" at bounding box center [884, 688] width 1133 height 623
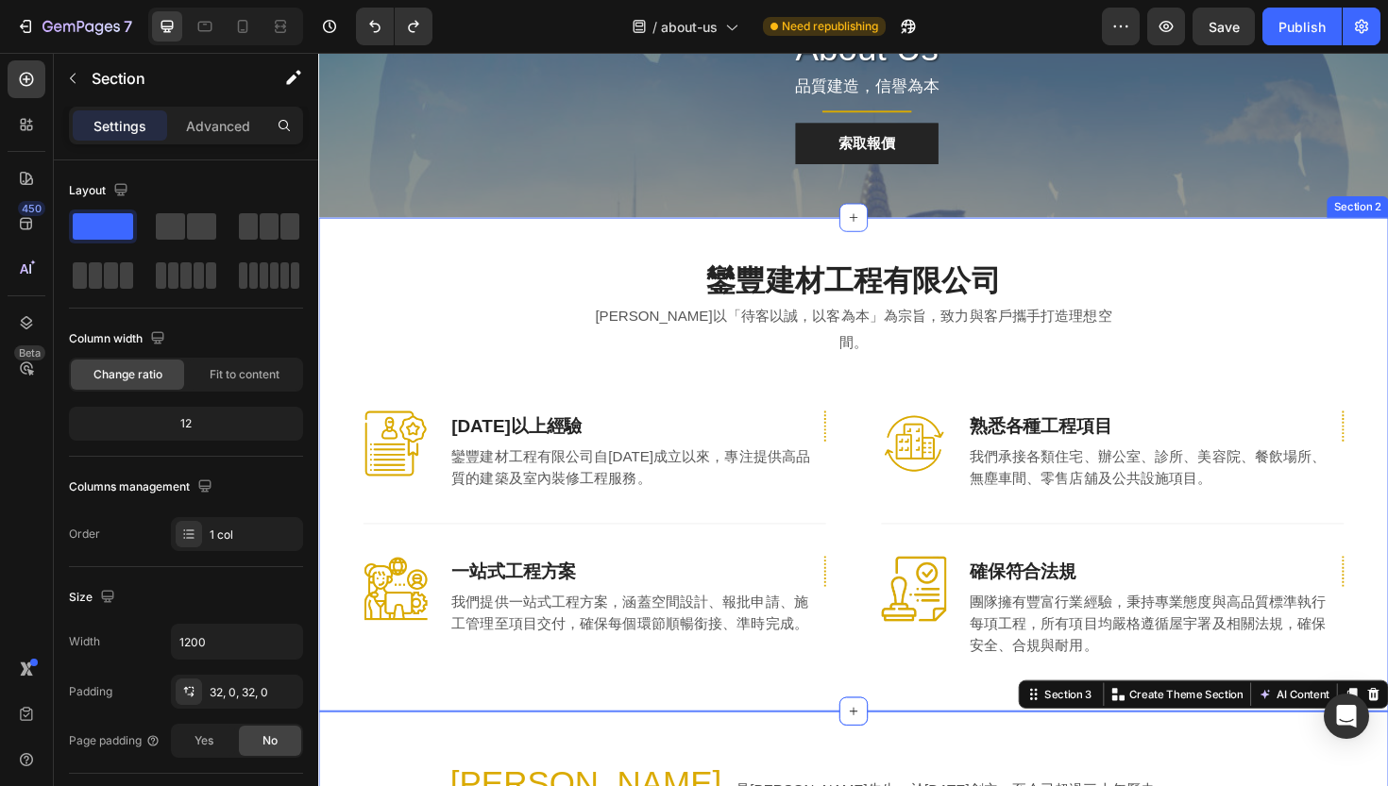
scroll to position [241, 0]
click at [385, 259] on div "鑾豐建材工程有限公司 Heading [PERSON_NAME]以「待客以誠，以客為本」為宗旨，致力與客戶攜手打造理想空間。 Text block Row I…" at bounding box center [884, 489] width 1133 height 523
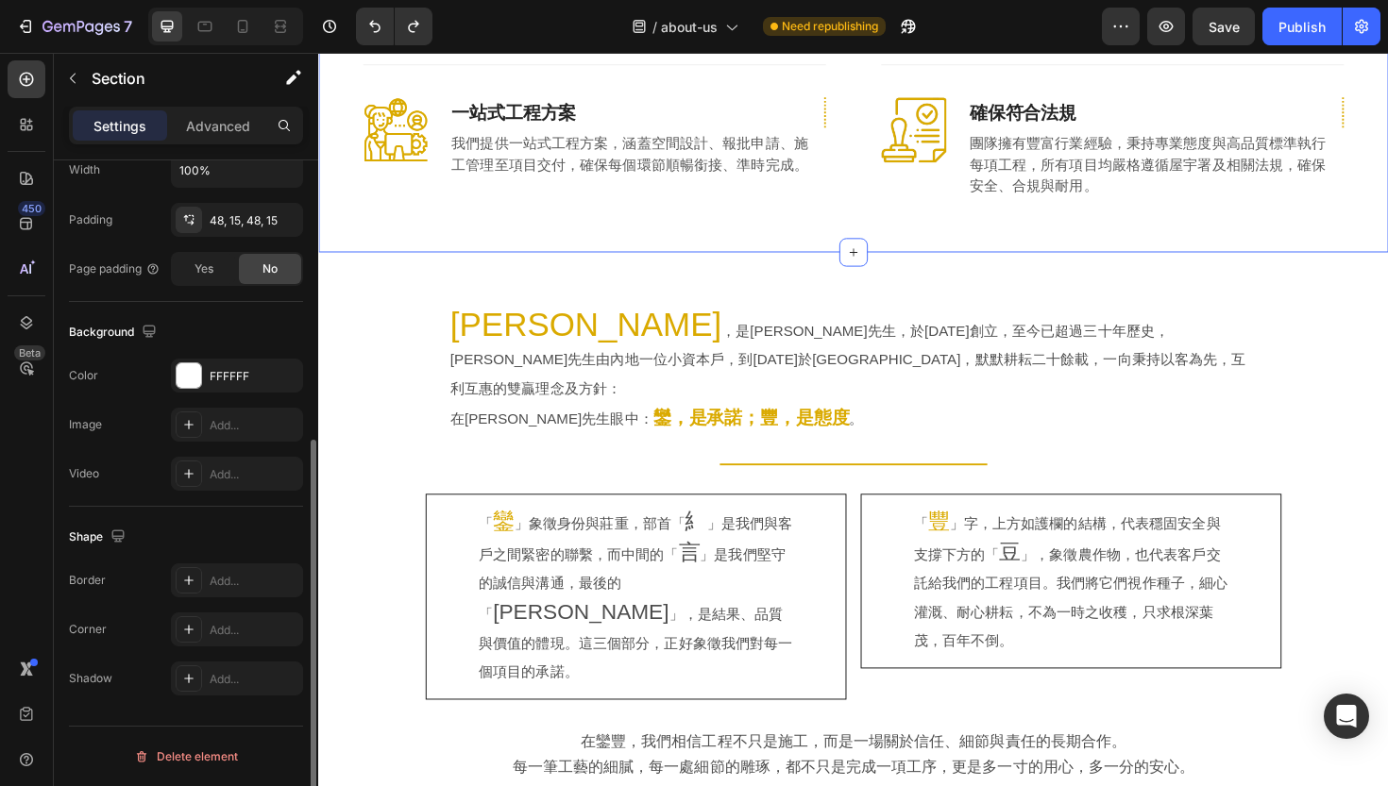
scroll to position [894, 0]
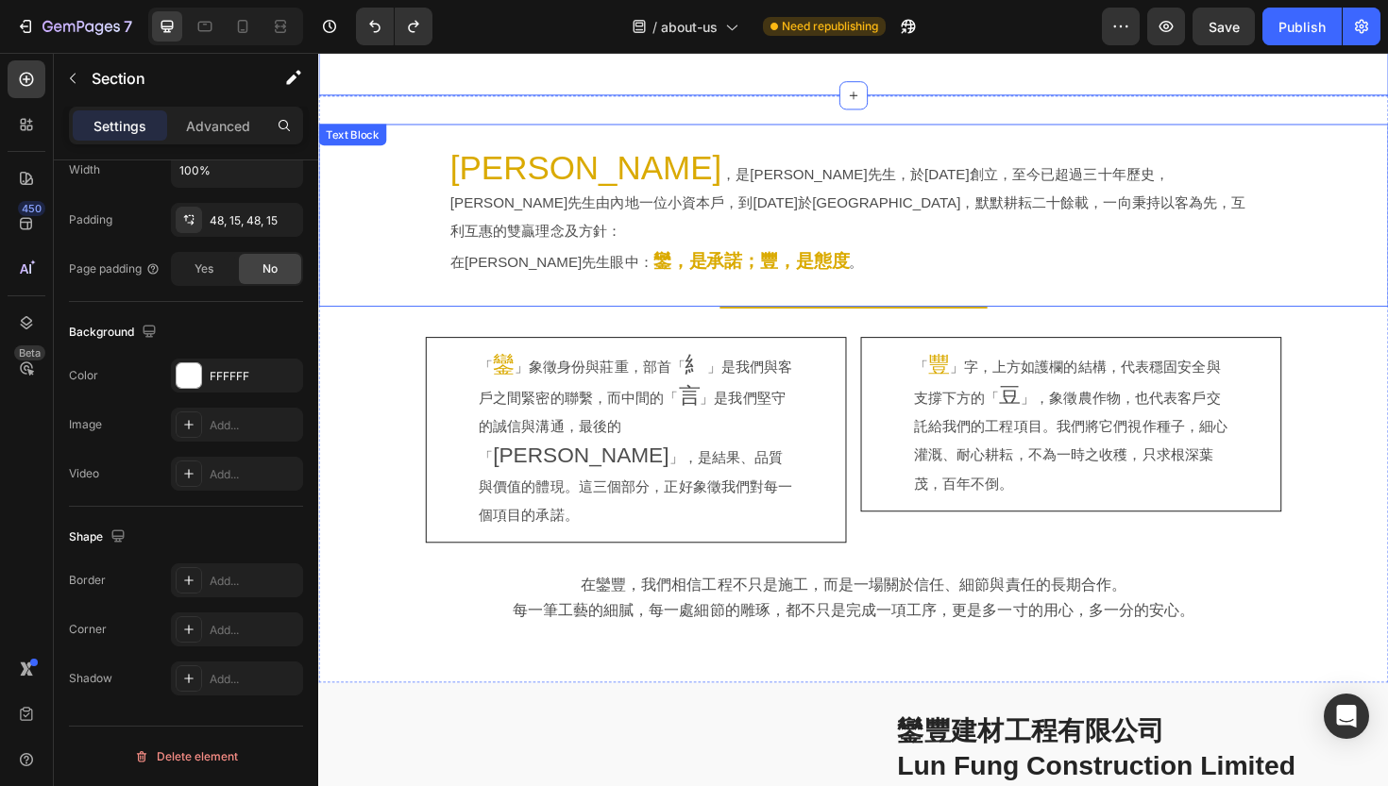
click at [392, 255] on div "[PERSON_NAME] ，是[PERSON_NAME]先生，於[DATE]創立，至今已超過三十年歷史，[PERSON_NAME]先生由內地一位小資本戶，到…" at bounding box center [884, 225] width 1133 height 194
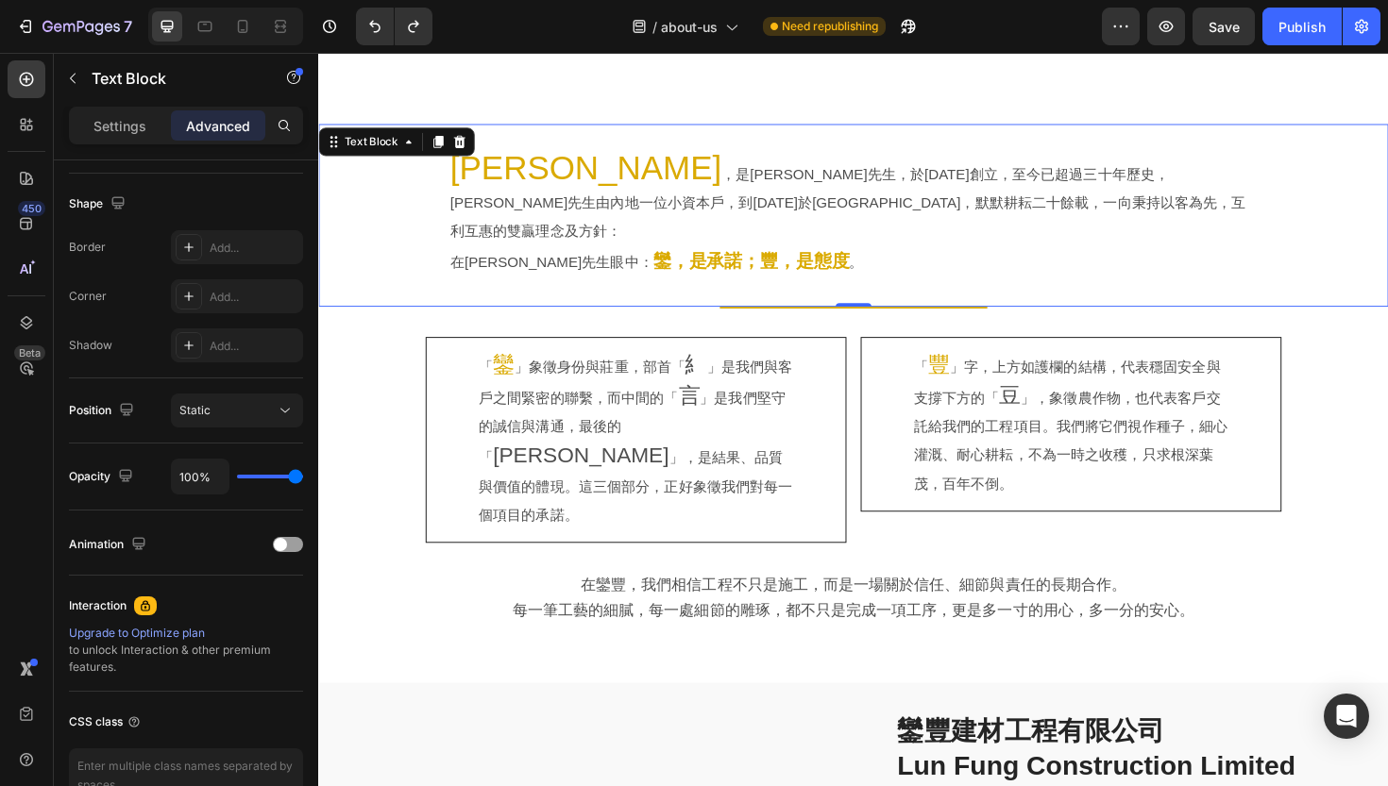
scroll to position [0, 0]
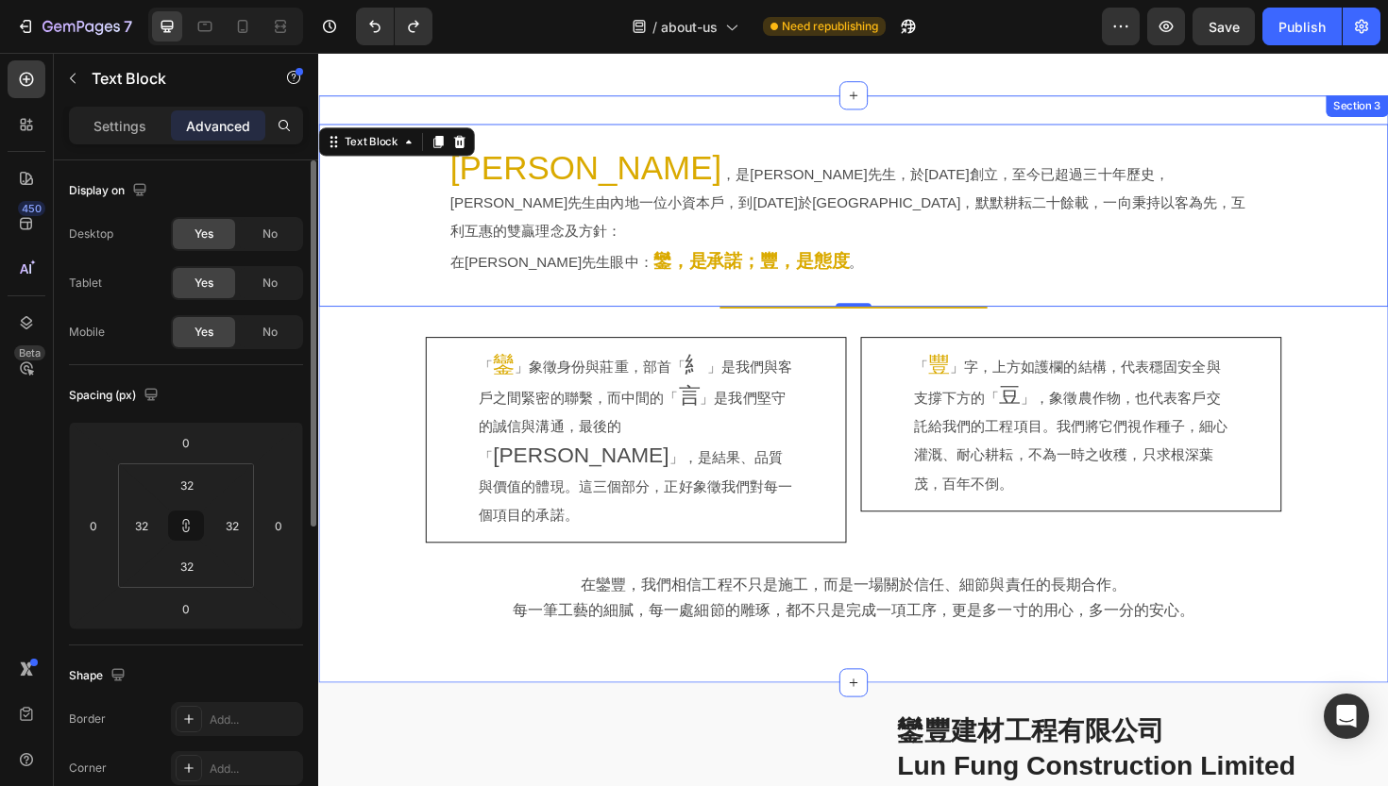
click at [368, 312] on div "[PERSON_NAME] ，是[PERSON_NAME]先生，於[DATE]創立，至今已超過三十年歷史，[PERSON_NAME]先生由內地一位小資本戶，到…" at bounding box center [884, 409] width 1133 height 563
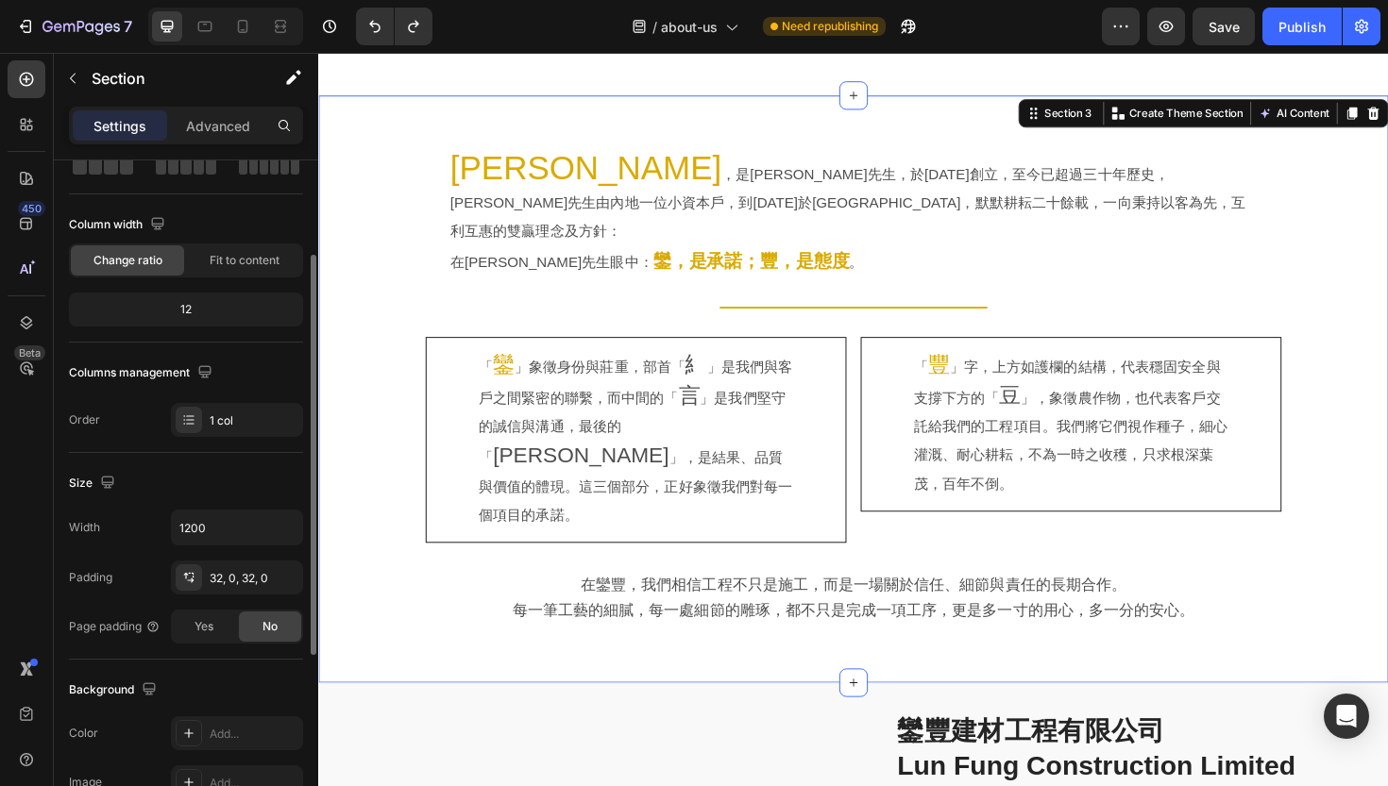
scroll to position [131, 0]
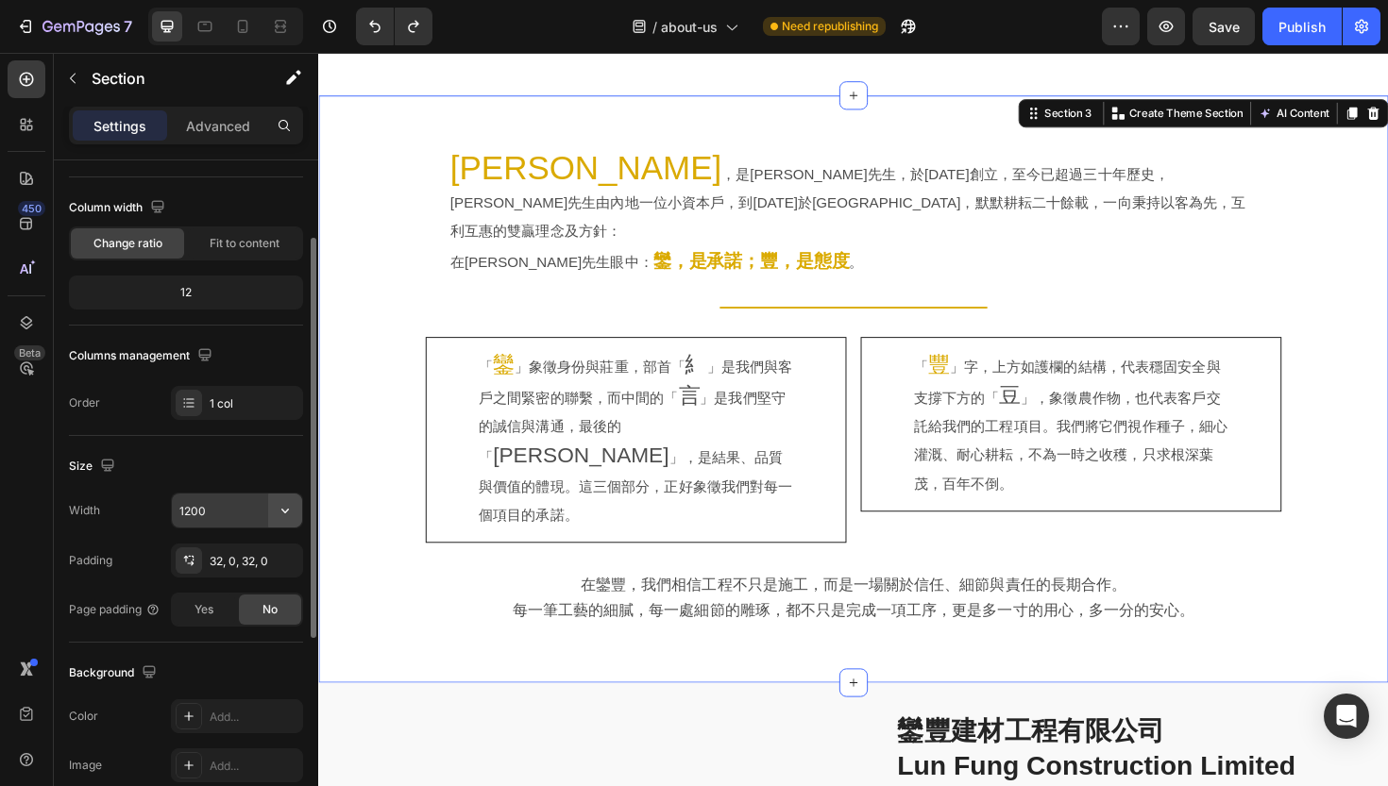
click at [290, 517] on icon "button" at bounding box center [285, 510] width 19 height 19
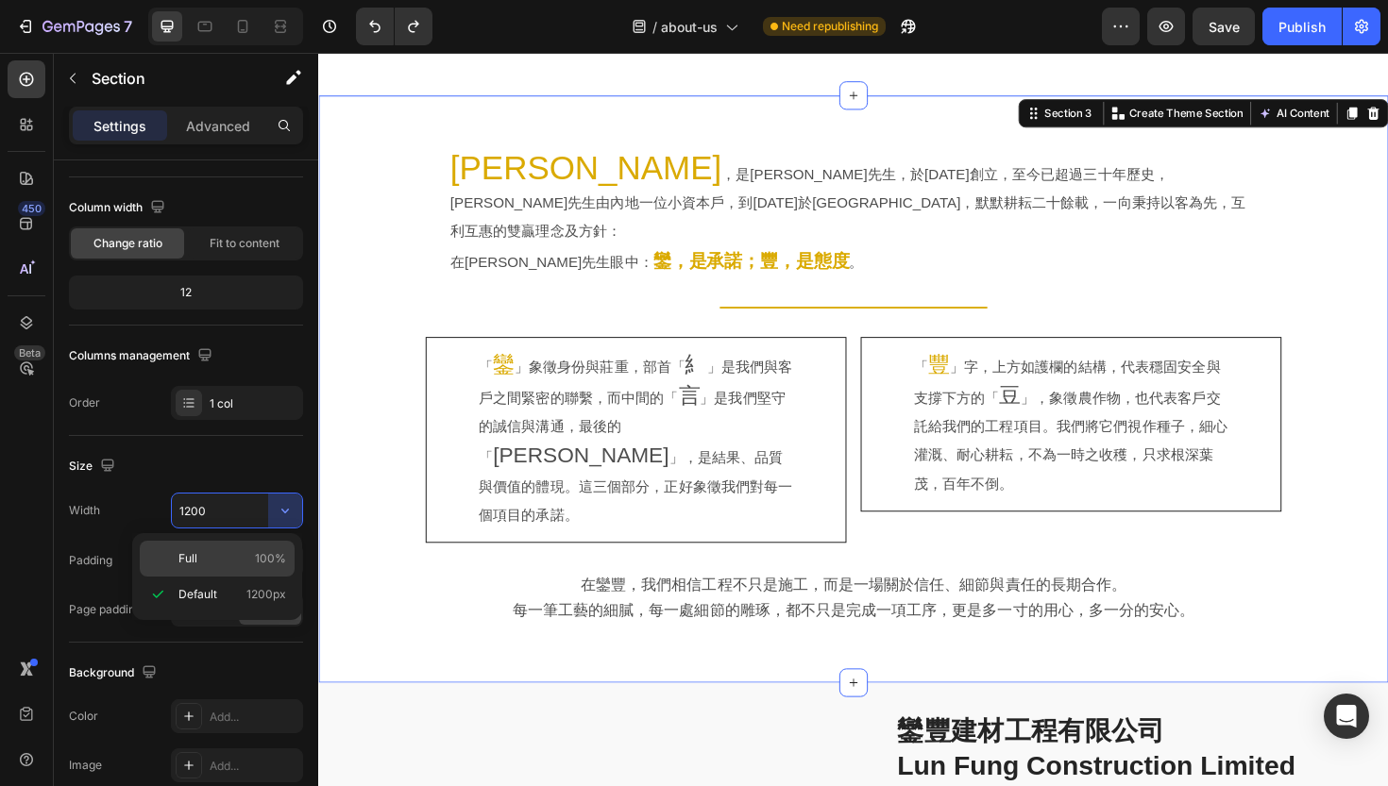
click at [240, 565] on p "Full 100%" at bounding box center [232, 558] width 108 height 17
type input "100%"
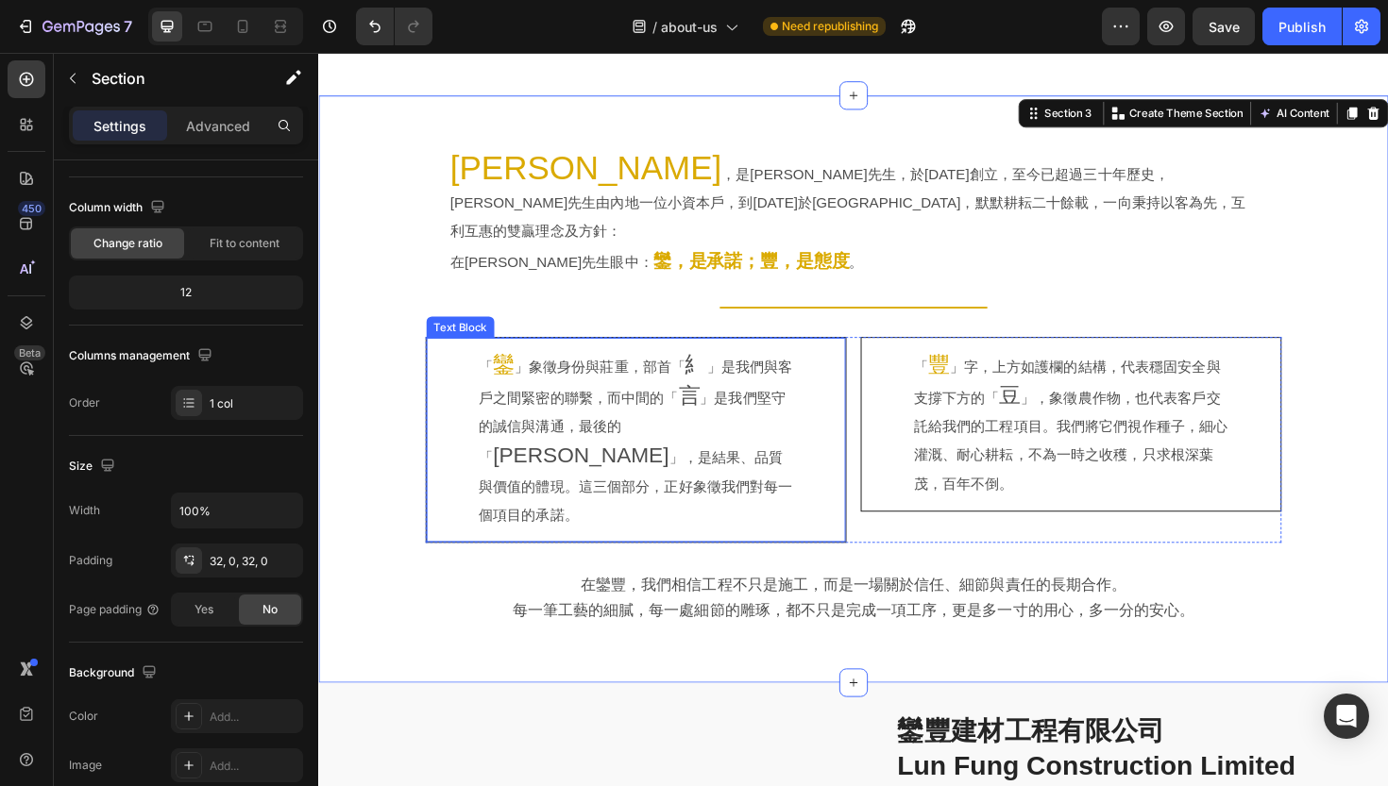
click at [454, 433] on div "「 鑾 」象徵身份與莊重，部首「 糹 」是我們與客戶之間緊密的聯繫，而中間的「 言 」是我們堅守的誠信與溝通，最後的「 [PERSON_NAME]」，是結果、…" at bounding box center [654, 463] width 421 height 194
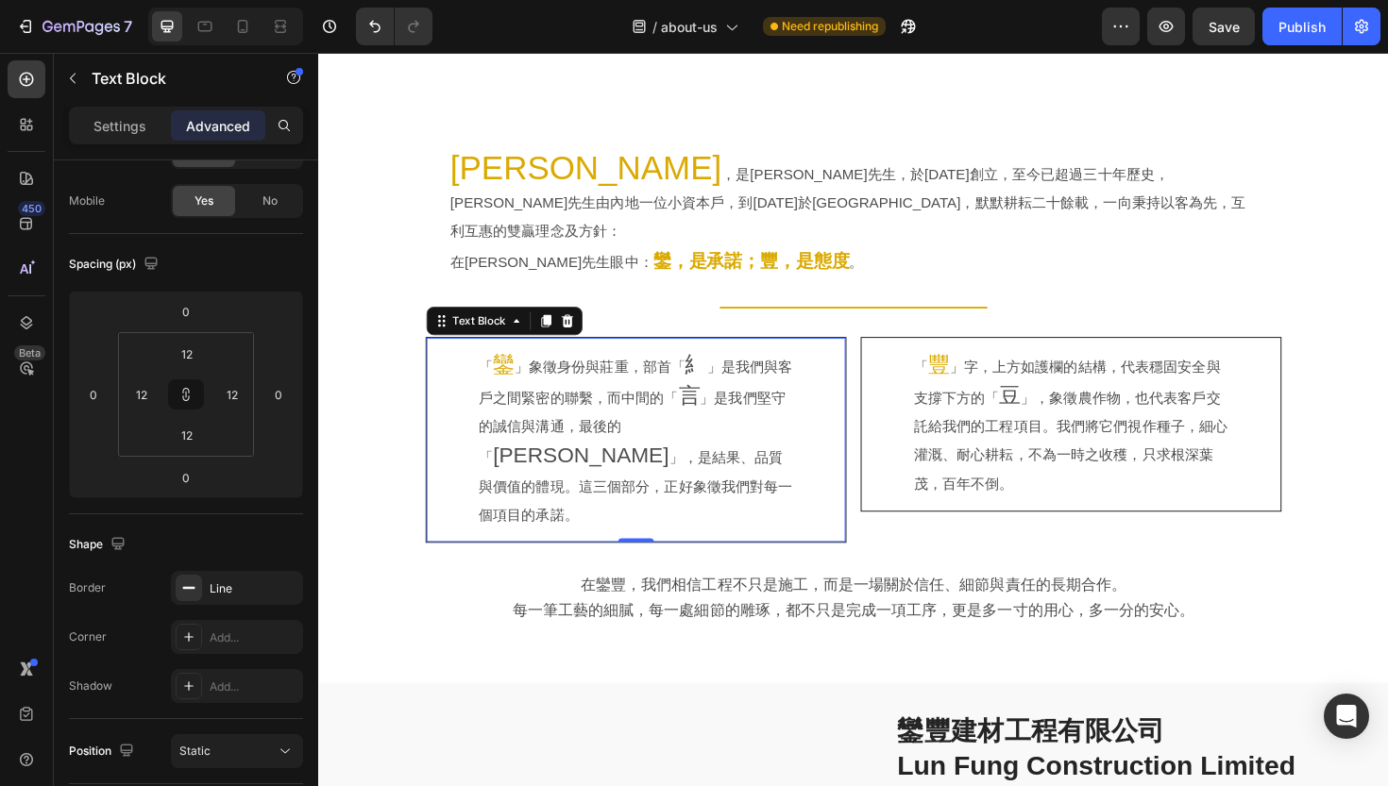
scroll to position [0, 0]
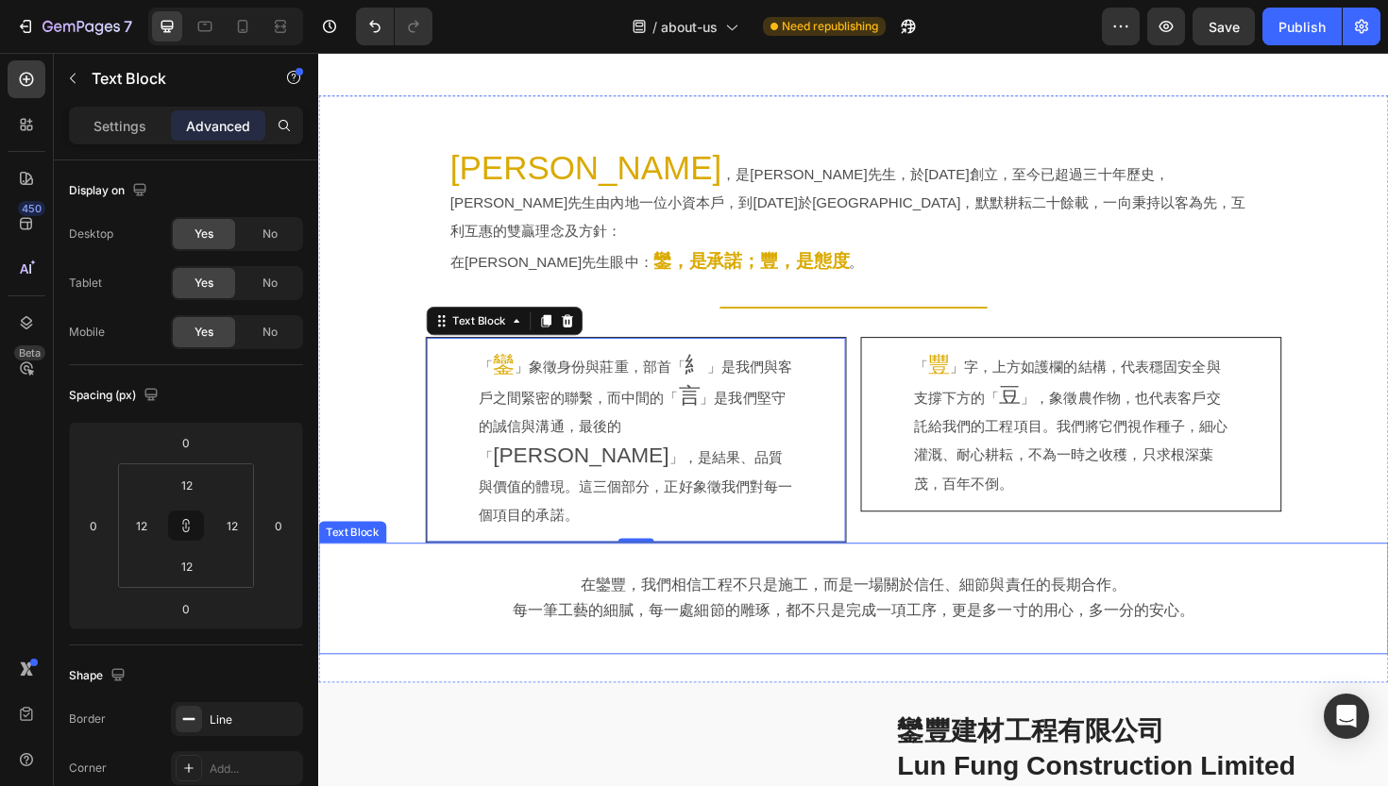
click at [522, 604] on p "在鑾豐，我們相信工程不只是施工，而是一場關於信任、細節與責任的長期合作。" at bounding box center [884, 617] width 1069 height 27
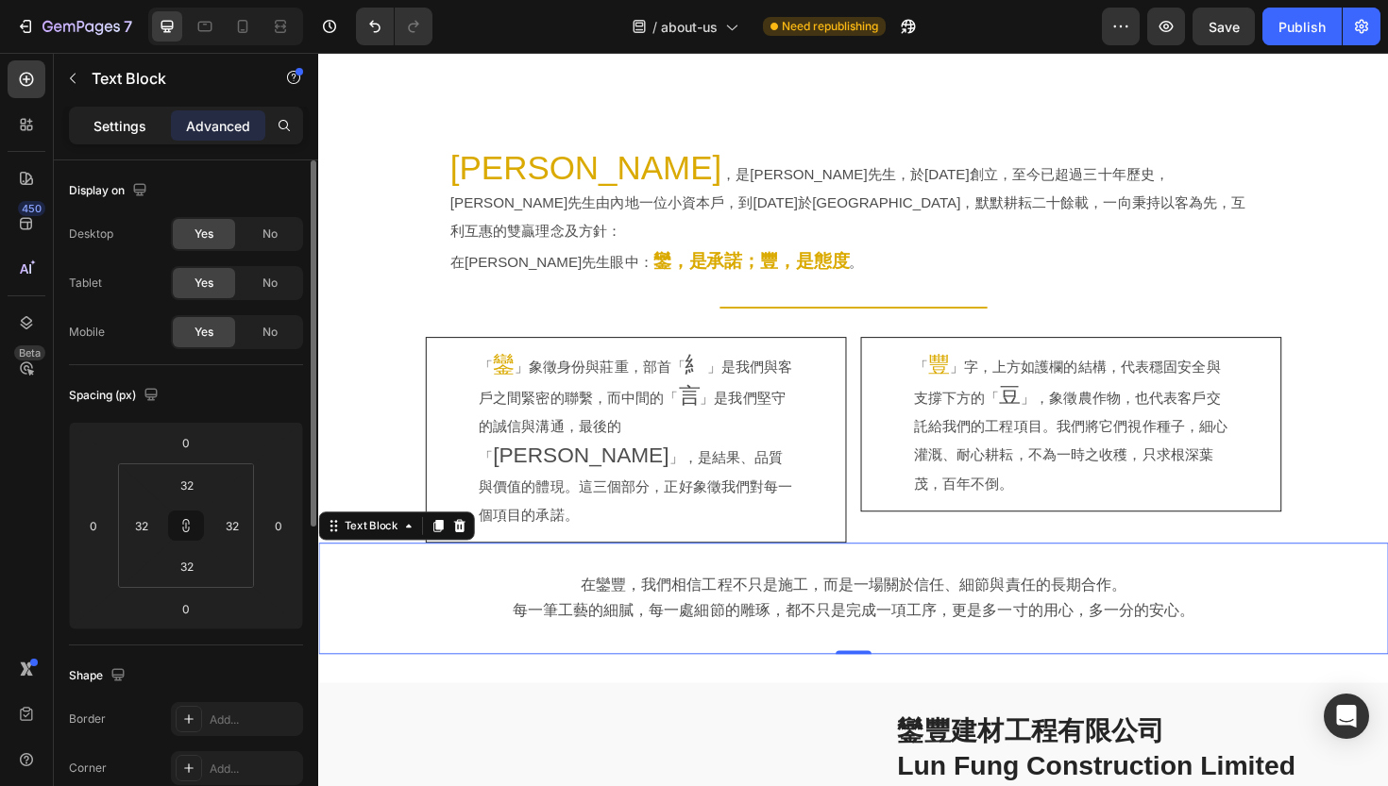
click at [119, 136] on div "Settings" at bounding box center [120, 125] width 94 height 30
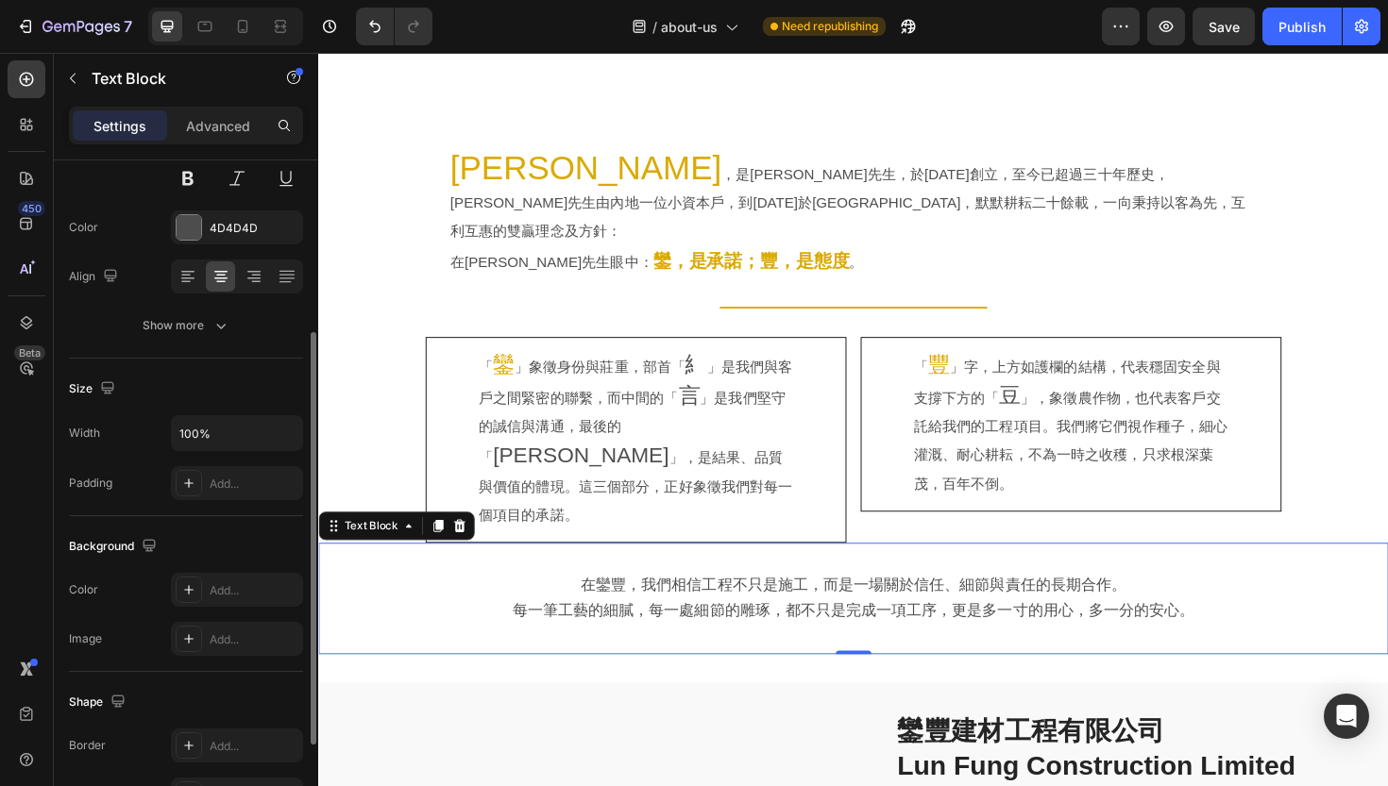
scroll to position [292, 0]
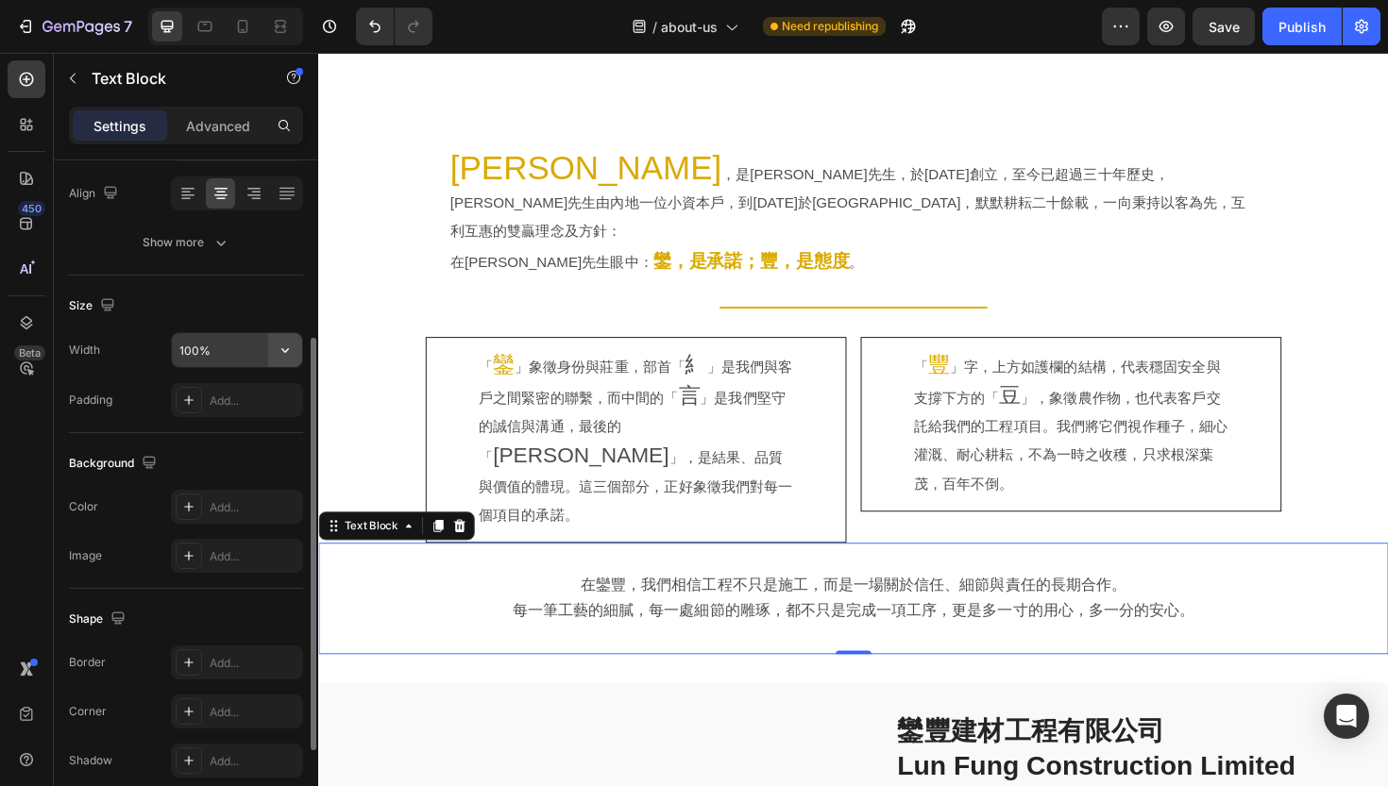
click at [281, 353] on icon "button" at bounding box center [285, 350] width 19 height 19
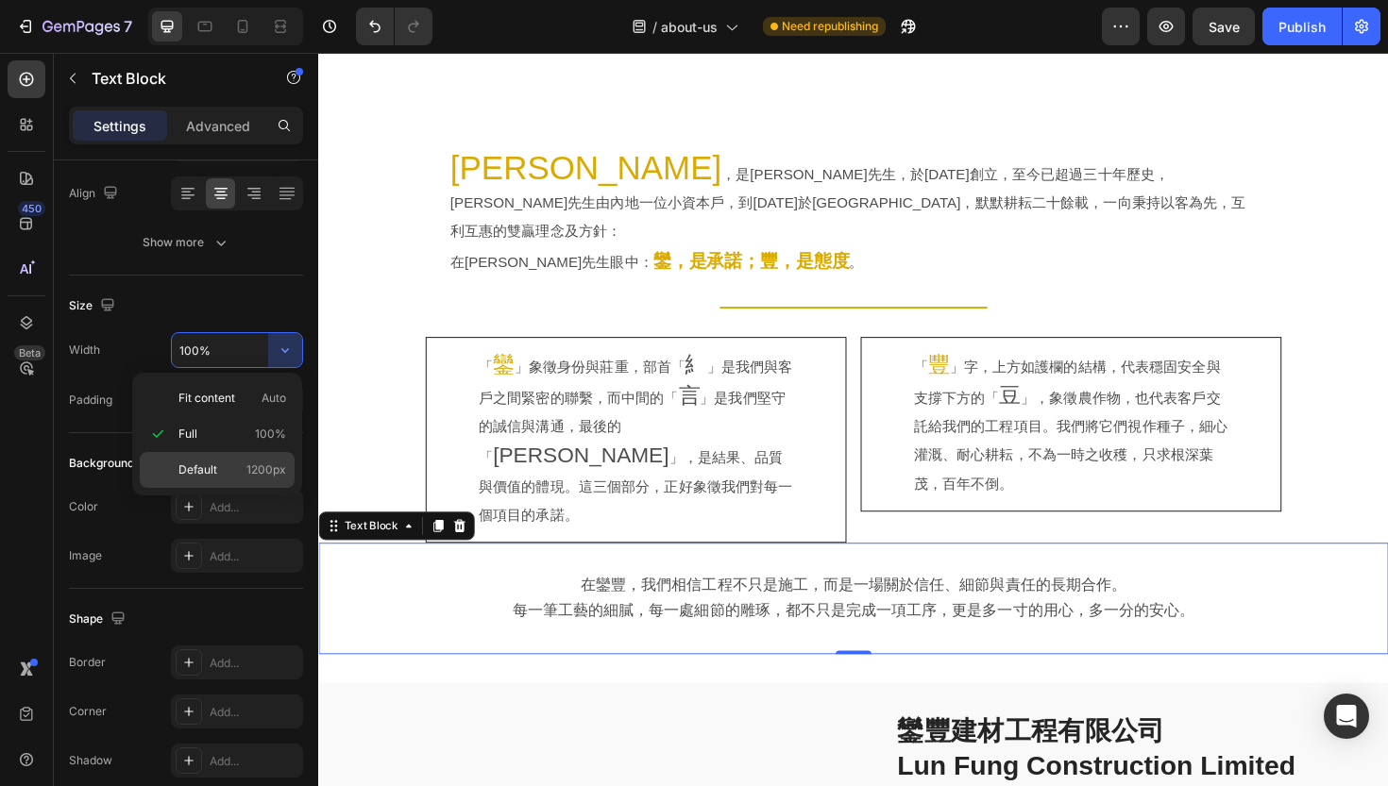
click at [234, 470] on p "Default 1200px" at bounding box center [232, 470] width 108 height 17
type input "1200"
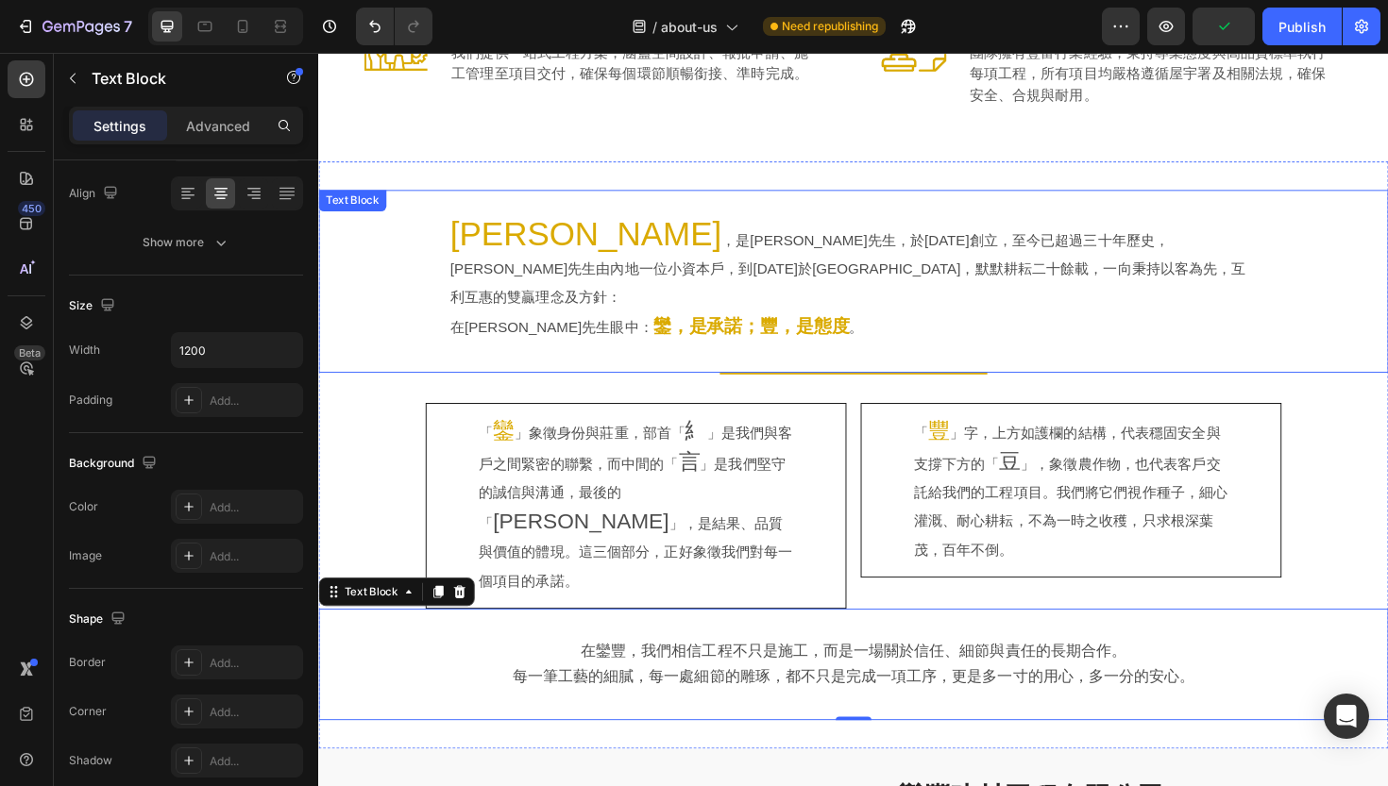
scroll to position [774, 0]
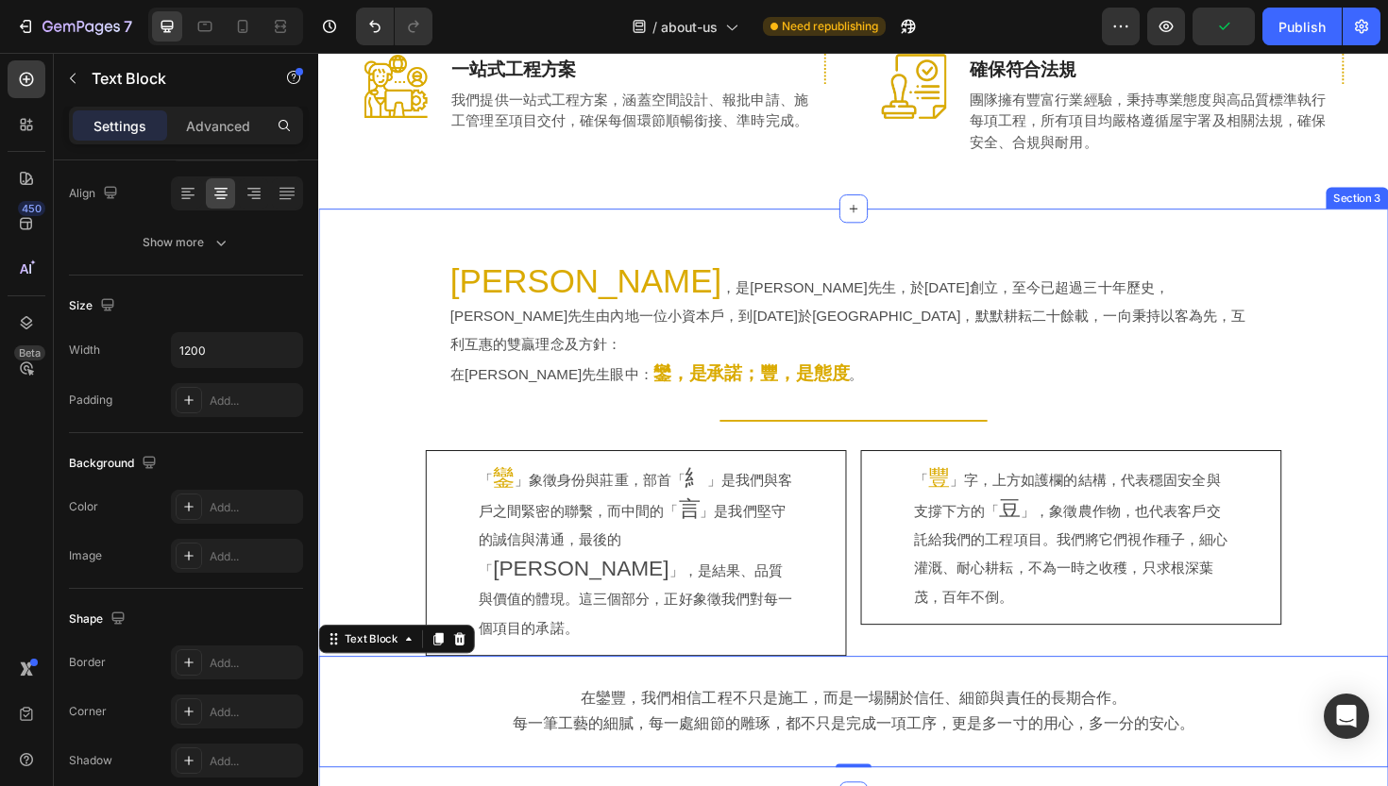
click at [419, 218] on div "[PERSON_NAME] ，是[PERSON_NAME]先生，於[DATE]創立，至今已超過三十年歷史，[PERSON_NAME]先生由內地一位小資本戶，到…" at bounding box center [884, 529] width 1133 height 623
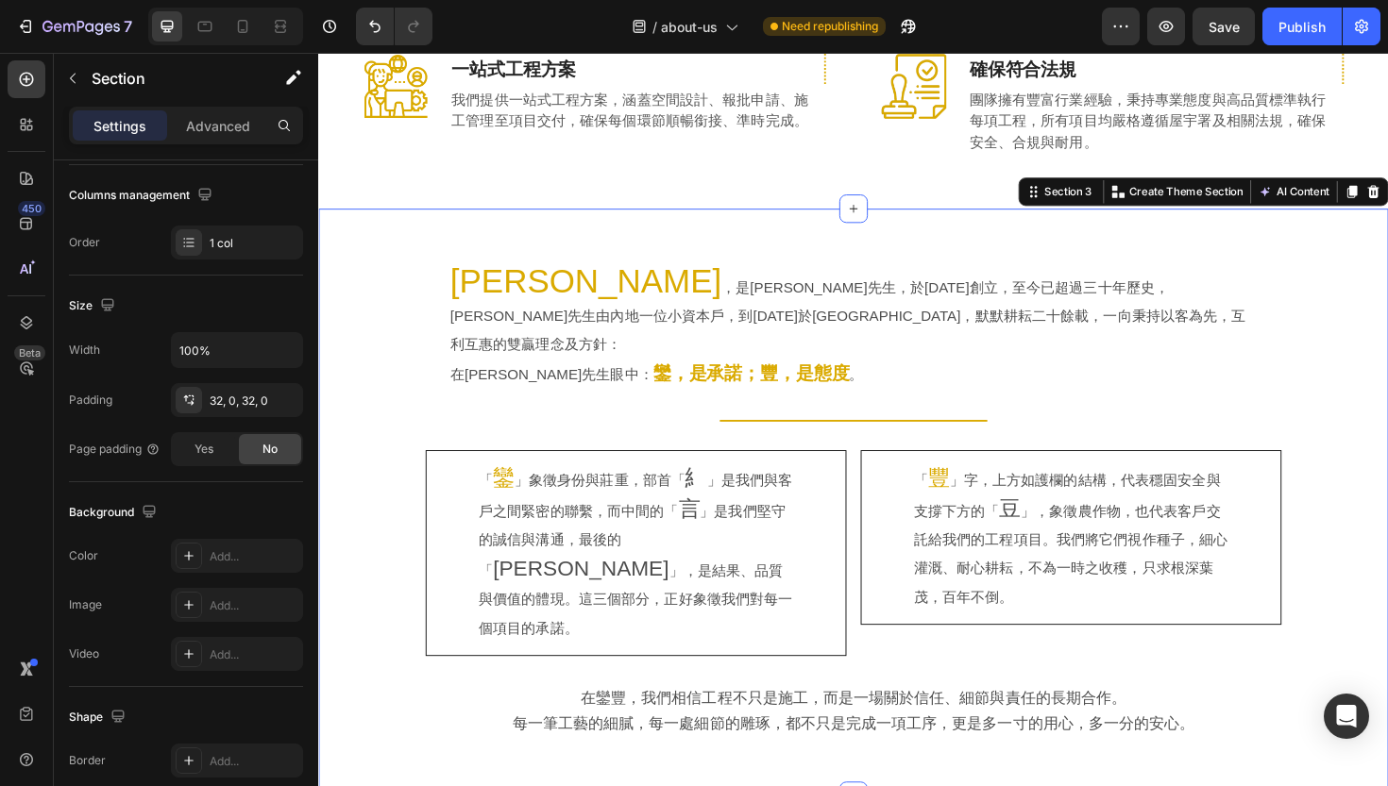
scroll to position [0, 0]
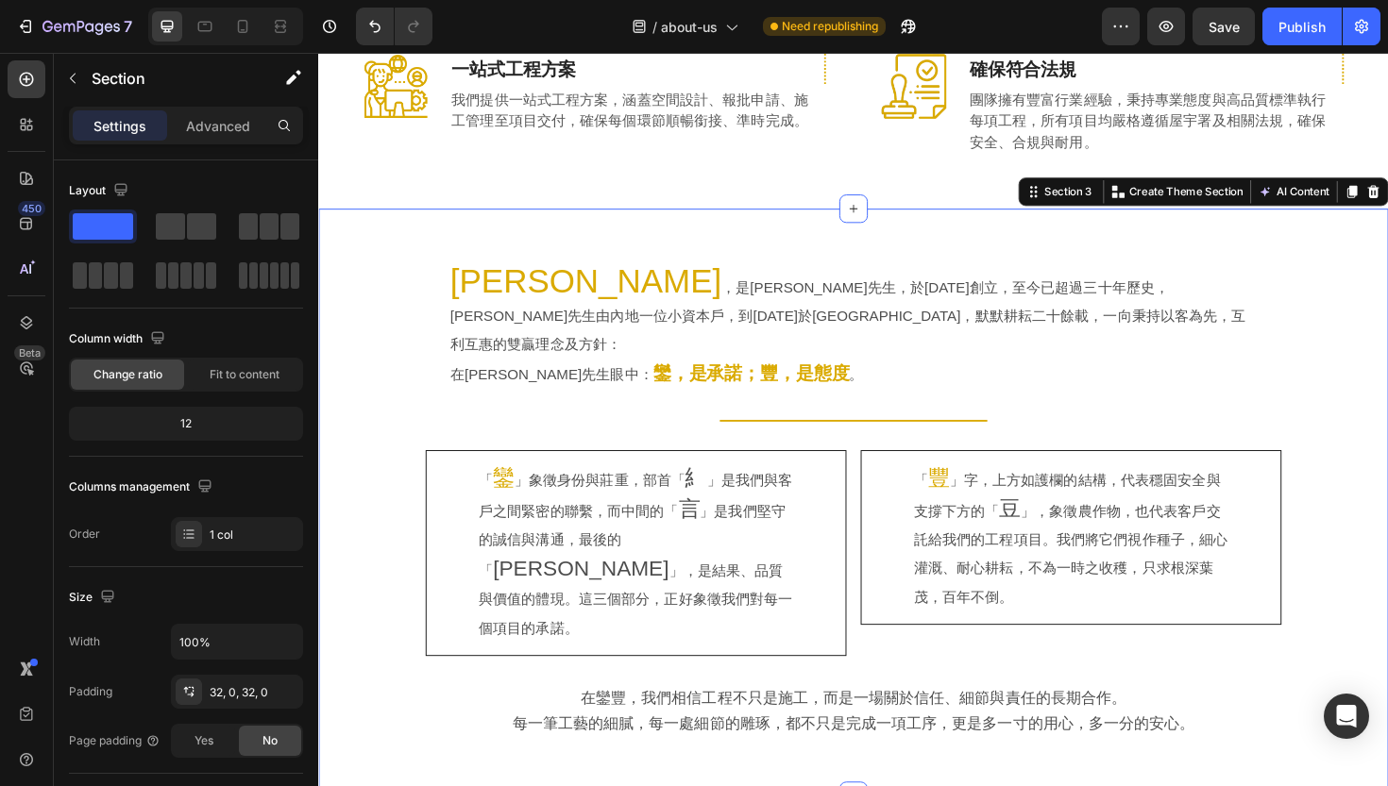
click at [380, 218] on div "[PERSON_NAME] ，是[PERSON_NAME]先生，於[DATE]創立，至今已超過三十年歷史，[PERSON_NAME]先生由內地一位小資本戶，到…" at bounding box center [884, 529] width 1133 height 623
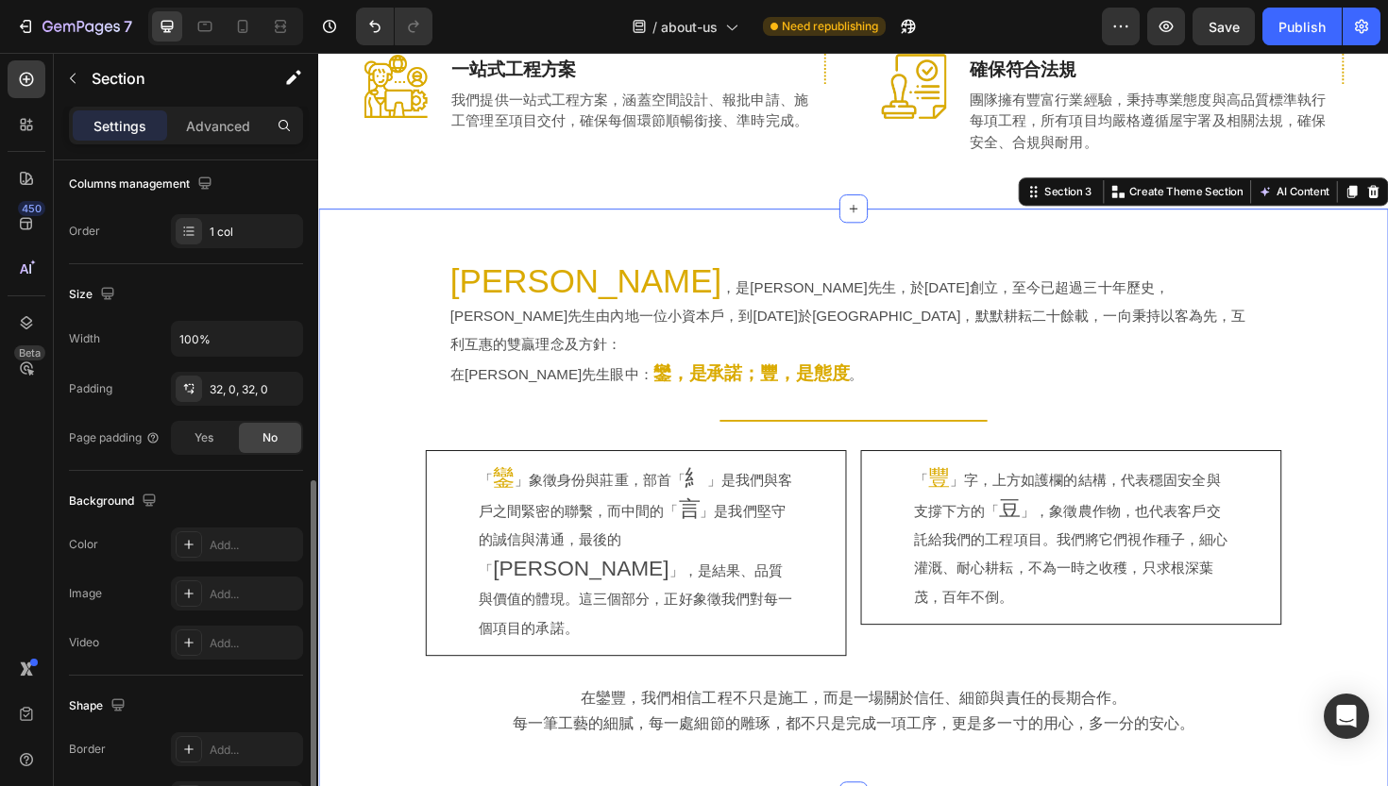
scroll to position [472, 0]
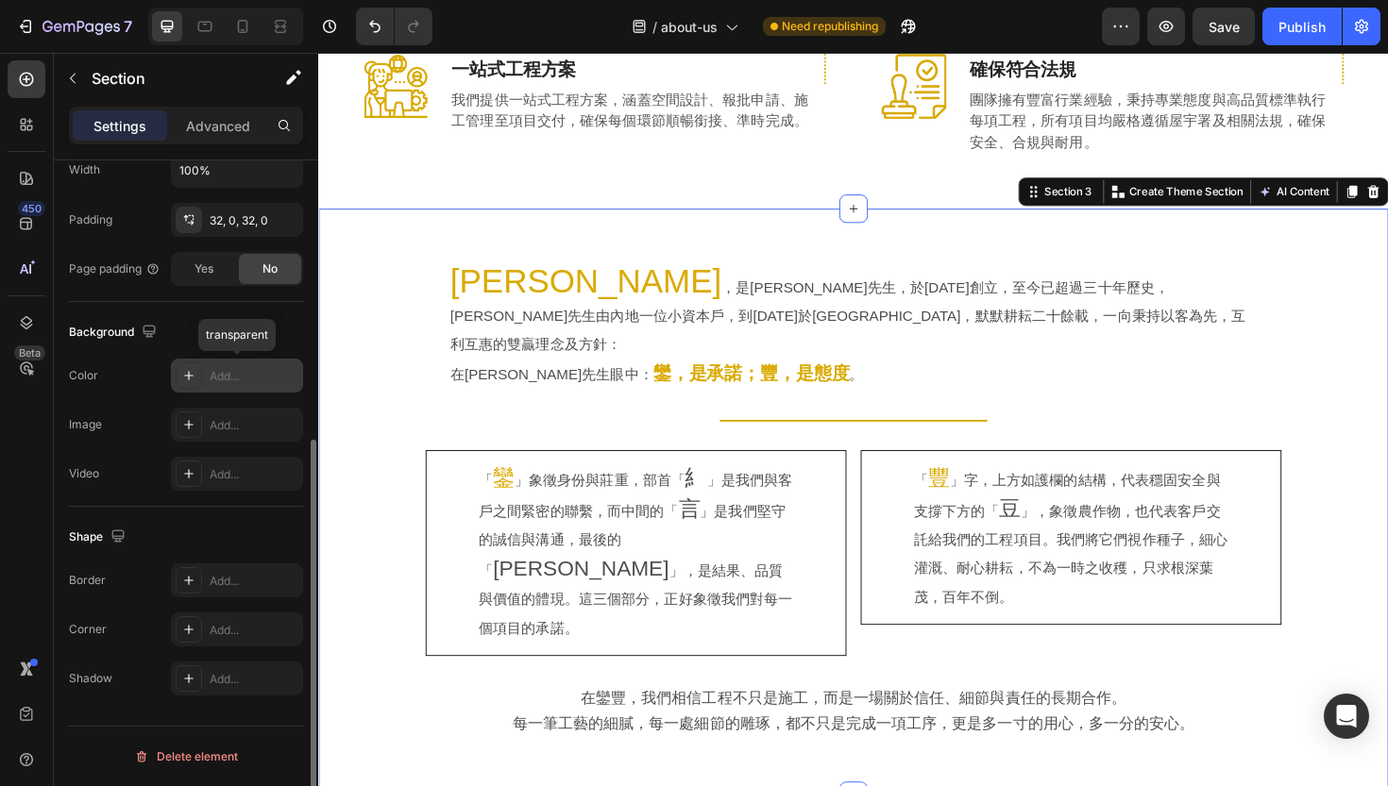
click at [215, 380] on div "Add..." at bounding box center [254, 376] width 89 height 17
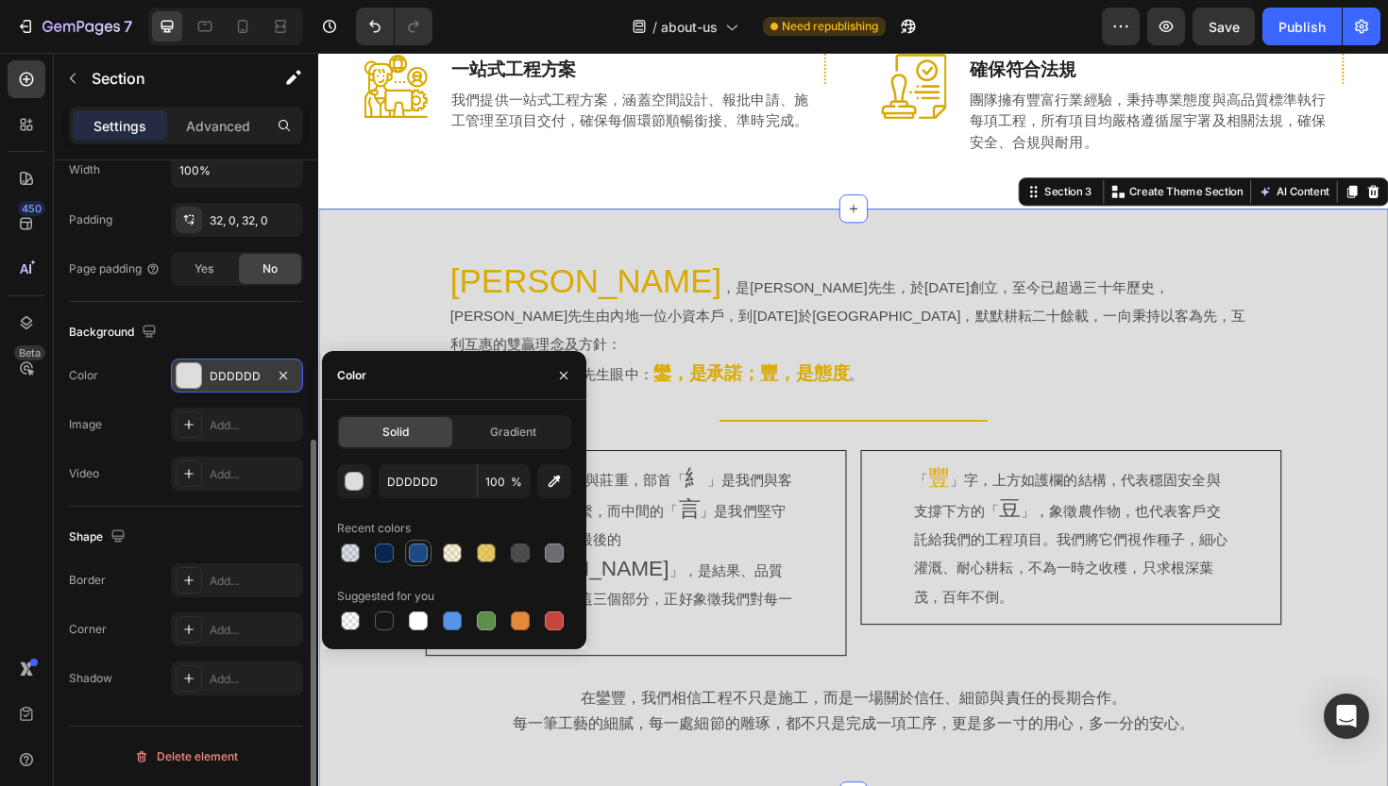
click at [420, 551] on div at bounding box center [418, 553] width 19 height 19
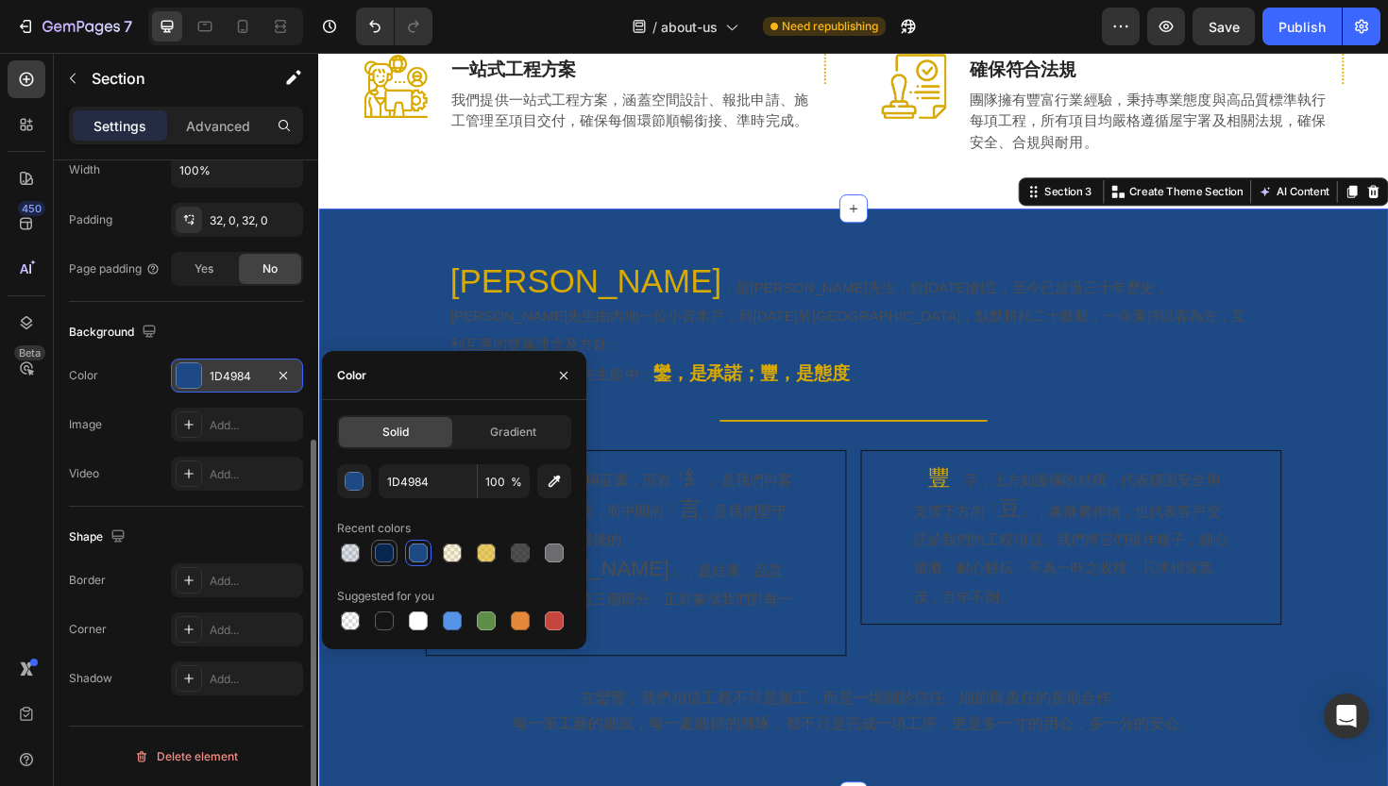
click at [382, 553] on div at bounding box center [384, 553] width 19 height 19
type input "07264F"
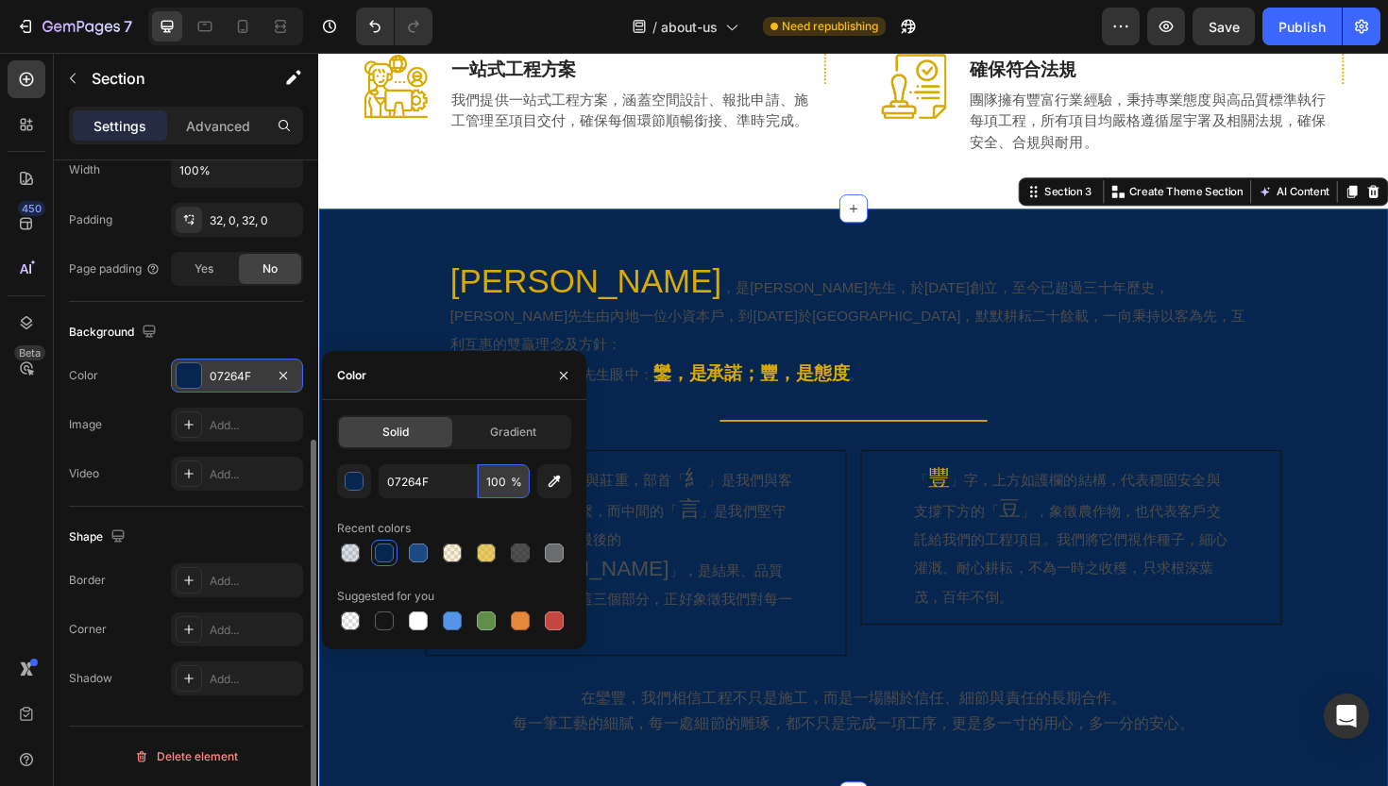
click at [490, 488] on input "100" at bounding box center [504, 481] width 52 height 34
type input "10"
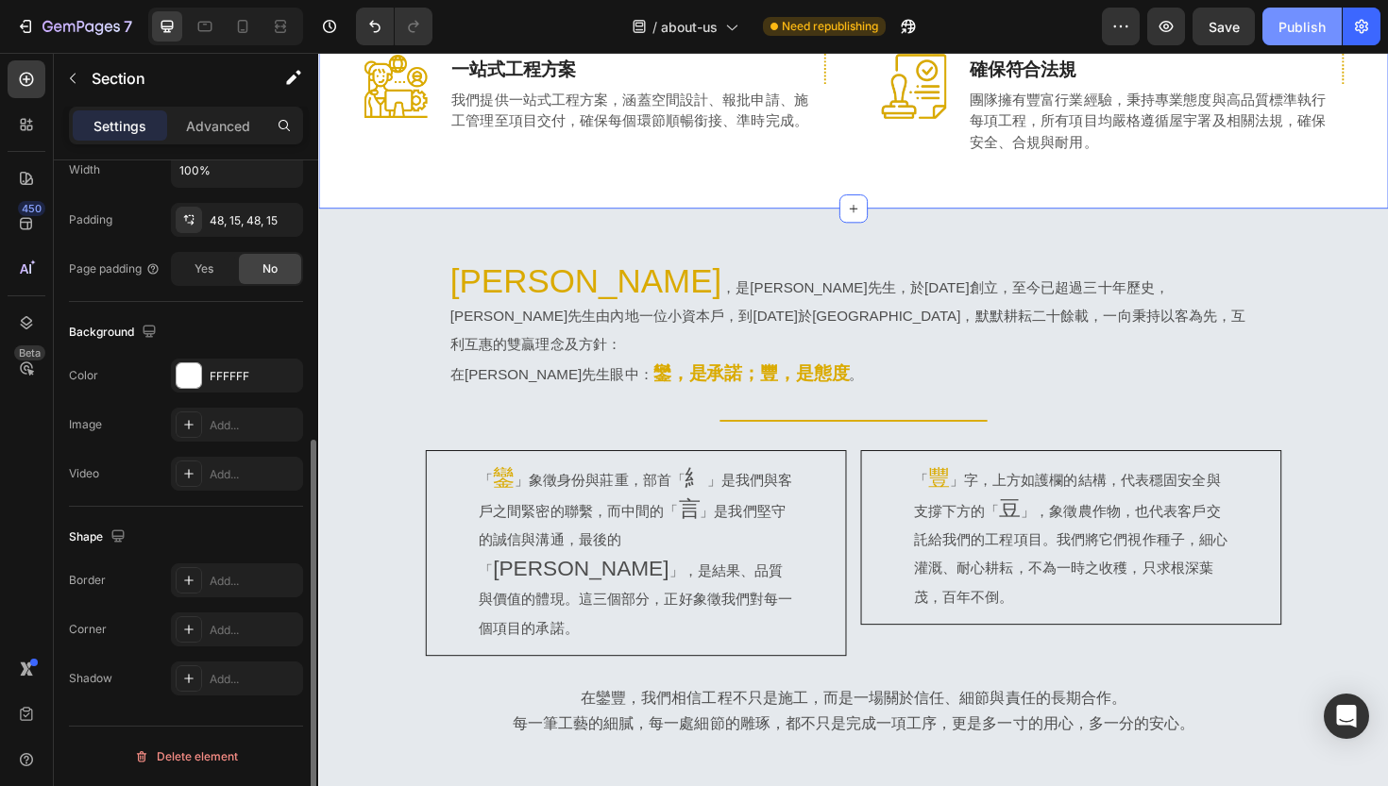
click at [1314, 25] on div "Publish" at bounding box center [1301, 27] width 47 height 20
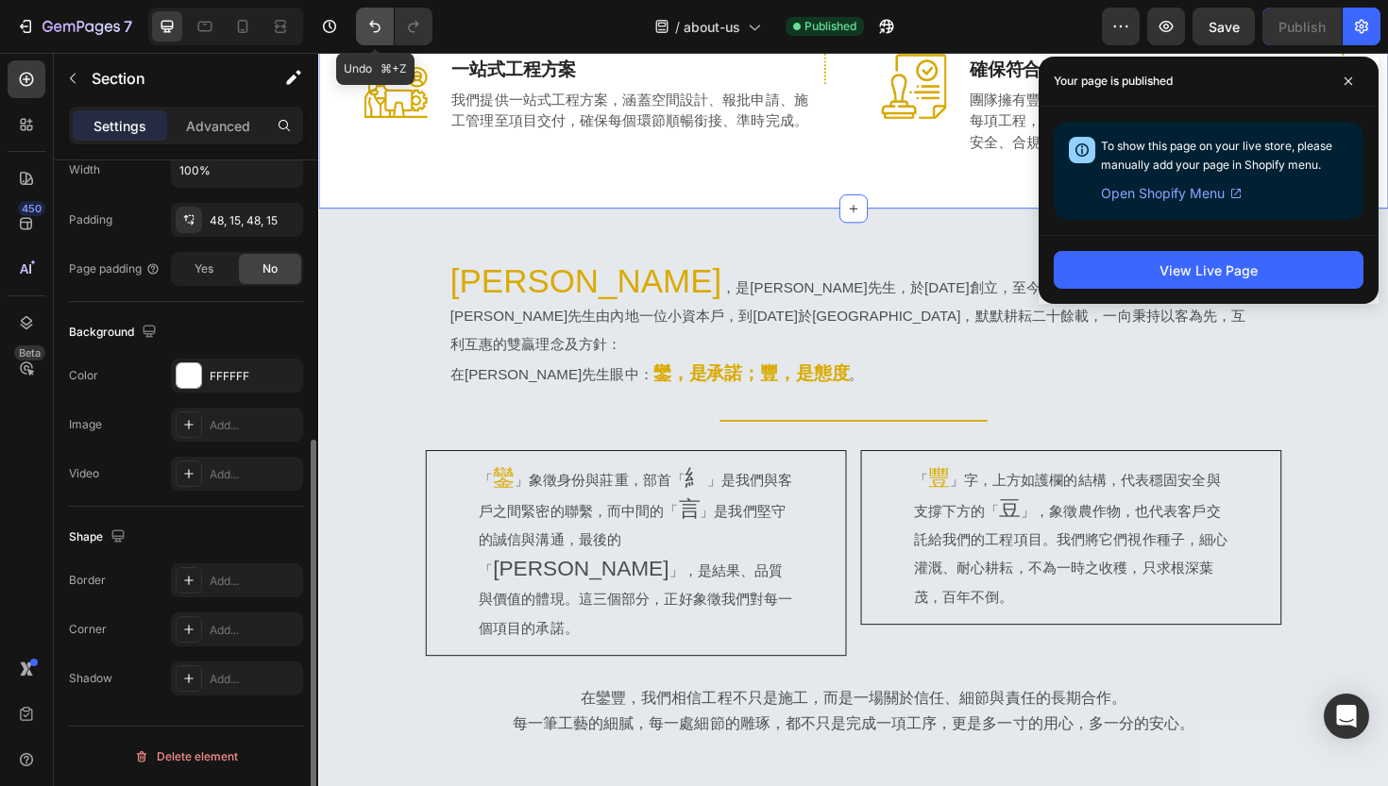
click at [383, 29] on icon "Undo/Redo" at bounding box center [374, 26] width 19 height 19
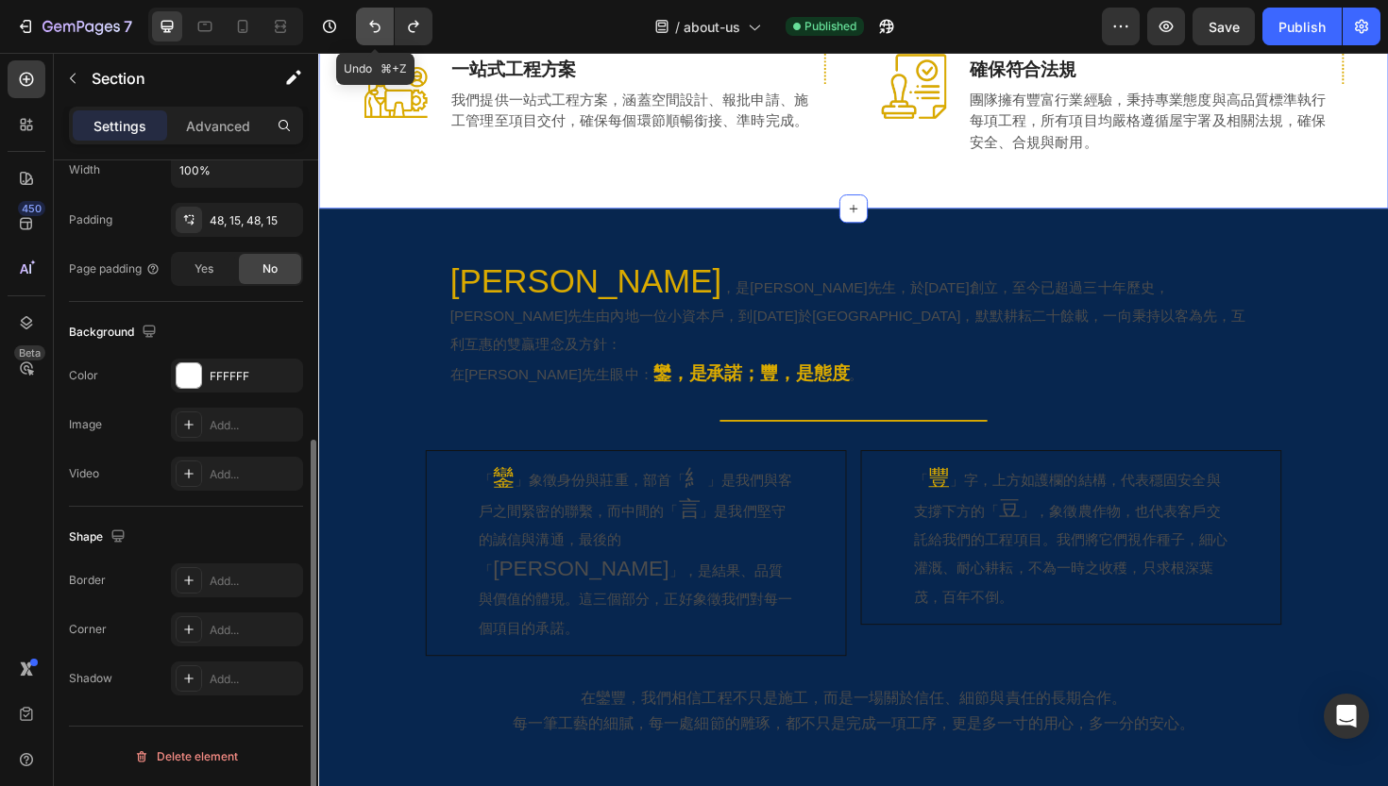
click at [383, 29] on icon "Undo/Redo" at bounding box center [374, 26] width 19 height 19
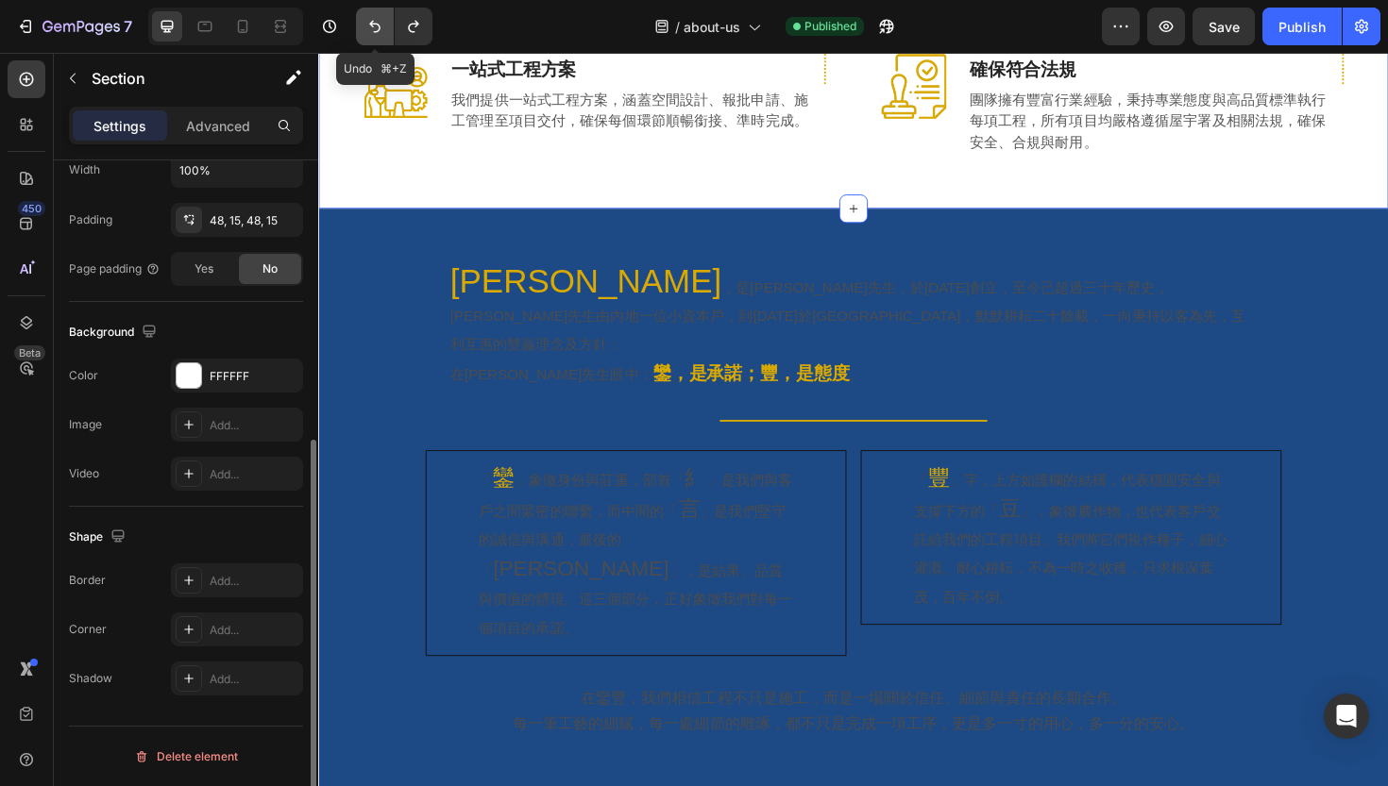
click at [383, 29] on icon "Undo/Redo" at bounding box center [374, 26] width 19 height 19
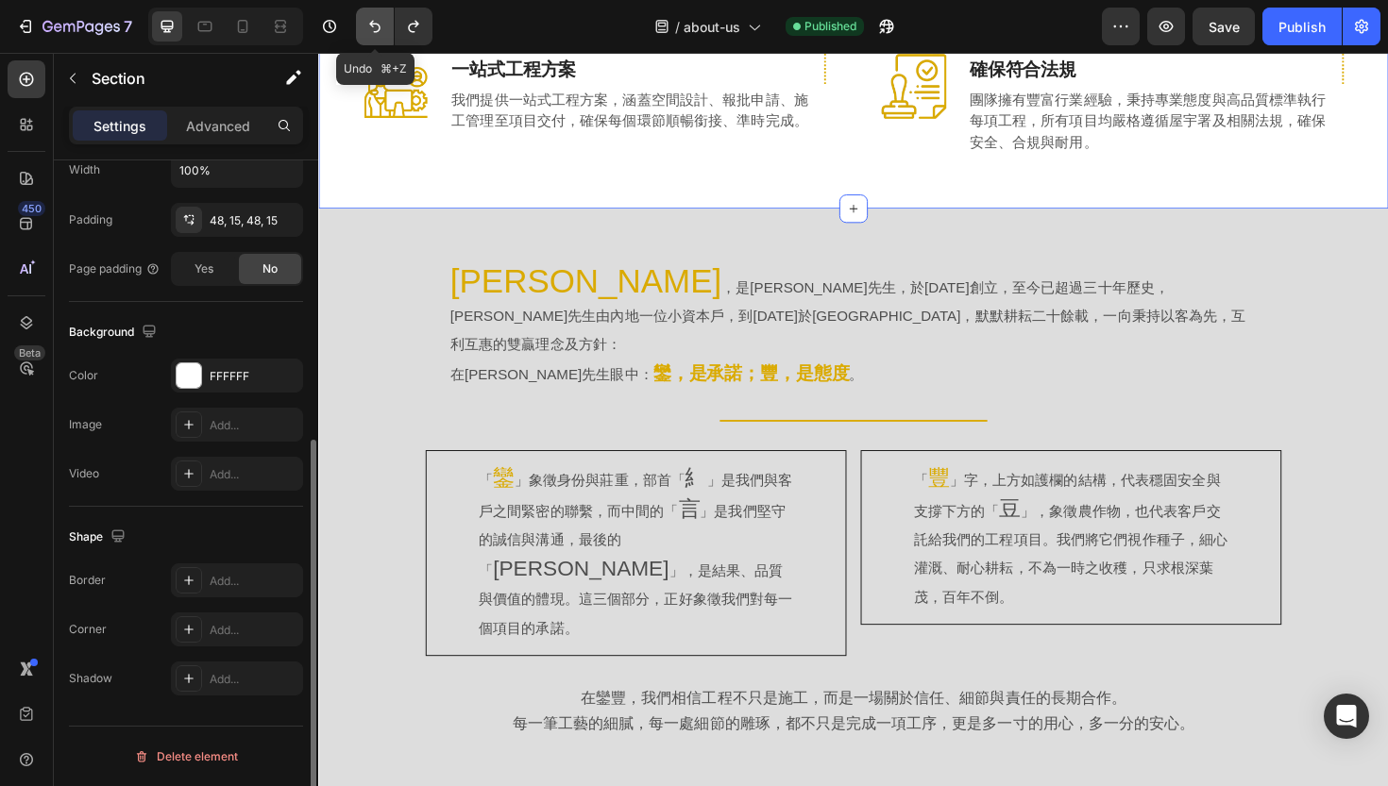
click at [383, 29] on icon "Undo/Redo" at bounding box center [374, 26] width 19 height 19
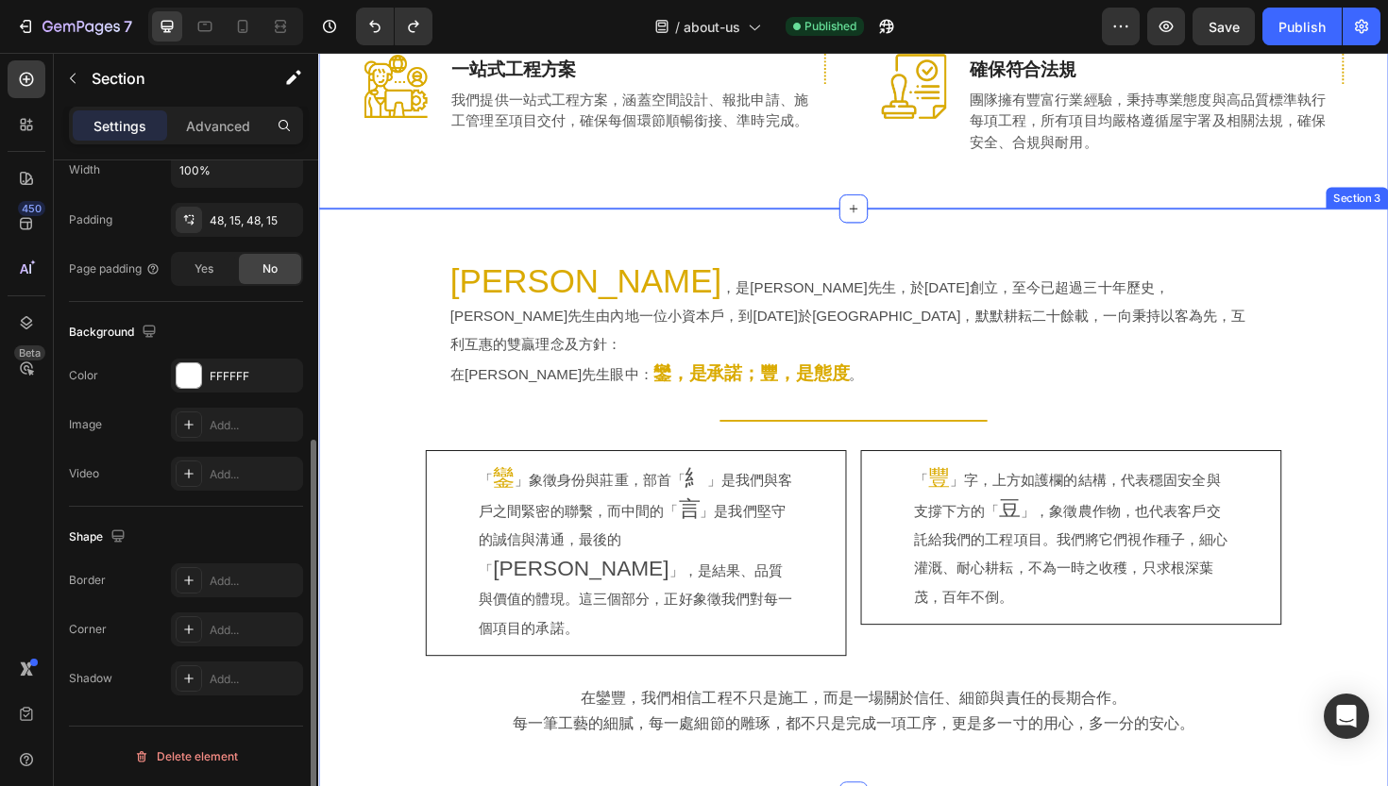
click at [419, 218] on div "[PERSON_NAME] ，是[PERSON_NAME]先生，於[DATE]創立，至今已超過三十年歷史，[PERSON_NAME]先生由內地一位小資本戶，到…" at bounding box center [884, 529] width 1133 height 623
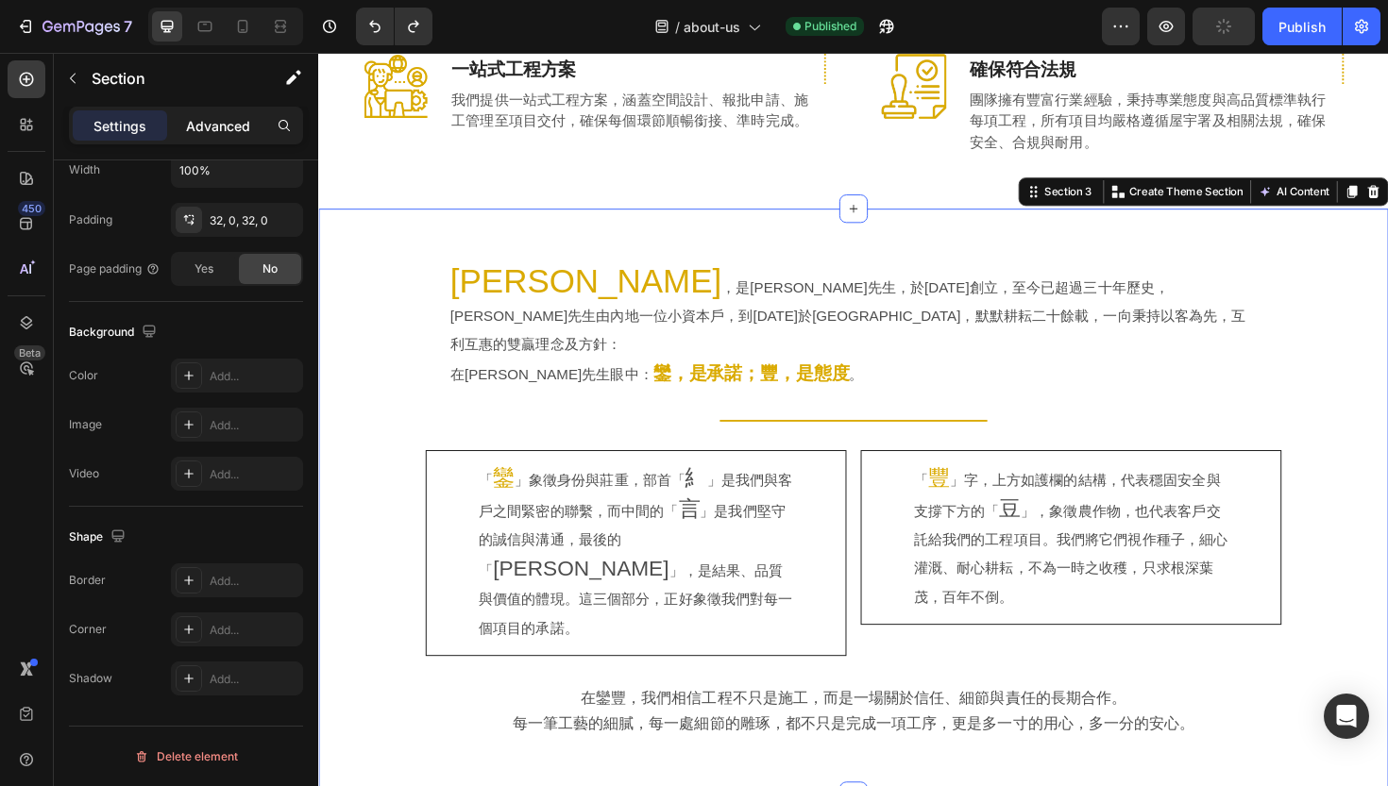
click at [202, 133] on p "Advanced" at bounding box center [218, 126] width 64 height 20
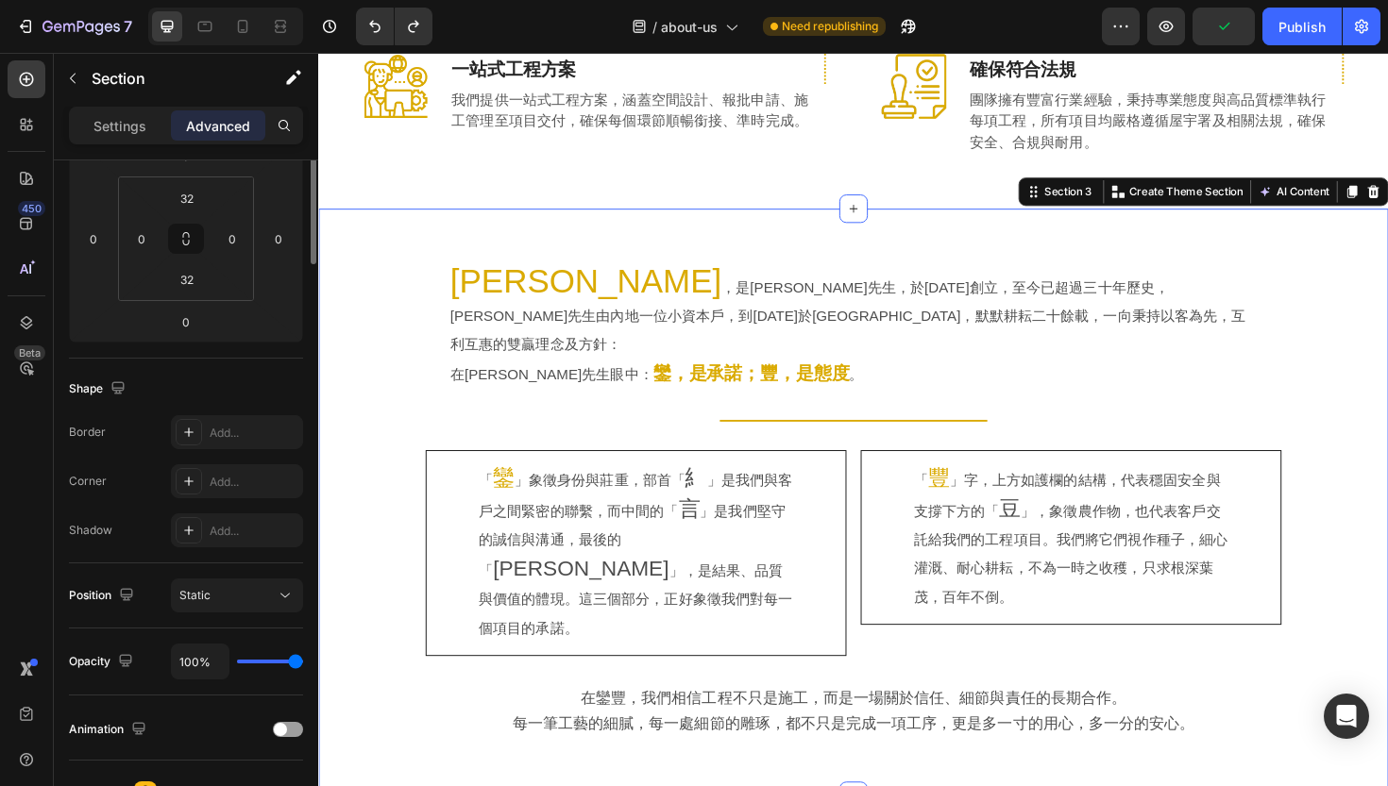
scroll to position [0, 0]
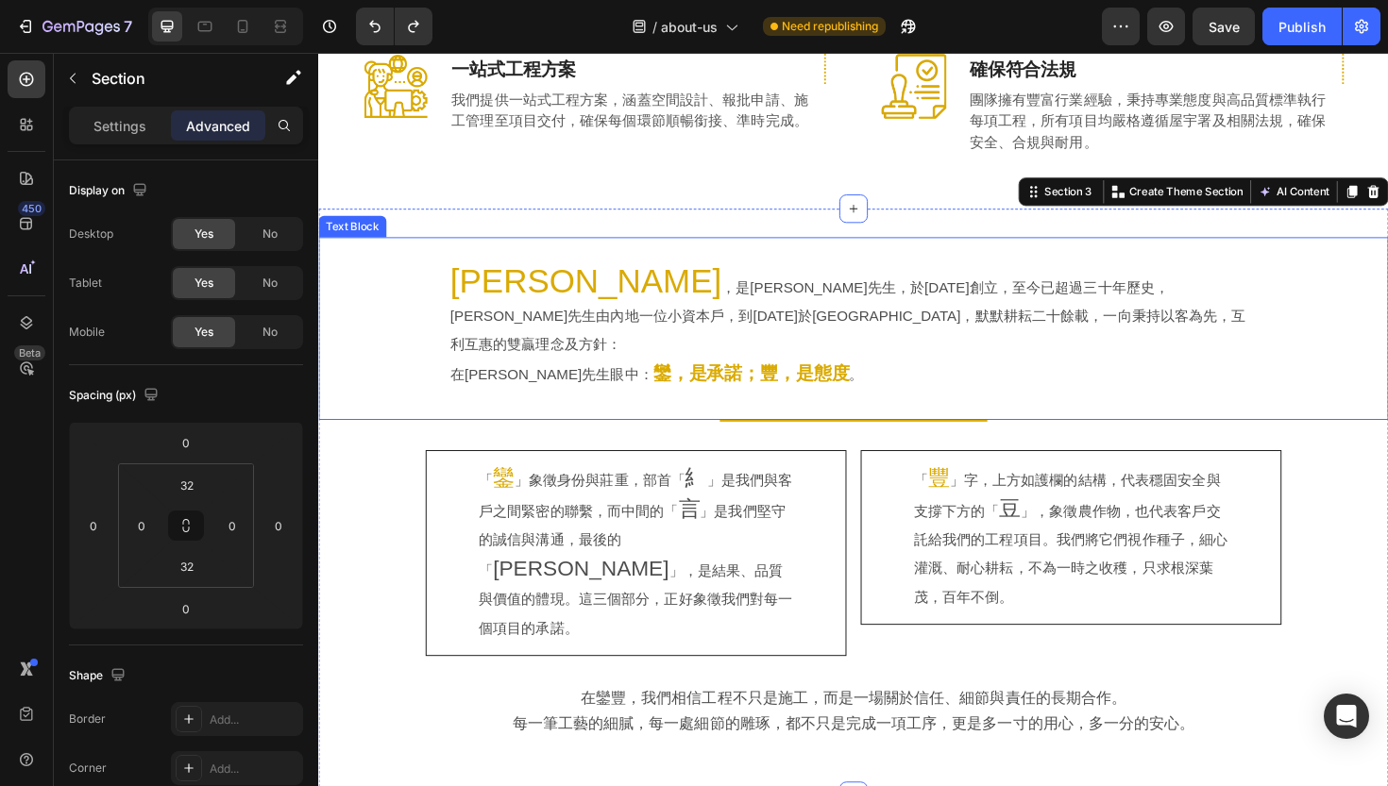
click at [369, 249] on div "[PERSON_NAME] ，是[PERSON_NAME]先生，於[DATE]創立，至今已超過三十年歷史，[PERSON_NAME]先生由內地一位小資本戶，到…" at bounding box center [884, 345] width 1133 height 194
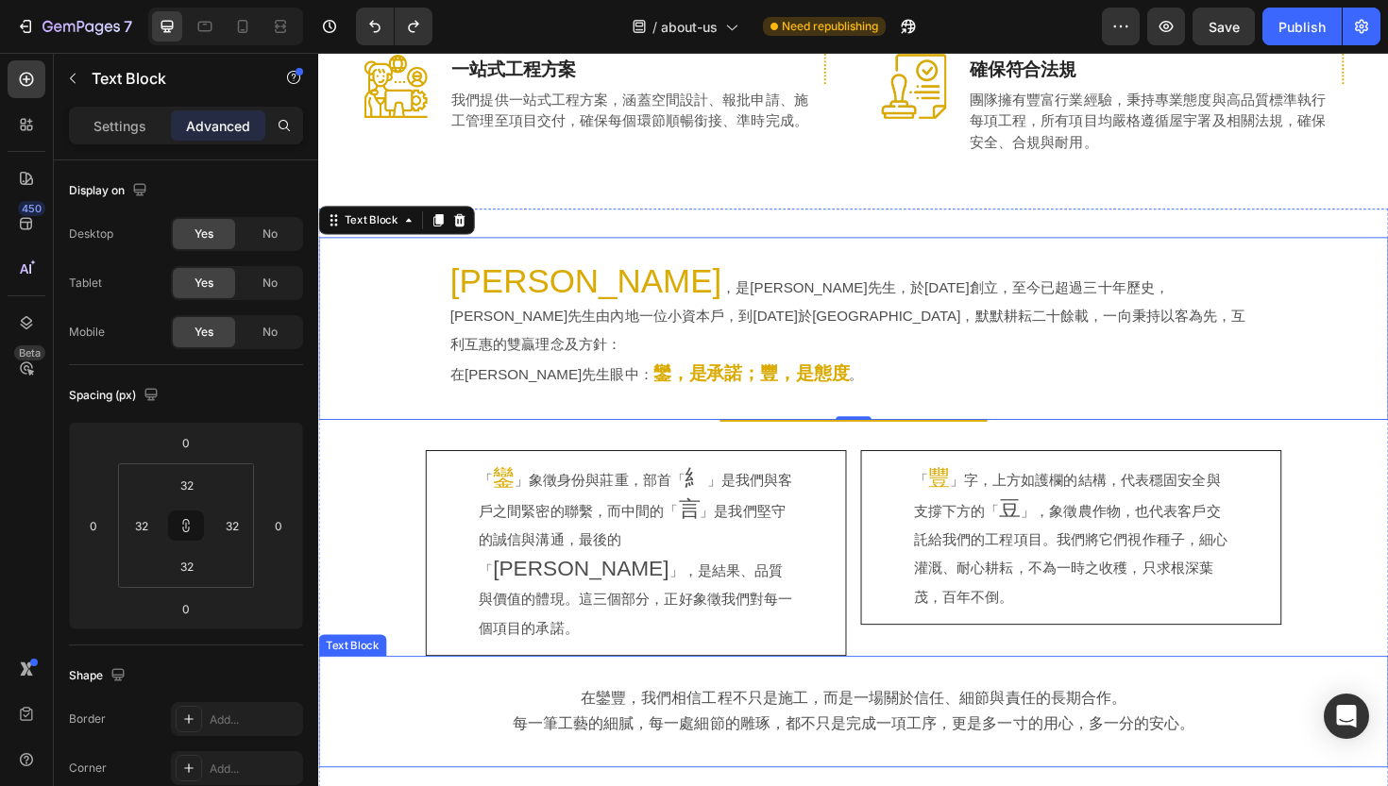
click at [385, 751] on p "每一筆工藝的細膩，每一處細節的雕琢，都不只是完成一項工序，更是多一寸的用心，多一分的安心。" at bounding box center [884, 764] width 1069 height 27
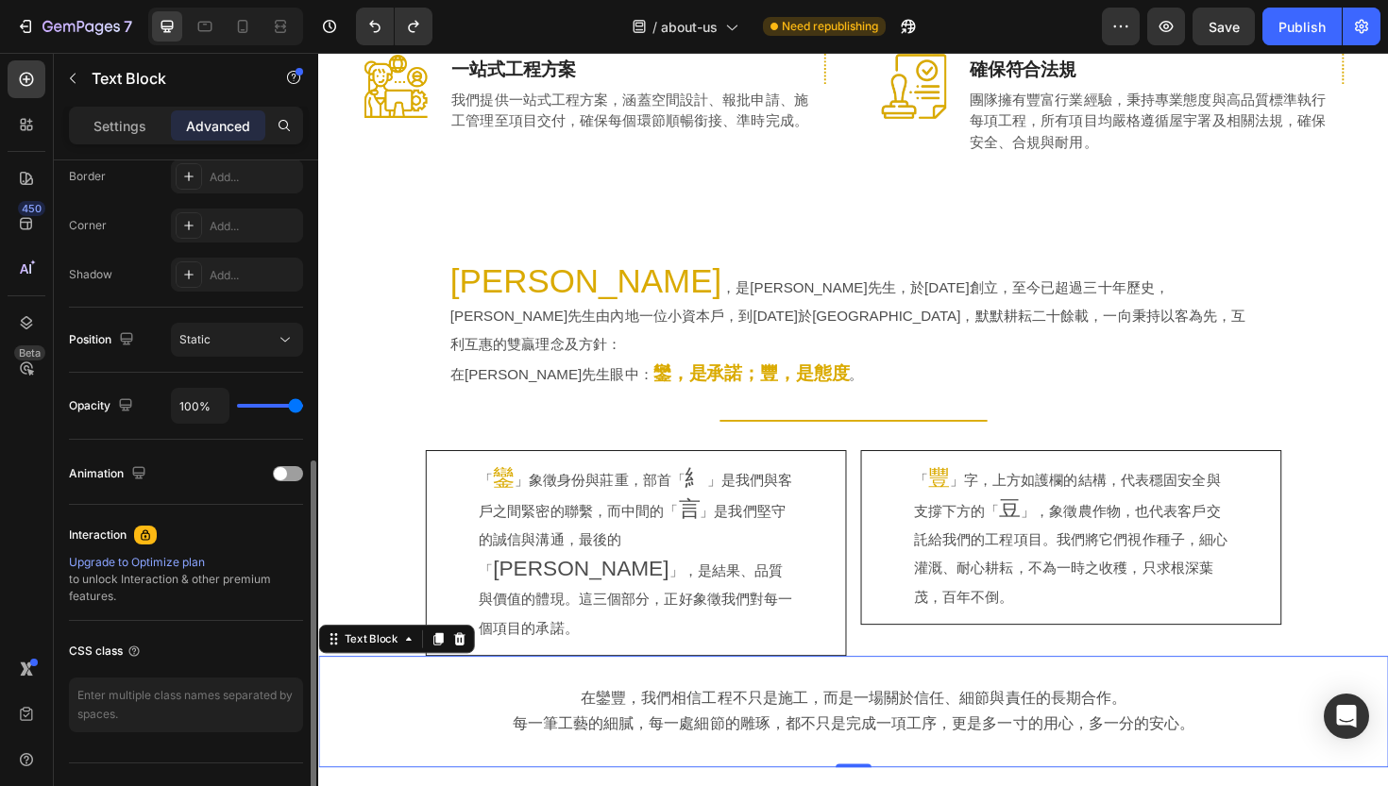
scroll to position [548, 0]
click at [102, 120] on p "Settings" at bounding box center [119, 126] width 53 height 20
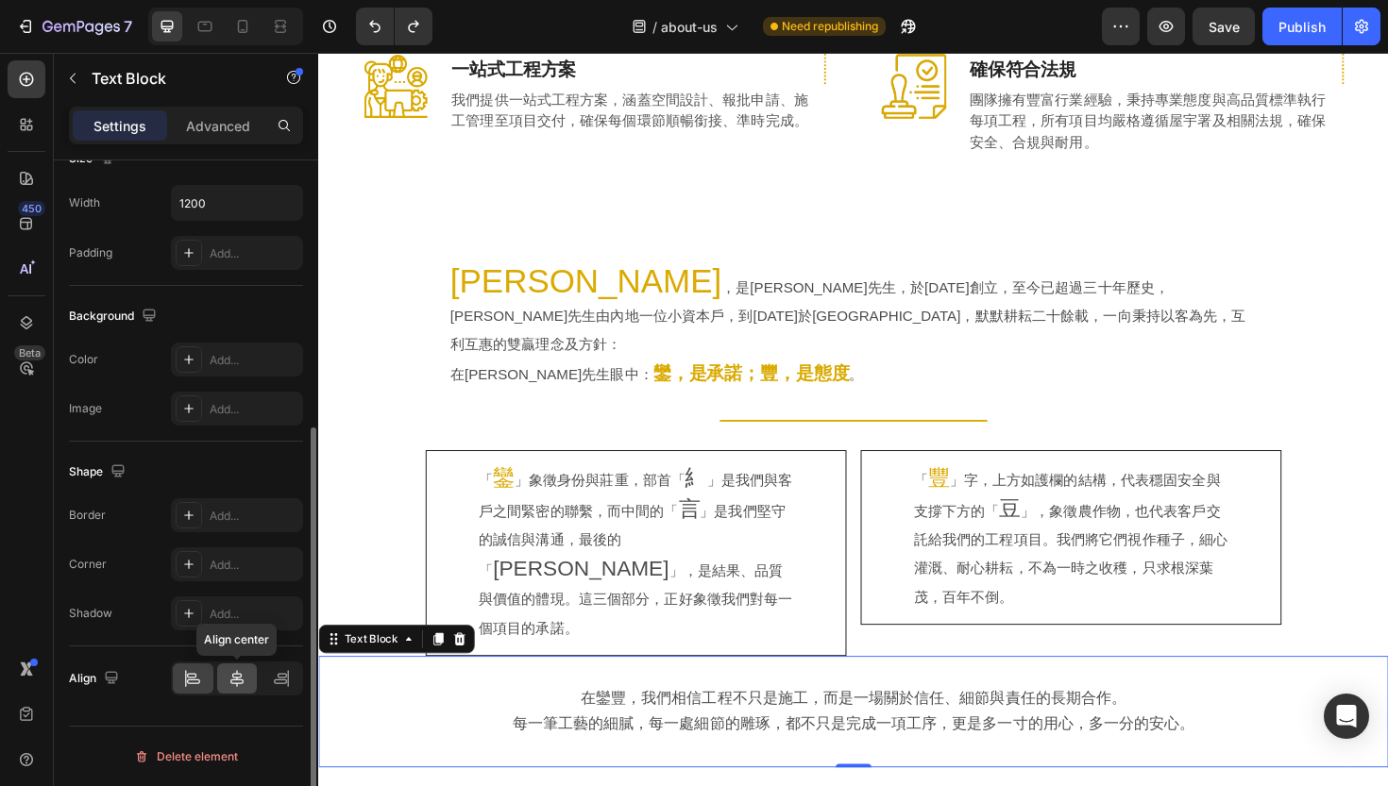
click at [249, 685] on div at bounding box center [237, 679] width 41 height 30
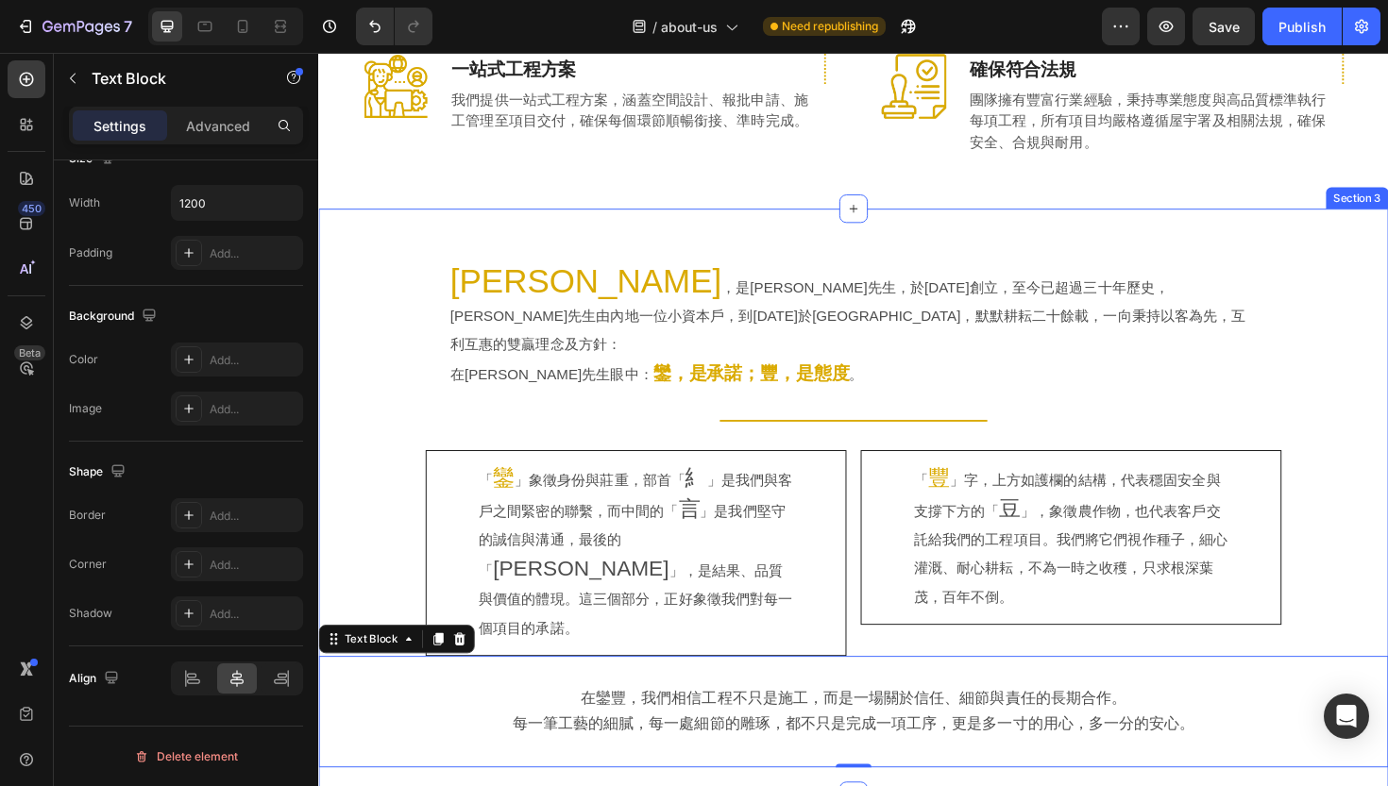
click at [389, 498] on div "[PERSON_NAME] ，是[PERSON_NAME]先生，於[DATE]創立，至今已超過三十年歷史，[PERSON_NAME]先生由內地一位小資本戶，到…" at bounding box center [884, 529] width 1133 height 563
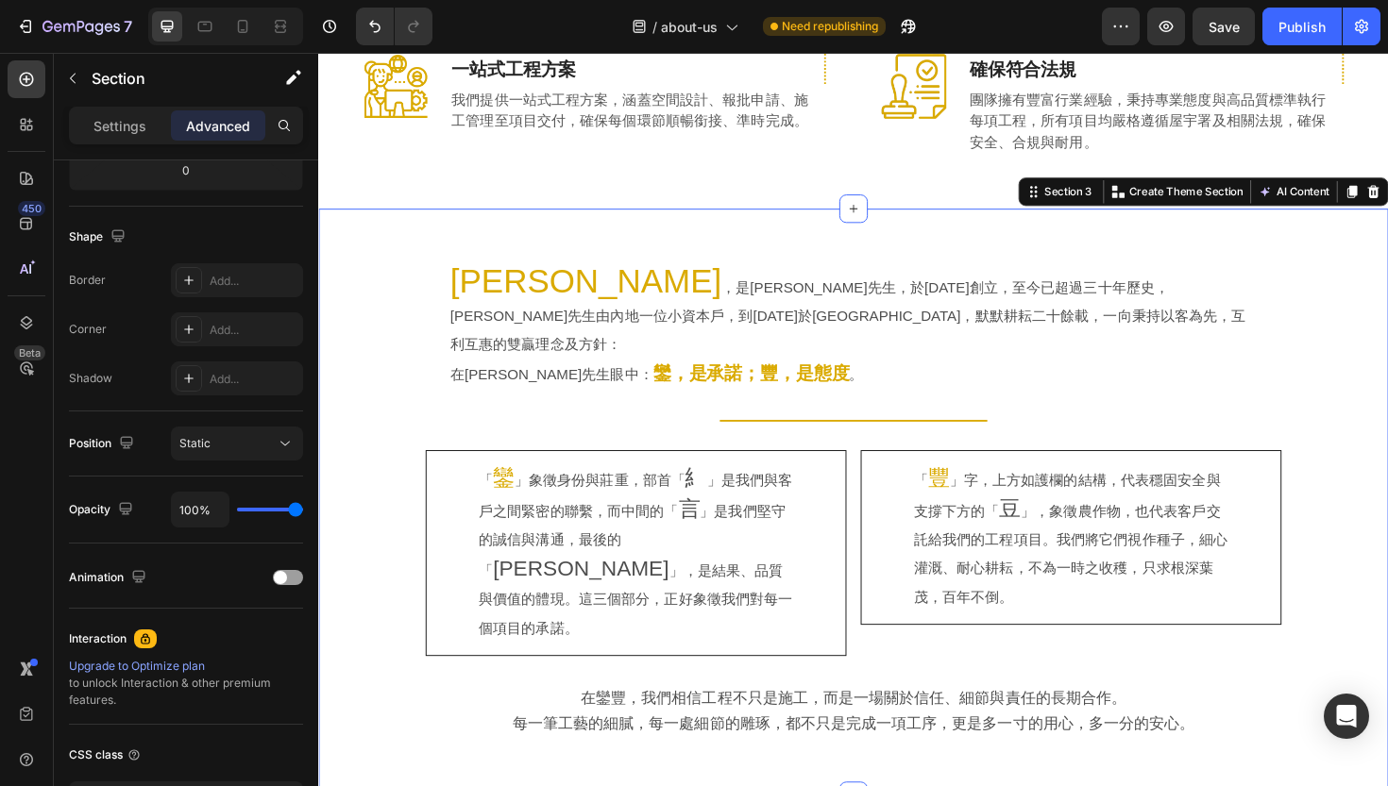
scroll to position [0, 0]
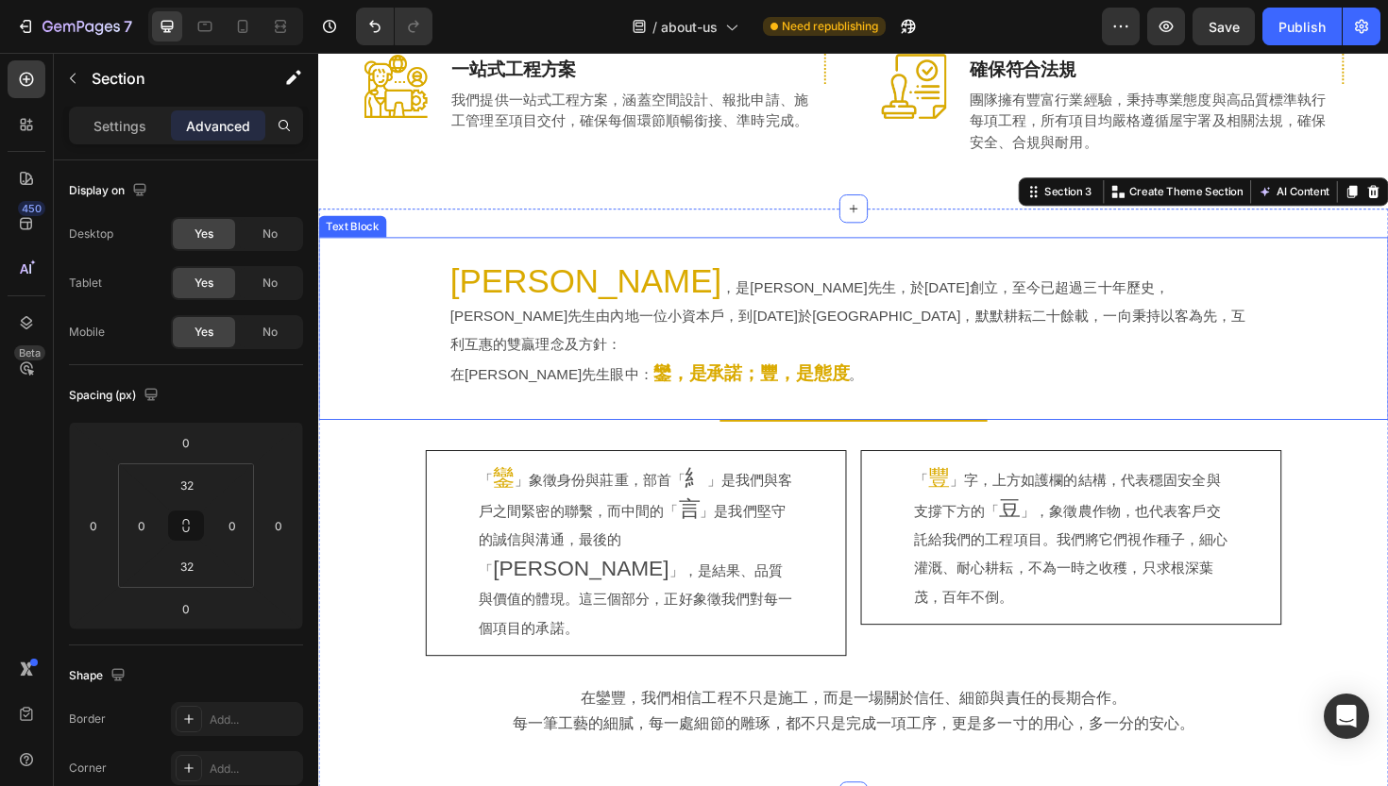
click at [393, 282] on div "[PERSON_NAME] ，是[PERSON_NAME]先生，於[DATE]創立，至今已超過三十年歷史，[PERSON_NAME]先生由內地一位小資本戶，到…" at bounding box center [884, 344] width 1072 height 133
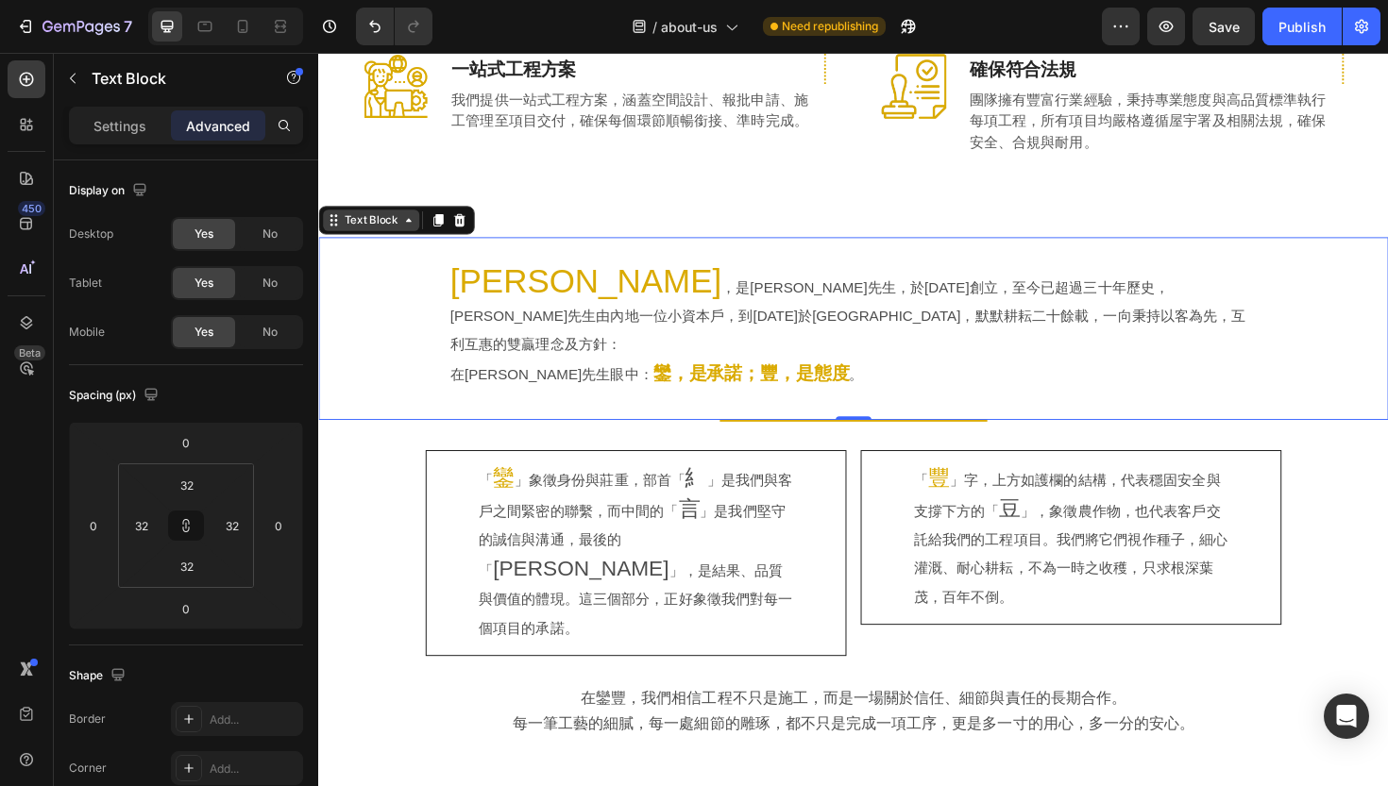
click at [385, 222] on div "Text Block" at bounding box center [374, 230] width 64 height 17
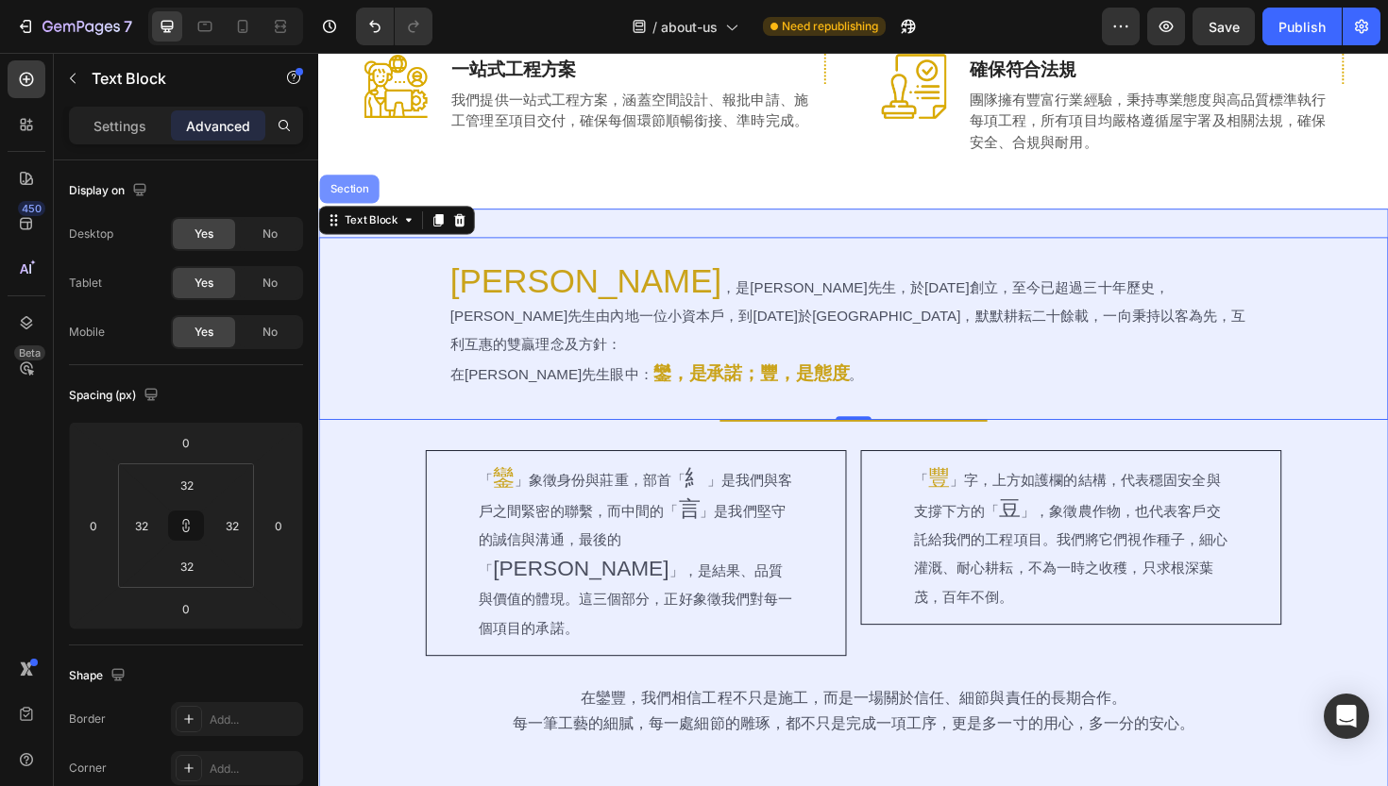
click at [361, 182] on div "Section" at bounding box center [350, 197] width 63 height 30
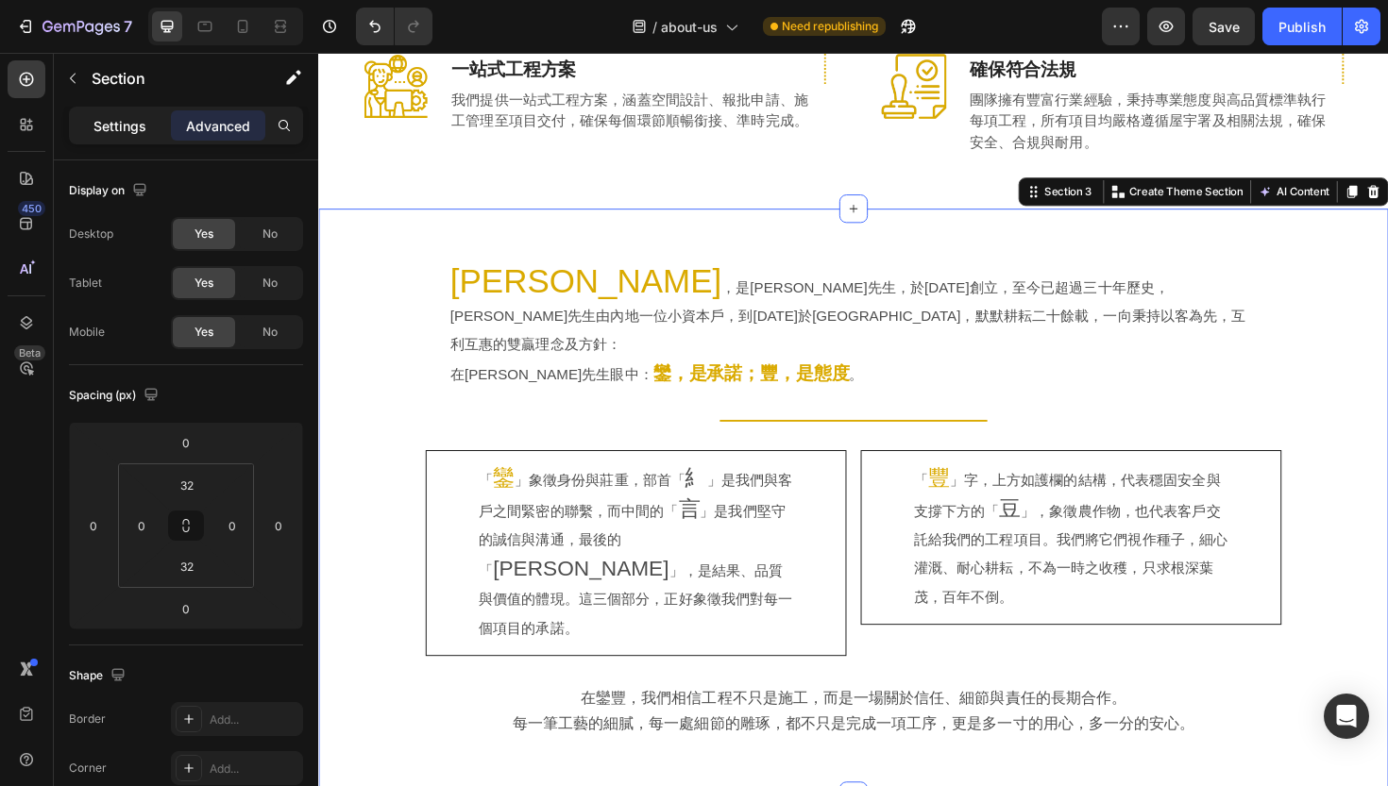
click at [119, 119] on p "Settings" at bounding box center [119, 126] width 53 height 20
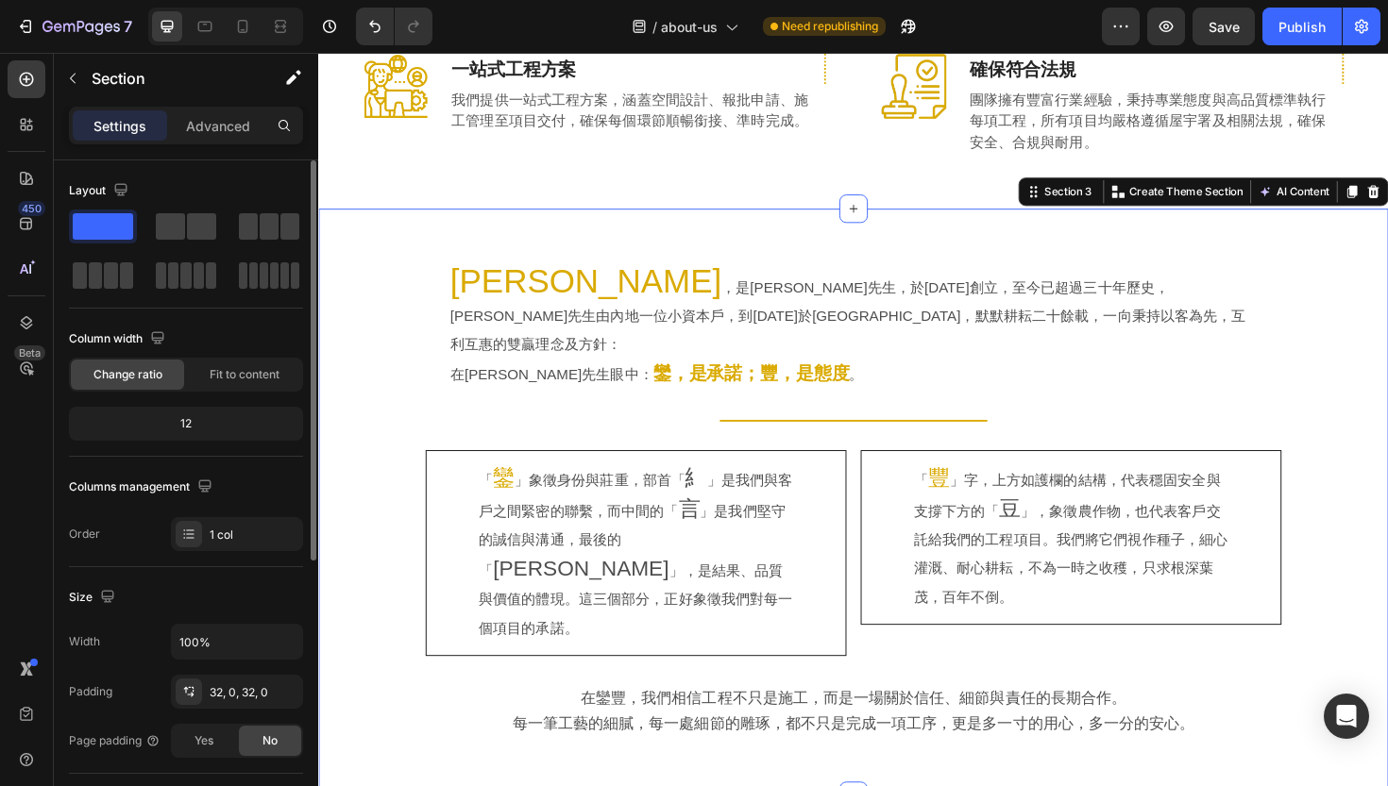
scroll to position [472, 0]
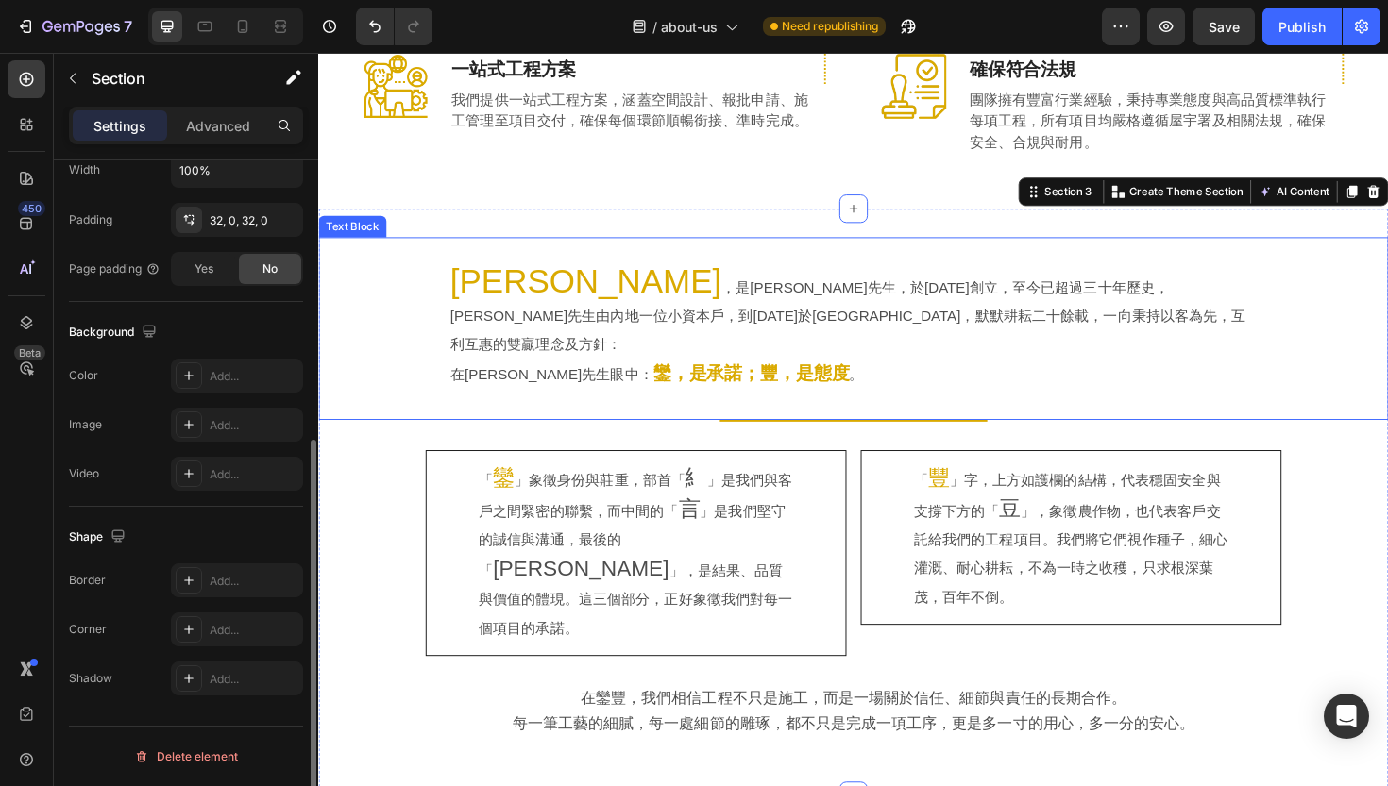
click at [410, 308] on div "[PERSON_NAME] ，是[PERSON_NAME]先生，於[DATE]創立，至今已超過三十年歷史，[PERSON_NAME]先生由內地一位小資本戶，到…" at bounding box center [884, 344] width 1072 height 133
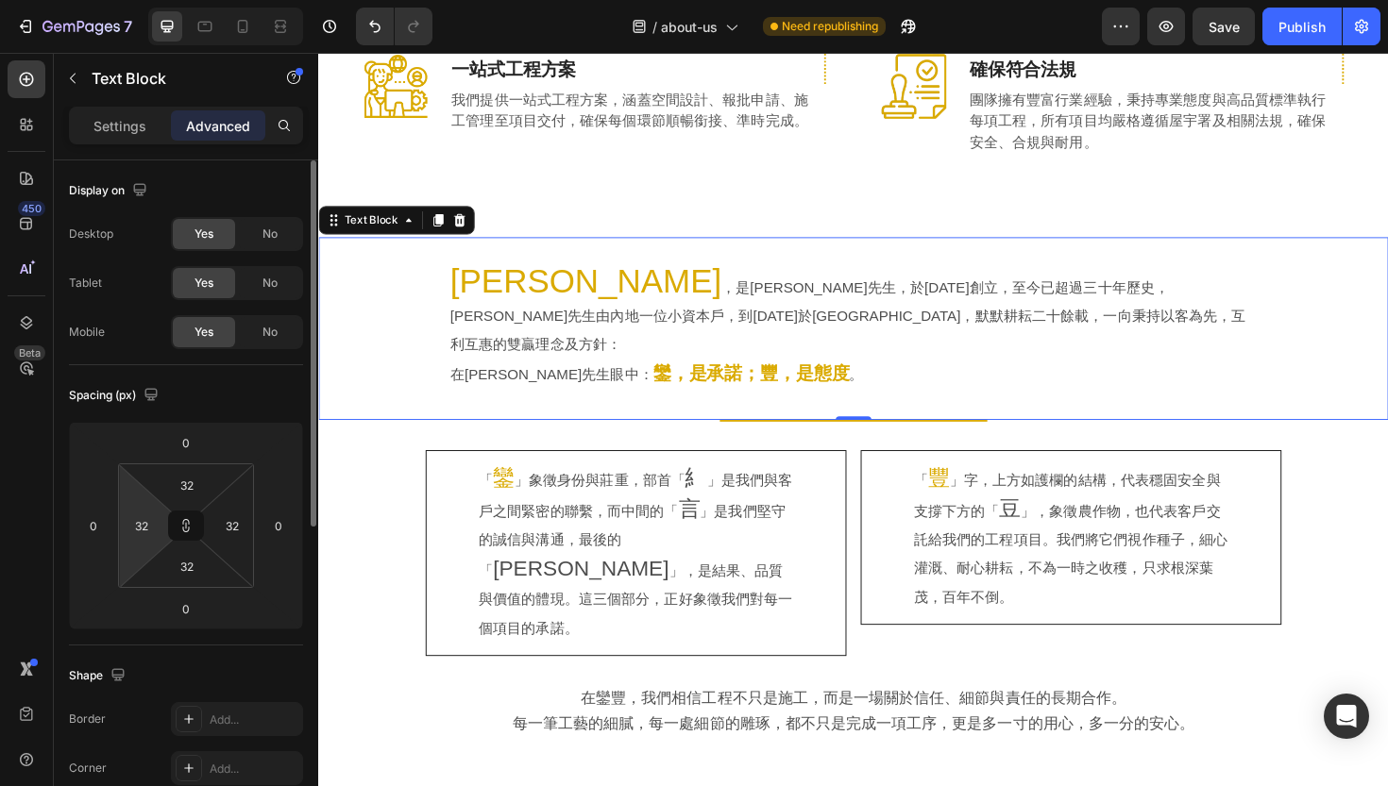
scroll to position [580, 0]
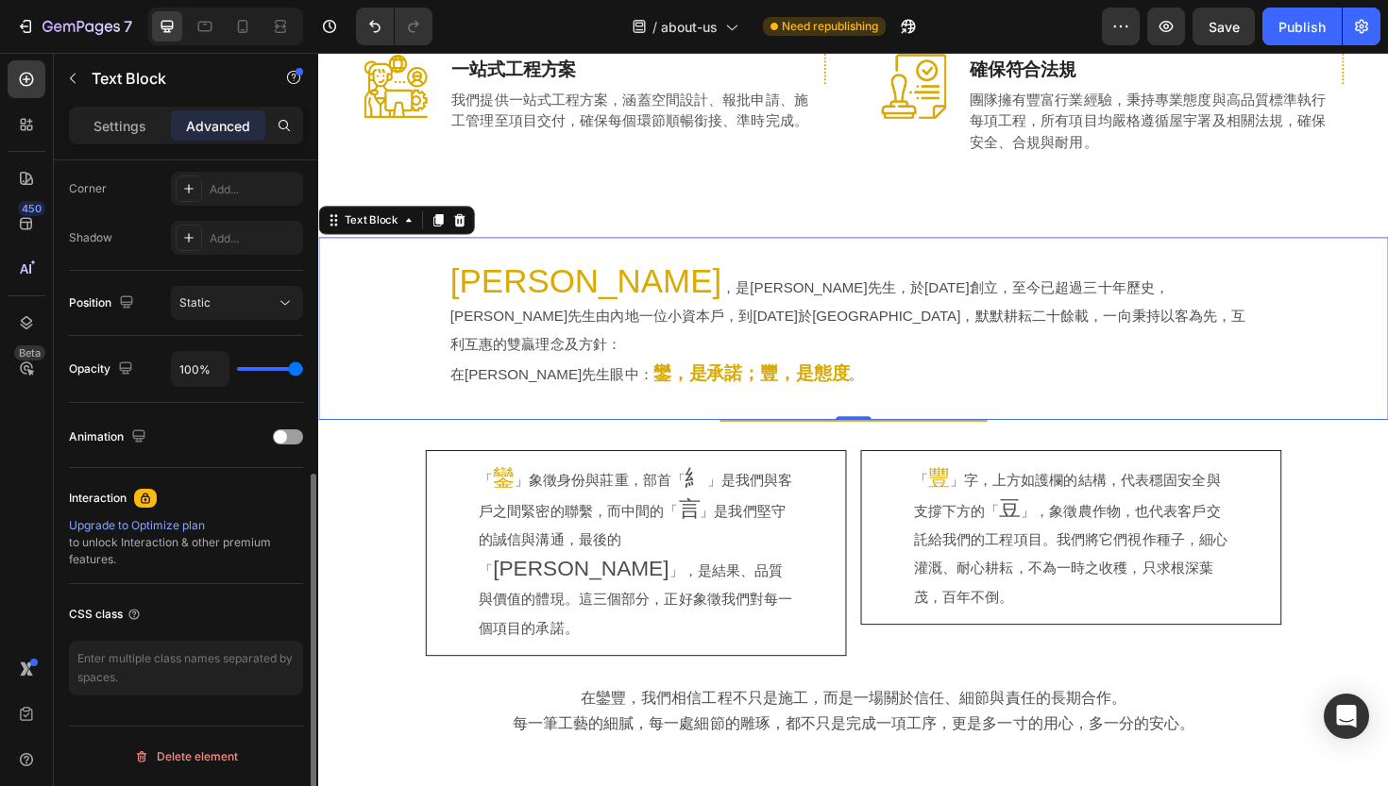
click at [101, 145] on div "Settings Advanced" at bounding box center [186, 134] width 264 height 54
click at [107, 138] on div "Settings" at bounding box center [120, 125] width 94 height 30
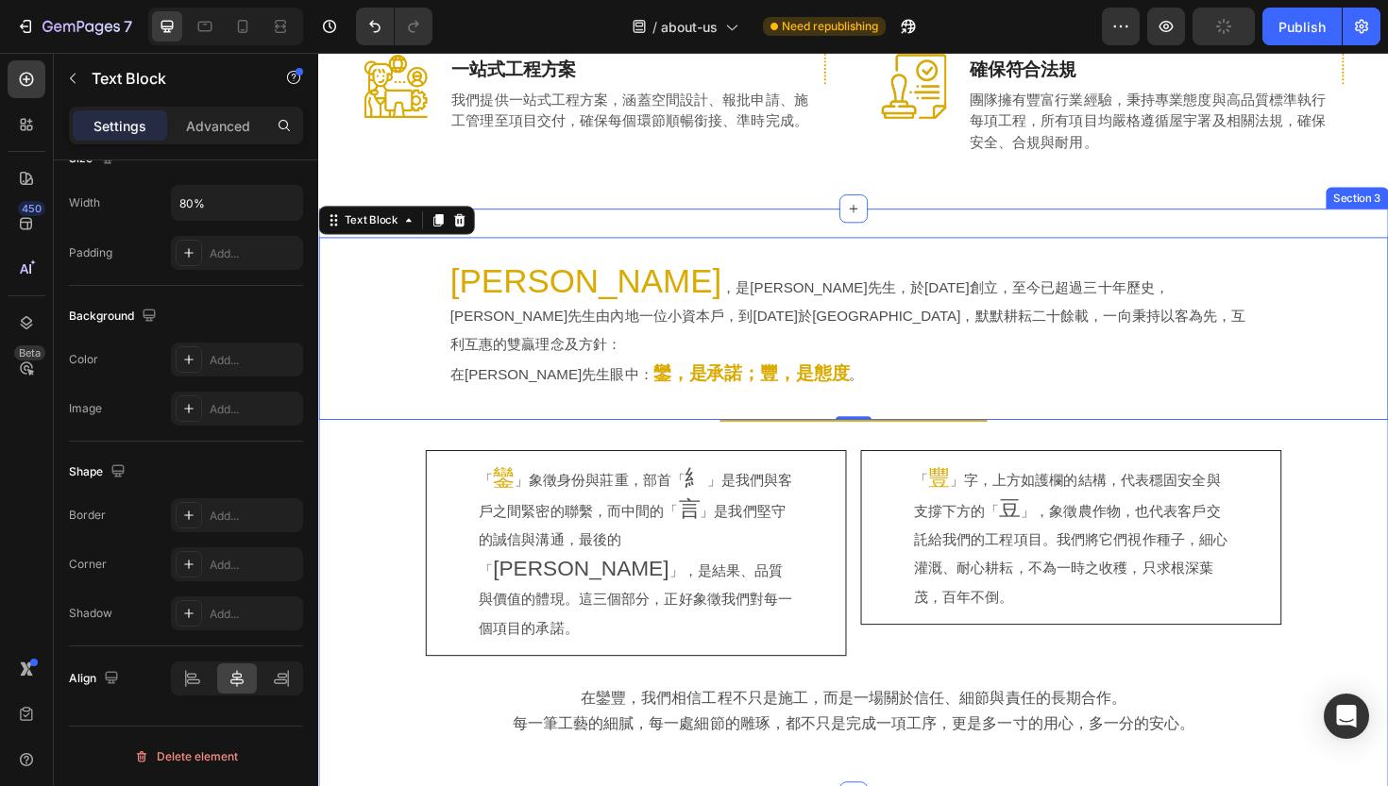
click at [347, 492] on div "[PERSON_NAME] ，是[PERSON_NAME]先生，於[DATE]創立，至今已超過三十年歷史，[PERSON_NAME]先生由內地一位小資本戶，到…" at bounding box center [884, 529] width 1133 height 563
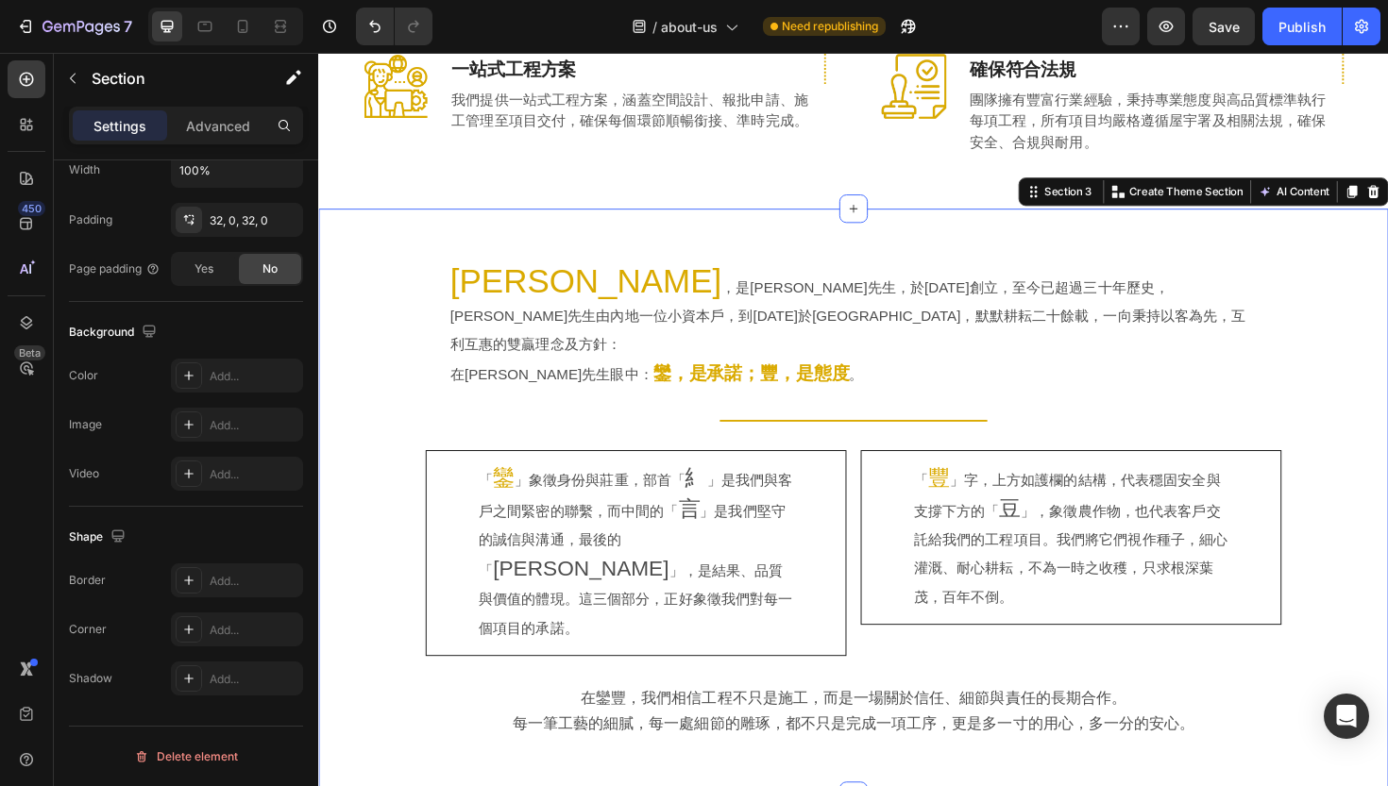
scroll to position [331, 0]
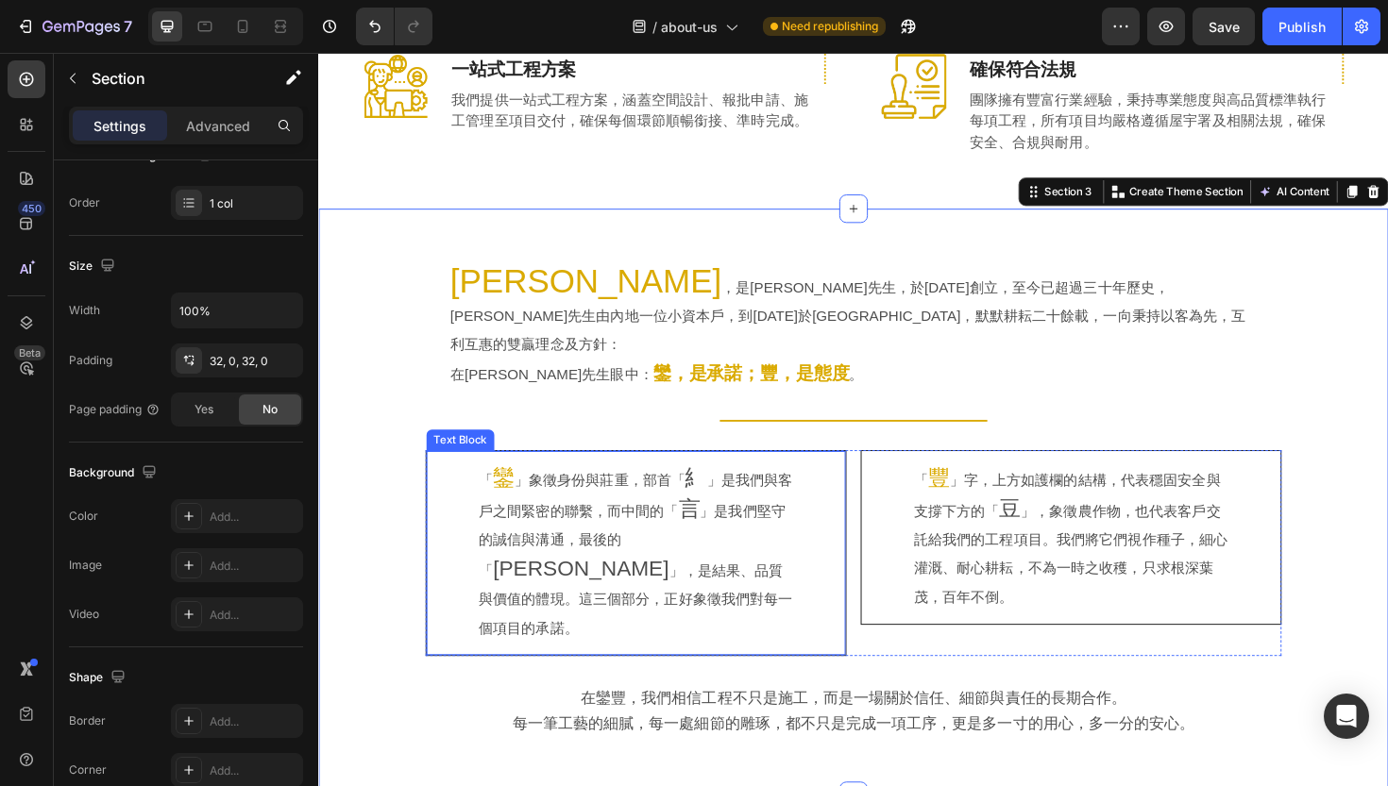
click at [560, 488] on p "「 鑾 」象徵身份與莊重，部首「 糹 」是我們與客戶之間緊密的聯繫，而中間的「 言 」是我們堅守的誠信與溝通，最後的「 [PERSON_NAME]」，是結果、…" at bounding box center [654, 583] width 333 height 190
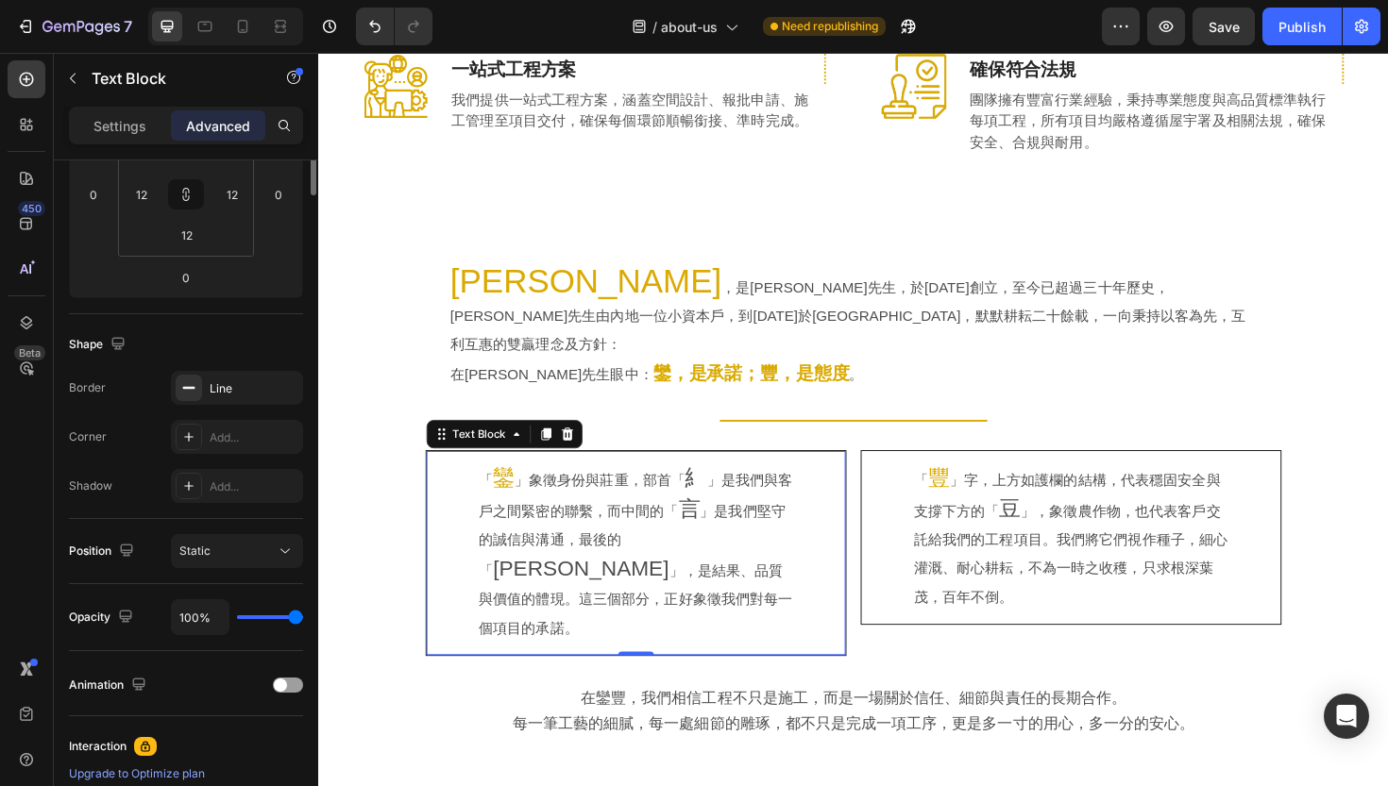
scroll to position [0, 0]
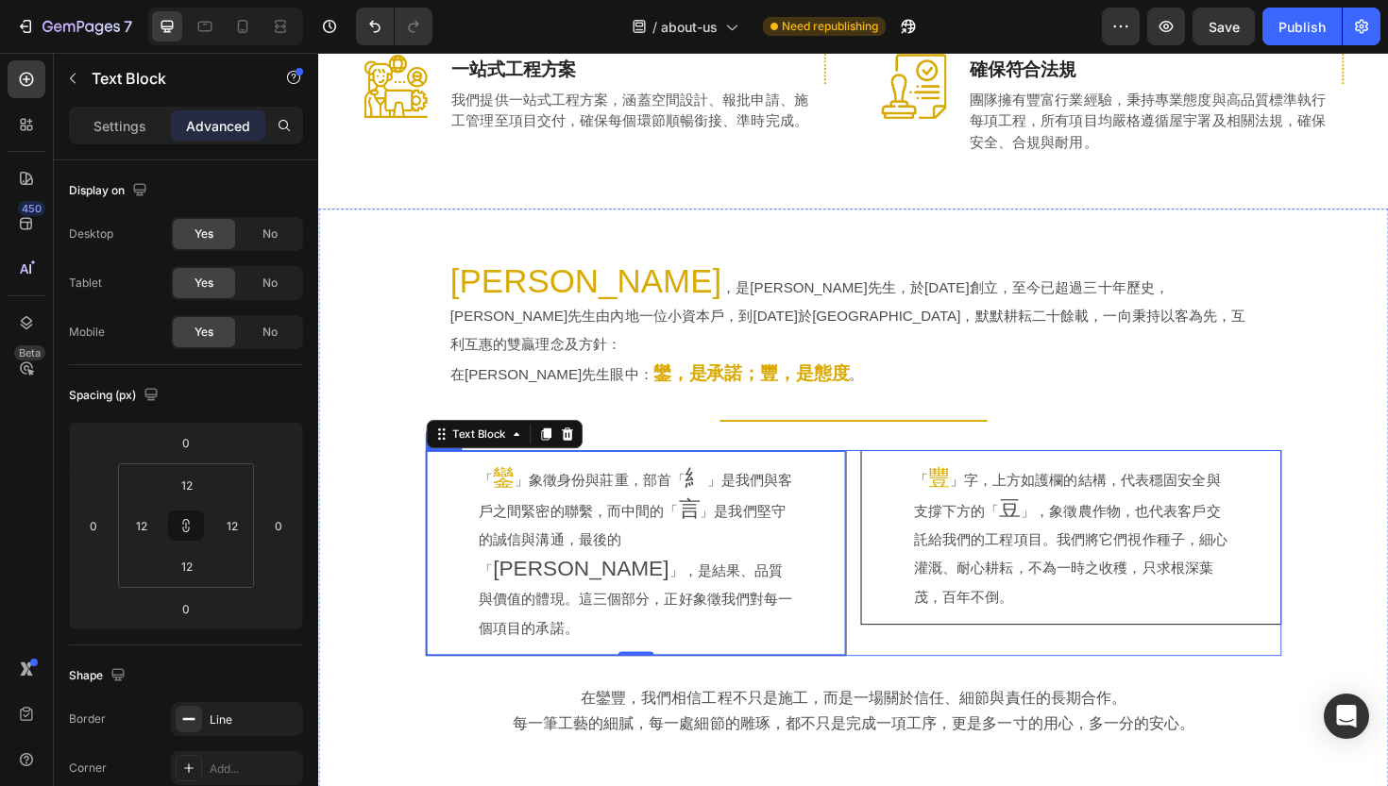
click at [885, 479] on div "「 鑾 」象徵身份與莊重，部首「 糹 」是我們與客戶之間緊密的聯繫，而中間的「 言 」是我們堅守的誠信與溝通，最後的「 金 」，是結果、品質與價值的體現。這三…" at bounding box center [884, 583] width 906 height 218
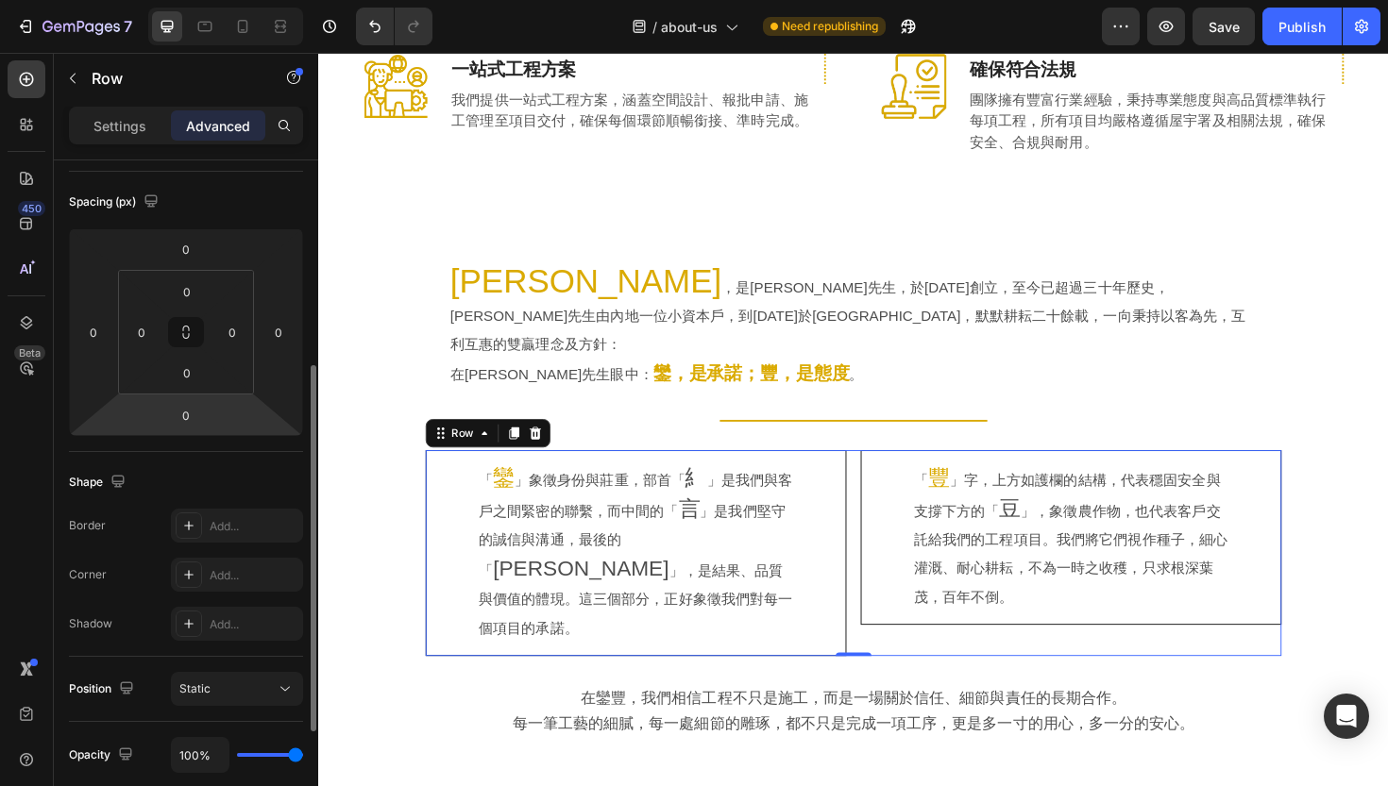
scroll to position [580, 0]
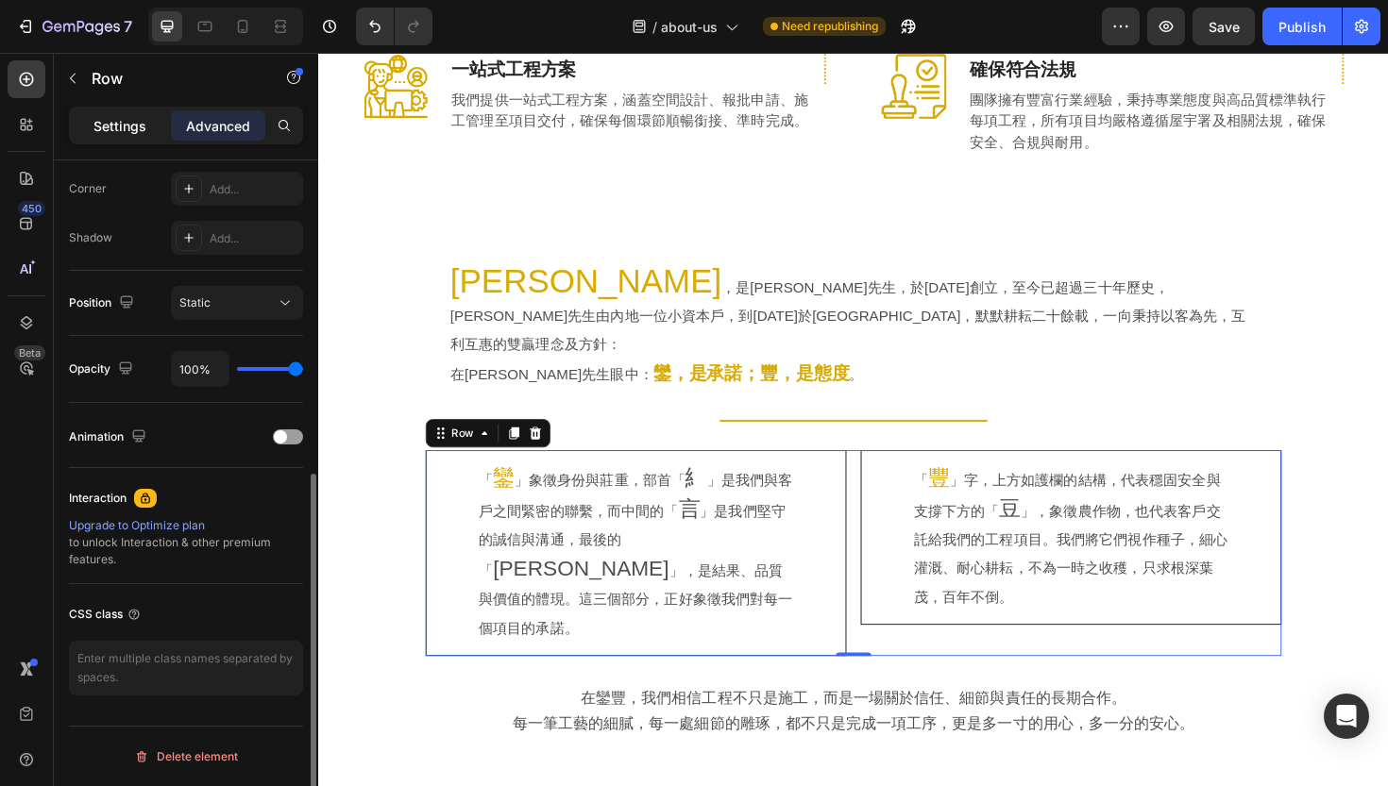
click at [108, 127] on p "Settings" at bounding box center [119, 126] width 53 height 20
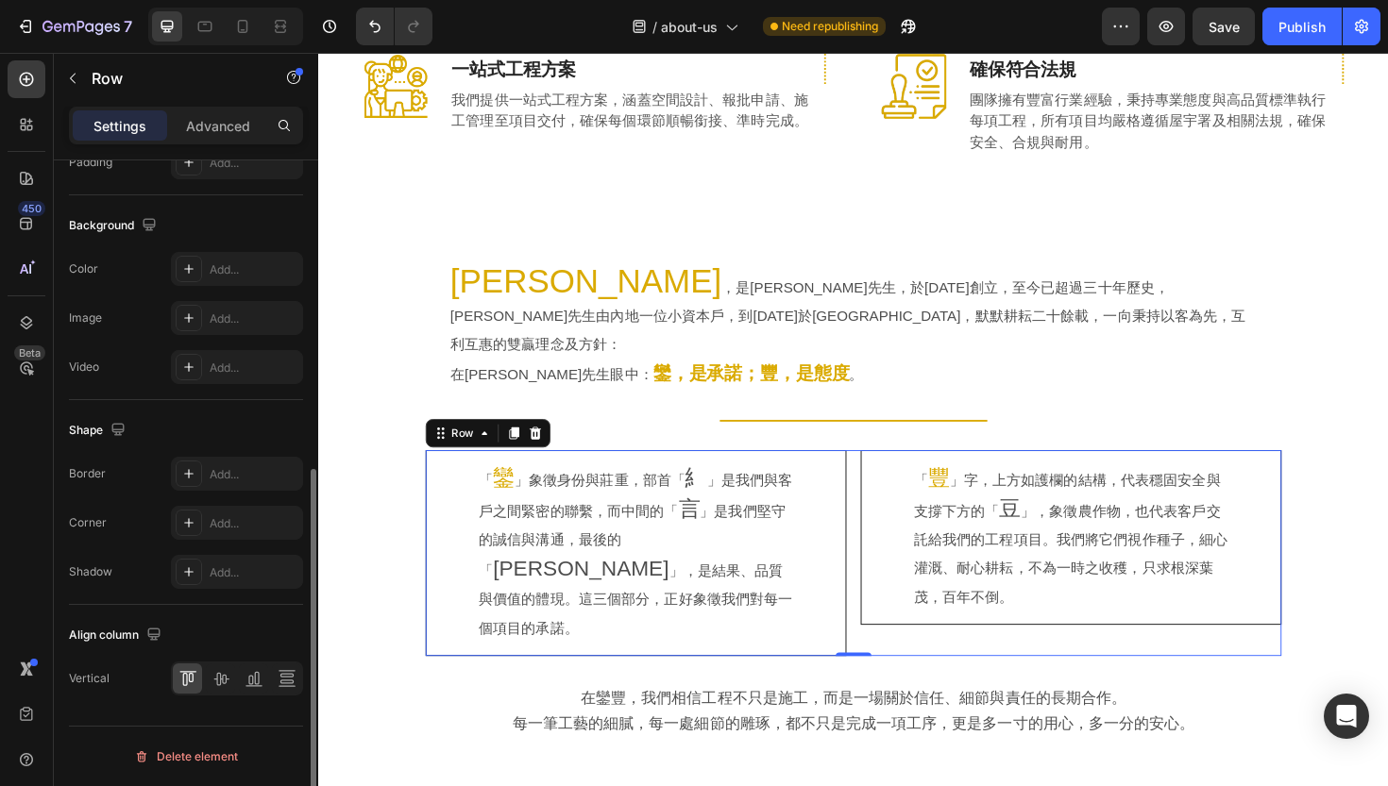
scroll to position [655, 0]
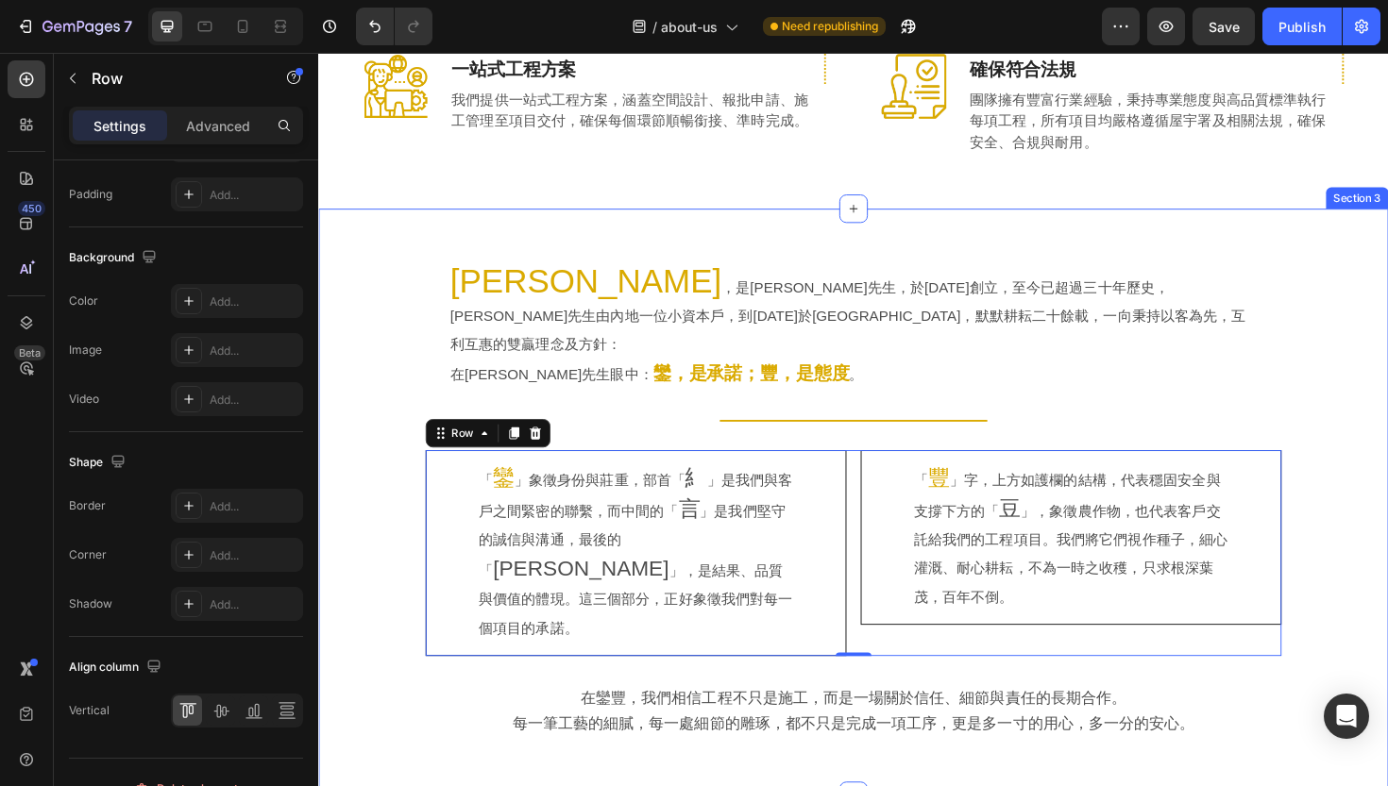
click at [875, 218] on div "鑾豐 ，是鍾國成先生，於1994年創立，至今已超過三十年歷史，鍾先生由內地一位小資本戶，到今天於香港紮根，默默耕耘二十餘載，一向秉持以客為先，互利互惠的雙贏理…" at bounding box center [884, 529] width 1133 height 623
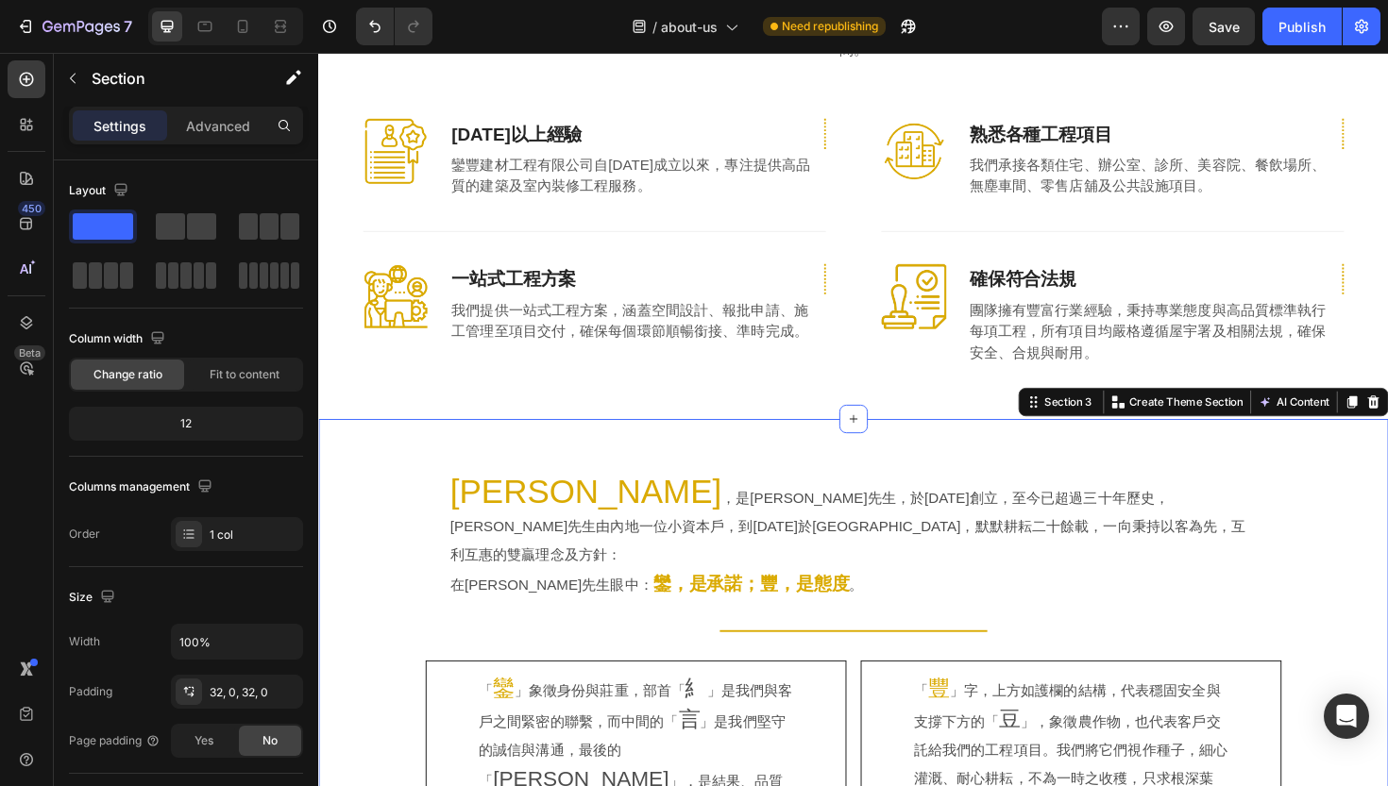
scroll to position [547, 0]
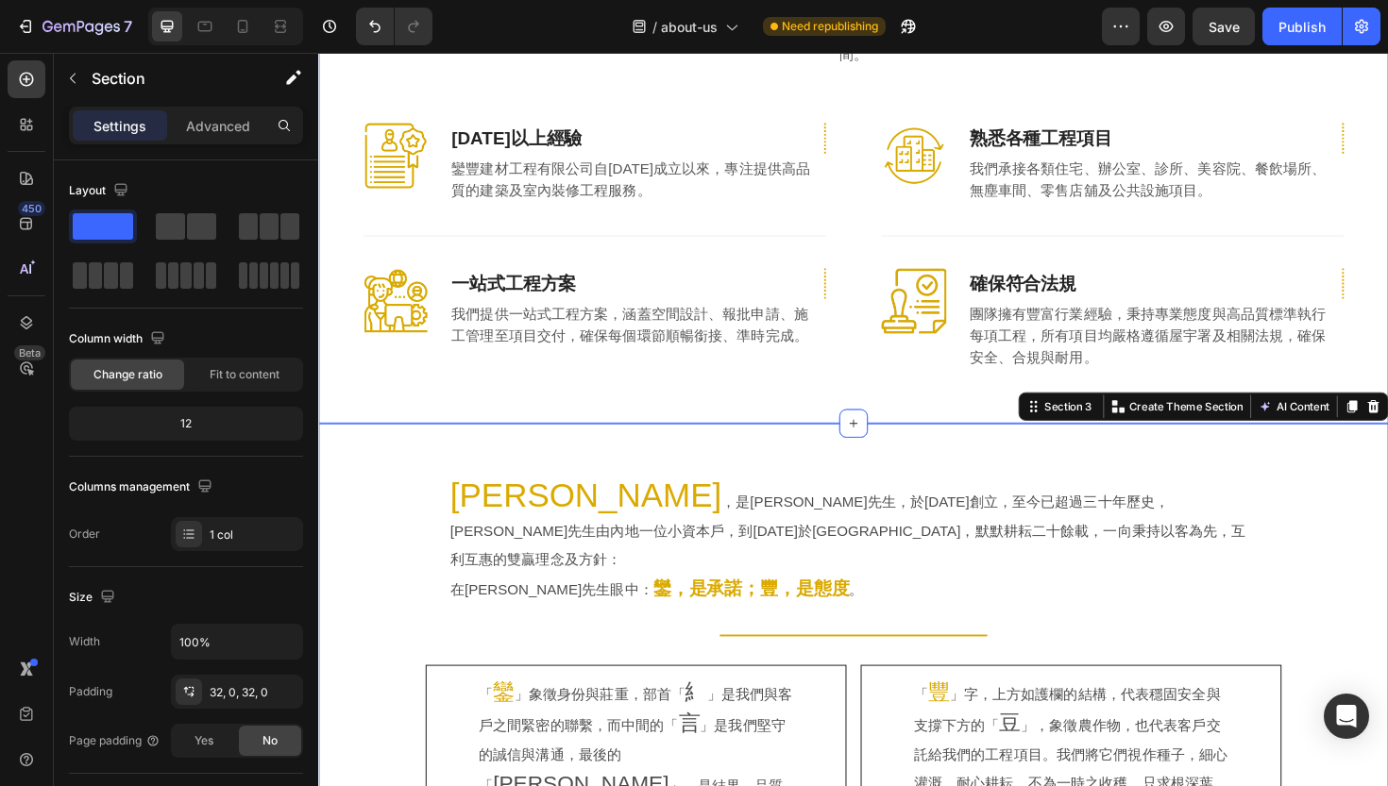
click at [596, 388] on div "鑾豐建材工程有限公司 Heading [PERSON_NAME]以「待客以誠，以客為本」為宗旨，致力與客戶攜手打造理想空間。 Text block Row I…" at bounding box center [884, 184] width 1133 height 523
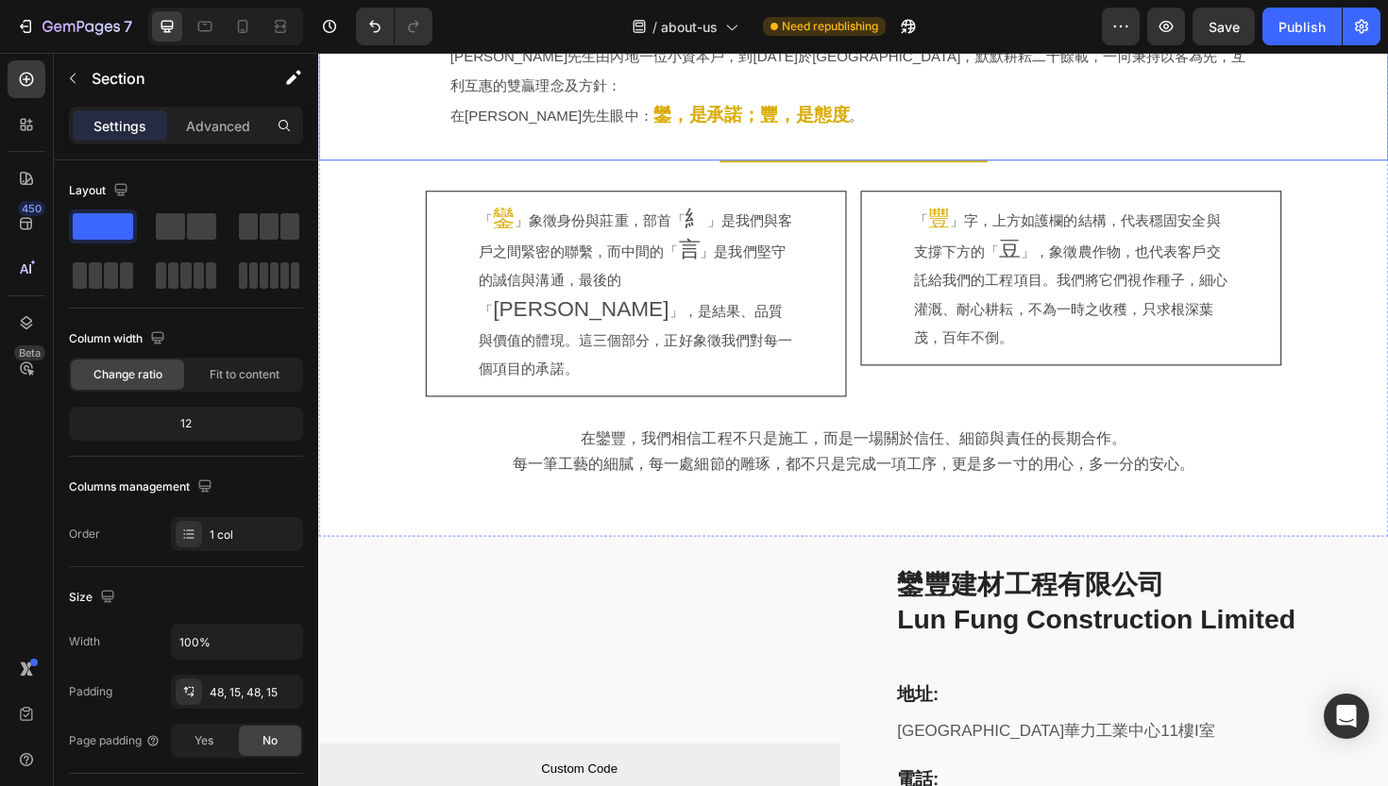
scroll to position [1245, 0]
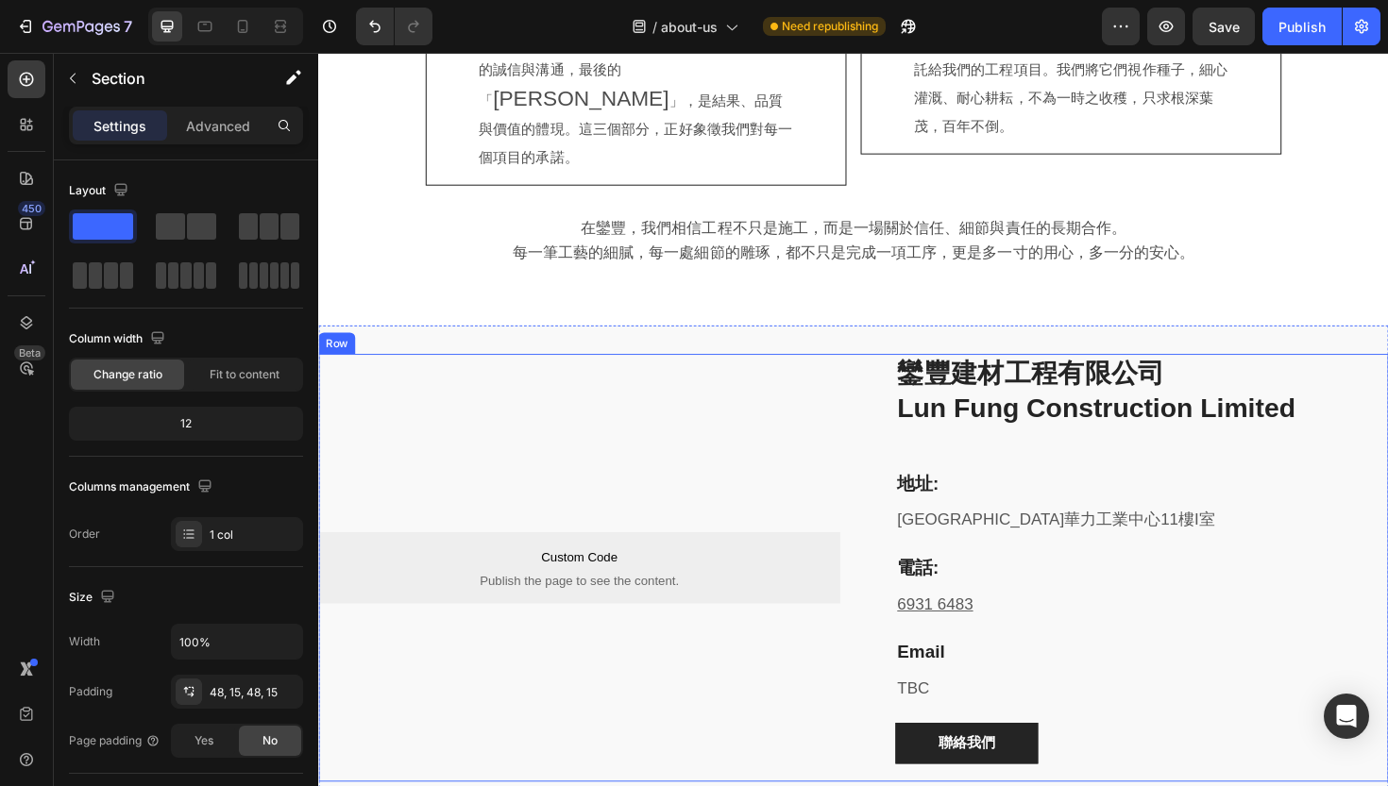
click at [369, 372] on div "Custom Code Publish the page to see the content. Custom Code Custom Code Publis…" at bounding box center [594, 598] width 552 height 452
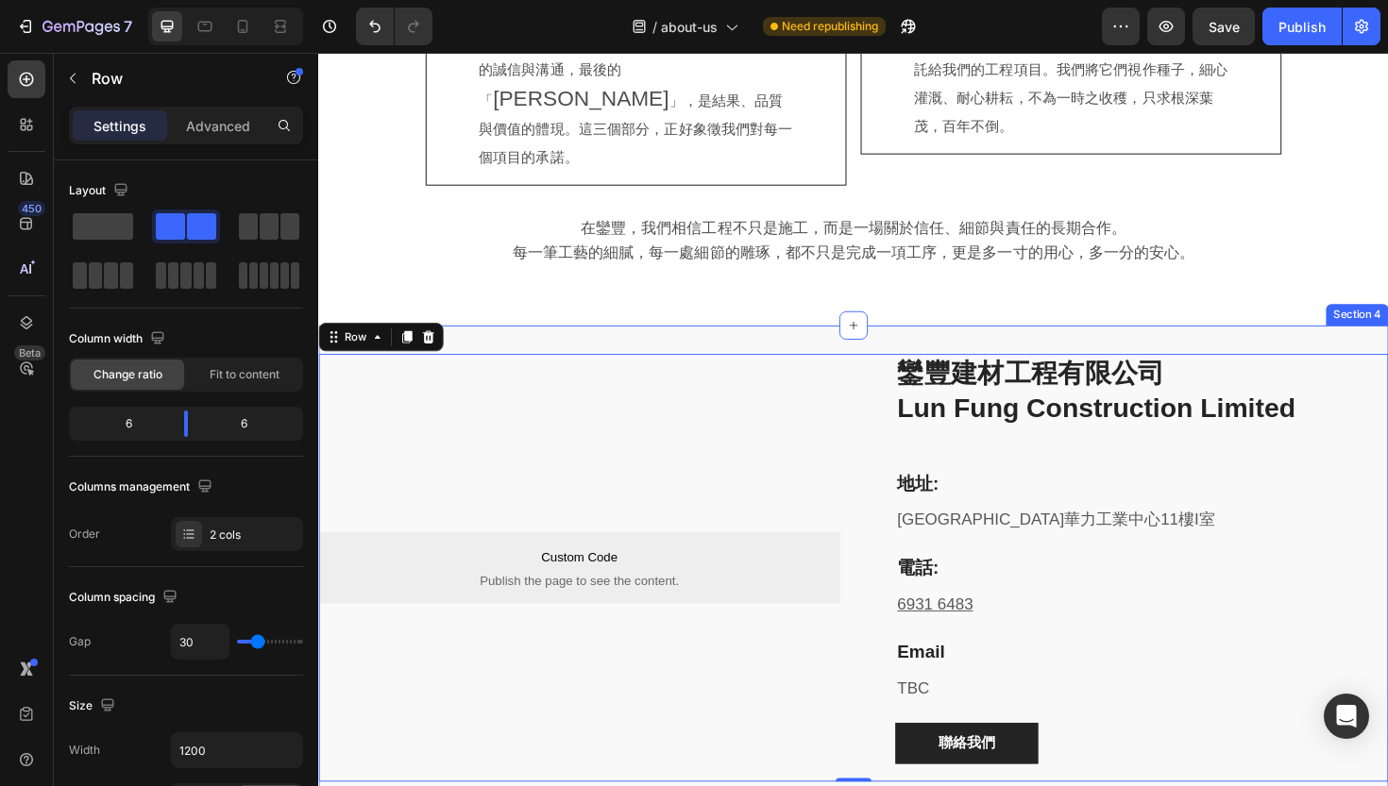
click at [476, 342] on div "Custom Code Publish the page to see the content. Custom Code Custom Code Publis…" at bounding box center [884, 598] width 1133 height 513
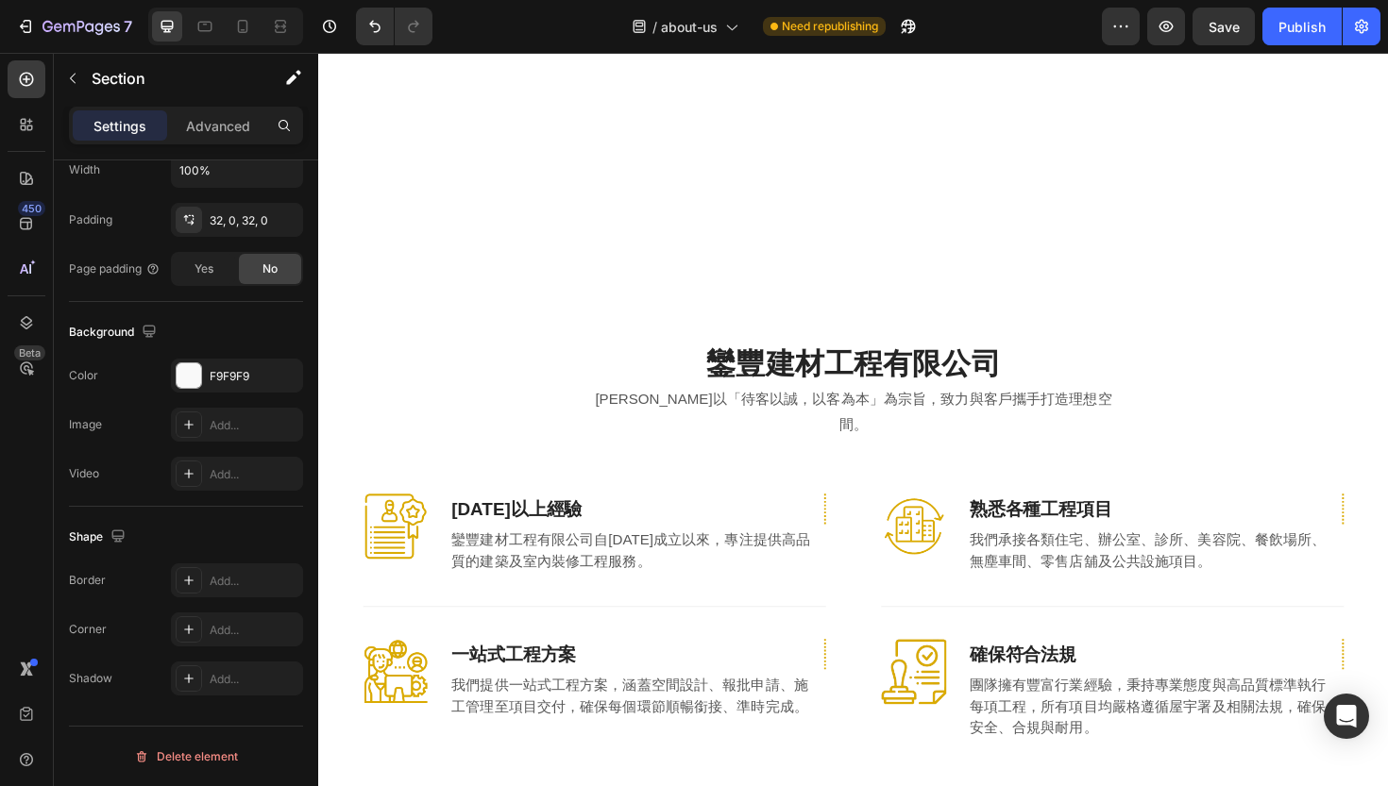
scroll to position [0, 0]
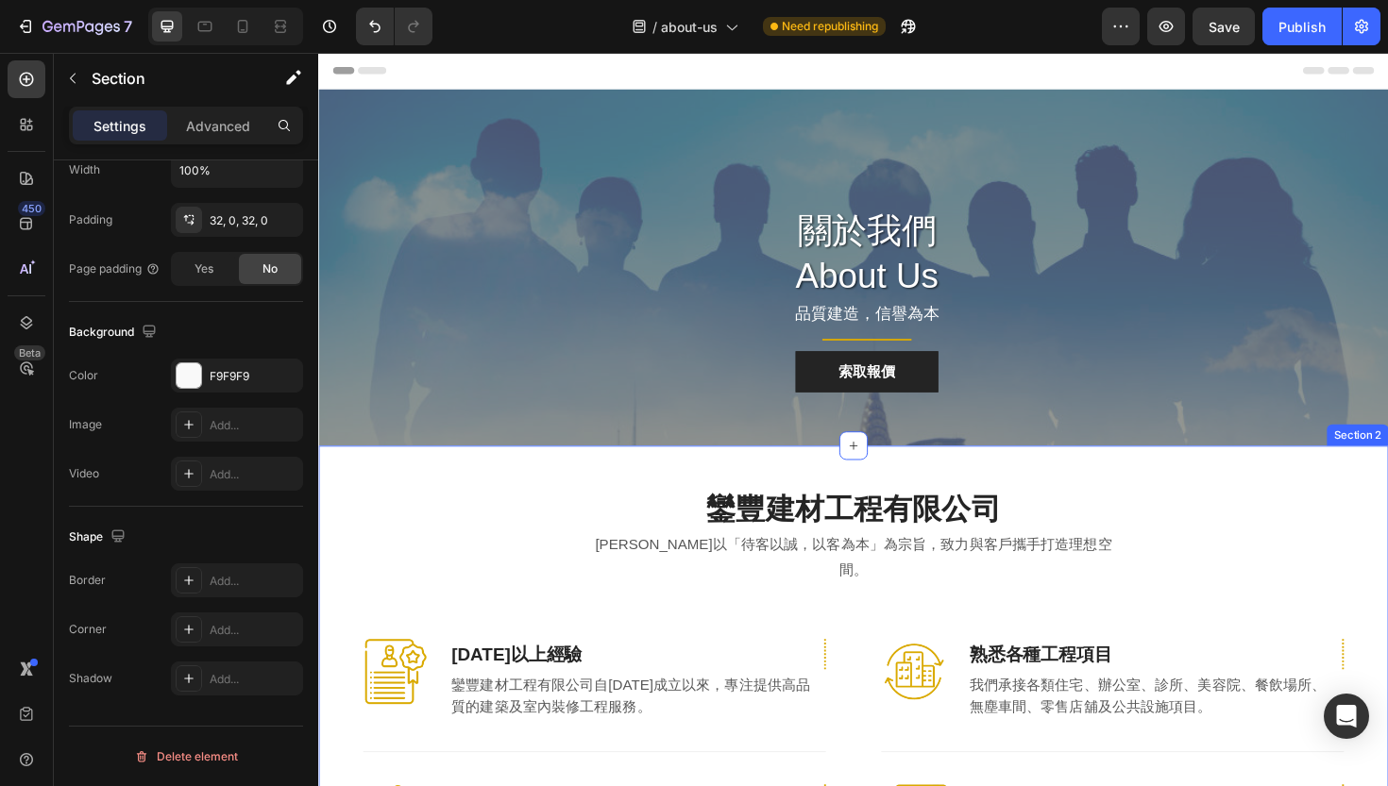
click at [360, 510] on div "鑾豐建材工程有限公司 Heading [PERSON_NAME]以「待客以誠，以客為本」為宗旨，致力與客戶攜手打造理想空間。 Text block Row I…" at bounding box center [884, 730] width 1133 height 523
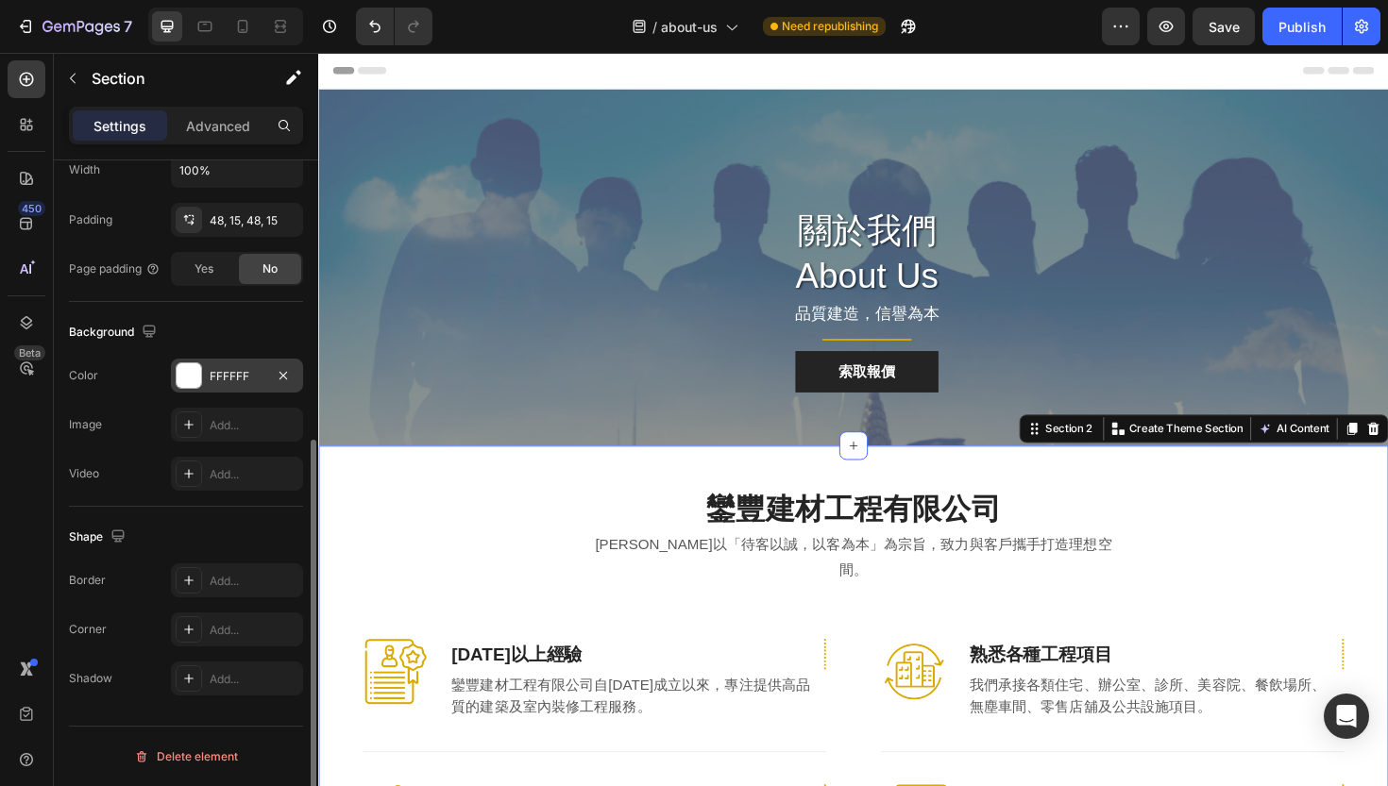
click at [263, 385] on div "FFFFFF" at bounding box center [237, 376] width 132 height 34
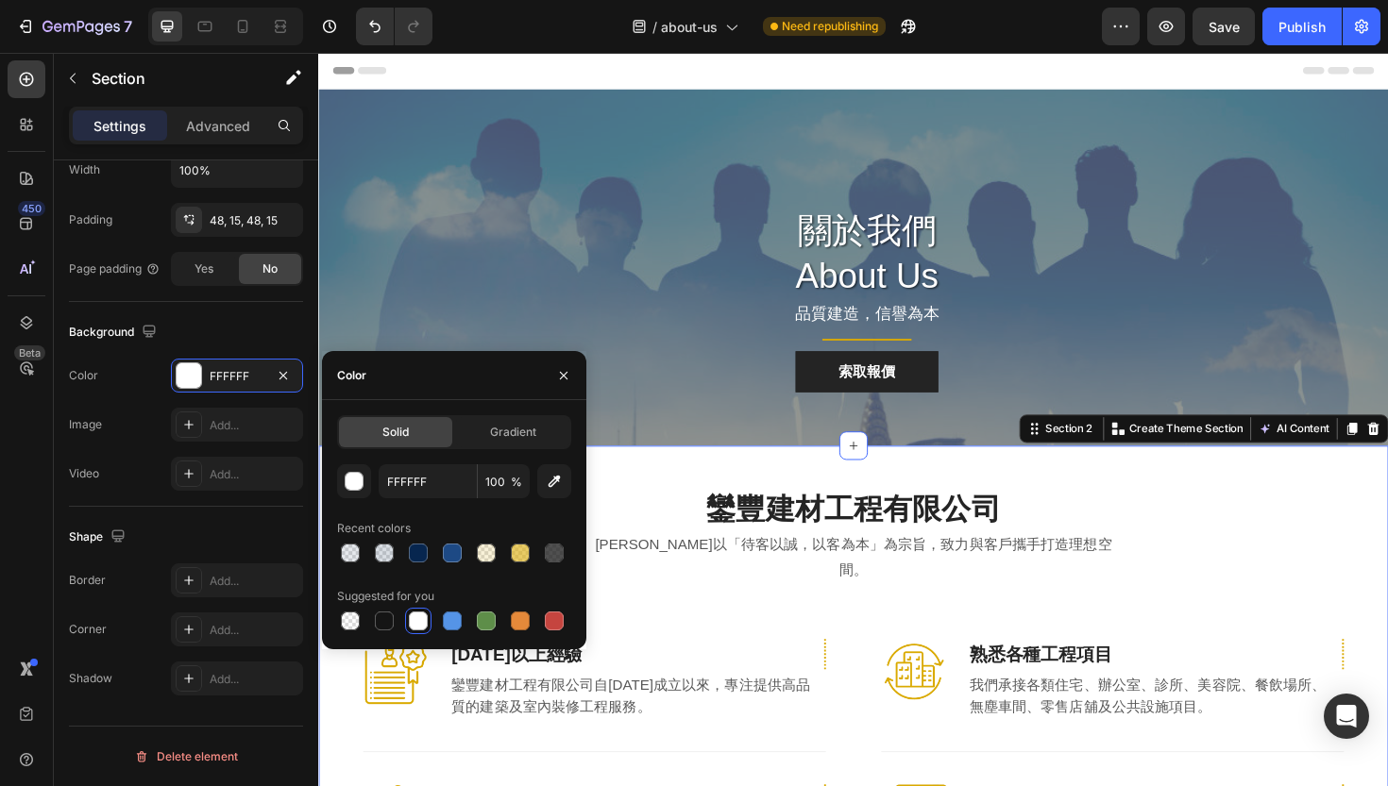
click at [408, 439] on span "Solid" at bounding box center [395, 432] width 26 height 17
click at [425, 481] on input "FFFFFF" at bounding box center [428, 481] width 98 height 34
click at [392, 554] on div at bounding box center [384, 553] width 19 height 19
type input "07264F"
type input "15"
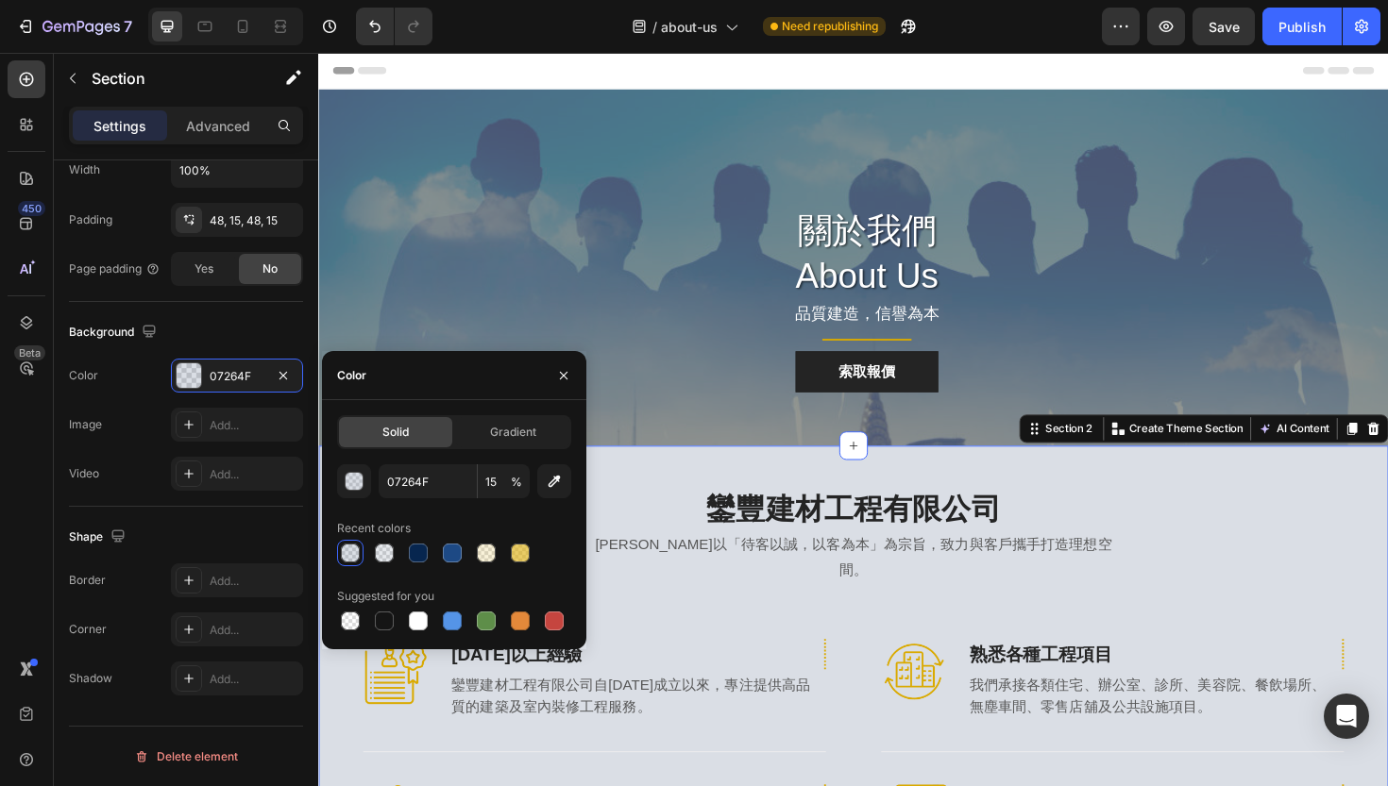
click at [350, 553] on div at bounding box center [350, 553] width 19 height 19
click at [437, 480] on input "07264F" at bounding box center [428, 481] width 98 height 34
type input "f9f"
type input "100"
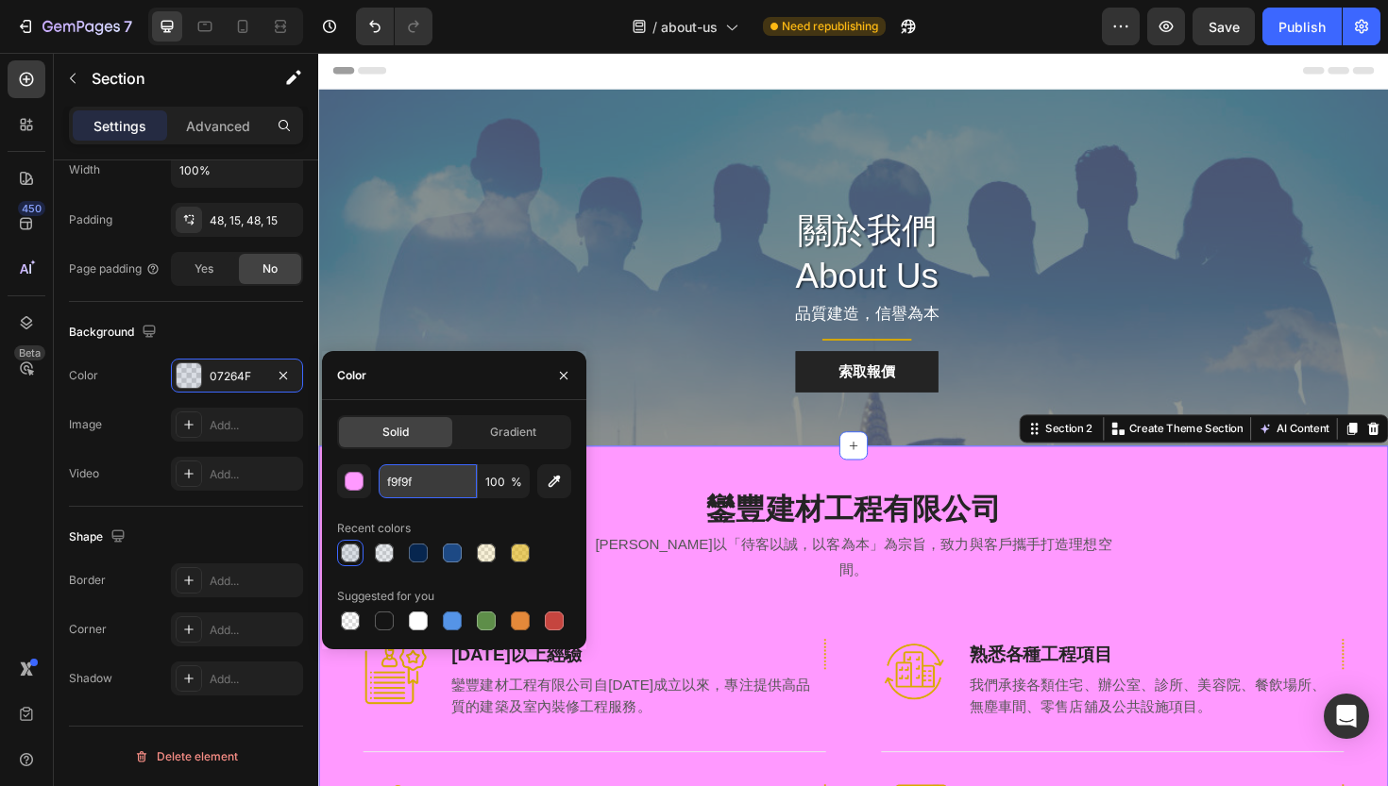
type input "f9f9f9"
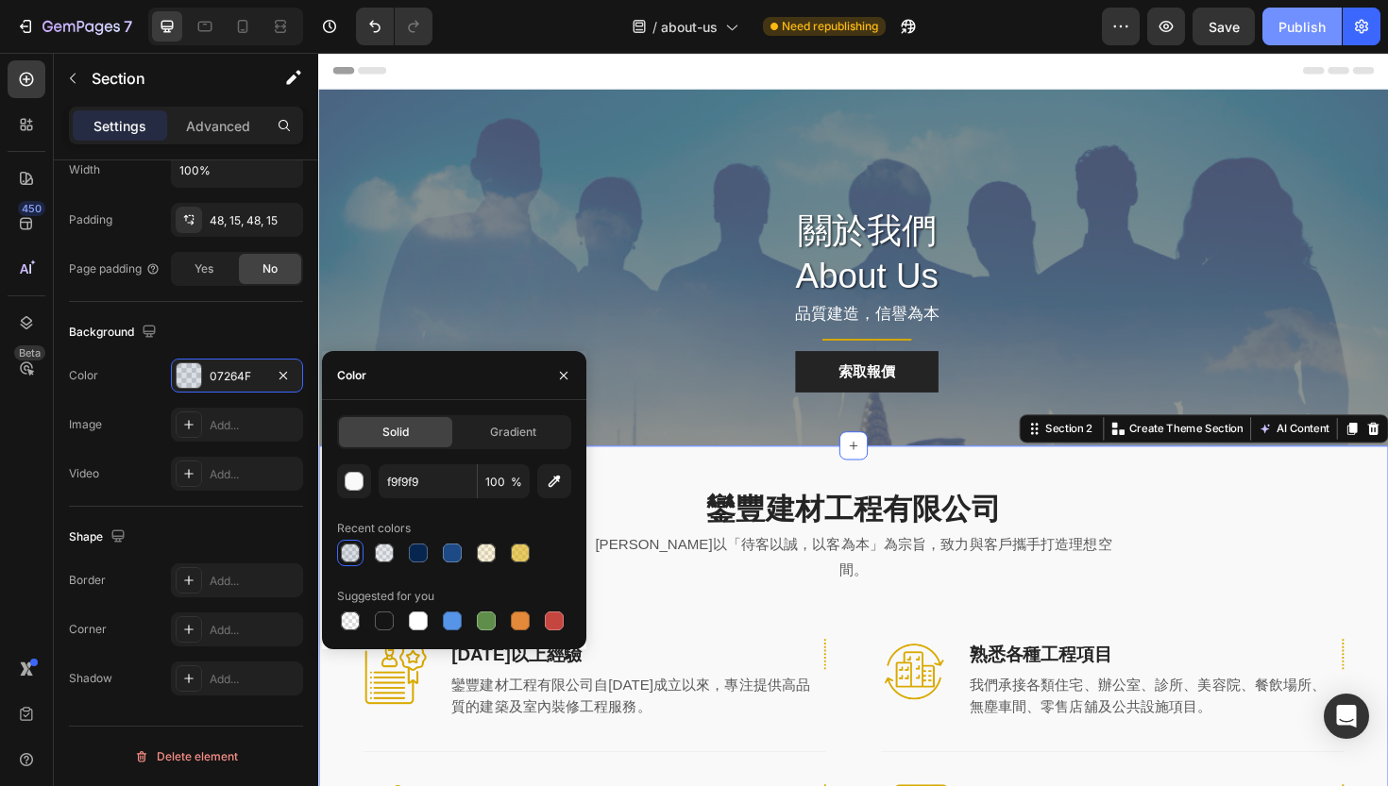
click at [1307, 29] on div "Publish" at bounding box center [1301, 27] width 47 height 20
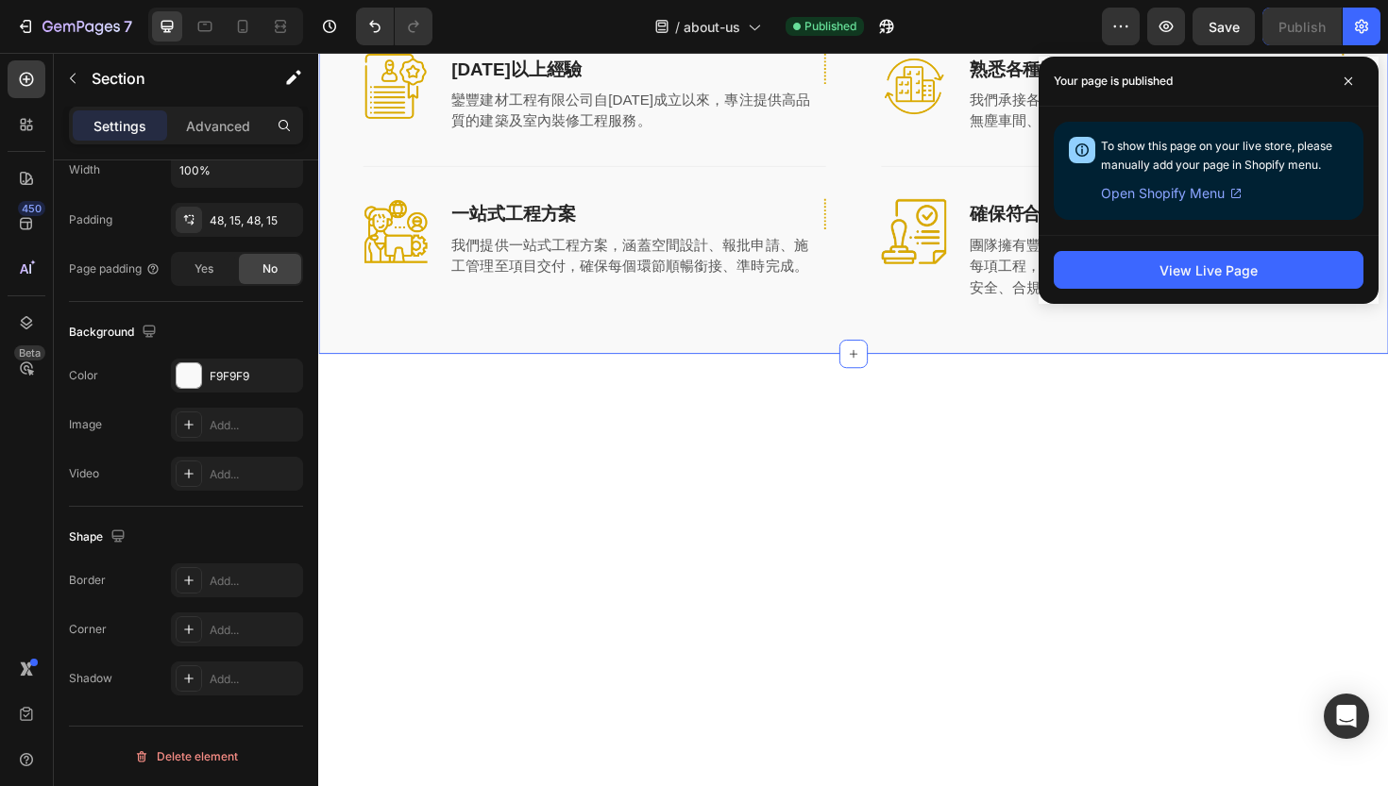
scroll to position [665, 0]
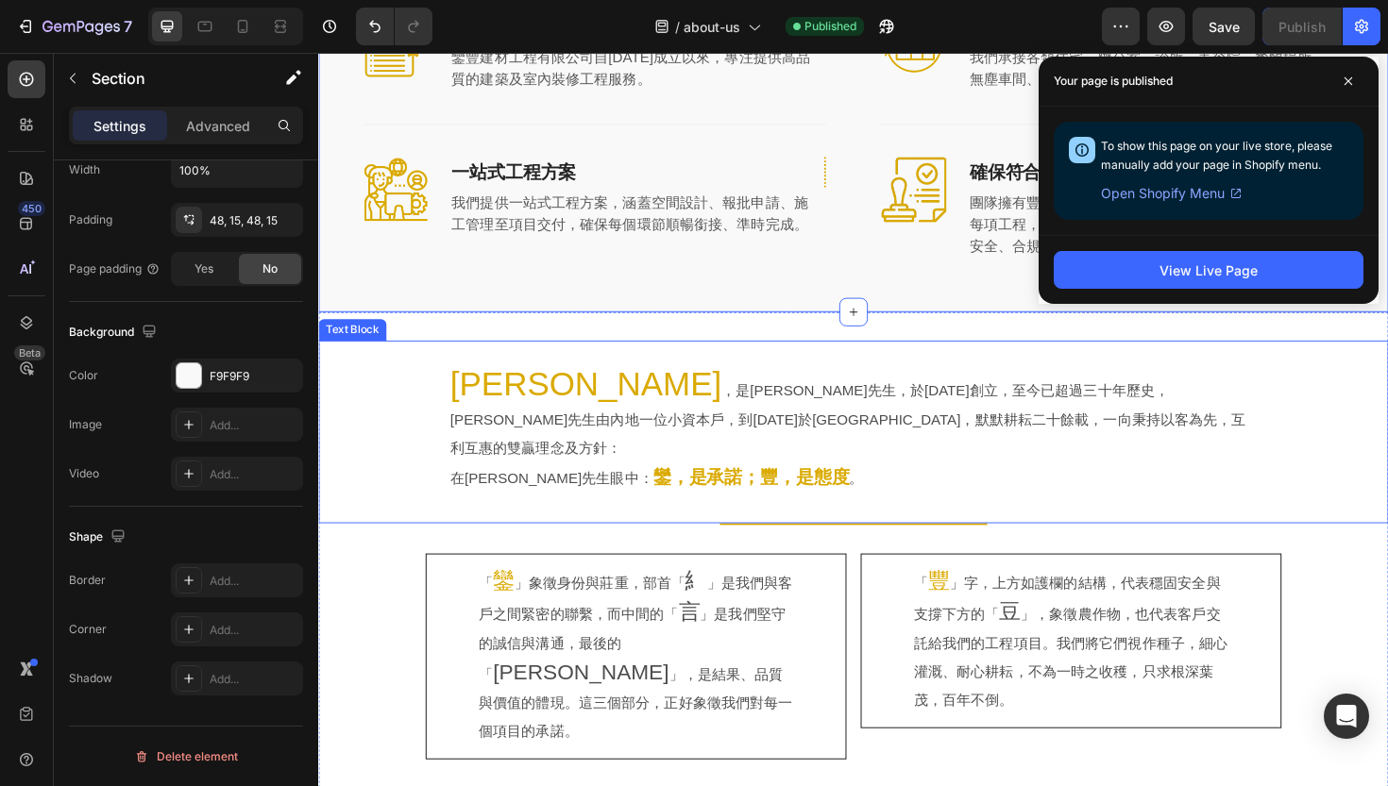
click at [382, 388] on div "[PERSON_NAME] ，是[PERSON_NAME]先生，於[DATE]創立，至今已超過三十年歷史，[PERSON_NAME]先生由內地一位小資本戶，到…" at bounding box center [884, 454] width 1072 height 133
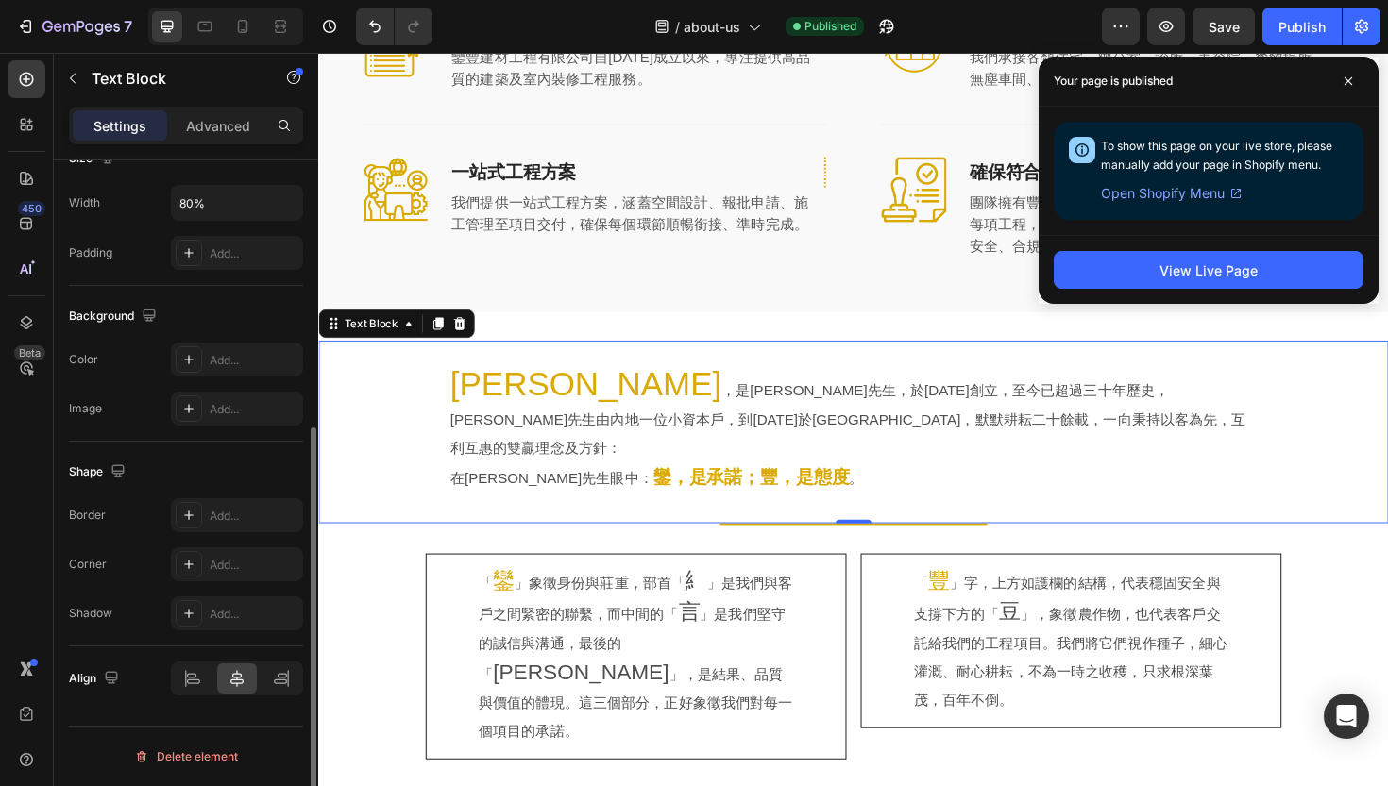
scroll to position [0, 0]
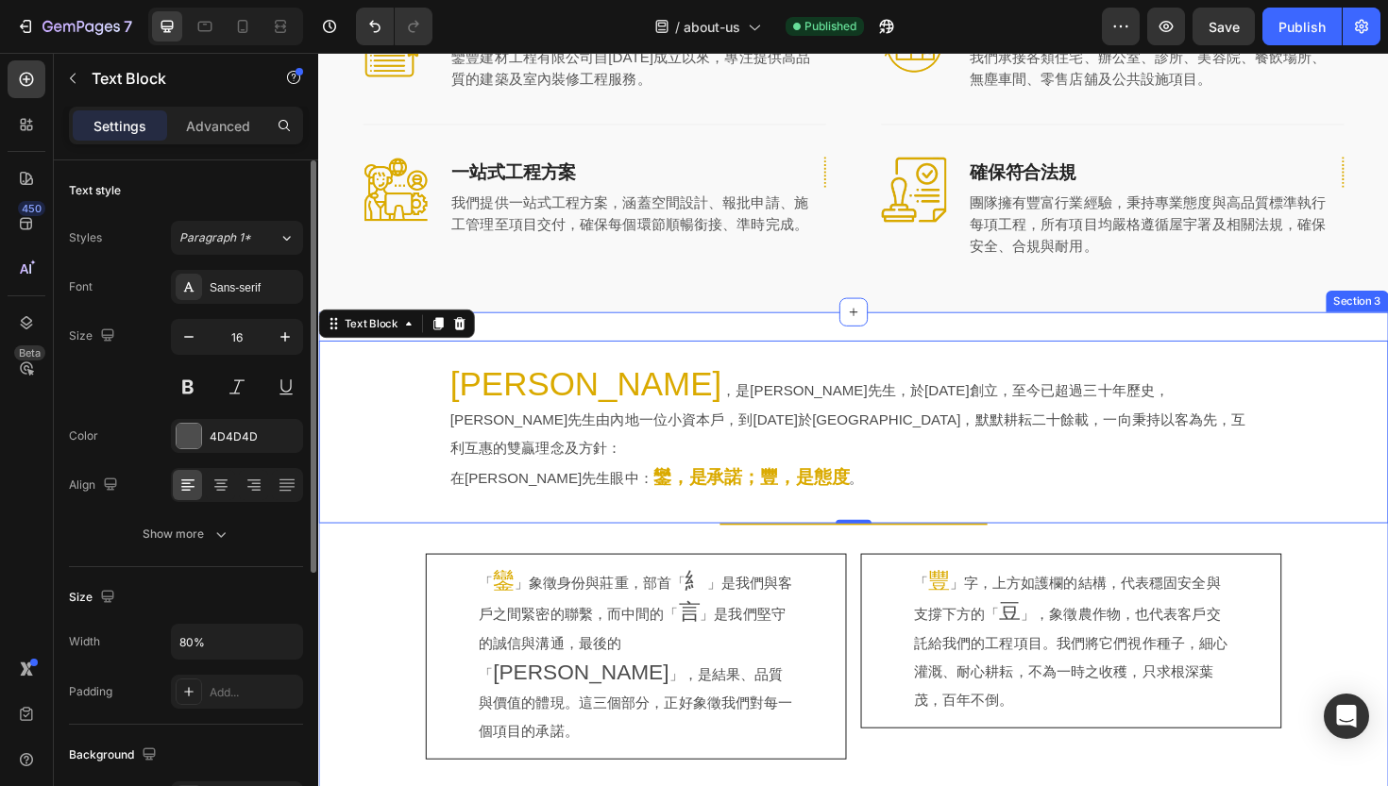
click at [503, 328] on div "鑾豐 ，是鍾國成先生，於1994年創立，至今已超過三十年歷史，鍾先生由內地一位小資本戶，到今天於香港紮根，默默耕耘二十餘載，一向秉持以客為先，互利互惠的雙贏理…" at bounding box center [884, 639] width 1133 height 623
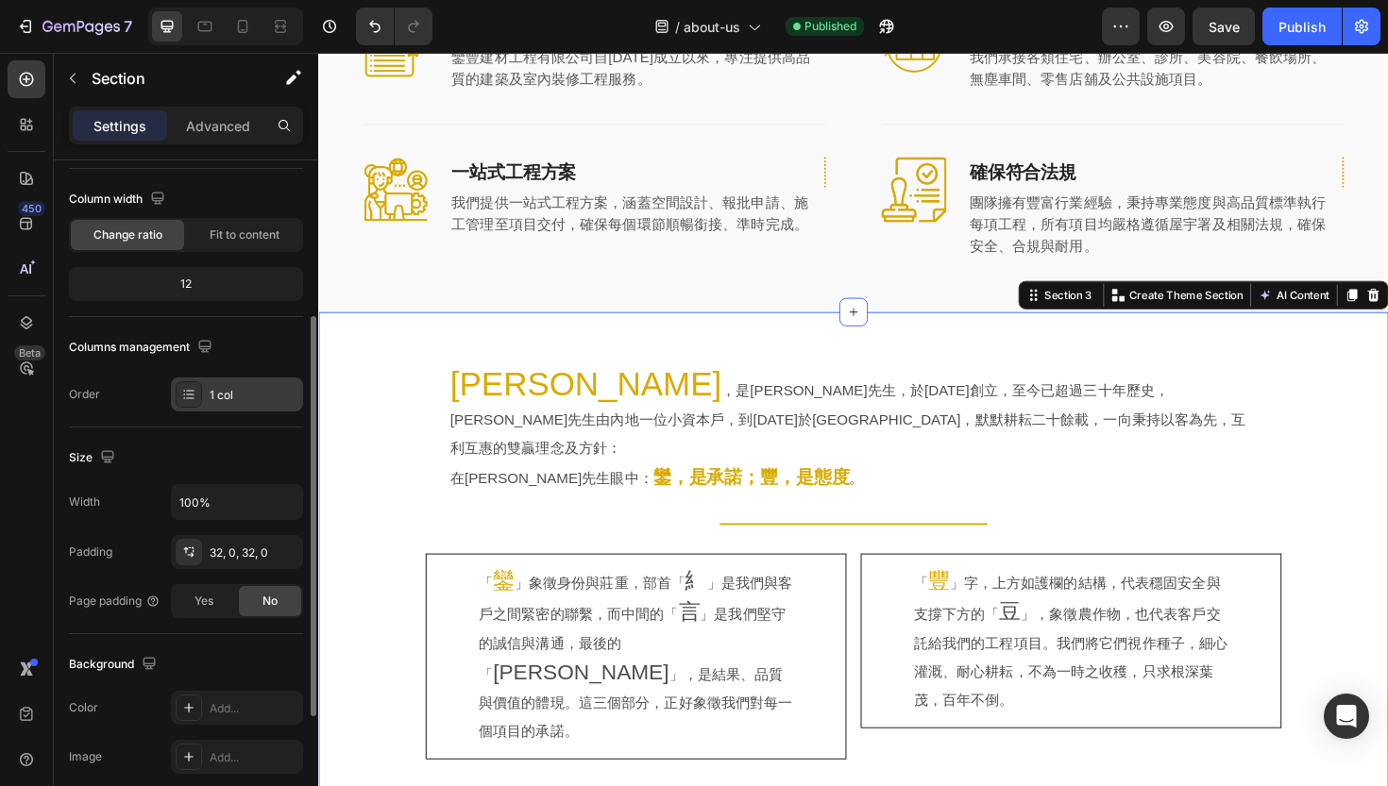
scroll to position [194, 0]
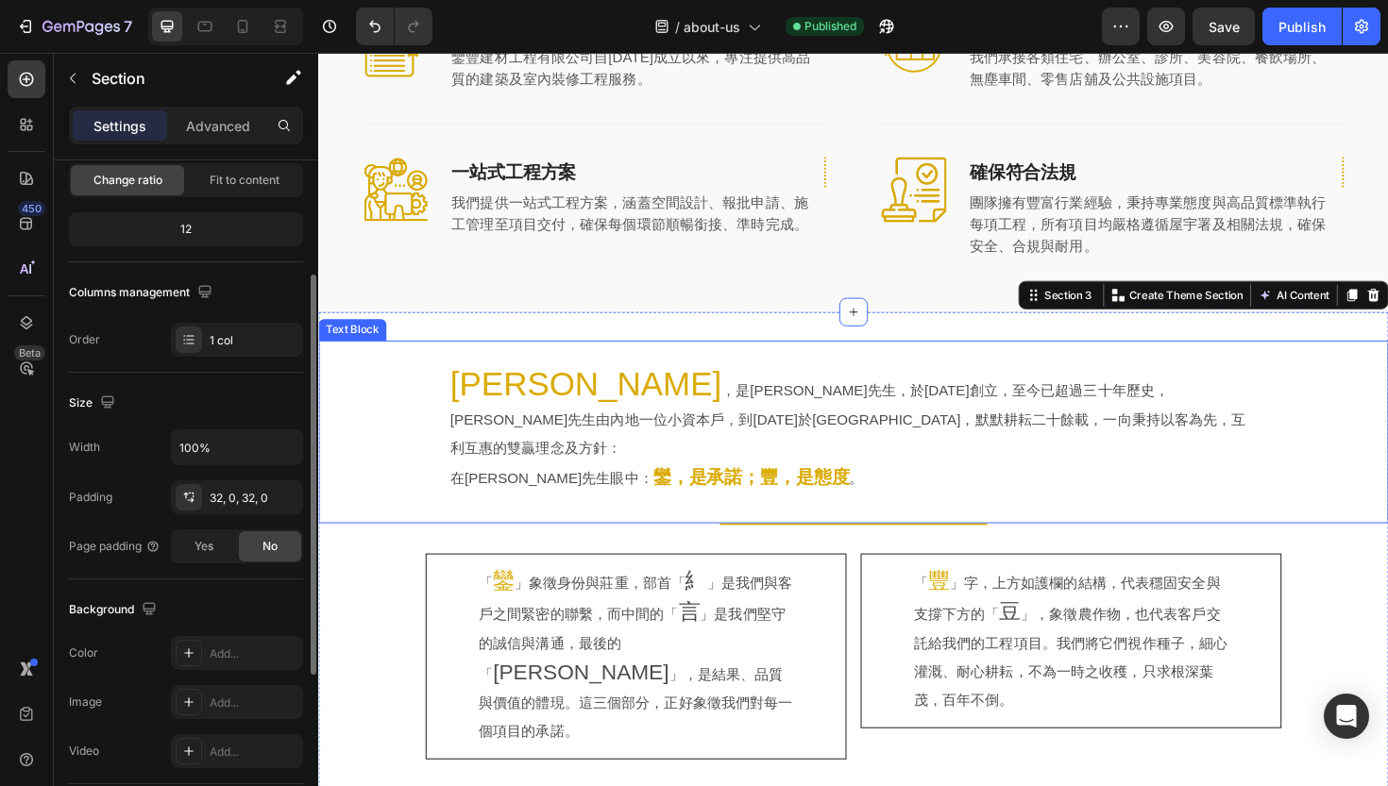
click at [394, 427] on div "[PERSON_NAME] ，是[PERSON_NAME]先生，於[DATE]創立，至今已超過三十年歷史，[PERSON_NAME]先生由內地一位小資本戶，到…" at bounding box center [884, 454] width 1072 height 133
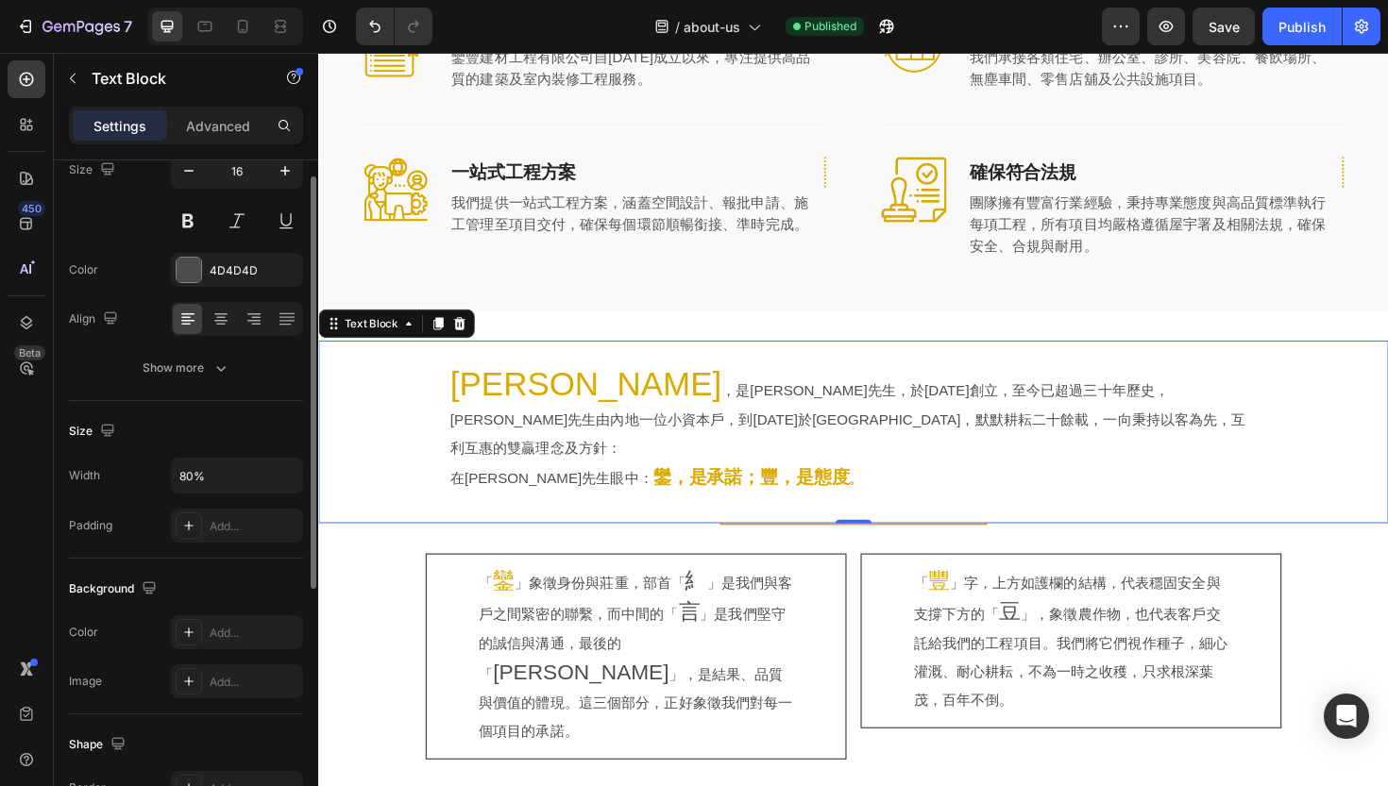
scroll to position [188, 0]
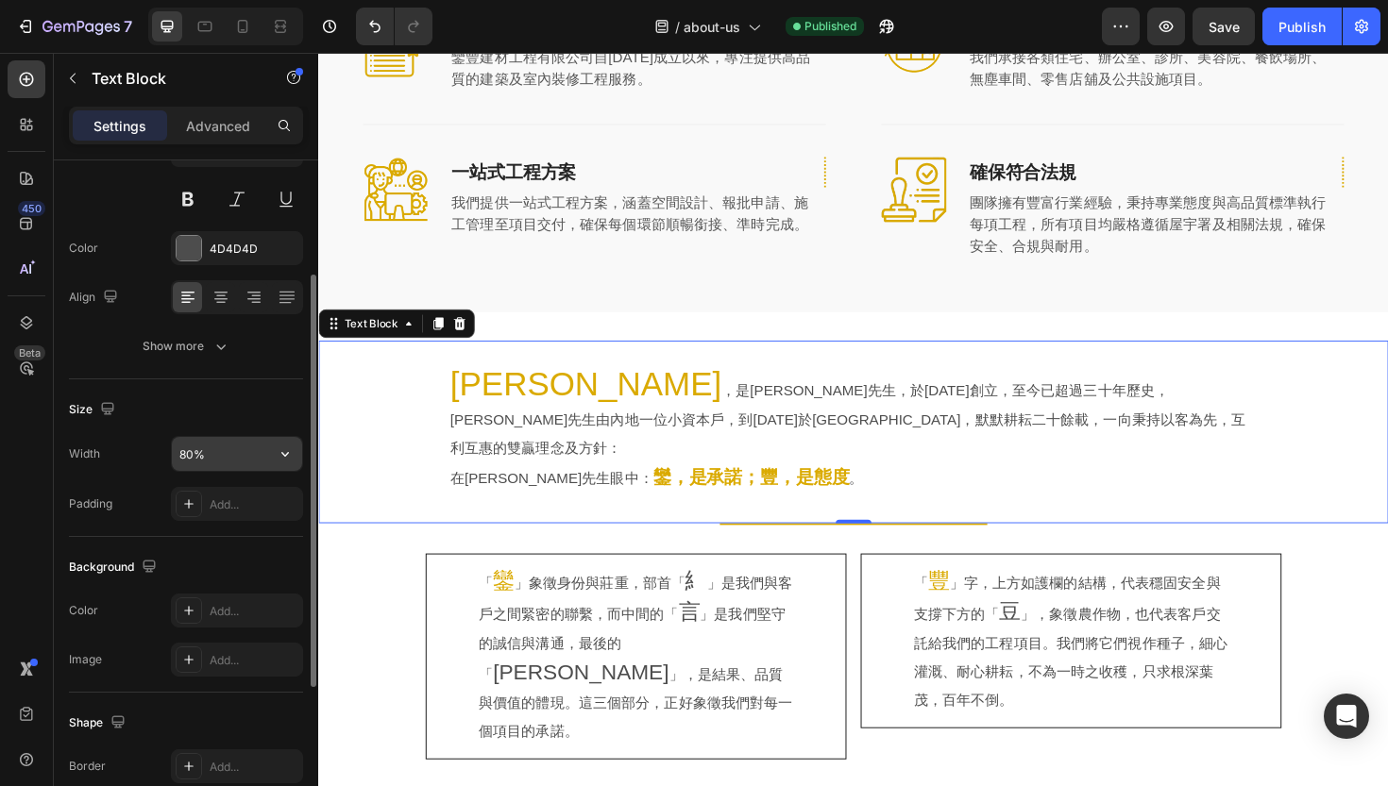
click at [250, 466] on input "80%" at bounding box center [237, 454] width 130 height 34
click at [287, 461] on icon "button" at bounding box center [285, 454] width 19 height 19
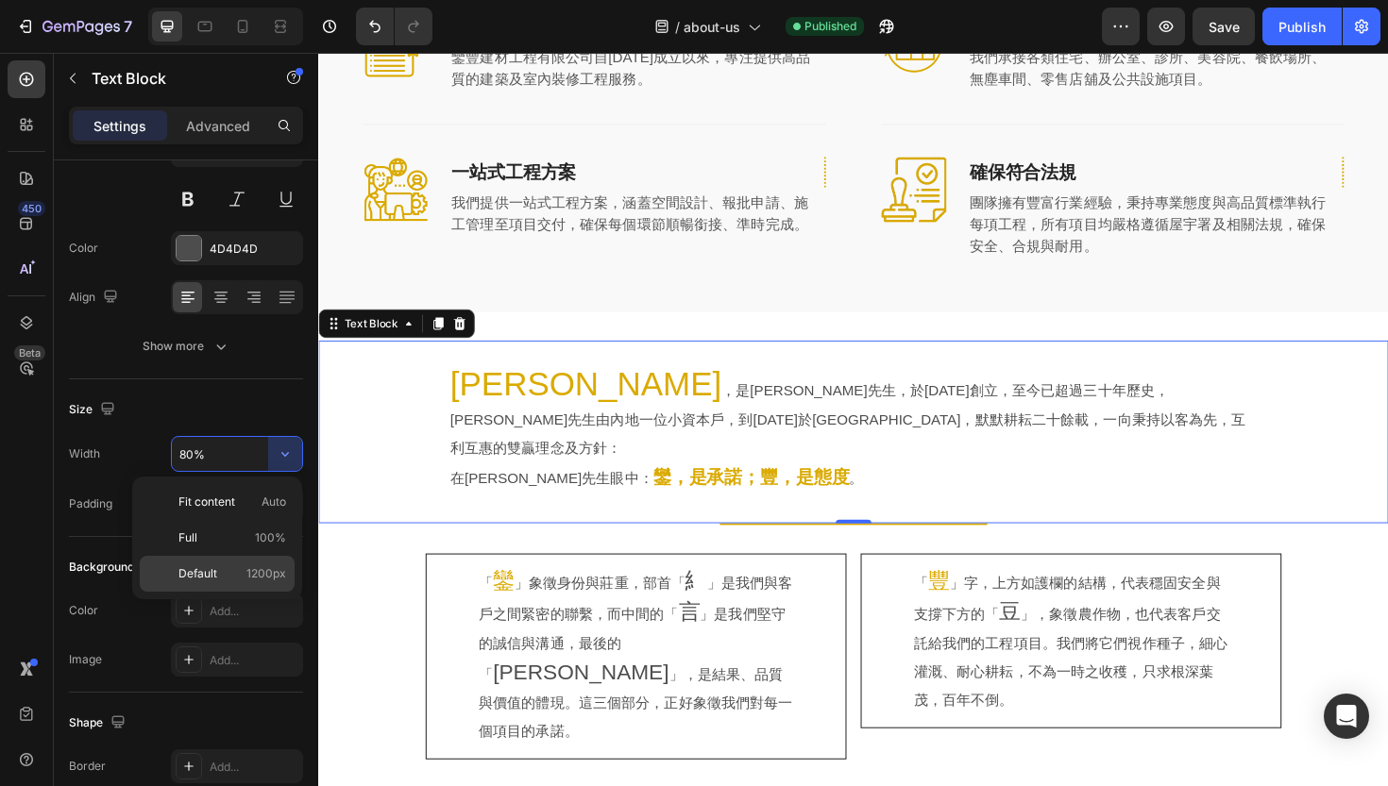
click at [245, 568] on p "Default 1200px" at bounding box center [232, 573] width 108 height 17
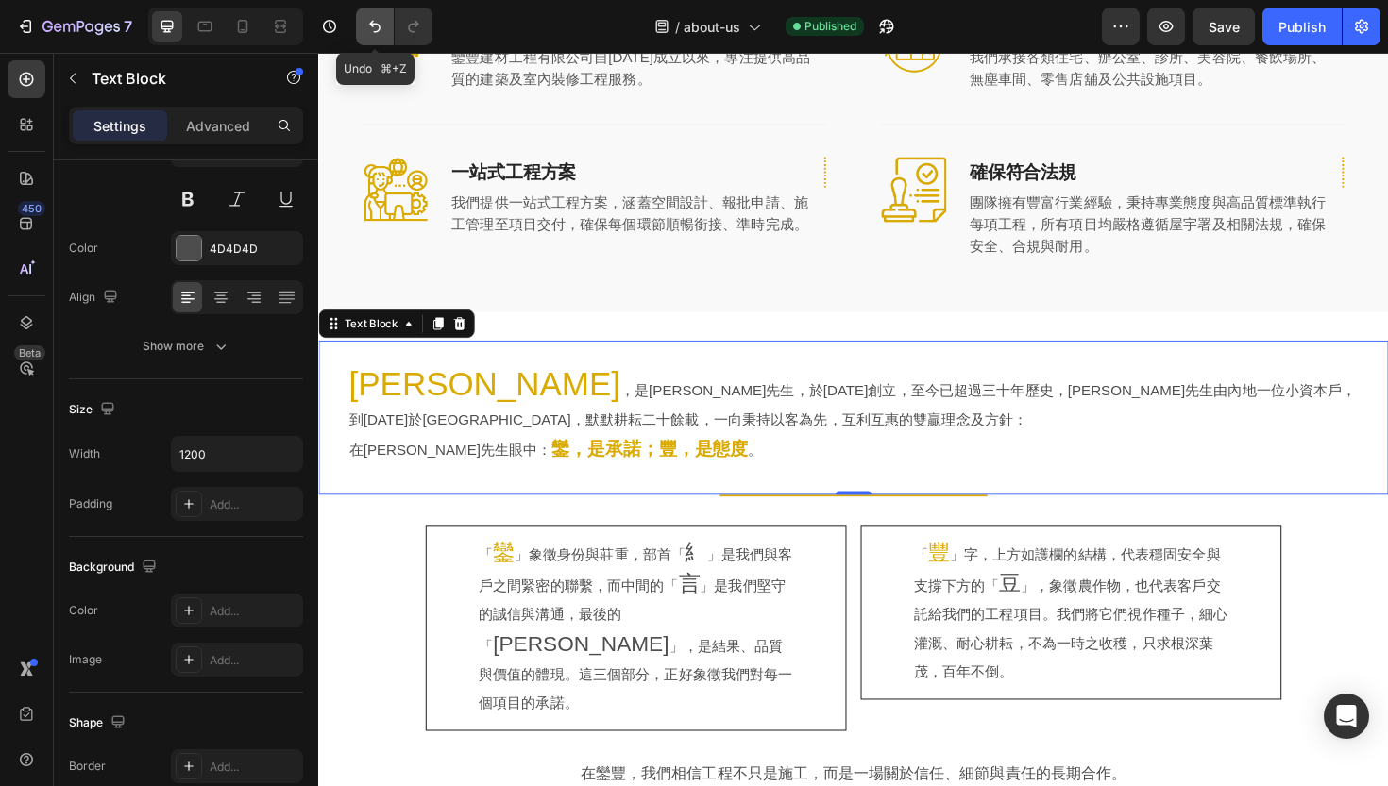
click at [378, 38] on button "Undo/Redo" at bounding box center [375, 27] width 38 height 38
type input "80%"
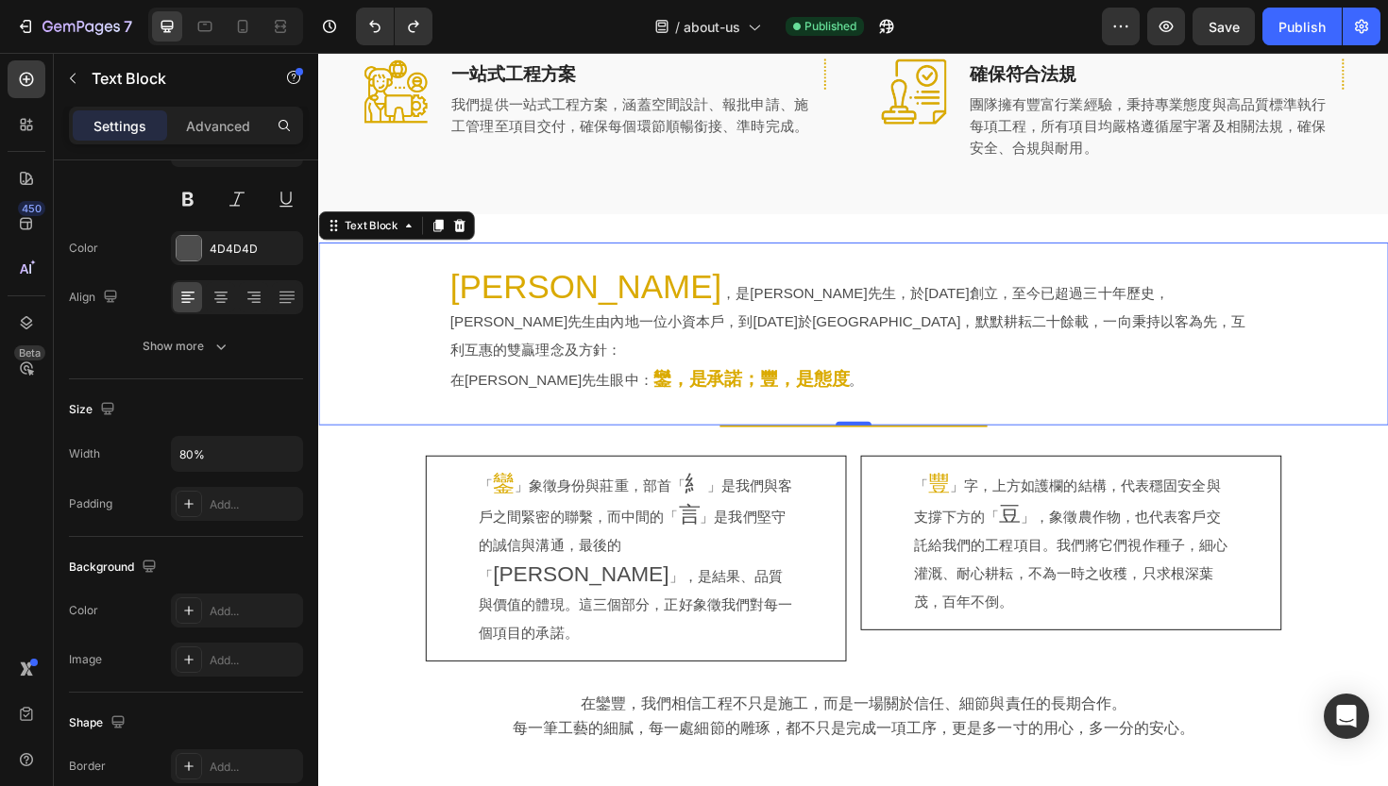
scroll to position [782, 0]
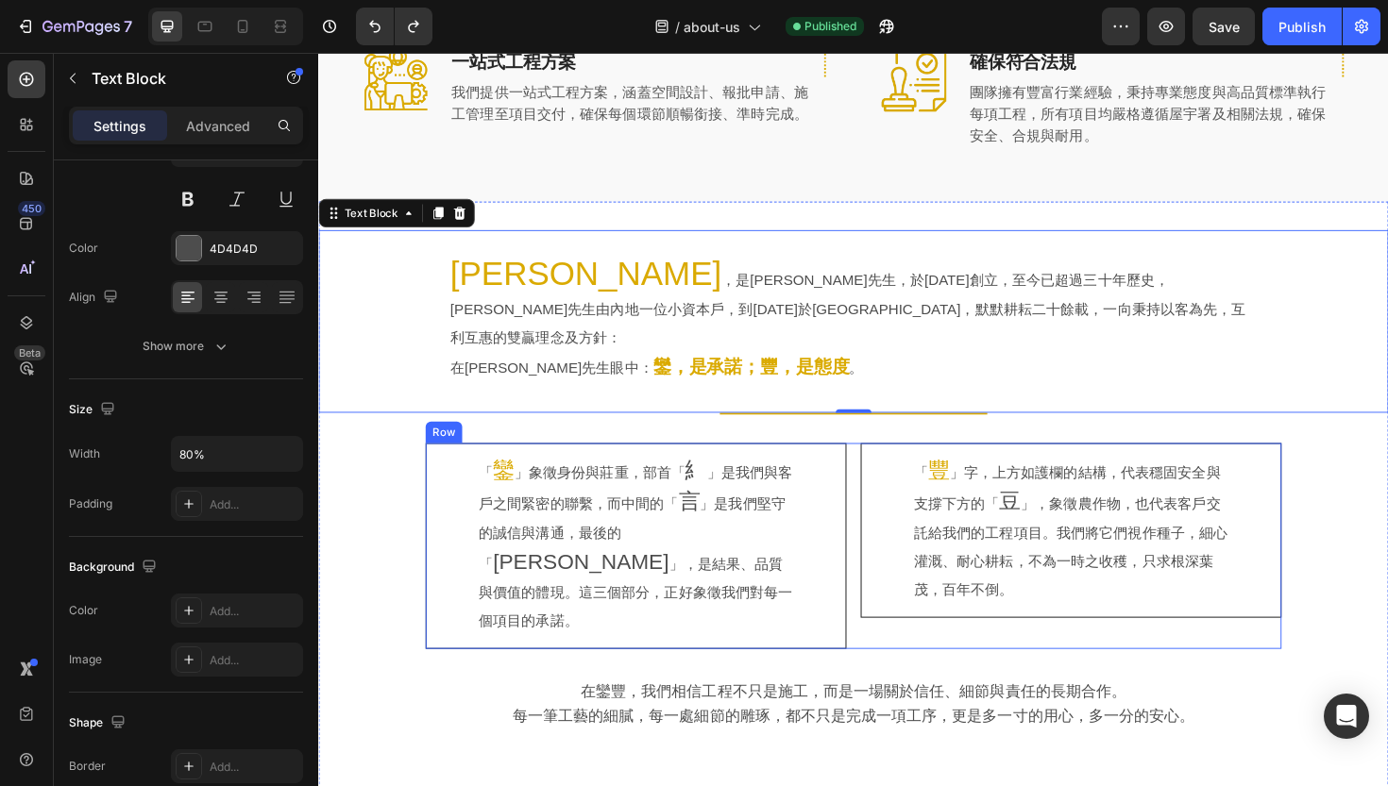
click at [887, 494] on div "「 鑾 」象徵身份與莊重，部首「 糹 」是我們與客戶之間緊密的聯繫，而中間的「 言 」是我們堅守的誠信與溝通，最後的「 [PERSON_NAME]」，是結果、…" at bounding box center [884, 575] width 906 height 218
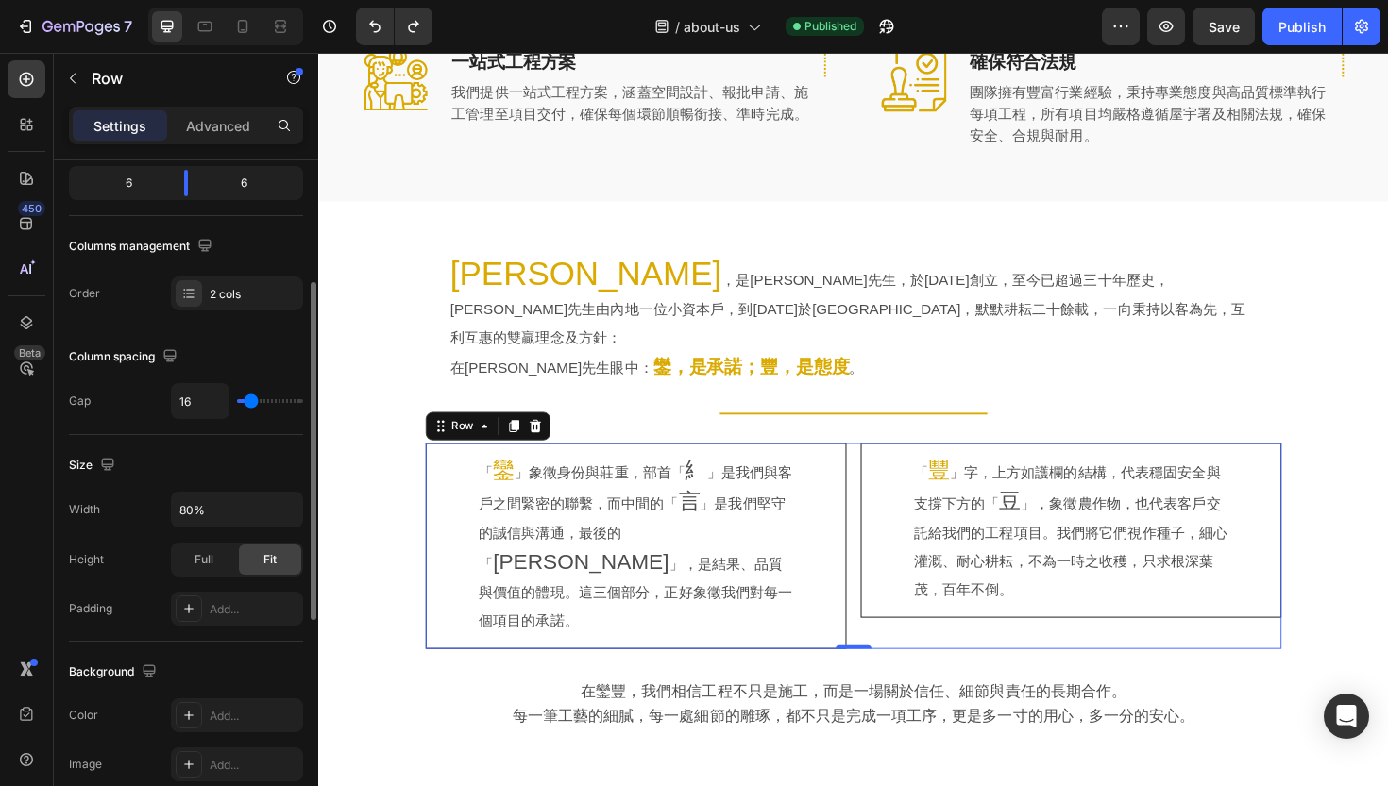
scroll to position [243, 0]
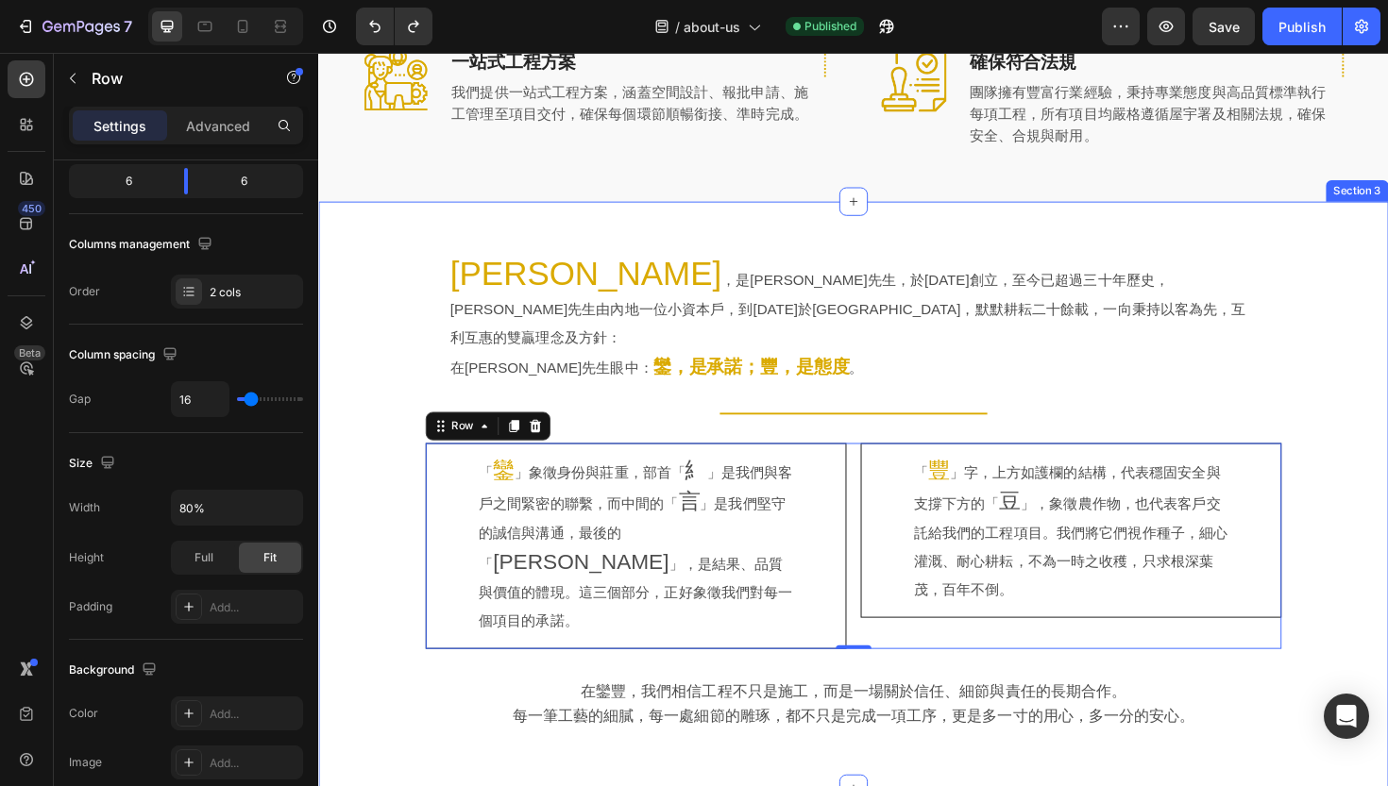
click at [386, 487] on div "[PERSON_NAME] ，是[PERSON_NAME]先生，於[DATE]創立，至今已超過三十年歷史，[PERSON_NAME]先生由內地一位小資本戶，到…" at bounding box center [884, 522] width 1133 height 563
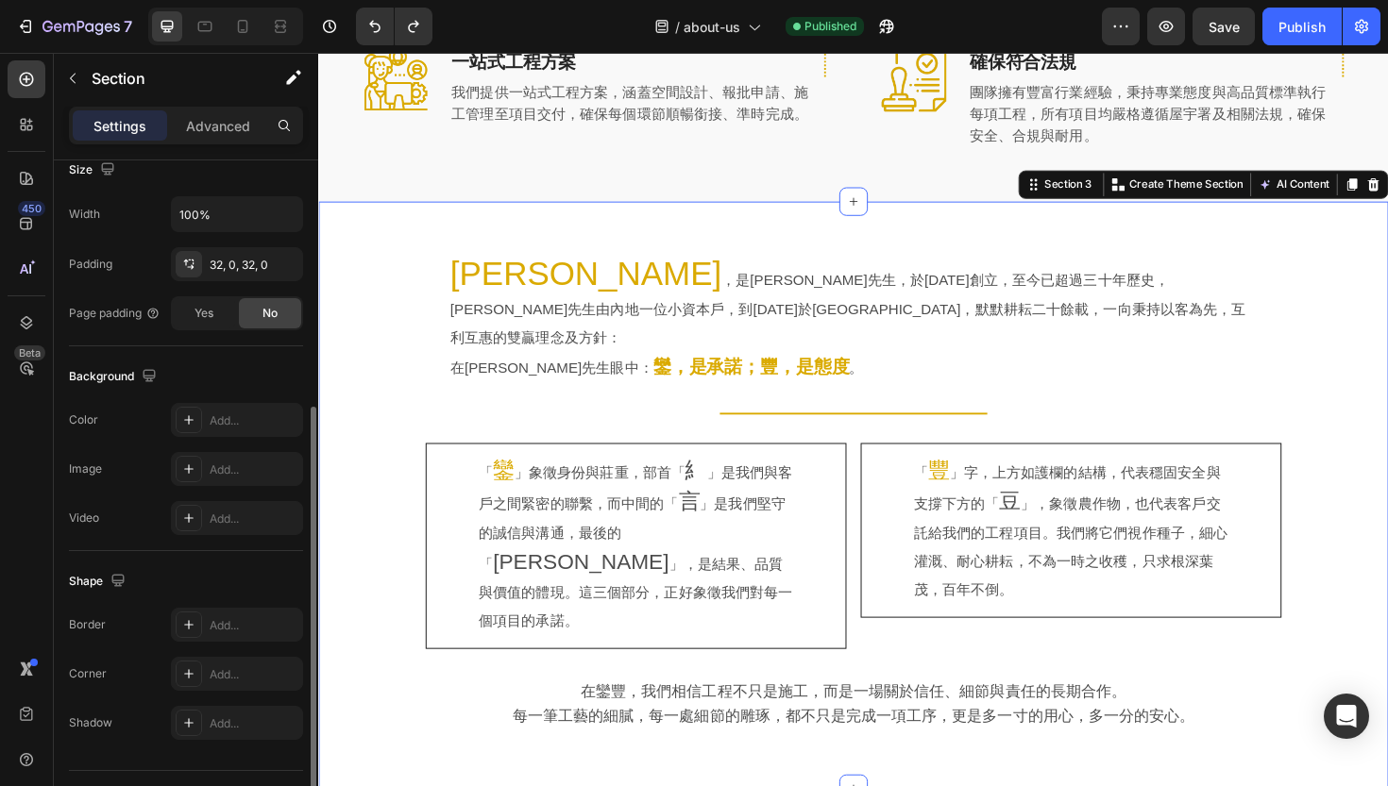
scroll to position [430, 0]
click at [191, 414] on icon at bounding box center [188, 418] width 15 height 15
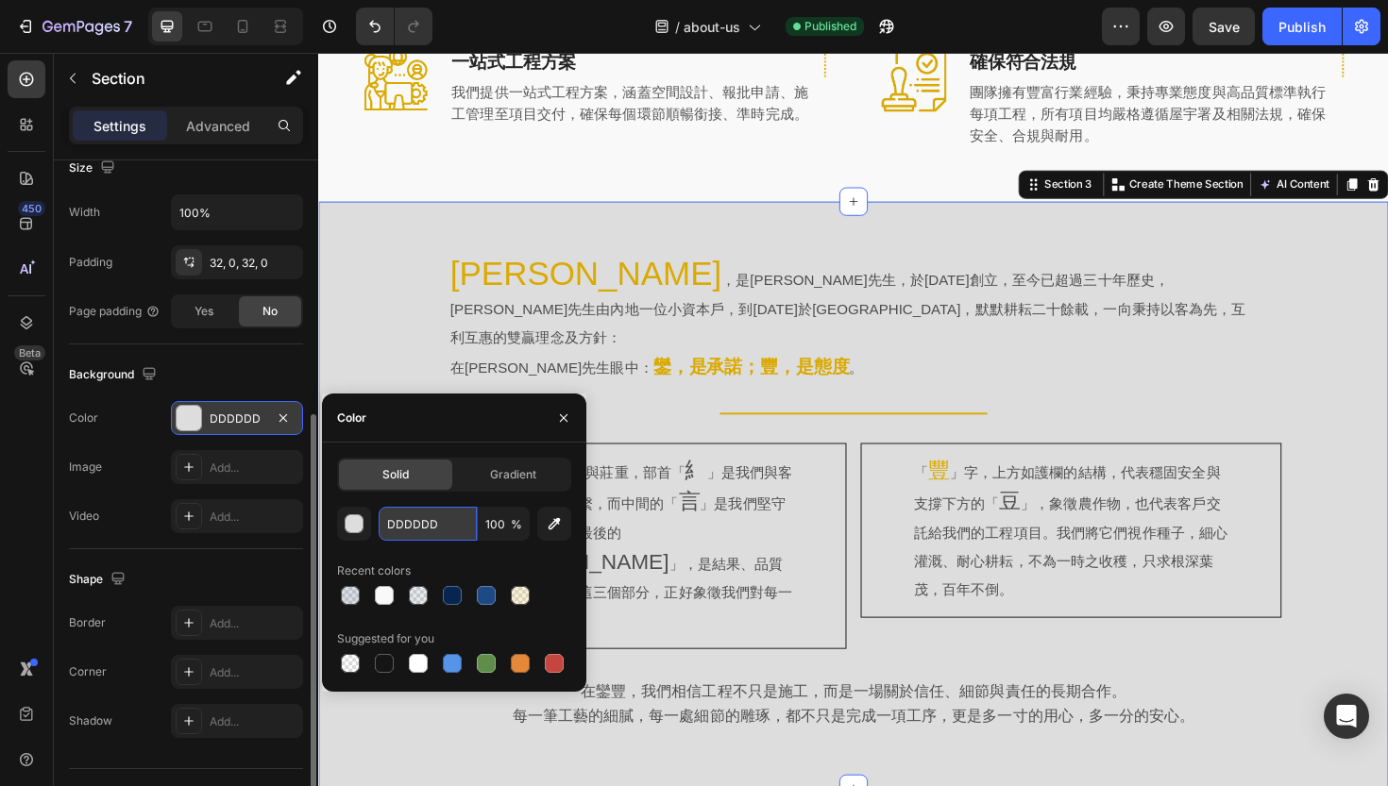
click at [397, 536] on input "DDDDDD" at bounding box center [428, 524] width 98 height 34
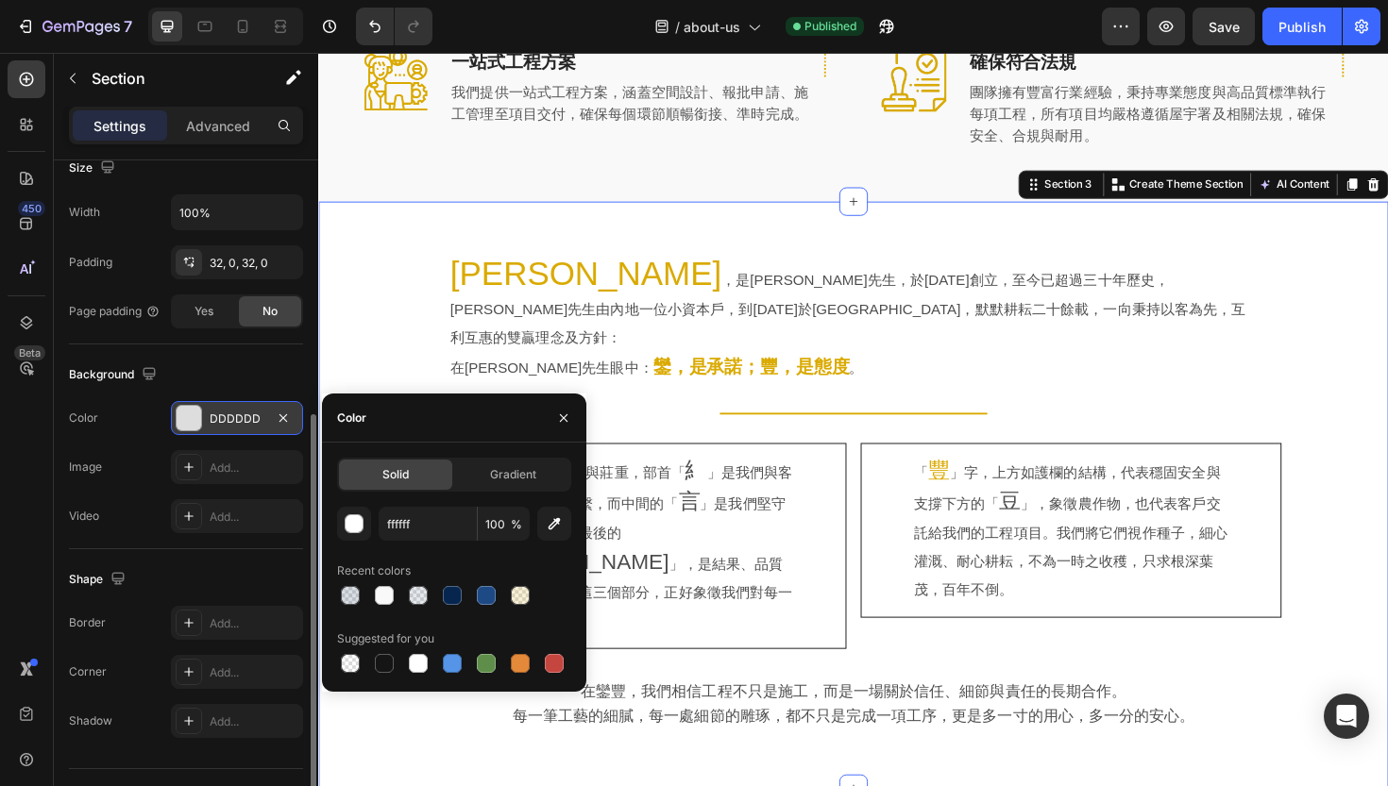
click at [490, 558] on div "Recent colors" at bounding box center [454, 571] width 234 height 30
type input "FFFFFF"
click at [884, 492] on div "「 鑾 」象徵身份與莊重，部首「 糹 」是我們與客戶之間緊密的聯繫，而中間的「 言 」是我們堅守的誠信與溝通，最後的「 [PERSON_NAME]」，是結果、…" at bounding box center [884, 575] width 906 height 218
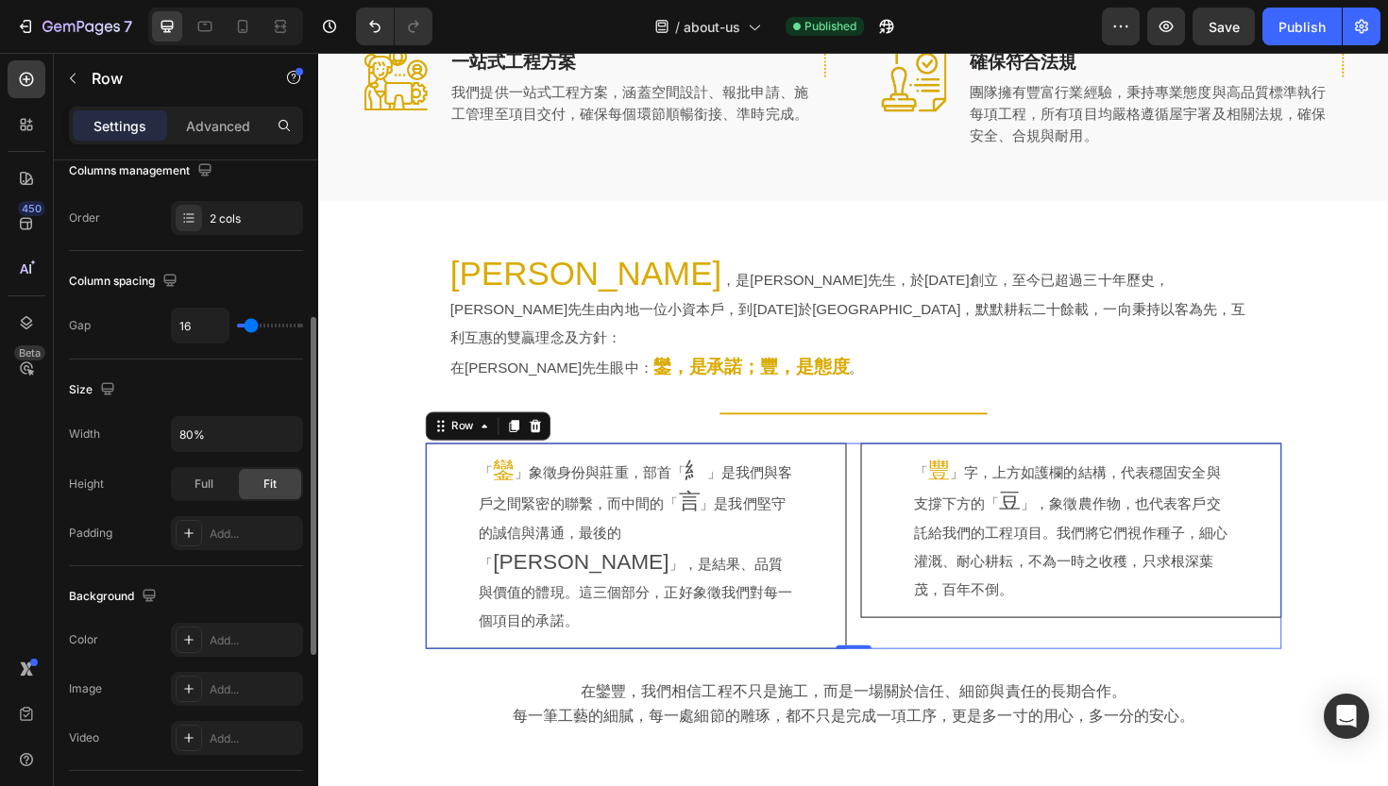
scroll to position [317, 0]
click at [243, 441] on input "80%" at bounding box center [237, 433] width 130 height 34
click at [289, 438] on icon "button" at bounding box center [285, 433] width 19 height 19
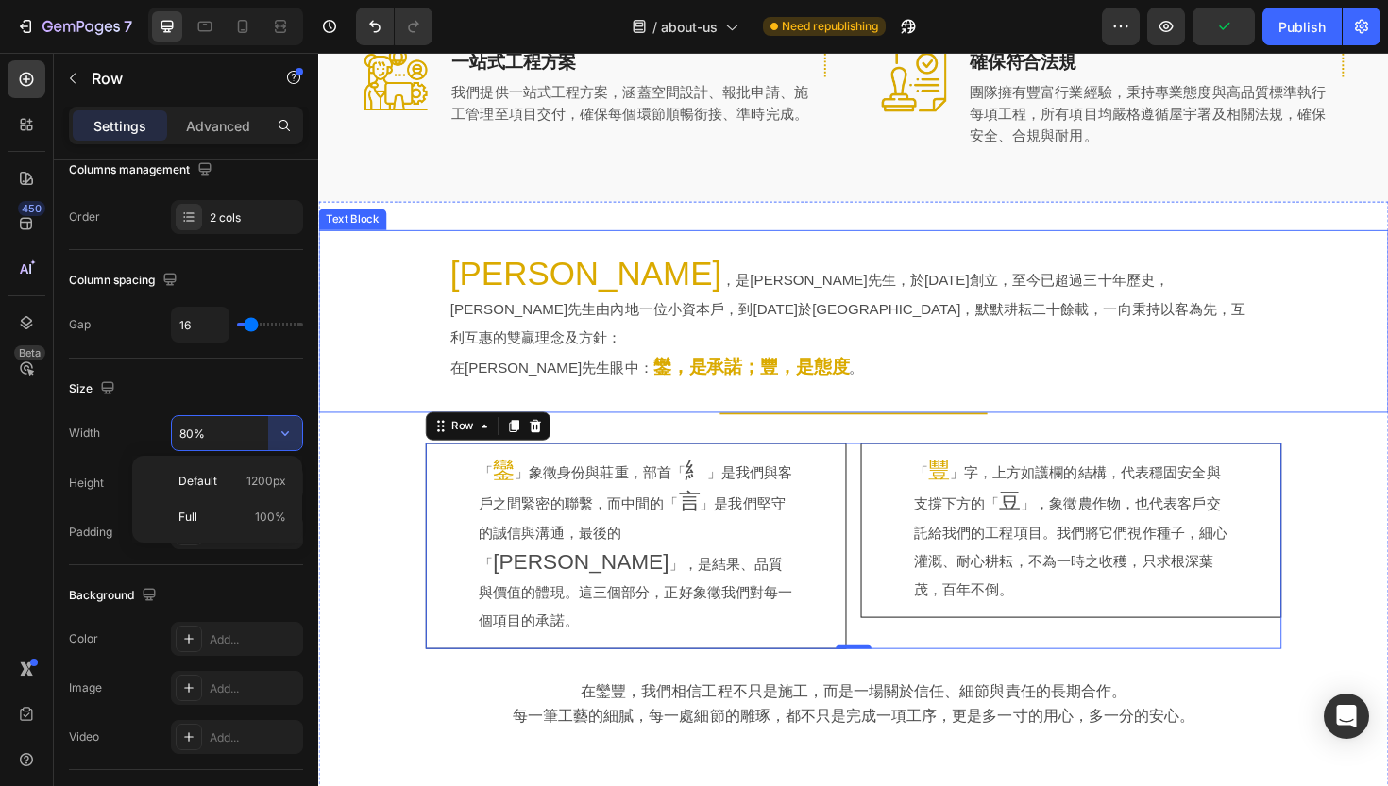
click at [456, 294] on div "[PERSON_NAME] ，是[PERSON_NAME]先生，於[DATE]創立，至今已超過三十年歷史，[PERSON_NAME]先生由內地一位小資本戶，到…" at bounding box center [885, 337] width 858 height 133
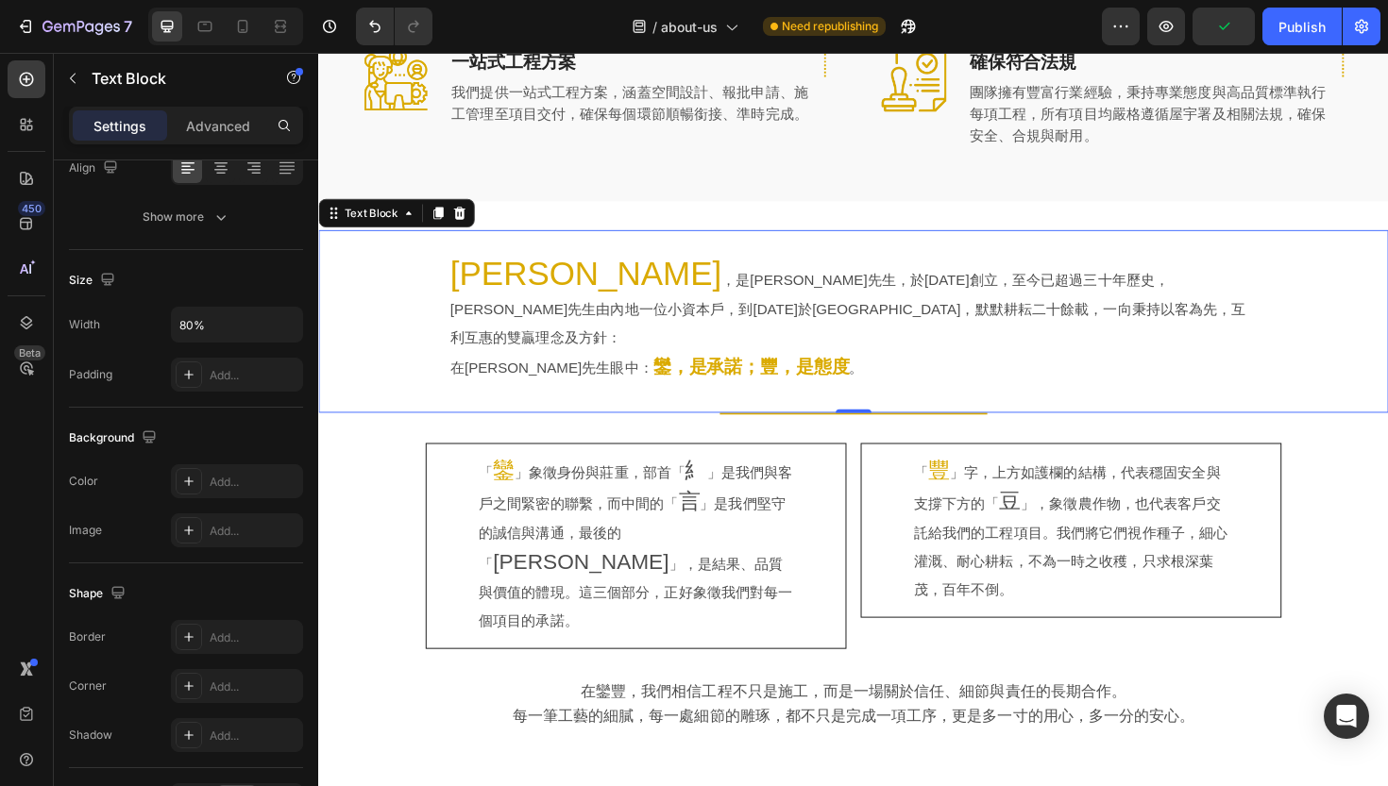
scroll to position [0, 0]
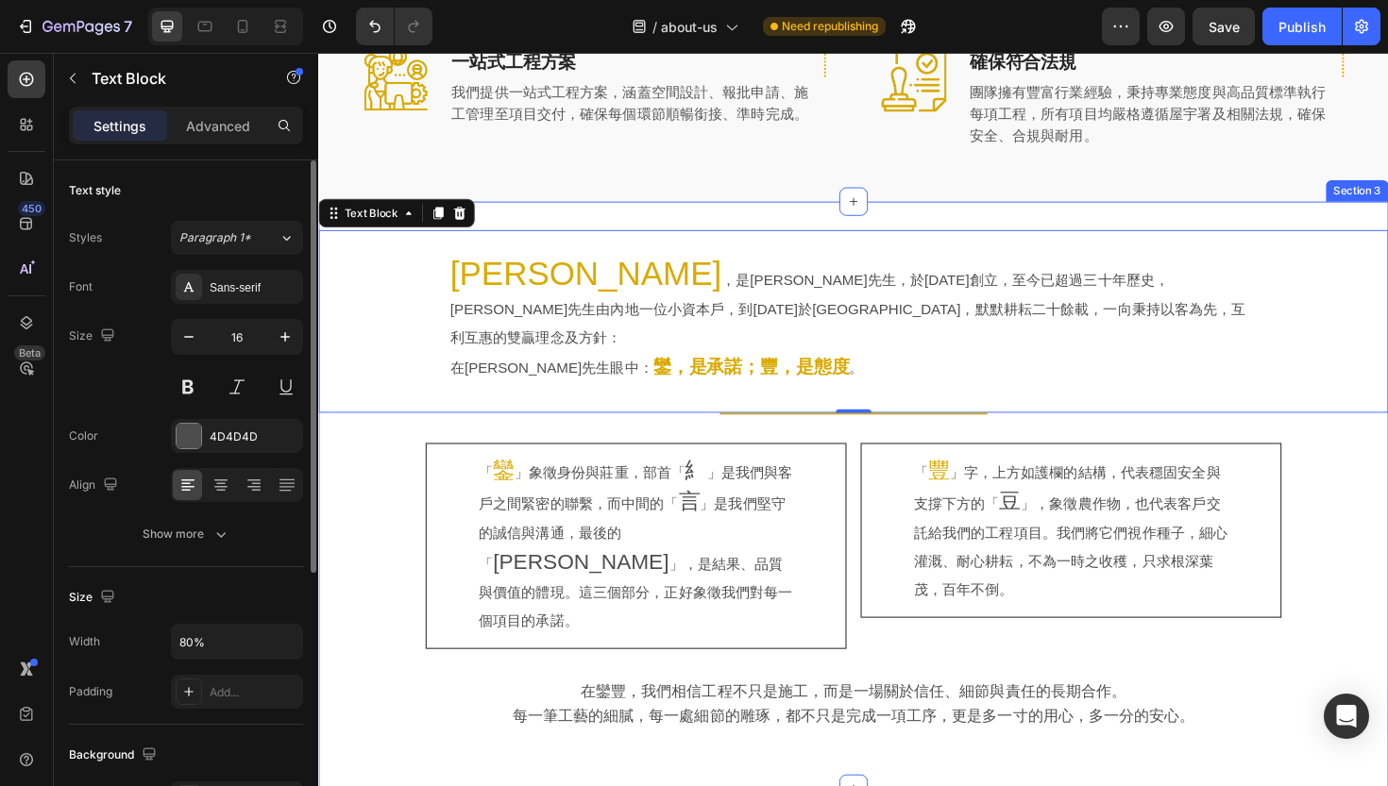
click at [527, 211] on div "鑾豐 ，是鍾國成先生，於1994年創立，至今已超過三十年歷史，鍾先生由內地一位小資本戶，到今天於香港紮根，默默耕耘二十餘載，一向秉持以客為先，互利互惠的雙贏理…" at bounding box center [884, 522] width 1133 height 623
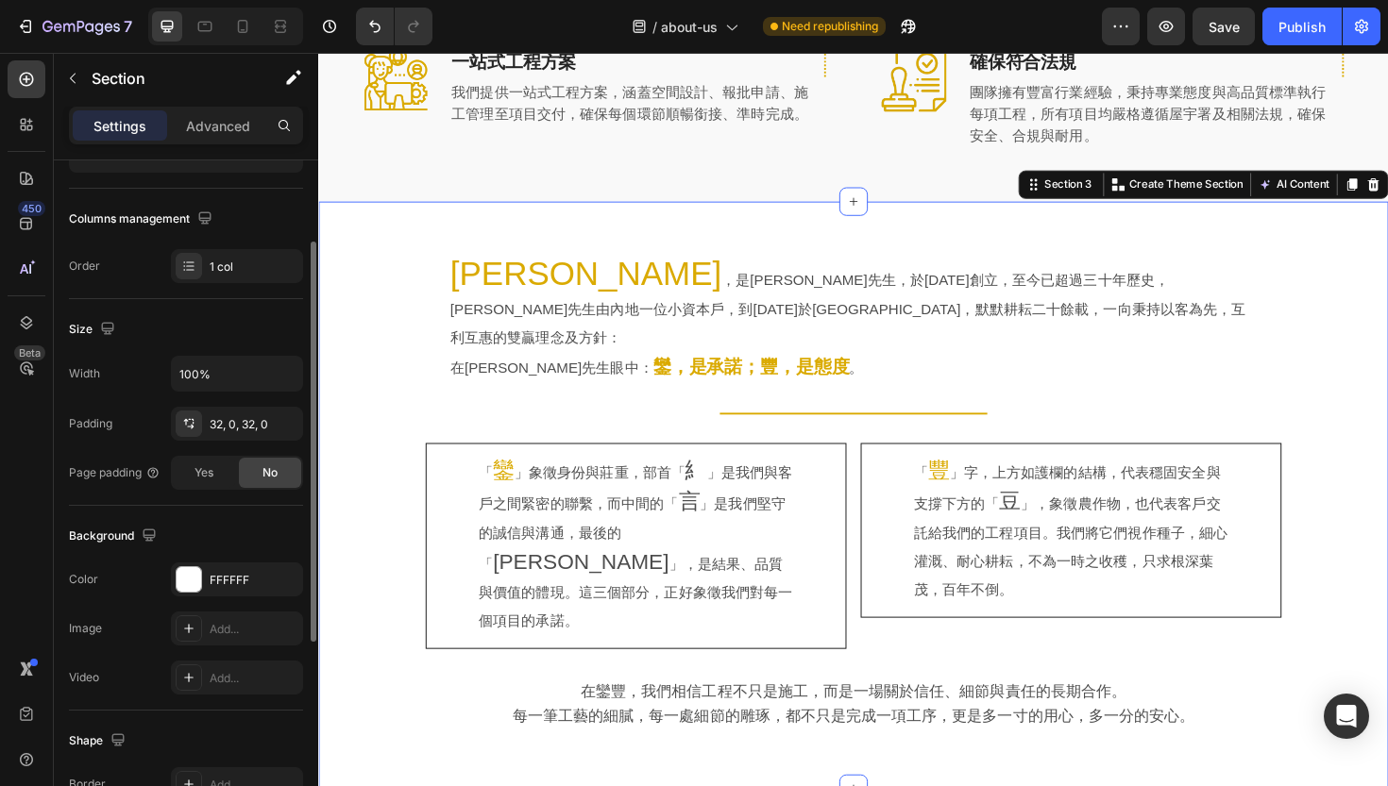
scroll to position [289, 0]
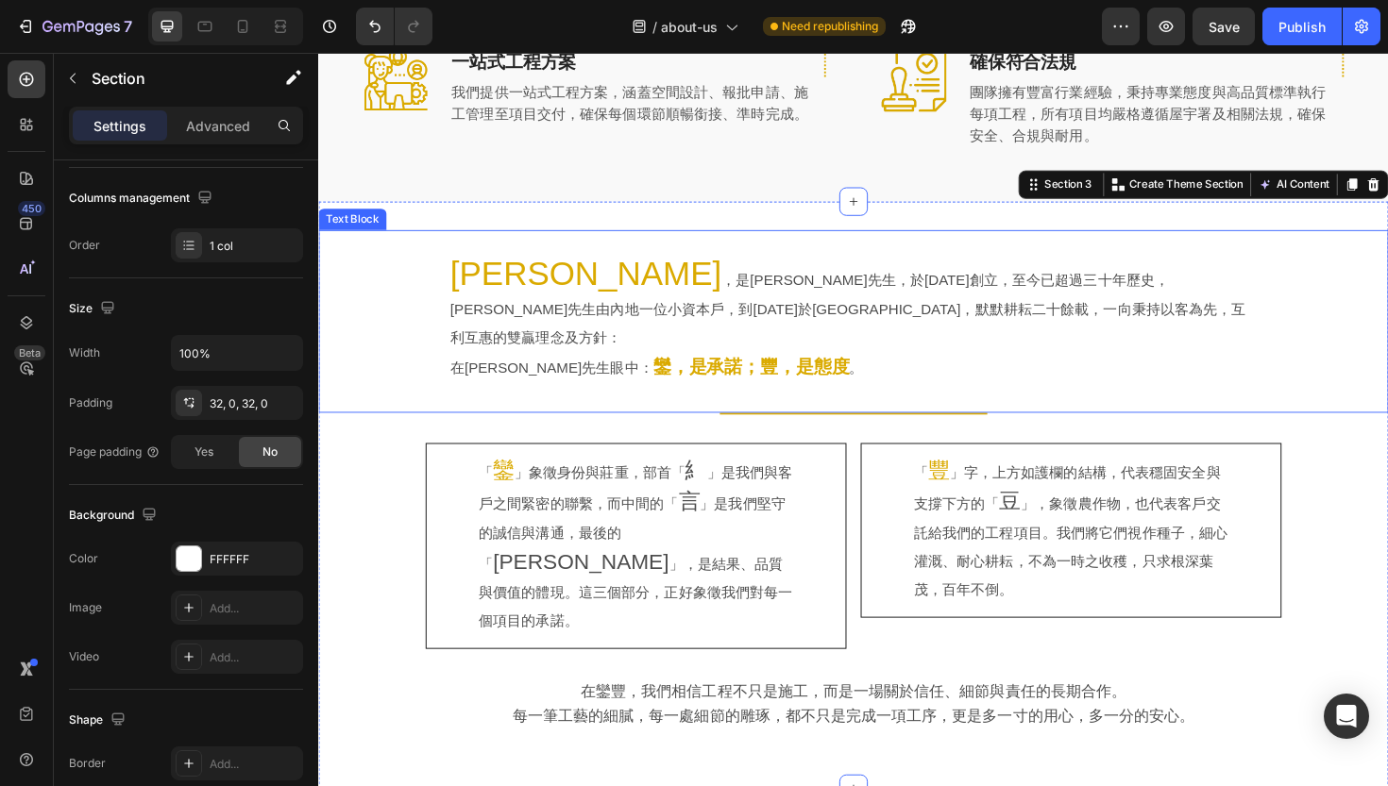
click at [442, 328] on div "[PERSON_NAME] ，是[PERSON_NAME]先生，於[DATE]創立，至今已超過三十年歷史，[PERSON_NAME]先生由內地一位小資本戶，到…" at bounding box center [884, 337] width 1072 height 133
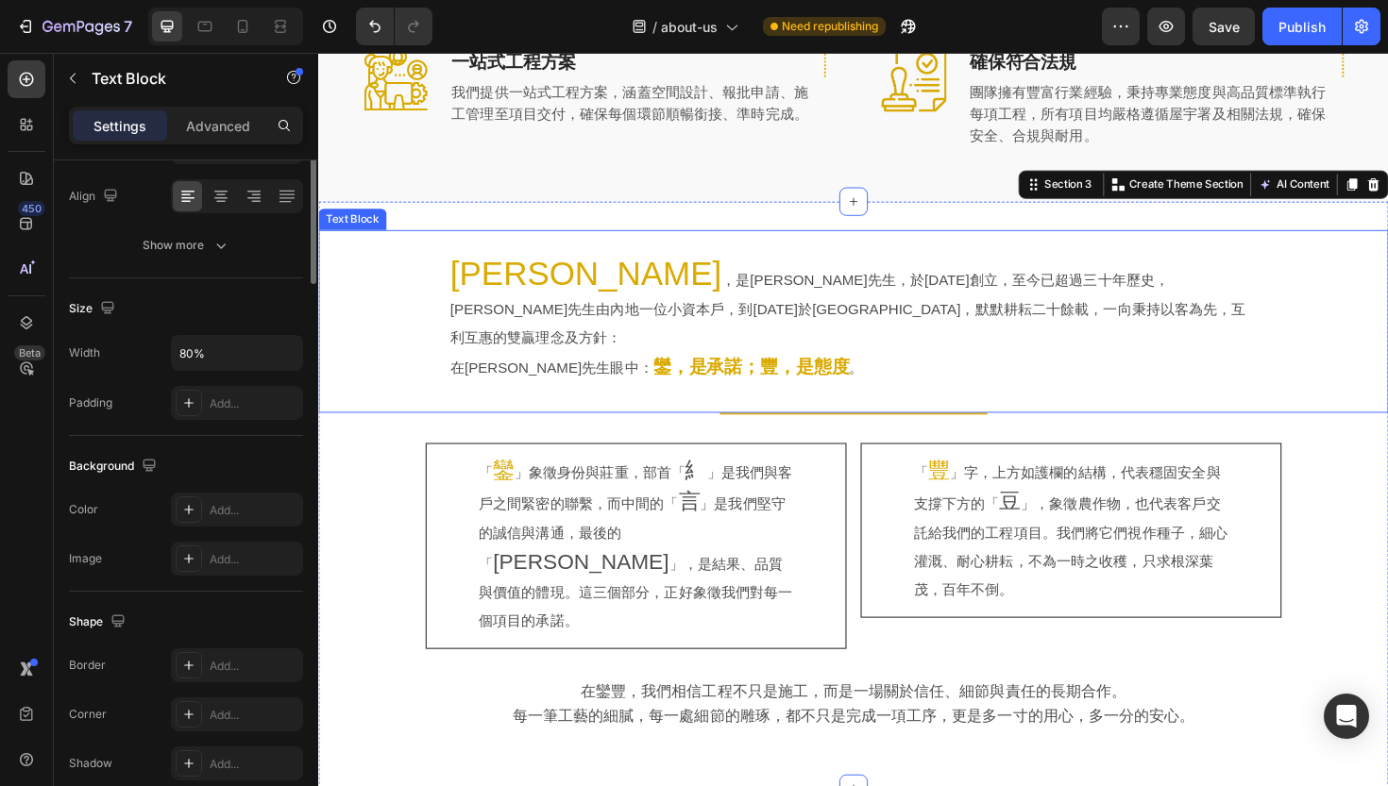
scroll to position [0, 0]
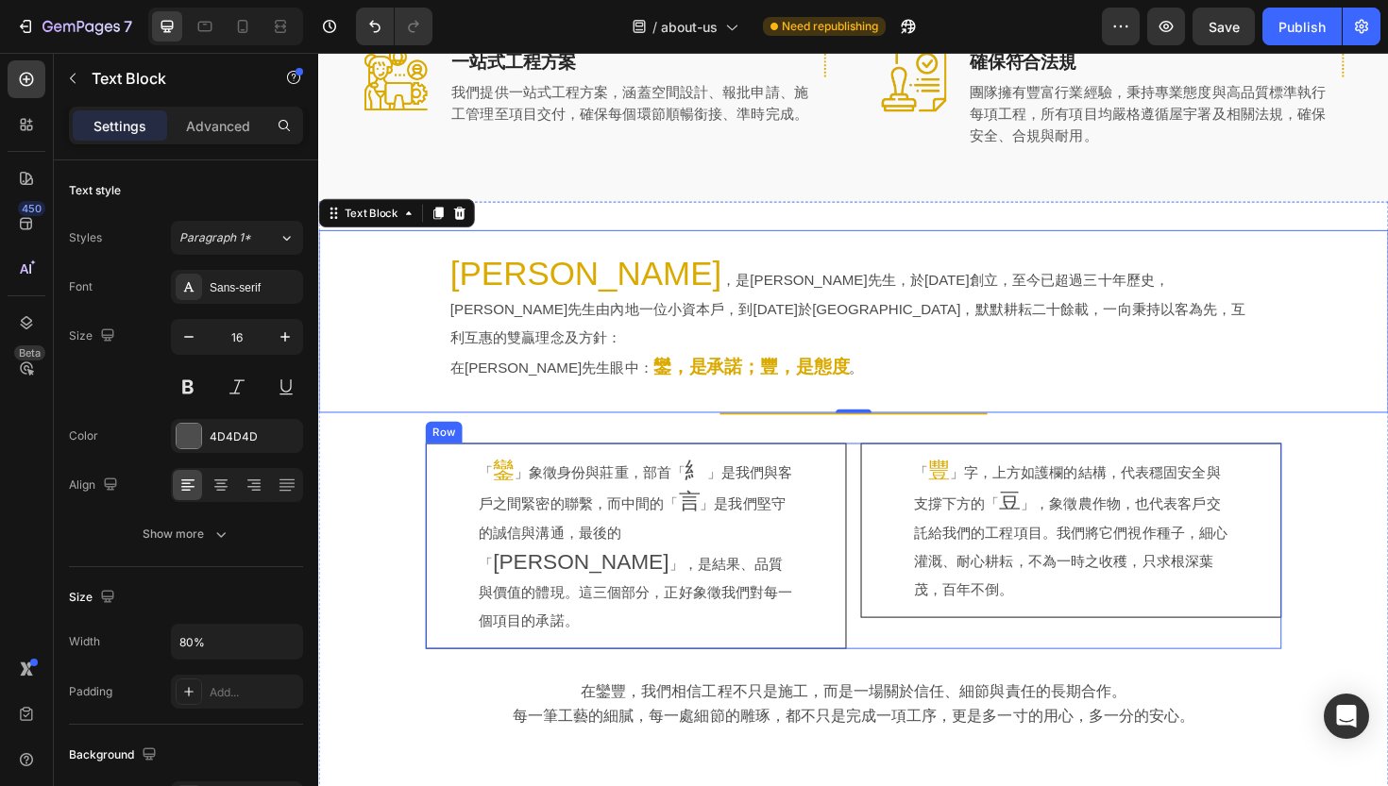
click at [886, 496] on div "「 鑾 」象徵身份與莊重，部首「 糹 」是我們與客戶之間緊密的聯繫，而中間的「 言 」是我們堅守的誠信與溝通，最後的「 [PERSON_NAME]」，是結果、…" at bounding box center [884, 575] width 906 height 218
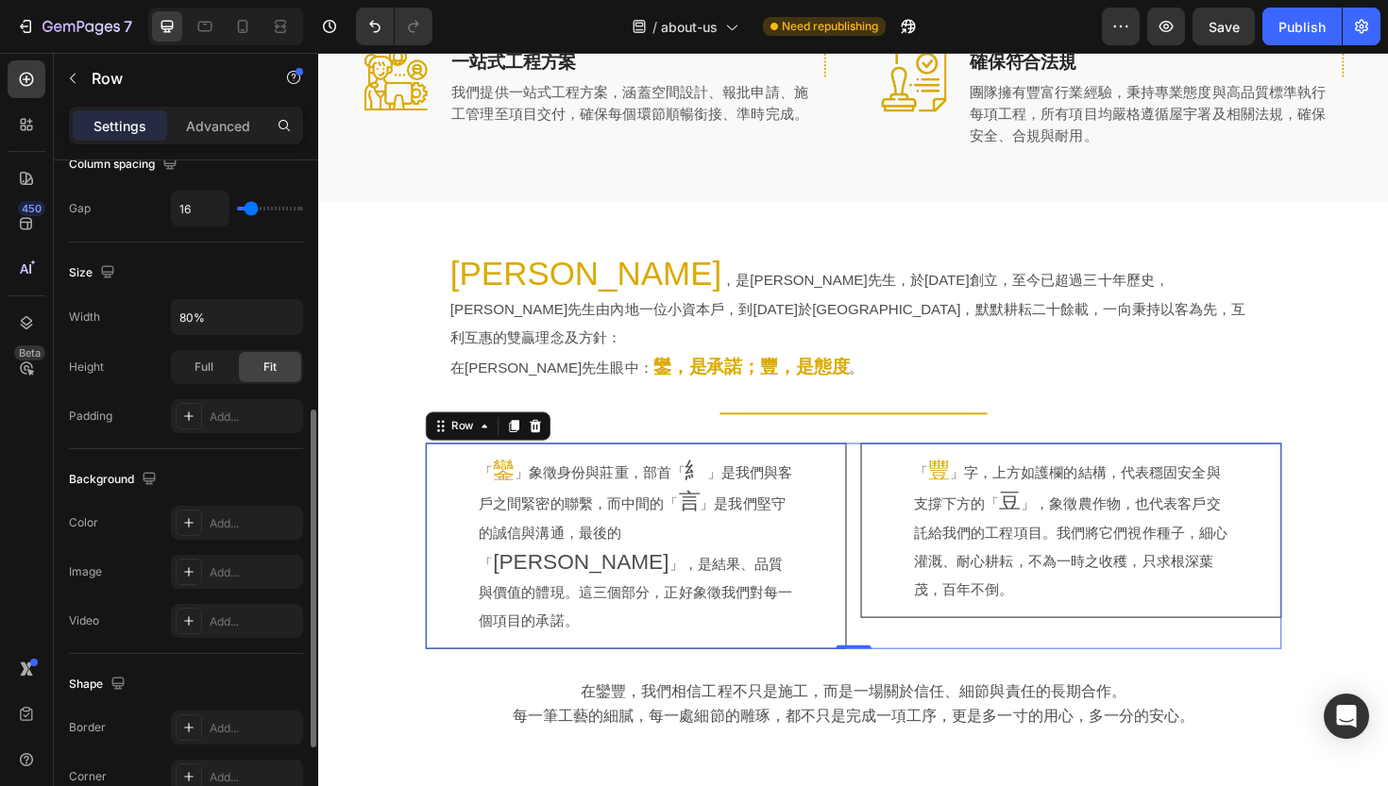
scroll to position [423, 0]
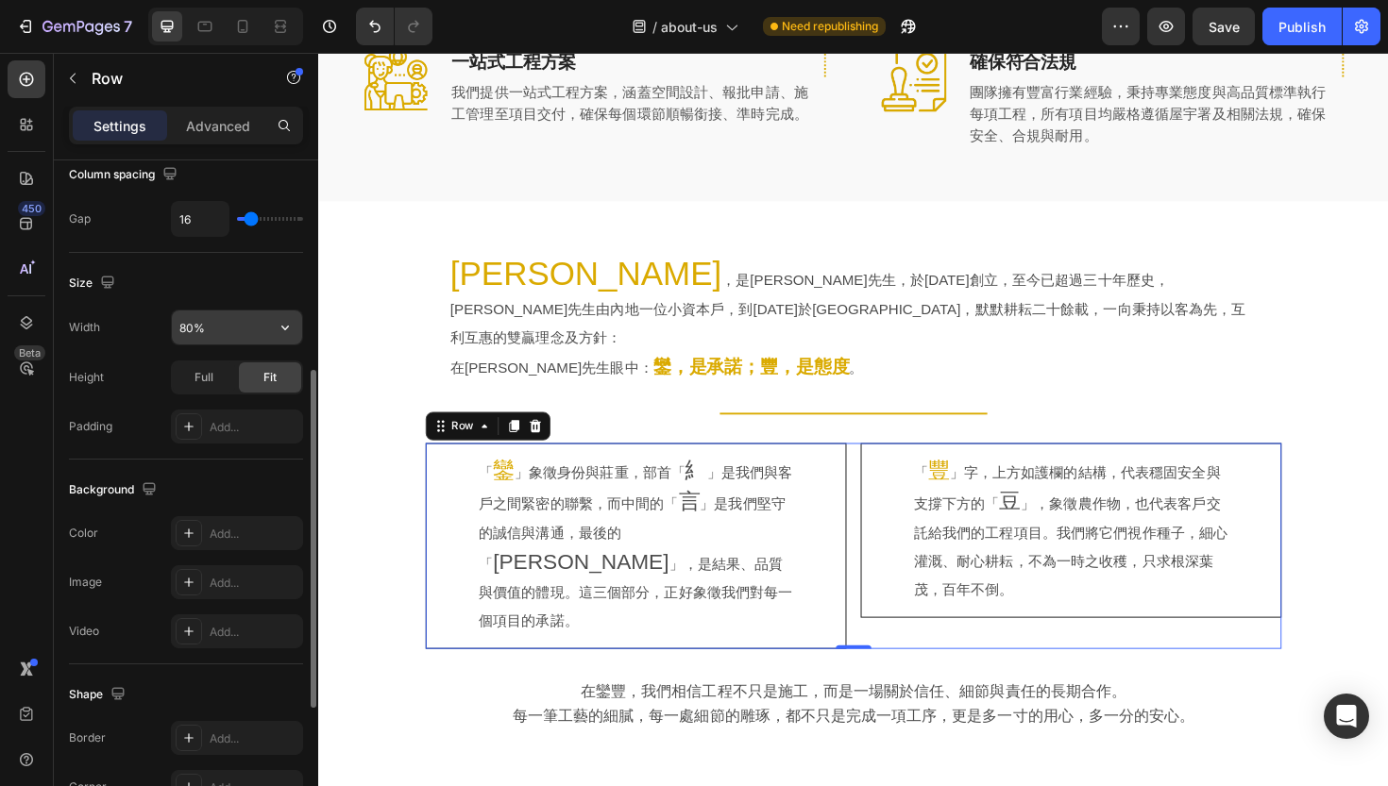
click at [221, 327] on input "80%" at bounding box center [237, 328] width 130 height 34
type input "75%"
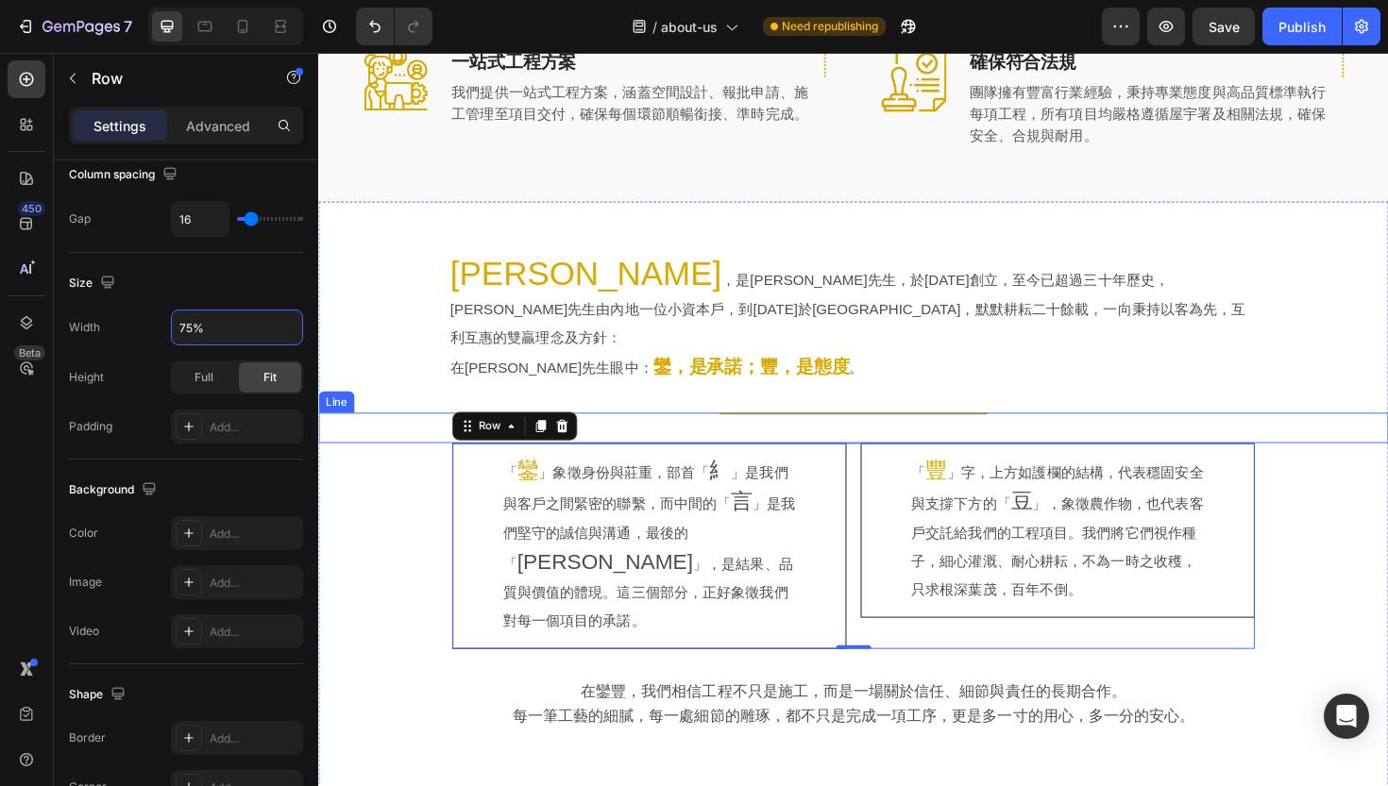
click at [430, 434] on div "Title Line" at bounding box center [884, 450] width 1133 height 32
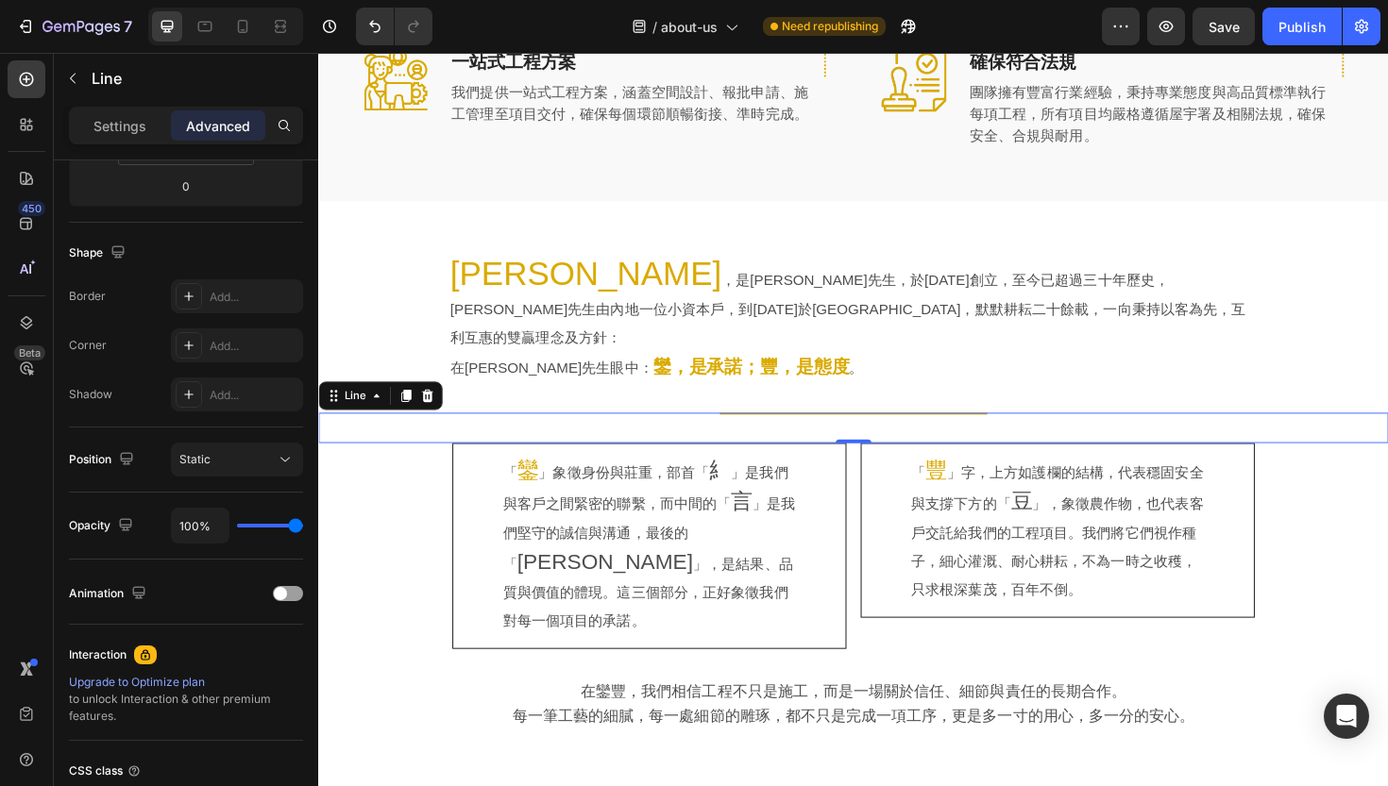
scroll to position [0, 0]
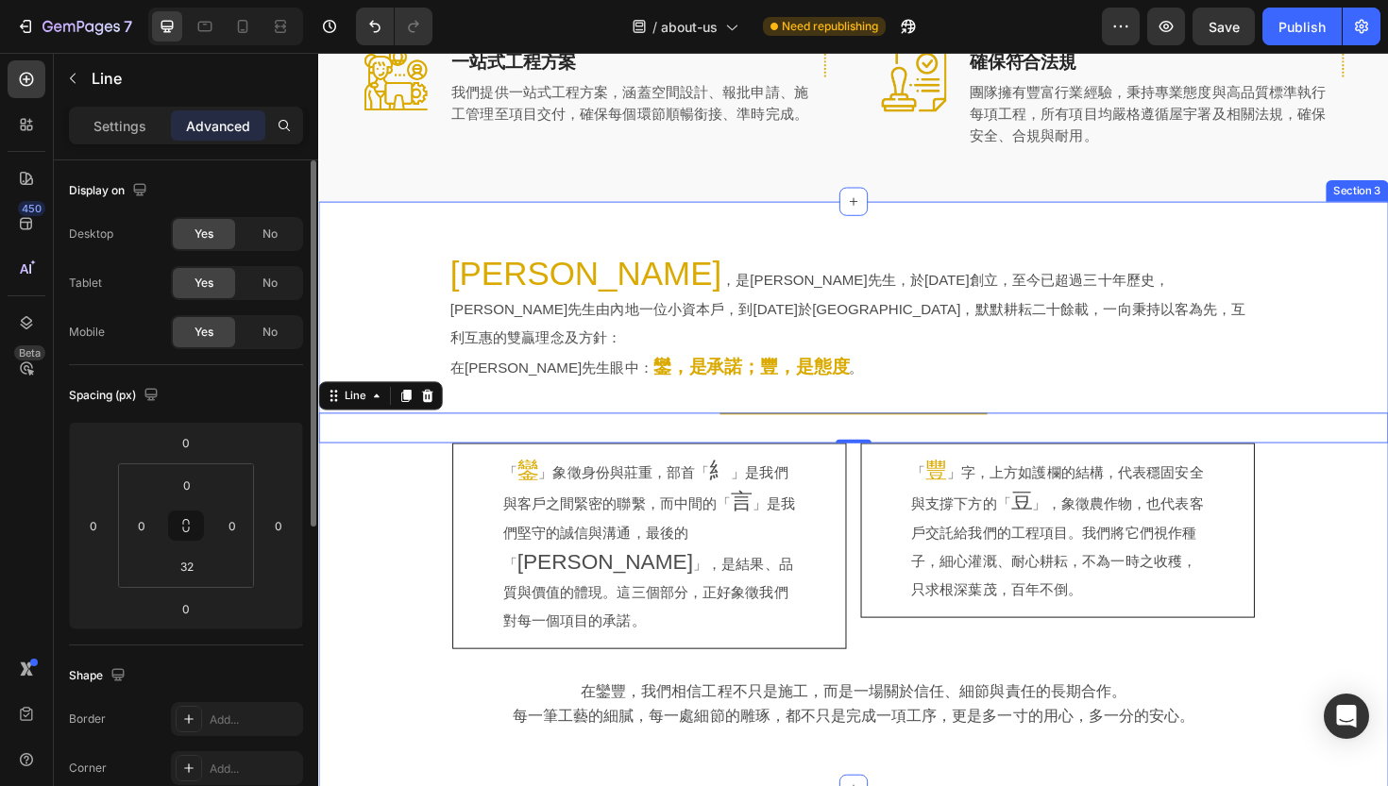
click at [395, 531] on div "鑾豐 ，是鍾國成先生，於1994年創立，至今已超過三十年歷史，鍾先生由內地一位小資本戶，到今天於香港紮根，默默耕耘二十餘載，一向秉持以客為先，互利互惠的雙贏理…" at bounding box center [884, 522] width 1133 height 563
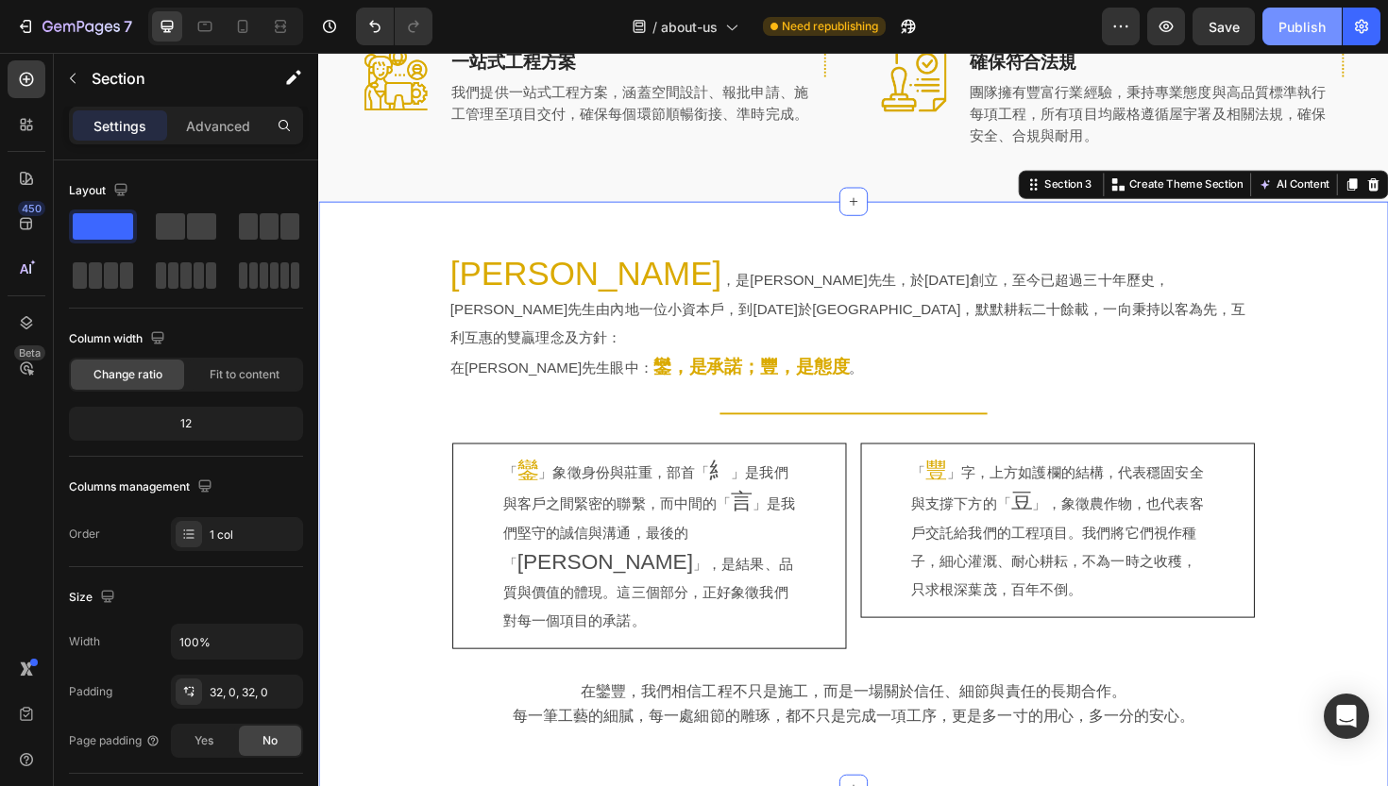
click at [1303, 26] on div "Publish" at bounding box center [1301, 27] width 47 height 20
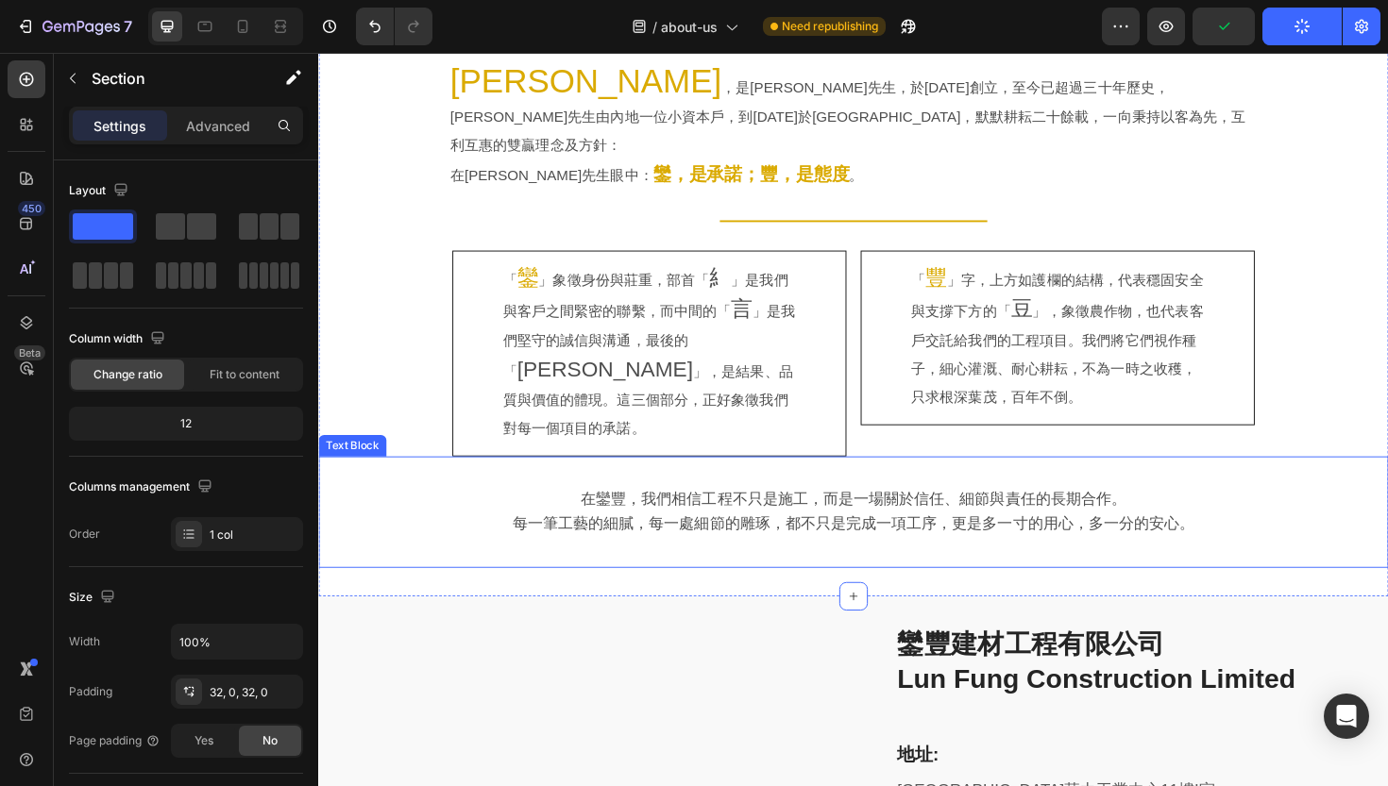
scroll to position [1044, 0]
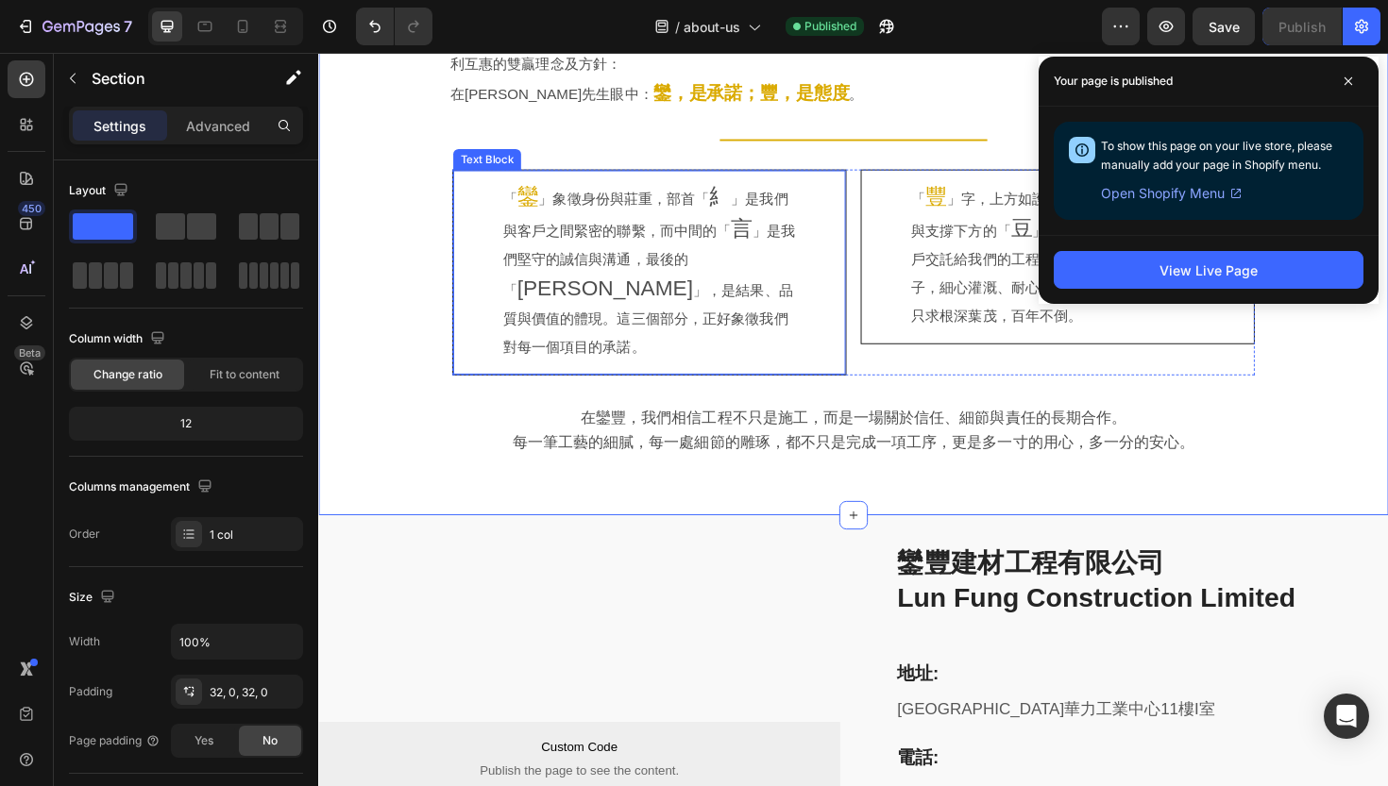
click at [636, 227] on p "「 鑾 」象徵身份與莊重，部首「 糹 」是我們與客戶之間緊密的聯繫，而中間的「 言 」是我們堅守的誠信與溝通，最後的「 [PERSON_NAME]」，是結果、…" at bounding box center [669, 286] width 311 height 190
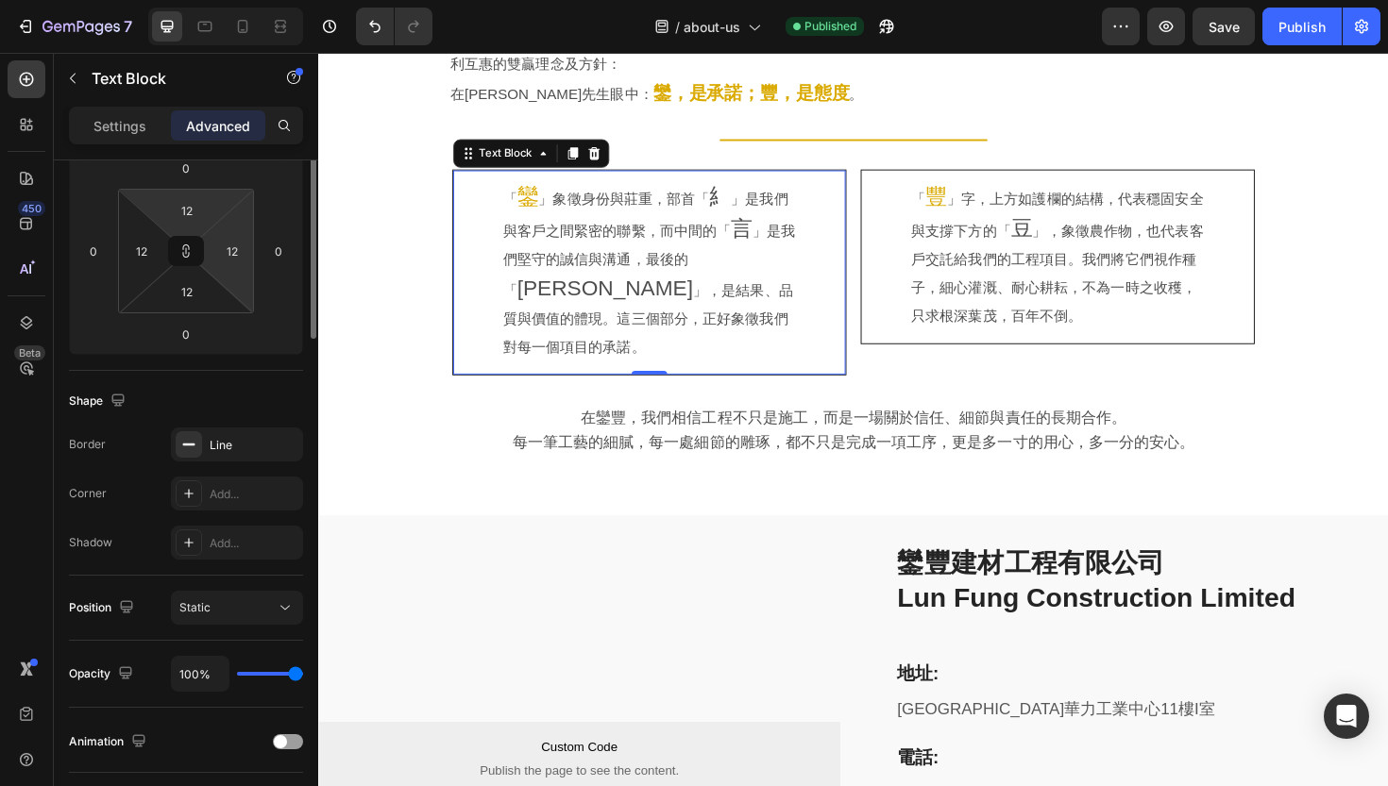
scroll to position [381, 0]
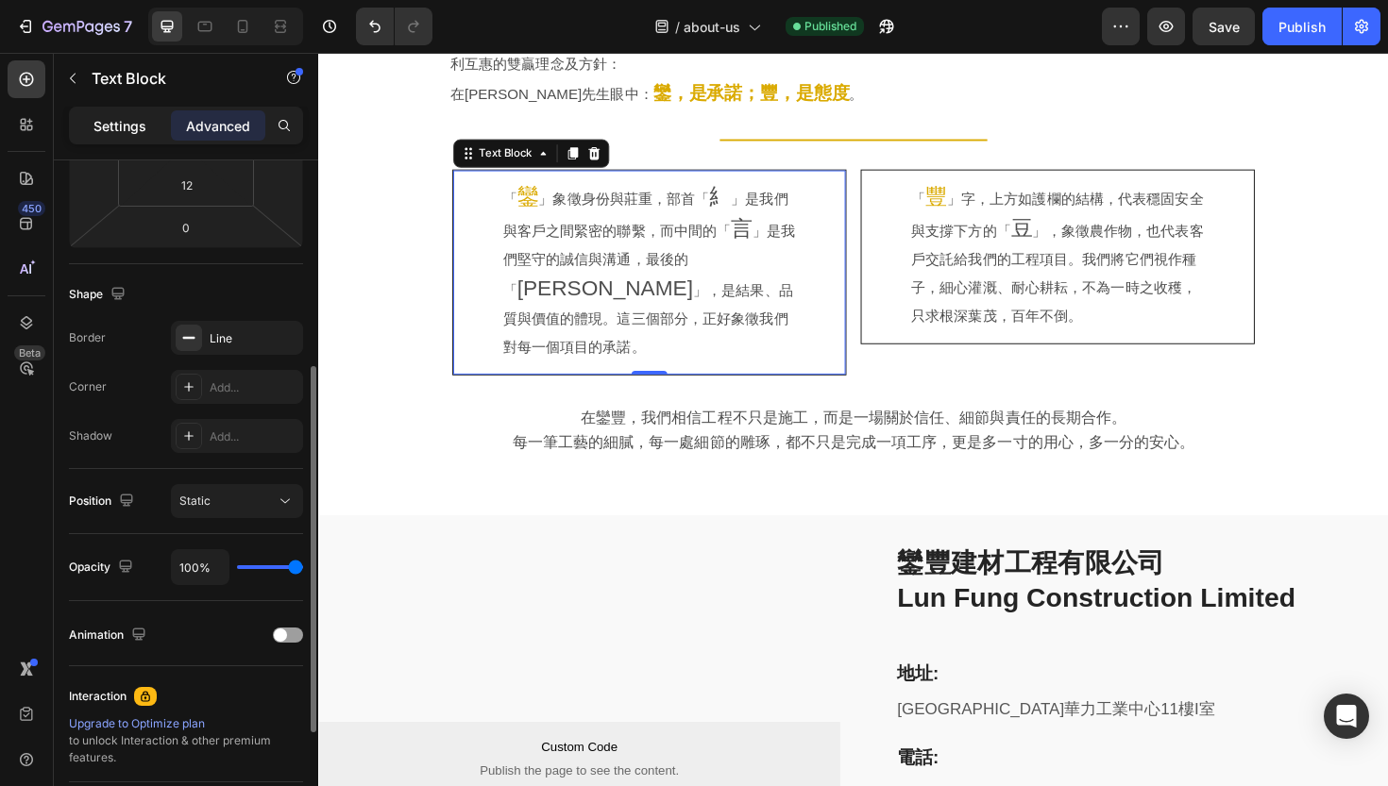
click at [79, 117] on div "Settings" at bounding box center [120, 125] width 94 height 30
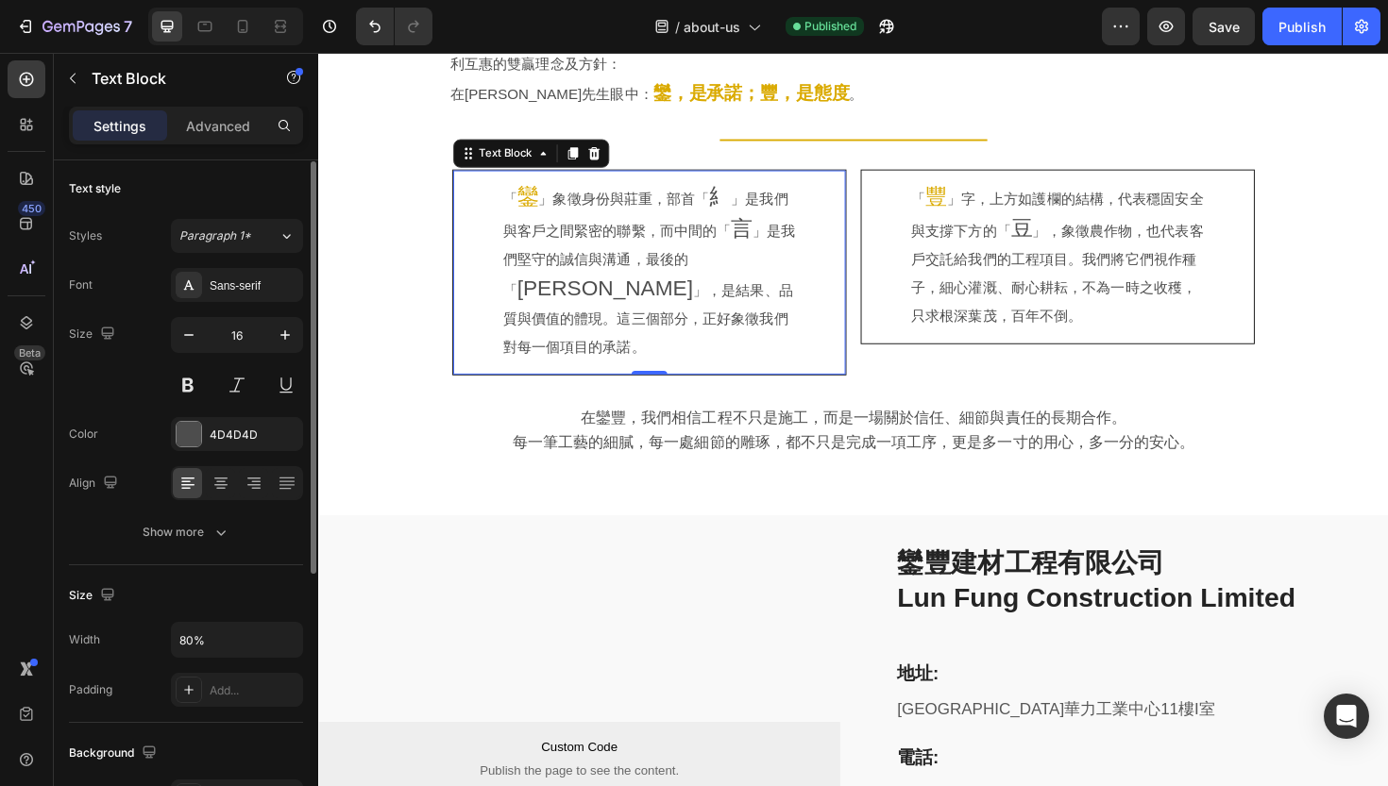
scroll to position [0, 0]
click at [282, 486] on icon at bounding box center [287, 485] width 19 height 19
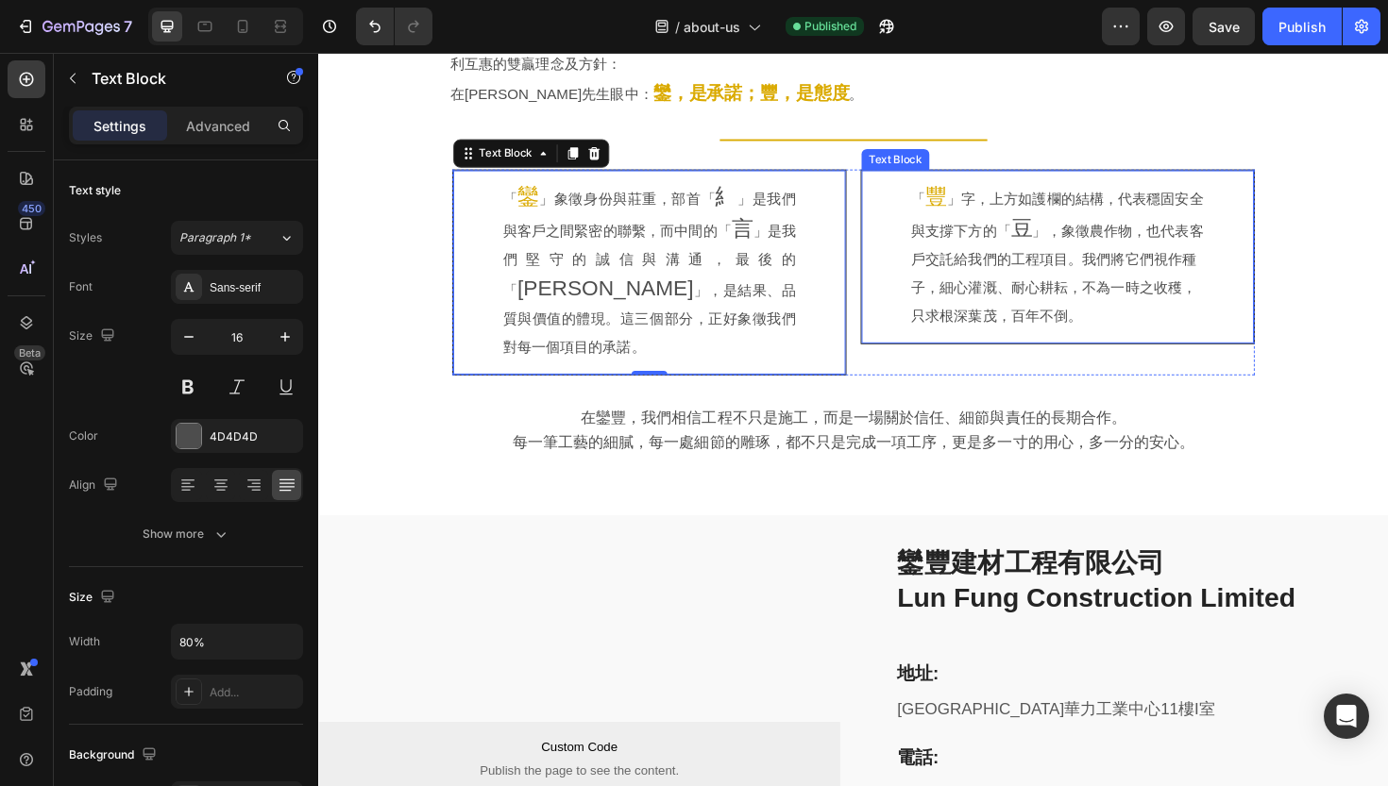
click at [1013, 248] on p "「 豐 」字，上方如護欄的結構，代表穩固安全與支撐下方的「 豆 」，象徵農作物，也代表客戶交託給我們的工程項目。我們將它們視作種子，細心灌溉、耐心耕耘，不為一…" at bounding box center [1101, 269] width 311 height 157
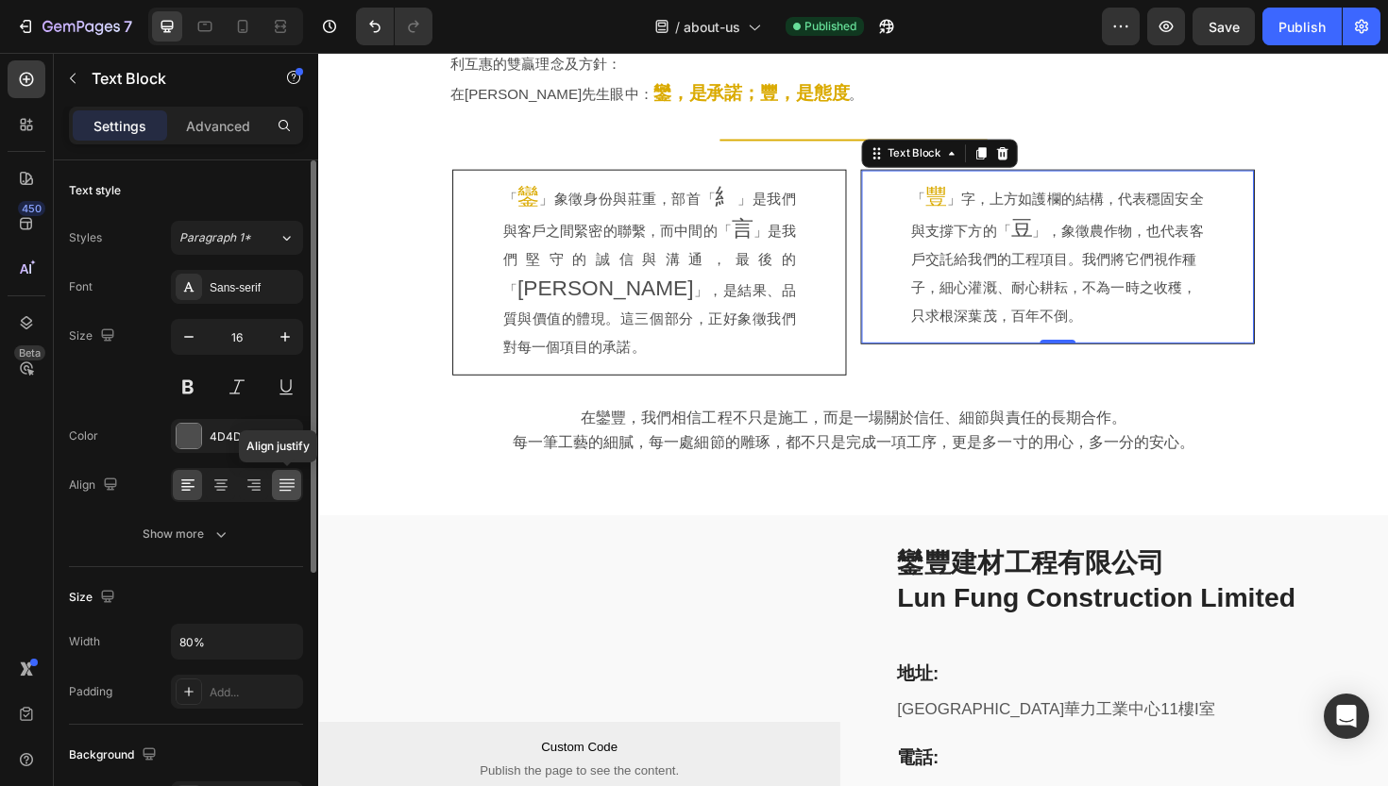
click at [293, 491] on icon at bounding box center [287, 485] width 19 height 19
click at [1287, 33] on div "Publish" at bounding box center [1301, 27] width 47 height 20
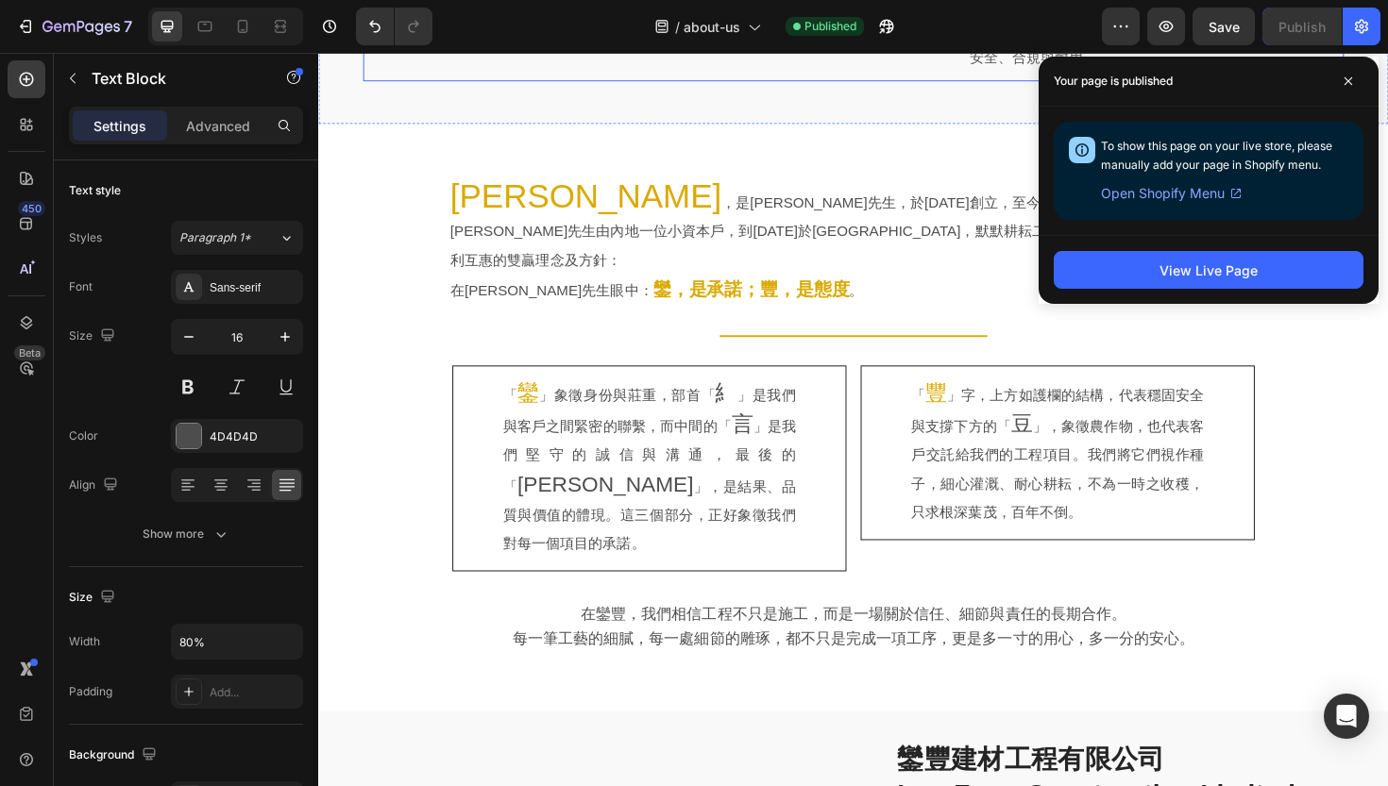
scroll to position [896, 0]
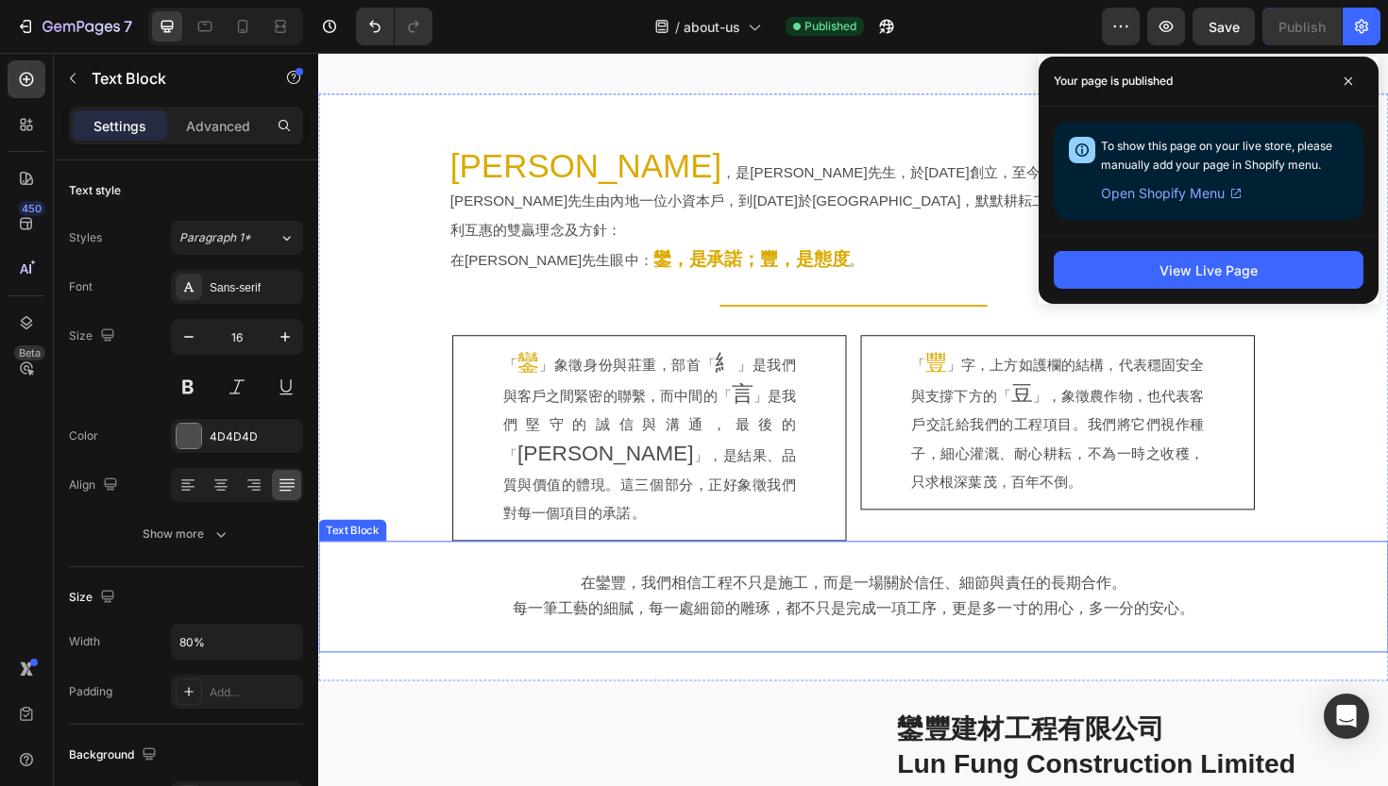
click at [590, 633] on span "每一筆工藝的細膩，每一處細節的雕琢，都不只是完成一項工序，更是多一寸的用心，多一分的安心。" at bounding box center [885, 642] width 722 height 18
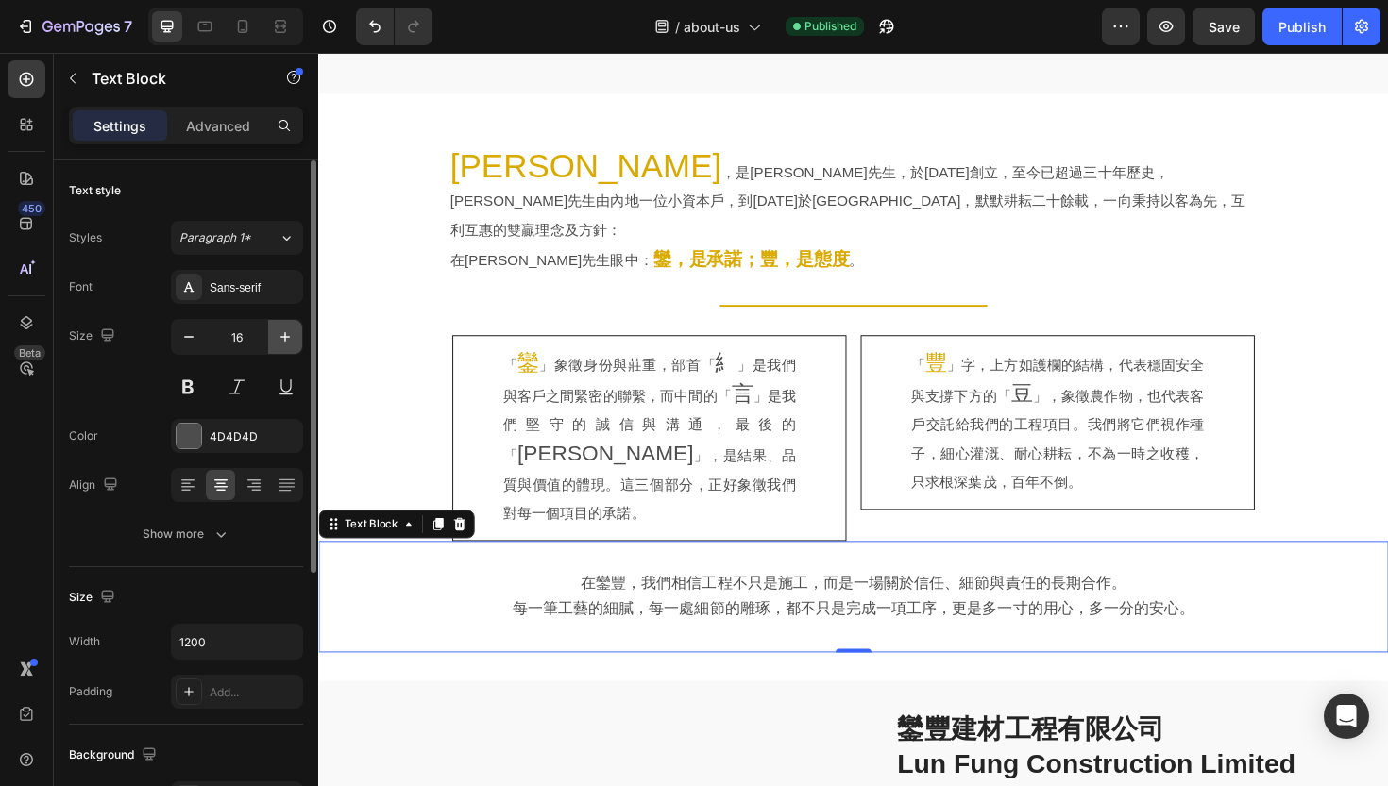
click at [275, 341] on button "button" at bounding box center [285, 337] width 34 height 34
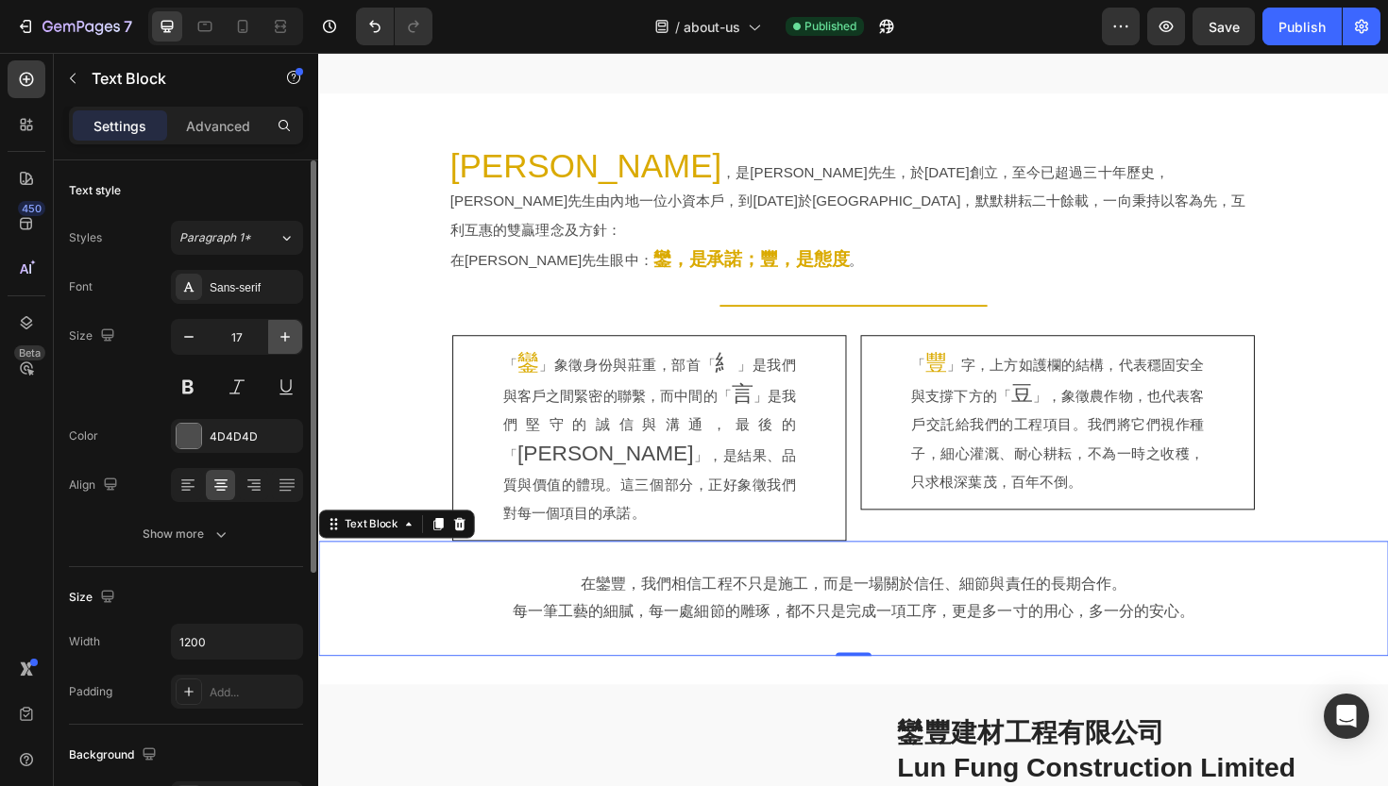
click at [275, 341] on button "button" at bounding box center [285, 337] width 34 height 34
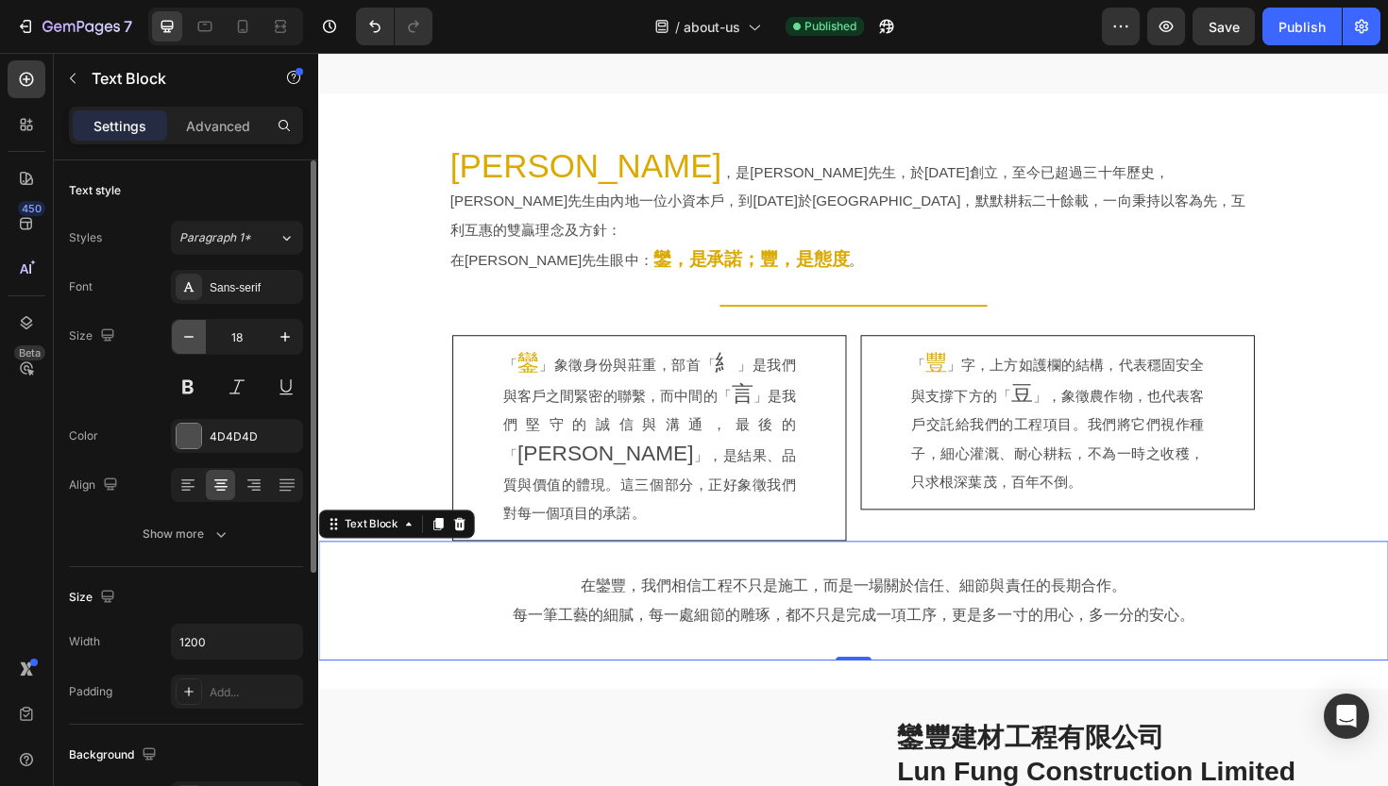
click at [202, 344] on button "button" at bounding box center [189, 337] width 34 height 34
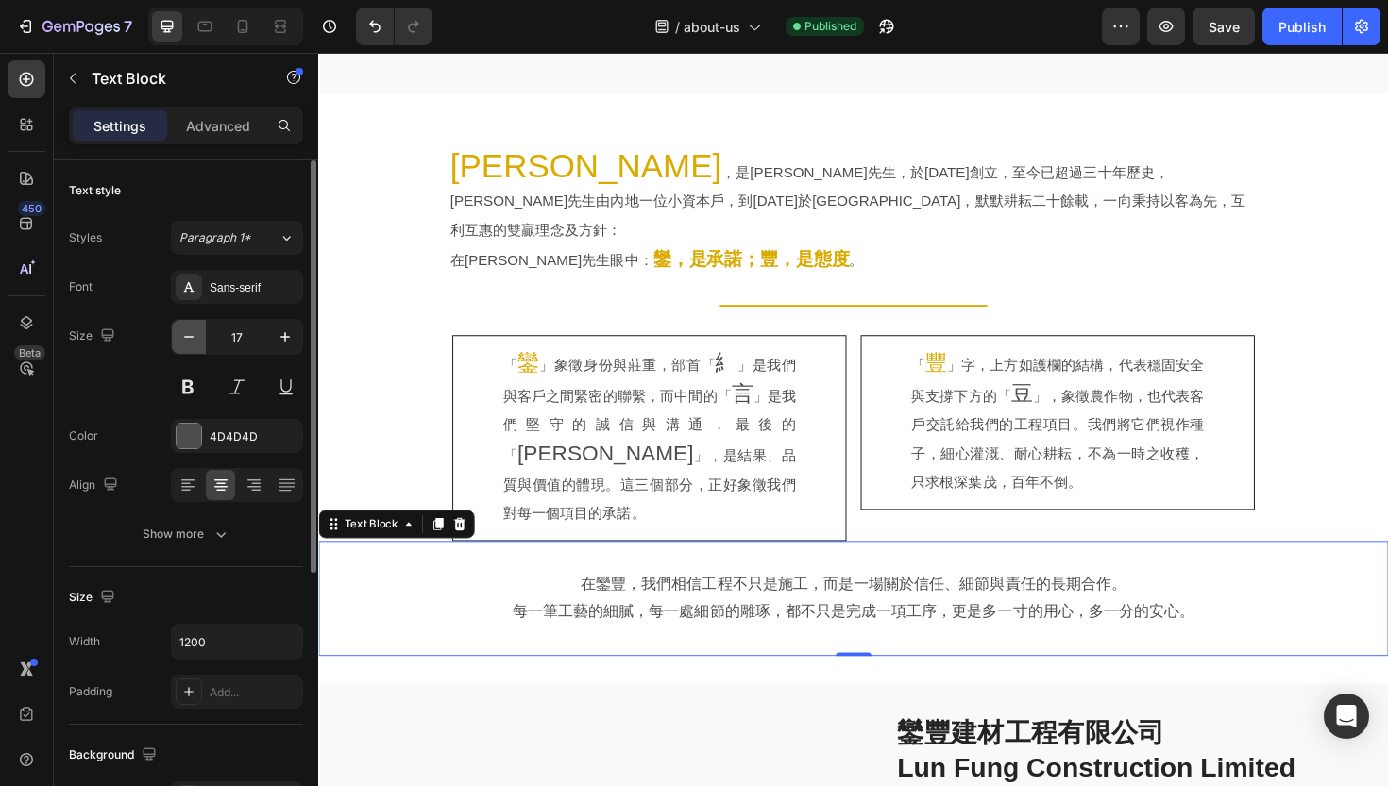
click at [202, 344] on button "button" at bounding box center [189, 337] width 34 height 34
type input "16"
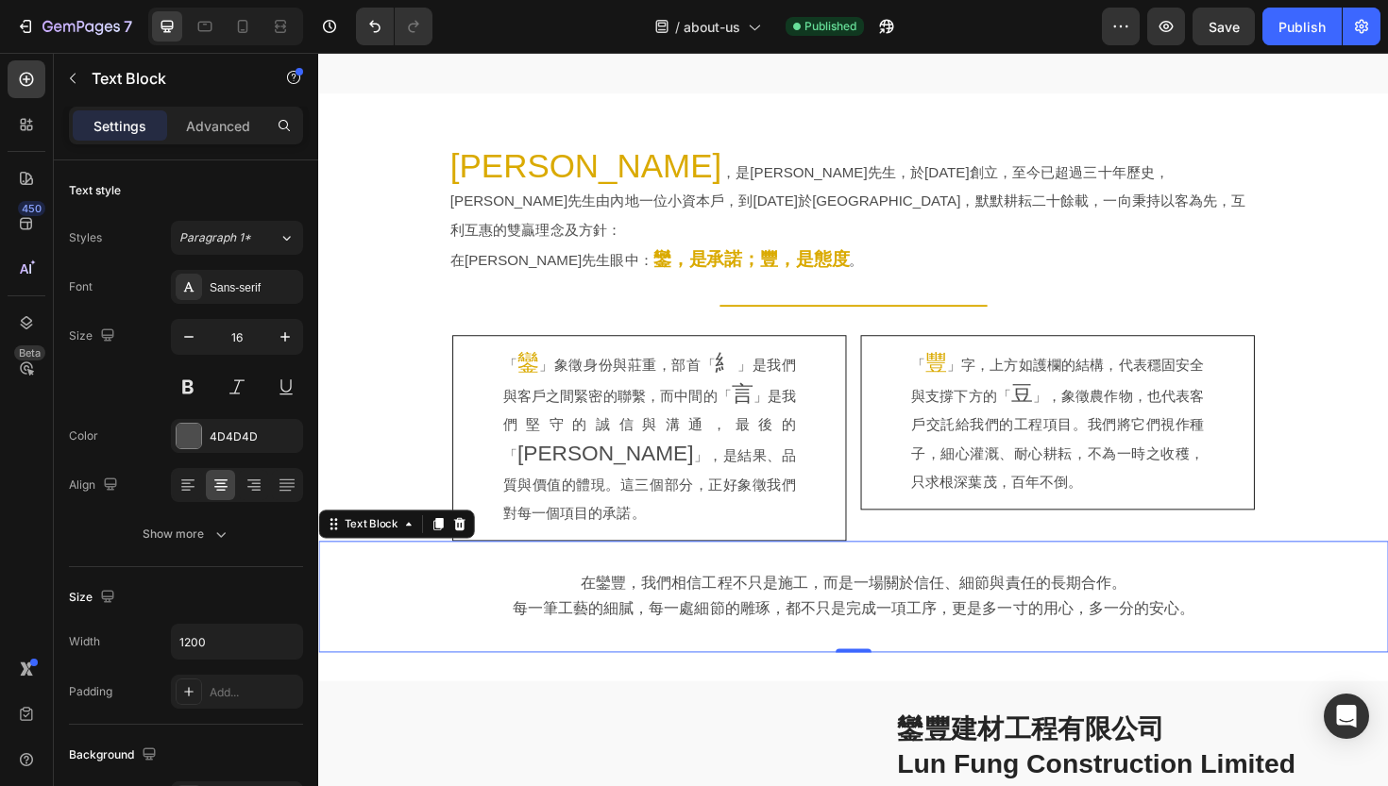
click at [610, 633] on span "每一筆工藝的細膩，每一處細節的雕琢，都不只是完成一項工序，更是多一寸的用心，多一分的安心。" at bounding box center [885, 642] width 722 height 18
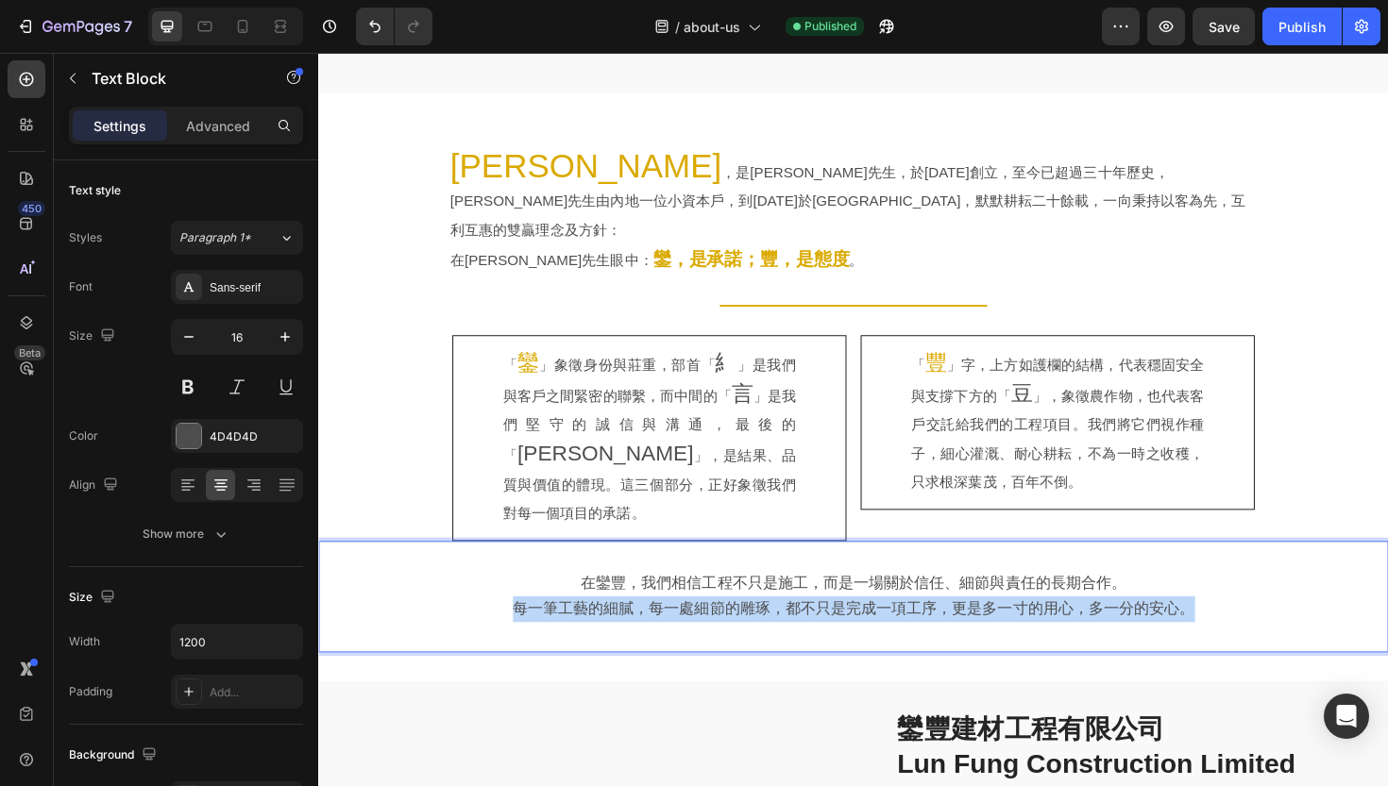
click at [610, 633] on span "每一筆工藝的細膩，每一處細節的雕琢，都不只是完成一項工序，更是多一寸的用心，多一分的安心。" at bounding box center [885, 642] width 722 height 18
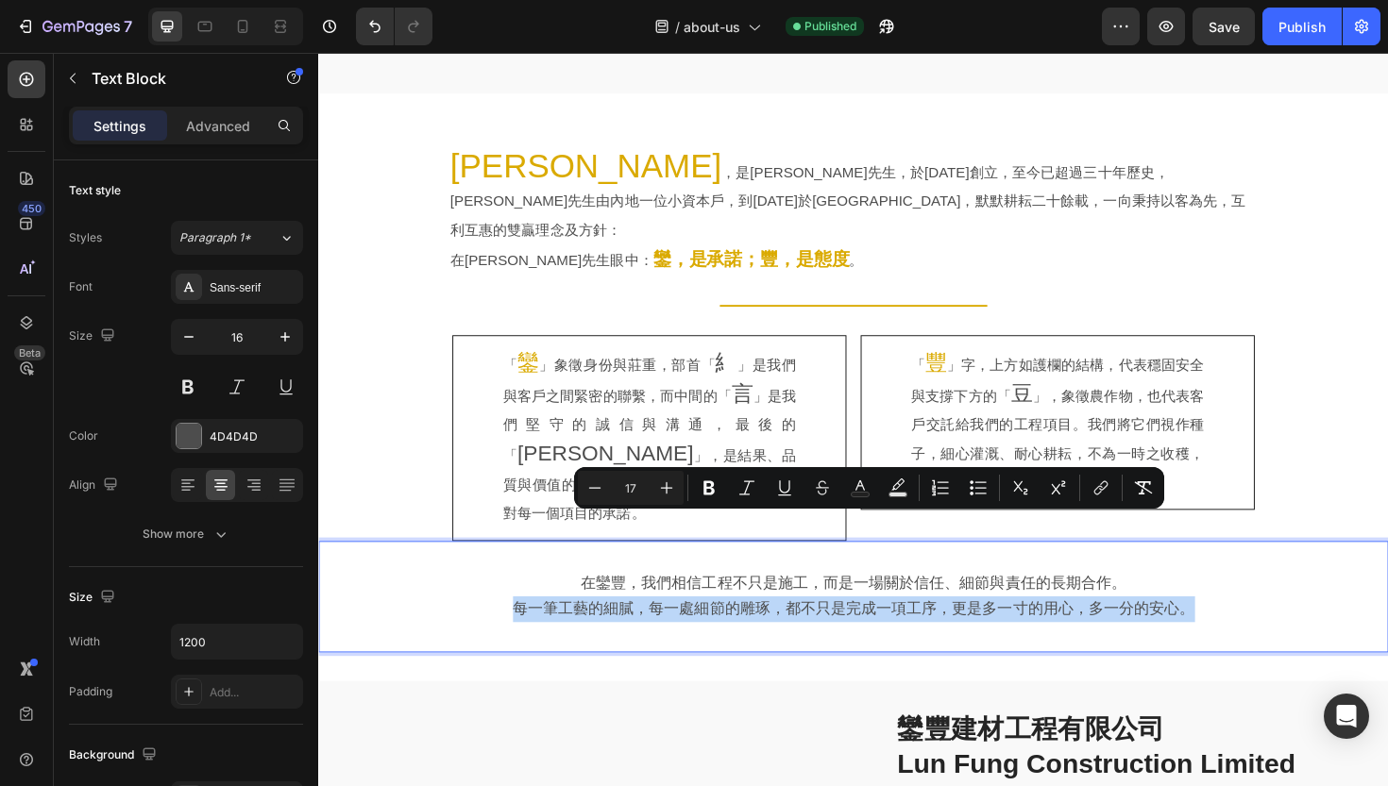
click at [567, 602] on p "在鑾豐，我們相信工程不只是施工，而是一場關於信任、細節與責任的長期合作。" at bounding box center [884, 615] width 1069 height 27
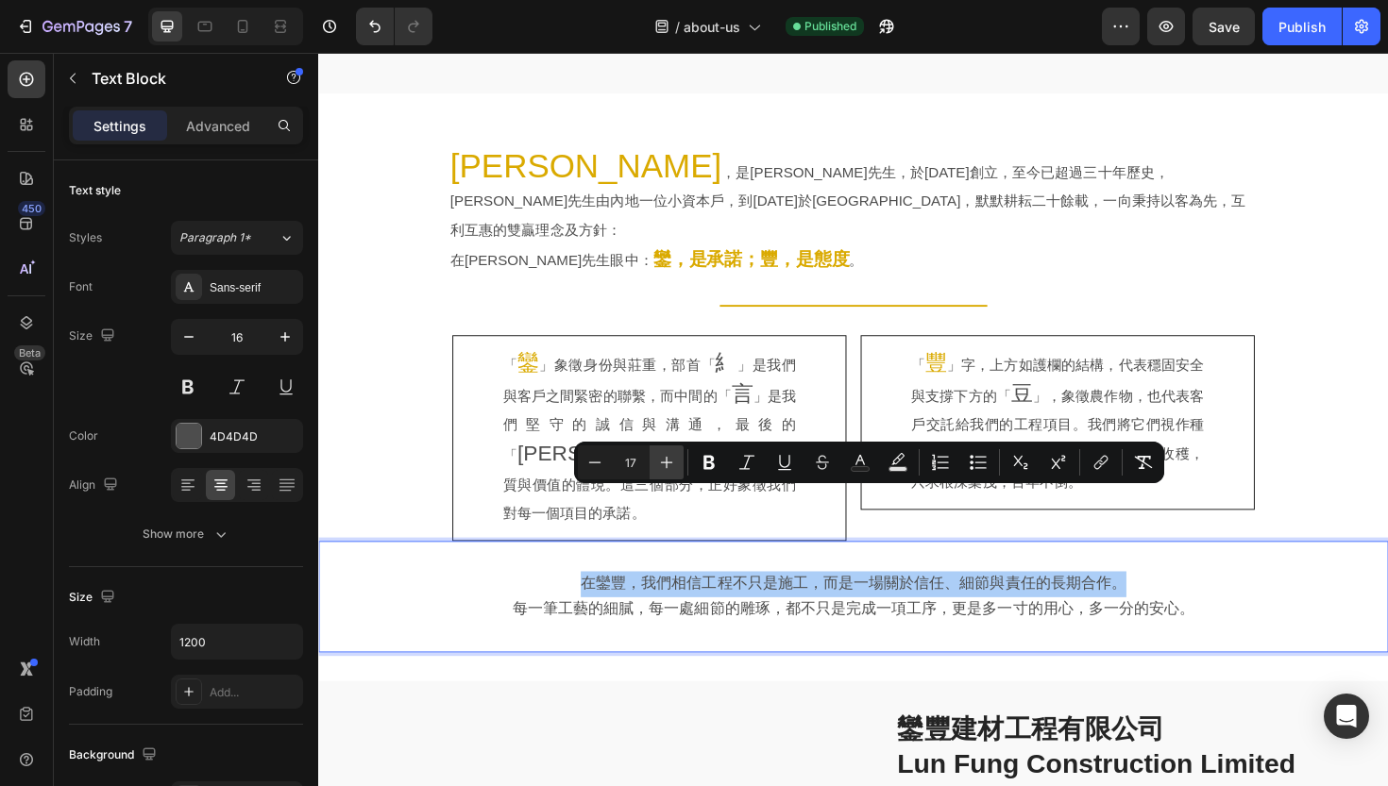
click at [664, 469] on icon "Editor contextual toolbar" at bounding box center [666, 462] width 19 height 19
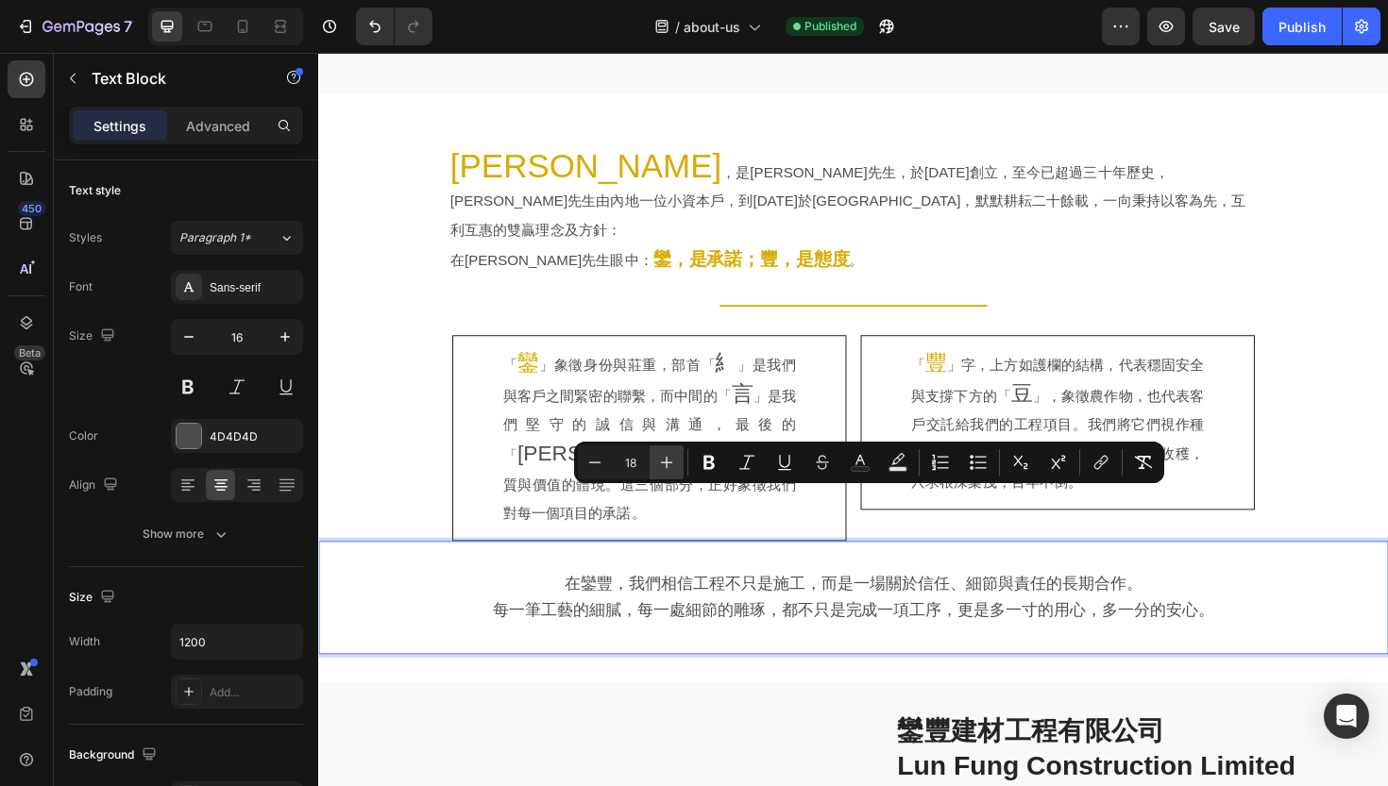
click at [664, 469] on icon "Editor contextual toolbar" at bounding box center [666, 462] width 19 height 19
type input "19"
click at [200, 29] on icon at bounding box center [204, 26] width 19 height 19
type input "100%"
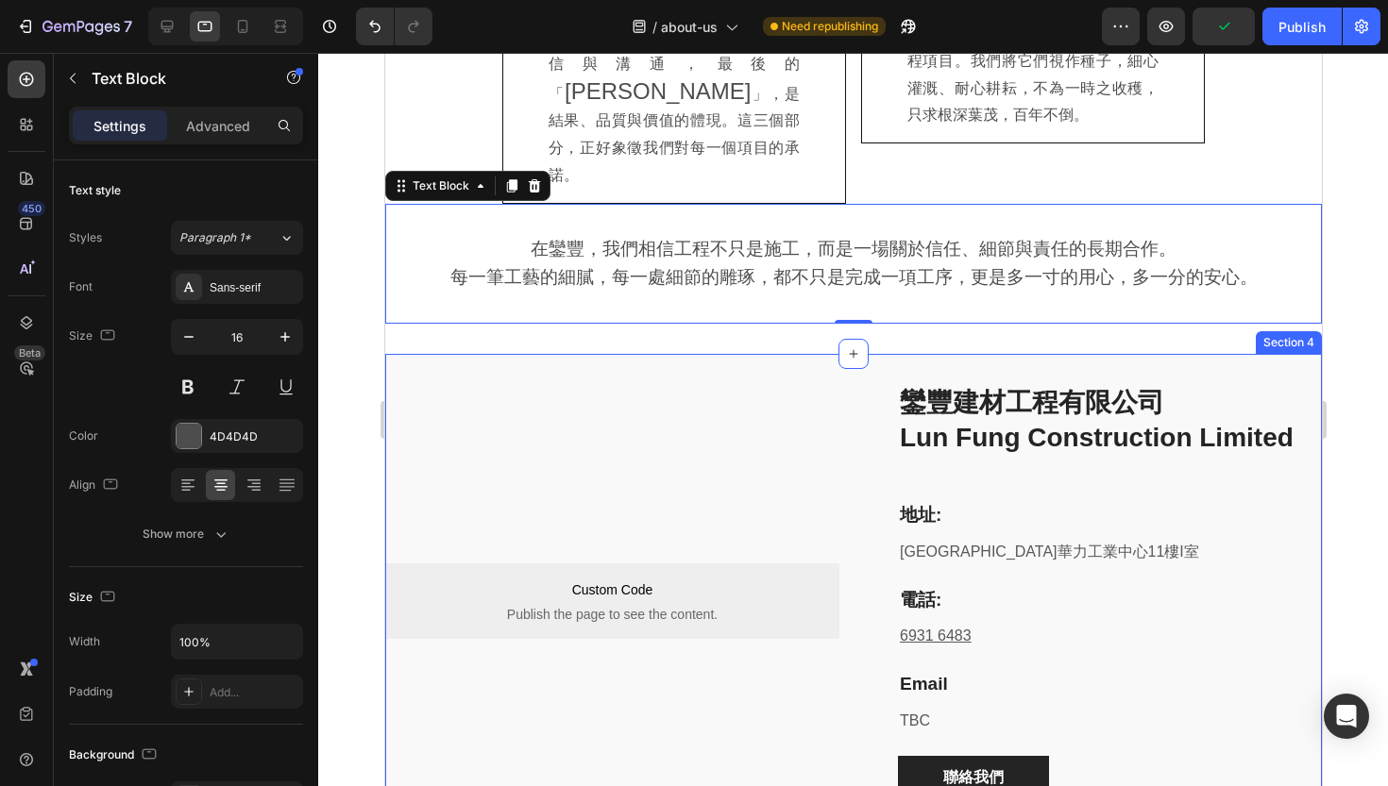
click at [459, 354] on div "Custom Code Publish the page to see the content. Custom Code Custom Code Publis…" at bounding box center [852, 601] width 936 height 494
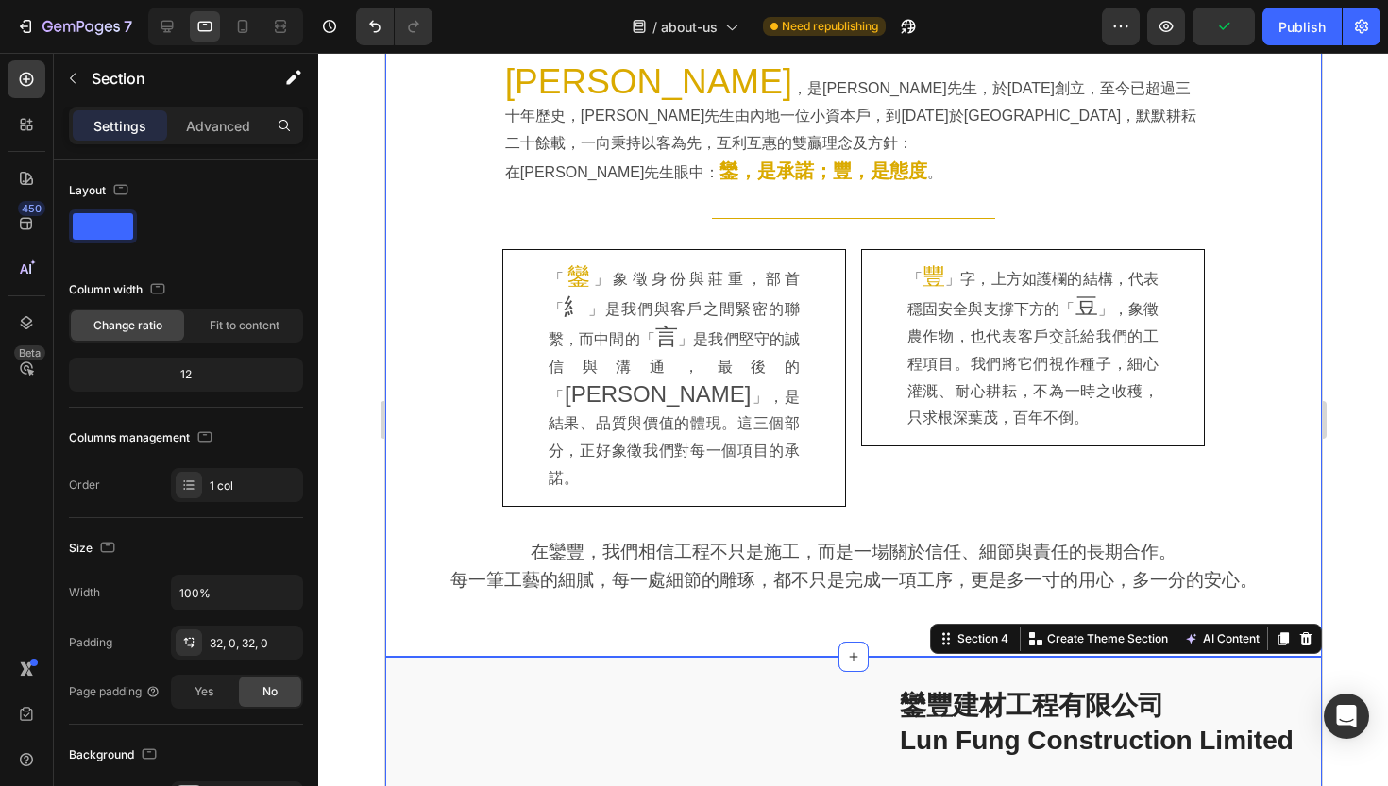
scroll to position [983, 0]
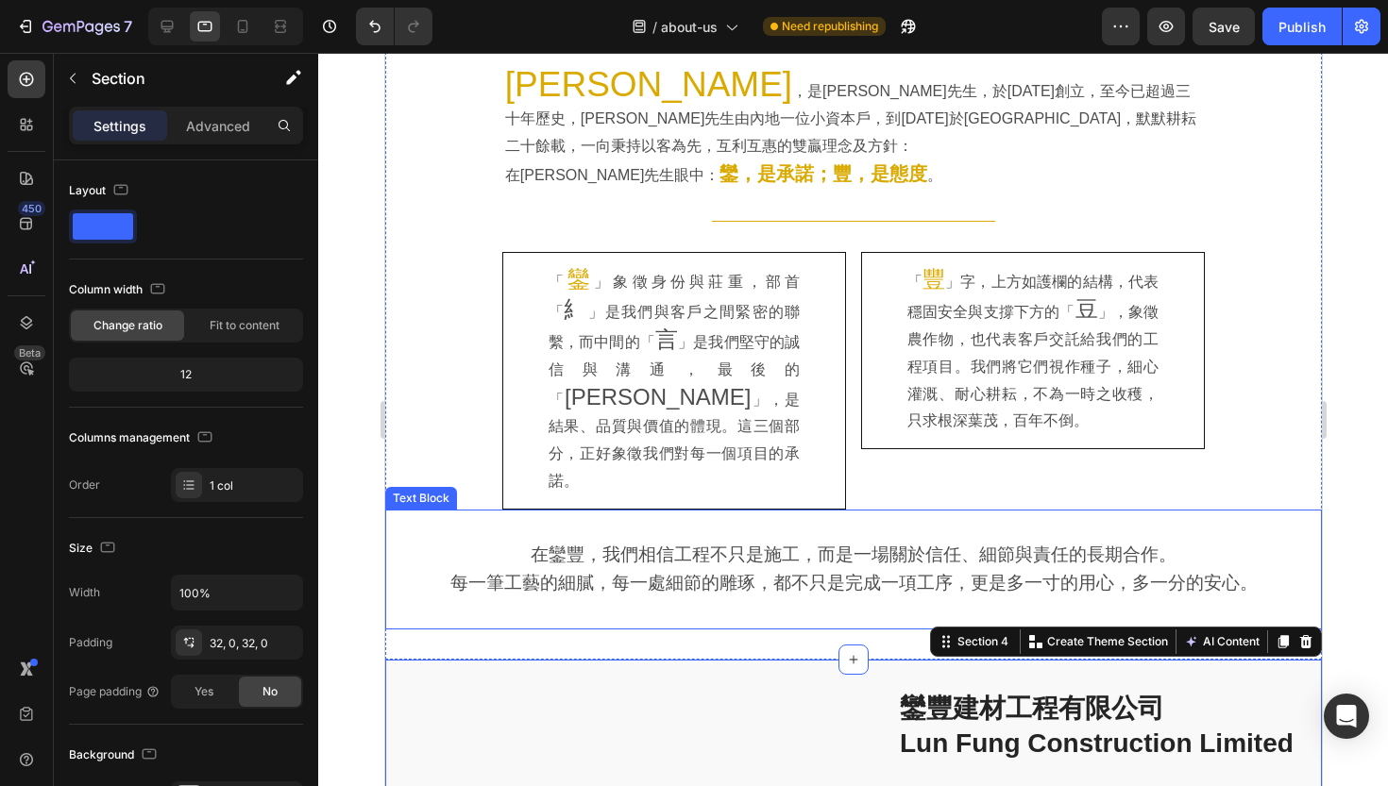
click at [431, 570] on p "每一筆工藝的細膩，每一處細節的雕琢，都不只是完成一項工序，更是多一寸的用心，多一分的安心。" at bounding box center [852, 584] width 872 height 28
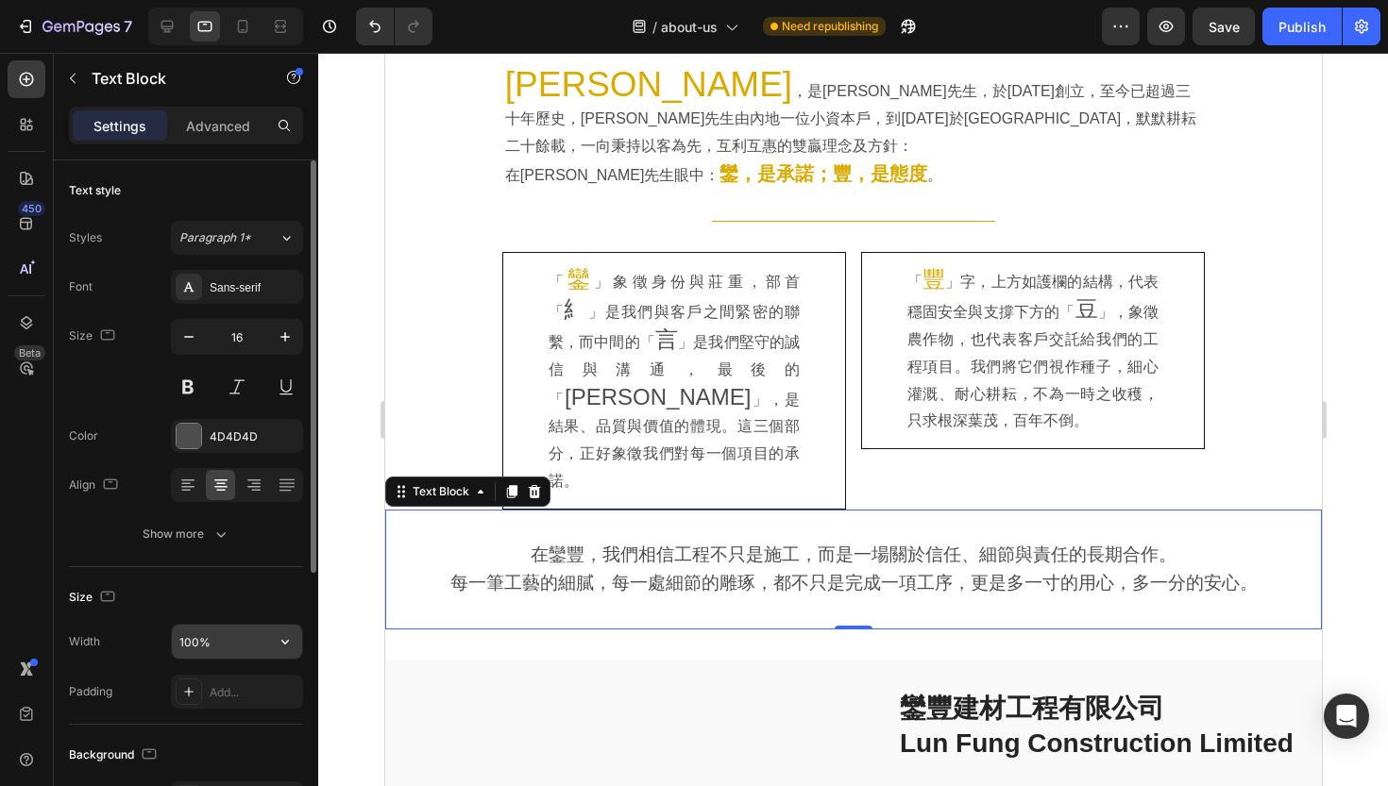
click at [207, 645] on input "100%" at bounding box center [237, 642] width 130 height 34
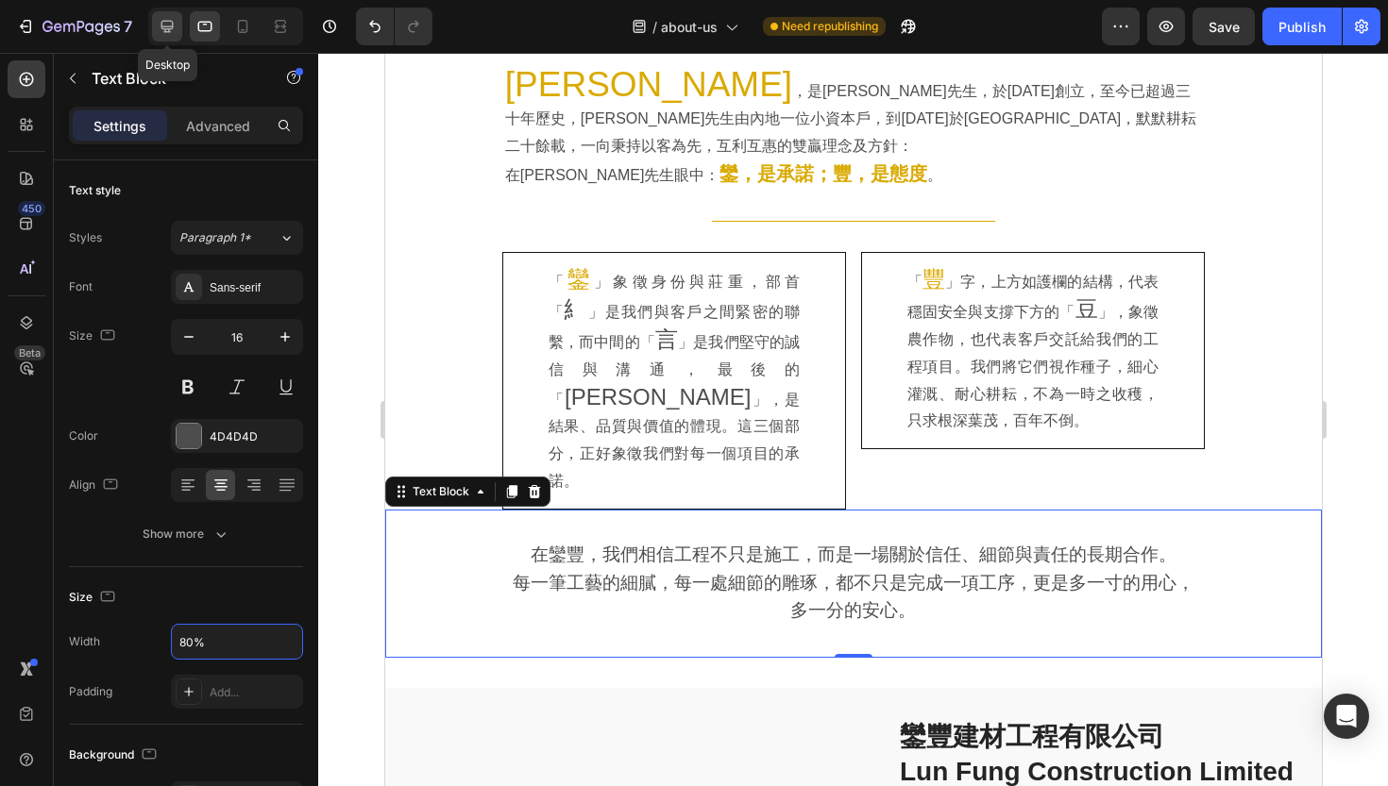
click at [168, 22] on icon at bounding box center [167, 26] width 19 height 19
type input "1200"
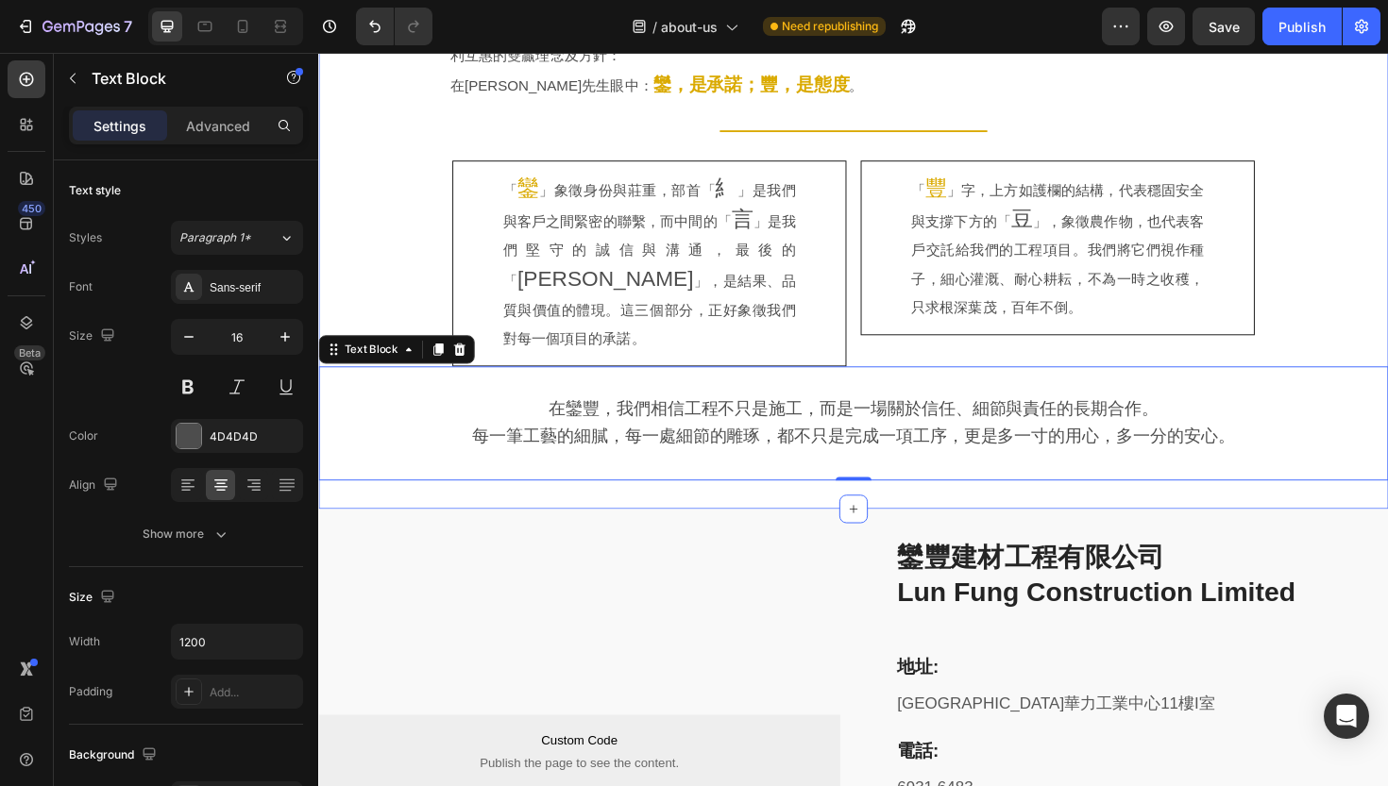
scroll to position [954, 0]
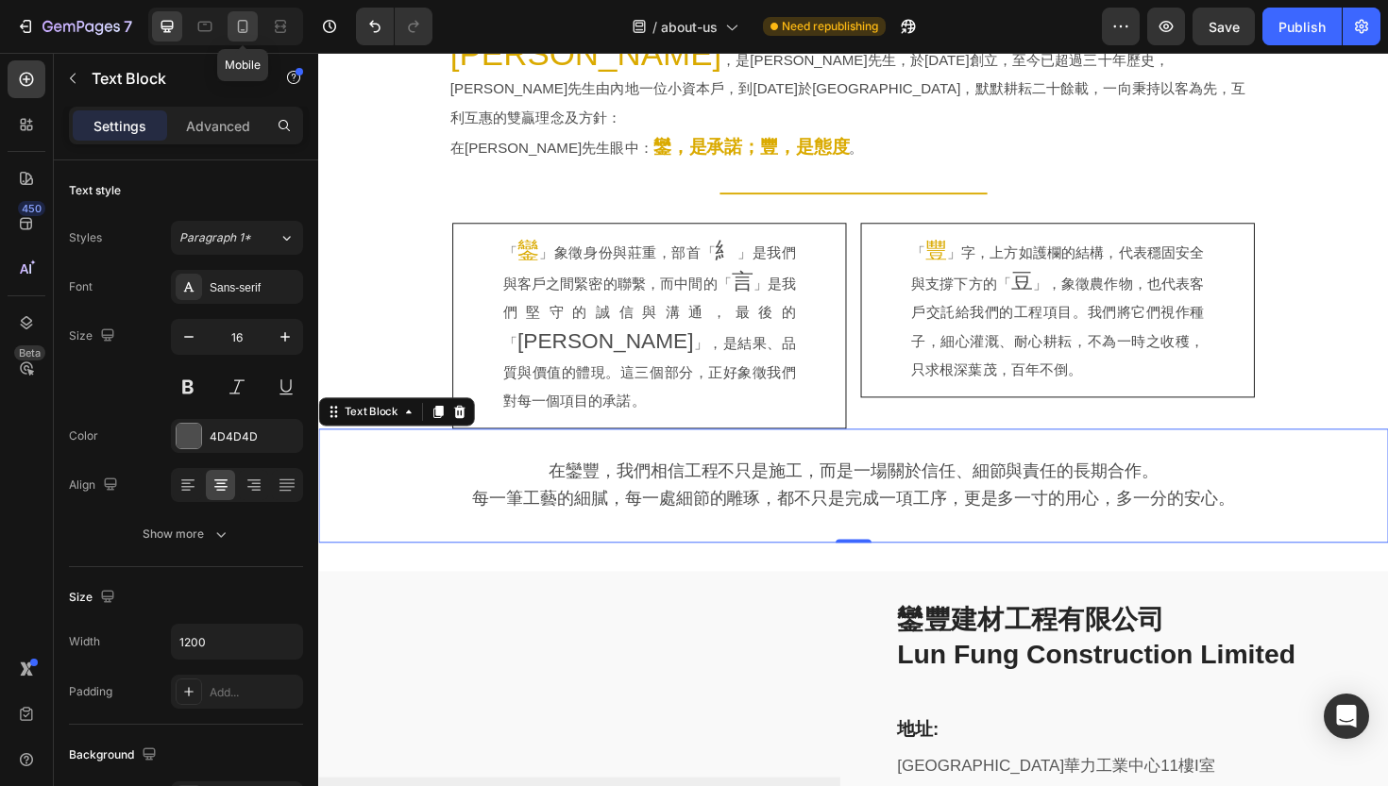
click at [246, 32] on icon at bounding box center [243, 26] width 10 height 13
type input "14"
type input "80%"
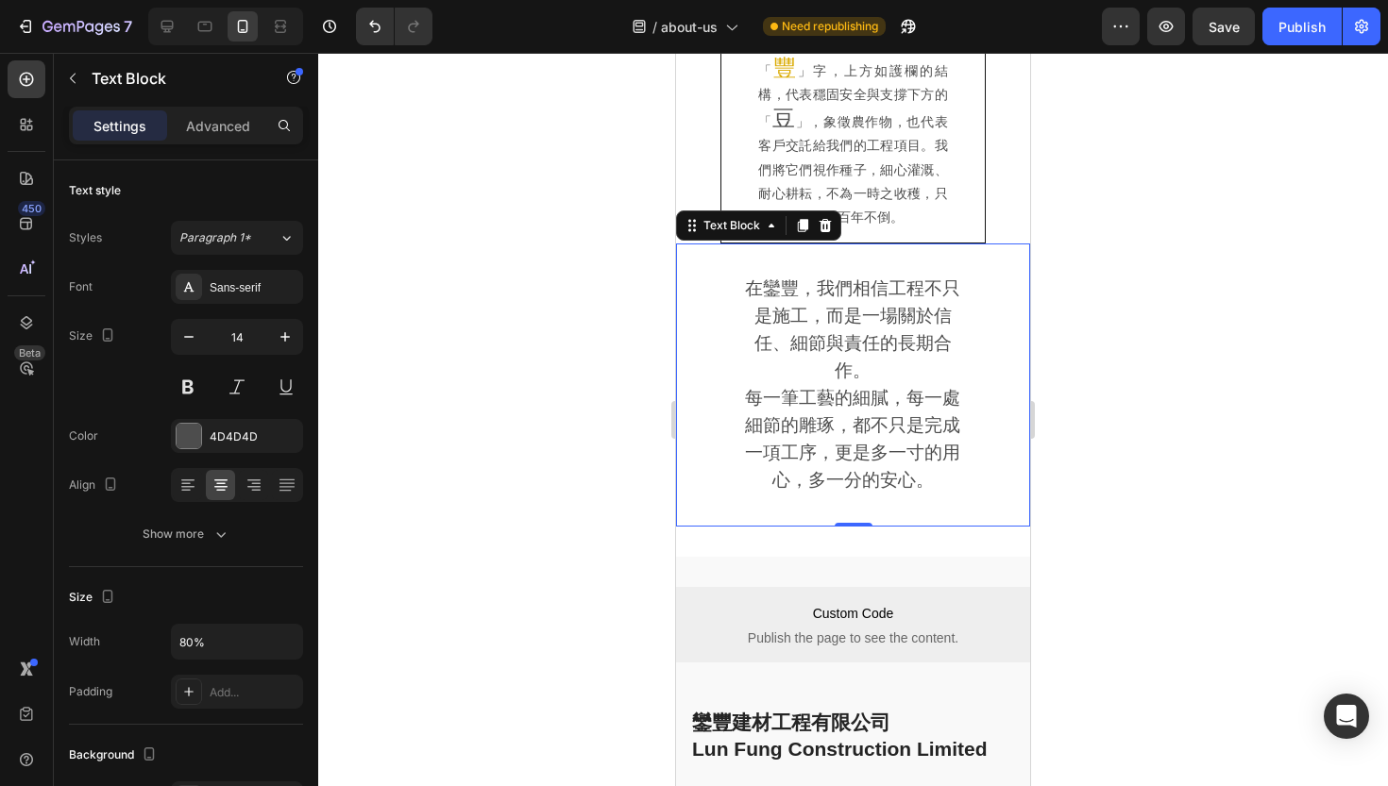
scroll to position [1541, 0]
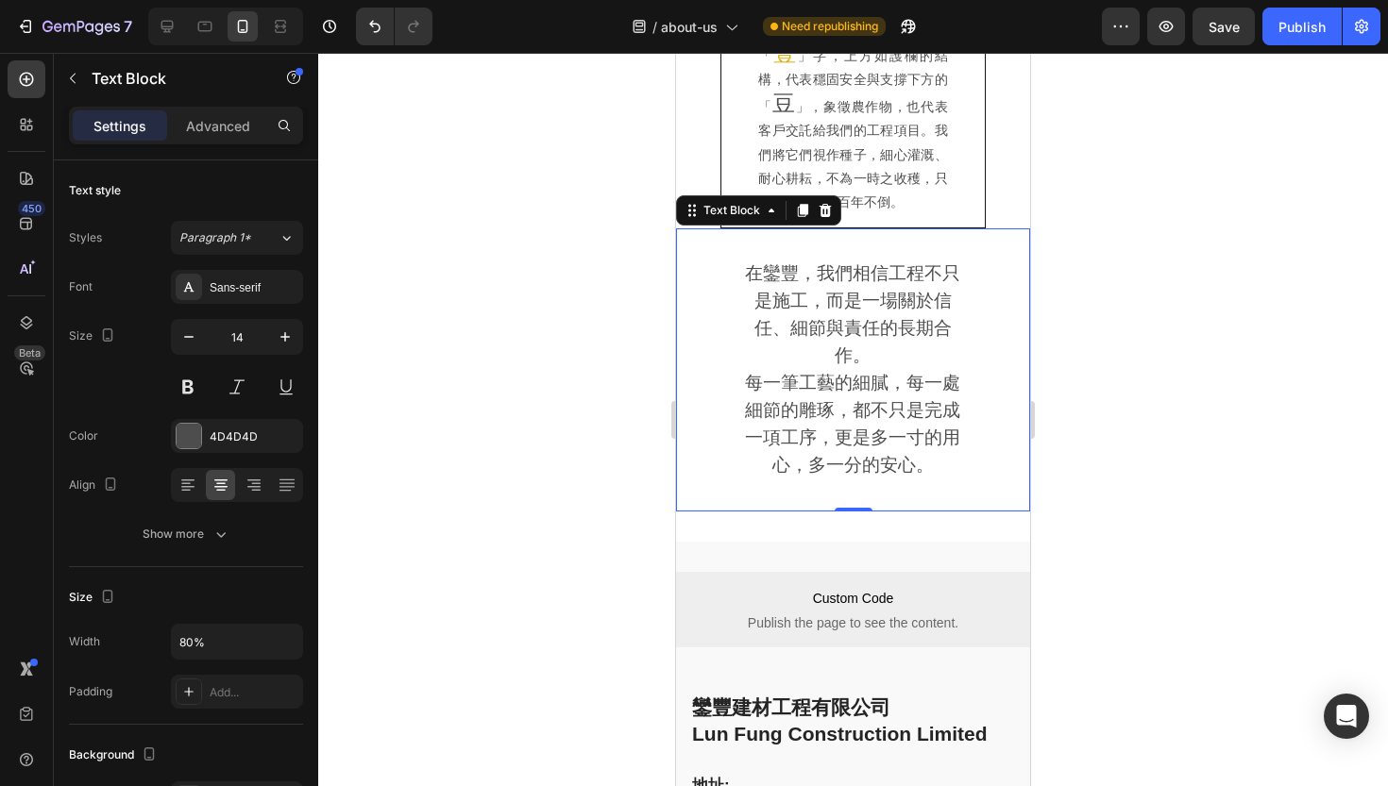
click at [617, 340] on div at bounding box center [853, 420] width 1070 height 734
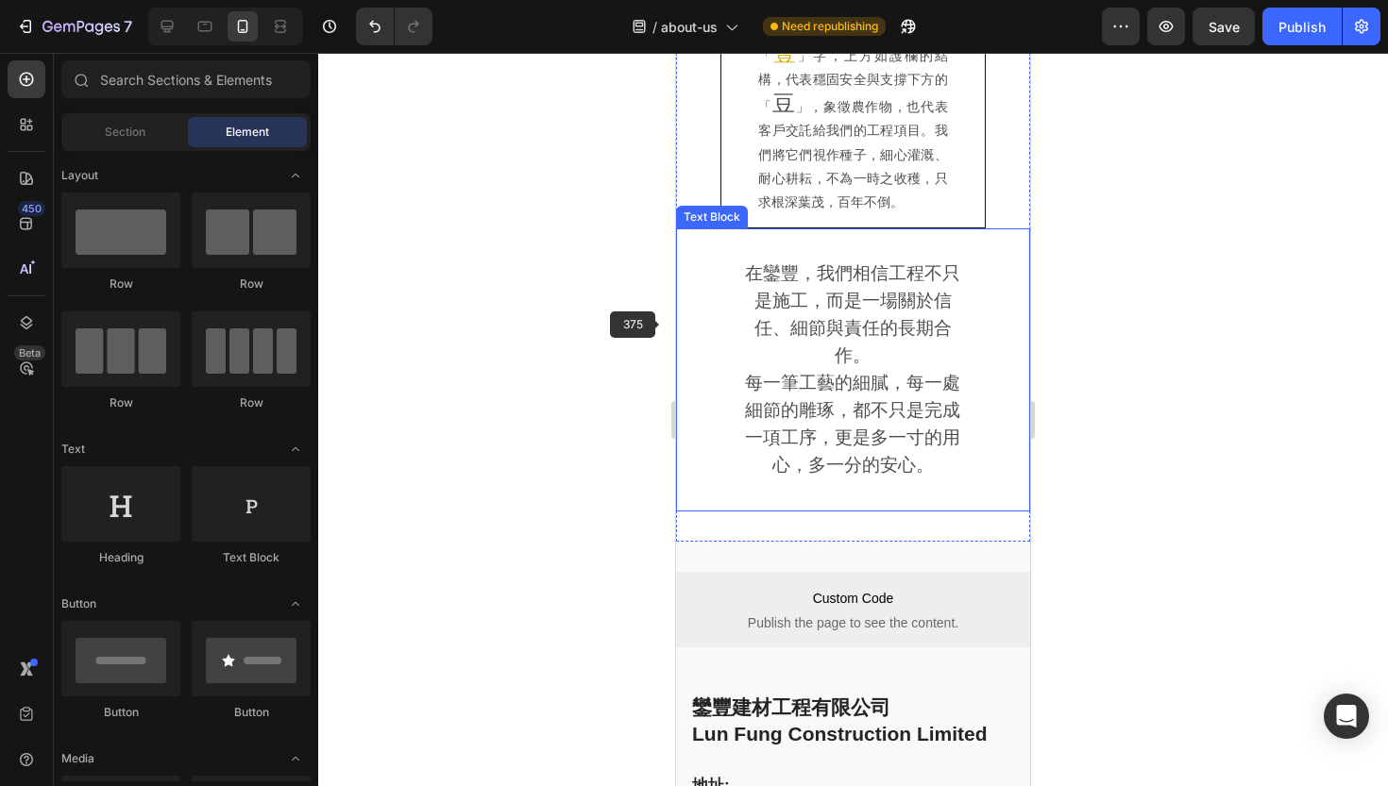
click at [769, 373] on span "每一筆工藝的細膩，每一處細節的雕琢，都不只是完成一項工序，更是多一寸的用心，多一分的安心。" at bounding box center [852, 424] width 215 height 102
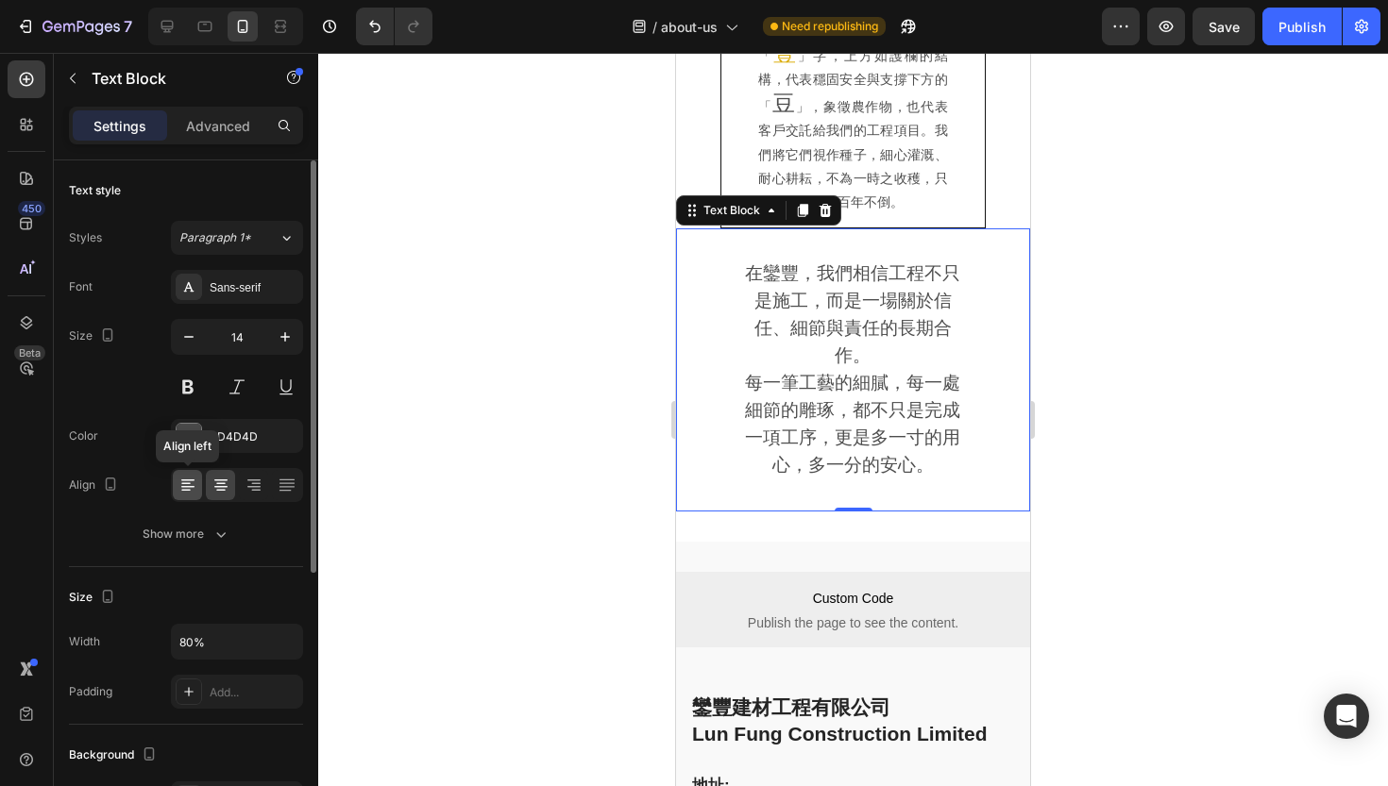
click at [197, 480] on div at bounding box center [187, 485] width 29 height 30
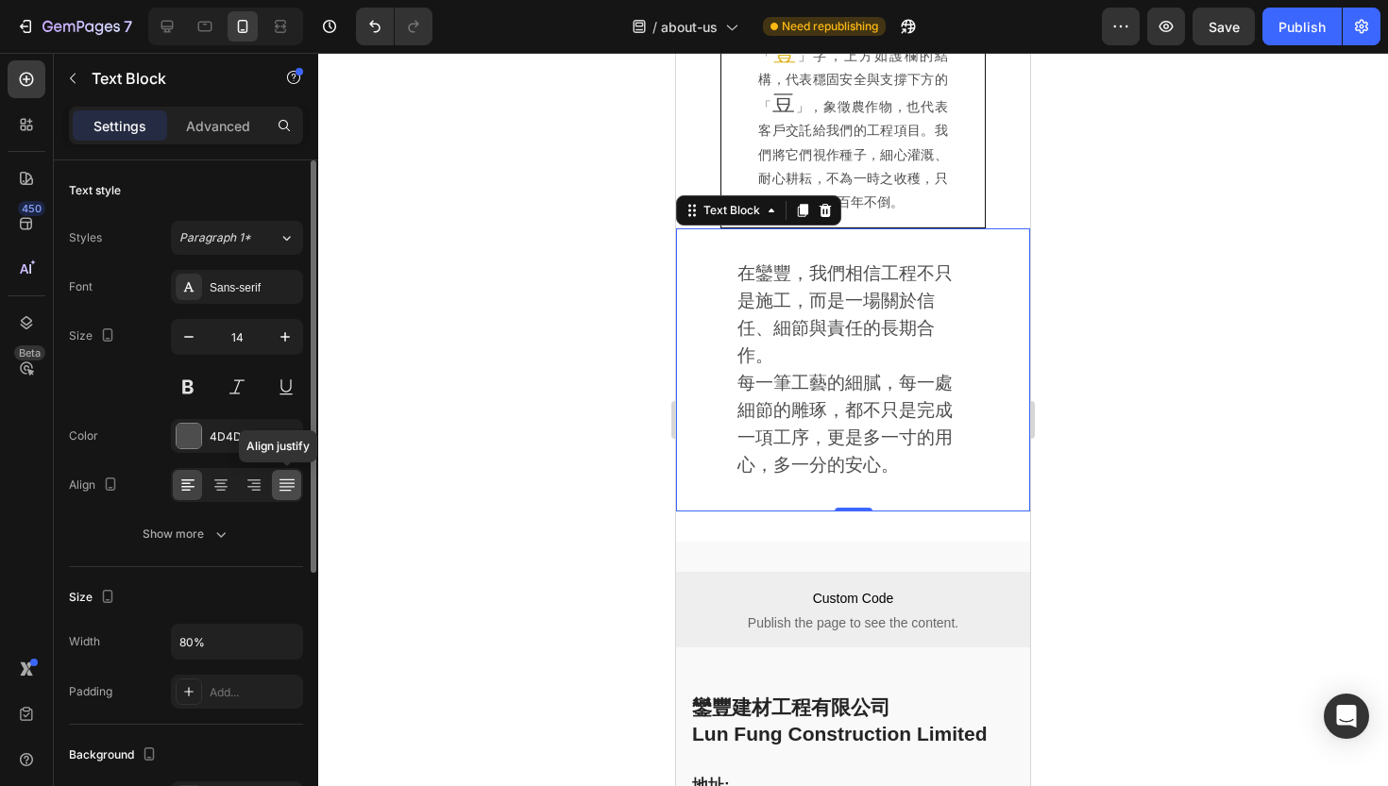
click at [283, 490] on icon at bounding box center [284, 490] width 12 height 1
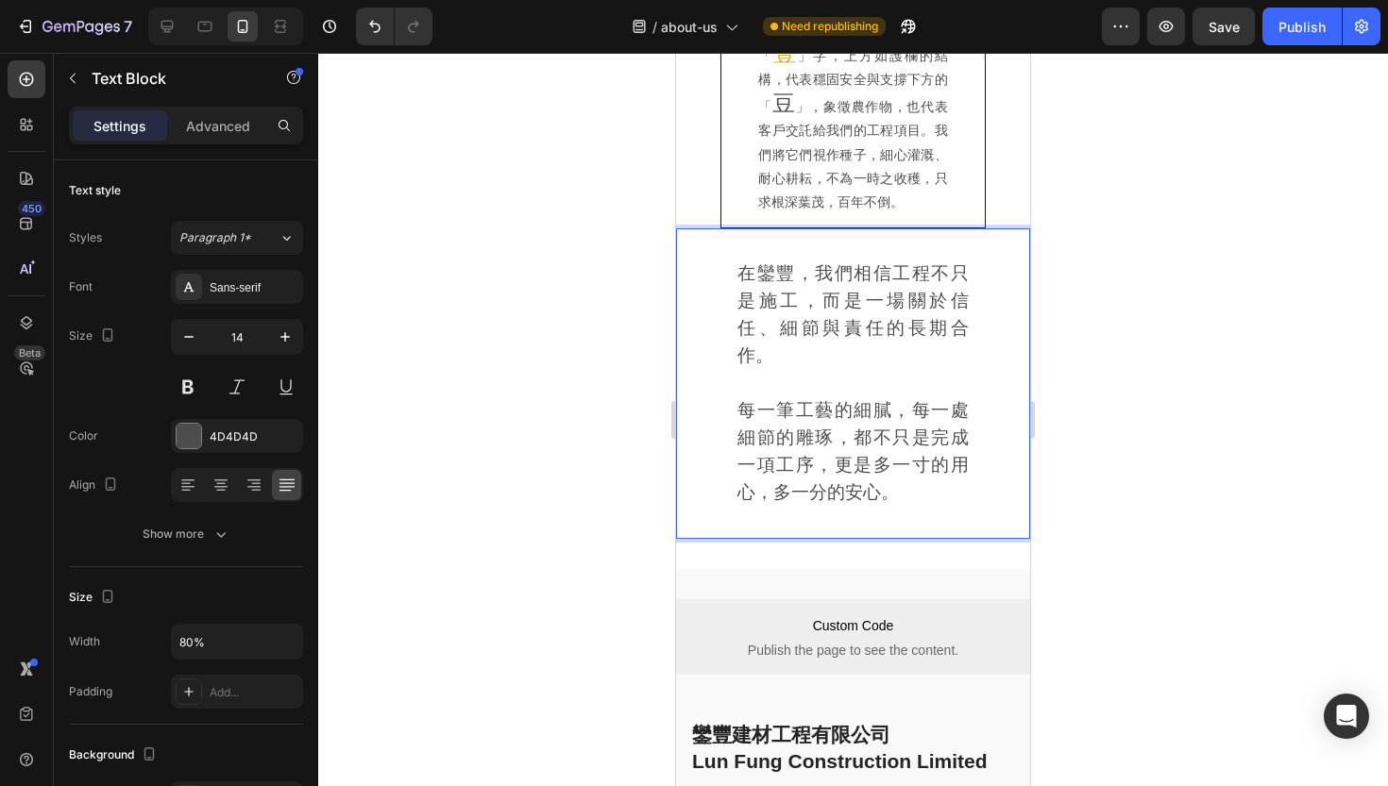
click at [447, 207] on div at bounding box center [853, 420] width 1070 height 734
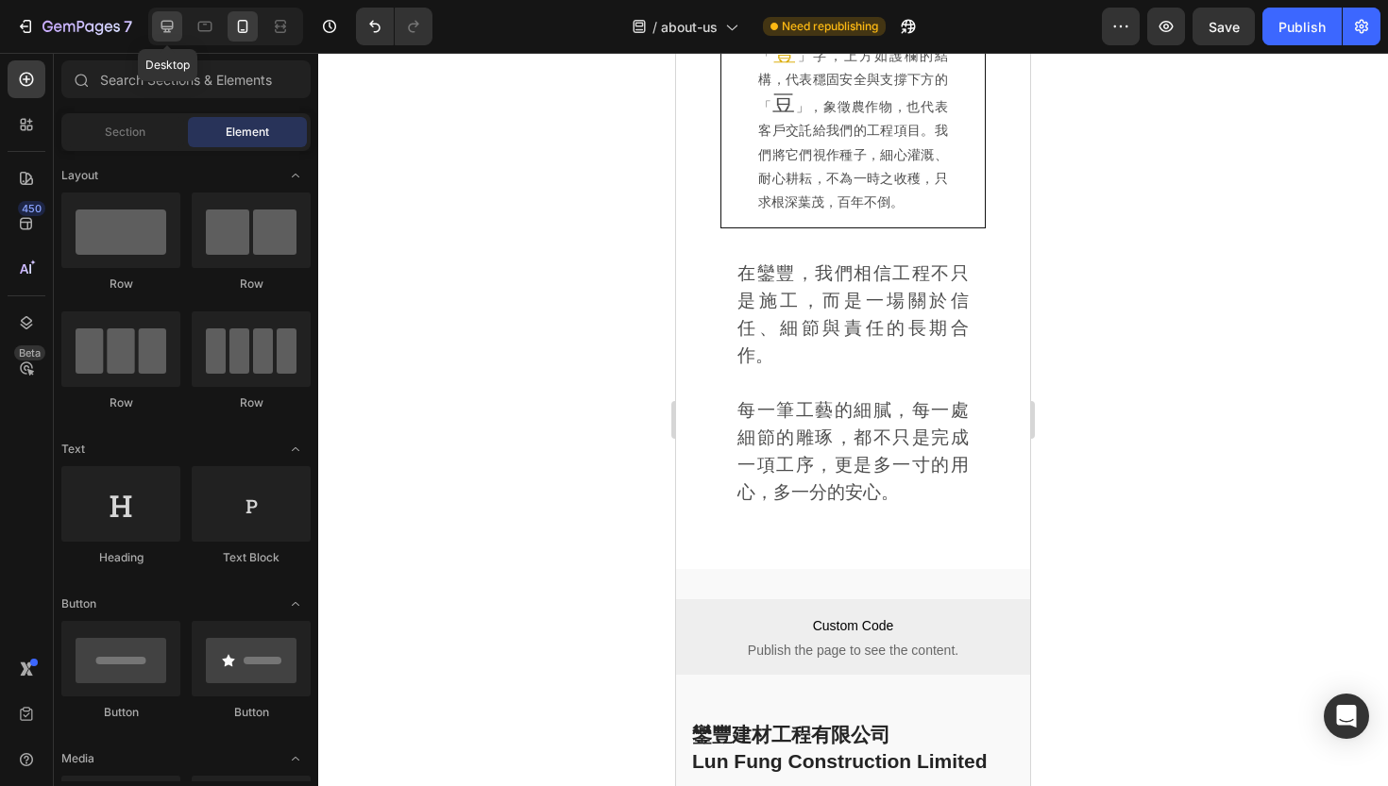
click at [164, 30] on icon at bounding box center [167, 26] width 19 height 19
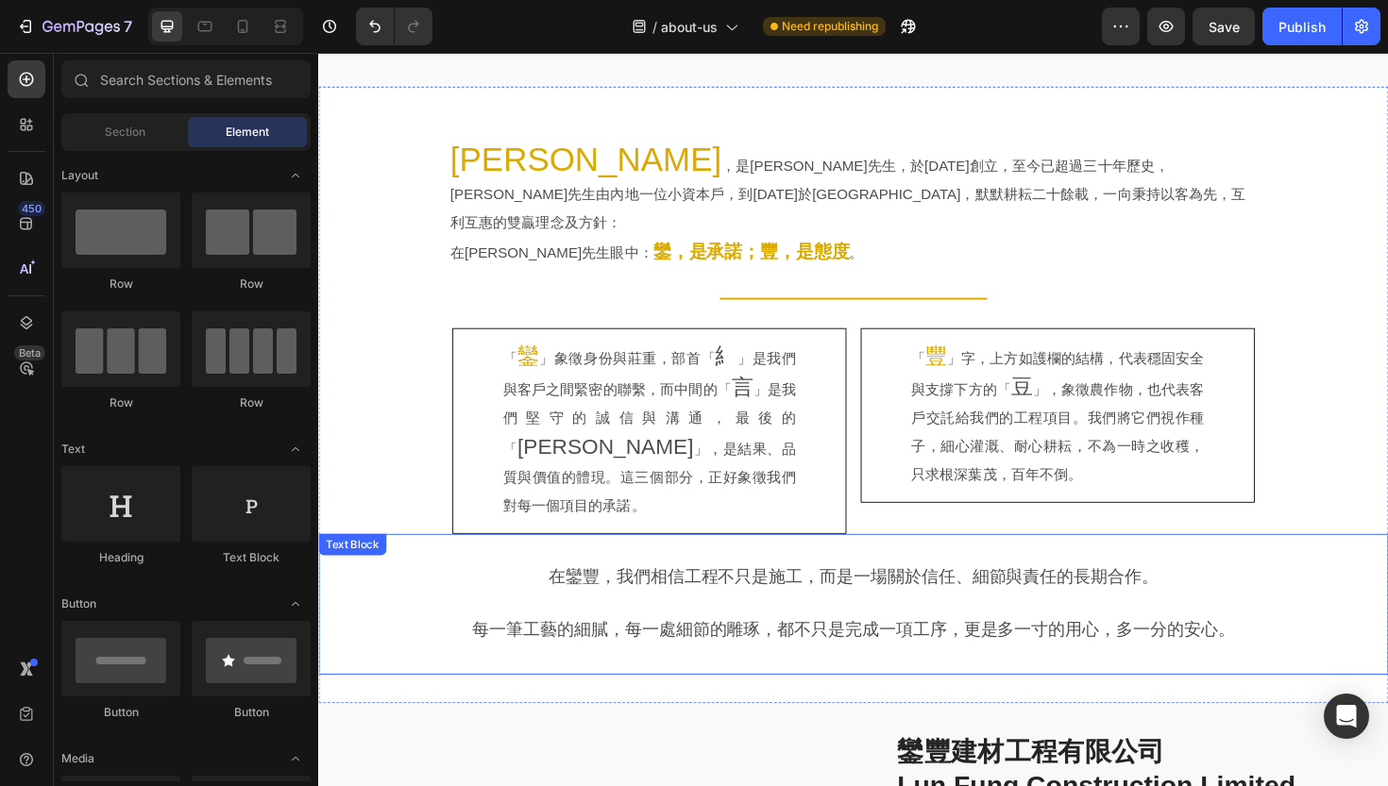
scroll to position [812, 0]
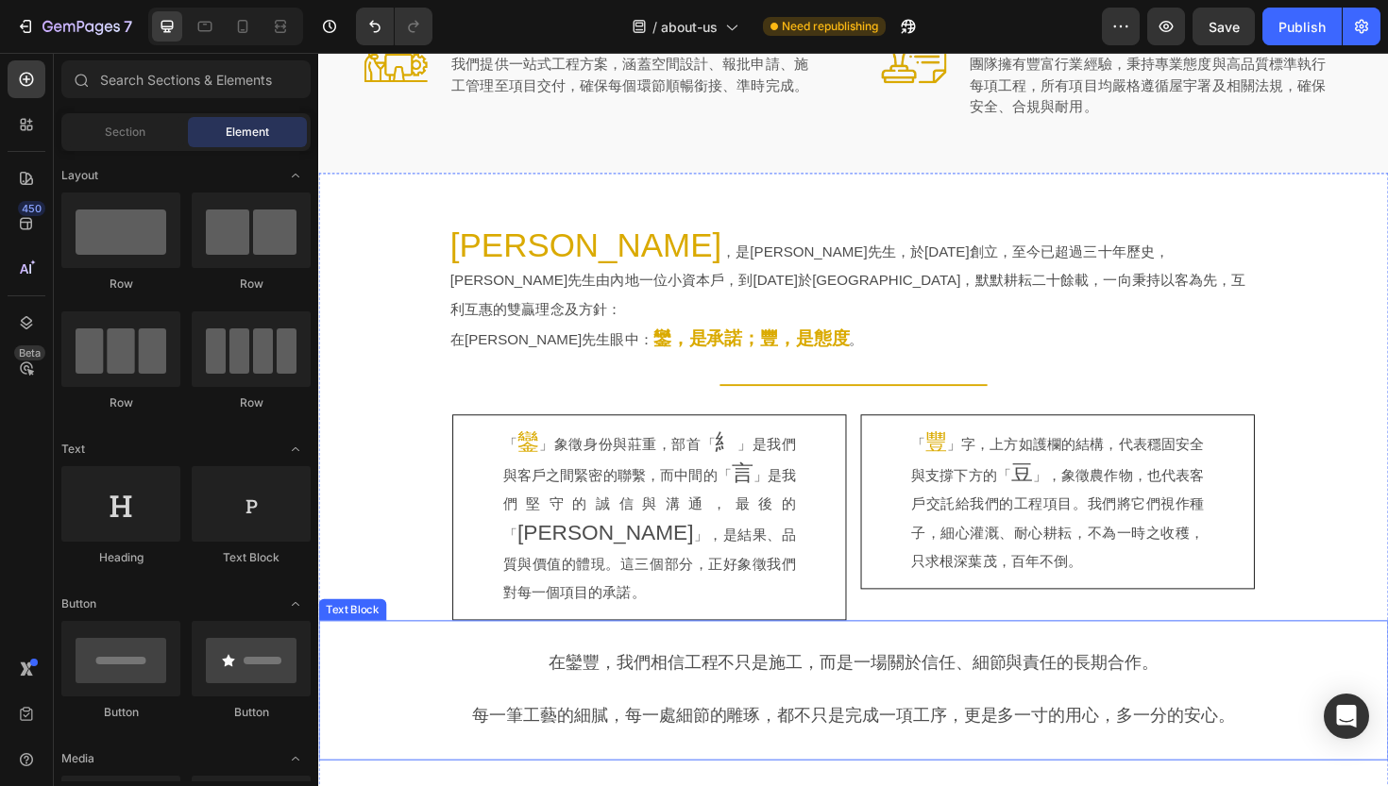
click at [560, 714] on p "Rich Text Editor. Editing area: main" at bounding box center [884, 728] width 1069 height 28
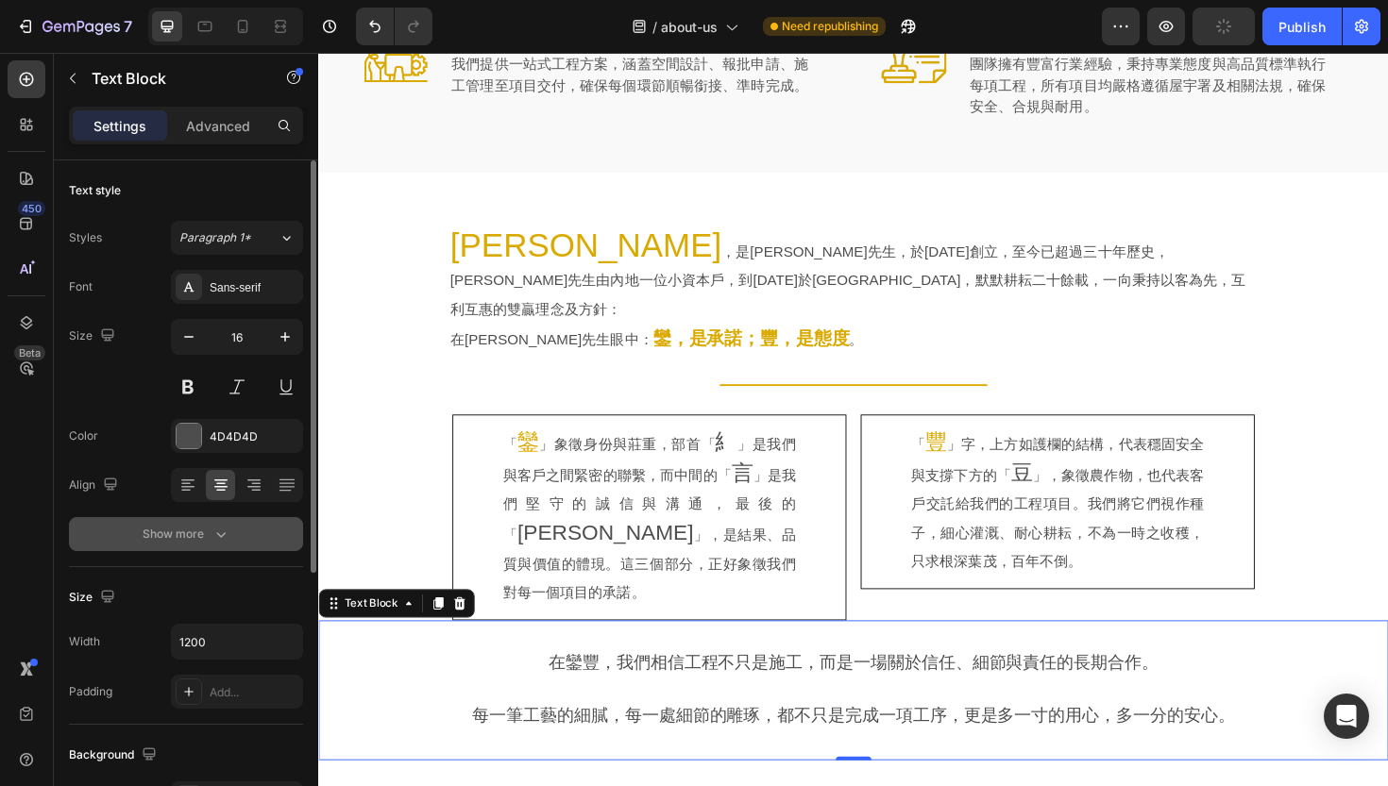
click at [213, 529] on icon "button" at bounding box center [220, 534] width 19 height 19
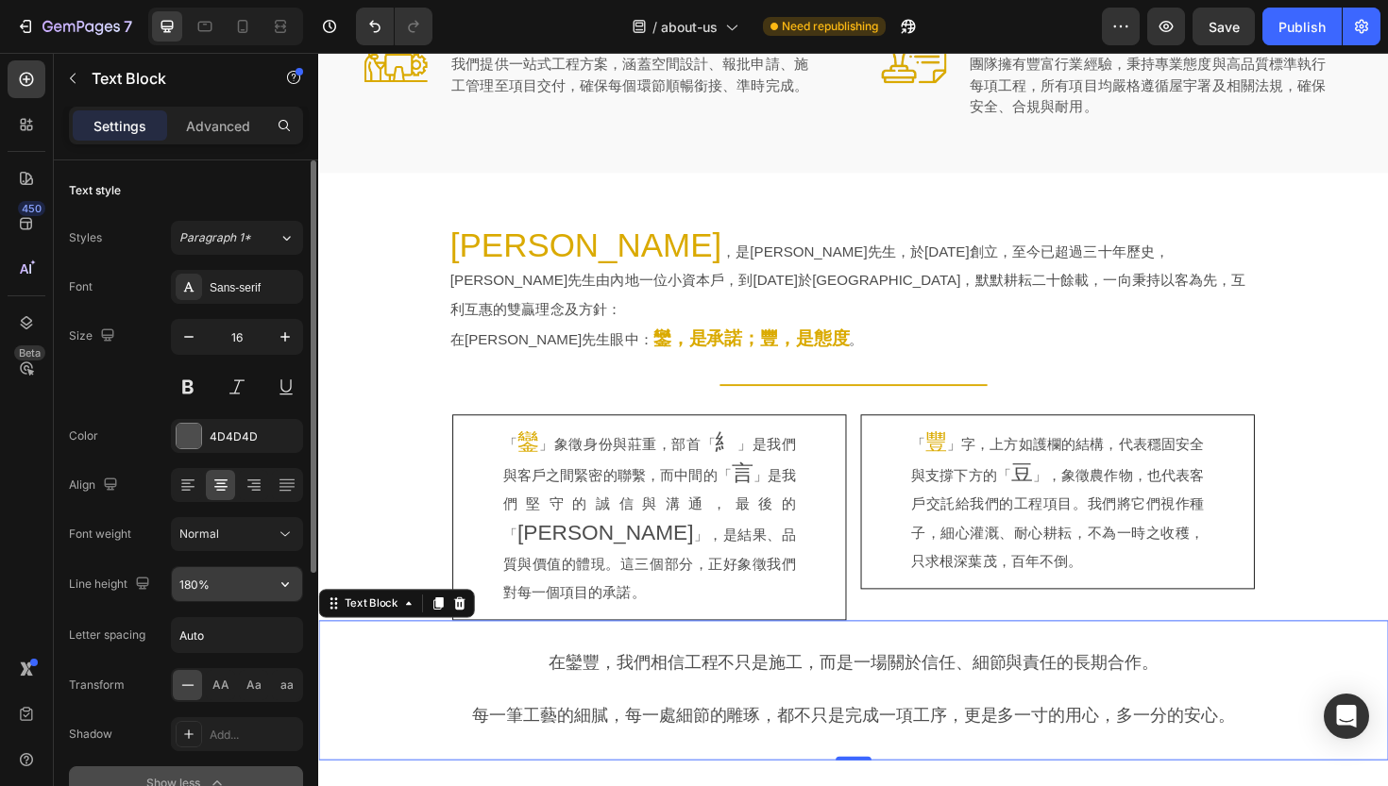
click at [192, 587] on input "180%" at bounding box center [237, 584] width 130 height 34
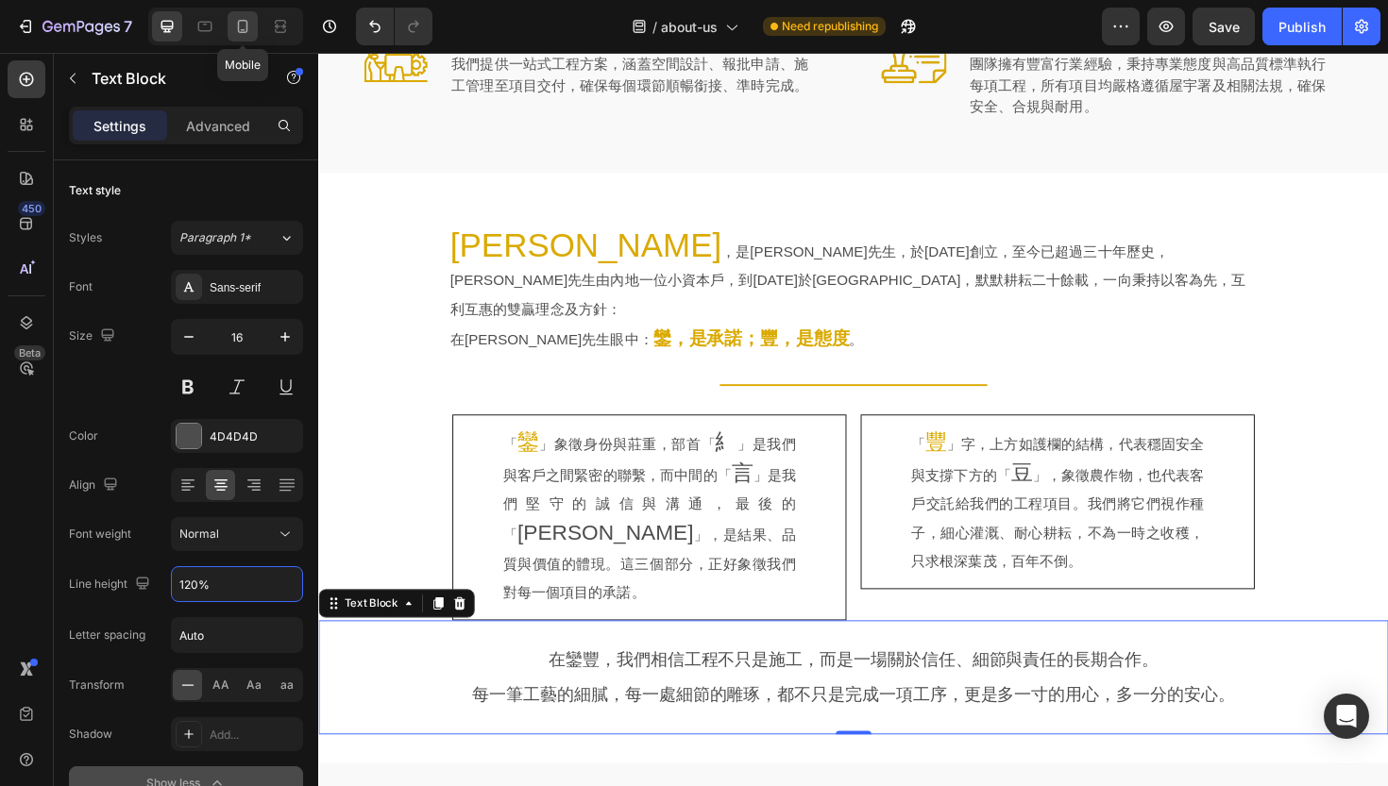
type input "120%"
click at [238, 25] on icon at bounding box center [243, 26] width 10 height 13
type input "14"
type input "80%"
type input "200%"
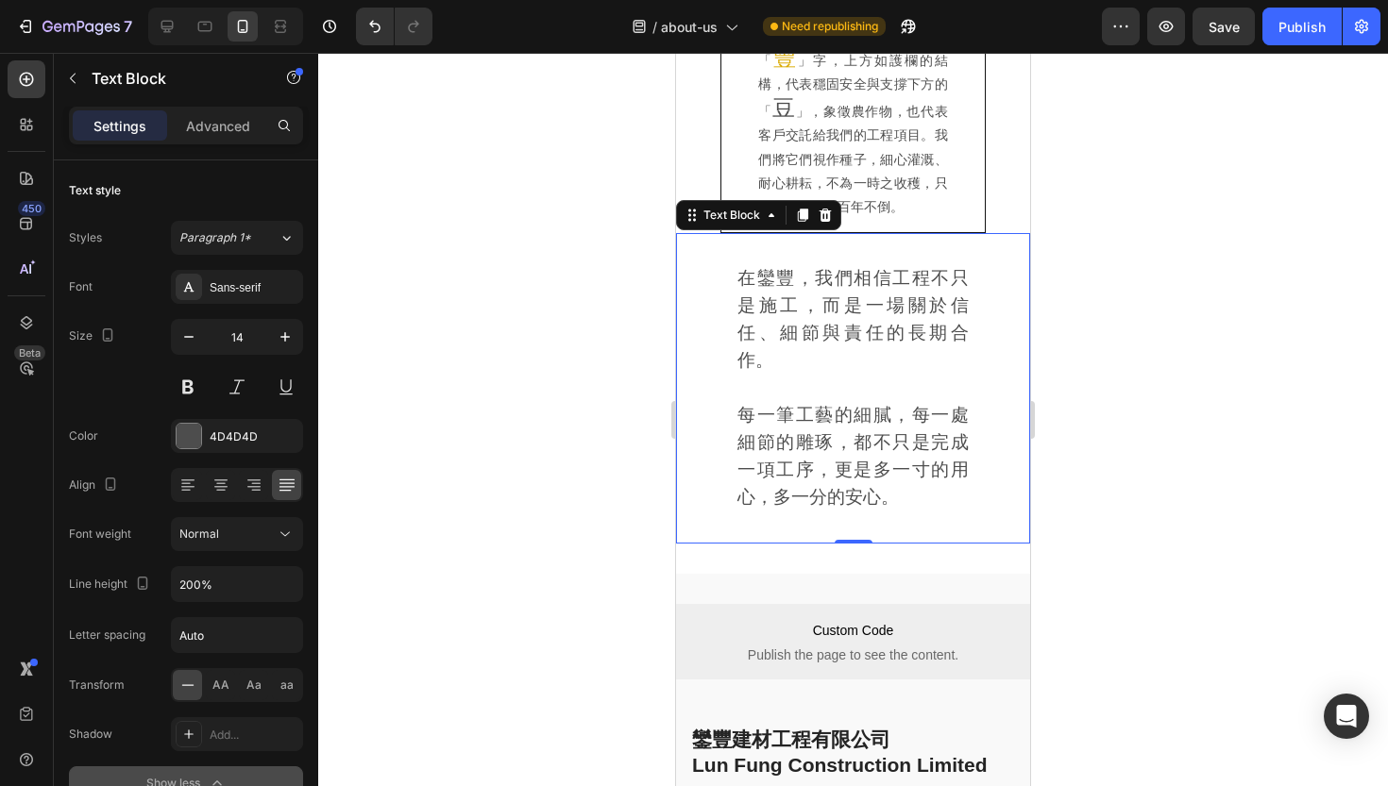
scroll to position [1970, 0]
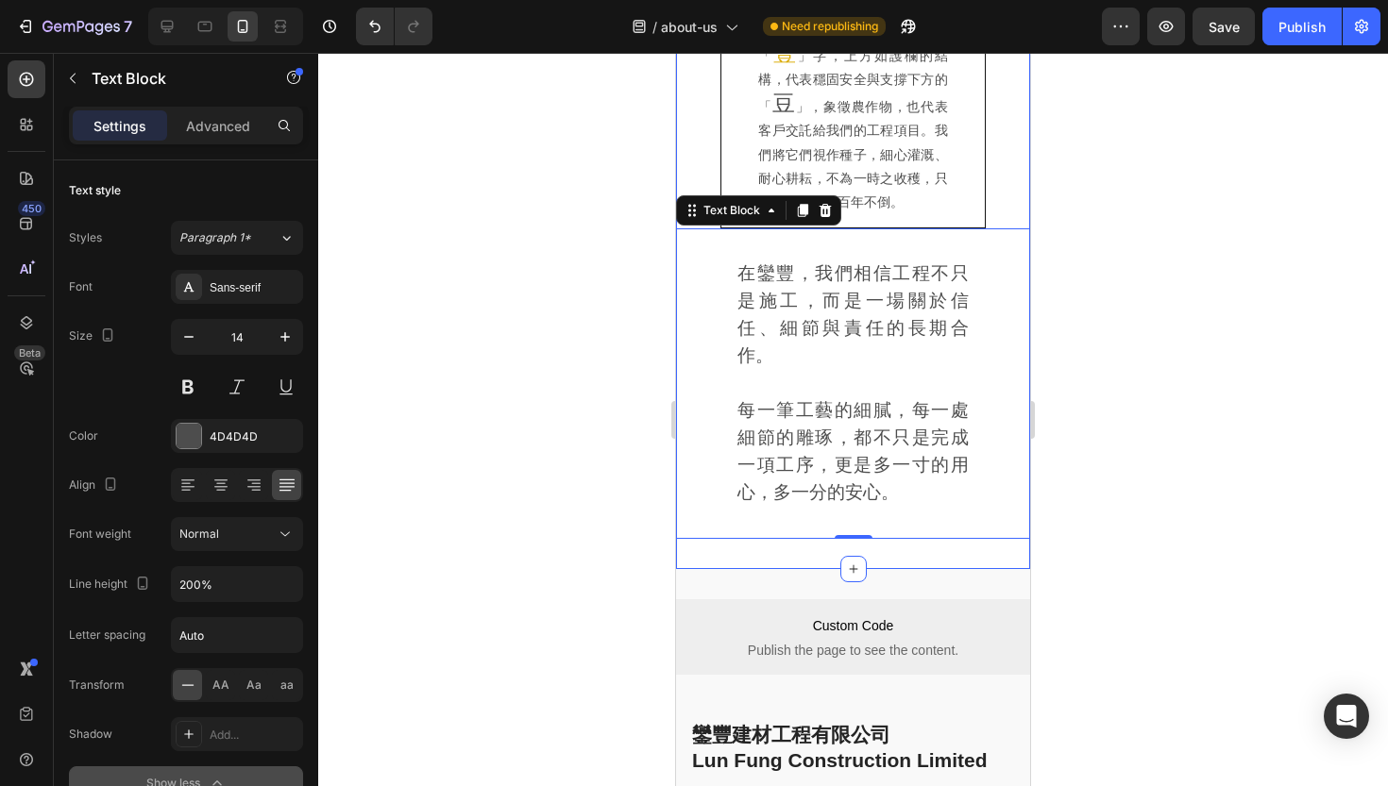
click at [587, 392] on div at bounding box center [853, 420] width 1070 height 734
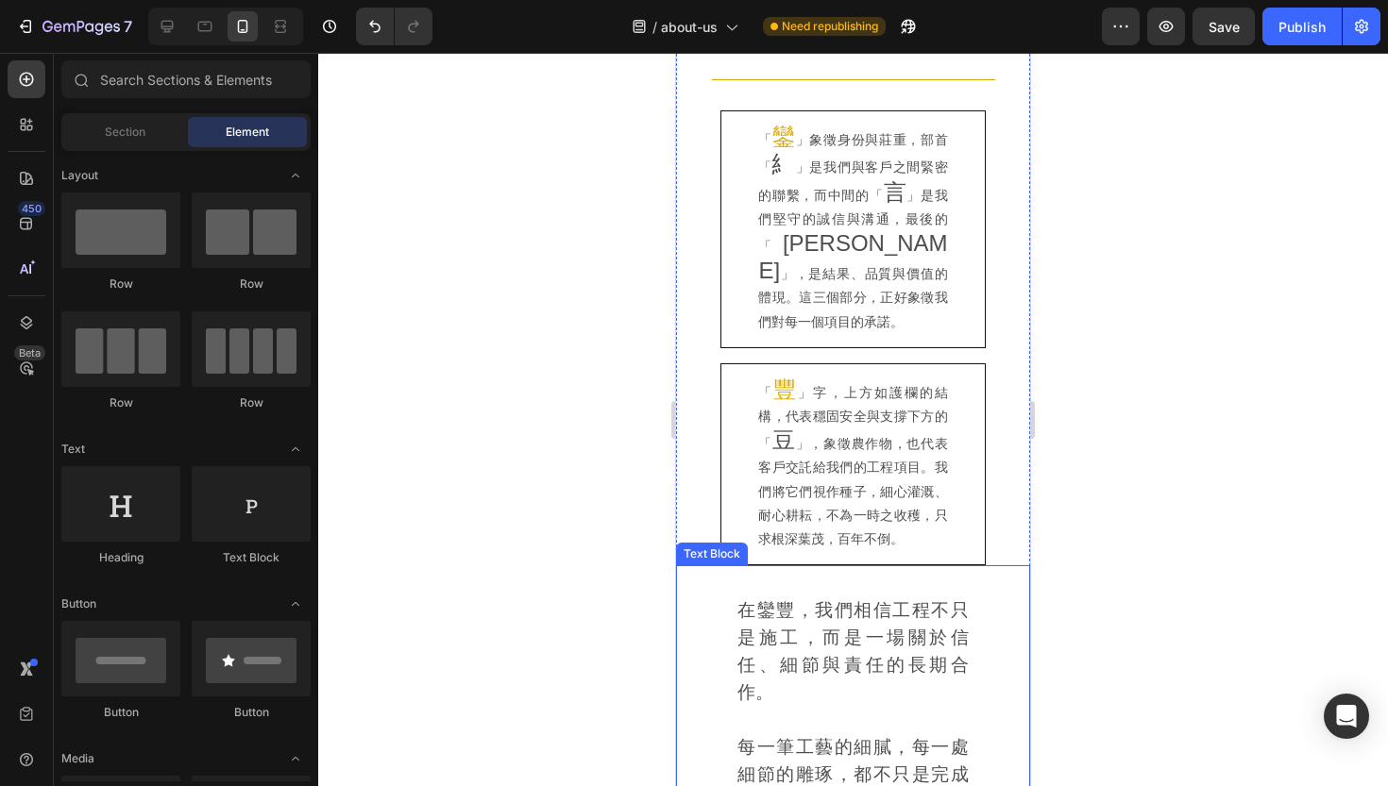
scroll to position [1095, 0]
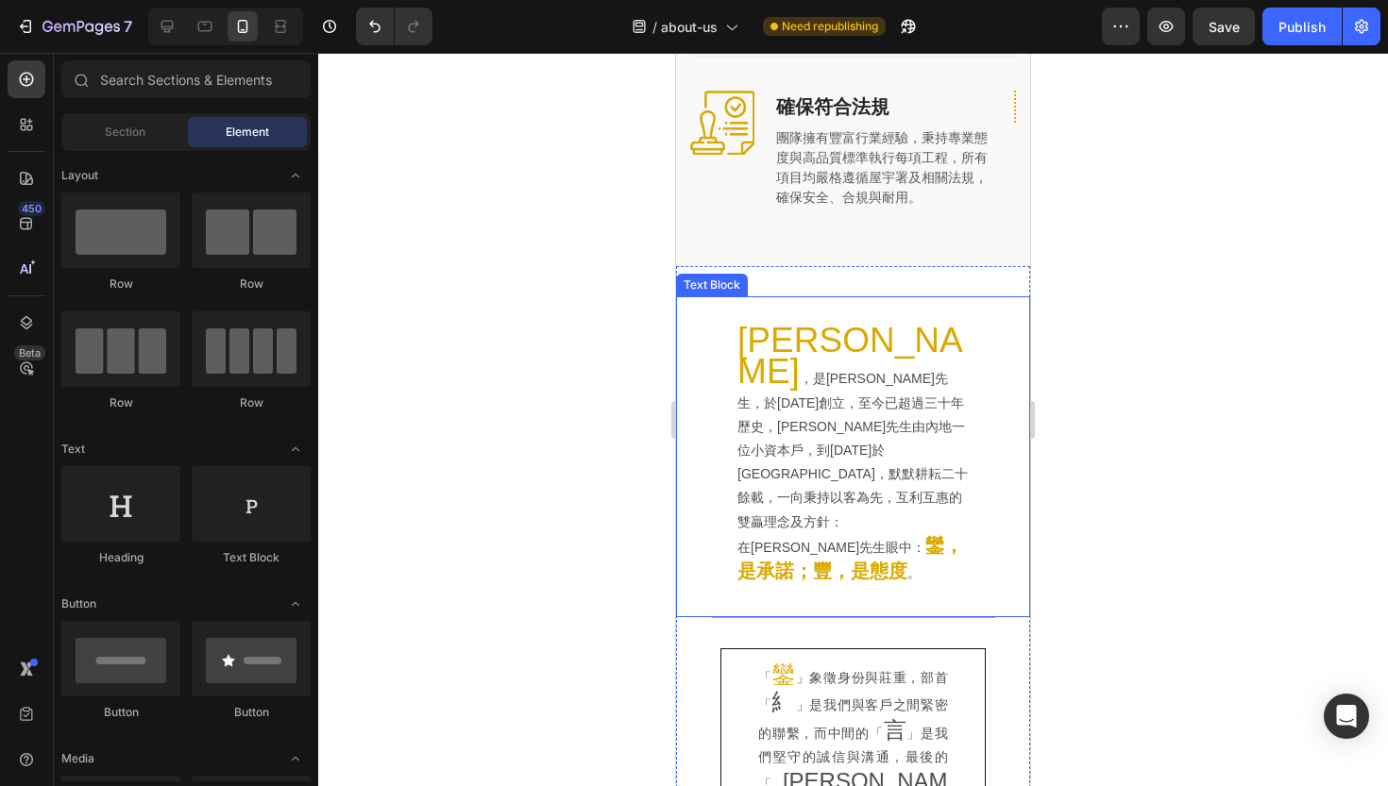
click at [740, 333] on span "[PERSON_NAME]" at bounding box center [850, 356] width 226 height 70
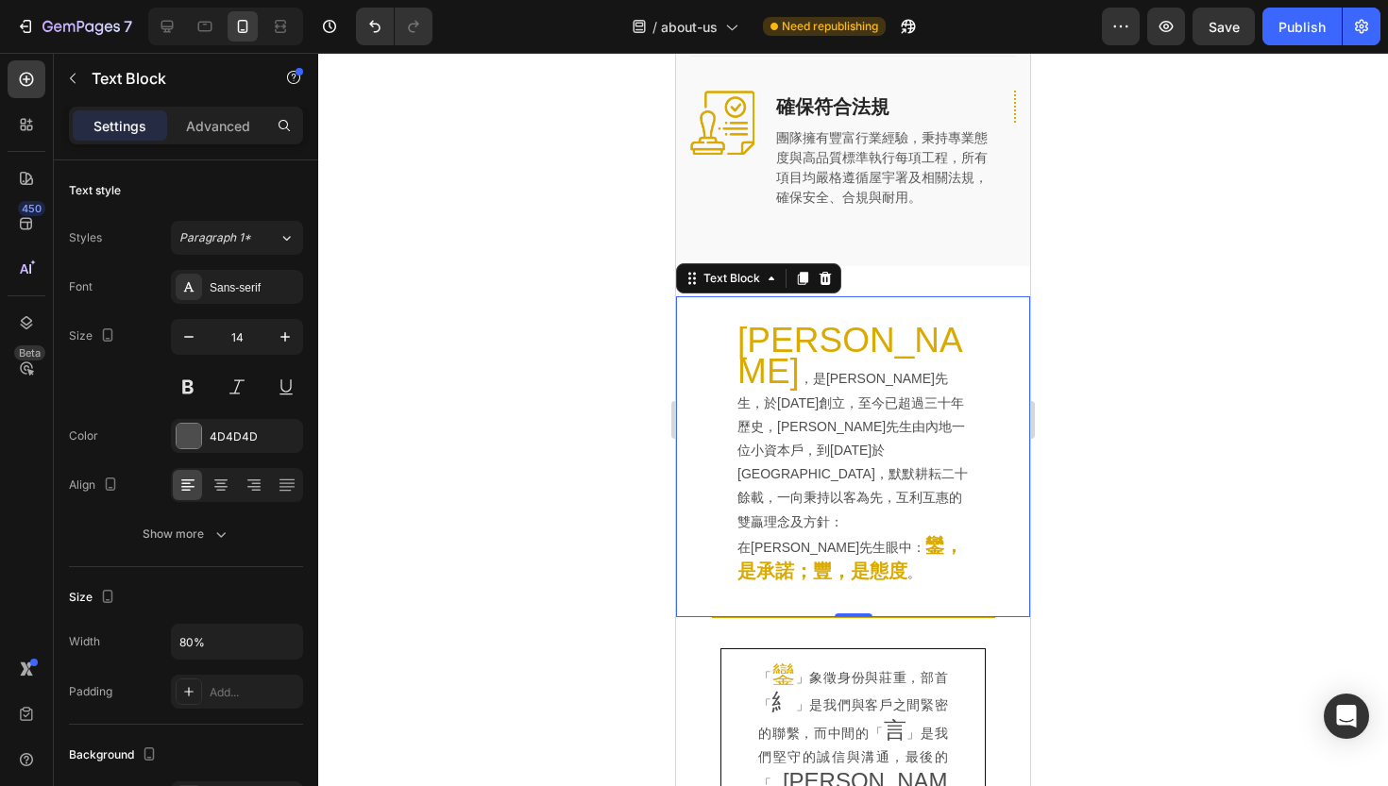
click at [744, 349] on span "[PERSON_NAME]" at bounding box center [850, 356] width 226 height 70
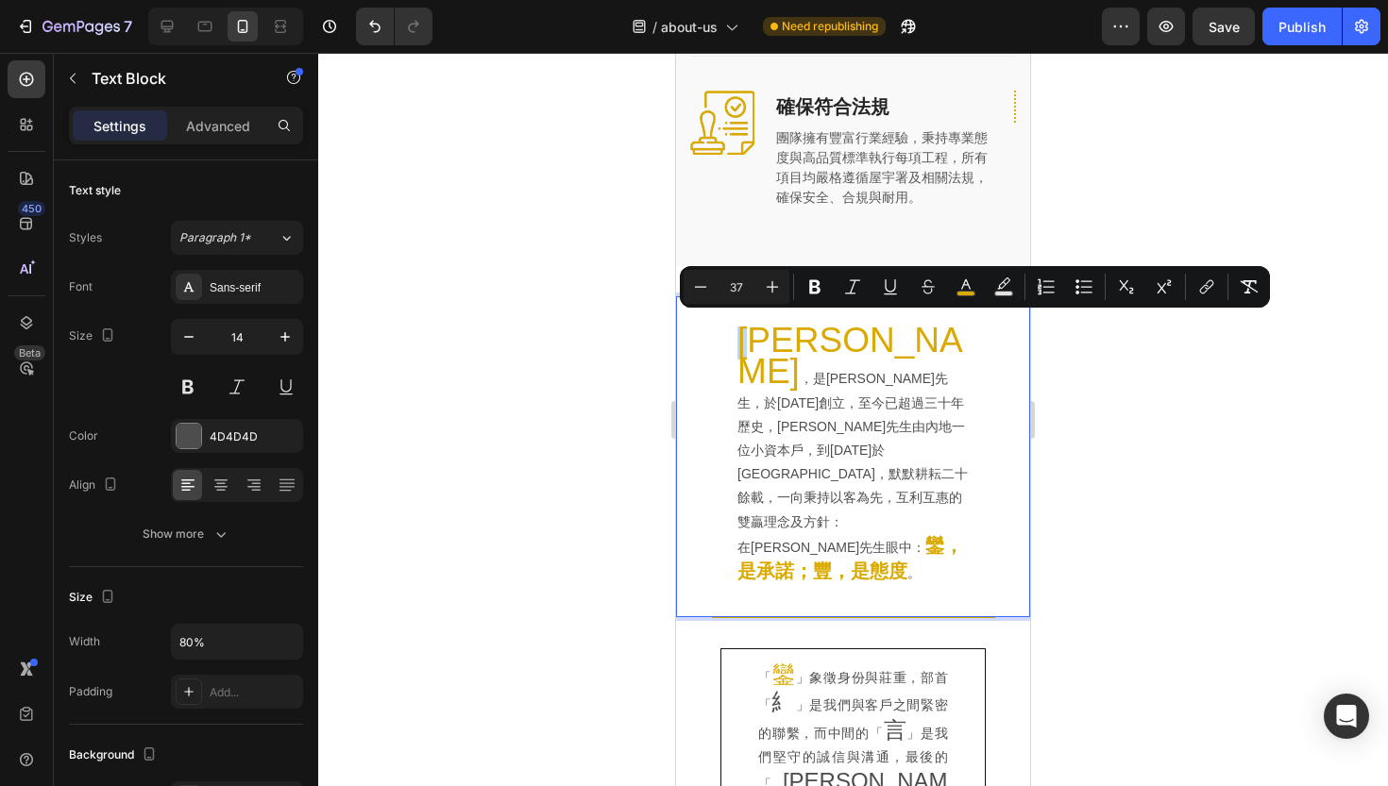
click at [711, 364] on div "[PERSON_NAME] ，是[PERSON_NAME]先生，於[DATE]創立，至今已超過三十年歷史，[PERSON_NAME]先生由內地一位小資本戶，到…" at bounding box center [853, 457] width 294 height 261
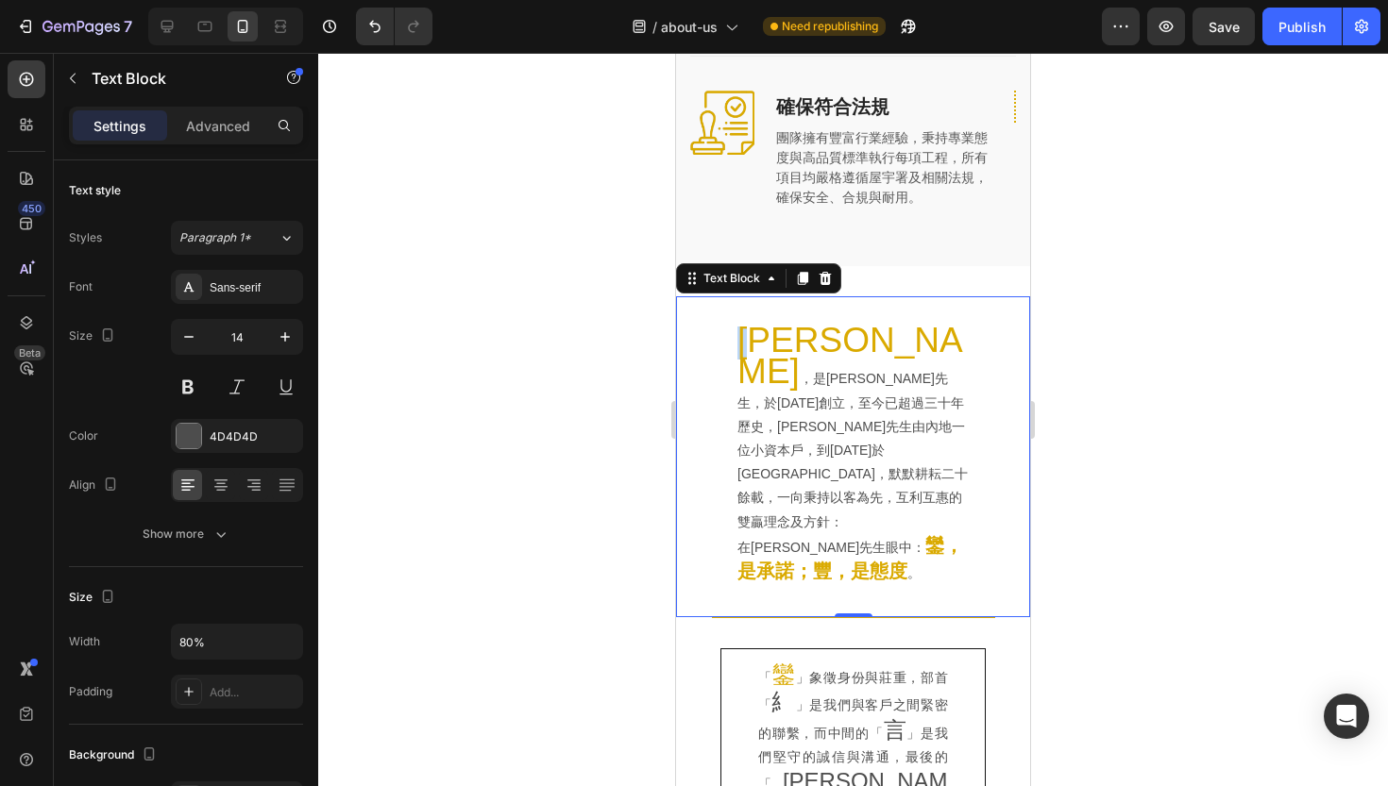
click at [761, 452] on p "[PERSON_NAME] ，是[PERSON_NAME]先生，於[DATE]創立，至今已超過三十年歷史，[PERSON_NAME]先生由內地一位小資本戶，到…" at bounding box center [852, 432] width 231 height 206
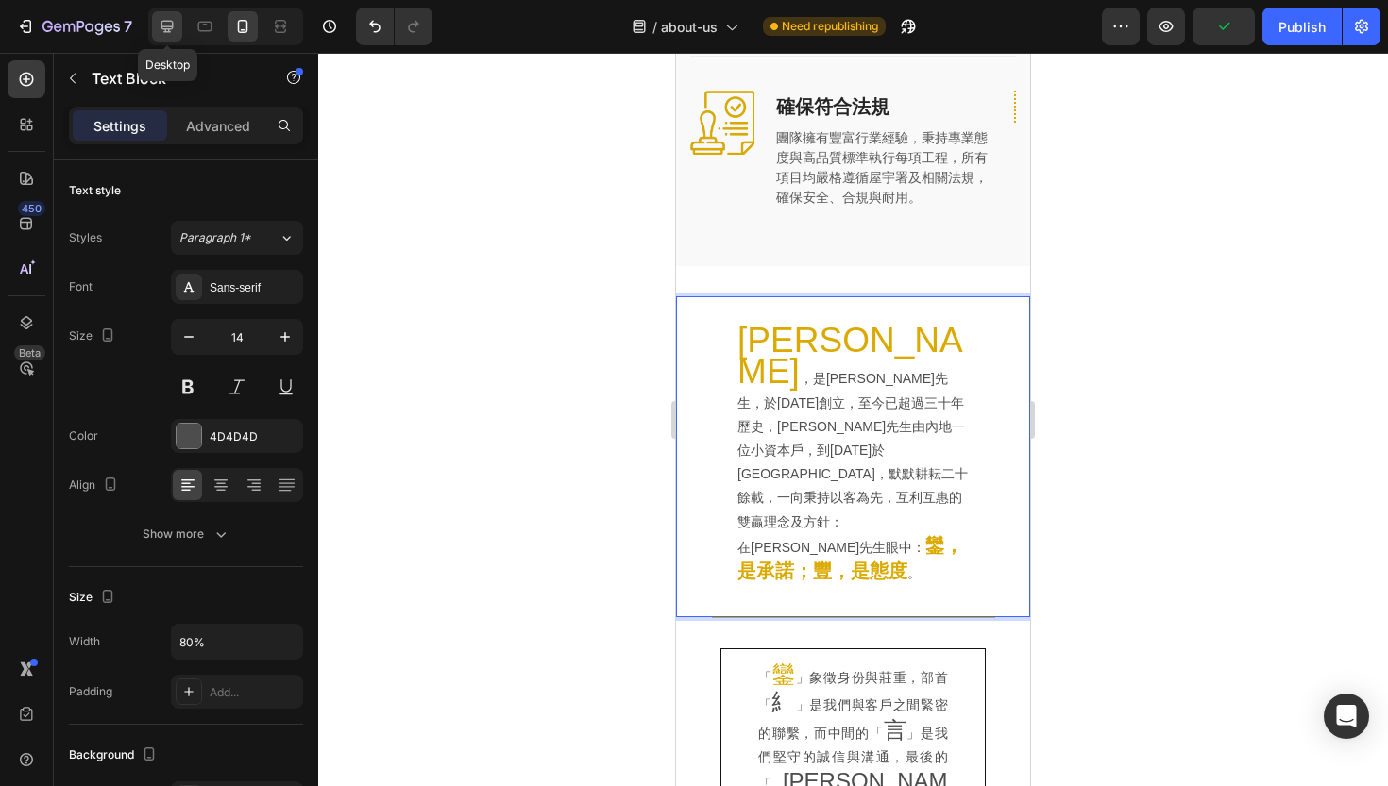
click at [166, 27] on icon at bounding box center [167, 26] width 19 height 19
type input "16"
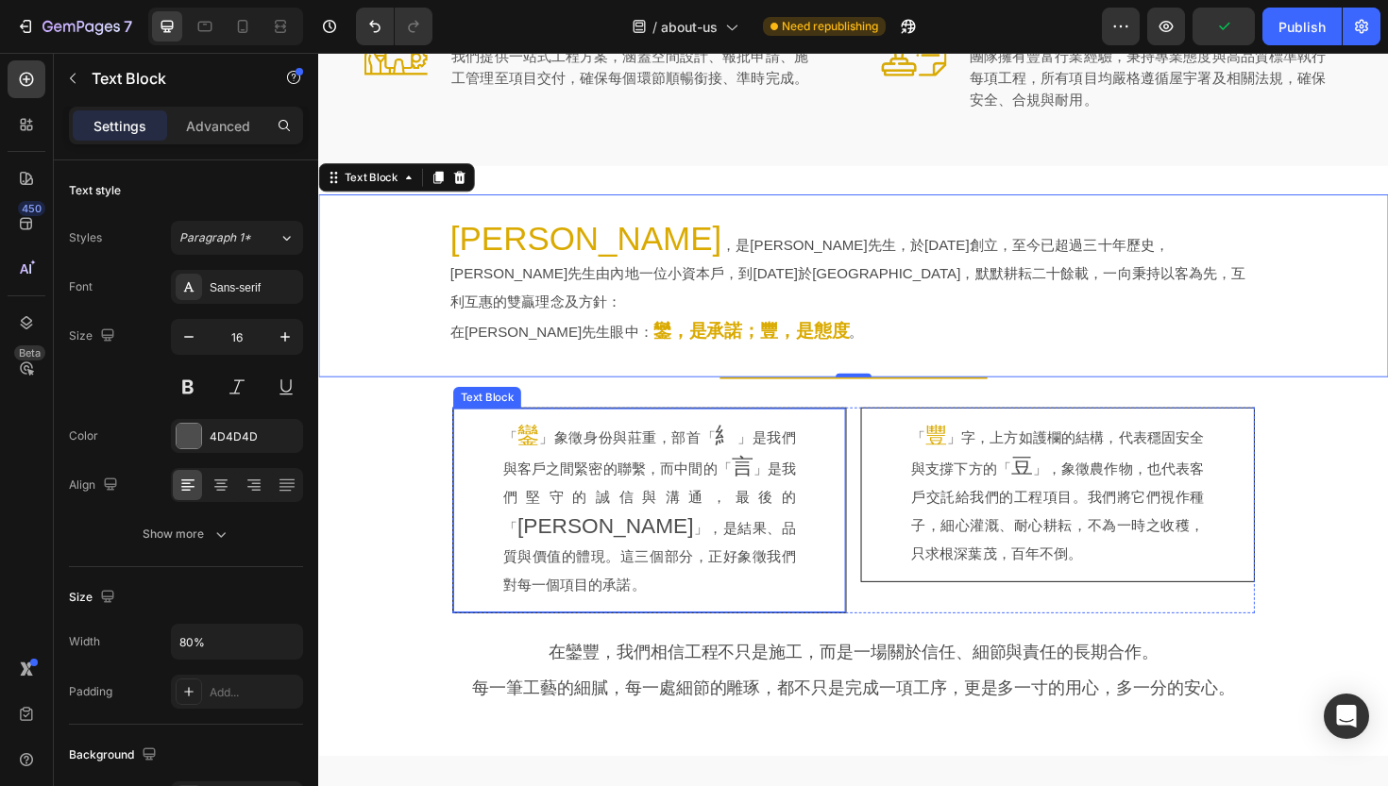
scroll to position [815, 0]
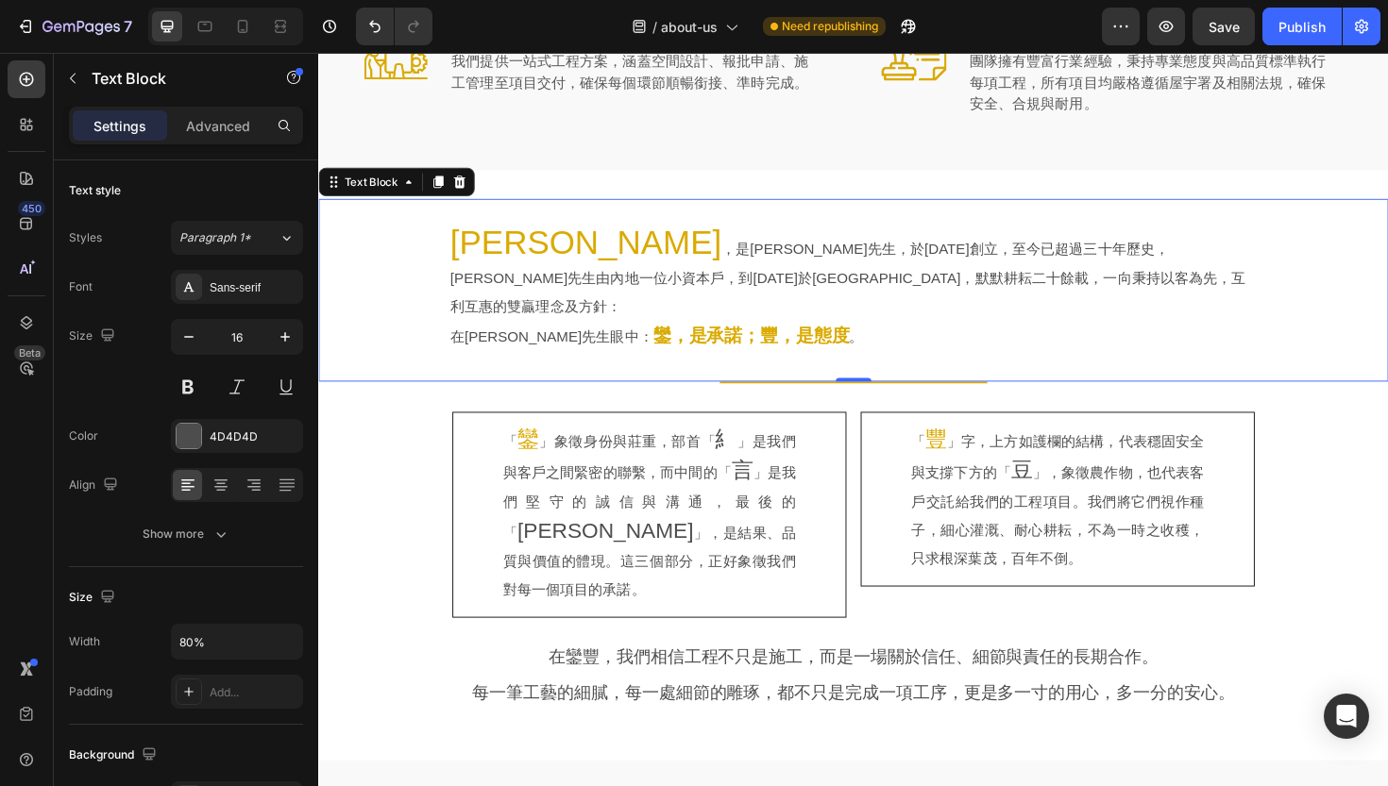
click at [462, 272] on p "[PERSON_NAME] ，是[PERSON_NAME]先生，於[DATE]創立，至今已超過三十年歷史，[PERSON_NAME]先生由內地一位小資本戶，到…" at bounding box center [885, 288] width 854 height 97
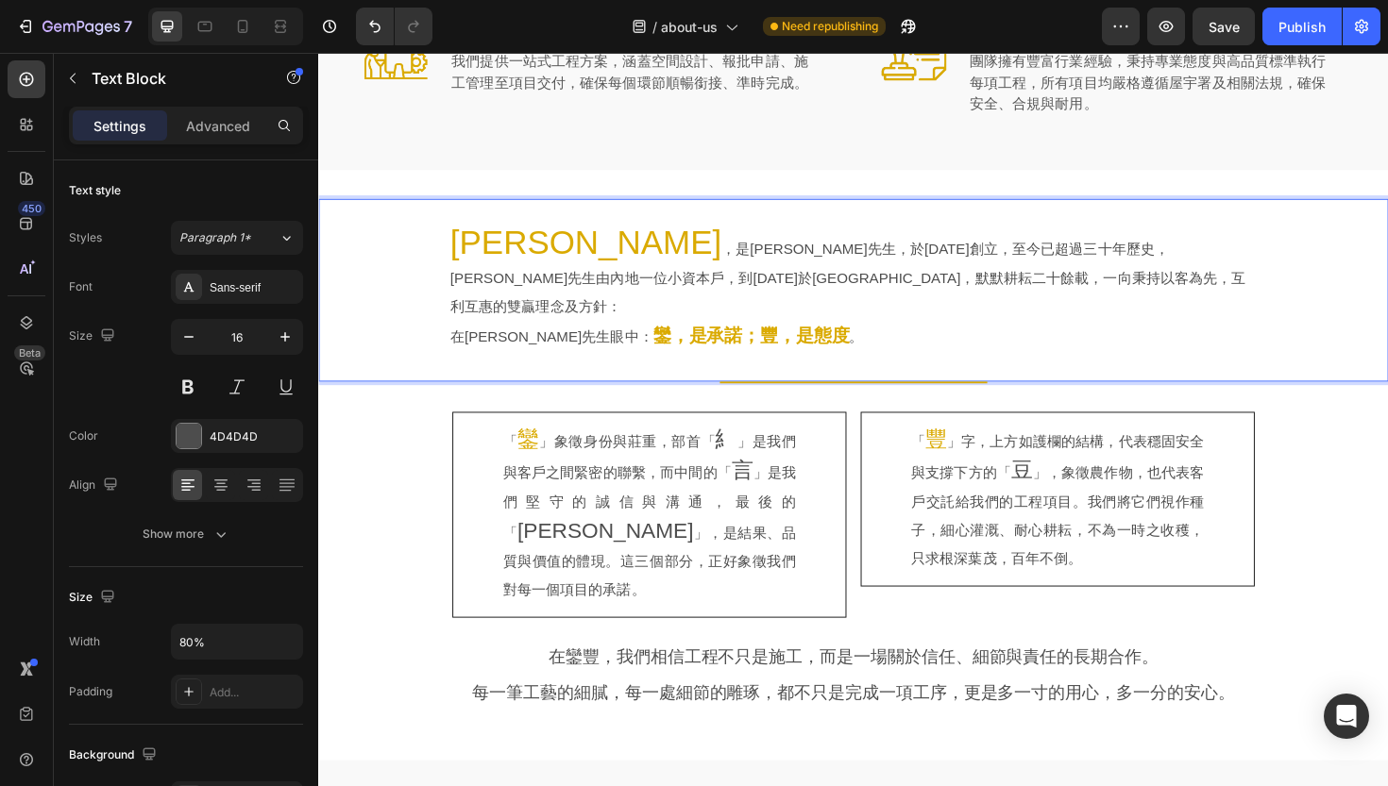
click at [396, 256] on div "[PERSON_NAME] ，是[PERSON_NAME]先生，於[DATE]創立，至今已超過三十年歷史，[PERSON_NAME]先生由內地一位小資本戶，到…" at bounding box center [884, 304] width 1072 height 133
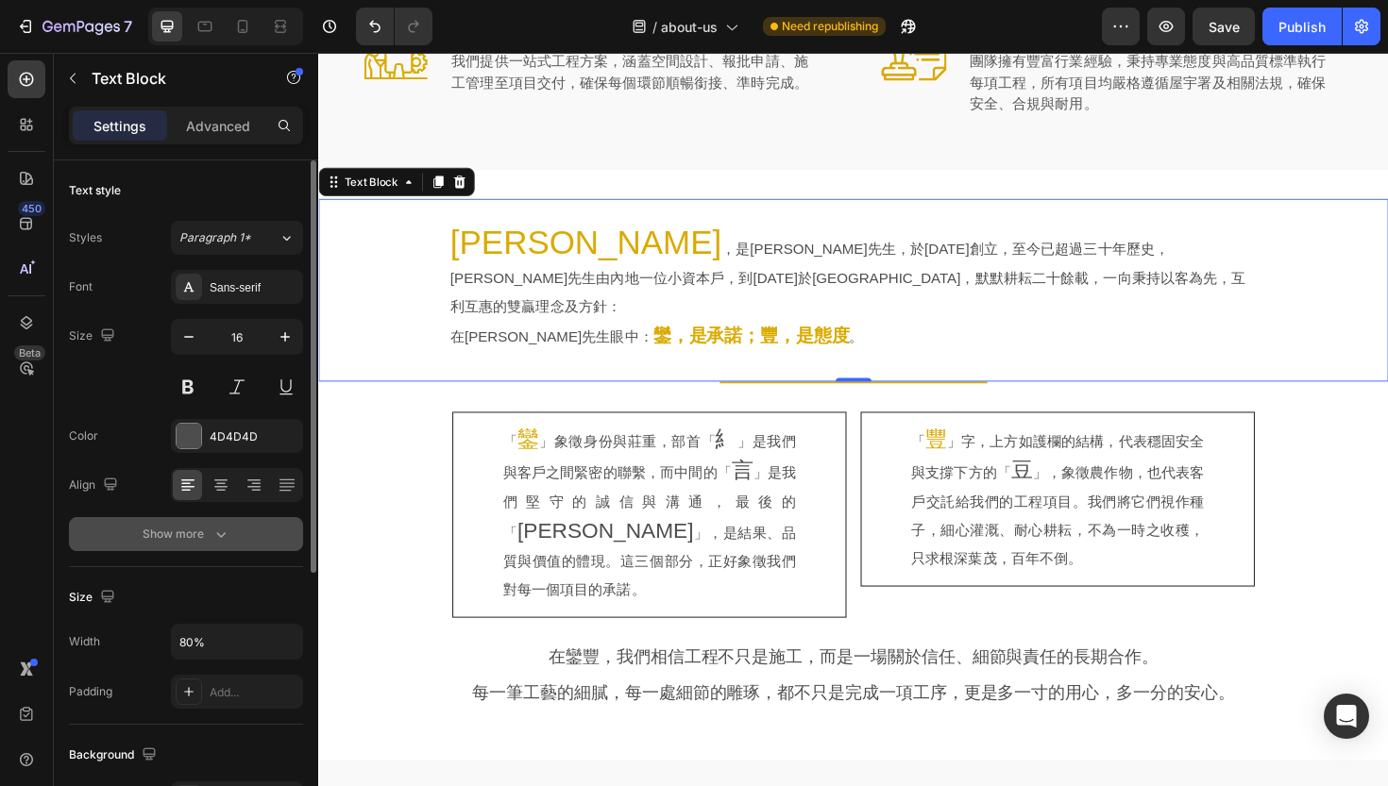
click at [178, 531] on div "Show more" at bounding box center [187, 534] width 88 height 19
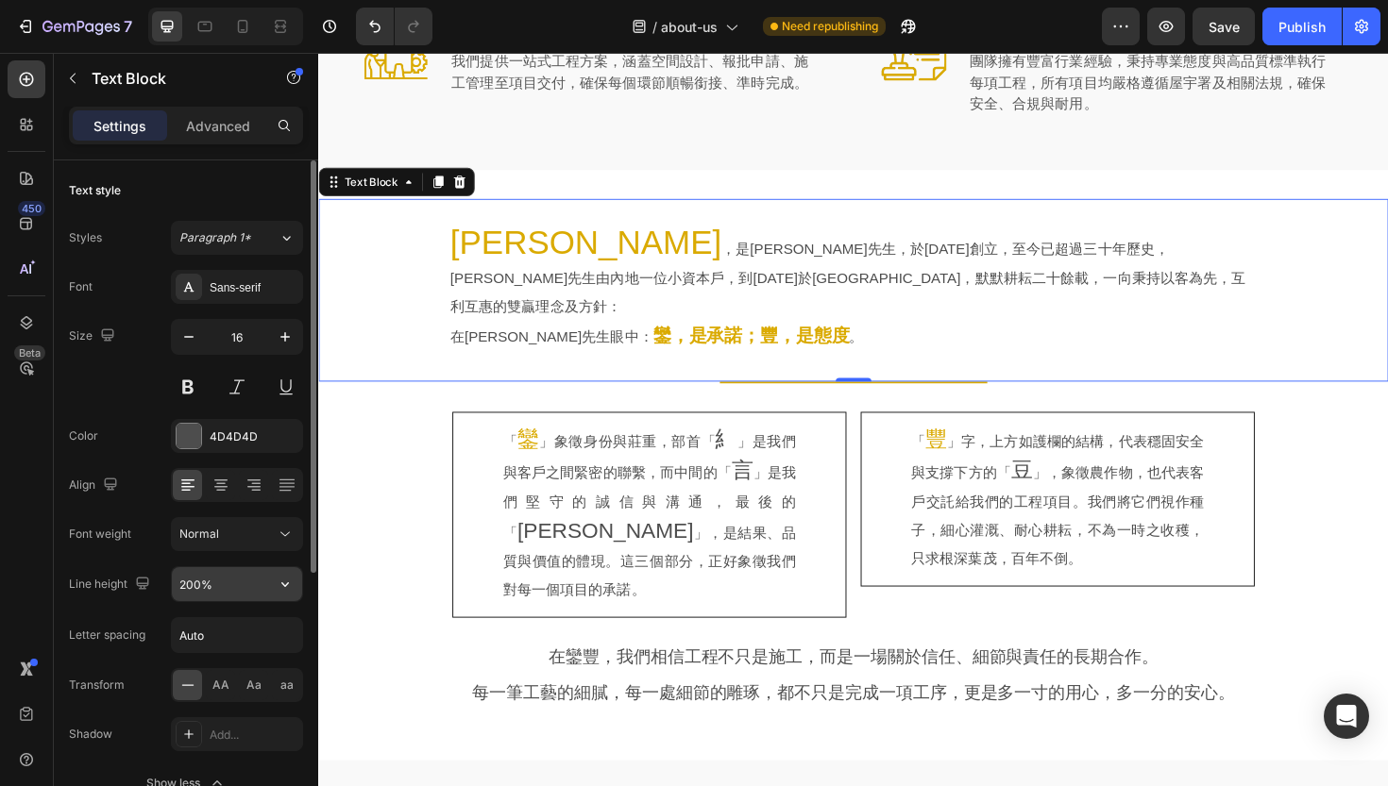
click at [195, 582] on input "200%" at bounding box center [237, 584] width 130 height 34
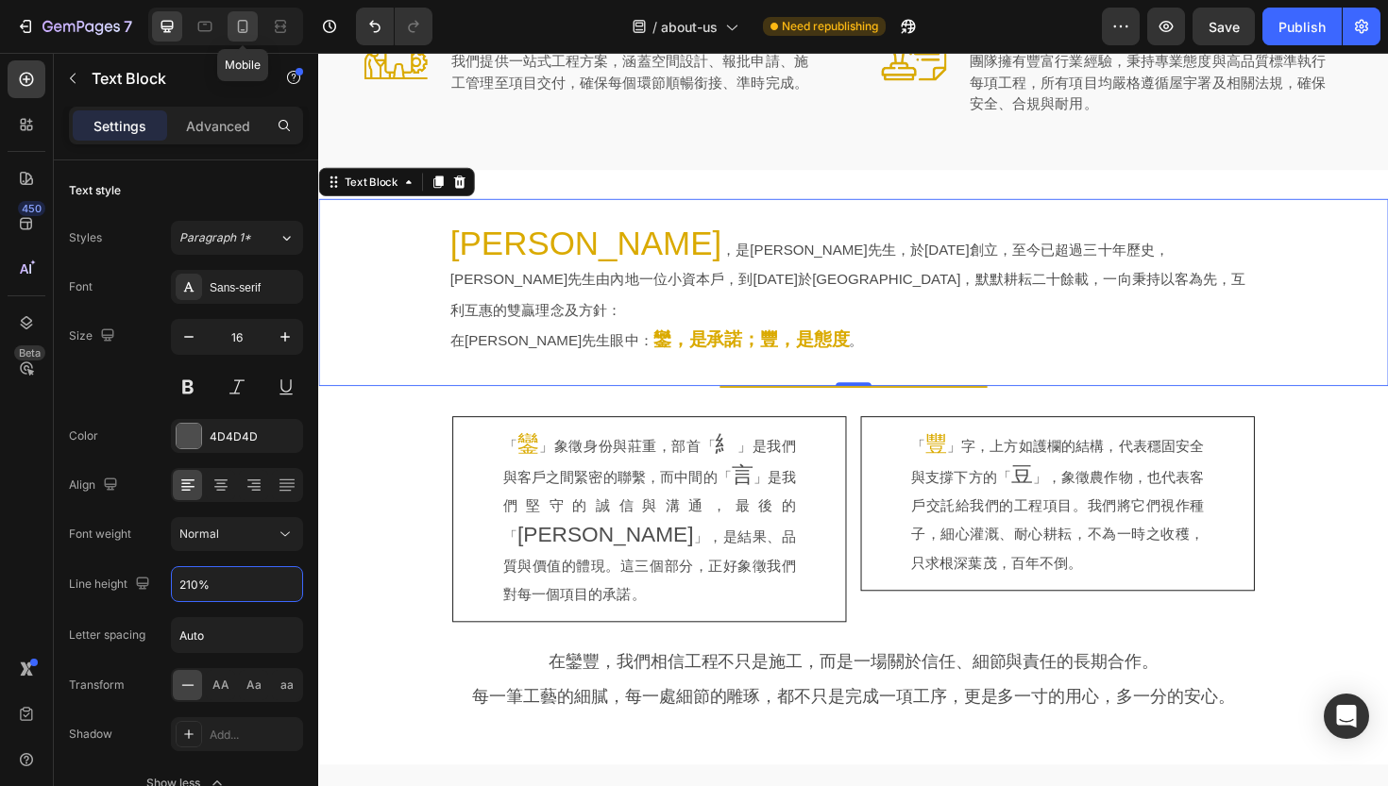
type input "210%"
click at [245, 35] on icon at bounding box center [242, 26] width 19 height 19
type input "14"
type input "180%"
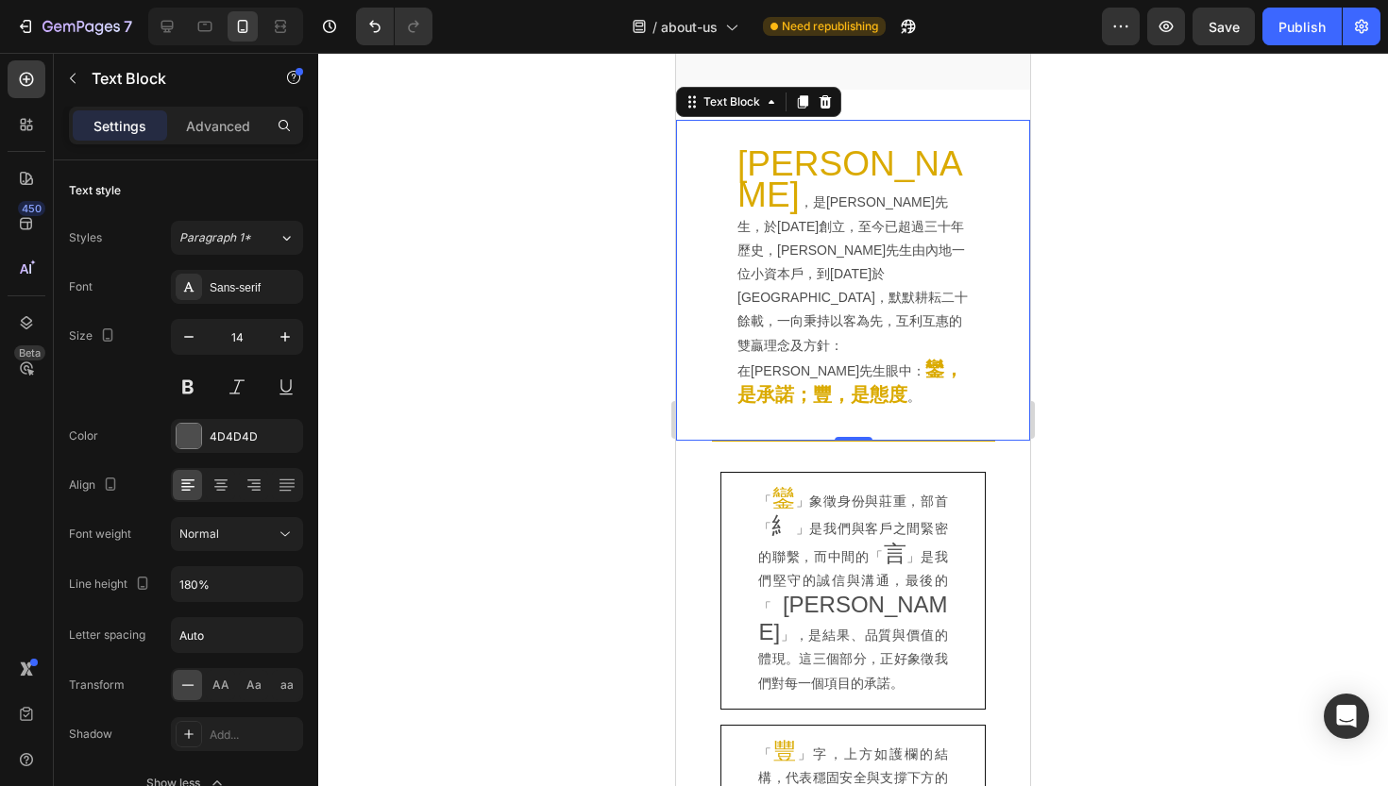
scroll to position [1273, 0]
click at [612, 294] on div at bounding box center [853, 420] width 1070 height 734
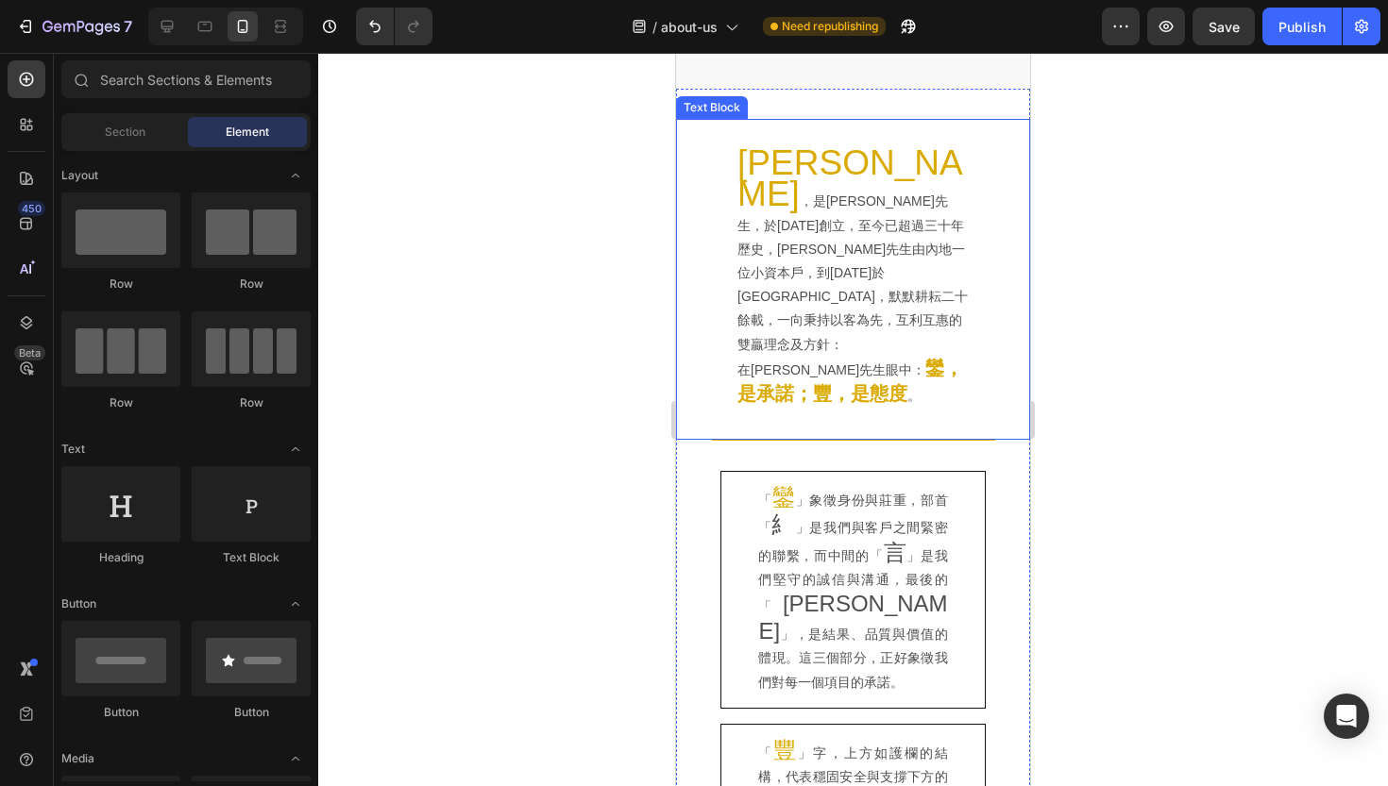
click at [757, 189] on p "[PERSON_NAME] ，是[PERSON_NAME]先生，於[DATE]創立，至今已超過三十年歷史，[PERSON_NAME]先生由內地一位小資本戶，到…" at bounding box center [852, 254] width 231 height 206
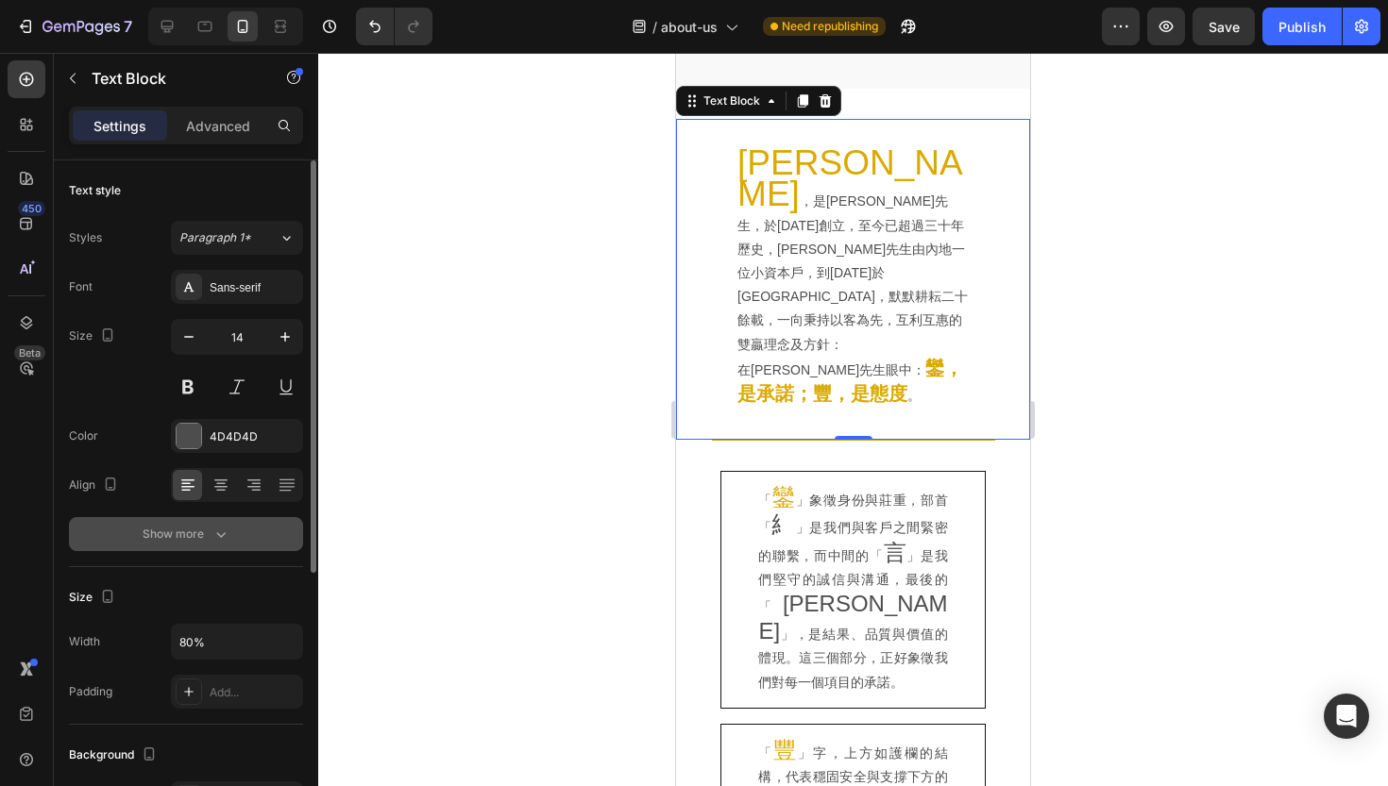
click at [209, 541] on div "Show more" at bounding box center [187, 534] width 88 height 19
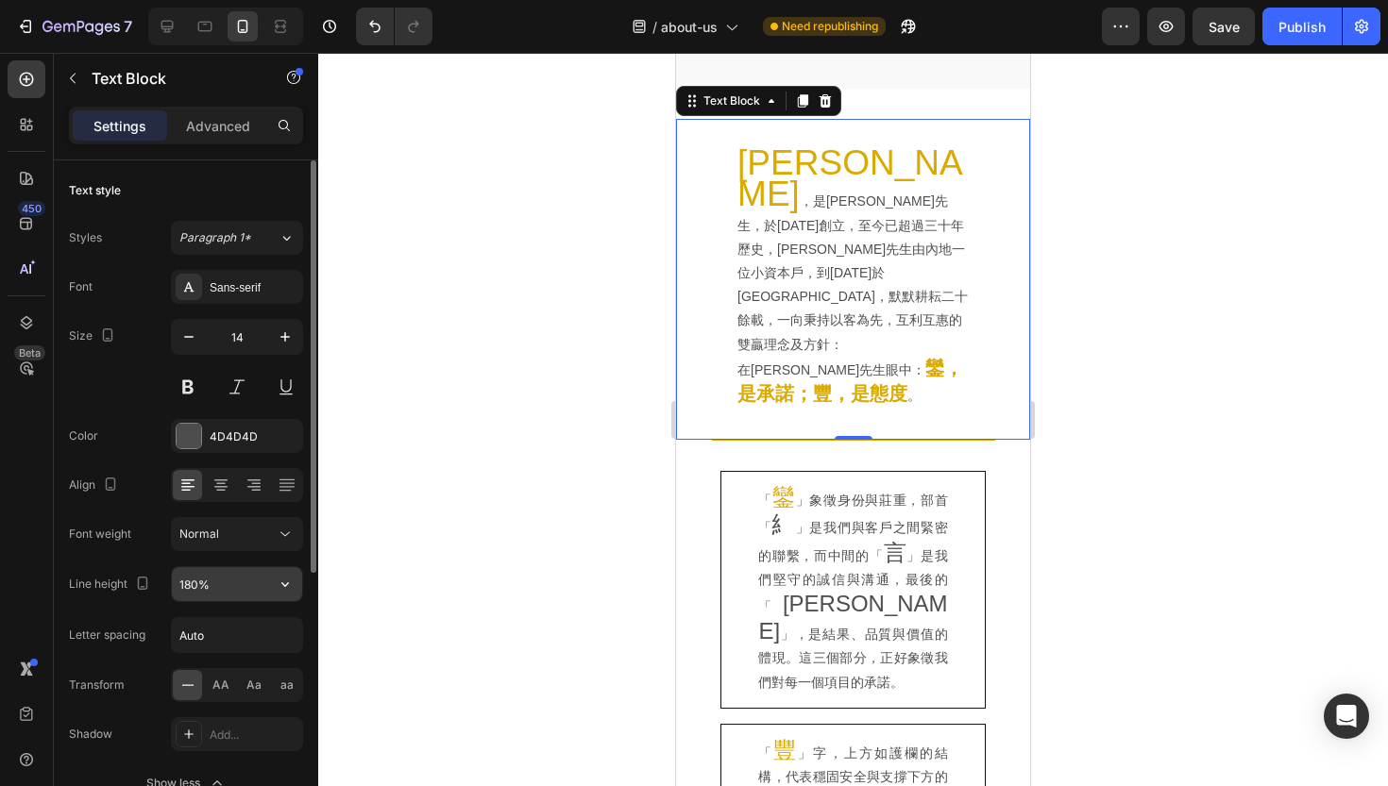
click at [194, 593] on input "180%" at bounding box center [237, 584] width 130 height 34
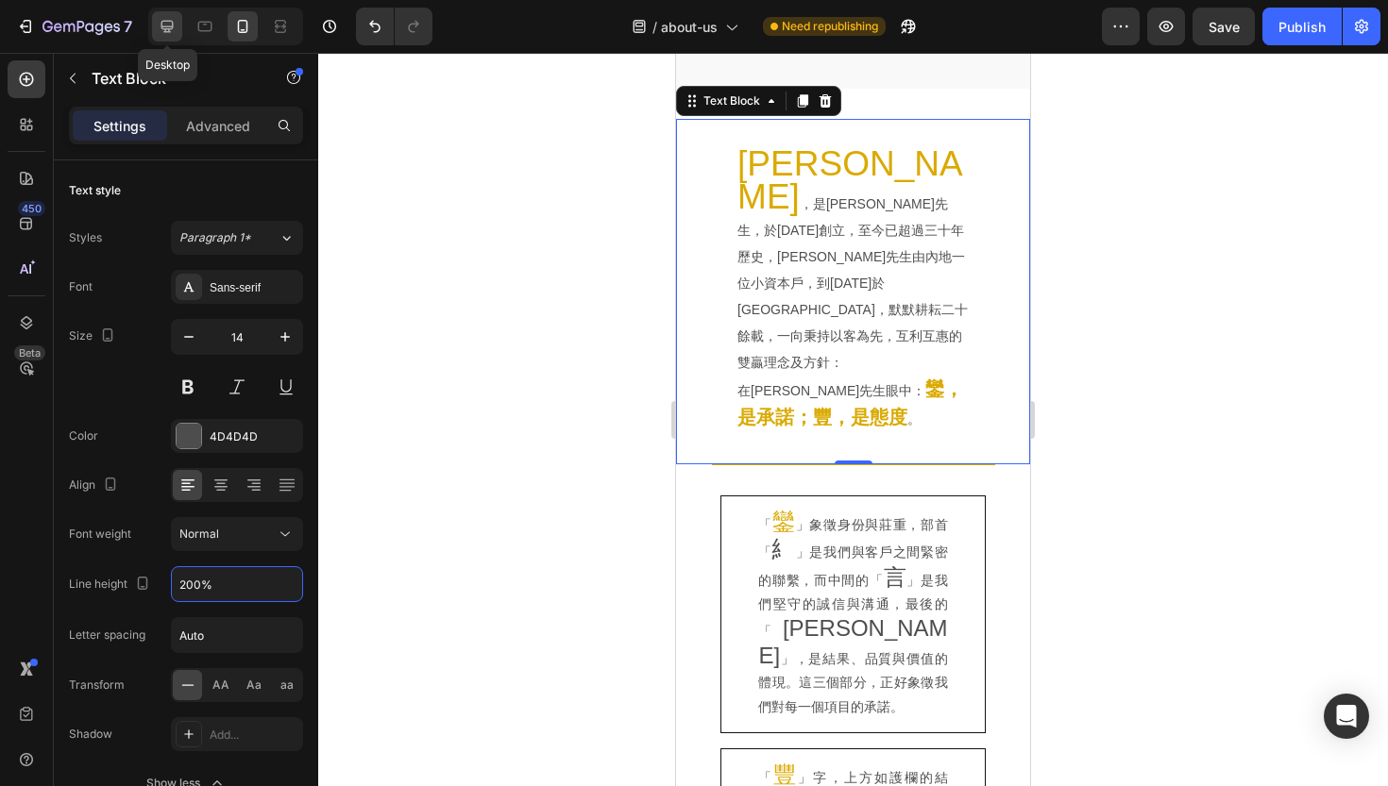
type input "200%"
click at [171, 31] on icon at bounding box center [167, 26] width 19 height 19
type input "16"
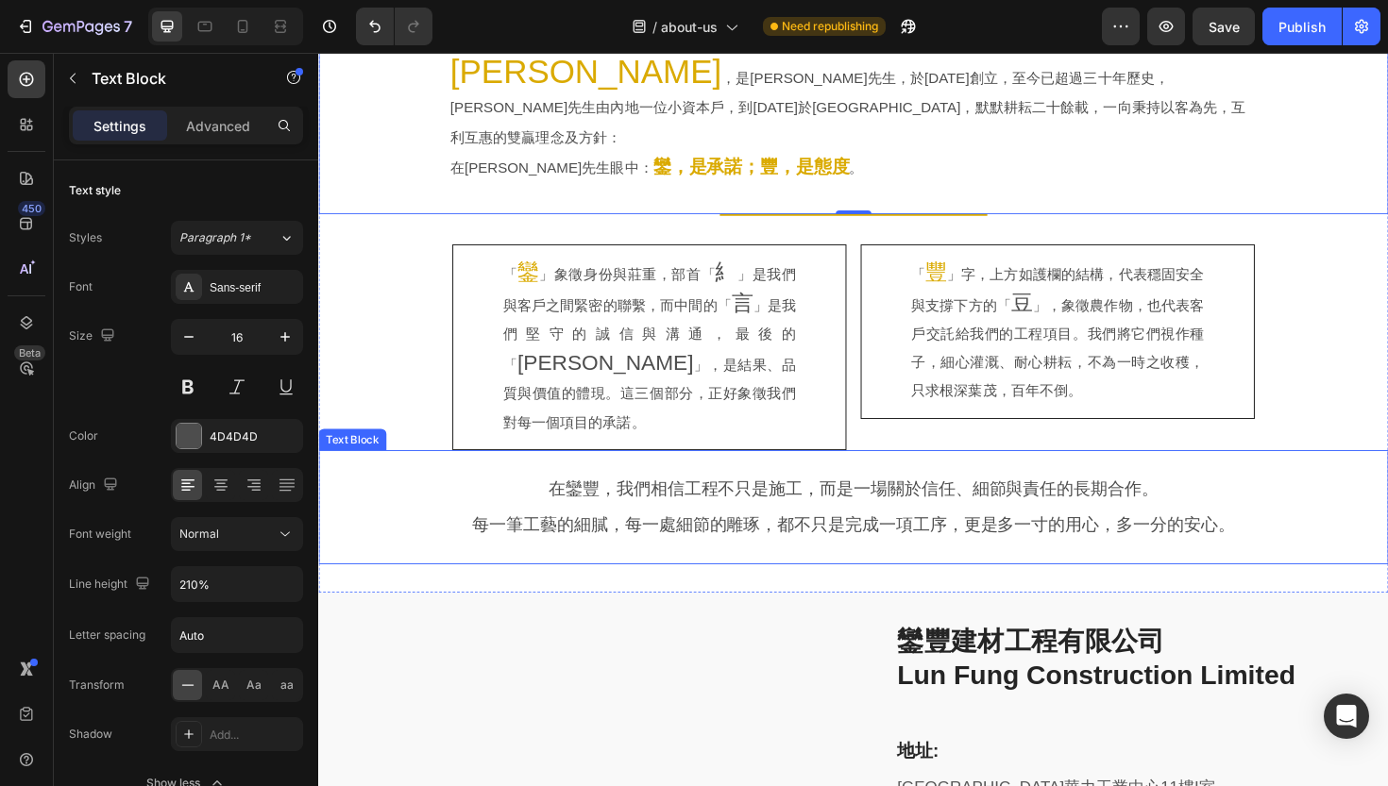
scroll to position [805, 0]
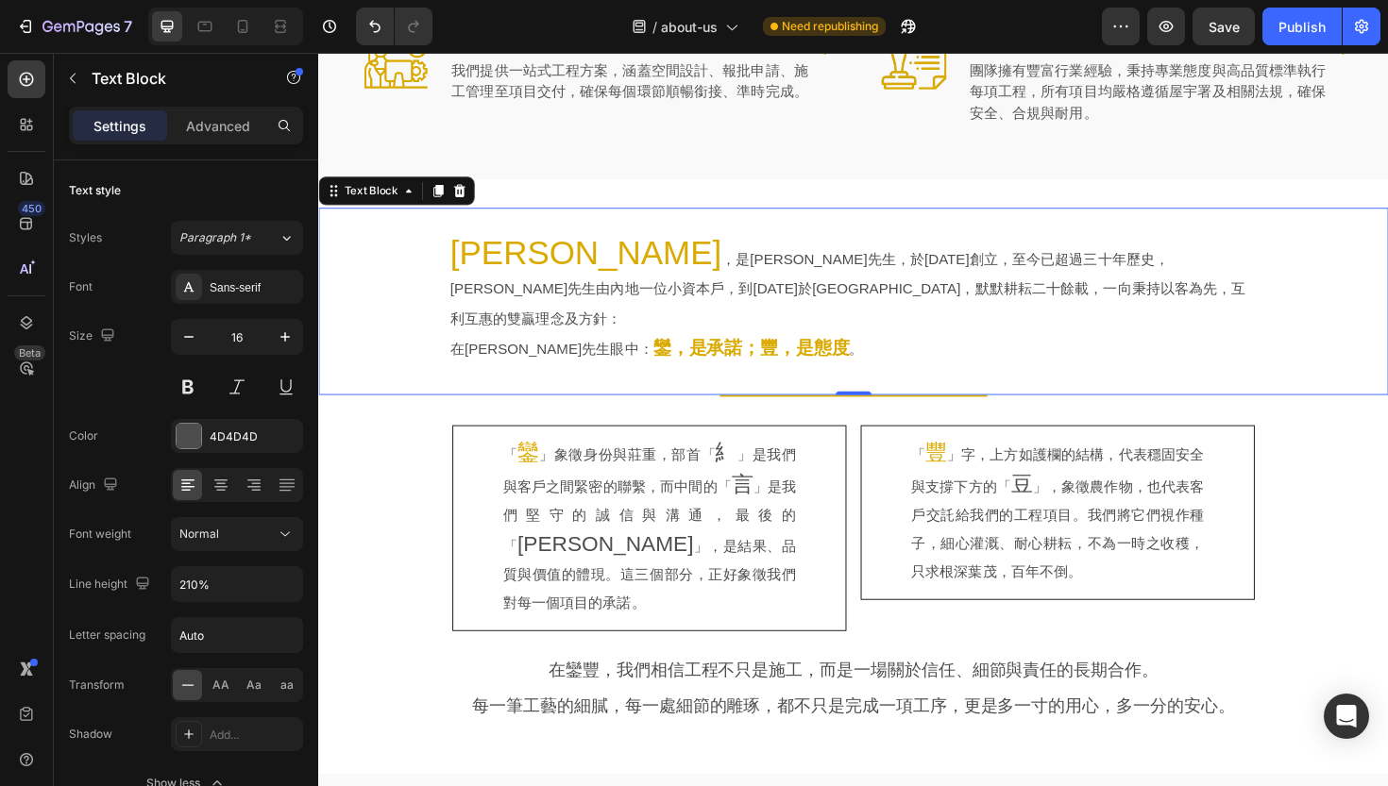
click at [413, 261] on div "[PERSON_NAME] ，是[PERSON_NAME]先生，於[DATE]創立，至今已超過三十年歷史，[PERSON_NAME]先生由內地一位小資本戶，到…" at bounding box center [884, 316] width 1072 height 138
click at [194, 587] on input "210%" at bounding box center [237, 584] width 130 height 34
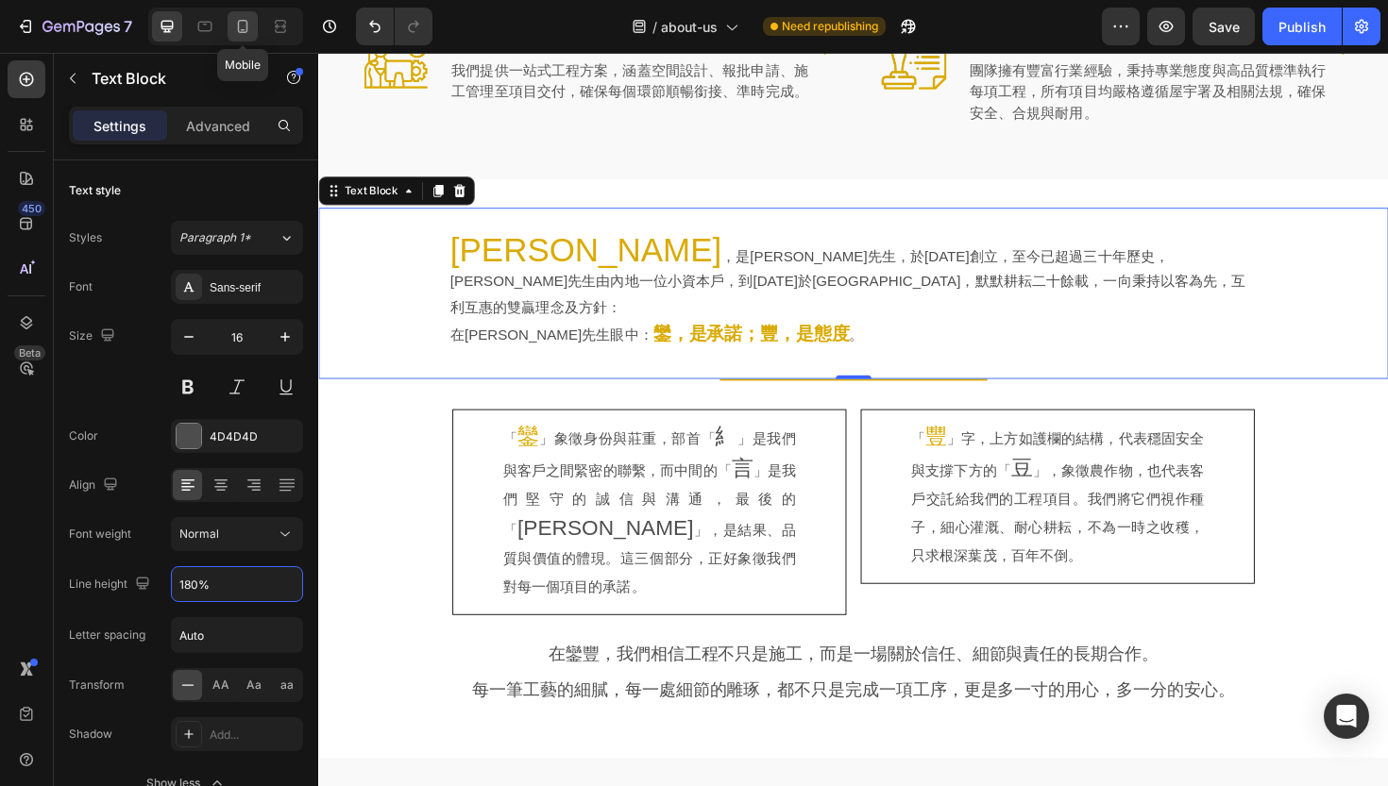
type input "180%"
click at [244, 29] on icon at bounding box center [243, 26] width 10 height 13
type input "14"
type input "200%"
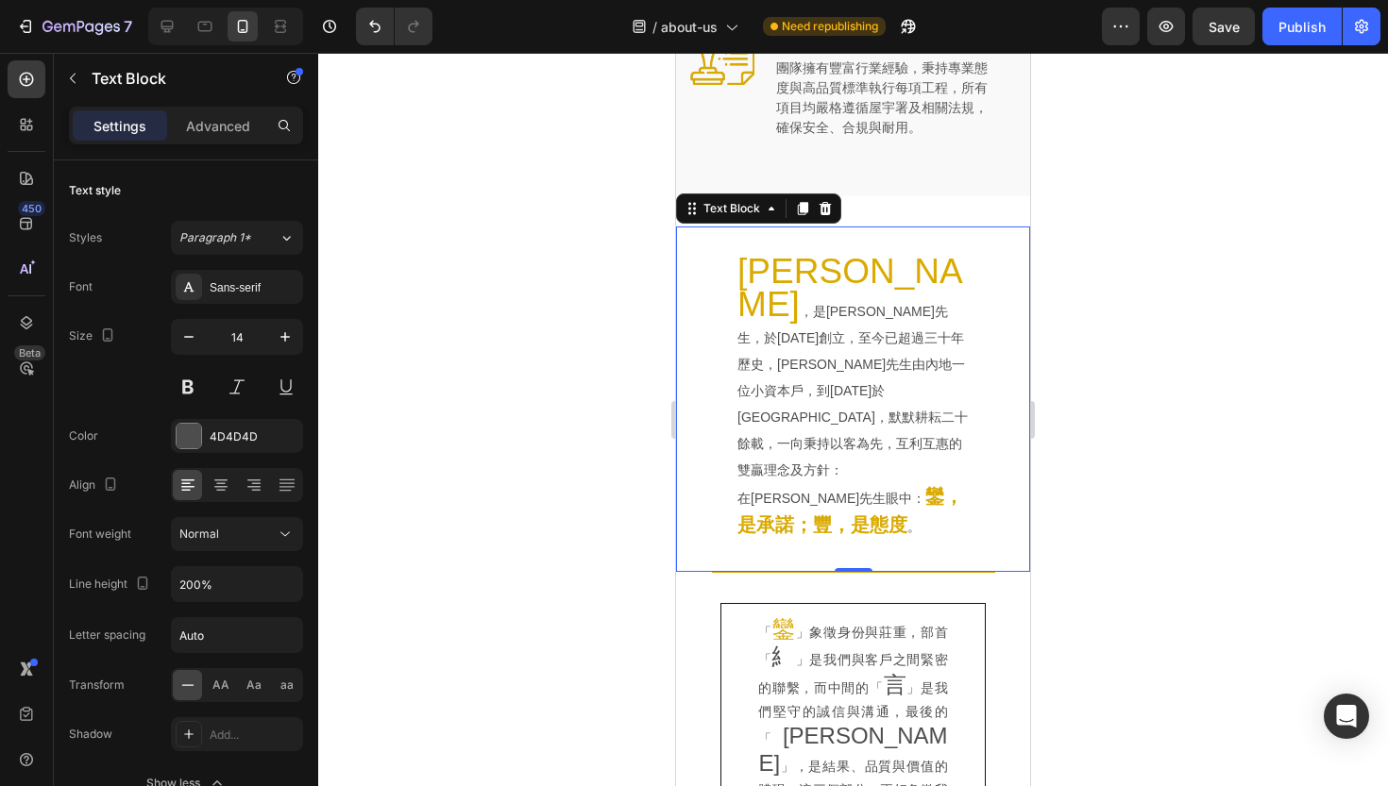
scroll to position [1273, 0]
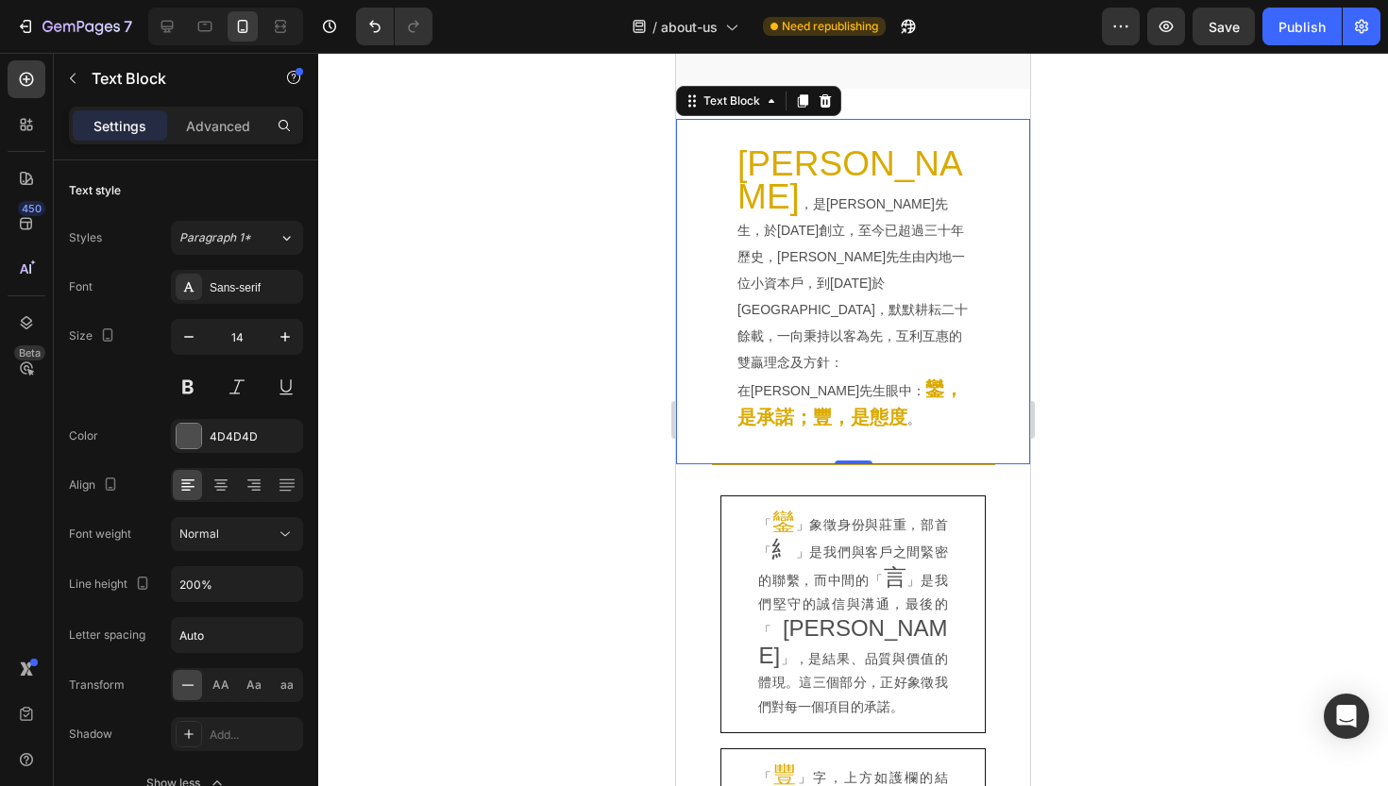
click at [566, 326] on div at bounding box center [853, 420] width 1070 height 734
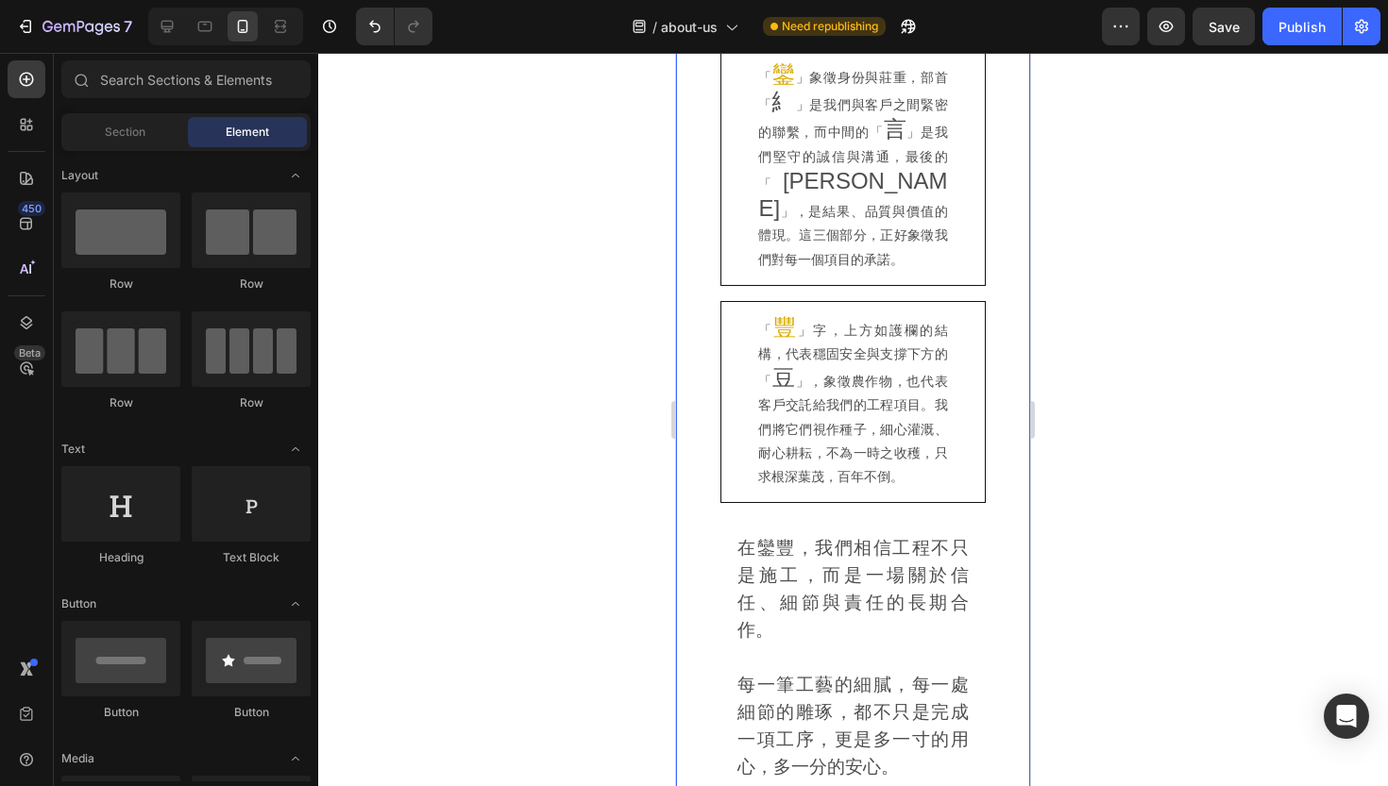
scroll to position [1980, 0]
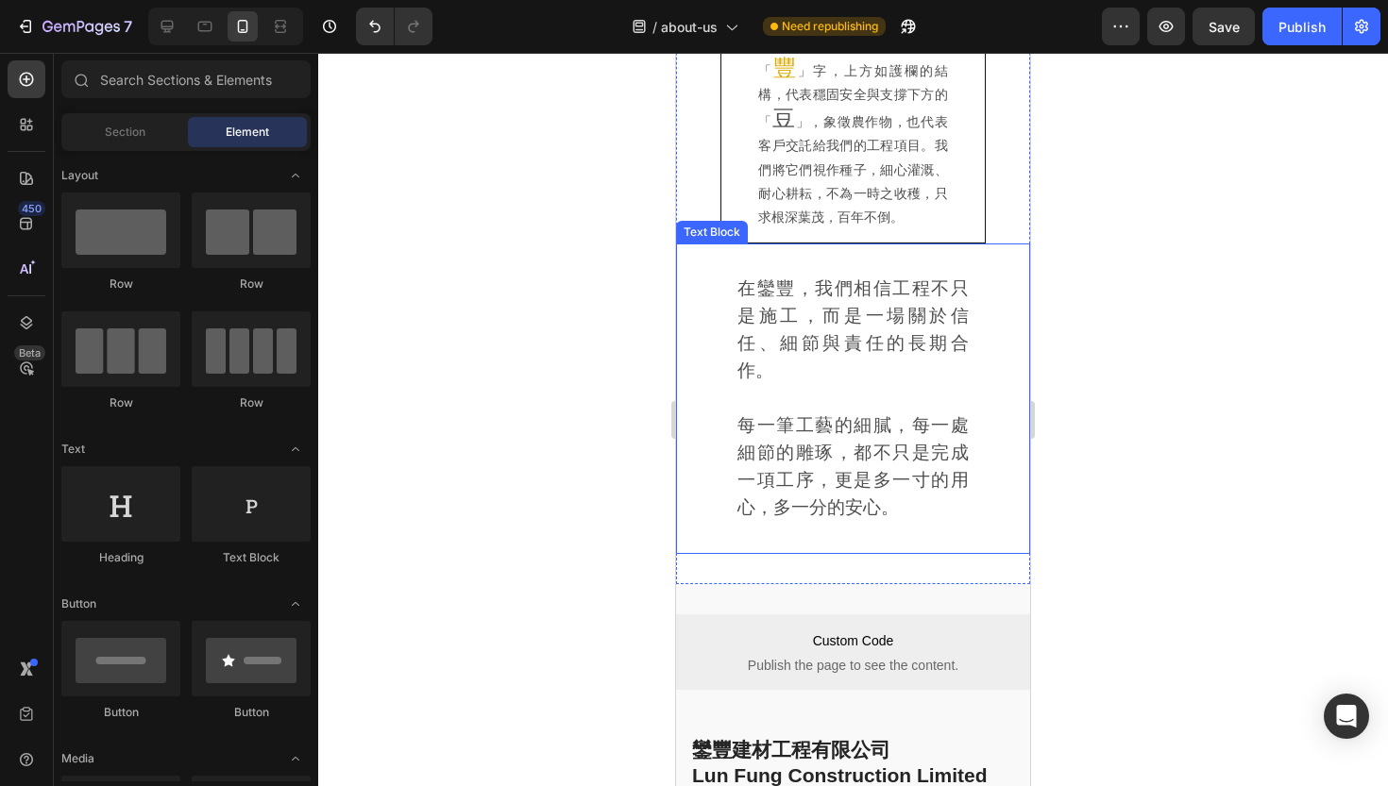
click at [777, 415] on span "每一筆工藝的細膩，每一處細節的雕琢，都不只是完成一項工序，更是多一寸的用心，多一分的安心。" at bounding box center [852, 466] width 231 height 102
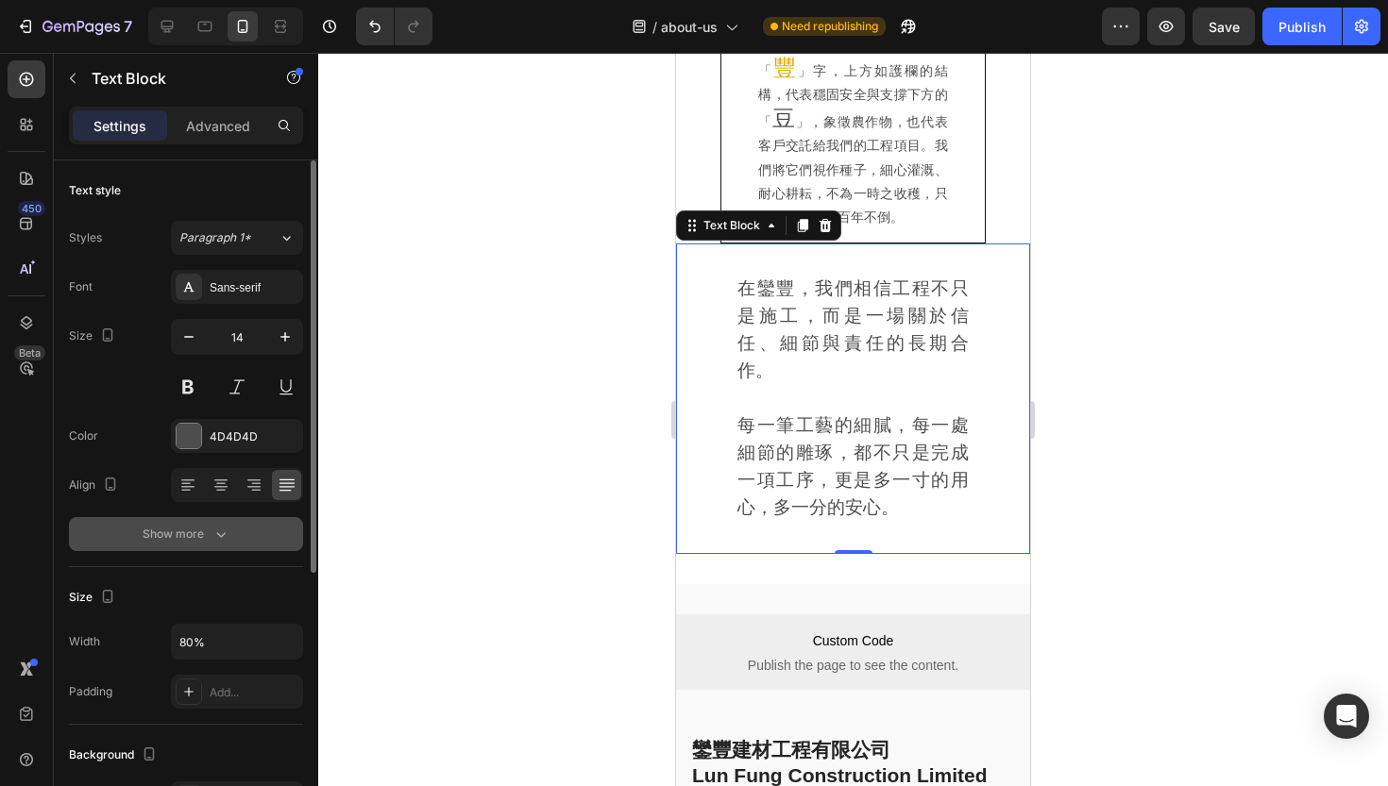
click at [181, 540] on div "Show more" at bounding box center [187, 534] width 88 height 19
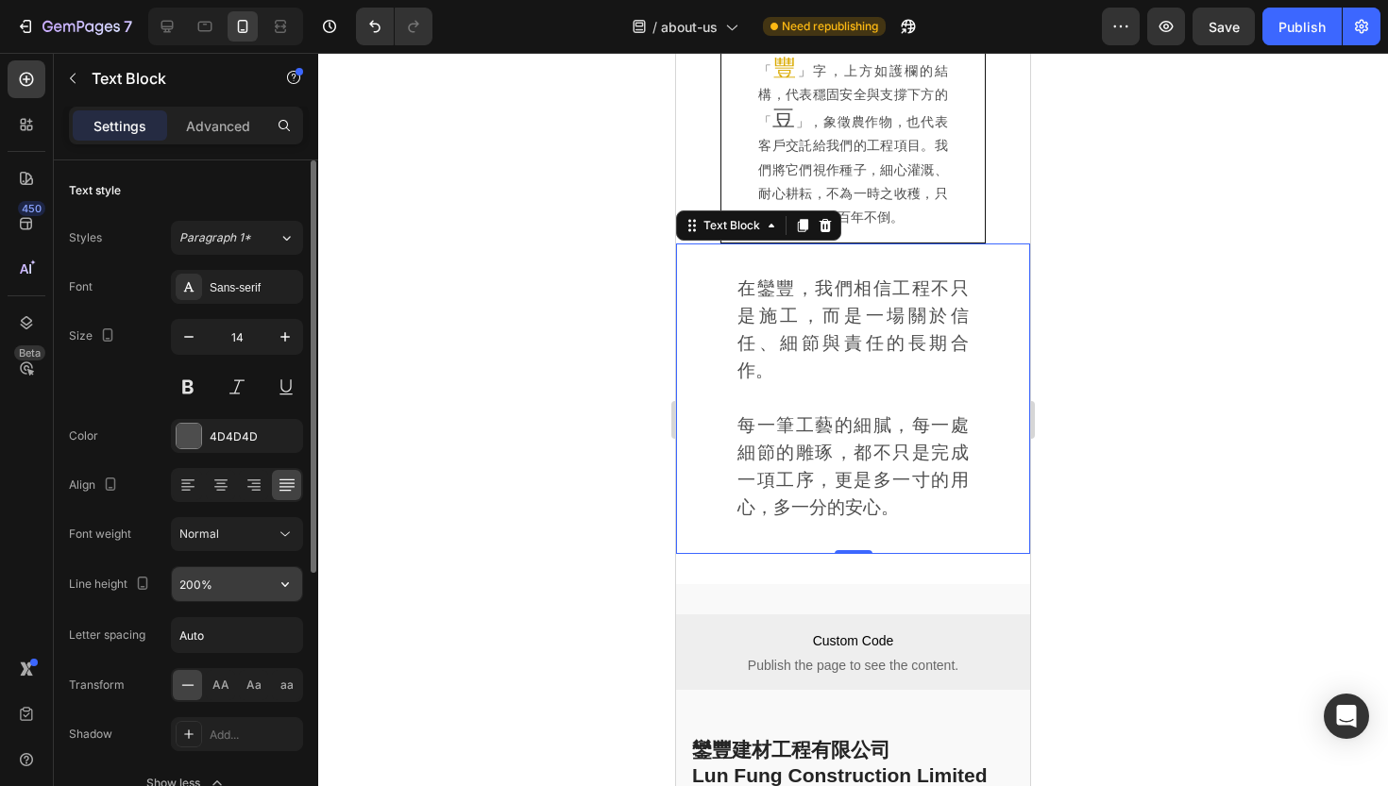
click at [185, 599] on input "200%" at bounding box center [237, 584] width 130 height 34
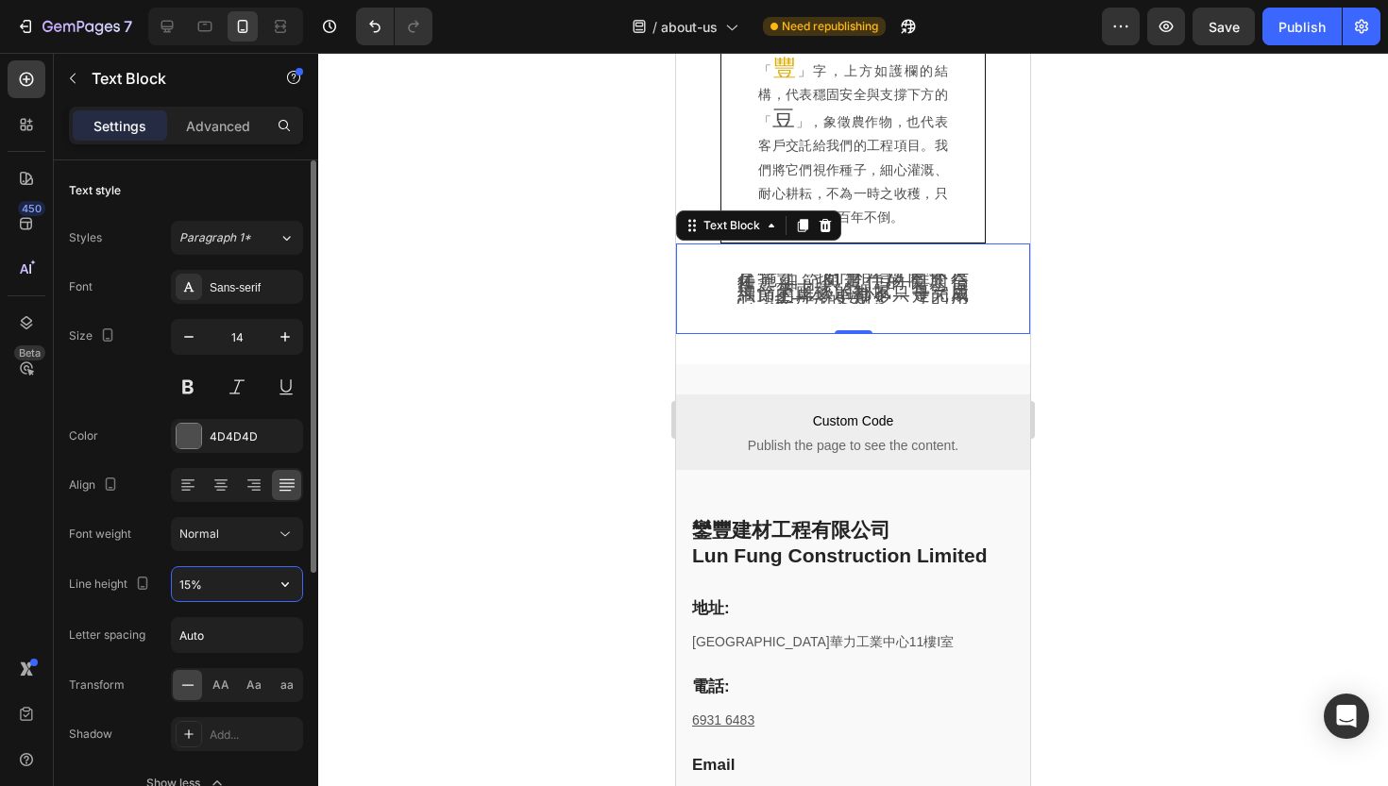
type input "150%"
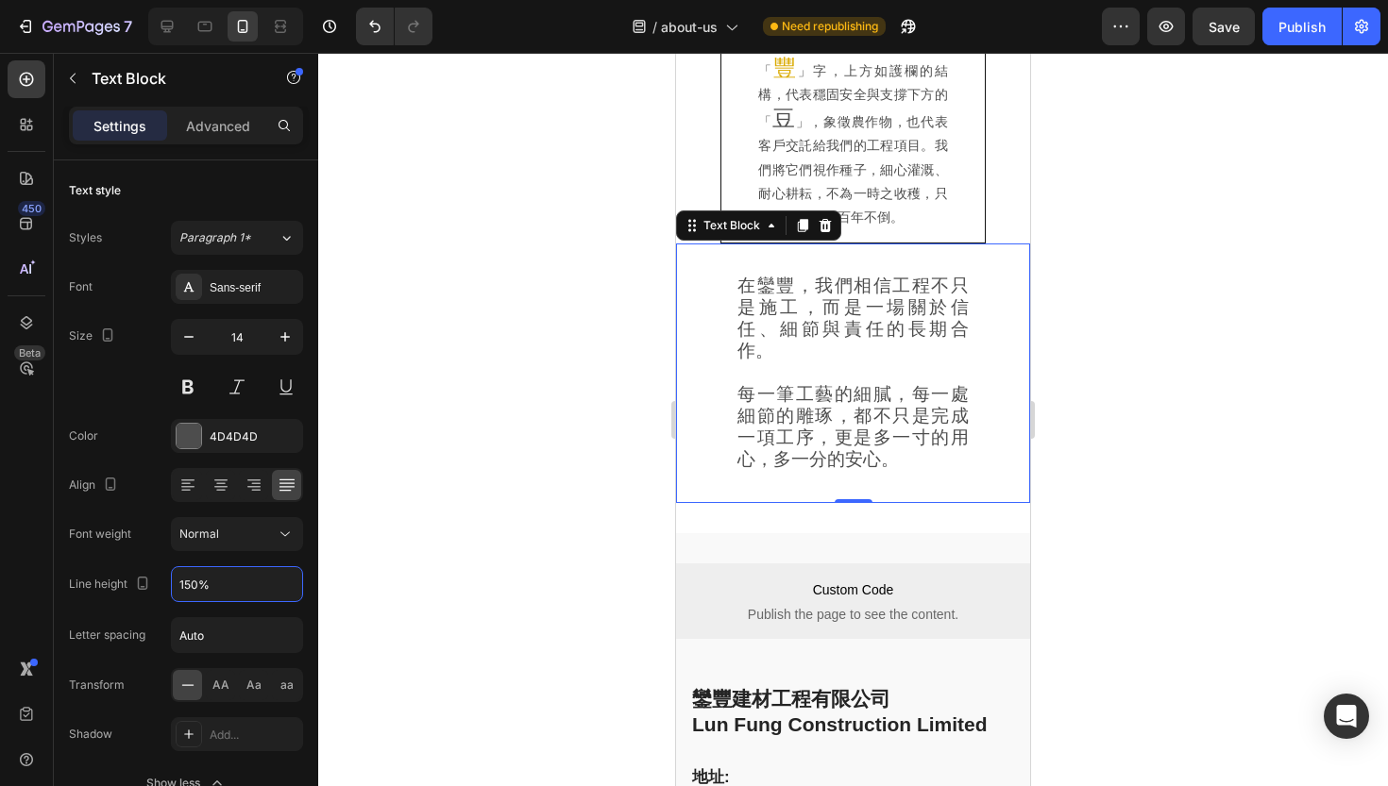
click at [551, 356] on div at bounding box center [853, 420] width 1070 height 734
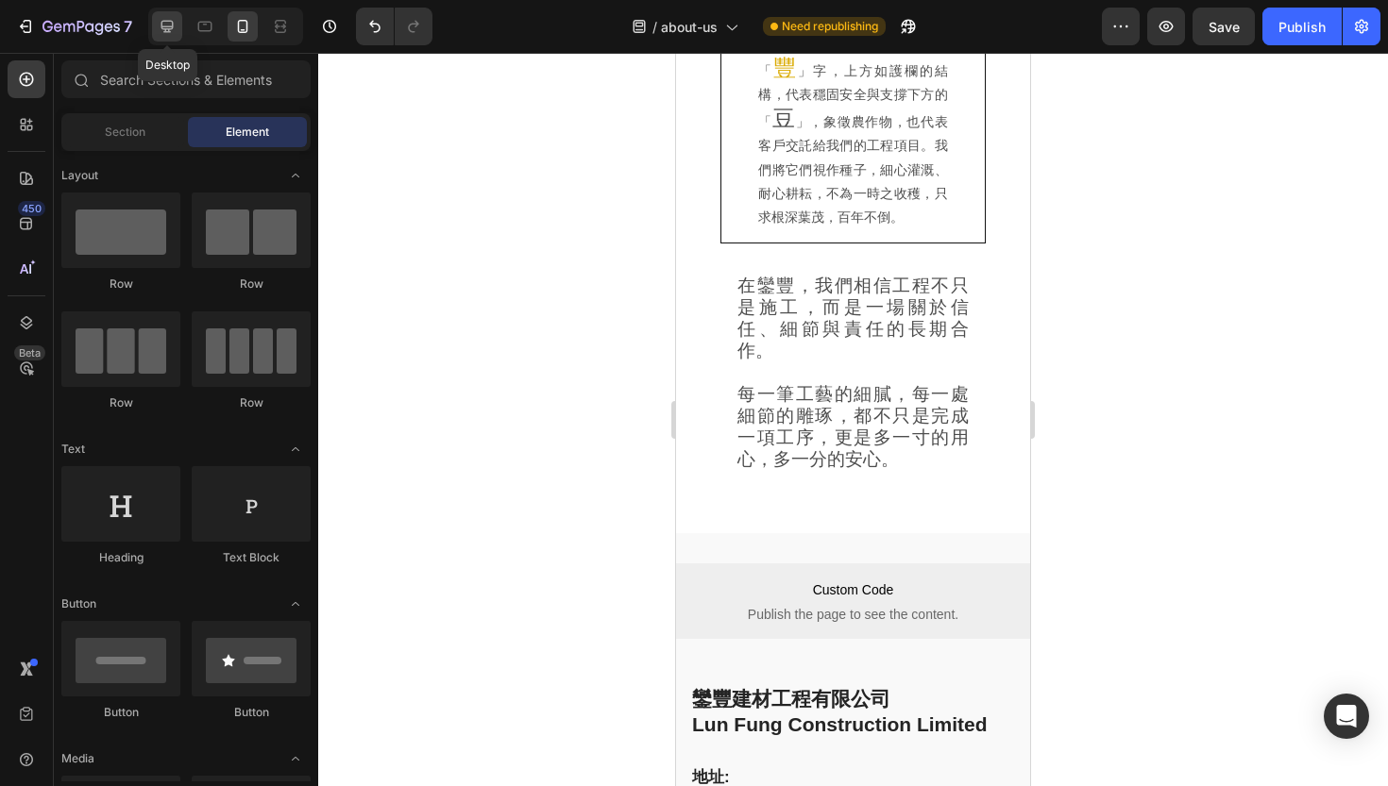
click at [156, 26] on div at bounding box center [167, 26] width 30 height 30
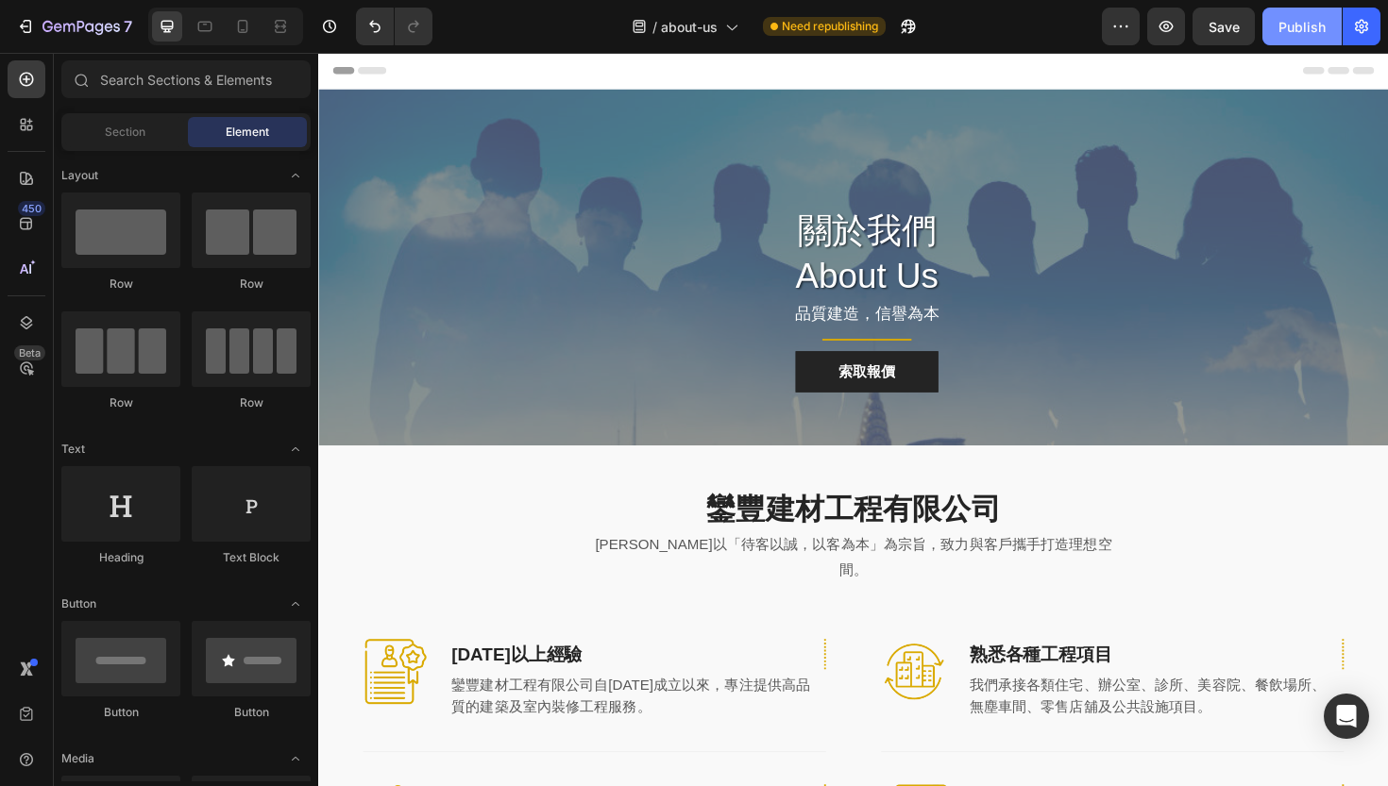
click at [1290, 39] on button "Publish" at bounding box center [1301, 27] width 79 height 38
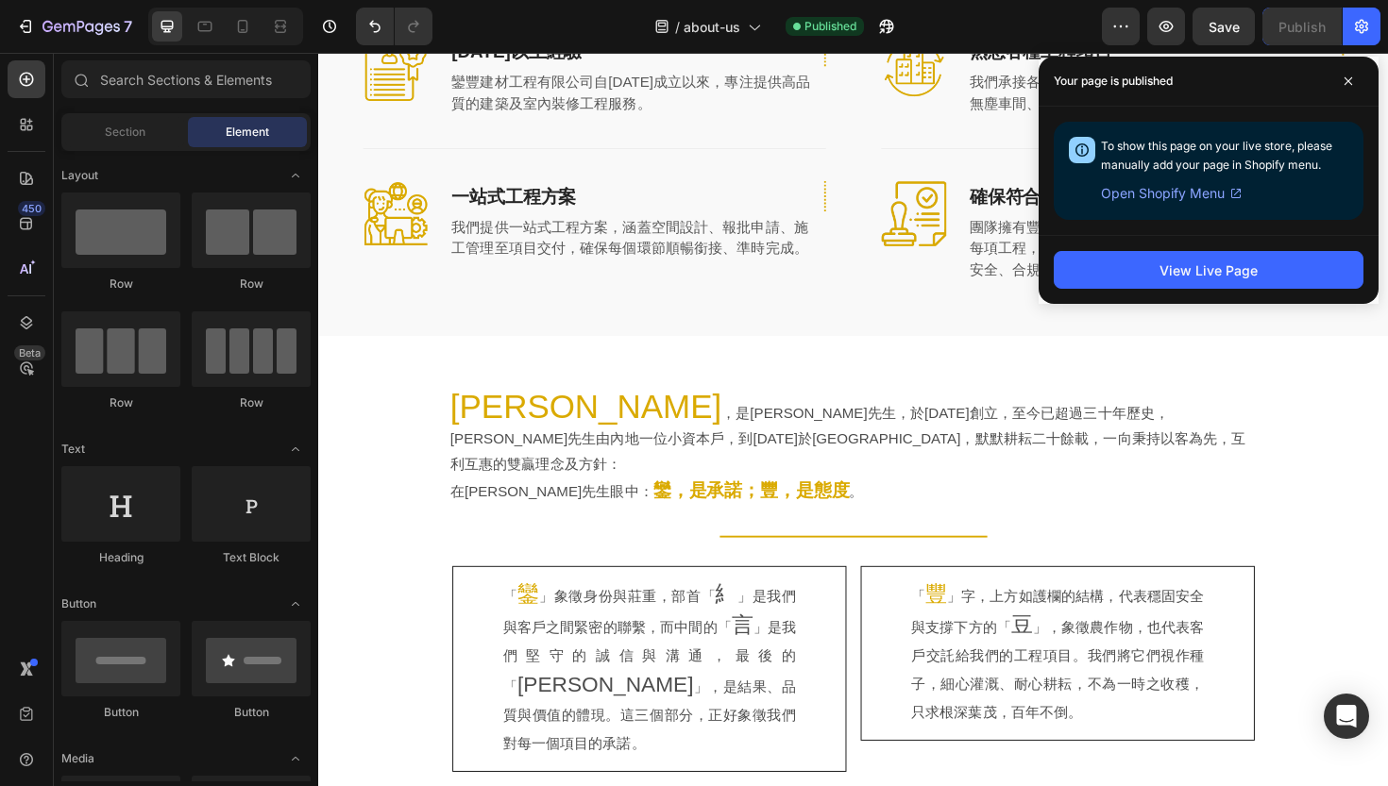
scroll to position [756, 0]
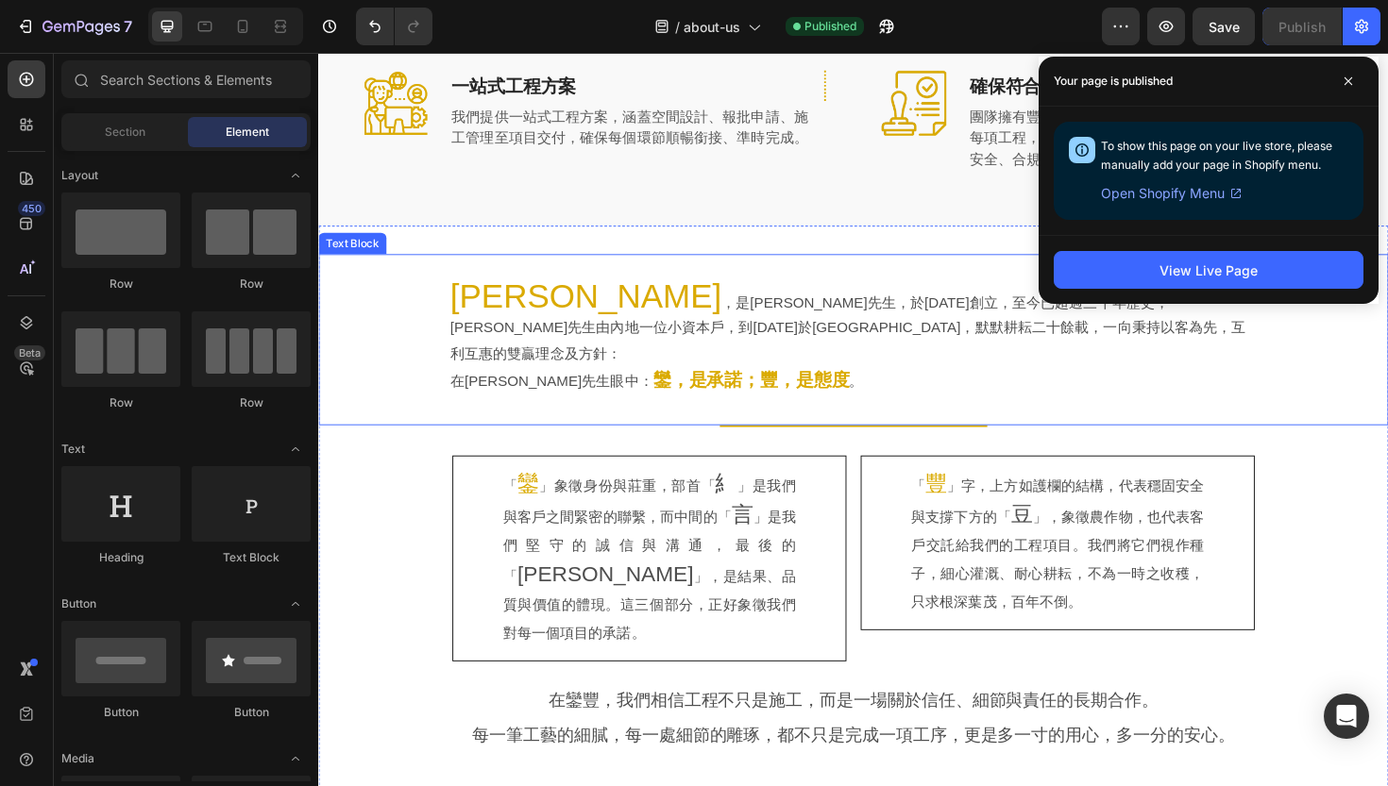
click at [410, 309] on div "[PERSON_NAME] ，是[PERSON_NAME]先生，於[DATE]創立，至今已超過三十年歷史，[PERSON_NAME]先生由內地一位小資本戶，到…" at bounding box center [884, 356] width 1072 height 121
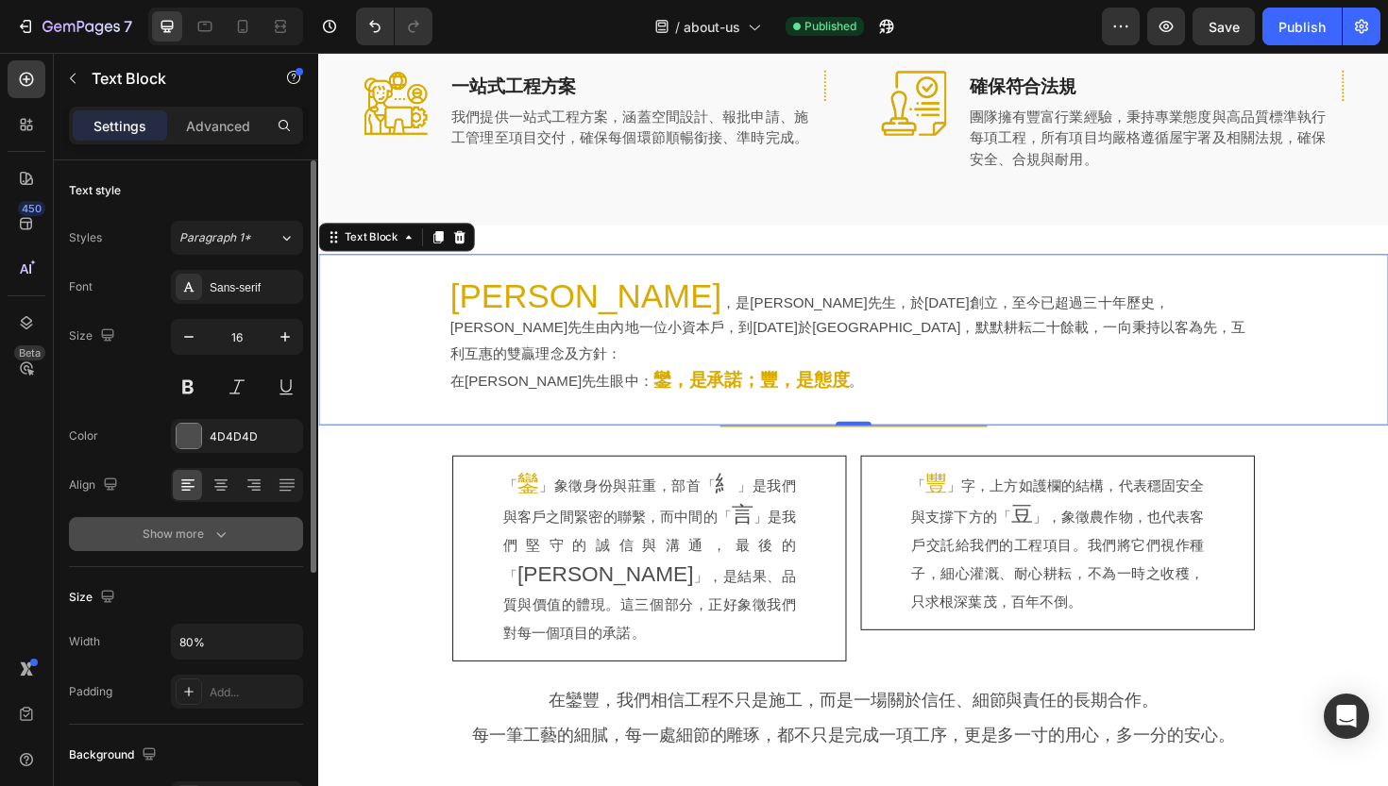
click at [213, 539] on icon "button" at bounding box center [220, 534] width 19 height 19
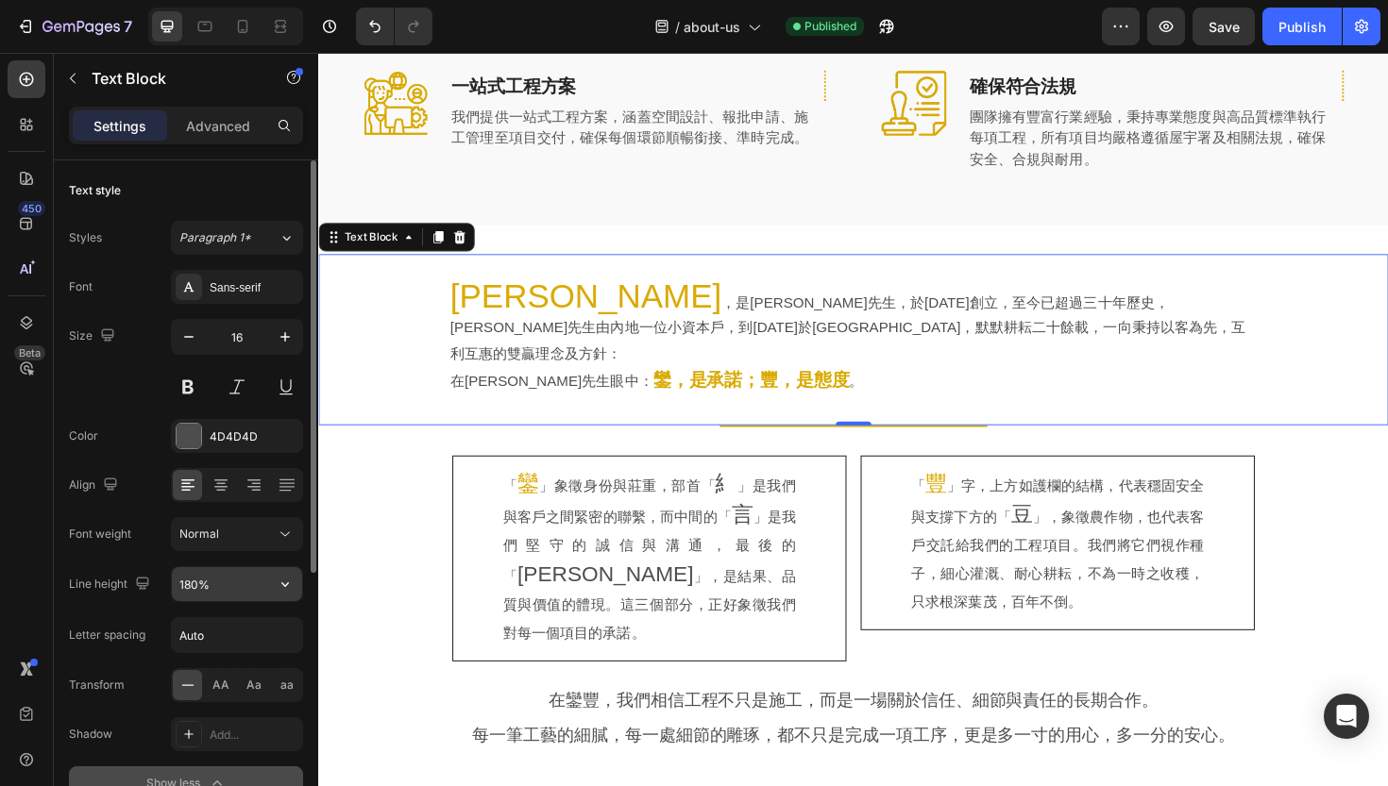
click at [194, 600] on input "180%" at bounding box center [237, 584] width 130 height 34
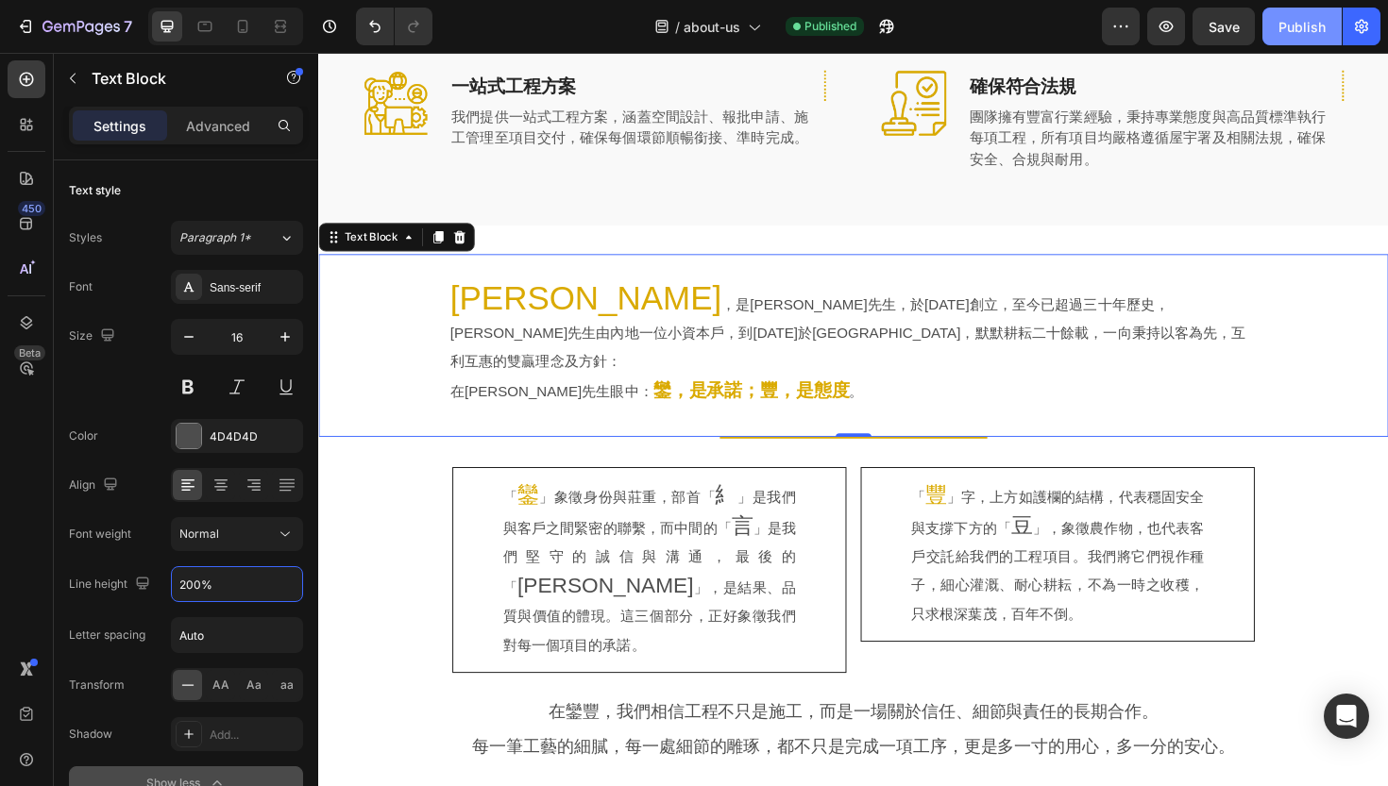
type input "200%"
click at [1286, 28] on div "Publish" at bounding box center [1301, 27] width 47 height 20
click at [359, 325] on div "[PERSON_NAME] ，是[PERSON_NAME]先生，於[DATE]創立，至今已超過三十年歷史，[PERSON_NAME]先生由內地一位小資本戶，到…" at bounding box center [884, 362] width 1072 height 133
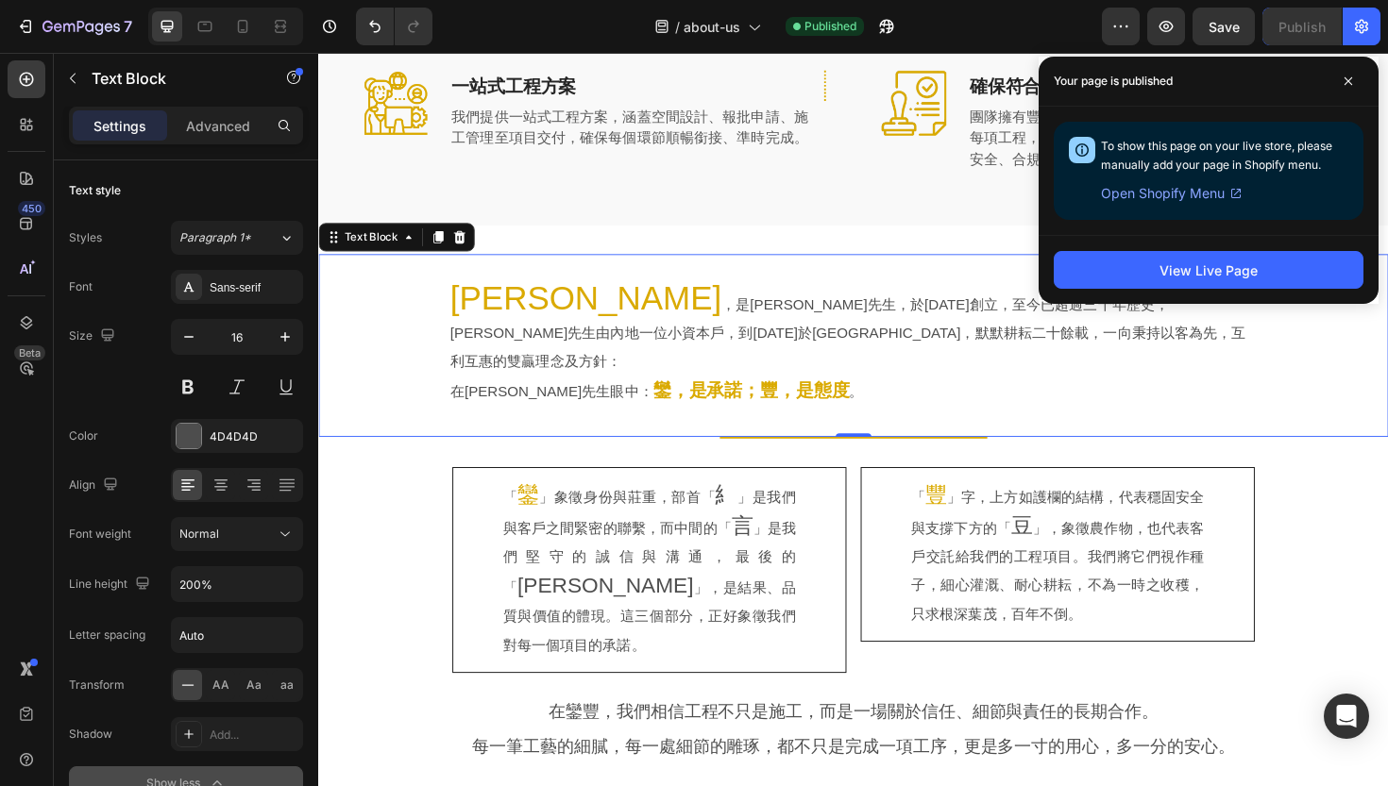
click at [418, 331] on div "[PERSON_NAME] ，是[PERSON_NAME]先生，於[DATE]創立，至今已超過三十年歷史，[PERSON_NAME]先生由內地一位小資本戶，到…" at bounding box center [884, 362] width 1072 height 133
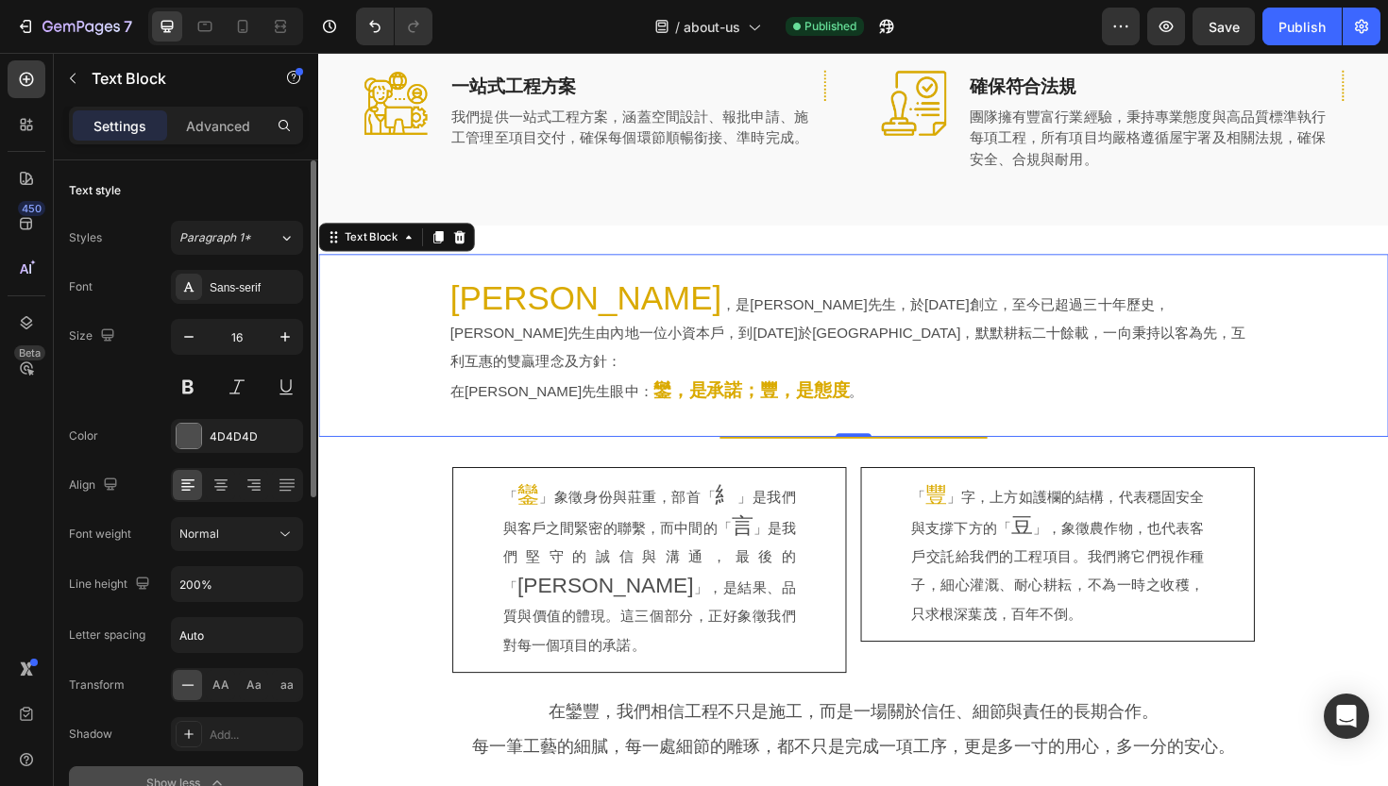
scroll to position [420, 0]
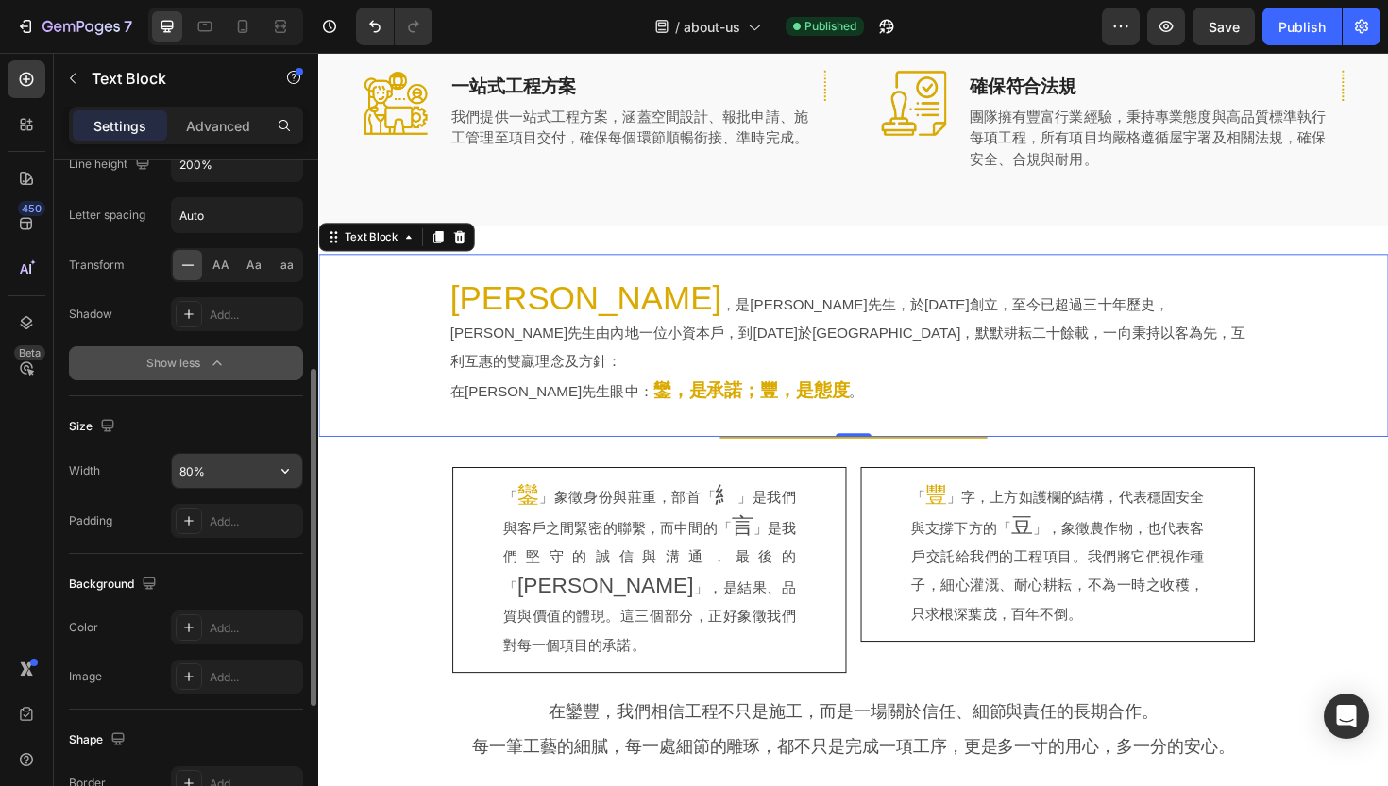
click at [190, 481] on input "80%" at bounding box center [237, 471] width 130 height 34
type input "75%"
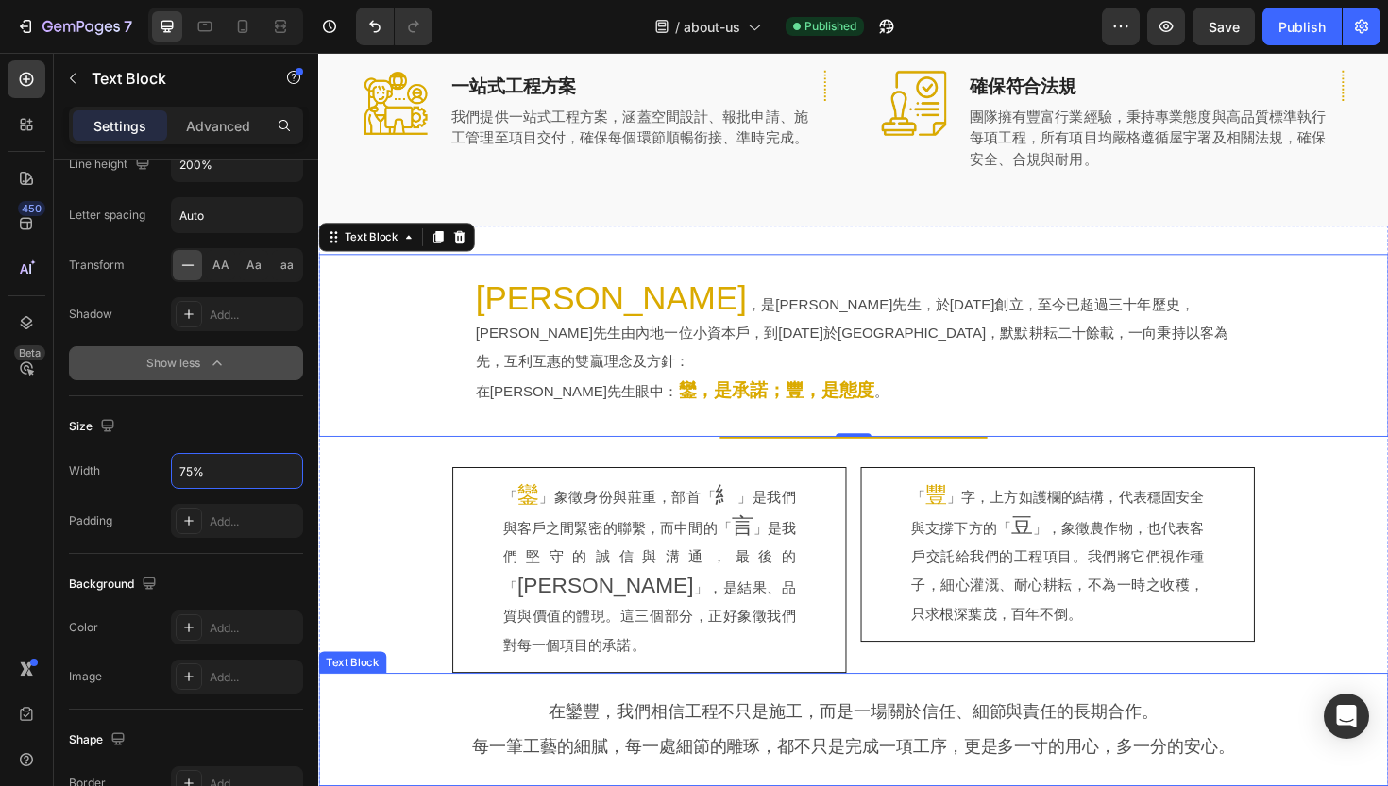
click at [535, 778] on span "每一筆工藝的細膩，每一處細節的雕琢，都不只是完成一項工序，更是多一寸的用心，多一分的安心。" at bounding box center [884, 788] width 807 height 20
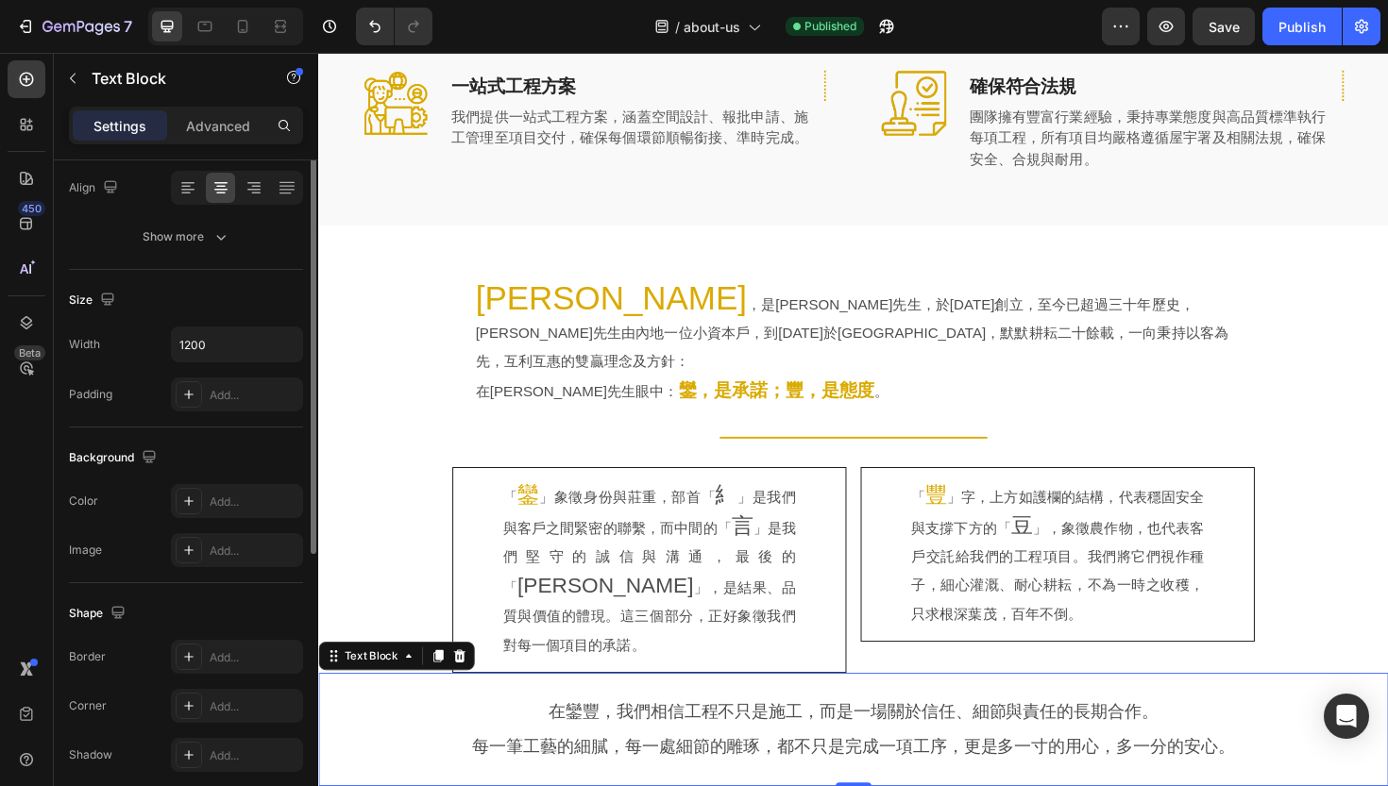
scroll to position [52, 0]
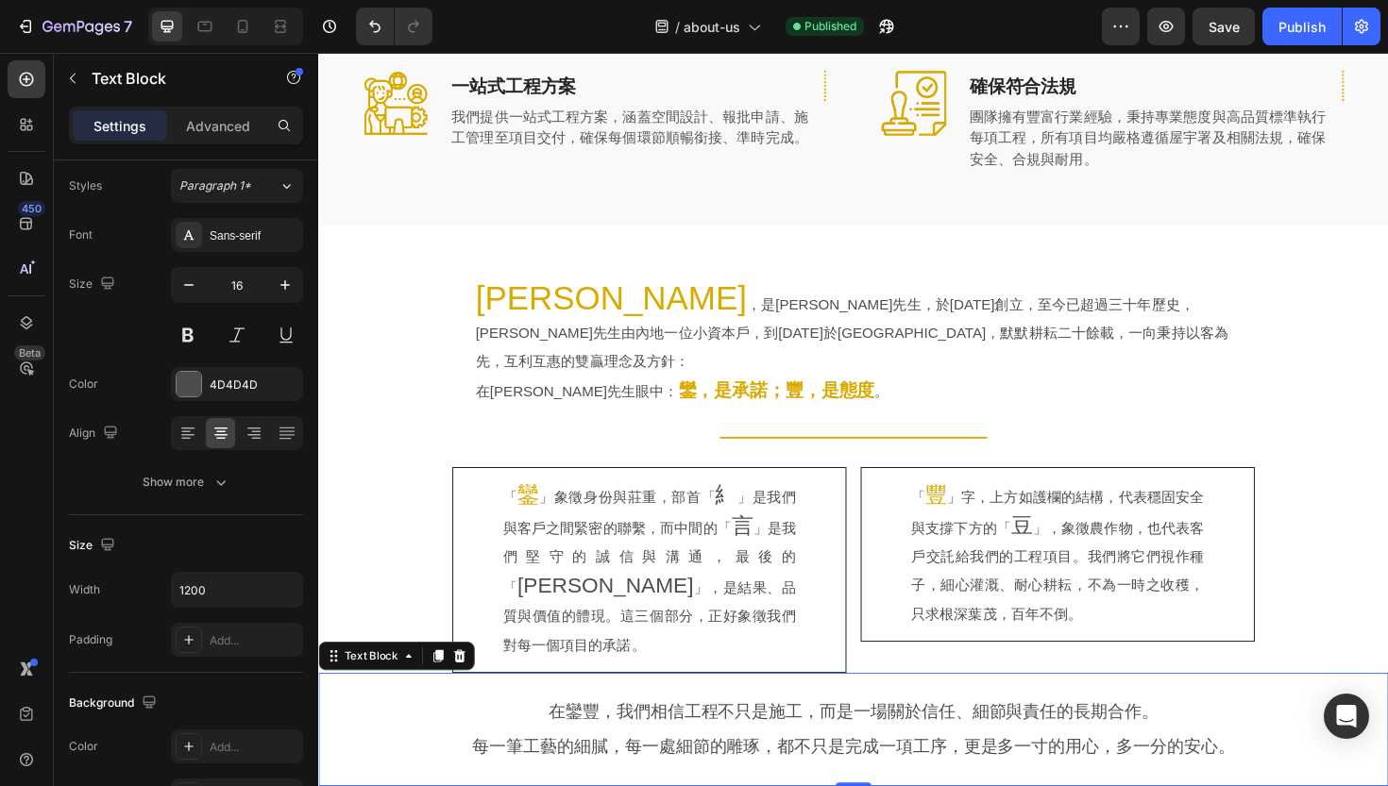
click at [593, 761] on p at bounding box center [884, 770] width 1069 height 18
click at [434, 761] on p "Rich Text Editor. Editing area: main" at bounding box center [884, 770] width 1069 height 18
click at [1294, 23] on div "Publish" at bounding box center [1301, 27] width 47 height 20
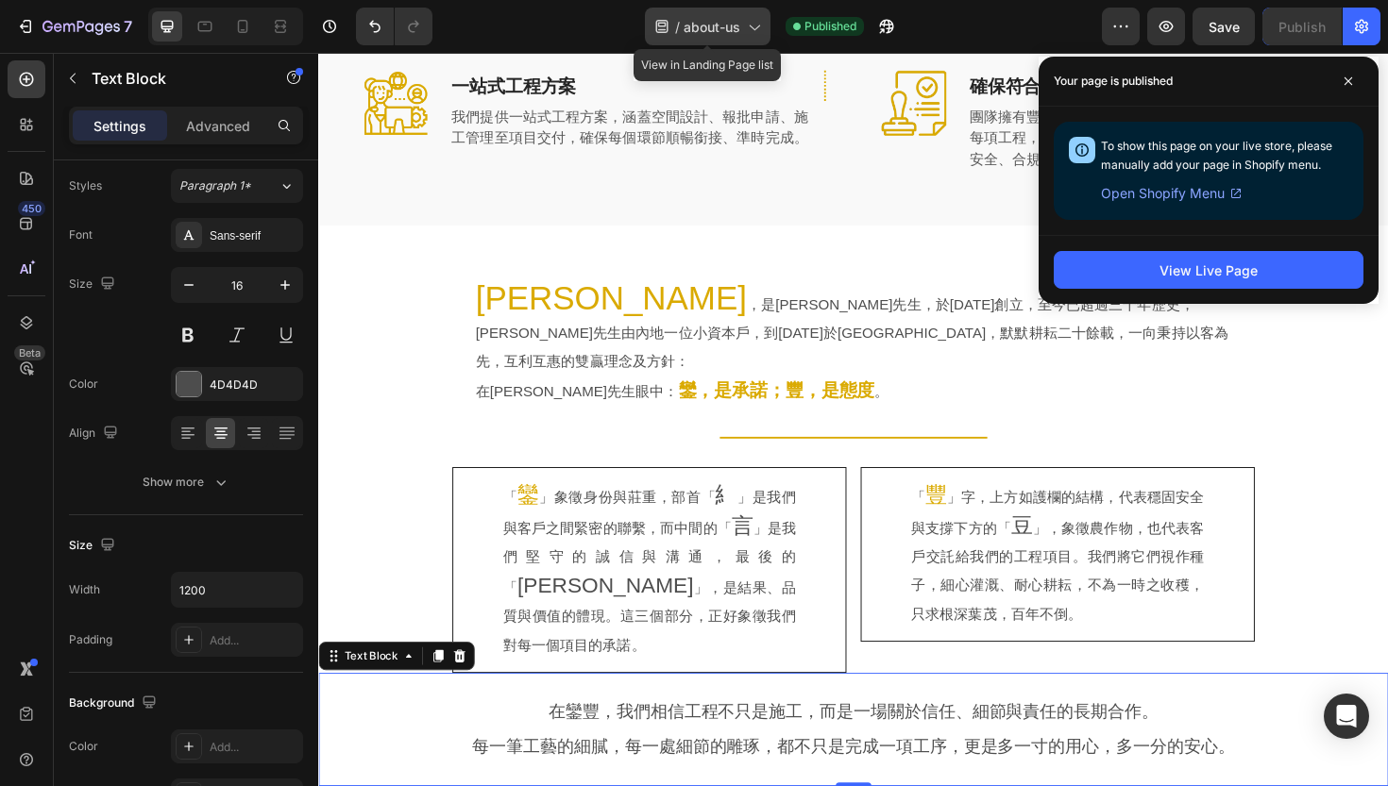
click at [751, 28] on icon at bounding box center [753, 26] width 19 height 19
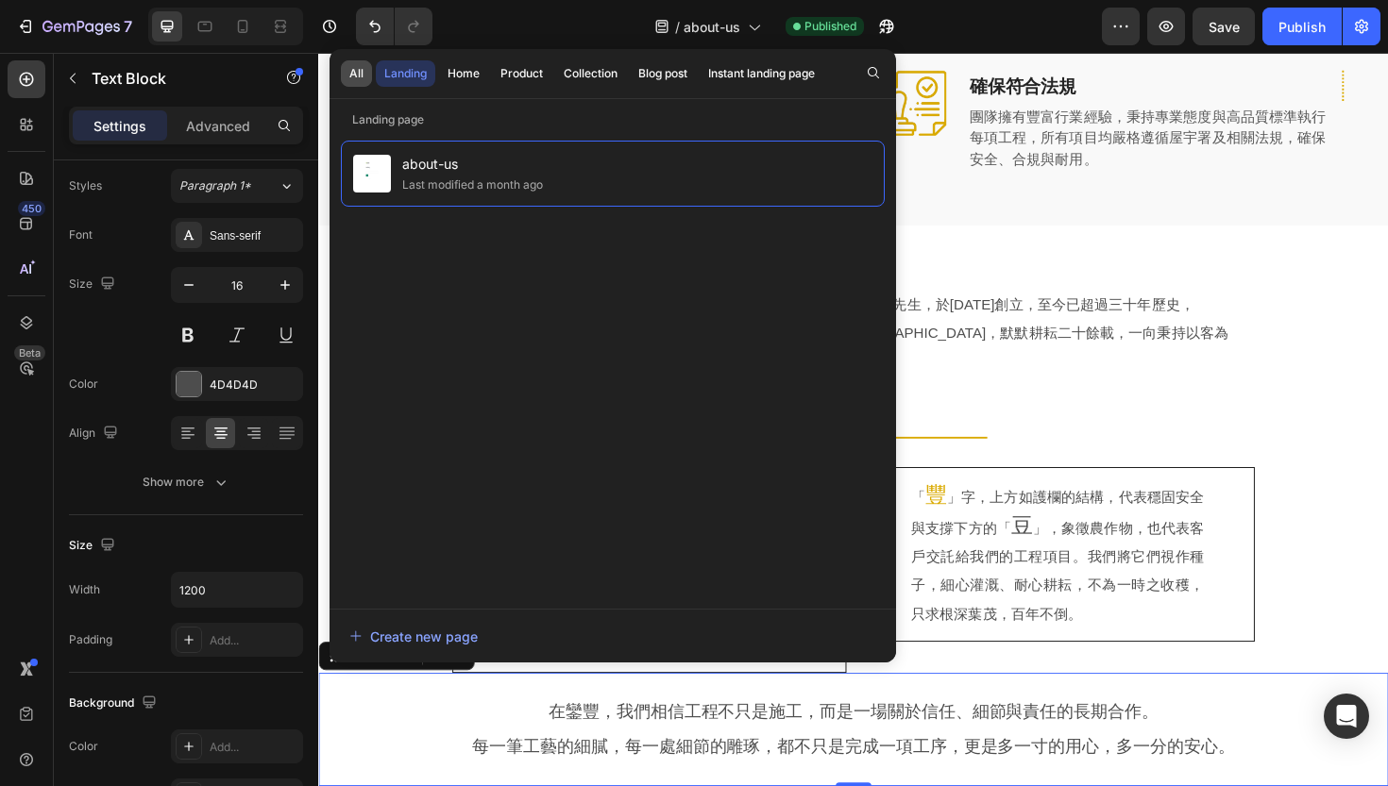
click at [359, 77] on div "All" at bounding box center [356, 73] width 14 height 17
click at [402, 79] on div "Landing" at bounding box center [405, 73] width 42 height 17
click at [424, 633] on div "Create new page" at bounding box center [413, 637] width 128 height 20
click at [1001, 298] on p "[PERSON_NAME] ，是[PERSON_NAME]先生，於[DATE]創立，至今已超過三十年歷史，[PERSON_NAME]先生由內地一位小資本戶，到…" at bounding box center [884, 346] width 801 height 97
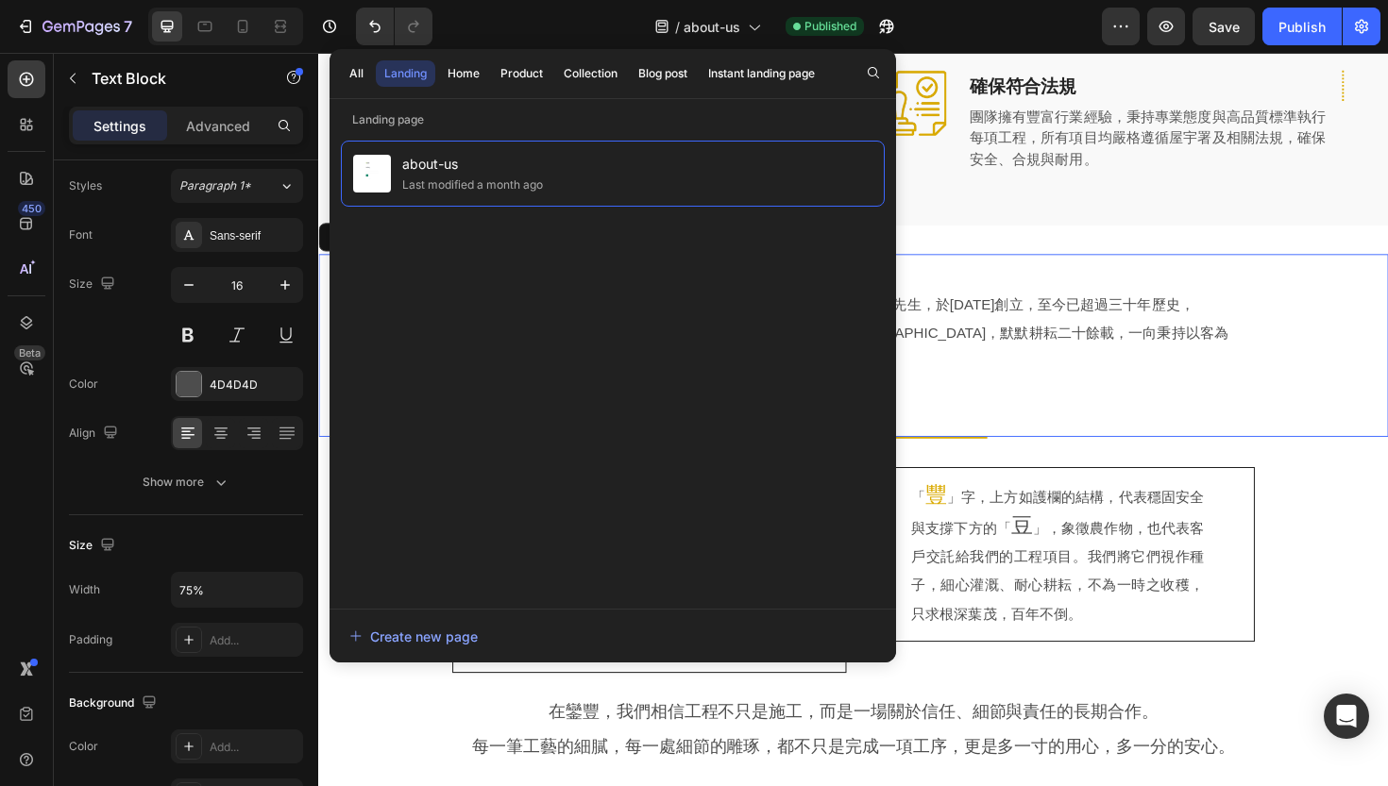
click at [738, 87] on div "All Landing Home Product Collection Blog post Instant landing page" at bounding box center [581, 73] width 505 height 49
click at [741, 81] on div "Instant landing page" at bounding box center [761, 73] width 107 height 17
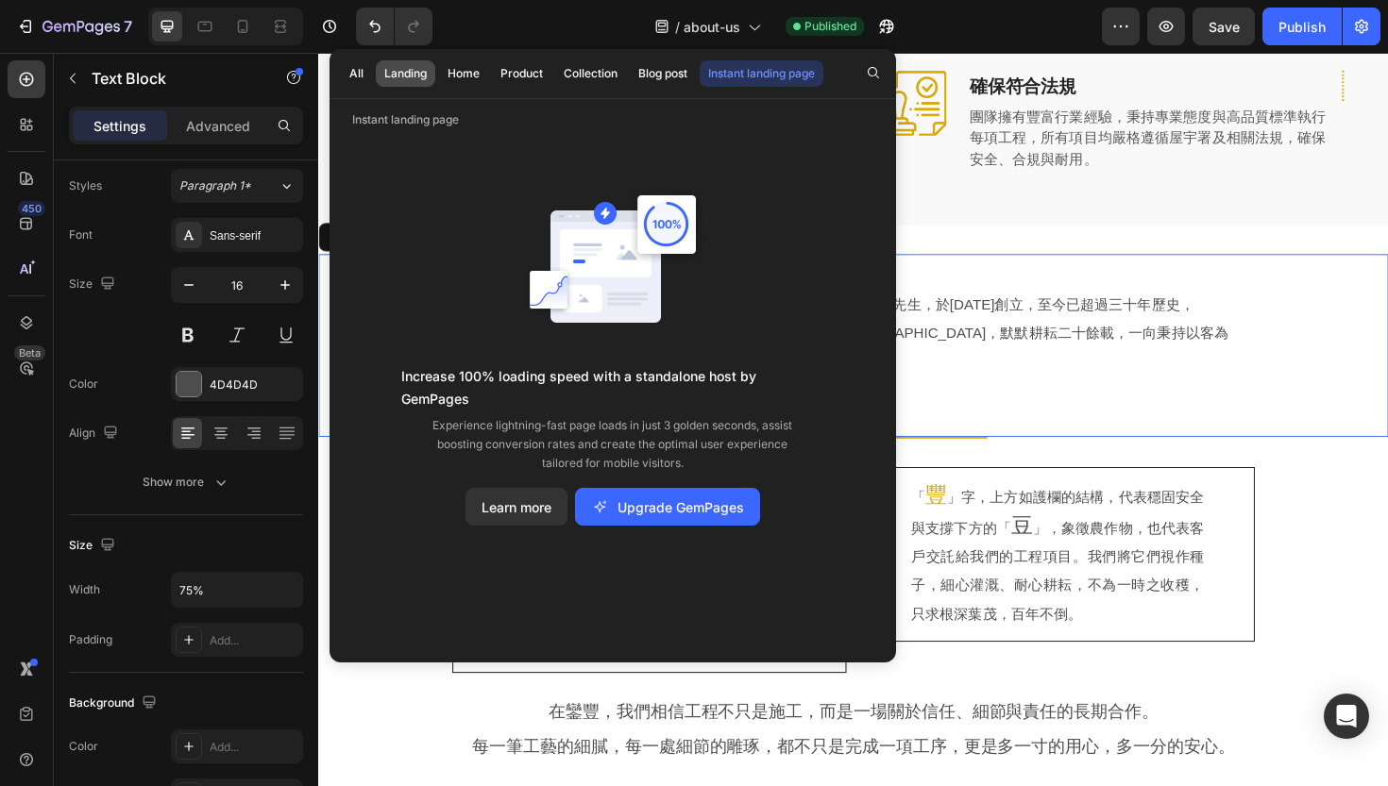
click at [401, 78] on div "Landing" at bounding box center [405, 73] width 42 height 17
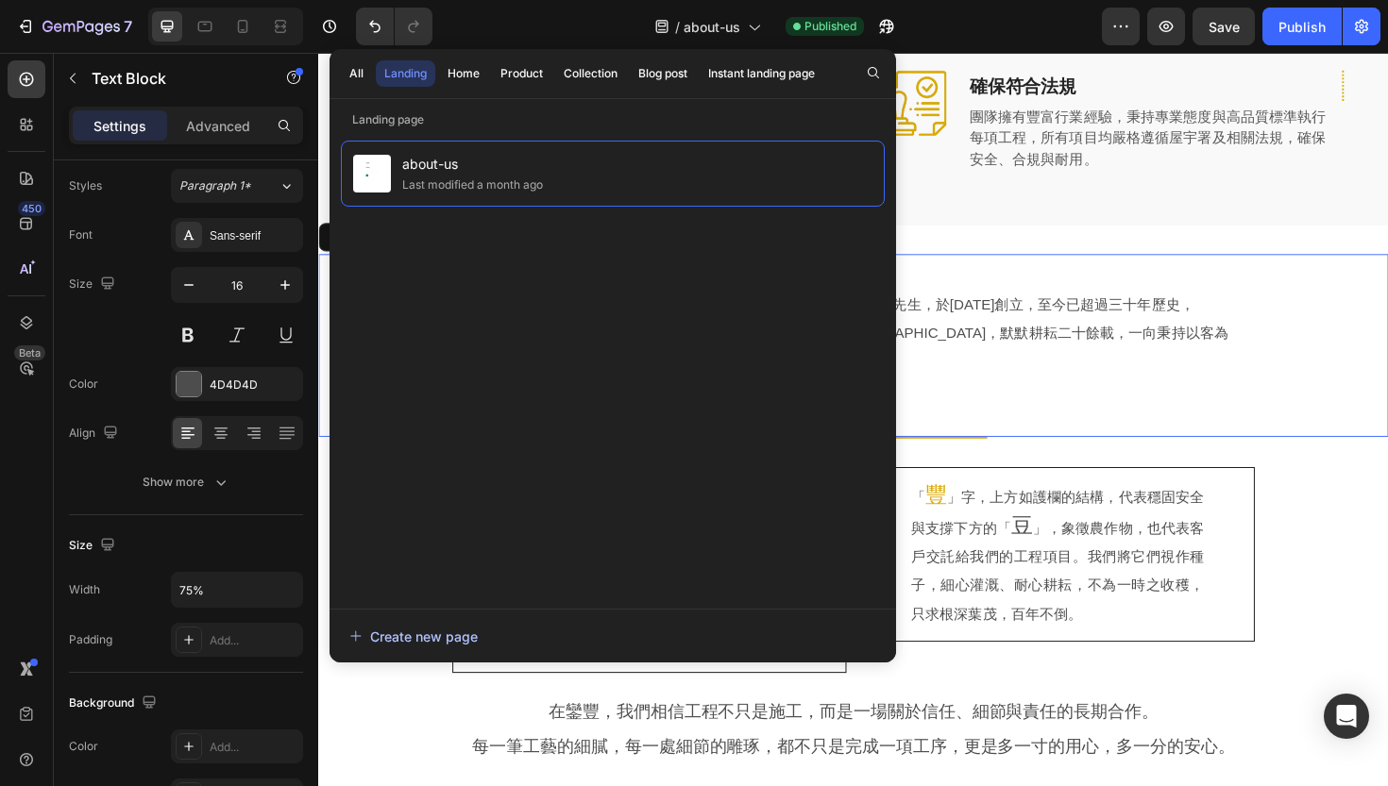
click at [418, 632] on div "Create new page" at bounding box center [413, 637] width 128 height 20
